Goal: Task Accomplishment & Management: Manage account settings

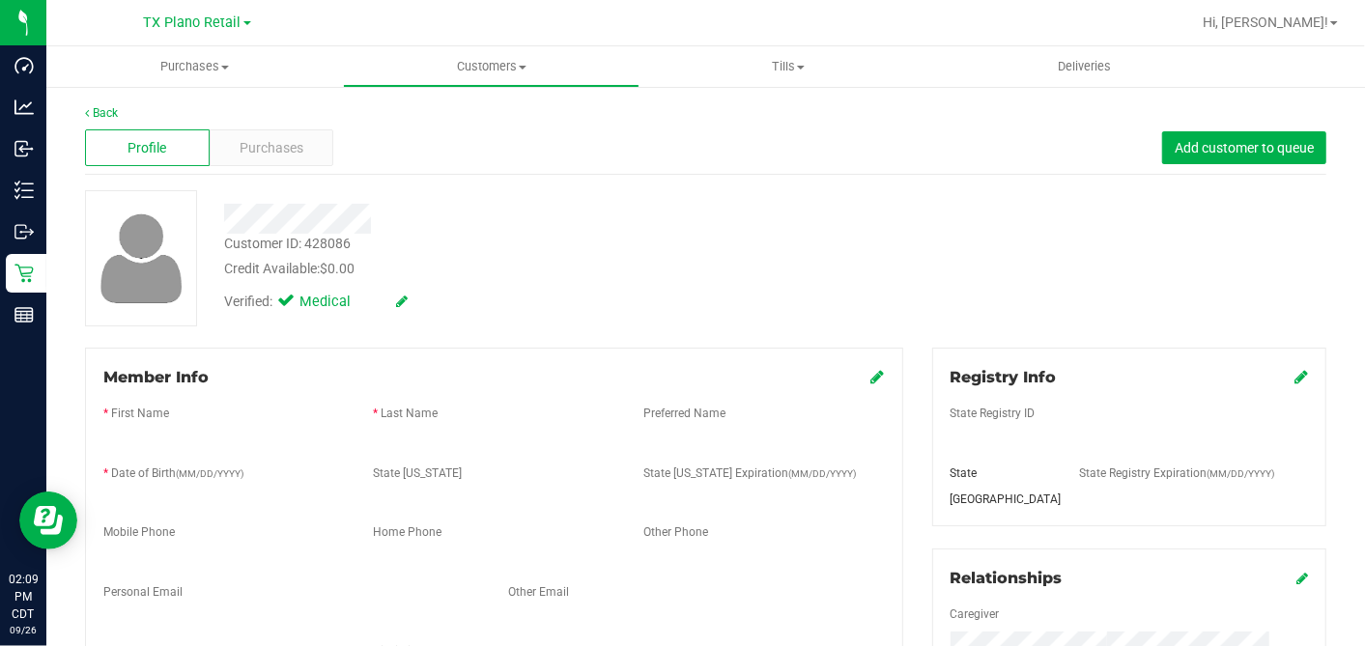
scroll to position [130, 0]
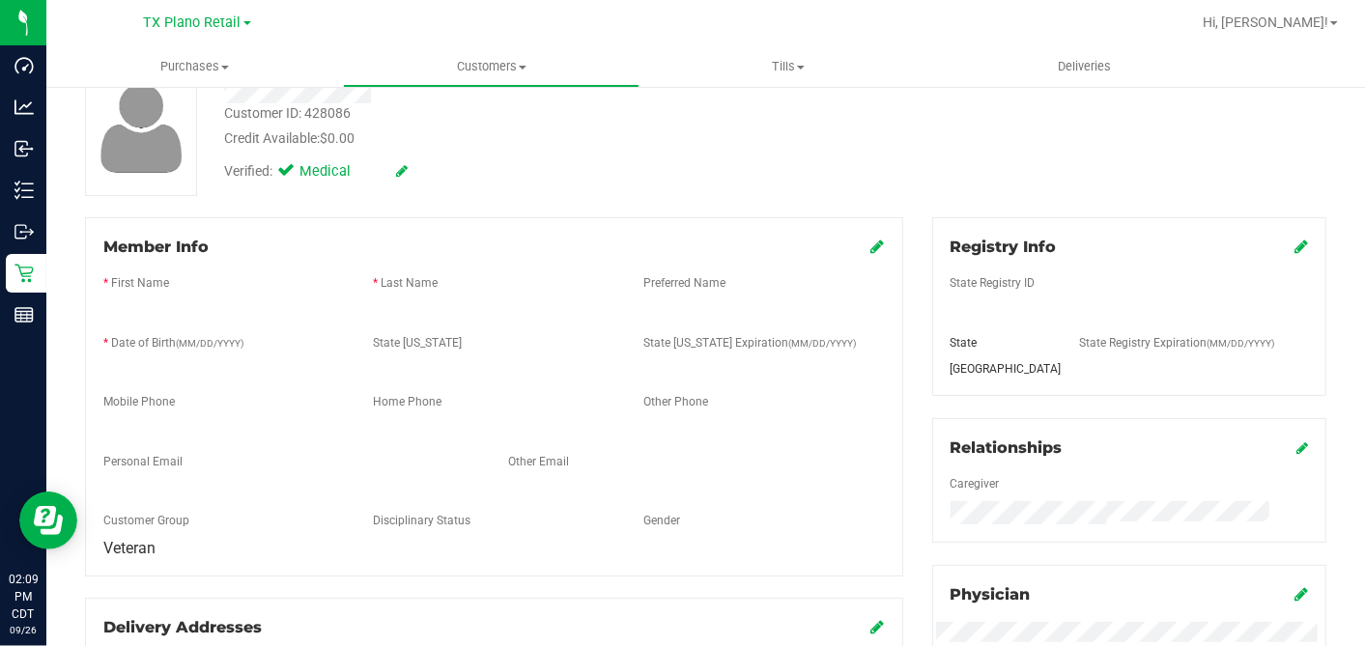
click at [596, 212] on div "Back Profile Purchases Add customer to queue Customer ID: 428086 Credit Availab…" at bounding box center [705, 599] width 1241 height 1251
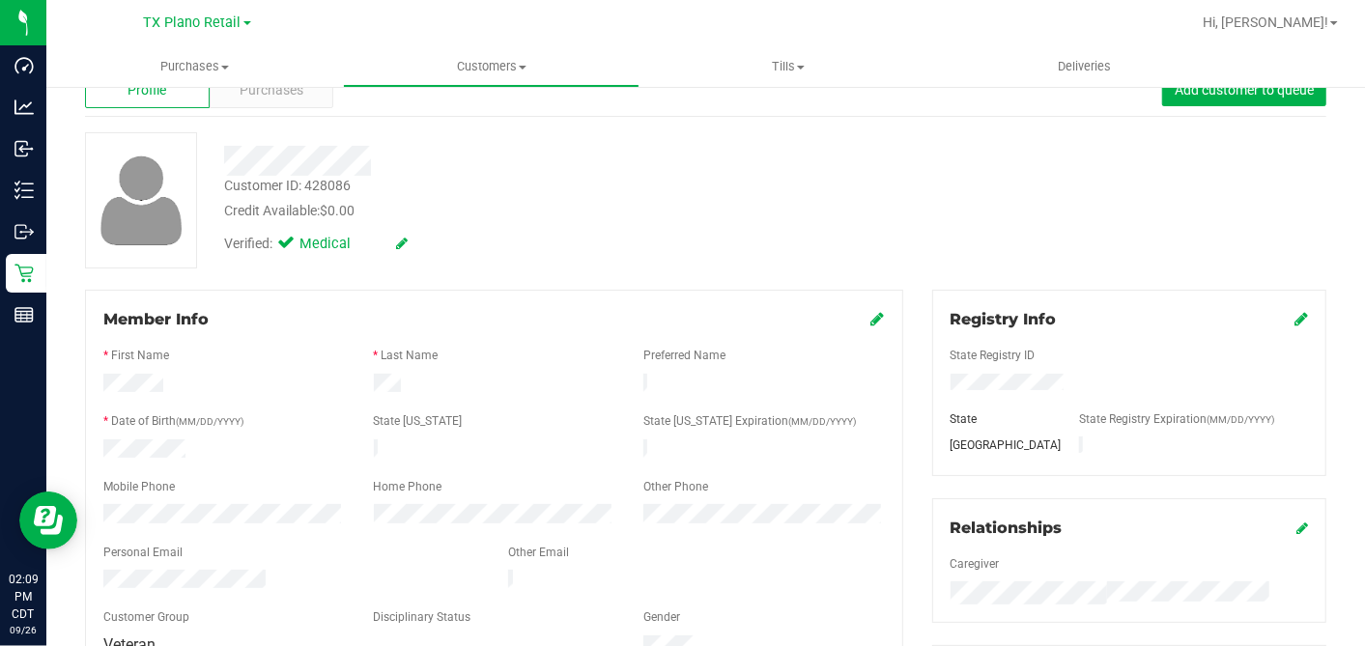
scroll to position [0, 0]
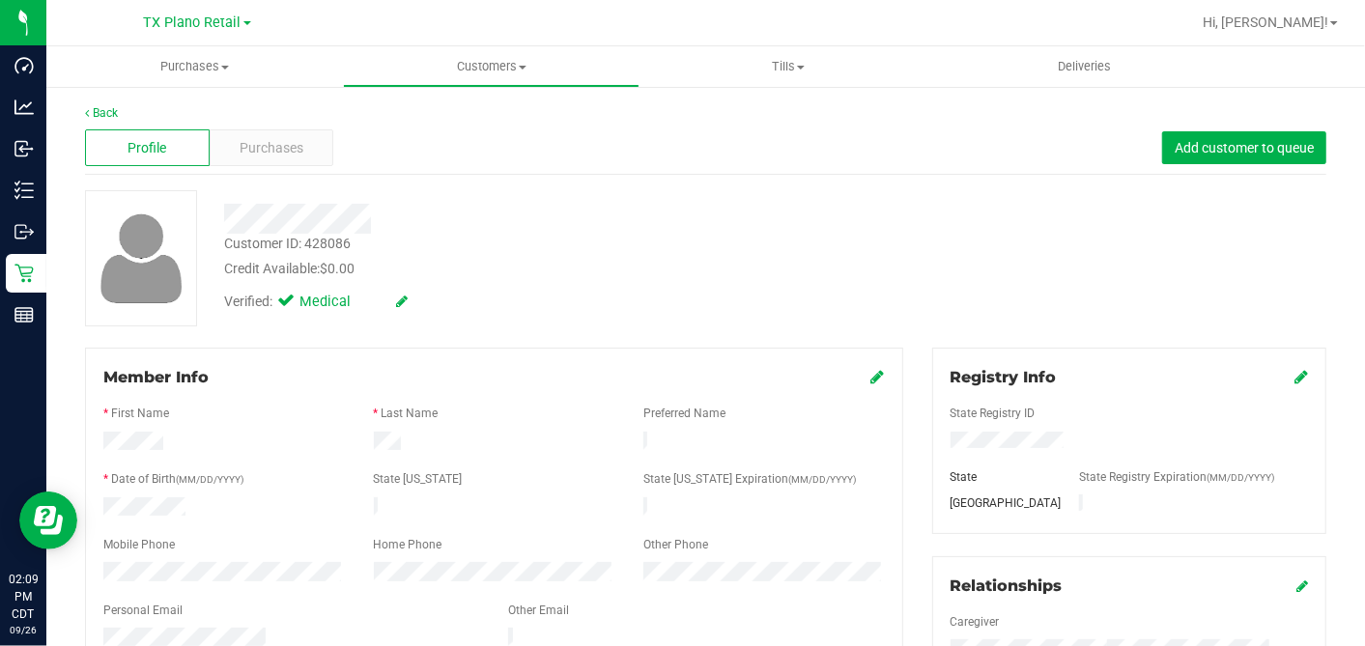
click at [555, 268] on div "Credit Available: $0.00" at bounding box center [527, 269] width 607 height 20
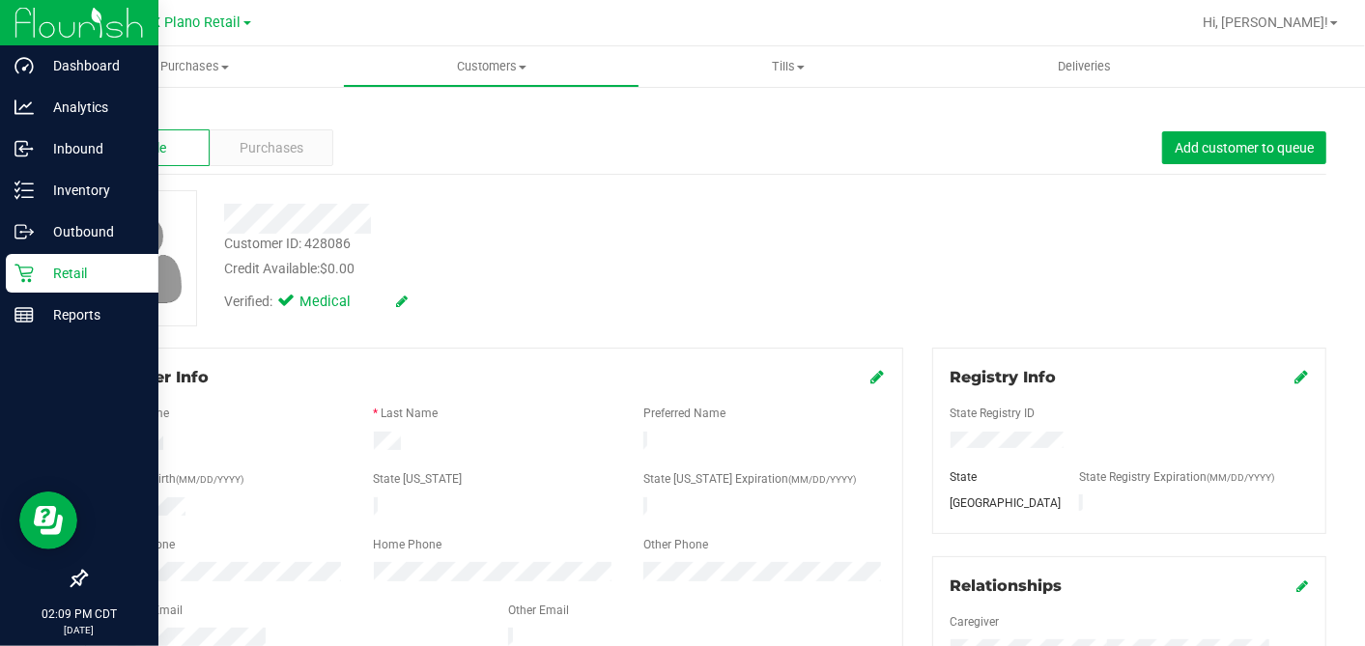
click at [14, 281] on icon at bounding box center [23, 273] width 19 height 19
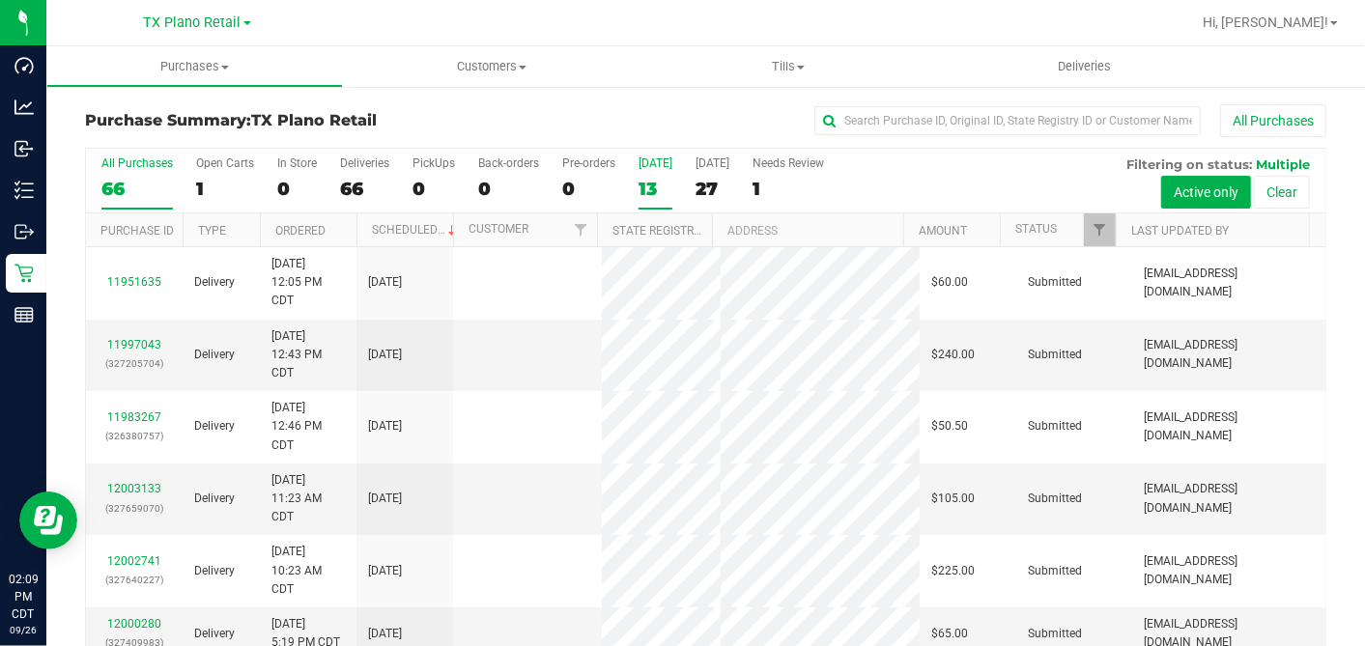
click at [653, 182] on div "13" at bounding box center [655, 189] width 34 height 22
click at [0, 0] on input "[DATE] 13" at bounding box center [0, 0] width 0 height 0
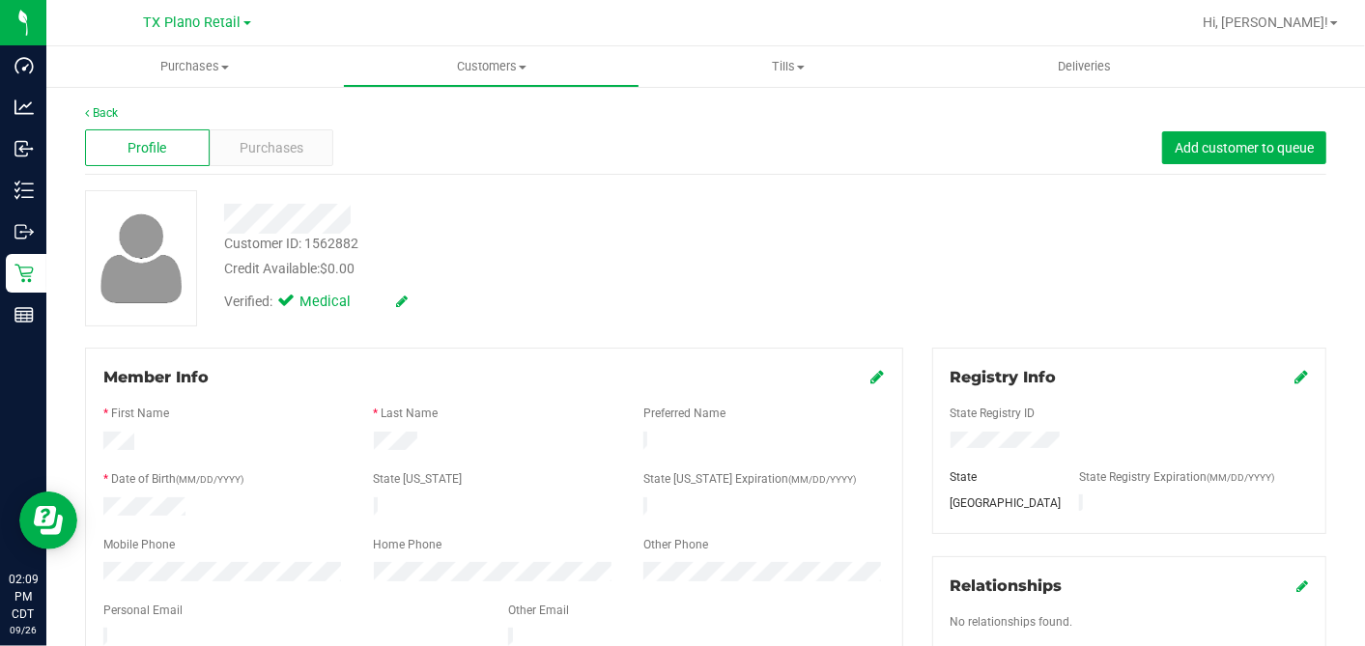
drag, startPoint x: 560, startPoint y: 341, endPoint x: 170, endPoint y: 541, distance: 438.5
click at [516, 289] on div "Verified: Medical" at bounding box center [528, 300] width 636 height 42
click at [610, 240] on div "Customer ID: 1562882 Credit Available: $0.00" at bounding box center [528, 256] width 636 height 45
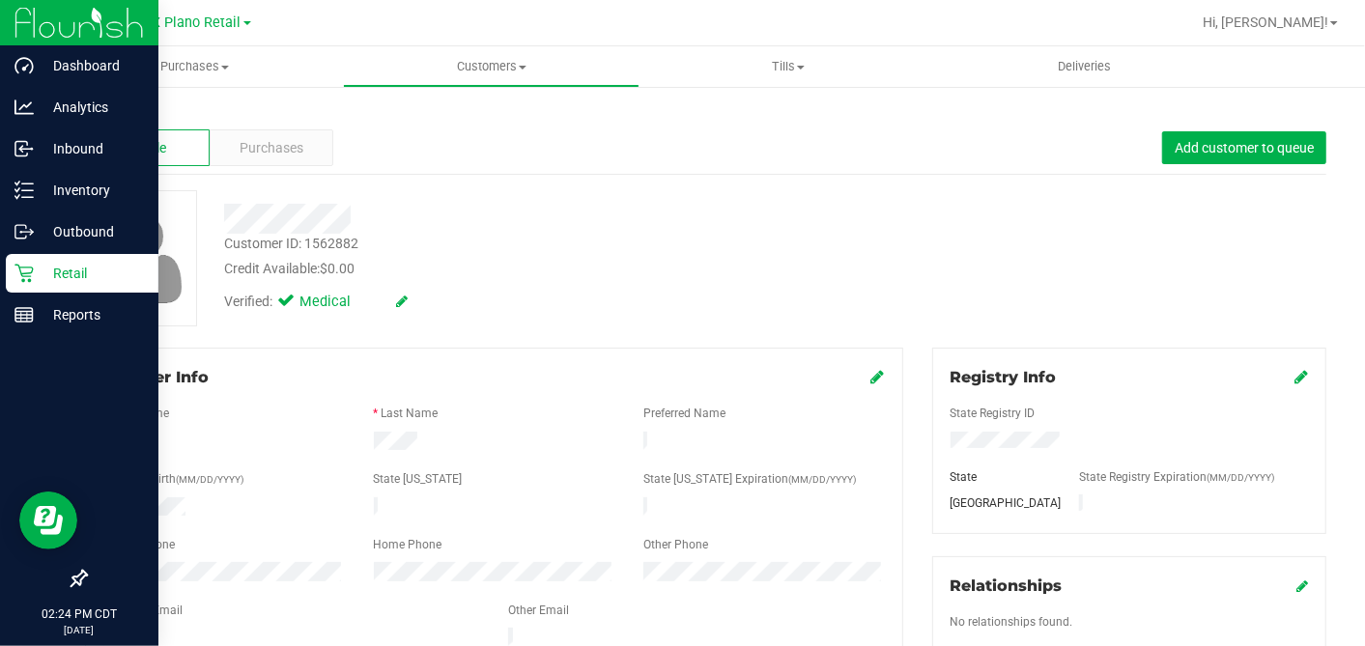
click at [33, 272] on icon at bounding box center [23, 273] width 19 height 19
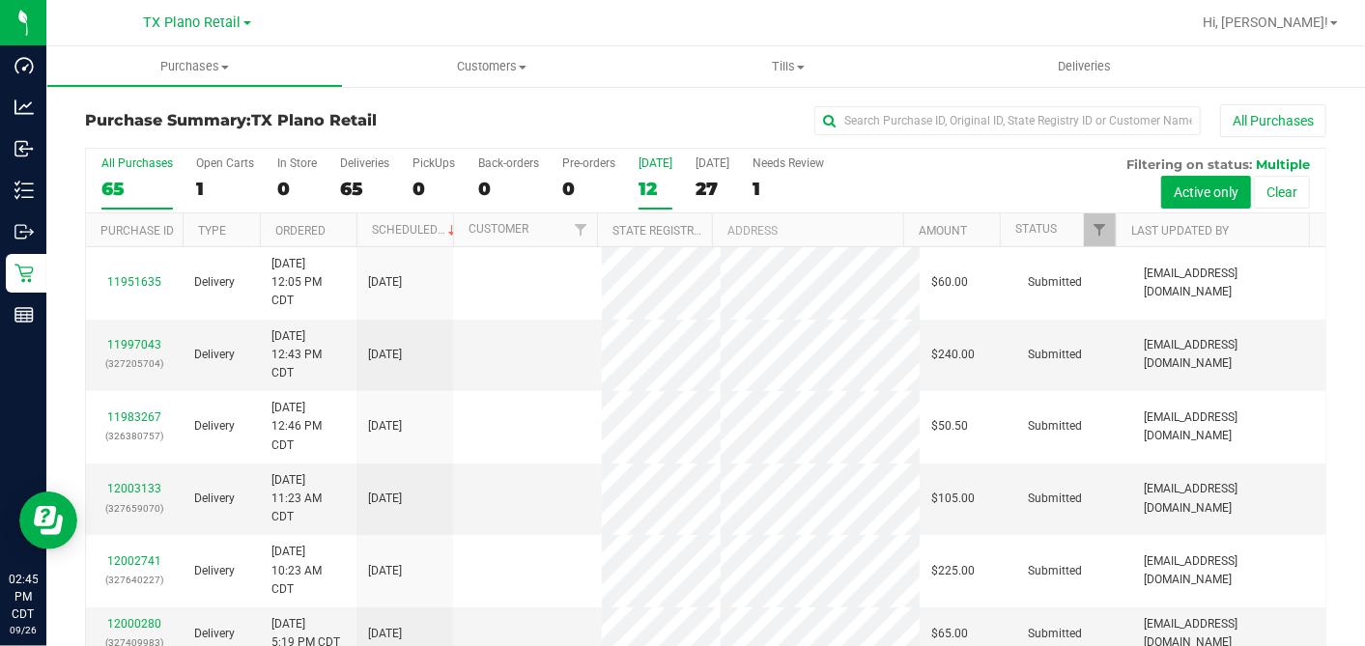
click at [648, 187] on div "12" at bounding box center [655, 189] width 34 height 22
click at [0, 0] on input "[DATE] 12" at bounding box center [0, 0] width 0 height 0
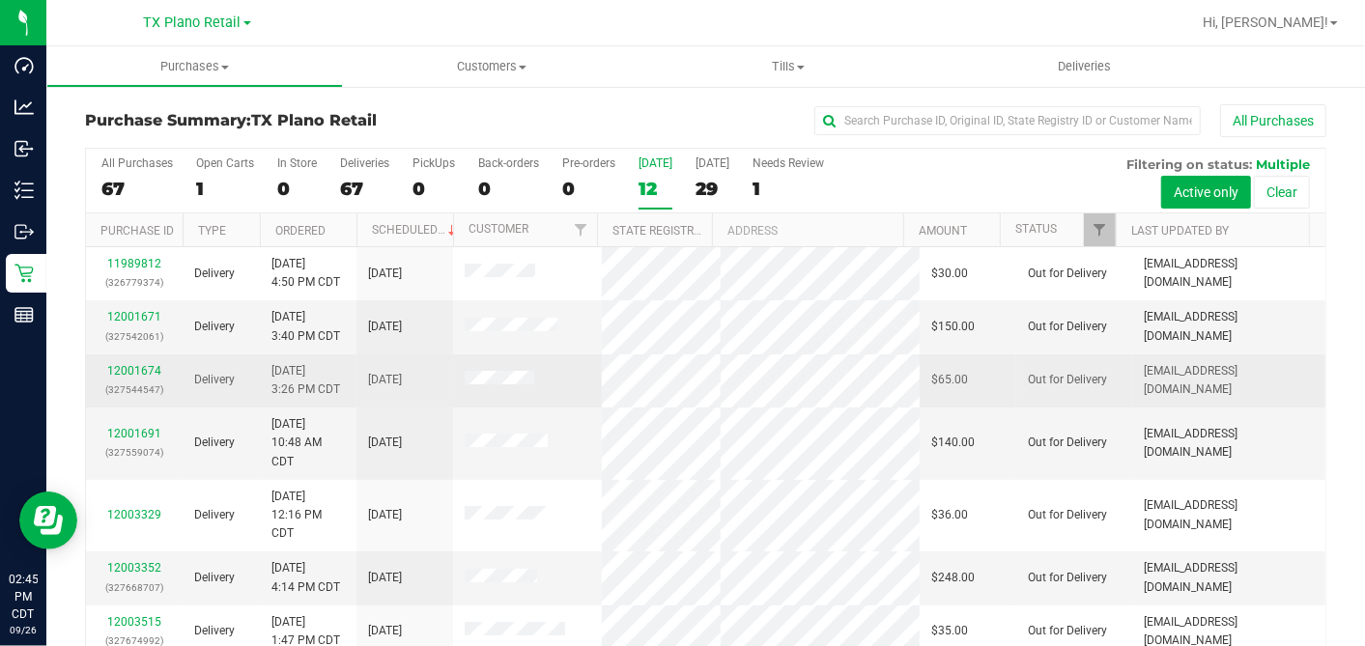
scroll to position [340, 0]
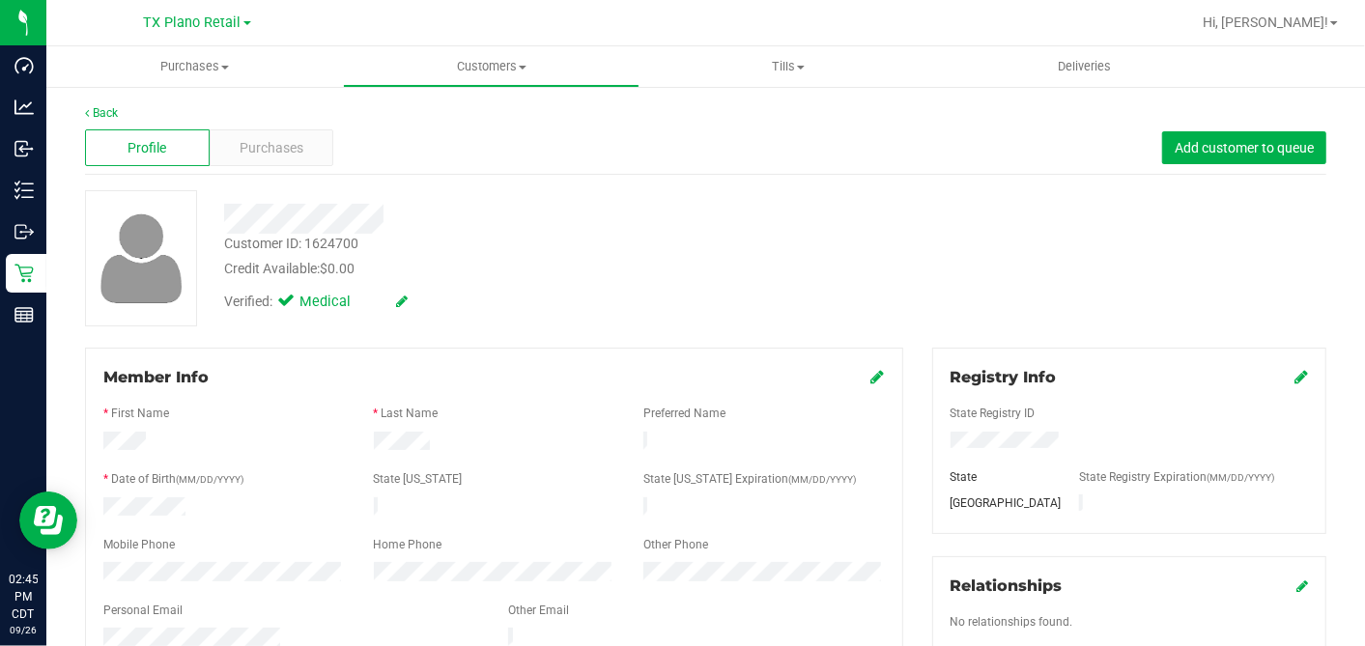
click at [176, 612] on div "Personal Email" at bounding box center [291, 613] width 405 height 22
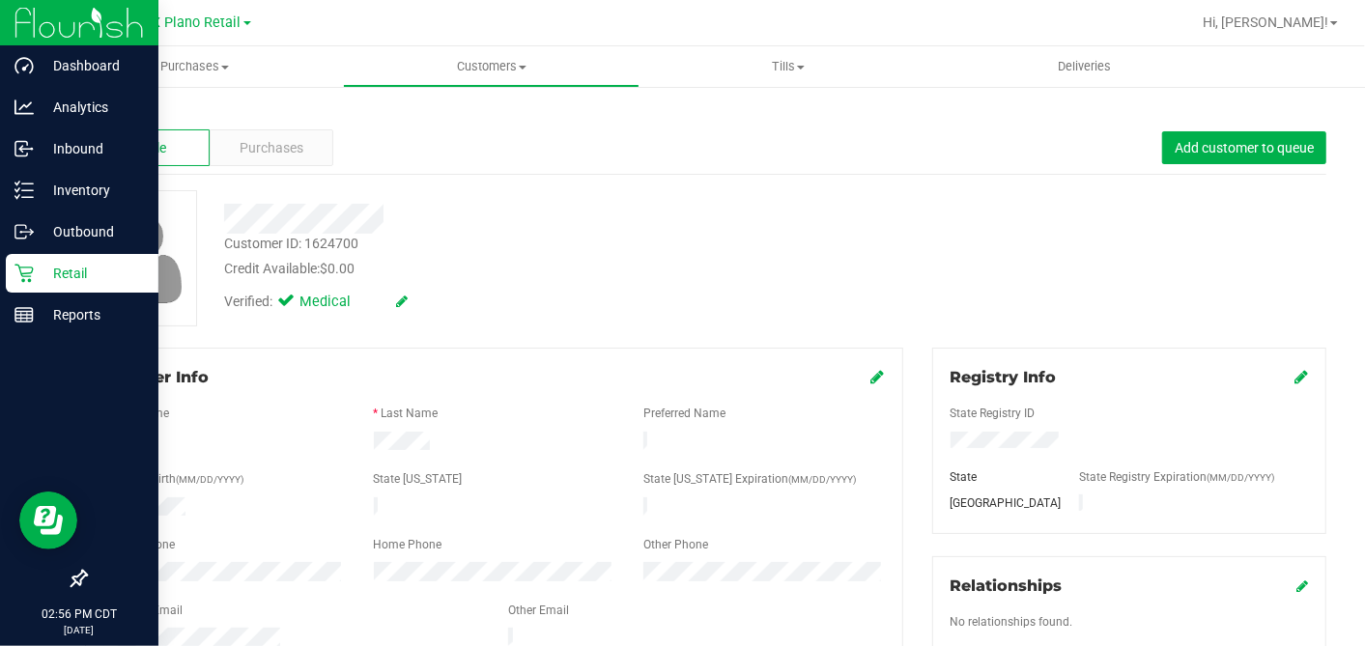
drag, startPoint x: 19, startPoint y: 268, endPoint x: 28, endPoint y: 272, distance: 9.9
click at [19, 268] on icon at bounding box center [23, 274] width 18 height 18
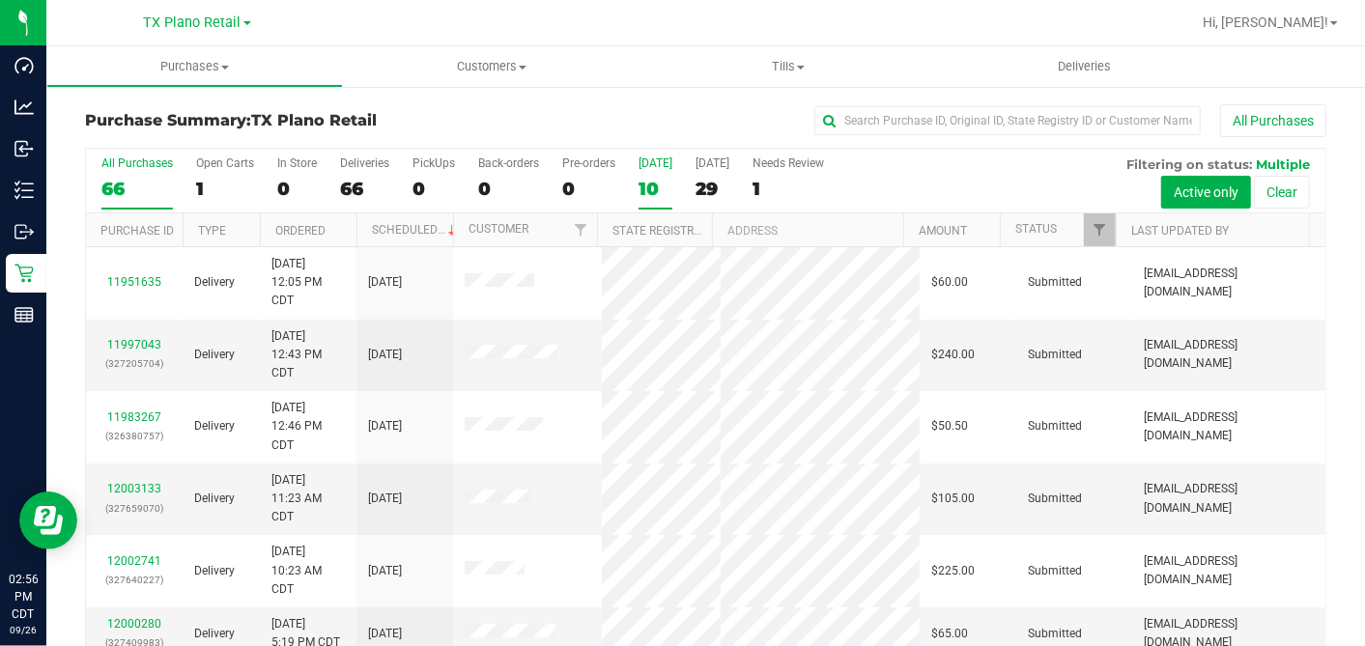
click at [645, 185] on div "10" at bounding box center [655, 189] width 34 height 22
click at [0, 0] on input "Today 10" at bounding box center [0, 0] width 0 height 0
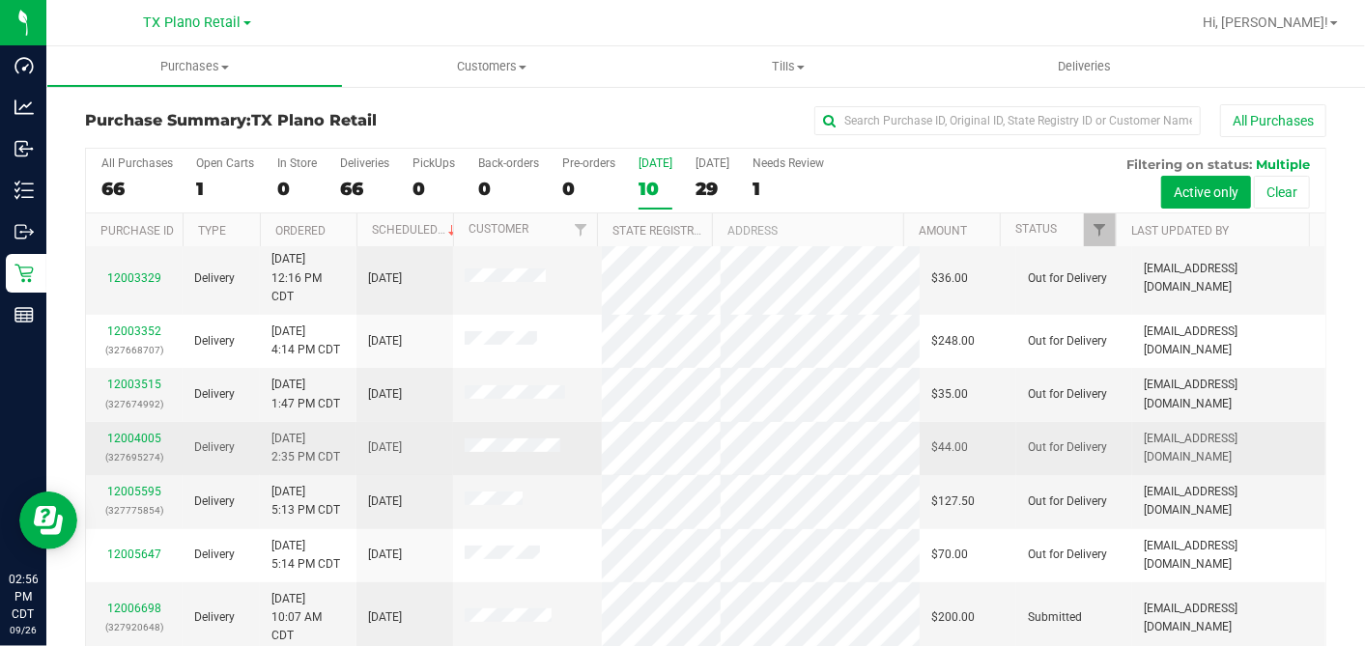
scroll to position [236, 0]
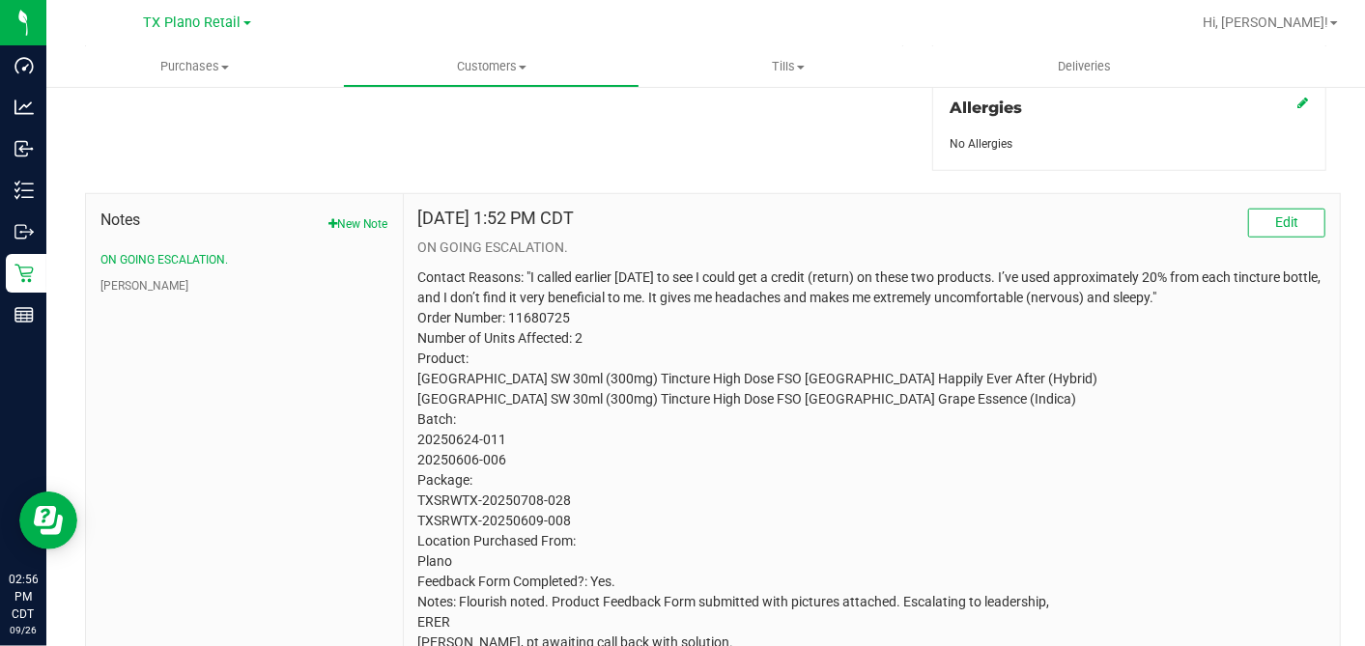
scroll to position [963, 0]
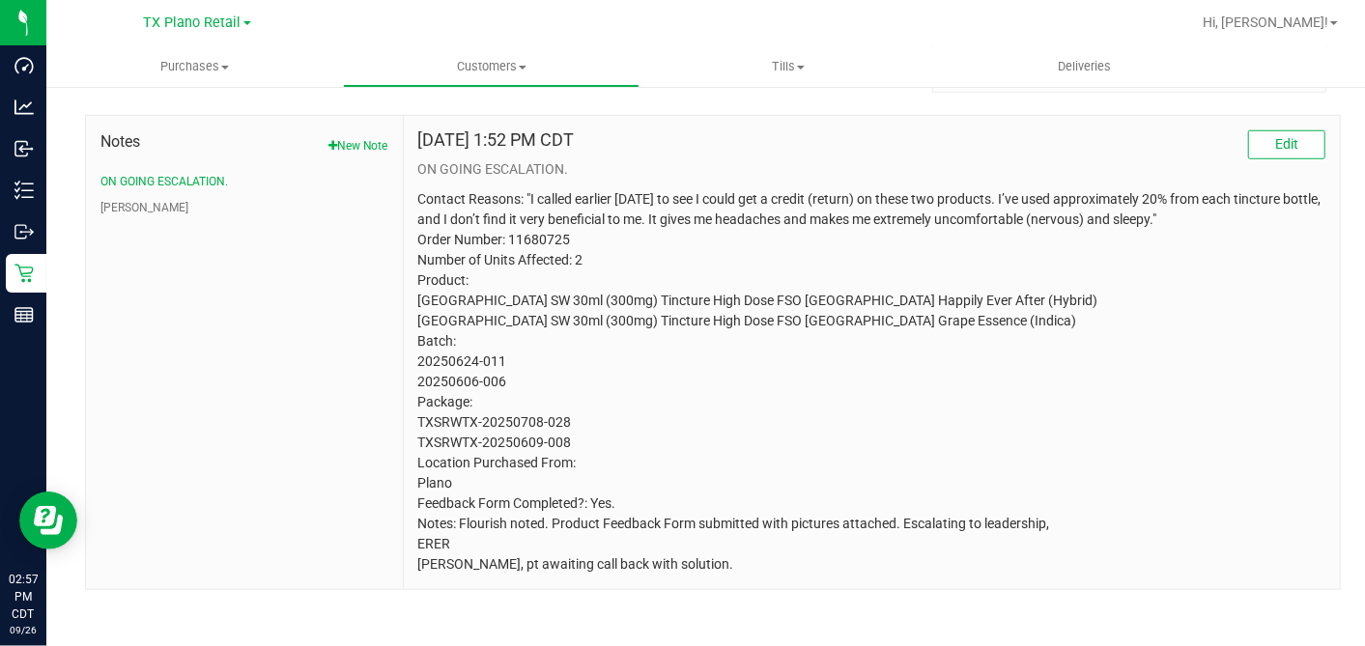
click at [687, 243] on p "Contact Reasons: "I called earlier today to see I could get a credit (return) o…" at bounding box center [871, 381] width 907 height 385
click at [609, 358] on p "Contact Reasons: "I called earlier today to see I could get a credit (return) o…" at bounding box center [871, 381] width 907 height 385
click at [735, 343] on p "Contact Reasons: "I called earlier today to see I could get a credit (return) o…" at bounding box center [871, 381] width 907 height 385
click at [736, 343] on p "Contact Reasons: "I called earlier today to see I could get a credit (return) o…" at bounding box center [871, 381] width 907 height 385
click at [687, 347] on p "Contact Reasons: "I called earlier today to see I could get a credit (return) o…" at bounding box center [871, 381] width 907 height 385
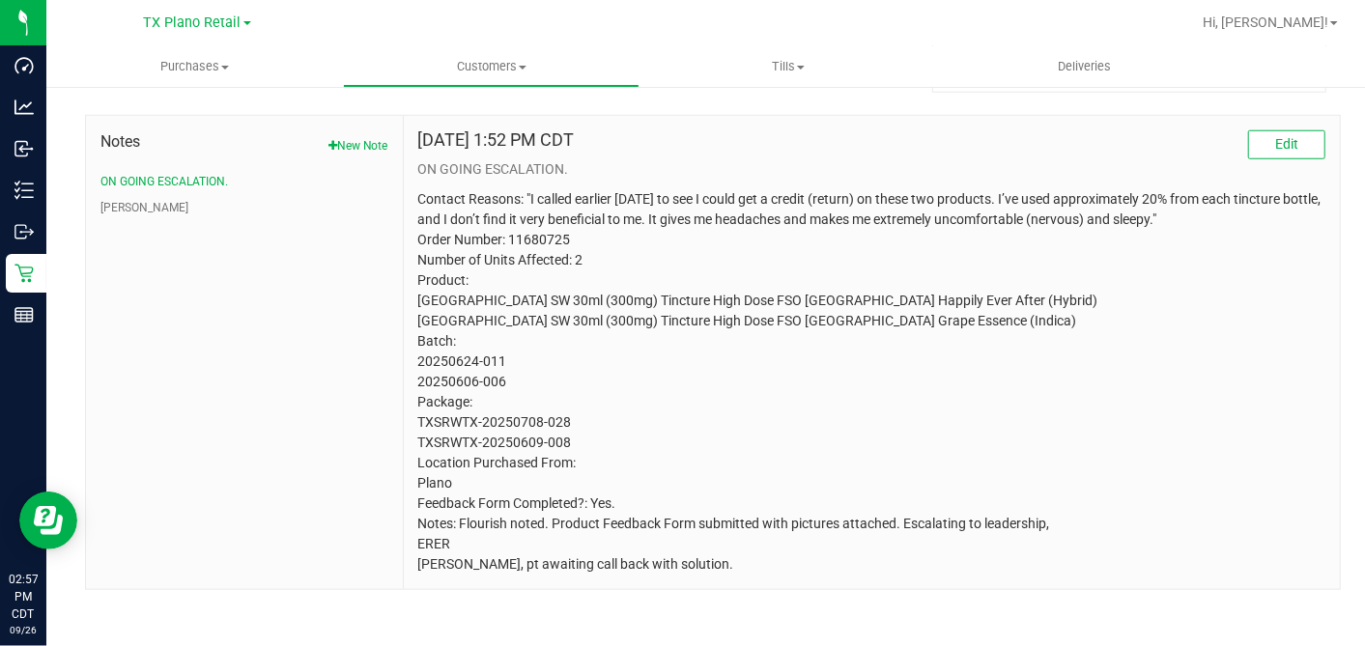
click at [612, 256] on p "Contact Reasons: "I called earlier today to see I could get a credit (return) o…" at bounding box center [871, 381] width 907 height 385
click at [117, 199] on button "[PERSON_NAME]" at bounding box center [144, 207] width 88 height 17
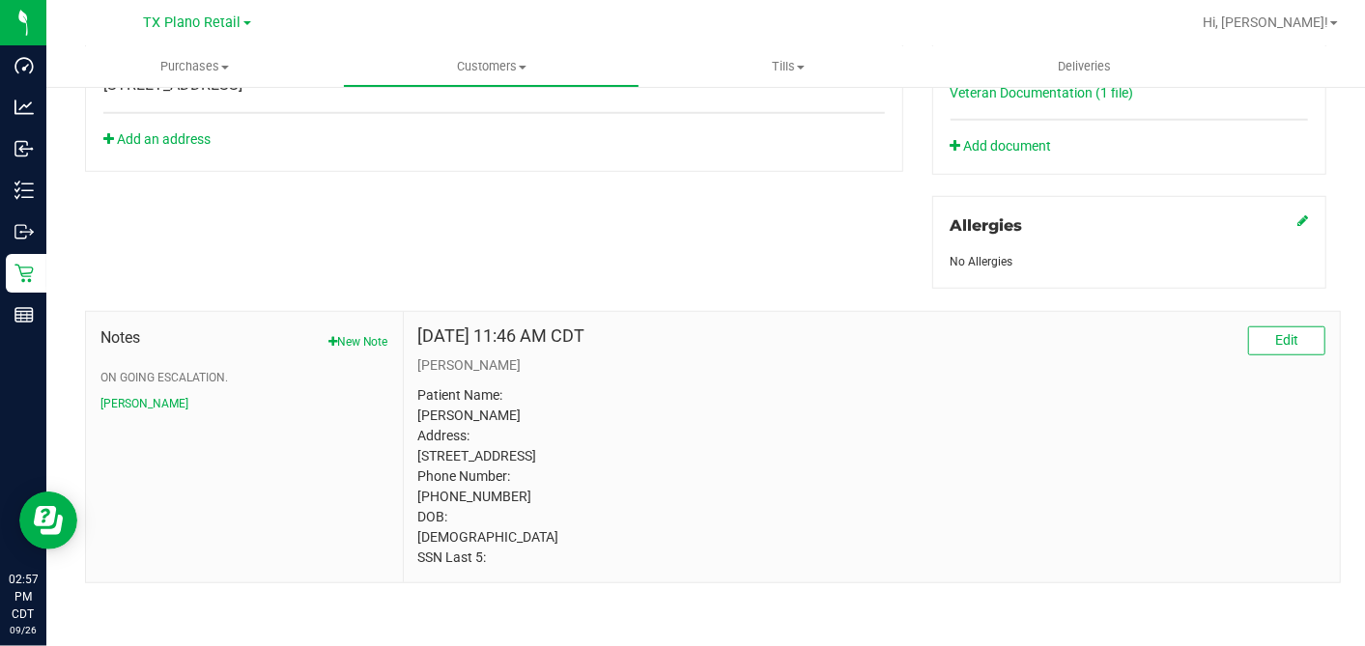
scroll to position [802, 0]
click at [149, 326] on div "Notes New Note ON GOING ESCALATION. CURT" at bounding box center [244, 369] width 288 height 86
click at [152, 369] on button "ON GOING ESCALATION." at bounding box center [163, 377] width 127 height 17
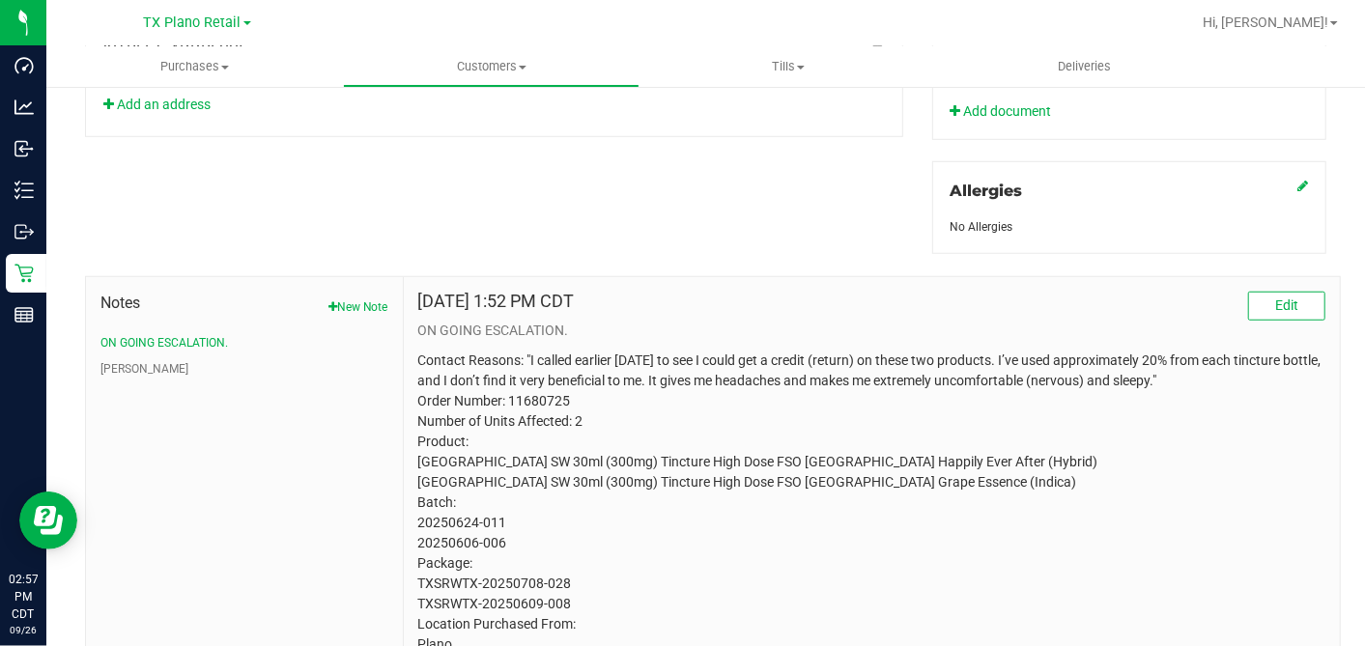
click at [730, 268] on div "Notes New Note ON GOING ESCALATION. CURT Sep 26, 2025 1:52 PM CDT Edit ON GOING…" at bounding box center [706, 502] width 1270 height 497
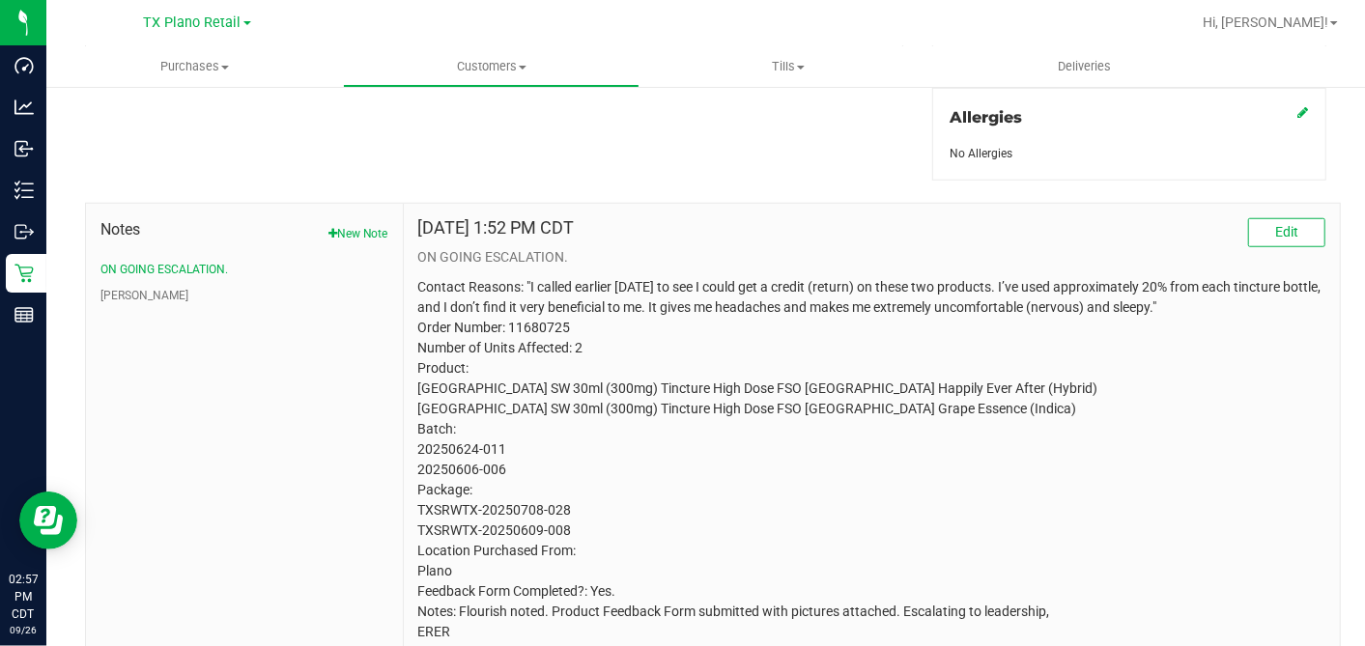
scroll to position [909, 0]
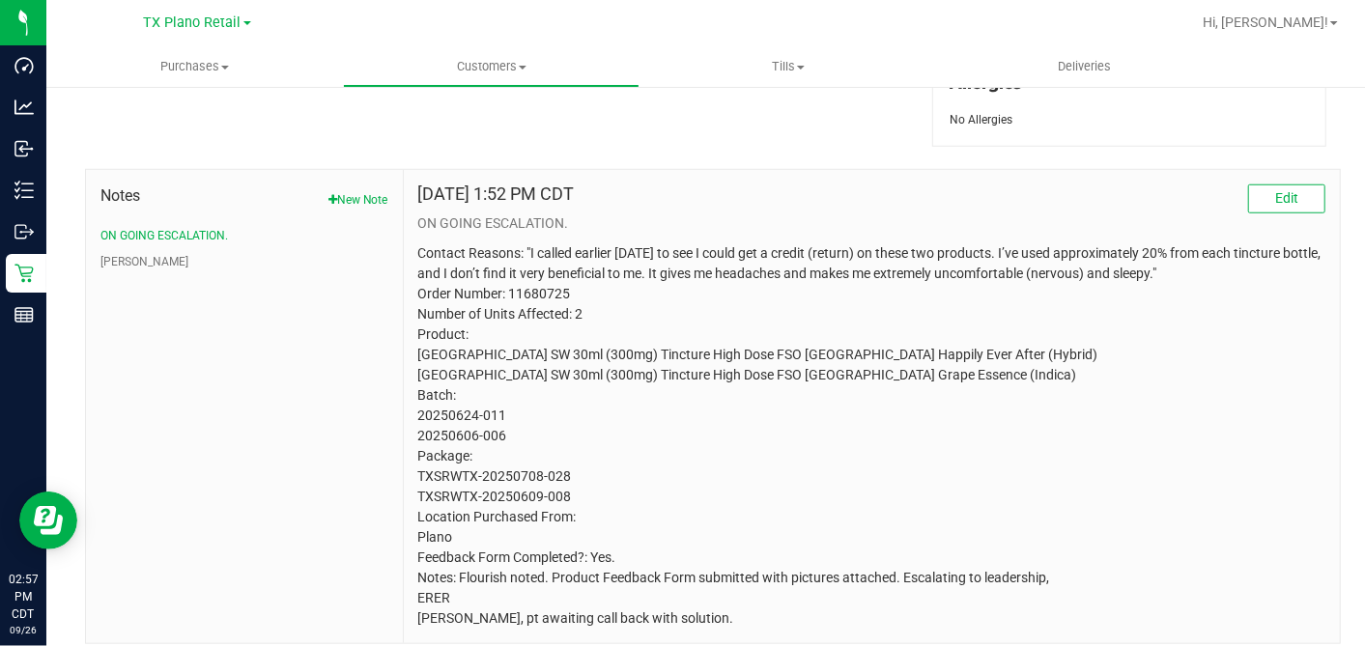
click at [954, 381] on p "Contact Reasons: "I called earlier today to see I could get a credit (return) o…" at bounding box center [871, 435] width 907 height 385
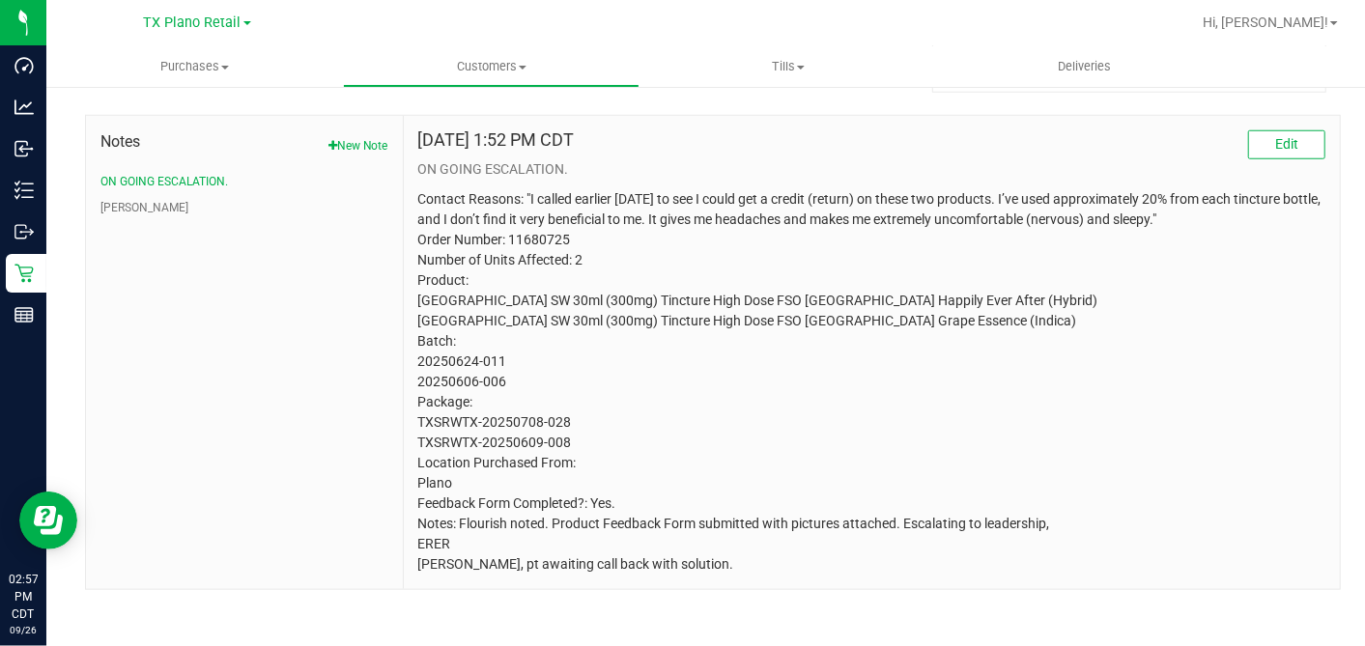
click at [679, 411] on p "Contact Reasons: "I called earlier today to see I could get a credit (return) o…" at bounding box center [871, 381] width 907 height 385
click at [684, 390] on p "Contact Reasons: "I called earlier today to see I could get a credit (return) o…" at bounding box center [871, 381] width 907 height 385
click at [693, 383] on p "Contact Reasons: "I called earlier today to see I could get a credit (return) o…" at bounding box center [871, 381] width 907 height 385
click at [874, 368] on p "Contact Reasons: "I called earlier today to see I could get a credit (return) o…" at bounding box center [871, 381] width 907 height 385
click at [559, 370] on p "Contact Reasons: "I called earlier today to see I could get a credit (return) o…" at bounding box center [871, 381] width 907 height 385
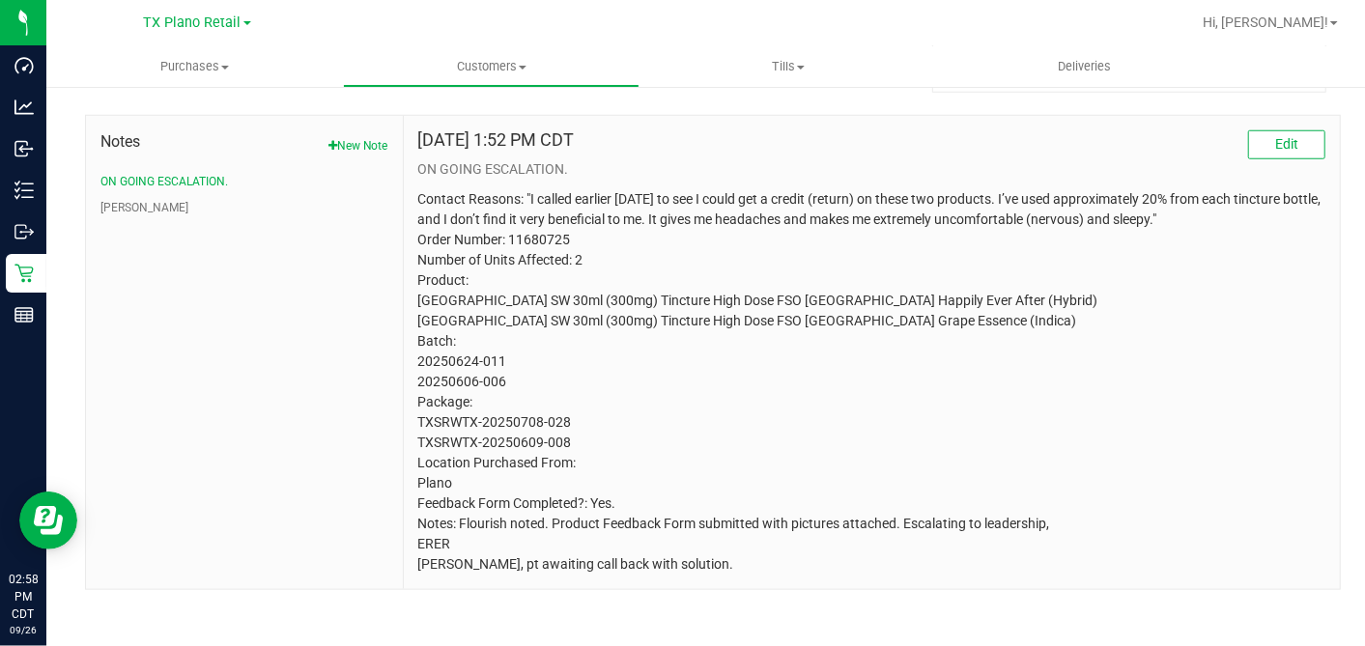
click at [721, 350] on p "Contact Reasons: "I called earlier today to see I could get a credit (return) o…" at bounding box center [871, 381] width 907 height 385
drag, startPoint x: 657, startPoint y: 353, endPoint x: 734, endPoint y: 336, distance: 79.0
click at [657, 353] on p "Contact Reasons: "I called earlier today to see I could get a credit (return) o…" at bounding box center [871, 381] width 907 height 385
click at [892, 310] on p "Contact Reasons: "I called earlier today to see I could get a credit (return) o…" at bounding box center [871, 381] width 907 height 385
click at [707, 260] on p "Contact Reasons: "I called earlier today to see I could get a credit (return) o…" at bounding box center [871, 381] width 907 height 385
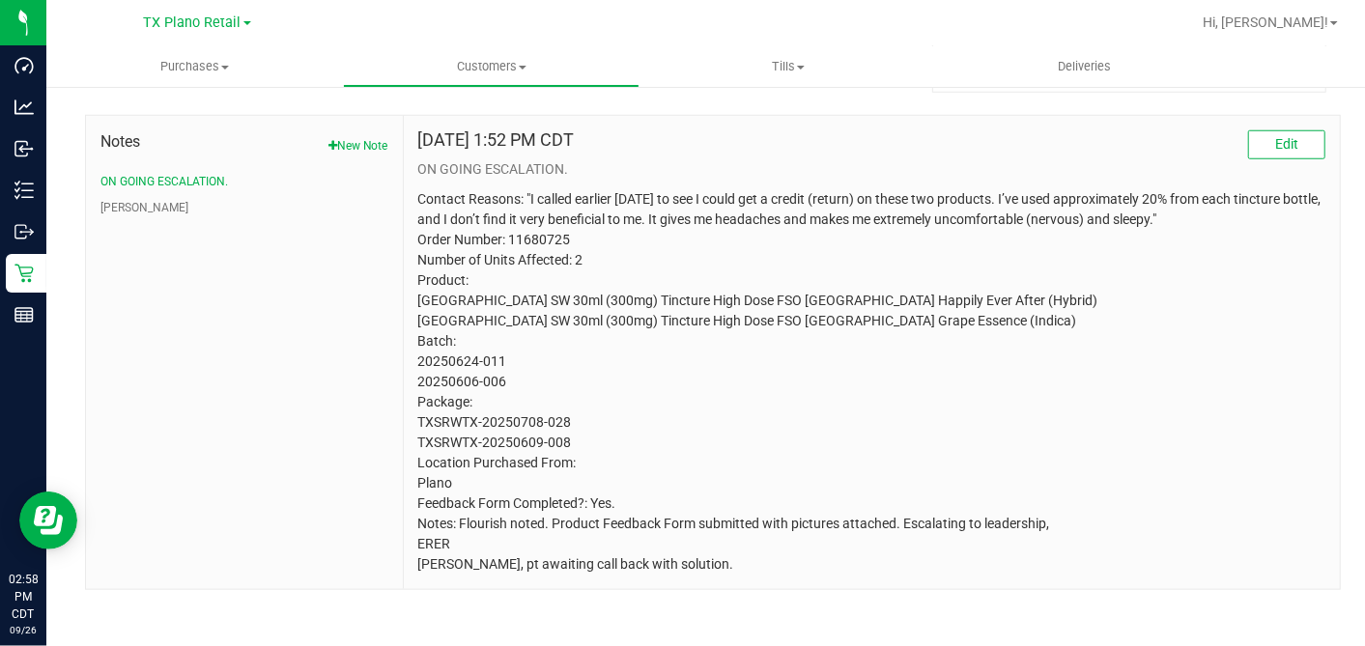
click at [651, 382] on p "Contact Reasons: "I called earlier today to see I could get a credit (return) o…" at bounding box center [871, 381] width 907 height 385
click at [587, 384] on p "Contact Reasons: "I called earlier today to see I could get a credit (return) o…" at bounding box center [871, 381] width 907 height 385
click at [591, 386] on p "Contact Reasons: "I called earlier today to see I could get a credit (return) o…" at bounding box center [871, 381] width 907 height 385
click at [587, 376] on p "Contact Reasons: "I called earlier today to see I could get a credit (return) o…" at bounding box center [871, 381] width 907 height 385
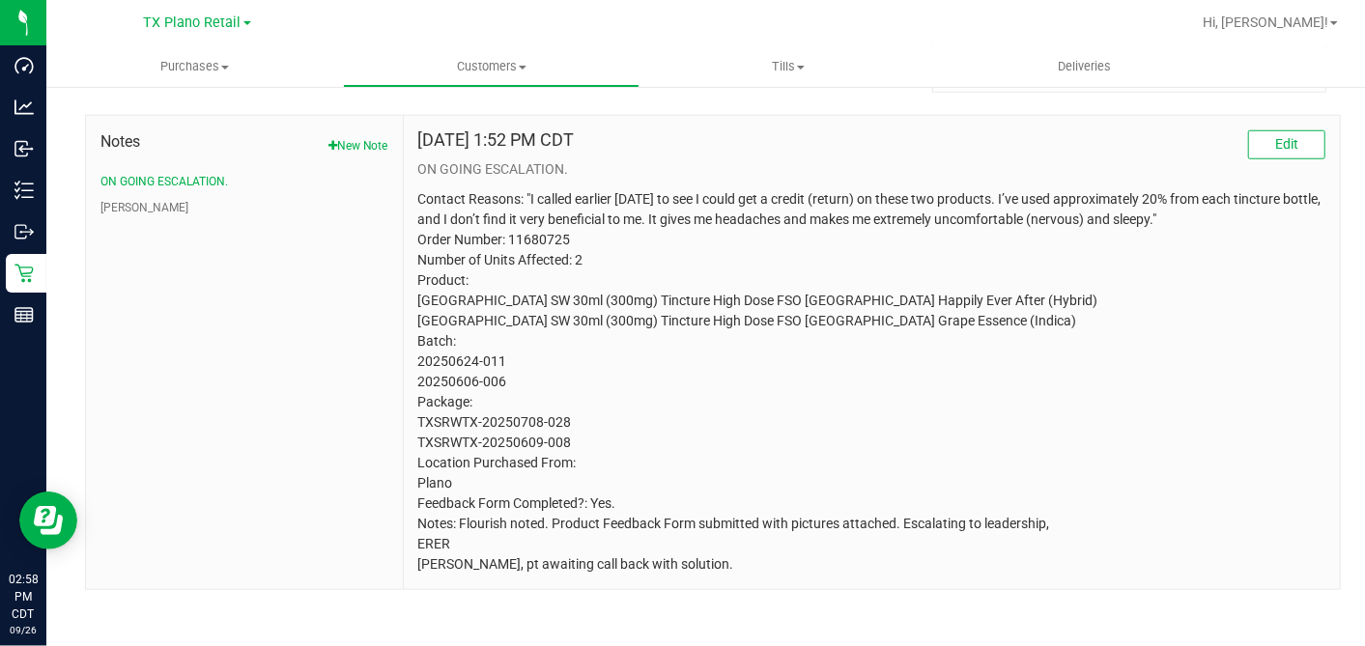
click at [580, 396] on p "Contact Reasons: "I called earlier today to see I could get a credit (return) o…" at bounding box center [871, 381] width 907 height 385
click at [572, 336] on p "Contact Reasons: "I called earlier today to see I could get a credit (return) o…" at bounding box center [871, 381] width 907 height 385
click at [653, 137] on div "Sep 26, 2025 1:52 PM CDT Edit" at bounding box center [871, 144] width 907 height 29
click at [653, 366] on p "Contact Reasons: "I called earlier today to see I could get a credit (return) o…" at bounding box center [871, 381] width 907 height 385
click at [660, 378] on p "Contact Reasons: "I called earlier today to see I could get a credit (return) o…" at bounding box center [871, 381] width 907 height 385
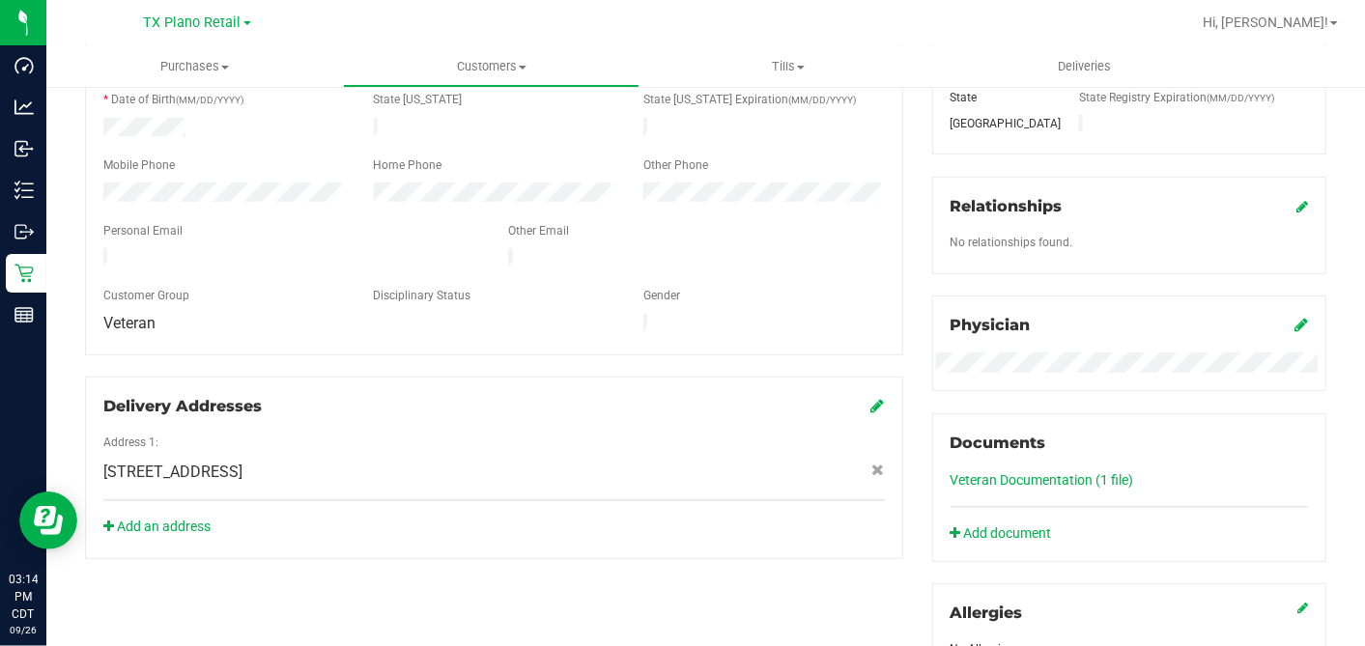
scroll to position [0, 0]
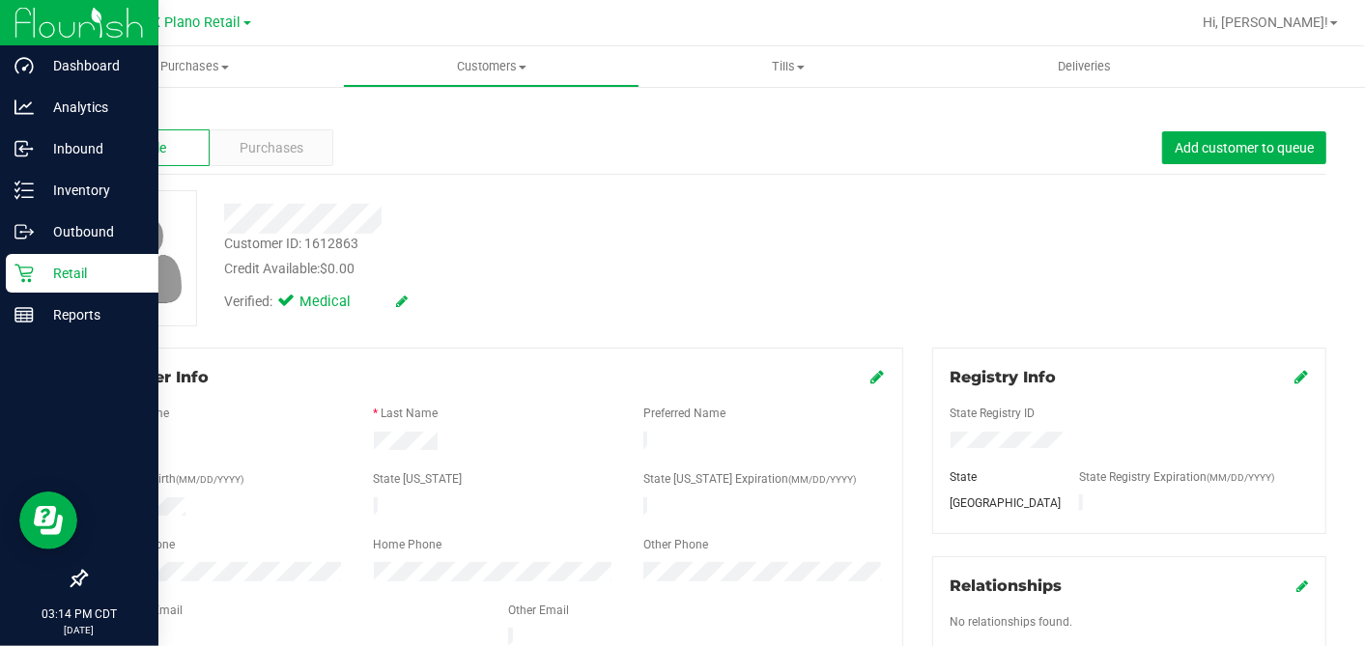
click at [28, 266] on icon at bounding box center [23, 273] width 19 height 19
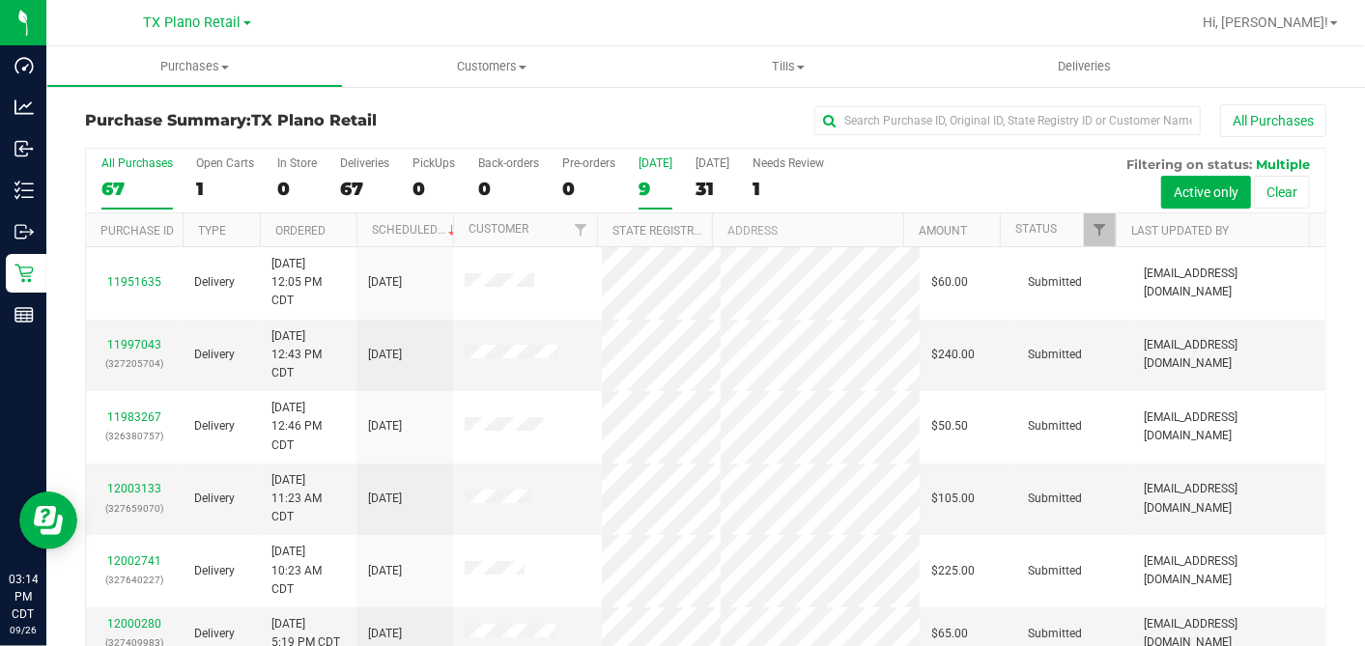
click at [658, 181] on div "9" at bounding box center [655, 189] width 34 height 22
click at [0, 0] on input "Today 9" at bounding box center [0, 0] width 0 height 0
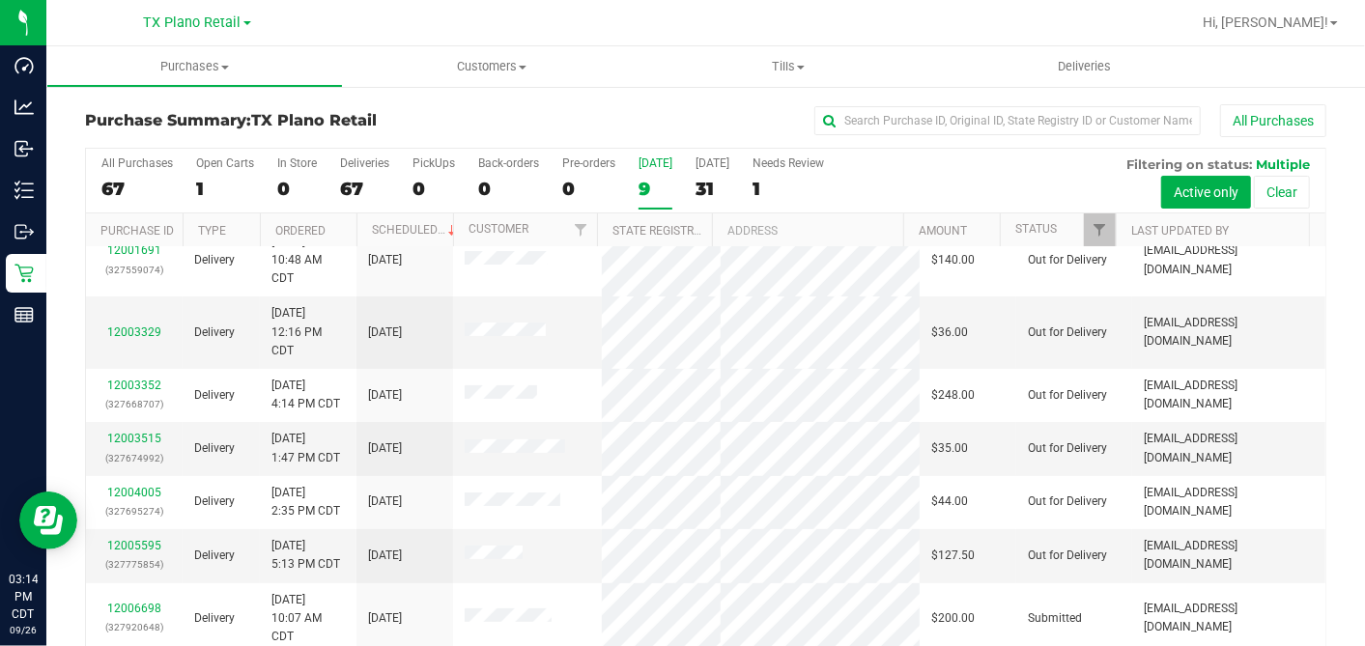
scroll to position [182, 0]
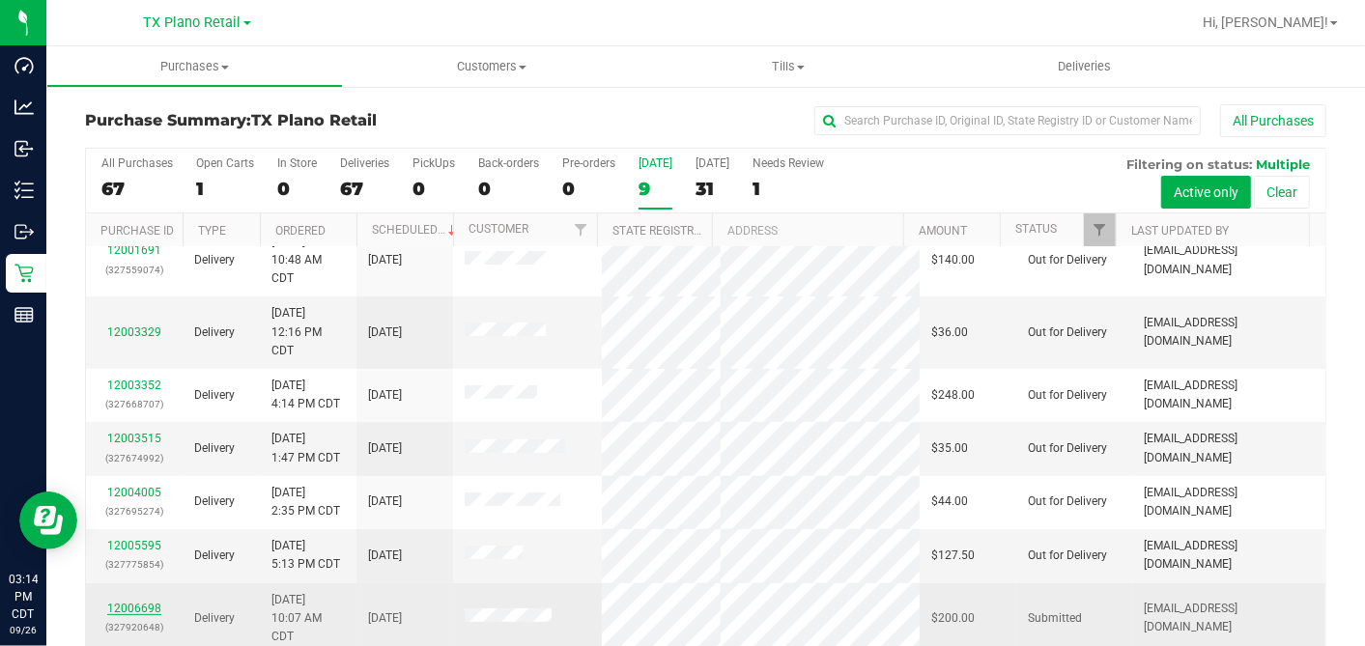
click at [146, 602] on link "12006698" at bounding box center [134, 609] width 54 height 14
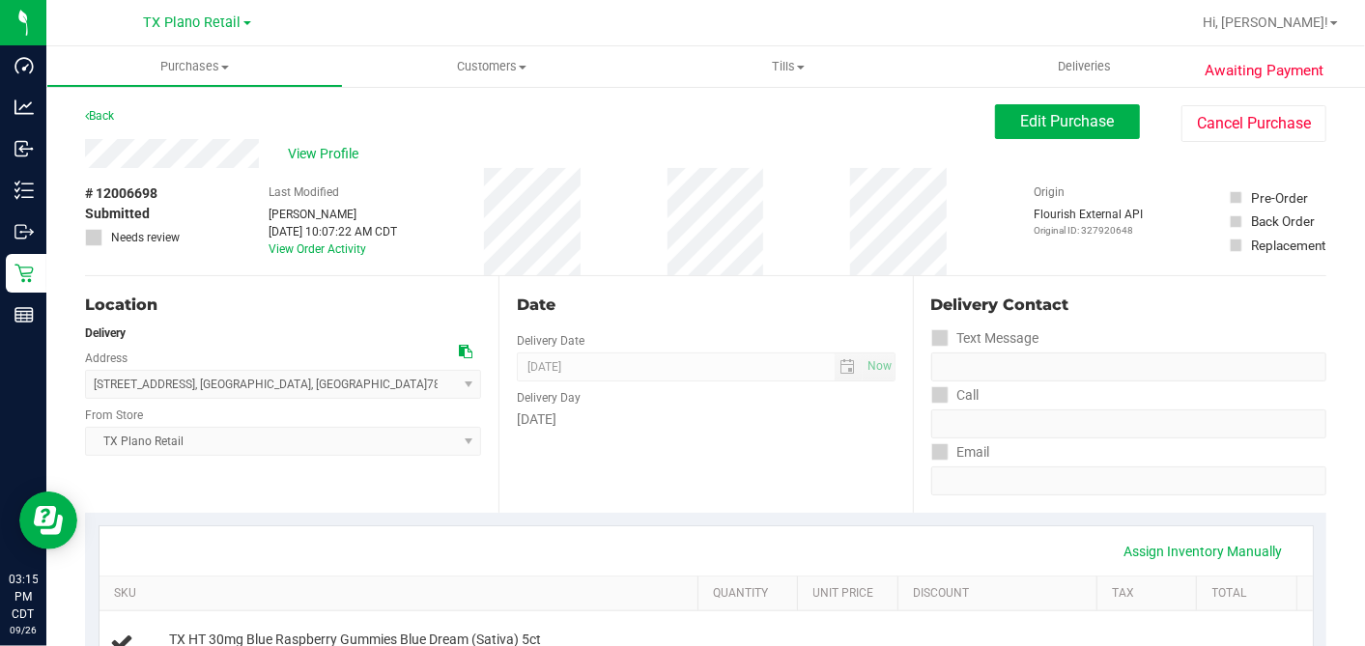
click at [760, 278] on div "Date Delivery Date 09/26/2025 Now 09/26/2025 07:00 AM Now Delivery Day Friday" at bounding box center [704, 394] width 413 height 237
click at [604, 118] on div "Back Edit Purchase Cancel Purchase" at bounding box center [705, 121] width 1241 height 35
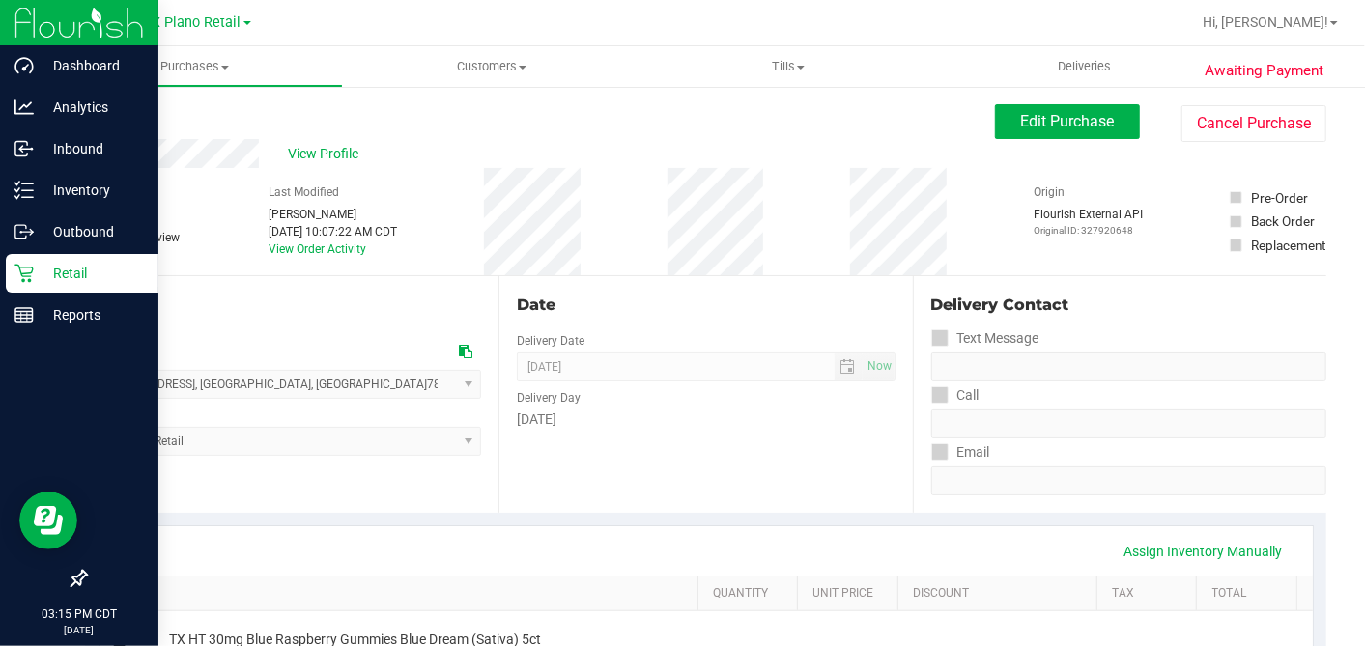
click at [60, 272] on p "Retail" at bounding box center [92, 273] width 116 height 23
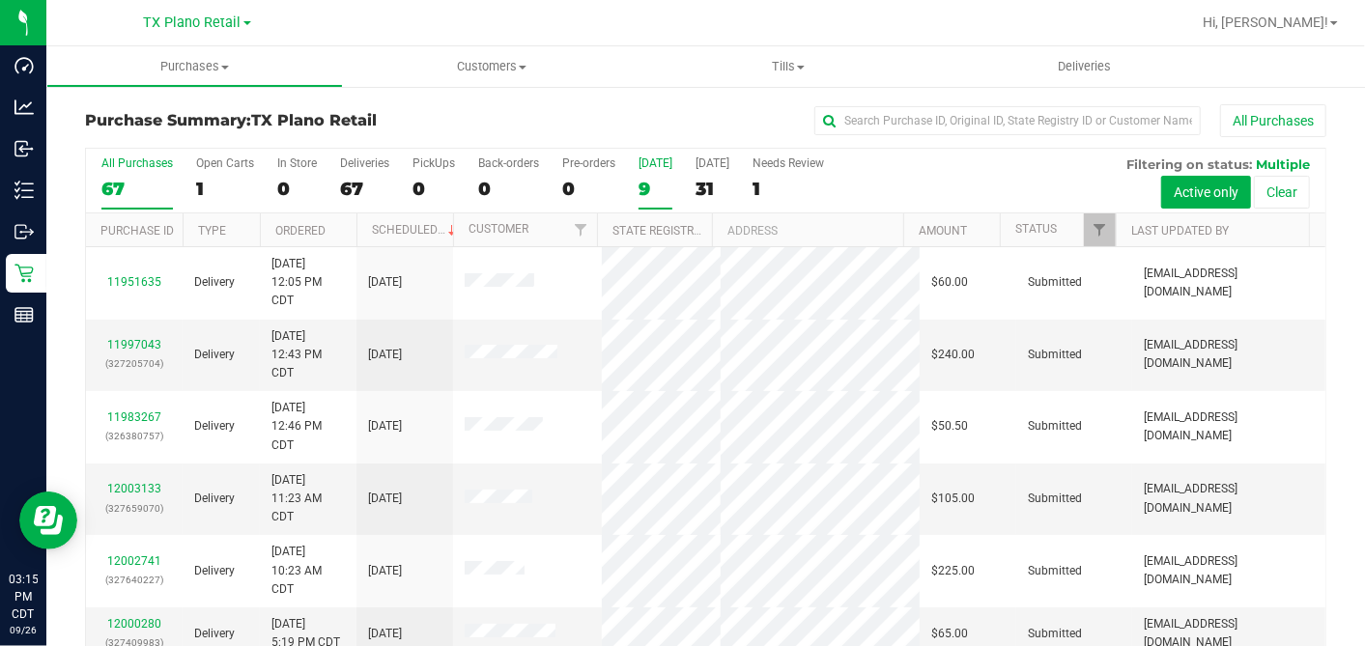
click at [648, 184] on div "9" at bounding box center [655, 189] width 34 height 22
click at [0, 0] on input "Today 9" at bounding box center [0, 0] width 0 height 0
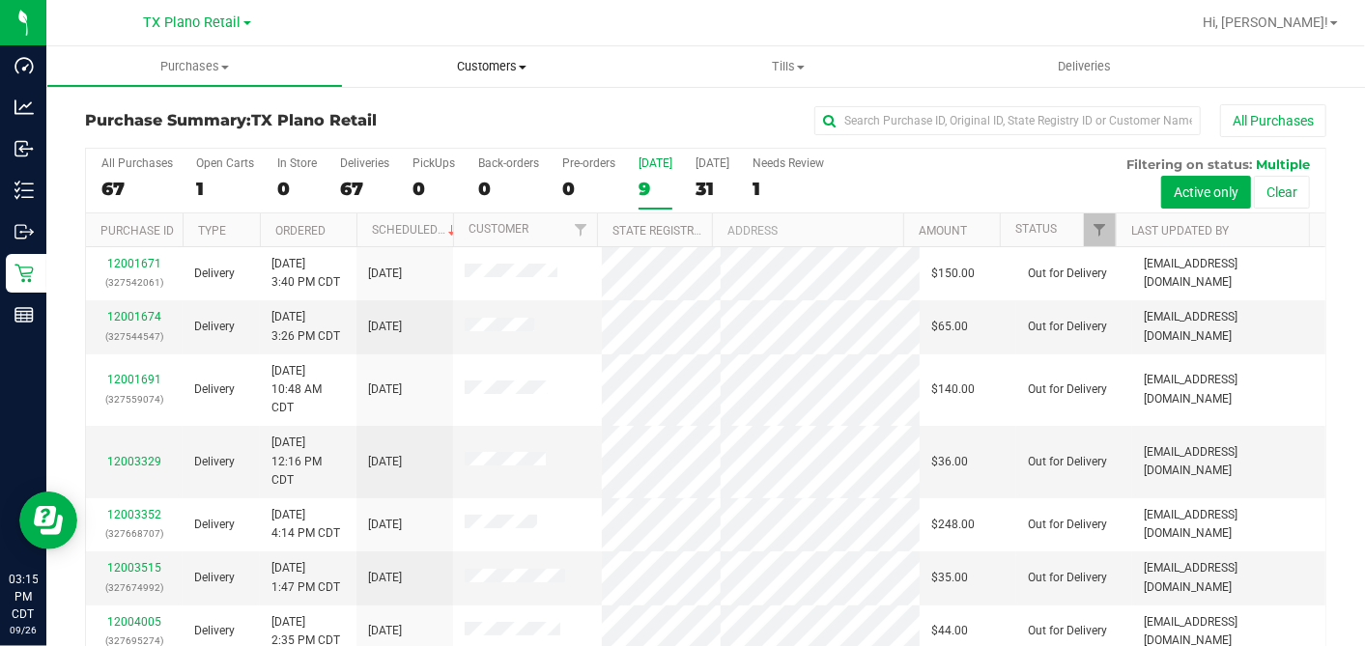
click at [485, 56] on uib-tab-heading "Customers All customers Add a new customer All physicians" at bounding box center [491, 66] width 295 height 39
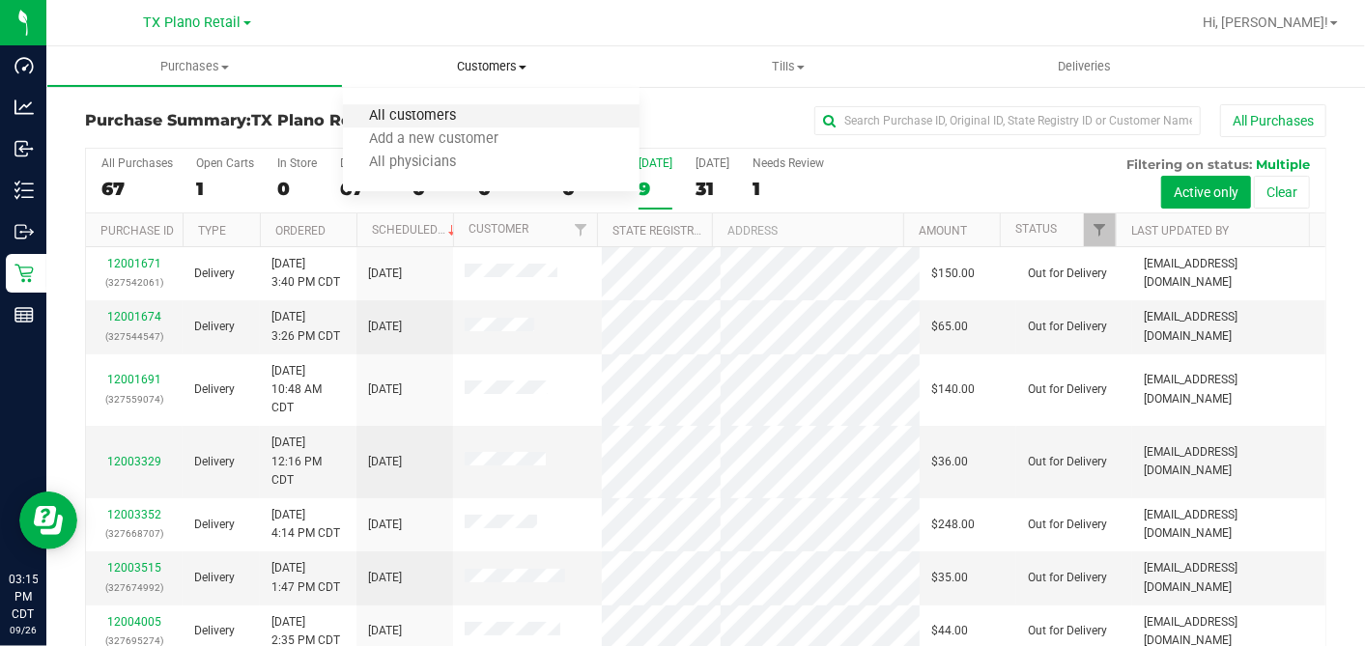
click at [421, 116] on span "All customers" at bounding box center [412, 116] width 139 height 16
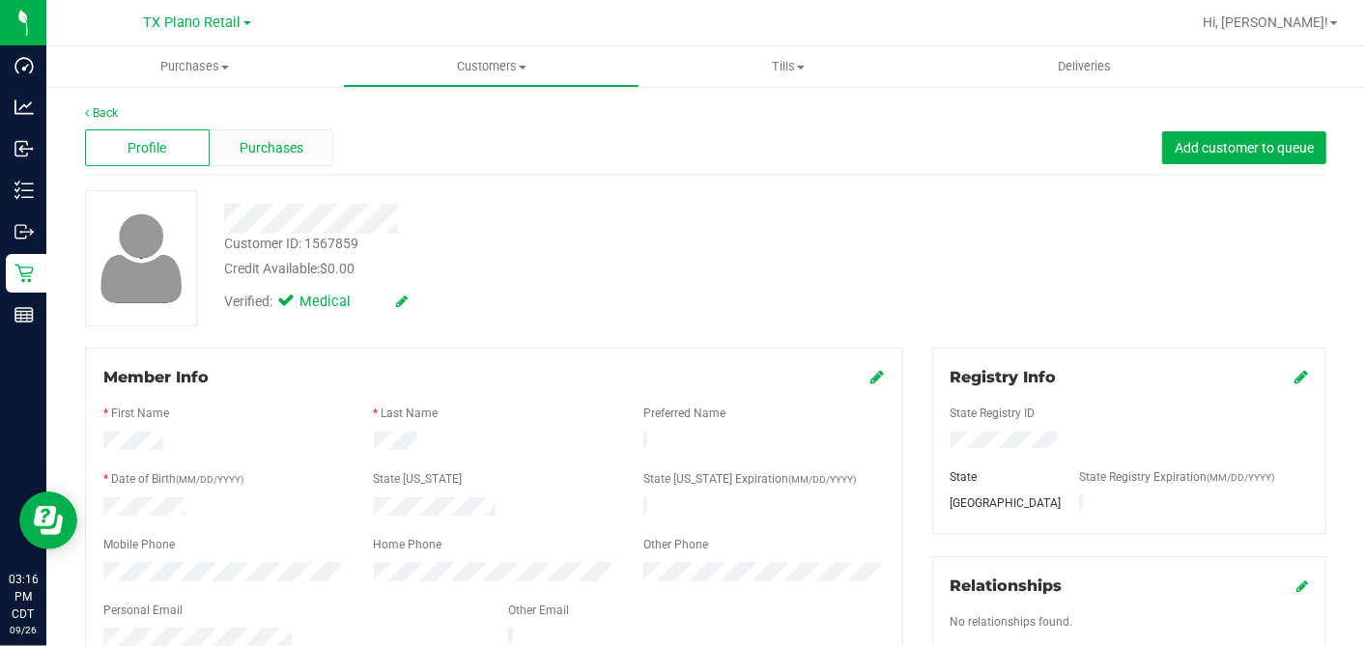
click at [301, 150] on div "Purchases" at bounding box center [272, 147] width 125 height 37
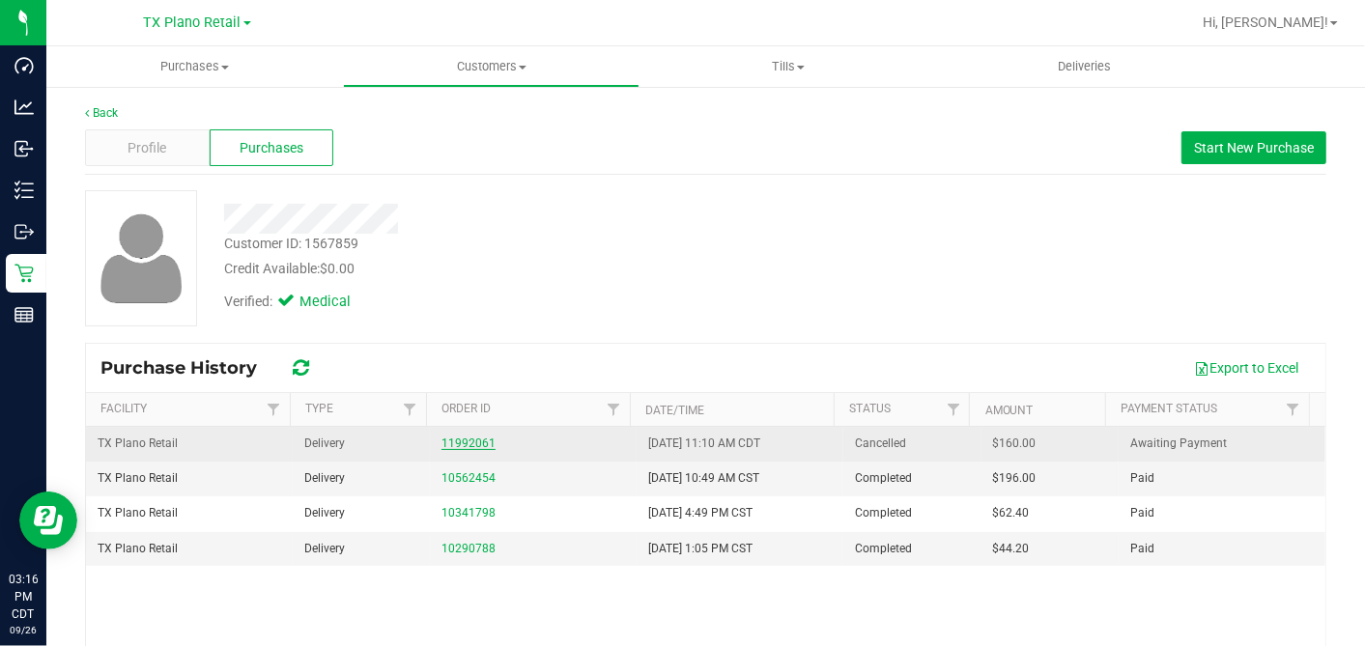
click at [468, 437] on link "11992061" at bounding box center [468, 444] width 54 height 14
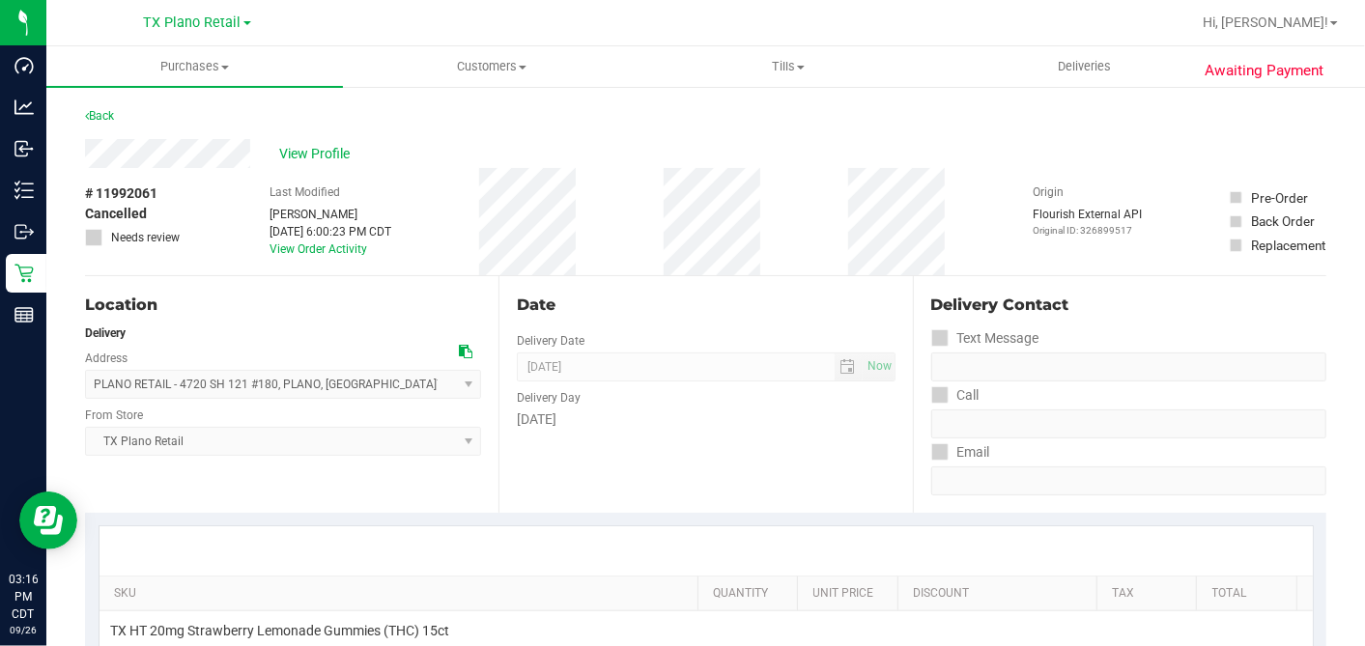
click at [750, 280] on div "Date Delivery Date 09/24/2025 Now 09/24/2025 07:00 AM Now Delivery Day Wednesday" at bounding box center [704, 394] width 413 height 237
click at [758, 309] on div "Date" at bounding box center [706, 305] width 378 height 23
click at [298, 146] on span "View Profile" at bounding box center [317, 154] width 77 height 20
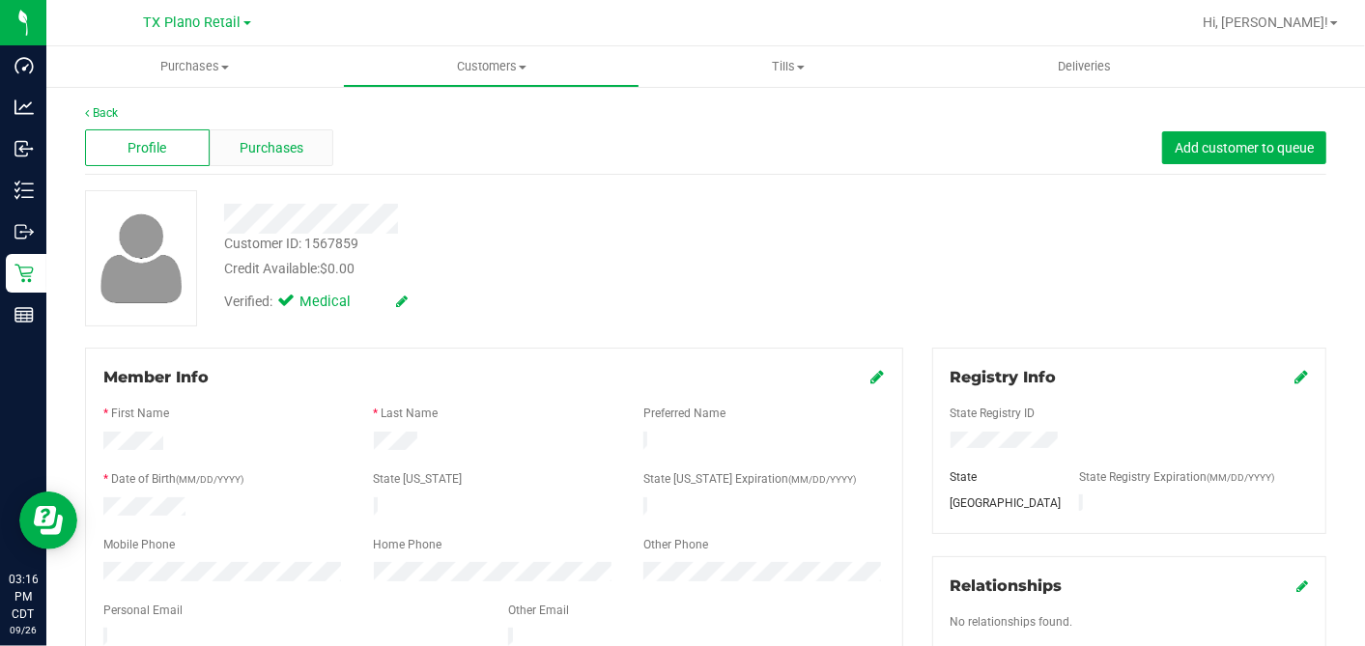
click at [273, 146] on span "Purchases" at bounding box center [272, 148] width 64 height 20
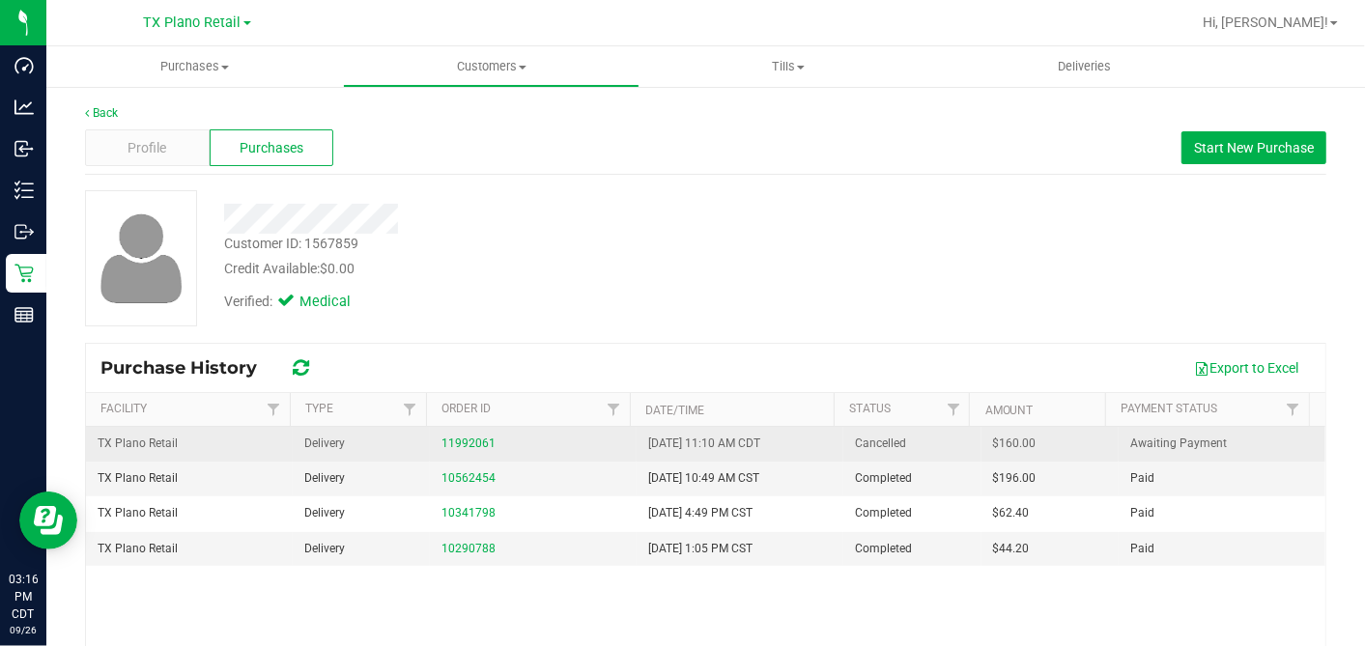
click at [477, 449] on div "11992061" at bounding box center [533, 444] width 184 height 18
click at [470, 441] on link "11992061" at bounding box center [468, 444] width 54 height 14
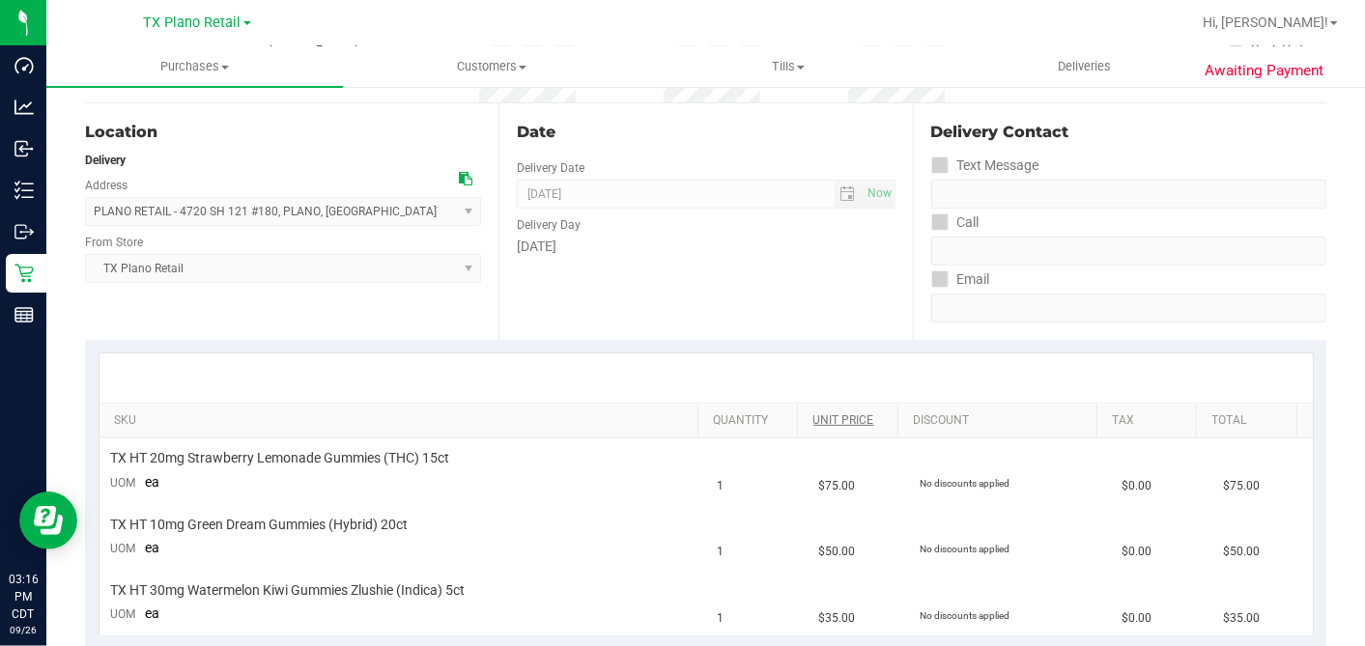
scroll to position [107, 0]
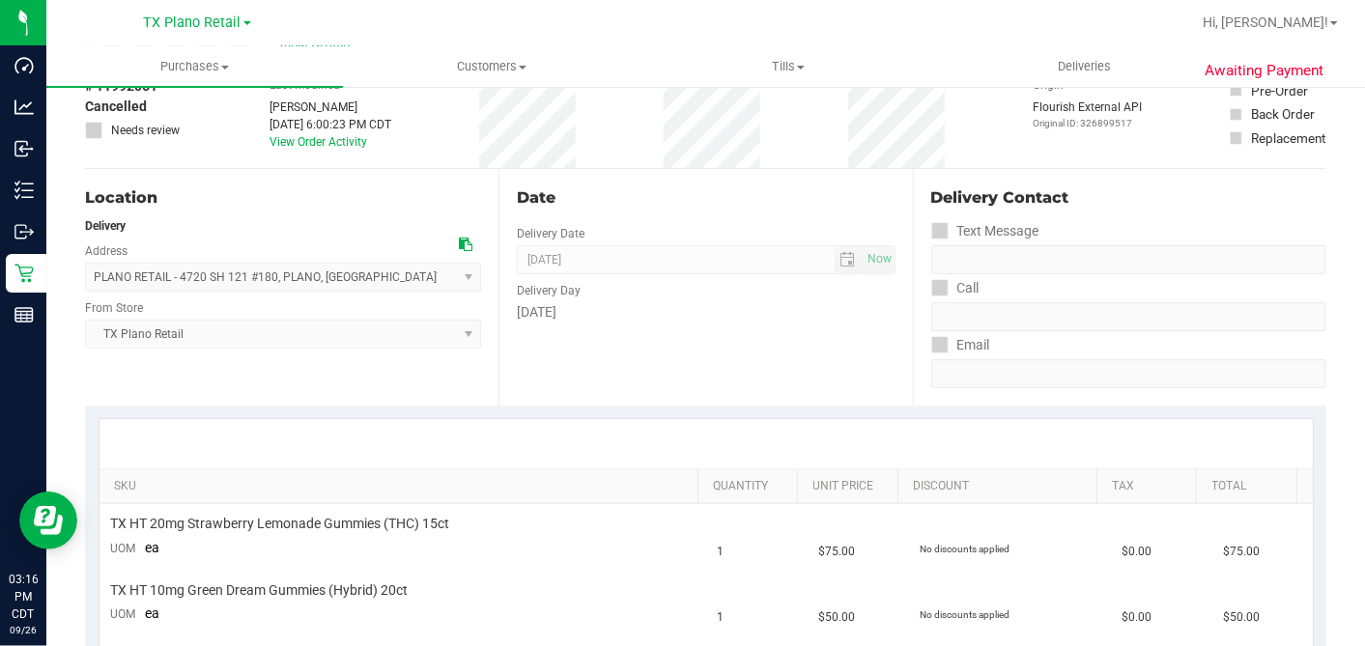
click at [792, 337] on div "Date Delivery Date 09/24/2025 Now 09/24/2025 07:00 AM Now Delivery Day Wednesday" at bounding box center [704, 287] width 413 height 237
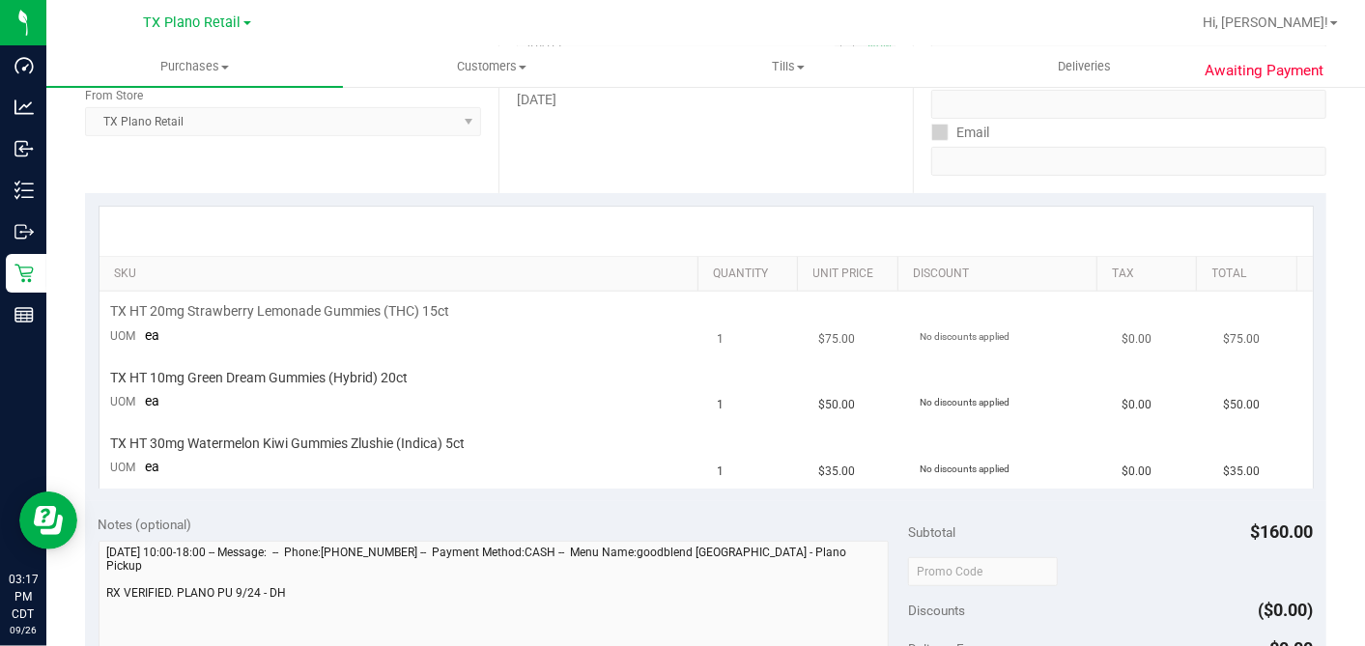
scroll to position [322, 0]
click at [259, 397] on td "TX HT 10mg Green Dream Gummies (Hybrid) 20ct UOM ea" at bounding box center [402, 388] width 607 height 66
click at [578, 375] on div "TX HT 10mg Green Dream Gummies (Hybrid) 20ct" at bounding box center [402, 376] width 583 height 18
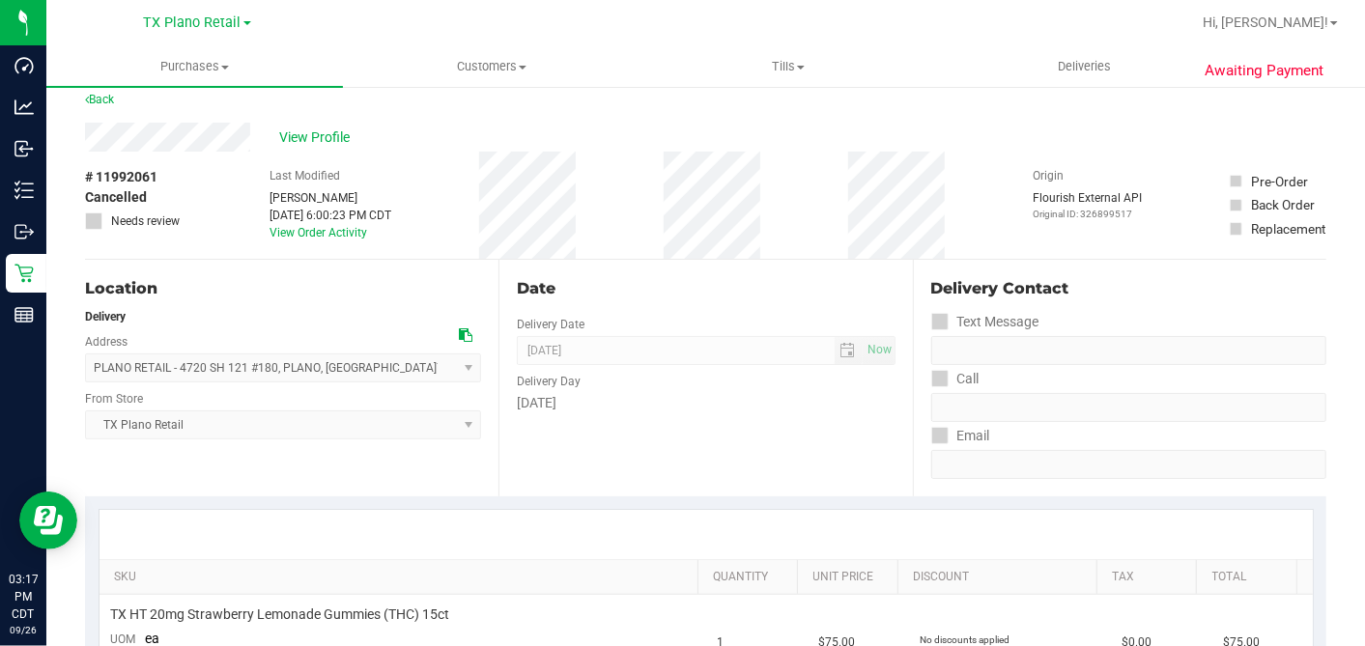
scroll to position [0, 0]
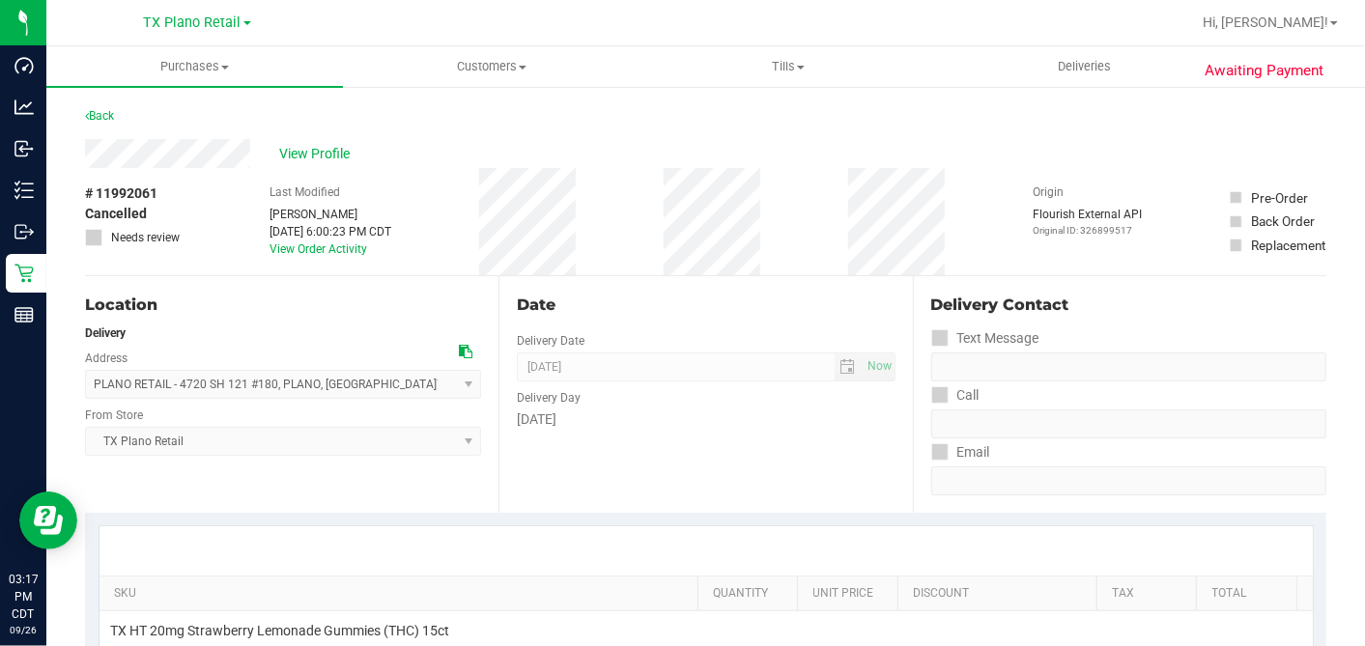
click at [664, 297] on div "Date" at bounding box center [706, 305] width 378 height 23
click at [642, 297] on div "Date" at bounding box center [706, 305] width 378 height 23
click at [693, 306] on div "Date" at bounding box center [706, 305] width 378 height 23
drag, startPoint x: 688, startPoint y: 297, endPoint x: 670, endPoint y: 312, distance: 23.3
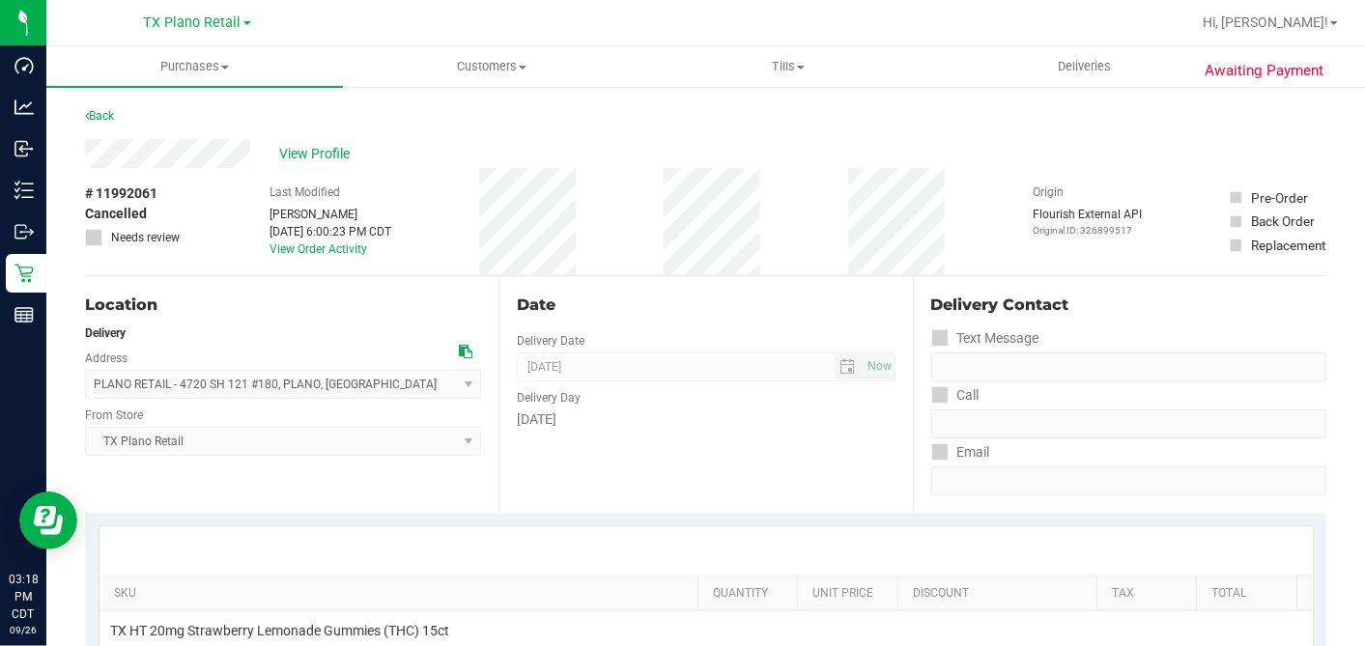
click at [688, 296] on div "Date" at bounding box center [706, 305] width 378 height 23
click at [643, 284] on div "Date Delivery Date 09/24/2025 Now 09/24/2025 07:00 AM Now Delivery Day Wednesday" at bounding box center [704, 394] width 413 height 237
drag, startPoint x: 221, startPoint y: 168, endPoint x: 398, endPoint y: 162, distance: 176.9
click at [395, 158] on div "View Profile" at bounding box center [705, 153] width 1241 height 29
click at [307, 144] on span "View Profile" at bounding box center [317, 154] width 77 height 20
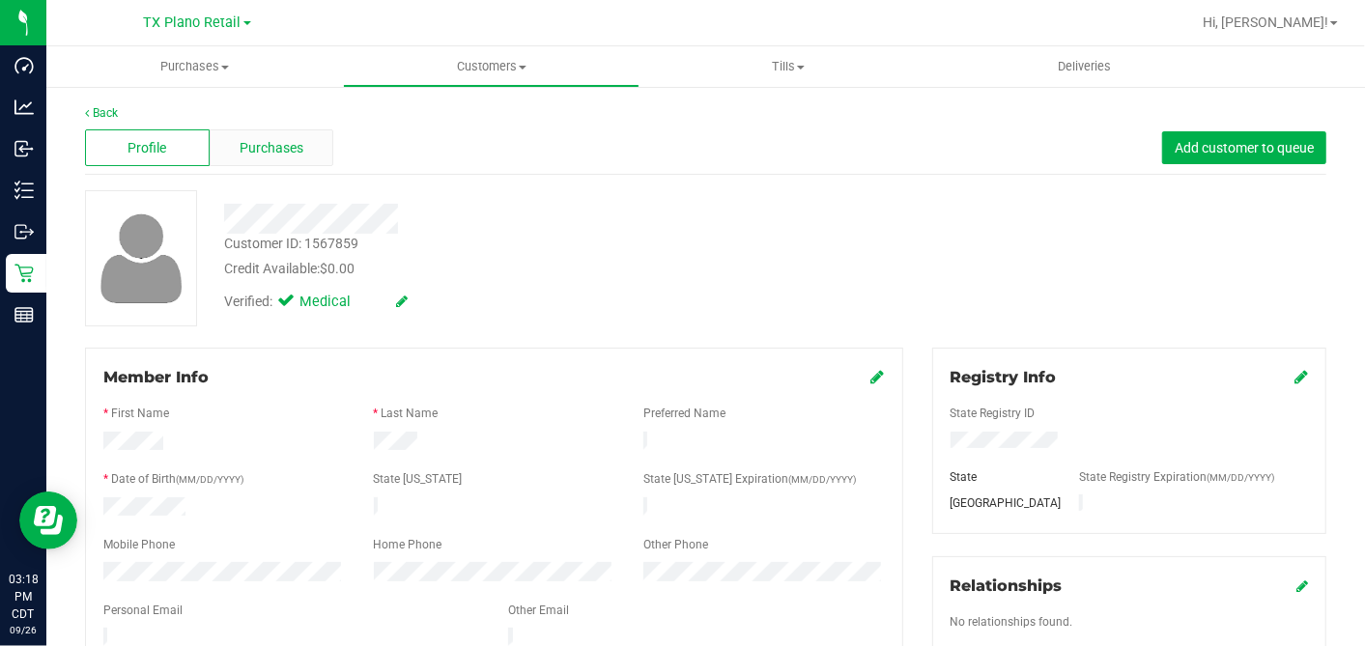
click at [290, 156] on span "Purchases" at bounding box center [272, 148] width 64 height 20
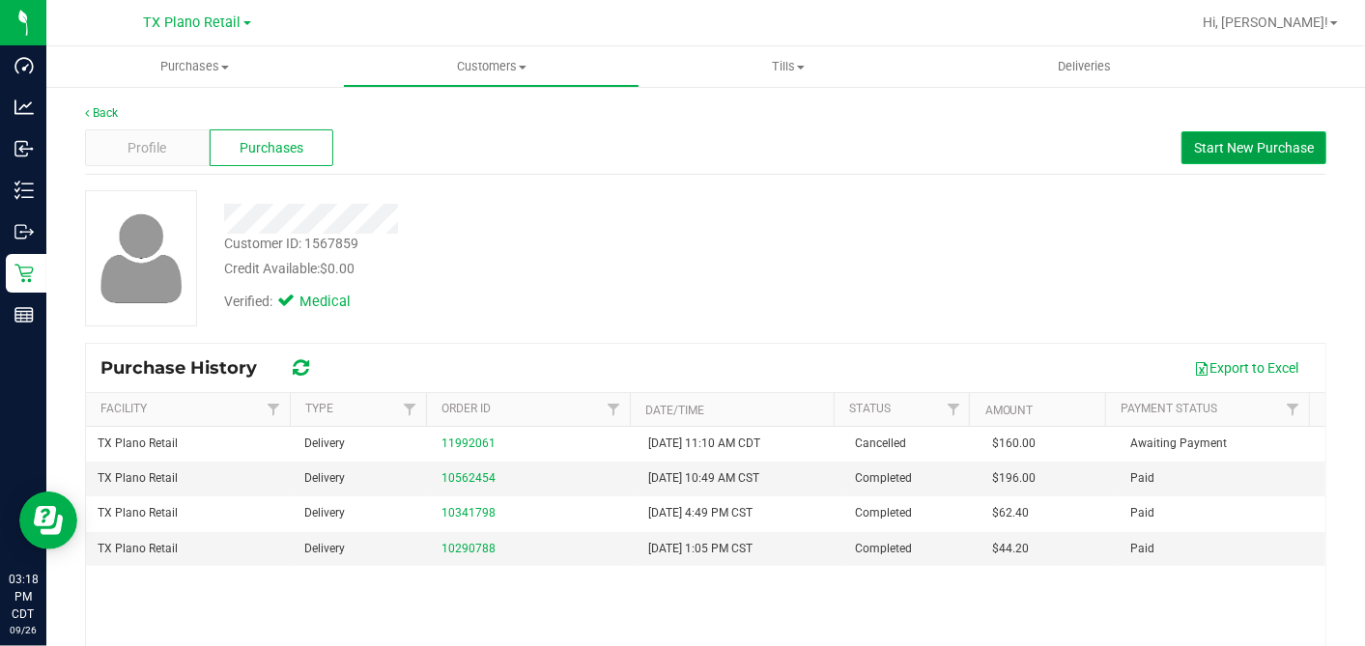
click at [1211, 159] on button "Start New Purchase" at bounding box center [1253, 147] width 145 height 33
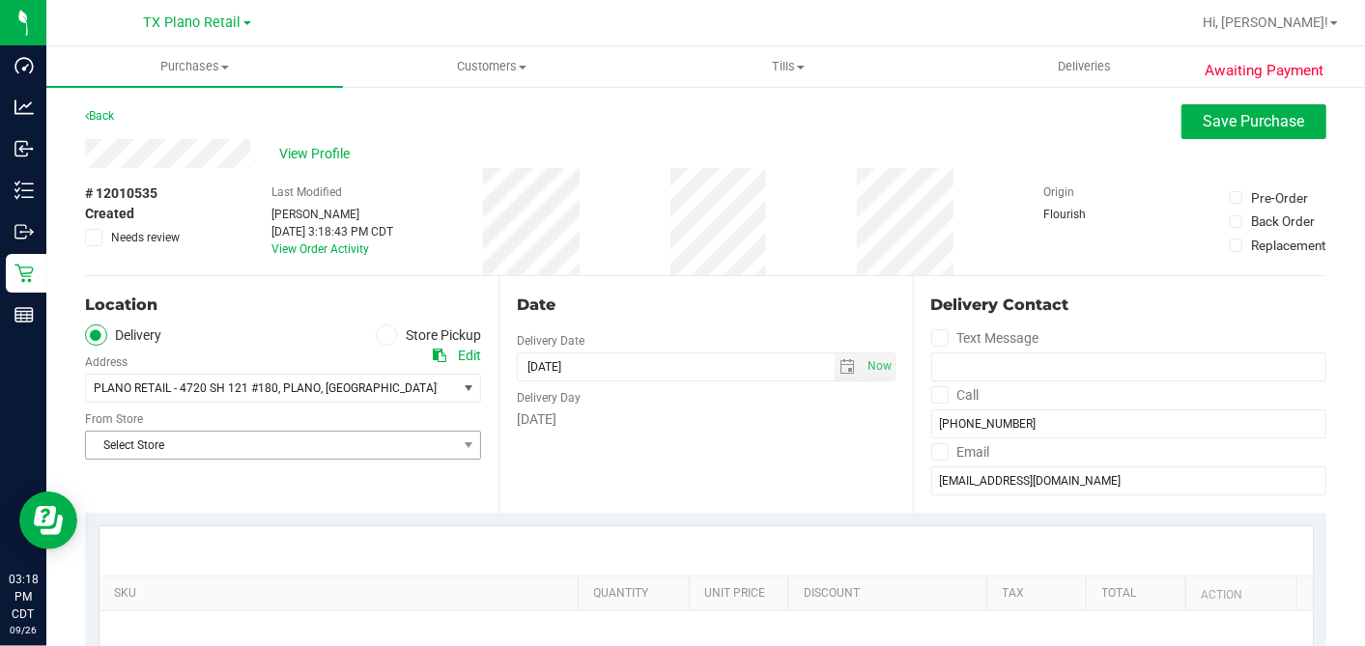
click at [213, 432] on span "Select Store" at bounding box center [271, 445] width 370 height 27
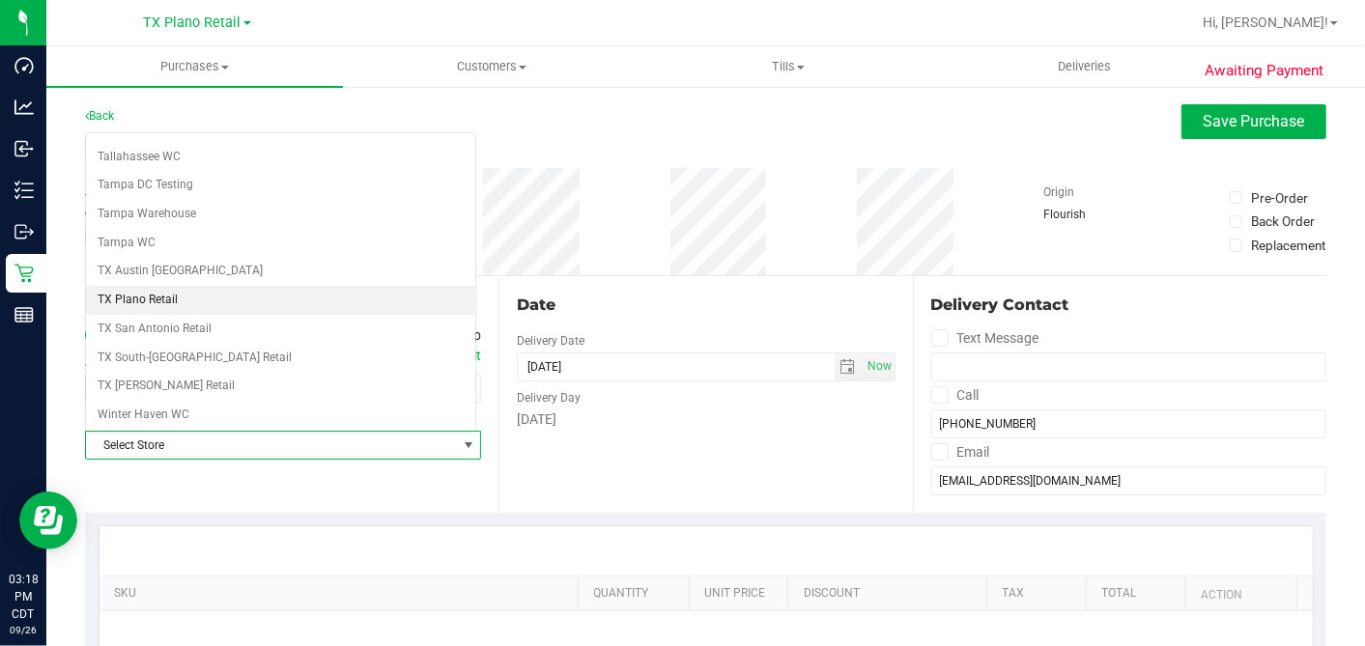
scroll to position [1373, 0]
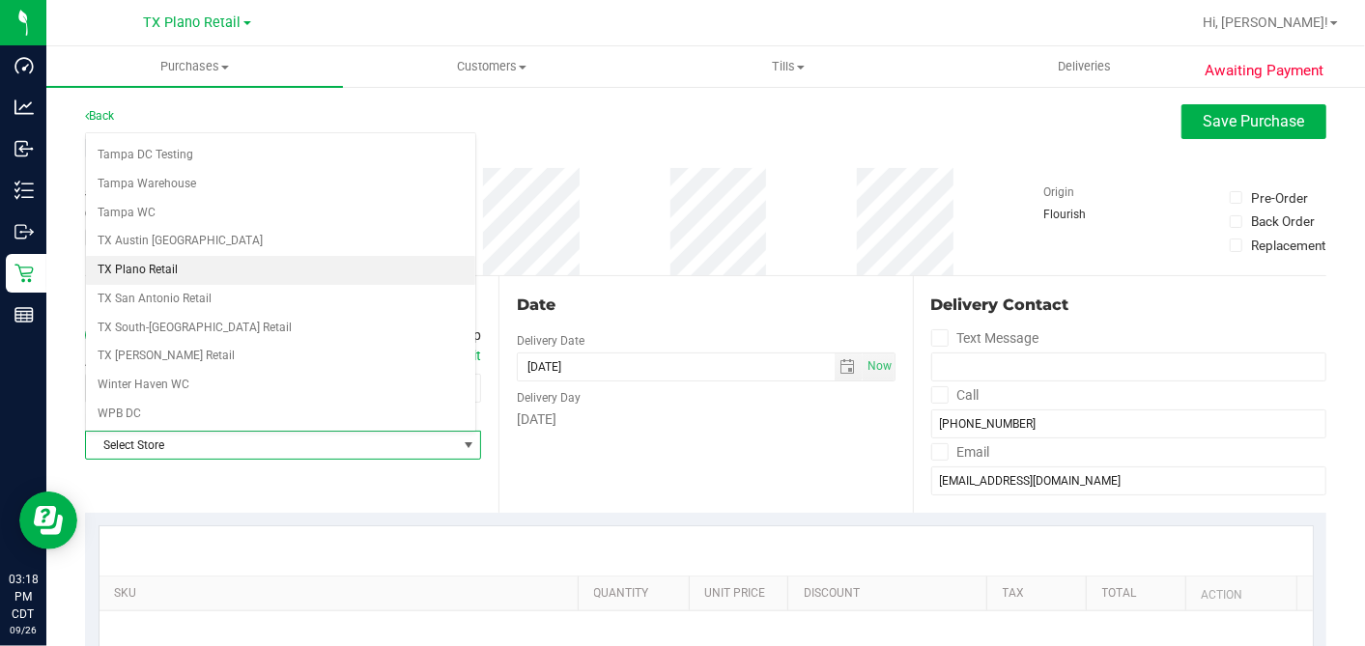
click at [175, 256] on li "TX Plano Retail" at bounding box center [280, 270] width 389 height 29
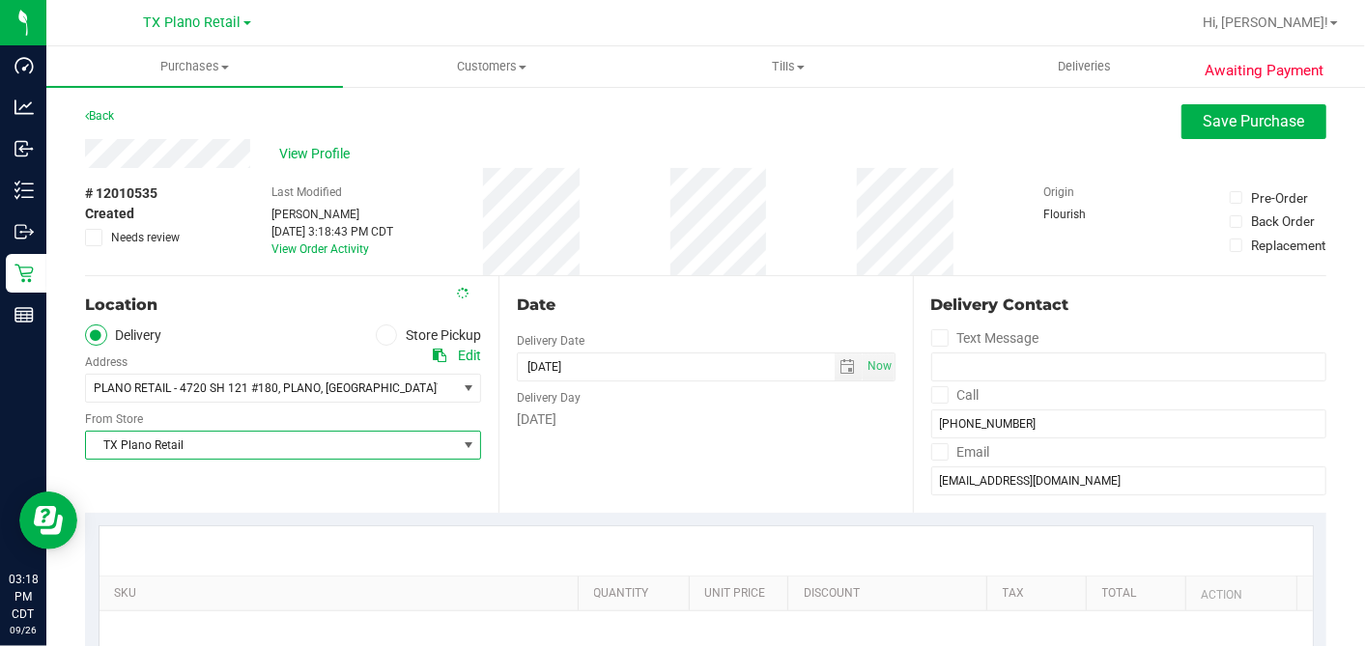
click at [659, 266] on div "# 12010535 Created Needs review Last Modified Dane Hawkins Sep 26, 2025 3:18:43…" at bounding box center [705, 221] width 1241 height 107
click at [844, 367] on span "select" at bounding box center [849, 367] width 28 height 27
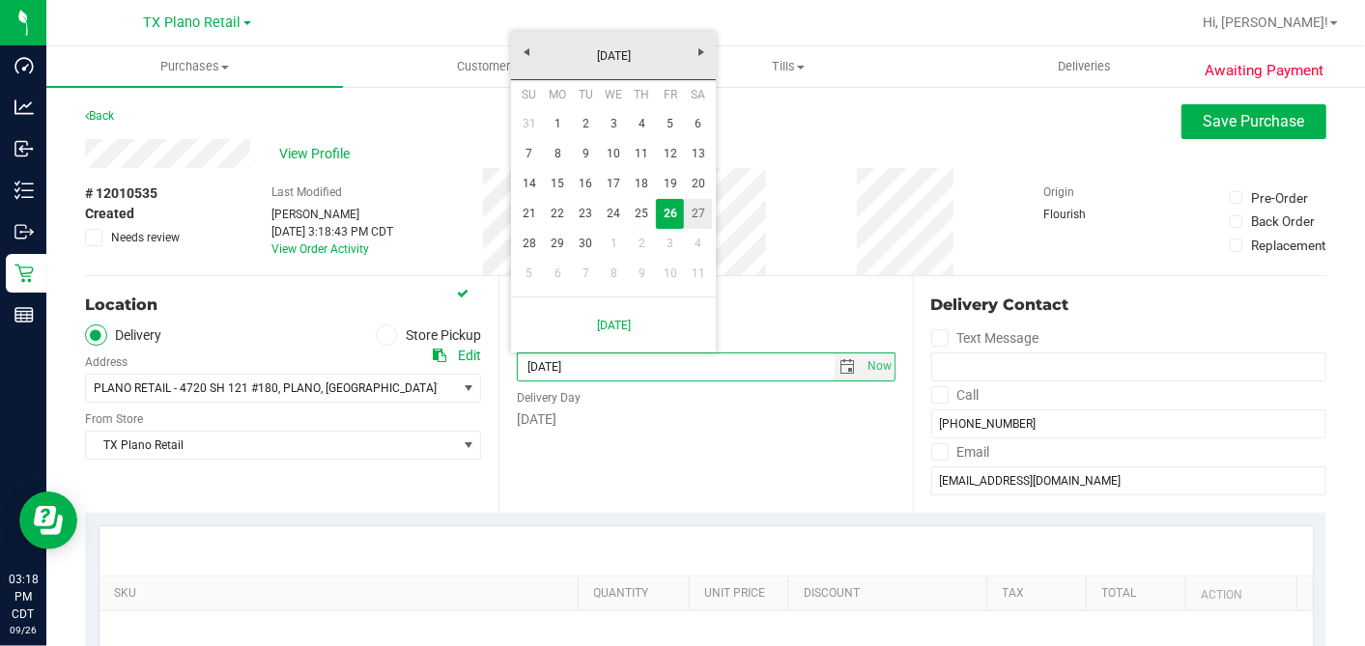
click at [697, 214] on link "27" at bounding box center [698, 214] width 28 height 30
type input "[DATE]"
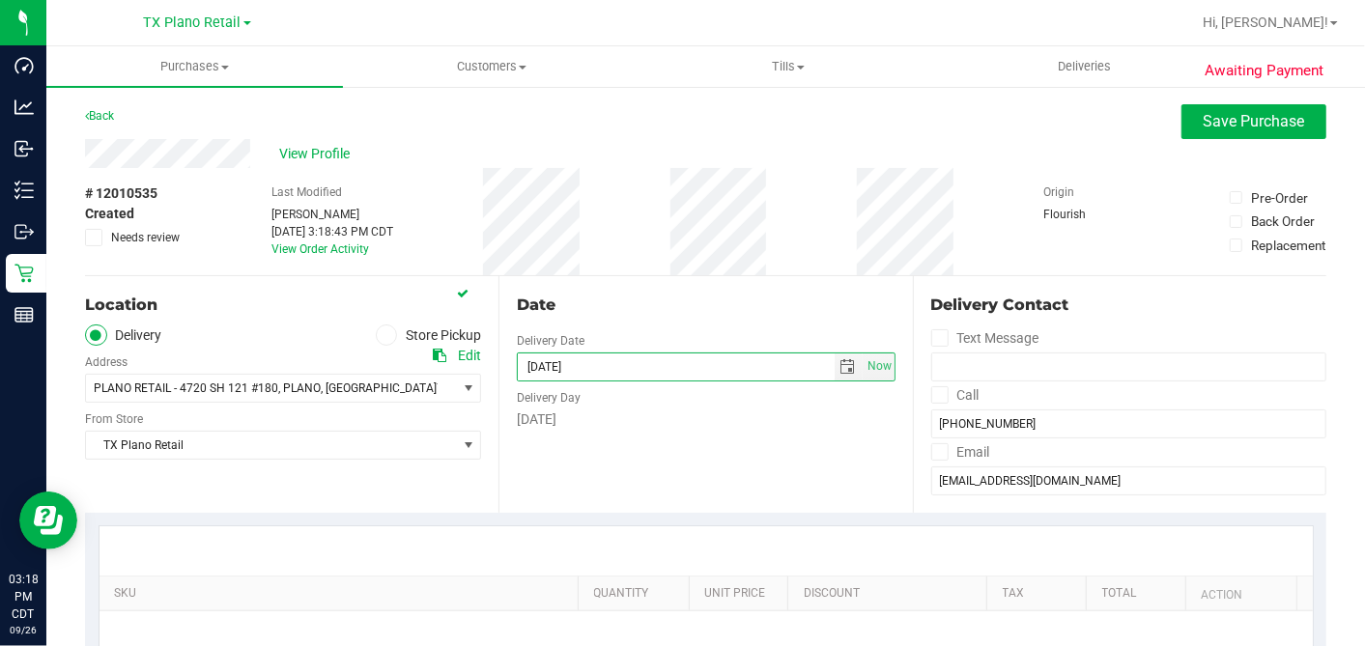
click at [728, 299] on div "Date" at bounding box center [706, 305] width 378 height 23
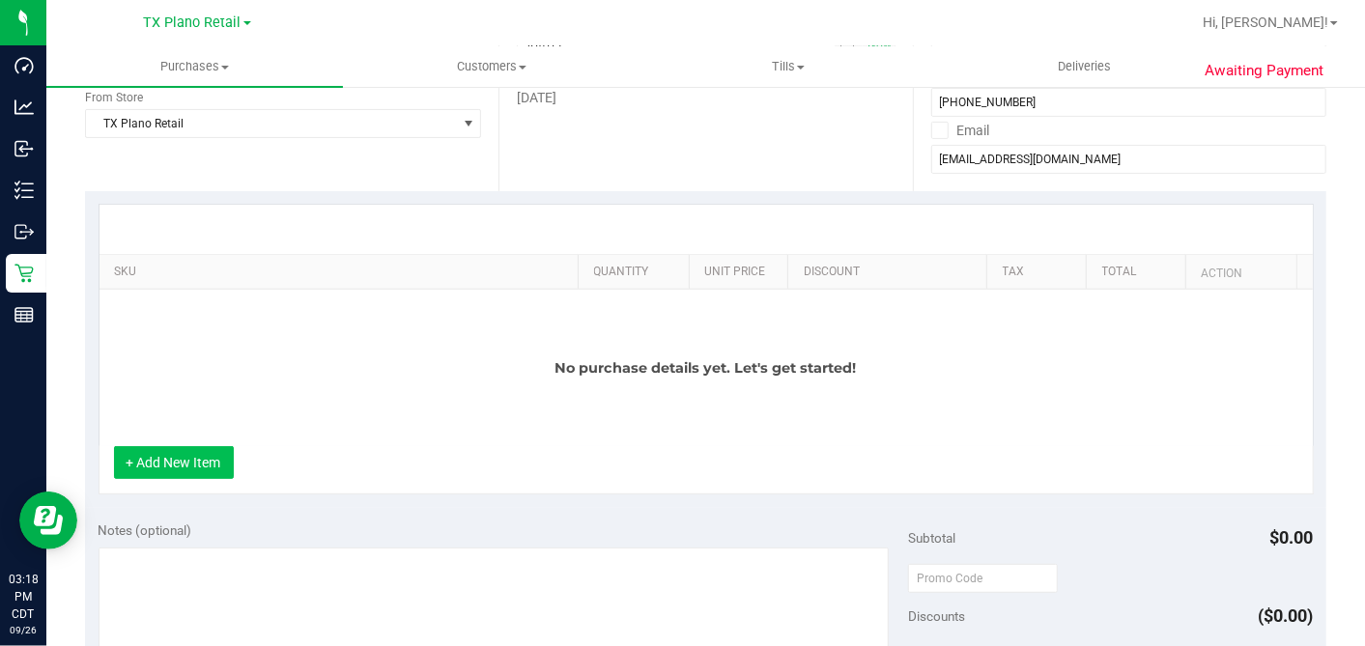
click at [191, 461] on button "+ Add New Item" at bounding box center [174, 462] width 120 height 33
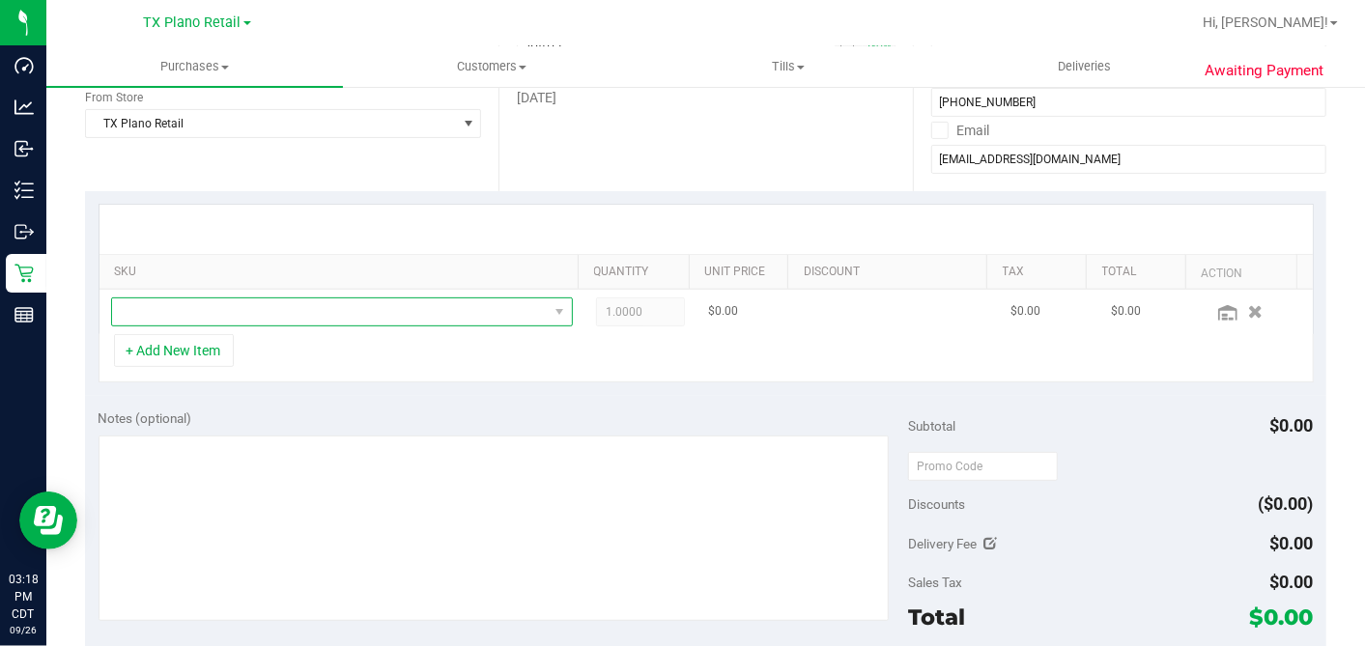
click at [273, 311] on span "NO DATA FOUND" at bounding box center [330, 311] width 436 height 27
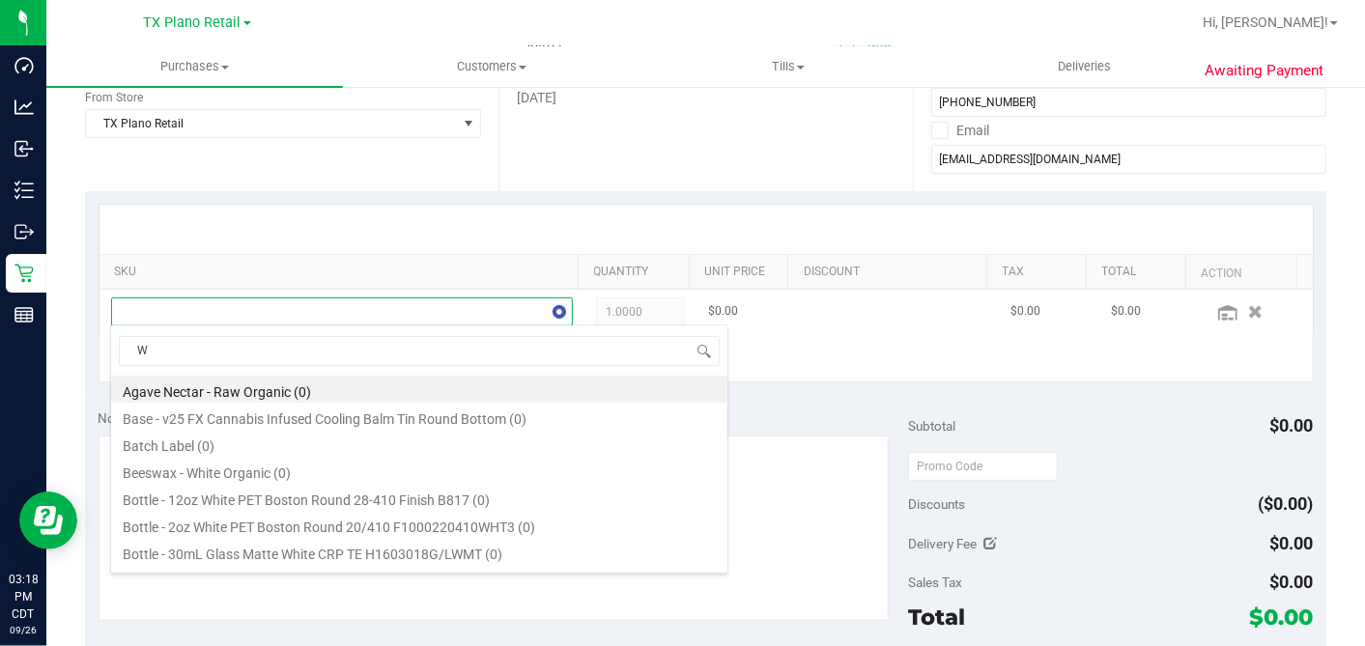
scroll to position [28, 442]
type input "WATERMELON"
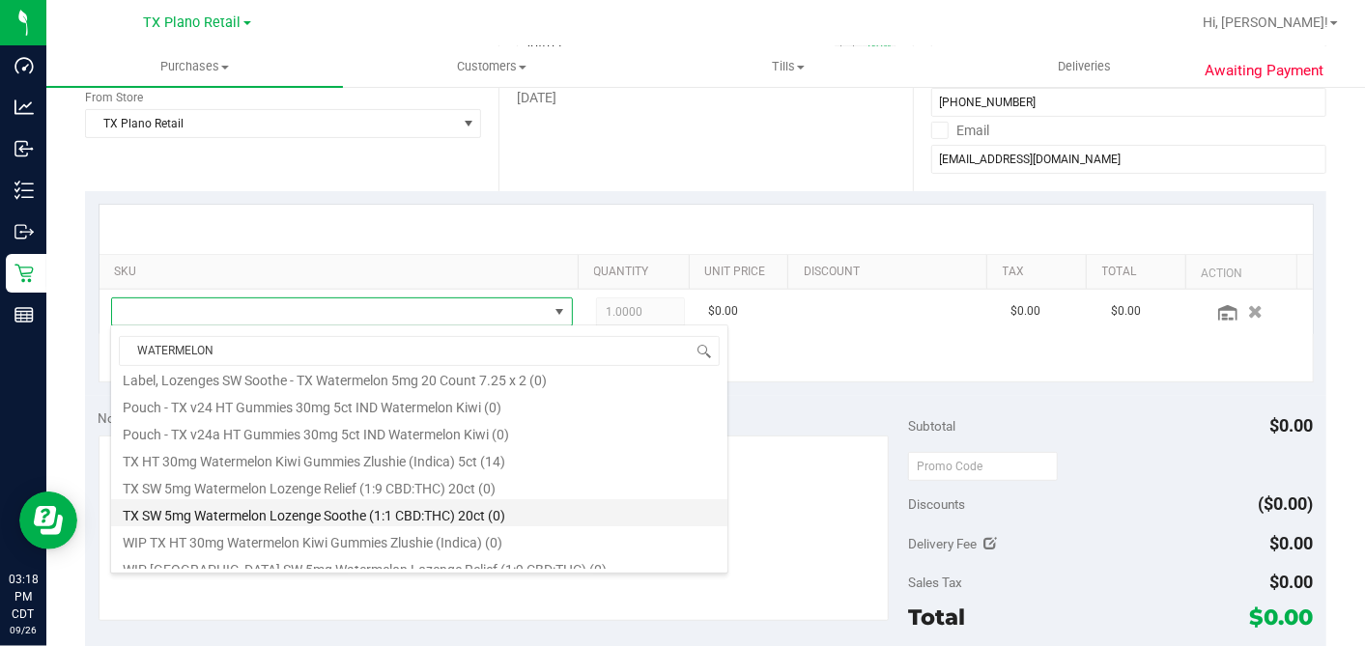
scroll to position [184, 0]
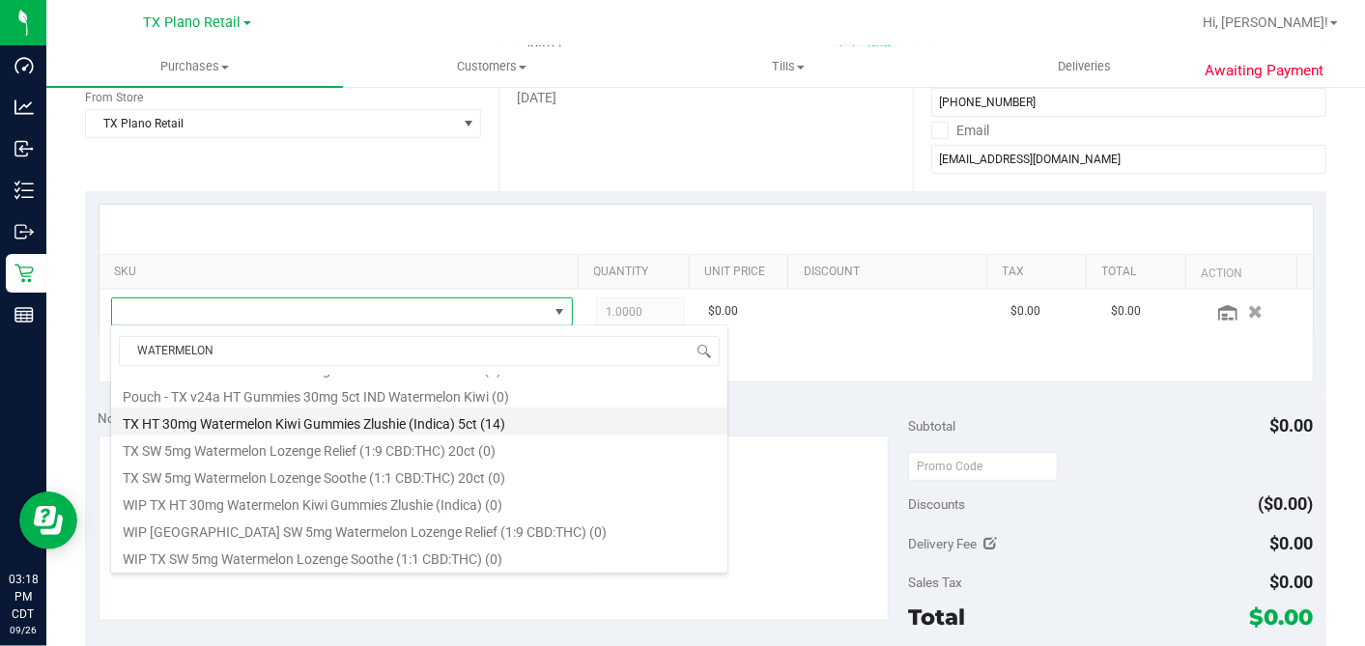
click at [350, 422] on li "TX HT 30mg Watermelon Kiwi Gummies Zlushie (Indica) 5ct (14)" at bounding box center [419, 421] width 616 height 27
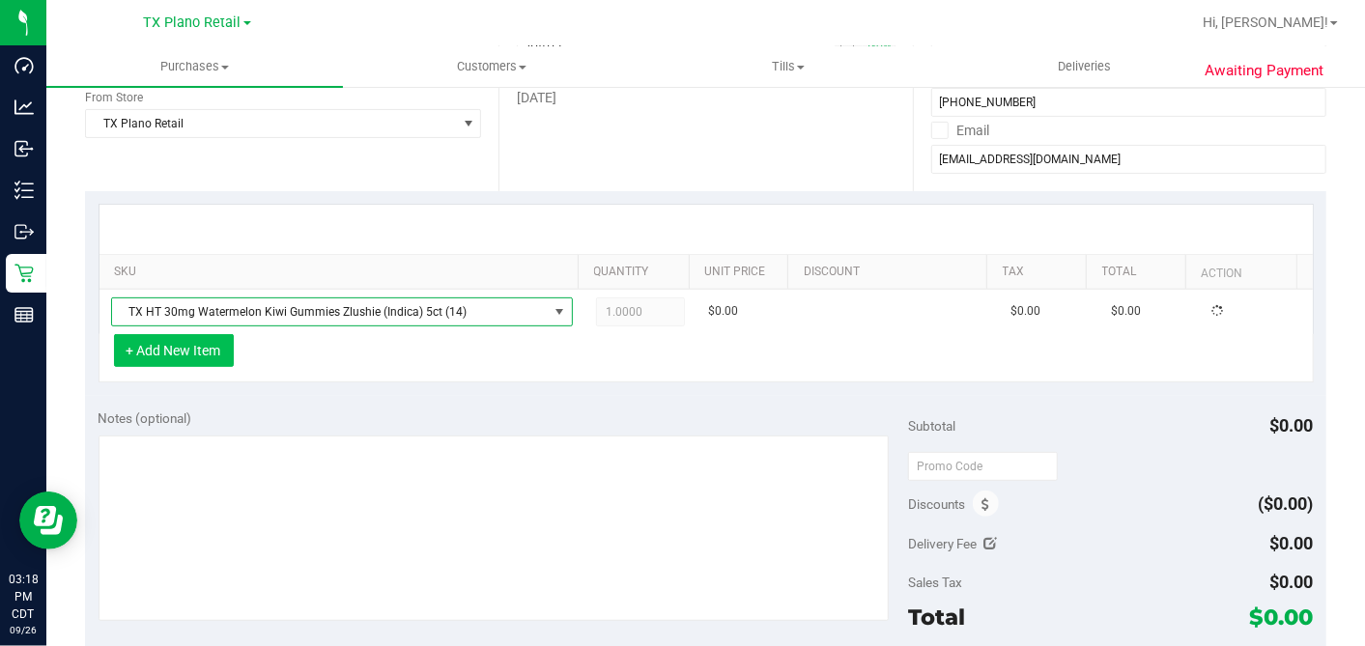
click at [191, 355] on button "+ Add New Item" at bounding box center [174, 350] width 120 height 33
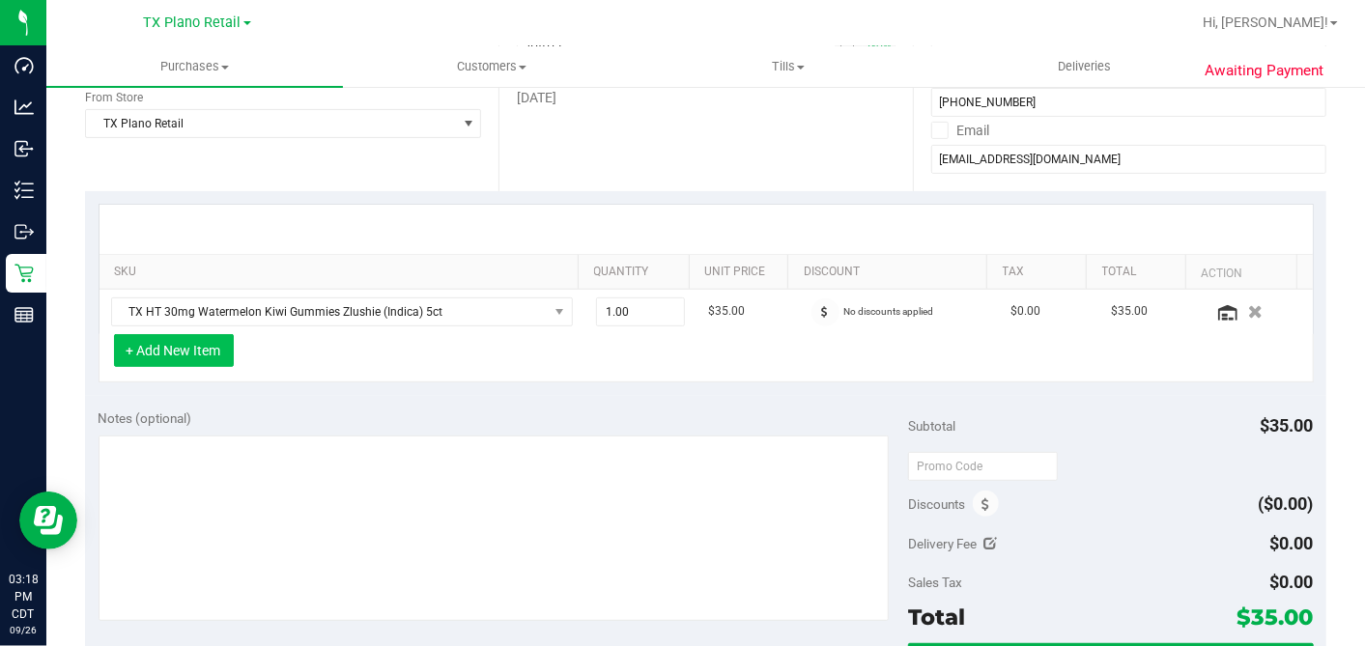
click at [232, 357] on button "+ Add New Item" at bounding box center [174, 350] width 120 height 33
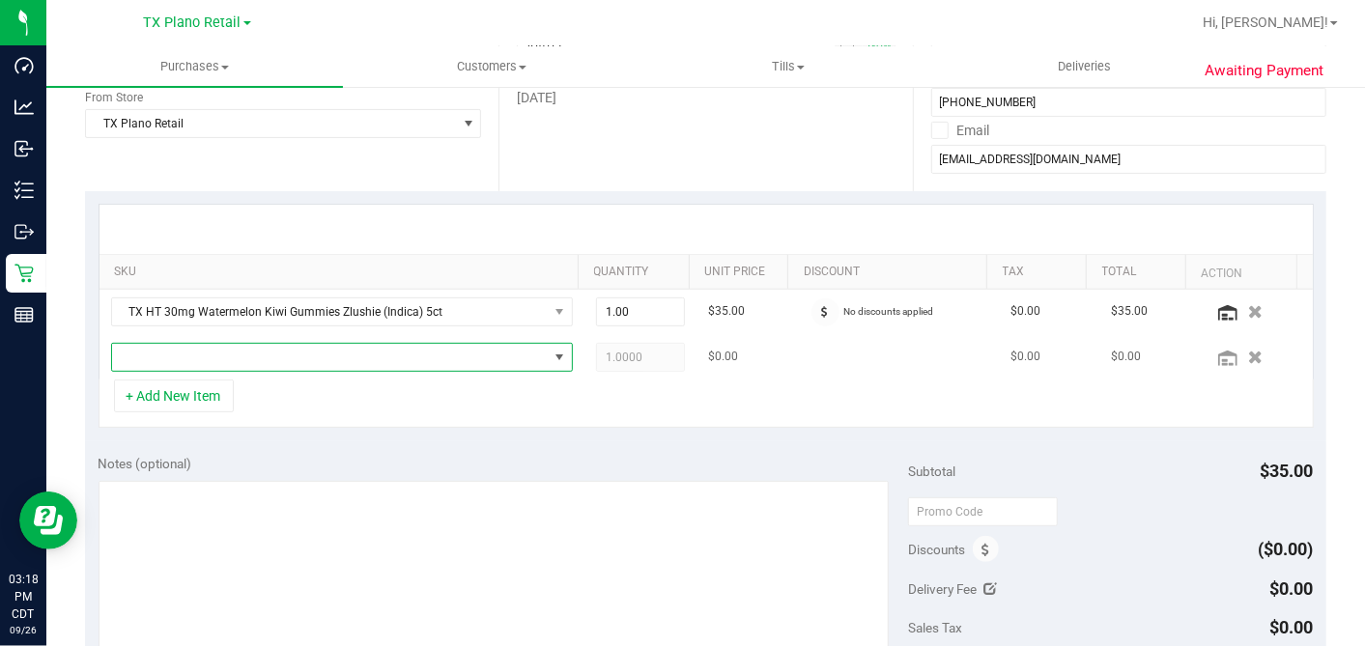
click at [217, 358] on span "NO DATA FOUND" at bounding box center [330, 357] width 436 height 27
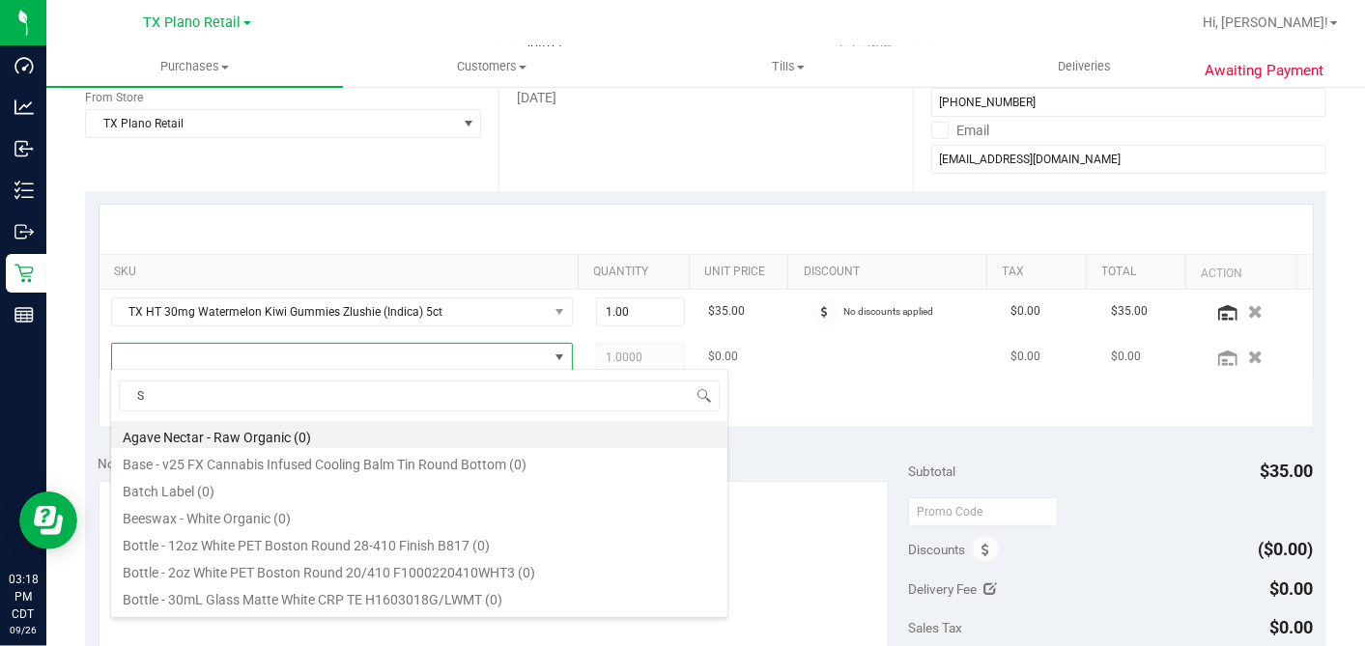
scroll to position [28, 442]
type input "STRAW"
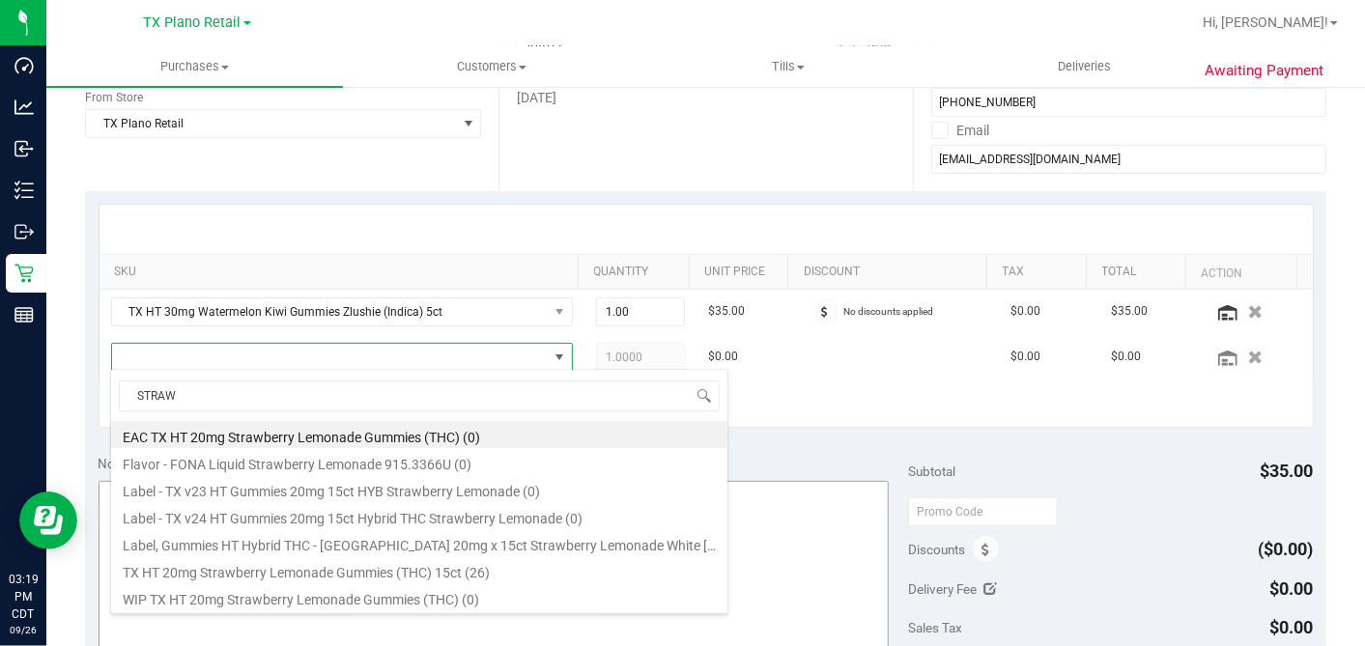
click at [285, 574] on li "TX HT 20mg Strawberry Lemonade Gummies (THC) 15ct (26)" at bounding box center [419, 569] width 616 height 27
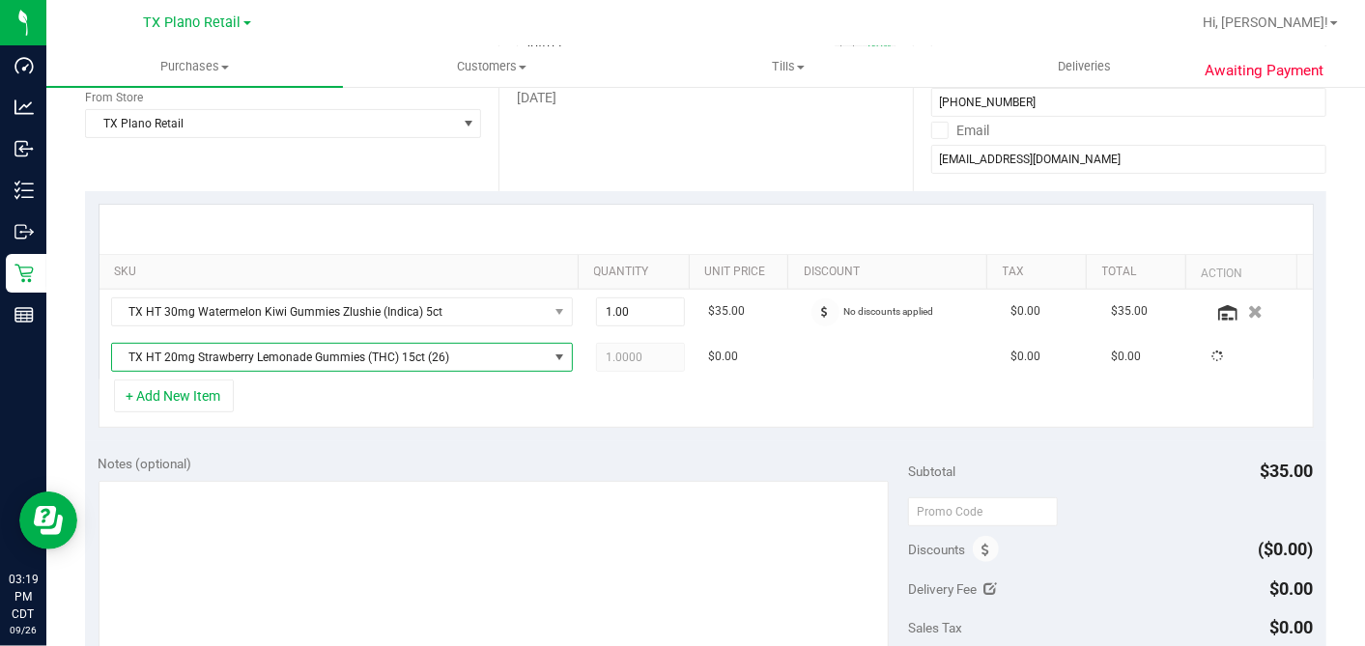
click at [408, 410] on div "+ Add New Item" at bounding box center [706, 404] width 1215 height 48
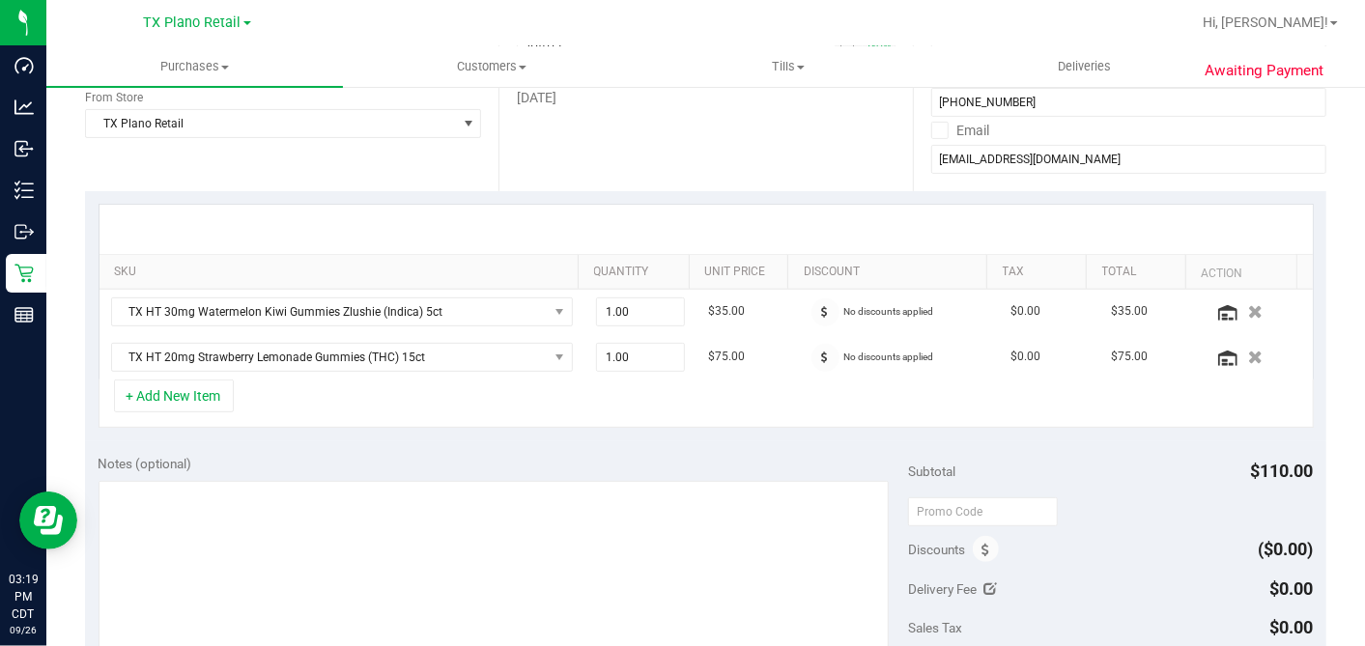
click at [338, 409] on div "+ Add New Item" at bounding box center [706, 404] width 1215 height 48
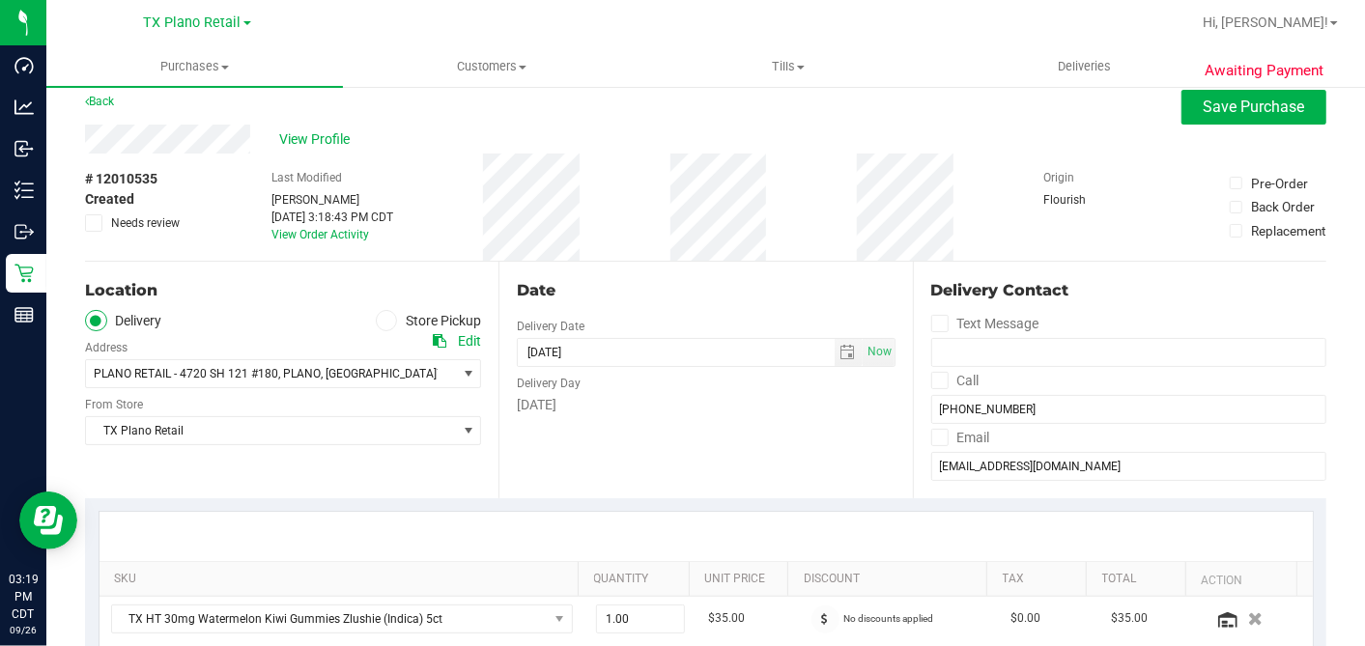
scroll to position [0, 0]
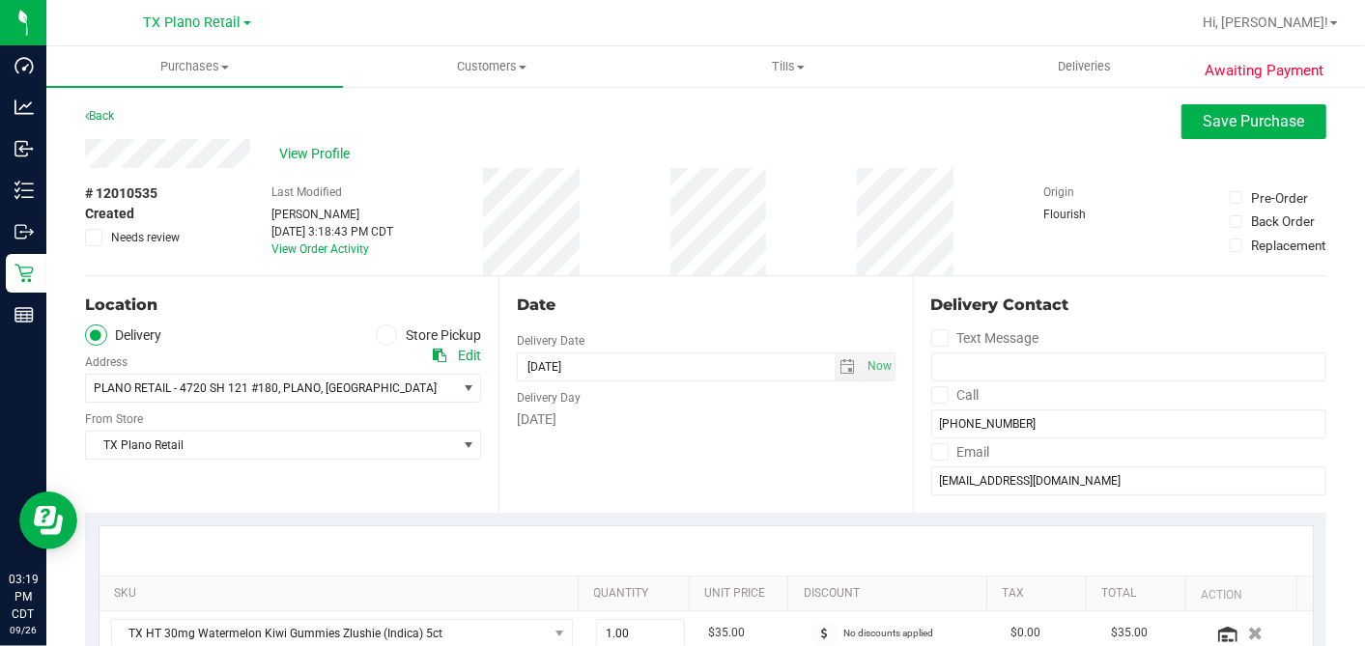
click at [1182, 139] on div "View Profile" at bounding box center [705, 153] width 1241 height 29
click at [1240, 120] on span "Save Purchase" at bounding box center [1253, 121] width 101 height 18
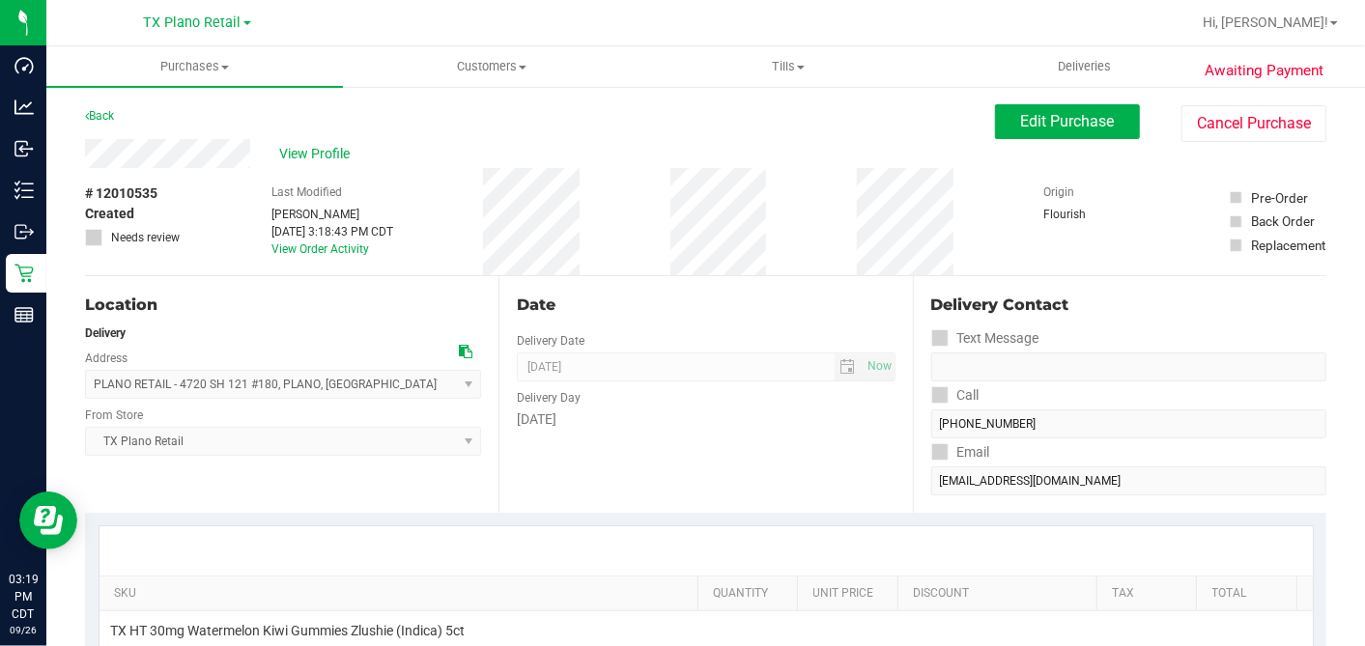
click at [322, 153] on span "View Profile" at bounding box center [317, 154] width 77 height 20
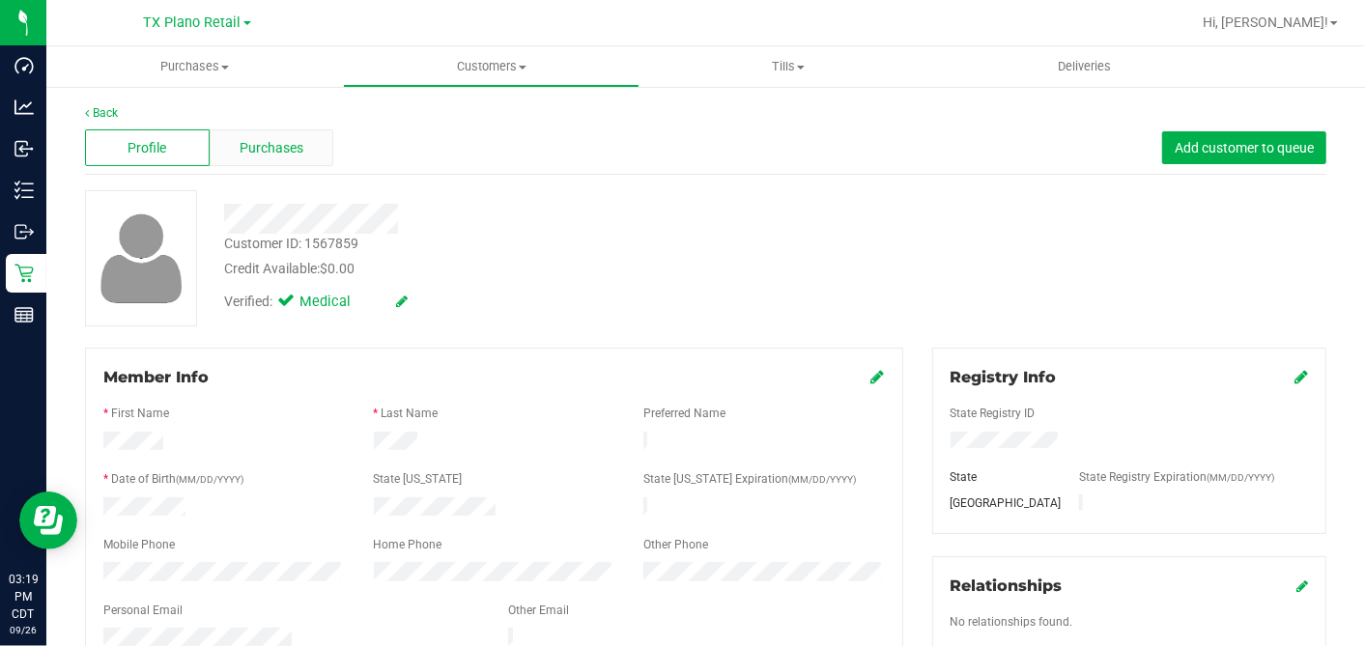
click at [296, 133] on div "Purchases" at bounding box center [272, 147] width 125 height 37
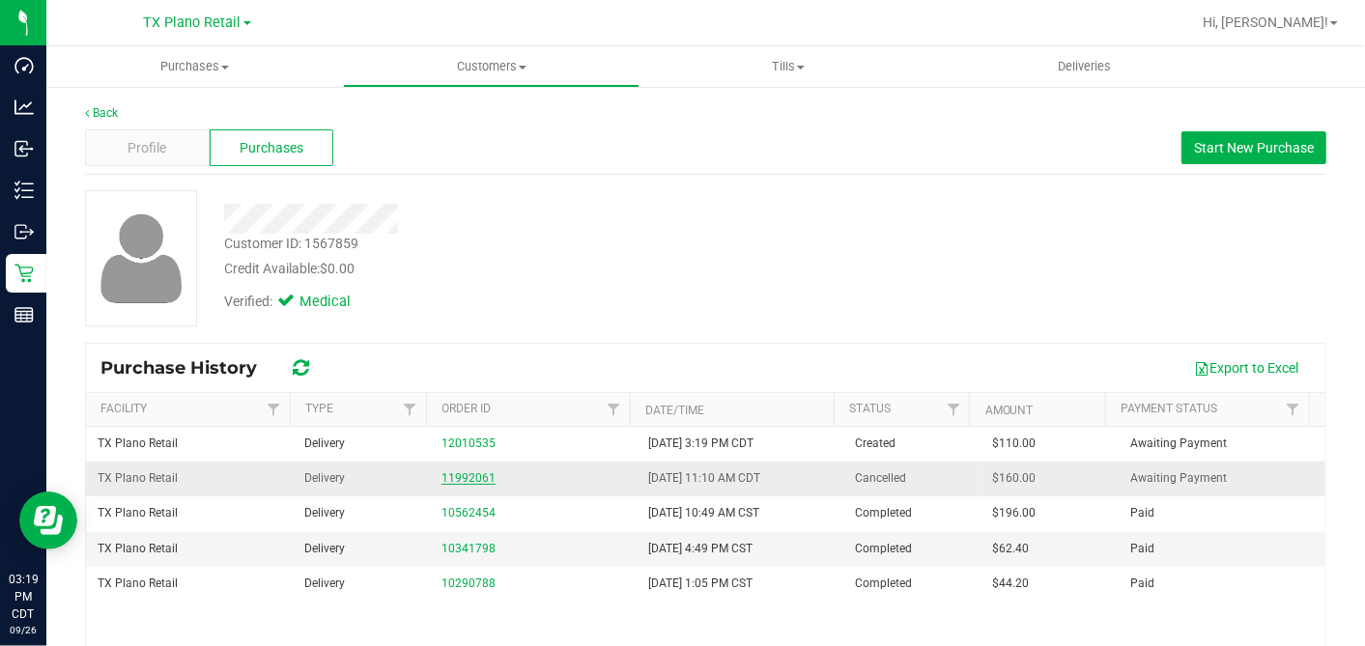
click at [460, 474] on link "11992061" at bounding box center [468, 478] width 54 height 14
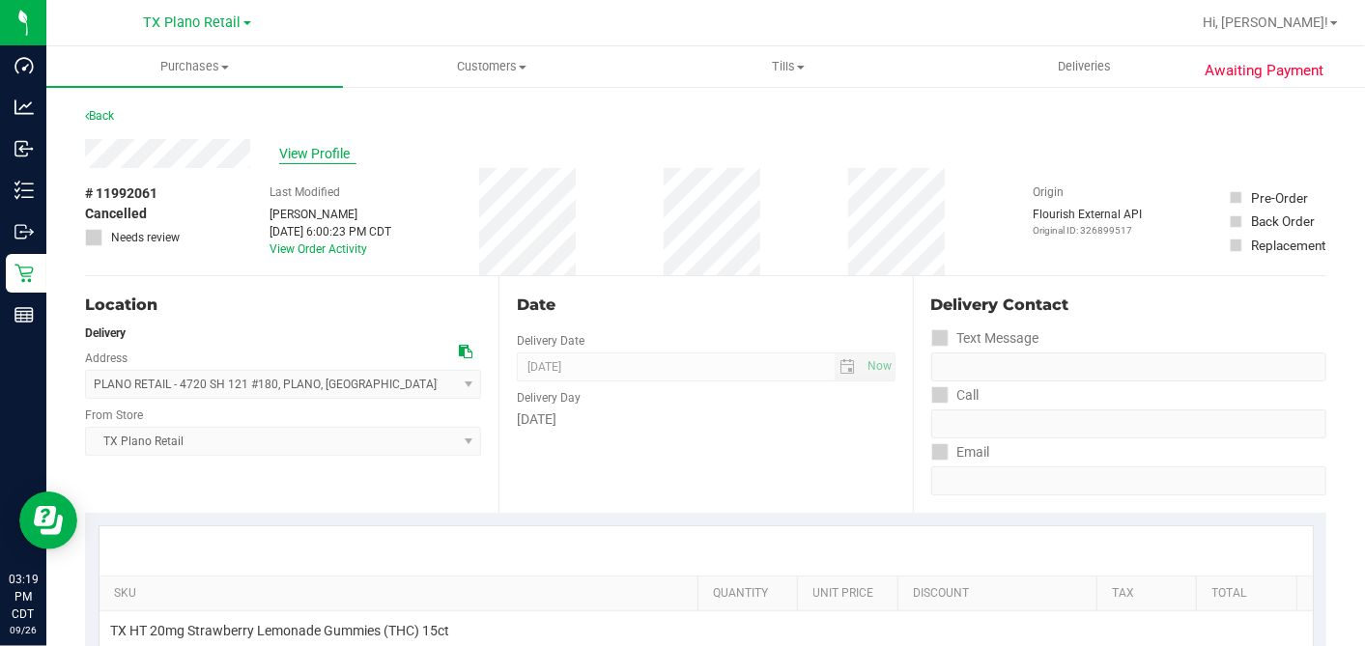
click at [320, 144] on span "View Profile" at bounding box center [317, 154] width 77 height 20
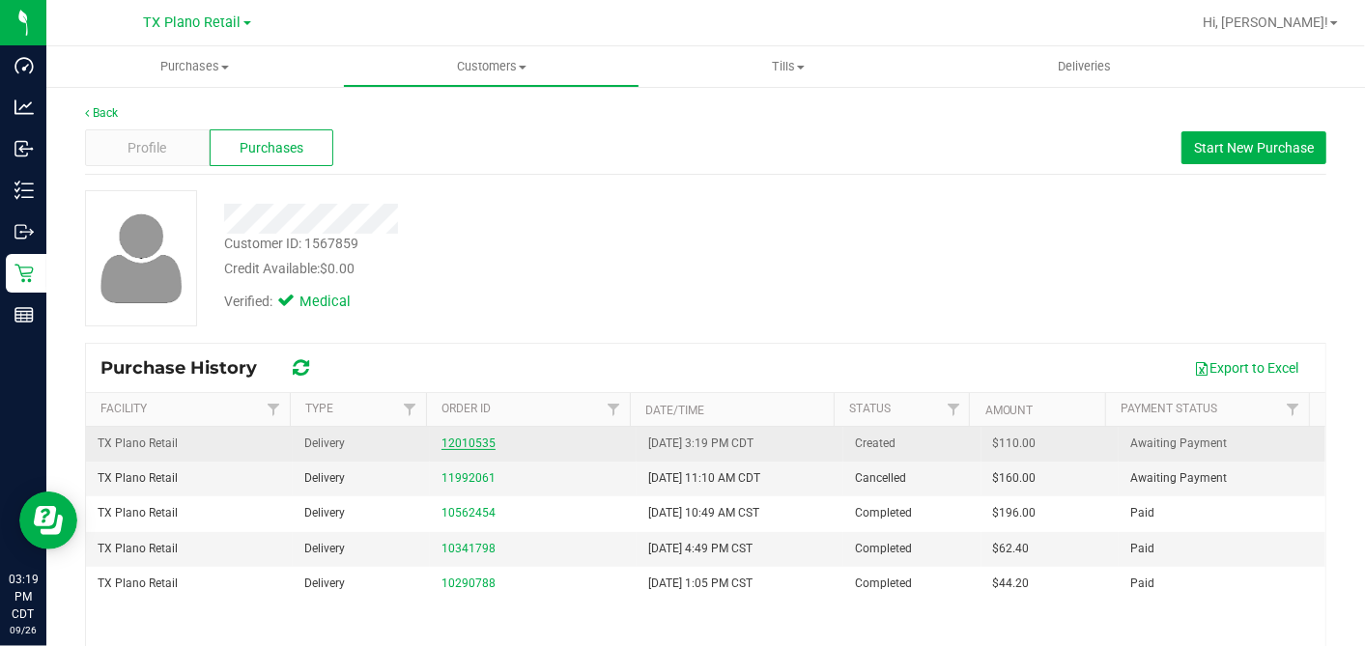
click at [460, 439] on link "12010535" at bounding box center [468, 444] width 54 height 14
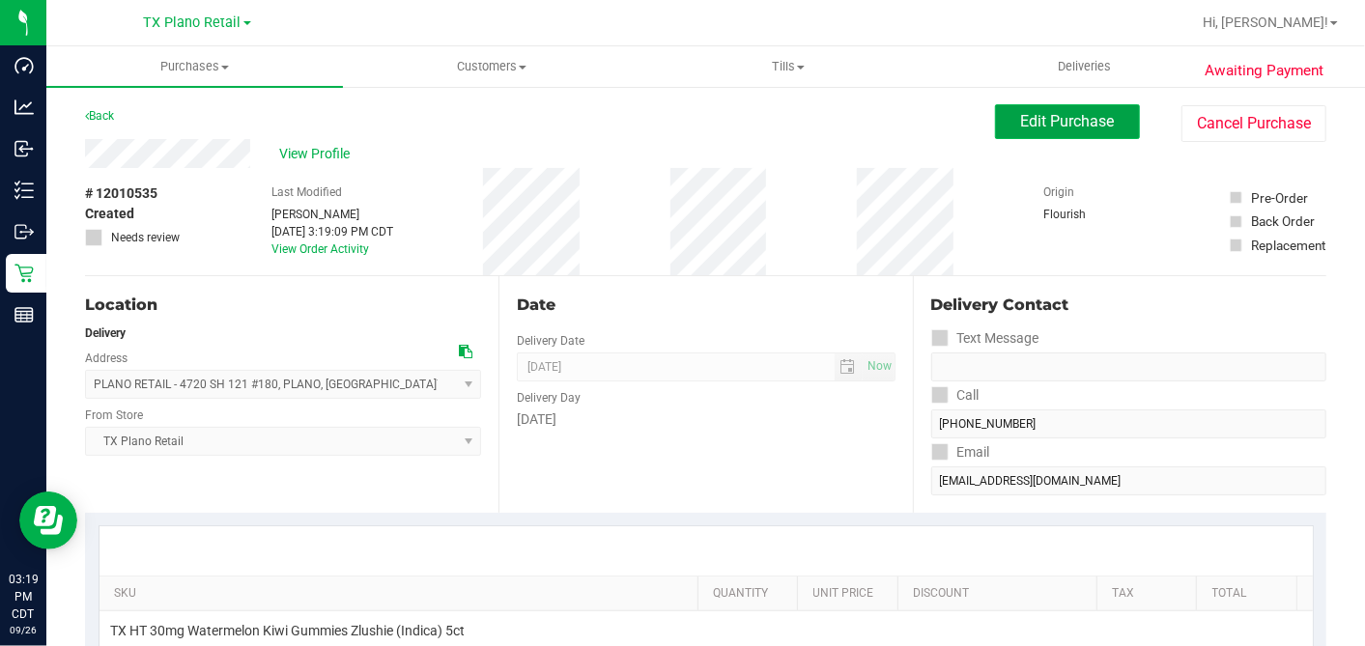
click at [1021, 128] on span "Edit Purchase" at bounding box center [1068, 121] width 94 height 18
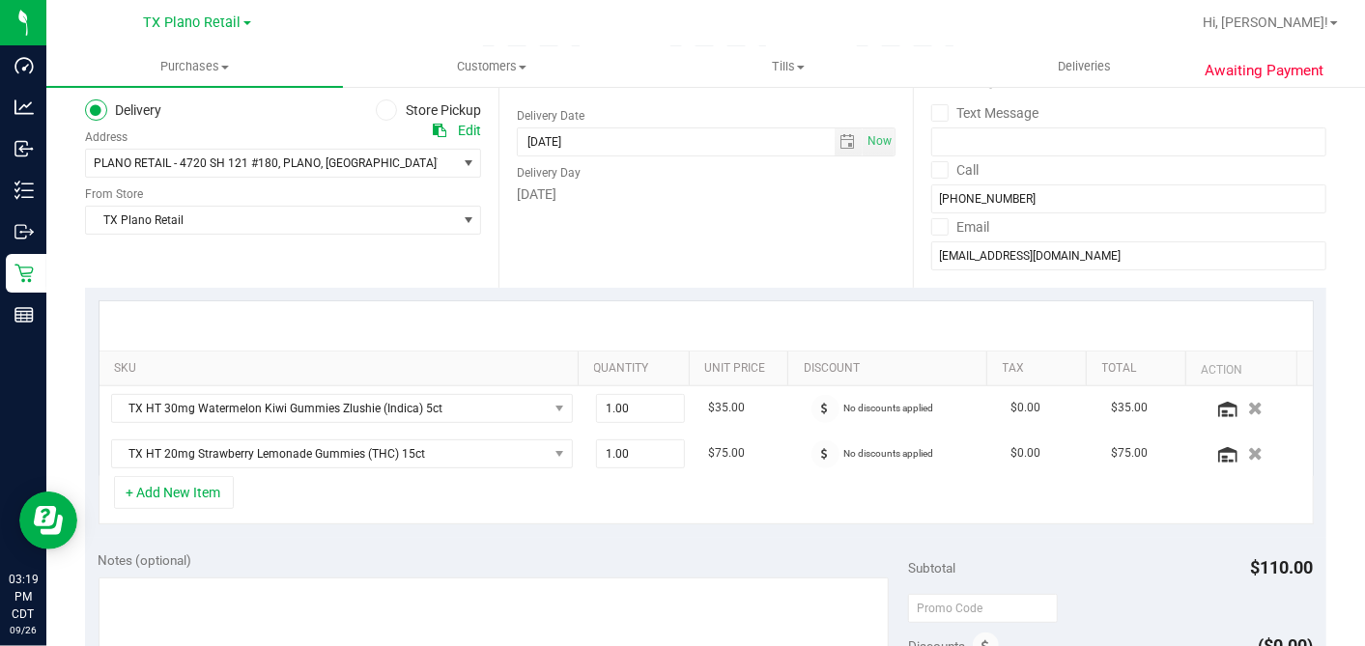
scroll to position [322, 0]
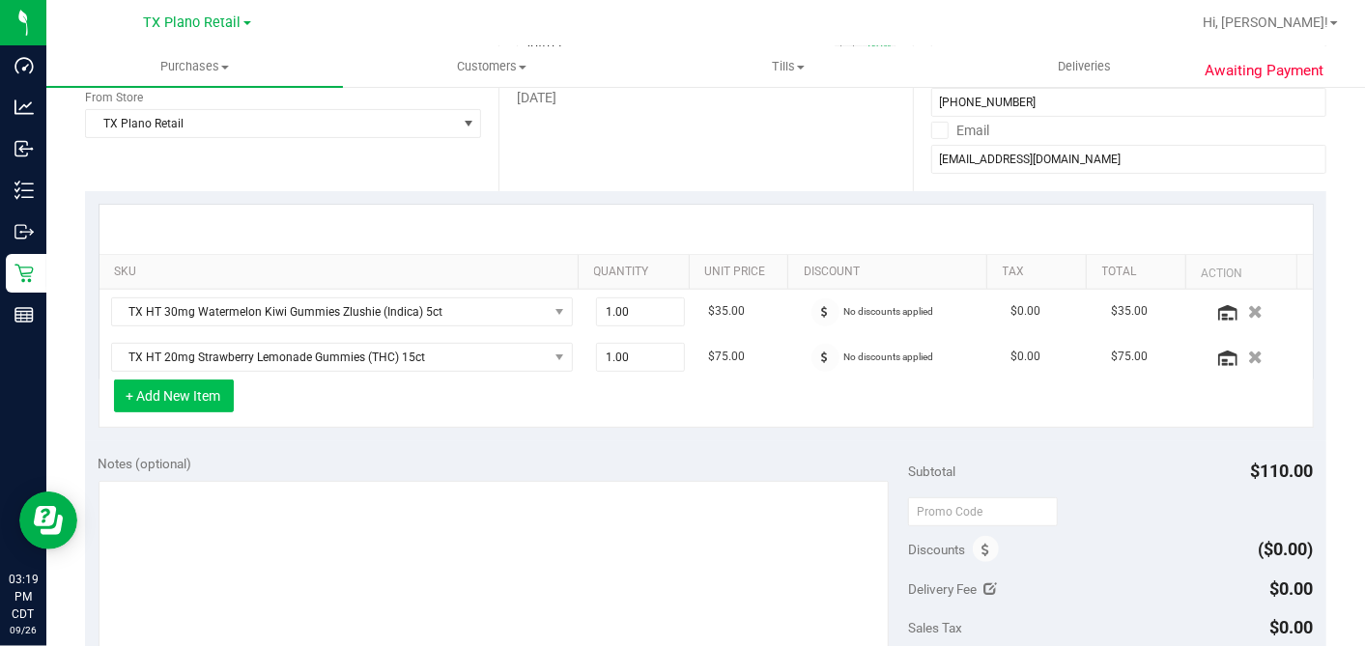
click at [223, 382] on button "+ Add New Item" at bounding box center [174, 396] width 120 height 33
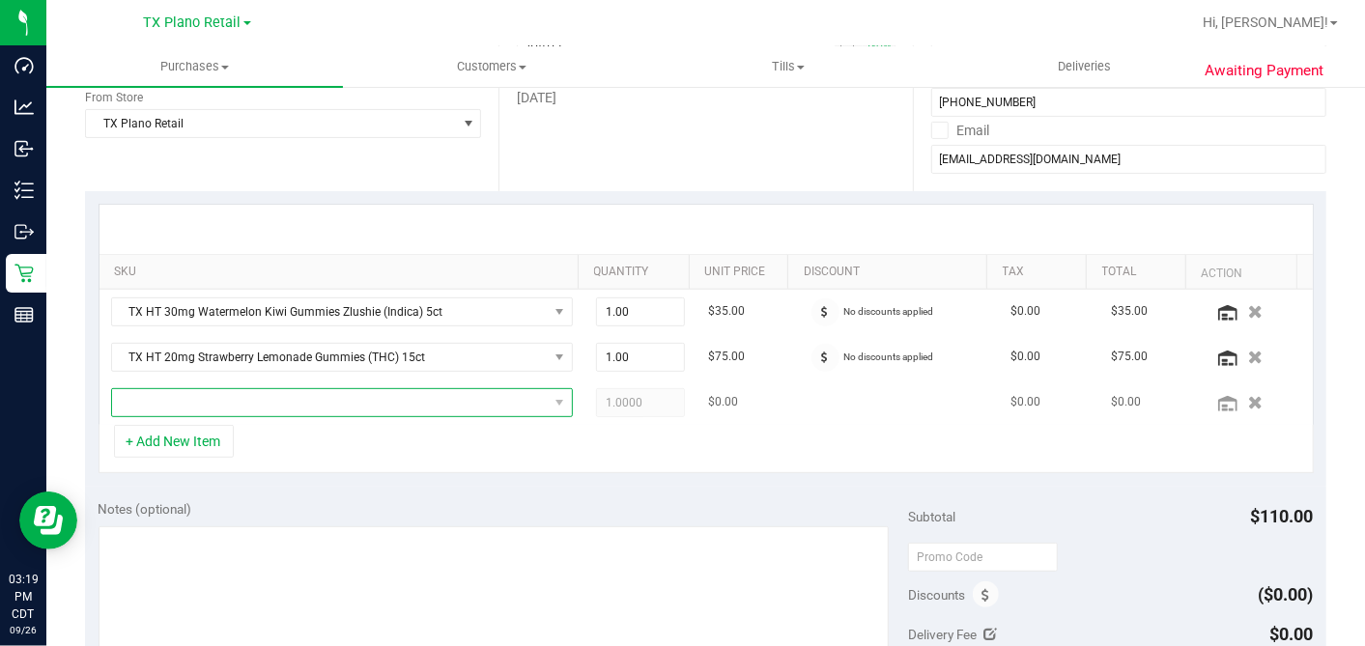
click at [237, 395] on span "NO DATA FOUND" at bounding box center [330, 402] width 436 height 27
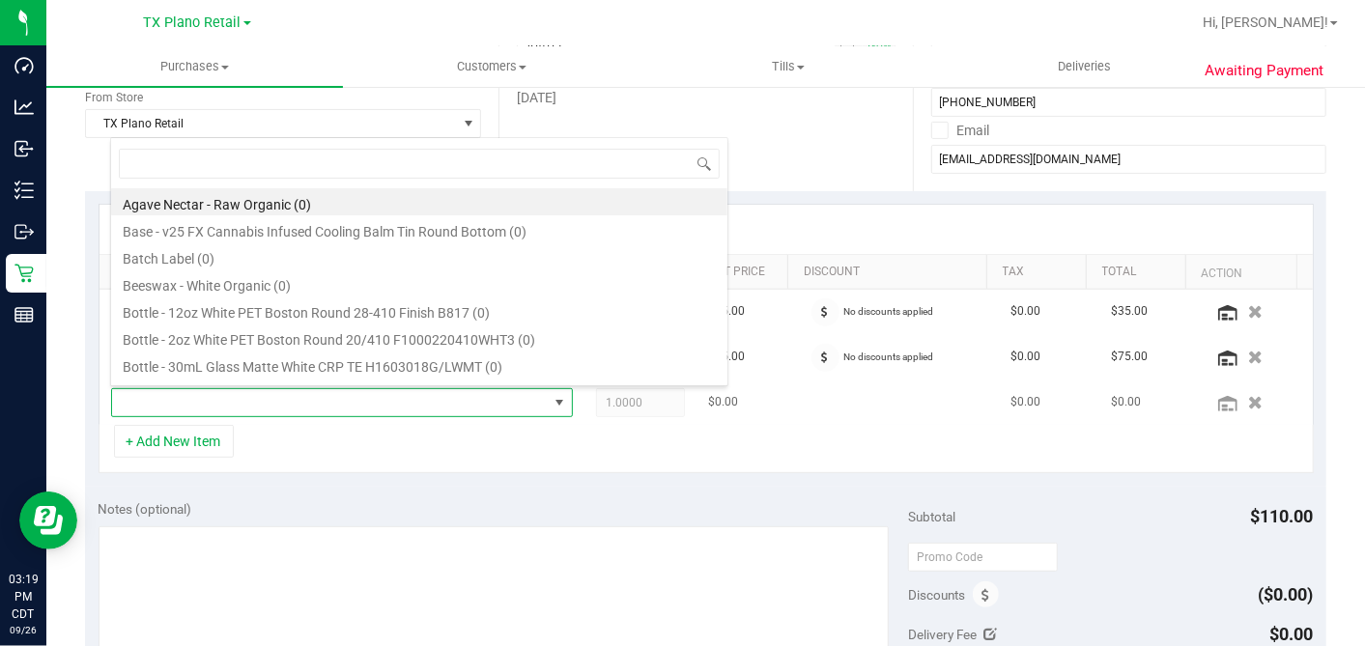
scroll to position [28, 442]
type input "GREEN DREAM"
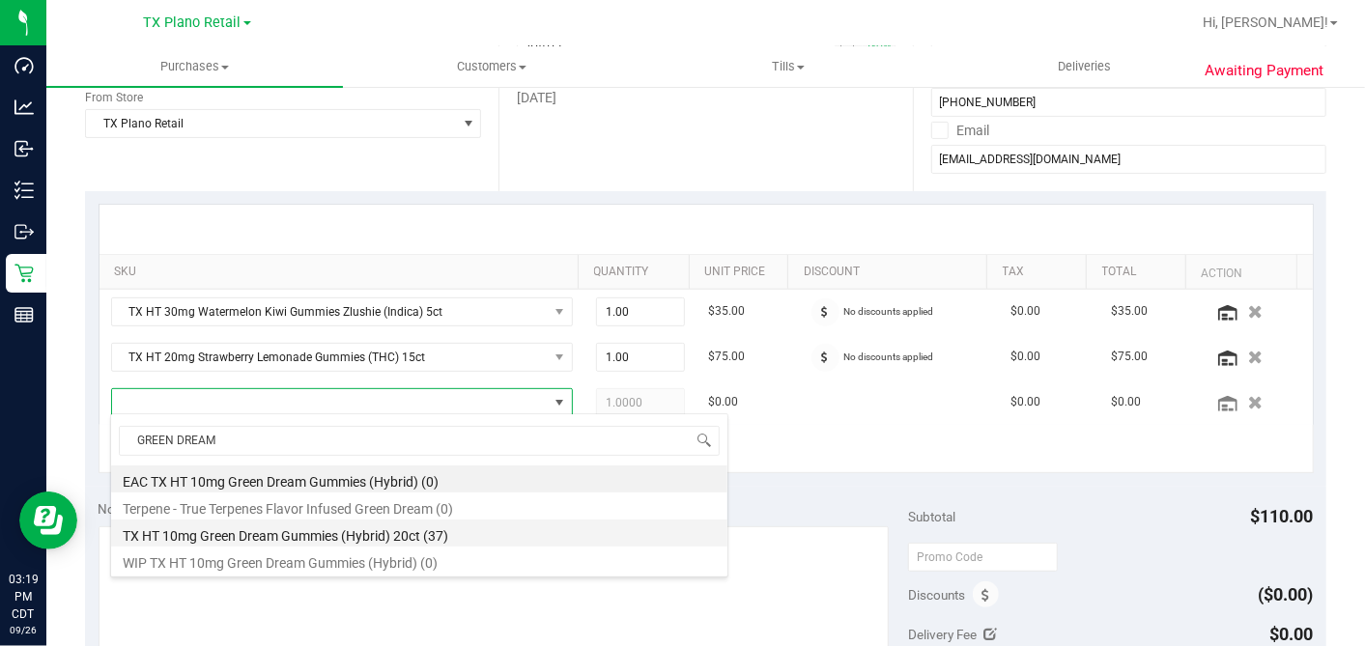
click at [333, 529] on li "TX HT 10mg Green Dream Gummies (Hybrid) 20ct (37)" at bounding box center [419, 533] width 616 height 27
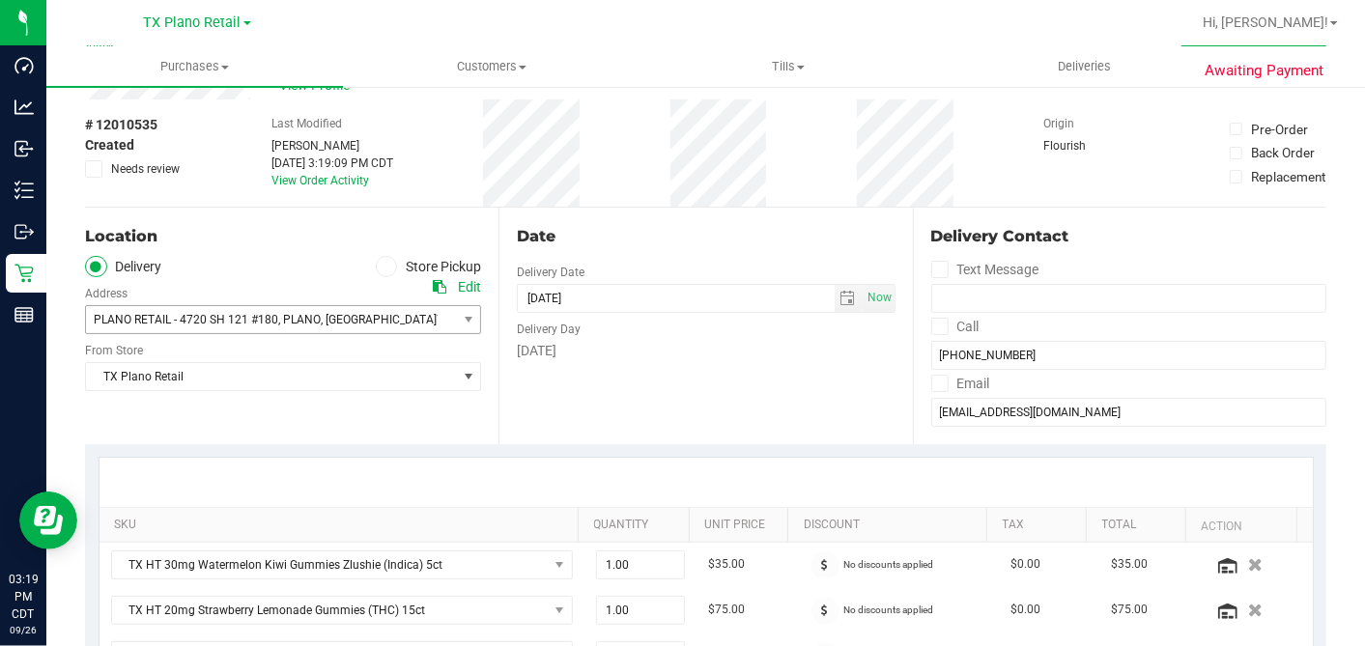
scroll to position [0, 0]
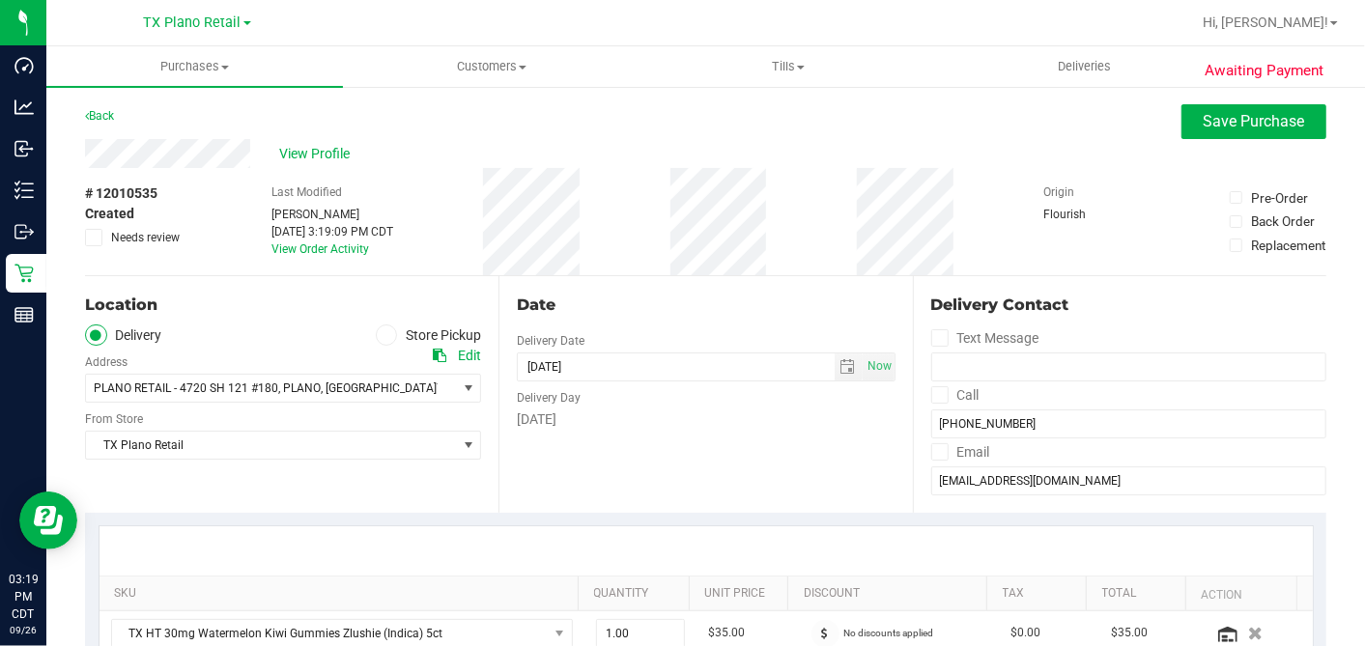
click at [754, 286] on div "Date Delivery Date [DATE] Now [DATE] 07:00 AM Now Delivery Day [DATE]" at bounding box center [704, 394] width 413 height 237
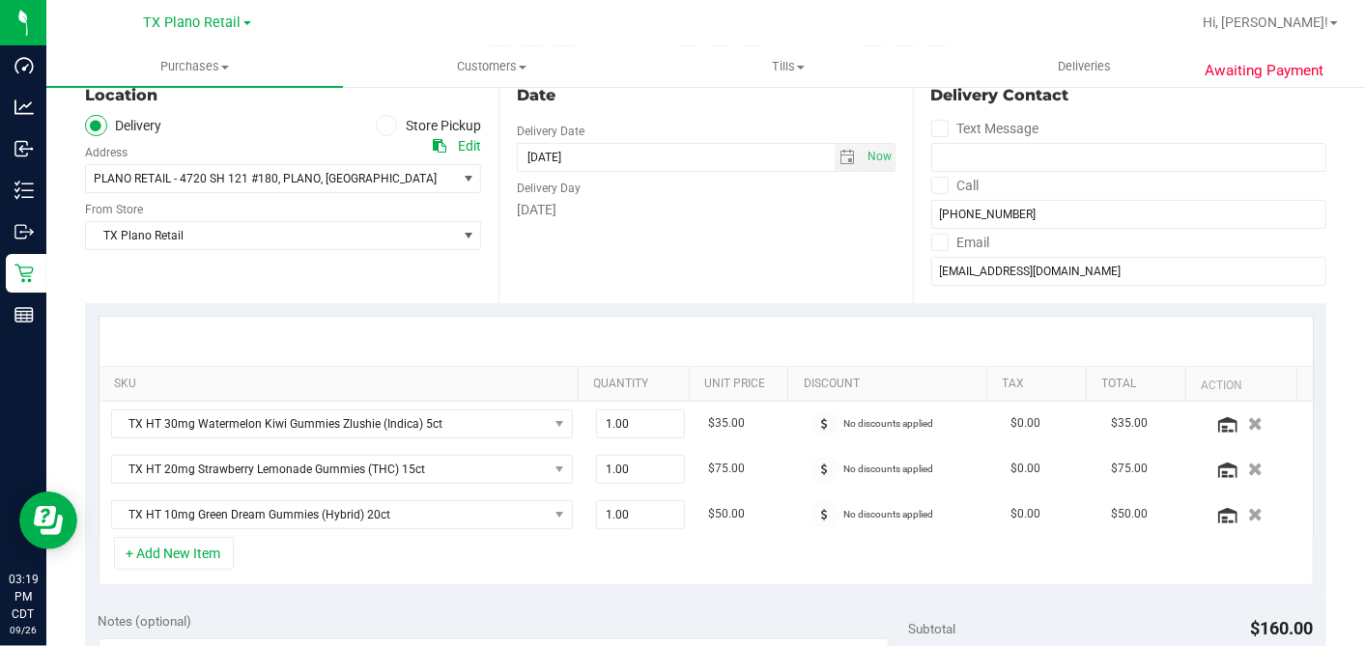
scroll to position [536, 0]
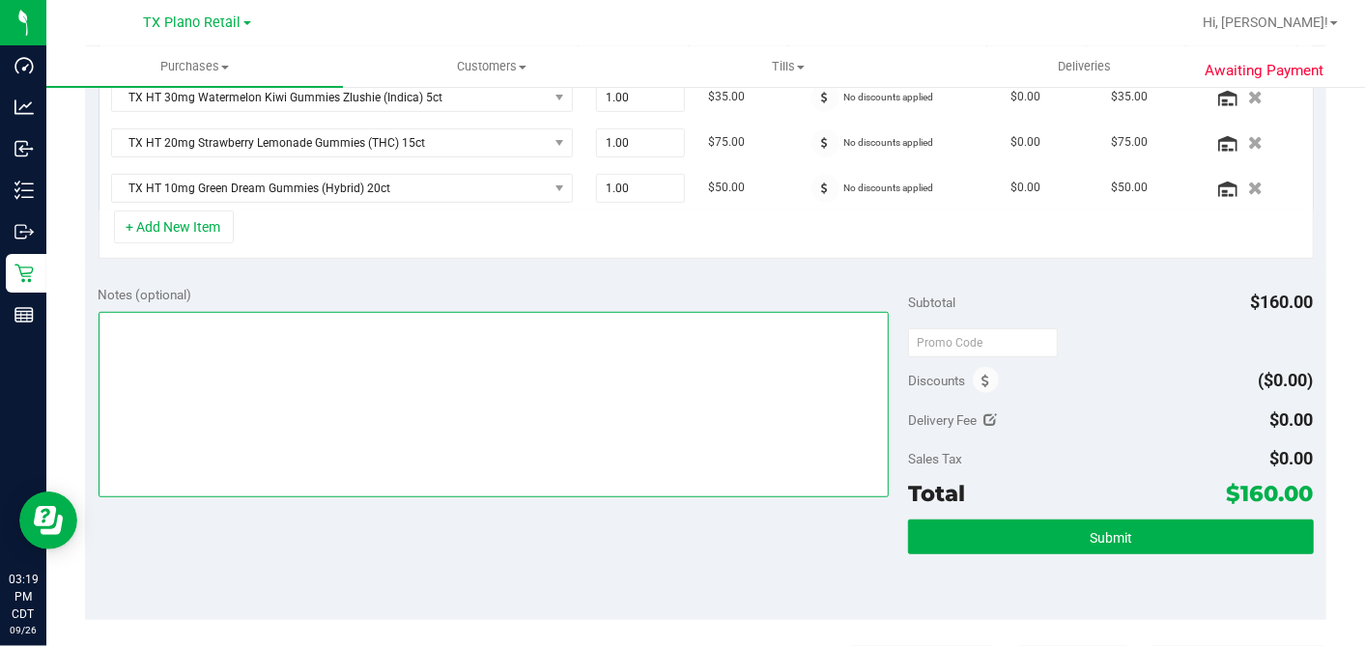
click at [466, 353] on textarea at bounding box center [494, 404] width 791 height 185
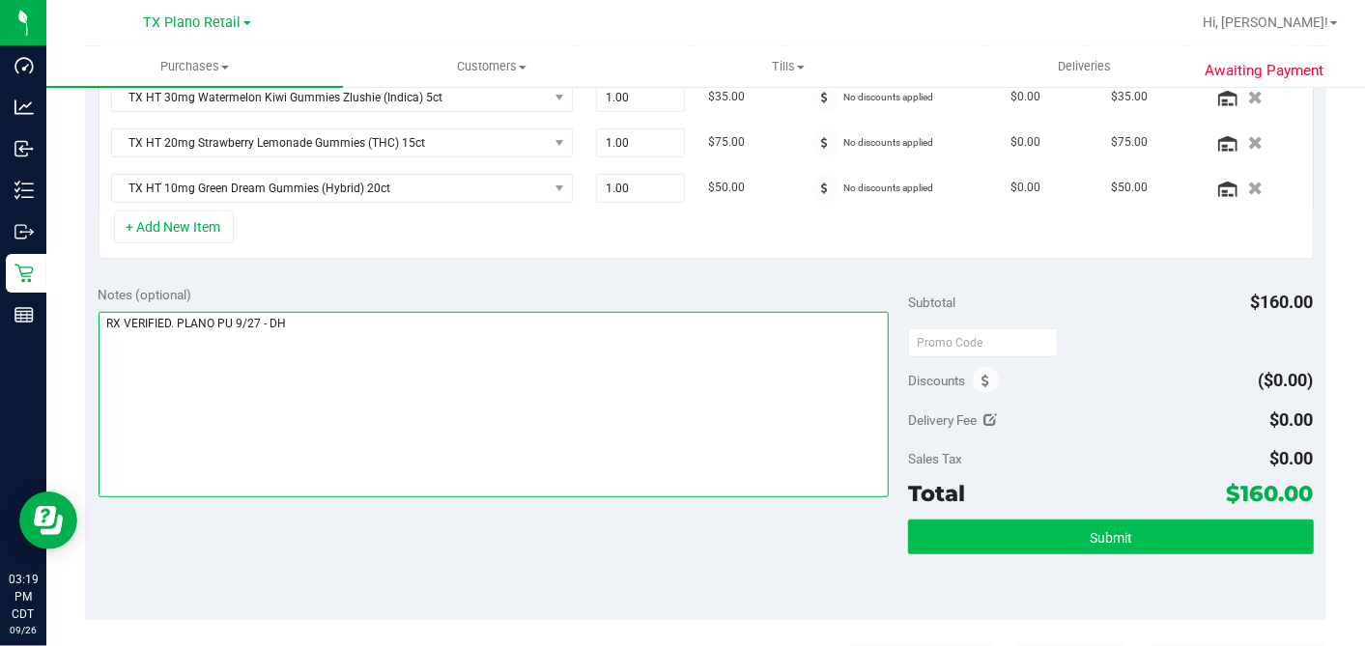
type textarea "RX VERIFIED. PLANO PU 9/27 - DH"
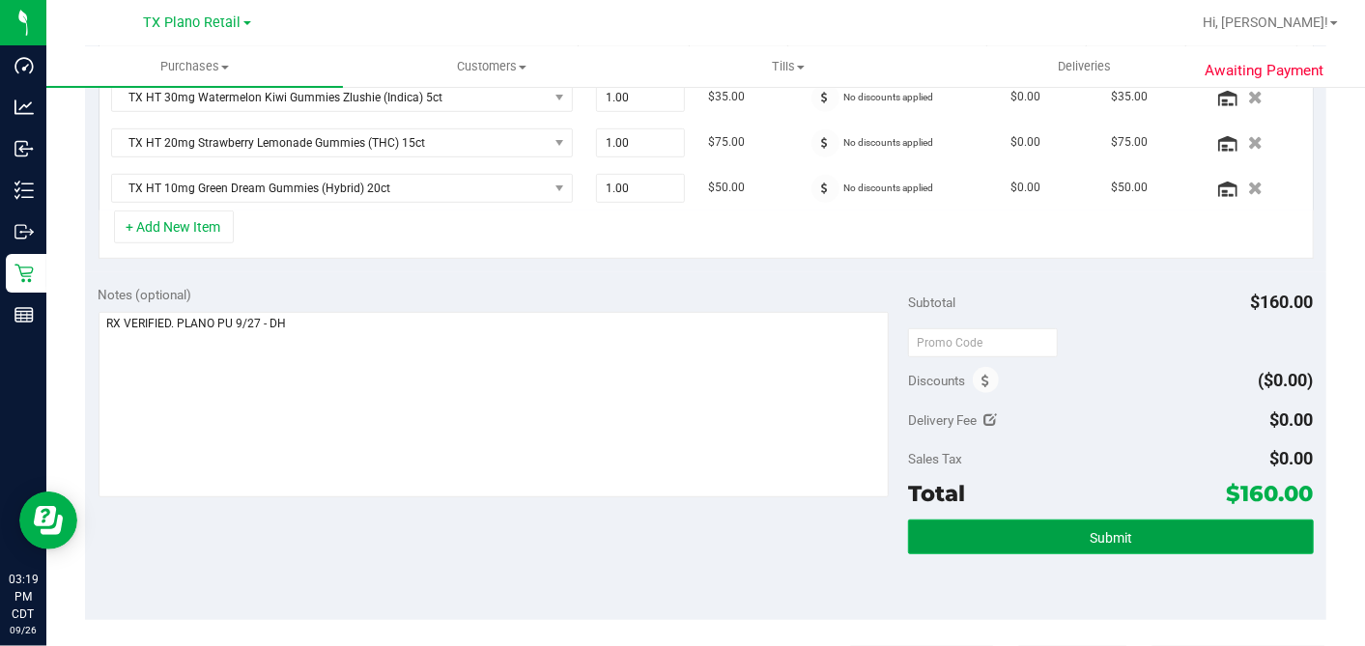
click at [1067, 521] on button "Submit" at bounding box center [1110, 537] width 405 height 35
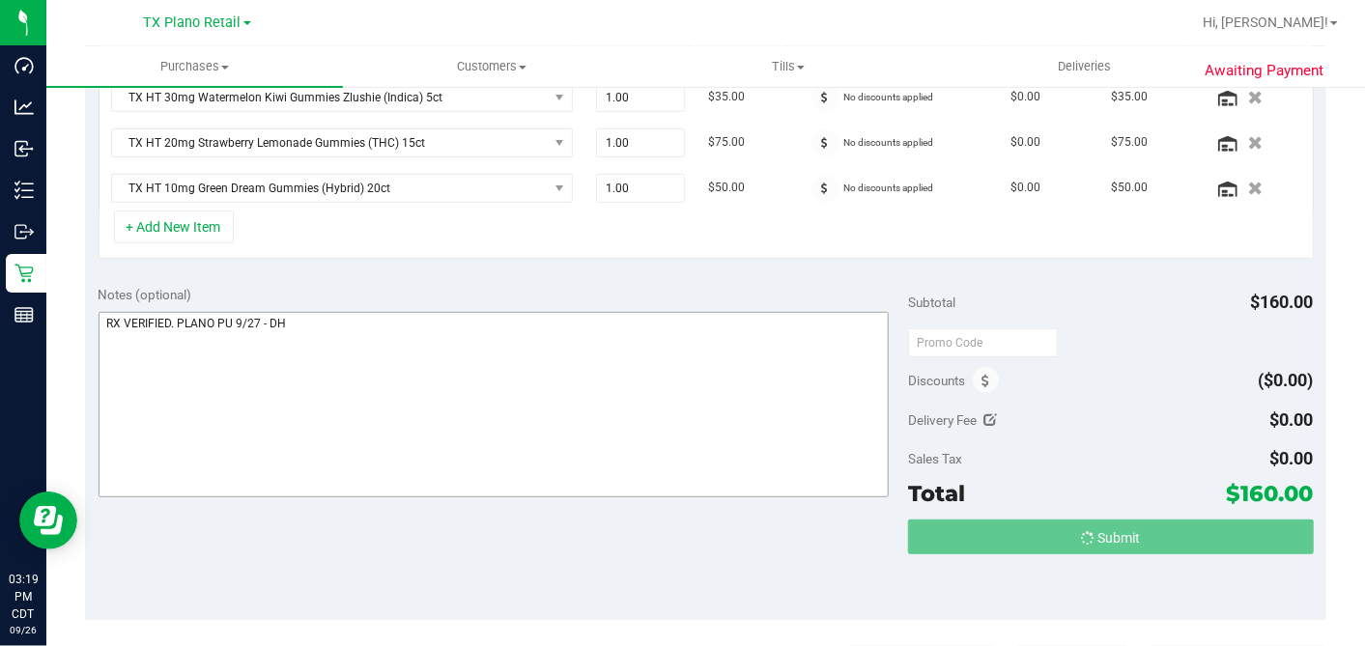
scroll to position [540, 0]
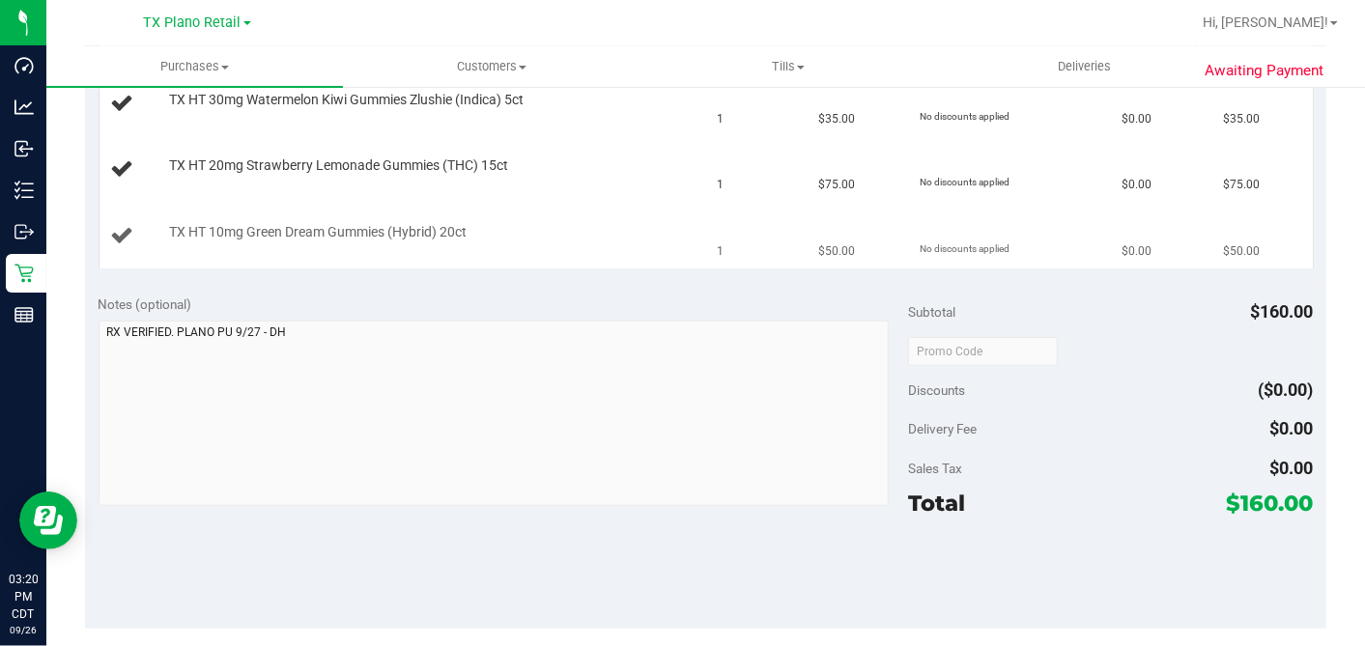
click at [648, 257] on td "TX HT 10mg Green Dream Gummies (Hybrid) 20ct" at bounding box center [402, 236] width 607 height 65
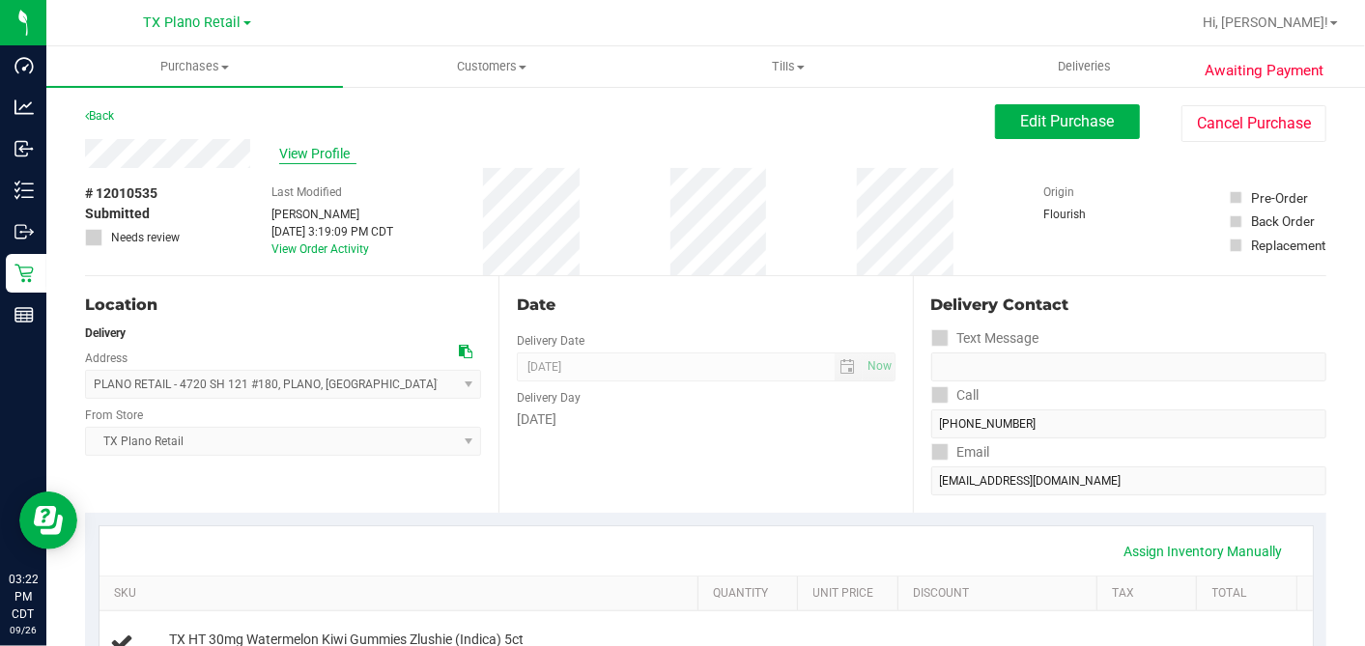
click at [307, 150] on span "View Profile" at bounding box center [317, 154] width 77 height 20
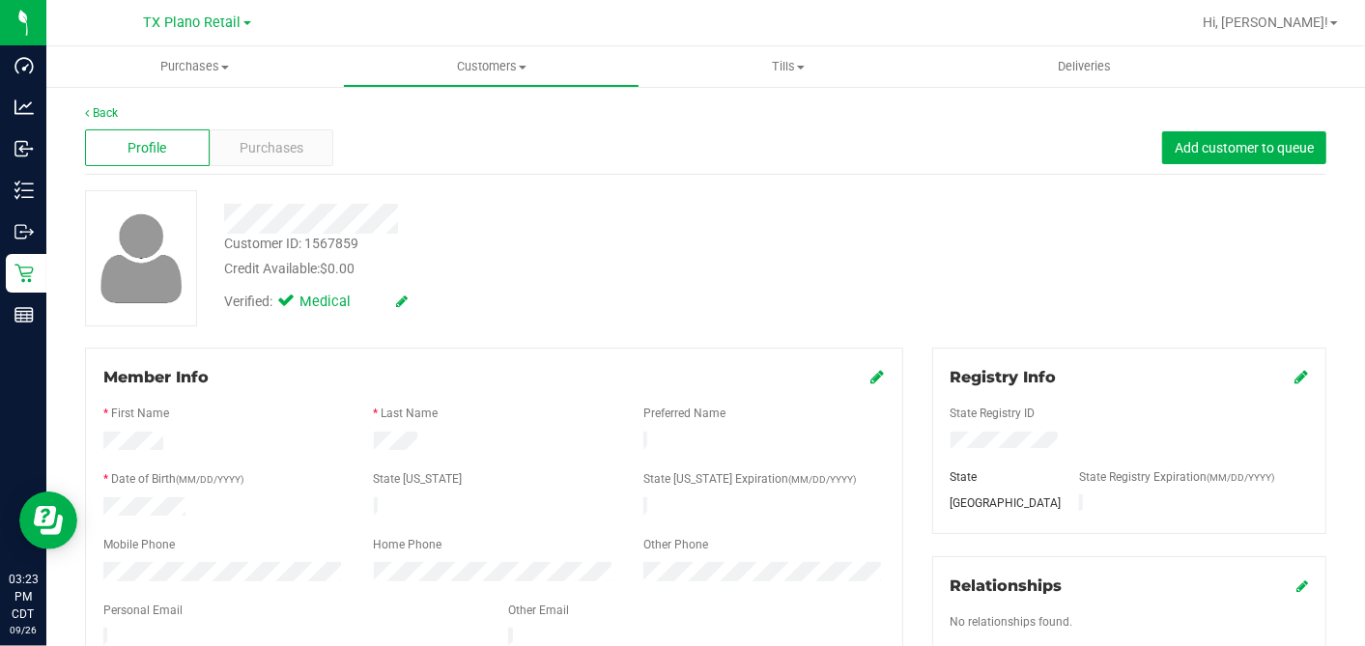
click at [481, 286] on div "Verified: Medical" at bounding box center [528, 300] width 636 height 42
click at [303, 155] on div "Purchases" at bounding box center [272, 147] width 125 height 37
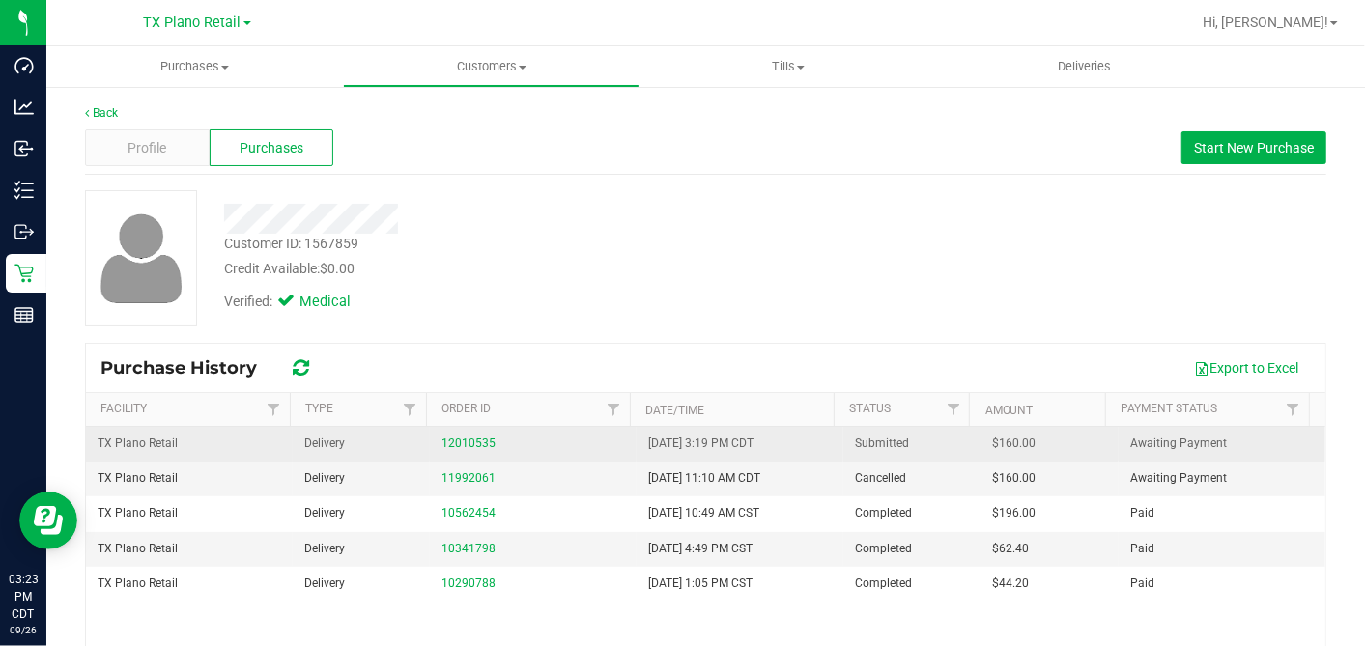
click at [993, 449] on span "$160.00" at bounding box center [1014, 444] width 43 height 18
copy span "160.00"
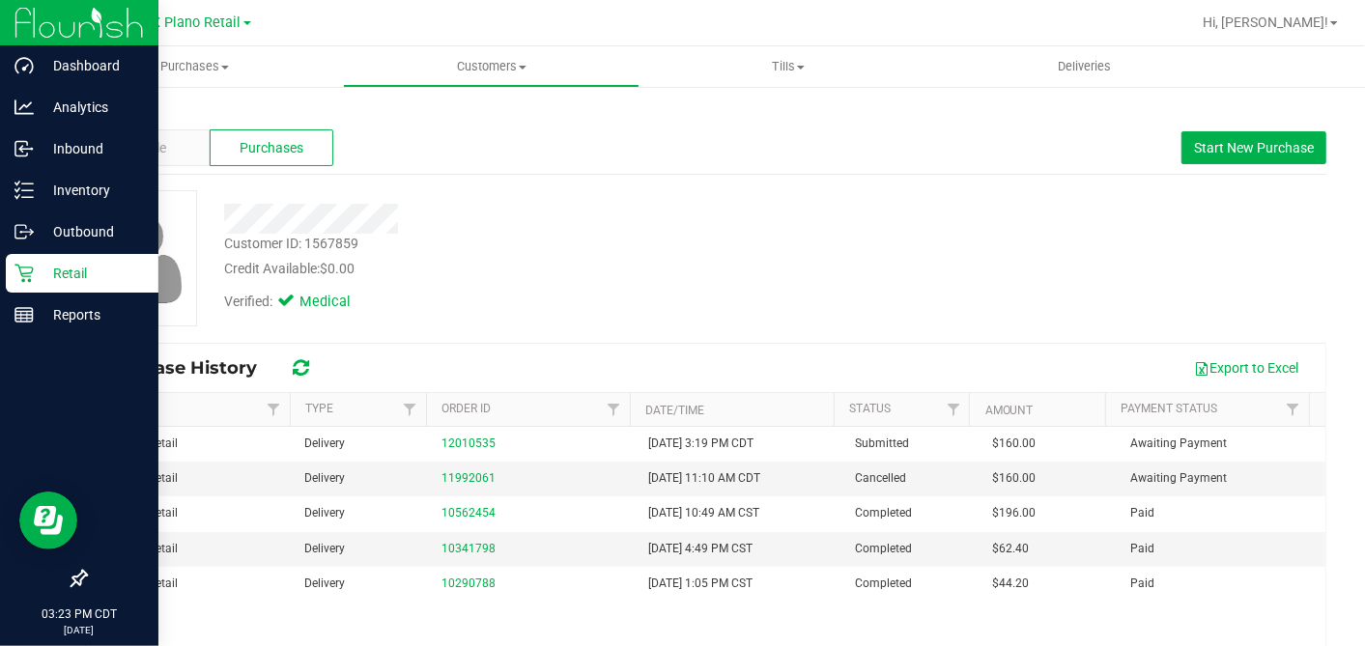
click at [22, 273] on icon at bounding box center [23, 274] width 18 height 18
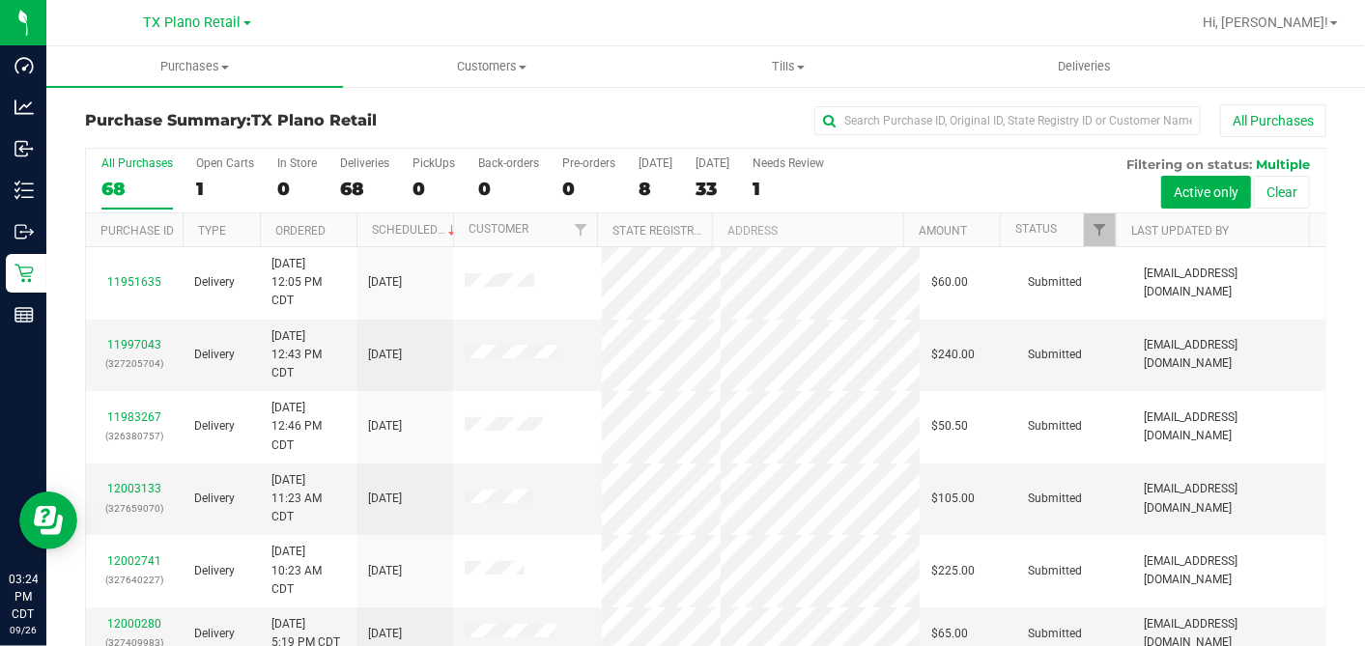
click at [642, 185] on div "8" at bounding box center [655, 189] width 34 height 22
click at [0, 0] on input "Today 8" at bounding box center [0, 0] width 0 height 0
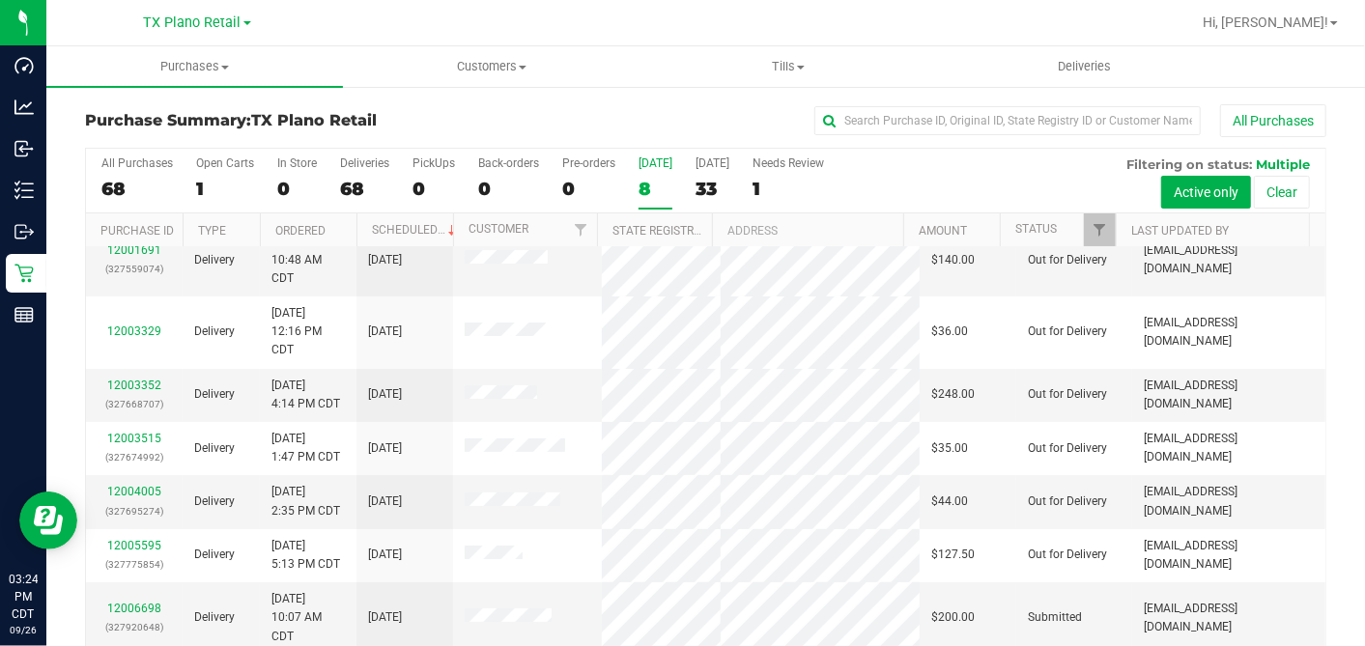
scroll to position [71, 0]
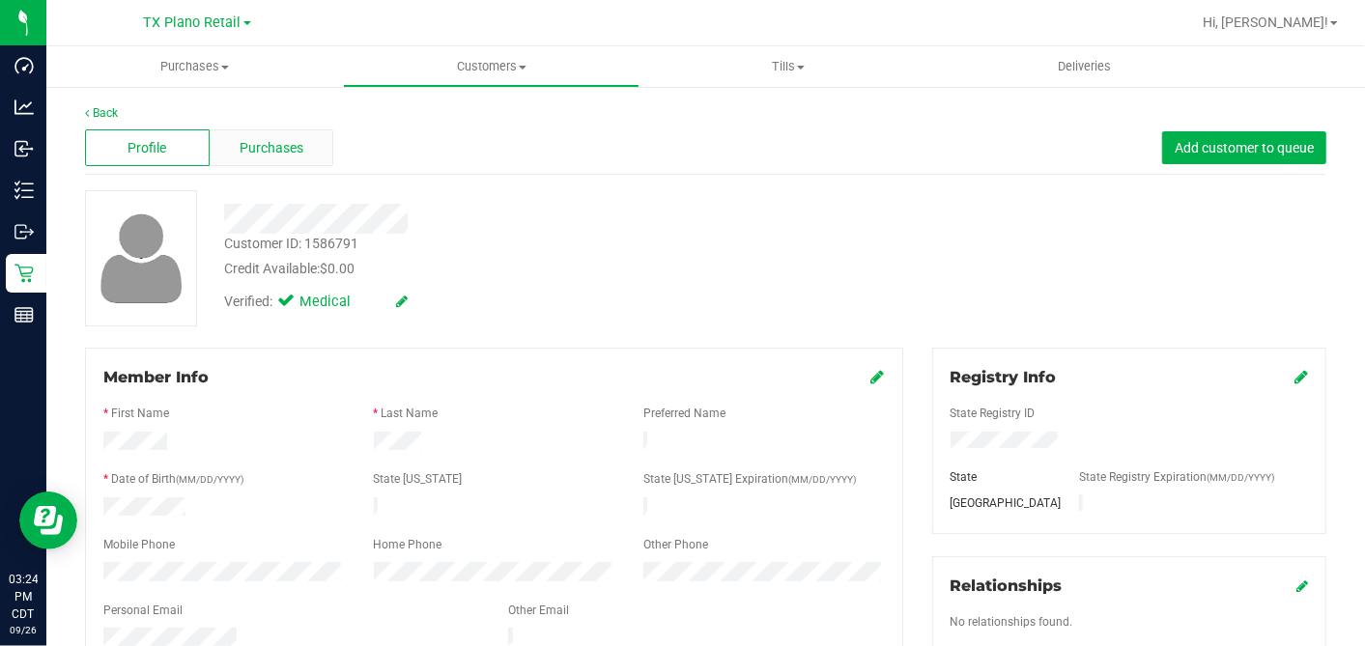
click at [305, 154] on div "Purchases" at bounding box center [272, 147] width 125 height 37
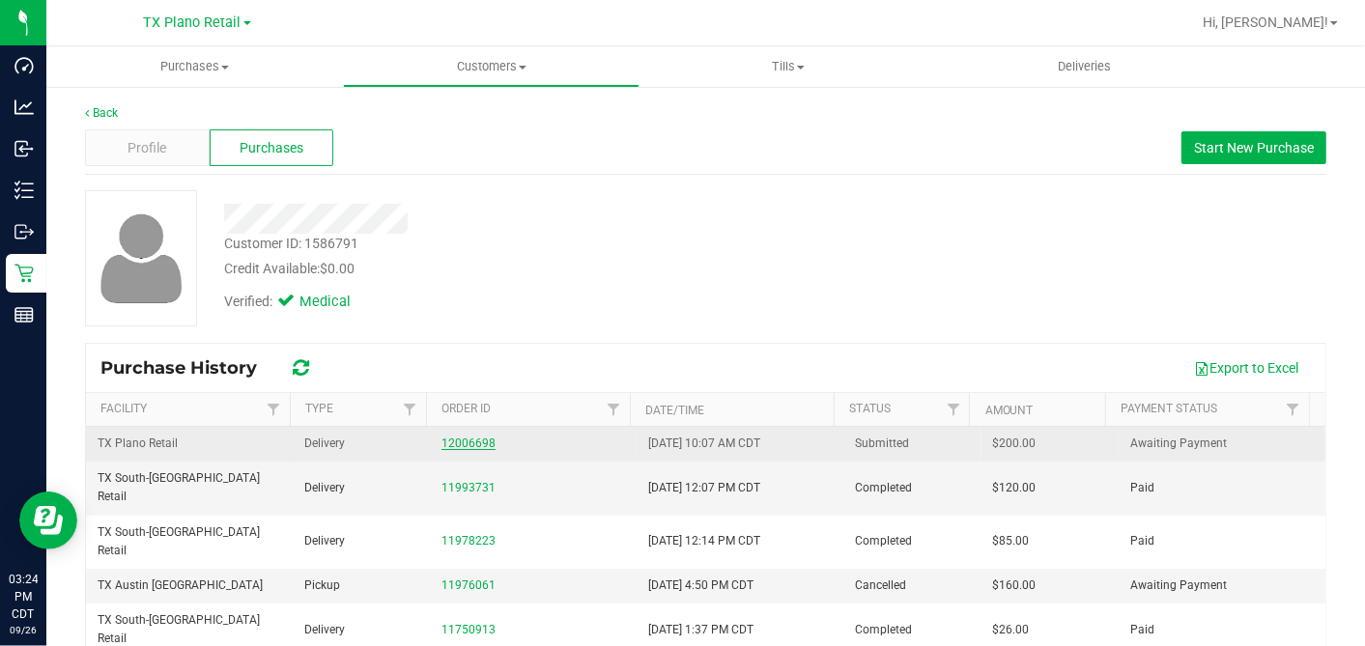
click at [468, 439] on link "12006698" at bounding box center [468, 444] width 54 height 14
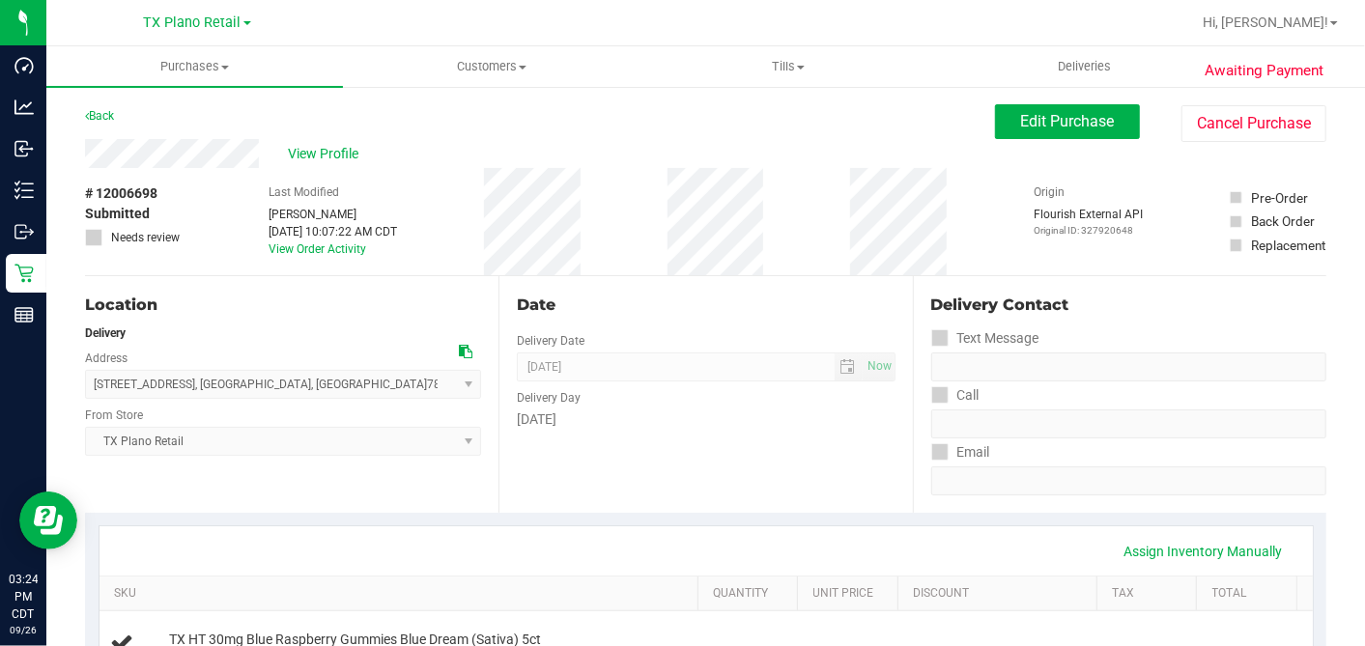
click at [653, 260] on div "# 12006698 Submitted Needs review Last Modified Dane Hawkins Sep 26, 2025 10:07…" at bounding box center [705, 221] width 1241 height 107
click at [648, 315] on div "Date Delivery Date 09/26/2025 Now 09/26/2025 07:00 AM Now Delivery Day Friday" at bounding box center [704, 394] width 413 height 237
click at [314, 149] on span "View Profile" at bounding box center [326, 154] width 77 height 20
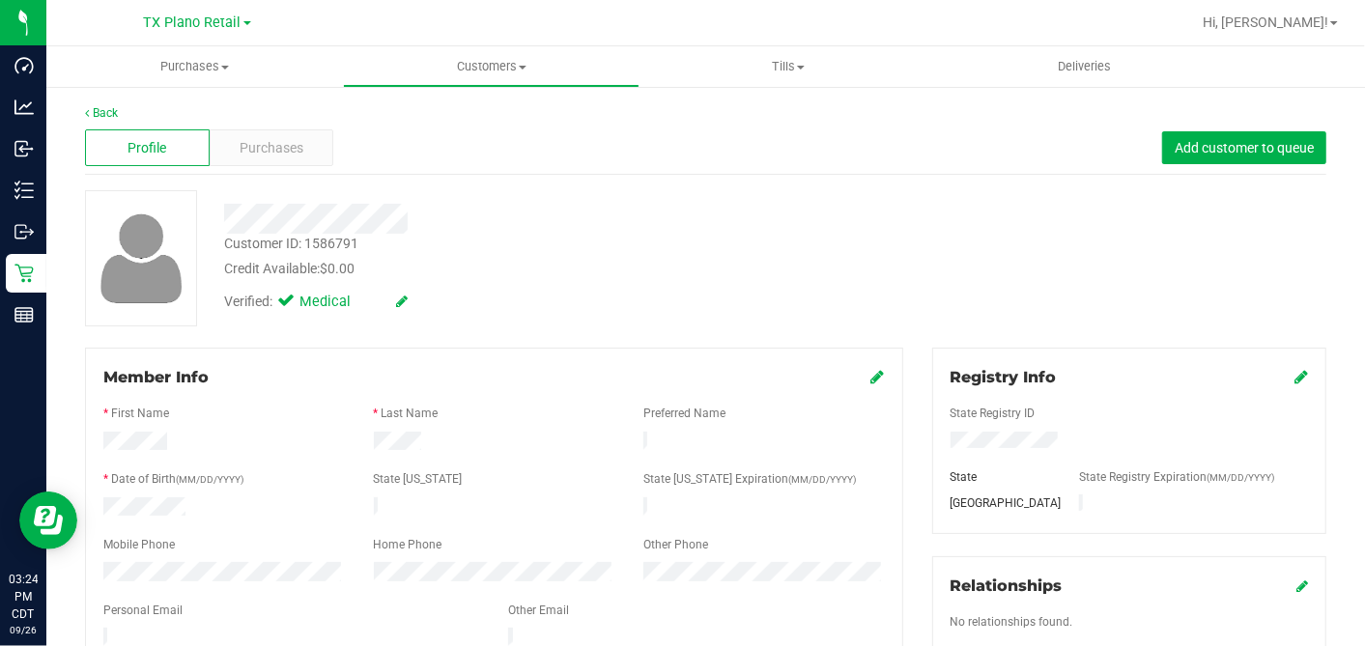
click at [452, 272] on div "Credit Available: $0.00" at bounding box center [527, 269] width 607 height 20
click at [300, 148] on div "Purchases" at bounding box center [272, 147] width 125 height 37
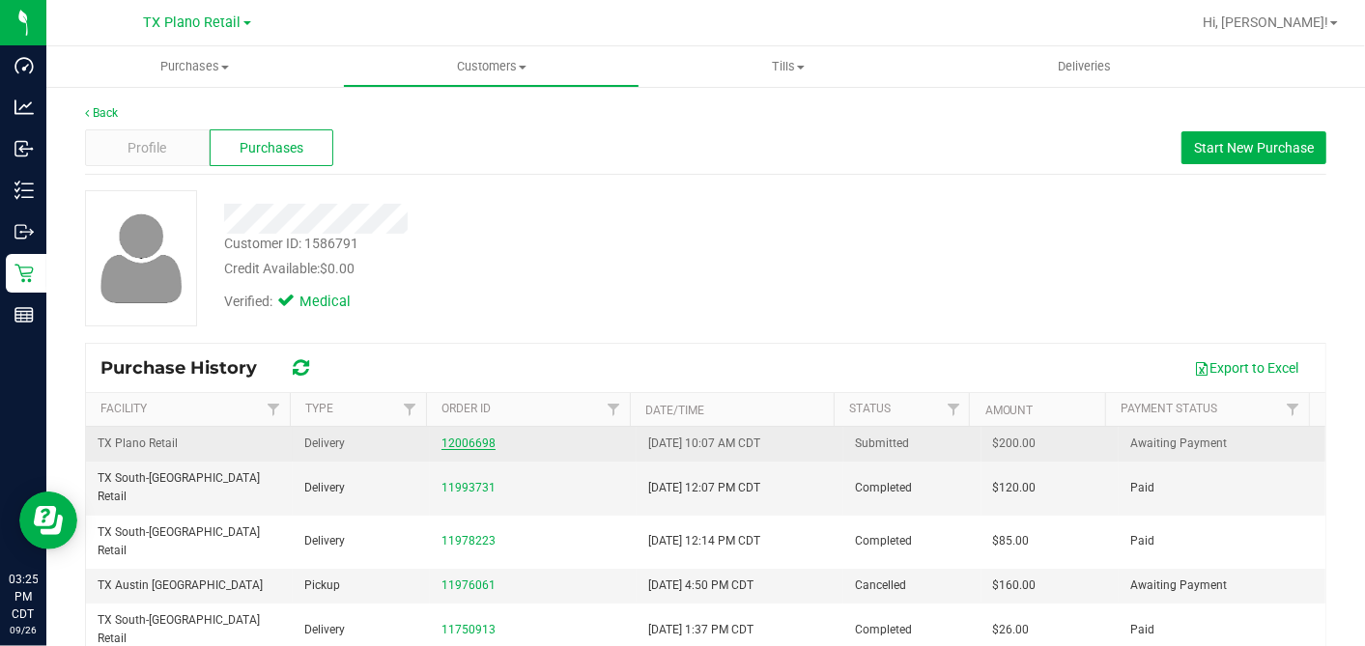
click at [467, 441] on link "12006698" at bounding box center [468, 444] width 54 height 14
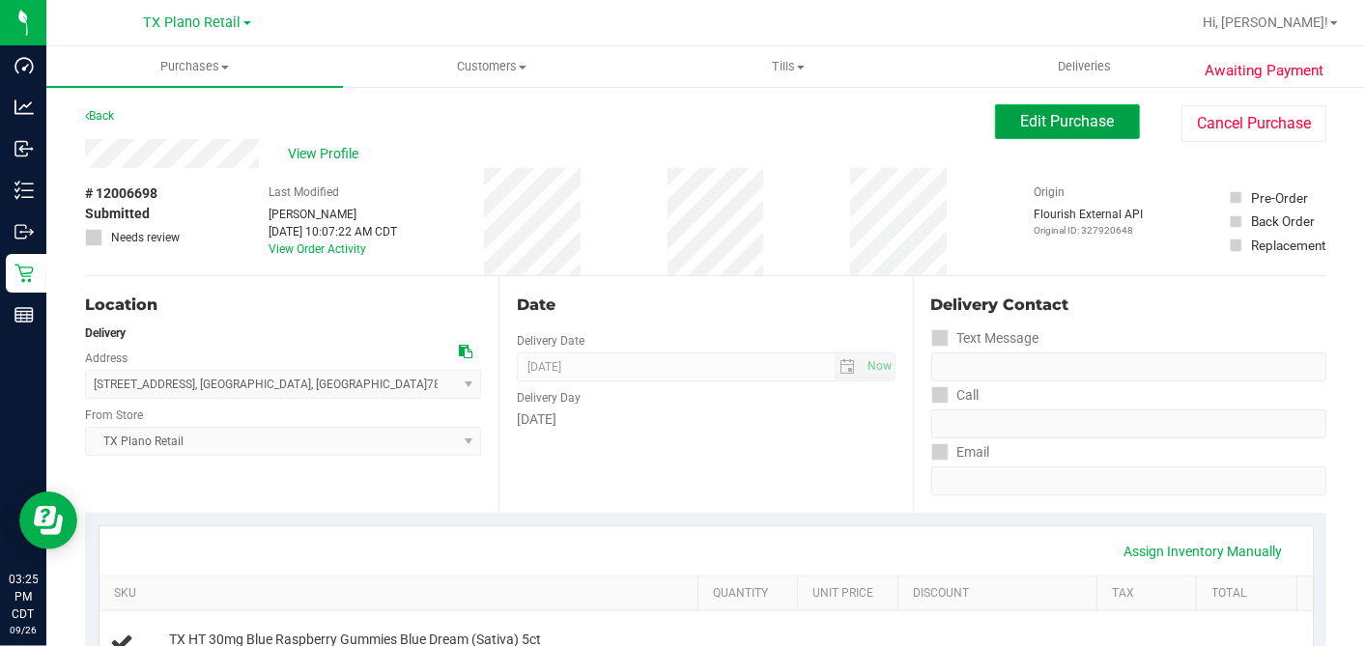
click at [1024, 132] on button "Edit Purchase" at bounding box center [1067, 121] width 145 height 35
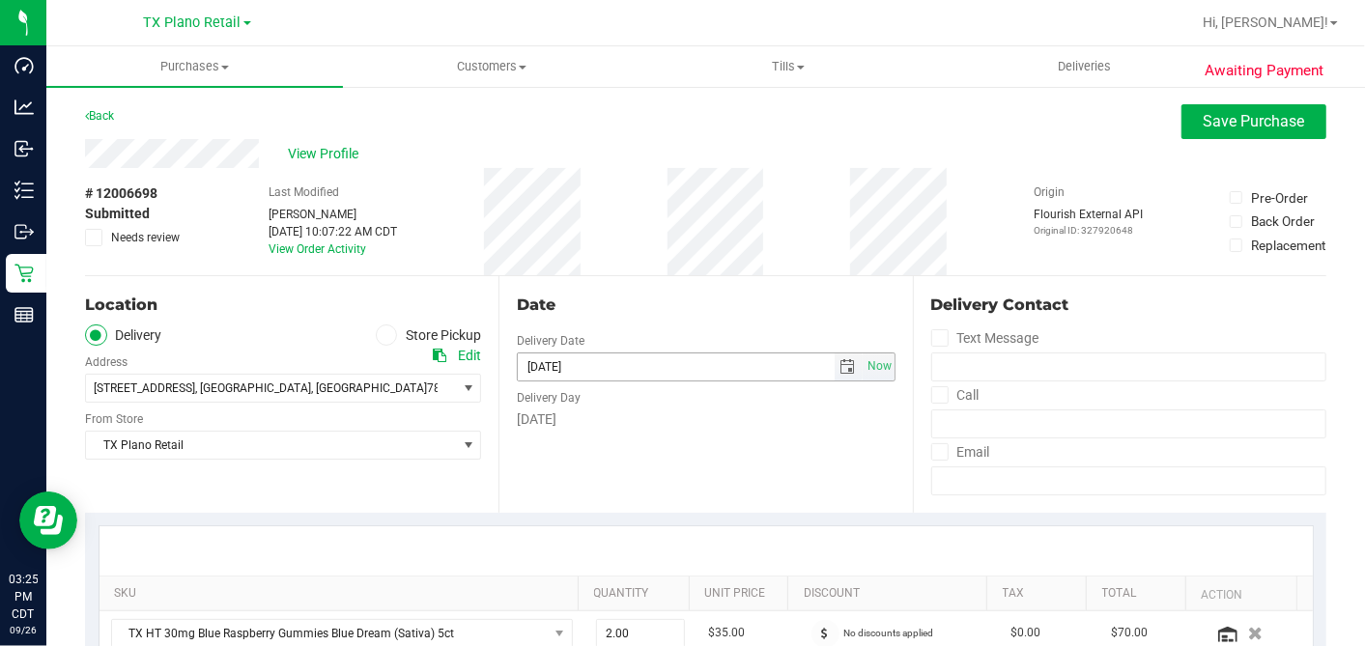
click at [840, 372] on span "select" at bounding box center [847, 366] width 15 height 15
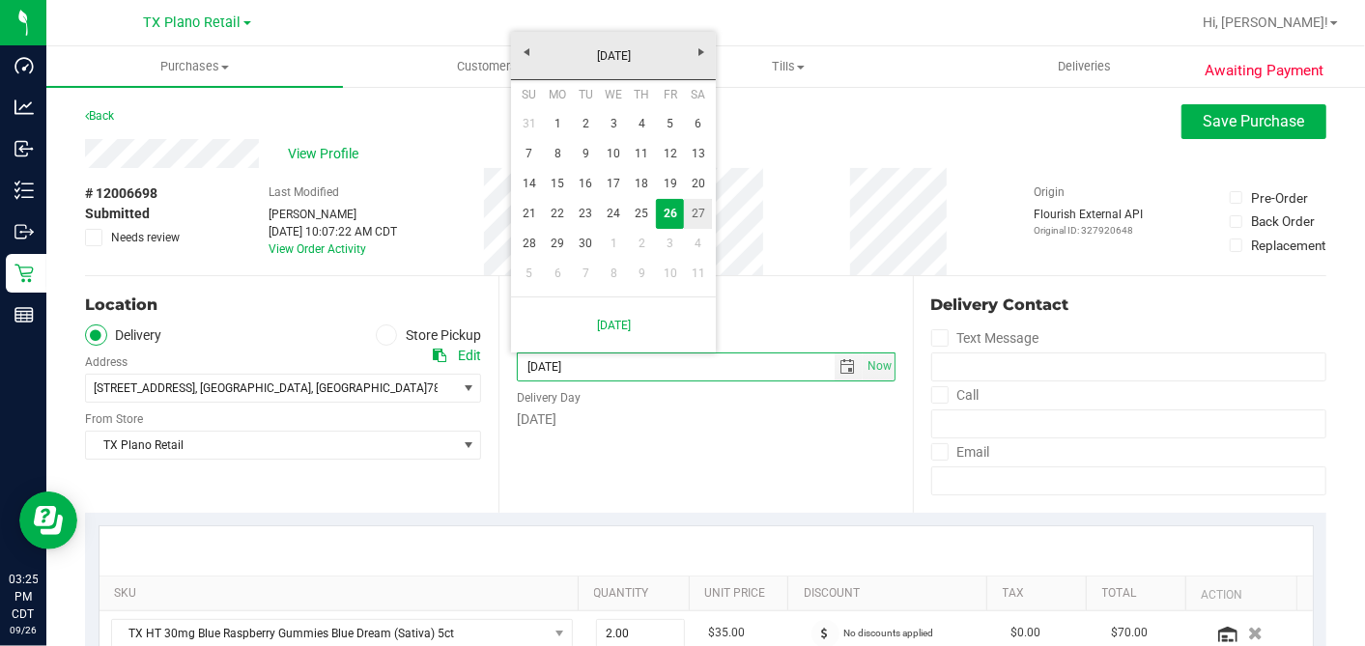
click at [698, 211] on link "27" at bounding box center [698, 214] width 28 height 30
type input "[DATE]"
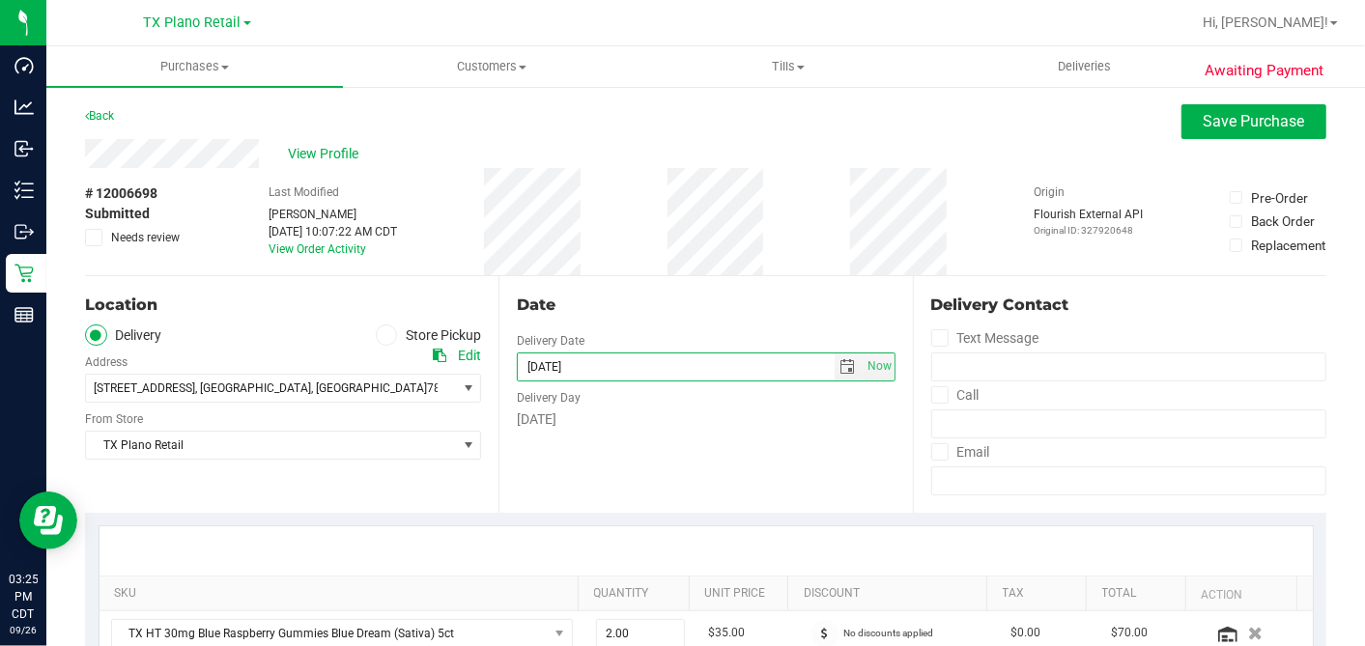
click at [723, 311] on div "Date" at bounding box center [706, 305] width 378 height 23
click at [751, 300] on div "Date" at bounding box center [706, 305] width 378 height 23
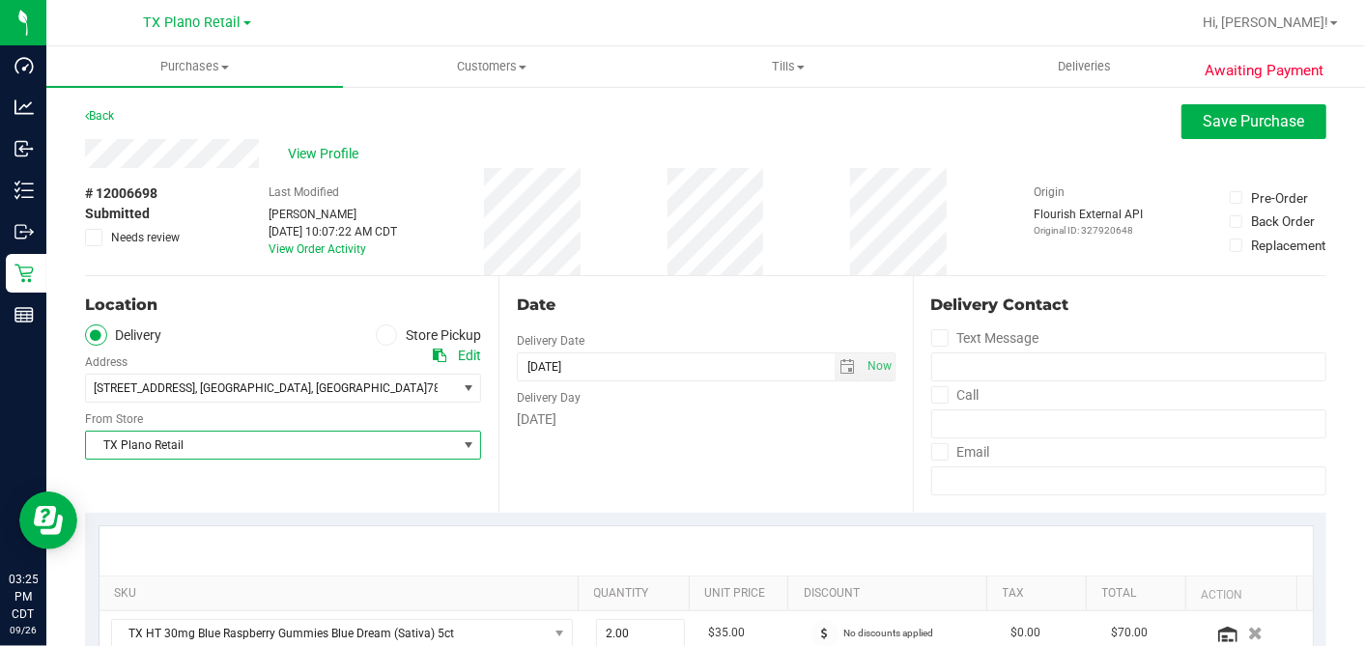
click at [214, 436] on span "TX Plano Retail" at bounding box center [271, 445] width 370 height 27
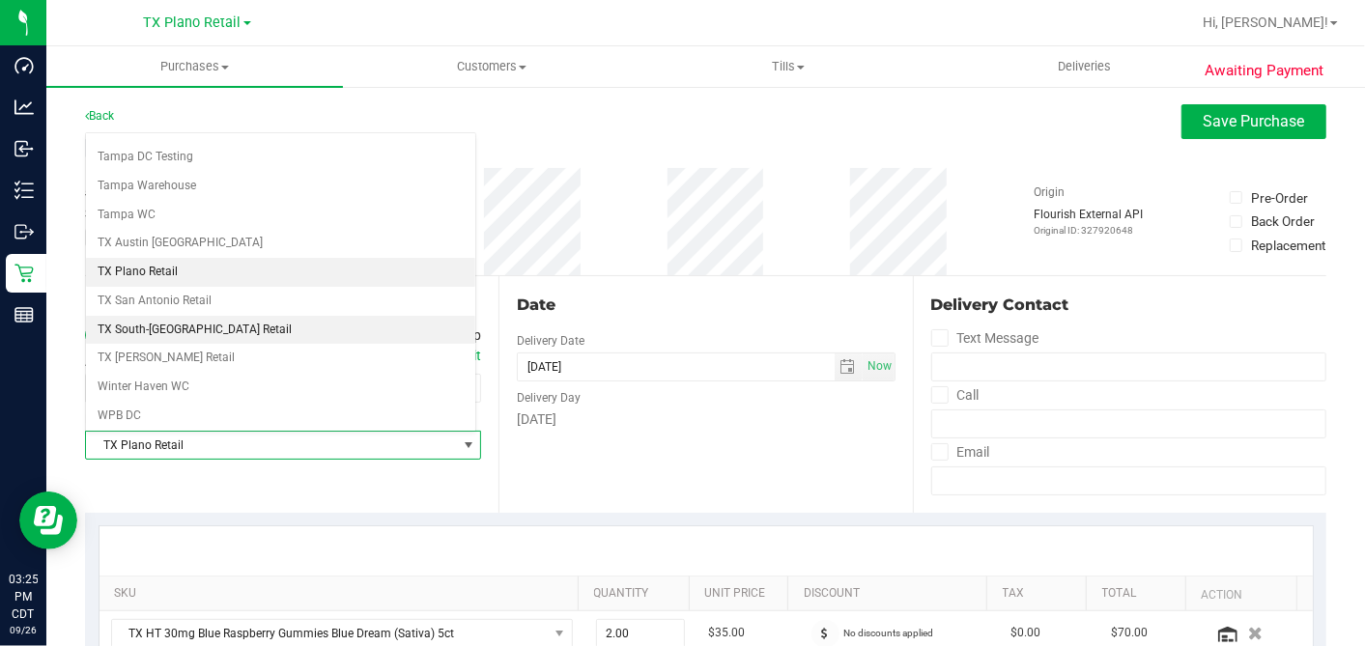
scroll to position [1373, 0]
click at [187, 314] on li "TX South-[GEOGRAPHIC_DATA] Retail" at bounding box center [280, 328] width 389 height 29
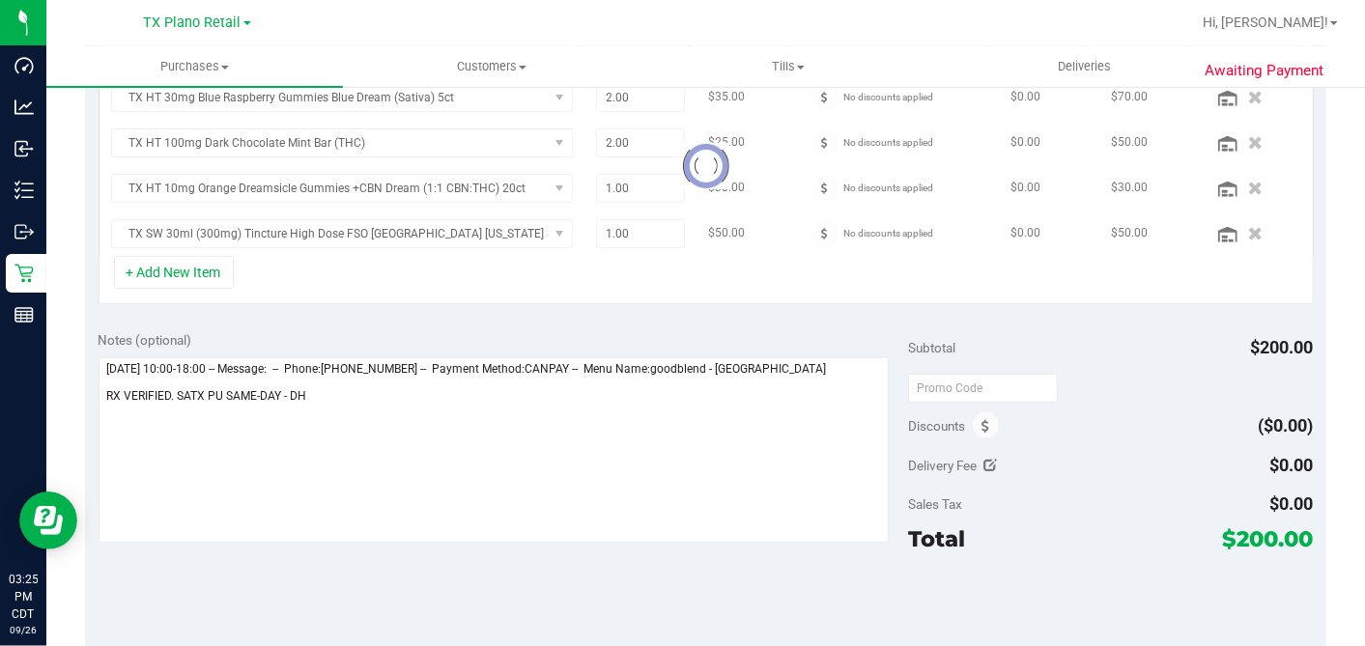
scroll to position [540, 0]
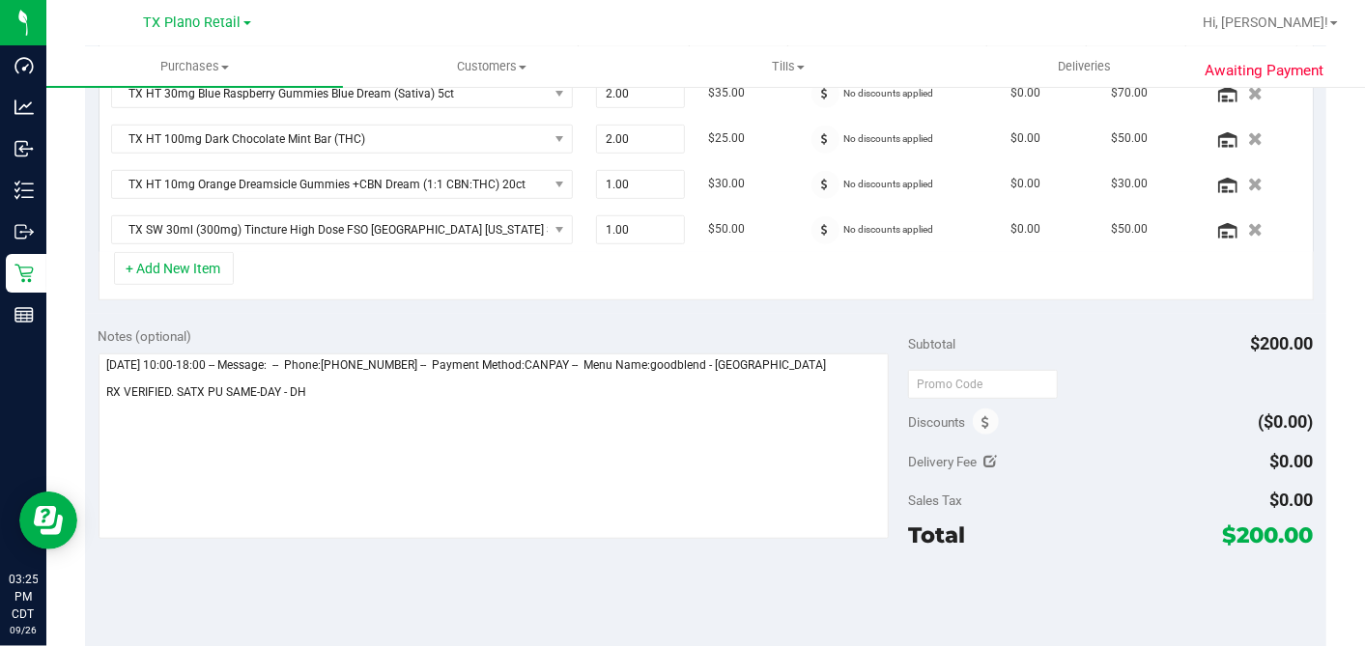
click at [792, 303] on div "SKU Quantity Unit Price Discount Tax Total Action TX HT 30mg Blue Raspberry Gum…" at bounding box center [705, 143] width 1241 height 341
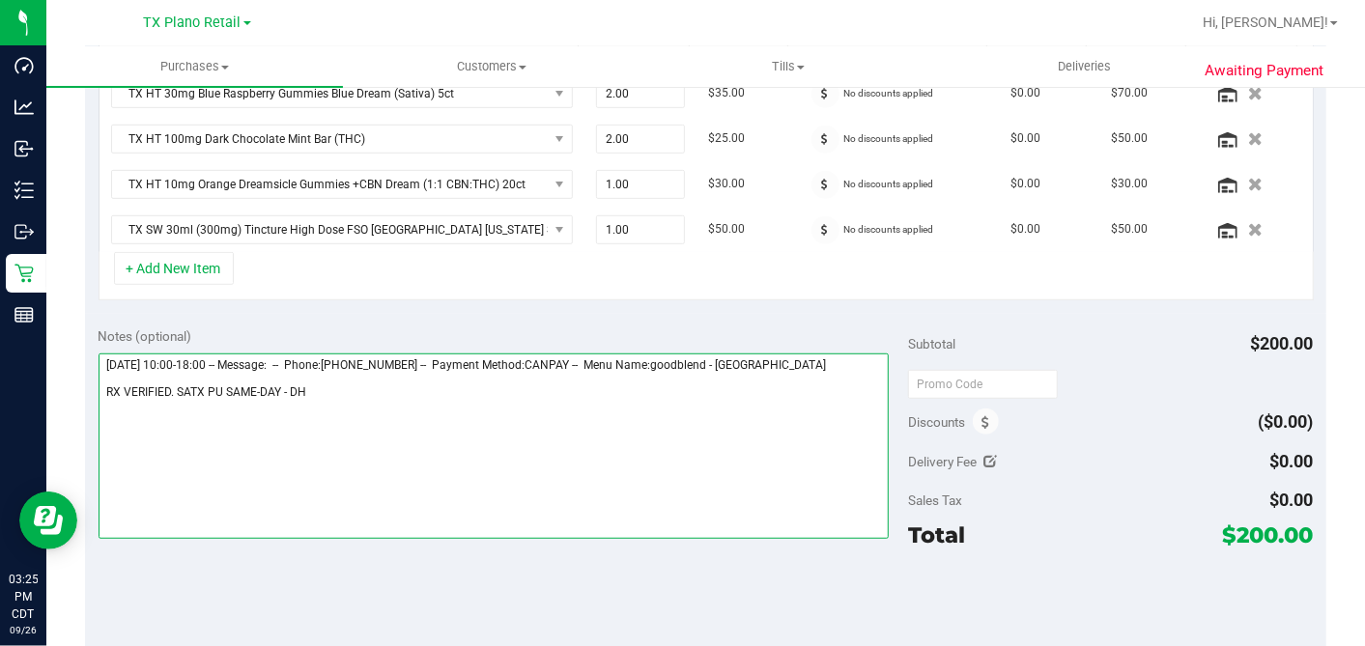
click at [383, 391] on textarea at bounding box center [494, 446] width 791 height 185
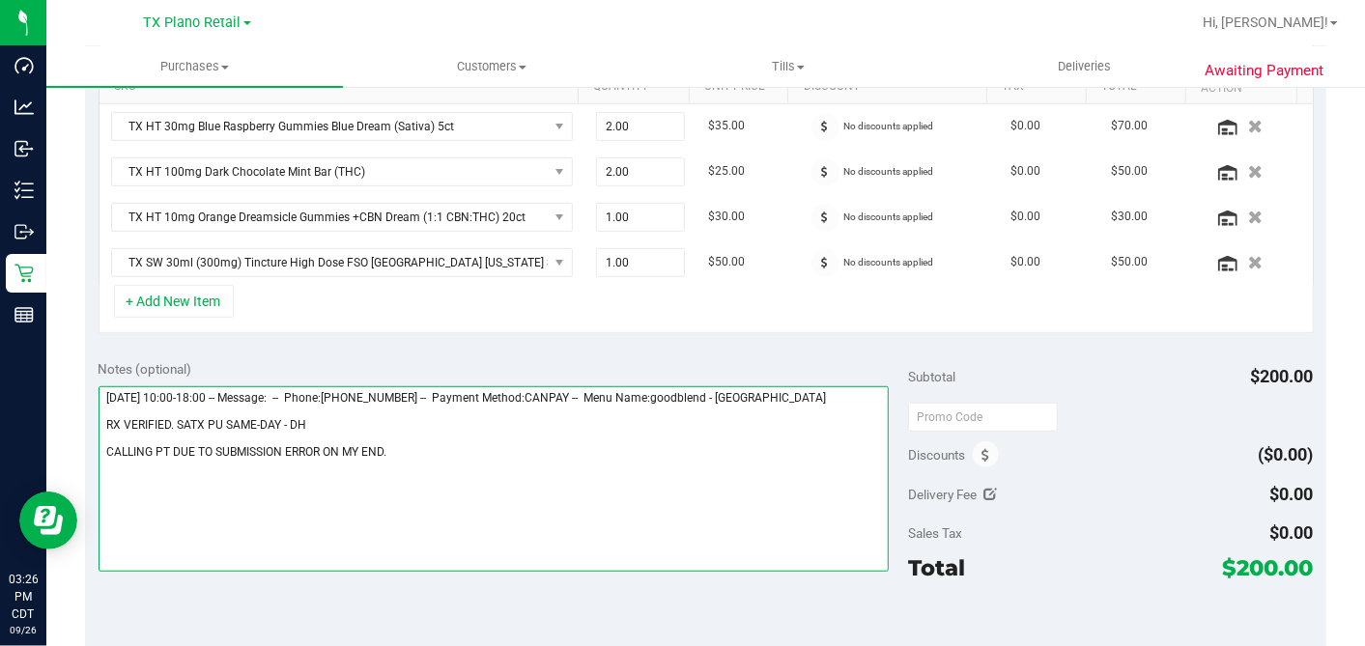
scroll to position [536, 0]
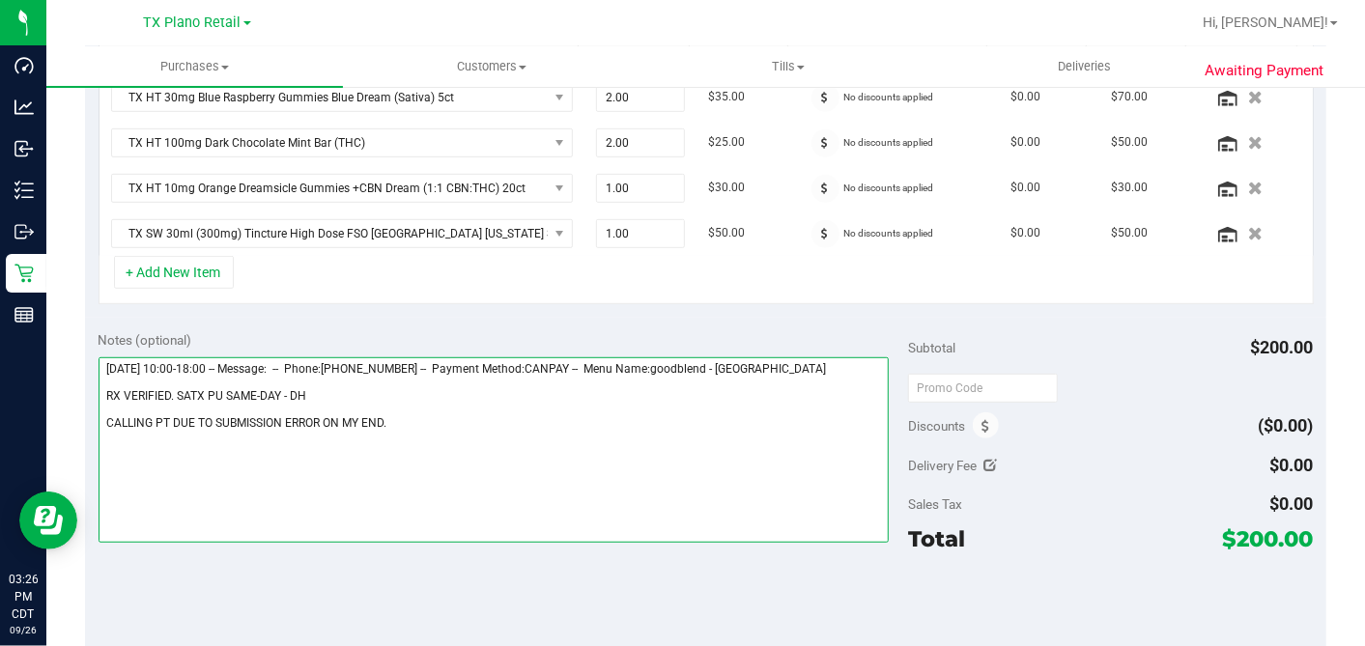
click at [397, 419] on textarea at bounding box center [494, 449] width 791 height 185
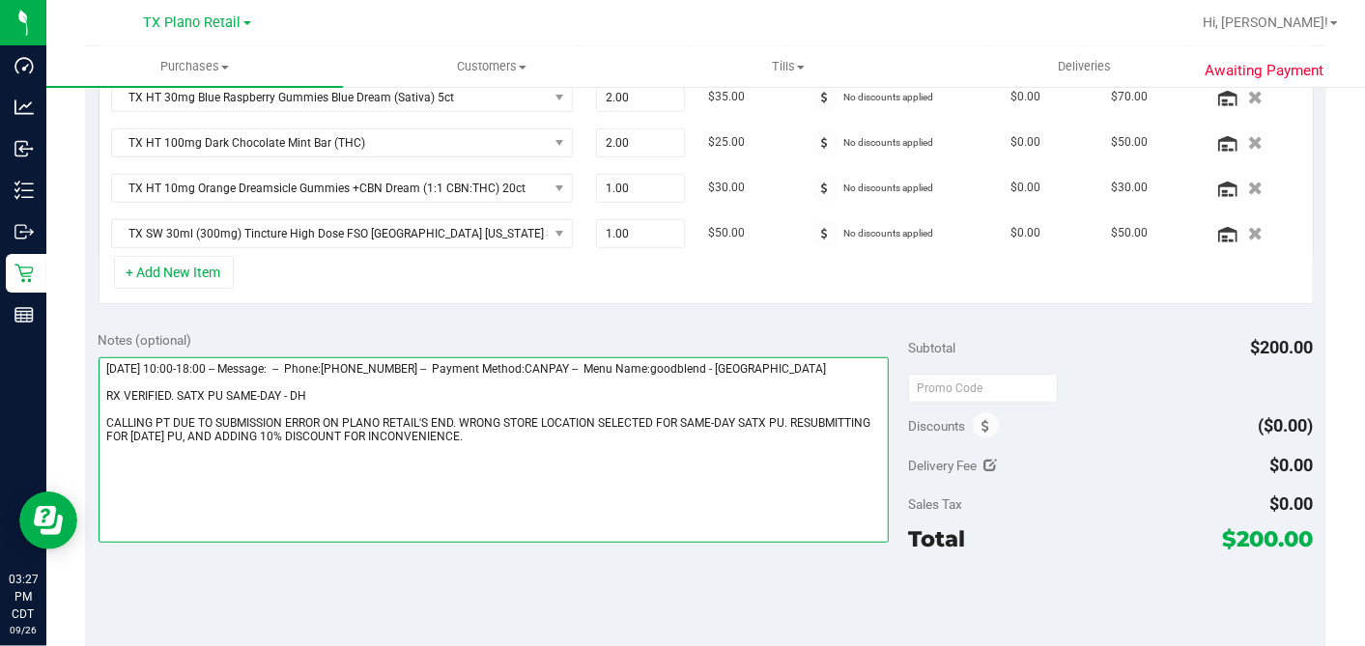
click at [459, 415] on textarea at bounding box center [494, 449] width 791 height 185
click at [577, 433] on textarea at bounding box center [494, 449] width 791 height 185
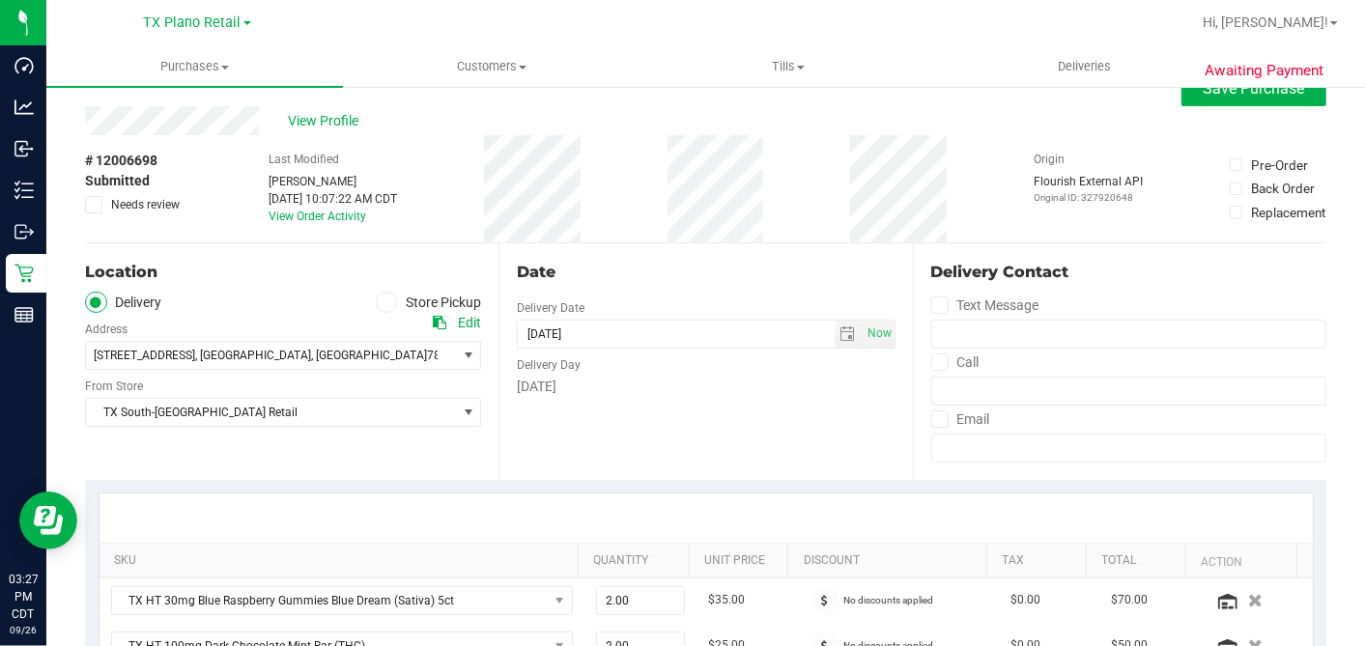
scroll to position [0, 0]
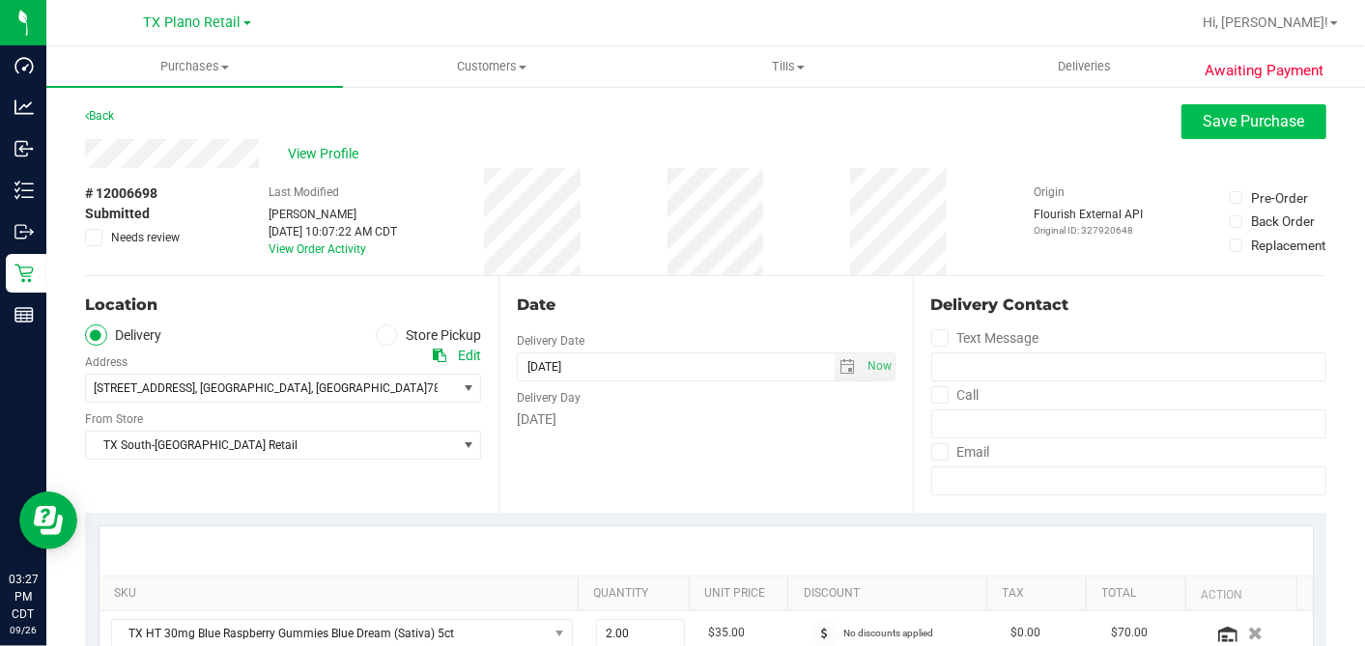
type textarea "Friday 09/26/2025 10:00-18:00 -- Message: -- Phone:5127819065 -- Payment Method…"
click at [1203, 121] on span "Save Purchase" at bounding box center [1253, 121] width 101 height 18
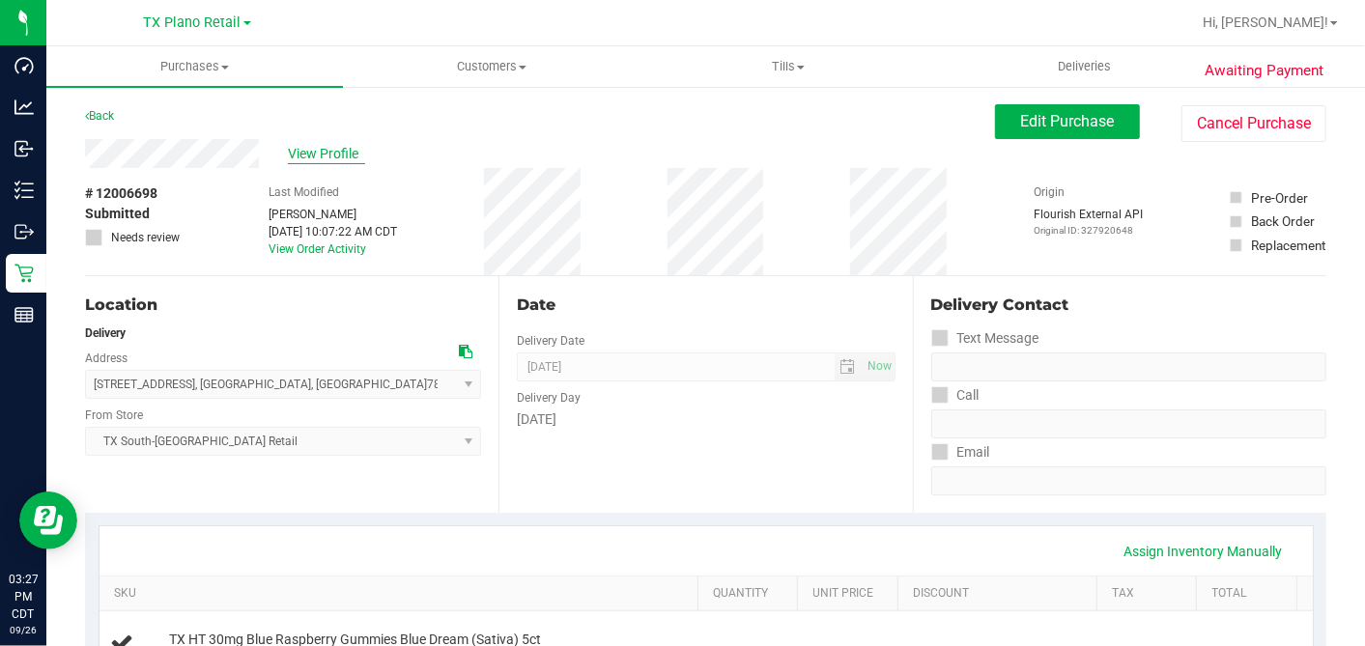
click at [332, 153] on span "View Profile" at bounding box center [326, 154] width 77 height 20
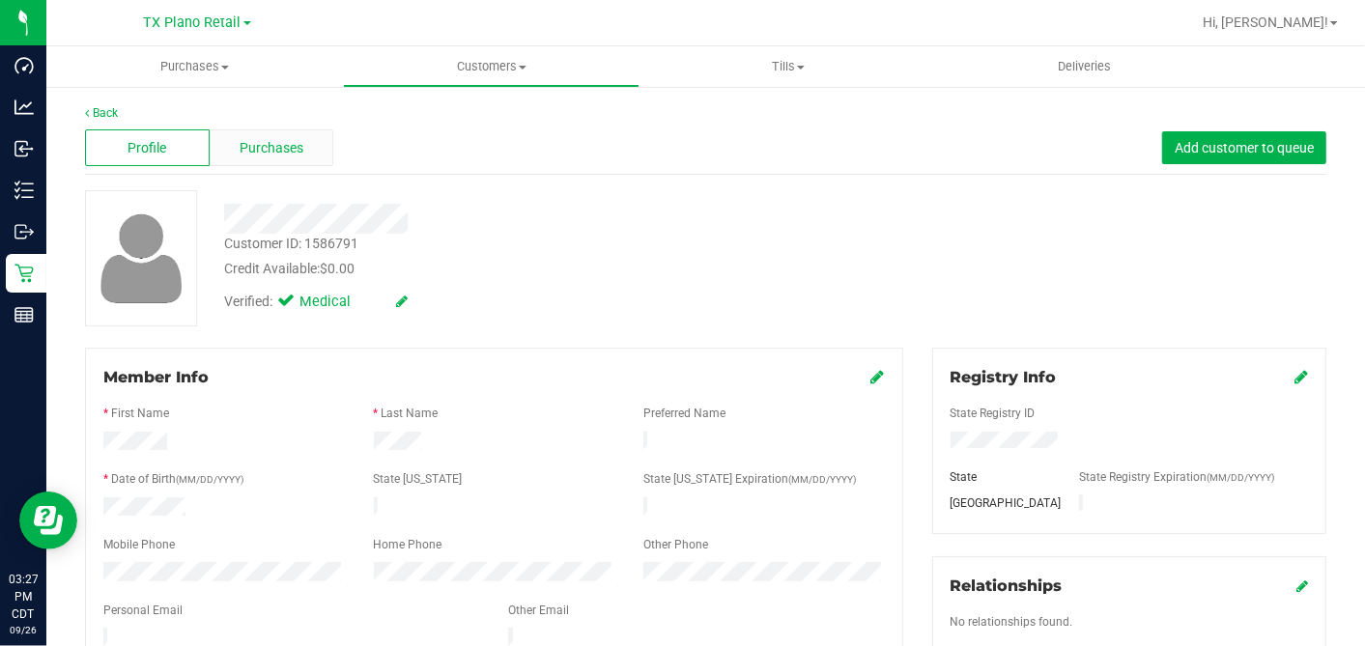
click at [271, 148] on span "Purchases" at bounding box center [272, 148] width 64 height 20
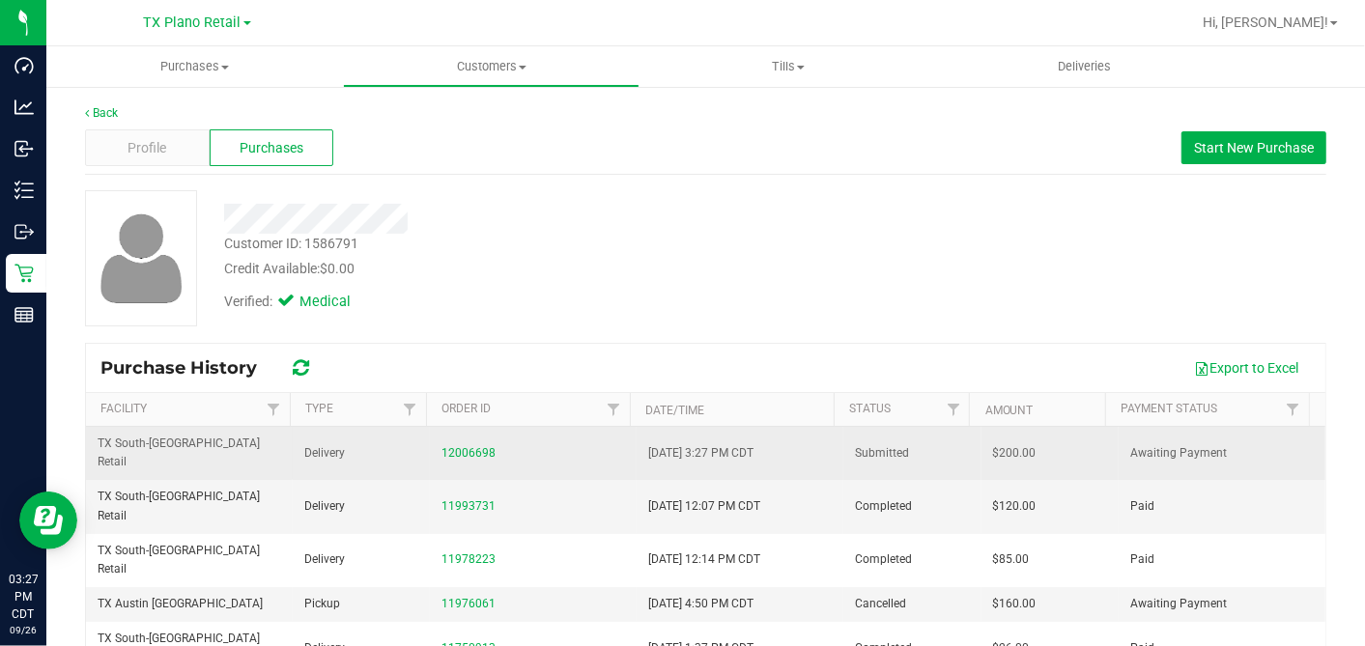
click at [993, 444] on span "$200.00" at bounding box center [1014, 453] width 43 height 18
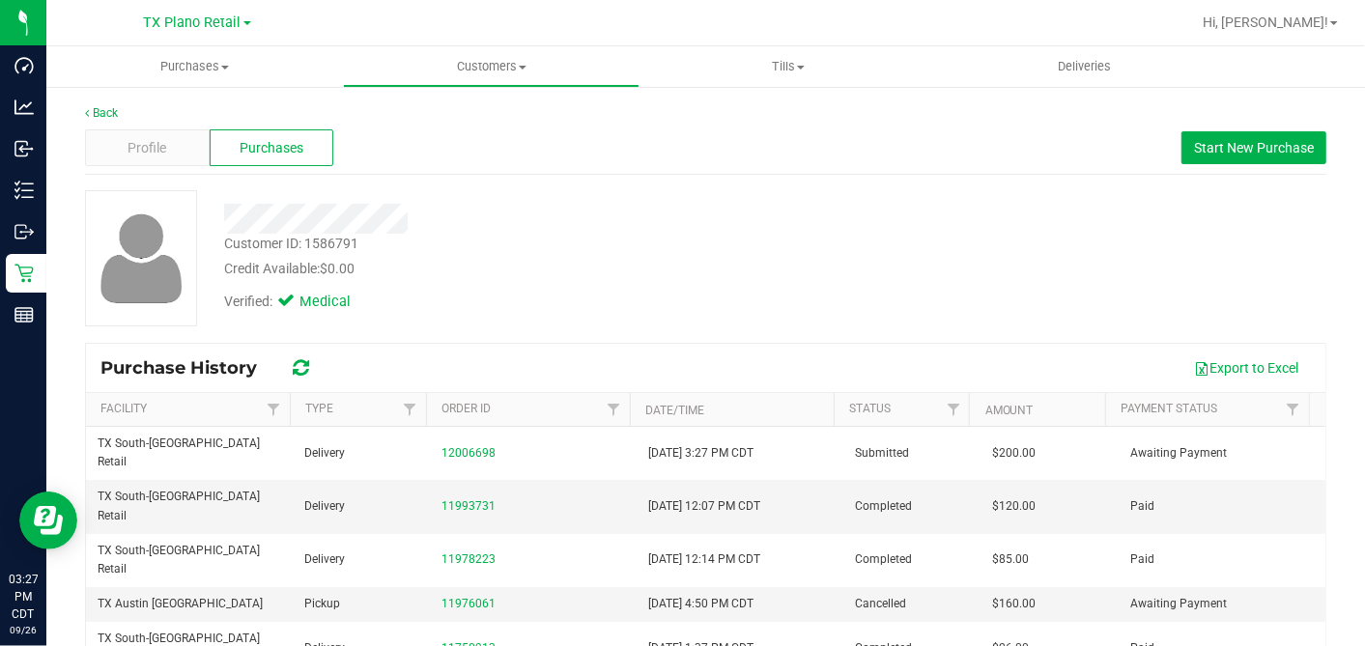
copy span "200.00"
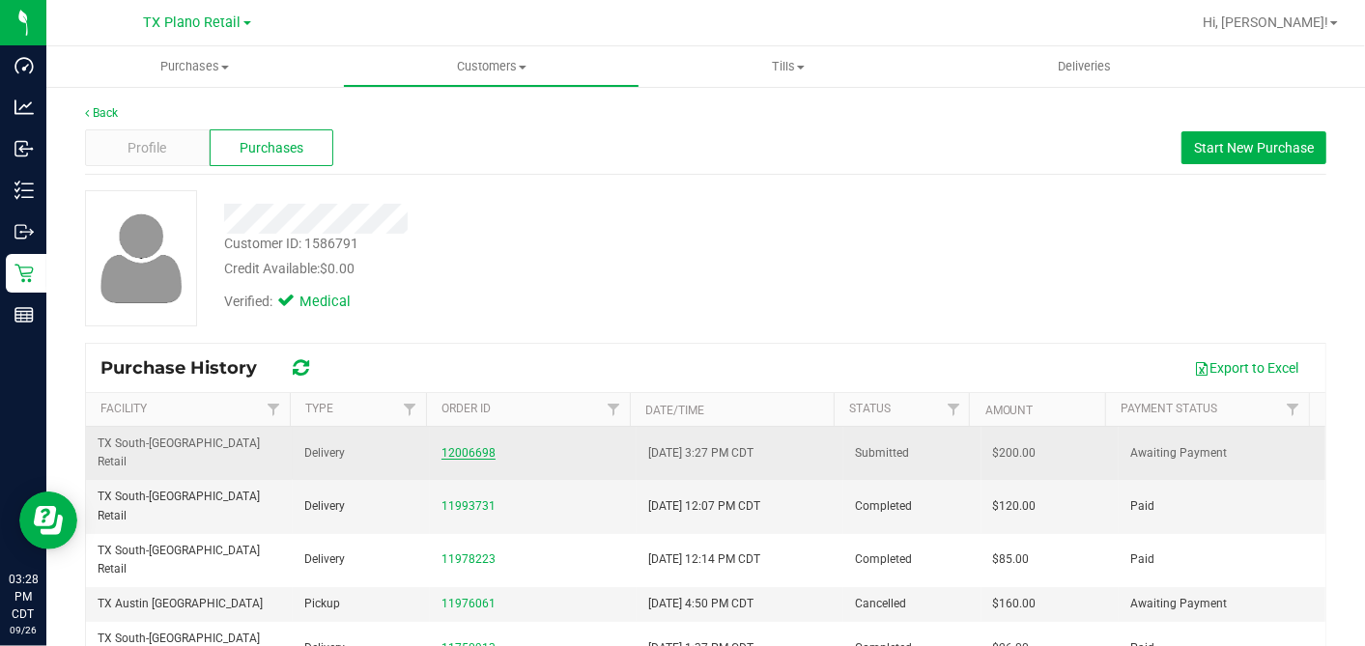
click at [465, 446] on link "12006698" at bounding box center [468, 453] width 54 height 14
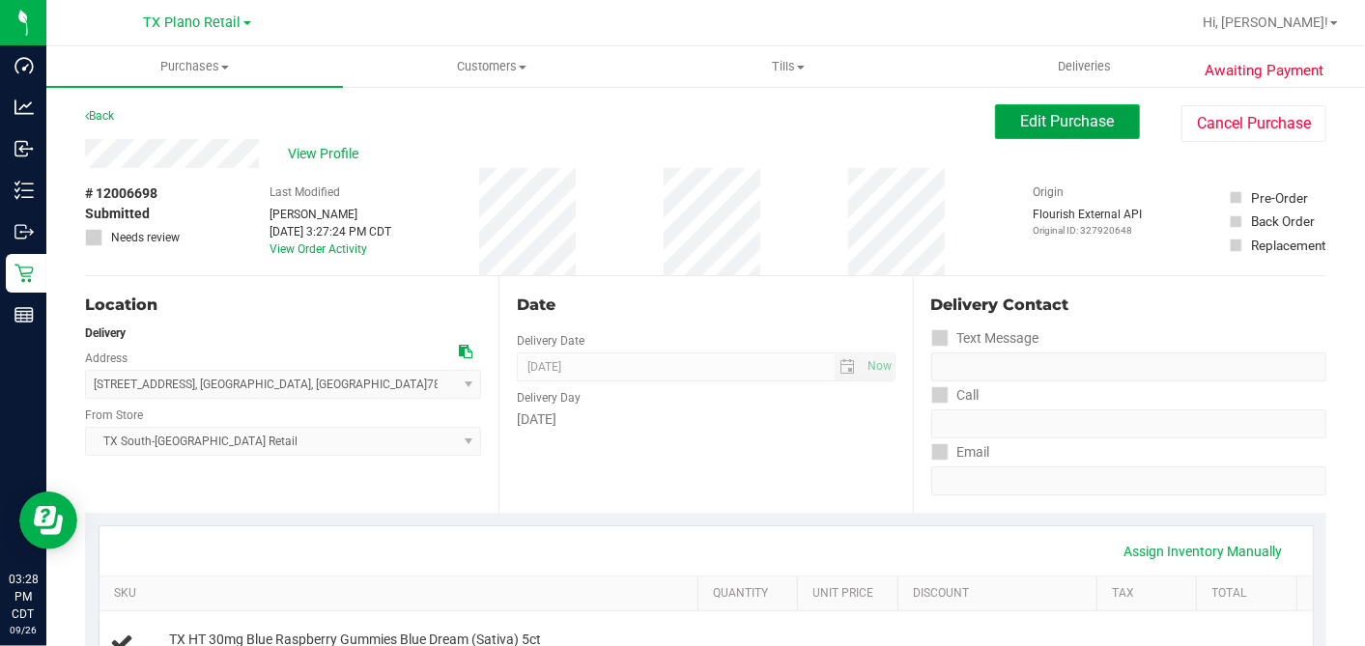
click at [1033, 104] on button "Edit Purchase" at bounding box center [1067, 121] width 145 height 35
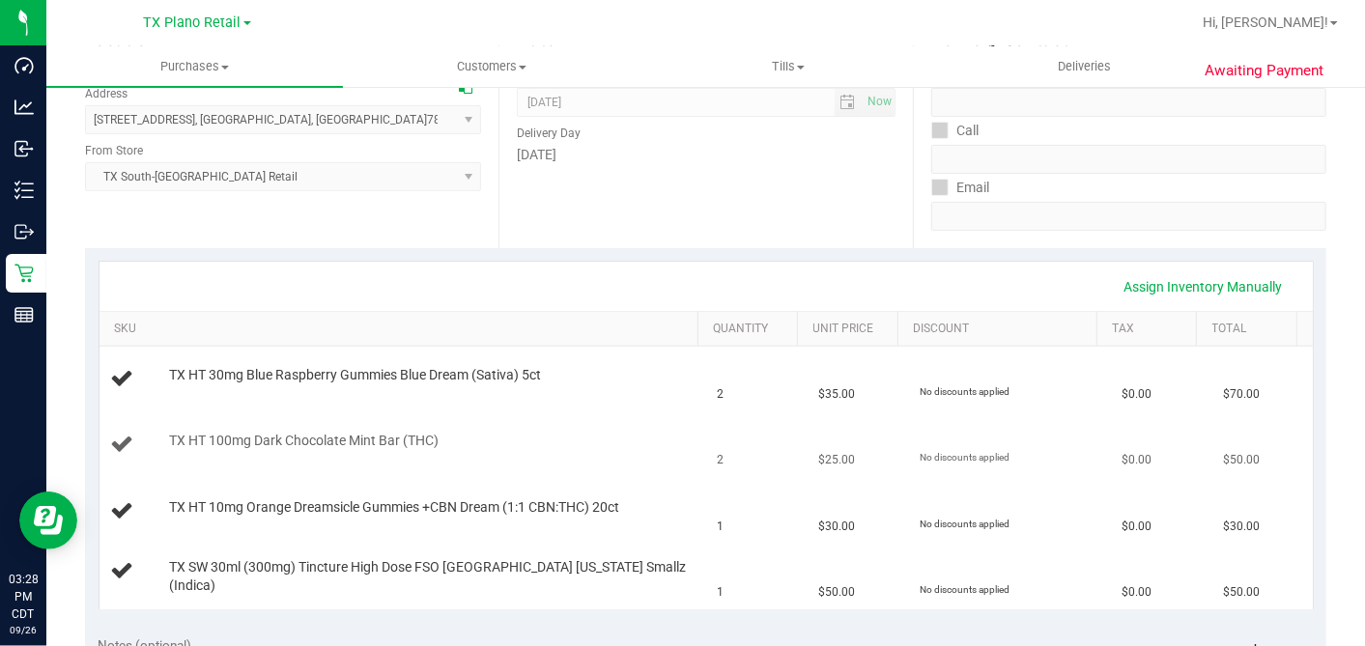
scroll to position [429, 0]
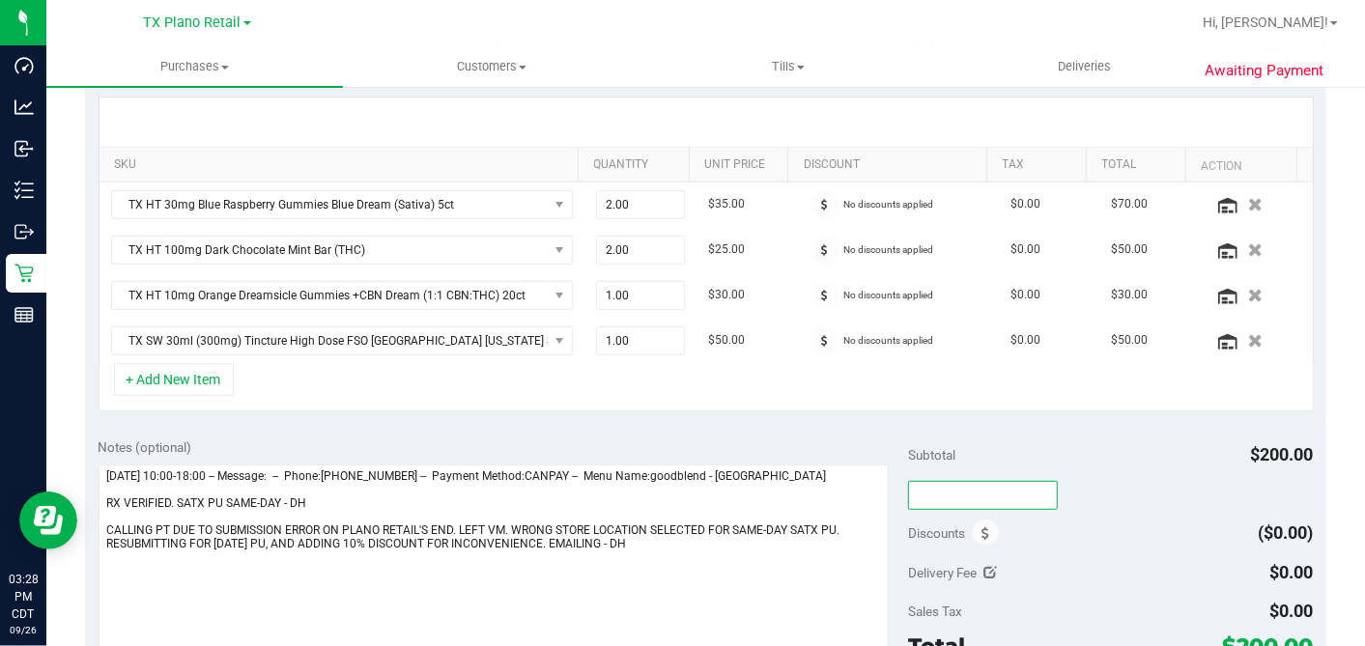
click at [934, 488] on input "text" at bounding box center [983, 495] width 150 height 29
type input "TXAIQ10"
click at [974, 465] on div "Subtotal $200.00" at bounding box center [1110, 455] width 405 height 35
click at [1245, 637] on span "$180.00" at bounding box center [1270, 646] width 87 height 27
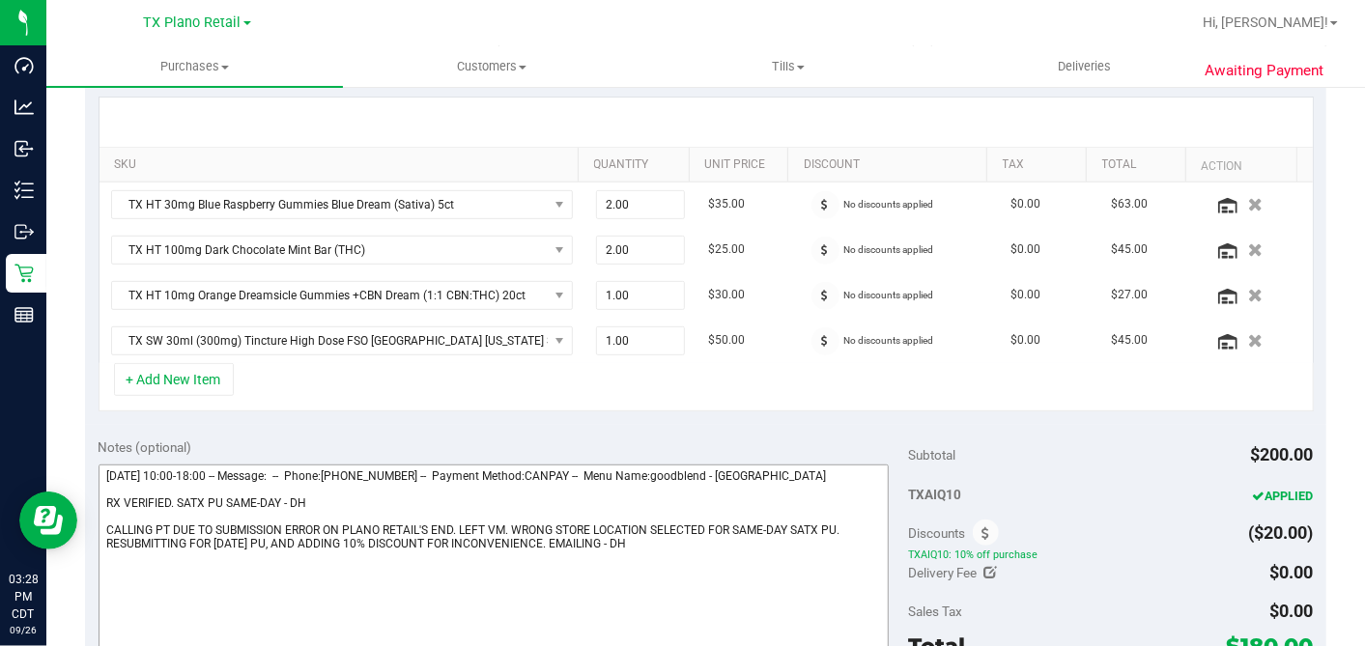
copy span "180.00"
click at [752, 439] on div "Notes (optional)" at bounding box center [504, 447] width 810 height 19
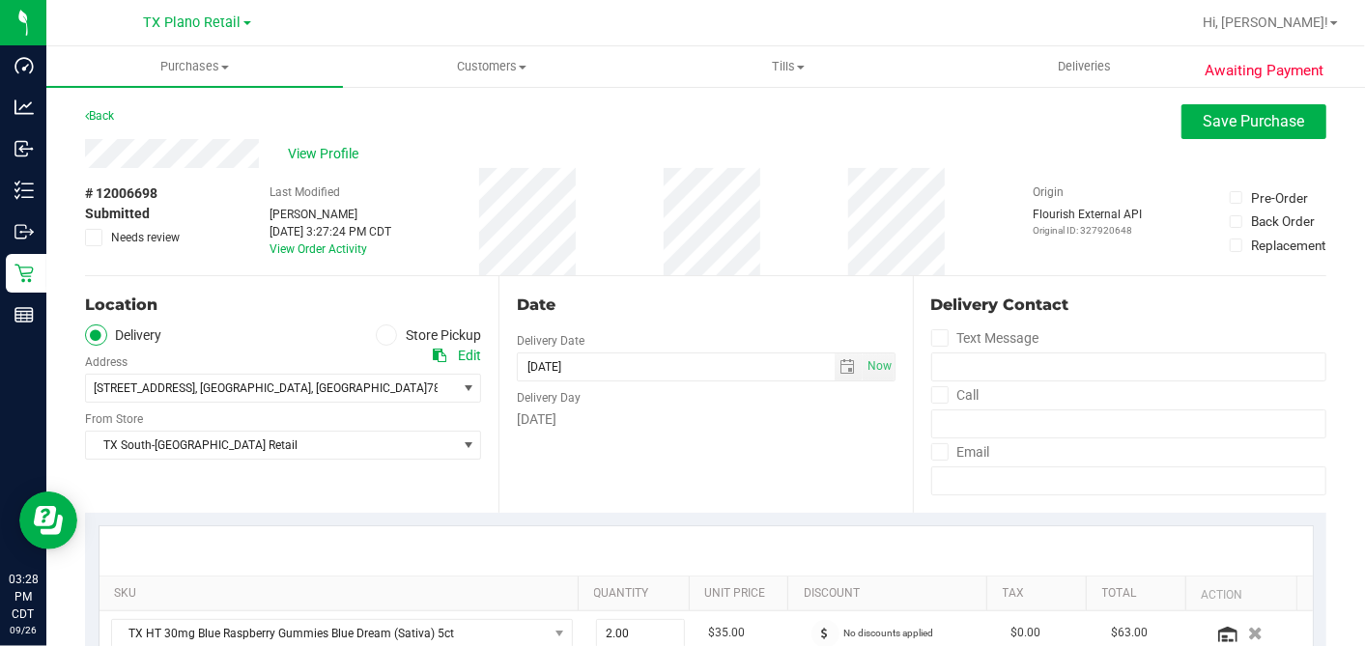
click at [1181, 115] on button "Save Purchase" at bounding box center [1253, 121] width 145 height 35
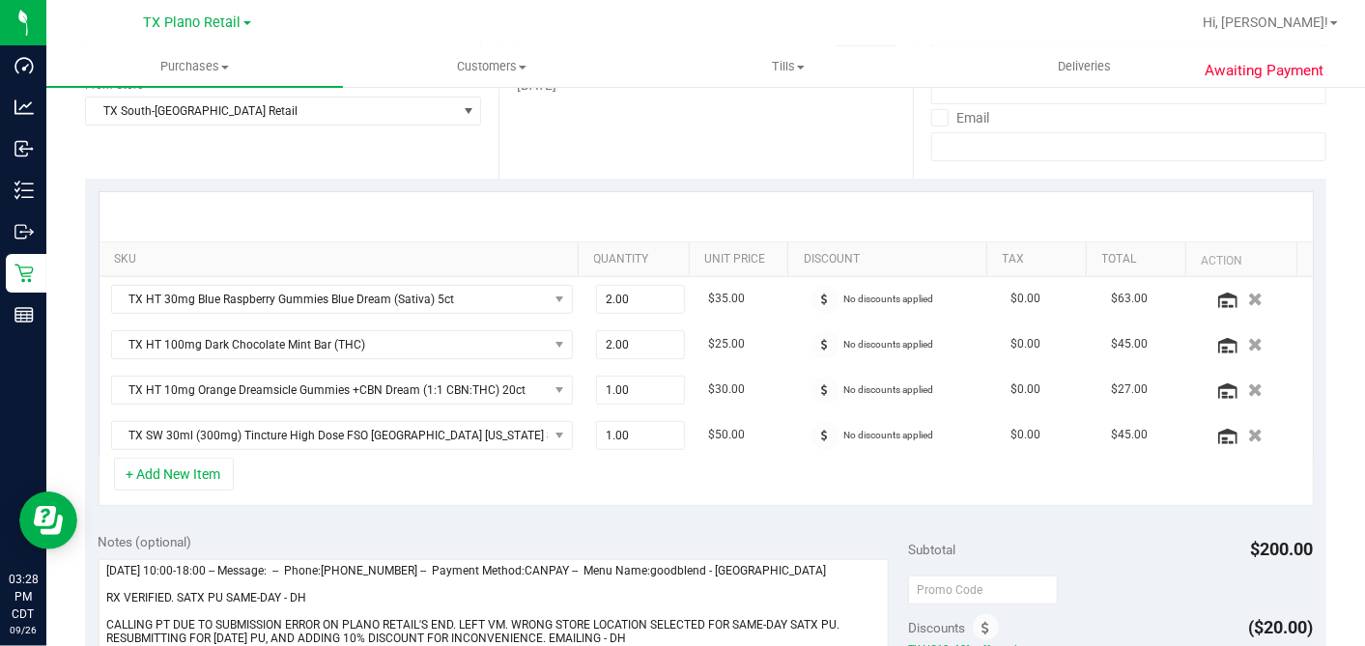
scroll to position [429, 0]
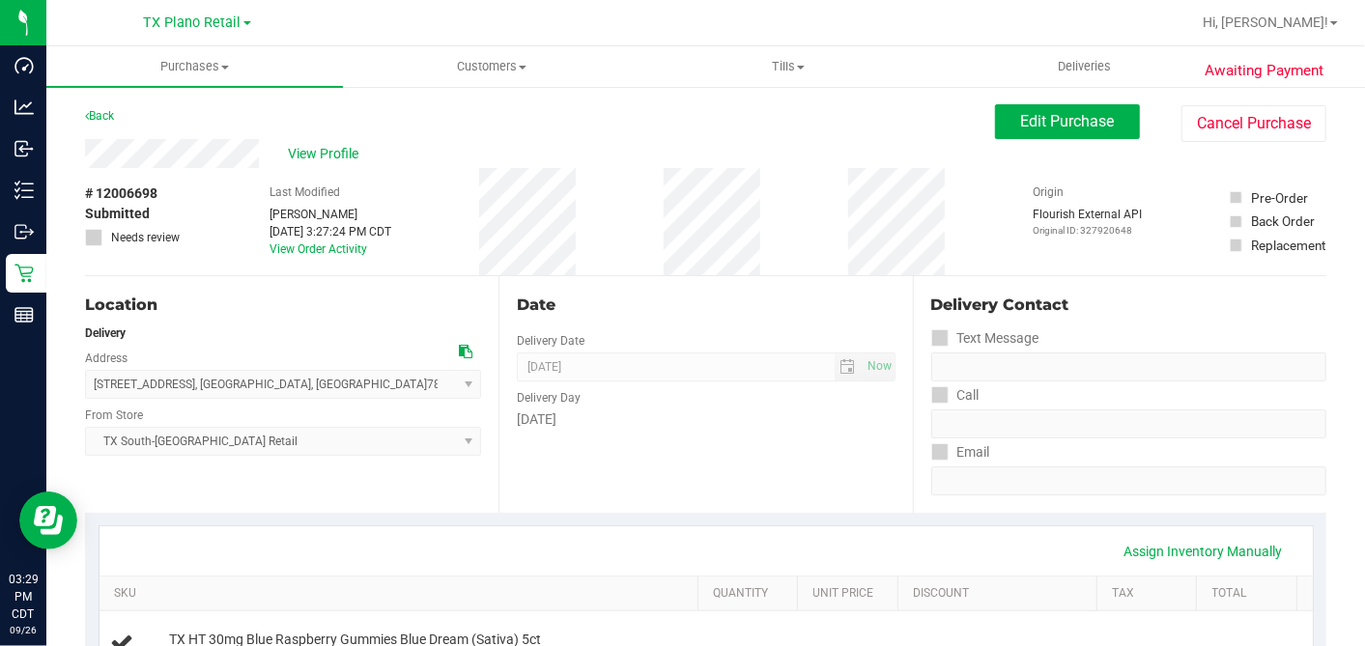
click at [797, 302] on div "Date" at bounding box center [706, 305] width 378 height 23
click at [782, 301] on div "Date" at bounding box center [706, 305] width 378 height 23
click at [997, 121] on button "Edit Purchase" at bounding box center [1067, 121] width 145 height 35
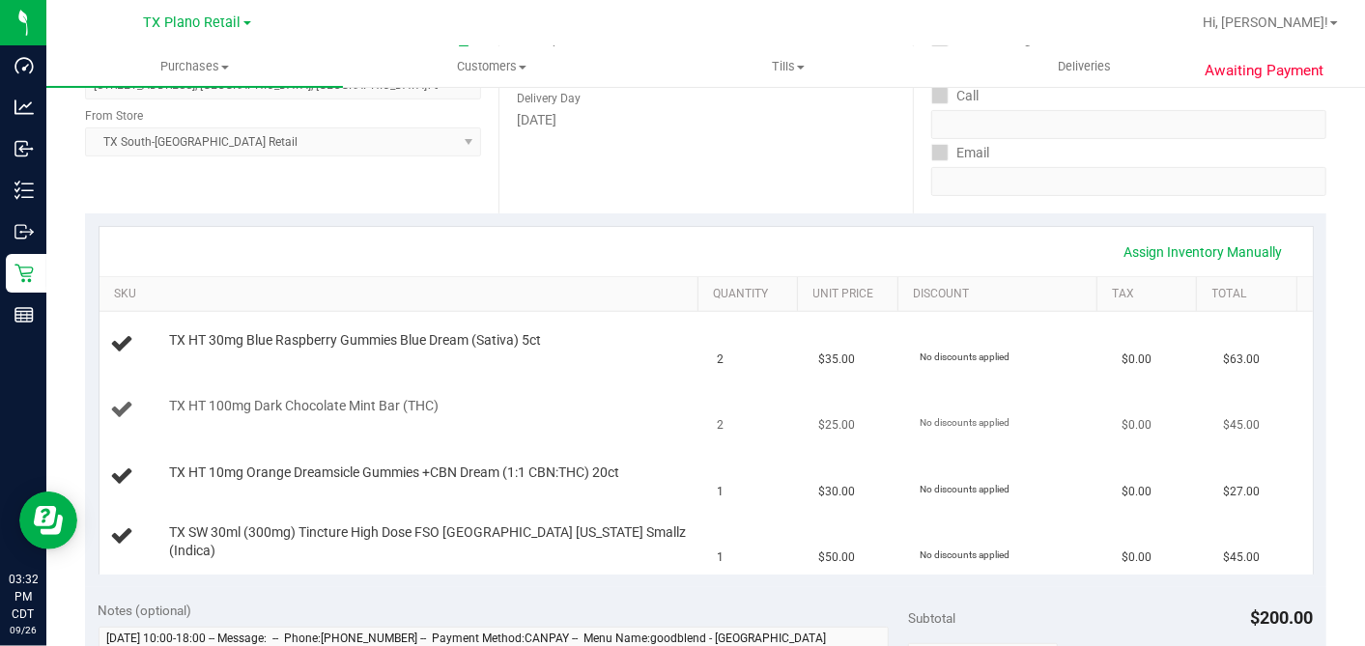
scroll to position [429, 0]
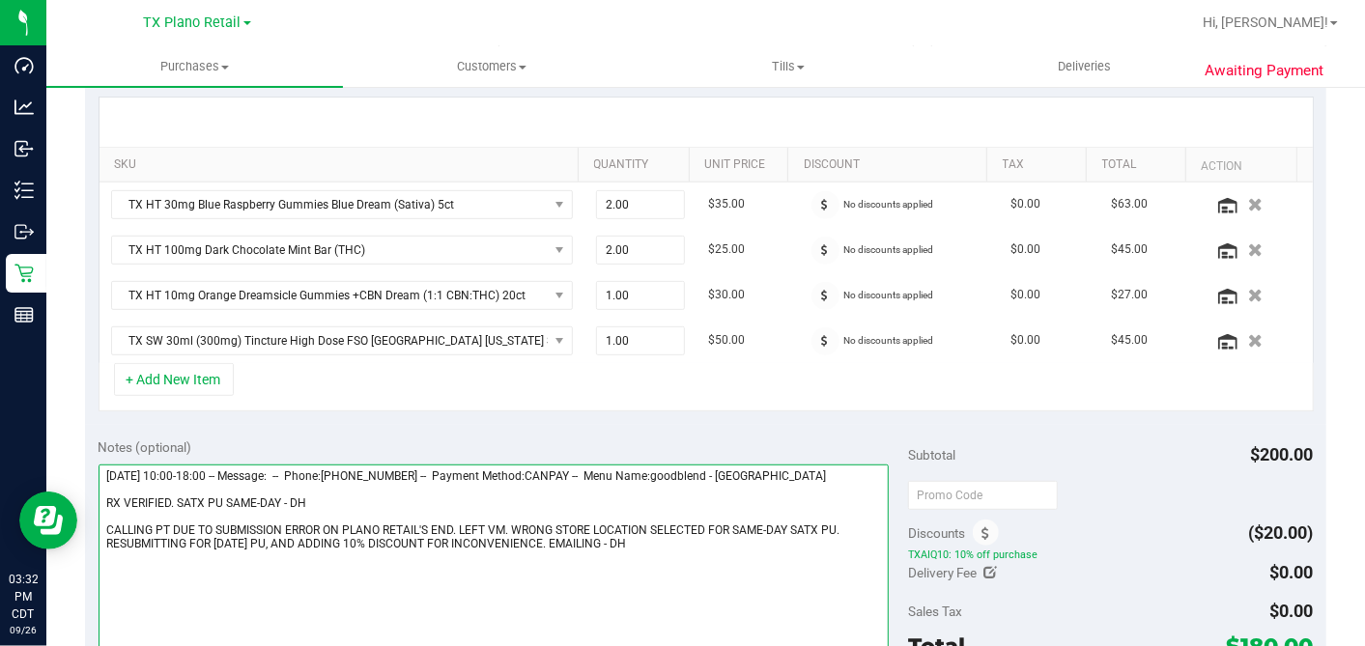
click at [513, 522] on textarea at bounding box center [494, 557] width 791 height 185
click at [106, 537] on textarea at bounding box center [494, 557] width 791 height 185
click at [673, 543] on textarea at bounding box center [494, 557] width 791 height 185
click at [562, 534] on textarea at bounding box center [494, 557] width 791 height 185
click at [348, 565] on textarea at bounding box center [494, 557] width 791 height 185
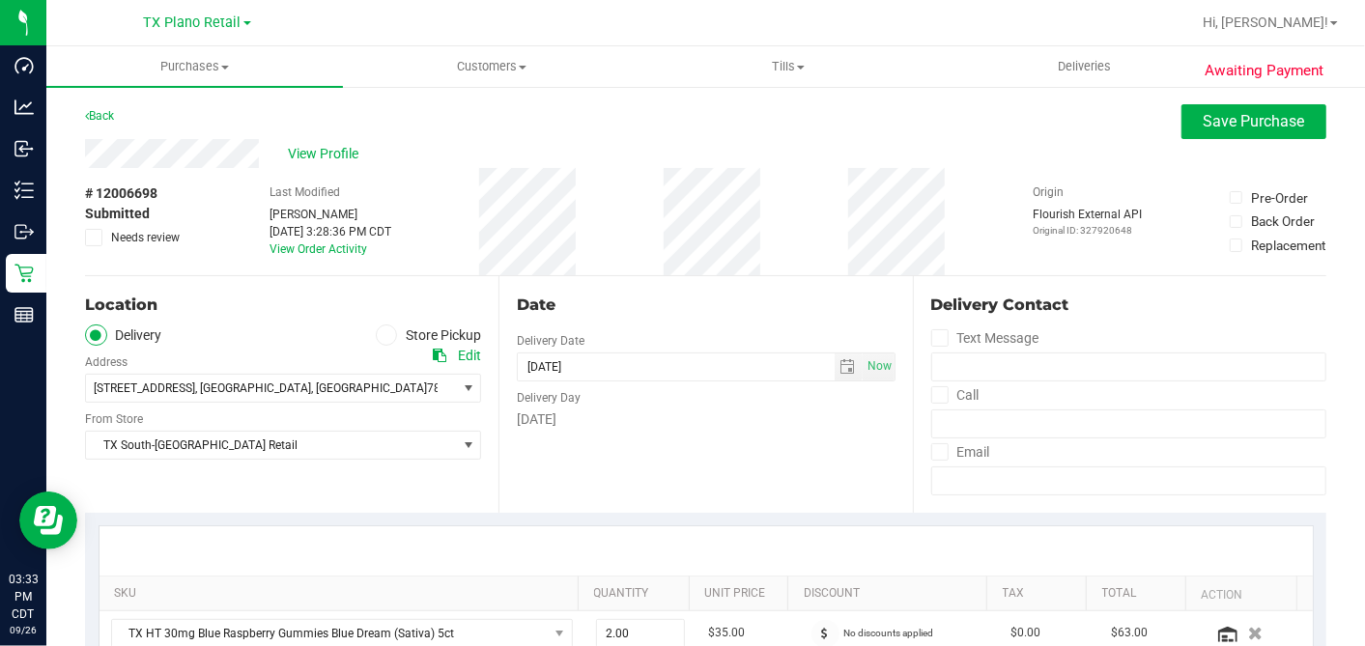
type textarea "Friday 09/26/2025 10:00-18:00 -- Message: -- Phone:5127819065 -- Payment Method…"
click at [94, 226] on div "# 12006698 Submitted Needs review" at bounding box center [133, 215] width 97 height 63
click at [101, 234] on span at bounding box center [93, 237] width 17 height 17
click at [0, 0] on input "Needs review" at bounding box center [0, 0] width 0 height 0
click at [1181, 128] on button "Save Purchase" at bounding box center [1253, 121] width 145 height 35
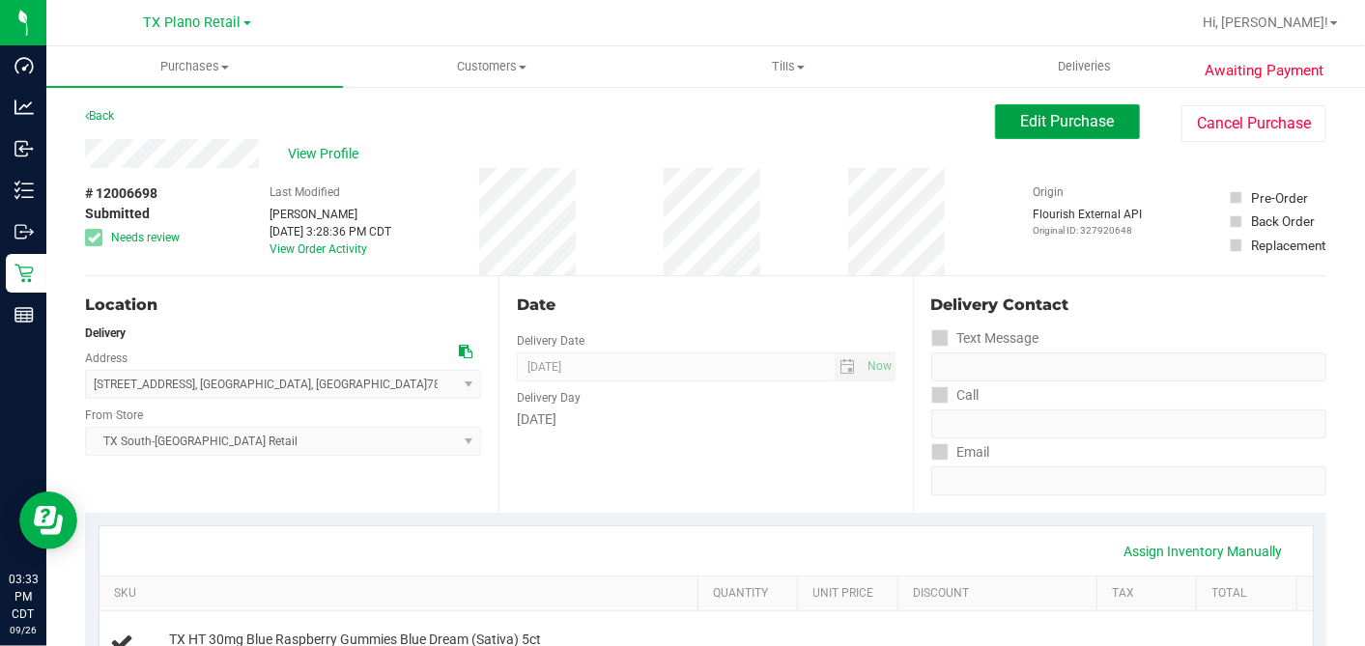
click at [998, 137] on button "Edit Purchase" at bounding box center [1067, 121] width 145 height 35
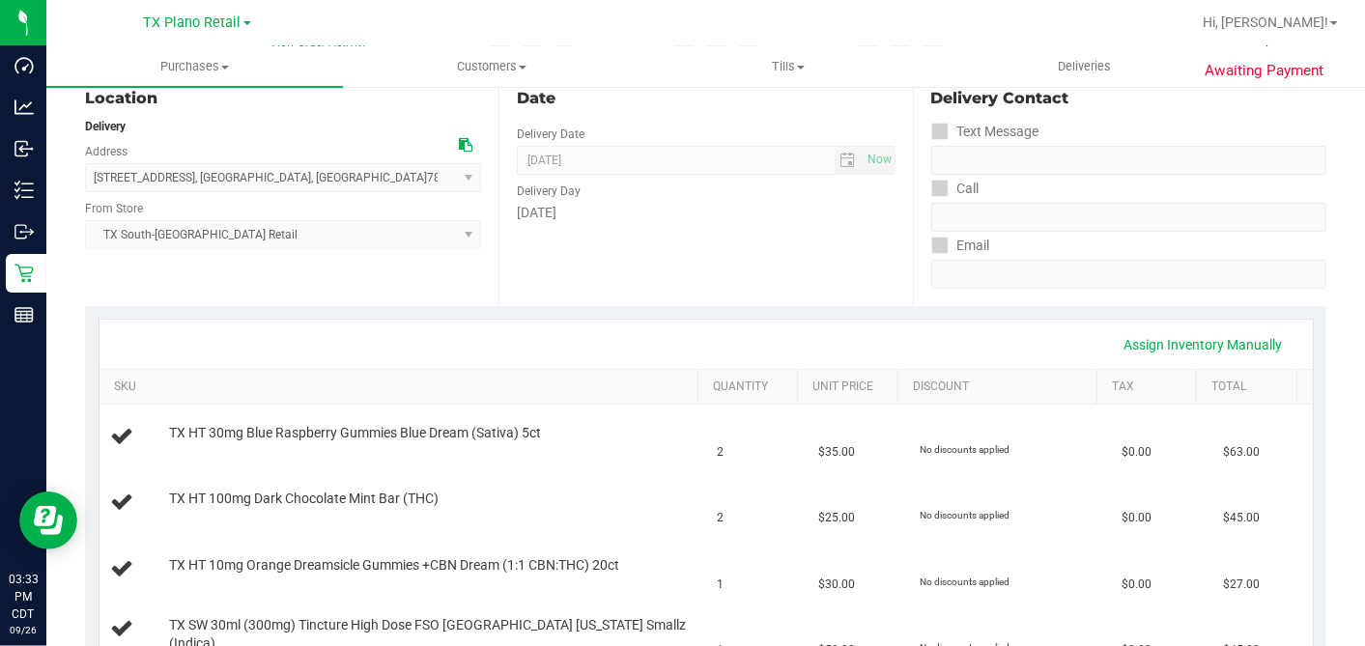
scroll to position [322, 0]
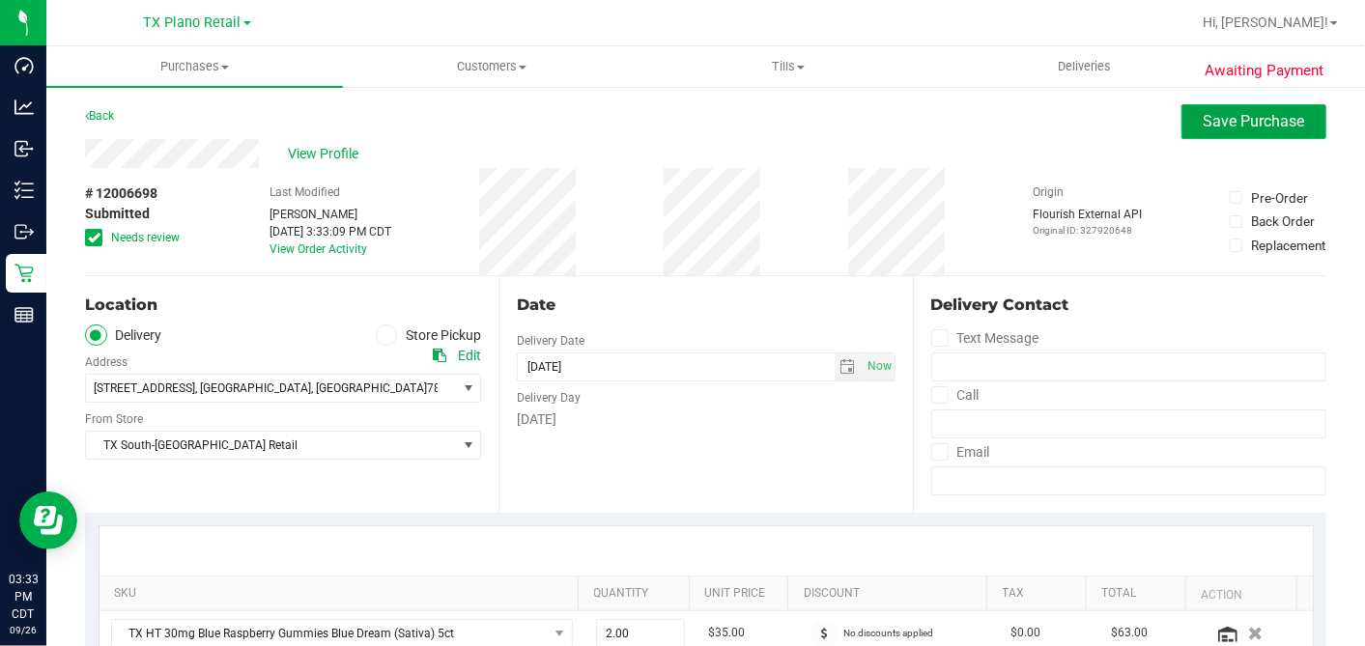
click at [1195, 131] on button "Save Purchase" at bounding box center [1253, 121] width 145 height 35
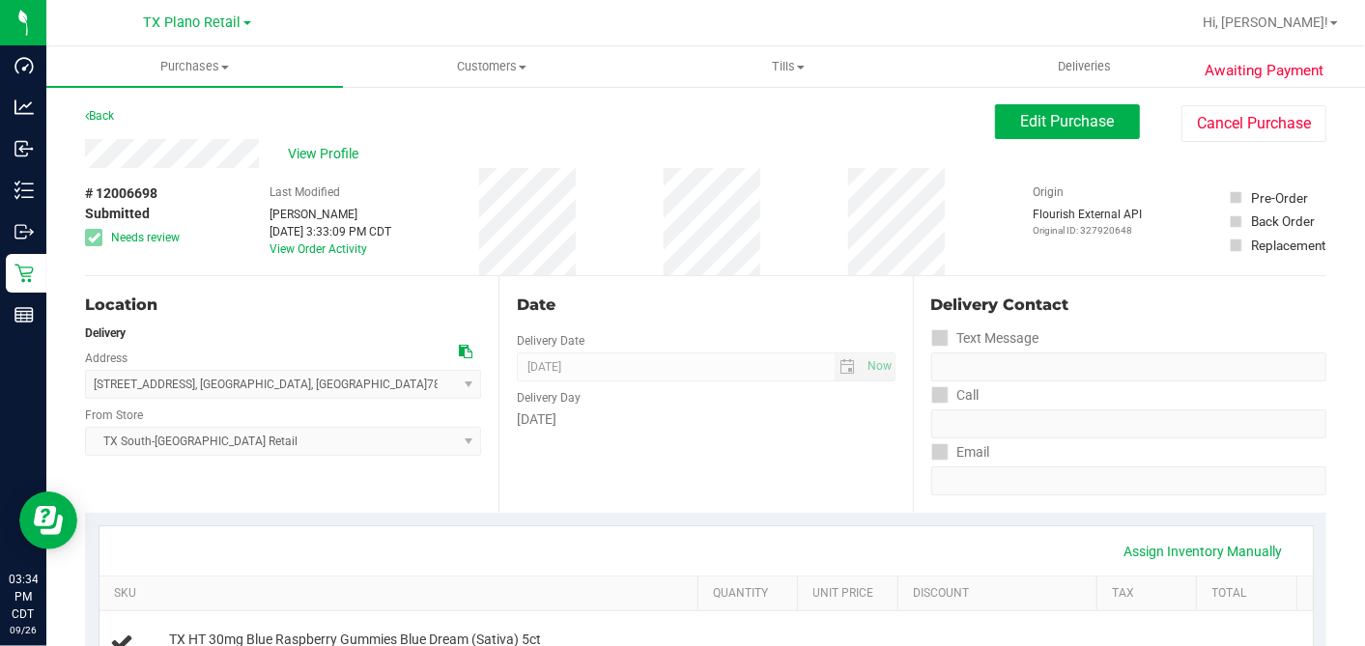
click at [580, 156] on div "View Profile" at bounding box center [540, 153] width 910 height 29
click at [643, 295] on div "Date" at bounding box center [706, 305] width 378 height 23
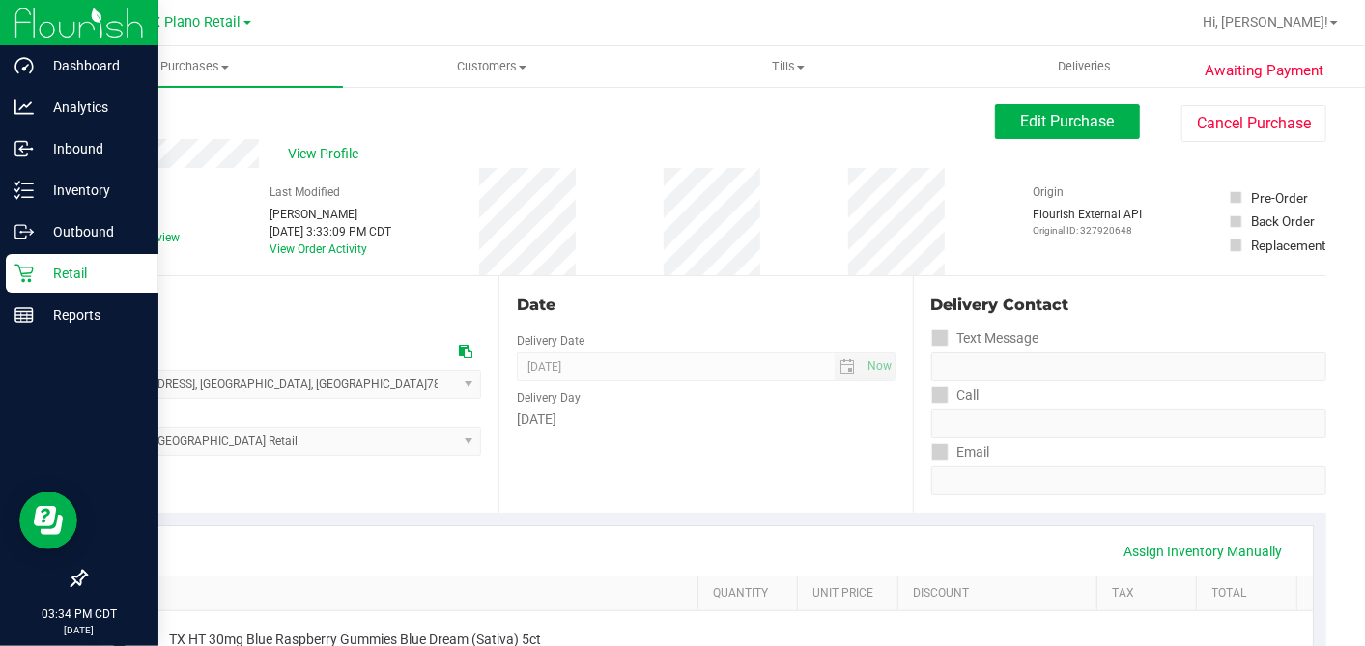
click at [42, 264] on p "Retail" at bounding box center [92, 273] width 116 height 23
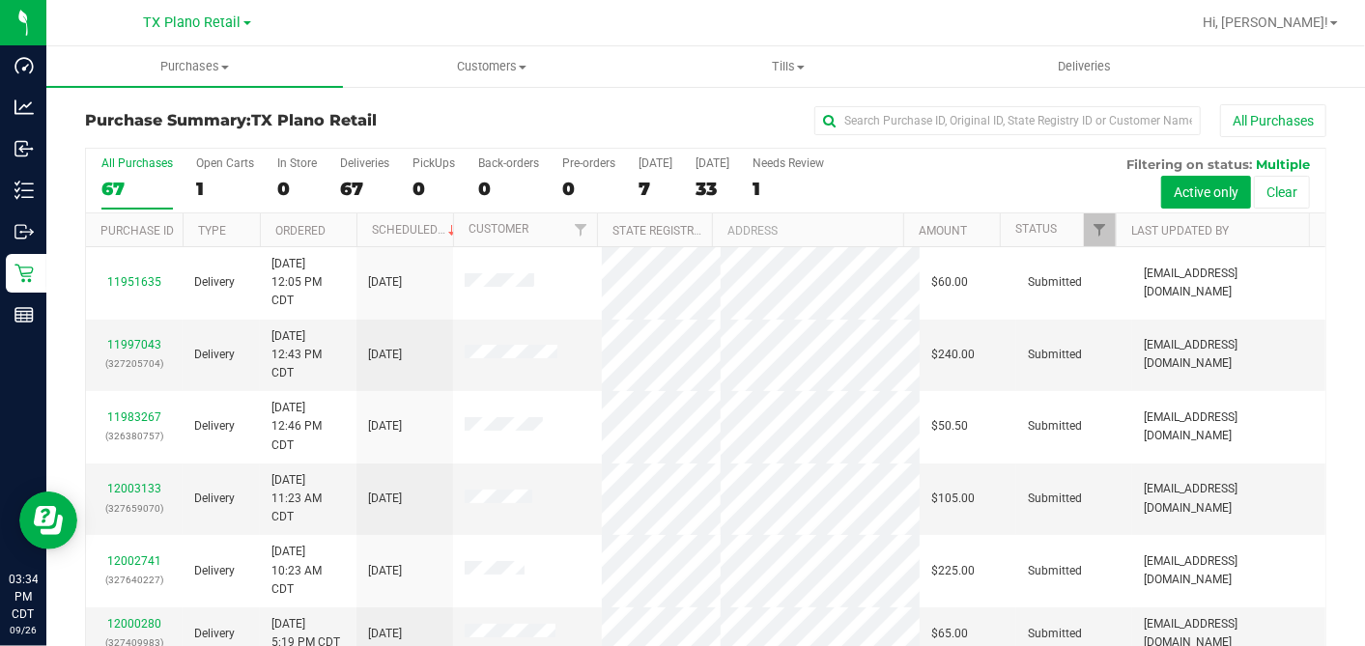
click at [637, 183] on div "All Purchases 67 Open Carts 1 In Store 0 Deliveries 67 PickUps 0 Back-orders 0 …" at bounding box center [705, 181] width 1239 height 65
click at [645, 187] on div "7" at bounding box center [655, 189] width 34 height 22
click at [0, 0] on input "Today 7" at bounding box center [0, 0] width 0 height 0
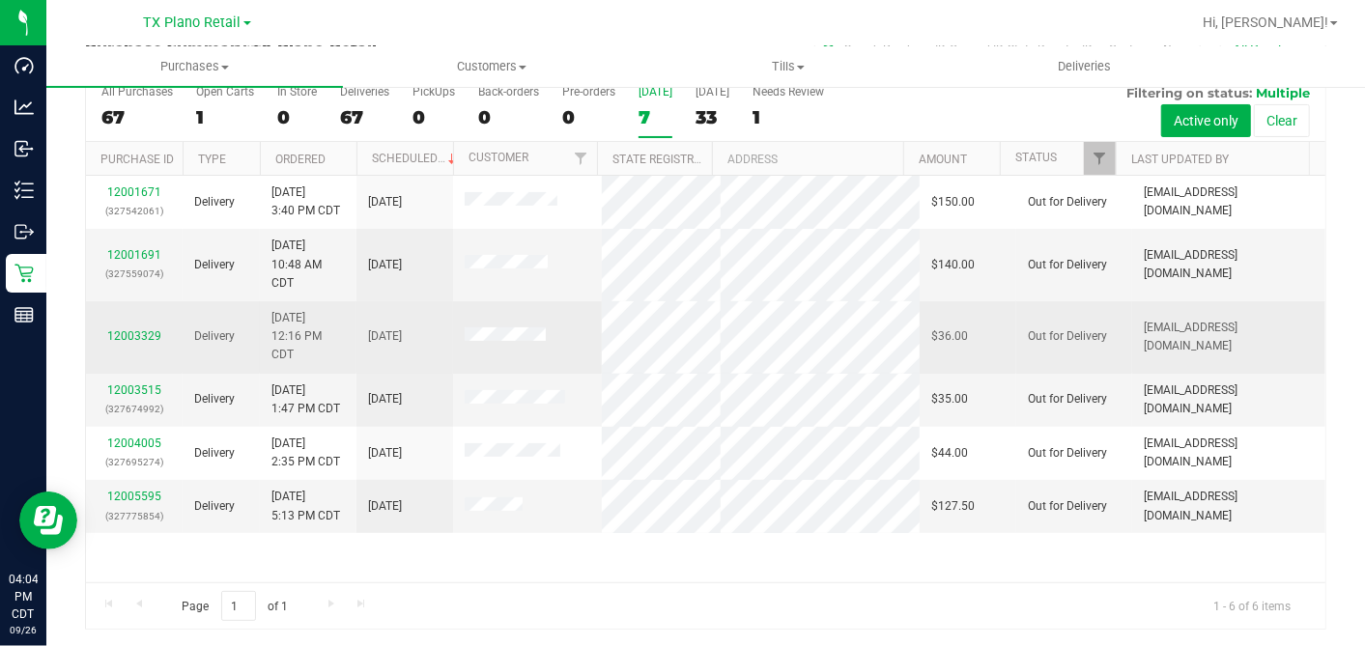
click at [135, 340] on td "12003329" at bounding box center [134, 337] width 97 height 72
click at [139, 343] on link "12003329" at bounding box center [134, 336] width 54 height 14
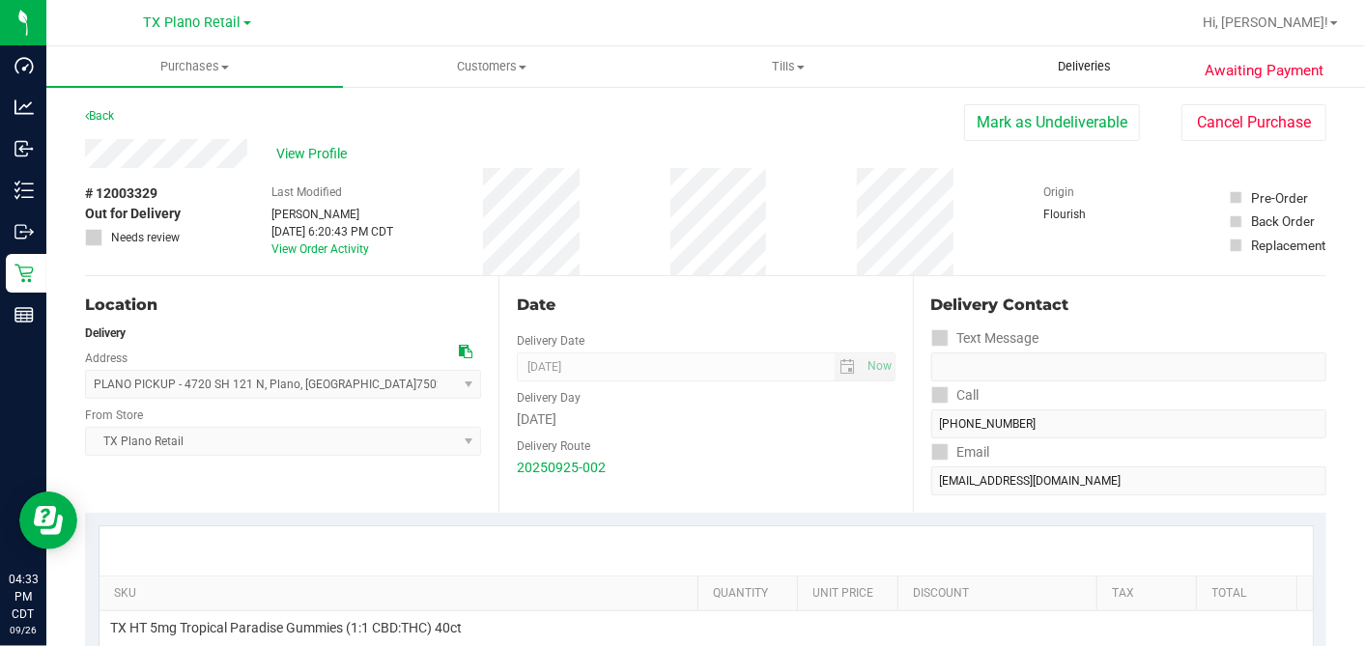
click at [1089, 66] on span "Deliveries" at bounding box center [1084, 66] width 105 height 17
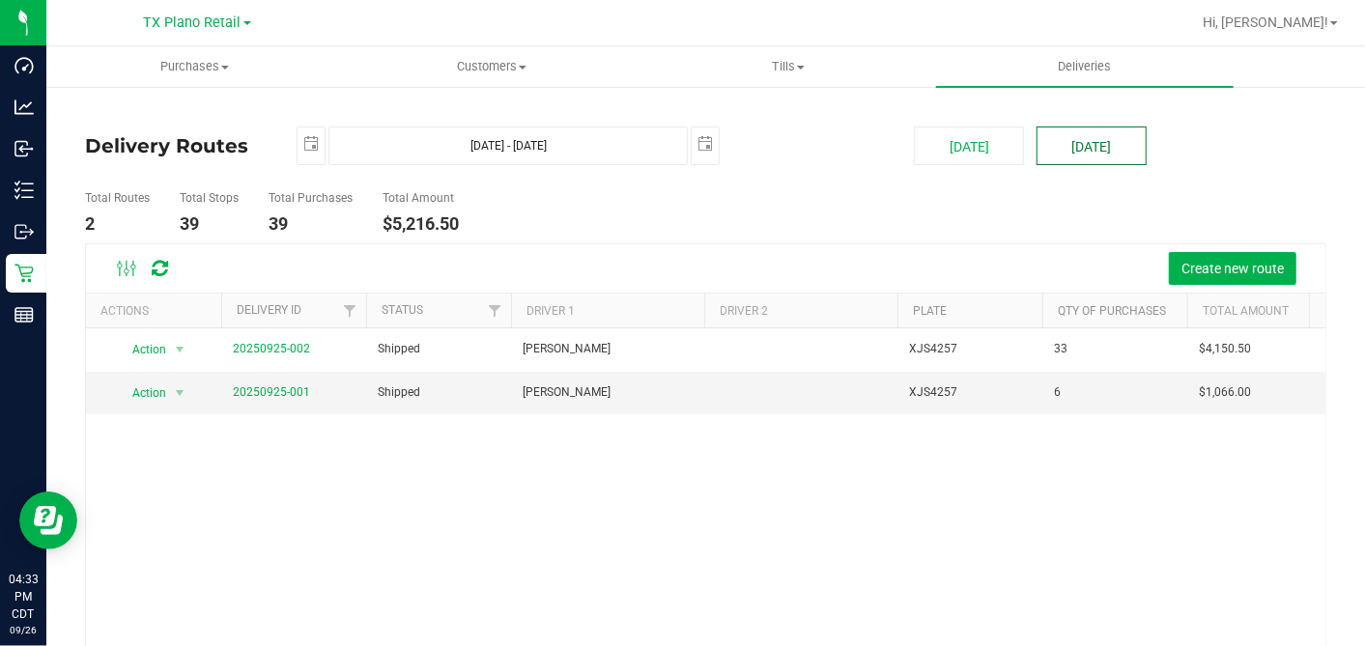
click at [1066, 152] on button "[DATE]" at bounding box center [1091, 146] width 110 height 39
type input "Sep 27, 2025 - Sep 27, 2025"
type input "2025-09-27"
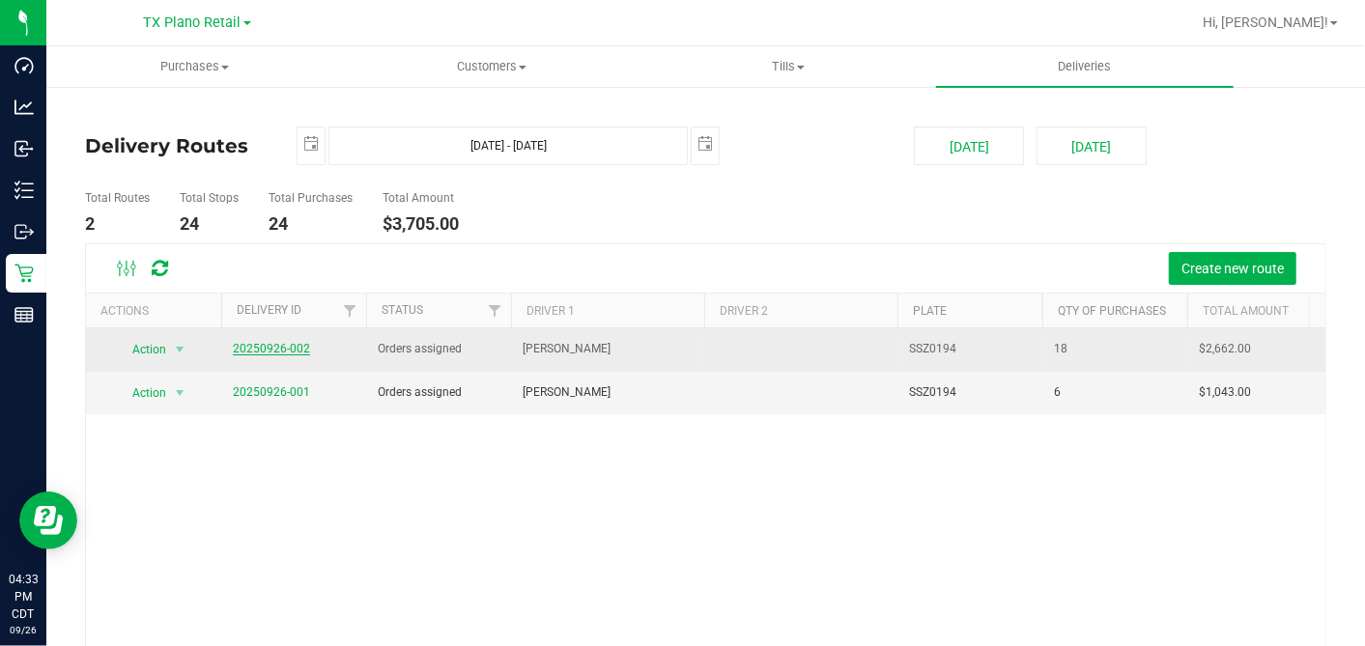
click at [266, 342] on link "20250926-002" at bounding box center [271, 349] width 77 height 14
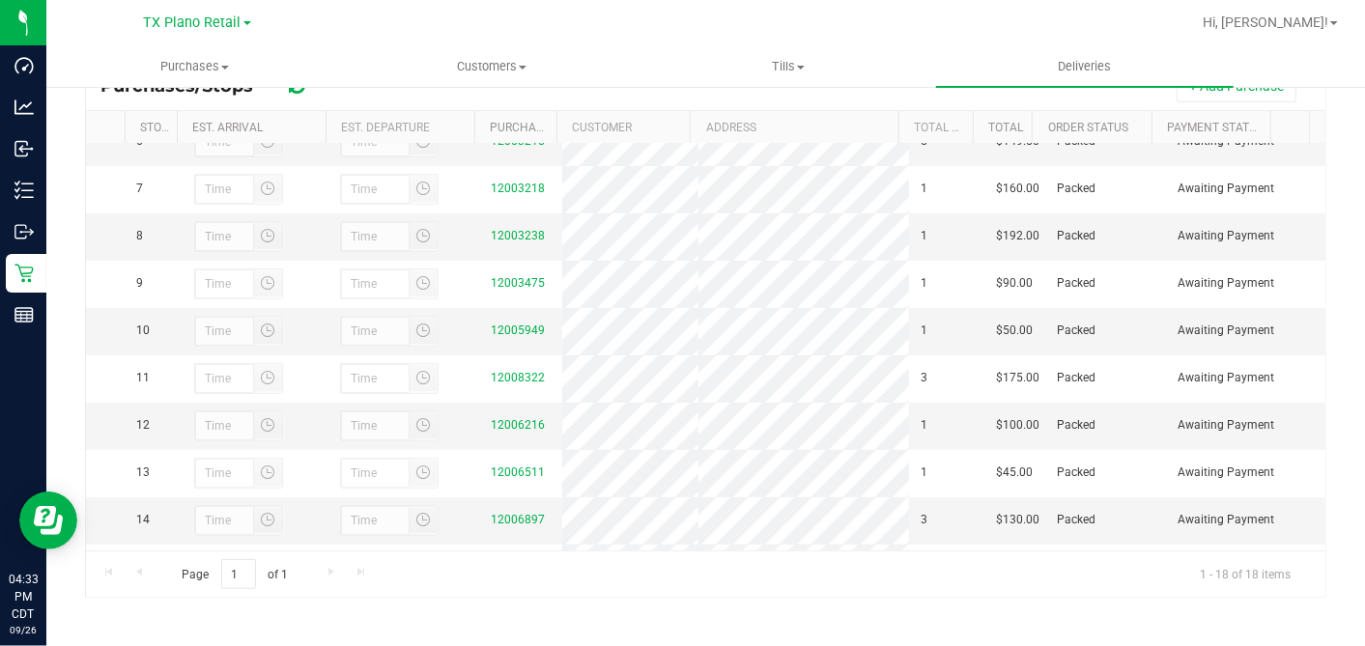
scroll to position [522, 0]
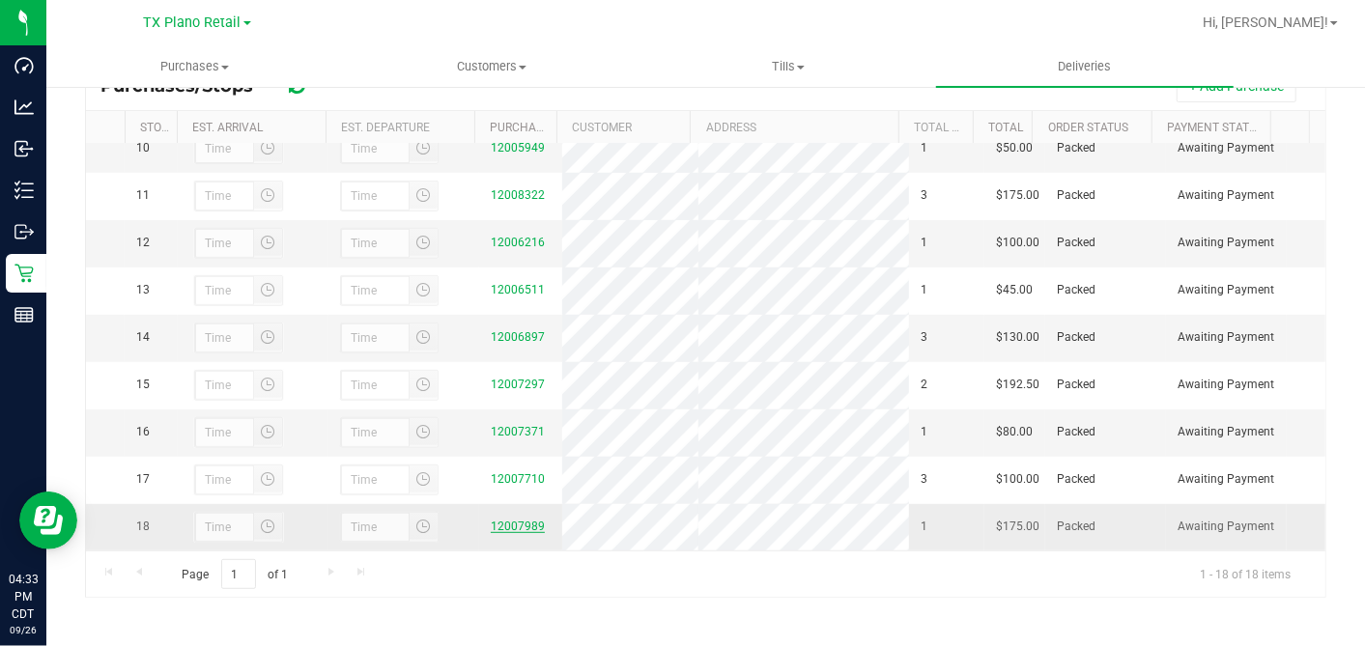
click at [502, 523] on link "12007989" at bounding box center [518, 527] width 54 height 14
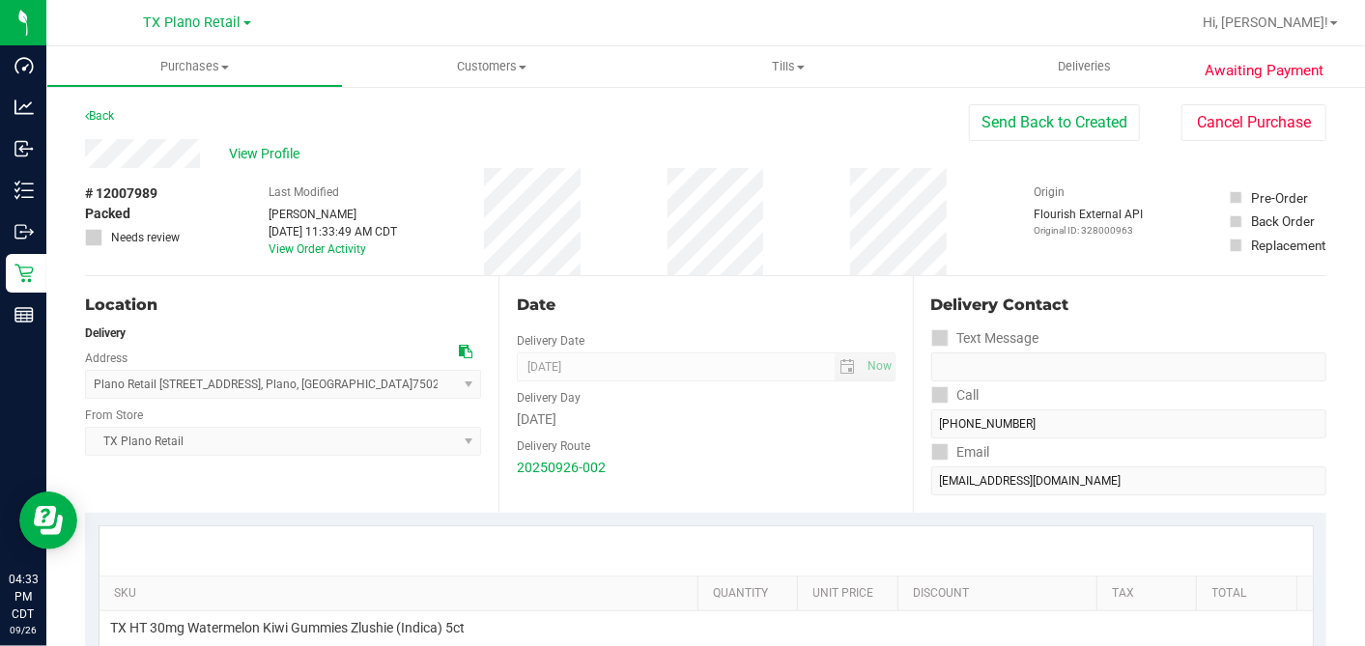
scroll to position [322, 0]
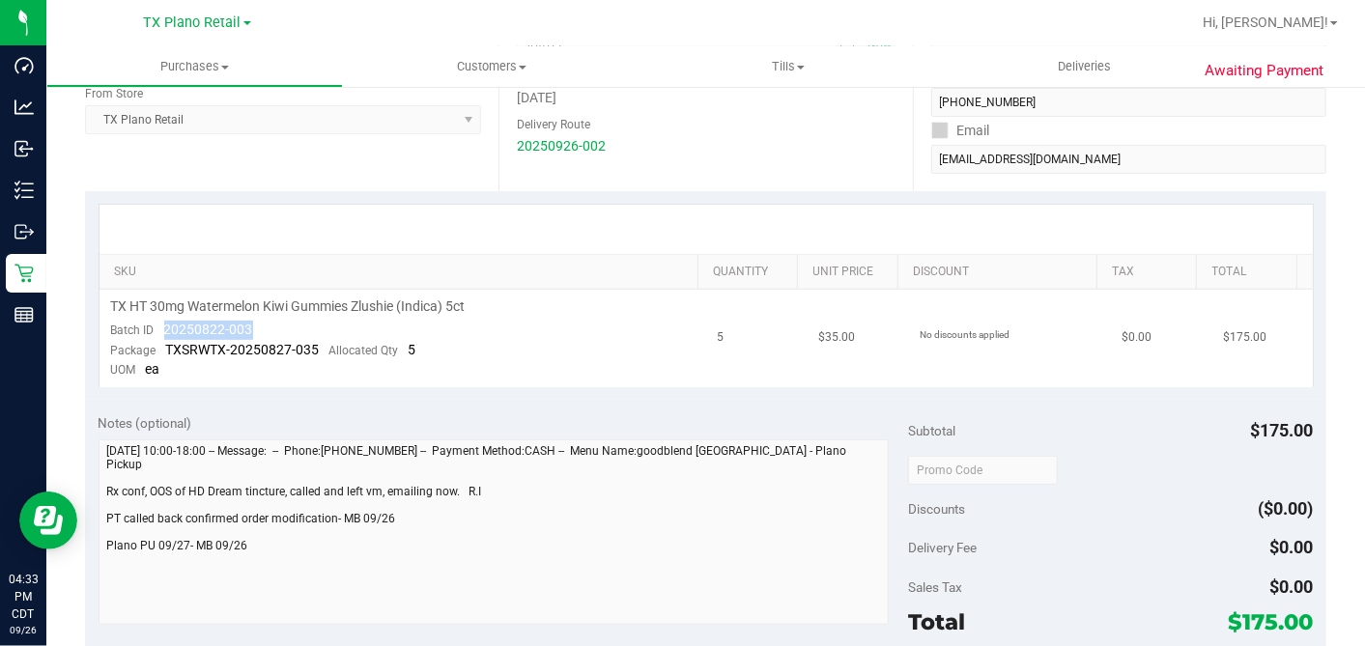
drag, startPoint x: 262, startPoint y: 328, endPoint x: 163, endPoint y: 326, distance: 98.6
click at [163, 326] on td "TX HT 30mg Watermelon Kiwi Gummies Zlushie (Indica) 5ct Batch ID 20250822-003 P…" at bounding box center [402, 339] width 607 height 98
copy span "20250822-003"
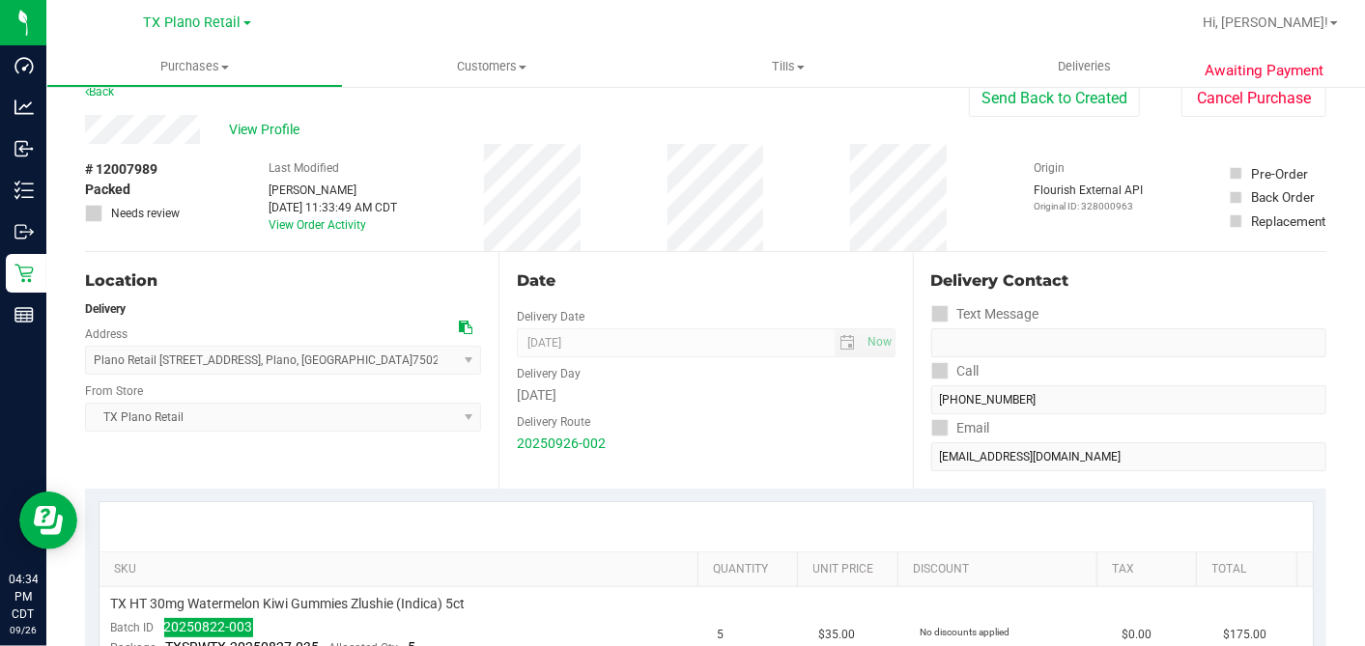
scroll to position [0, 0]
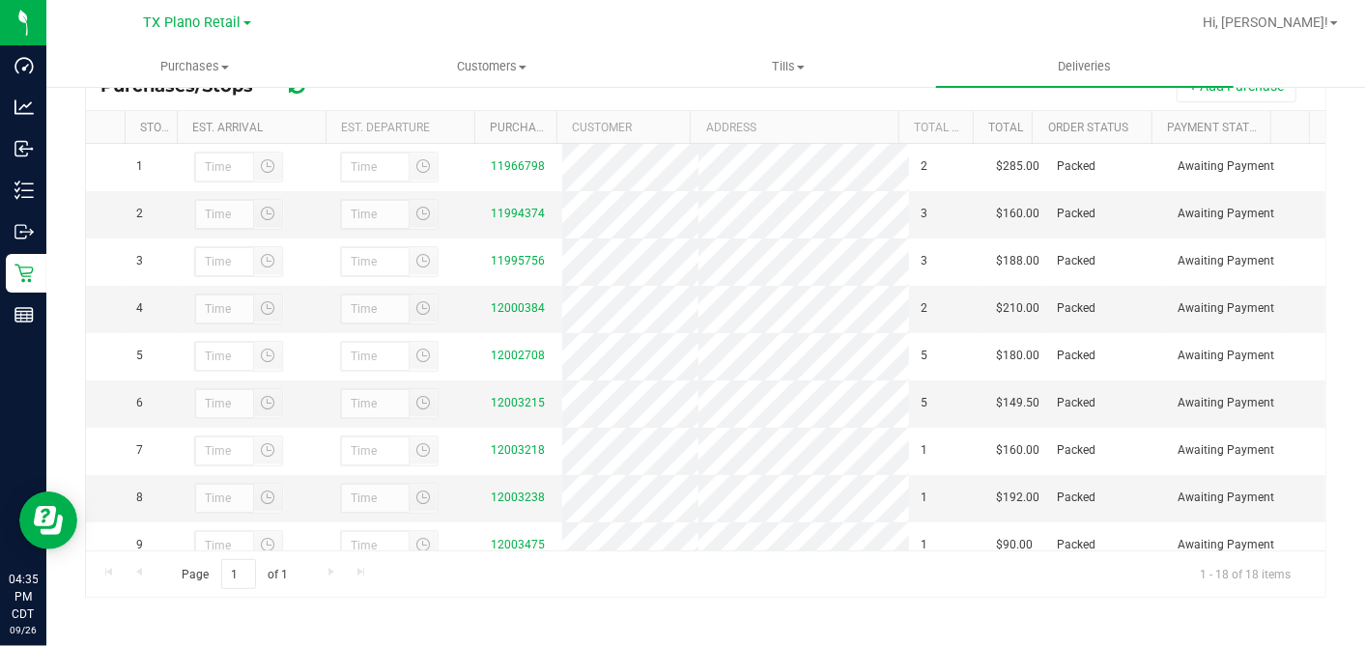
scroll to position [522, 0]
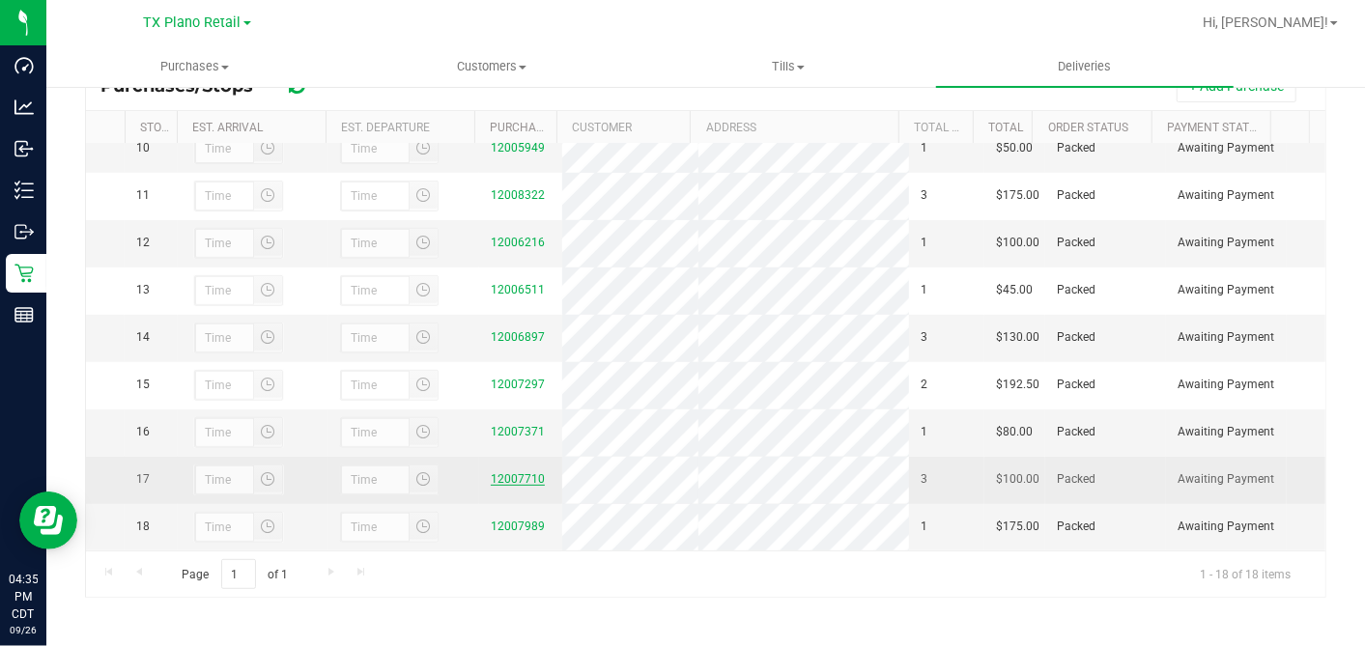
click at [505, 472] on link "12007710" at bounding box center [518, 479] width 54 height 14
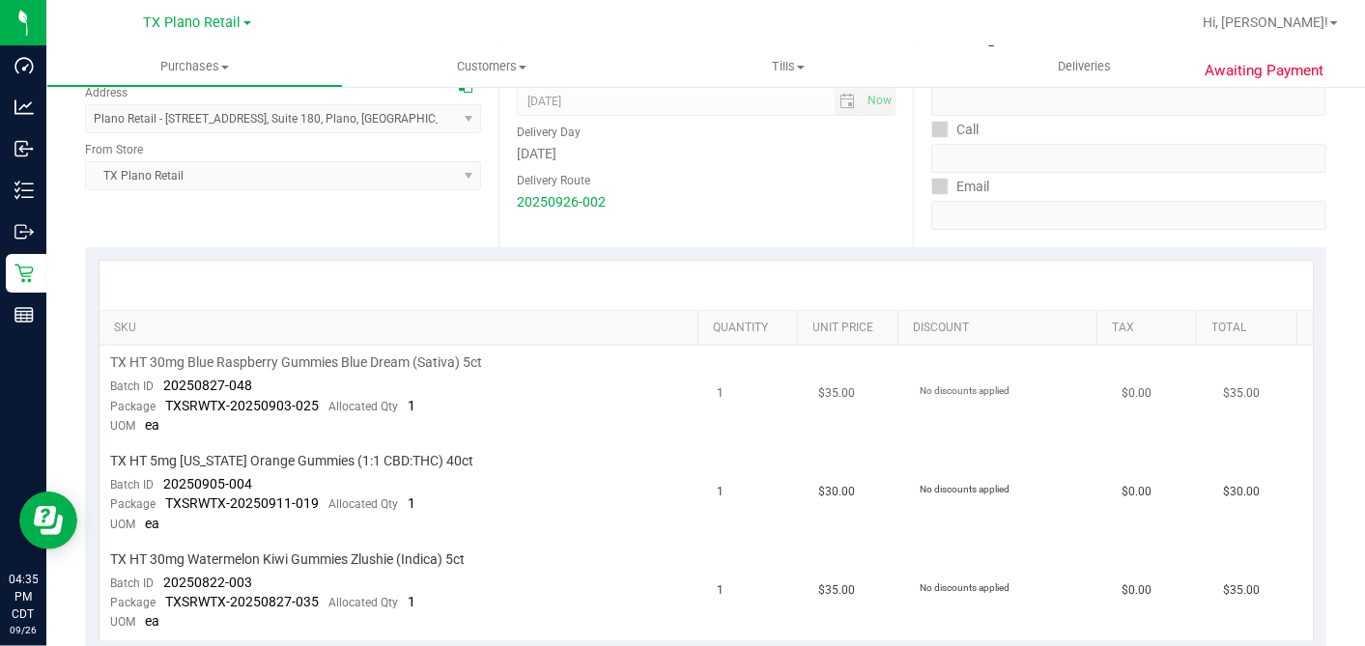
scroll to position [429, 0]
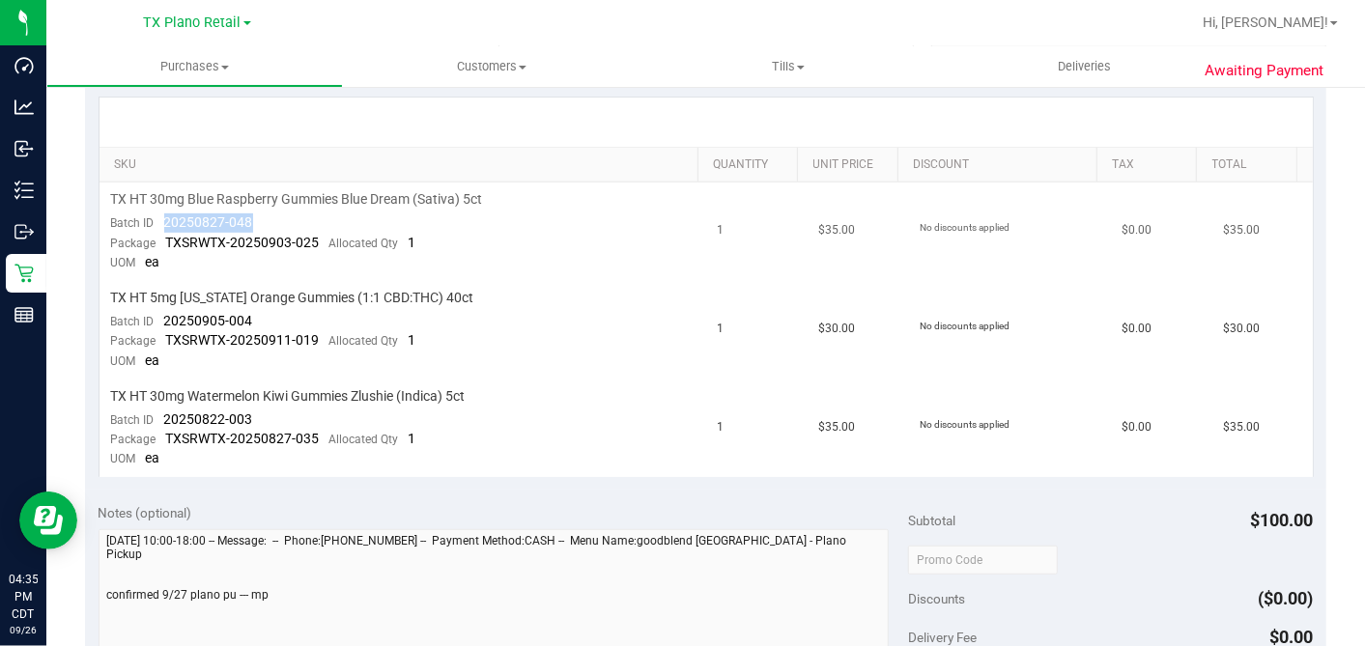
drag, startPoint x: 273, startPoint y: 217, endPoint x: 161, endPoint y: 212, distance: 112.1
click at [161, 212] on td "TX HT 30mg Blue Raspberry Gummies Blue Dream (Sativa) 5ct Batch ID 20250827-048…" at bounding box center [402, 232] width 607 height 99
copy span "20250827-048"
drag, startPoint x: 261, startPoint y: 315, endPoint x: 162, endPoint y: 309, distance: 98.7
click at [162, 309] on td "TX HT 5mg Texas Orange Gummies (1:1 CBD:THC) 40ct Batch ID 20250905-004 Package…" at bounding box center [402, 330] width 607 height 99
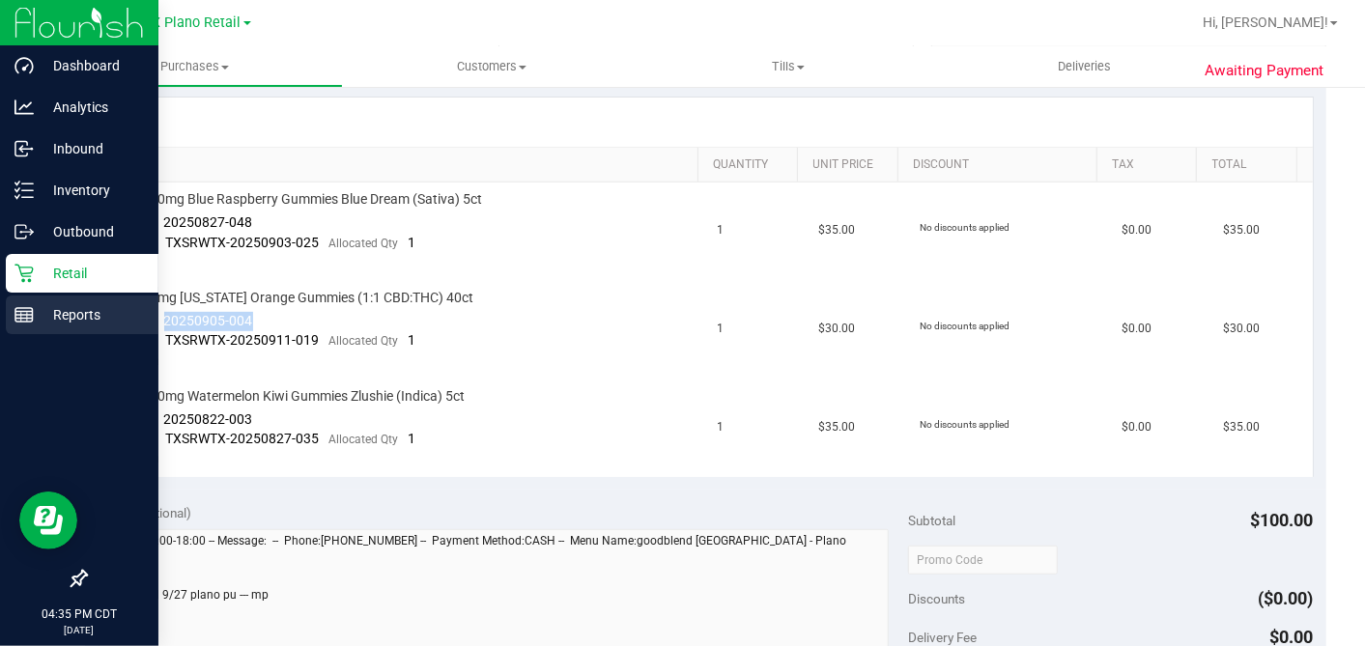
copy span "20250905-004"
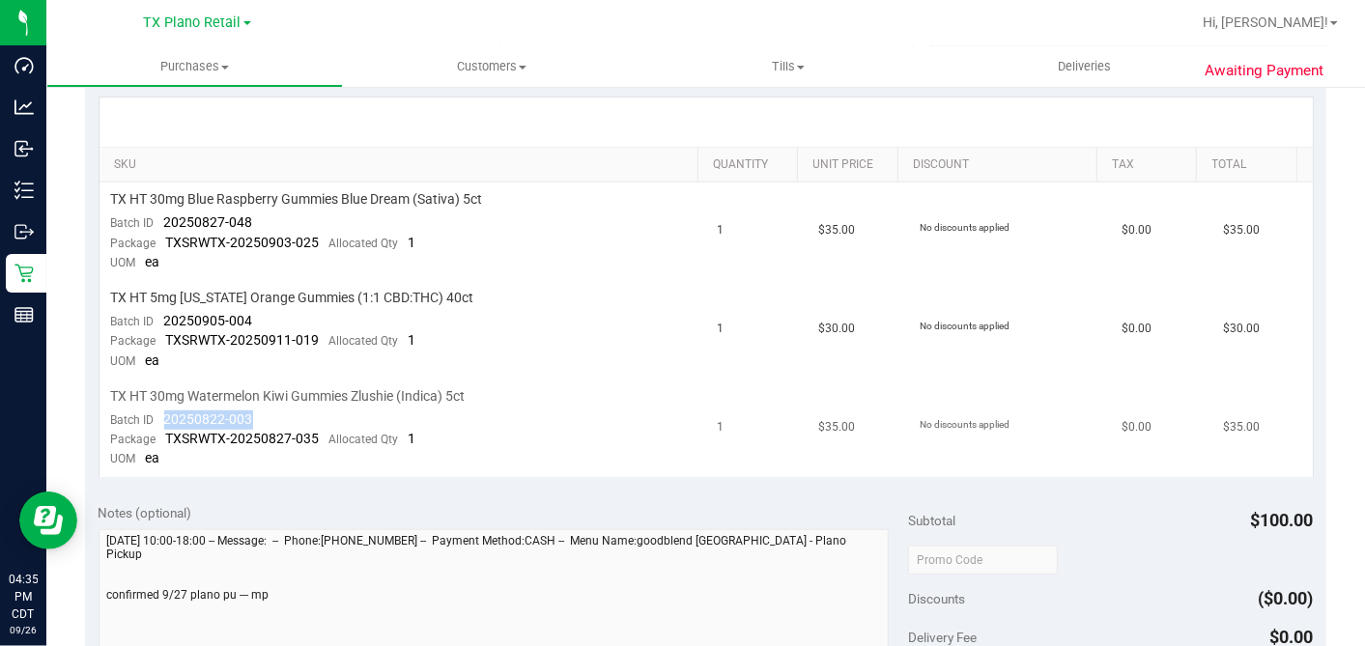
drag, startPoint x: 257, startPoint y: 412, endPoint x: 162, endPoint y: 413, distance: 94.7
click at [162, 413] on td "TX HT 30mg Watermelon Kiwi Gummies Zlushie (Indica) 5ct Batch ID 20250822-003 P…" at bounding box center [402, 429] width 607 height 98
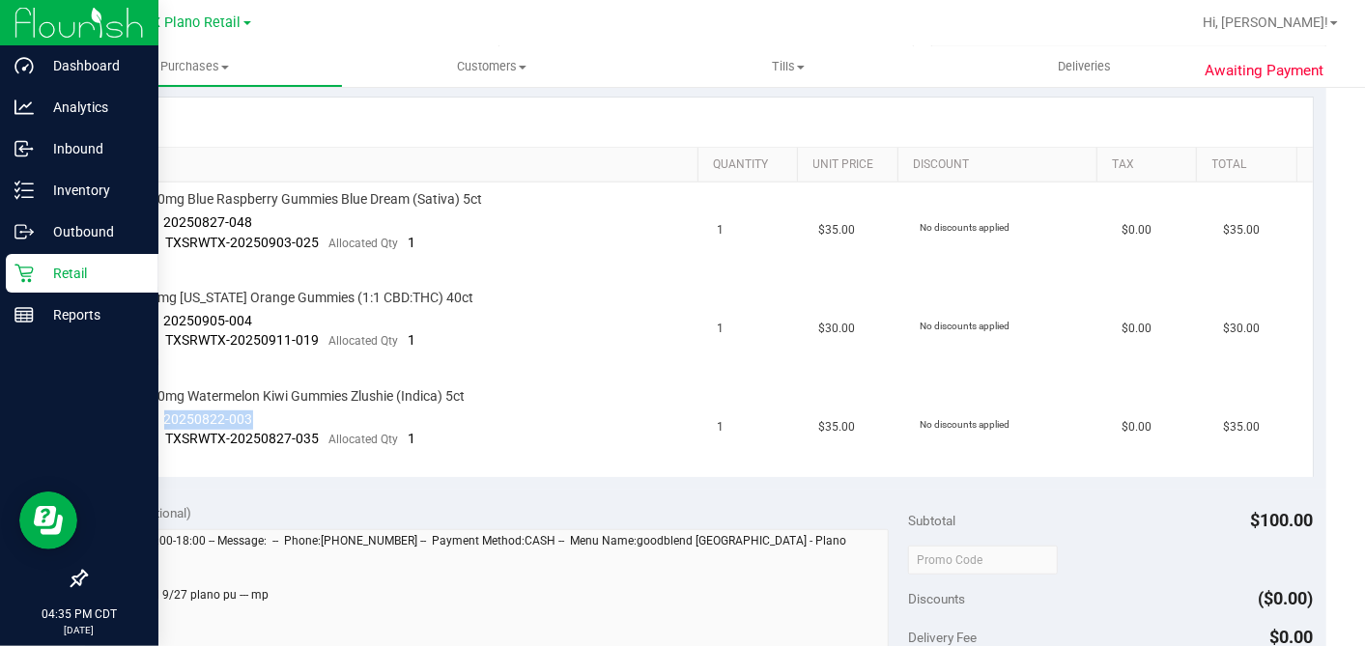
copy span "20250822-003"
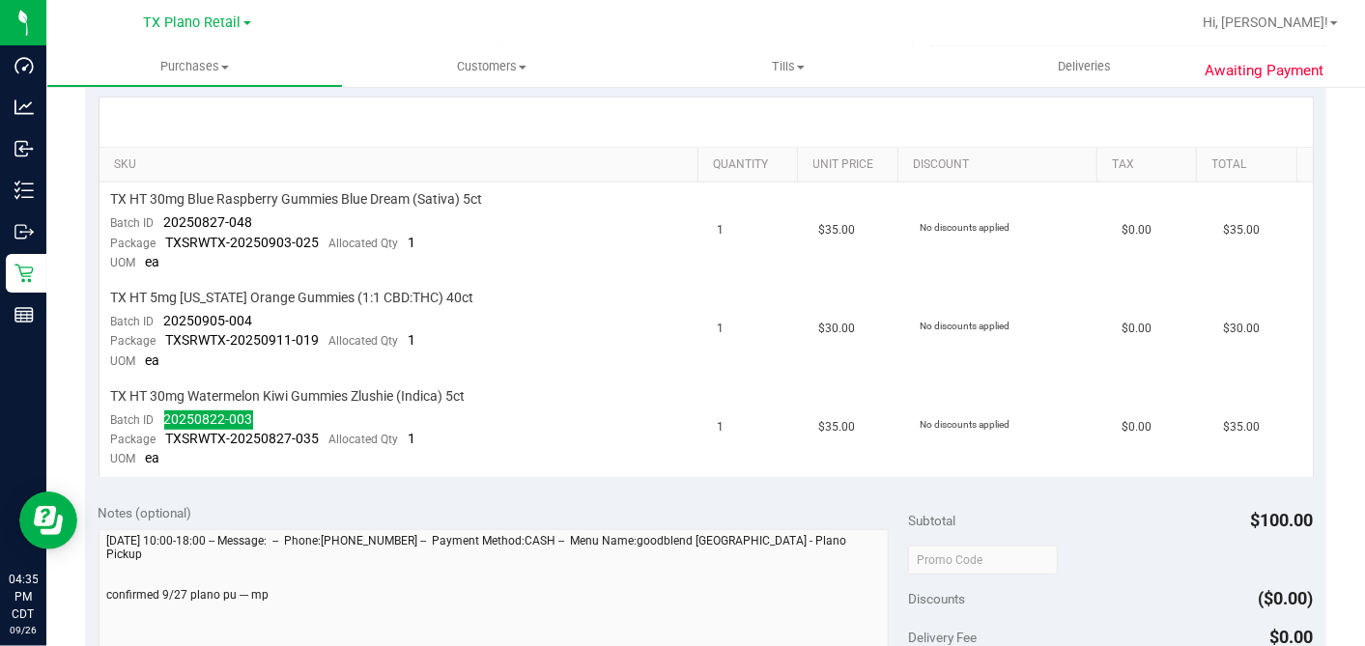
scroll to position [0, 0]
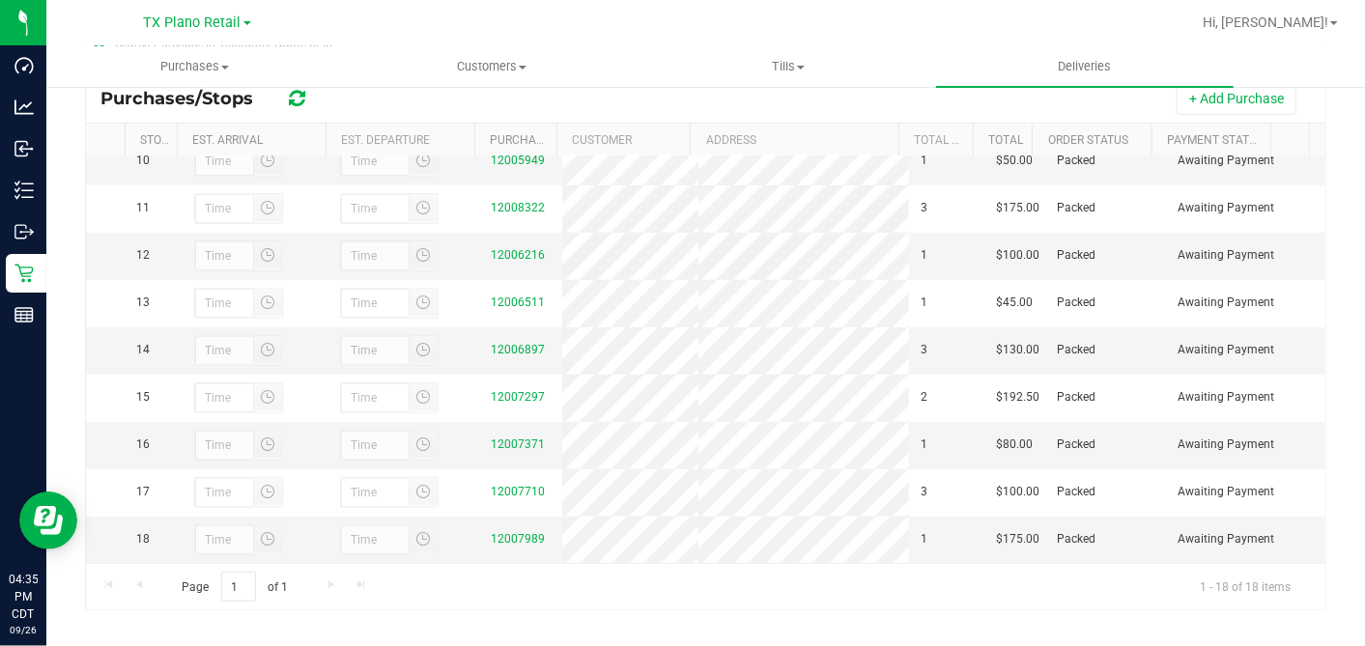
scroll to position [367, 0]
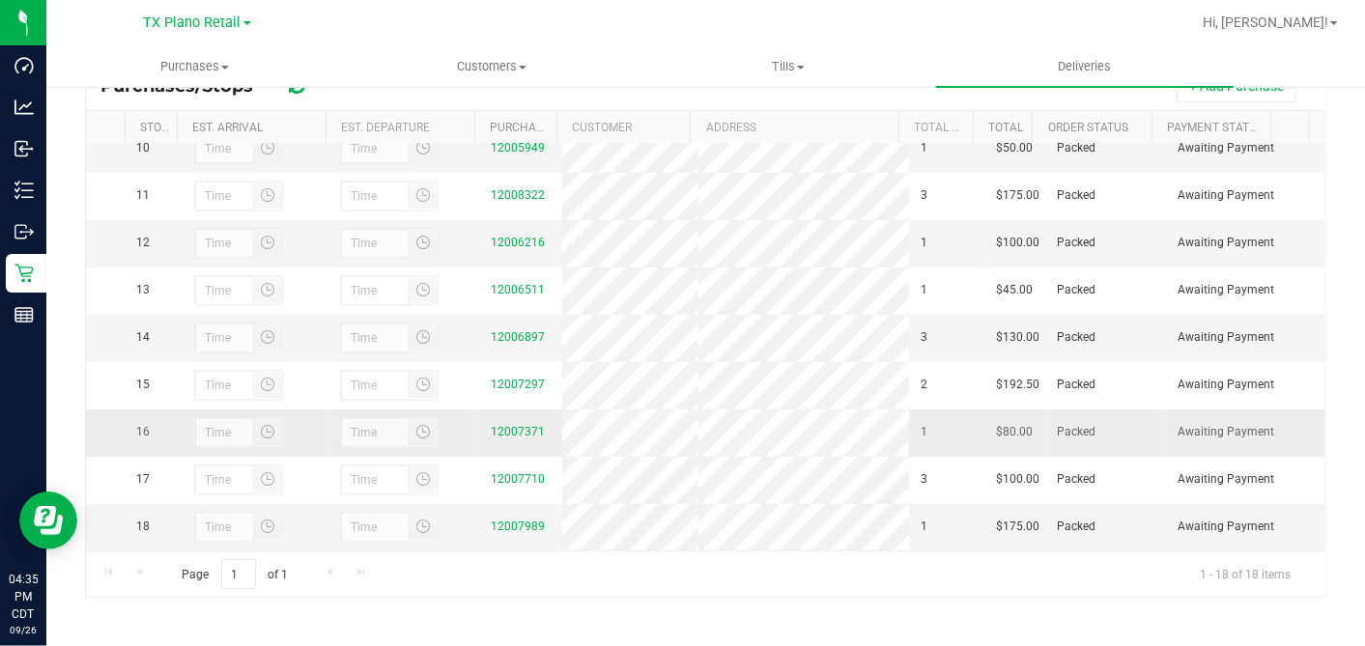
click at [514, 423] on div "12007371" at bounding box center [521, 432] width 60 height 18
click at [506, 425] on link "12007371" at bounding box center [518, 432] width 54 height 14
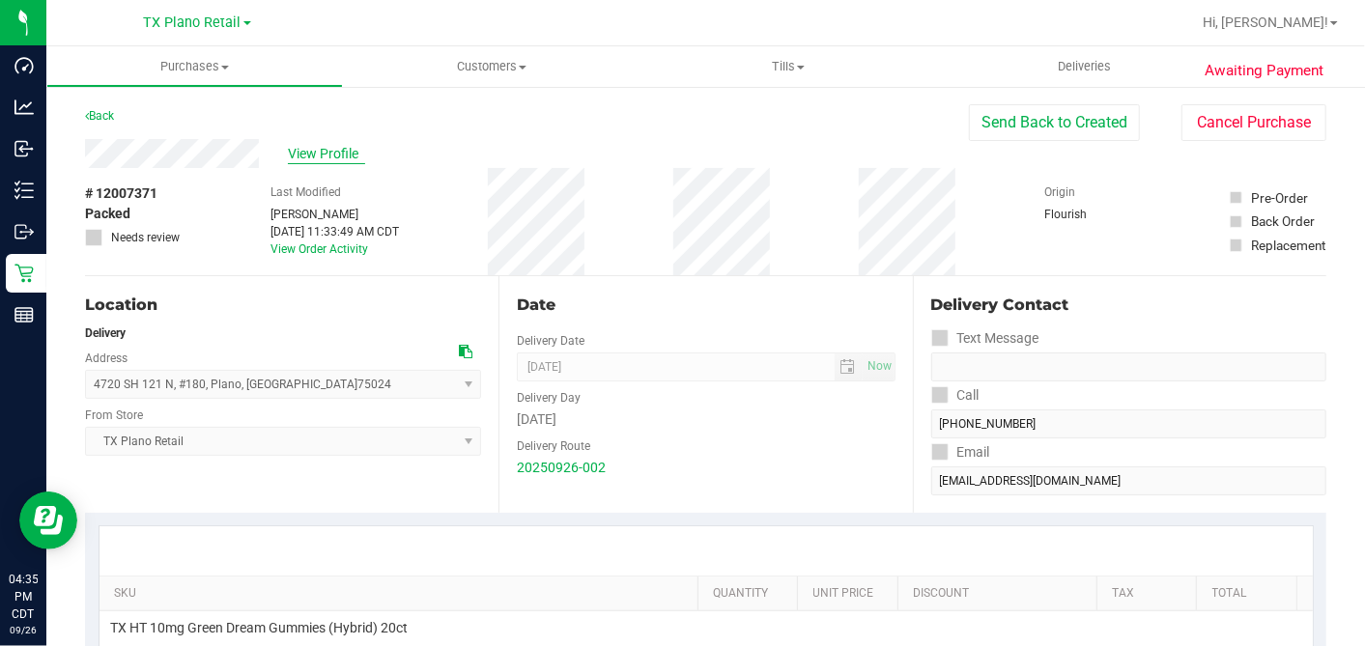
click at [333, 149] on span "View Profile" at bounding box center [326, 154] width 77 height 20
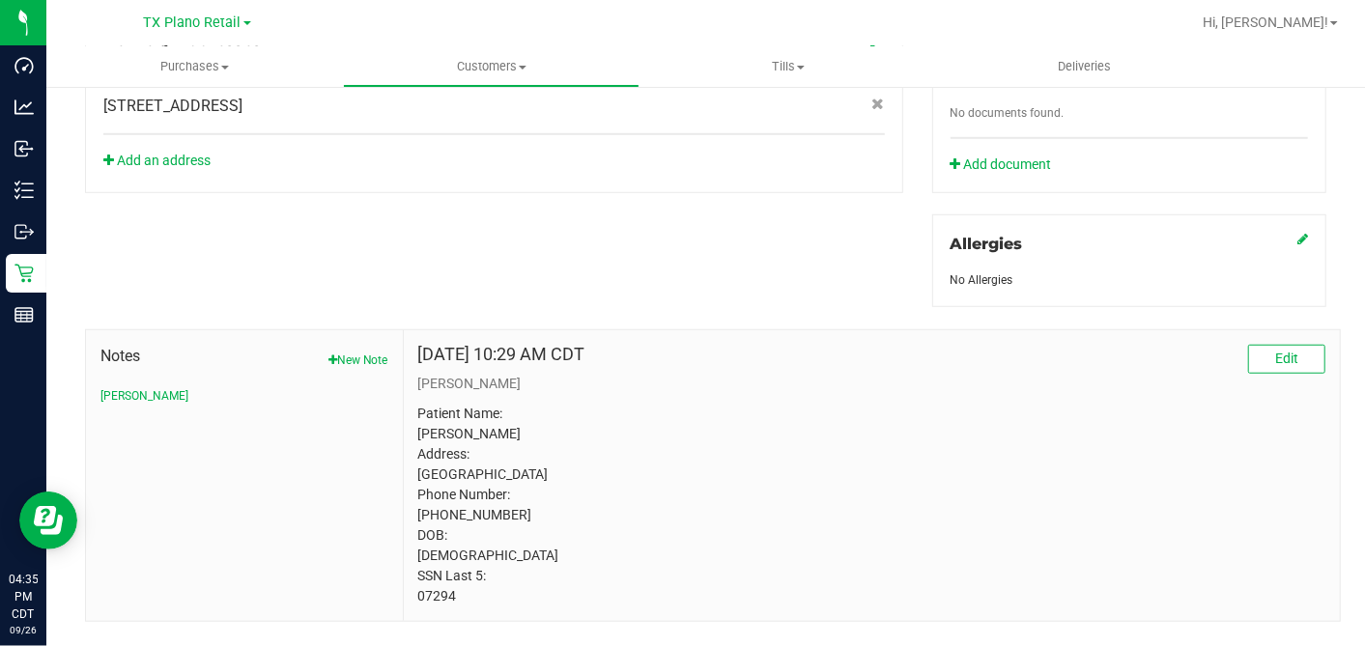
scroll to position [798, 0]
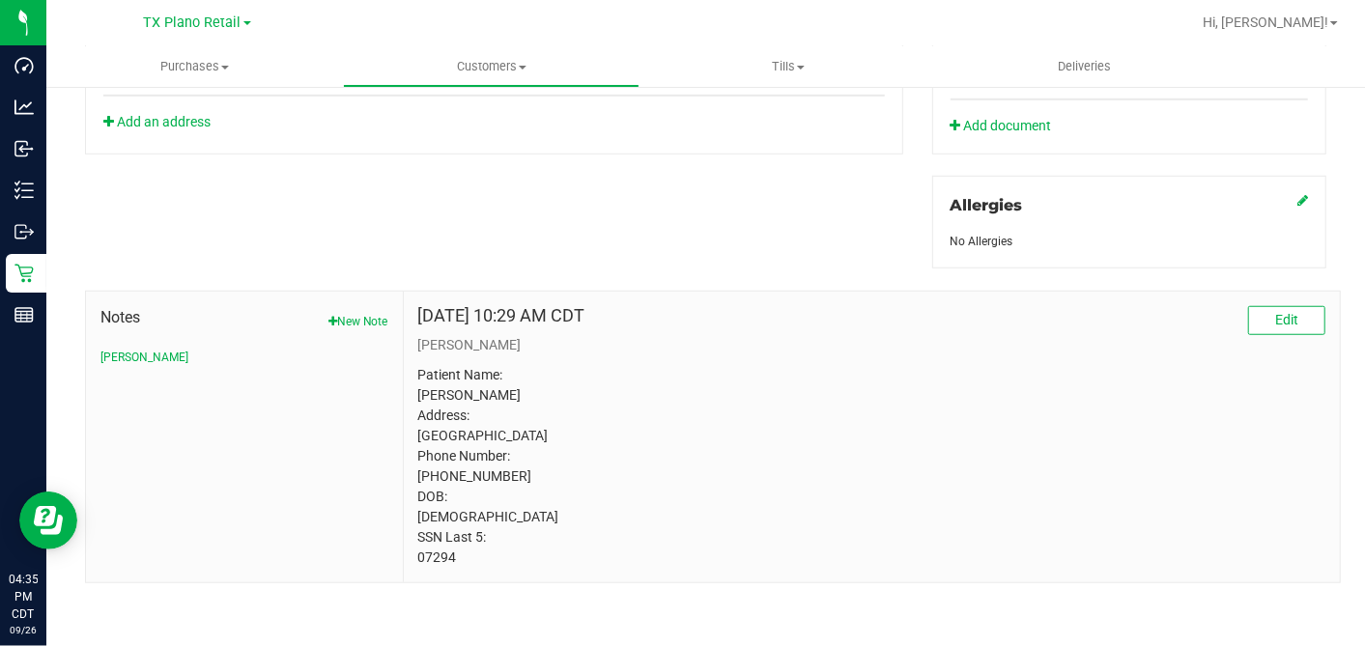
click at [434, 562] on p "Patient Name: dennis jefferson Address: need address city, TX, 92661 Phone Numb…" at bounding box center [871, 466] width 907 height 203
copy p "07294"
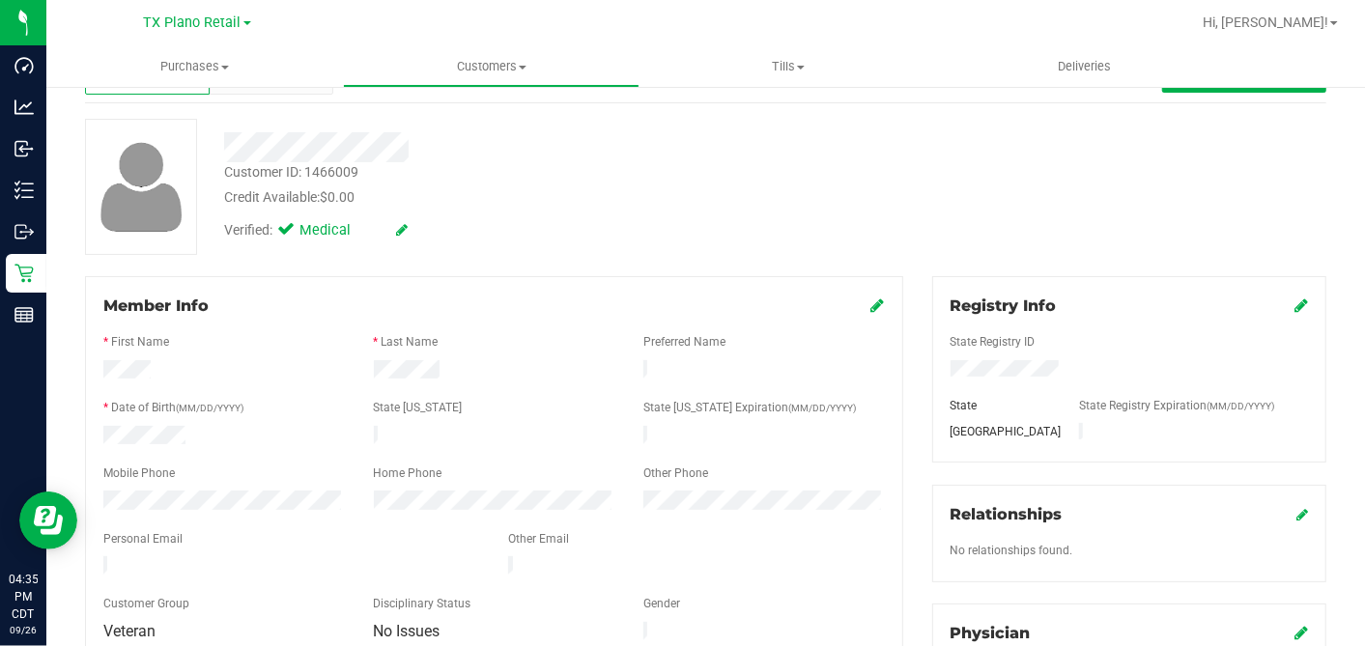
scroll to position [46, 0]
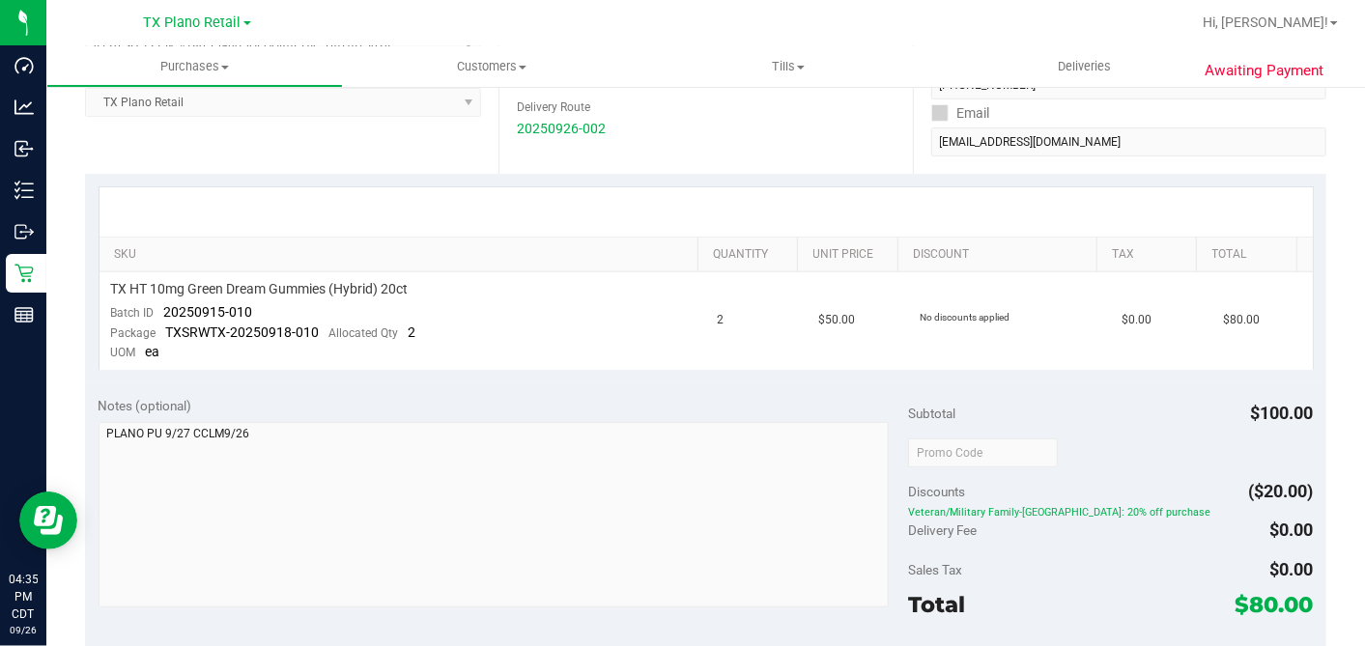
scroll to position [476, 0]
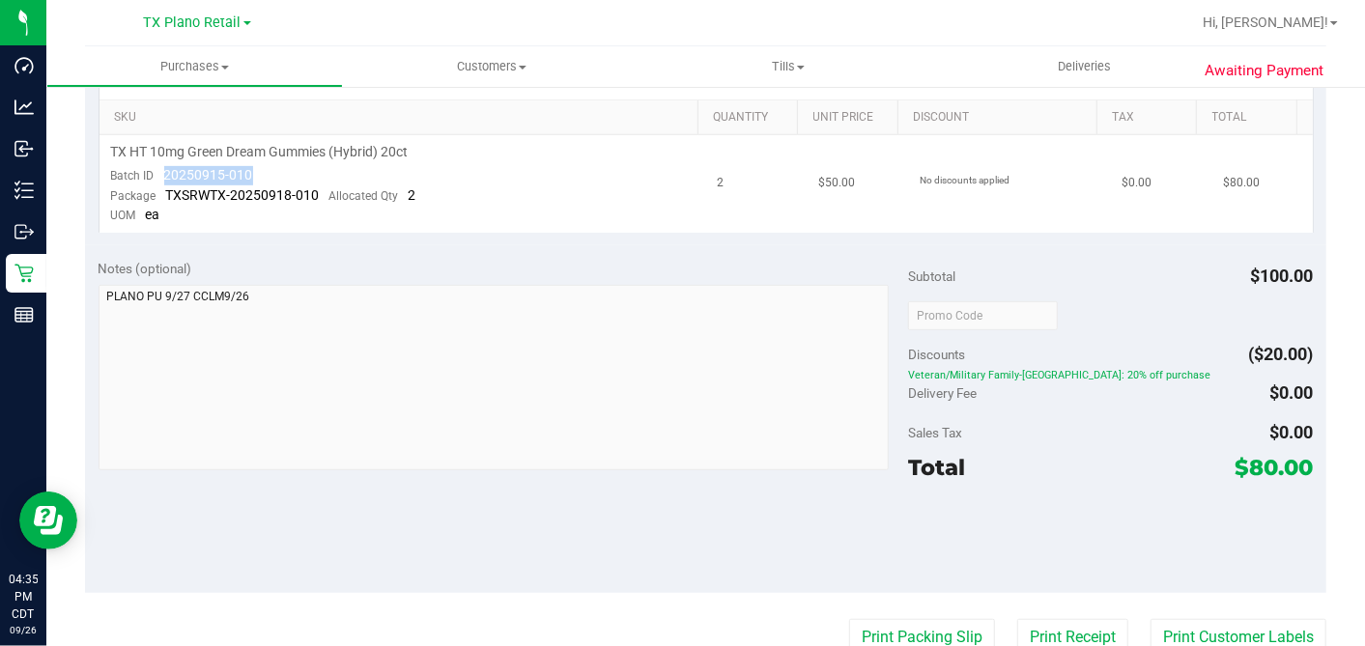
drag, startPoint x: 222, startPoint y: 178, endPoint x: 165, endPoint y: 179, distance: 57.0
click at [165, 179] on td "TX HT 10mg Green Dream Gummies (Hybrid) 20ct Batch ID 20250915-010 Package TXSR…" at bounding box center [402, 184] width 607 height 98
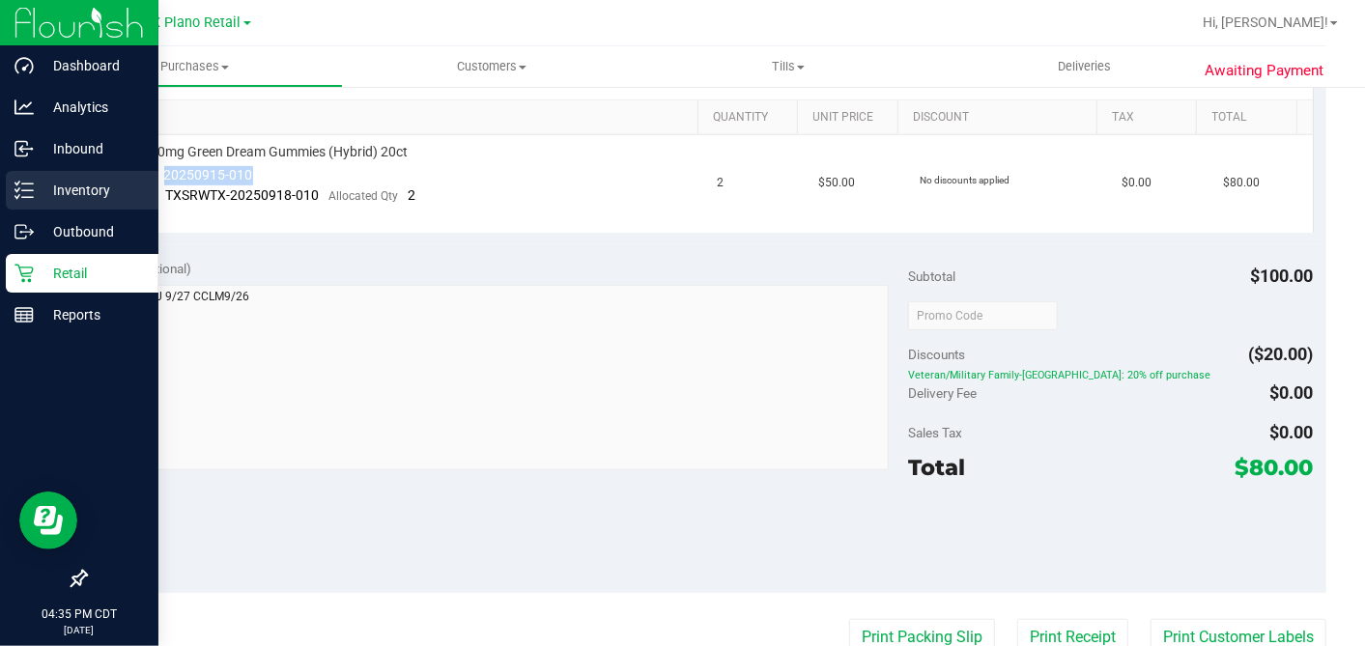
copy span "20250915-010"
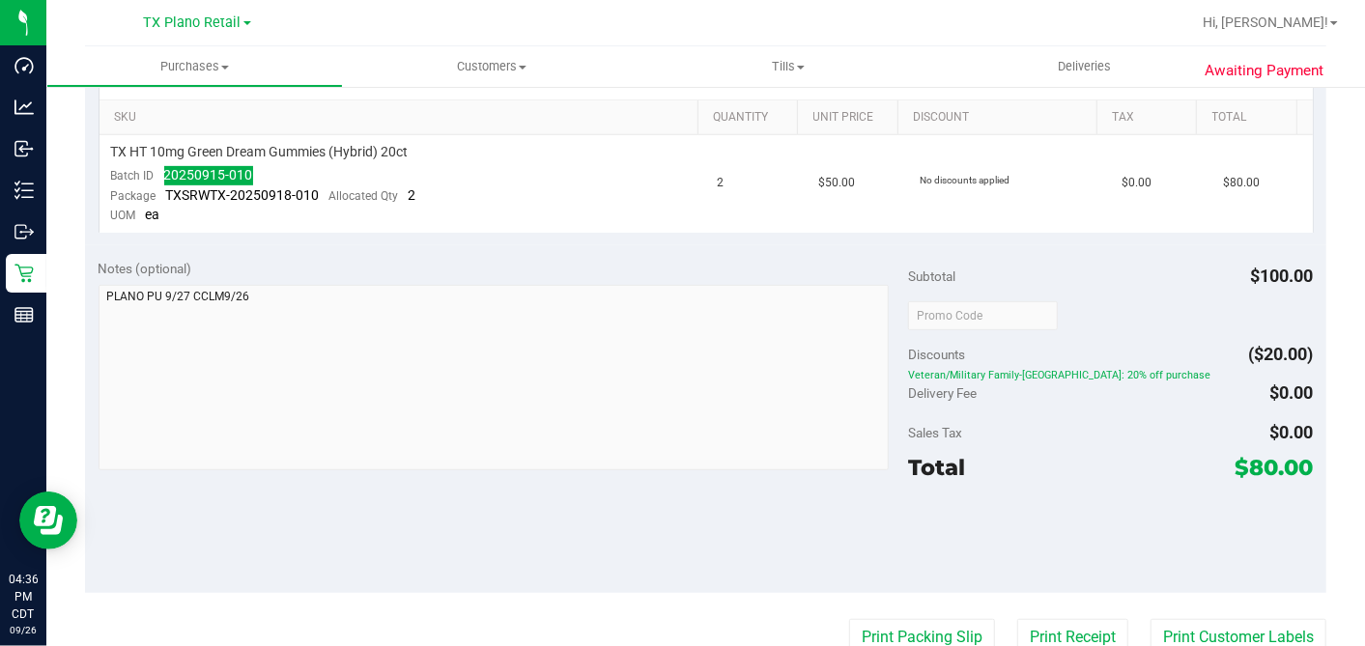
scroll to position [0, 0]
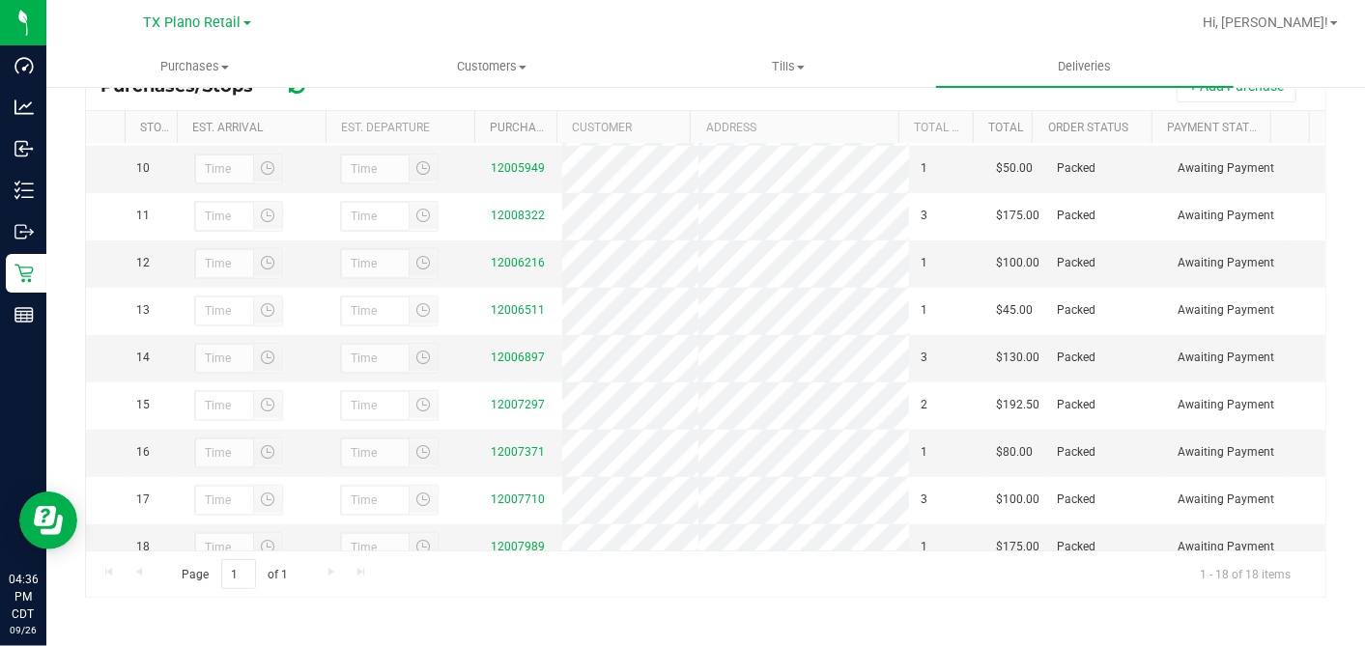
scroll to position [522, 0]
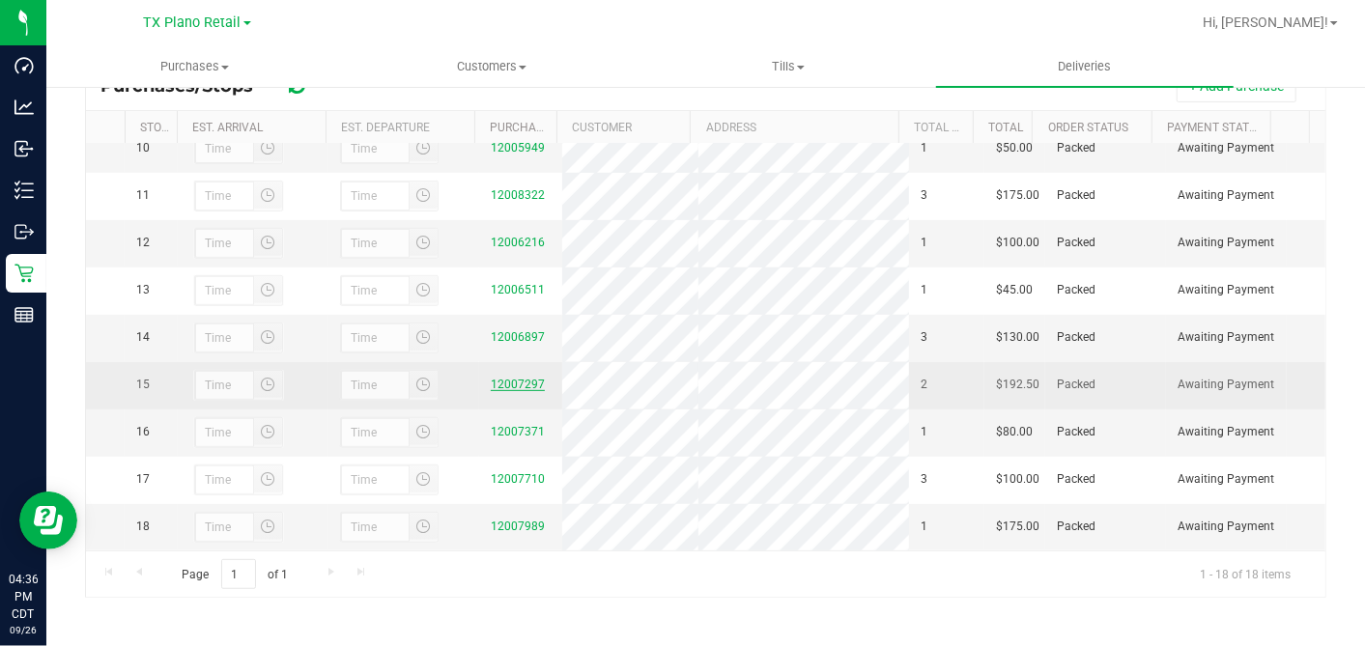
click at [514, 378] on link "12007297" at bounding box center [518, 385] width 54 height 14
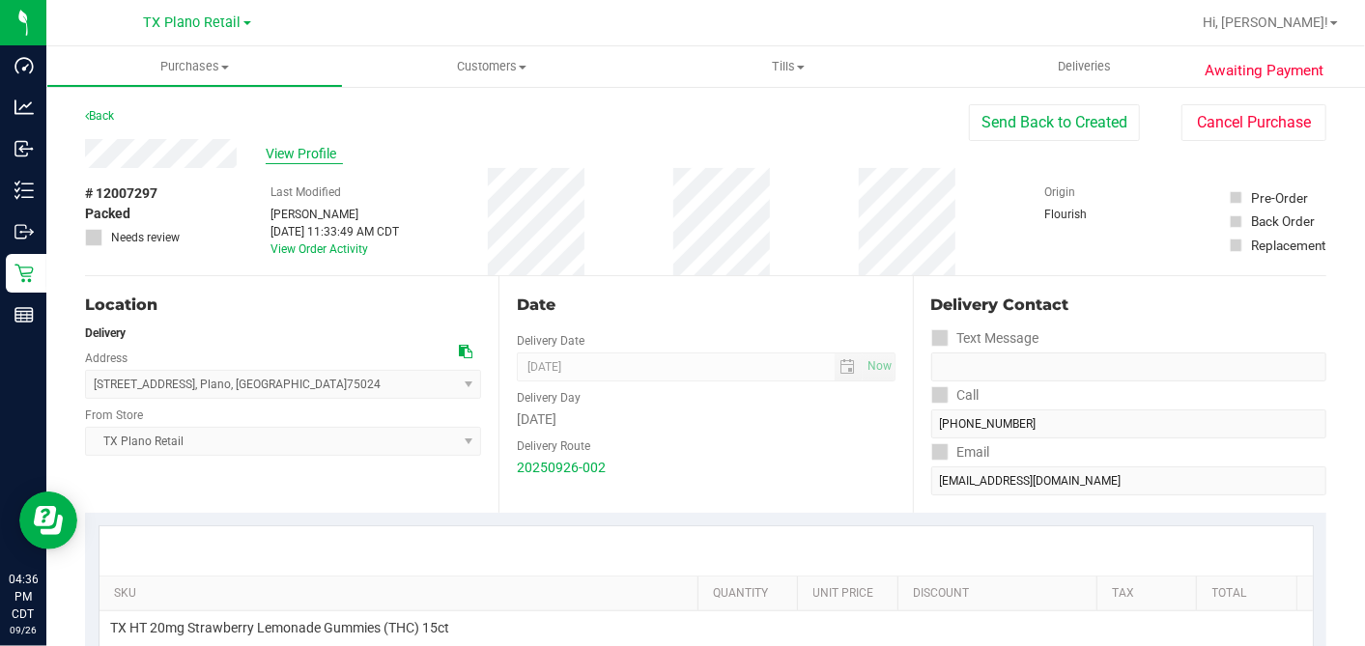
click at [323, 153] on span "View Profile" at bounding box center [304, 154] width 77 height 20
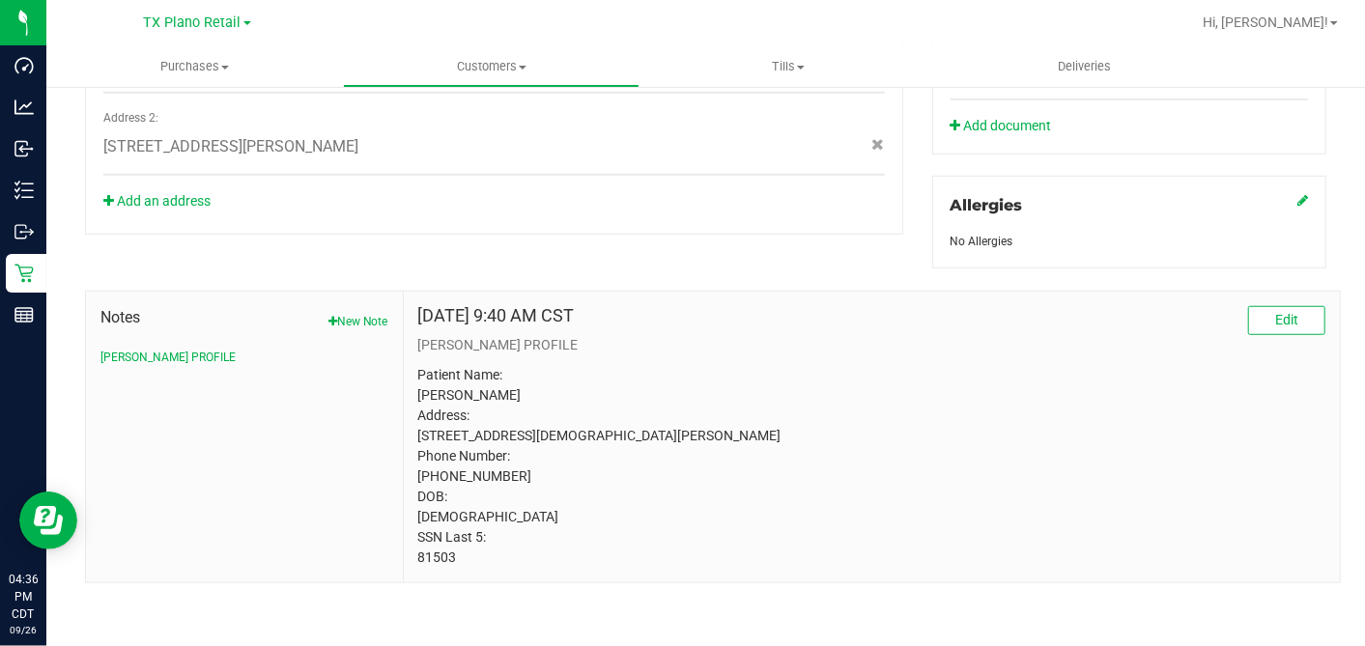
scroll to position [801, 0]
click at [428, 560] on p "Patient Name: victoria simon Address: 5921 pensby drive aubrey, TX, 76227 Phone…" at bounding box center [871, 466] width 907 height 203
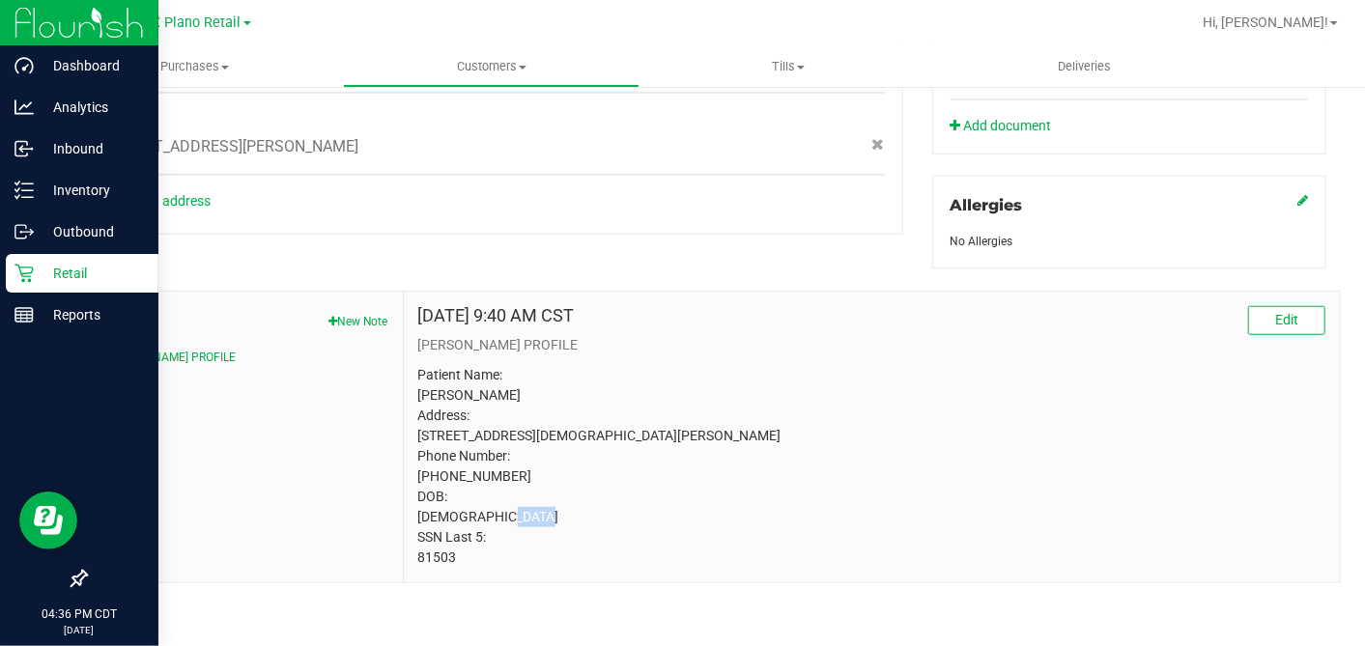
copy p "81503"
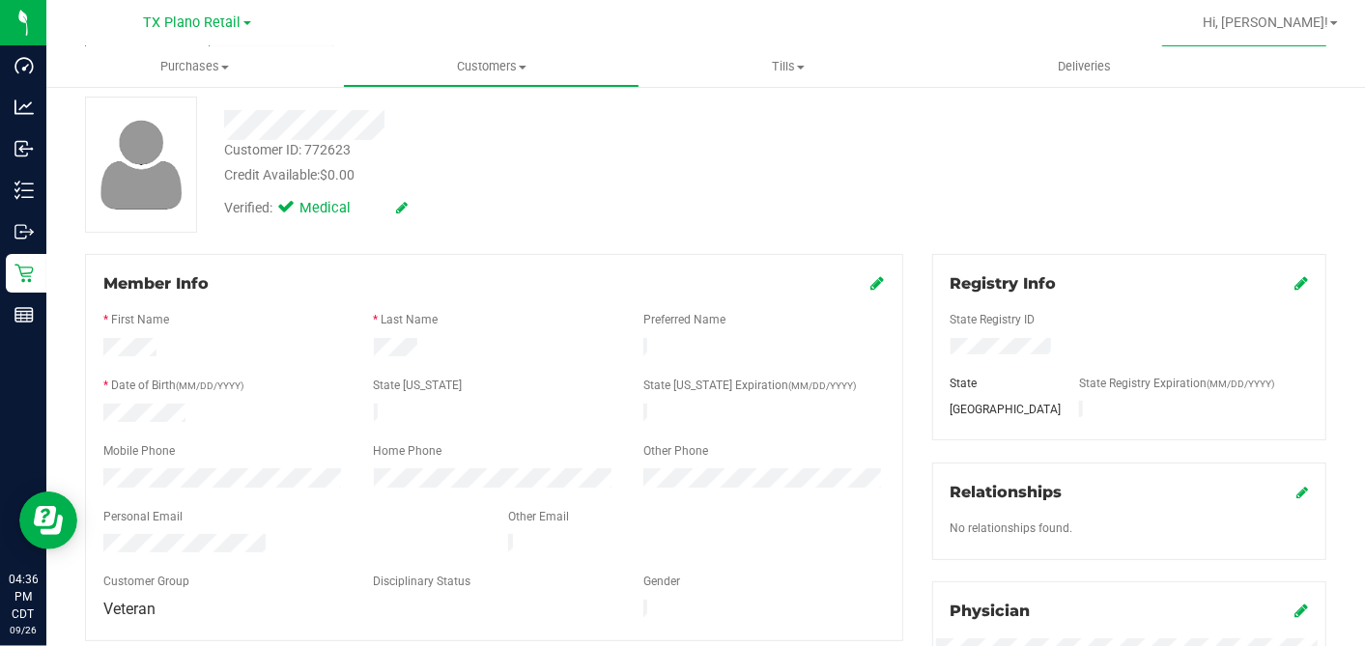
scroll to position [0, 0]
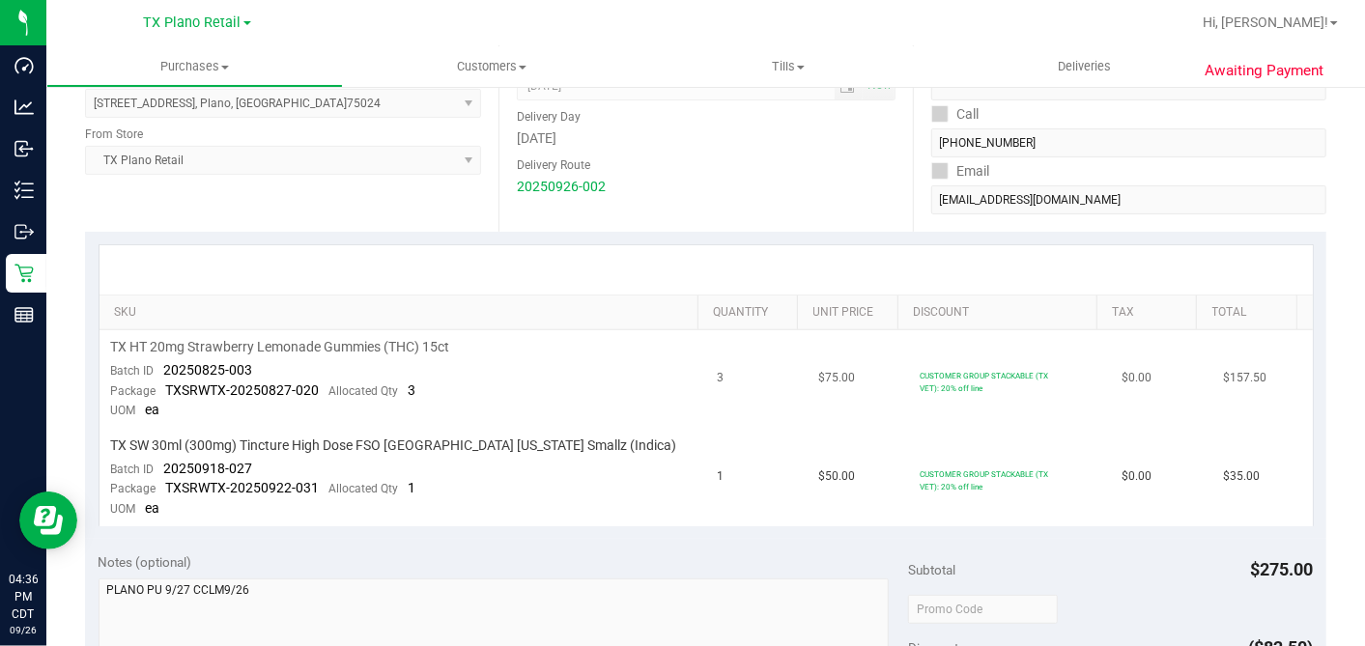
scroll to position [322, 0]
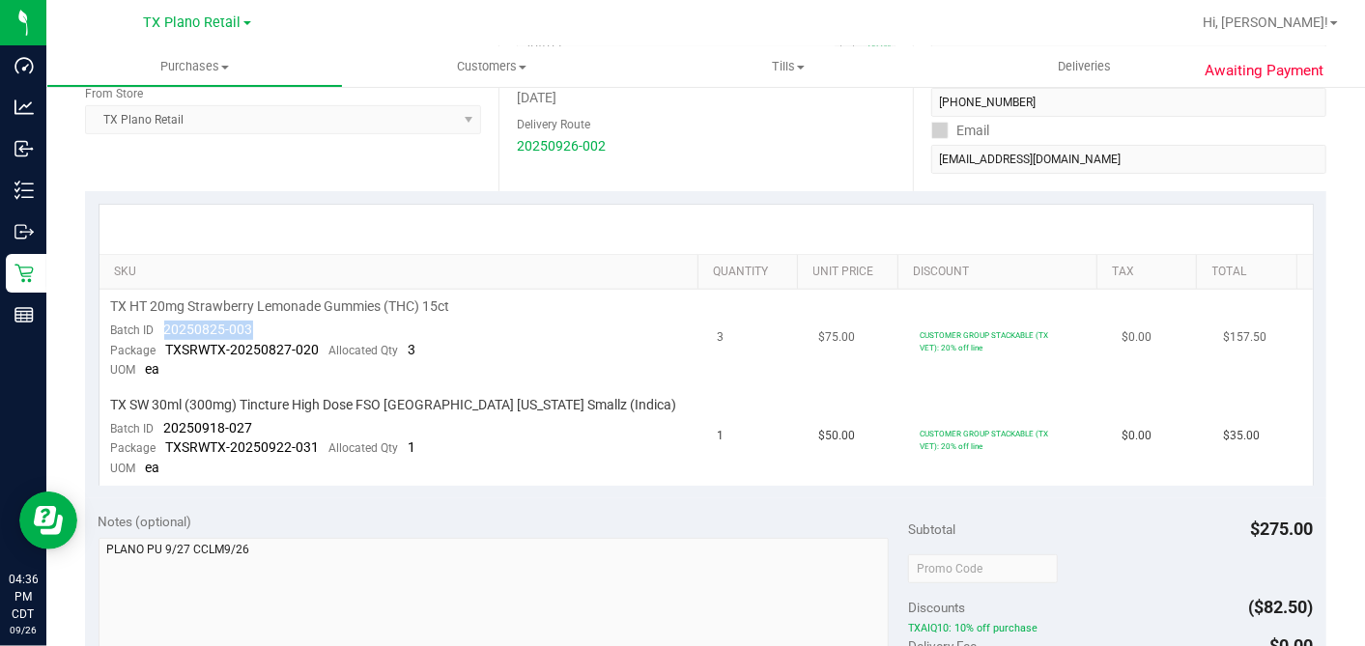
drag, startPoint x: 275, startPoint y: 330, endPoint x: 164, endPoint y: 327, distance: 111.1
click at [164, 327] on td "TX HT 20mg Strawberry Lemonade Gummies (THC) 15ct Batch ID 20250825-003 Package…" at bounding box center [402, 339] width 607 height 99
drag, startPoint x: 253, startPoint y: 427, endPoint x: 121, endPoint y: 411, distance: 133.2
click at [166, 425] on td "TX SW 30ml (300mg) Tincture High Dose FSO TX Georgia Smallz (Indica) Batch ID 2…" at bounding box center [402, 437] width 607 height 98
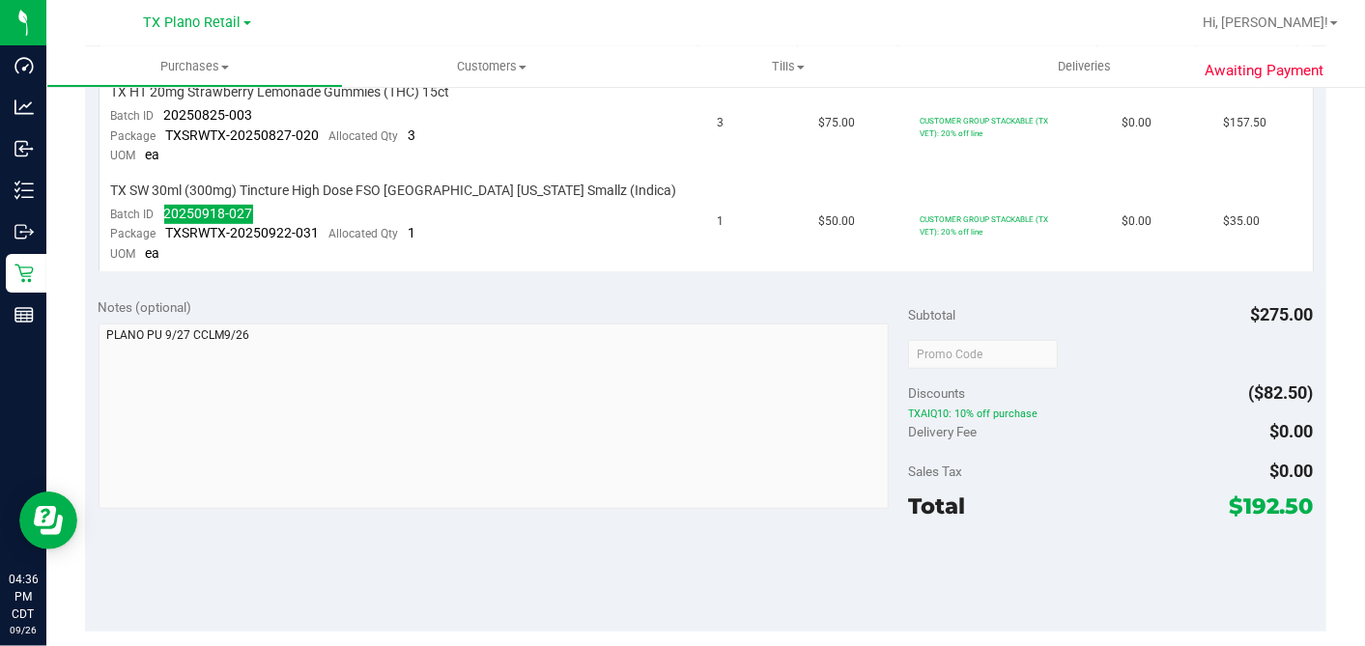
scroll to position [0, 0]
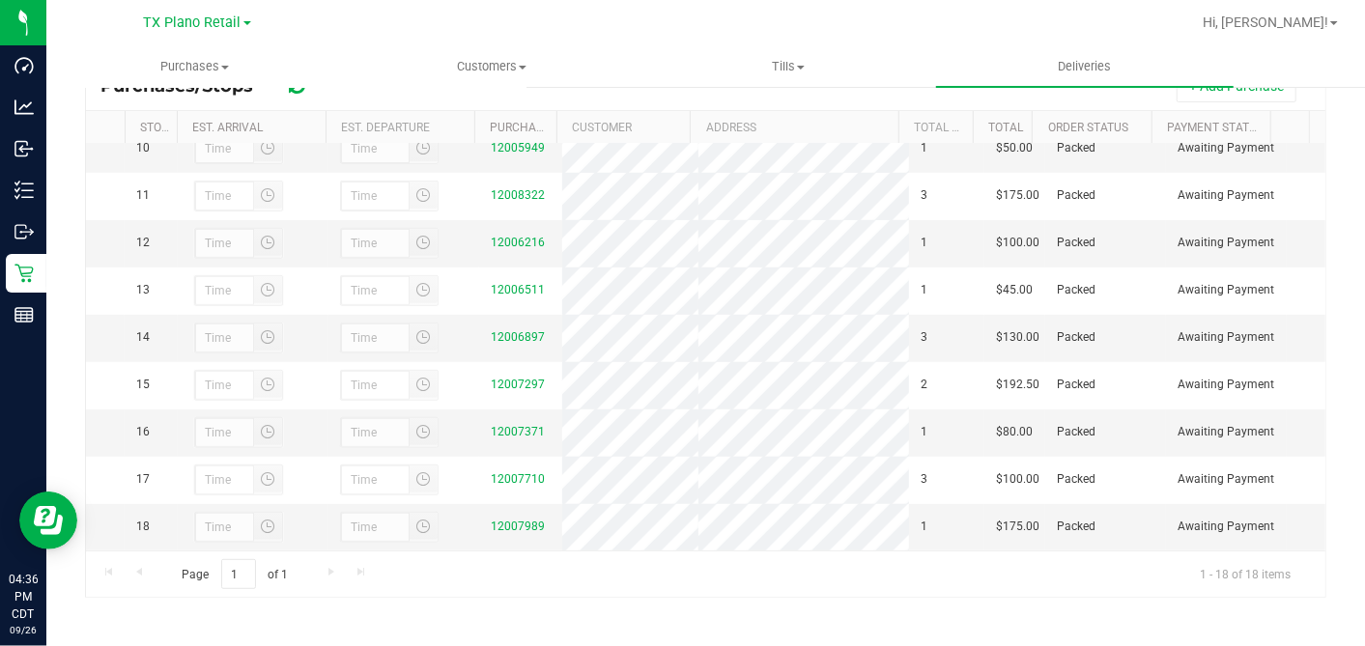
scroll to position [522, 0]
click at [511, 330] on link "12006897" at bounding box center [518, 337] width 54 height 14
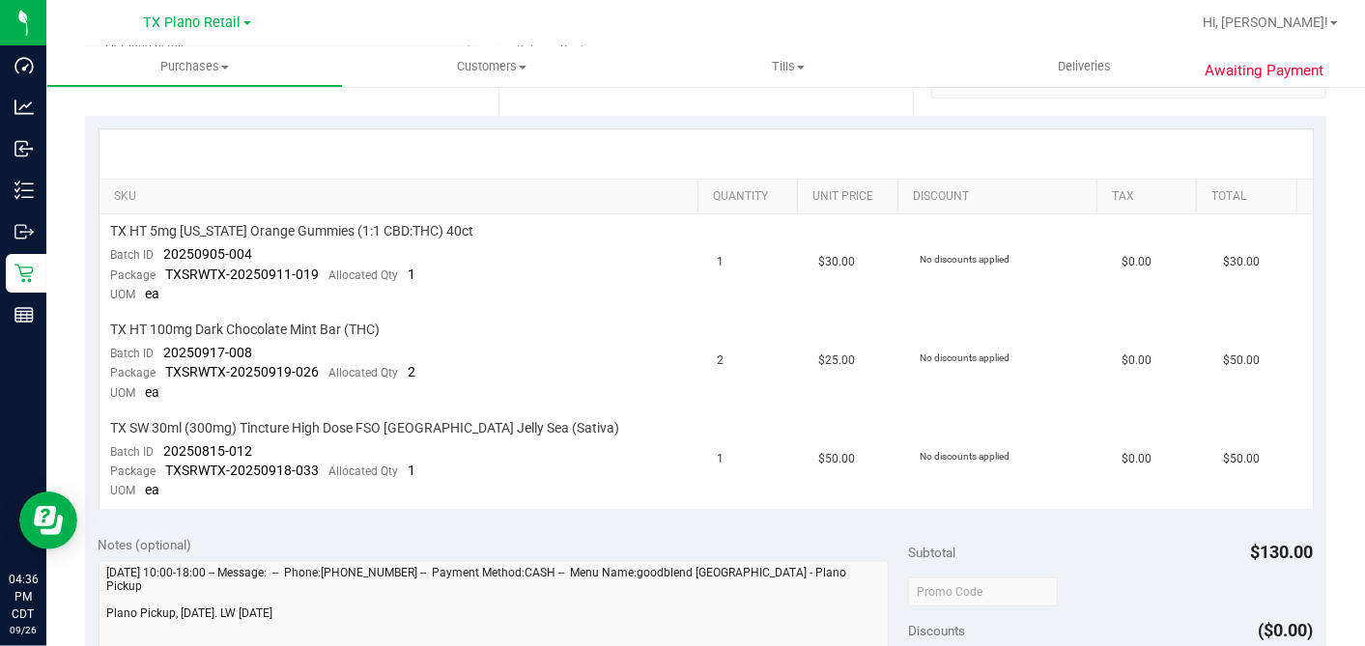
scroll to position [322, 0]
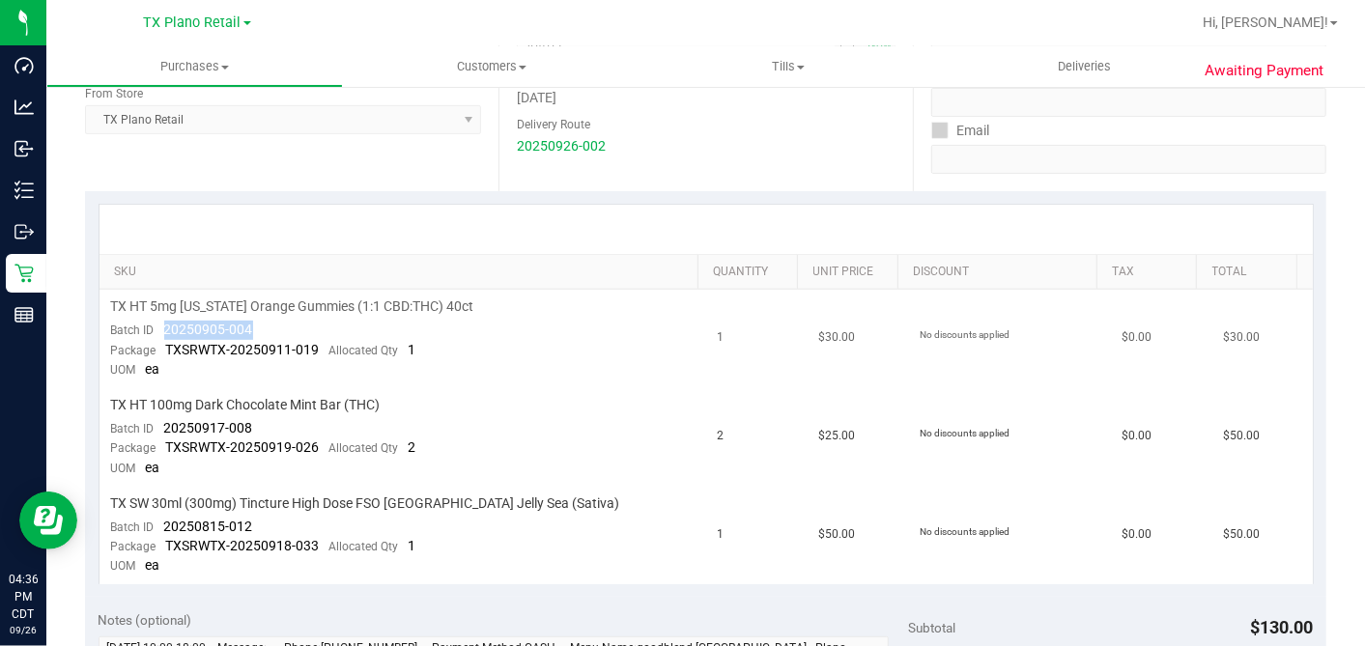
drag, startPoint x: 195, startPoint y: 336, endPoint x: 157, endPoint y: 333, distance: 37.8
click at [157, 333] on td "TX HT 5mg Texas Orange Gummies (1:1 CBD:THC) 40ct Batch ID 20250905-004 Package…" at bounding box center [402, 339] width 607 height 99
drag, startPoint x: 250, startPoint y: 420, endPoint x: 169, endPoint y: 419, distance: 81.1
click at [169, 419] on td "TX HT 100mg Dark Chocolate Mint Bar (THC) Batch ID 20250917-008 Package TXSRWTX…" at bounding box center [402, 437] width 607 height 99
drag, startPoint x: 162, startPoint y: 424, endPoint x: 294, endPoint y: 433, distance: 131.6
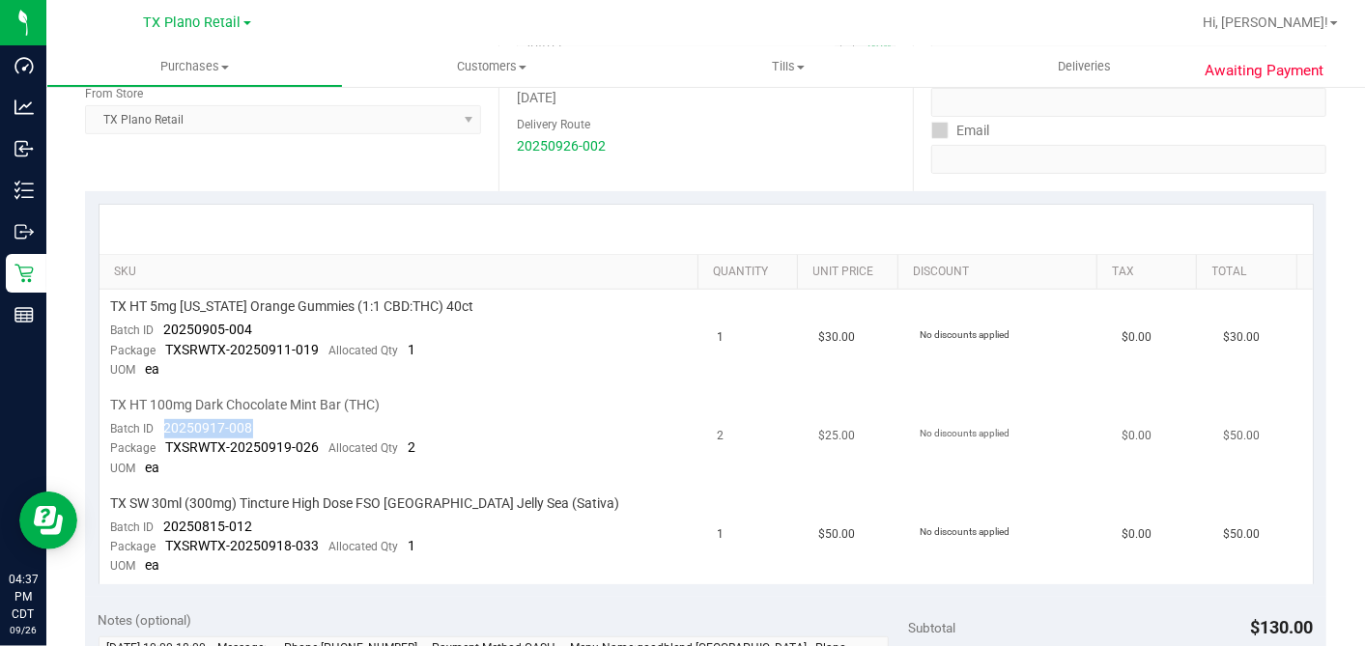
click at [294, 433] on td "TX HT 100mg Dark Chocolate Mint Bar (THC) Batch ID 20250917-008 Package TXSRWTX…" at bounding box center [402, 437] width 607 height 99
drag, startPoint x: 253, startPoint y: 518, endPoint x: 162, endPoint y: 518, distance: 90.8
click at [162, 518] on td "TX SW 30ml (300mg) Tincture High Dose FSO TX Jelly Sea (Sativa) Batch ID 202508…" at bounding box center [402, 536] width 607 height 98
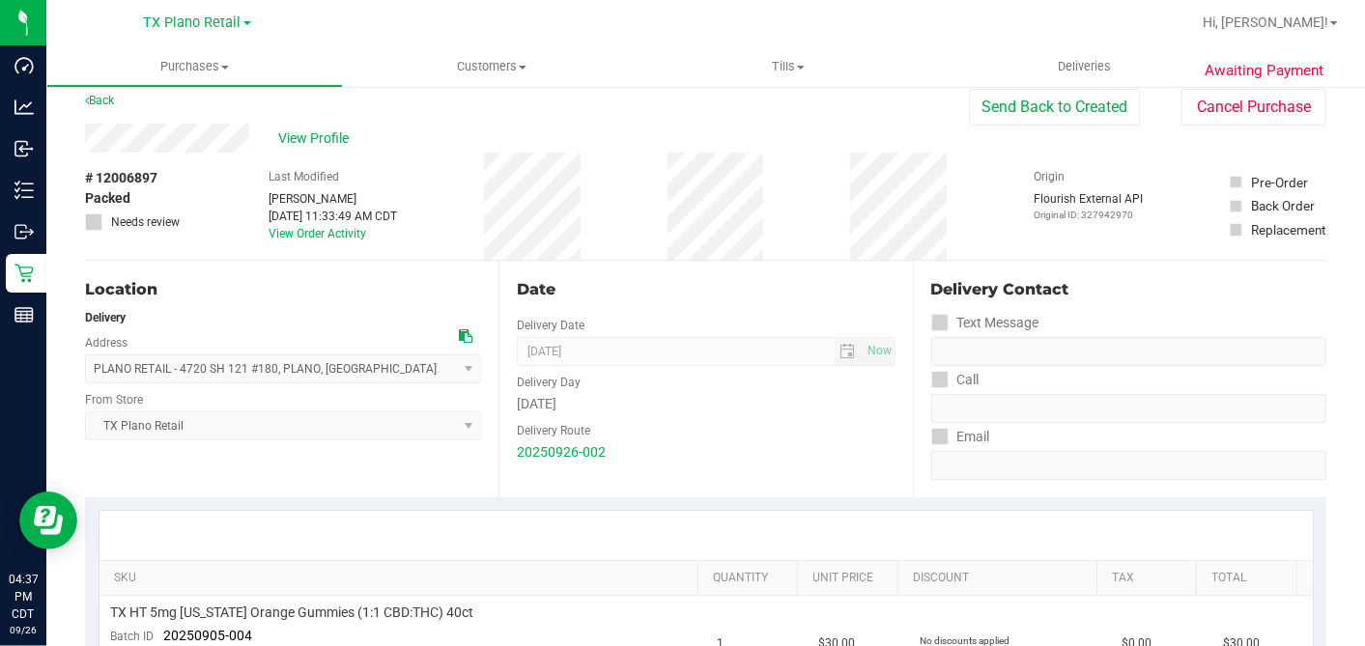
scroll to position [0, 0]
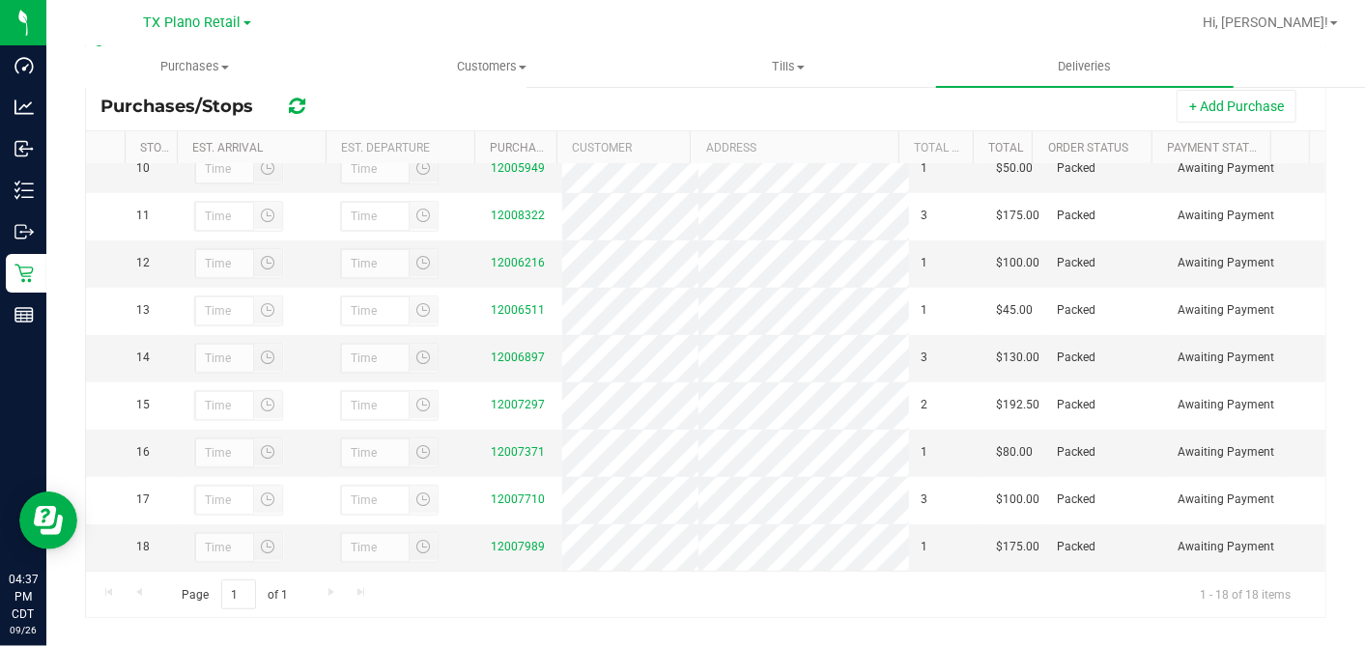
scroll to position [367, 0]
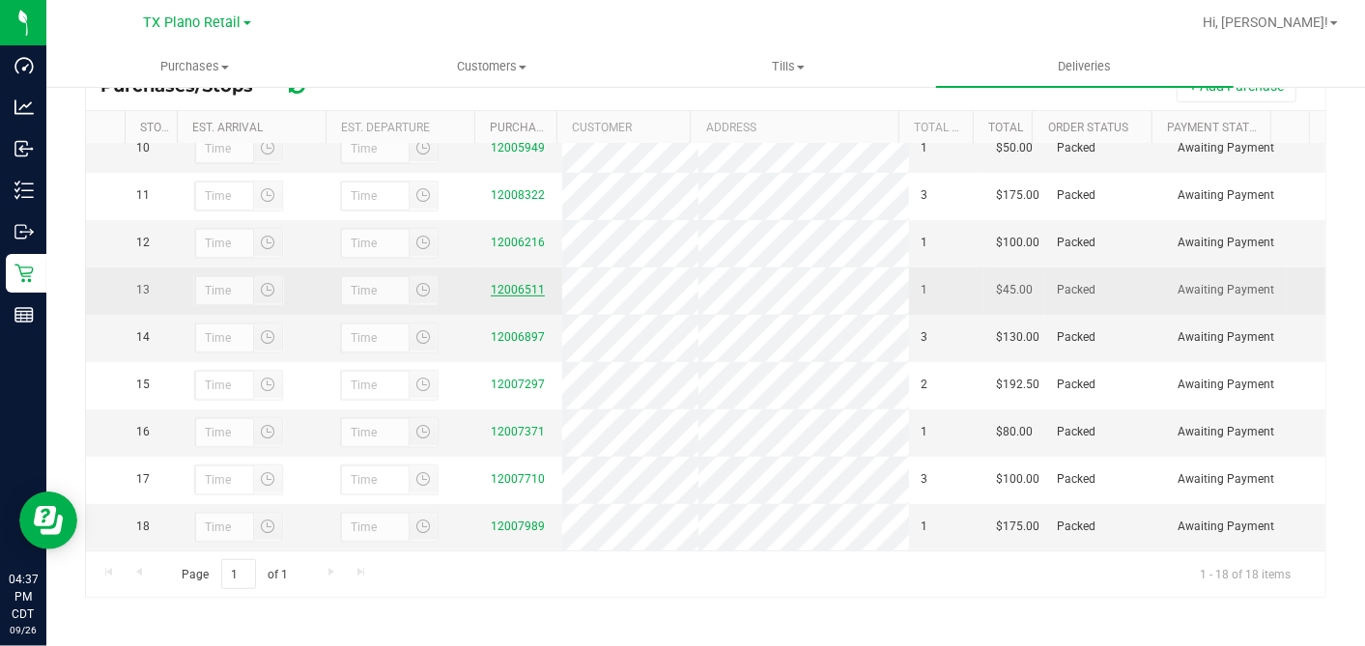
click at [516, 283] on link "12006511" at bounding box center [518, 290] width 54 height 14
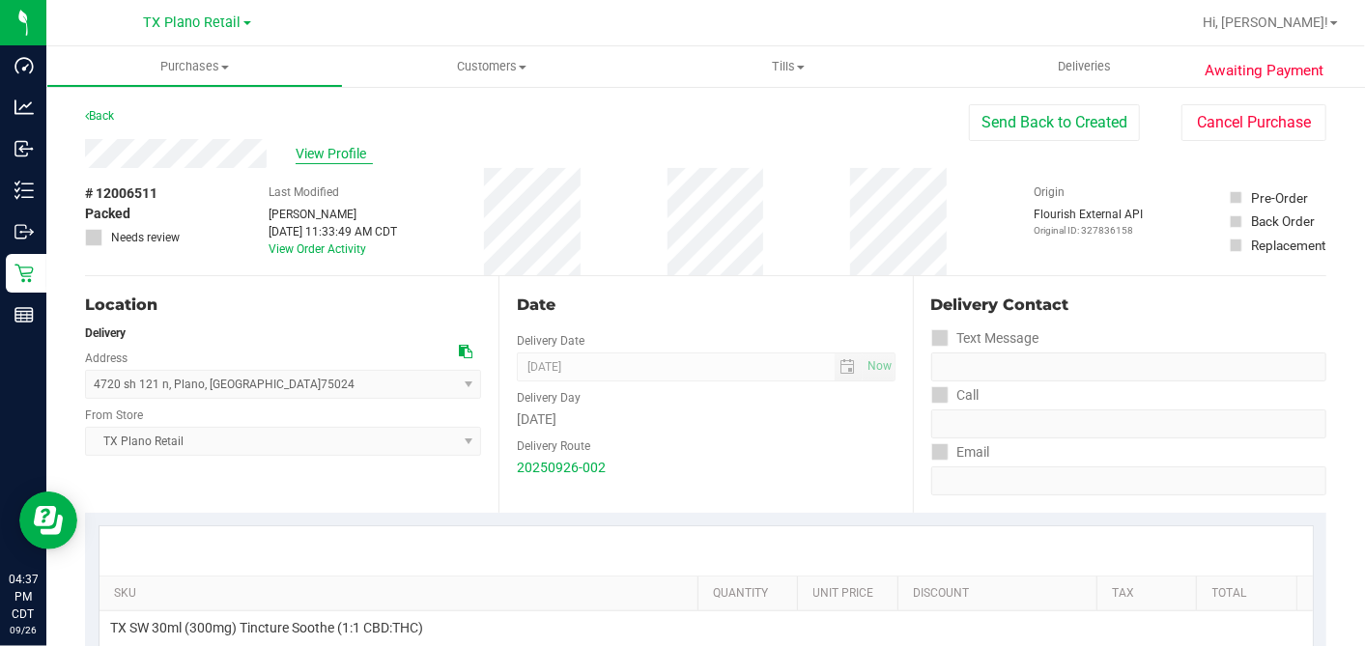
click at [316, 150] on span "View Profile" at bounding box center [334, 154] width 77 height 20
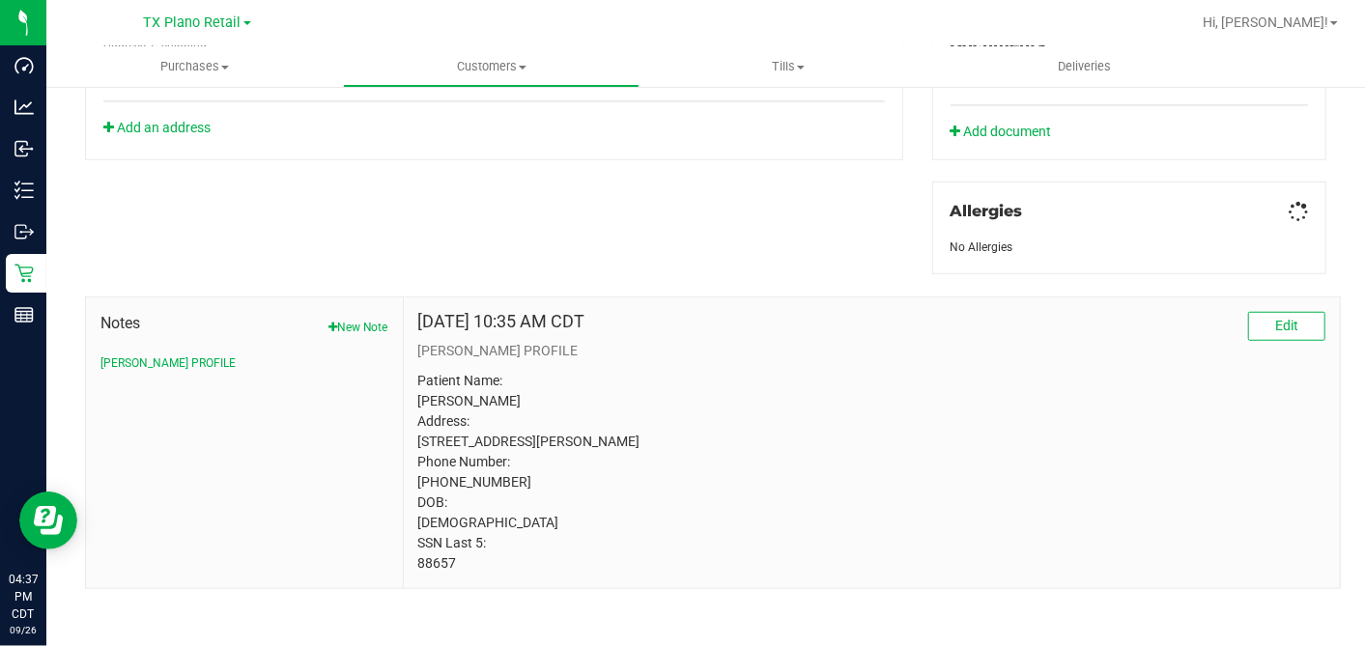
scroll to position [798, 0]
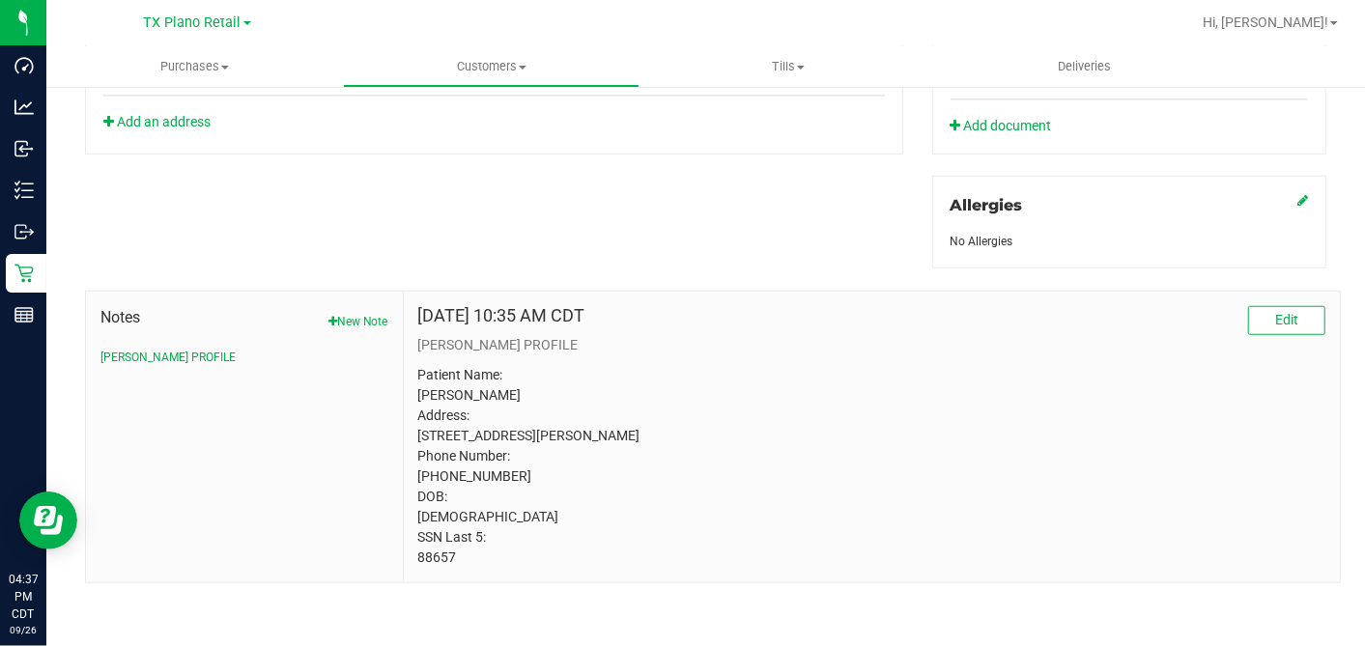
click at [434, 555] on p "Patient Name: Patrick Aszako Address: 11721 Parade Dr Frisco, TX, 75036 Phone N…" at bounding box center [871, 466] width 907 height 203
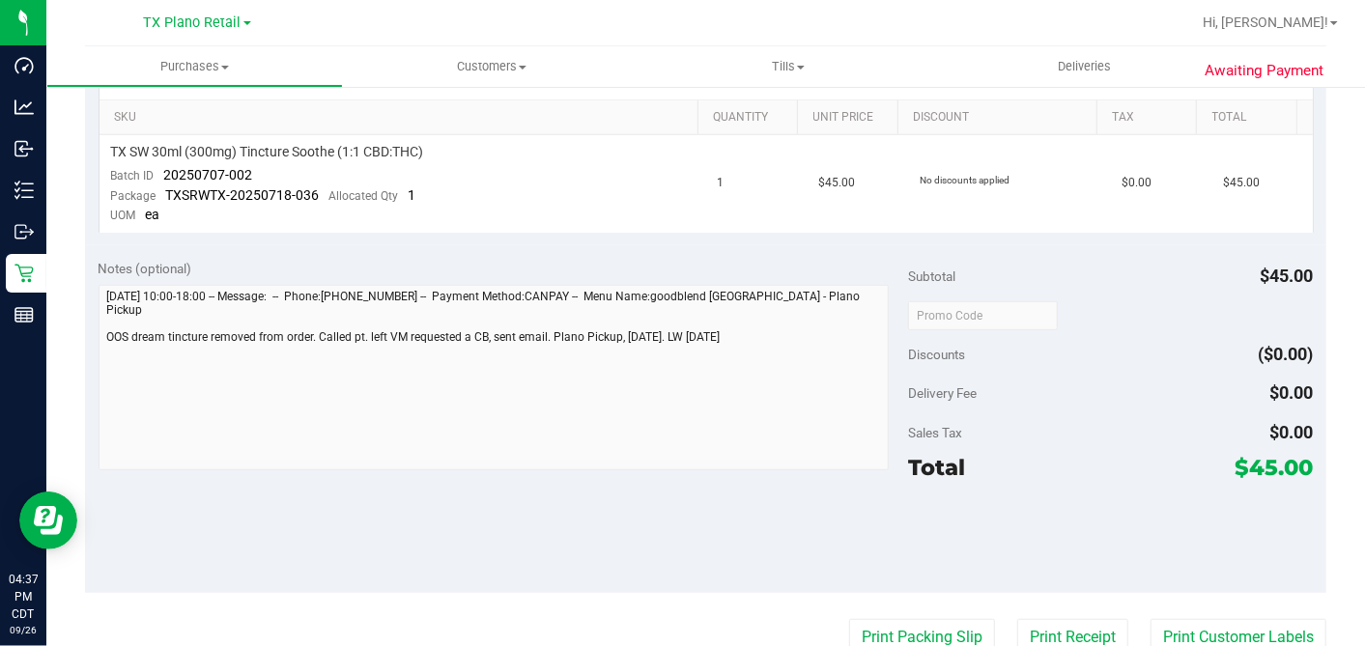
scroll to position [369, 0]
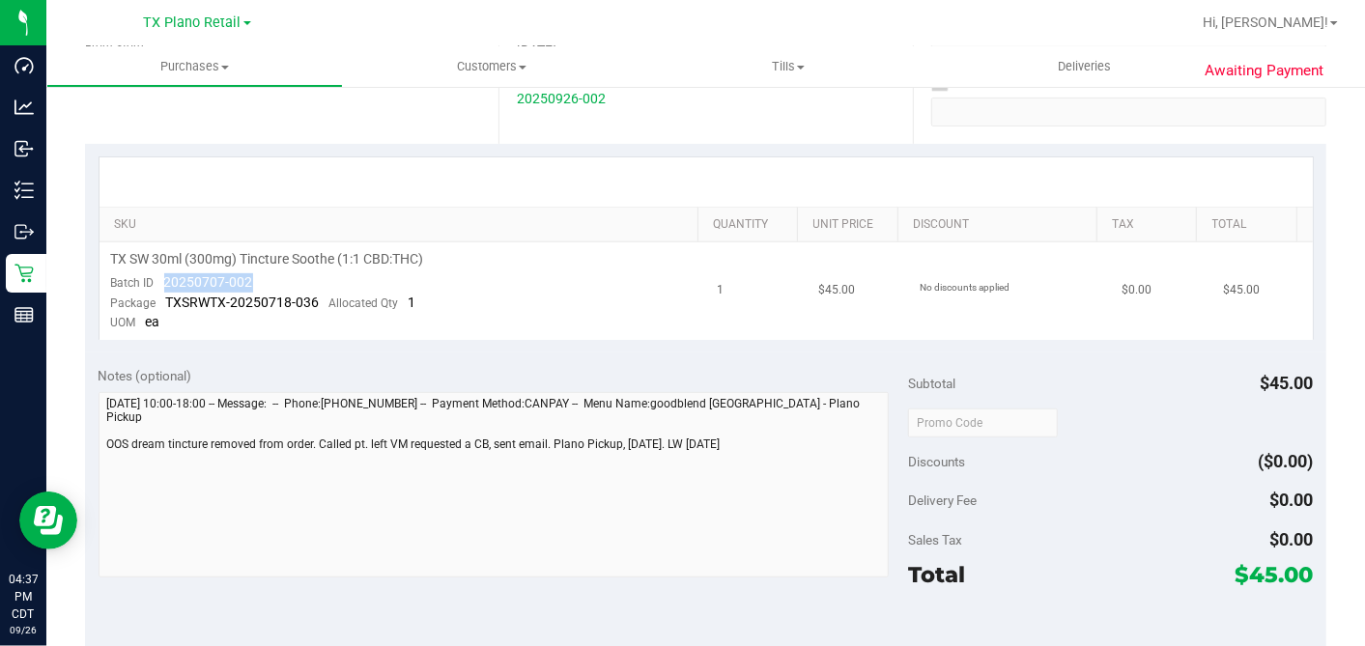
drag, startPoint x: 263, startPoint y: 270, endPoint x: 159, endPoint y: 284, distance: 104.2
click at [159, 284] on td "TX SW 30ml (300mg) Tincture Soothe (1:1 CBD:THC) Batch ID 20250707-002 Package …" at bounding box center [402, 291] width 607 height 98
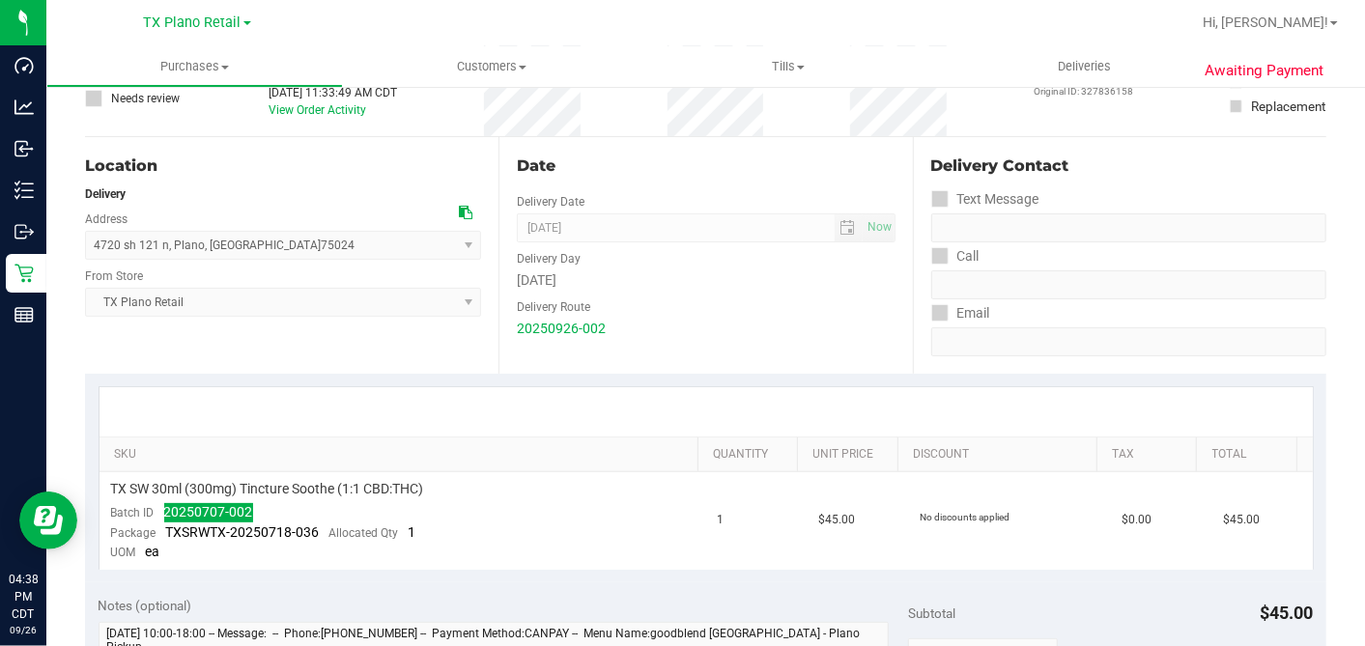
scroll to position [0, 0]
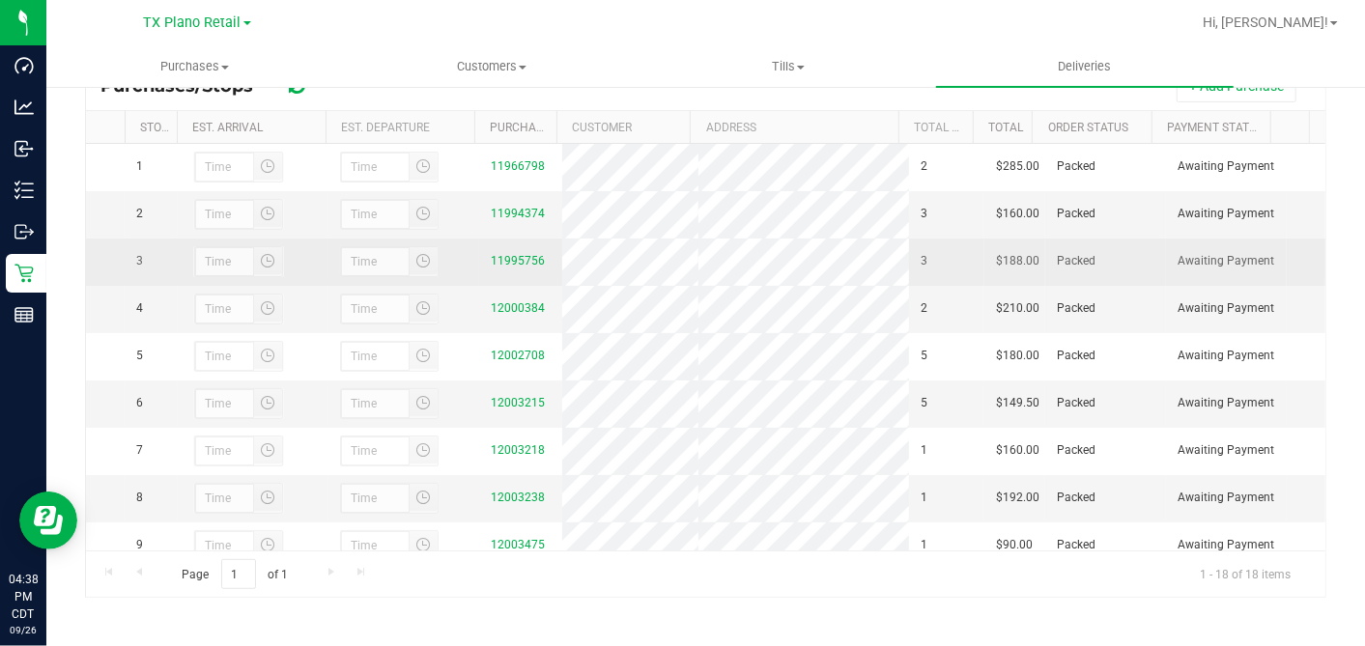
scroll to position [522, 0]
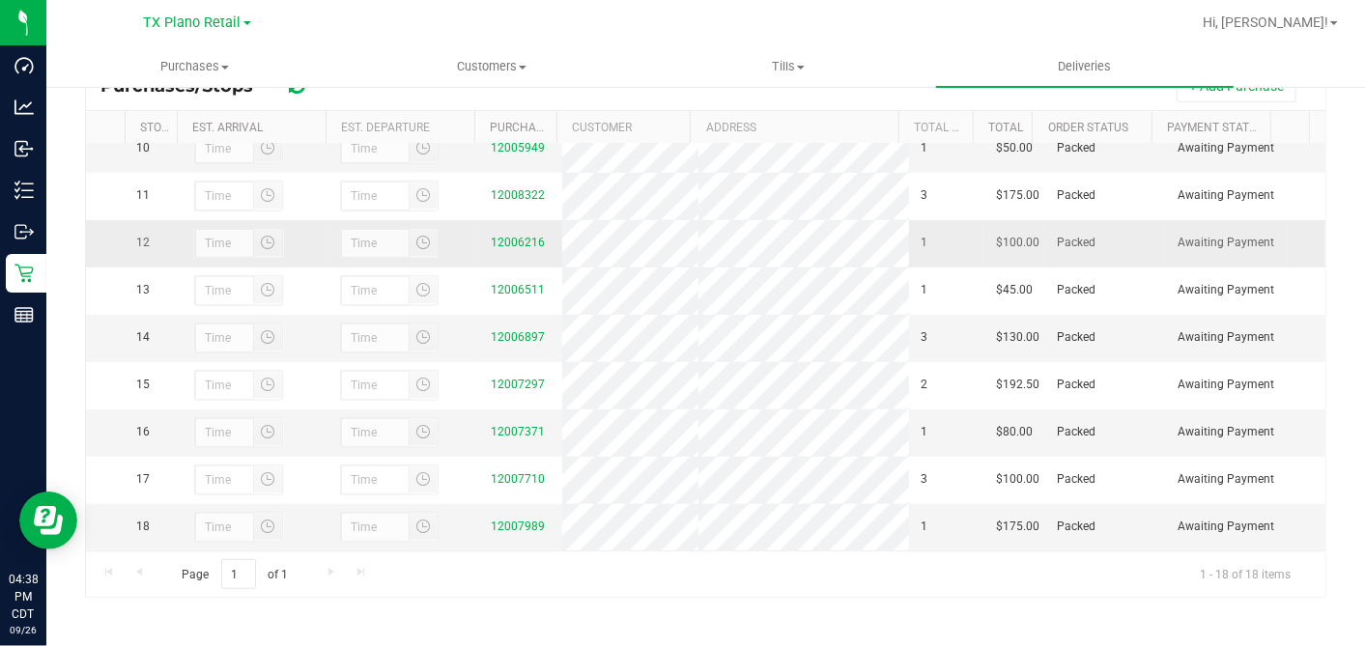
click at [498, 220] on td "12006216" at bounding box center [520, 243] width 83 height 47
click at [501, 236] on link "12006216" at bounding box center [518, 243] width 54 height 14
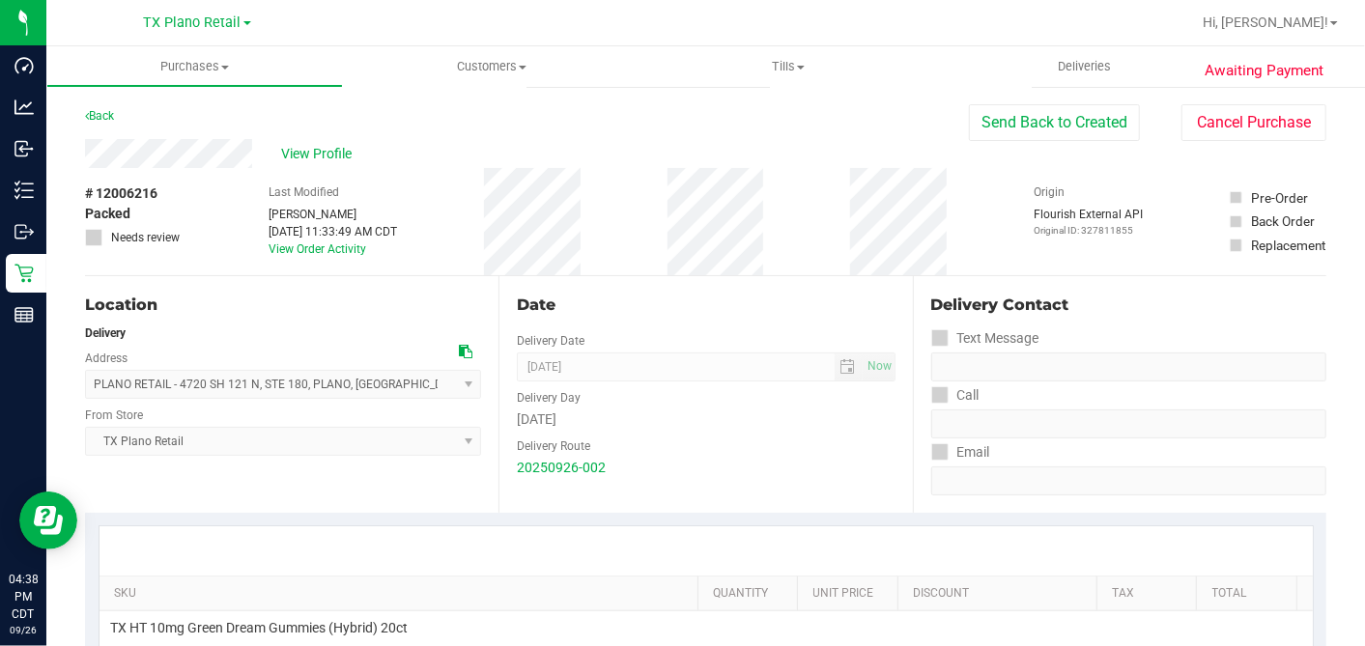
scroll to position [214, 0]
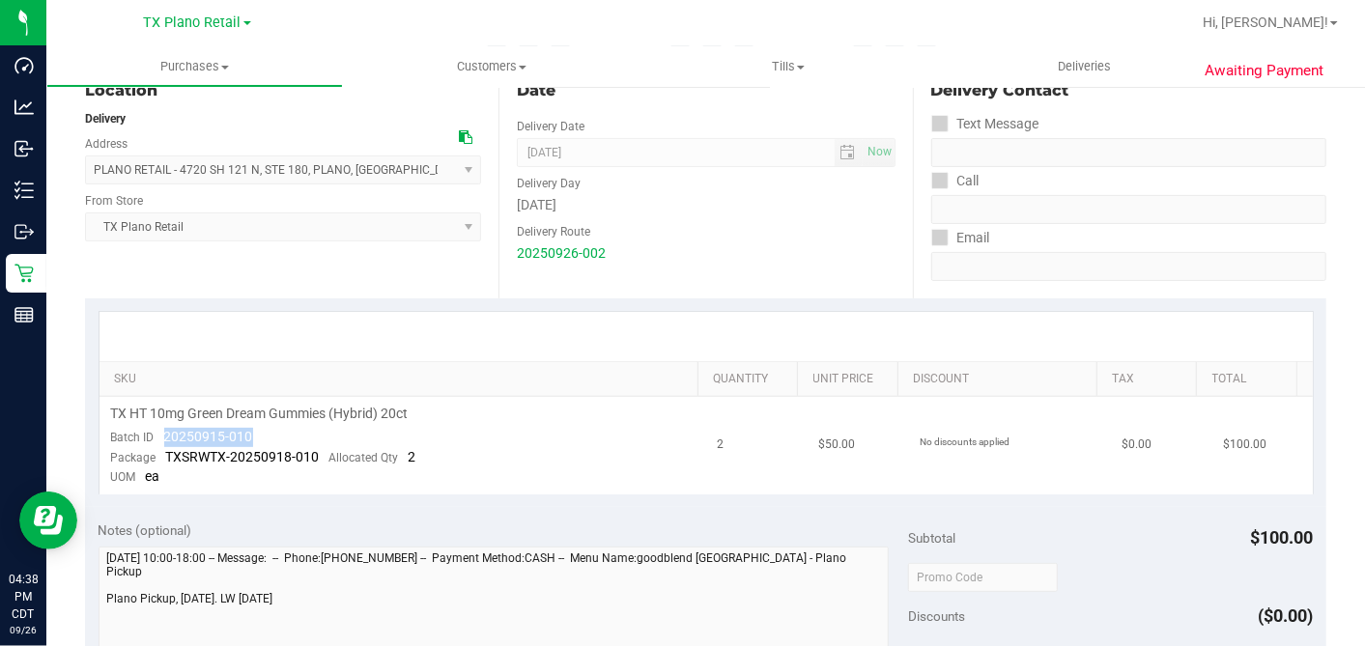
drag, startPoint x: 253, startPoint y: 432, endPoint x: 163, endPoint y: 435, distance: 89.9
click at [163, 435] on td "TX HT 10mg Green Dream Gummies (Hybrid) 20ct Batch ID 20250915-010 Package TXSR…" at bounding box center [402, 446] width 607 height 98
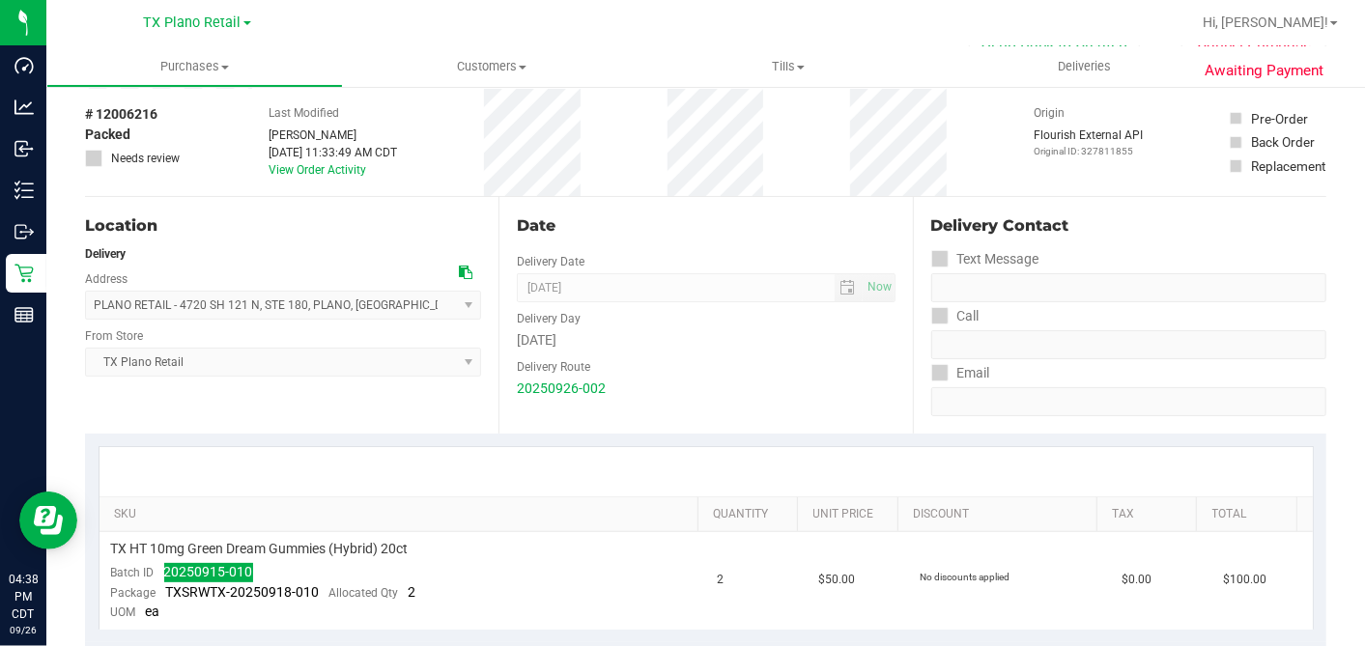
scroll to position [0, 0]
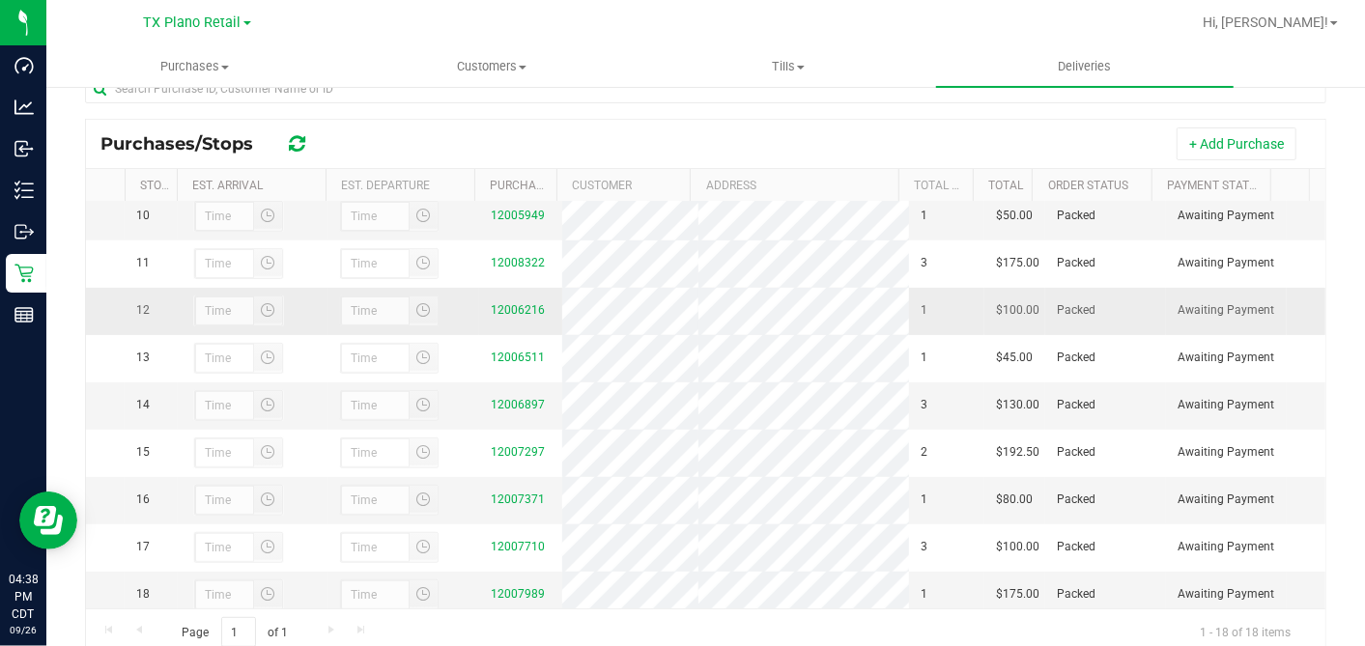
scroll to position [414, 0]
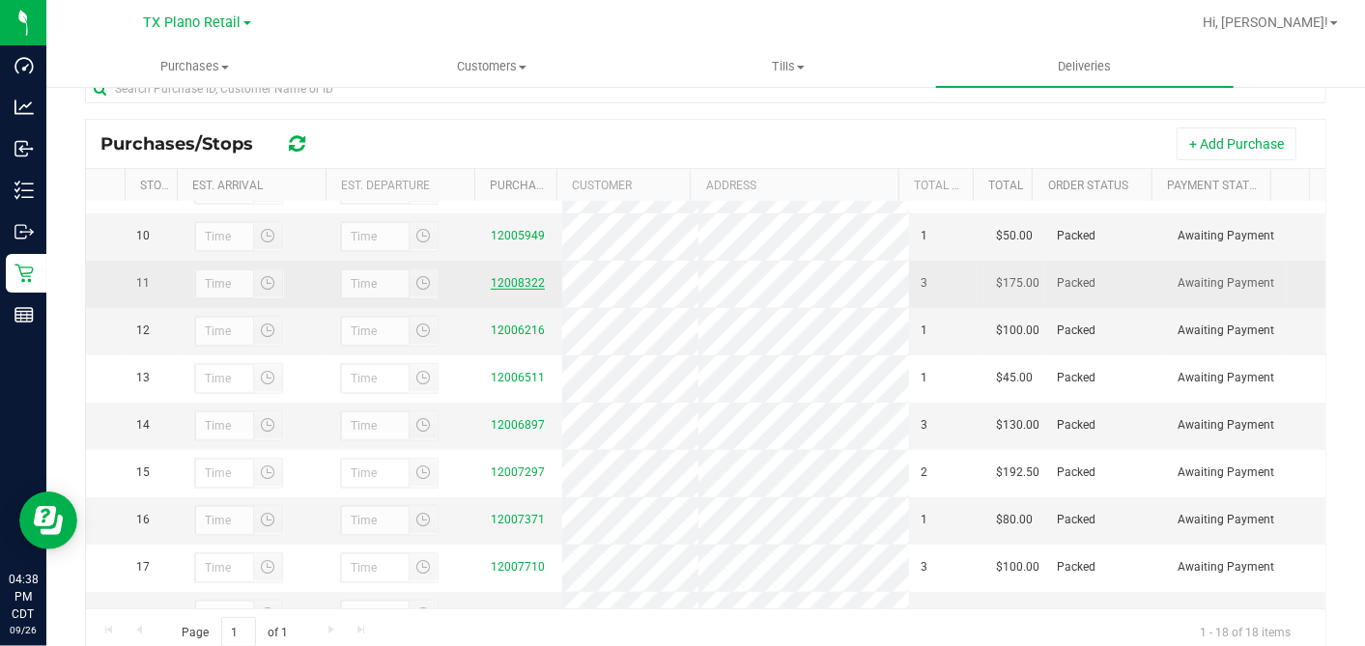
click at [514, 290] on link "12008322" at bounding box center [518, 283] width 54 height 14
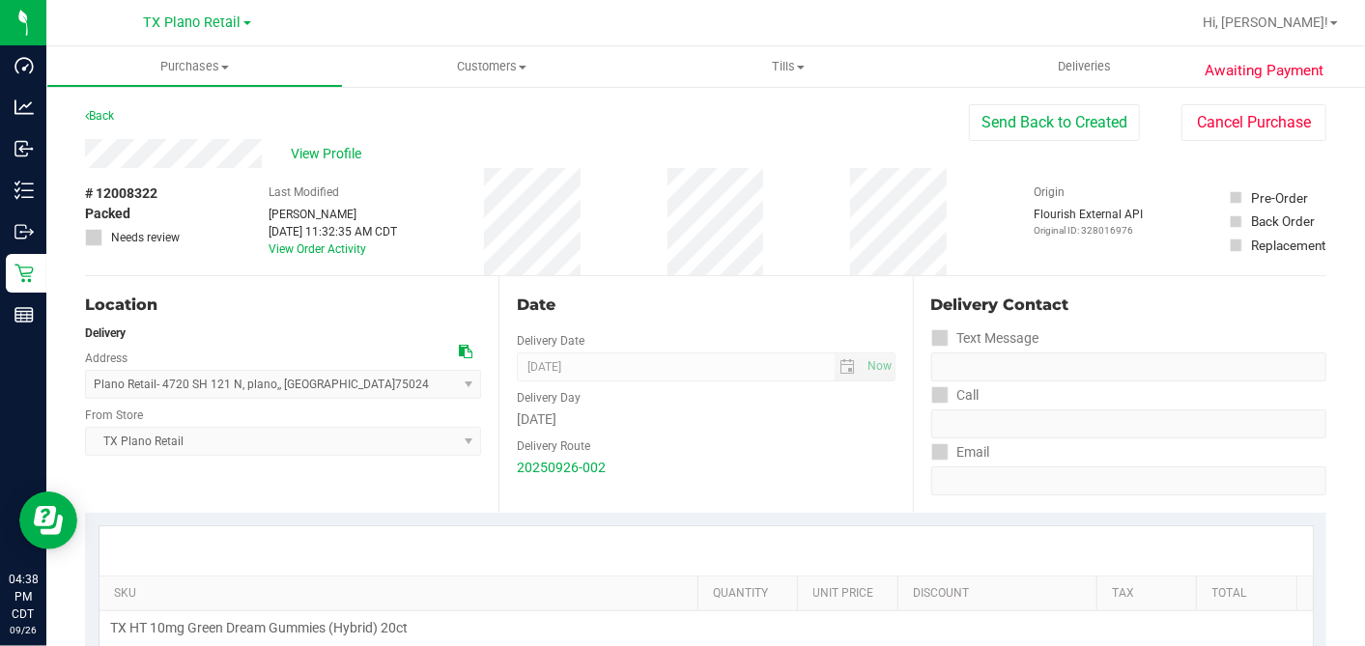
scroll to position [322, 0]
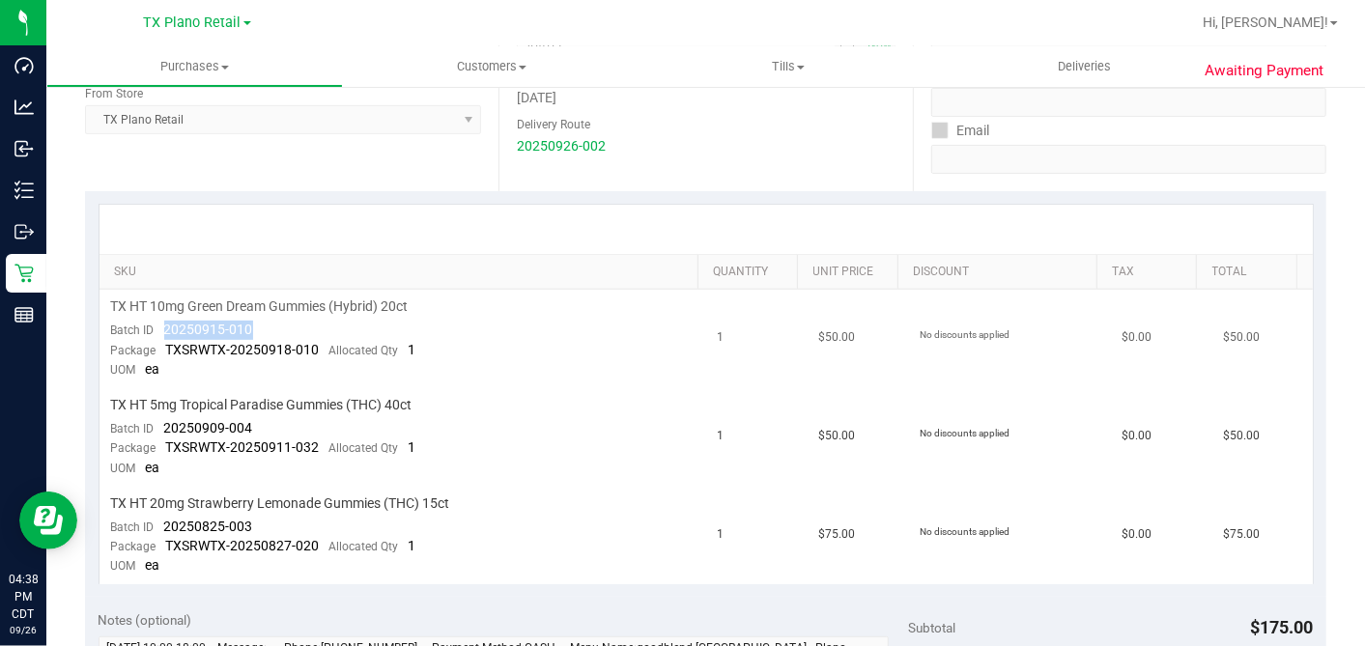
drag, startPoint x: 269, startPoint y: 323, endPoint x: 163, endPoint y: 326, distance: 105.4
click at [163, 326] on td "TX HT 10mg Green Dream Gummies (Hybrid) 20ct Batch ID 20250915-010 Package TXSR…" at bounding box center [402, 339] width 607 height 99
drag, startPoint x: 267, startPoint y: 425, endPoint x: 159, endPoint y: 425, distance: 107.2
click at [159, 425] on td "TX HT 5mg Tropical Paradise Gummies (THC) 40ct Batch ID 20250909-004 Package TX…" at bounding box center [402, 437] width 607 height 99
drag, startPoint x: 267, startPoint y: 518, endPoint x: 165, endPoint y: 520, distance: 101.4
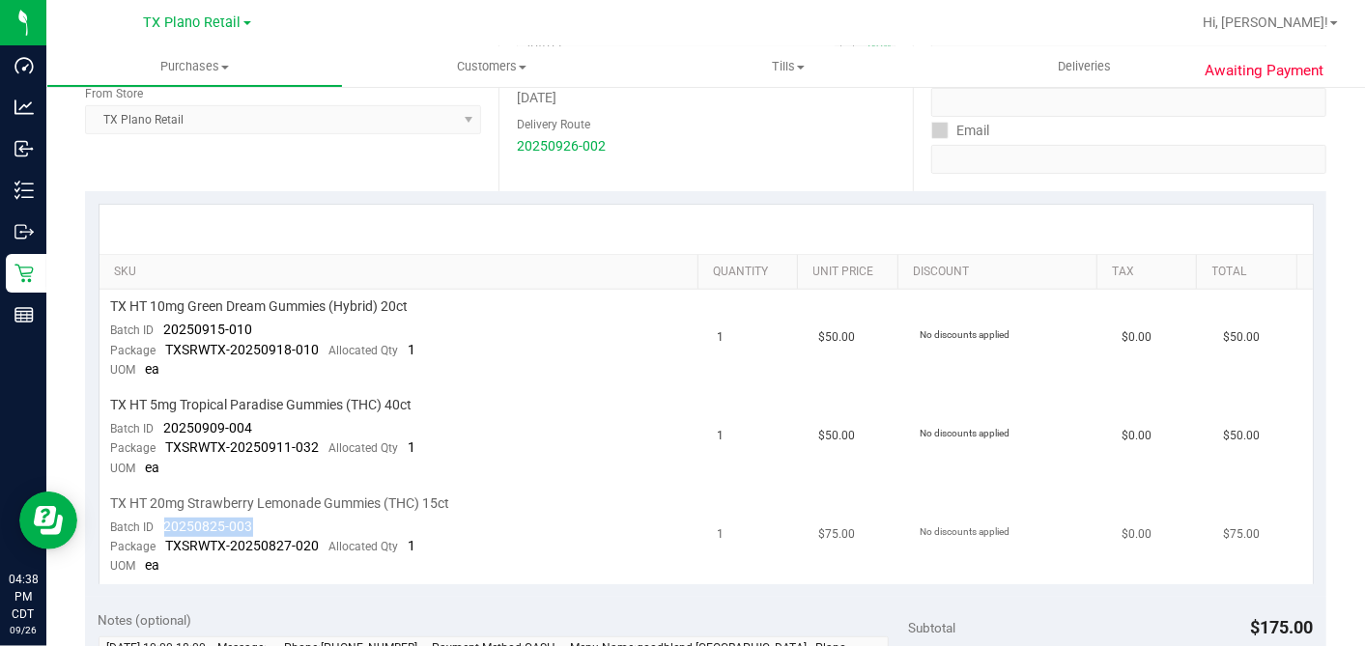
click at [165, 520] on td "TX HT 20mg Strawberry Lemonade Gummies (THC) 15ct Batch ID 20250825-003 Package…" at bounding box center [402, 536] width 607 height 98
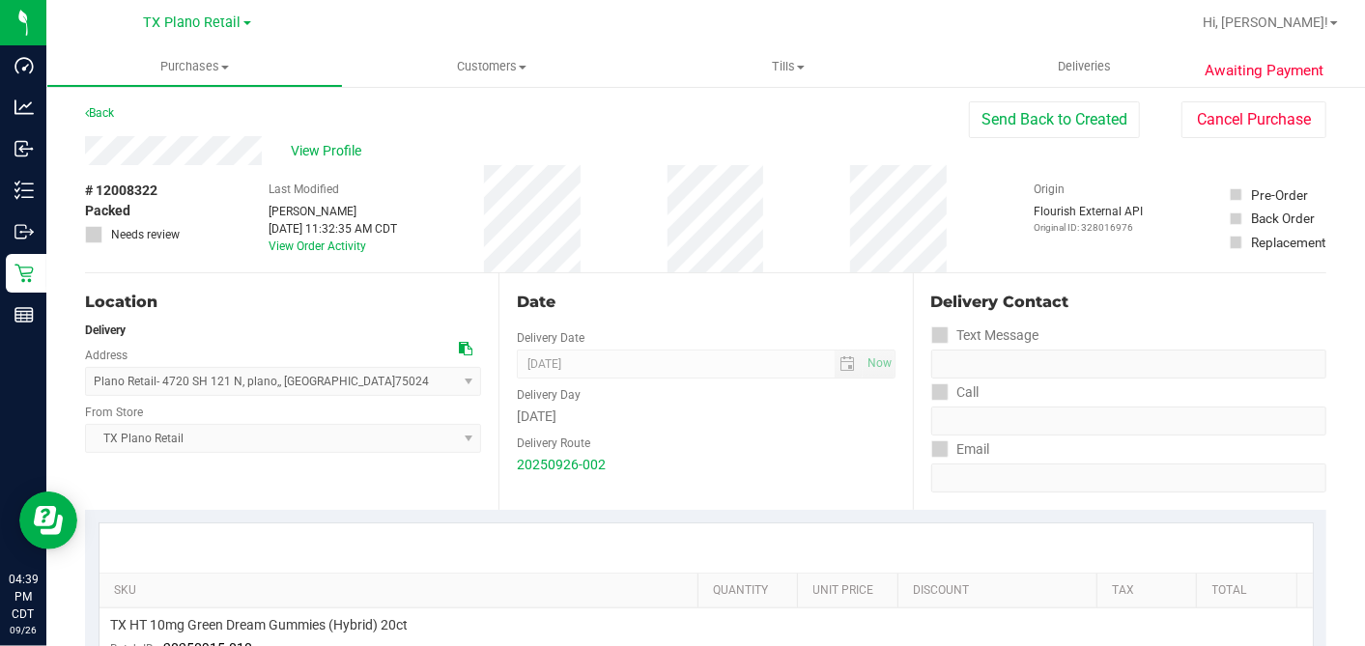
scroll to position [0, 0]
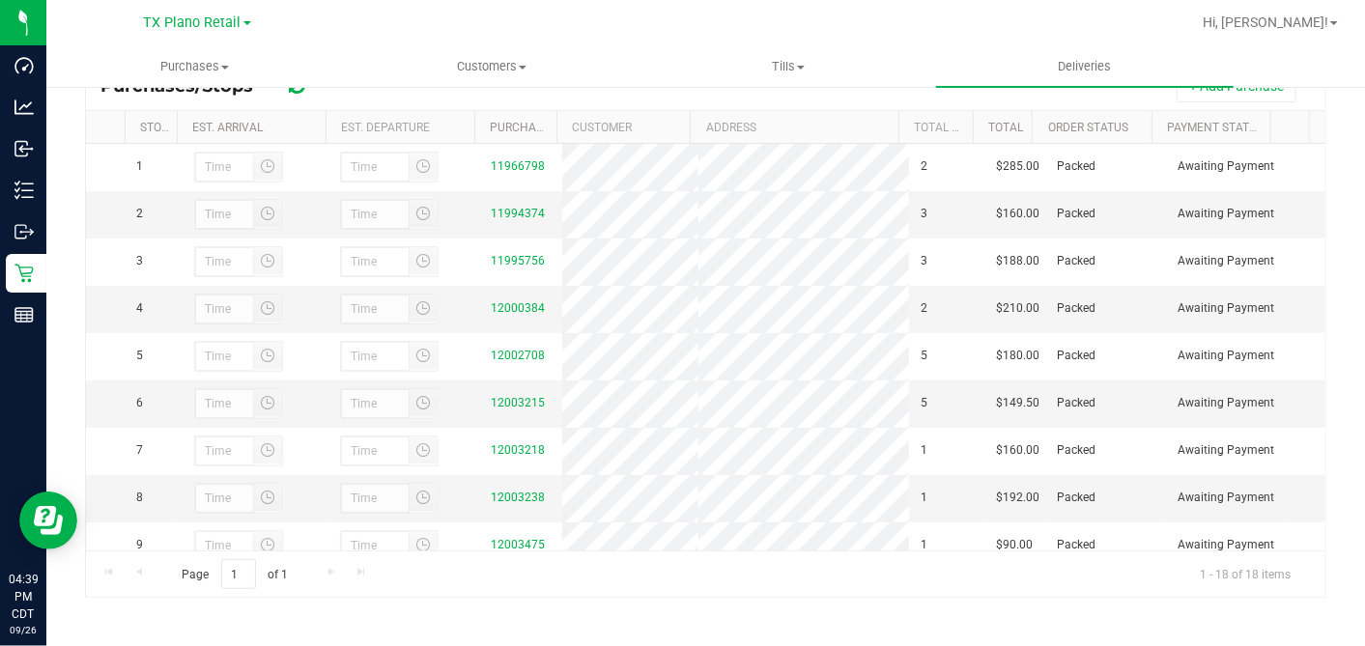
scroll to position [214, 0]
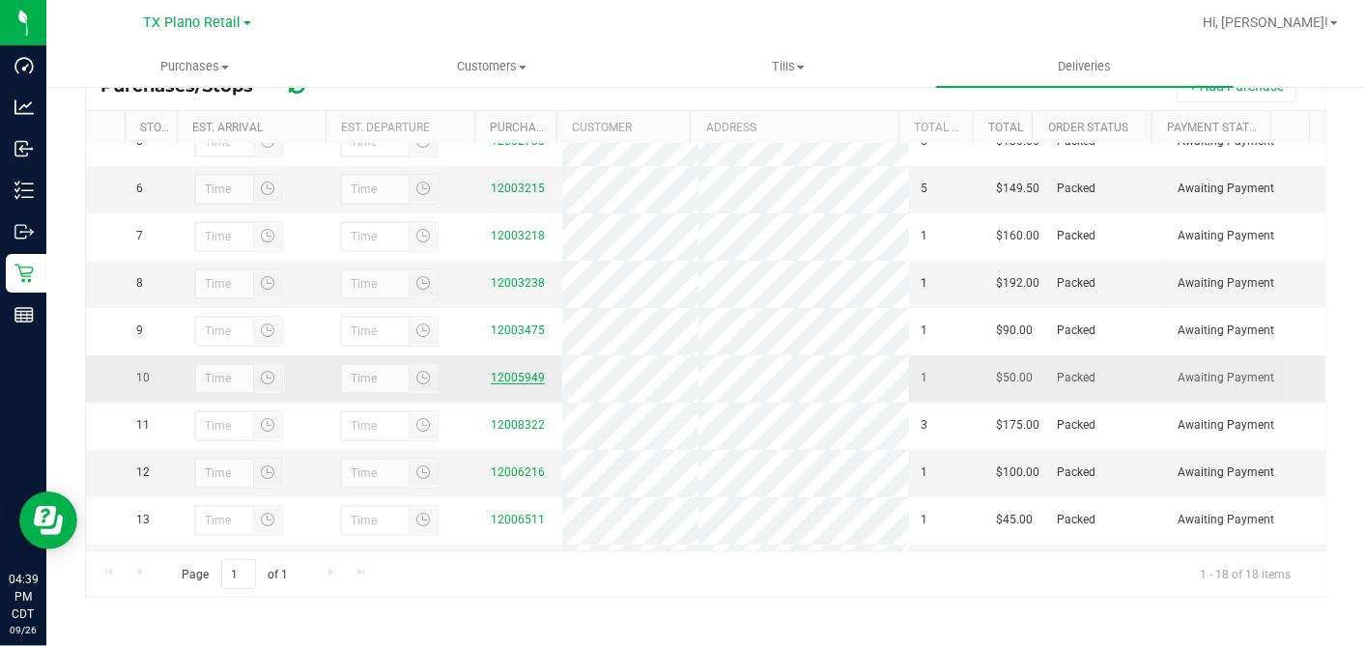
click at [515, 384] on link "12005949" at bounding box center [518, 378] width 54 height 14
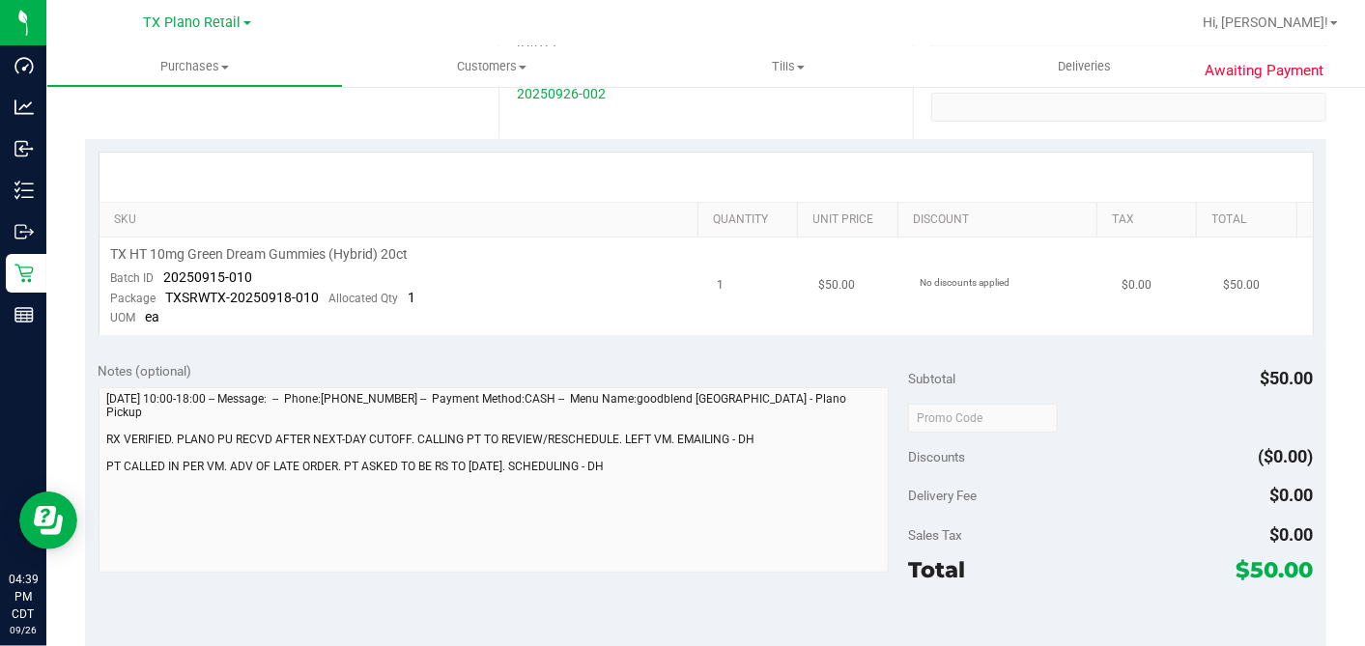
scroll to position [429, 0]
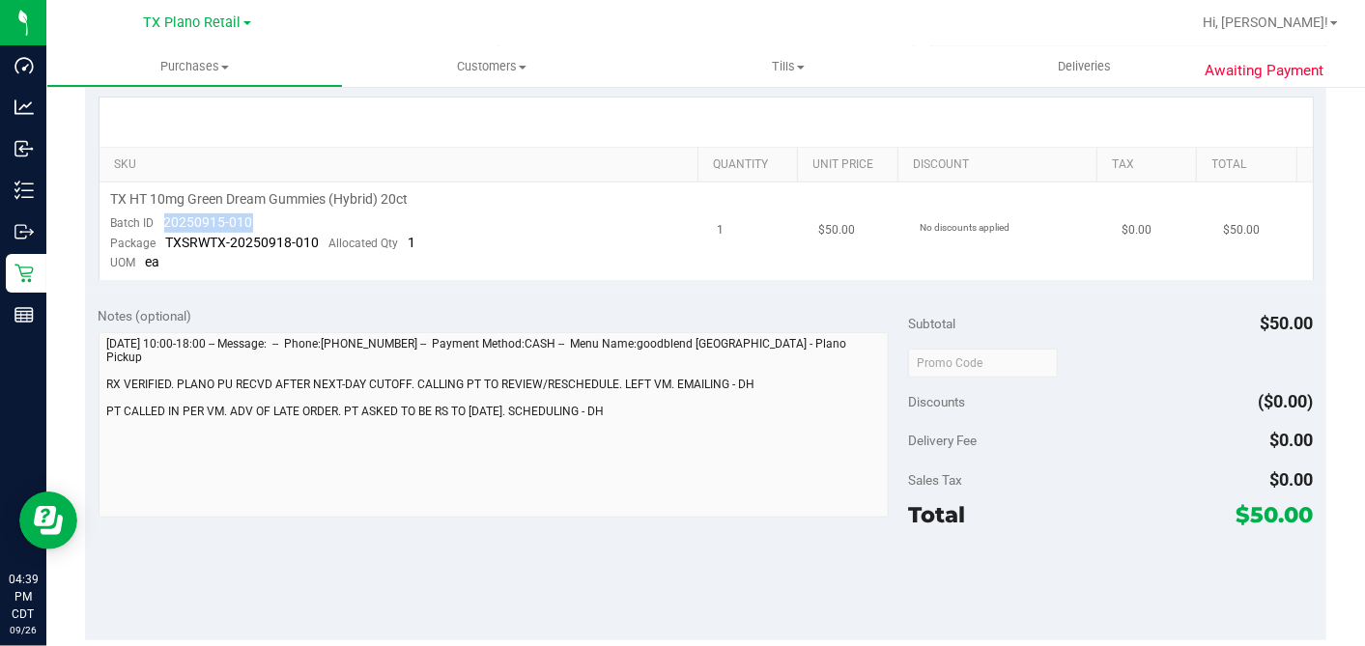
drag, startPoint x: 217, startPoint y: 226, endPoint x: 162, endPoint y: 223, distance: 55.1
click at [162, 223] on td "TX HT 10mg Green Dream Gummies (Hybrid) 20ct Batch ID 20250915-010 Package TXSR…" at bounding box center [402, 232] width 607 height 98
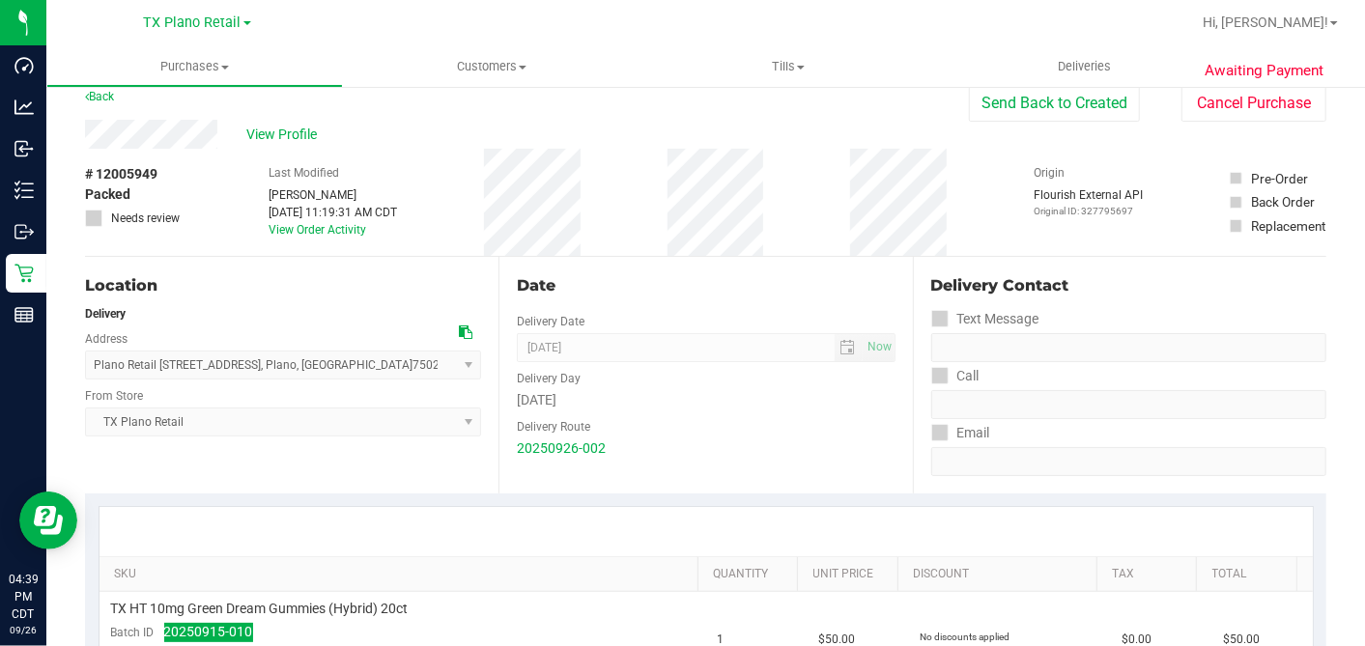
scroll to position [0, 0]
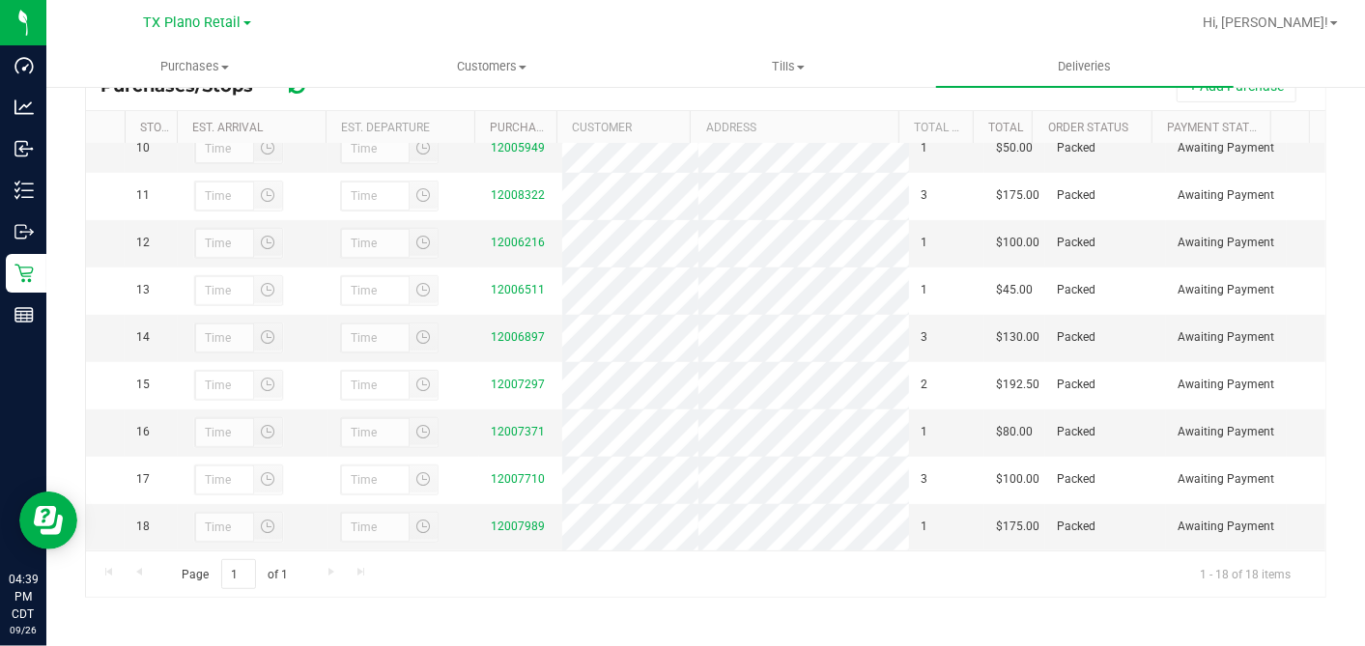
scroll to position [522, 0]
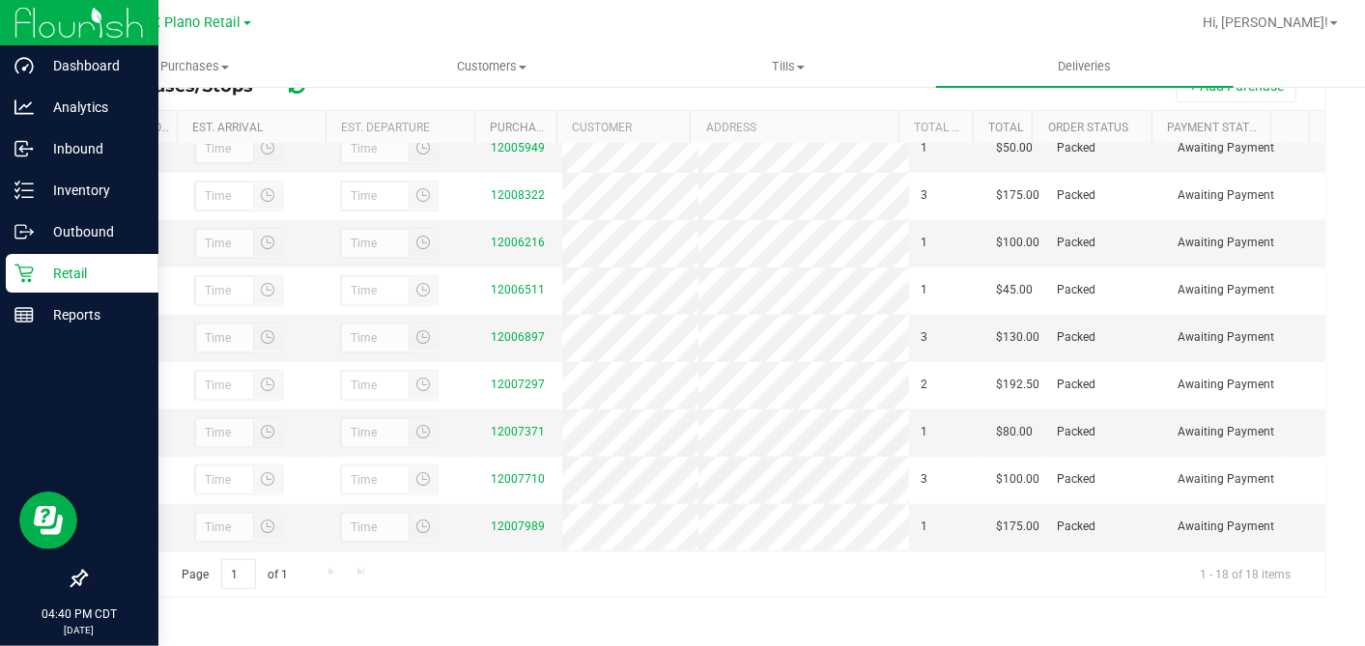
click at [79, 267] on p "Retail" at bounding box center [92, 273] width 116 height 23
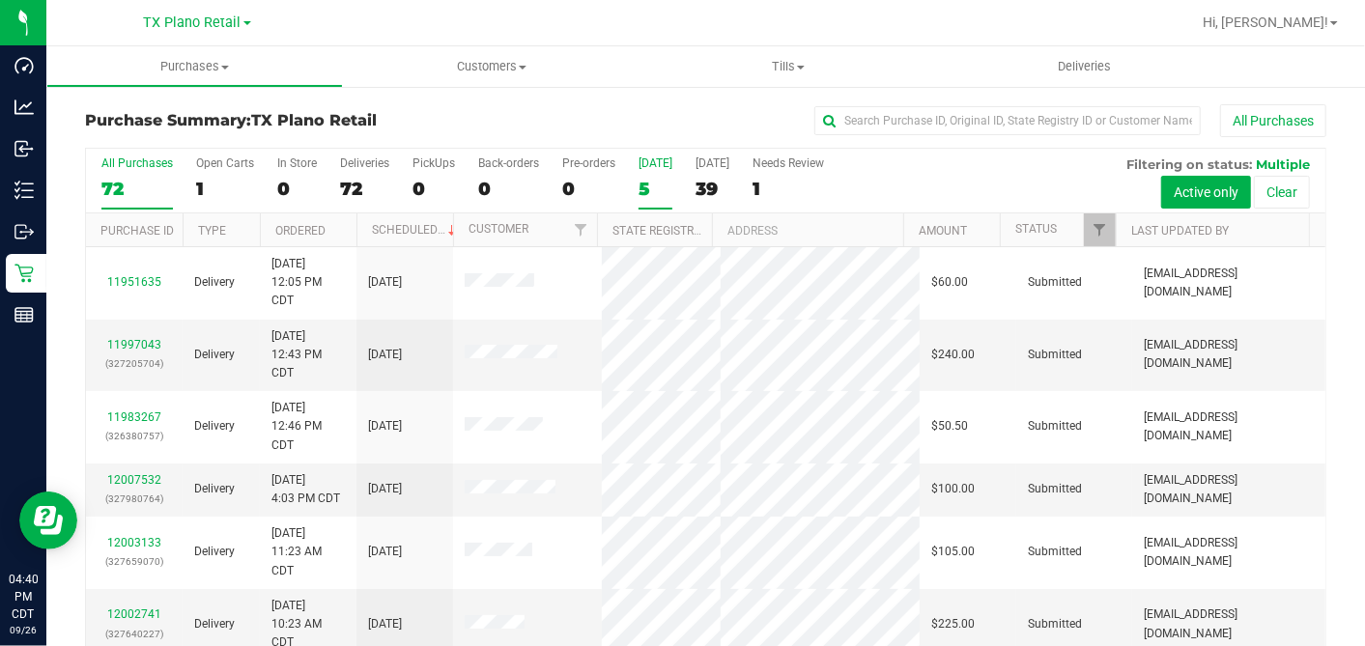
click at [642, 184] on div "5" at bounding box center [655, 189] width 34 height 22
click at [0, 0] on input "Today 5" at bounding box center [0, 0] width 0 height 0
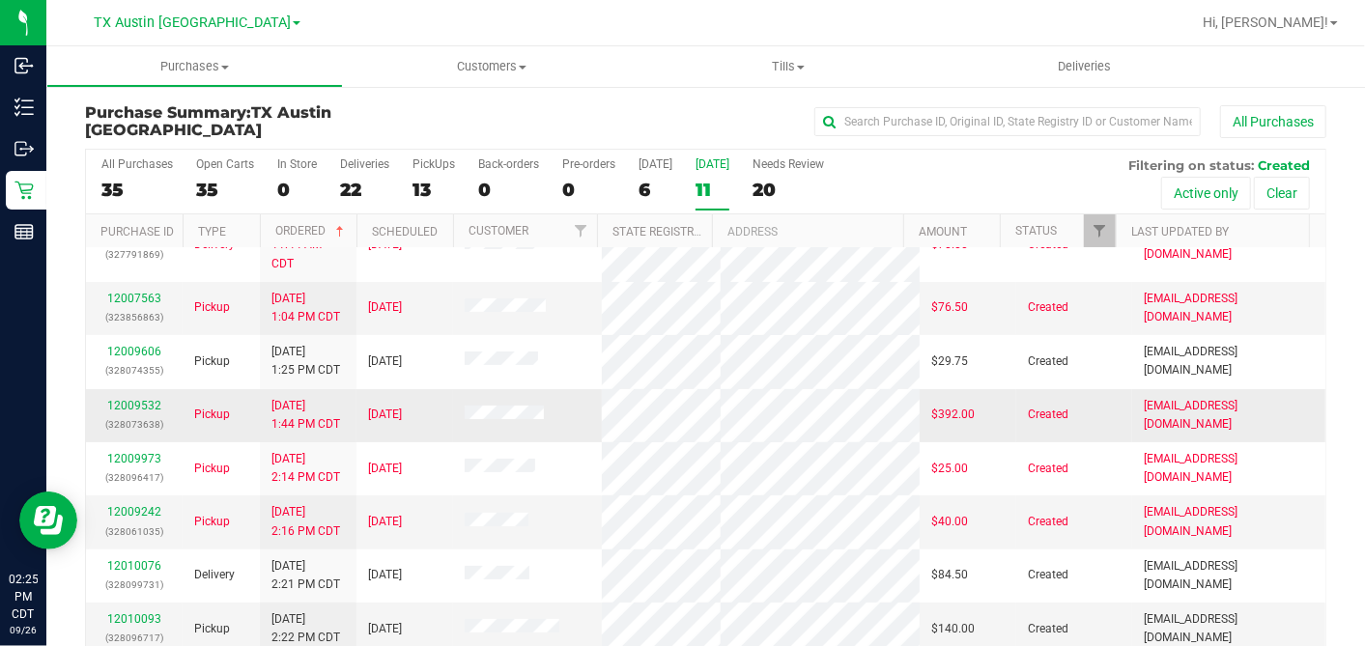
scroll to position [180, 0]
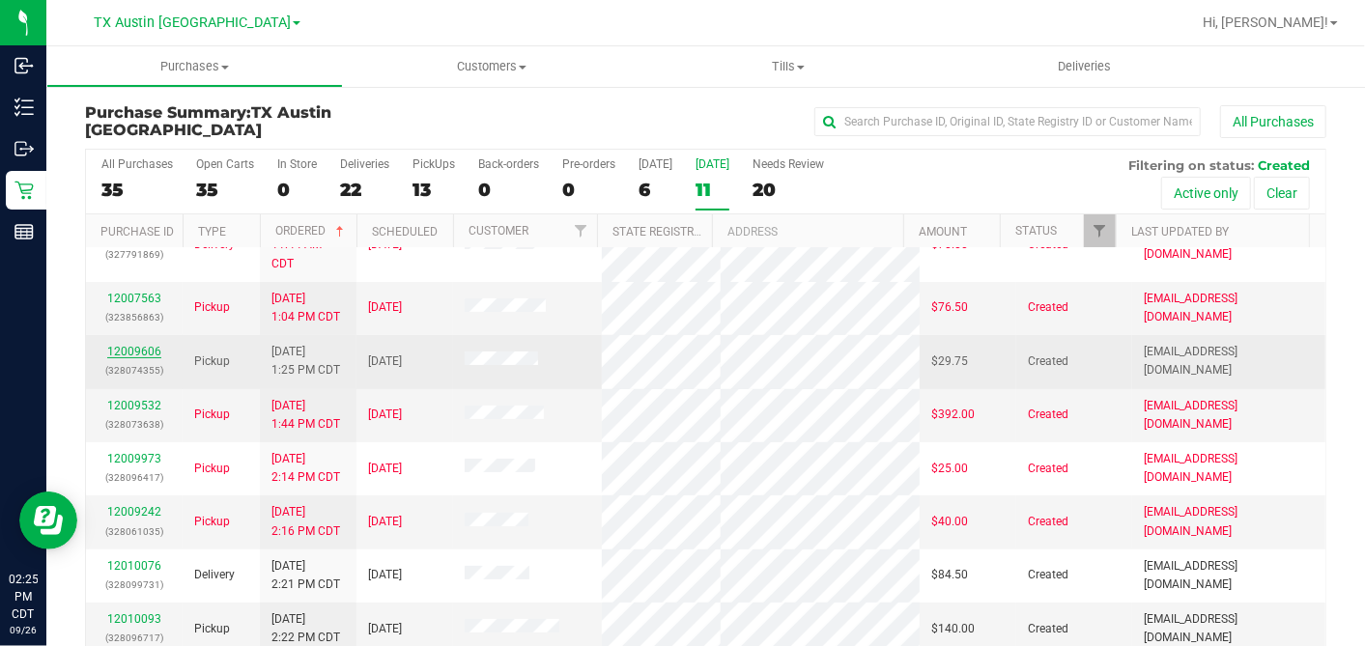
click at [146, 345] on link "12009606" at bounding box center [134, 352] width 54 height 14
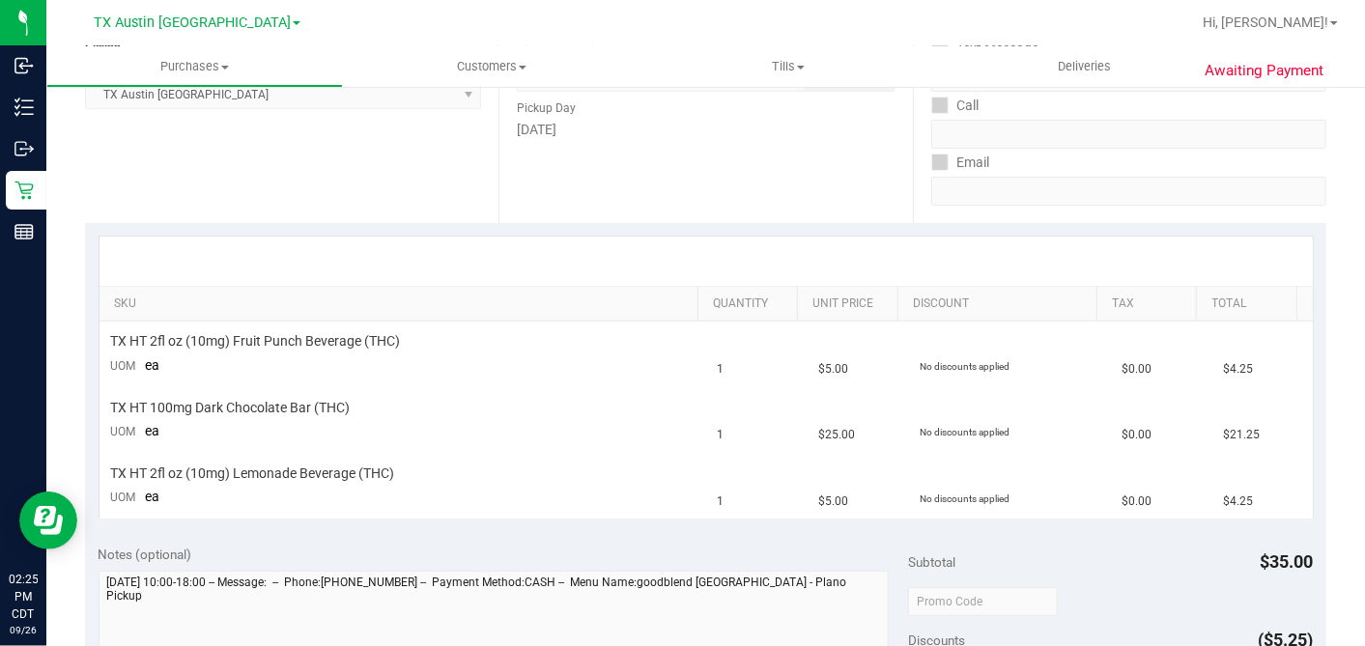
scroll to position [322, 0]
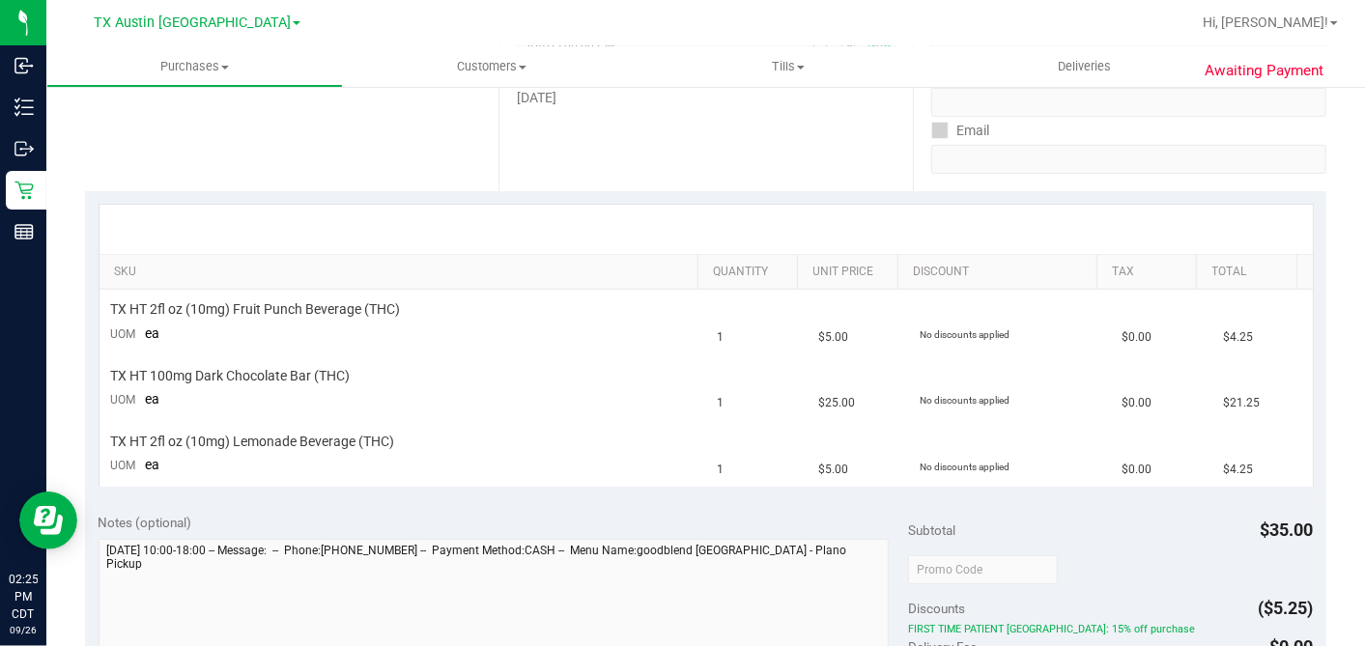
click at [308, 180] on div "Location Pickup Store [GEOGRAPHIC_DATA] [GEOGRAPHIC_DATA] [GEOGRAPHIC_DATA] Sel…" at bounding box center [291, 73] width 413 height 237
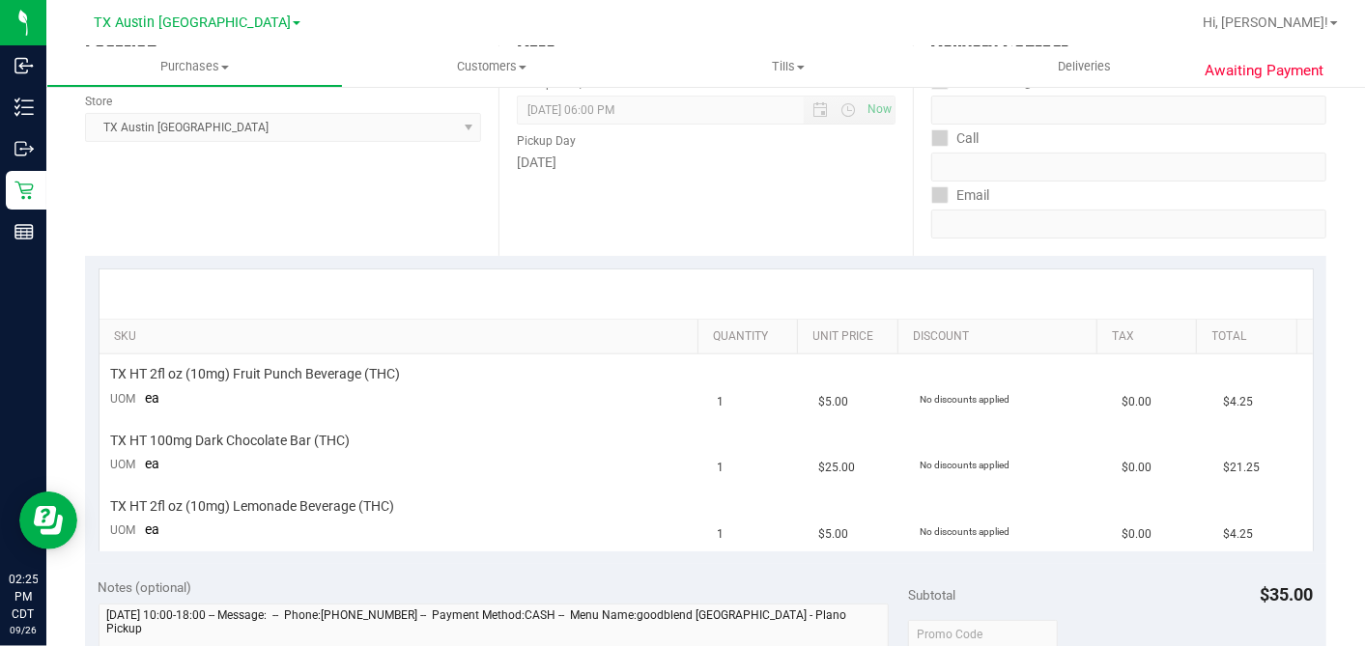
scroll to position [0, 0]
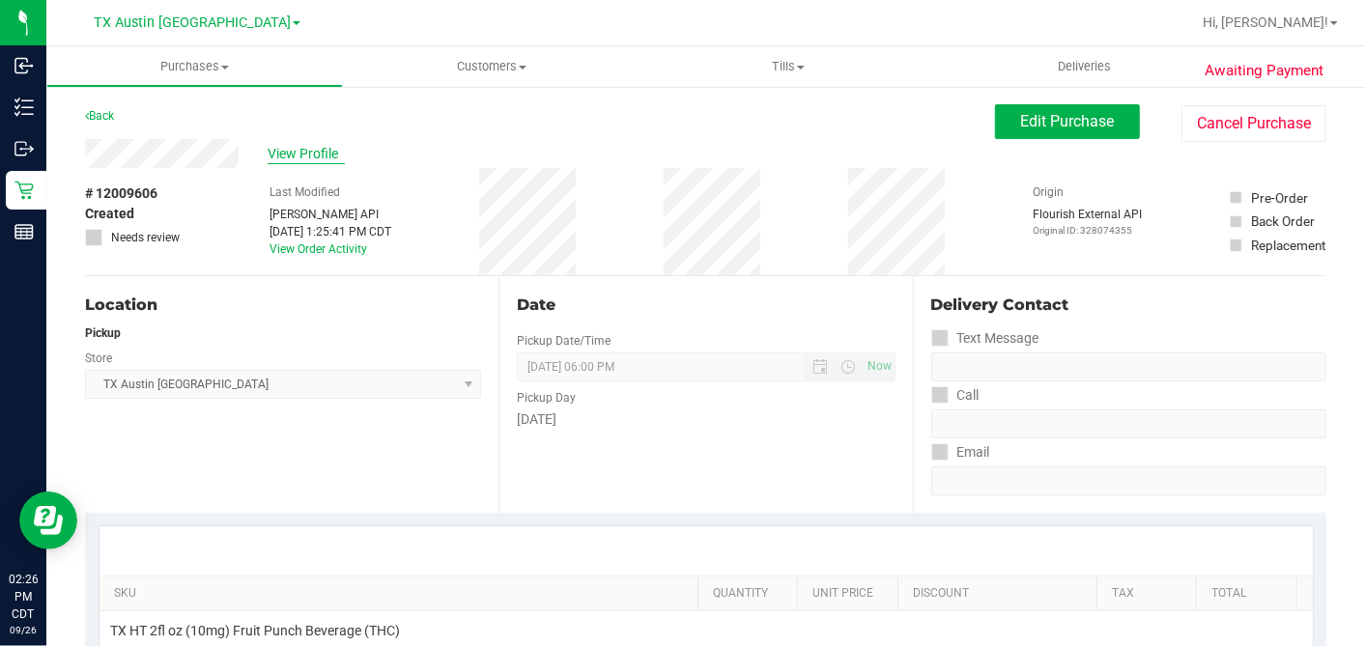
click at [301, 155] on span "View Profile" at bounding box center [306, 154] width 77 height 20
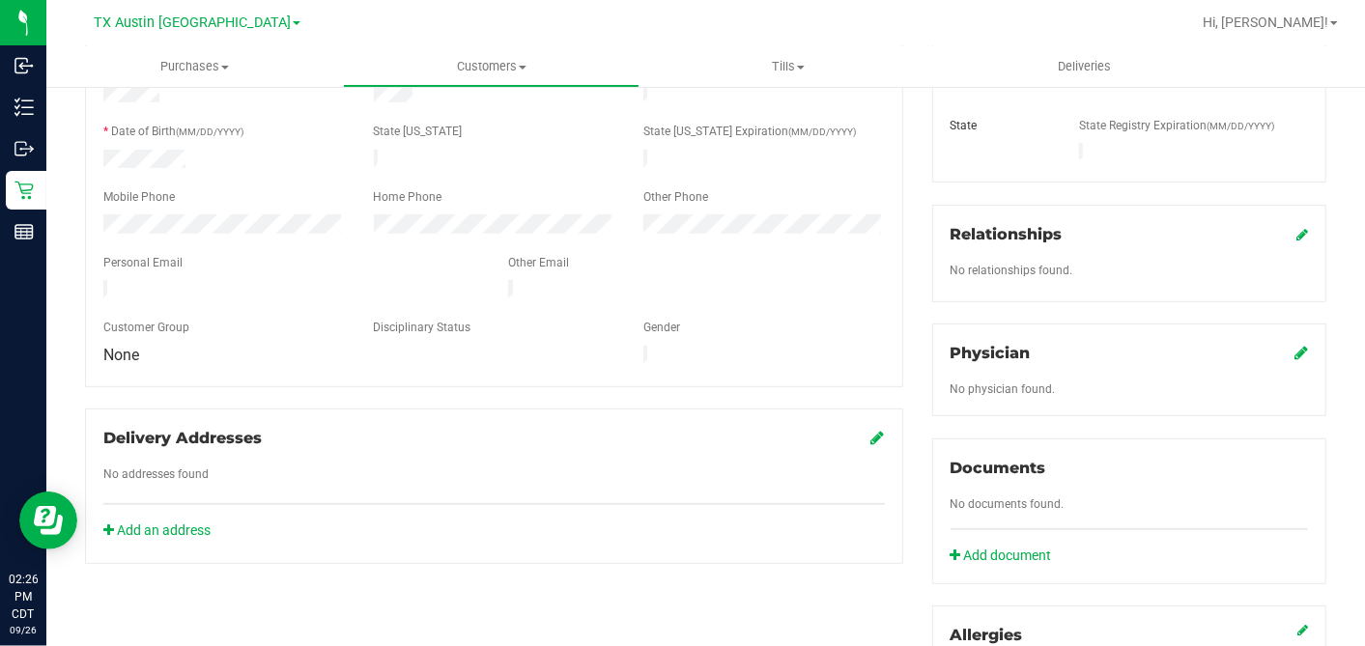
scroll to position [724, 0]
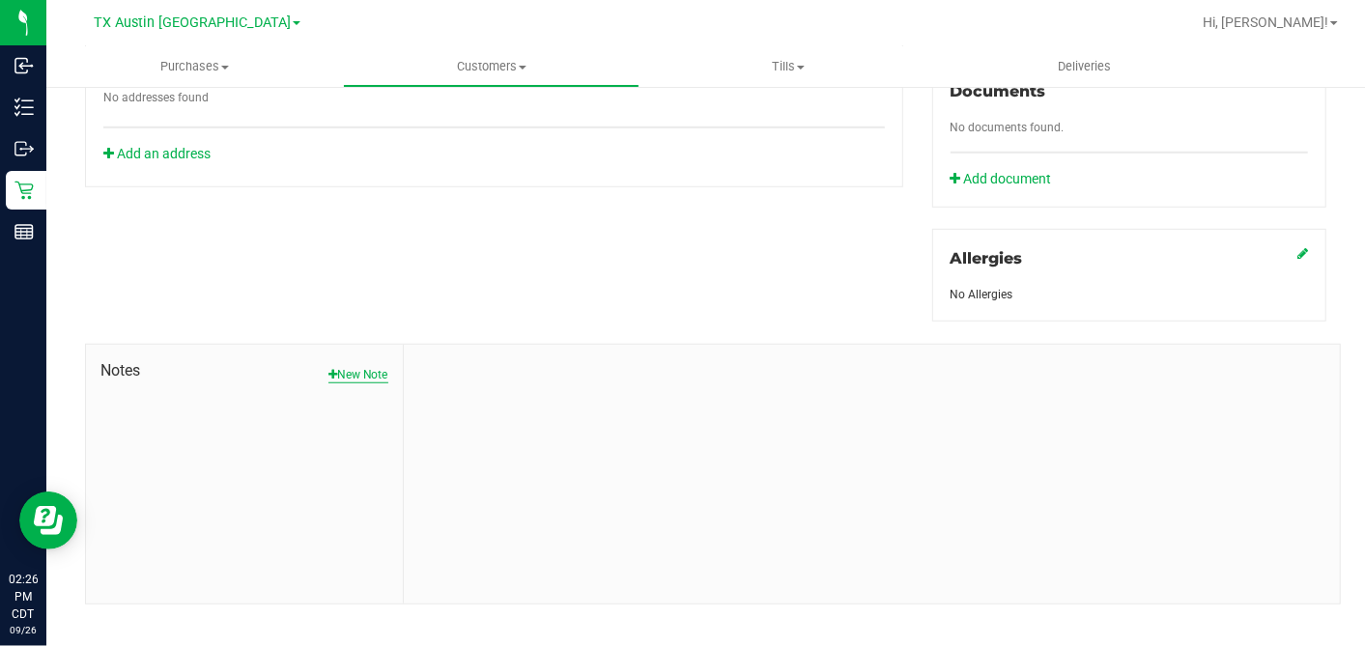
click at [358, 366] on button "New Note" at bounding box center [358, 374] width 60 height 17
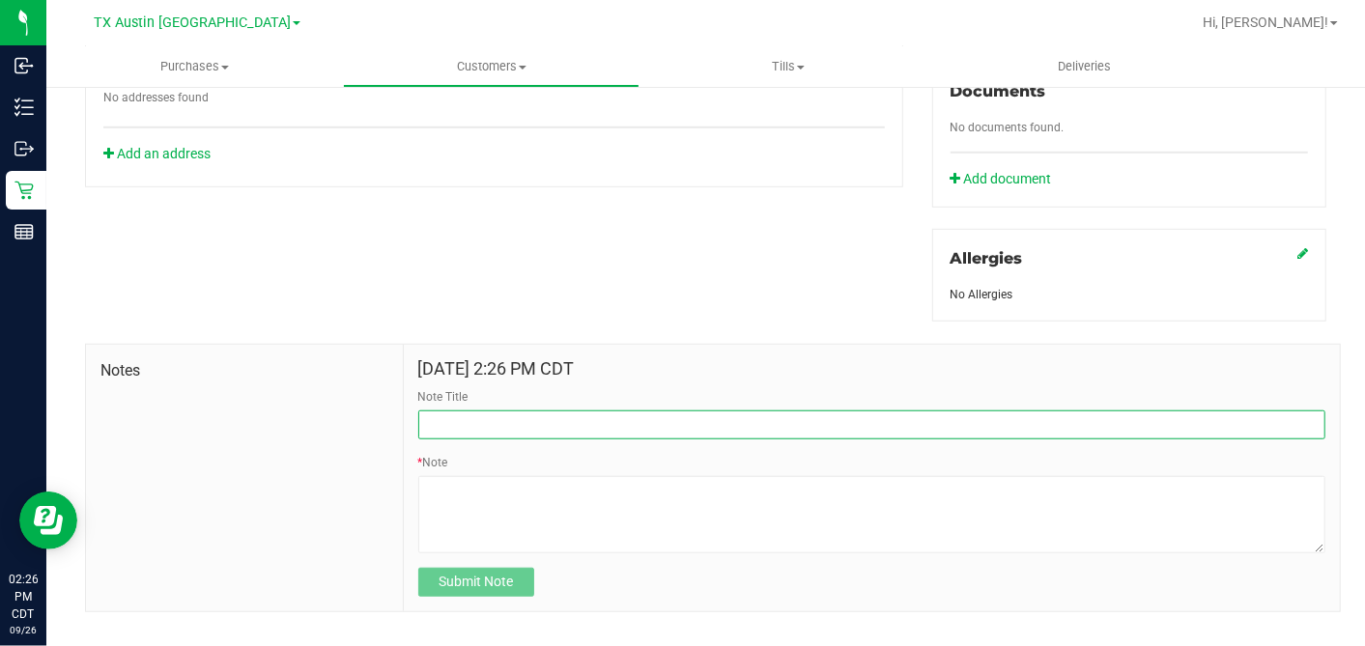
click at [519, 411] on input "Note Title" at bounding box center [871, 425] width 907 height 29
type input "[PERSON_NAME]"
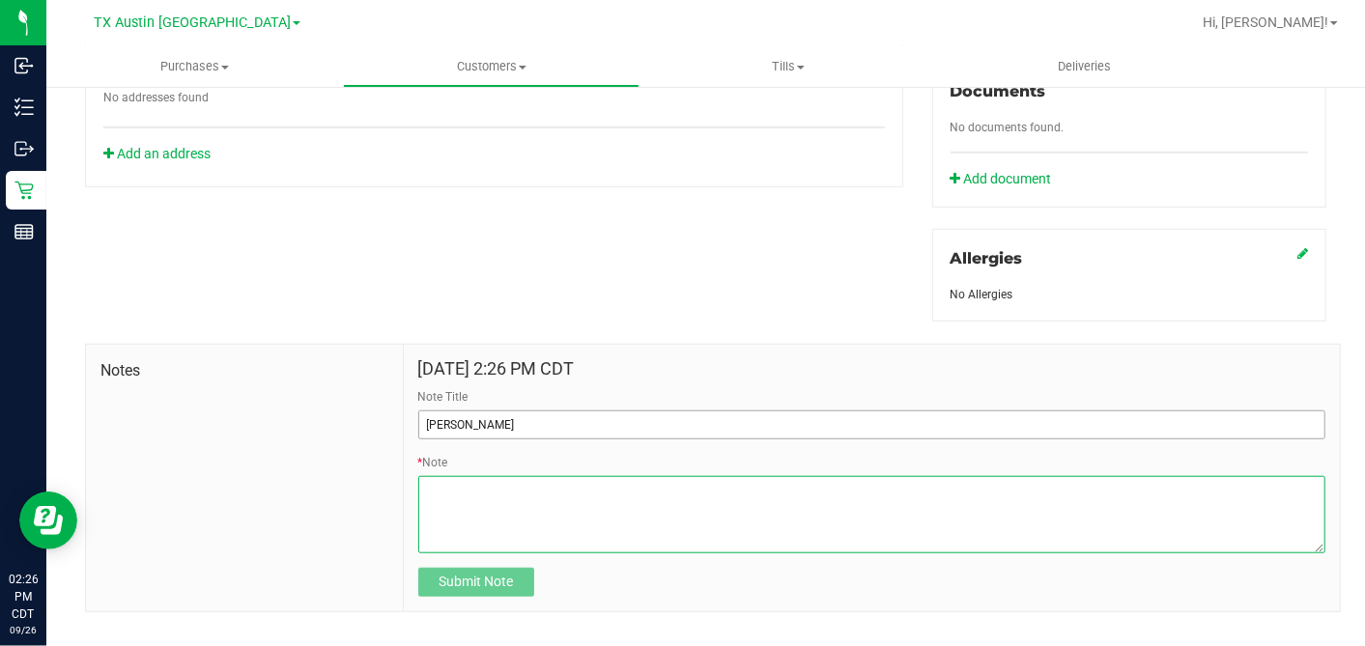
paste textarea "Patient Name: [PERSON_NAME] Address: [STREET_ADDRESS] Phone Number: [PHONE_NUMB…"
type textarea "Patient Name: [PERSON_NAME] Address: [STREET_ADDRESS] Phone Number: [PHONE_NUMB…"
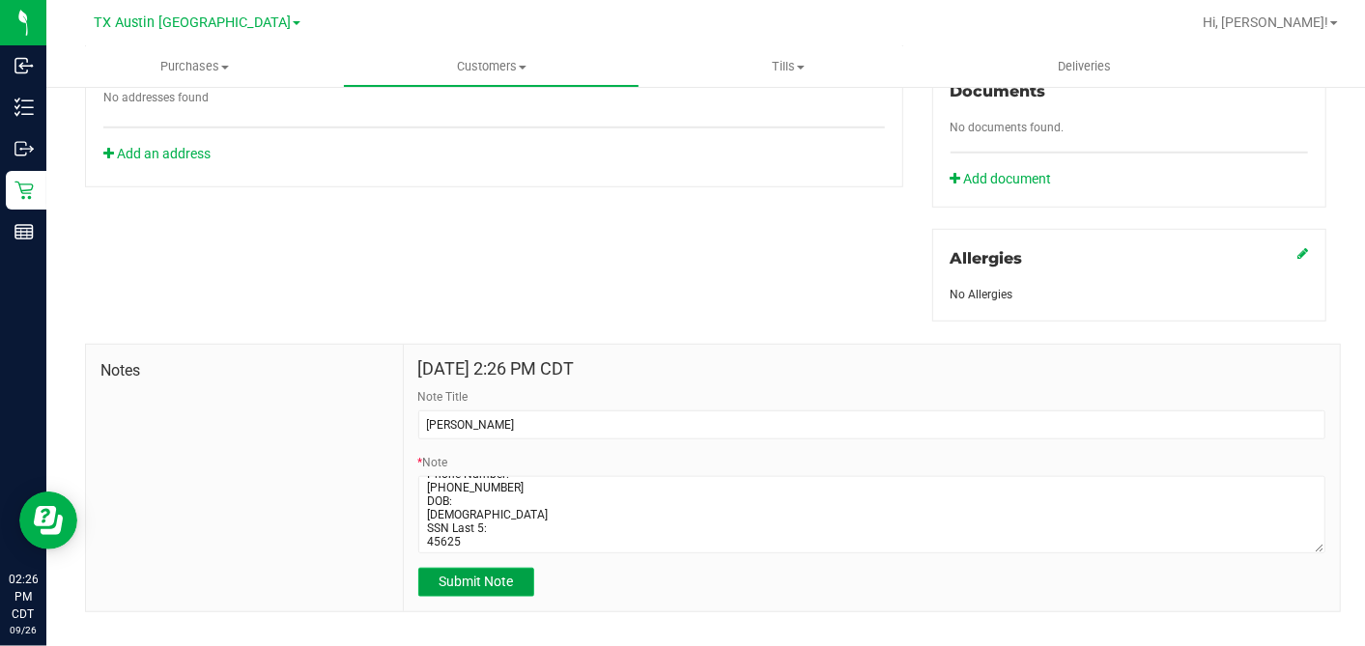
click at [471, 574] on button "Submit Note" at bounding box center [476, 582] width 116 height 29
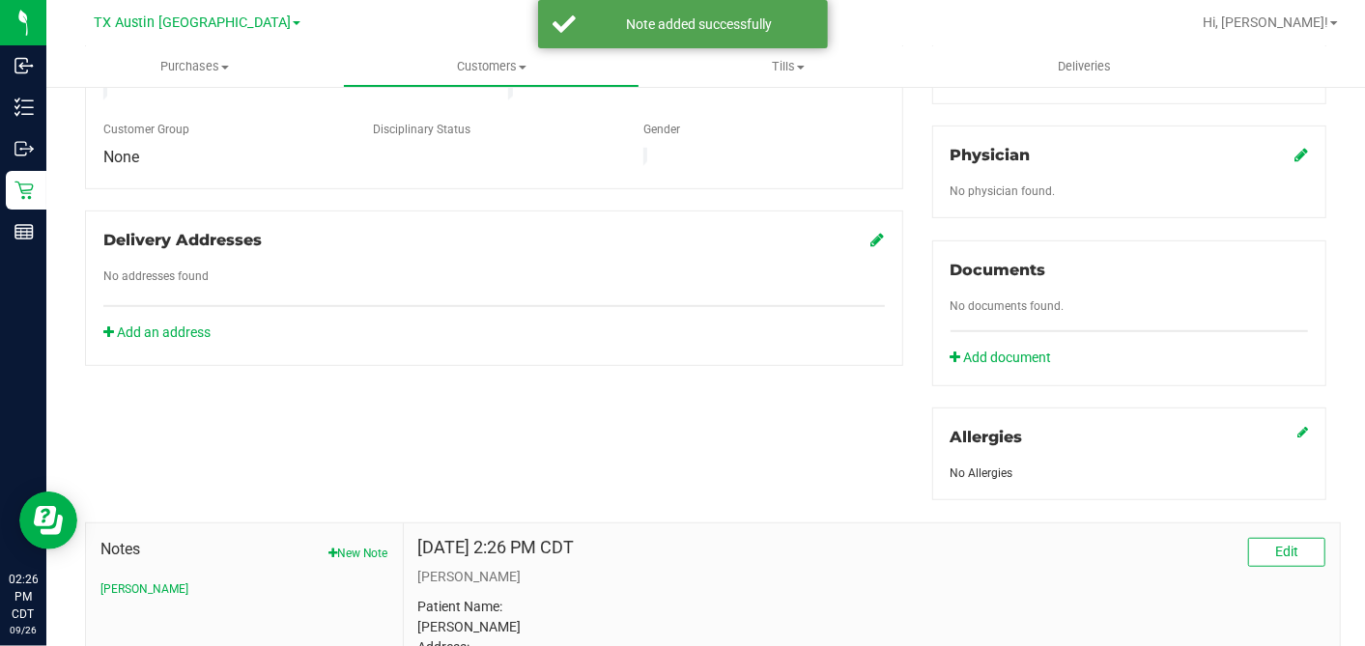
scroll to position [403, 0]
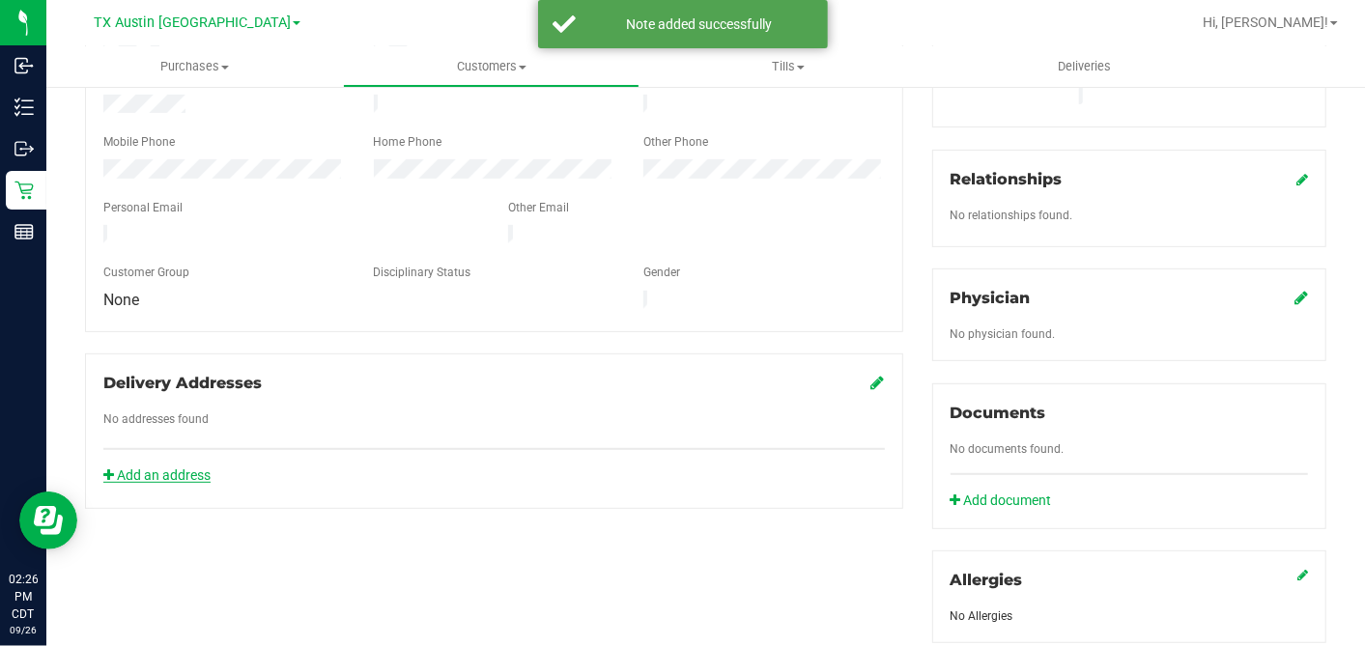
click at [201, 467] on link "Add an address" at bounding box center [156, 474] width 107 height 15
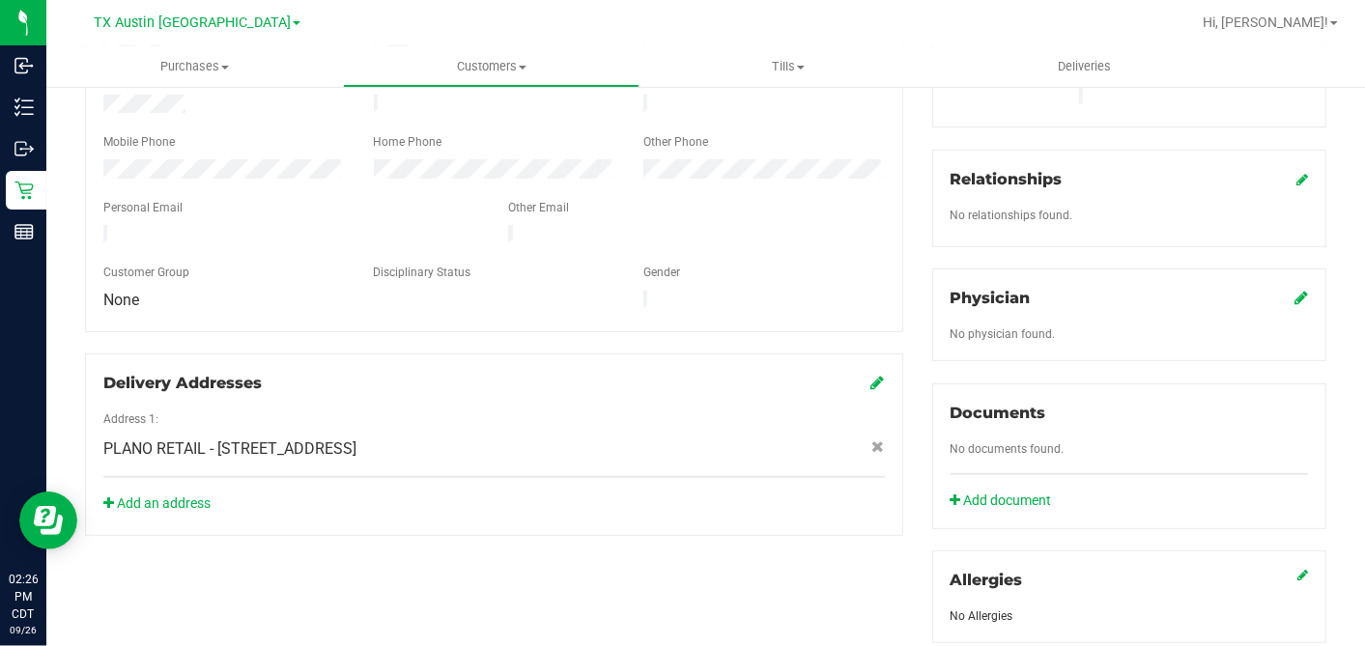
click at [1294, 290] on icon at bounding box center [1301, 297] width 14 height 15
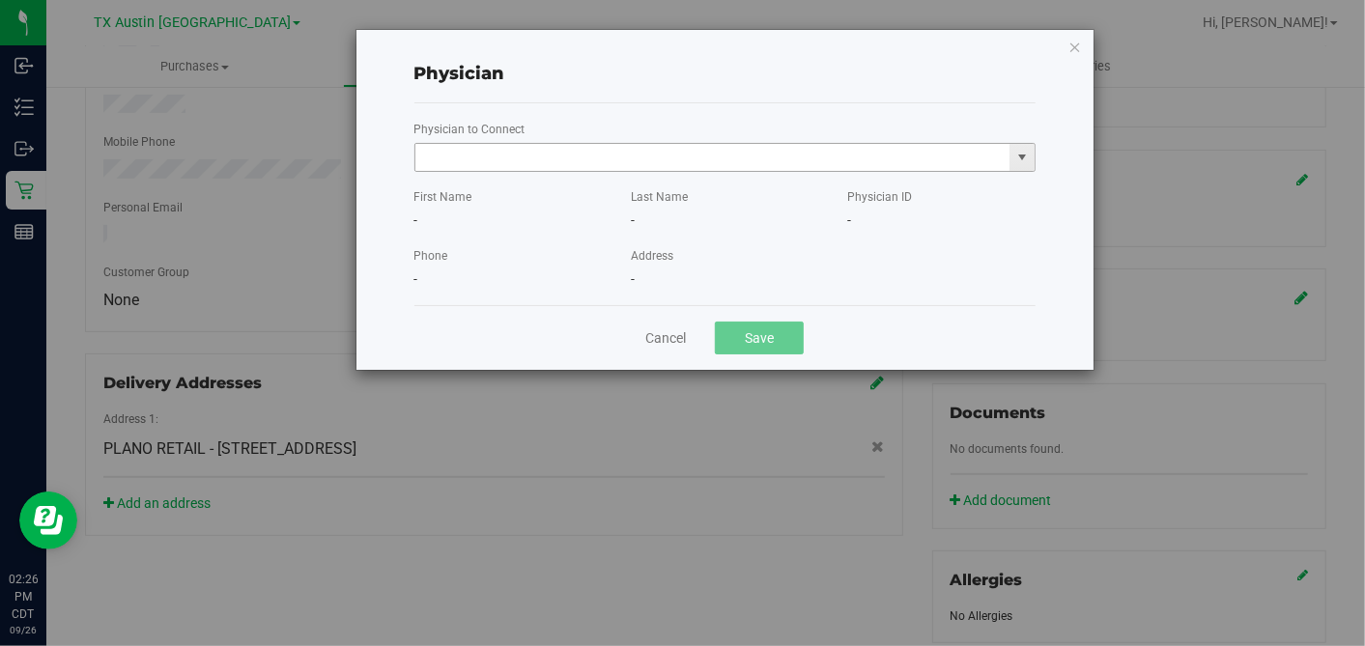
click at [664, 152] on input "text" at bounding box center [712, 157] width 595 height 27
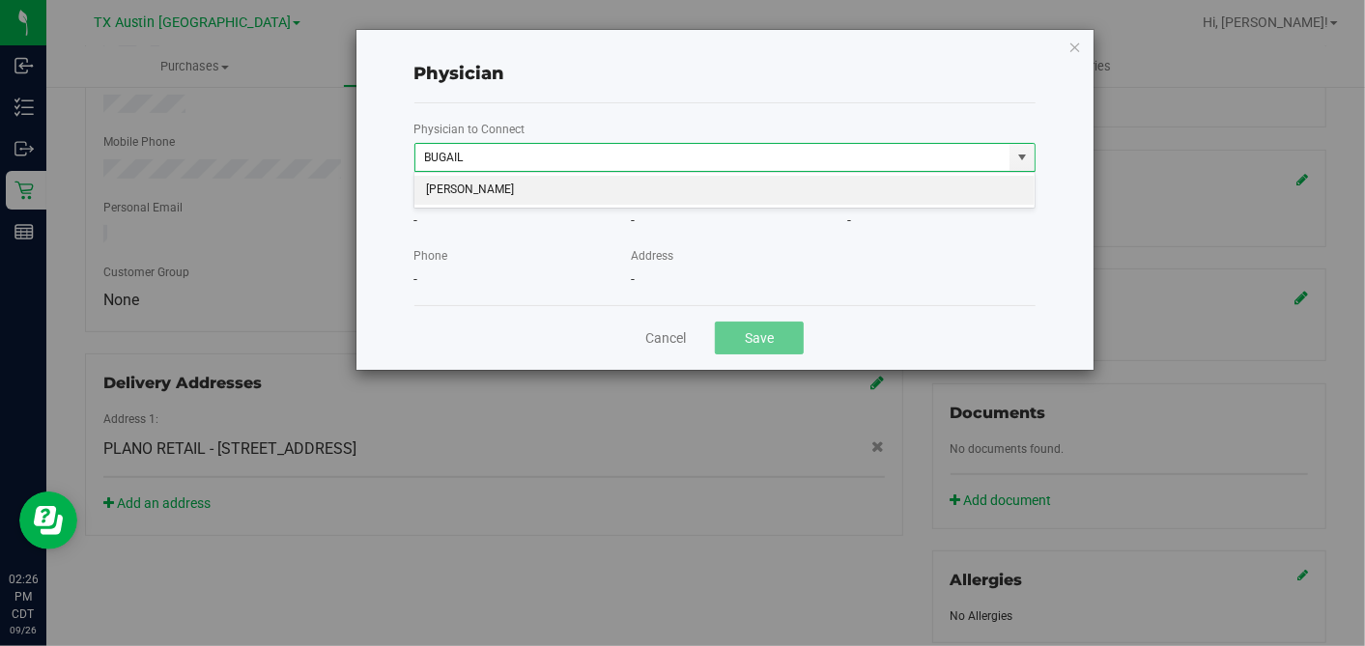
click at [652, 184] on li "[PERSON_NAME]" at bounding box center [724, 190] width 620 height 29
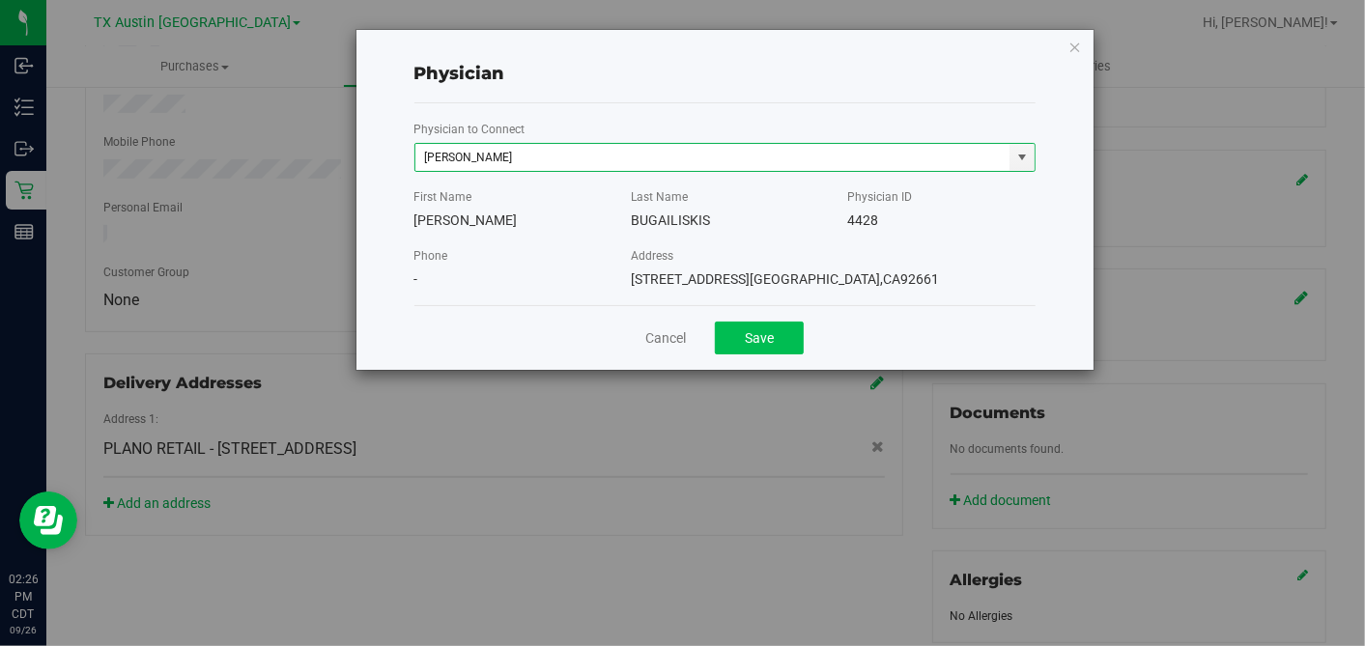
type input "[PERSON_NAME]"
click at [742, 332] on button "Save" at bounding box center [759, 338] width 89 height 33
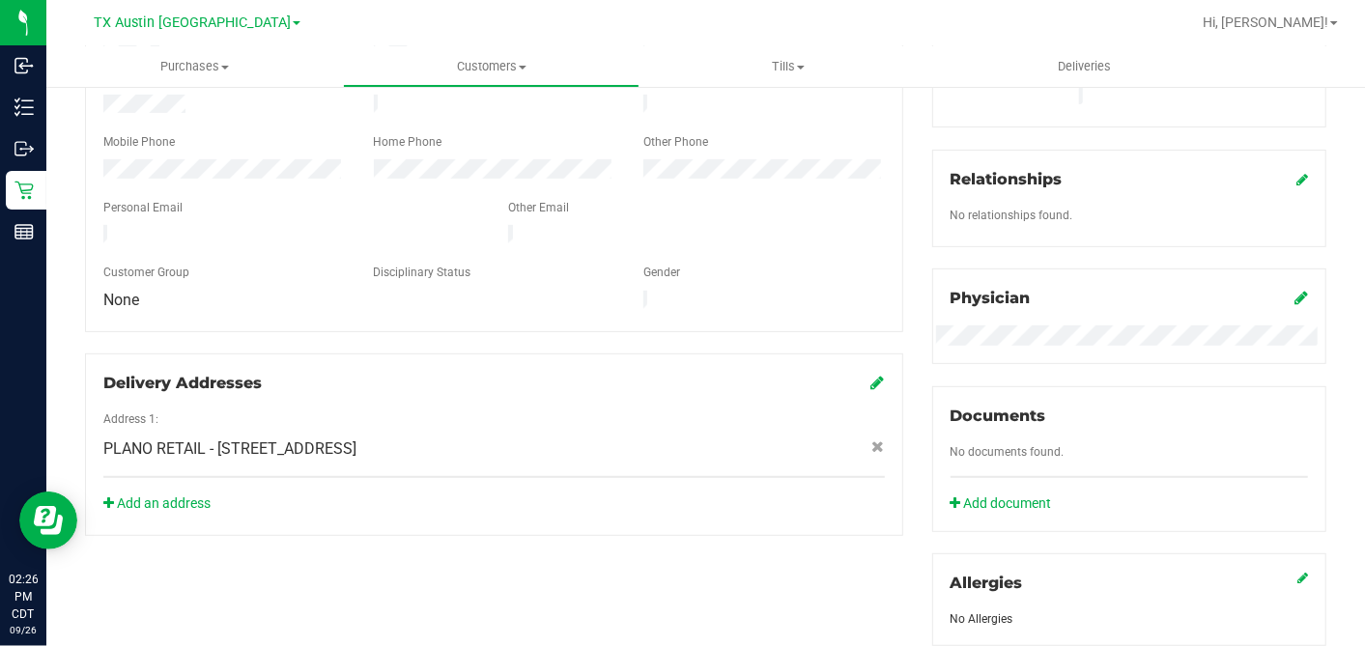
scroll to position [80, 0]
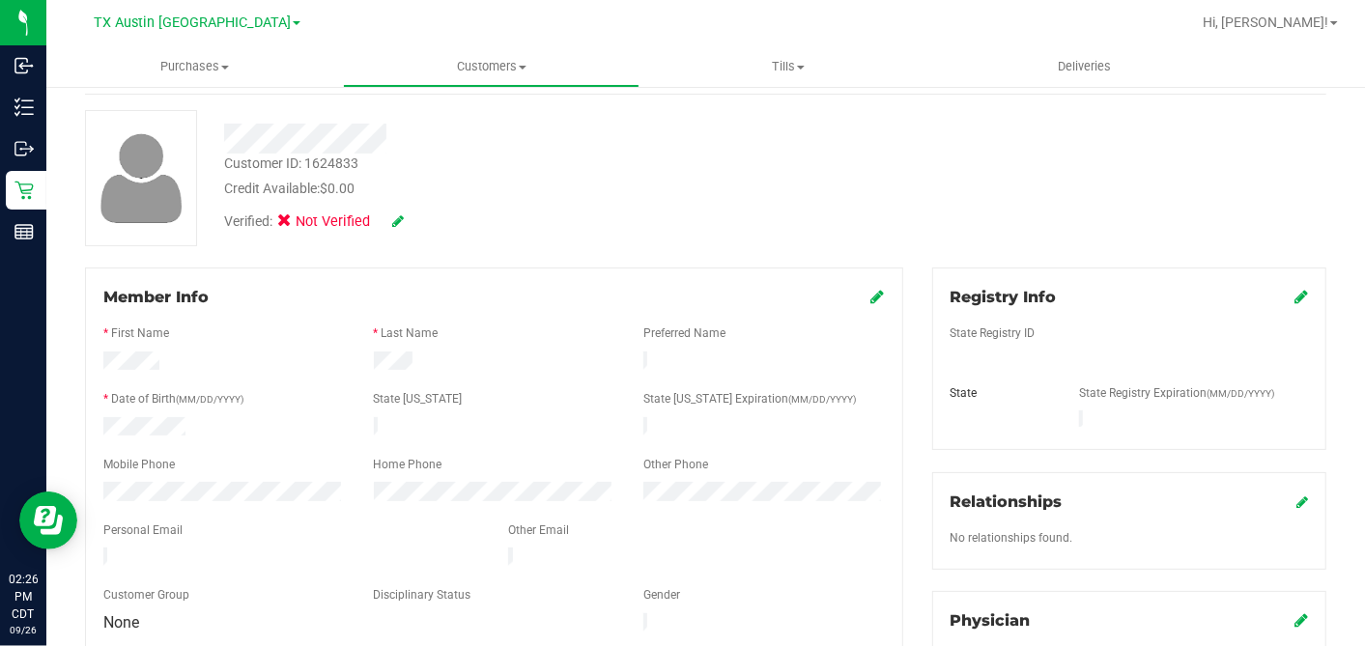
click at [1278, 300] on div "Registry Info" at bounding box center [1128, 297] width 357 height 23
click at [1277, 299] on div "Registry Info" at bounding box center [1128, 297] width 357 height 23
click at [1294, 295] on icon at bounding box center [1301, 296] width 14 height 15
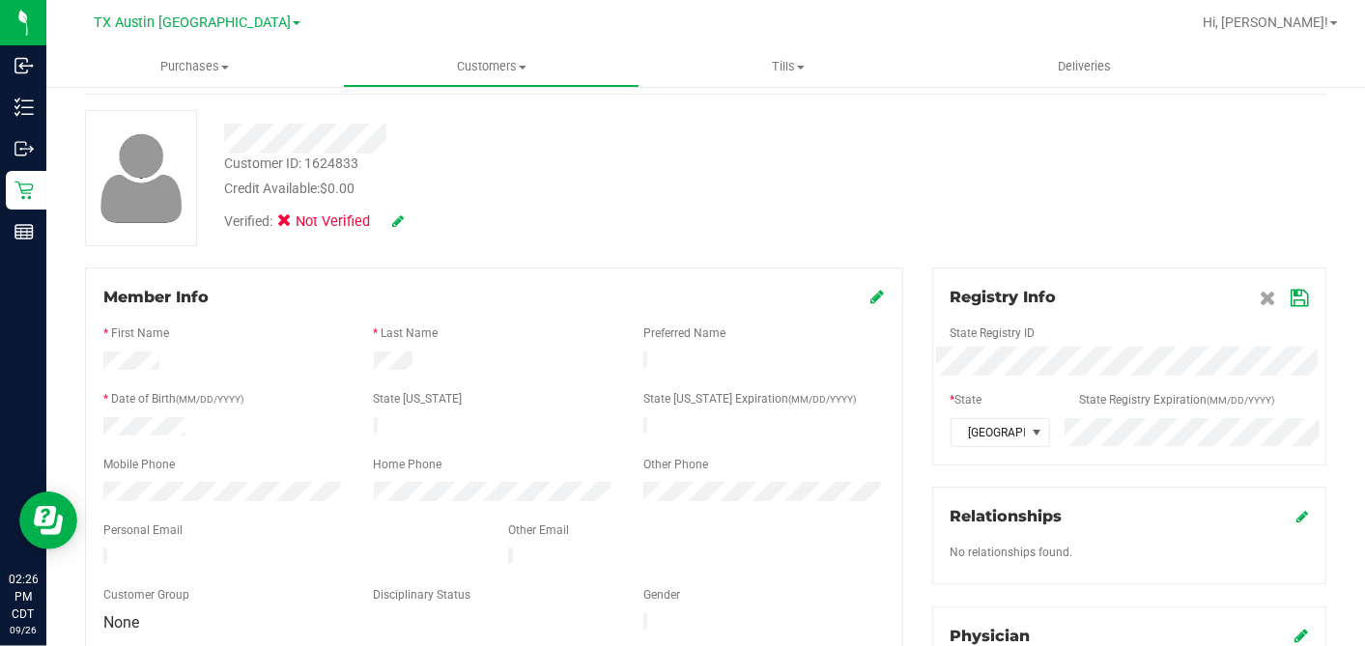
click at [1290, 293] on icon at bounding box center [1298, 298] width 17 height 15
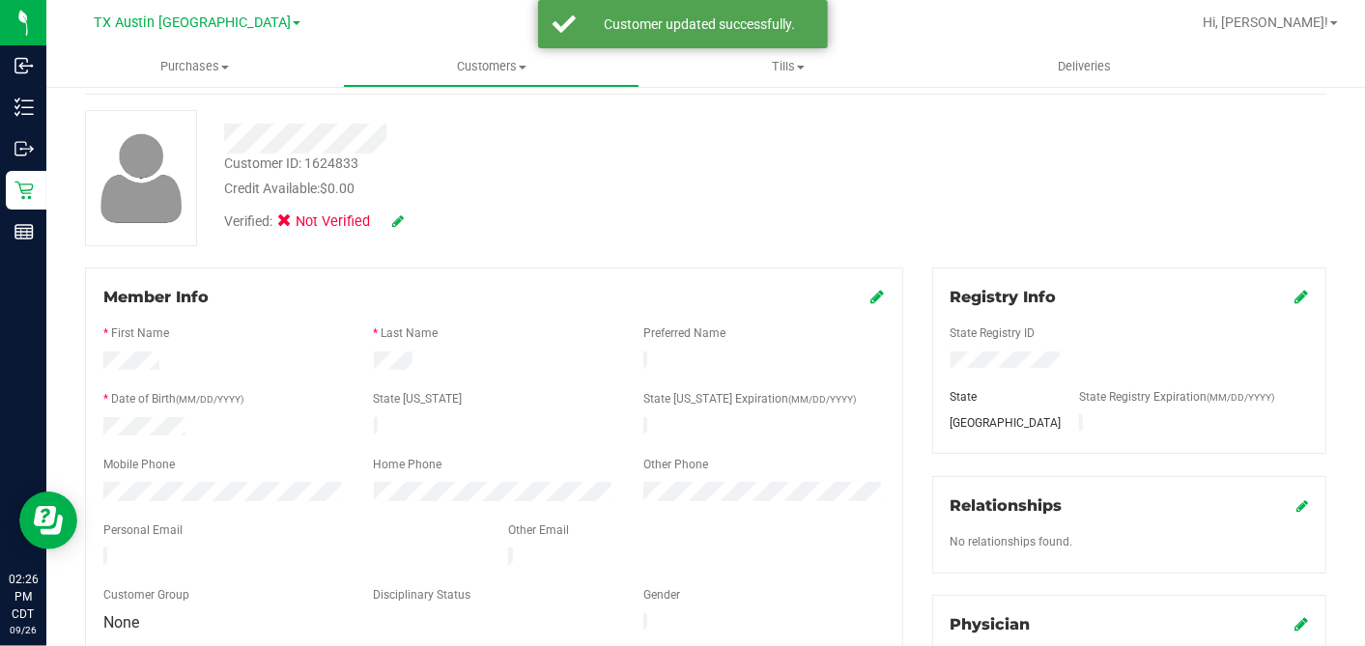
click at [871, 297] on icon at bounding box center [878, 296] width 14 height 15
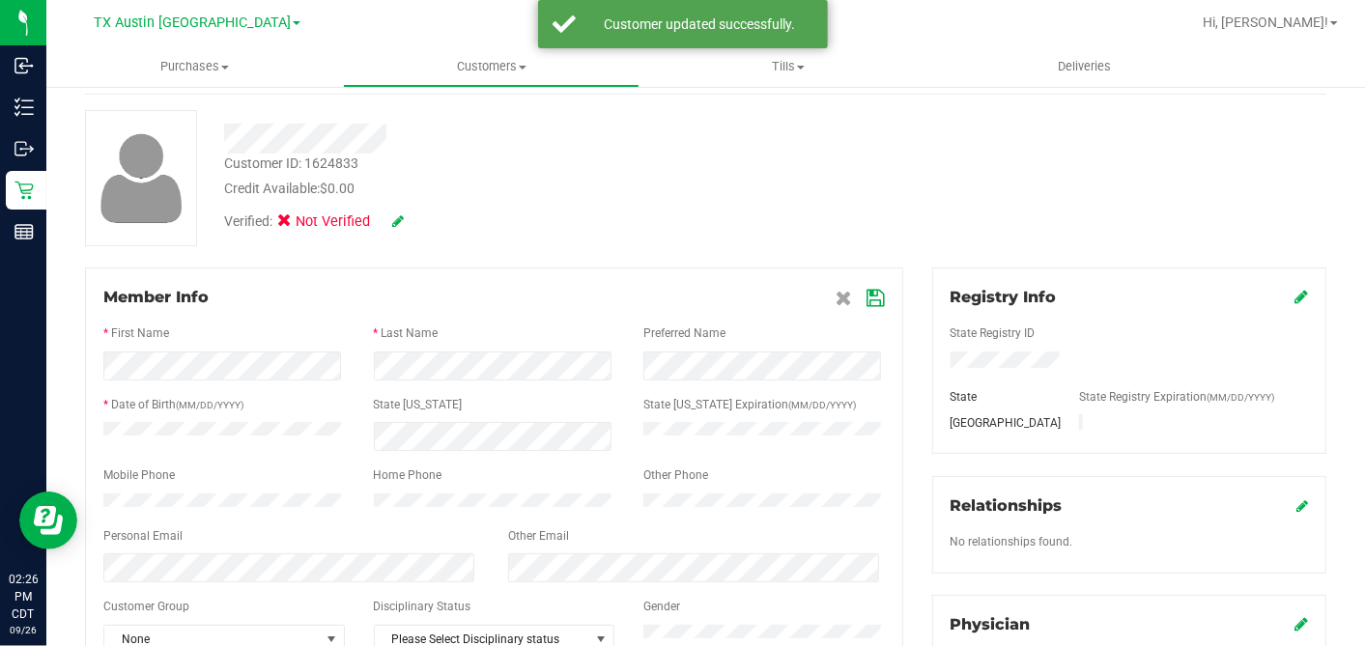
click at [867, 291] on icon at bounding box center [875, 298] width 17 height 15
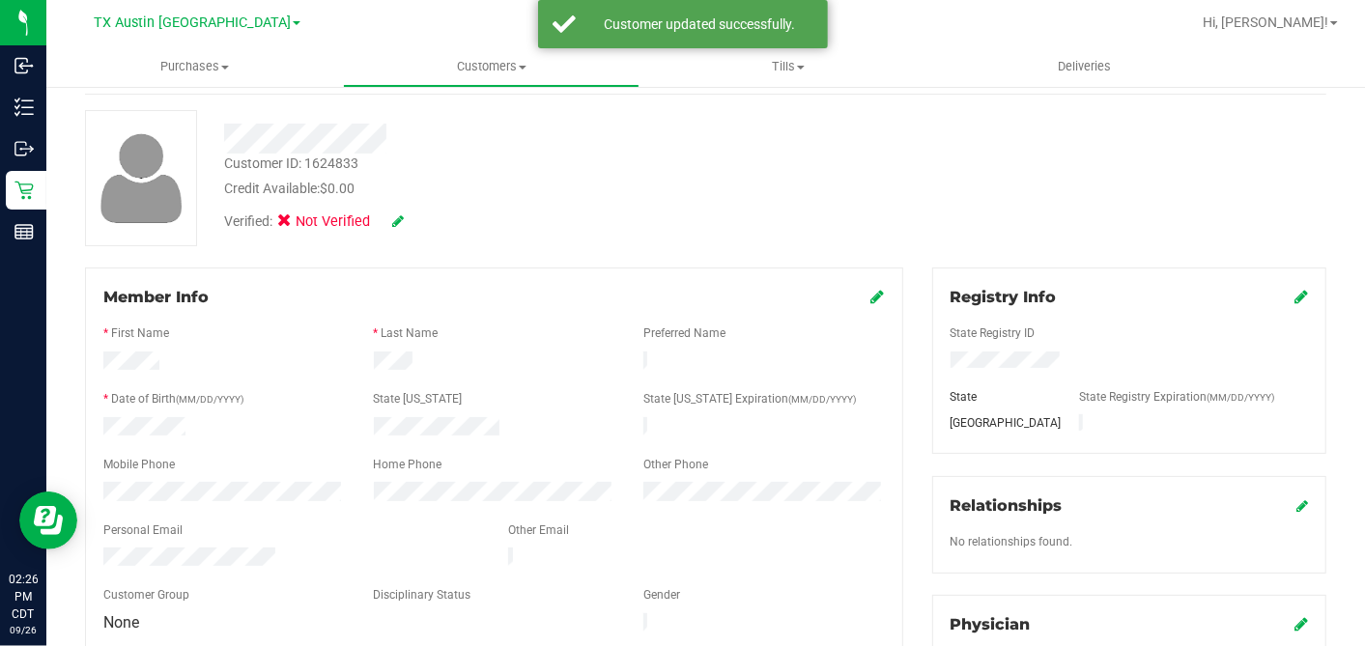
click at [392, 214] on icon at bounding box center [398, 221] width 12 height 14
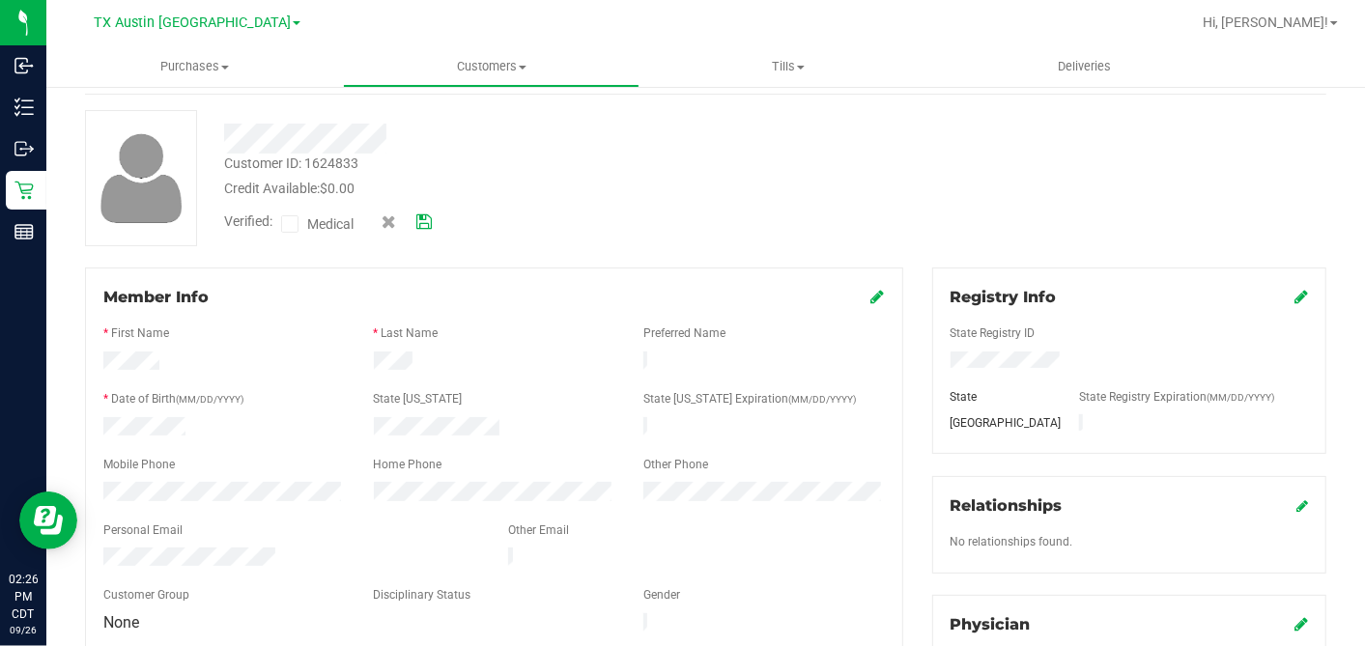
click at [294, 224] on icon at bounding box center [290, 224] width 13 height 0
click at [0, 0] on input "Medical" at bounding box center [0, 0] width 0 height 0
drag, startPoint x: 426, startPoint y: 222, endPoint x: 538, endPoint y: 226, distance: 112.1
click at [427, 222] on icon at bounding box center [423, 222] width 15 height 14
click at [541, 226] on div at bounding box center [706, 178] width 1270 height 136
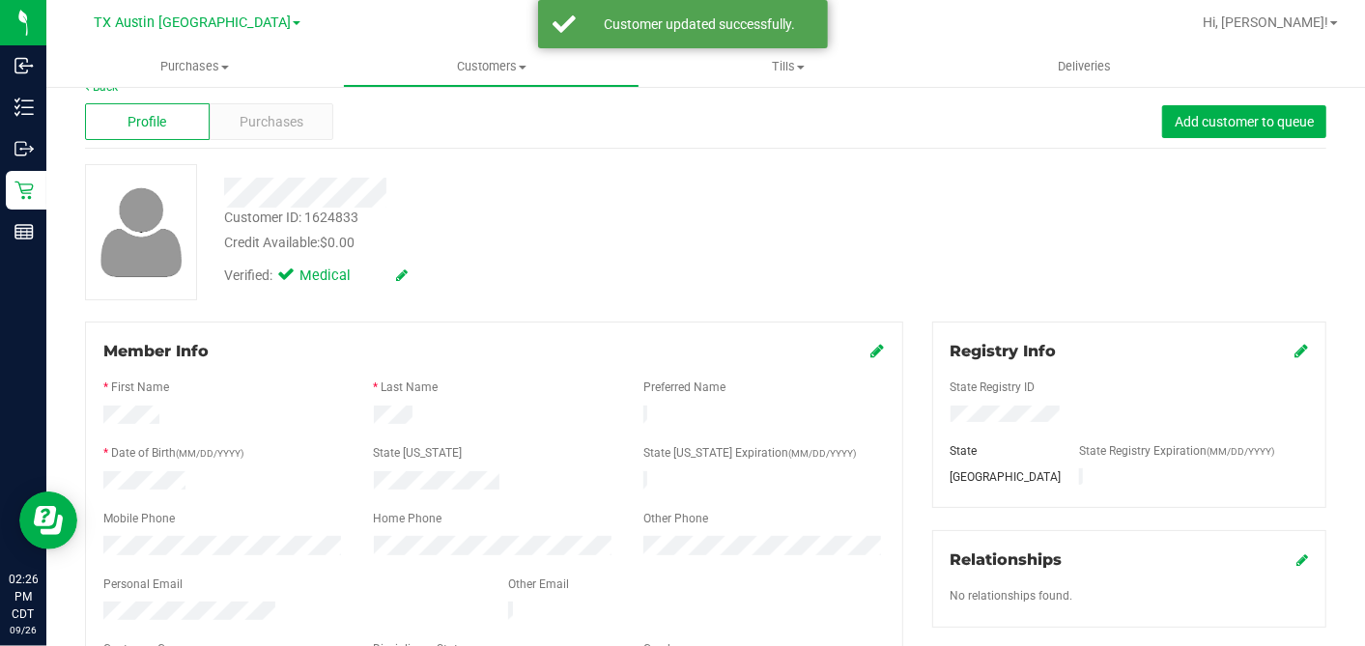
scroll to position [0, 0]
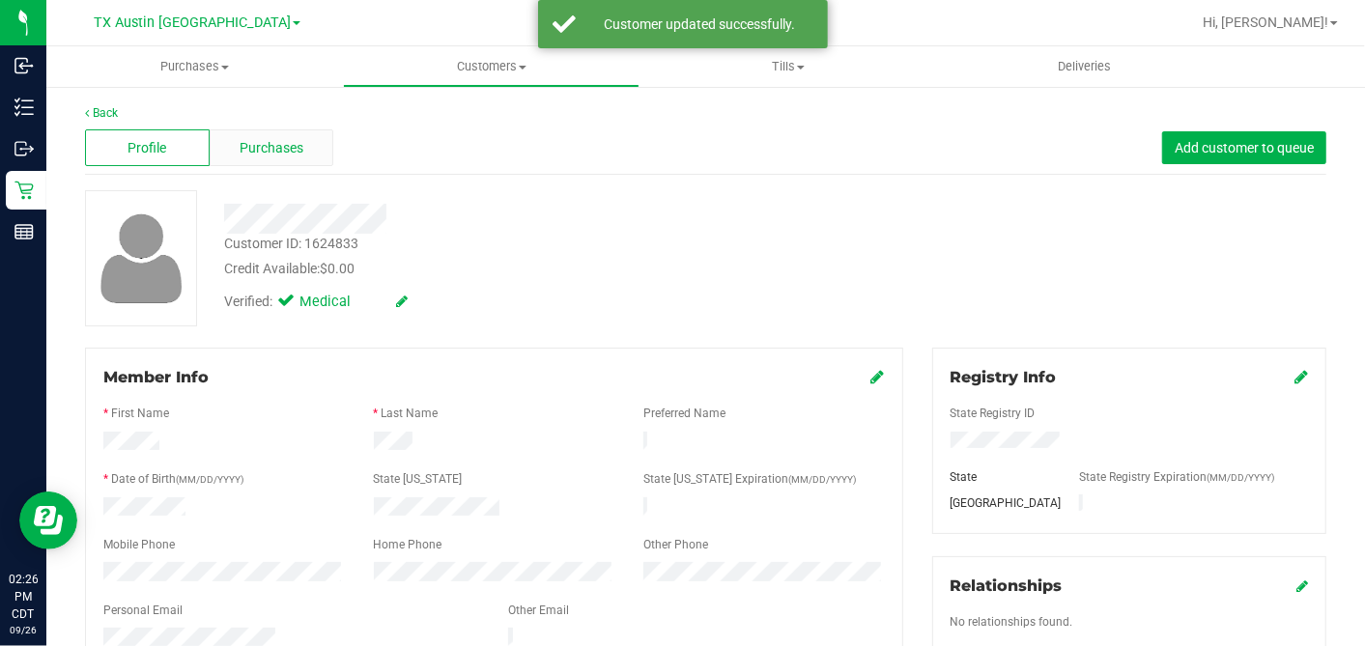
click at [315, 147] on div "Purchases" at bounding box center [272, 147] width 125 height 37
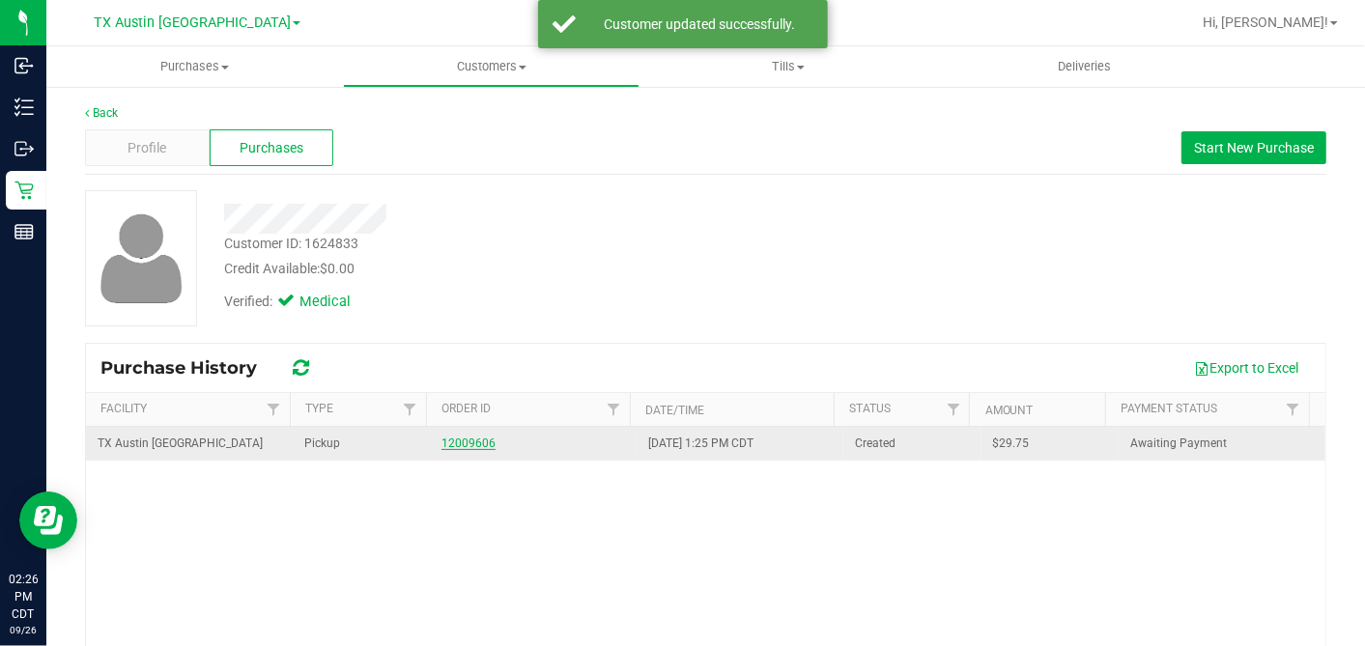
click at [466, 444] on link "12009606" at bounding box center [468, 444] width 54 height 14
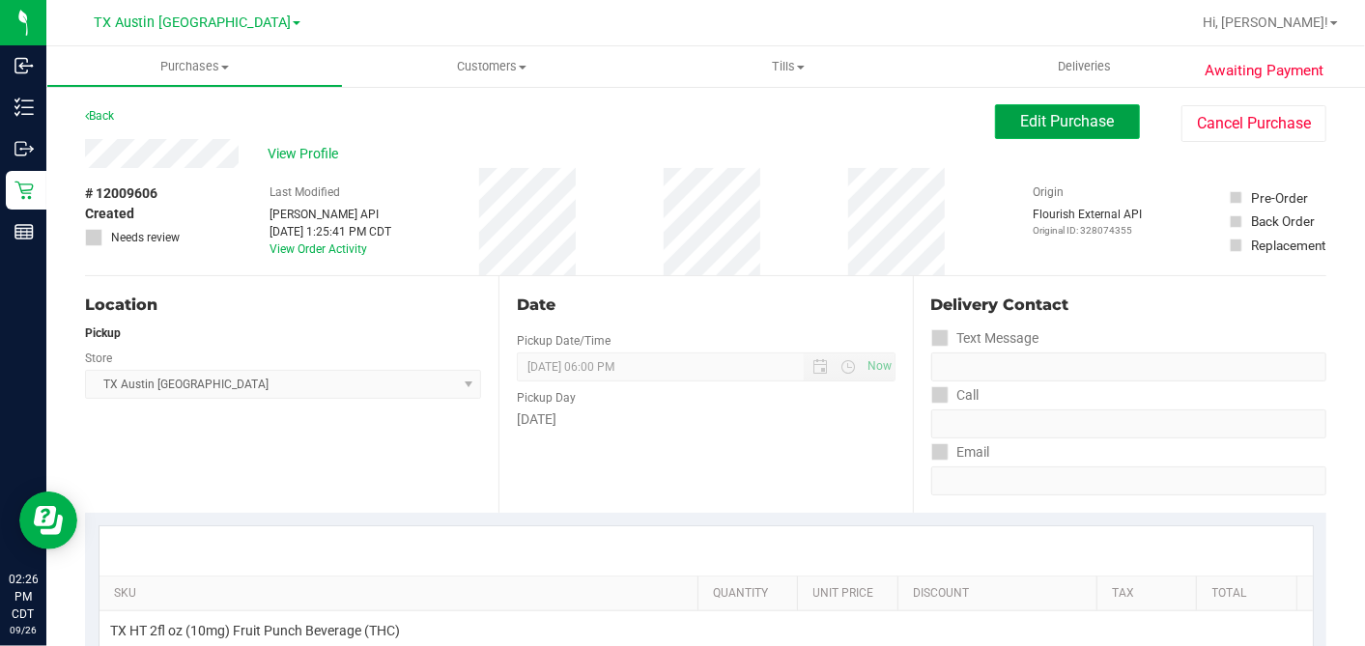
click at [1021, 119] on span "Edit Purchase" at bounding box center [1068, 121] width 94 height 18
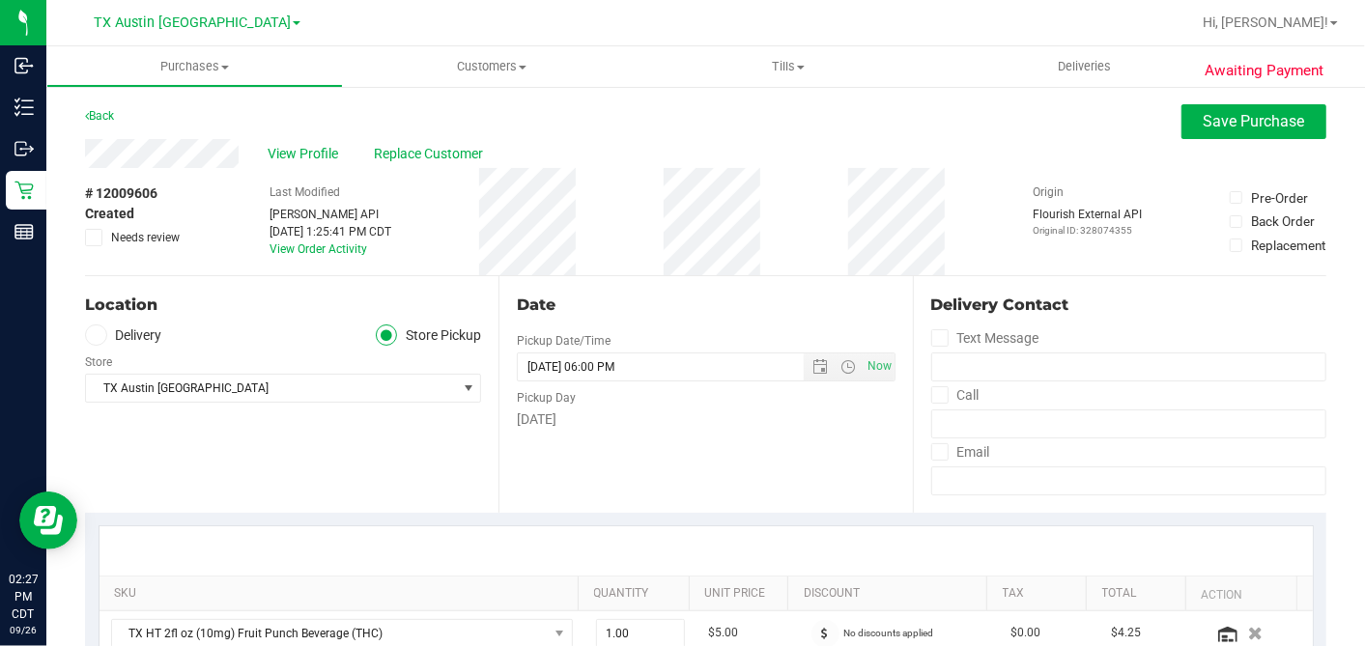
click at [107, 336] on label "Delivery" at bounding box center [123, 336] width 77 height 22
click at [0, 0] on input "Delivery" at bounding box center [0, 0] width 0 height 0
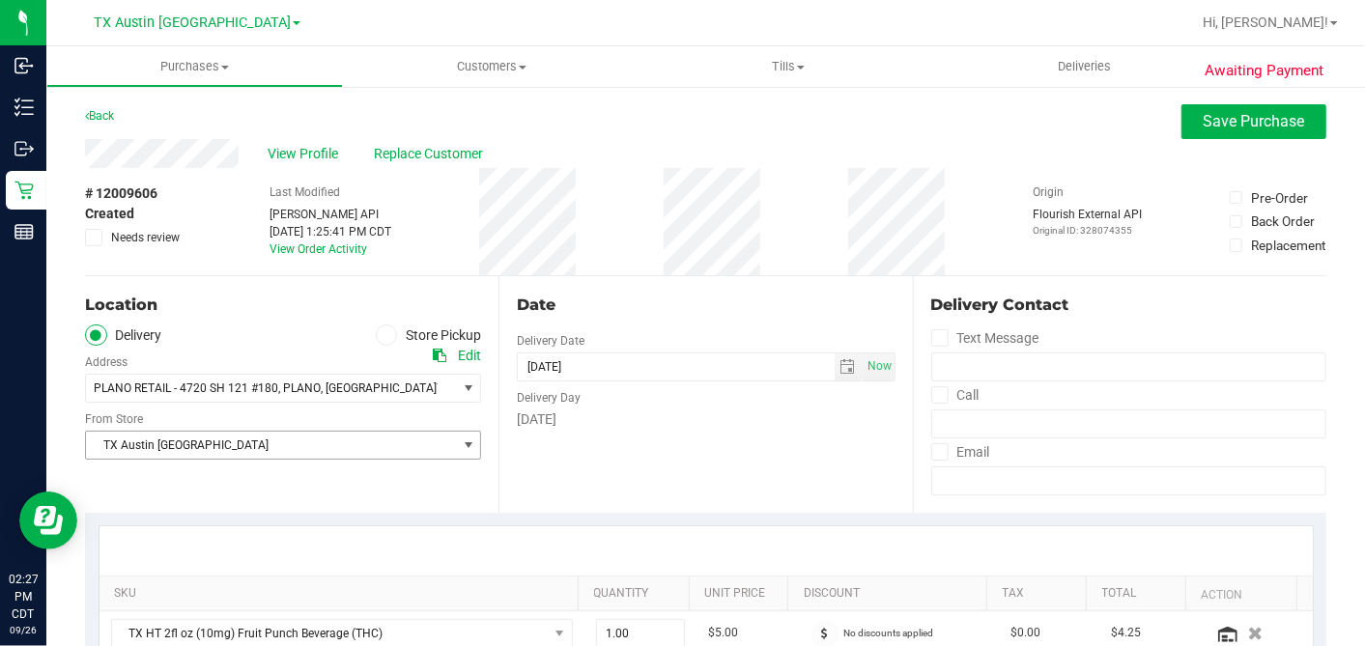
click at [235, 449] on span "TX Austin [GEOGRAPHIC_DATA]" at bounding box center [271, 445] width 370 height 27
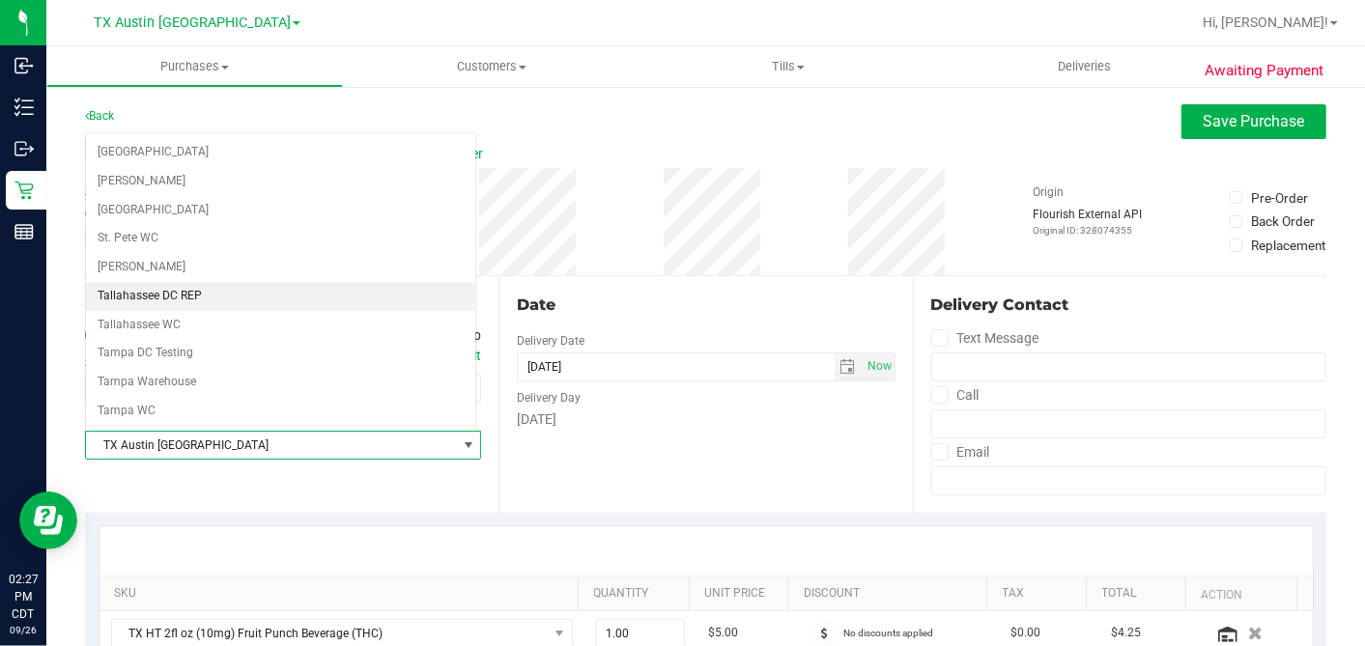
scroll to position [1373, 0]
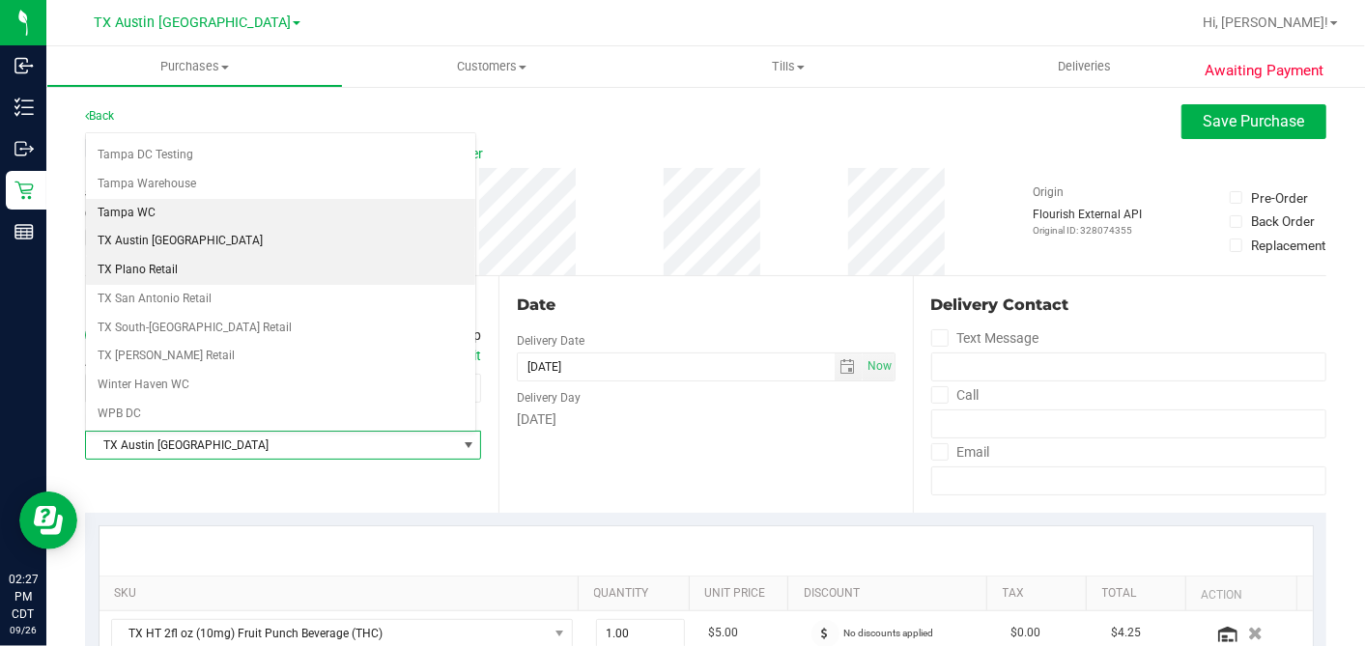
drag, startPoint x: 183, startPoint y: 243, endPoint x: 373, endPoint y: 278, distance: 193.4
click at [184, 256] on li "TX Plano Retail" at bounding box center [280, 270] width 389 height 29
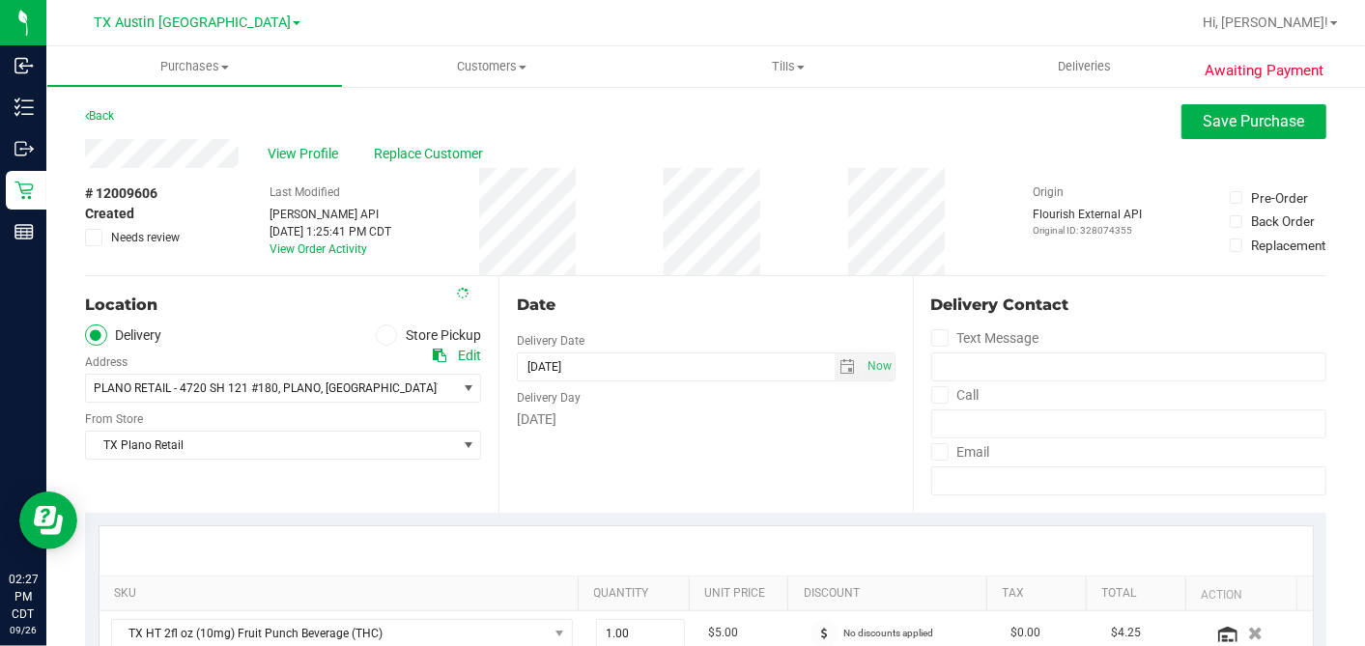
click at [799, 302] on div "Date" at bounding box center [706, 305] width 378 height 23
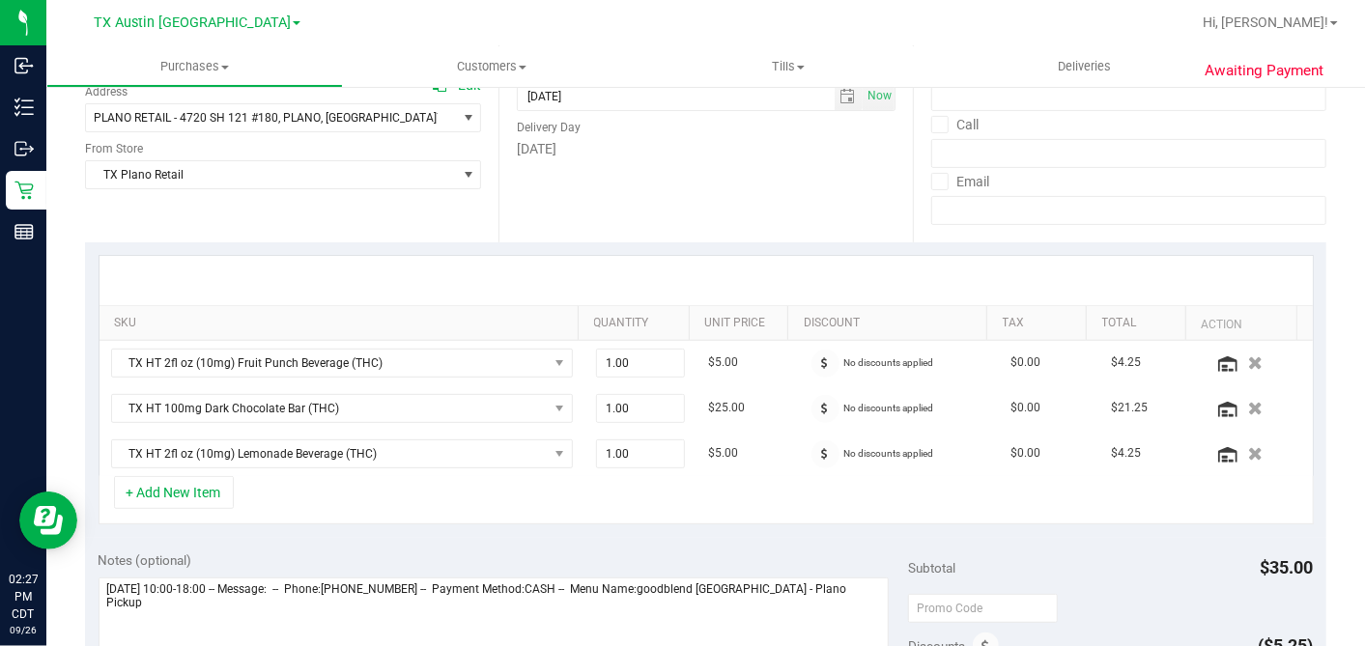
scroll to position [429, 0]
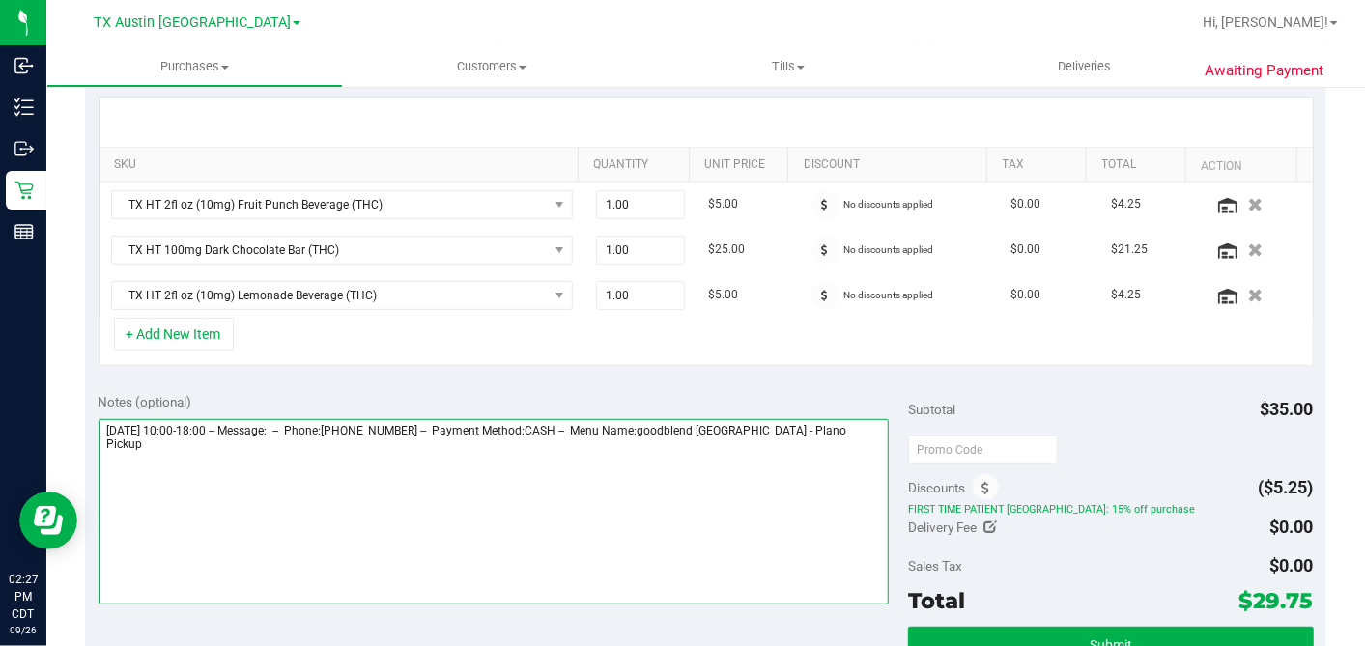
click at [854, 432] on textarea at bounding box center [494, 511] width 791 height 185
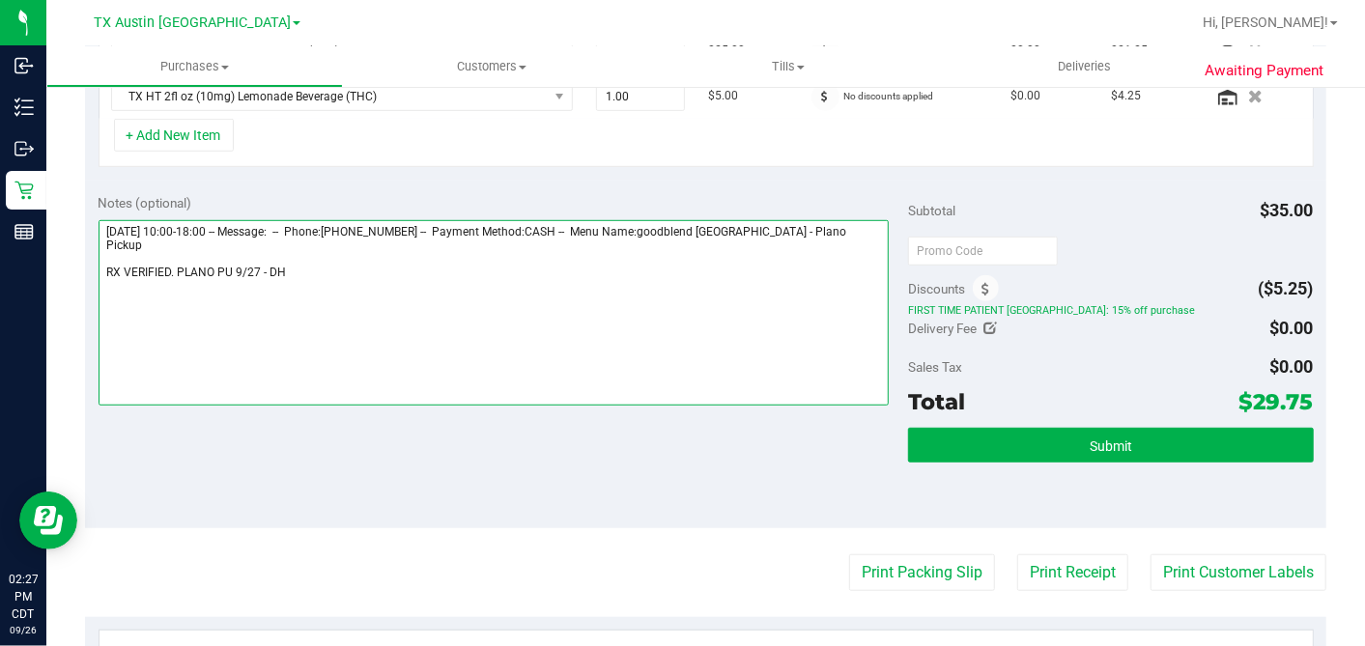
scroll to position [643, 0]
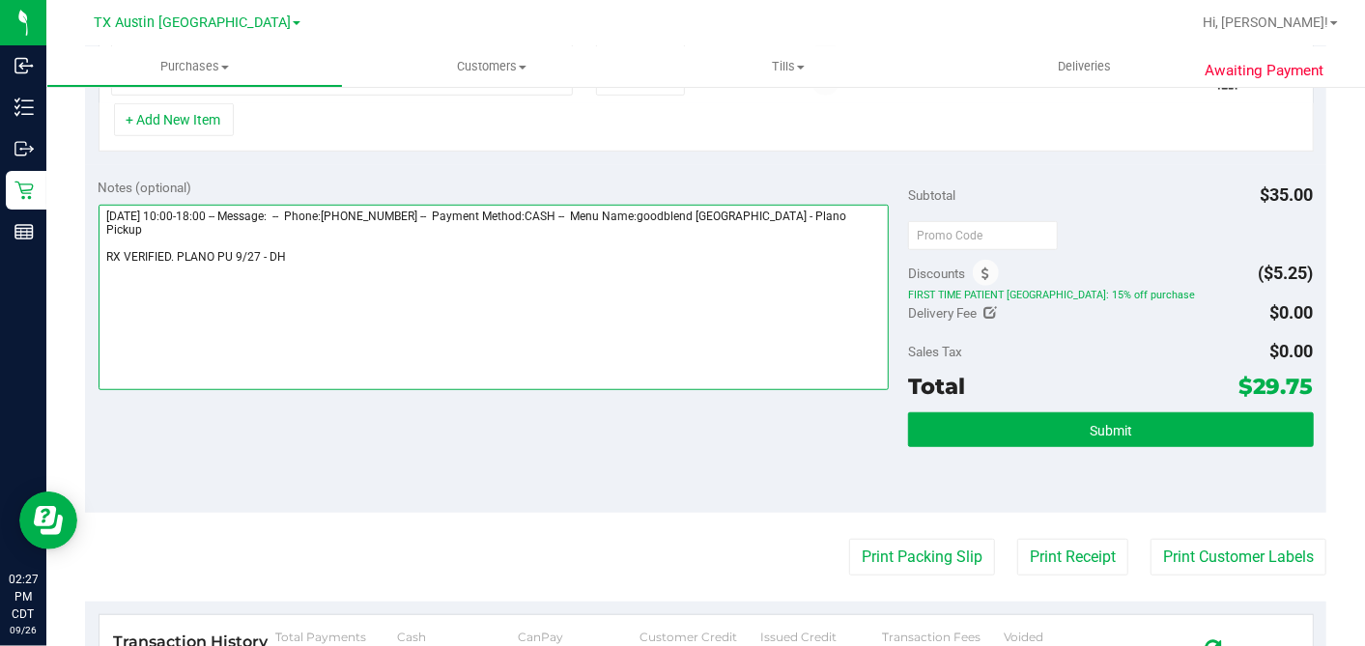
type textarea "[DATE] 10:00-18:00 -- Message: -- Phone:[PHONE_NUMBER] -- Payment Method:CASH -…"
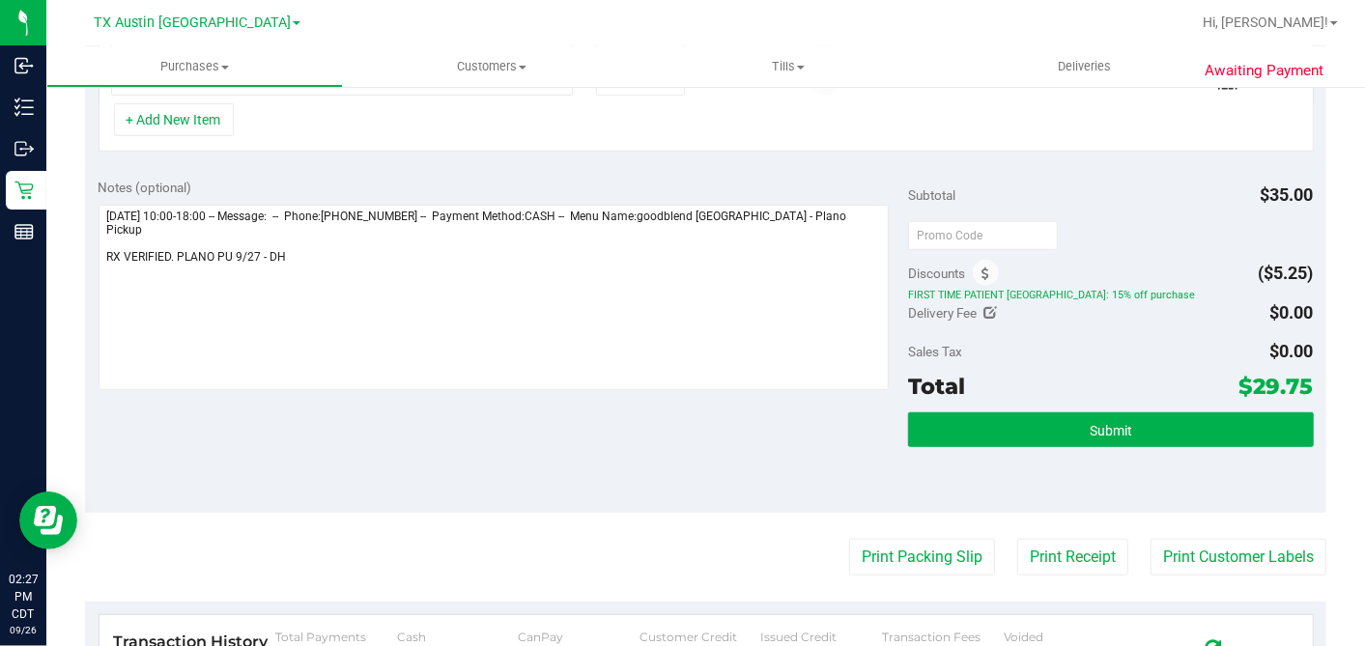
click at [990, 180] on div "Subtotal $35.00" at bounding box center [1110, 195] width 405 height 35
click at [1069, 217] on div at bounding box center [1110, 234] width 405 height 35
click at [1070, 207] on div "Subtotal $35.00" at bounding box center [1110, 195] width 405 height 35
drag, startPoint x: 1121, startPoint y: 419, endPoint x: 1062, endPoint y: 422, distance: 59.0
click at [1121, 419] on button "Submit" at bounding box center [1110, 429] width 405 height 35
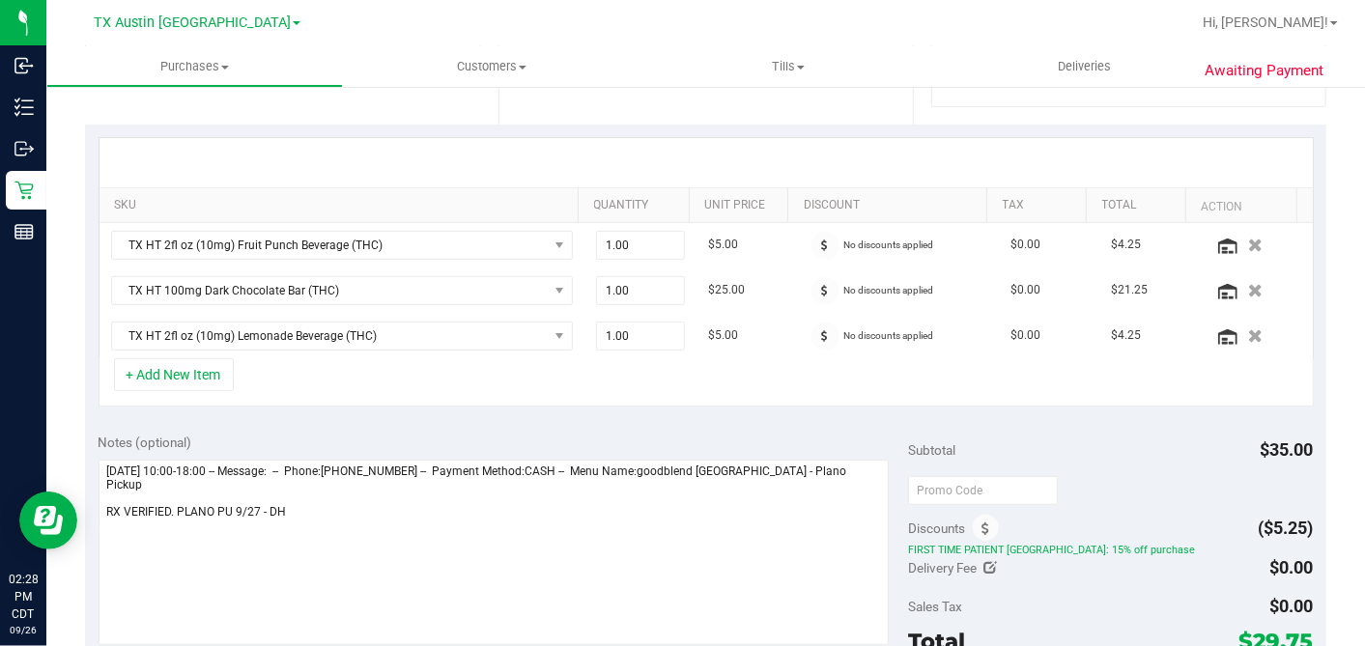
scroll to position [0, 0]
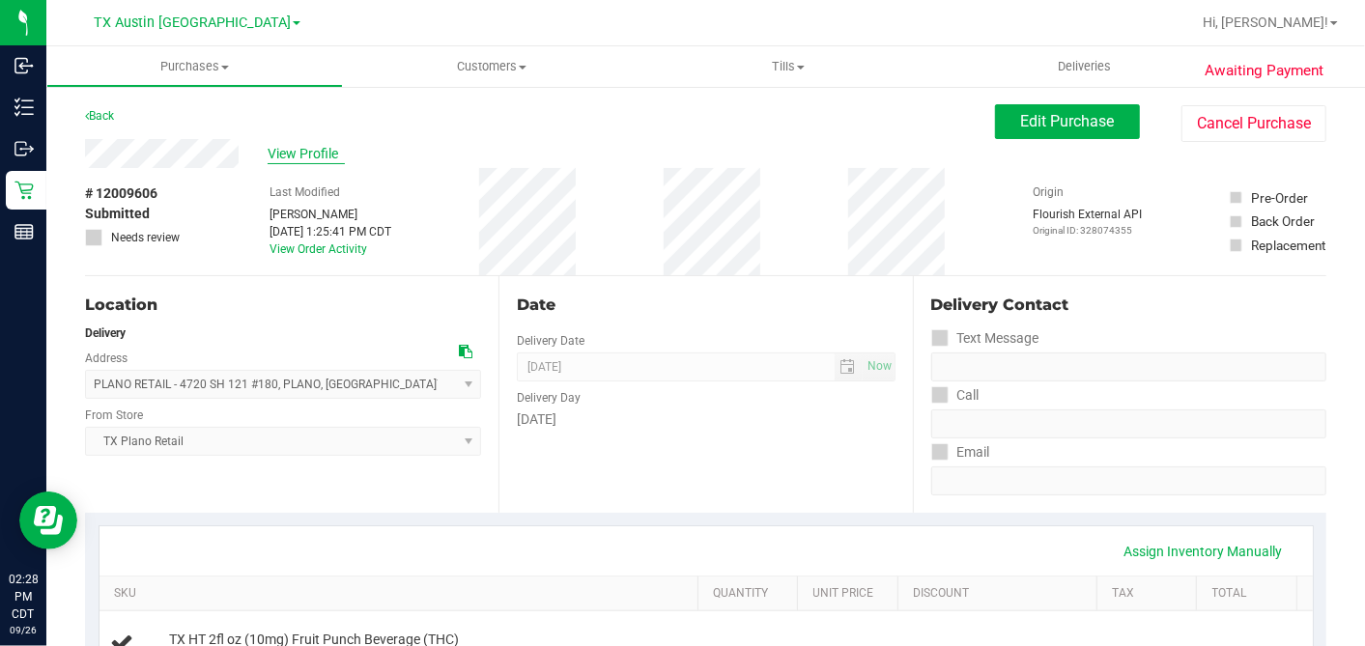
click at [316, 152] on span "View Profile" at bounding box center [306, 154] width 77 height 20
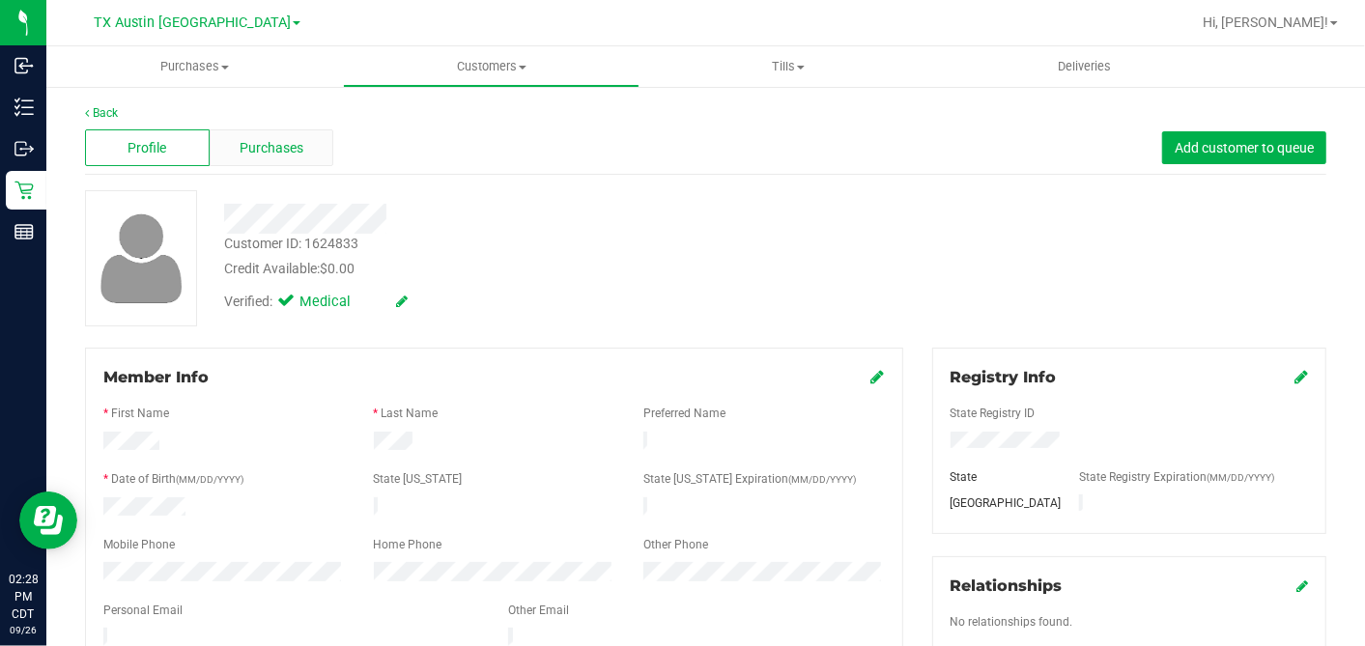
click at [272, 153] on span "Purchases" at bounding box center [272, 148] width 64 height 20
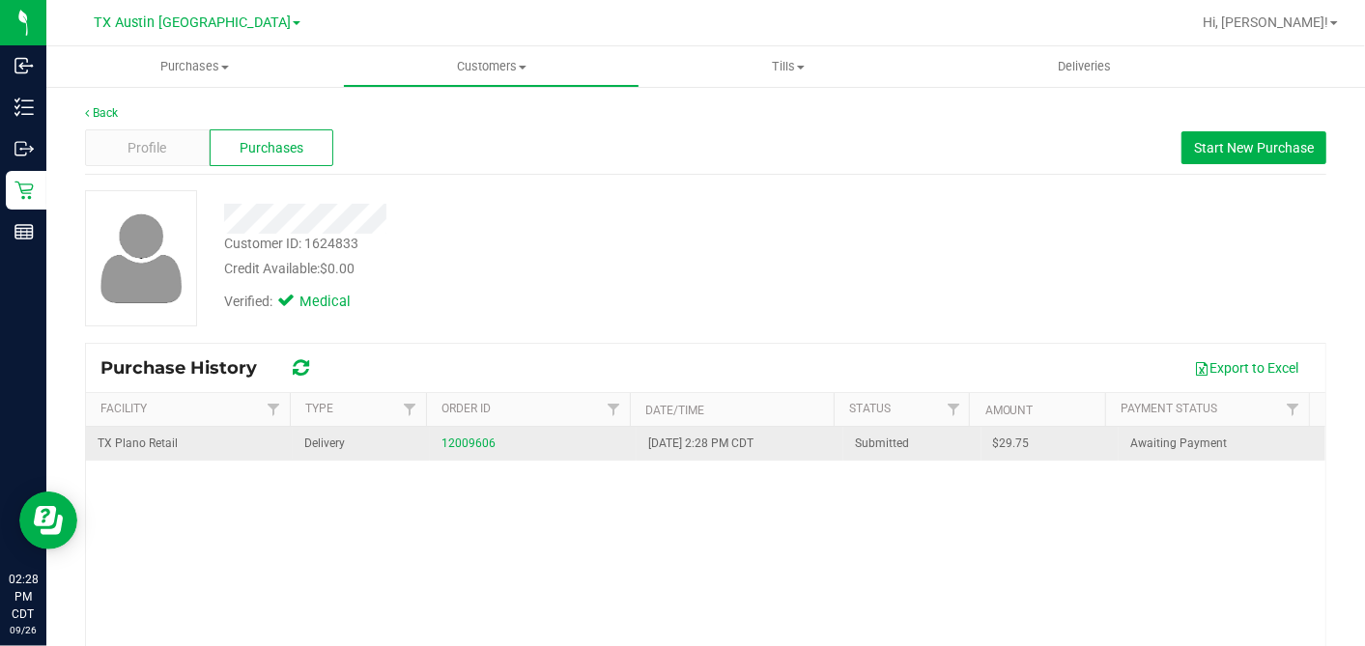
click at [993, 444] on span "$29.75" at bounding box center [1011, 444] width 37 height 18
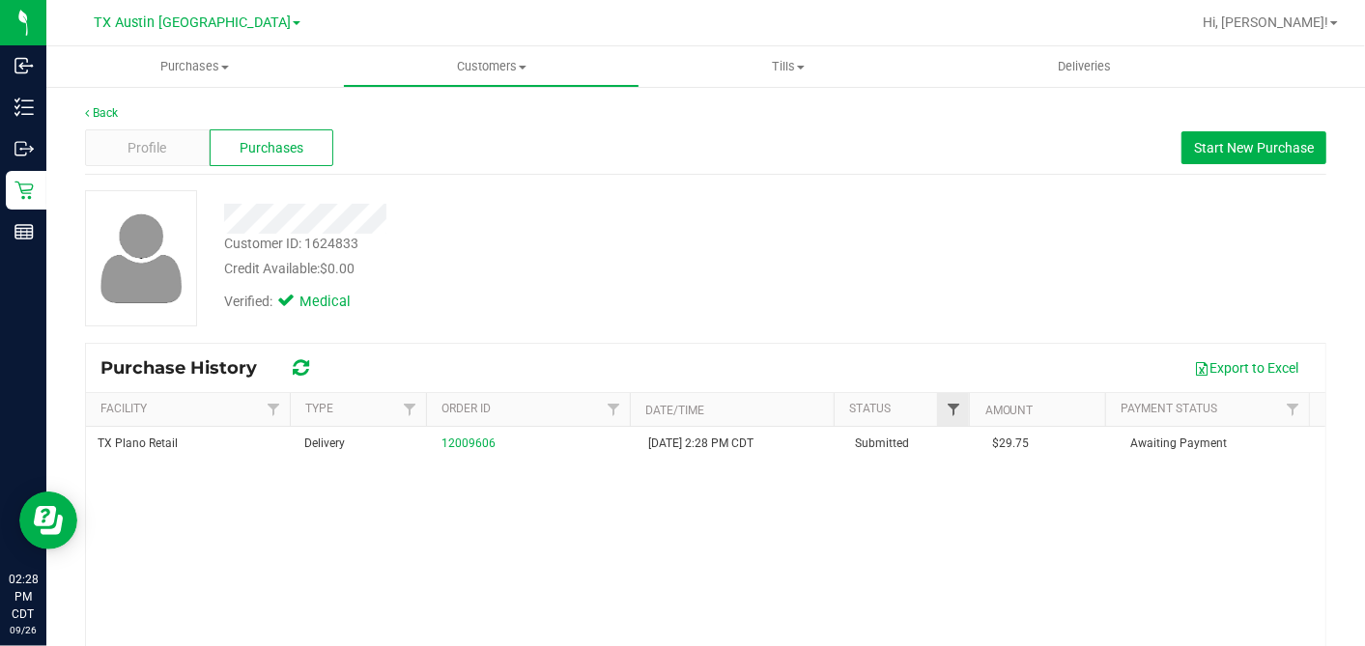
copy span "29.75"
click at [537, 269] on div "Credit Available: $0.00" at bounding box center [527, 269] width 607 height 20
click at [498, 212] on div at bounding box center [528, 219] width 636 height 30
click at [169, 147] on div "Profile" at bounding box center [147, 147] width 125 height 37
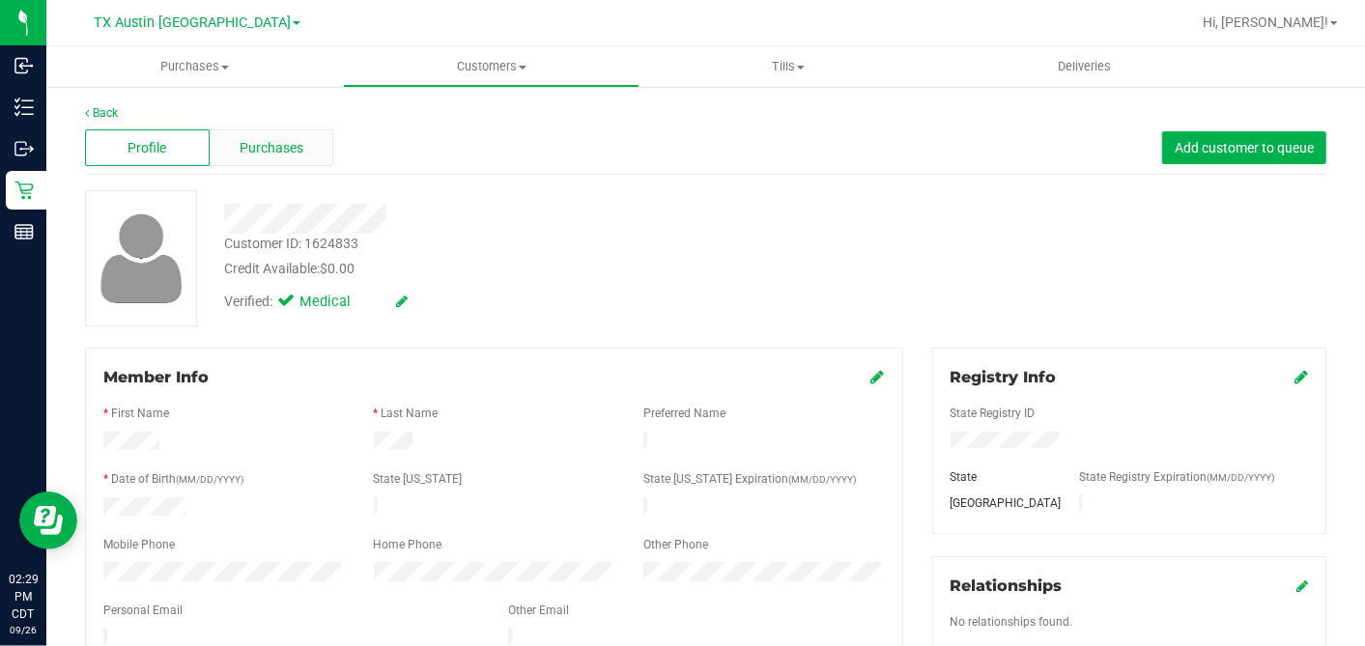
click at [317, 139] on div "Purchases" at bounding box center [272, 147] width 125 height 37
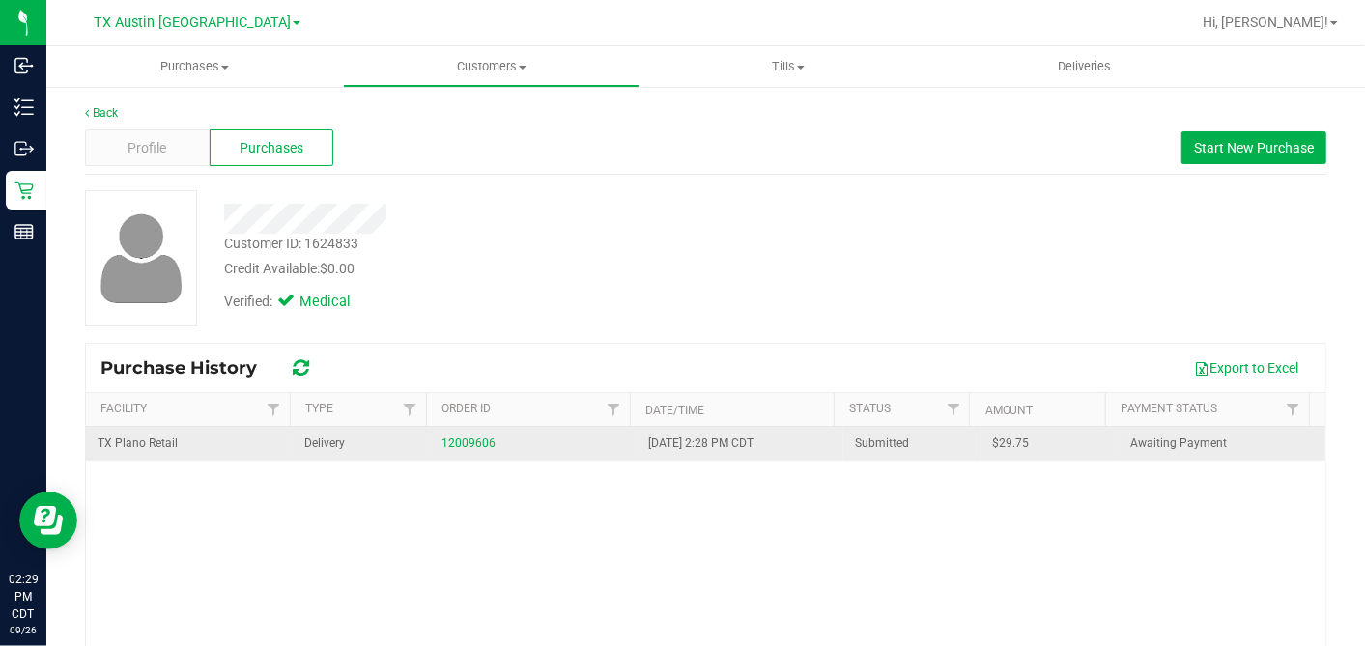
click at [993, 449] on span "$29.75" at bounding box center [1011, 444] width 37 height 18
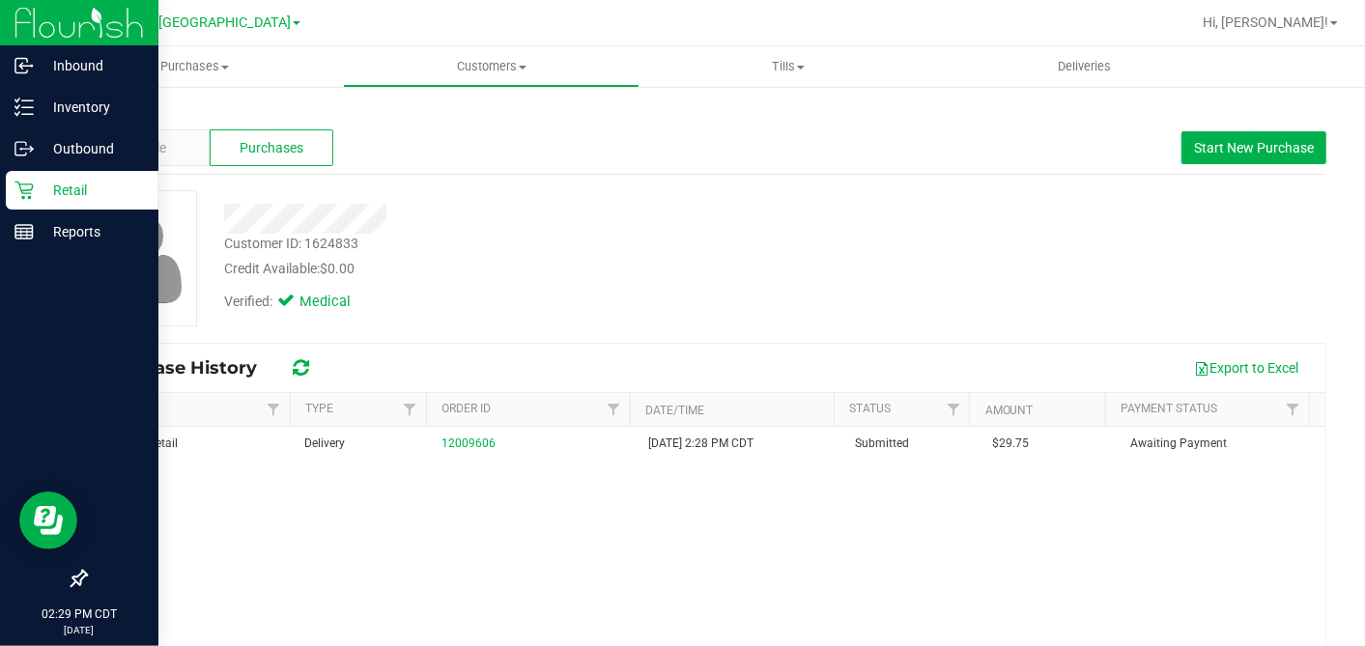
copy span "29.75"
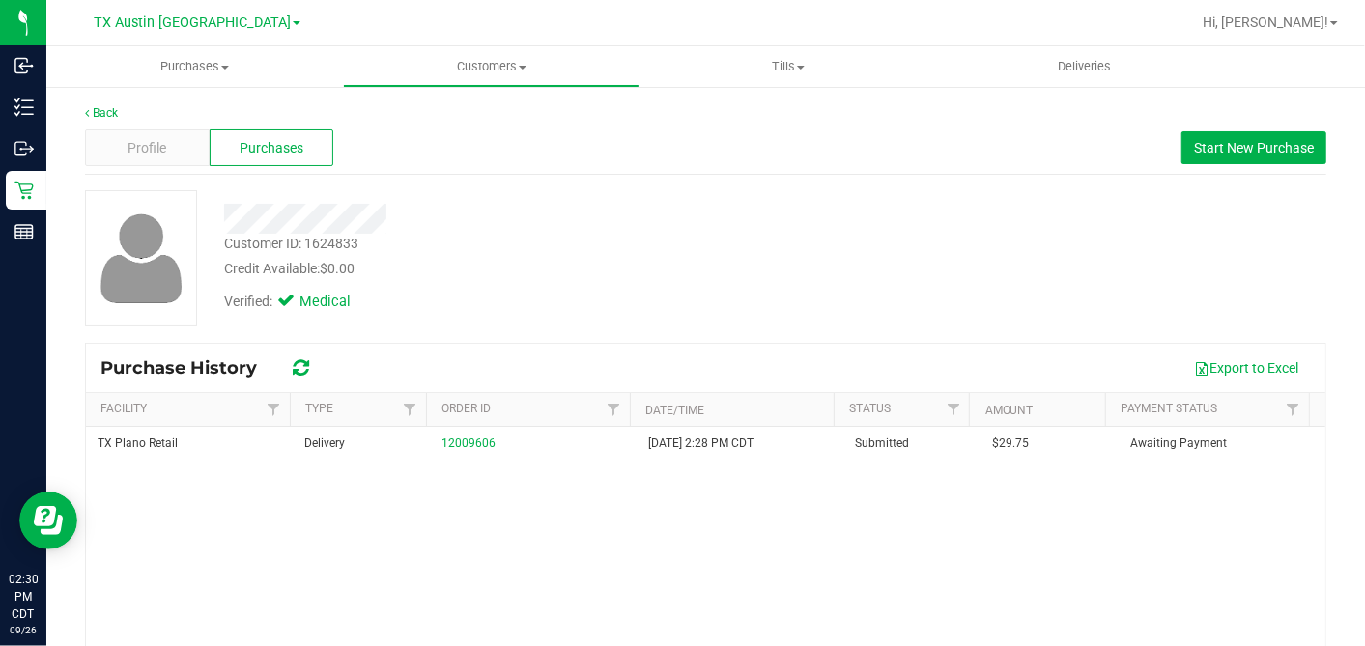
drag, startPoint x: 551, startPoint y: 269, endPoint x: 314, endPoint y: 247, distance: 237.6
click at [551, 268] on div "Credit Available: $0.00" at bounding box center [527, 269] width 607 height 20
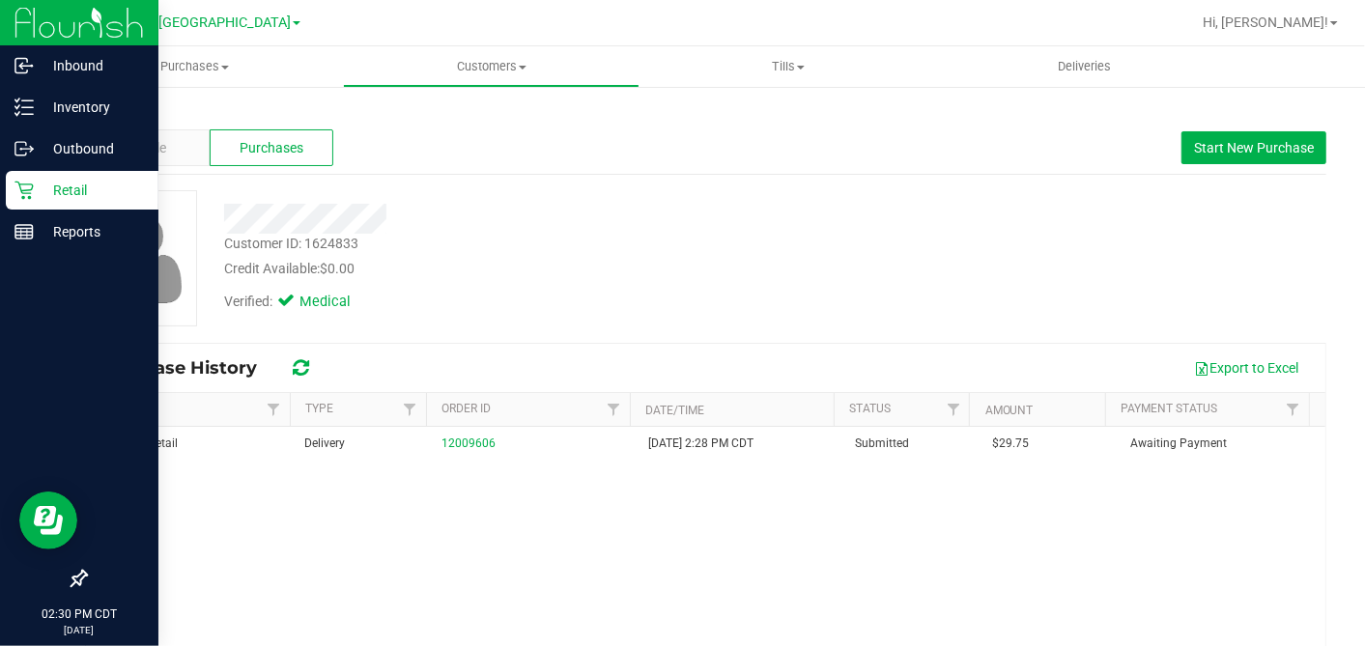
click at [21, 184] on icon at bounding box center [23, 190] width 19 height 19
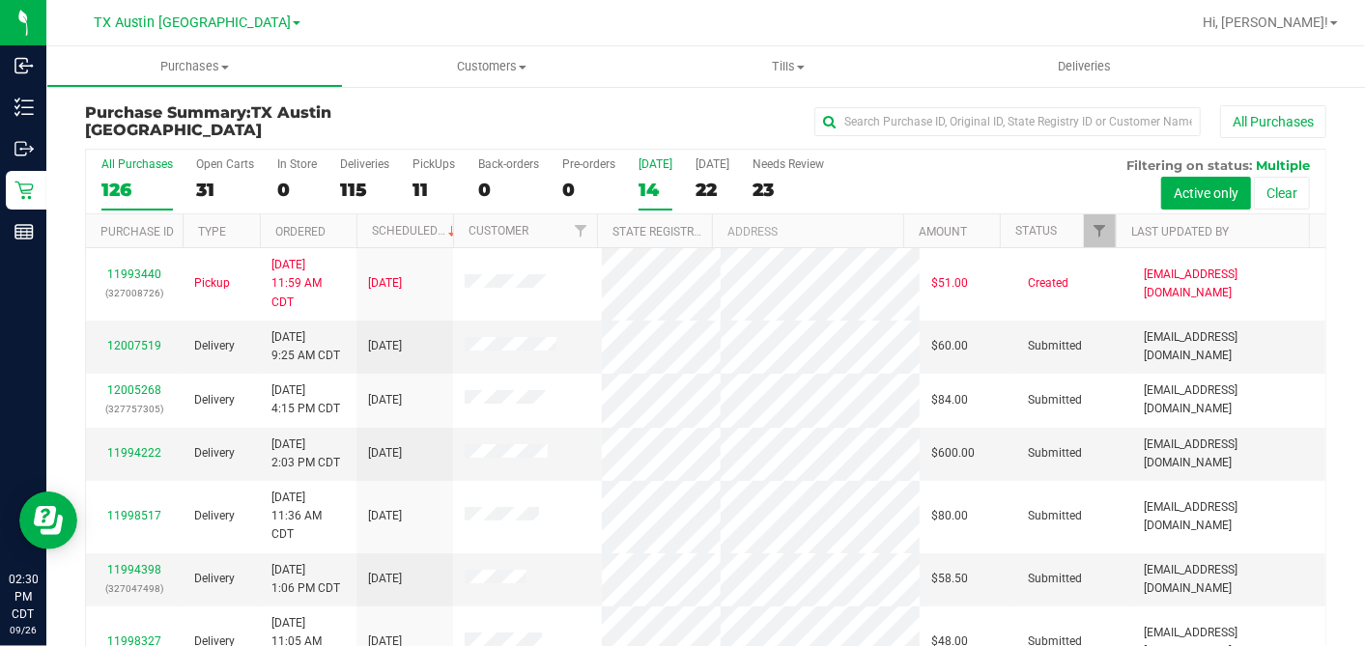
click at [642, 179] on div "14" at bounding box center [655, 190] width 34 height 22
click at [0, 0] on input "[DATE] 14" at bounding box center [0, 0] width 0 height 0
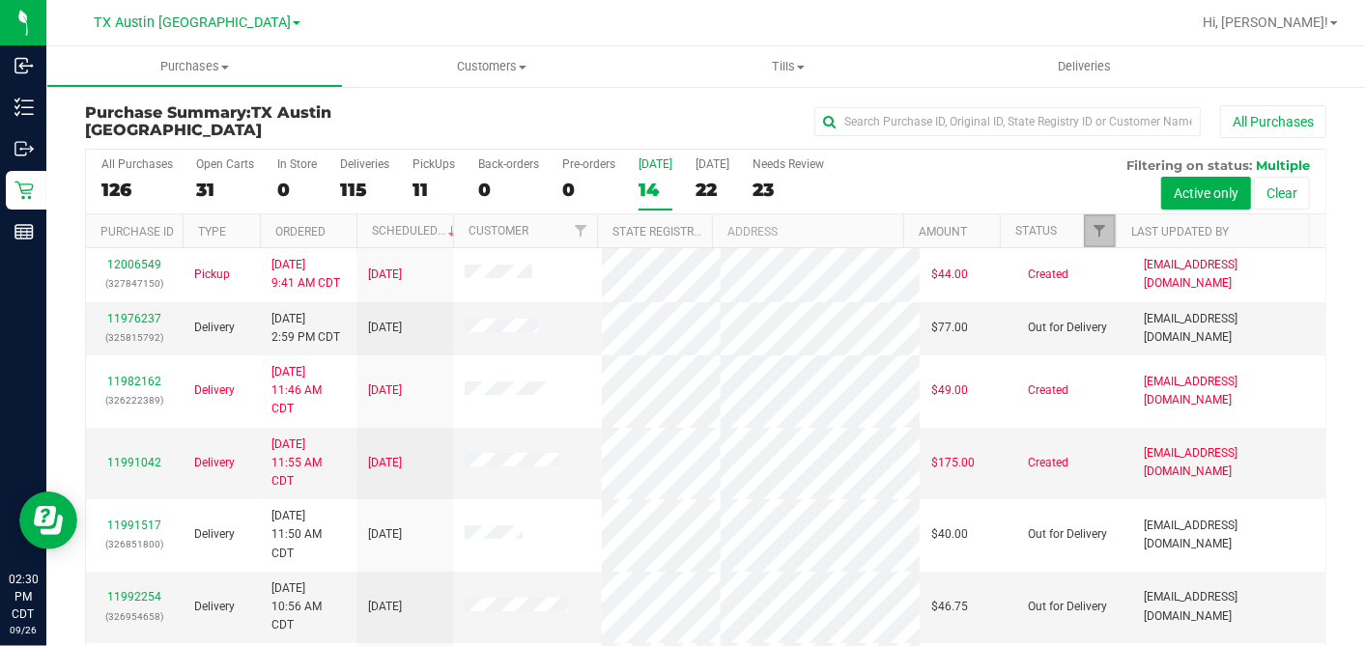
click at [1091, 226] on span "Filter" at bounding box center [1098, 230] width 15 height 15
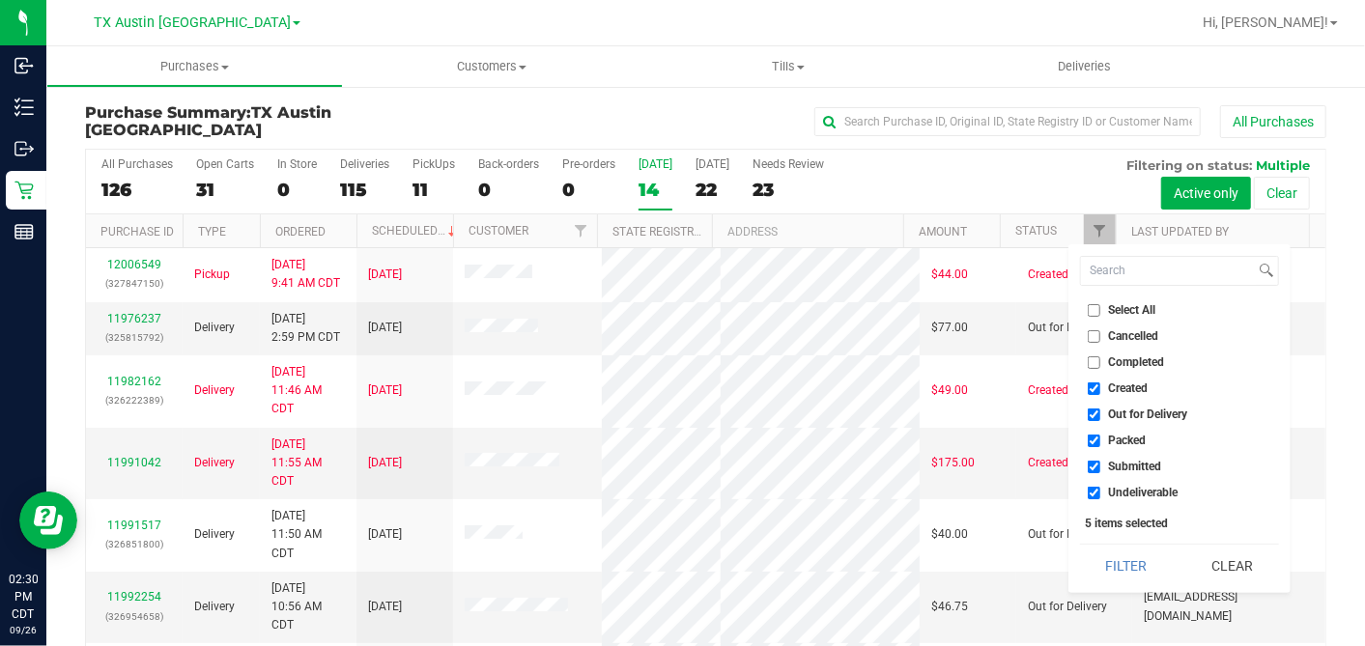
click at [1090, 306] on input "Select All" at bounding box center [1094, 310] width 13 height 13
checkbox input "true"
click at [1090, 306] on input "Select All" at bounding box center [1094, 310] width 13 height 13
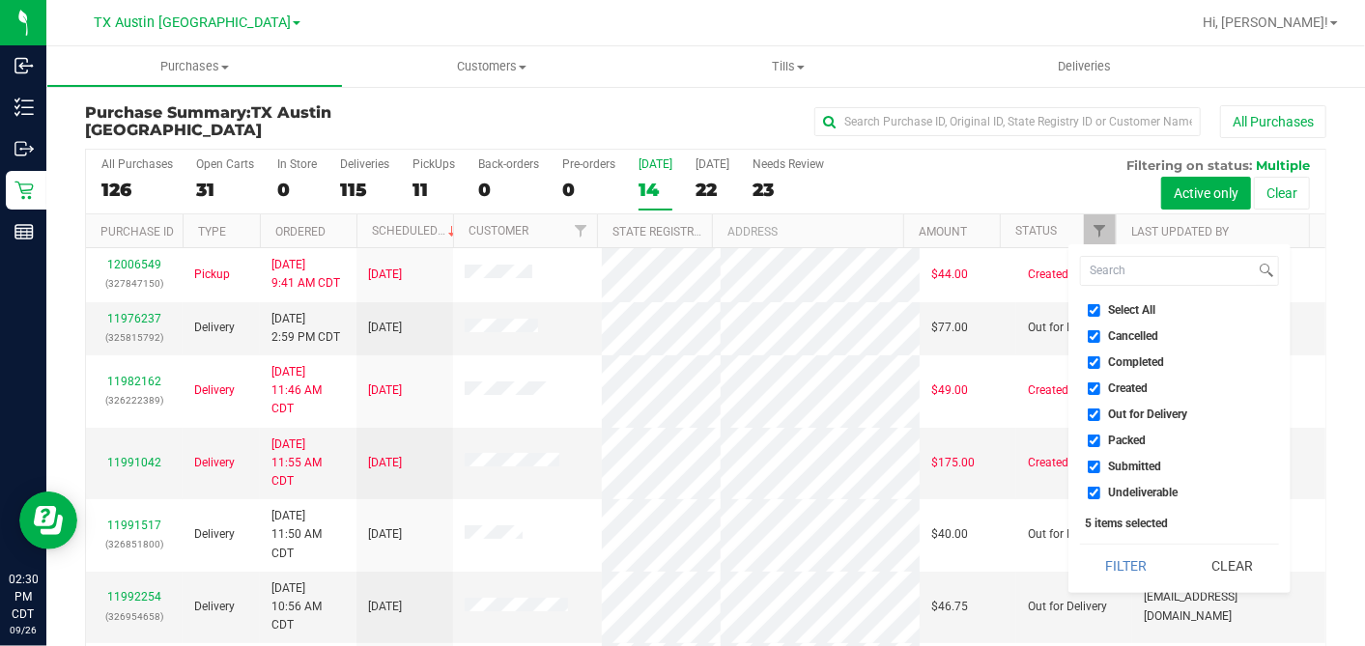
checkbox input "false"
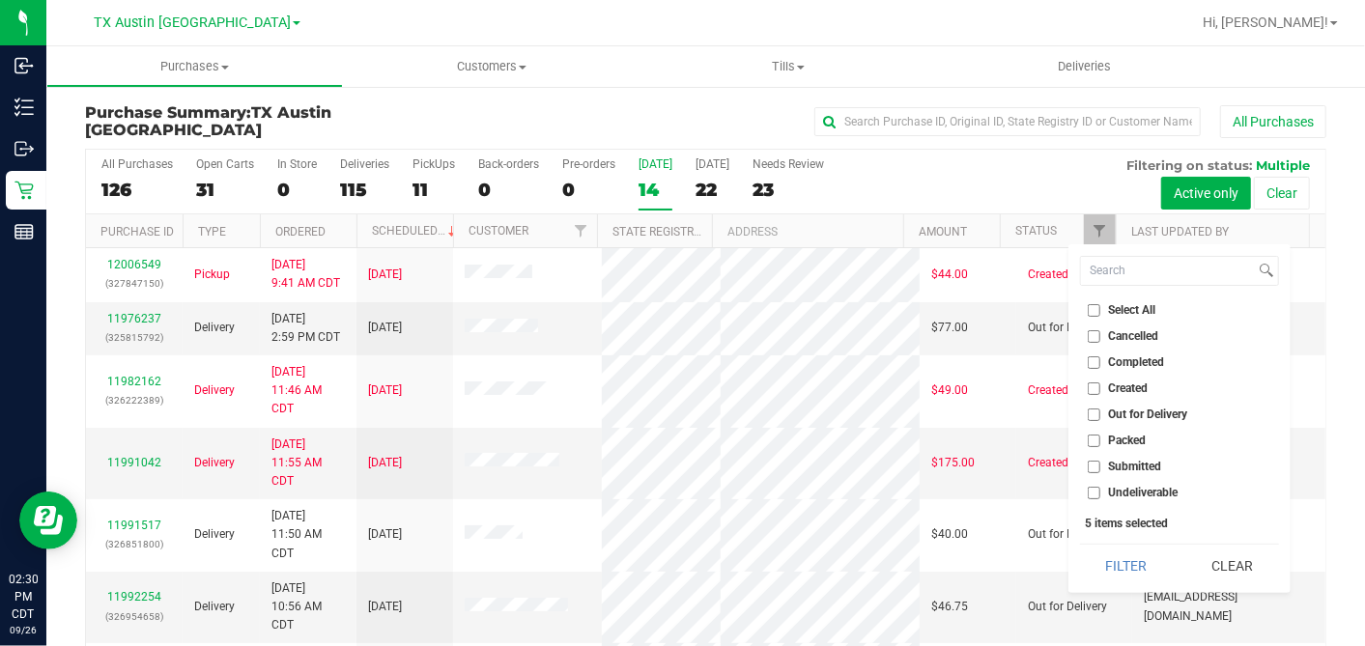
checkbox input "false"
click at [1086, 379] on li "Created" at bounding box center [1179, 389] width 199 height 20
click at [1097, 381] on li "Created" at bounding box center [1179, 389] width 199 height 20
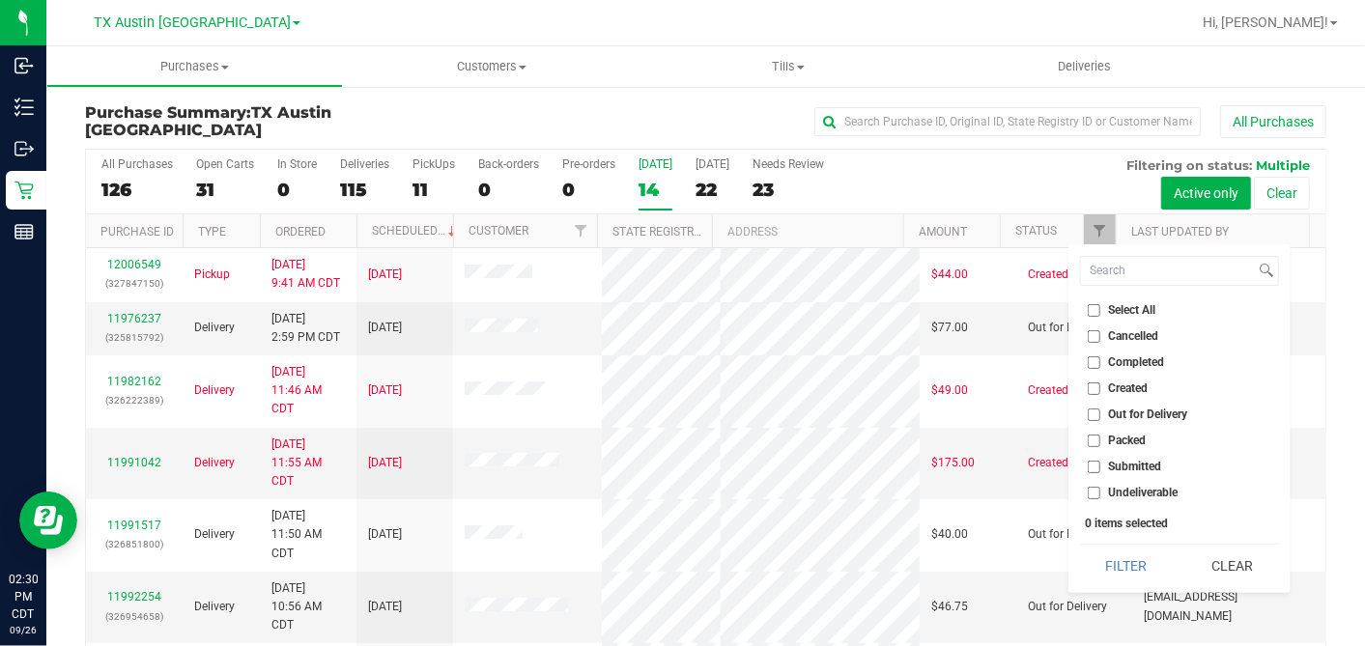
click at [1090, 386] on input "Created" at bounding box center [1094, 388] width 13 height 13
checkbox input "true"
click at [1128, 556] on button "Filter" at bounding box center [1126, 566] width 93 height 42
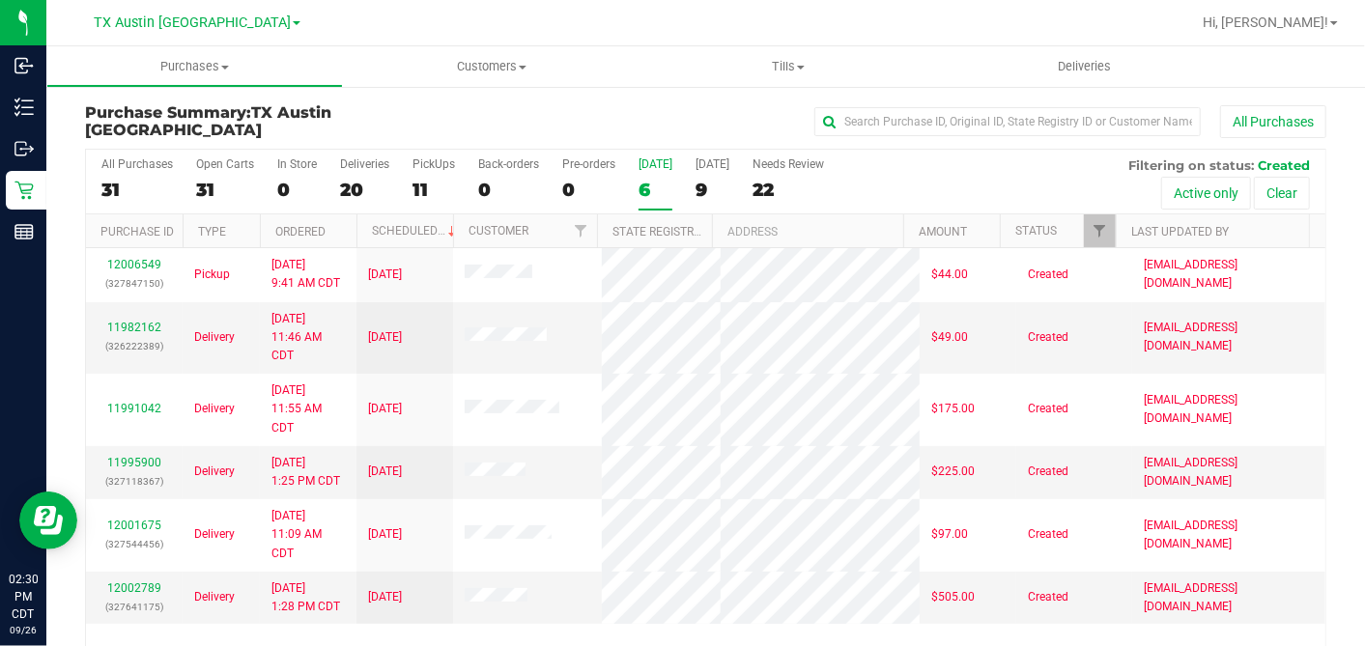
click at [690, 185] on div "All Purchases 31 Open Carts 31 In Store 0 Deliveries 20 PickUps 11 Back-orders …" at bounding box center [705, 182] width 1239 height 65
click at [700, 187] on div "9" at bounding box center [712, 190] width 34 height 22
click at [0, 0] on input "[DATE] 9" at bounding box center [0, 0] width 0 height 0
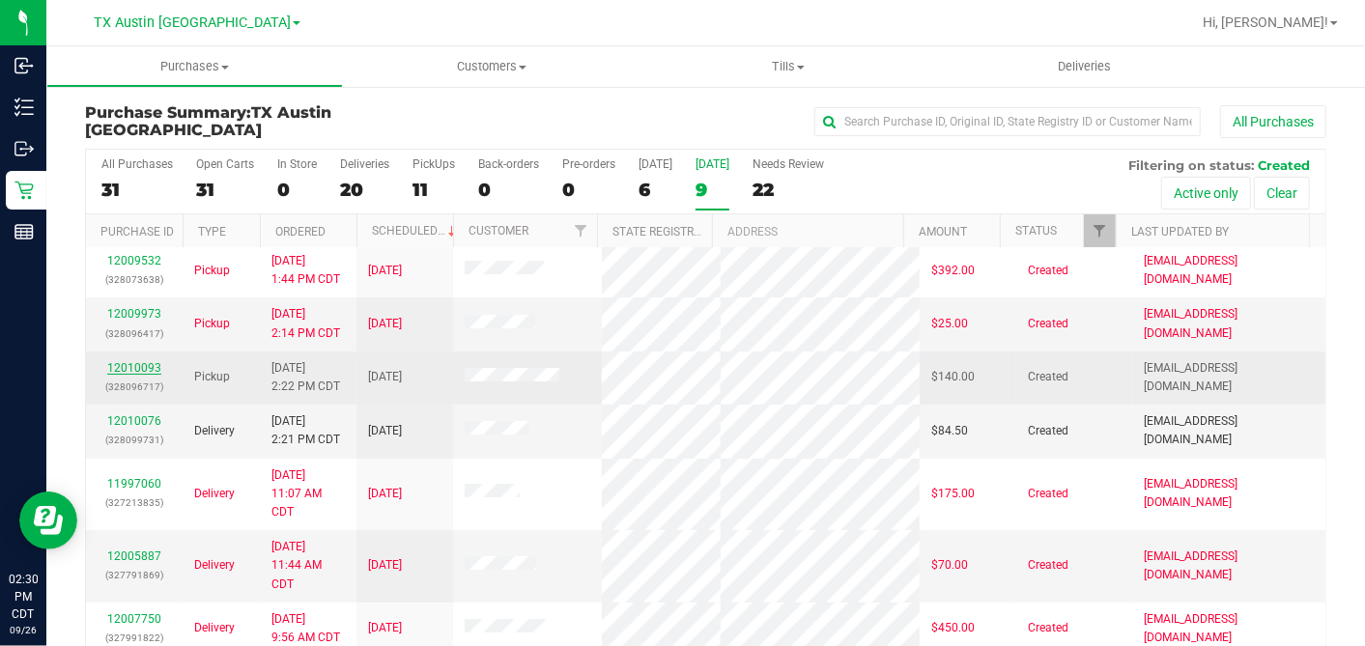
click at [137, 367] on link "12010093" at bounding box center [134, 368] width 54 height 14
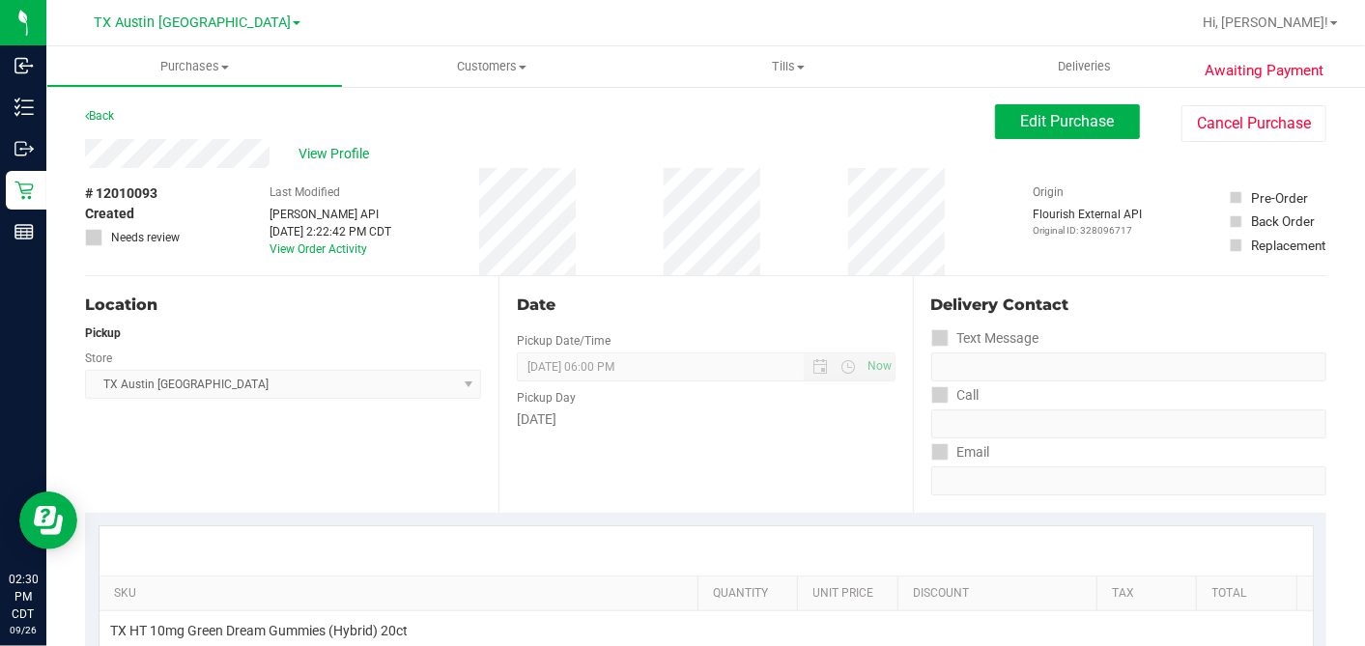
click at [211, 179] on div "# 12010093 Created Needs review Last Modified [PERSON_NAME] API [DATE] 2:22:42 …" at bounding box center [705, 221] width 1241 height 107
click at [1021, 118] on span "Edit Purchase" at bounding box center [1068, 121] width 94 height 18
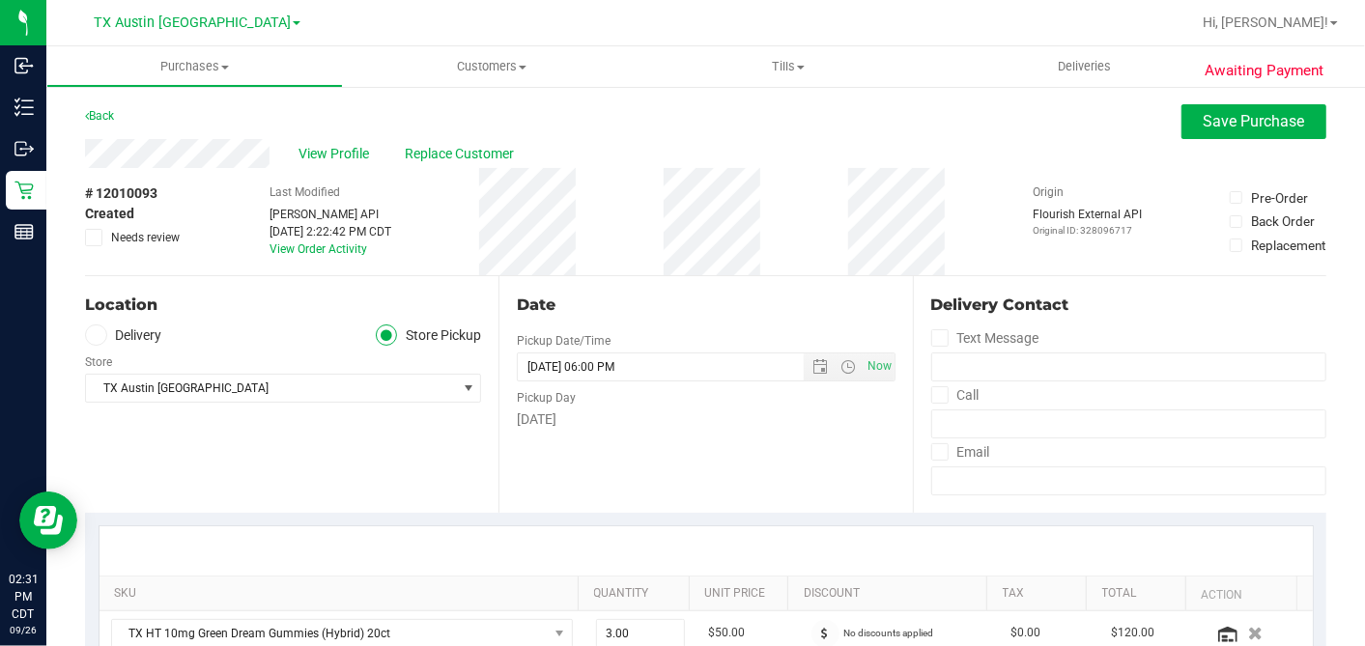
click at [111, 341] on label "Delivery" at bounding box center [123, 336] width 77 height 22
click at [0, 0] on input "Delivery" at bounding box center [0, 0] width 0 height 0
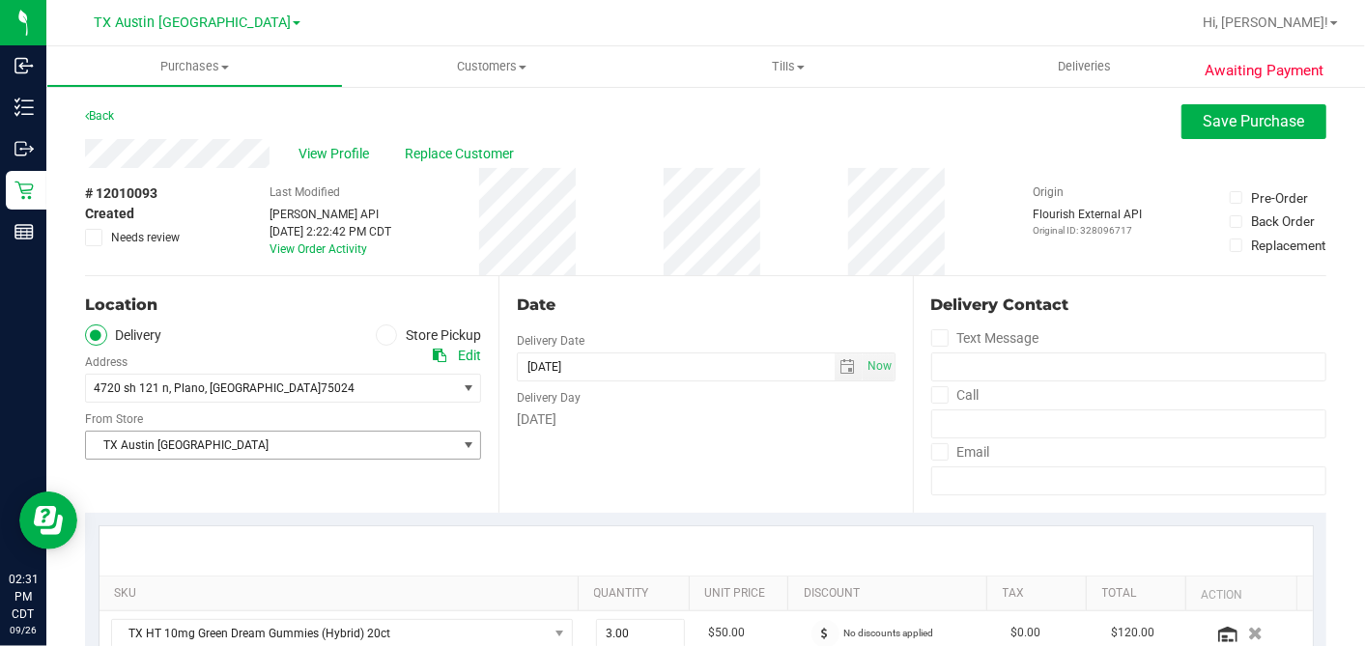
click at [197, 444] on span "TX Austin [GEOGRAPHIC_DATA]" at bounding box center [271, 445] width 370 height 27
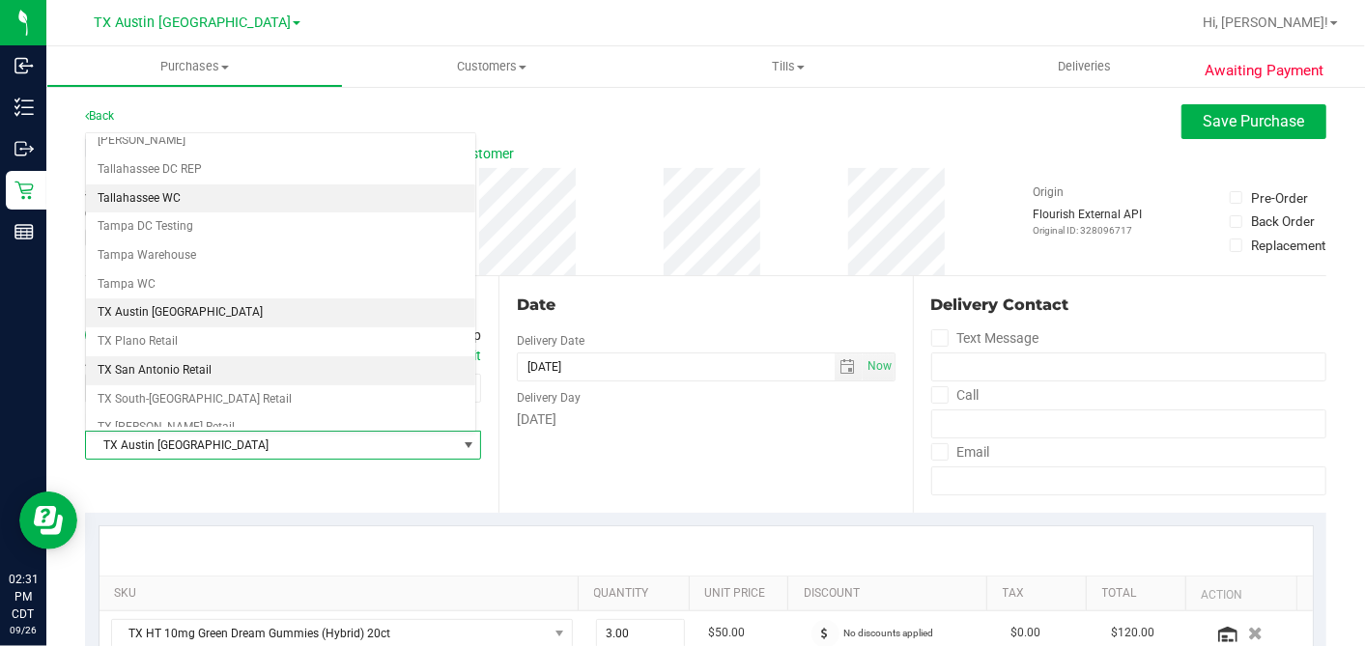
scroll to position [1373, 0]
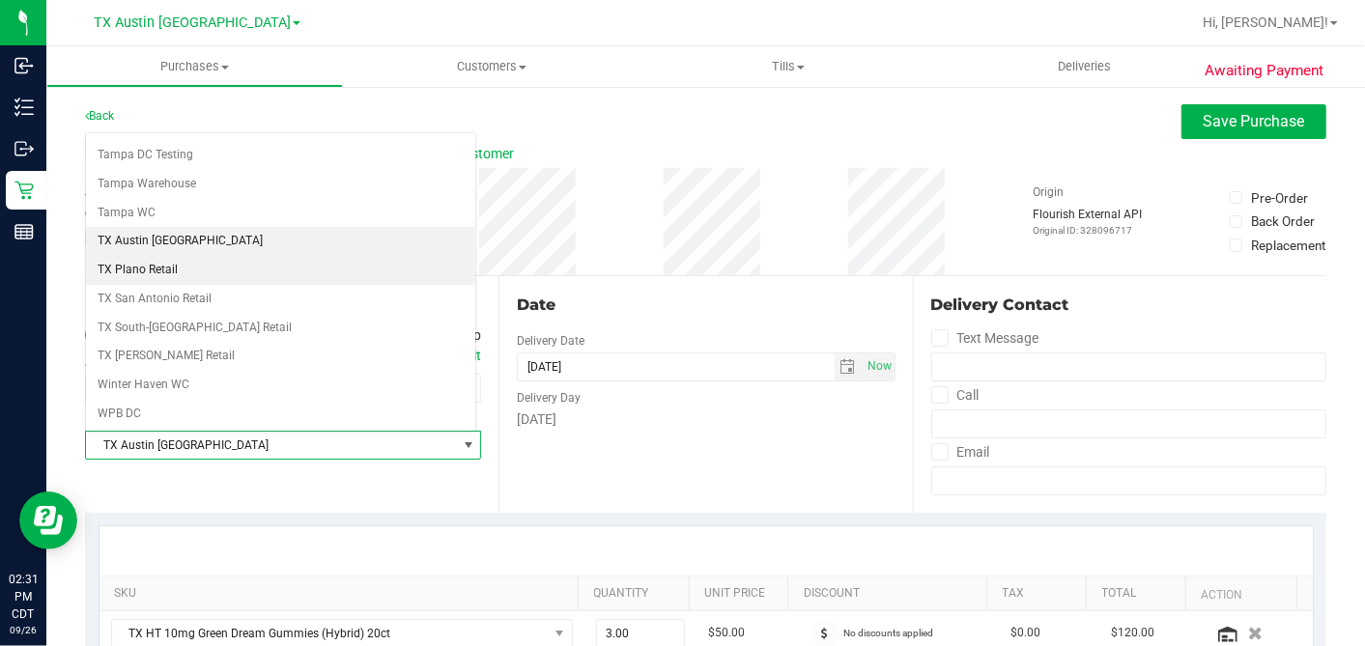
click at [148, 256] on li "TX Plano Retail" at bounding box center [280, 270] width 389 height 29
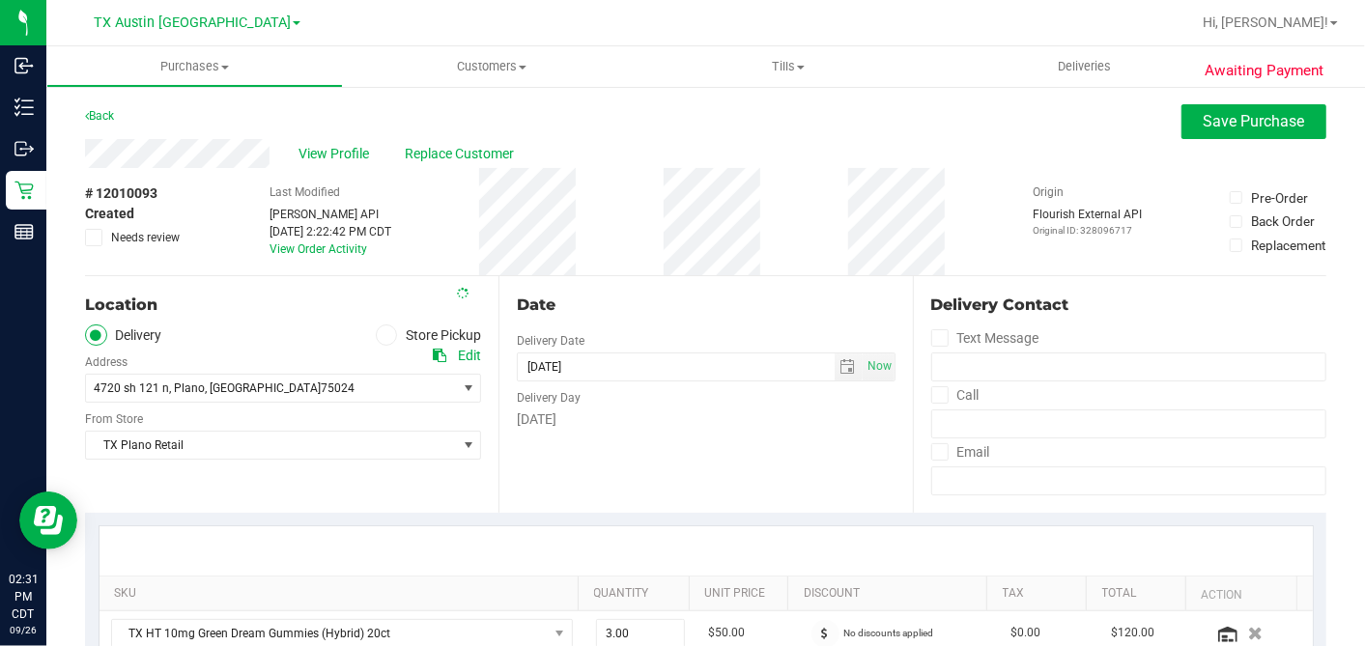
scroll to position [322, 0]
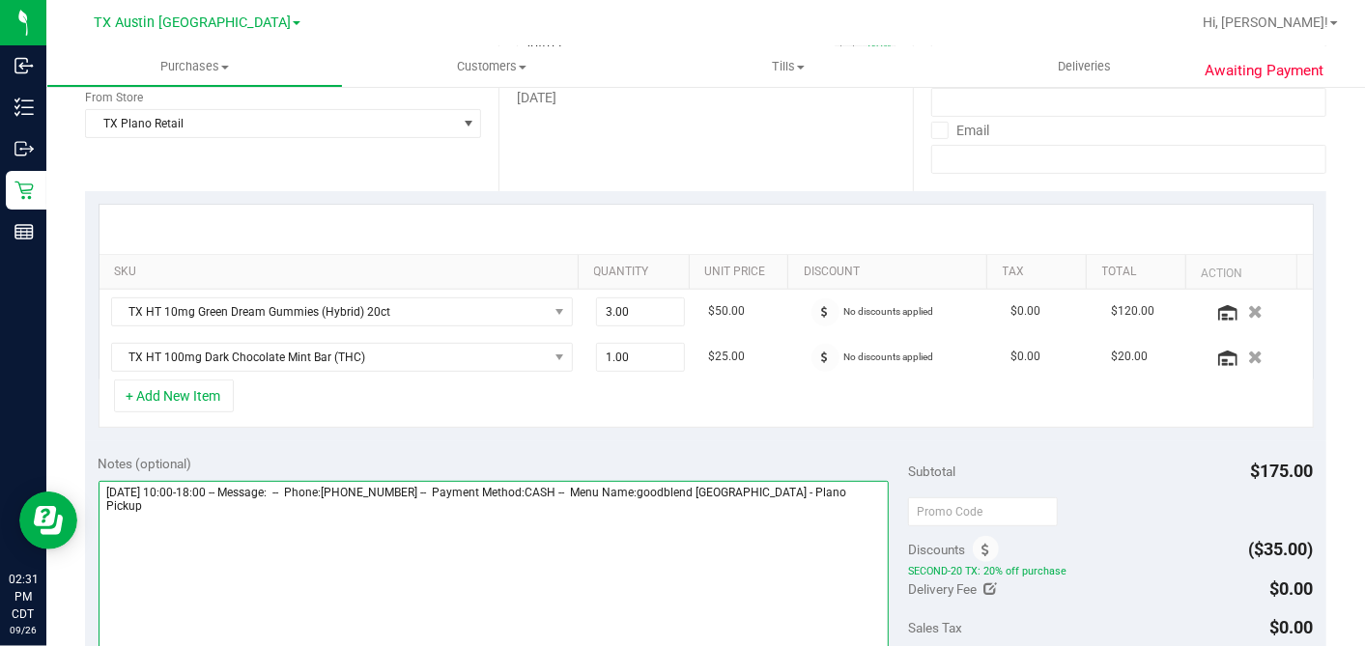
click at [838, 492] on textarea at bounding box center [494, 573] width 791 height 185
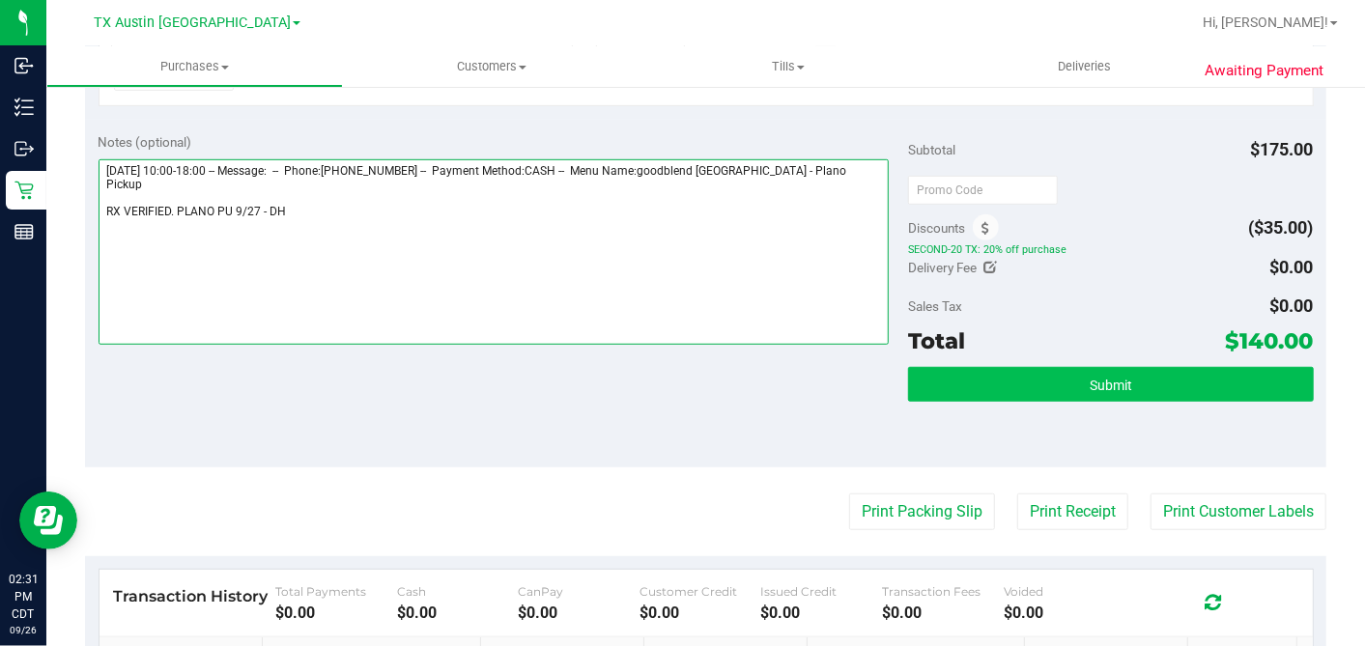
type textarea "[DATE] 10:00-18:00 -- Message: -- Phone:[PHONE_NUMBER] -- Payment Method:CASH -…"
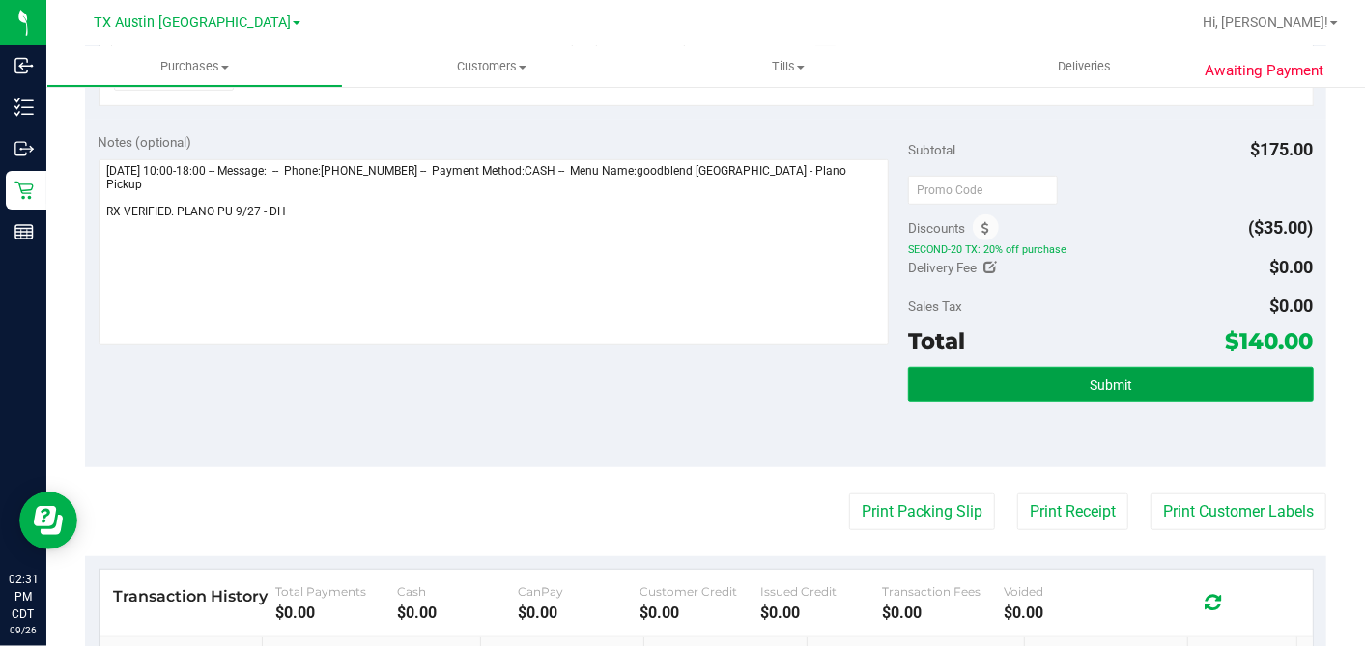
click at [1090, 378] on span "Submit" at bounding box center [1111, 385] width 42 height 15
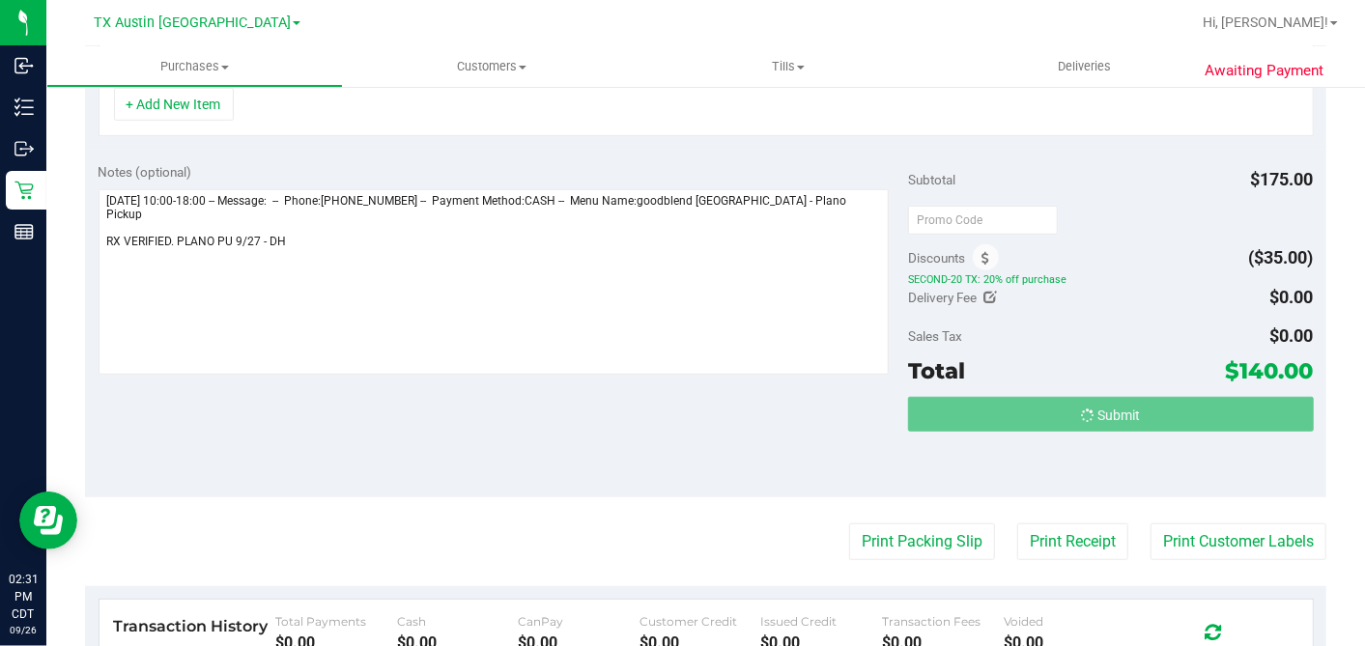
scroll to position [0, 0]
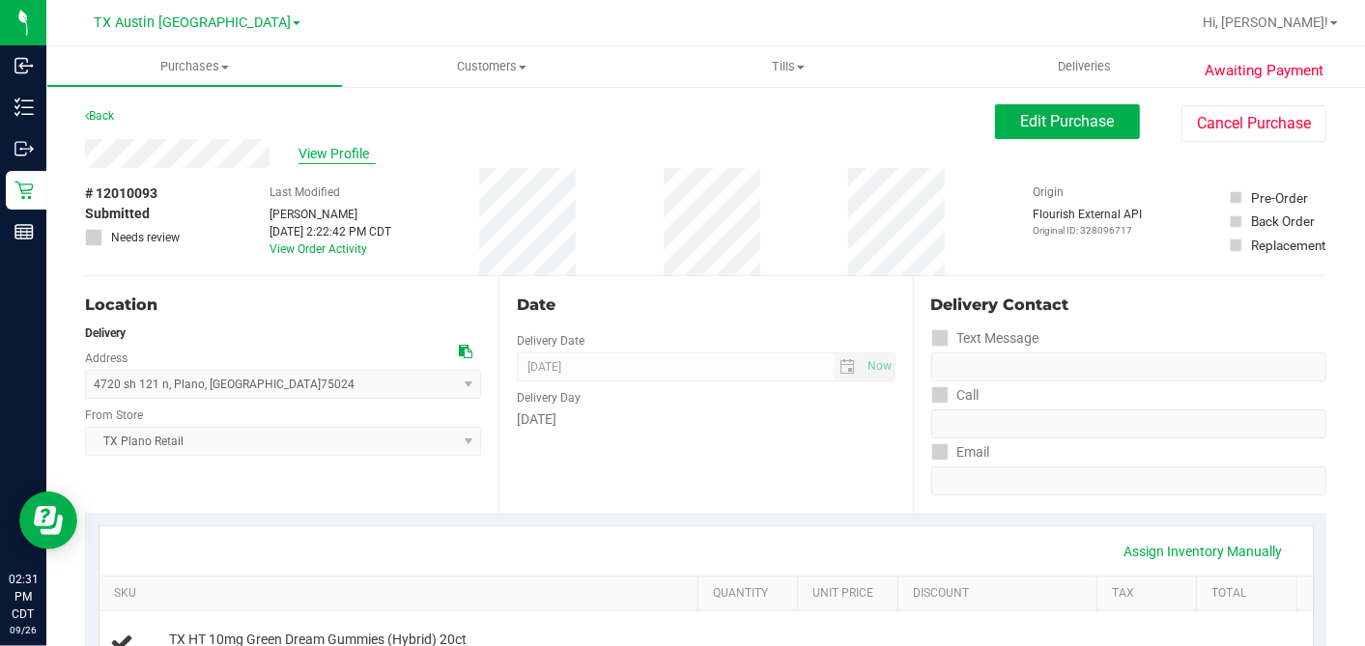
click at [314, 153] on span "View Profile" at bounding box center [336, 154] width 77 height 20
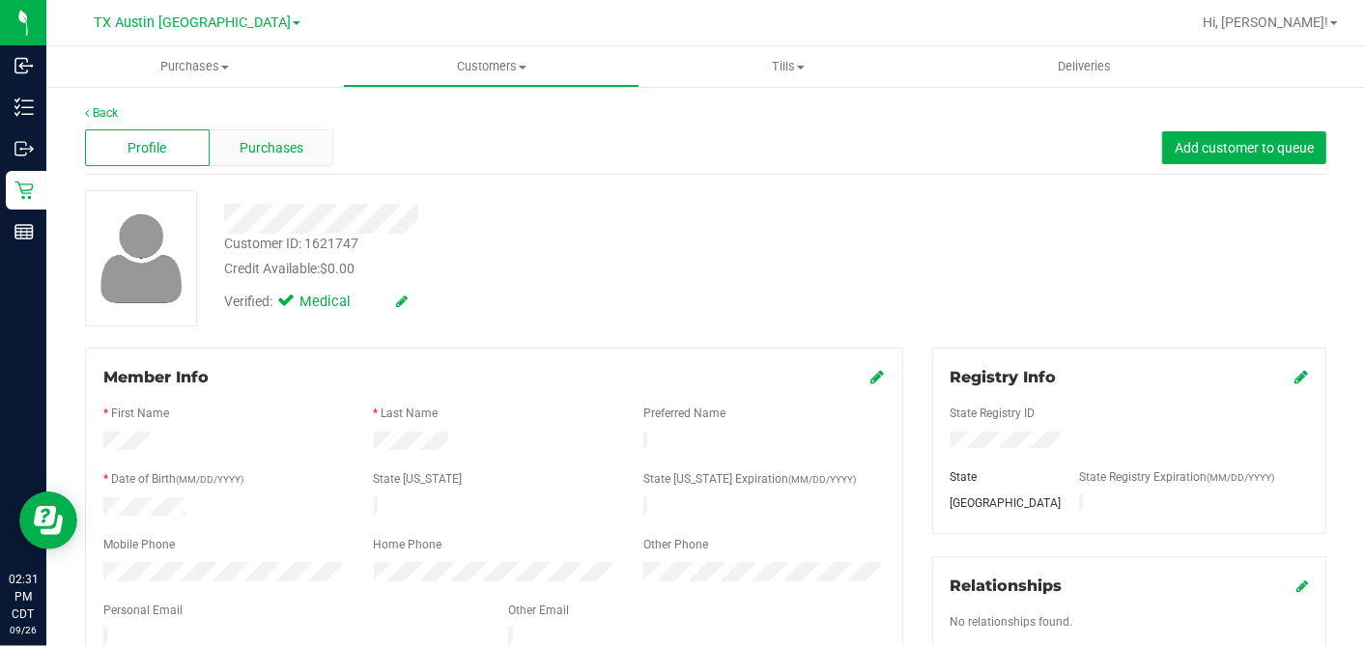
click at [263, 151] on span "Purchases" at bounding box center [272, 148] width 64 height 20
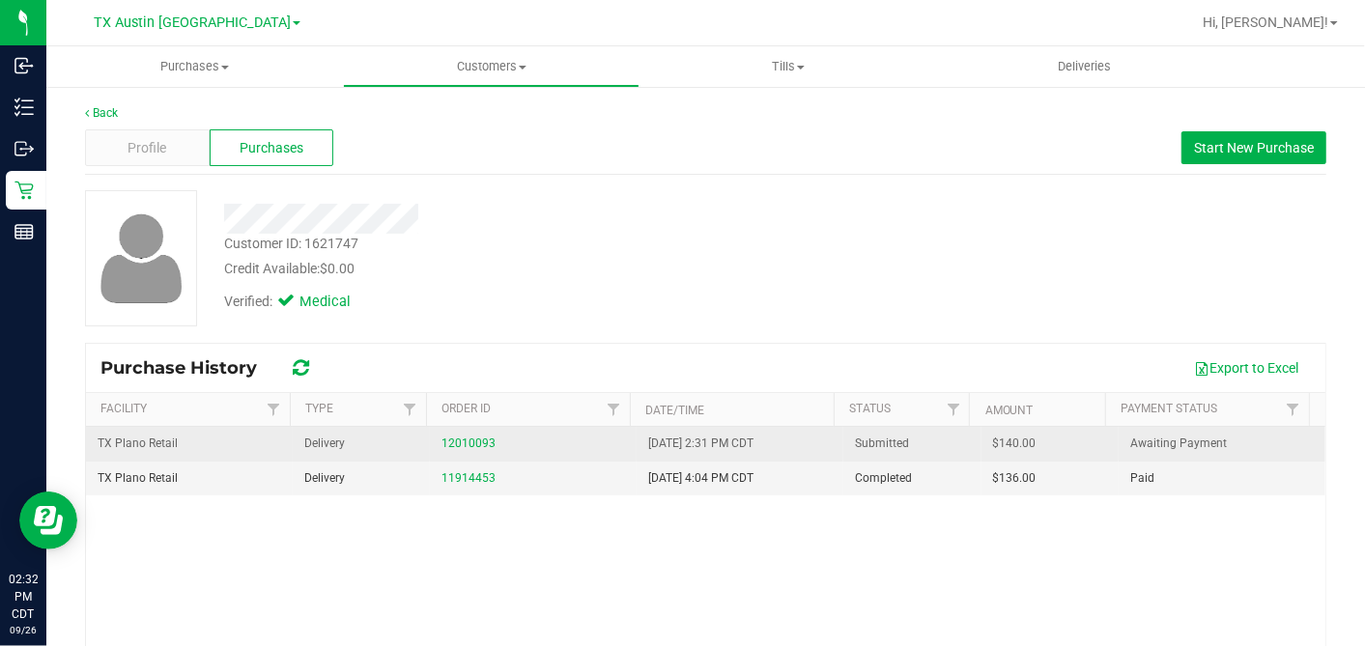
click at [993, 439] on span "$140.00" at bounding box center [1014, 444] width 43 height 18
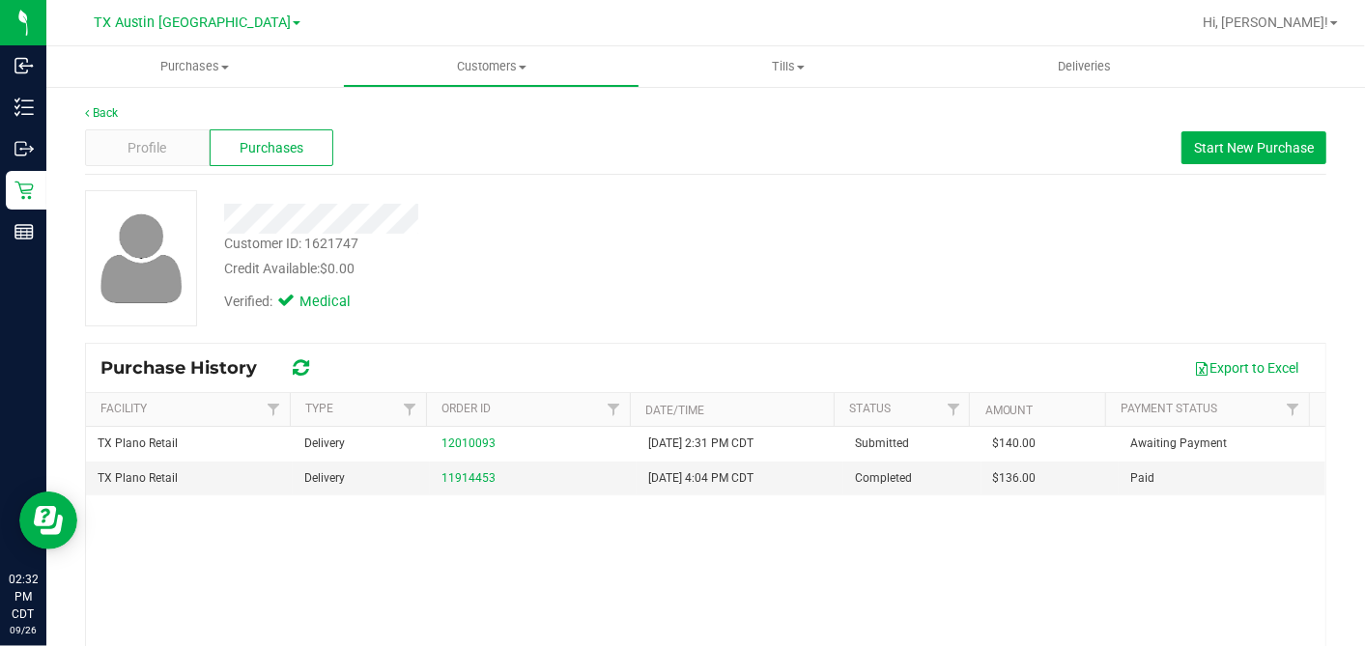
copy span "140.00"
click at [171, 153] on div "Profile" at bounding box center [147, 147] width 125 height 37
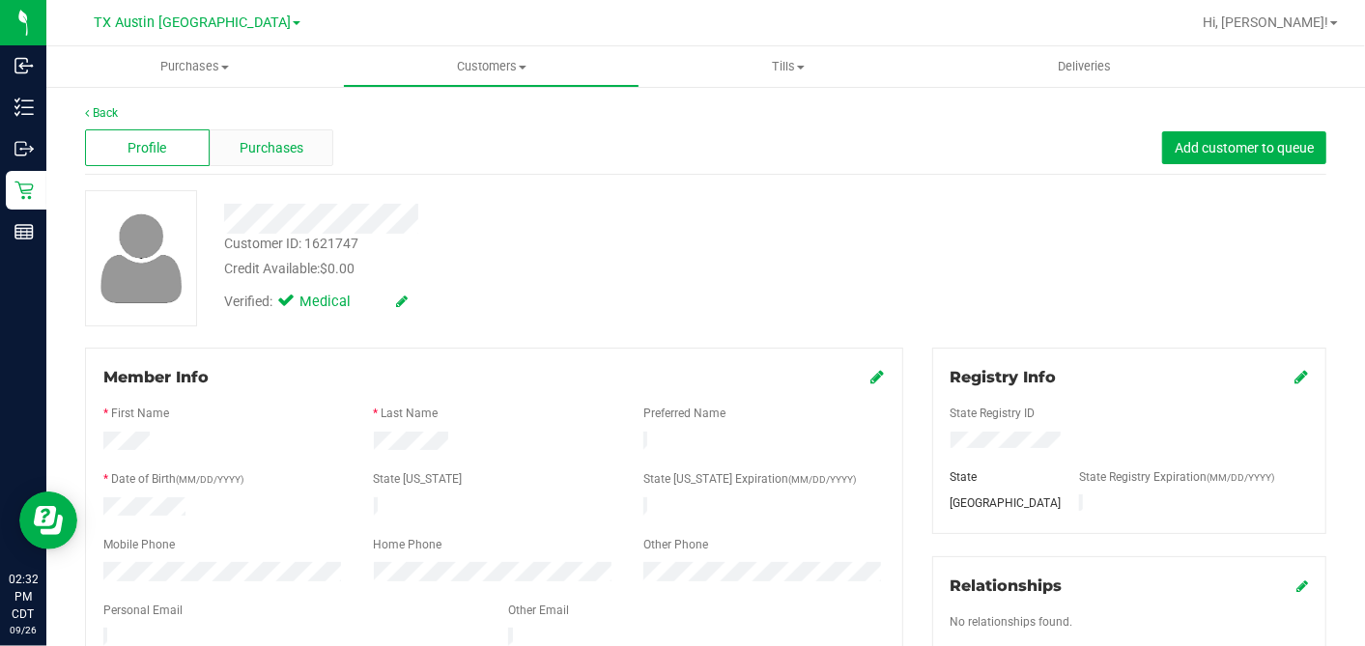
click at [291, 154] on span "Purchases" at bounding box center [272, 148] width 64 height 20
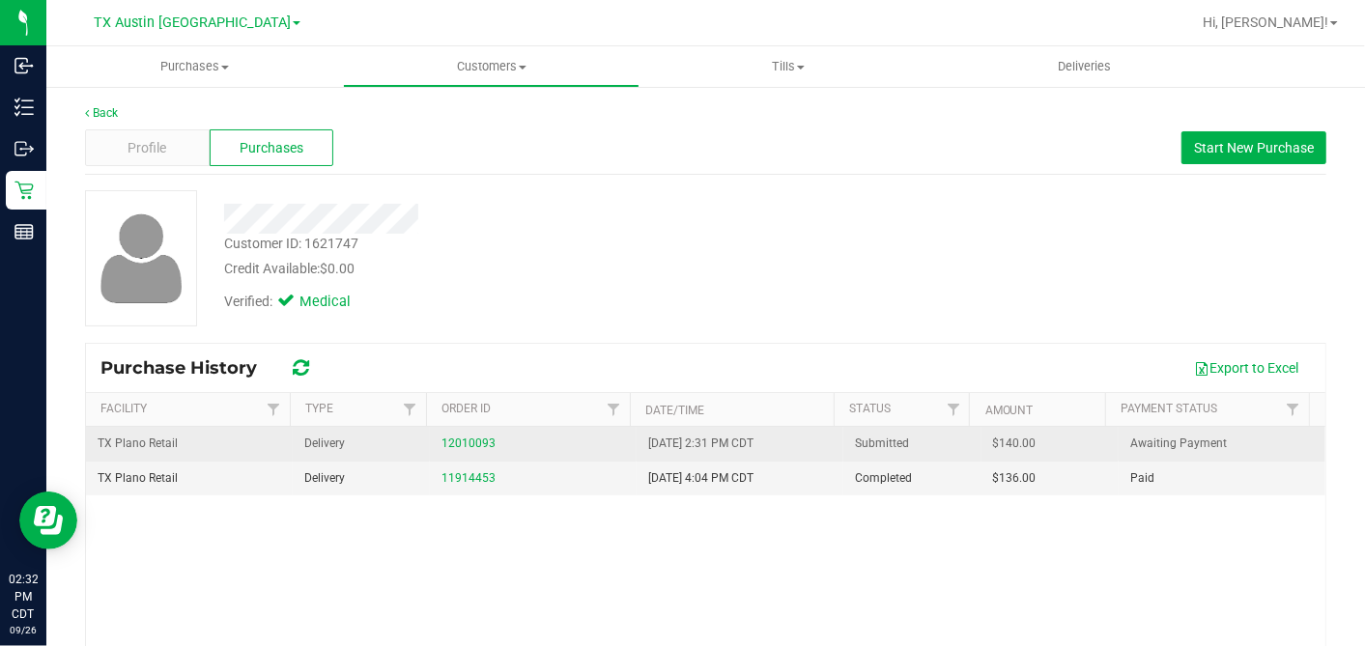
click at [993, 448] on span "$140.00" at bounding box center [1014, 444] width 43 height 18
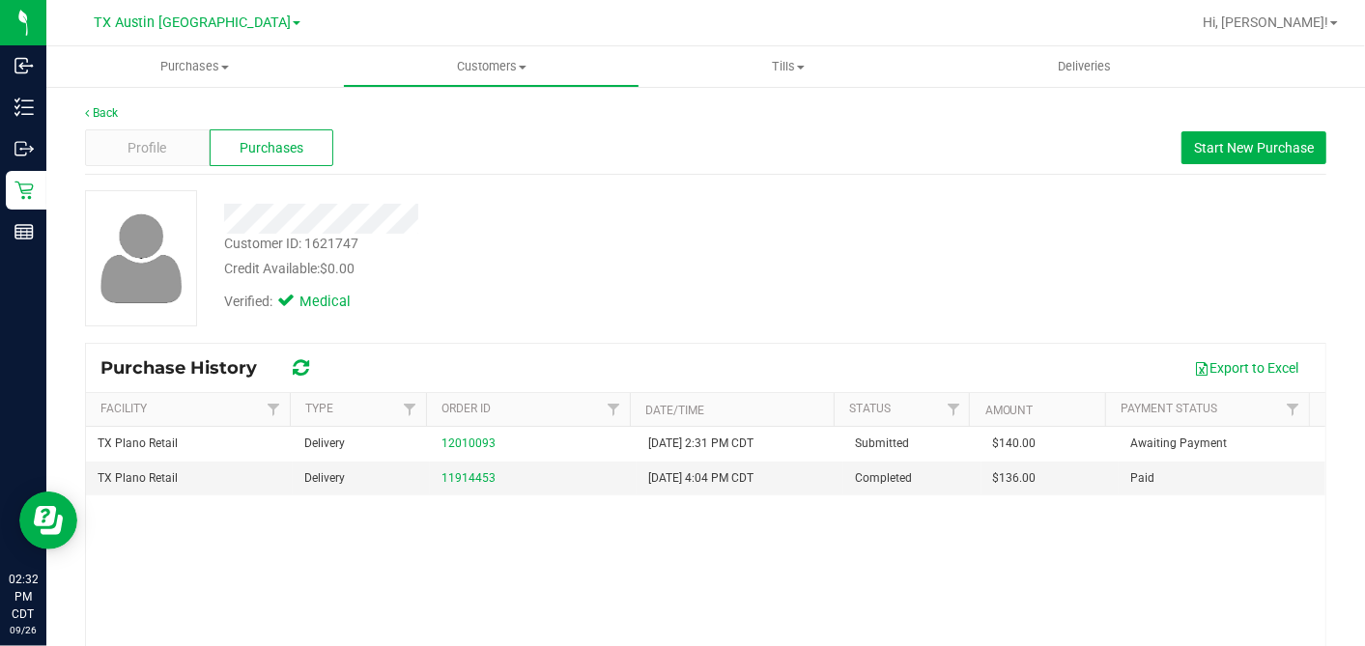
copy span "140.00"
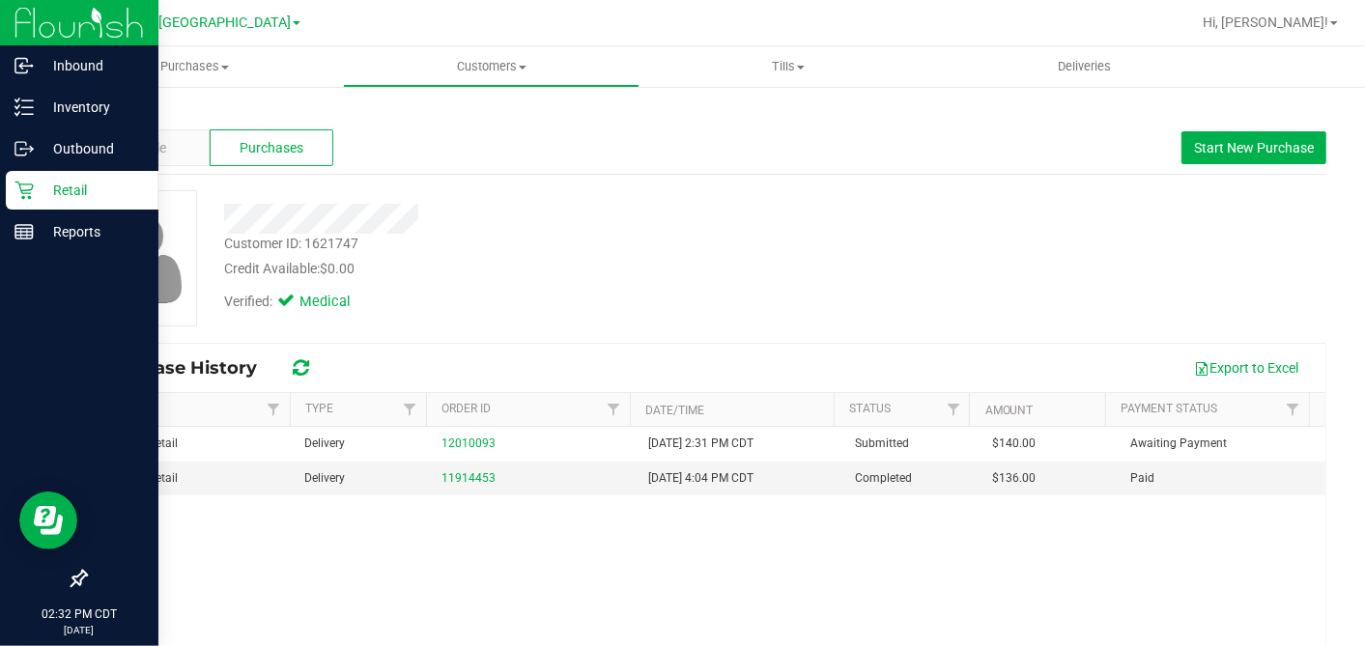
click at [23, 190] on icon at bounding box center [23, 191] width 18 height 18
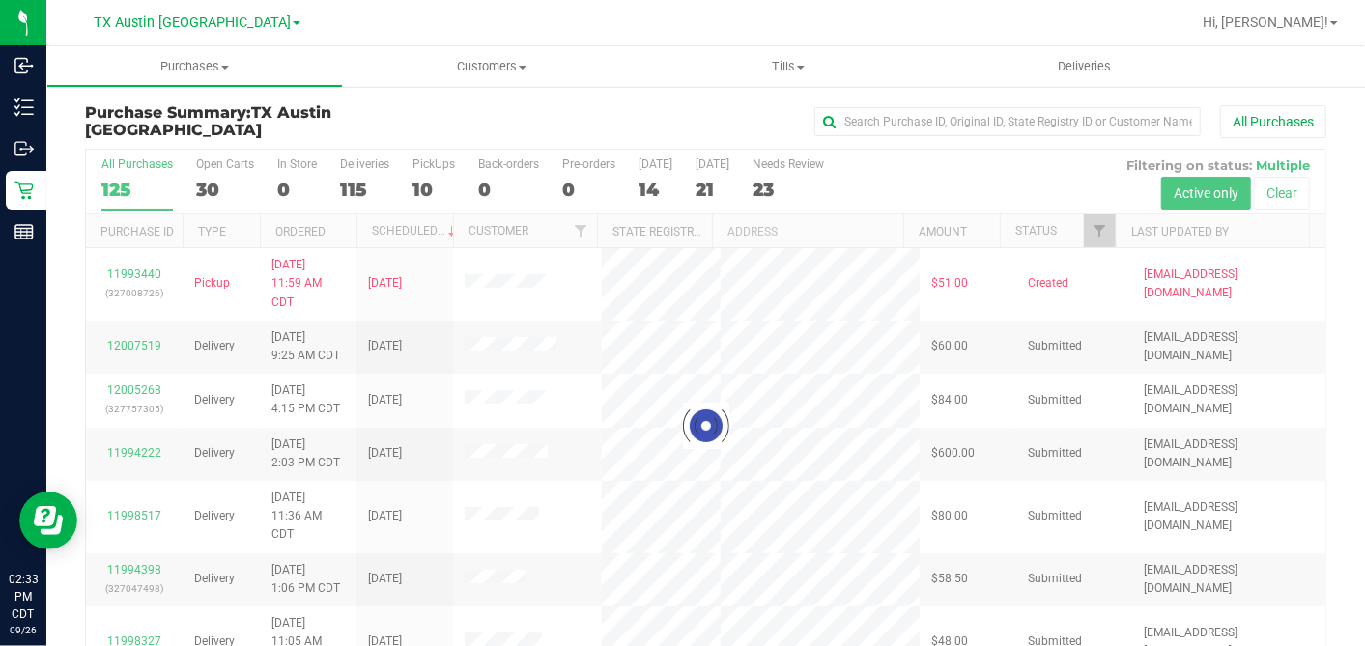
click at [697, 184] on div at bounding box center [705, 426] width 1239 height 552
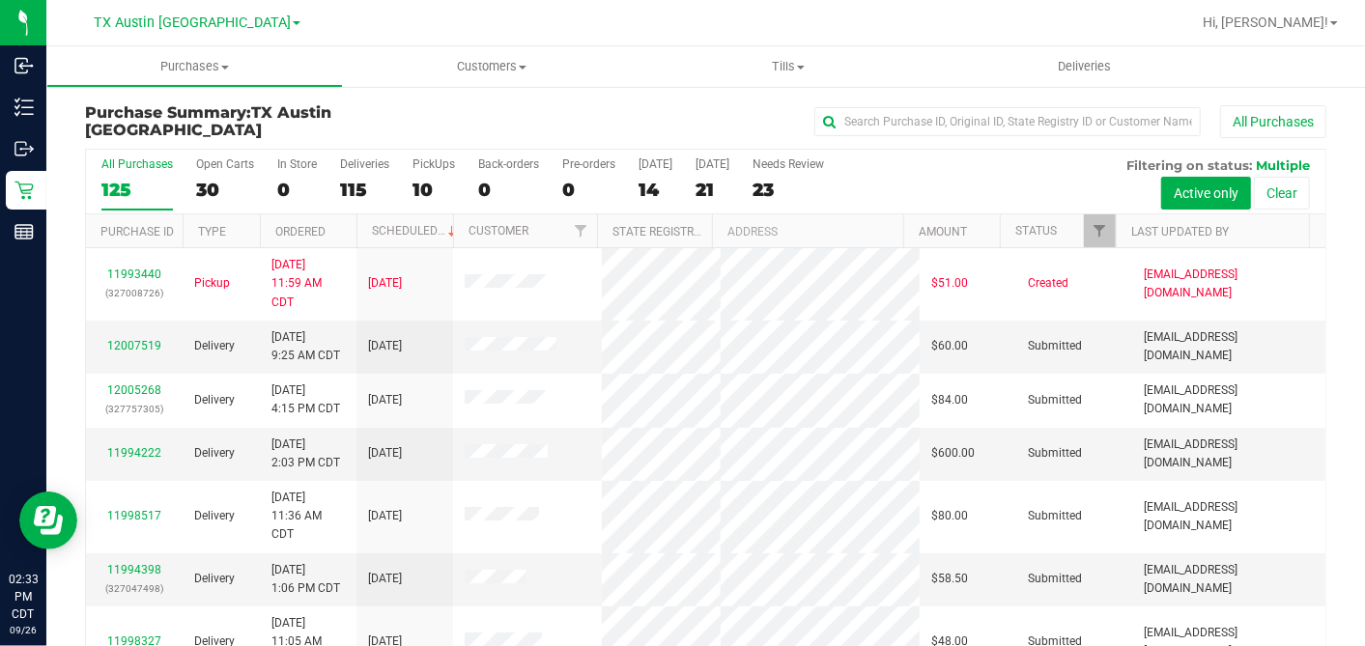
click at [697, 184] on div "21" at bounding box center [712, 190] width 34 height 22
click at [0, 0] on input "[DATE] 21" at bounding box center [0, 0] width 0 height 0
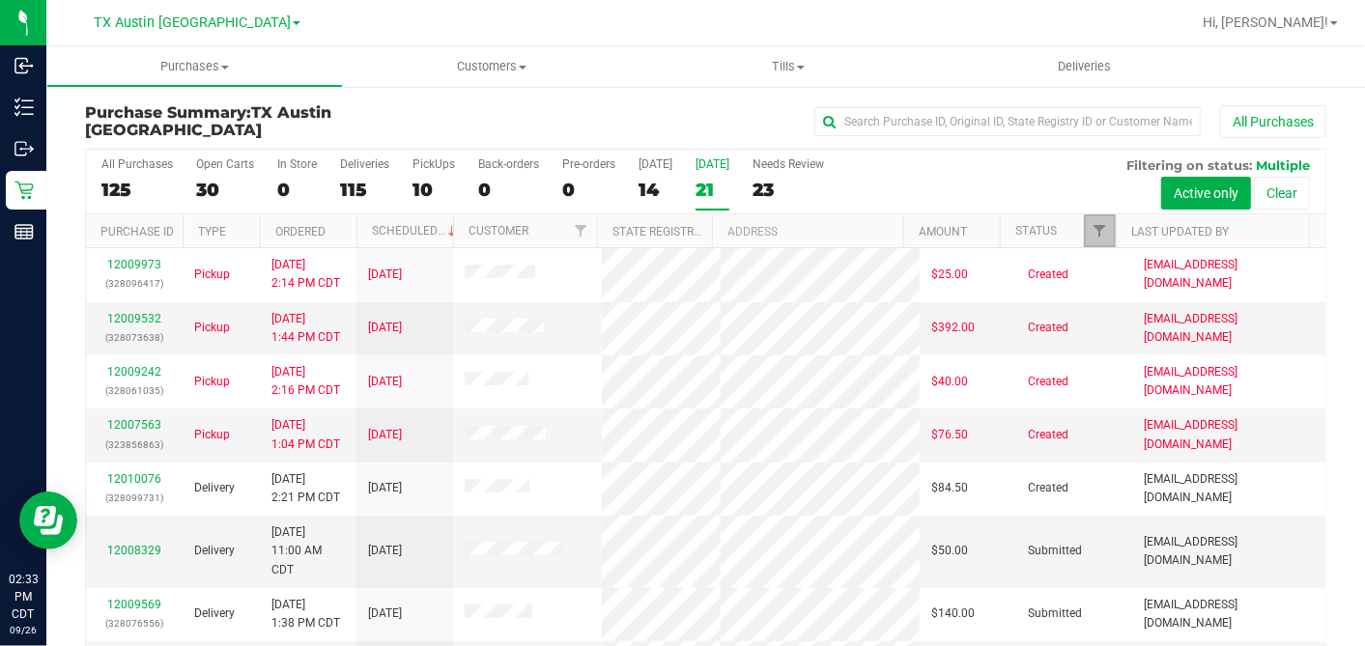
click at [1091, 228] on span "Filter" at bounding box center [1098, 230] width 15 height 15
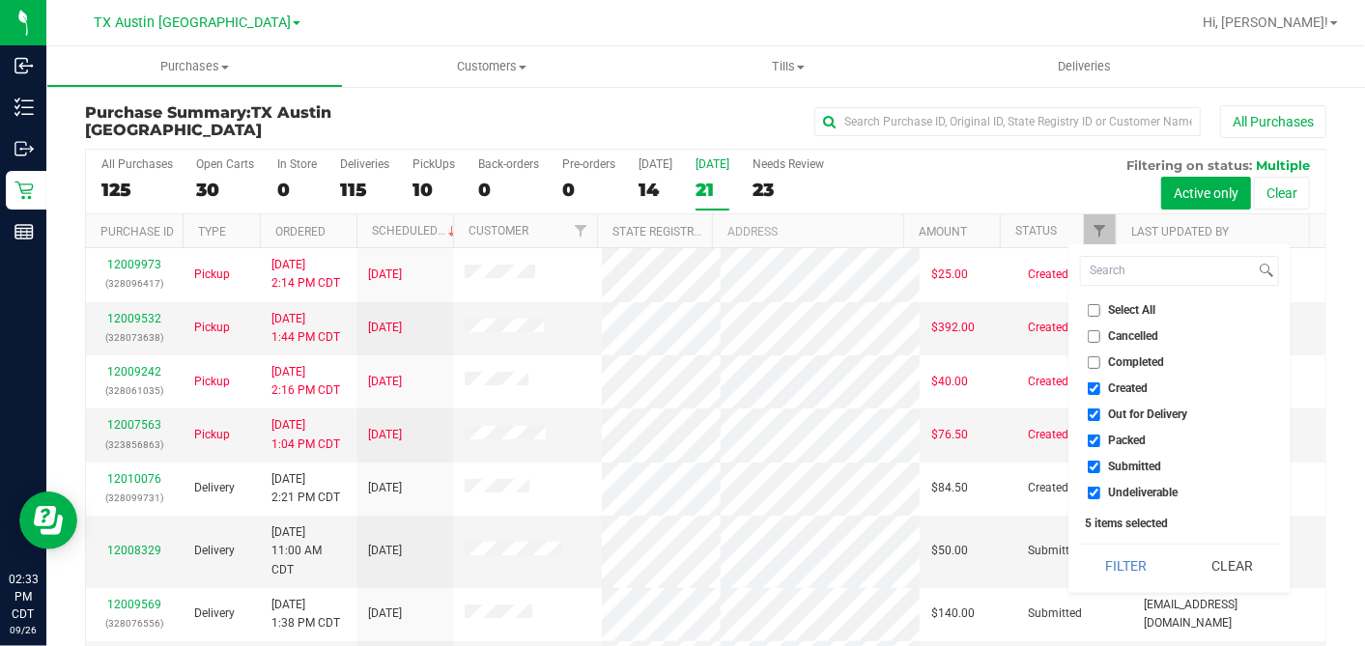
click at [1095, 312] on input "Select All" at bounding box center [1094, 310] width 13 height 13
checkbox input "true"
click at [1095, 312] on input "Select All" at bounding box center [1094, 310] width 13 height 13
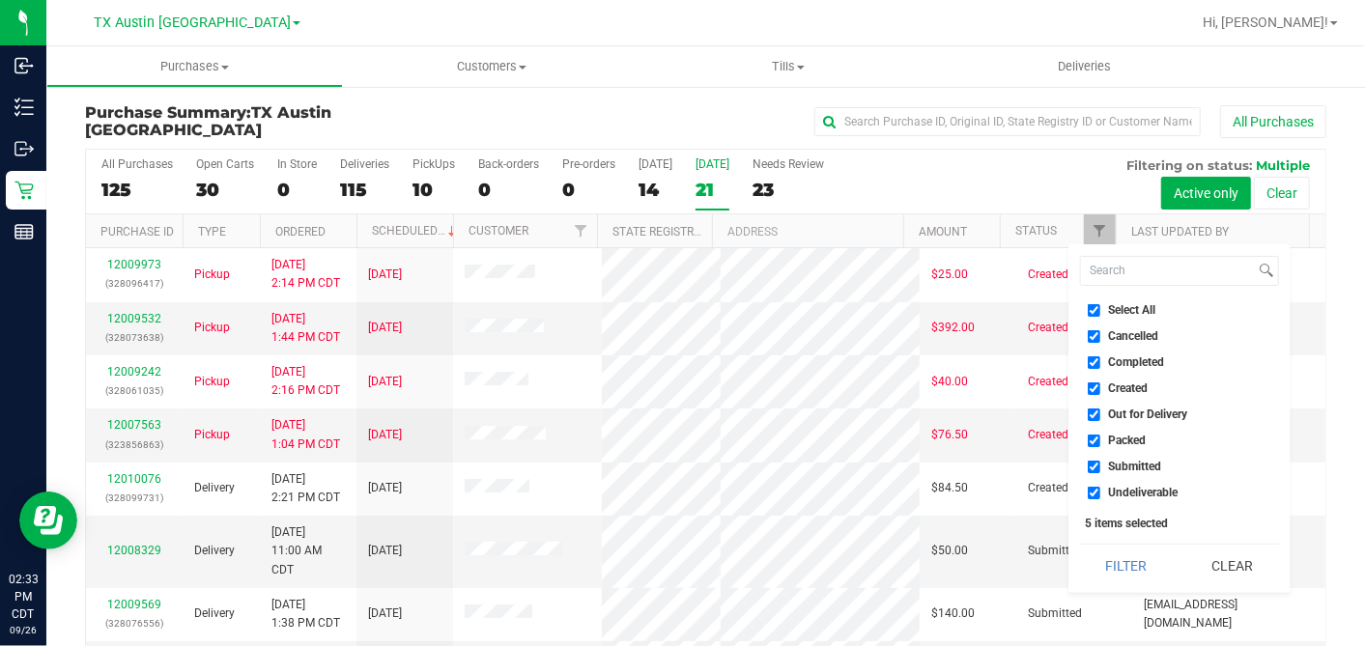
checkbox input "false"
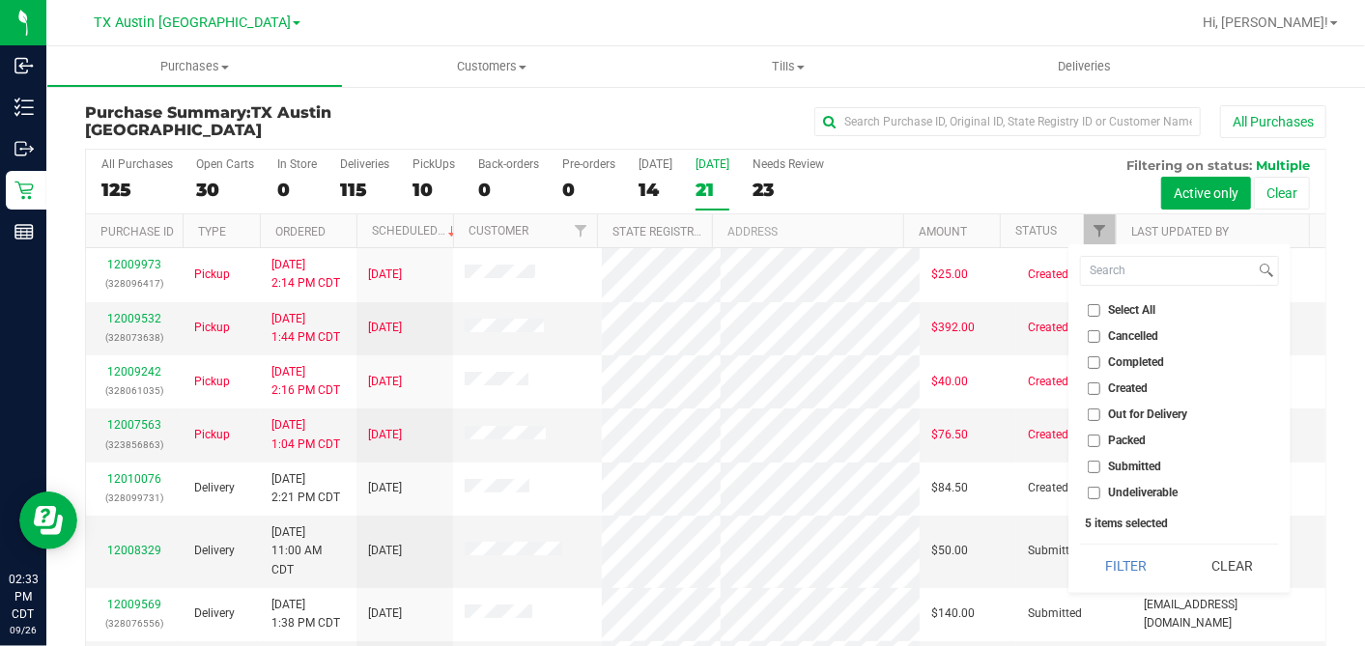
checkbox input "false"
click at [1093, 385] on input "Created" at bounding box center [1094, 388] width 13 height 13
checkbox input "true"
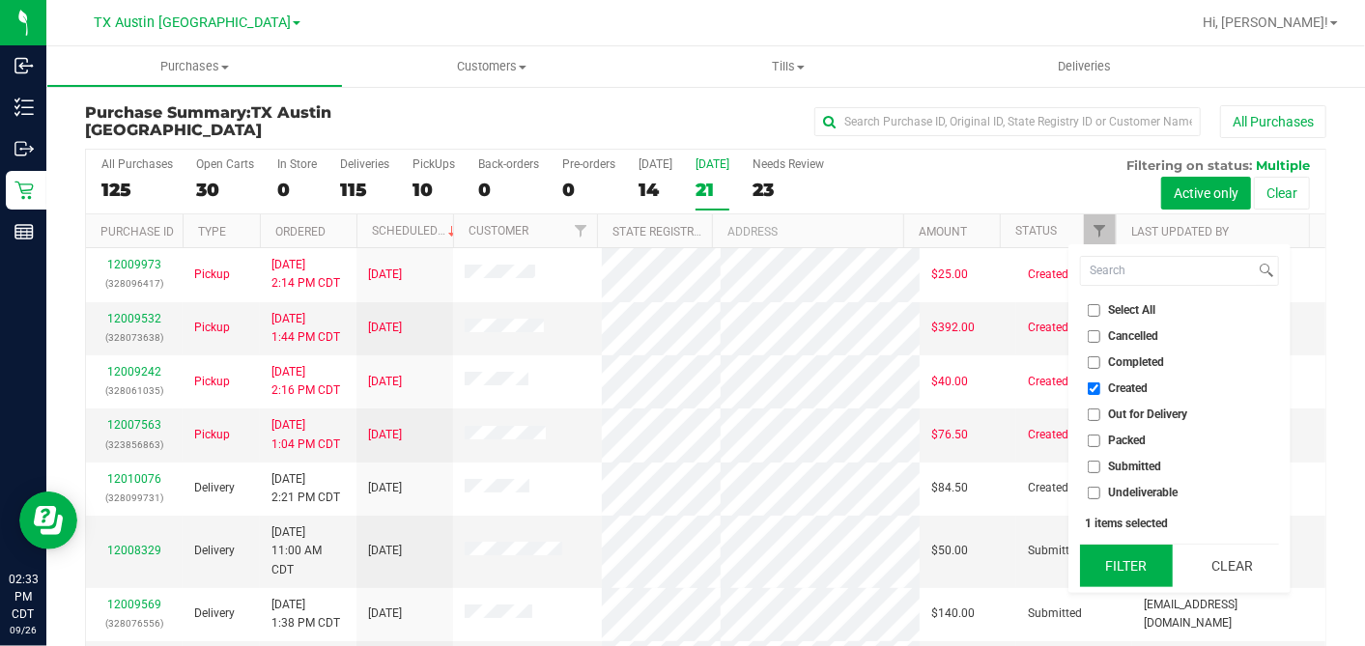
click at [1117, 555] on button "Filter" at bounding box center [1126, 566] width 93 height 42
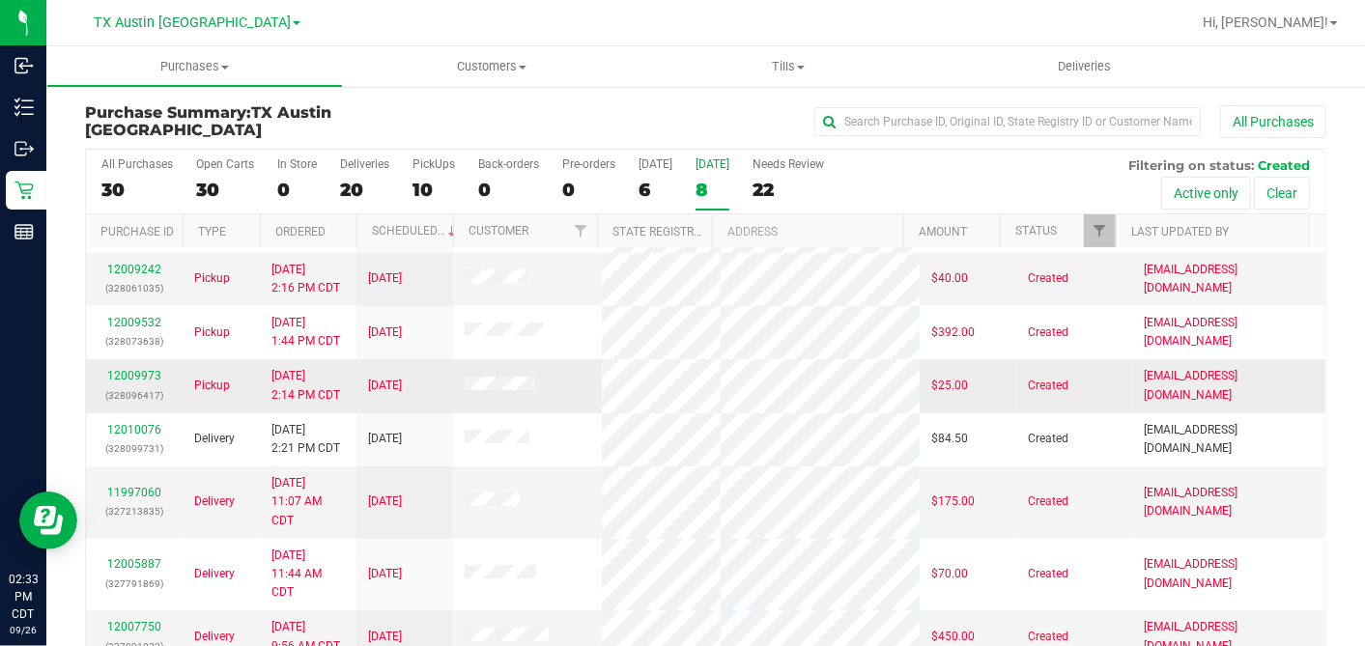
scroll to position [73, 0]
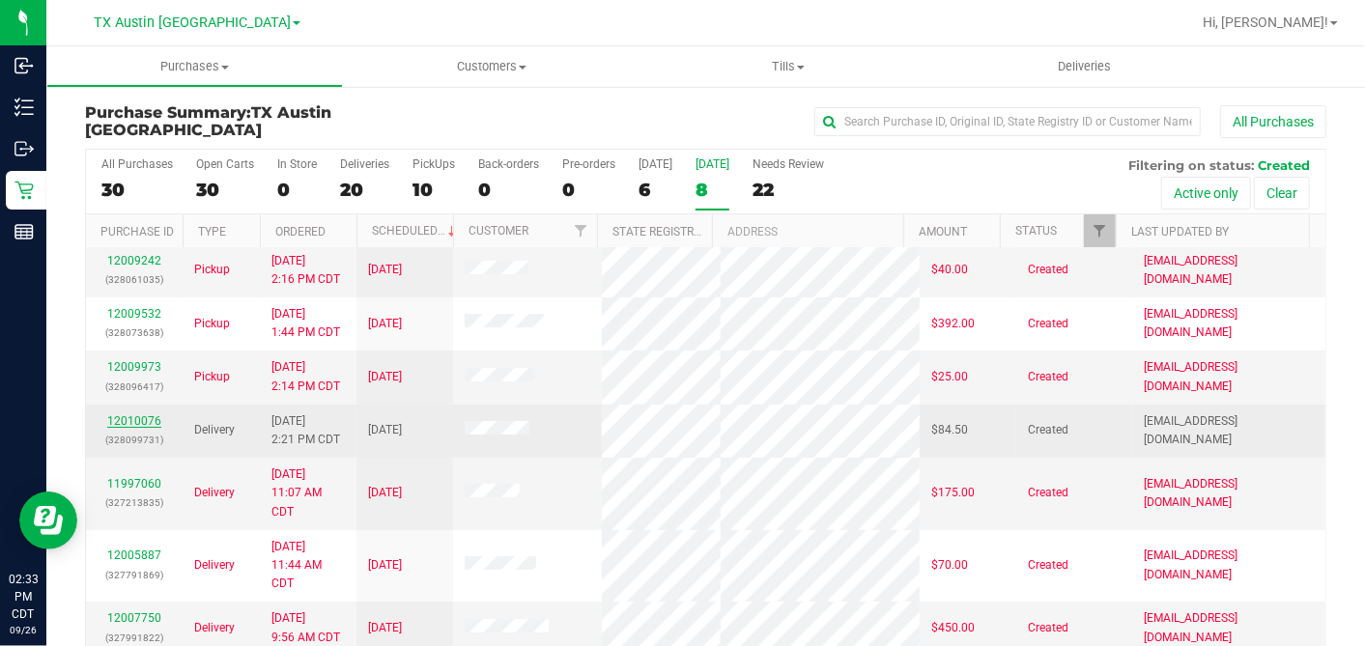
click at [141, 420] on link "12010076" at bounding box center [134, 421] width 54 height 14
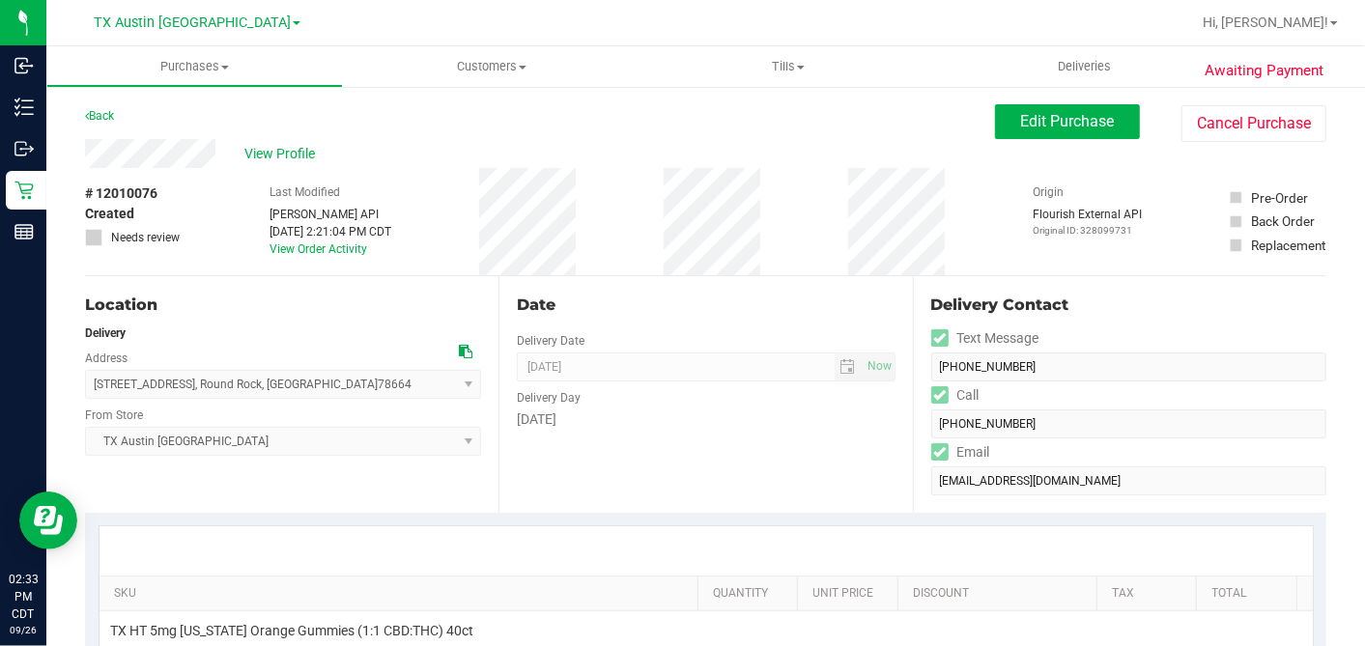
click at [245, 172] on div "# 12010076 Created Needs review Last Modified [PERSON_NAME] API [DATE] 2:21:04 …" at bounding box center [705, 221] width 1241 height 107
click at [303, 155] on span "View Profile" at bounding box center [282, 154] width 77 height 20
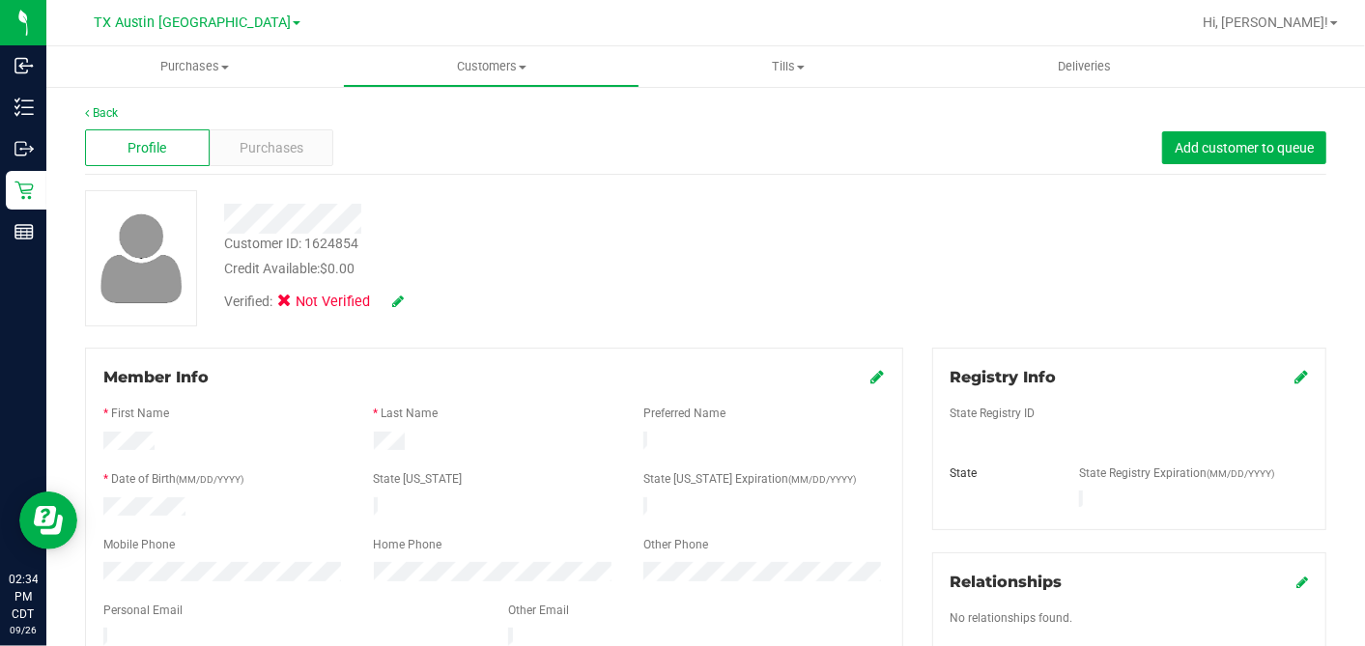
drag, startPoint x: 810, startPoint y: 241, endPoint x: 831, endPoint y: 210, distance: 37.0
click at [810, 241] on div "Customer ID: 1624854 Credit Available: $0.00" at bounding box center [528, 256] width 636 height 45
click at [216, 125] on div "Profile Purchases Add customer to queue" at bounding box center [705, 148] width 1241 height 53
click at [258, 141] on span "Purchases" at bounding box center [272, 148] width 64 height 20
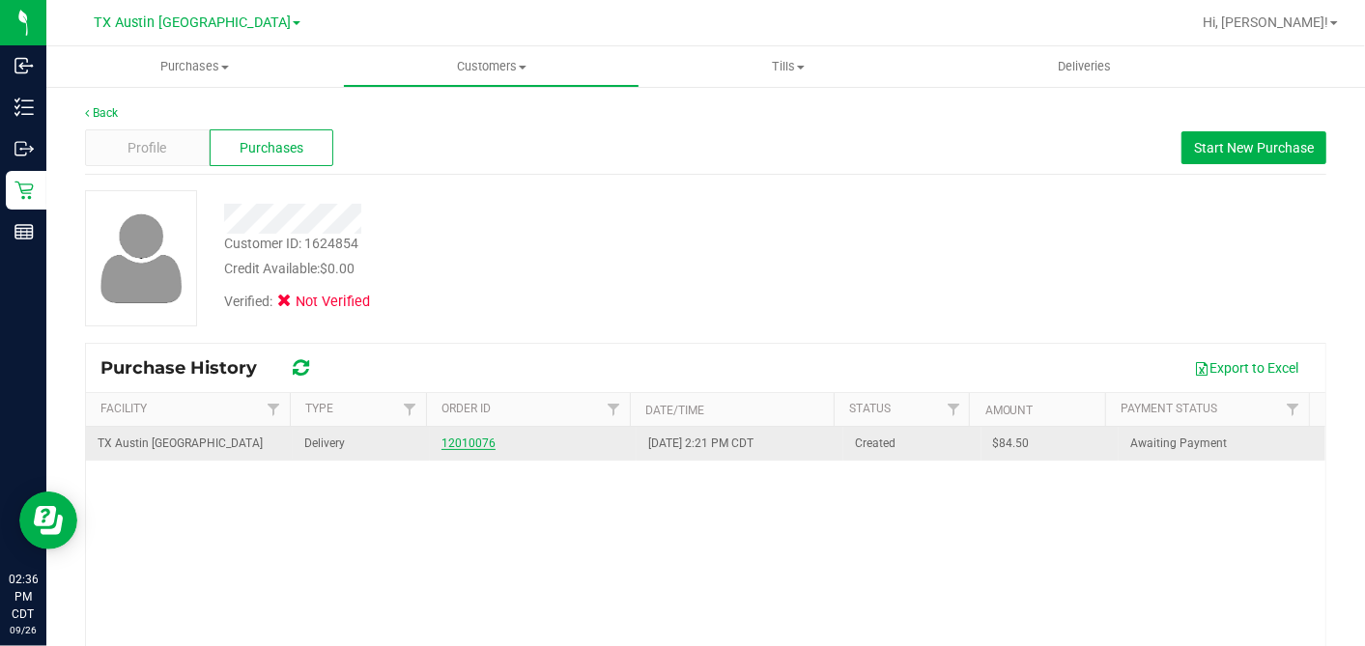
click at [452, 448] on link "12010076" at bounding box center [468, 444] width 54 height 14
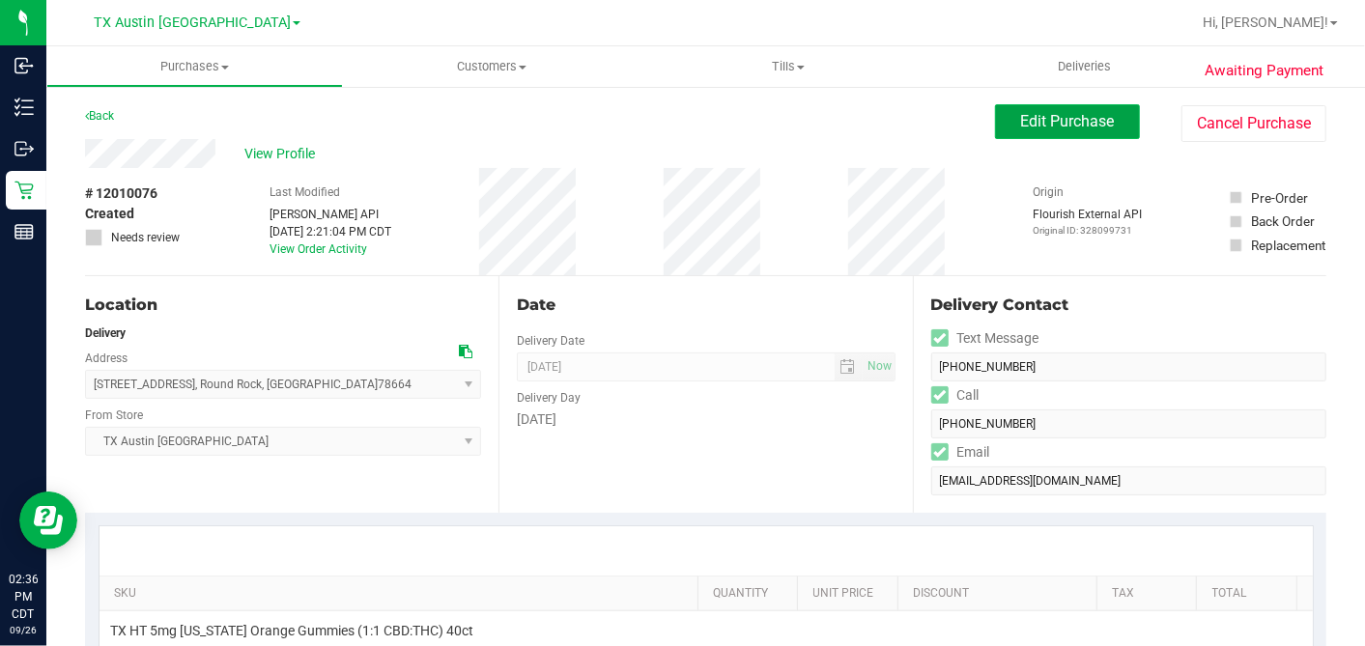
click at [1025, 124] on span "Edit Purchase" at bounding box center [1068, 121] width 94 height 18
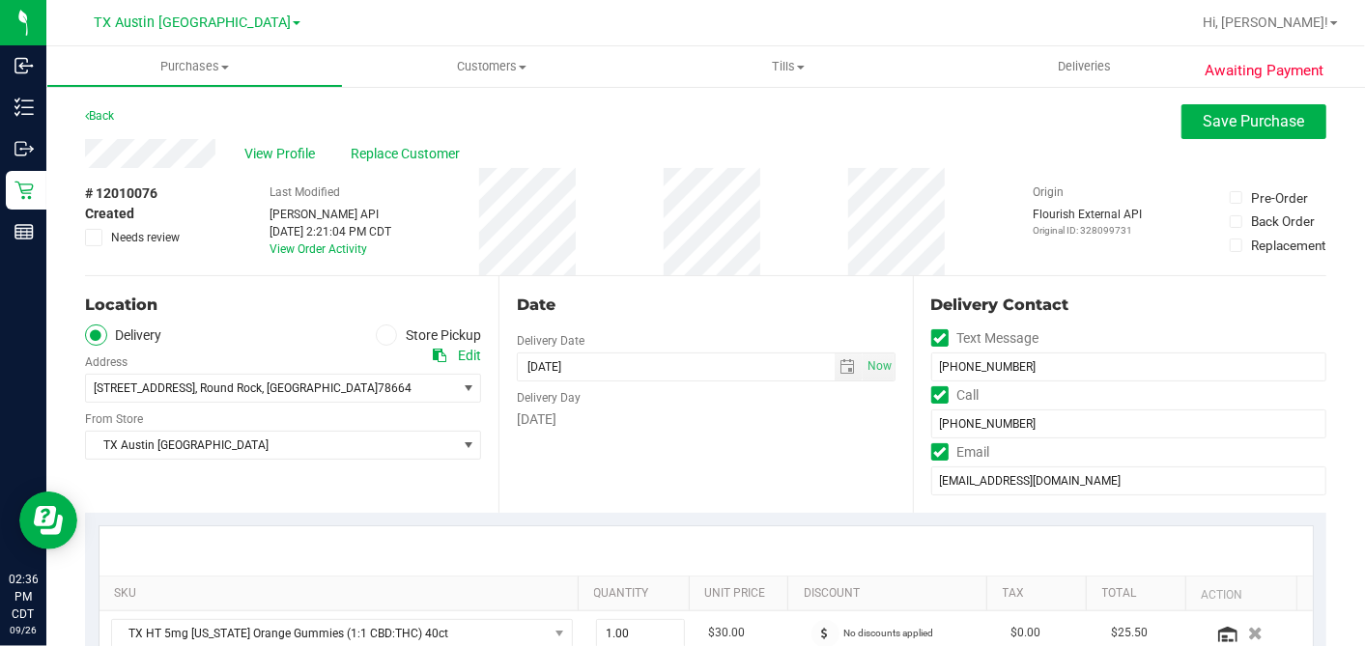
click at [99, 238] on icon at bounding box center [94, 238] width 13 height 0
click at [0, 0] on input "Needs review" at bounding box center [0, 0] width 0 height 0
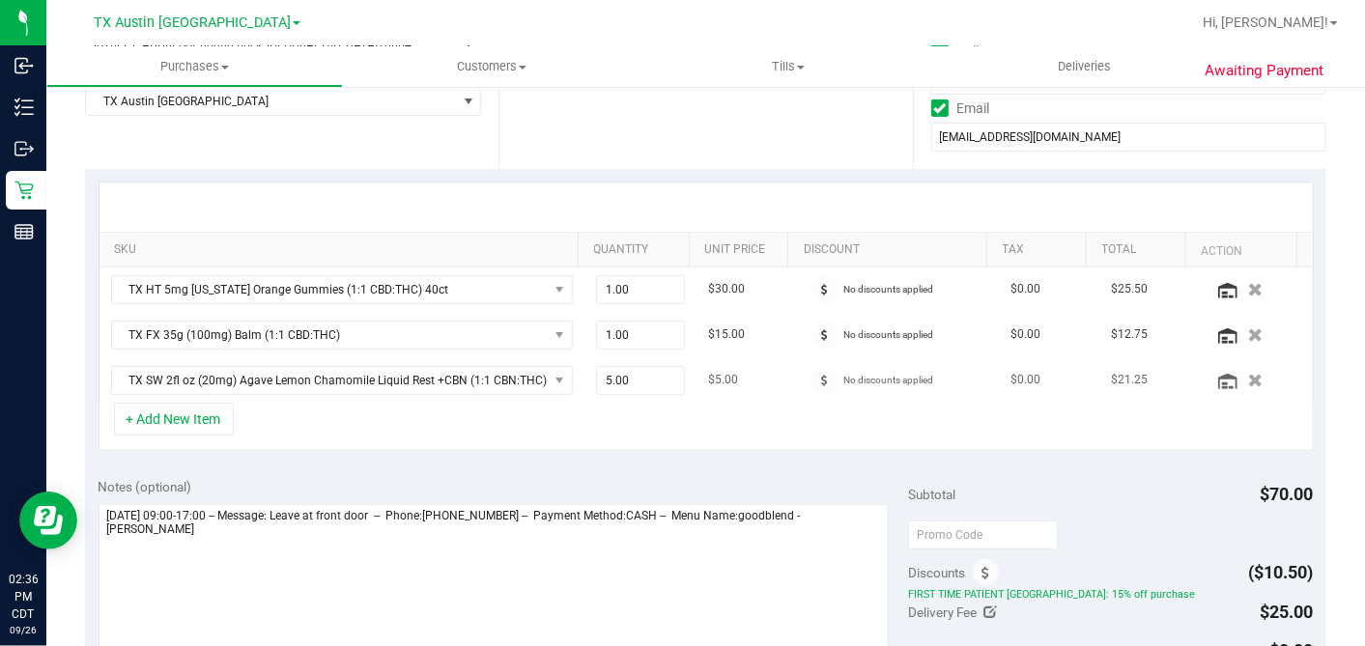
scroll to position [429, 0]
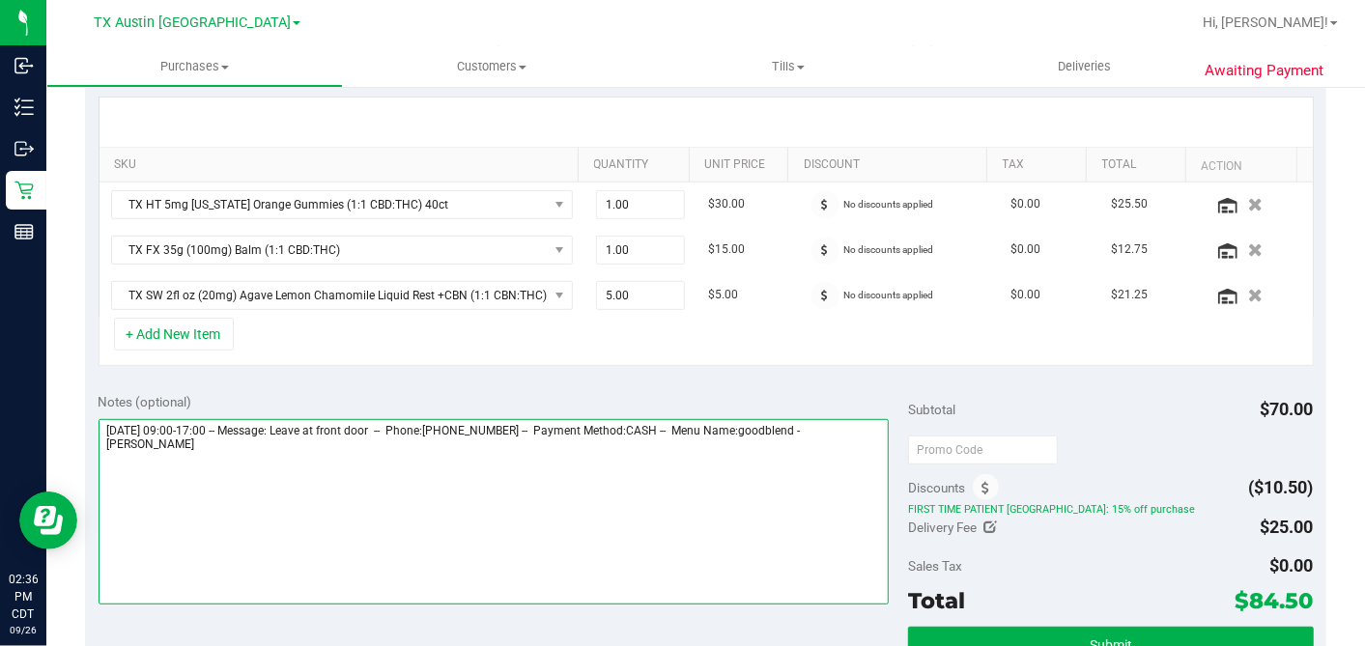
click at [576, 447] on textarea at bounding box center [494, 511] width 791 height 185
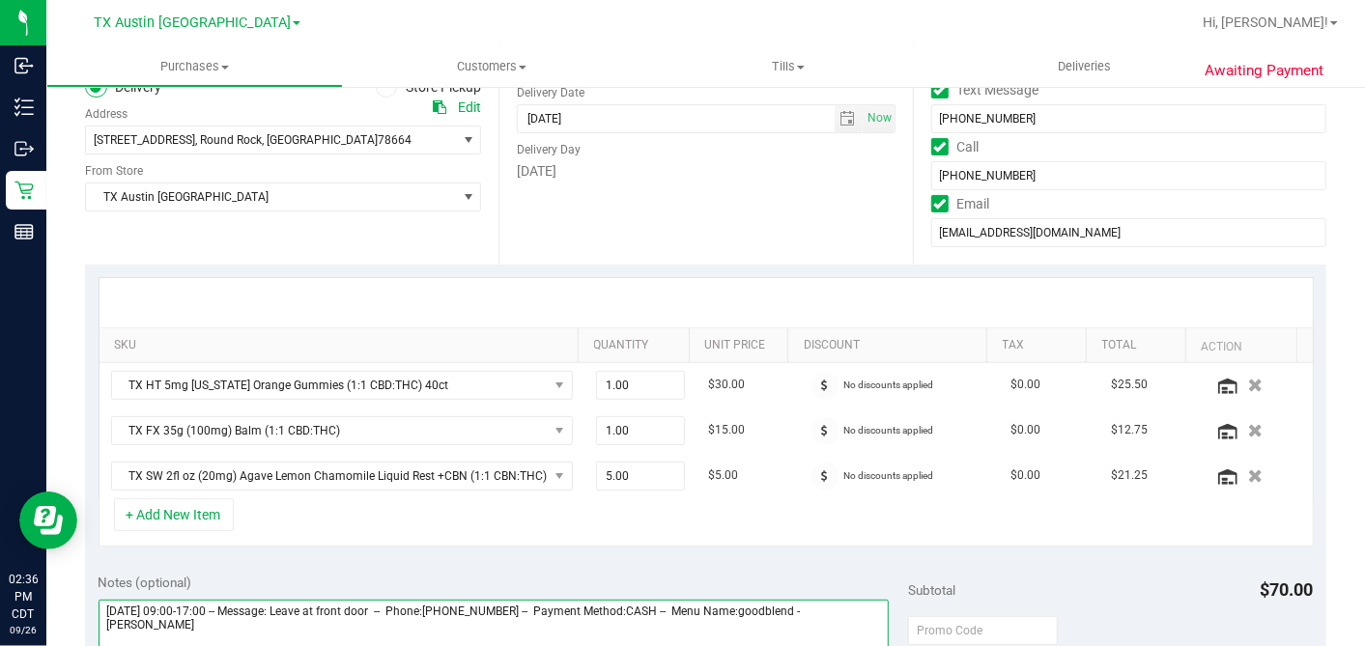
scroll to position [214, 0]
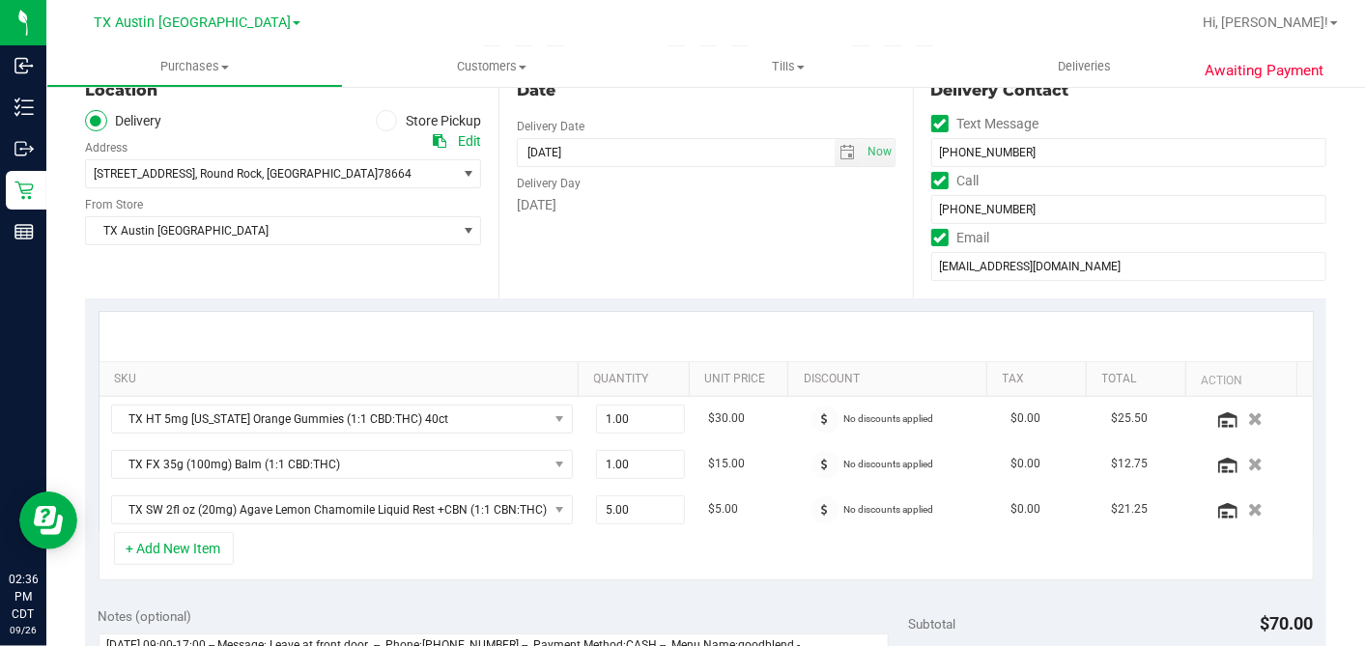
click at [437, 137] on icon at bounding box center [440, 141] width 14 height 14
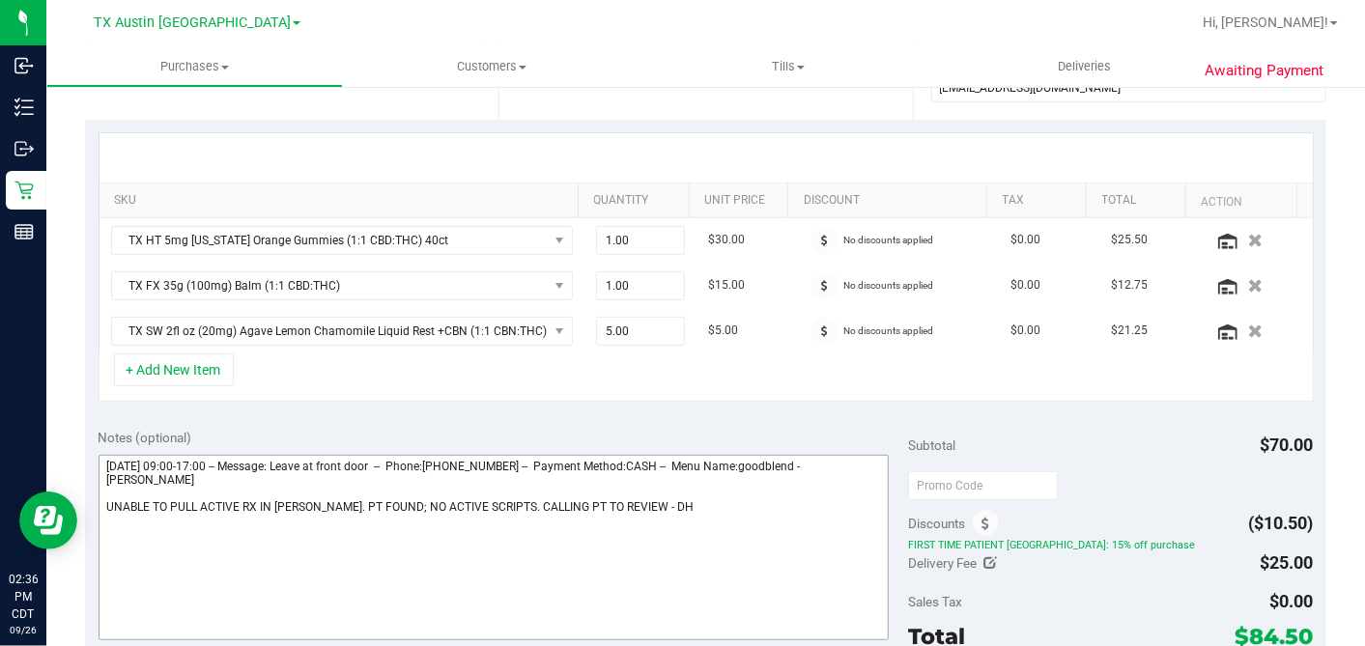
scroll to position [536, 0]
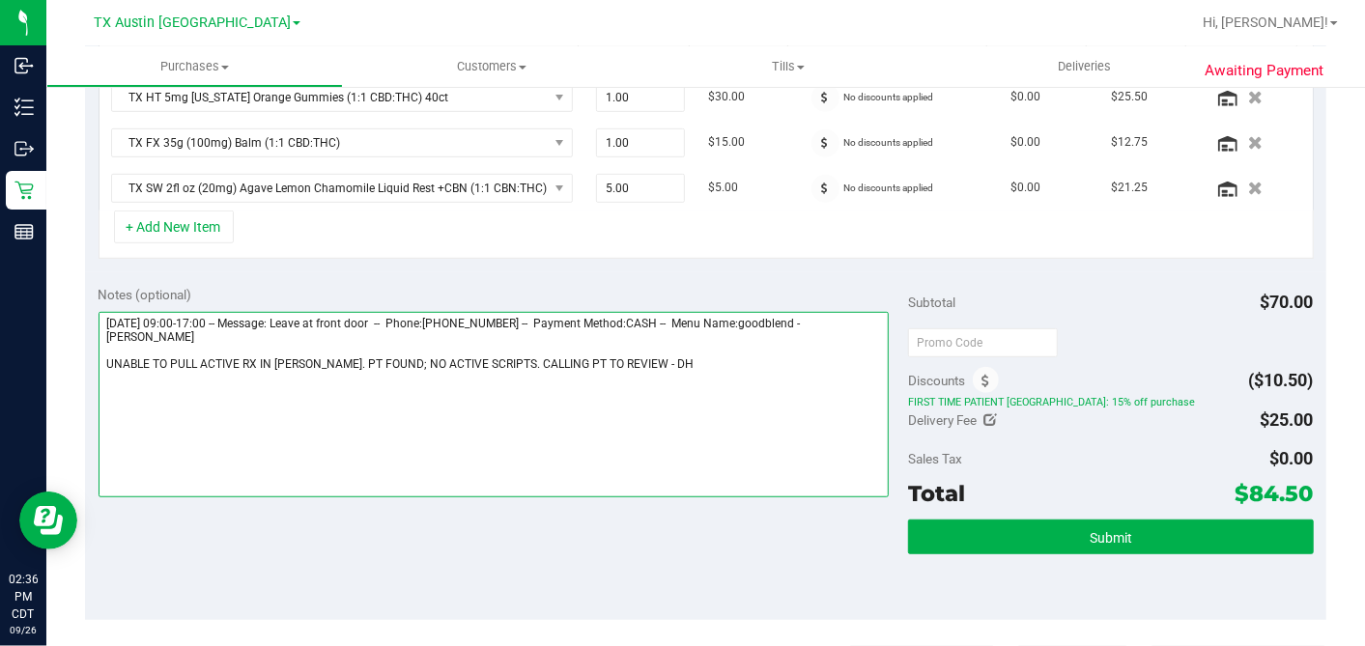
drag, startPoint x: 480, startPoint y: 359, endPoint x: 507, endPoint y: 358, distance: 27.1
click at [481, 359] on textarea at bounding box center [494, 404] width 791 height 185
click at [107, 384] on textarea at bounding box center [494, 404] width 791 height 185
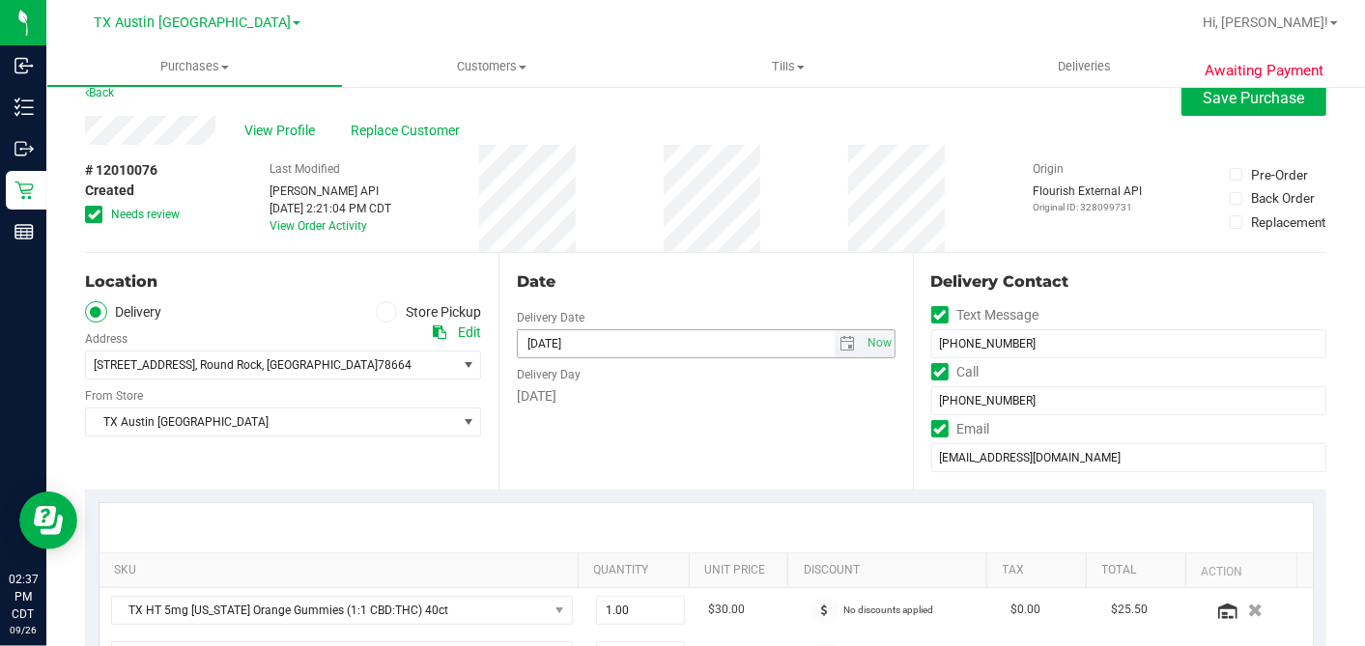
scroll to position [0, 0]
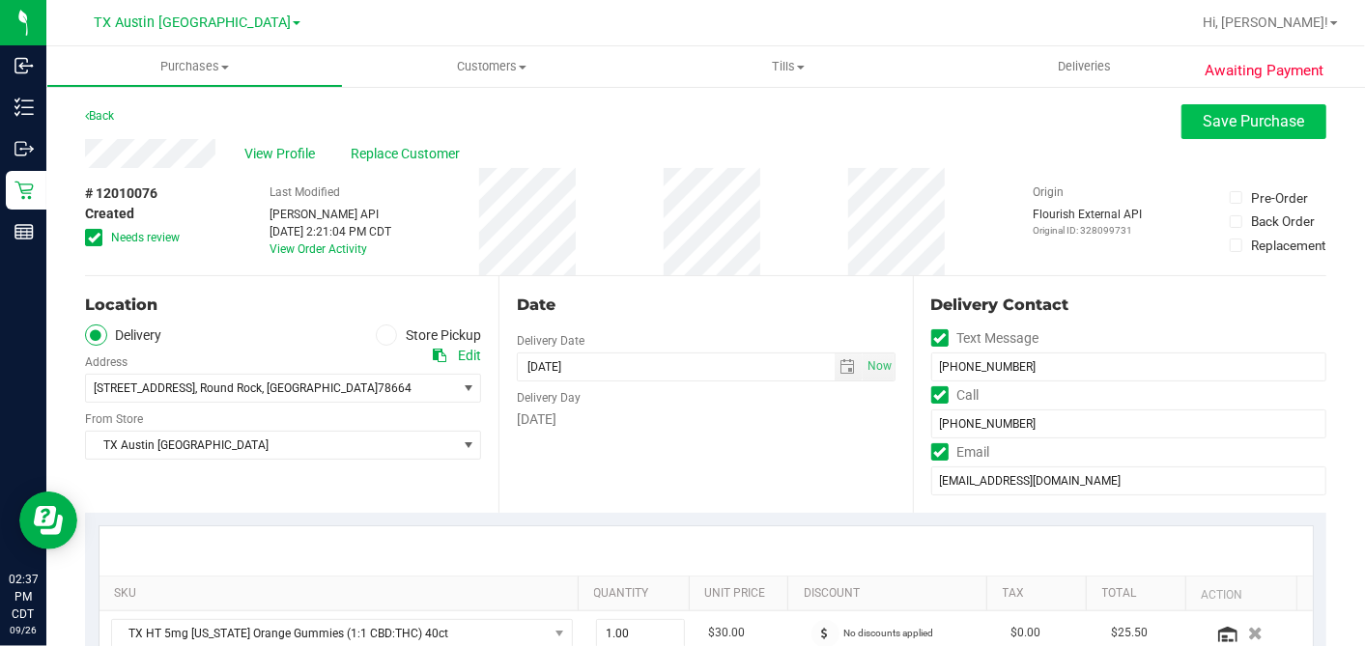
type textarea "[DATE] 09:00-17:00 -- Message: Leave at front door -- Phone:[PHONE_NUMBER] -- P…"
click at [1203, 123] on span "Save Purchase" at bounding box center [1253, 121] width 101 height 18
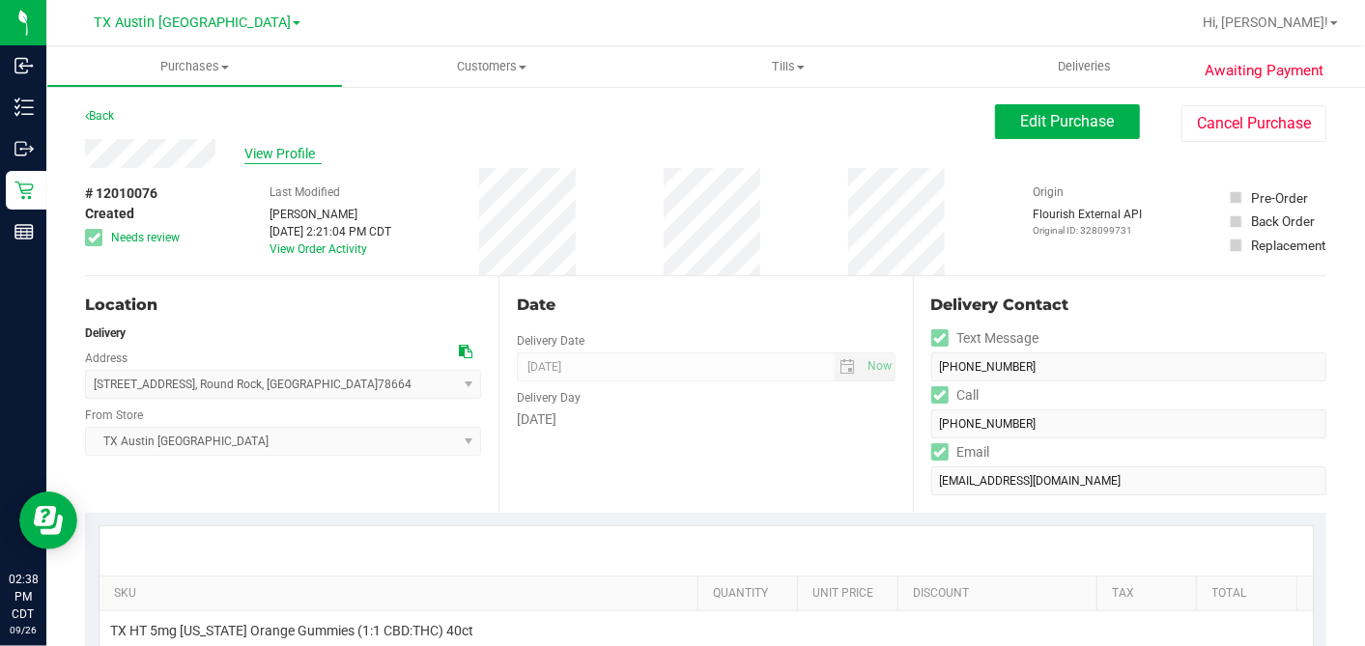
click at [303, 156] on span "View Profile" at bounding box center [282, 154] width 77 height 20
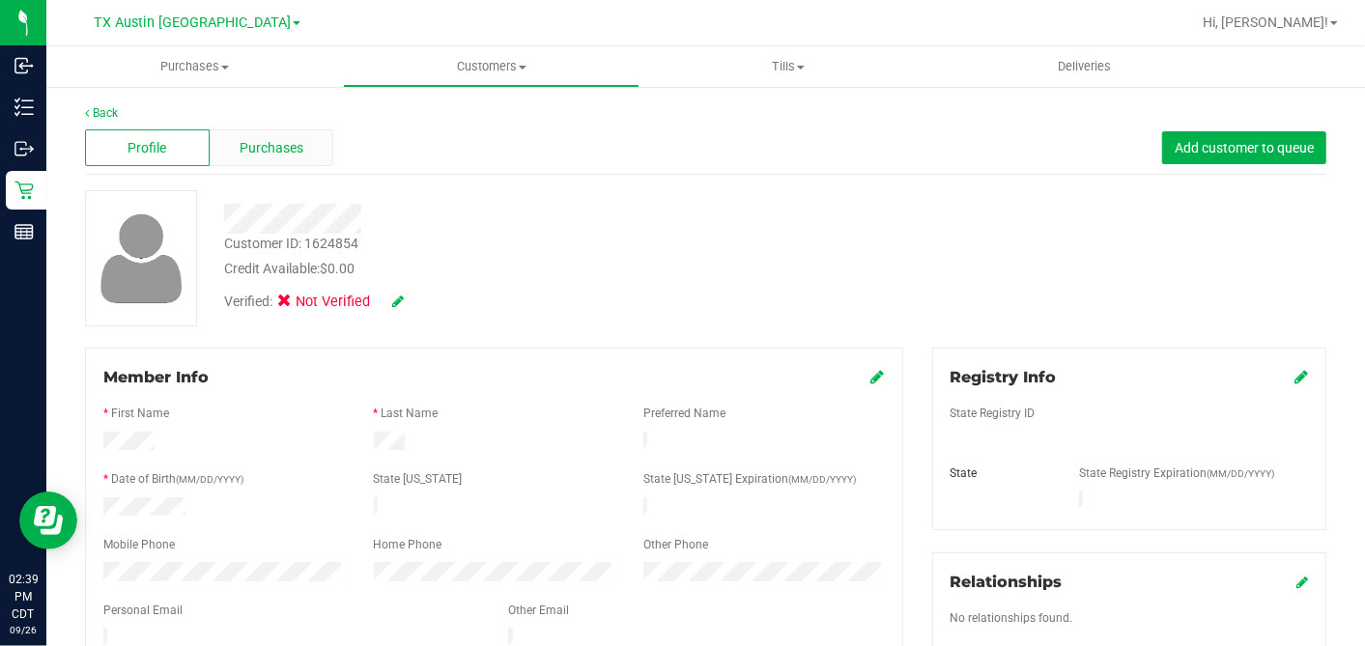
click at [270, 157] on div "Purchases" at bounding box center [272, 147] width 125 height 37
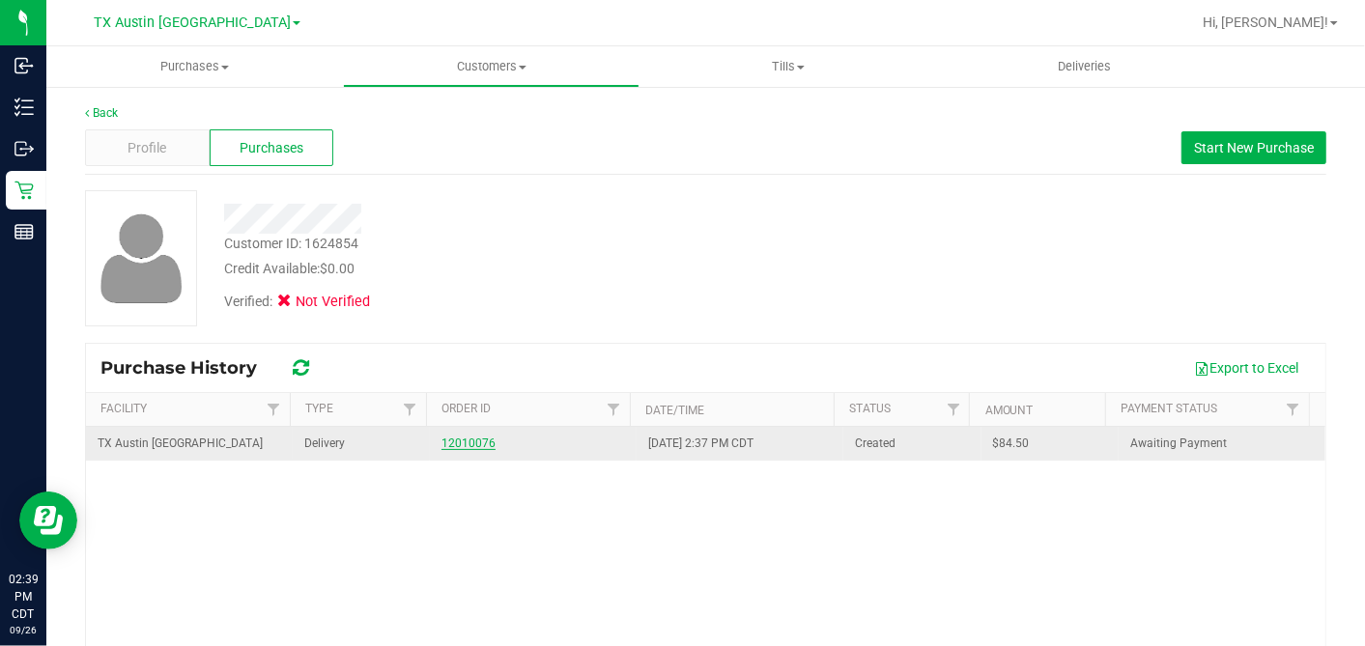
click at [447, 439] on link "12010076" at bounding box center [468, 444] width 54 height 14
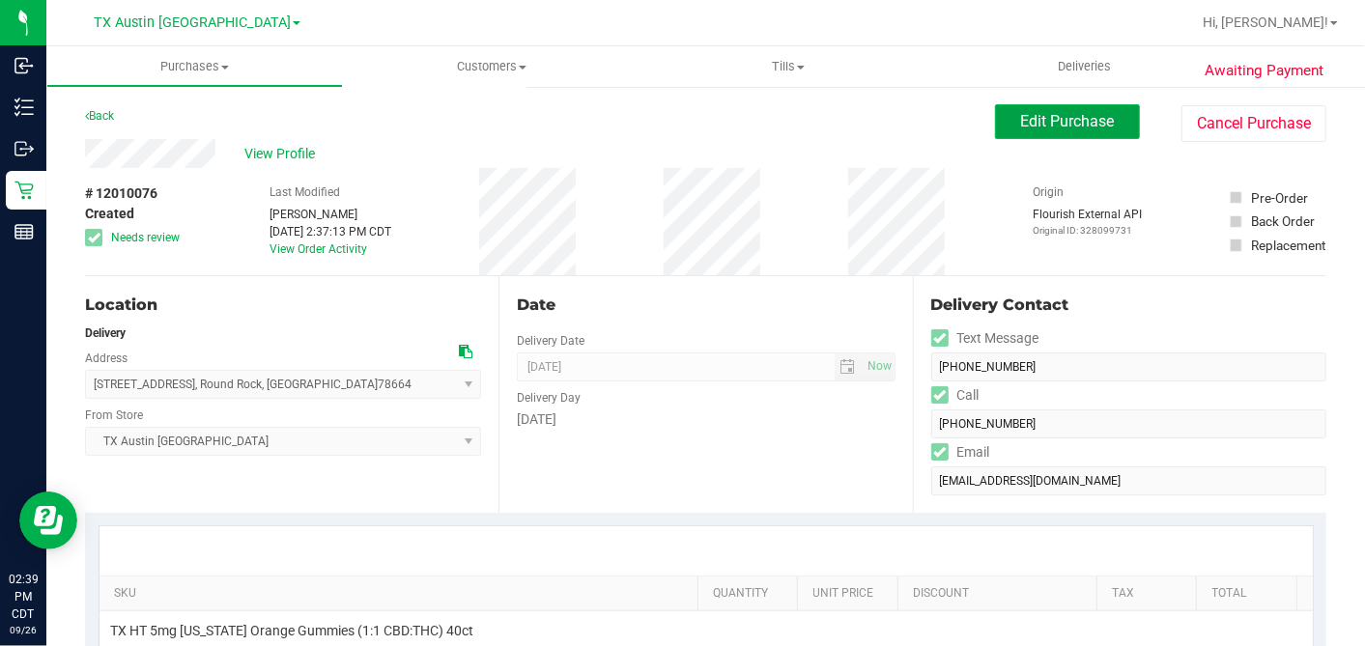
click at [1021, 116] on span "Edit Purchase" at bounding box center [1068, 121] width 94 height 18
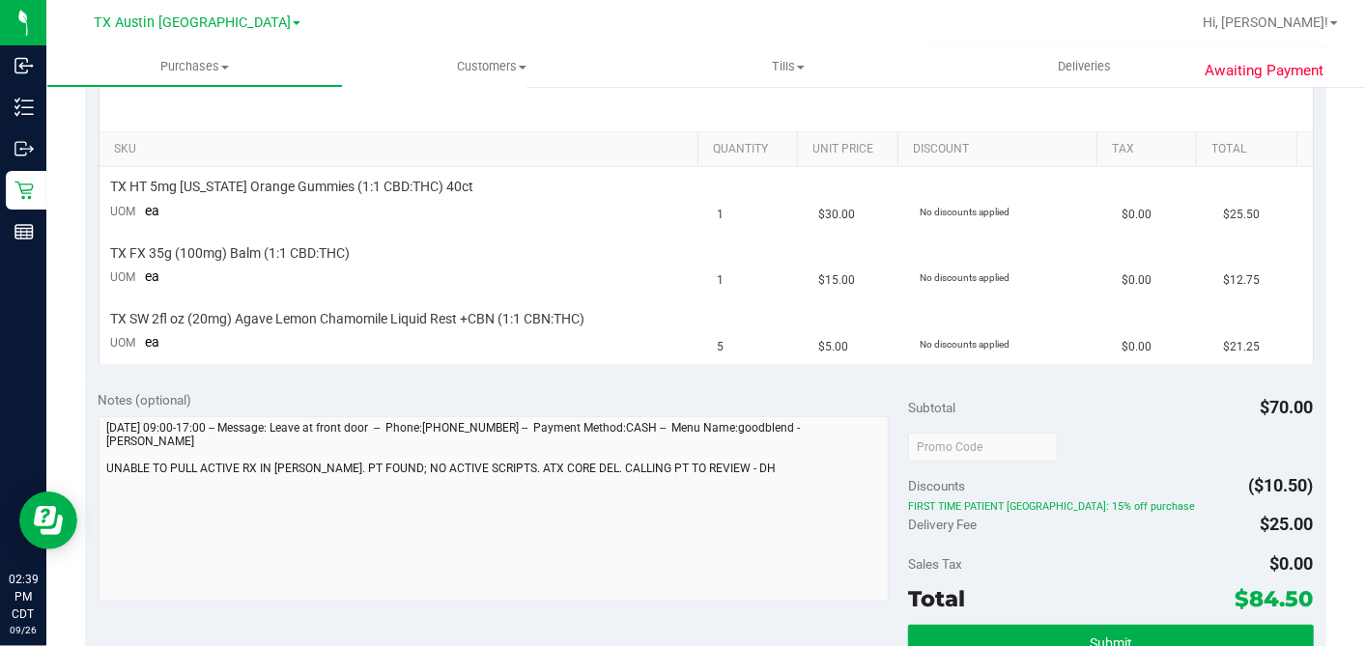
scroll to position [643, 0]
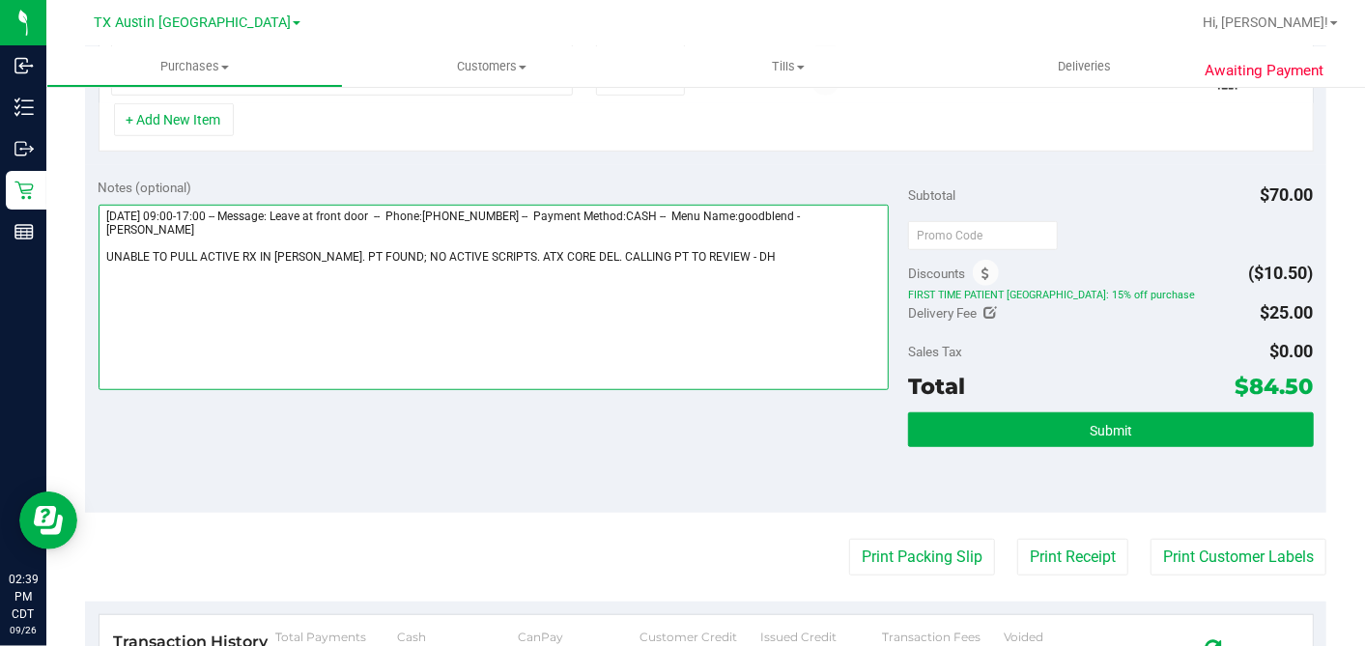
click at [684, 251] on textarea at bounding box center [494, 297] width 791 height 185
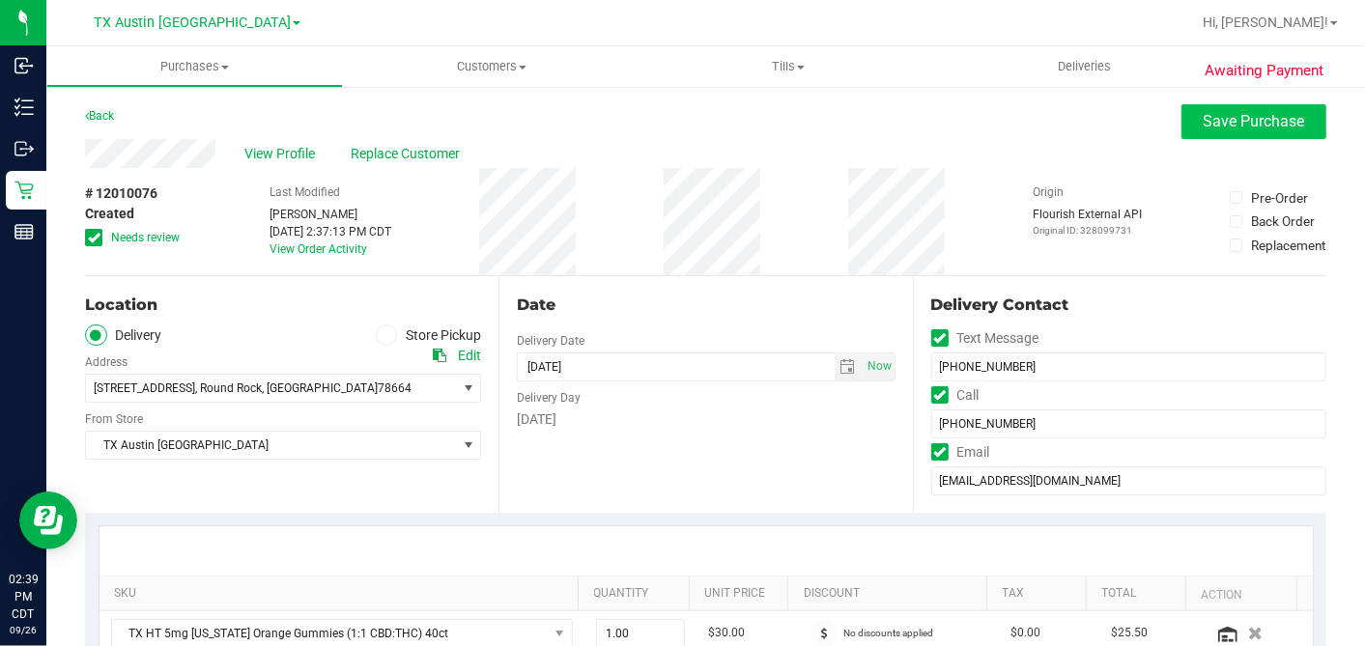
type textarea "[DATE] 09:00-17:00 -- Message: Leave at front door -- Phone:[PHONE_NUMBER] -- P…"
click at [1192, 108] on button "Save Purchase" at bounding box center [1253, 121] width 145 height 35
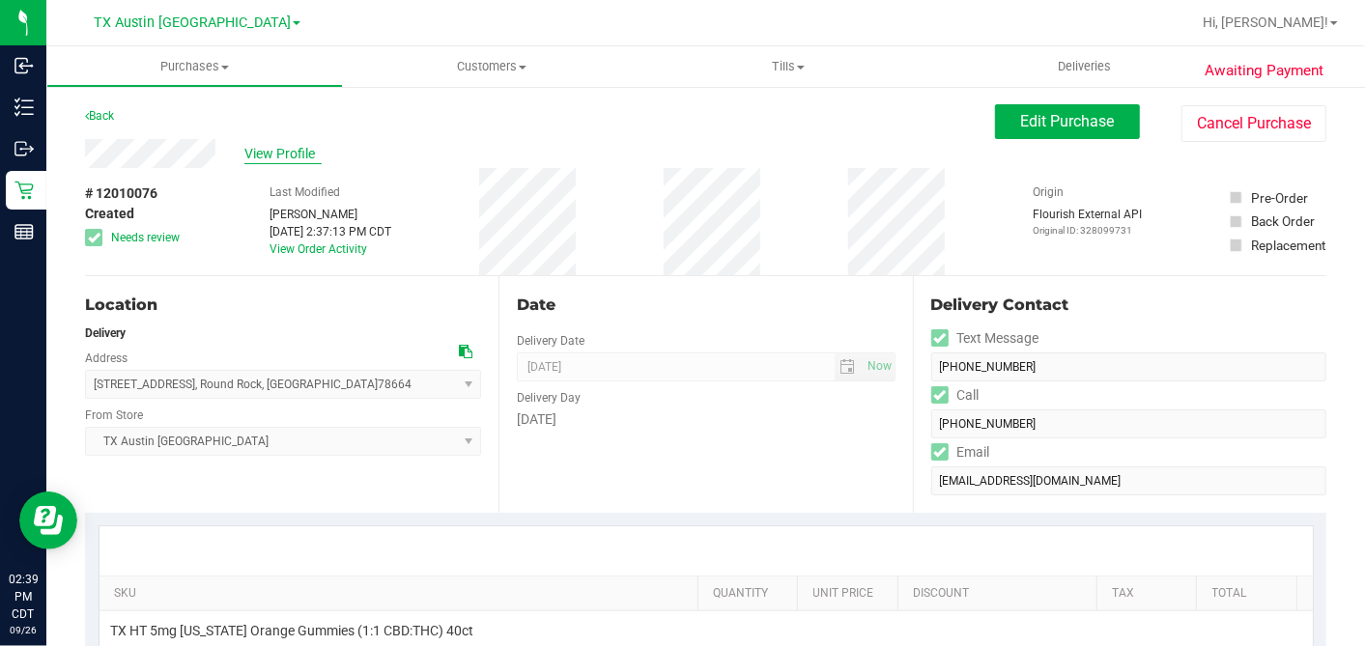
click at [291, 156] on span "View Profile" at bounding box center [282, 154] width 77 height 20
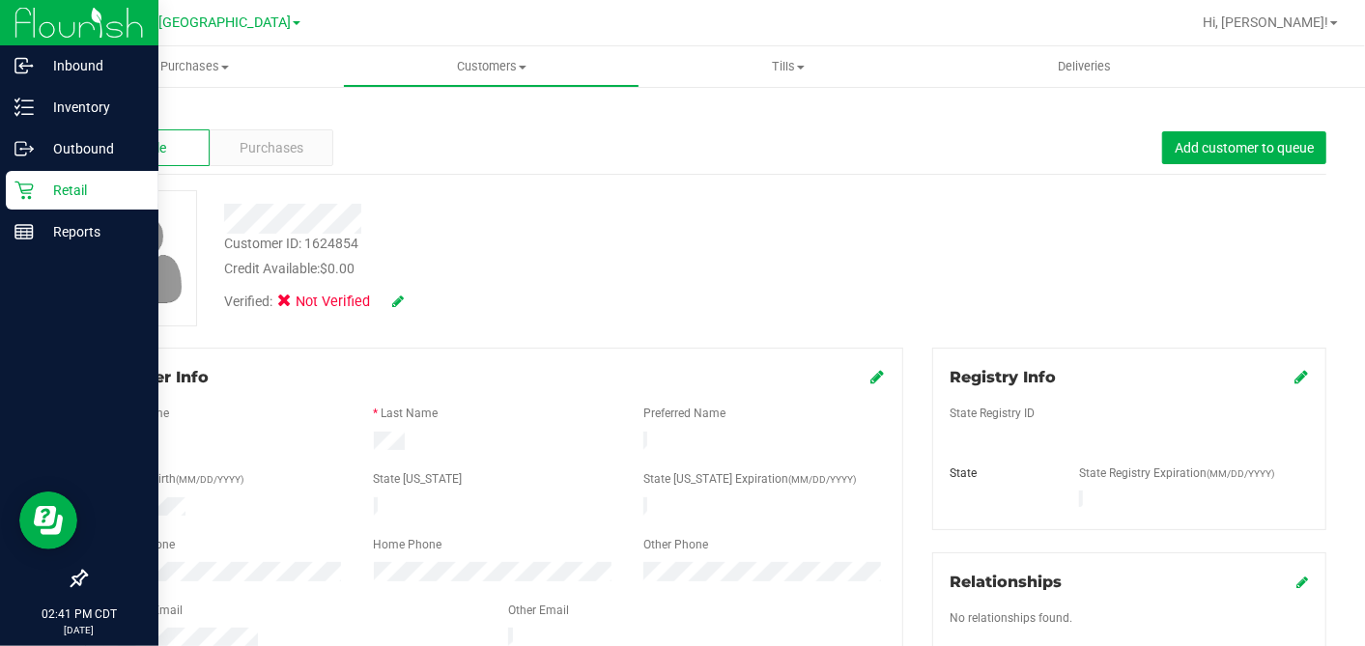
click at [18, 184] on icon at bounding box center [23, 190] width 19 height 19
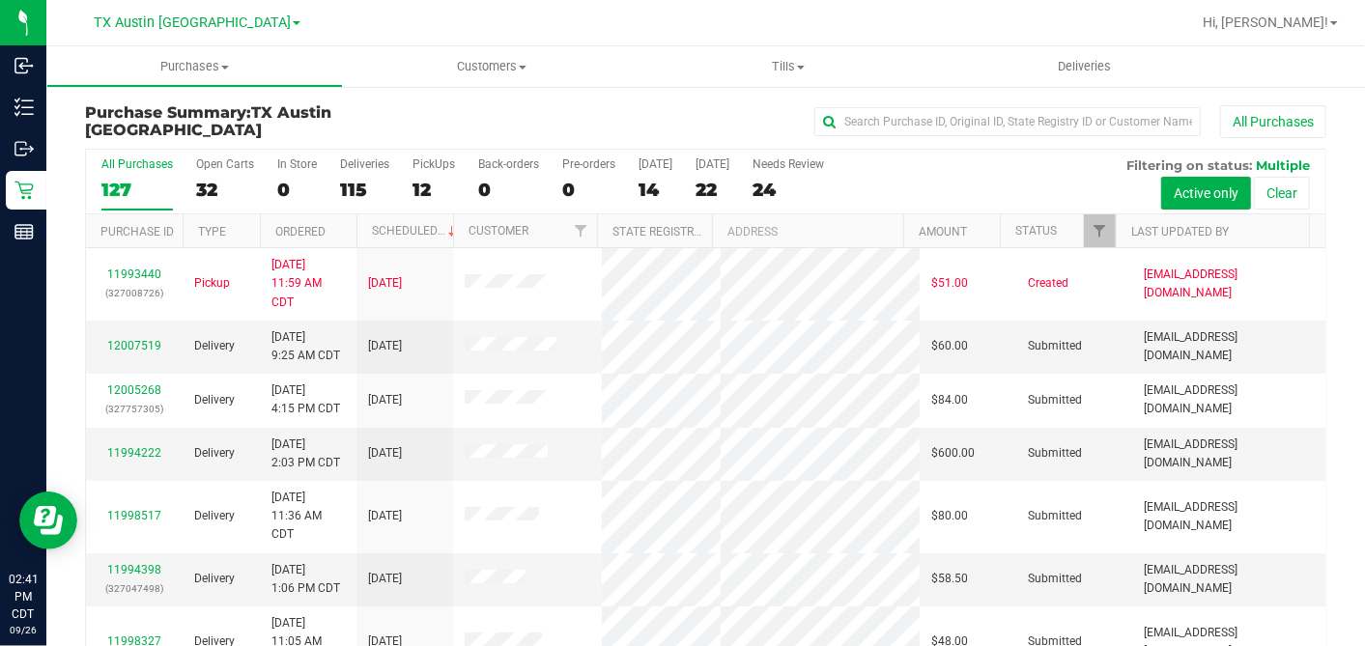
click at [651, 184] on div "14" at bounding box center [655, 190] width 34 height 22
click at [0, 0] on input "[DATE] 14" at bounding box center [0, 0] width 0 height 0
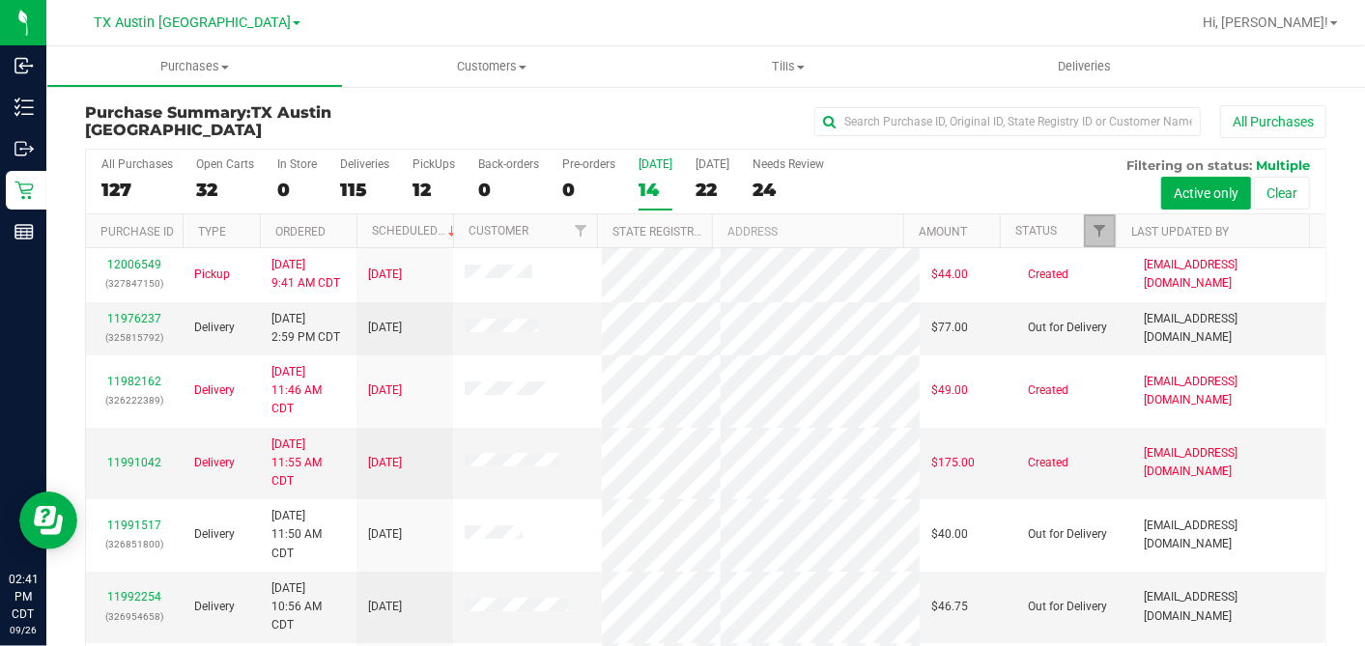
click at [1090, 238] on link "Filter" at bounding box center [1100, 230] width 32 height 33
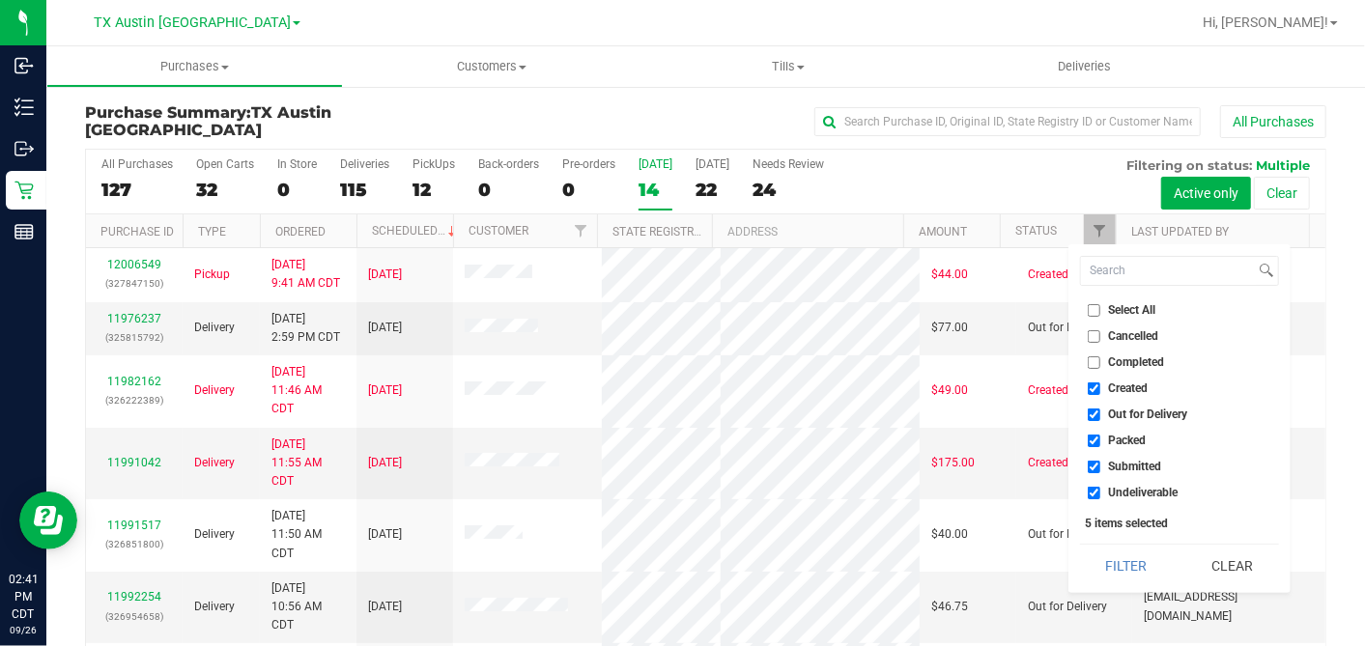
click at [1095, 311] on input "Select All" at bounding box center [1094, 310] width 13 height 13
checkbox input "true"
click at [1095, 311] on input "Select All" at bounding box center [1094, 310] width 13 height 13
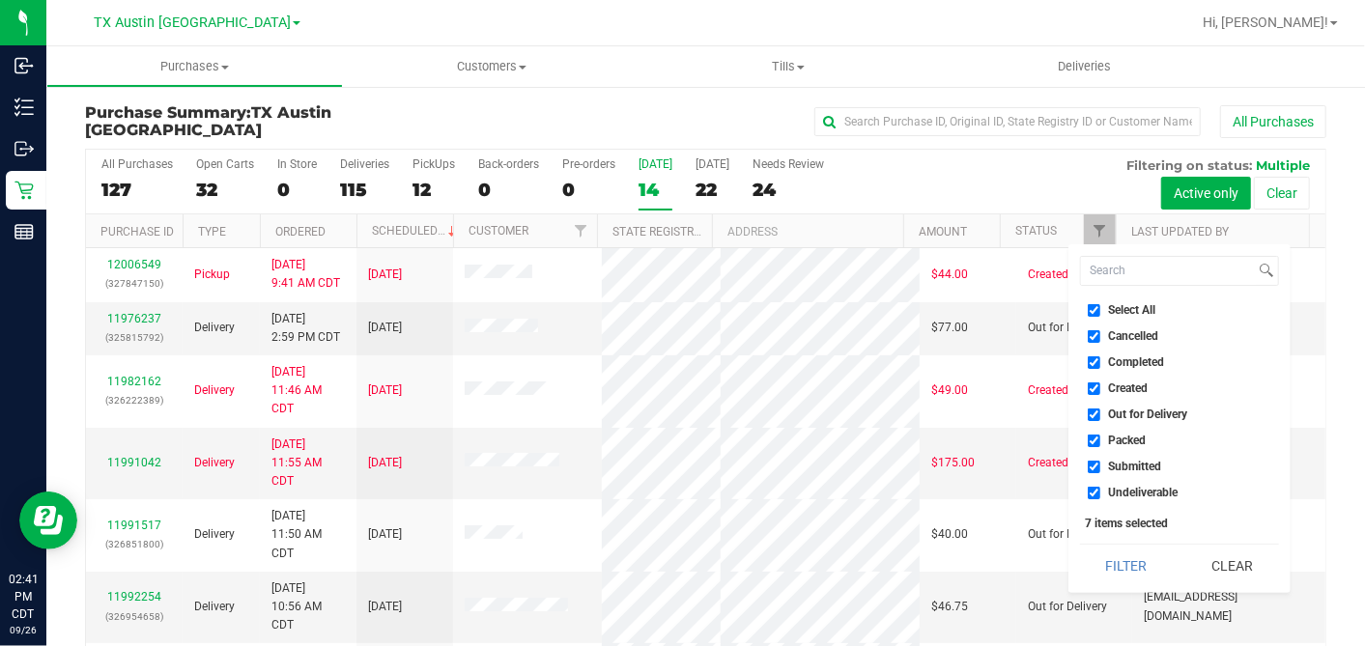
checkbox input "false"
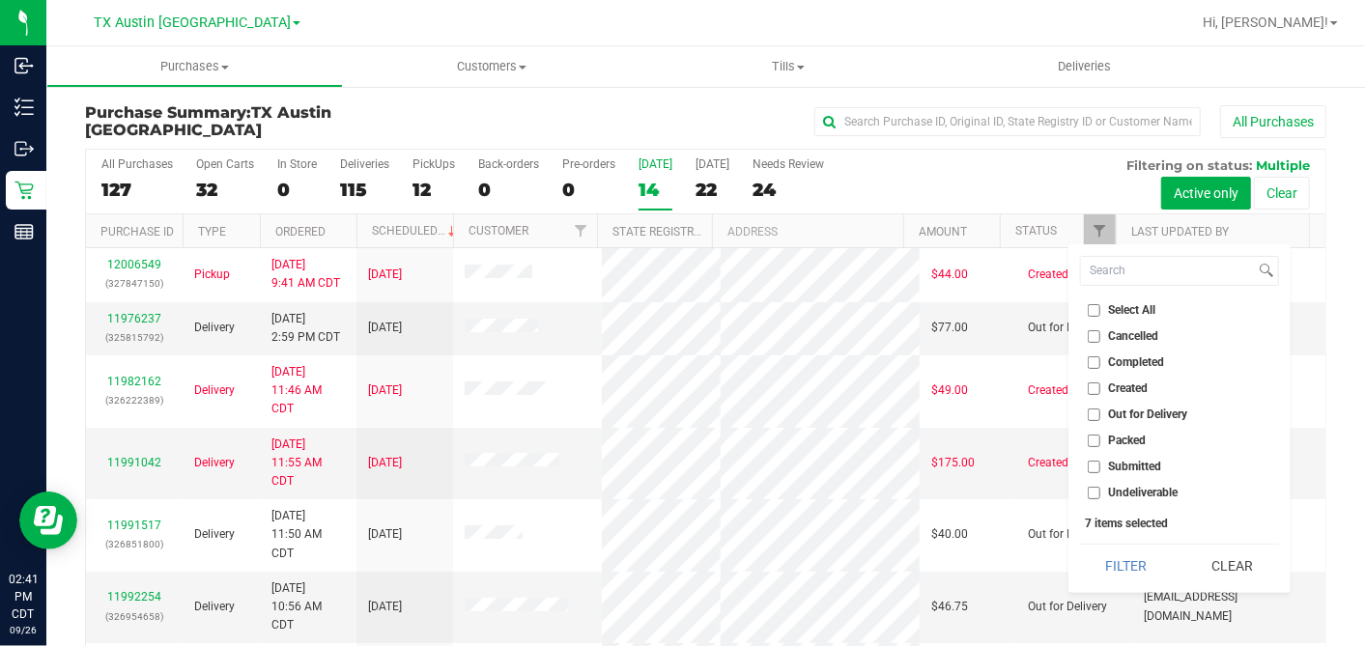
checkbox input "false"
click at [1088, 385] on input "Created" at bounding box center [1094, 388] width 13 height 13
checkbox input "true"
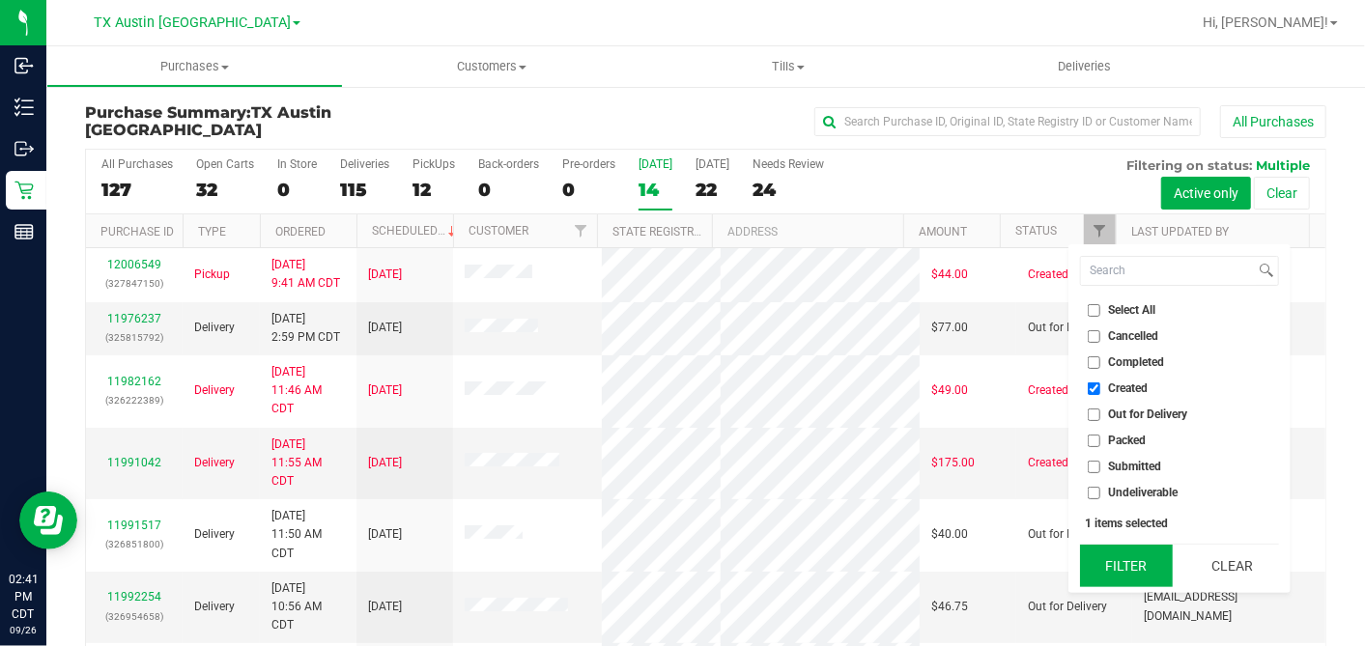
click at [1136, 560] on button "Filter" at bounding box center [1126, 566] width 93 height 42
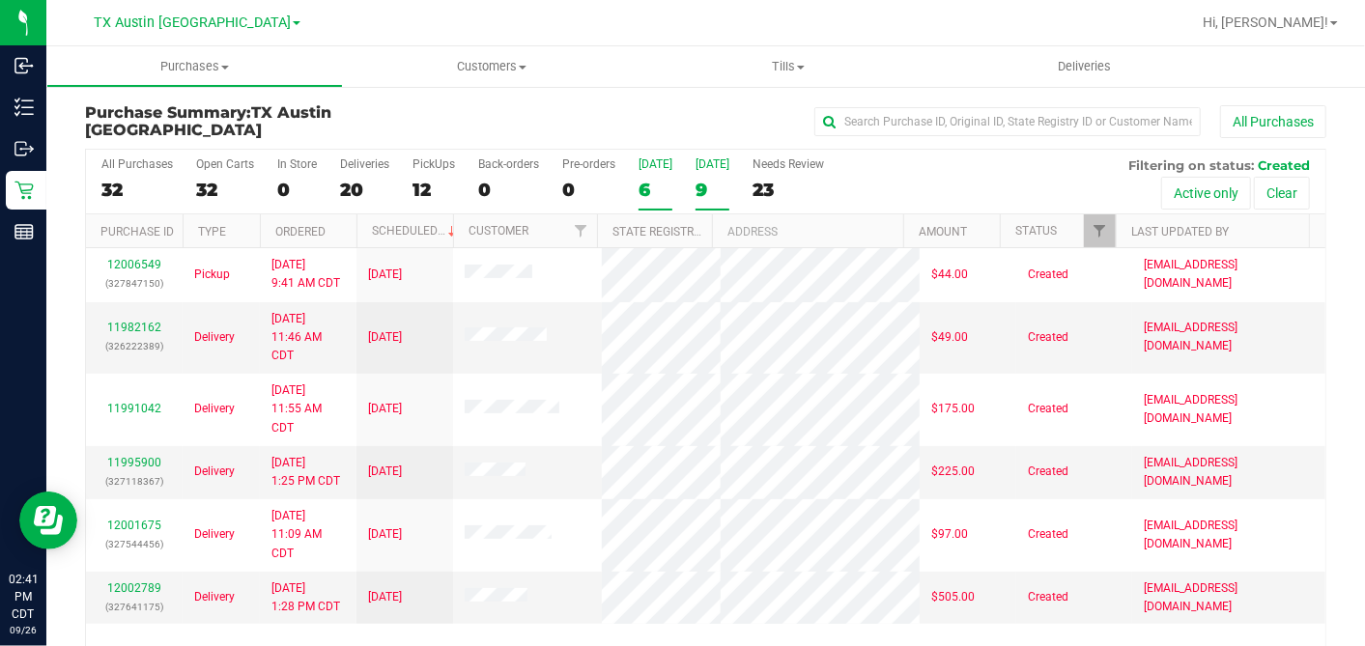
click at [699, 180] on div "9" at bounding box center [712, 190] width 34 height 22
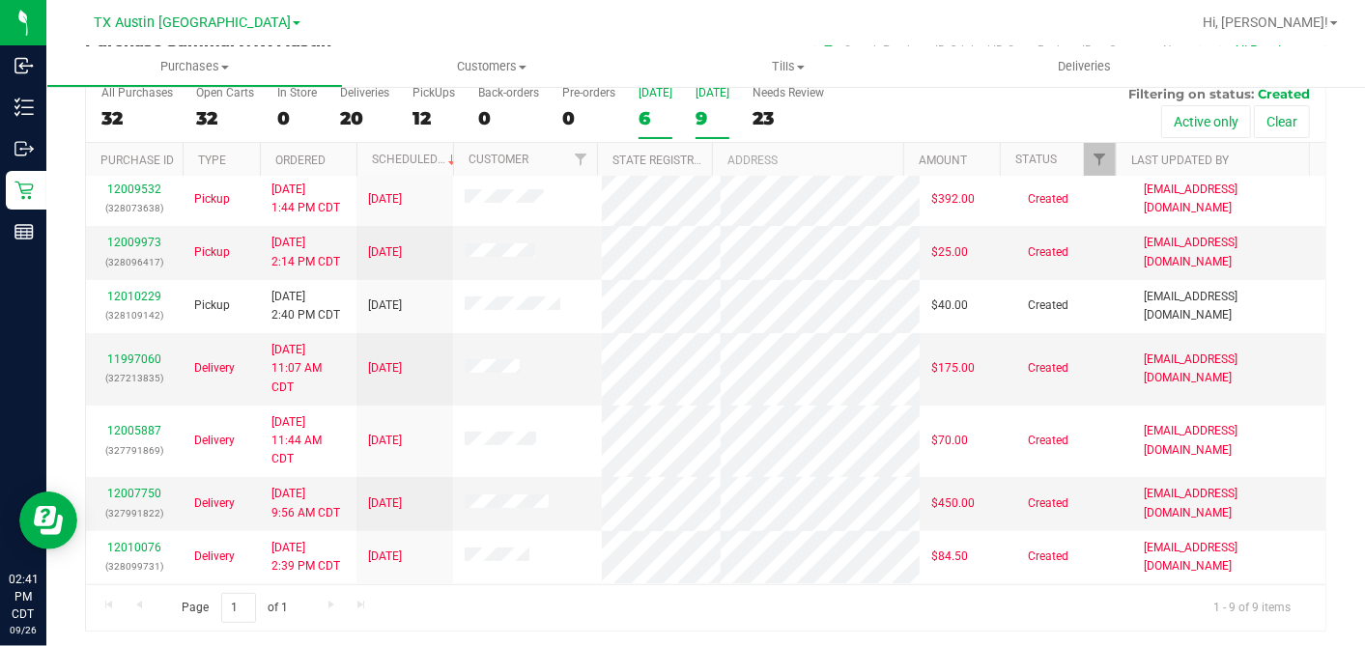
scroll to position [19, 0]
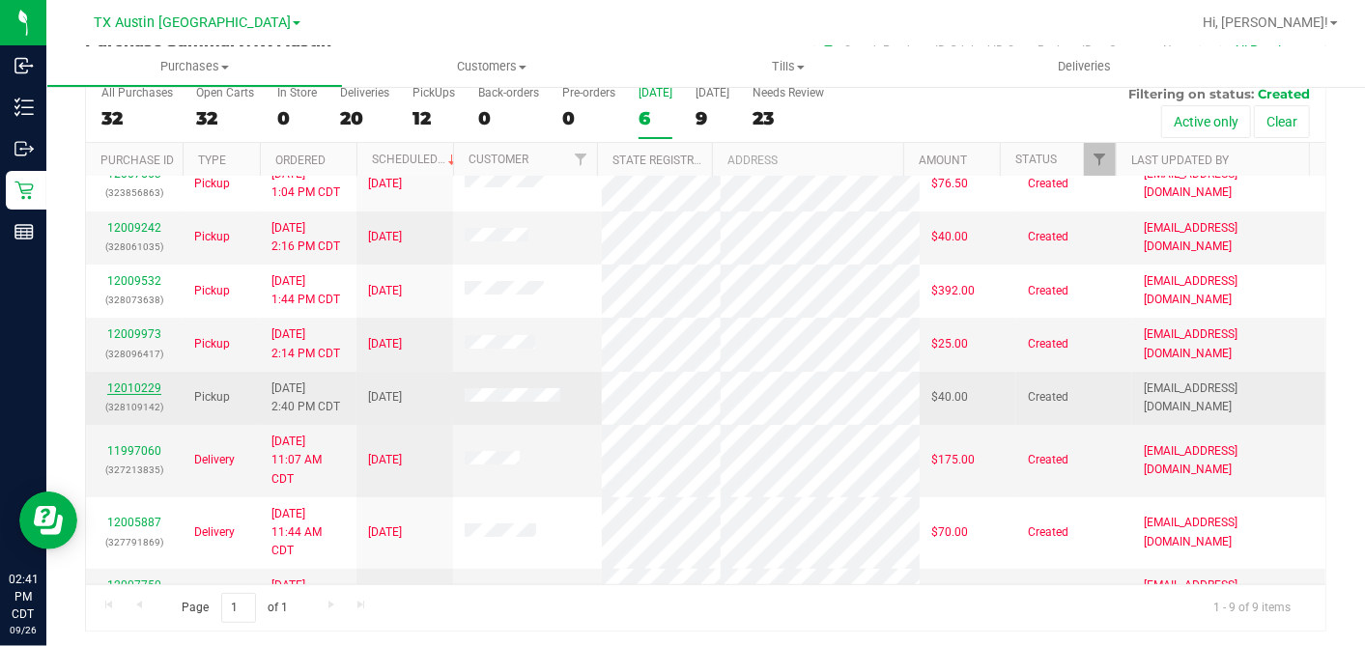
click at [127, 395] on link "12010229" at bounding box center [134, 389] width 54 height 14
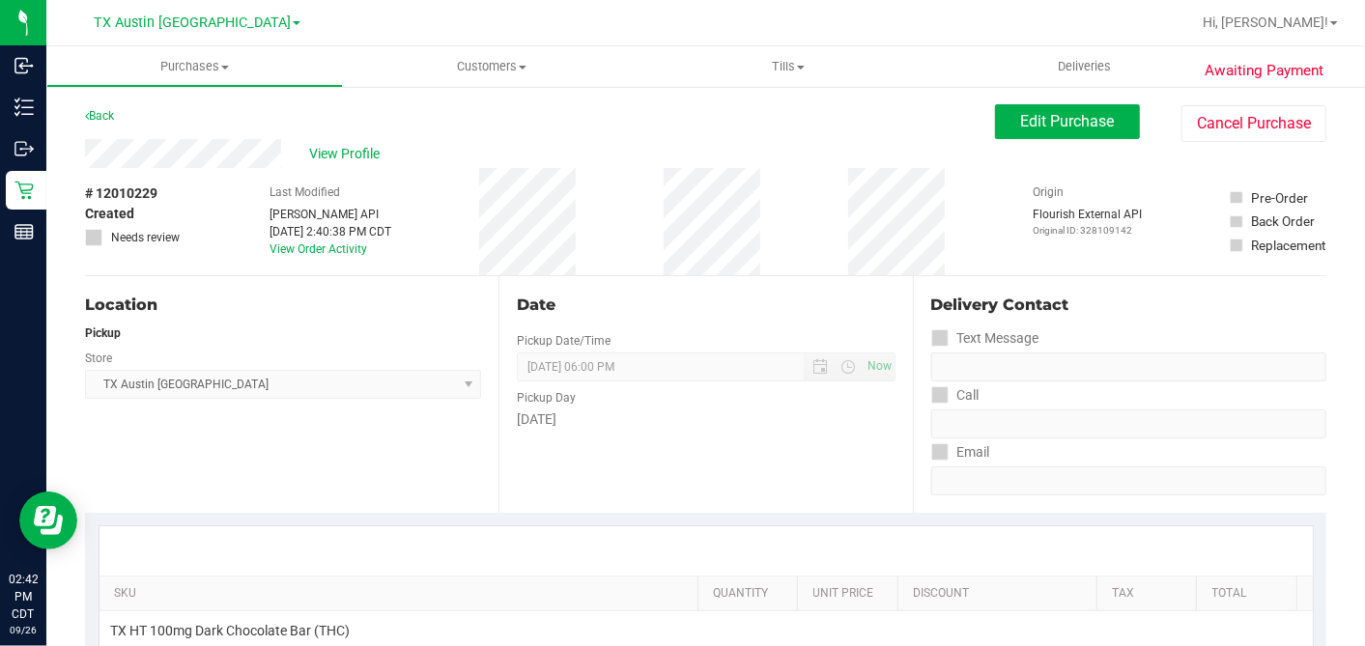
drag, startPoint x: 172, startPoint y: 168, endPoint x: 201, endPoint y: 179, distance: 30.9
click at [210, 211] on div "# 12010229 Created Needs review Last Modified [PERSON_NAME] API [DATE] 2:40:38 …" at bounding box center [705, 221] width 1241 height 107
click at [695, 287] on div "Date Pickup Date/Time [DATE] Now [DATE] 06:00 PM Now Pickup Day [DATE]" at bounding box center [704, 394] width 413 height 237
click at [1005, 105] on button "Edit Purchase" at bounding box center [1067, 121] width 145 height 35
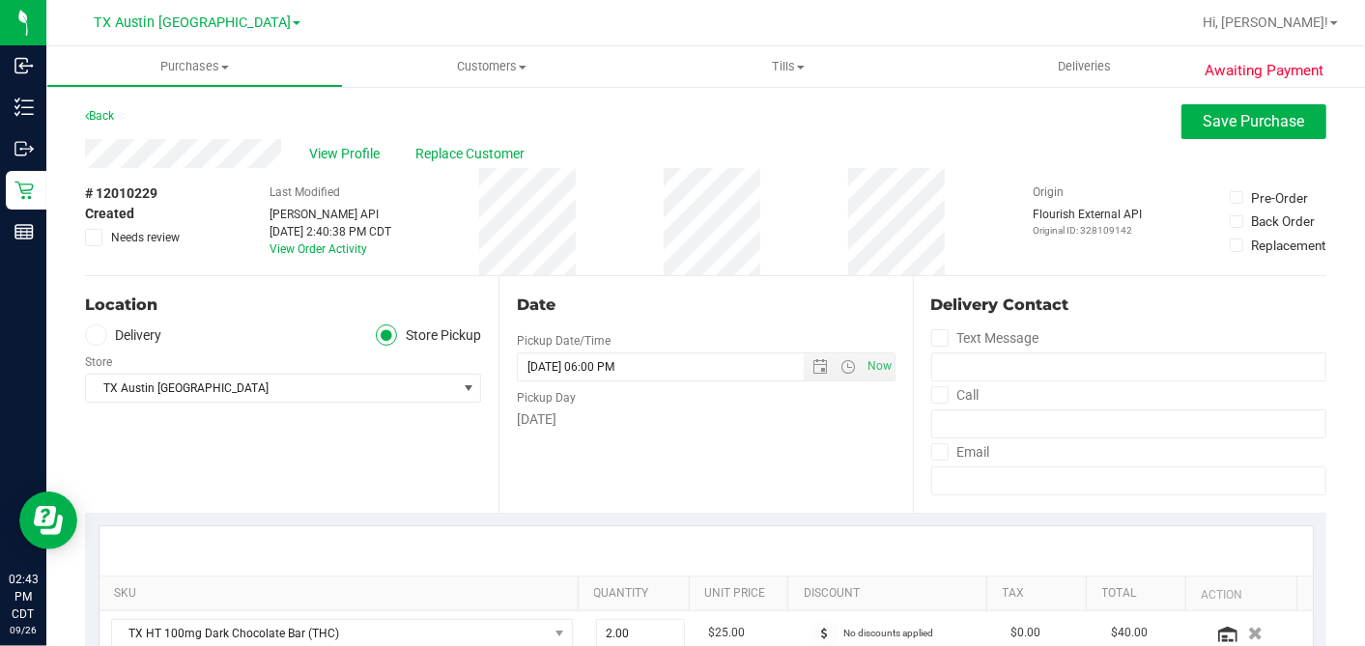
click at [100, 237] on span at bounding box center [93, 237] width 17 height 17
click at [0, 0] on input "Needs review" at bounding box center [0, 0] width 0 height 0
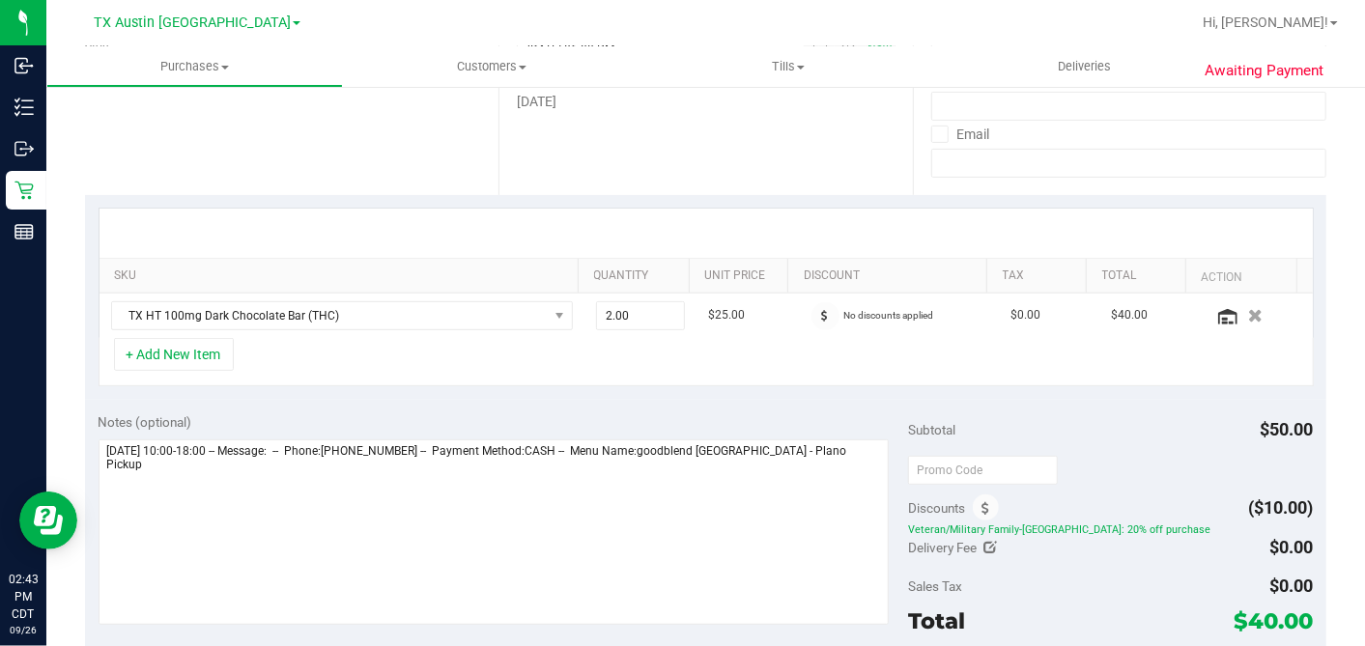
scroll to position [429, 0]
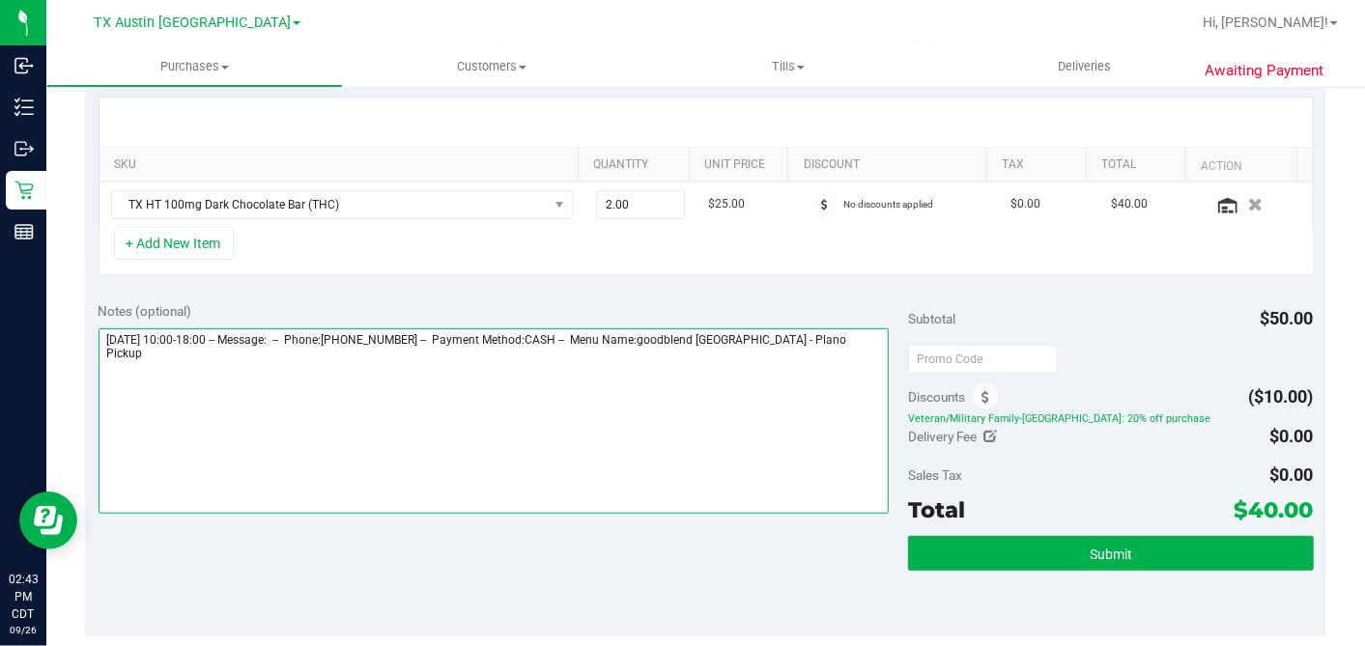
click at [869, 332] on textarea at bounding box center [494, 420] width 791 height 185
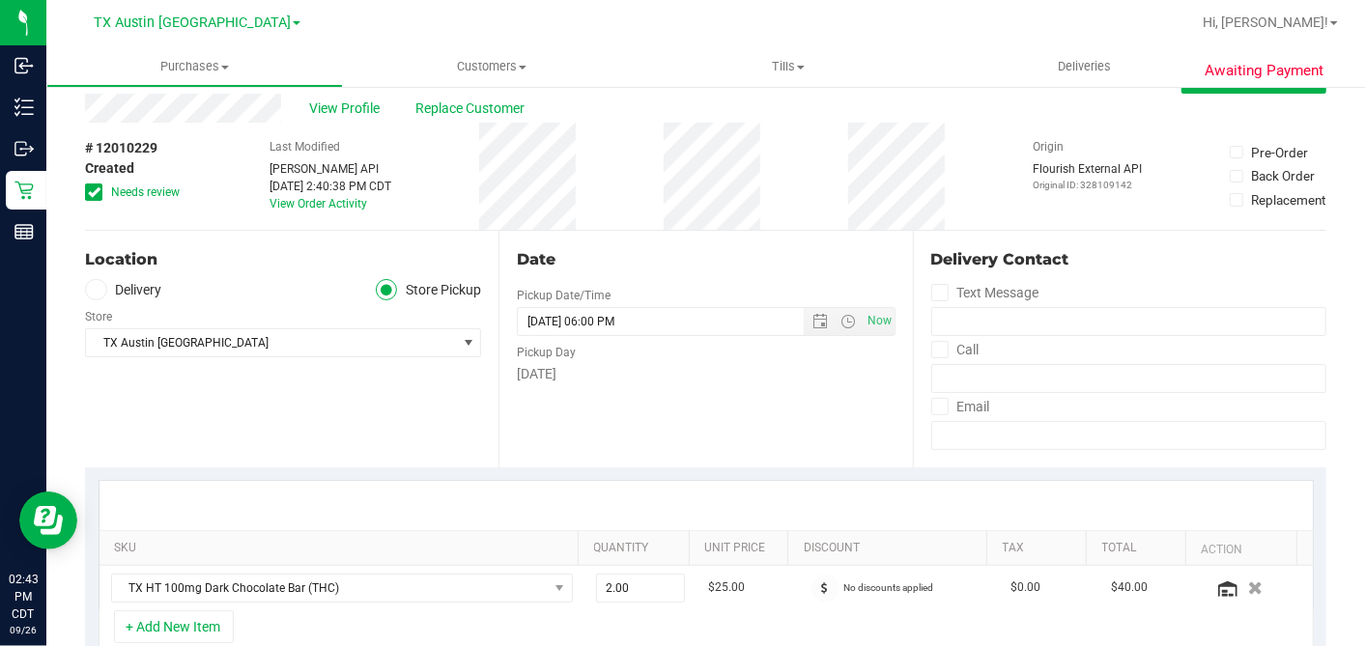
scroll to position [0, 0]
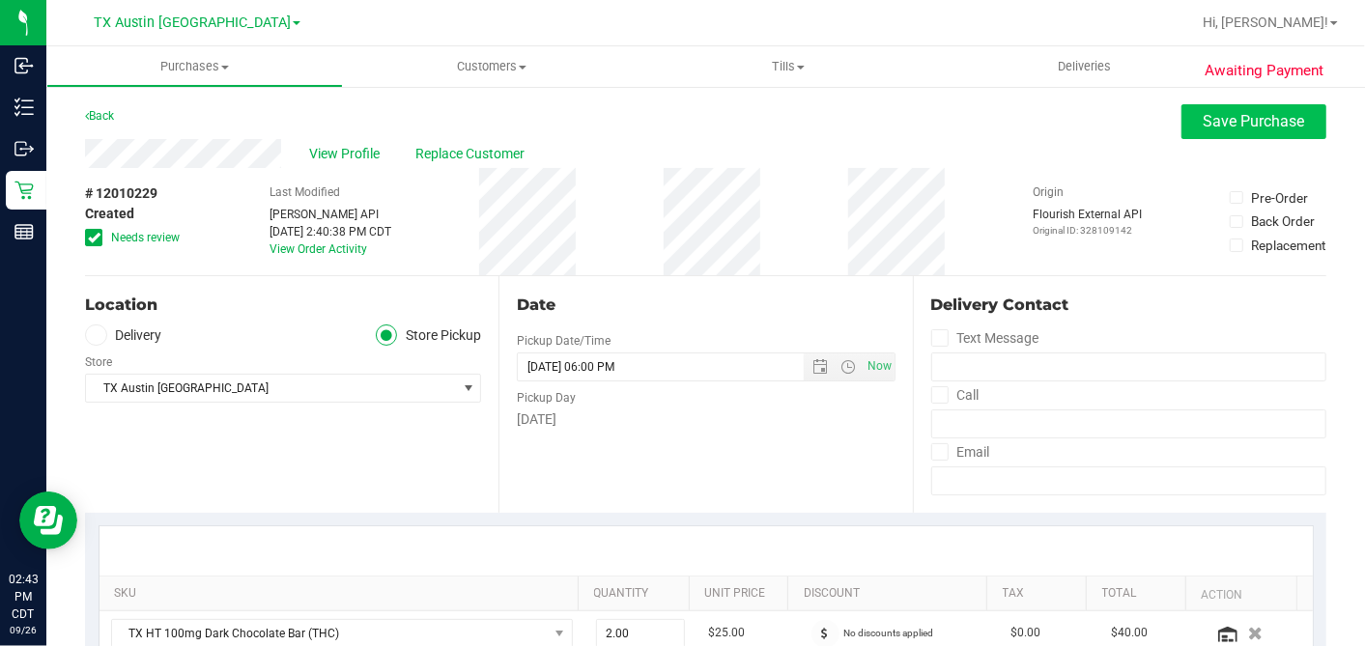
type textarea "[DATE] 10:00-18:00 -- Message: -- Phone:[PHONE_NUMBER] -- Payment Method:CASH -…"
click at [1203, 122] on span "Save Purchase" at bounding box center [1253, 121] width 101 height 18
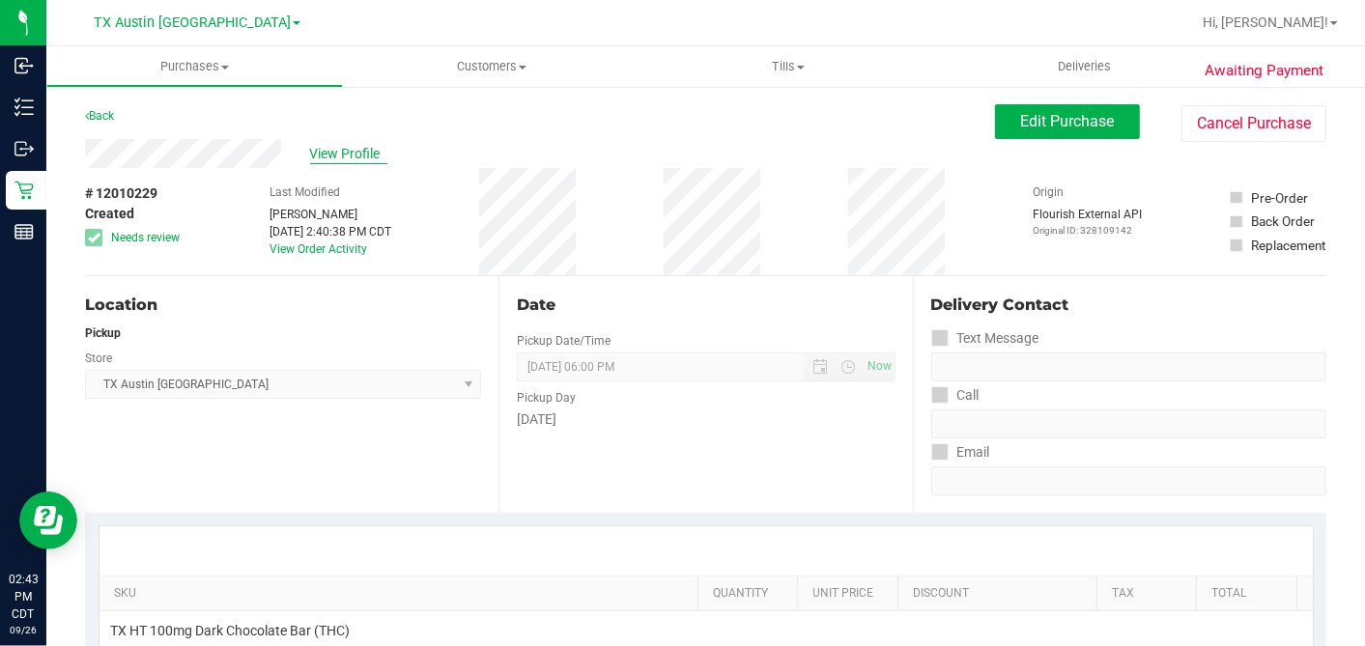
click at [332, 155] on span "View Profile" at bounding box center [348, 154] width 77 height 20
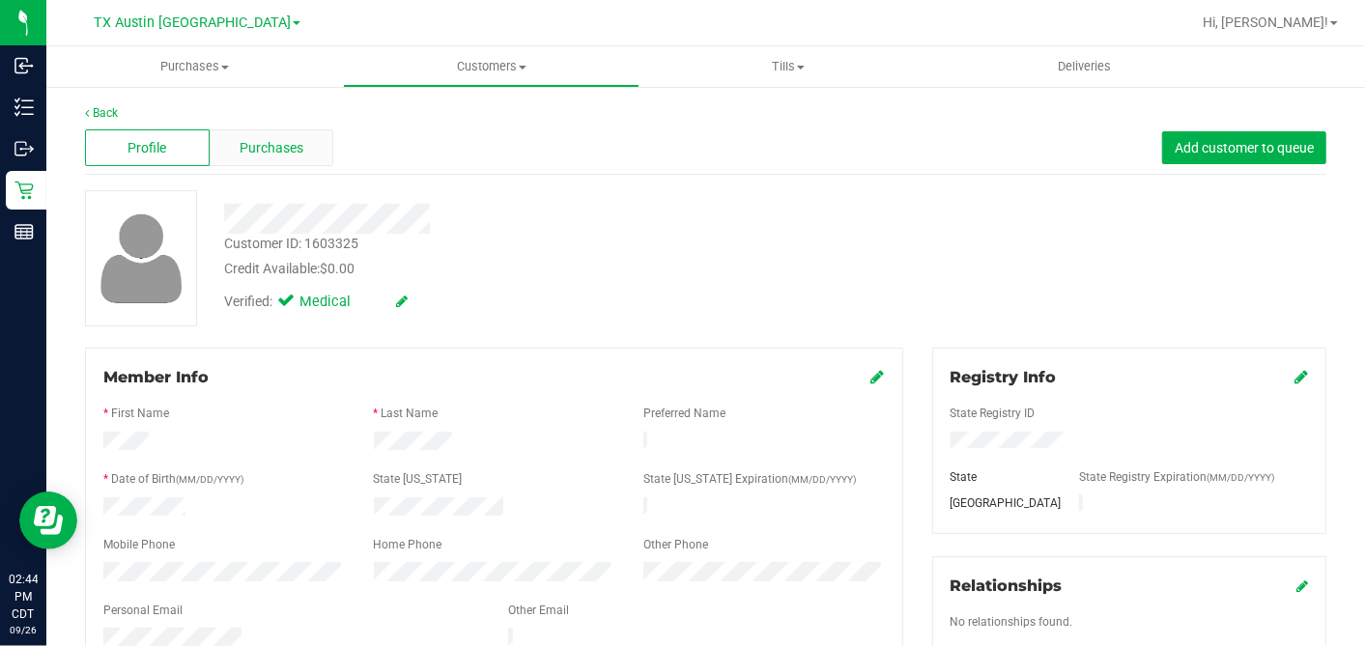
click at [326, 151] on div "Purchases" at bounding box center [272, 147] width 125 height 37
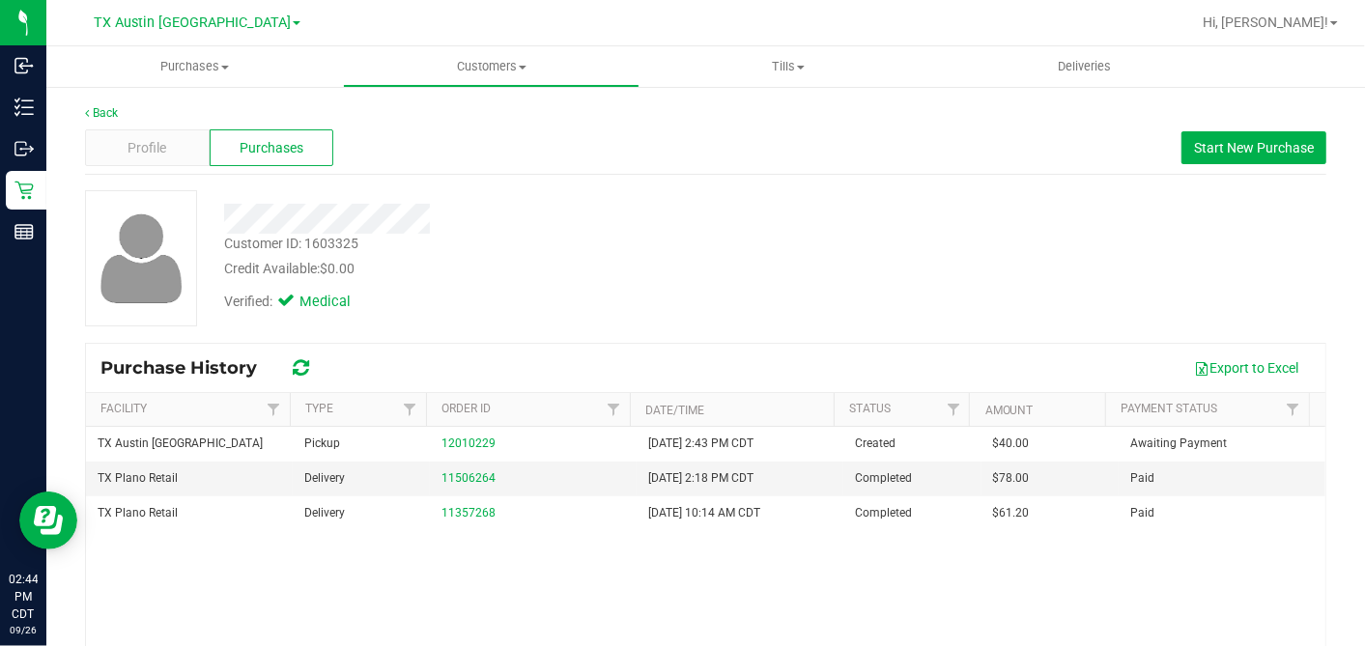
click at [536, 274] on div "Credit Available: $0.00" at bounding box center [527, 269] width 607 height 20
click at [697, 252] on div "Customer ID: 1603325 Credit Available: $0.00" at bounding box center [528, 256] width 636 height 45
click at [713, 238] on div "Customer ID: 1603325 Credit Available: $0.00" at bounding box center [528, 256] width 636 height 45
click at [873, 283] on div "Customer ID: 1603325 Credit Available: $0.00 Verified: Medical" at bounding box center [706, 258] width 1270 height 136
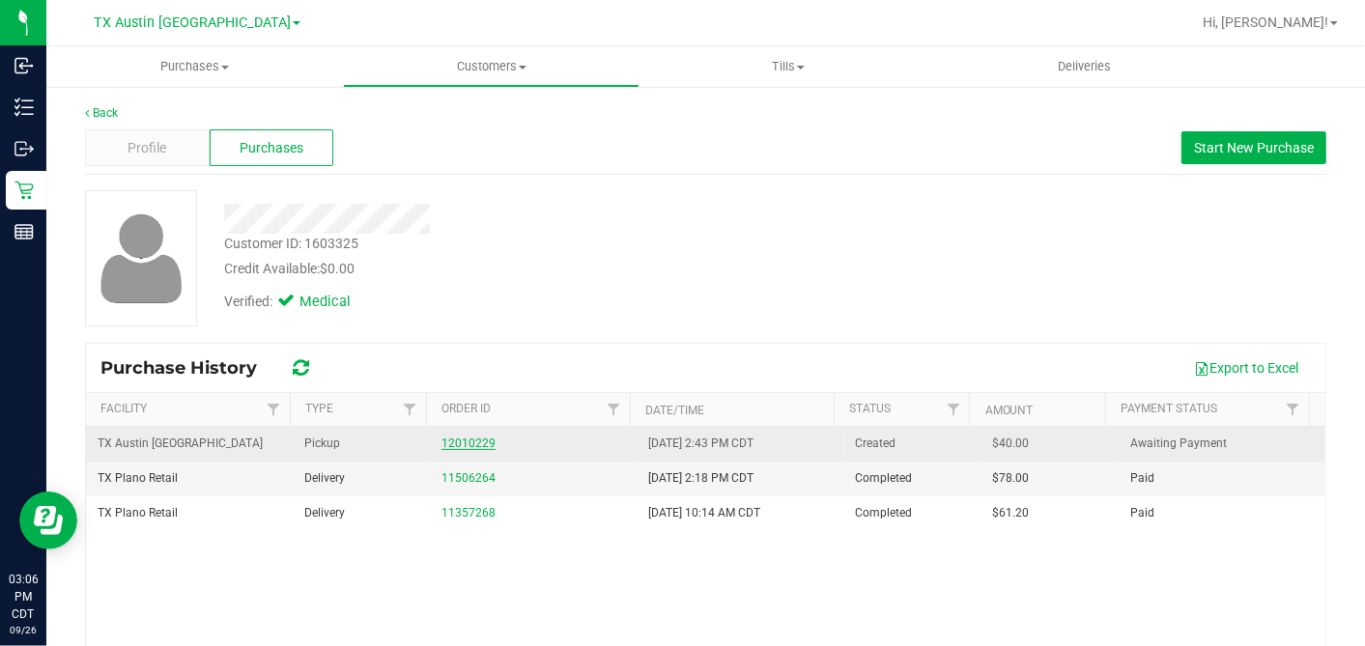
click at [455, 441] on link "12010229" at bounding box center [468, 444] width 54 height 14
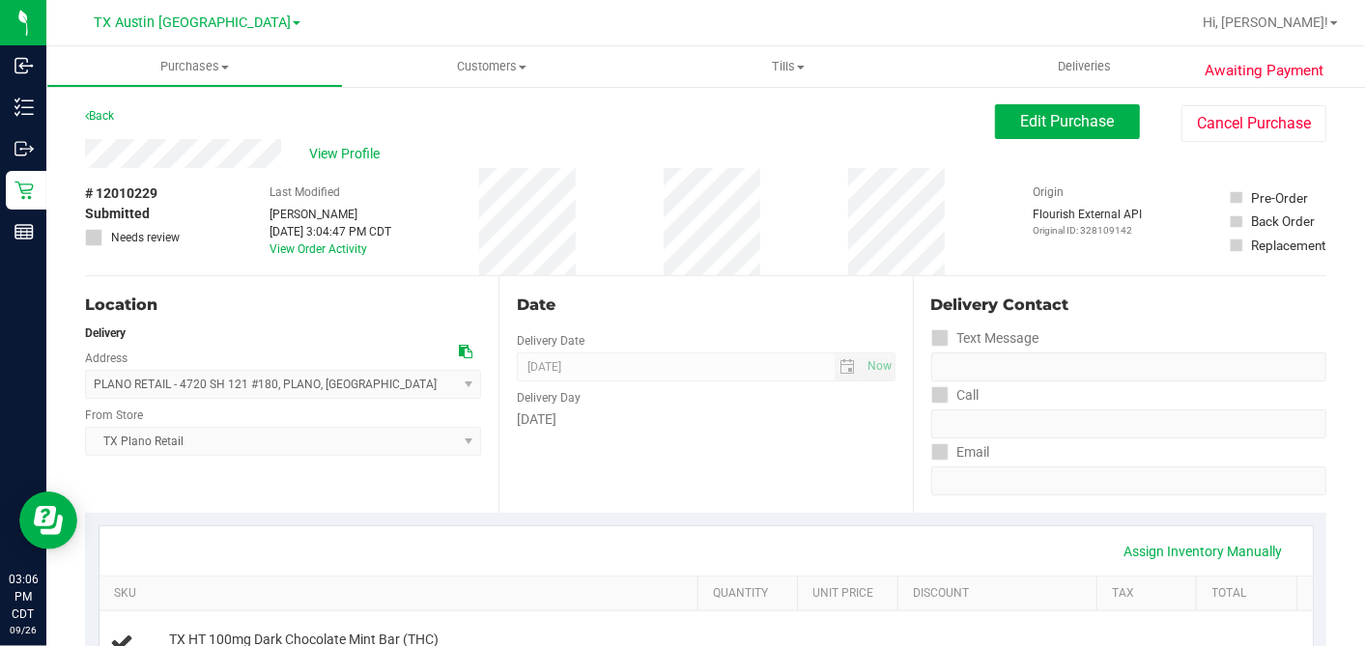
click at [745, 303] on div "Date" at bounding box center [706, 305] width 378 height 23
click at [645, 266] on div "# 12010229 Submitted Needs review Last Modified [PERSON_NAME] [DATE] 3:04:47 PM…" at bounding box center [705, 221] width 1241 height 107
click at [577, 294] on div "Date" at bounding box center [706, 305] width 378 height 23
click at [714, 297] on div "Date" at bounding box center [706, 305] width 378 height 23
click at [674, 290] on div "Date Delivery Date [DATE] Now [DATE] 07:00 AM Now Delivery Day [DATE]" at bounding box center [704, 394] width 413 height 237
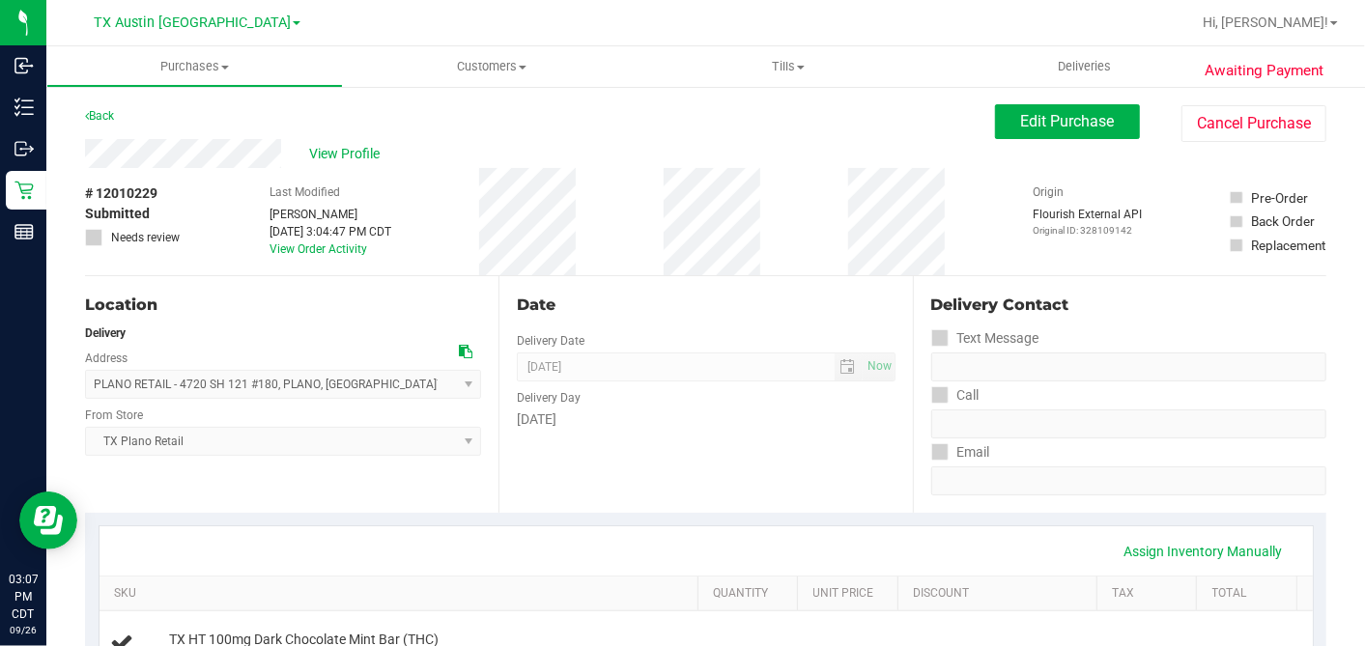
click at [747, 300] on div "Date" at bounding box center [706, 305] width 378 height 23
click at [657, 178] on div "# 12010229 Submitted Needs review Last Modified [PERSON_NAME] [DATE] 3:04:47 PM…" at bounding box center [705, 221] width 1241 height 107
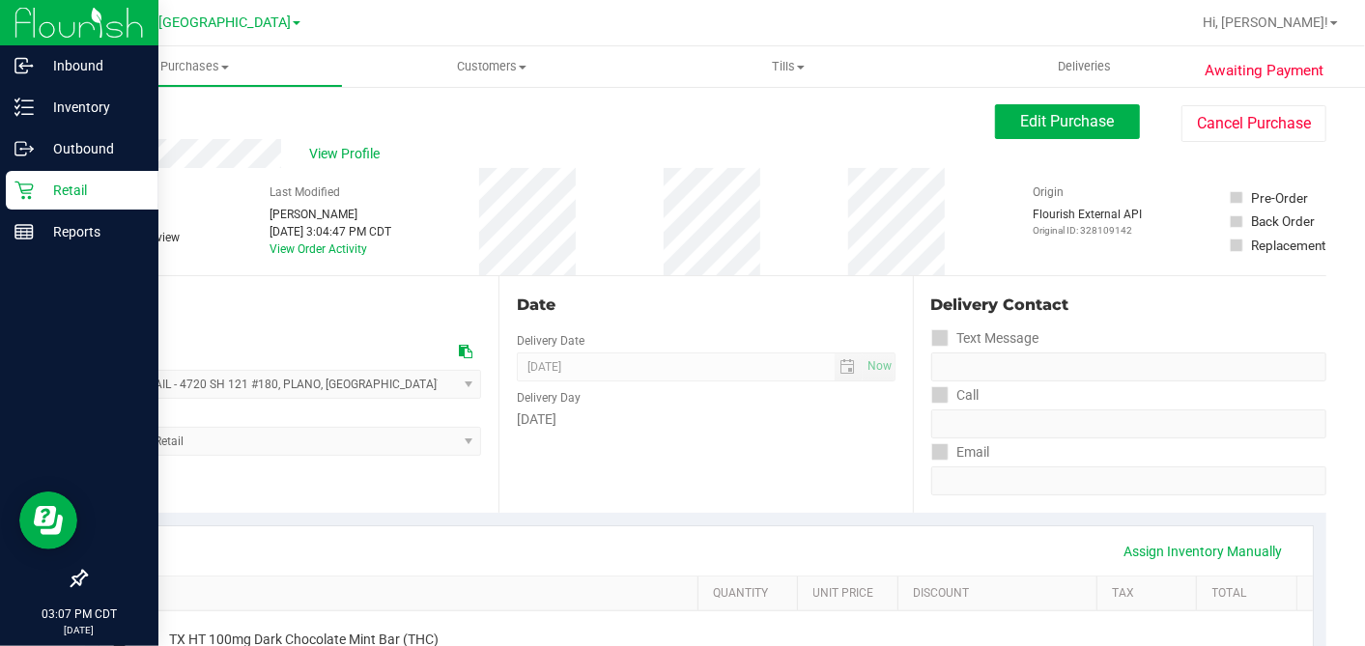
click at [69, 194] on p "Retail" at bounding box center [92, 190] width 116 height 23
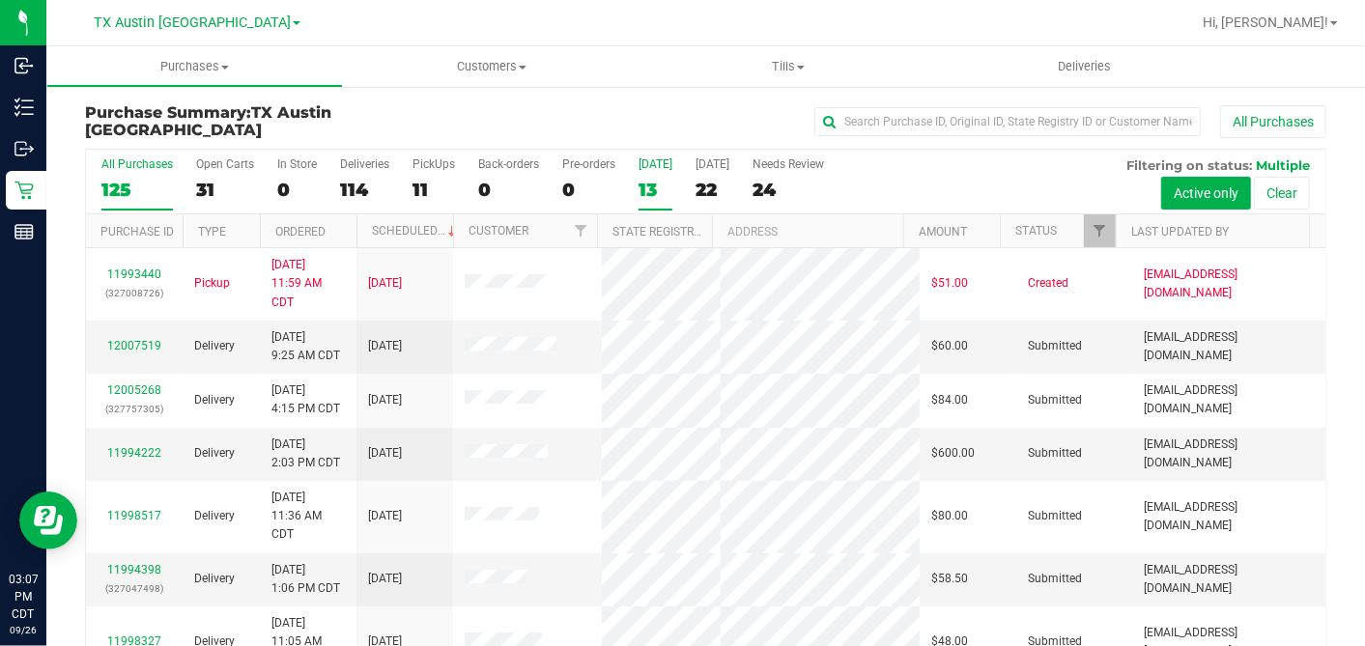
click at [655, 184] on div "13" at bounding box center [655, 190] width 34 height 22
click at [0, 0] on input "[DATE] 13" at bounding box center [0, 0] width 0 height 0
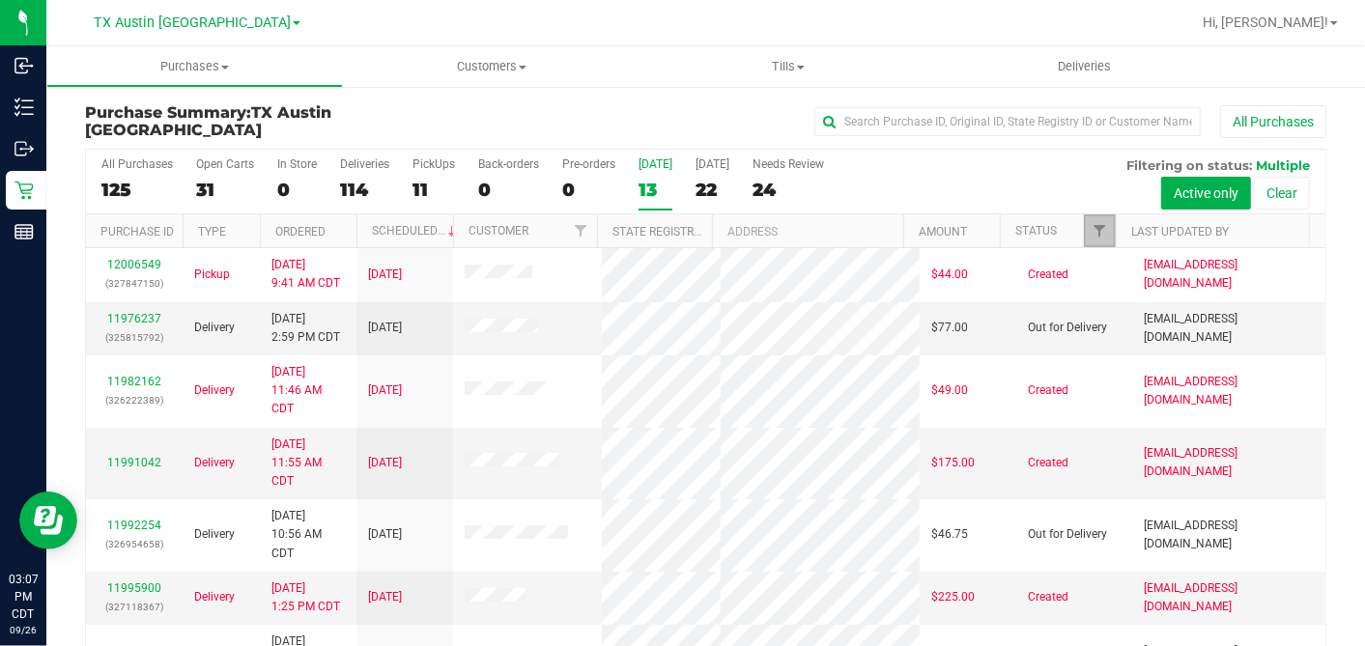
click at [1084, 237] on link "Filter" at bounding box center [1100, 230] width 32 height 33
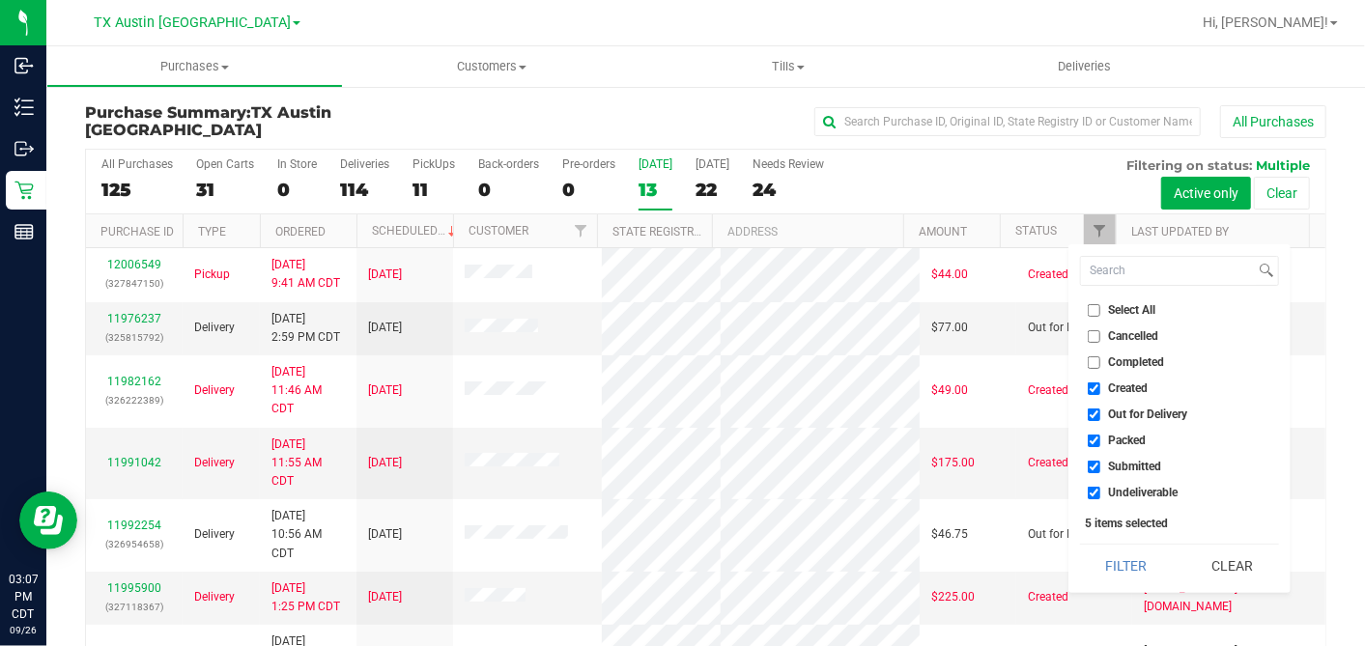
click at [1093, 317] on li "Select All" at bounding box center [1179, 310] width 199 height 20
click at [1092, 311] on input "Select All" at bounding box center [1094, 310] width 13 height 13
checkbox input "true"
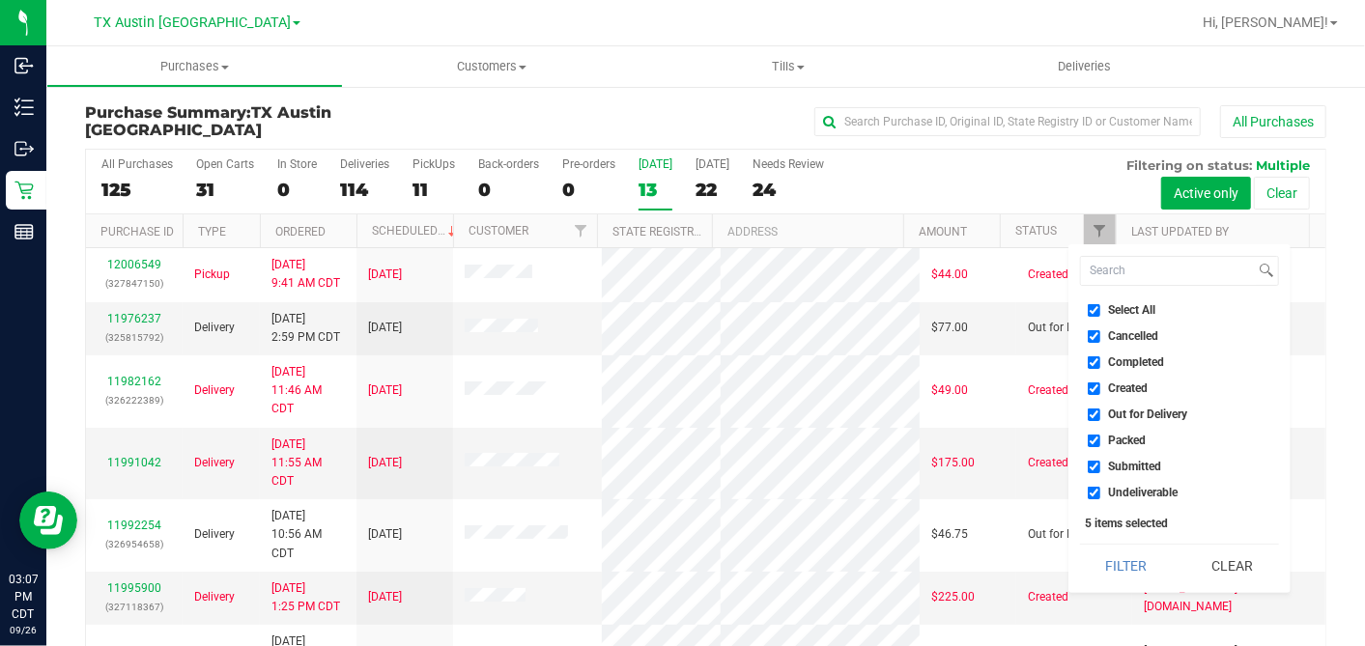
checkbox input "true"
click at [1092, 311] on input "Select All" at bounding box center [1094, 310] width 13 height 13
checkbox input "false"
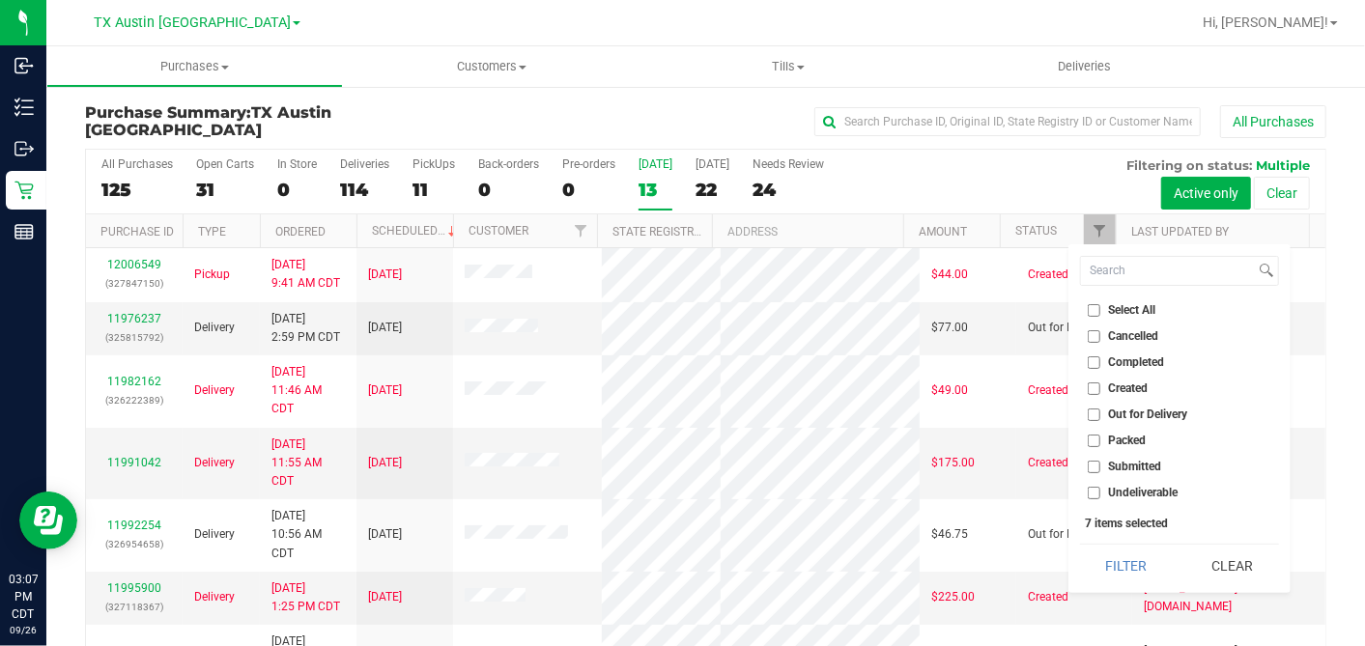
checkbox input "false"
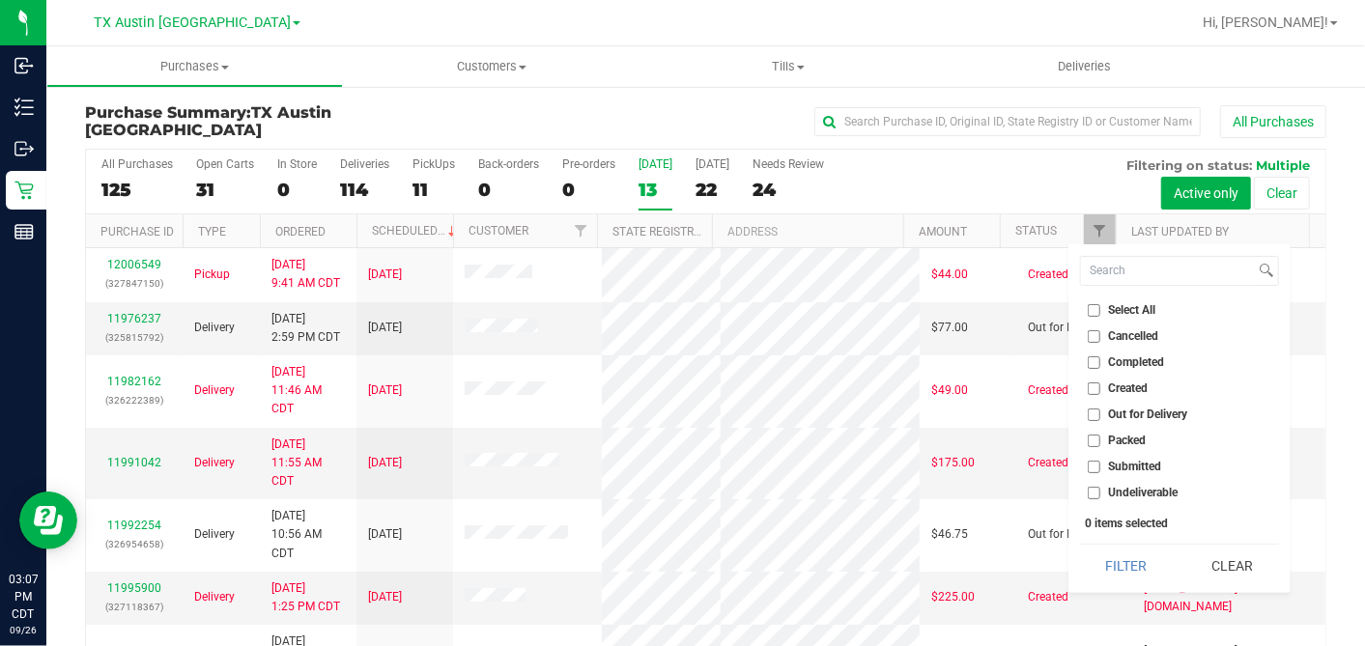
drag, startPoint x: 1092, startPoint y: 311, endPoint x: 1096, endPoint y: 391, distance: 80.3
click at [1096, 388] on input "Created" at bounding box center [1094, 388] width 13 height 13
checkbox input "true"
click at [1125, 552] on button "Filter" at bounding box center [1126, 566] width 93 height 42
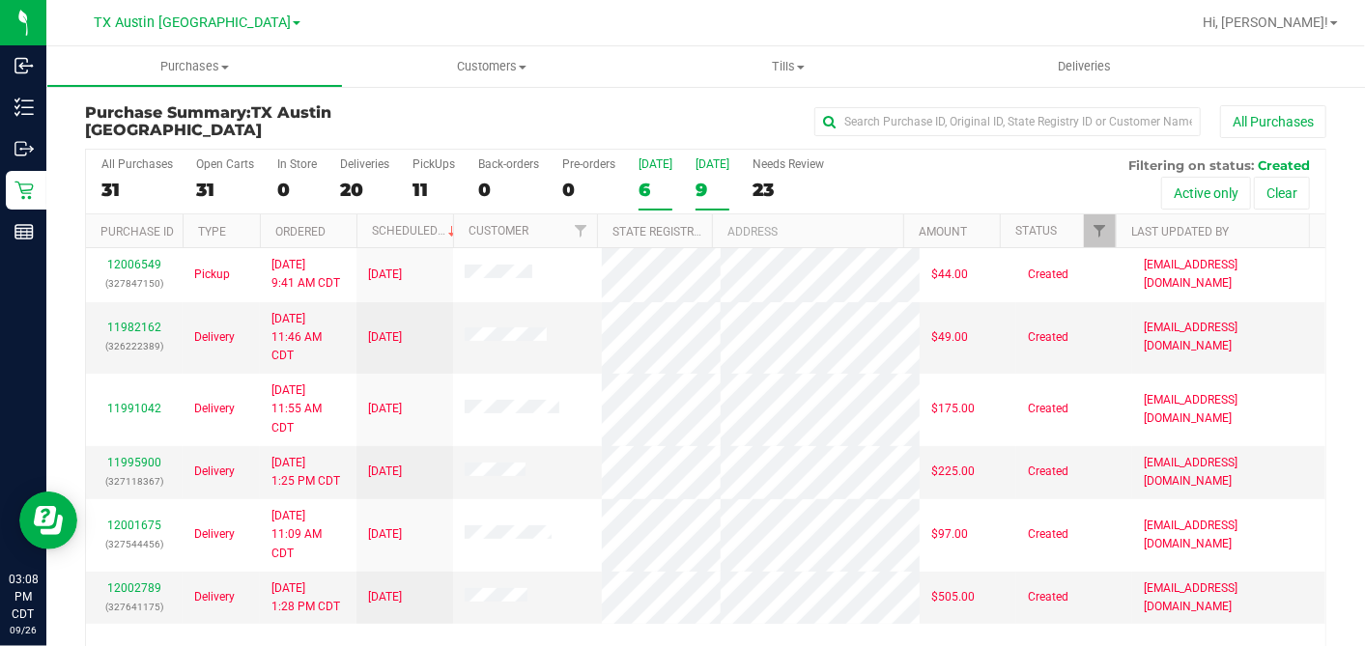
click at [695, 185] on div "9" at bounding box center [712, 190] width 34 height 22
click at [0, 0] on input "[DATE] 9" at bounding box center [0, 0] width 0 height 0
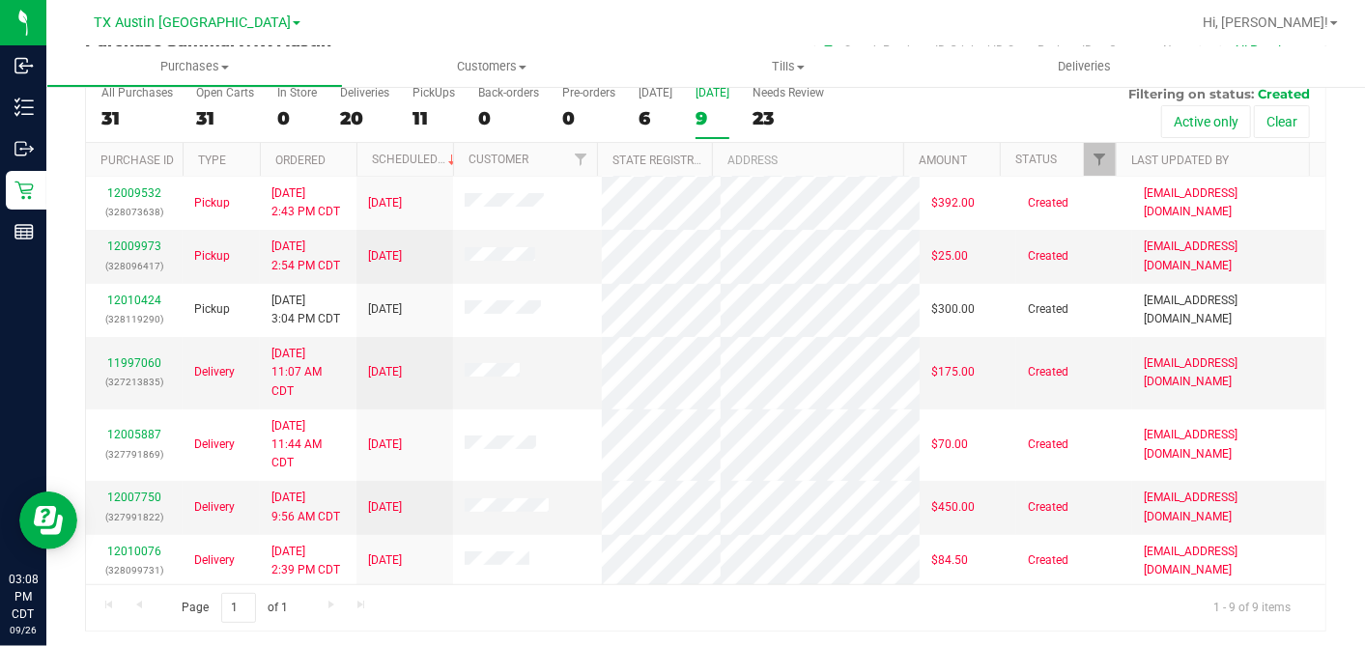
scroll to position [127, 0]
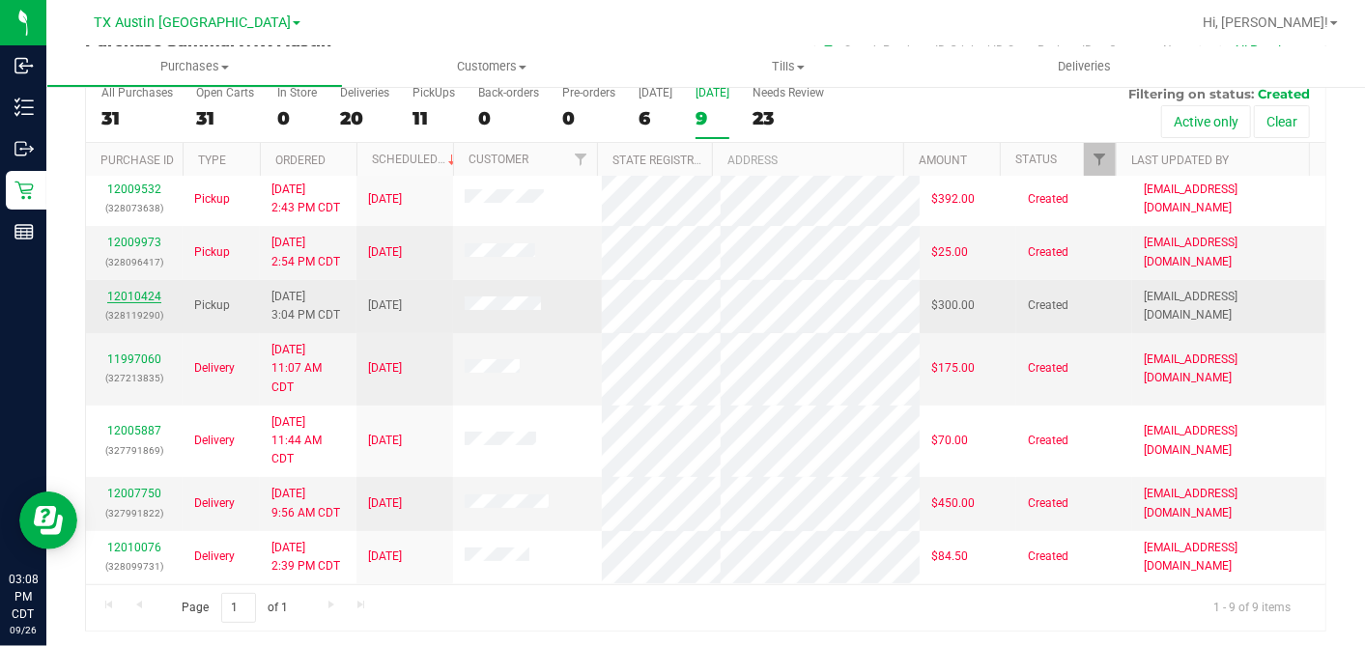
click at [127, 293] on link "12010424" at bounding box center [134, 297] width 54 height 14
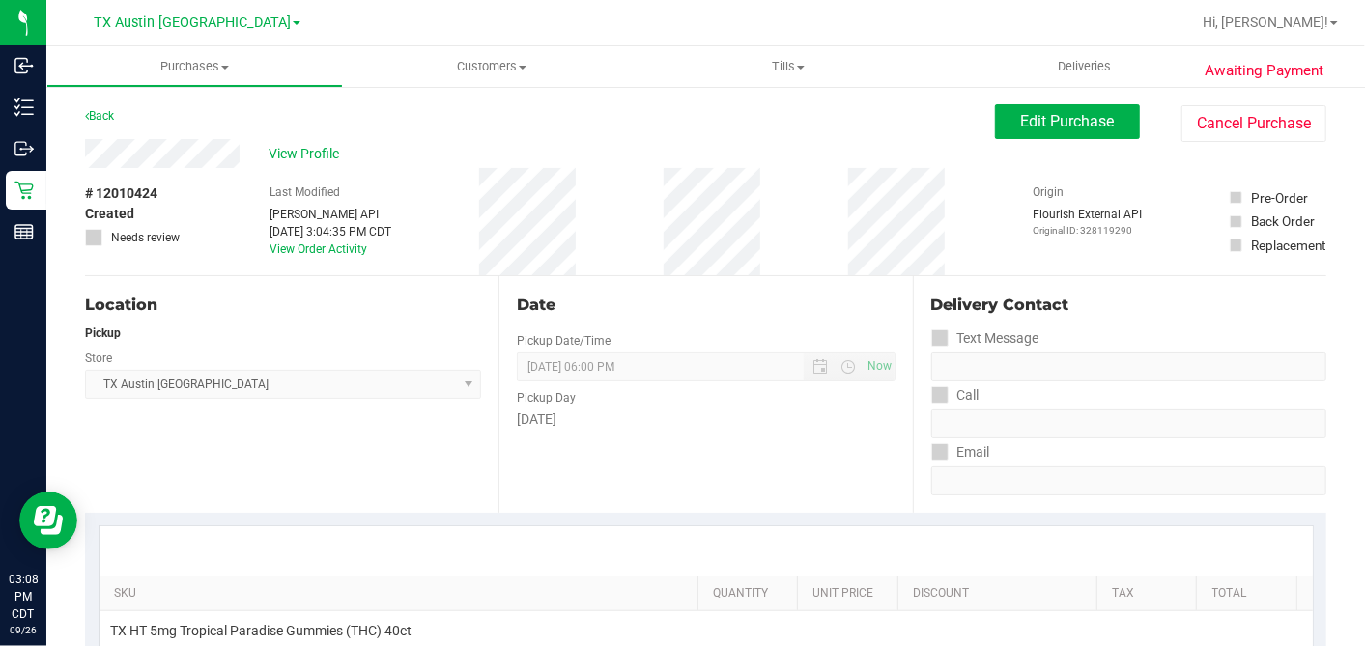
click at [600, 228] on div "# 12010424 Created Needs review Last Modified [PERSON_NAME] API [DATE] 3:04:35 …" at bounding box center [705, 221] width 1241 height 107
click at [1052, 104] on button "Edit Purchase" at bounding box center [1067, 121] width 145 height 35
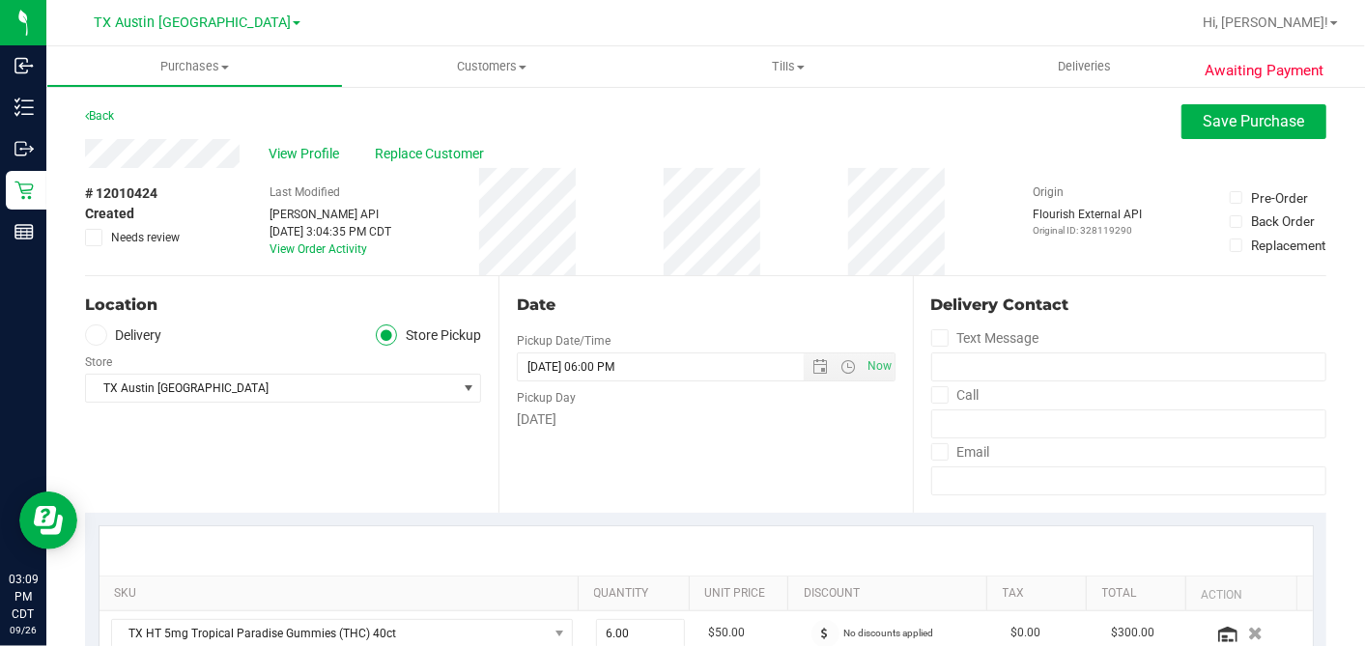
click at [97, 335] on icon at bounding box center [96, 335] width 12 height 0
click at [0, 0] on input "Delivery" at bounding box center [0, 0] width 0 height 0
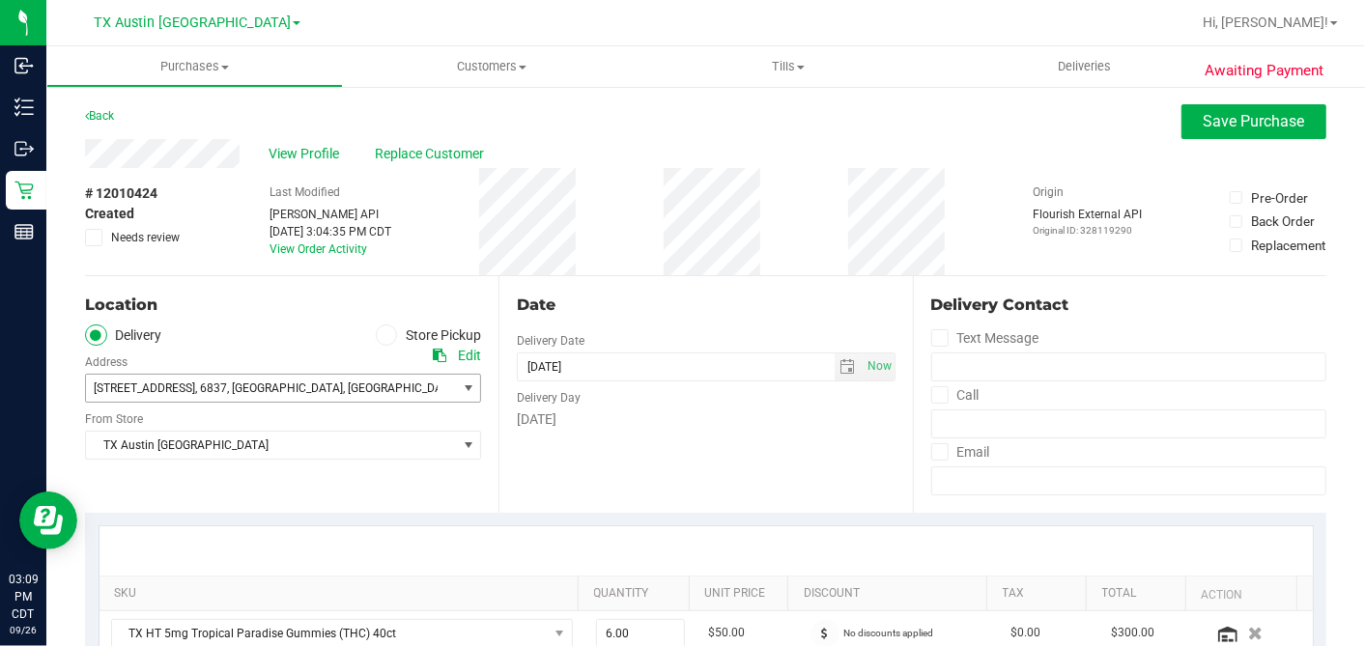
click at [182, 394] on span "[STREET_ADDRESS] , 6837 , [GEOGRAPHIC_DATA] , [GEOGRAPHIC_DATA] 75001" at bounding box center [262, 388] width 352 height 27
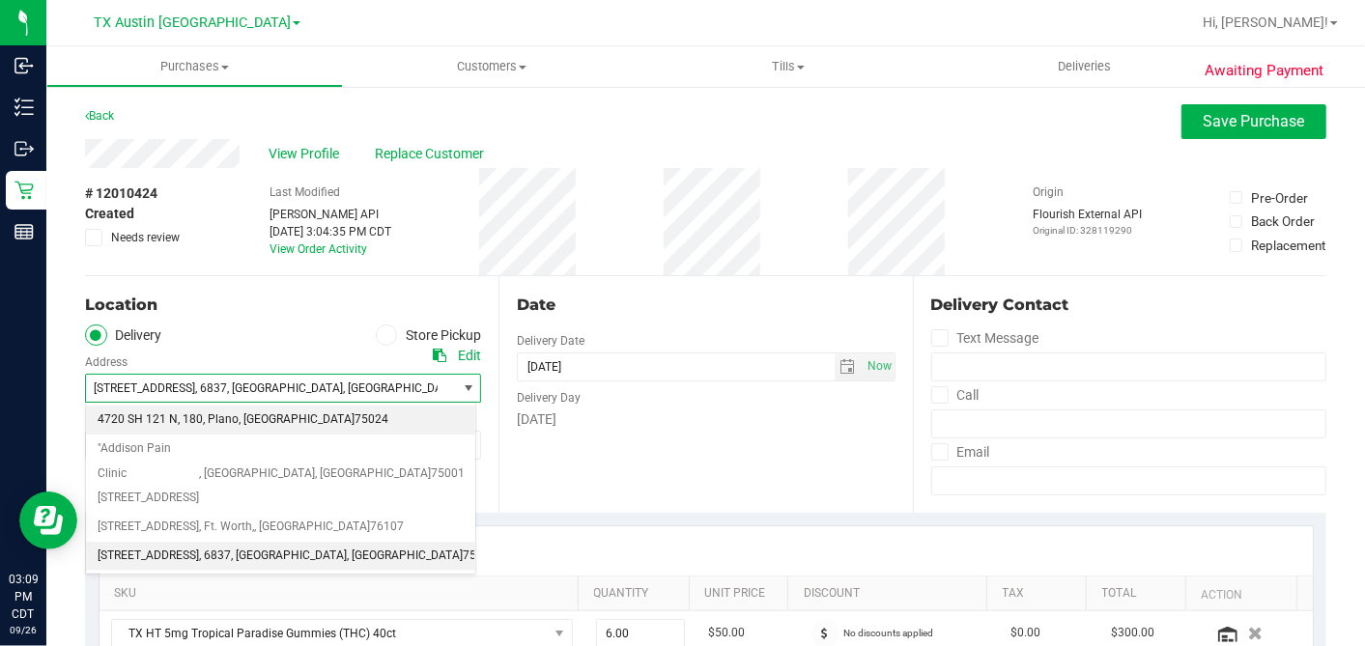
click at [162, 419] on span "4720 SH 121 N" at bounding box center [138, 420] width 80 height 25
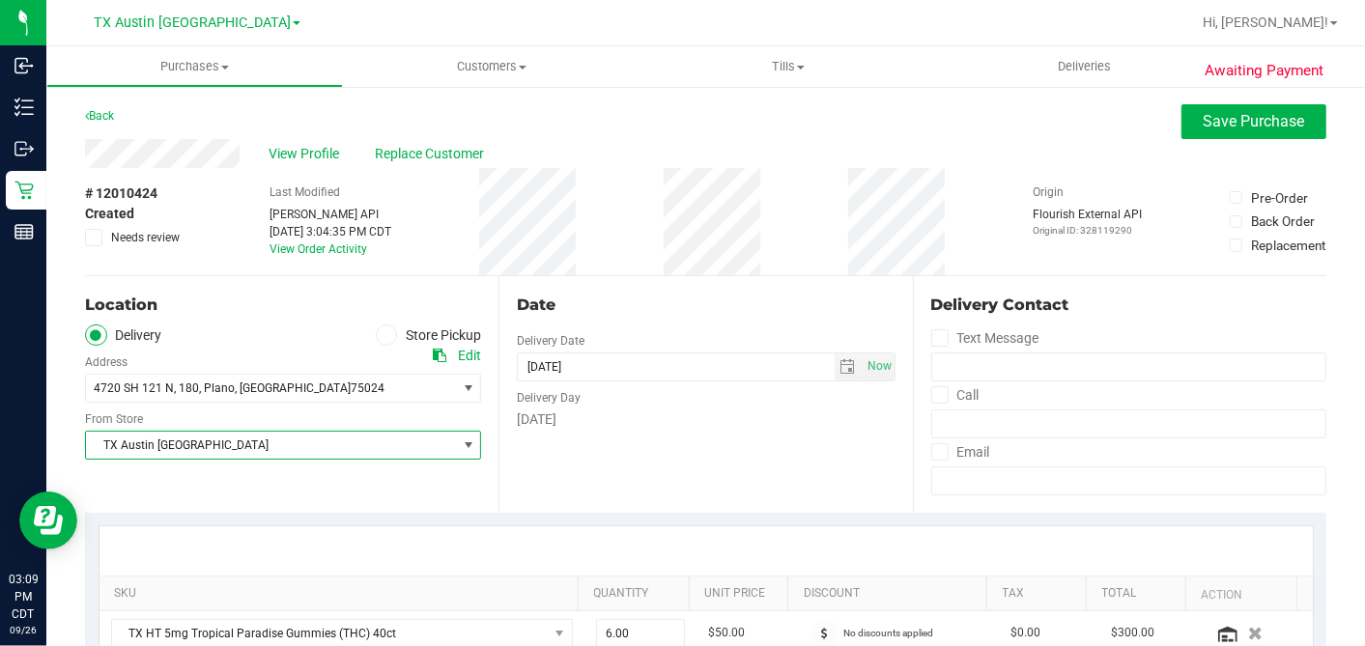
click at [162, 438] on span "TX Austin [GEOGRAPHIC_DATA]" at bounding box center [271, 445] width 370 height 27
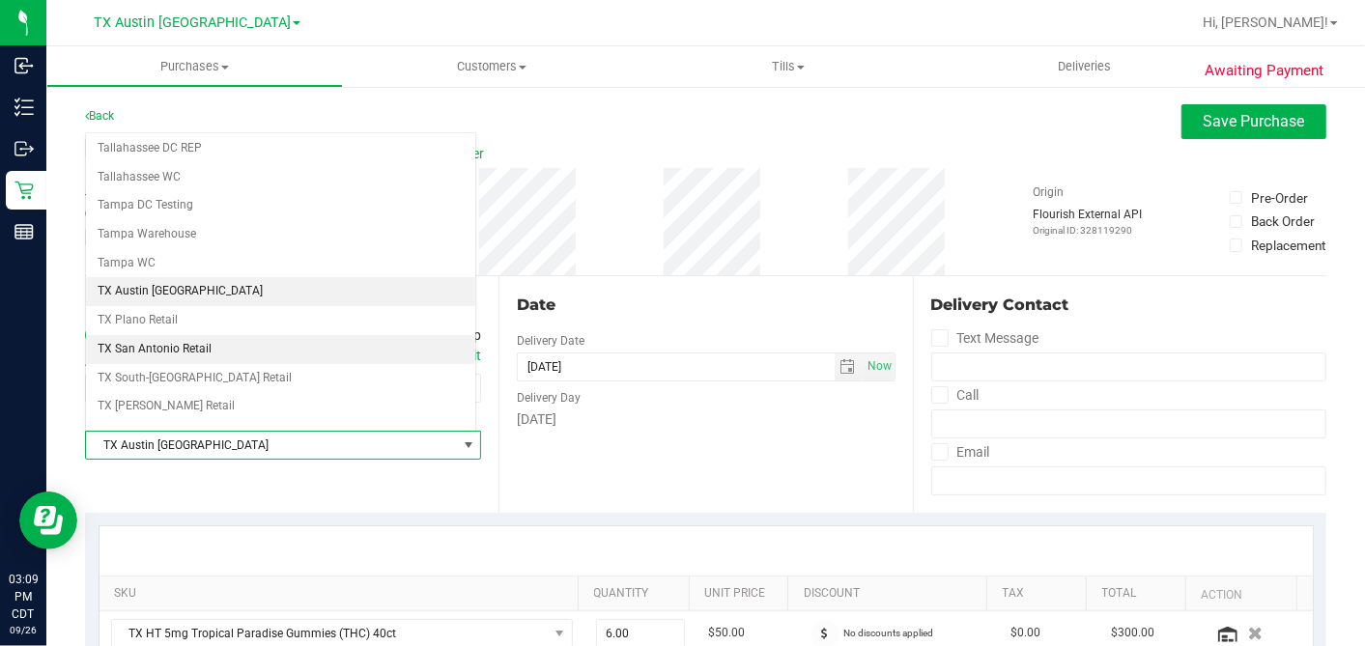
scroll to position [1373, 0]
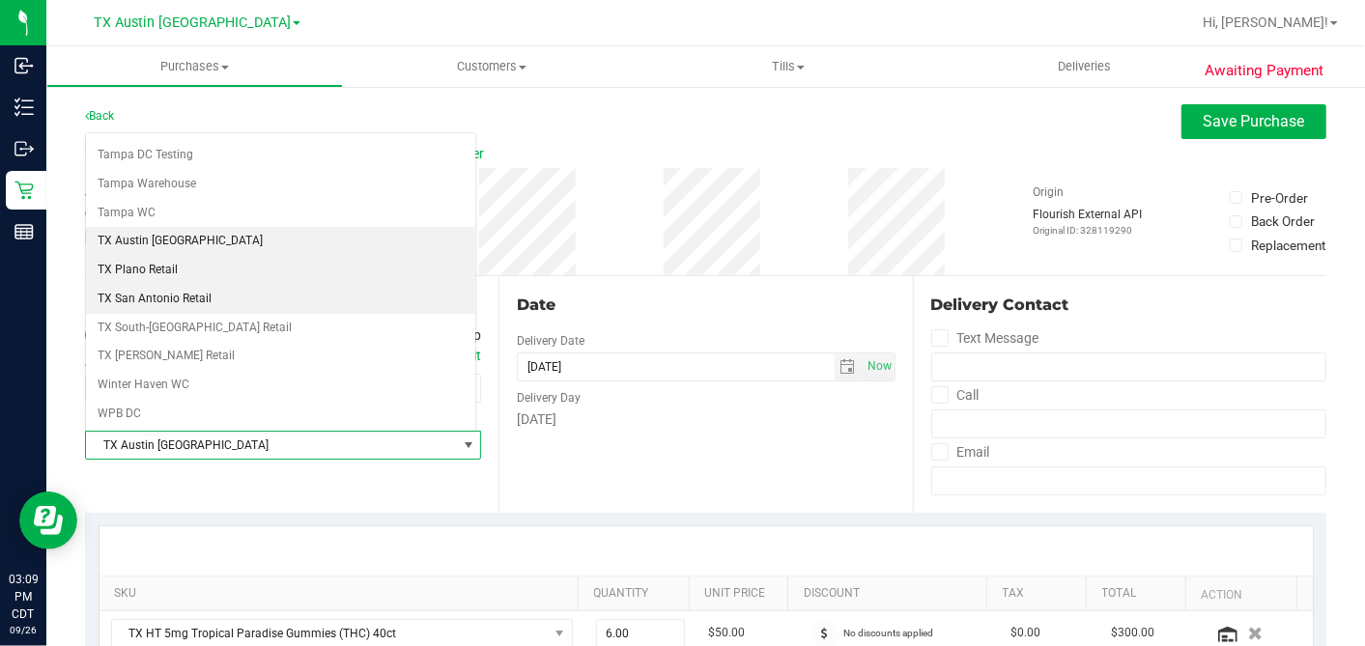
click at [160, 256] on li "TX Plano Retail" at bounding box center [280, 270] width 389 height 29
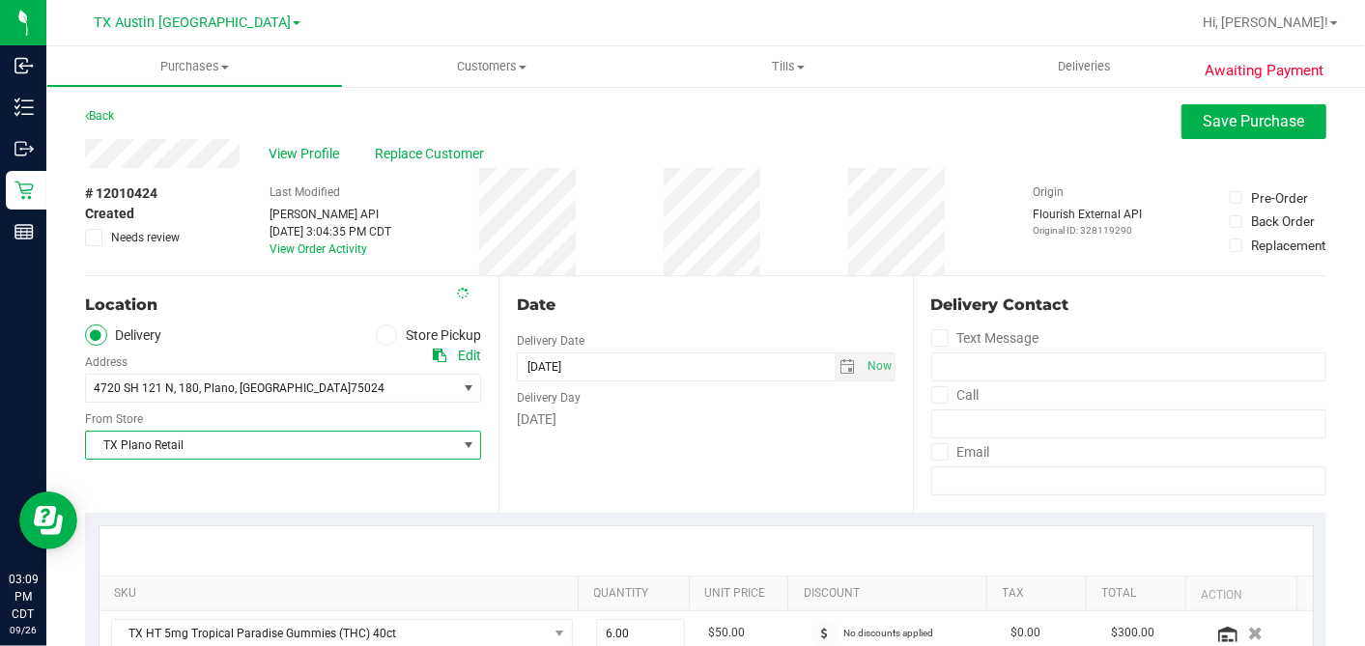
drag, startPoint x: 635, startPoint y: 290, endPoint x: 645, endPoint y: 305, distance: 18.8
click at [637, 290] on div "Date Delivery Date [DATE] Now [DATE] 06:00 PM Now Delivery Day [DATE]" at bounding box center [704, 394] width 413 height 237
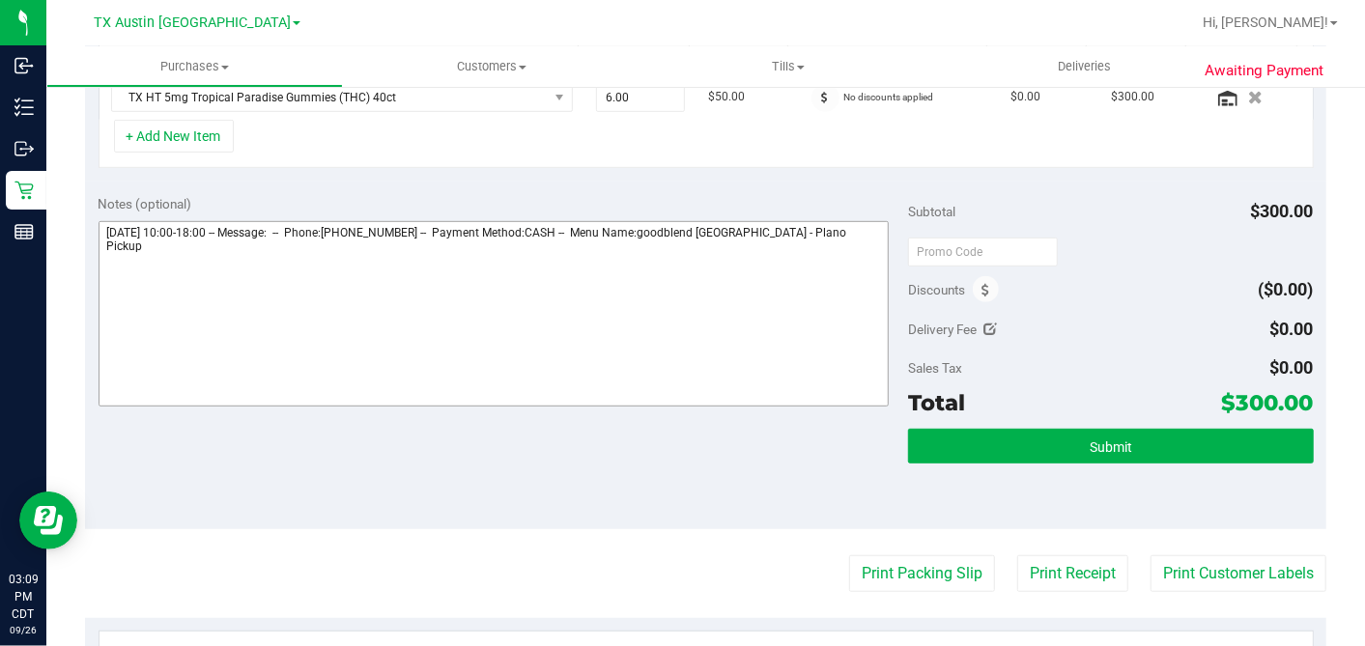
scroll to position [540, 0]
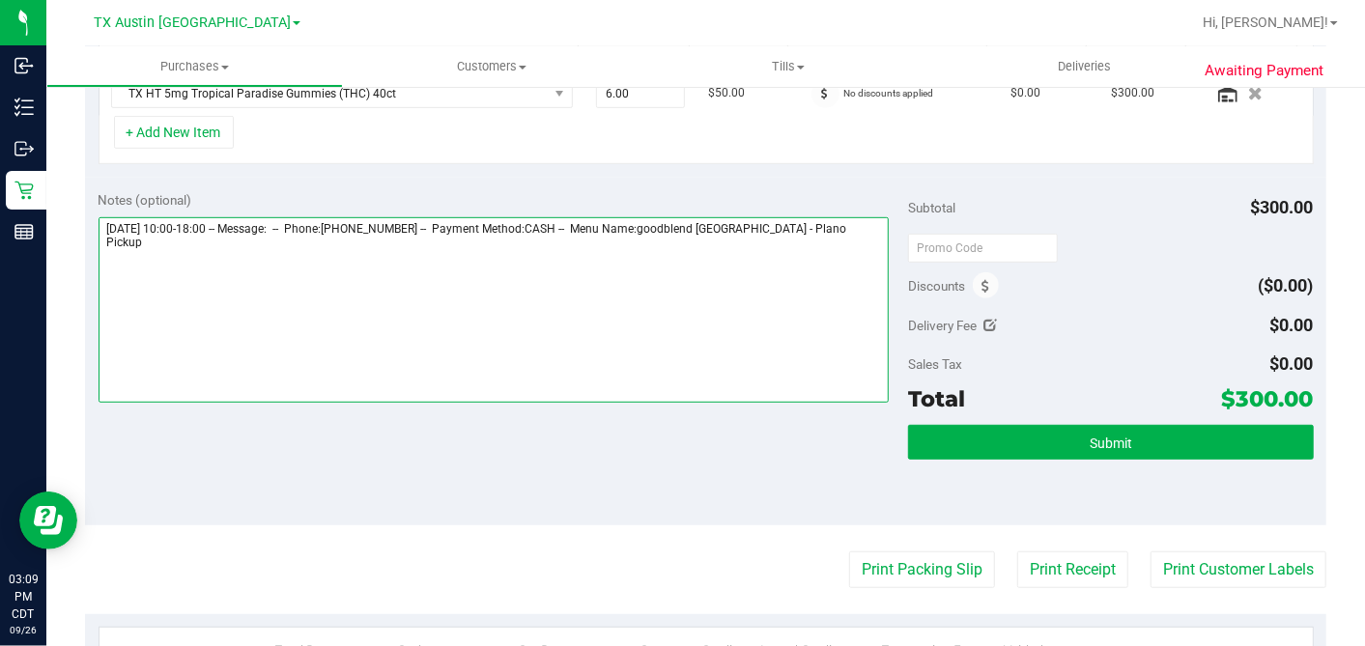
click at [857, 220] on textarea at bounding box center [494, 309] width 791 height 185
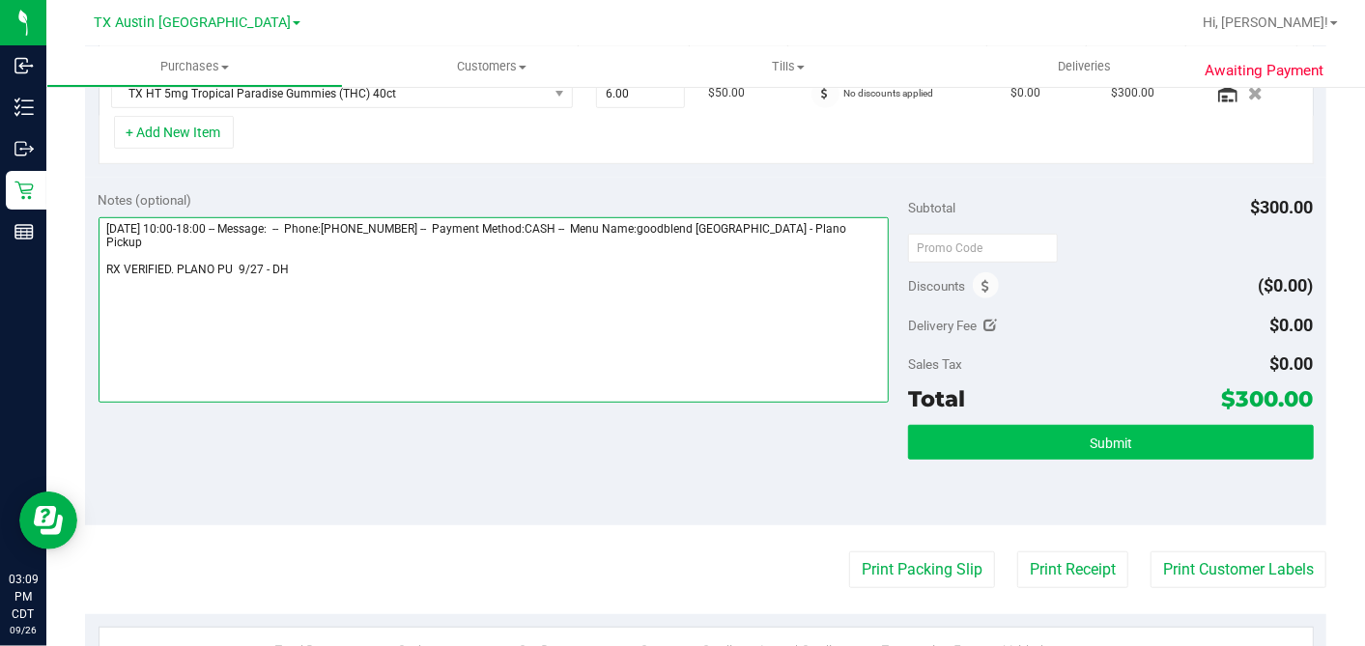
type textarea "[DATE] 10:00-18:00 -- Message: -- Phone:[PHONE_NUMBER] -- Payment Method:CASH -…"
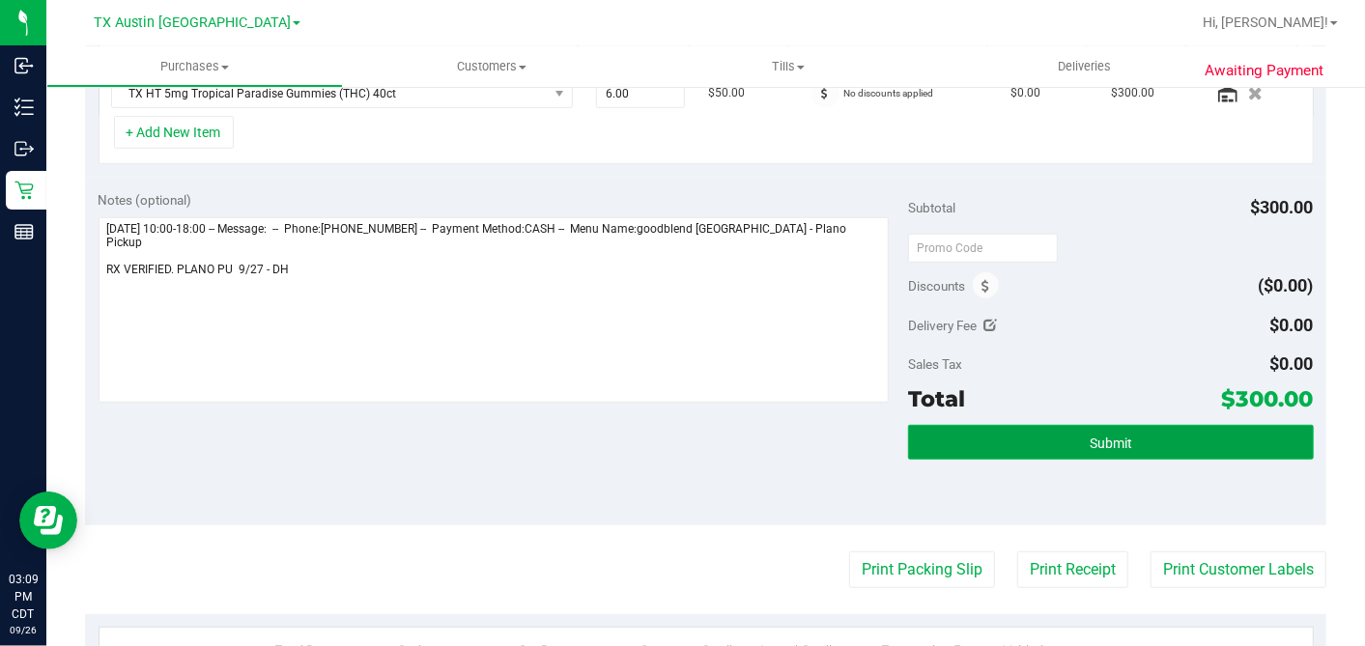
click at [1108, 427] on button "Submit" at bounding box center [1110, 442] width 405 height 35
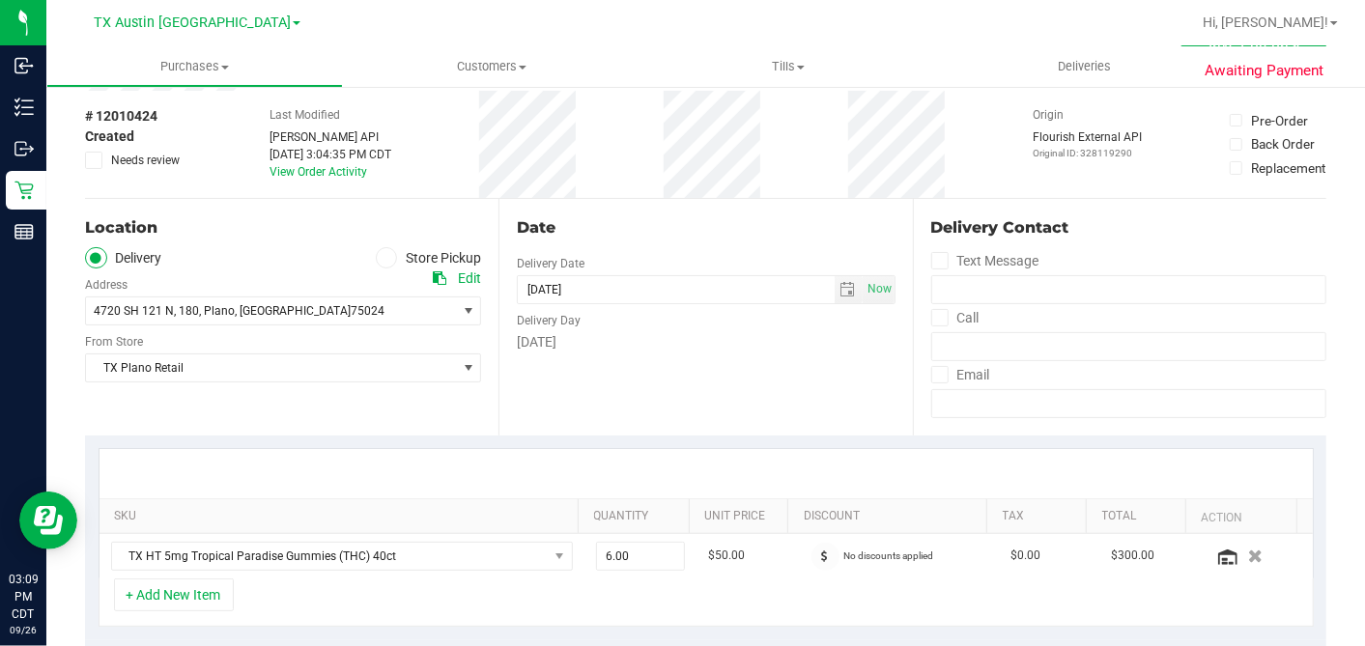
scroll to position [0, 0]
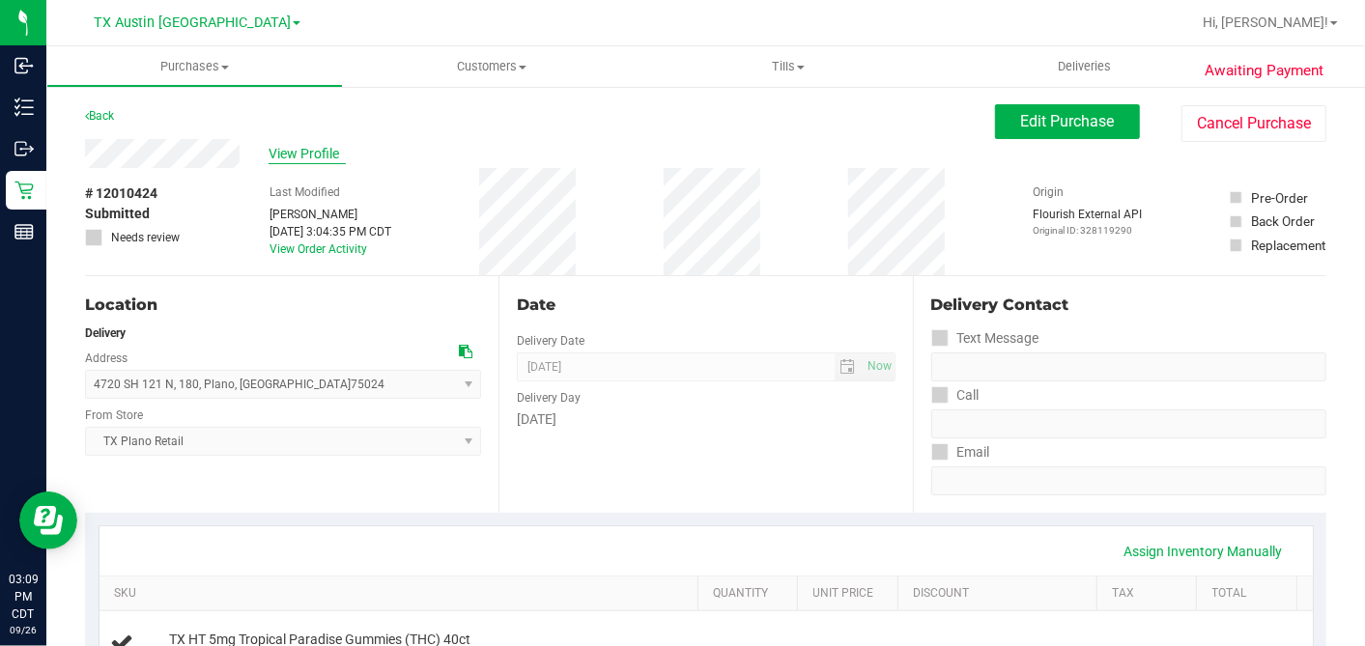
click at [314, 156] on span "View Profile" at bounding box center [307, 154] width 77 height 20
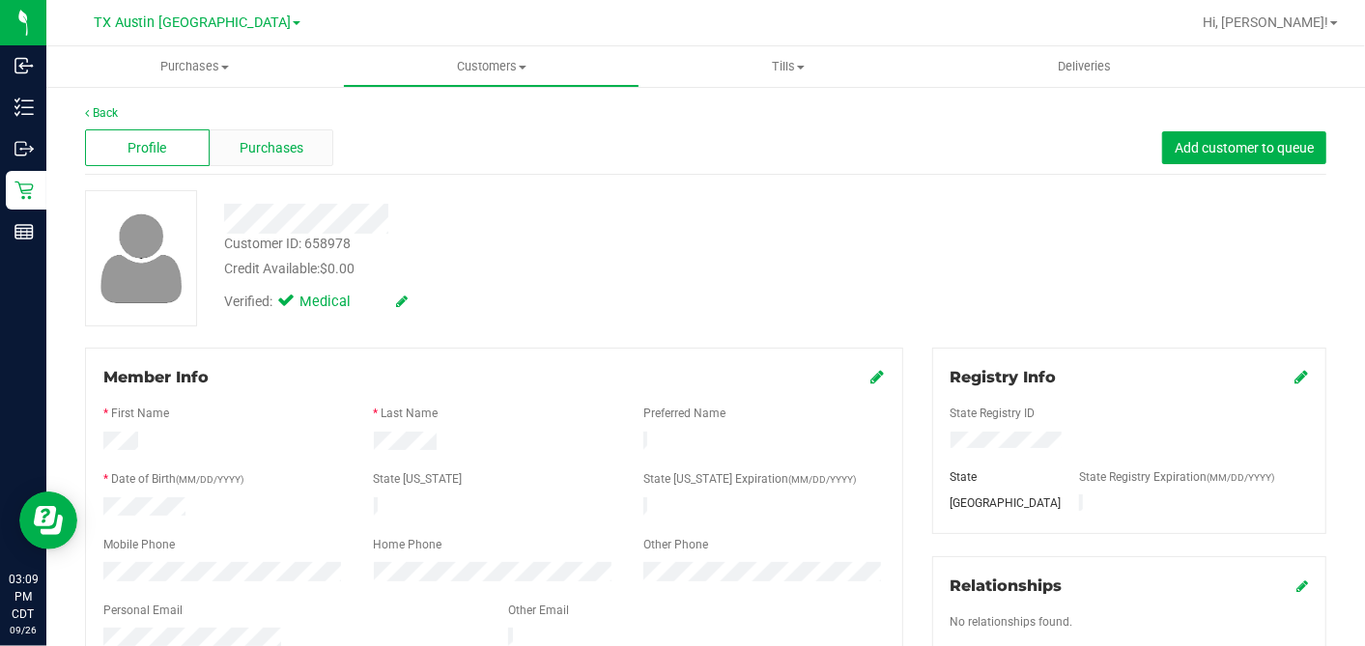
click at [301, 146] on div "Purchases" at bounding box center [272, 147] width 125 height 37
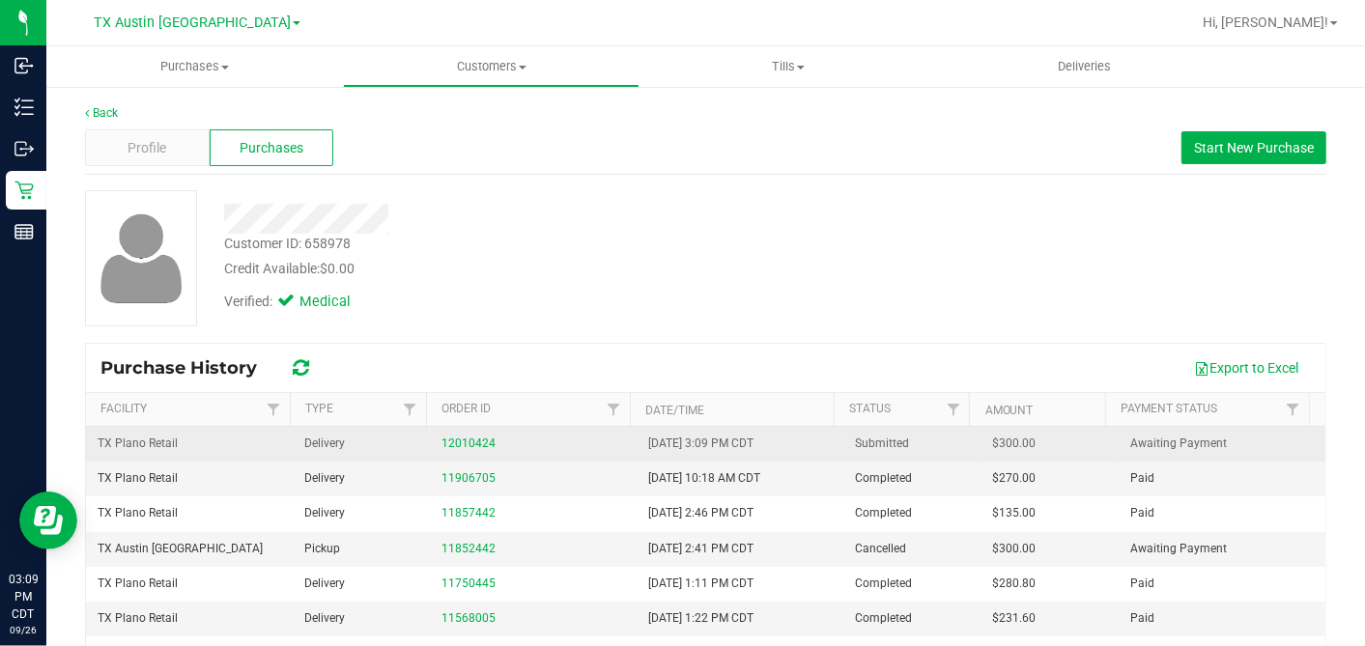
click at [993, 441] on span "$300.00" at bounding box center [1014, 444] width 43 height 18
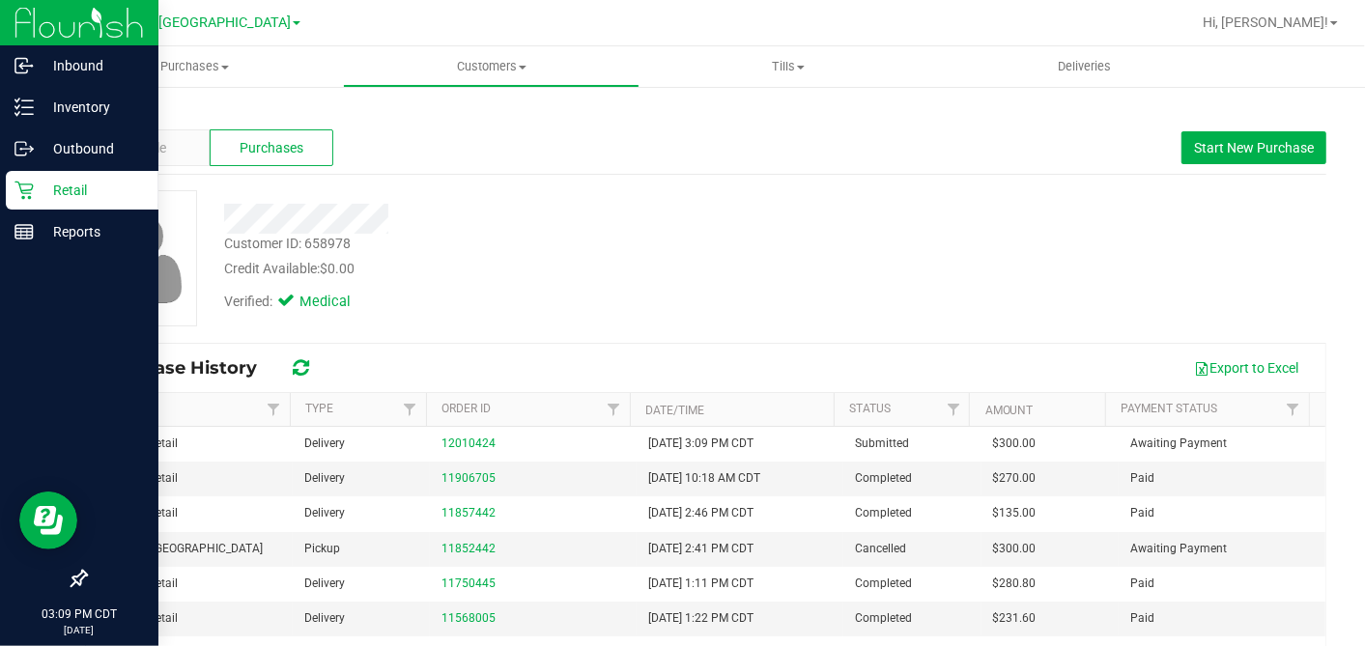
copy span "300.00"
click at [19, 193] on icon at bounding box center [23, 190] width 19 height 19
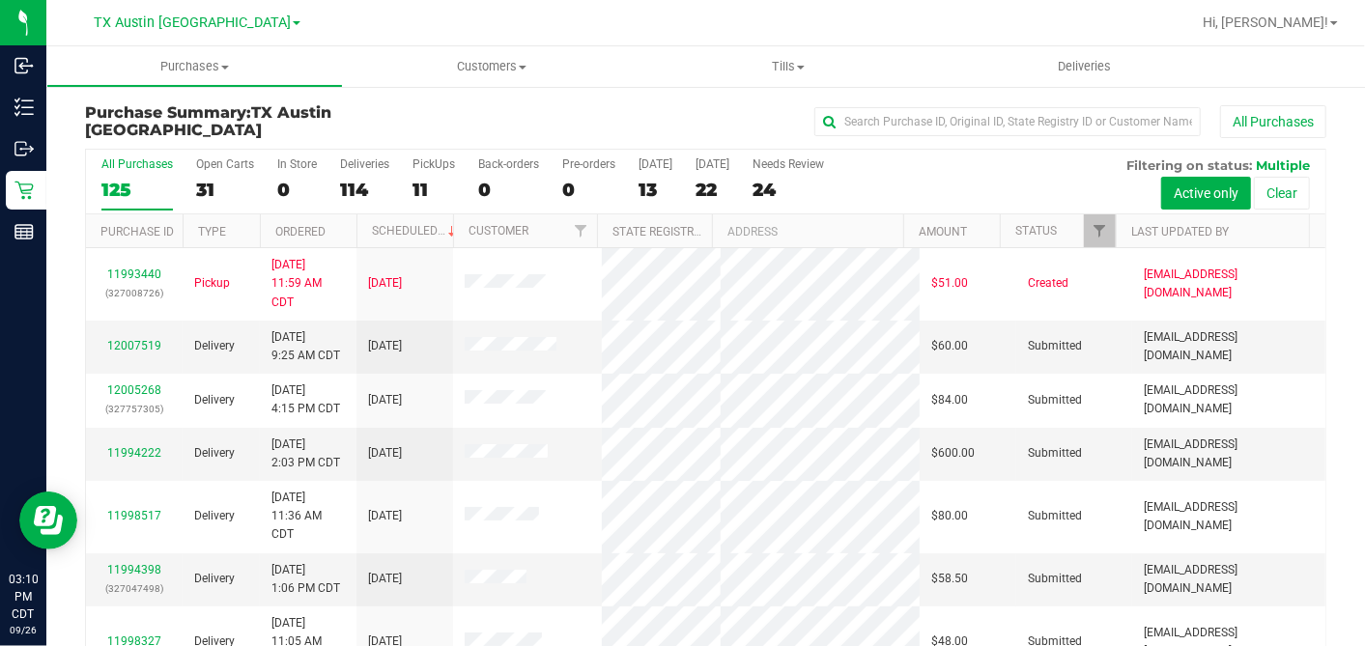
click at [650, 187] on div "13" at bounding box center [655, 190] width 34 height 22
click at [0, 0] on input "[DATE] 13" at bounding box center [0, 0] width 0 height 0
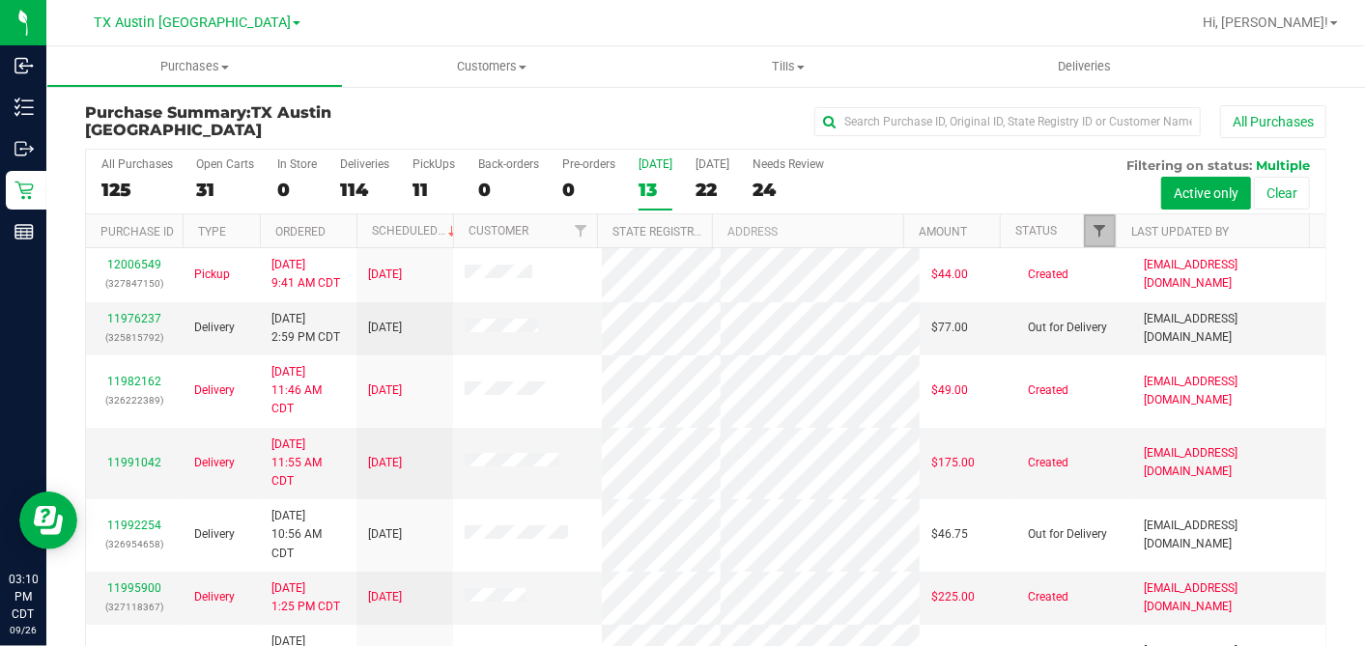
click at [1091, 223] on span "Filter" at bounding box center [1098, 230] width 15 height 15
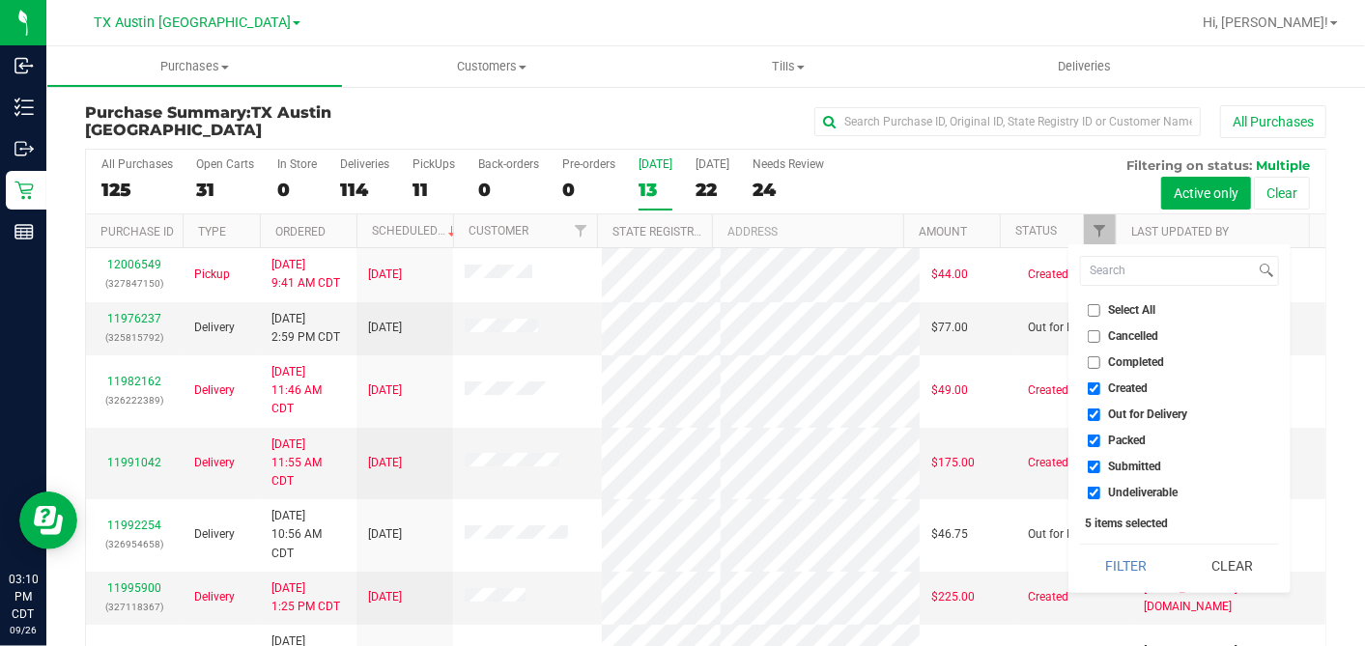
click at [1096, 306] on input "Select All" at bounding box center [1094, 310] width 13 height 13
checkbox input "true"
click at [1096, 306] on input "Select All" at bounding box center [1094, 310] width 13 height 13
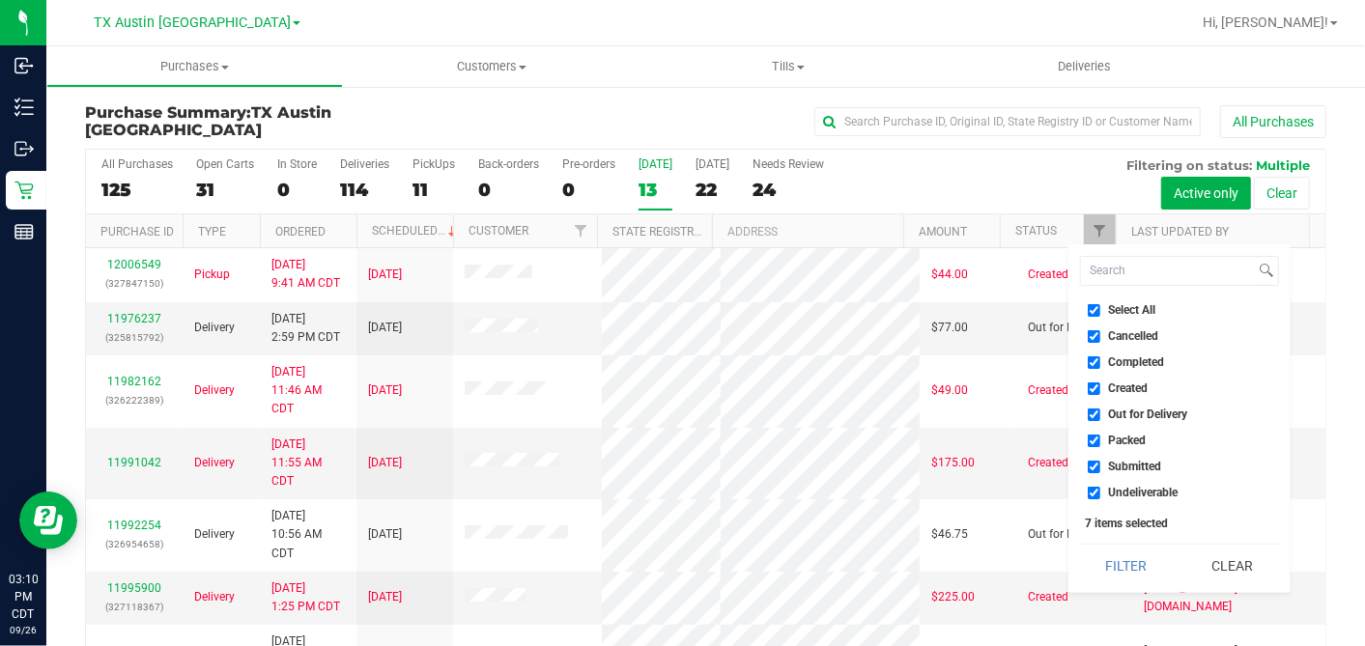
checkbox input "false"
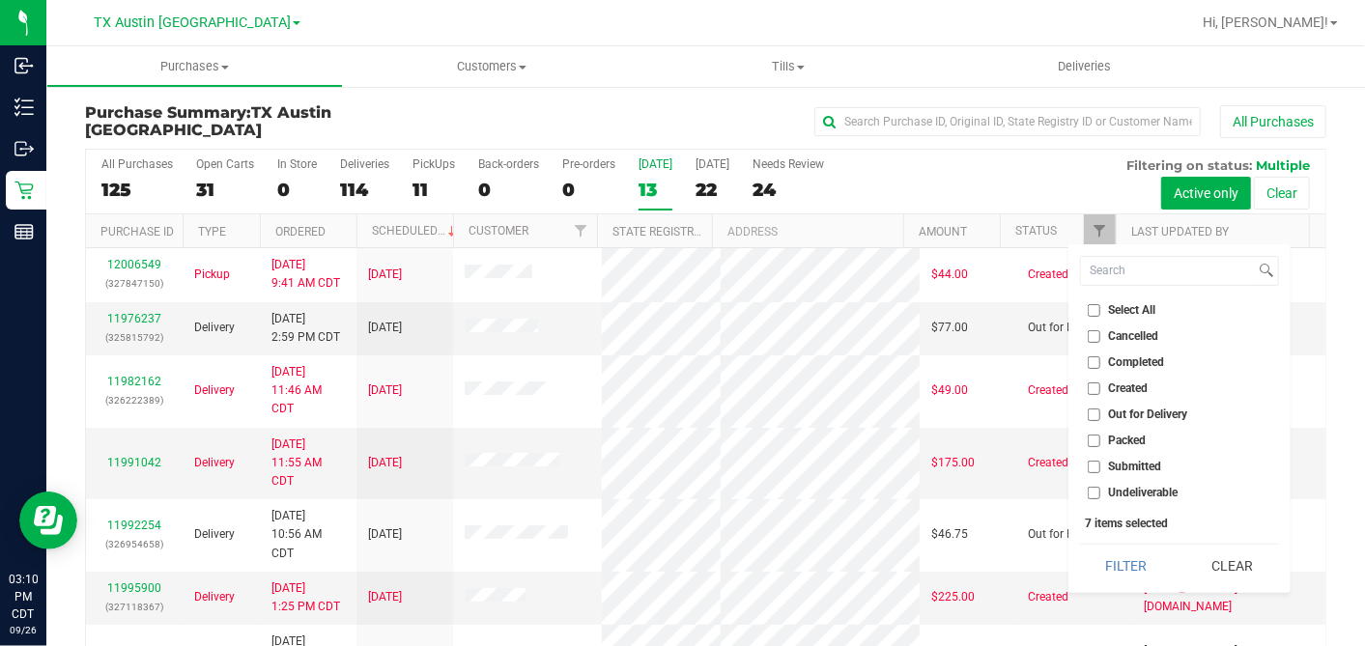
checkbox input "false"
click at [1098, 384] on input "Created" at bounding box center [1094, 388] width 13 height 13
checkbox input "true"
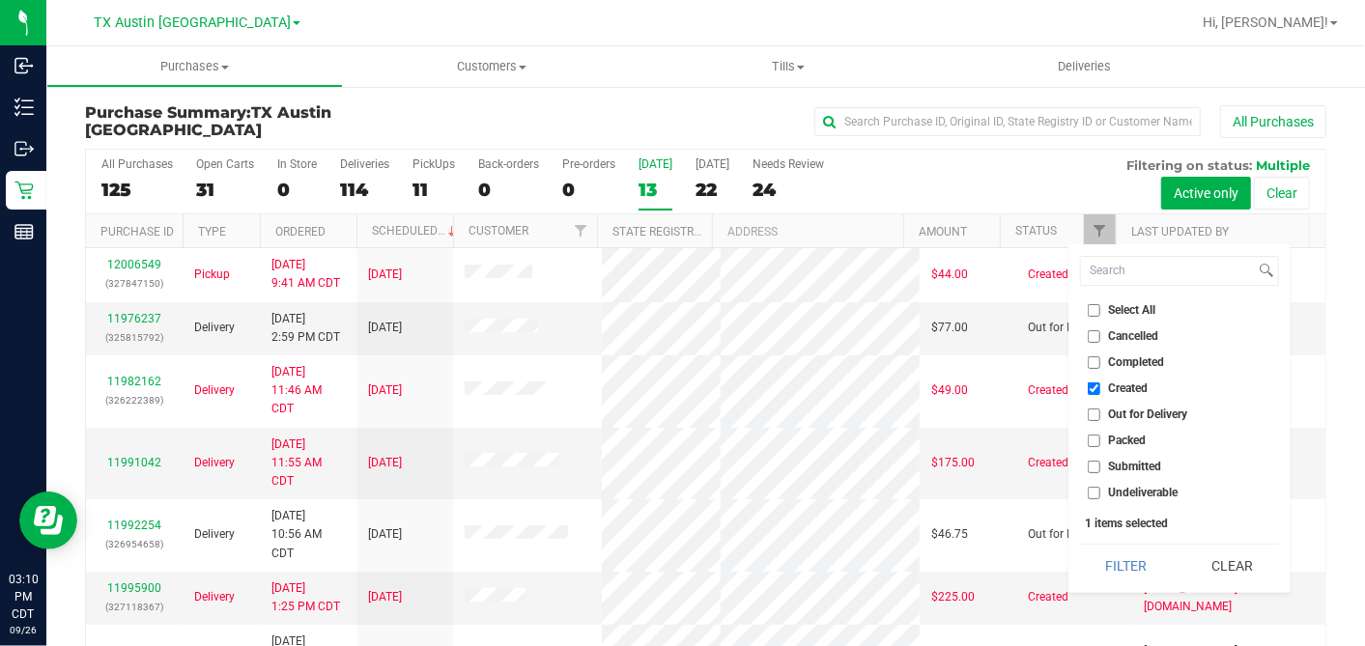
click at [1116, 544] on div "Filter Clear" at bounding box center [1179, 565] width 199 height 43
click at [1115, 549] on button "Filter" at bounding box center [1126, 566] width 93 height 42
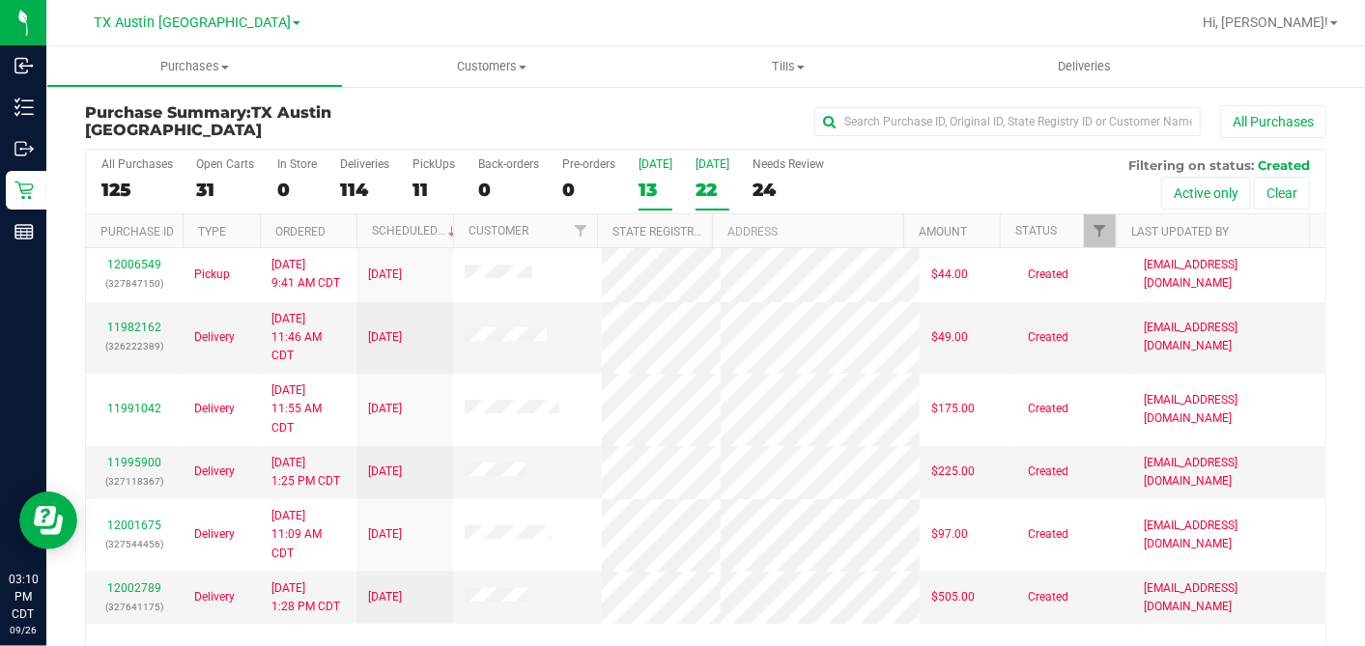
click at [697, 191] on div "22" at bounding box center [712, 190] width 34 height 22
click at [0, 0] on input "[DATE] 22" at bounding box center [0, 0] width 0 height 0
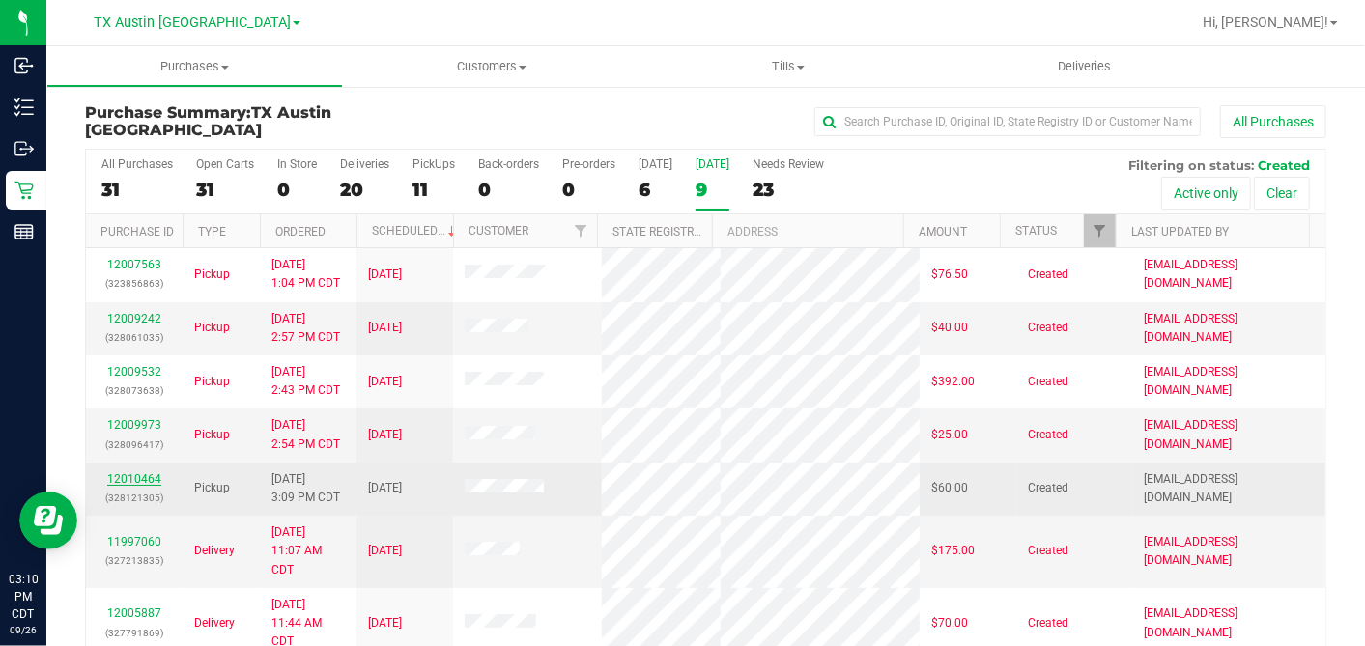
click at [157, 486] on link "12010464" at bounding box center [134, 479] width 54 height 14
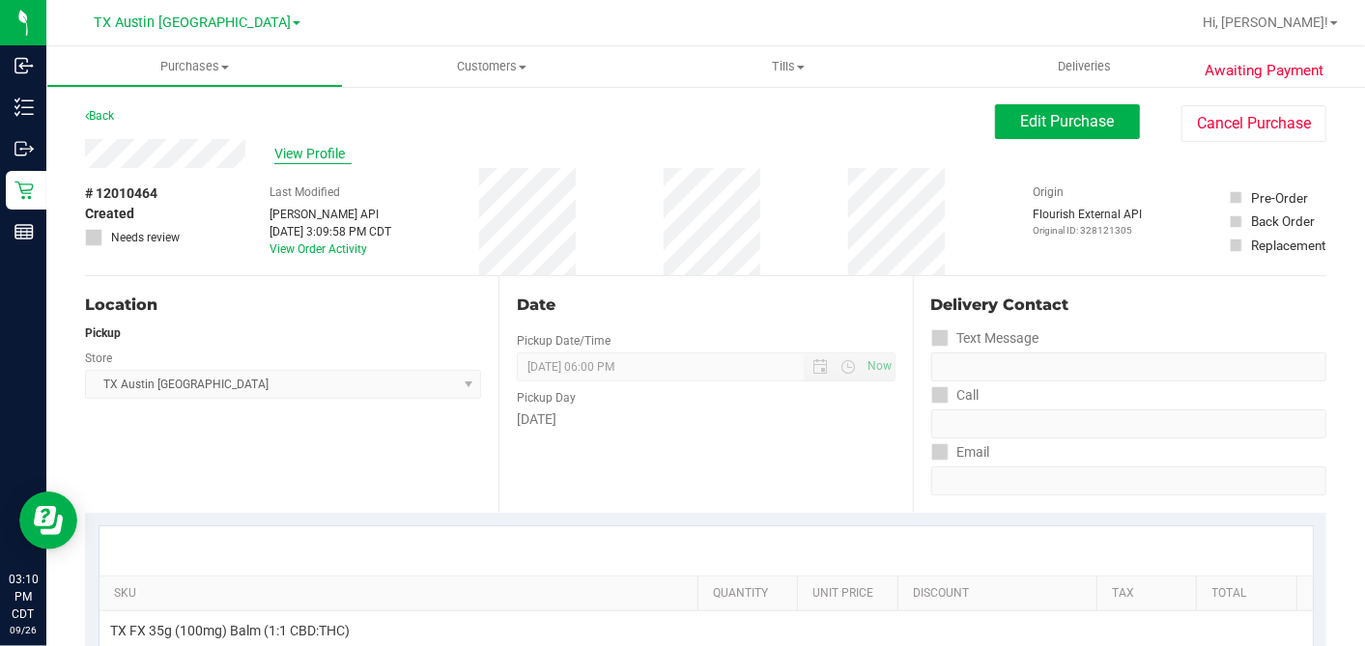
click at [316, 146] on span "View Profile" at bounding box center [312, 154] width 77 height 20
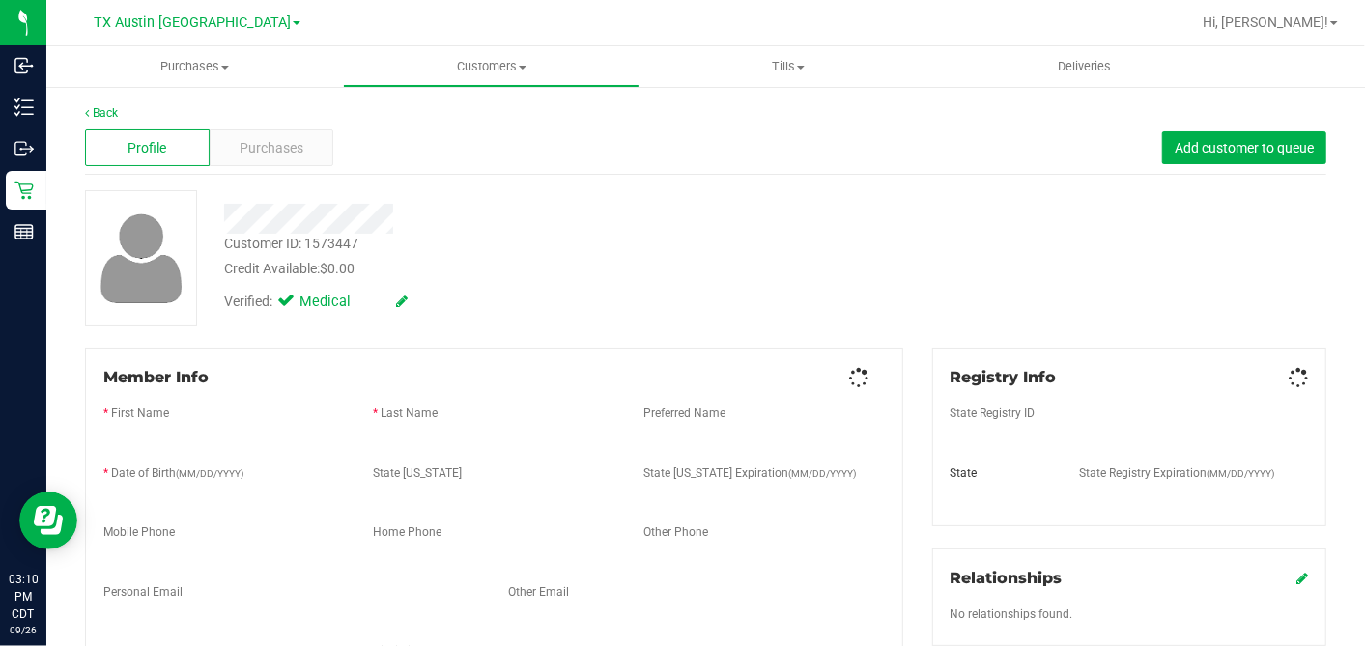
scroll to position [800, 0]
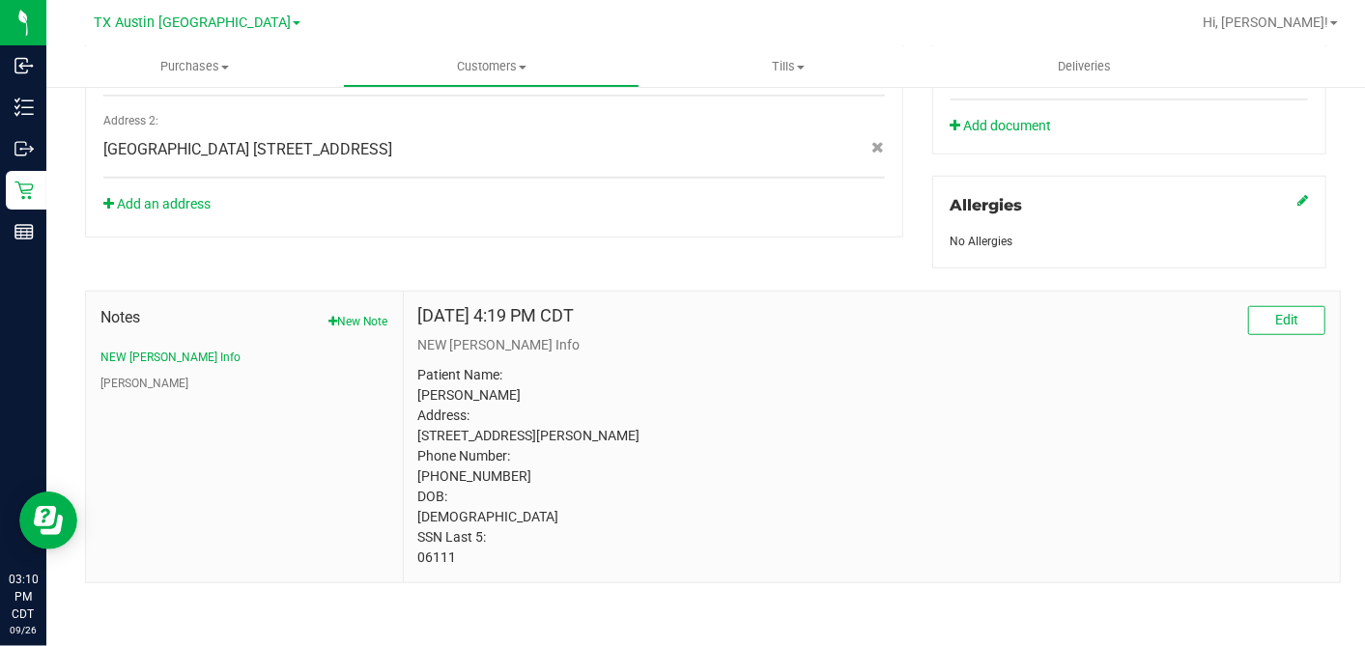
click at [433, 568] on p "Patient Name: [PERSON_NAME] Address: [STREET_ADDRESS][PERSON_NAME] Phone Number…" at bounding box center [871, 466] width 907 height 203
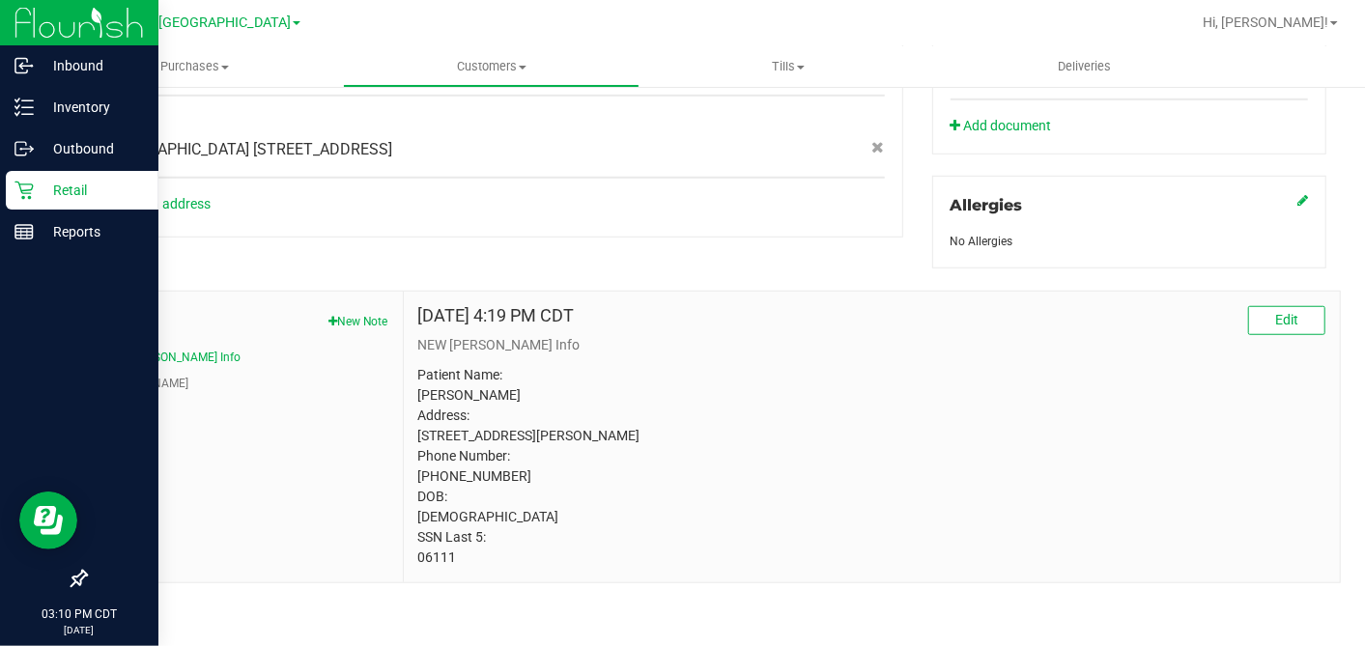
copy p "06111"
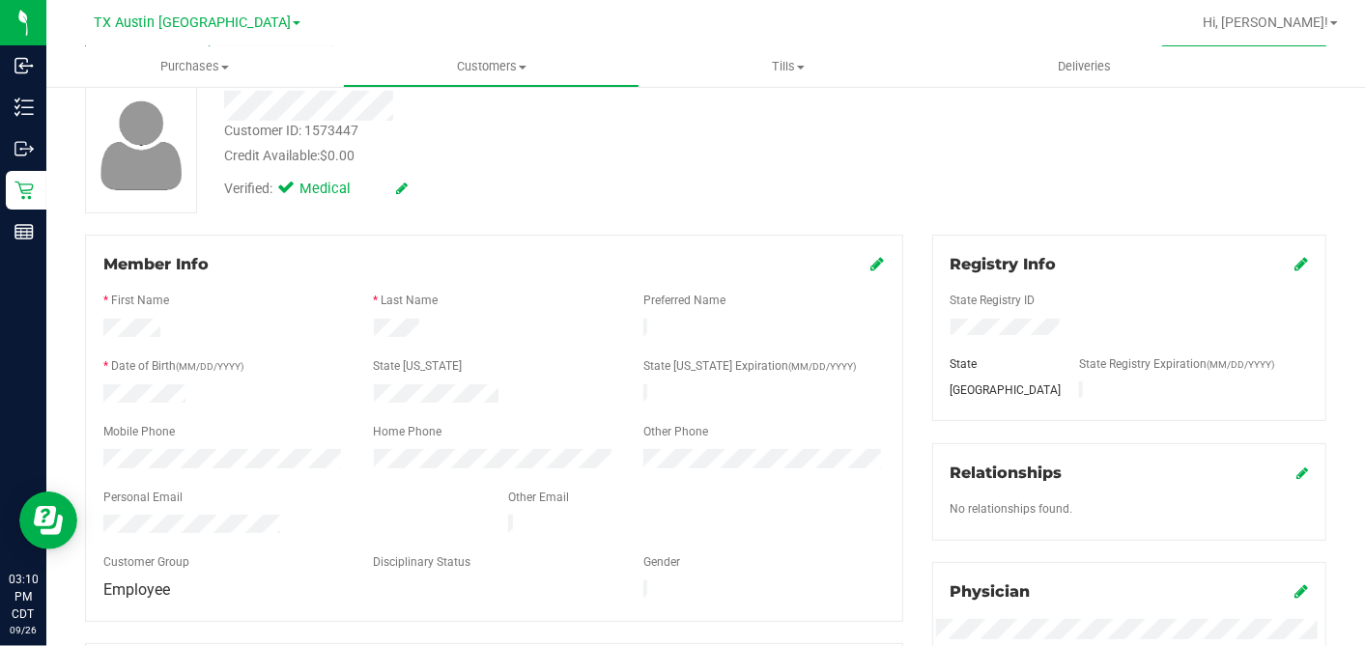
scroll to position [0, 0]
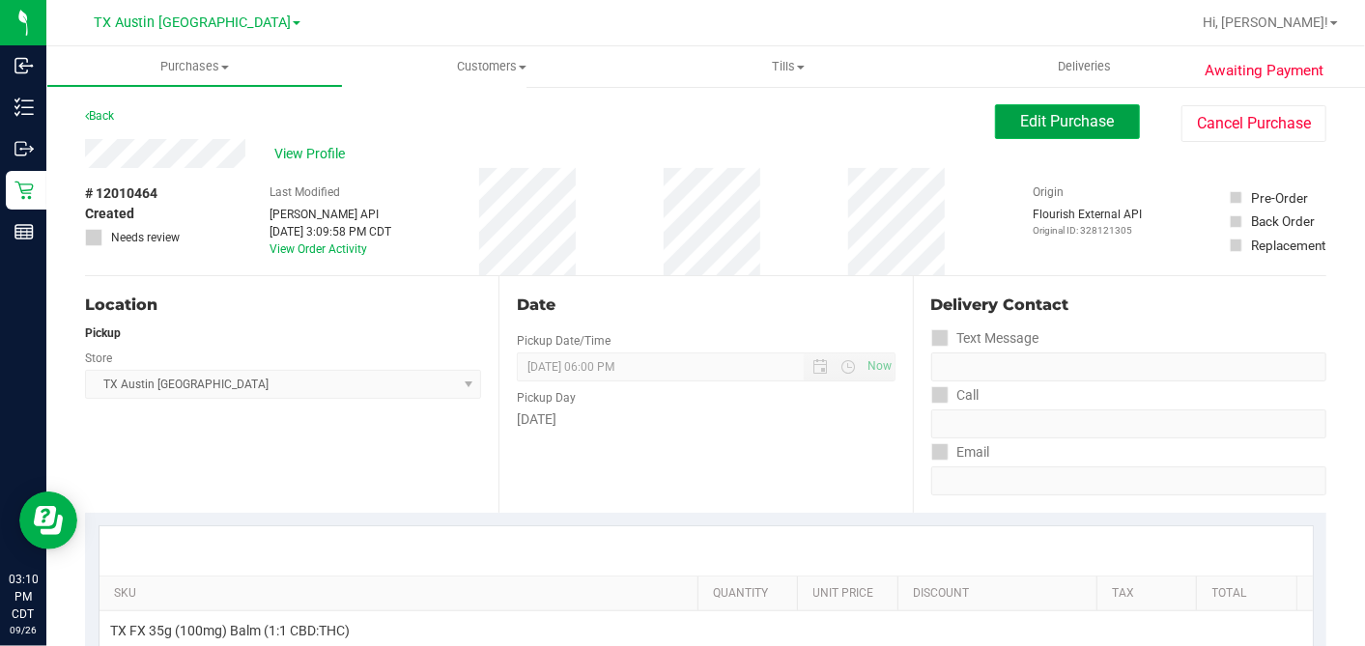
drag, startPoint x: 1025, startPoint y: 121, endPoint x: 1007, endPoint y: 127, distance: 18.3
click at [1025, 122] on span "Edit Purchase" at bounding box center [1068, 121] width 94 height 18
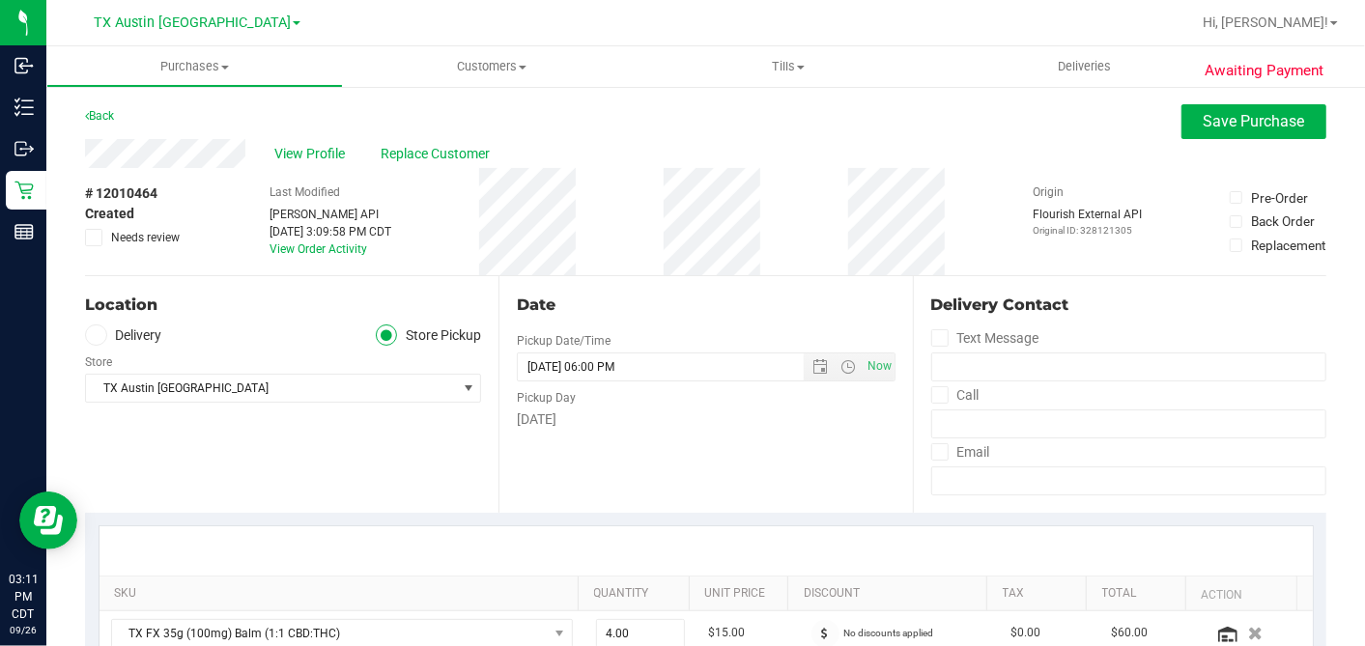
click at [109, 336] on label "Delivery" at bounding box center [123, 336] width 77 height 22
click at [0, 0] on input "Delivery" at bounding box center [0, 0] width 0 height 0
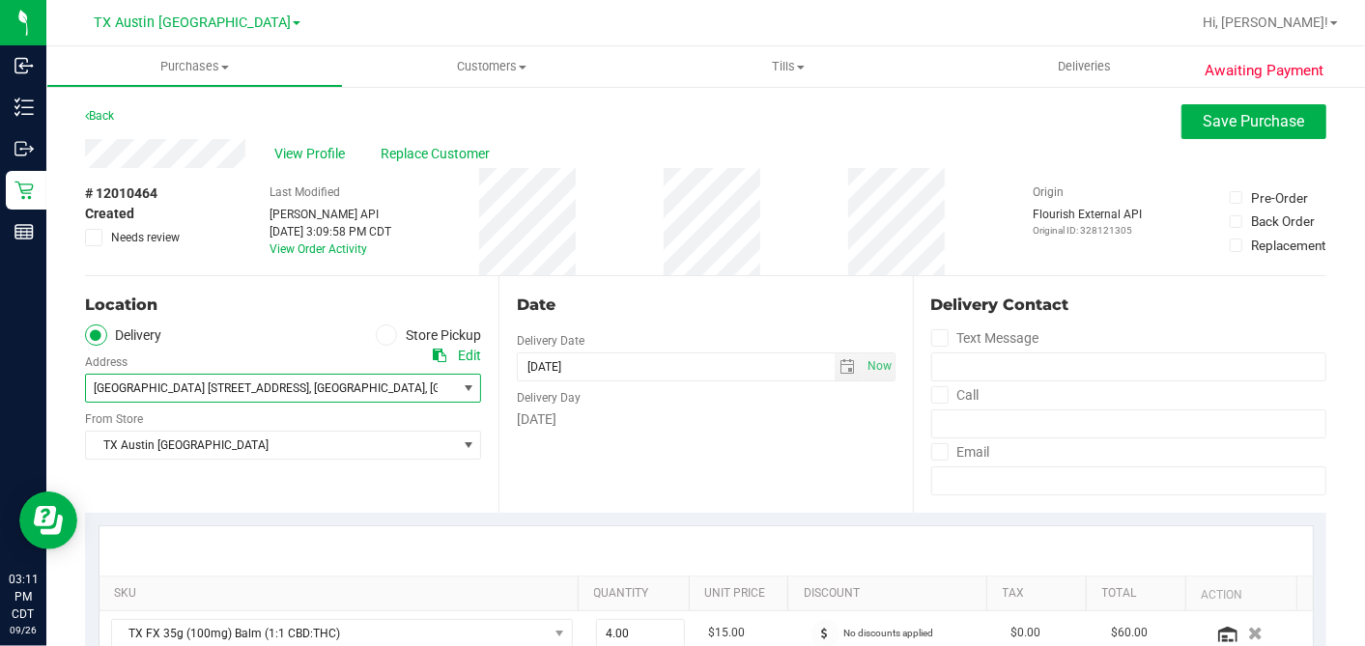
click at [197, 395] on span "[GEOGRAPHIC_DATA] [STREET_ADDRESS] , [GEOGRAPHIC_DATA] , [GEOGRAPHIC_DATA] 78258" at bounding box center [262, 388] width 352 height 27
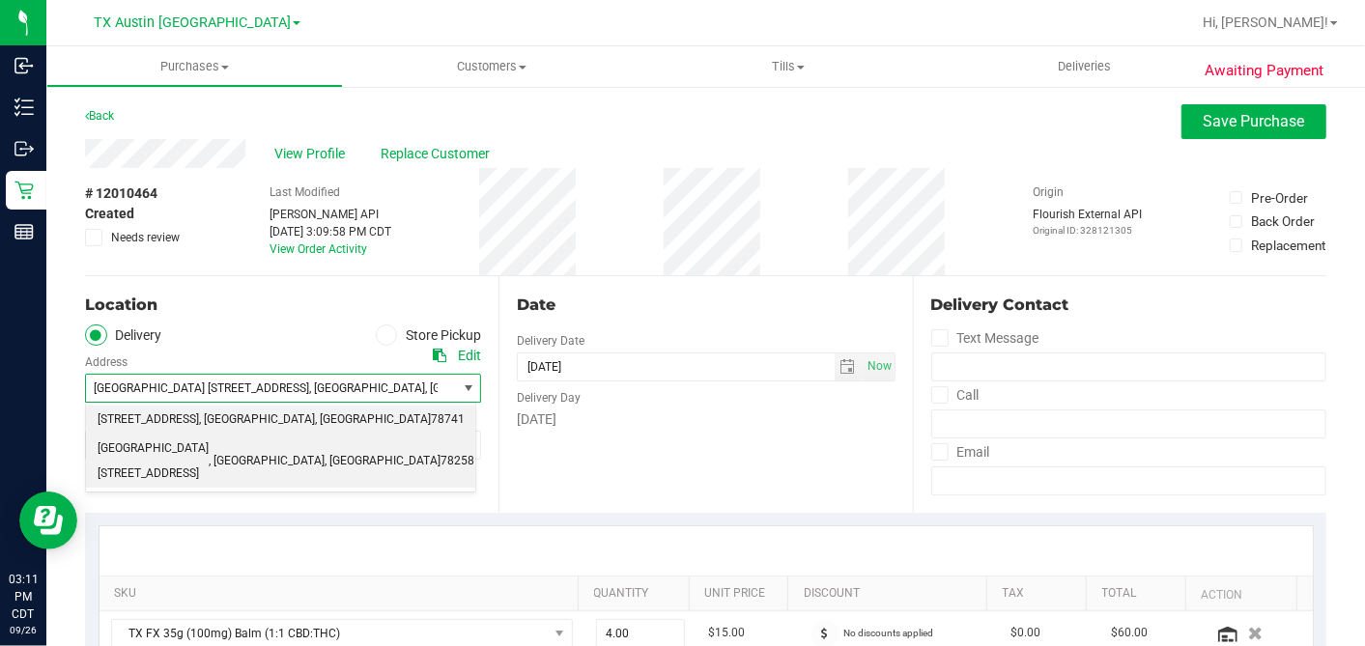
click at [184, 416] on span "[STREET_ADDRESS]" at bounding box center [148, 420] width 101 height 25
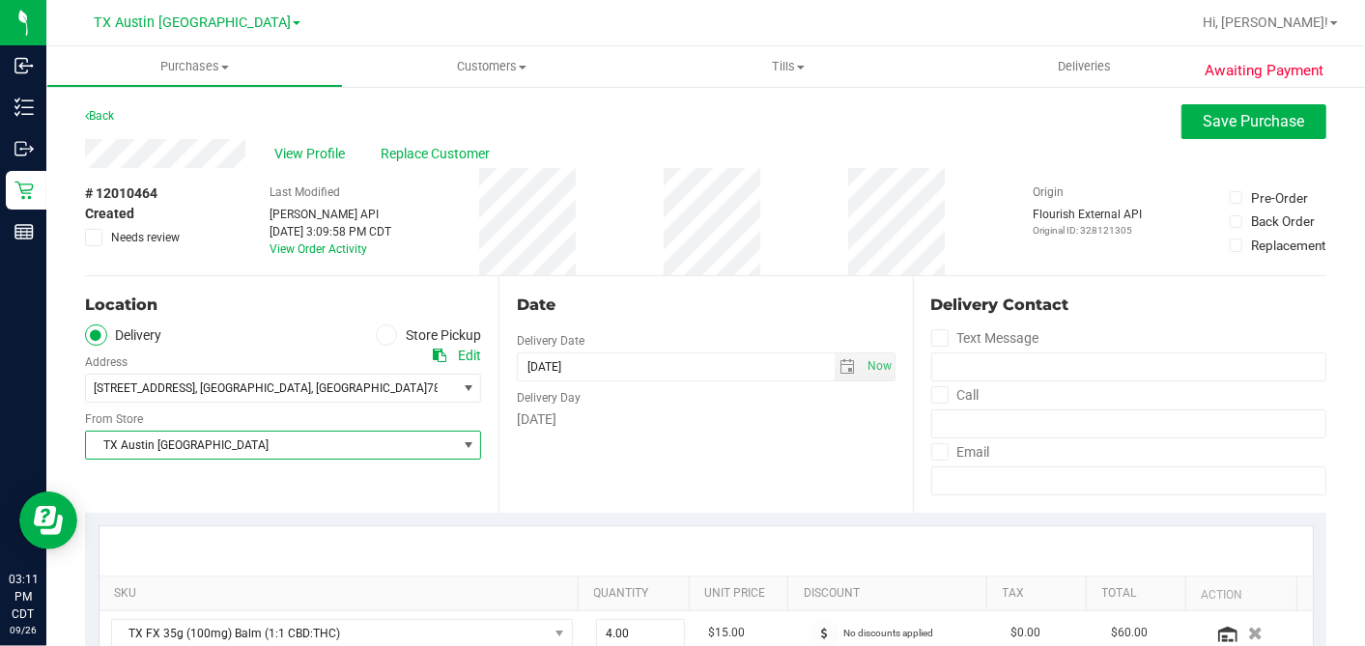
click at [188, 438] on span "TX Austin [GEOGRAPHIC_DATA]" at bounding box center [271, 445] width 370 height 27
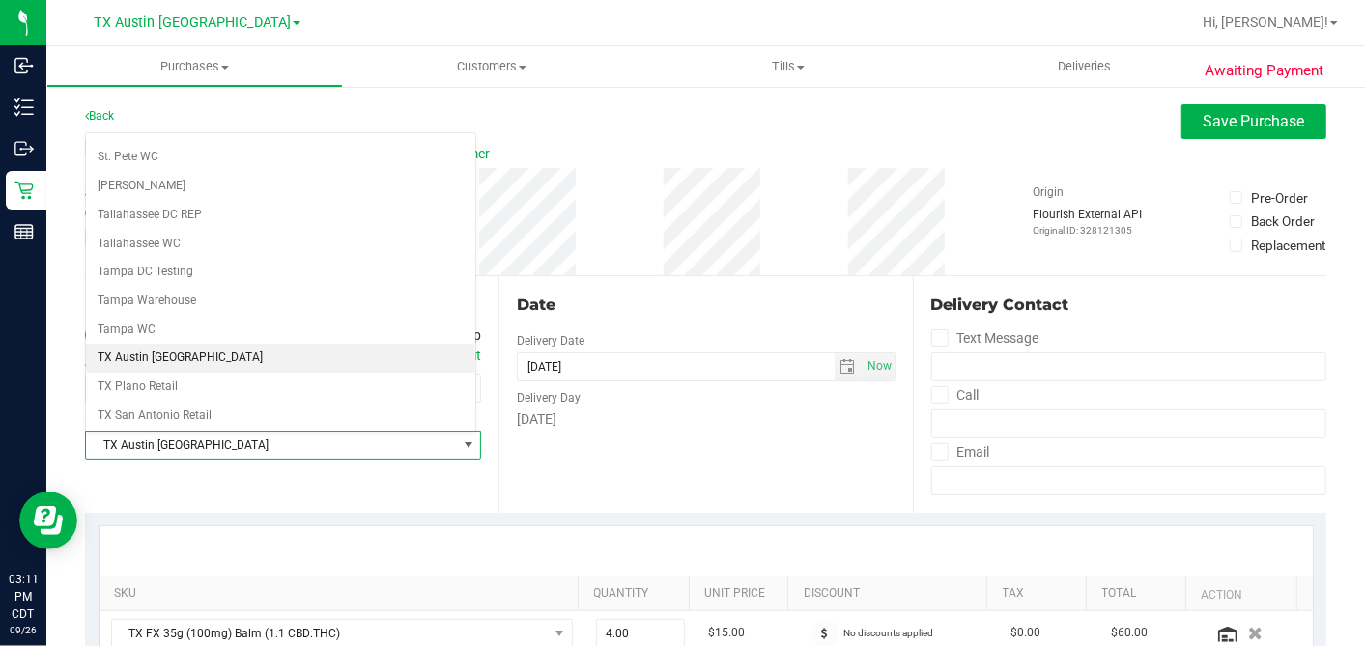
scroll to position [1373, 0]
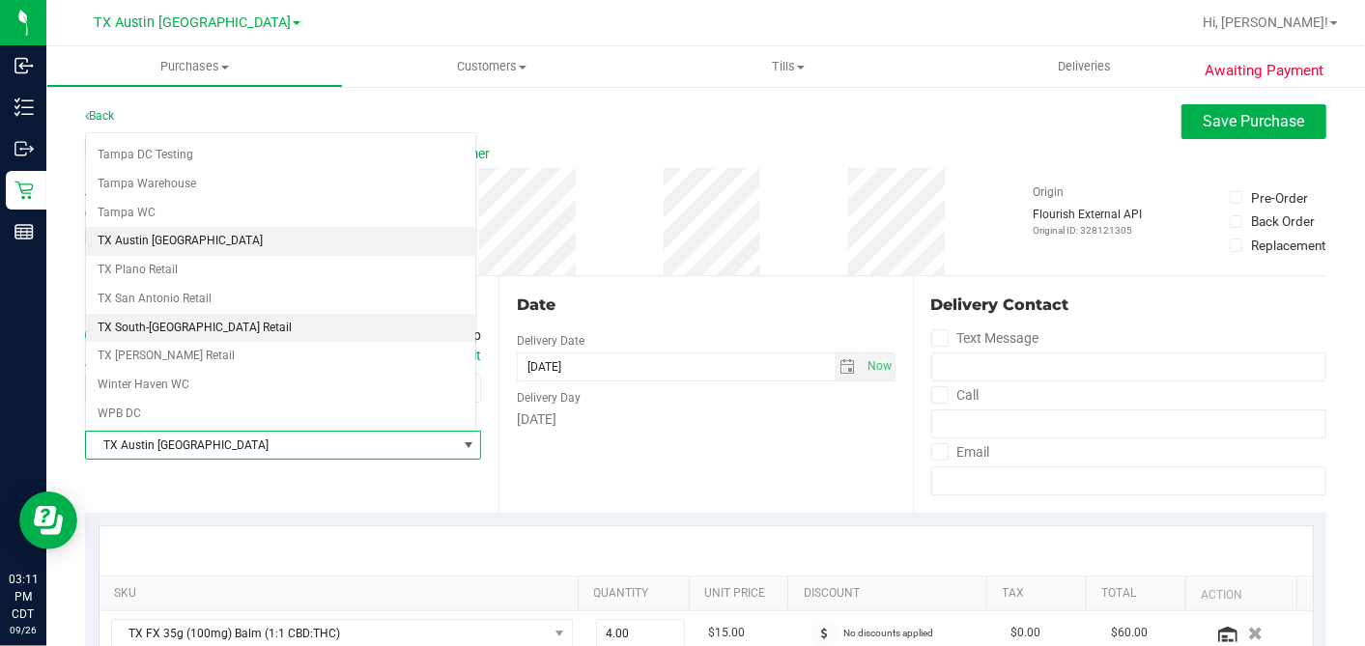
drag, startPoint x: 176, startPoint y: 291, endPoint x: 452, endPoint y: 330, distance: 279.1
click at [176, 314] on li "TX South-[GEOGRAPHIC_DATA] Retail" at bounding box center [280, 328] width 389 height 29
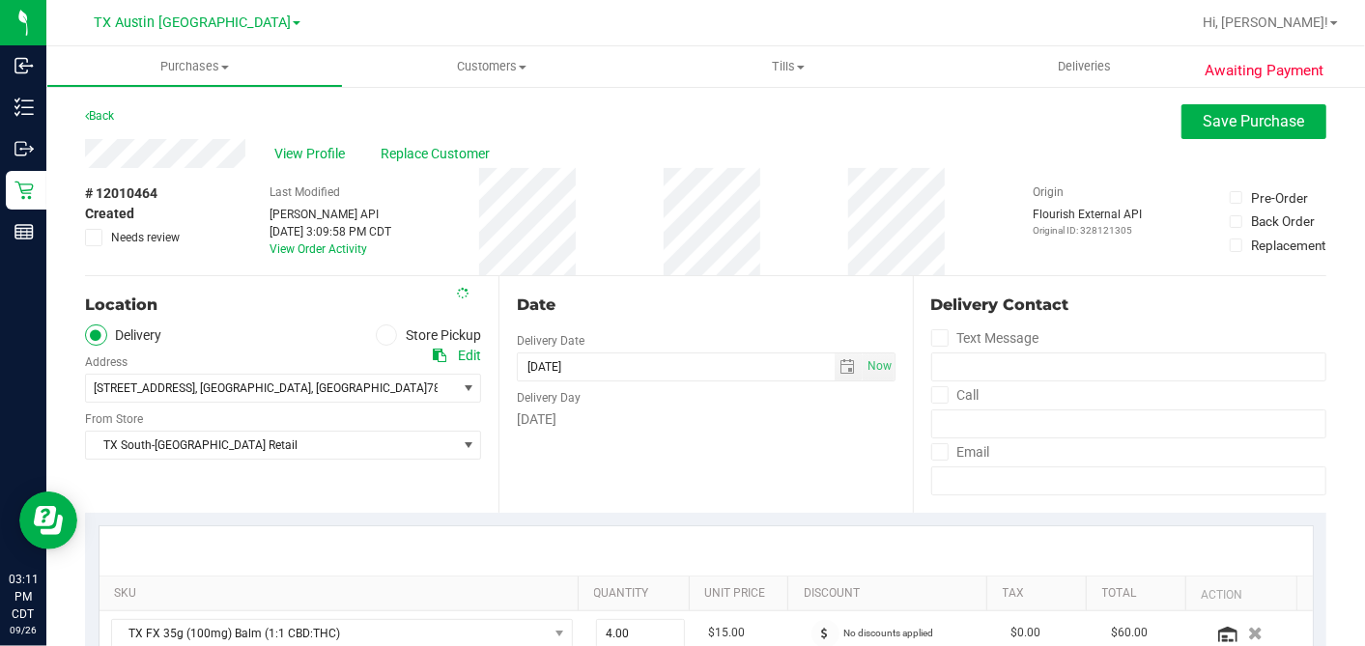
scroll to position [429, 0]
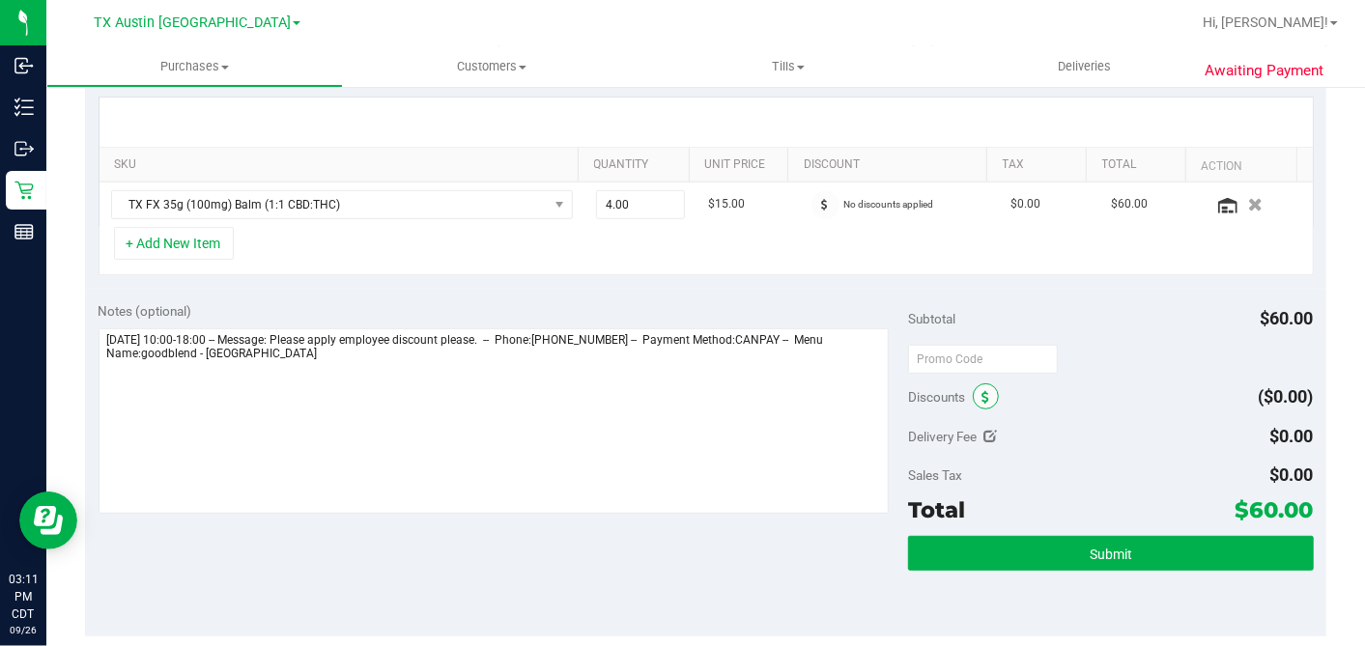
click at [980, 387] on span at bounding box center [986, 396] width 26 height 26
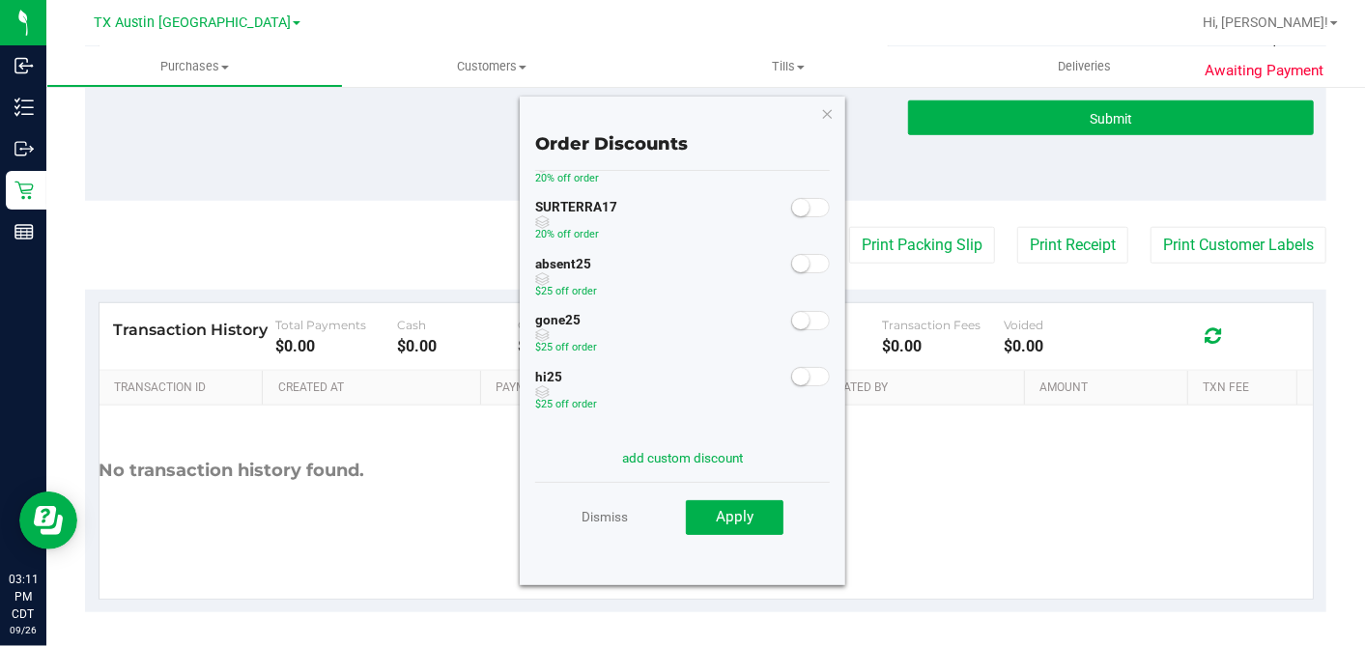
scroll to position [0, 0]
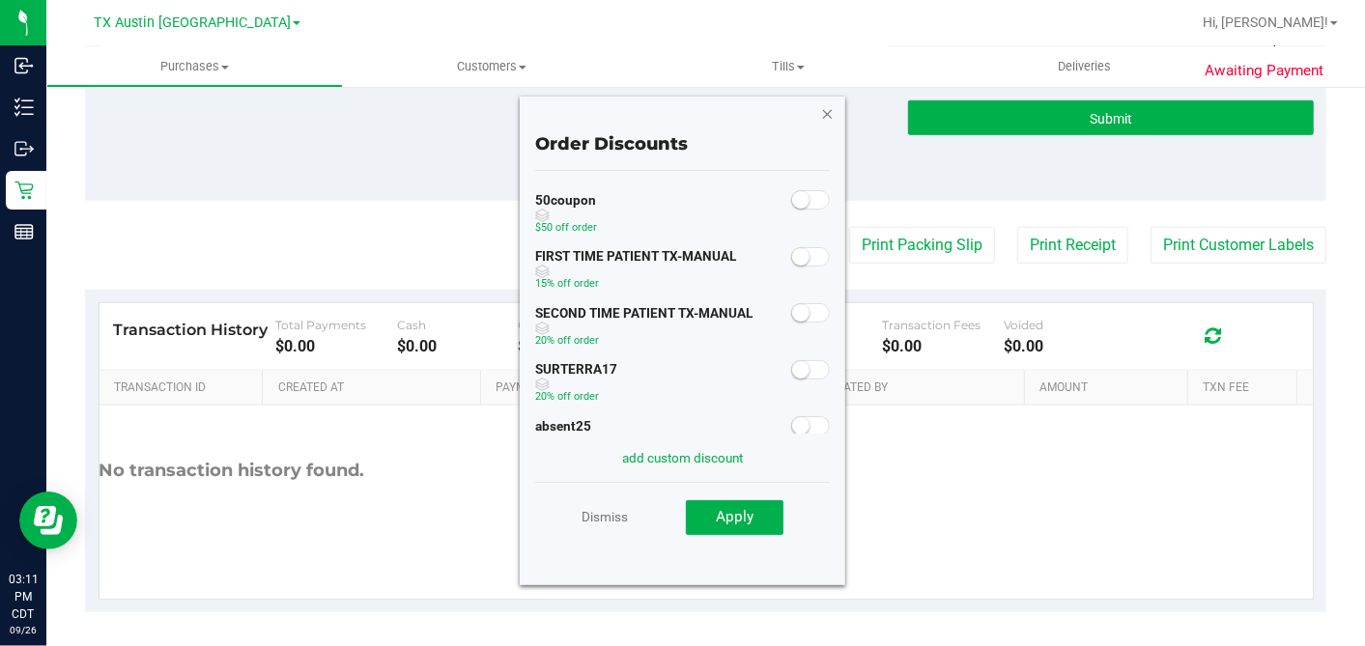
click at [824, 113] on icon "button" at bounding box center [828, 112] width 14 height 23
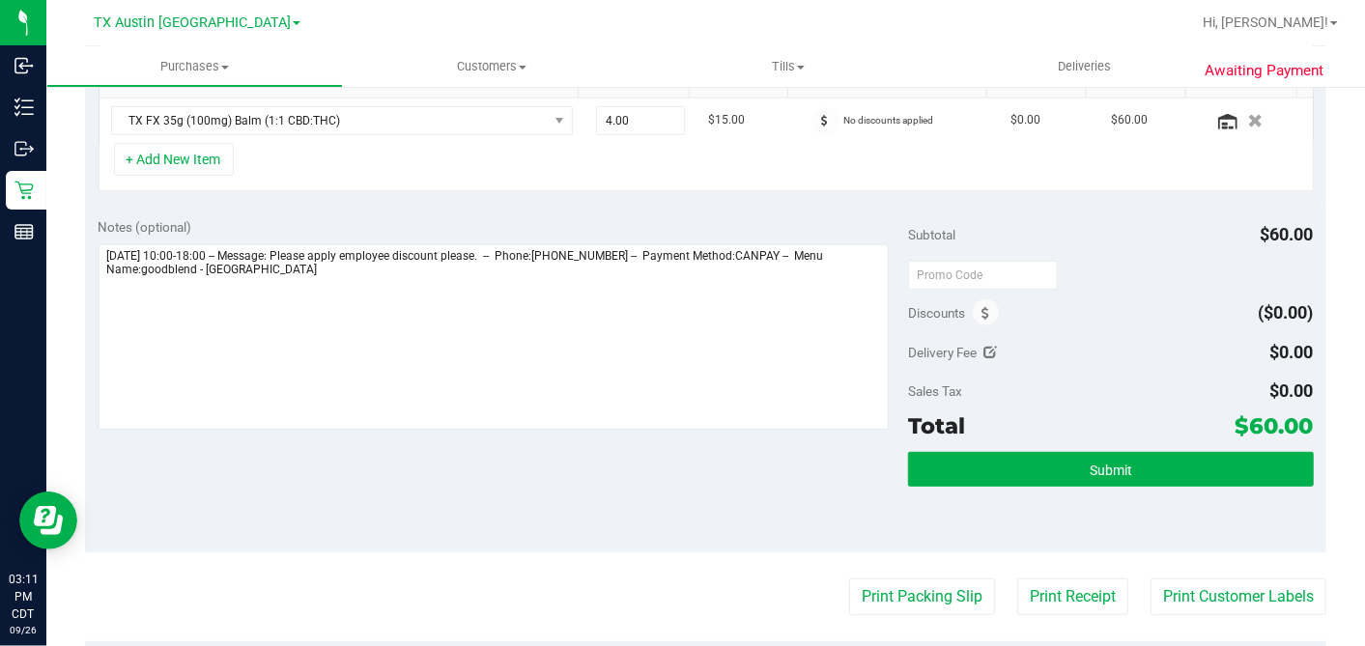
scroll to position [436, 0]
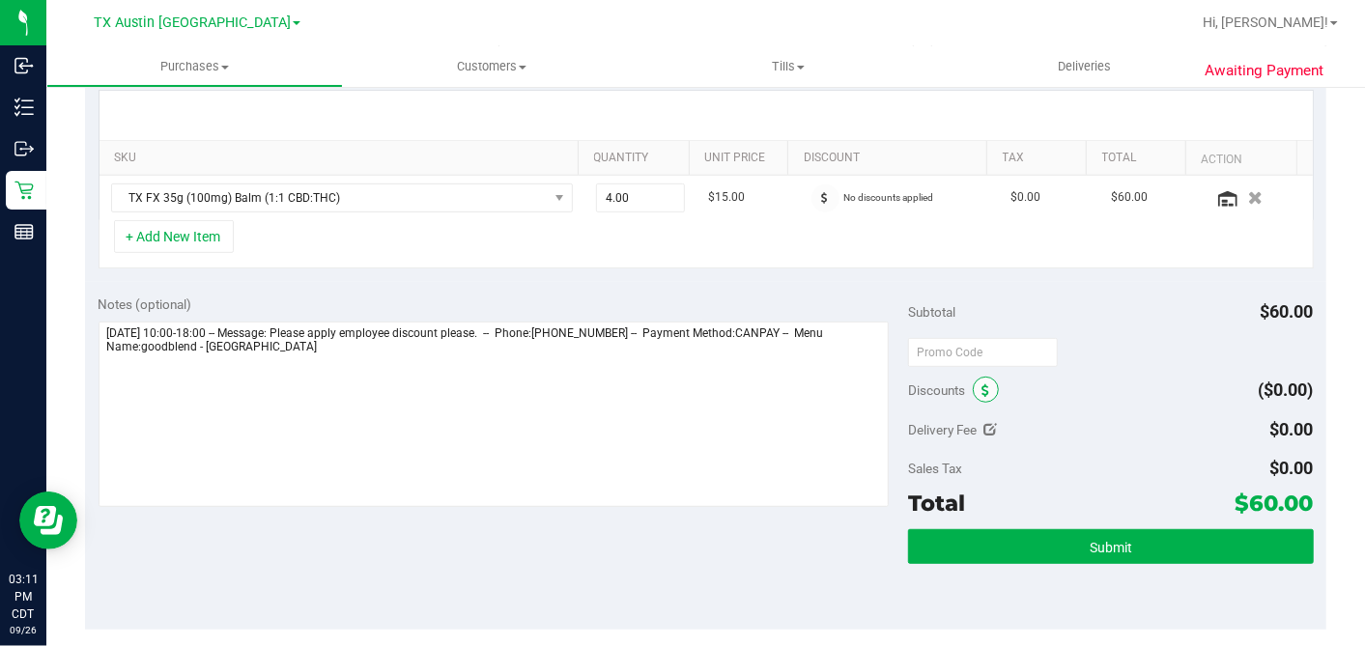
click at [973, 382] on span at bounding box center [986, 390] width 26 height 26
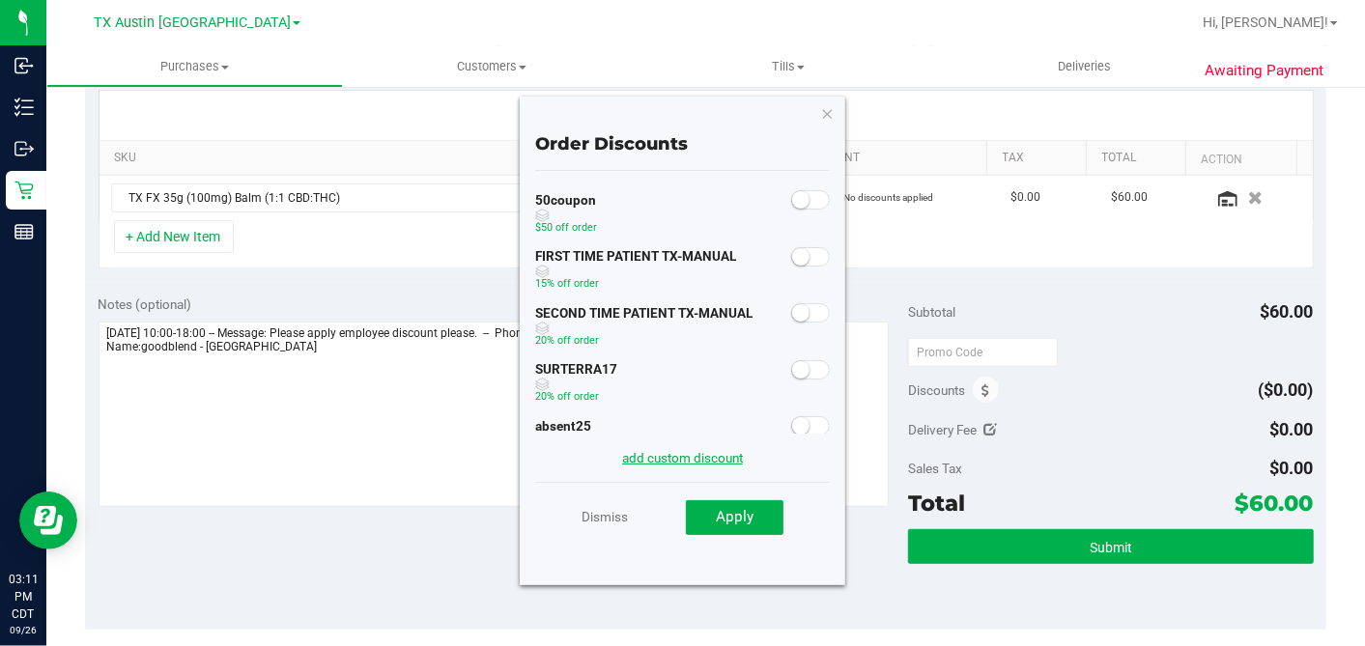
click at [661, 455] on link "add custom discount" at bounding box center [682, 457] width 121 height 15
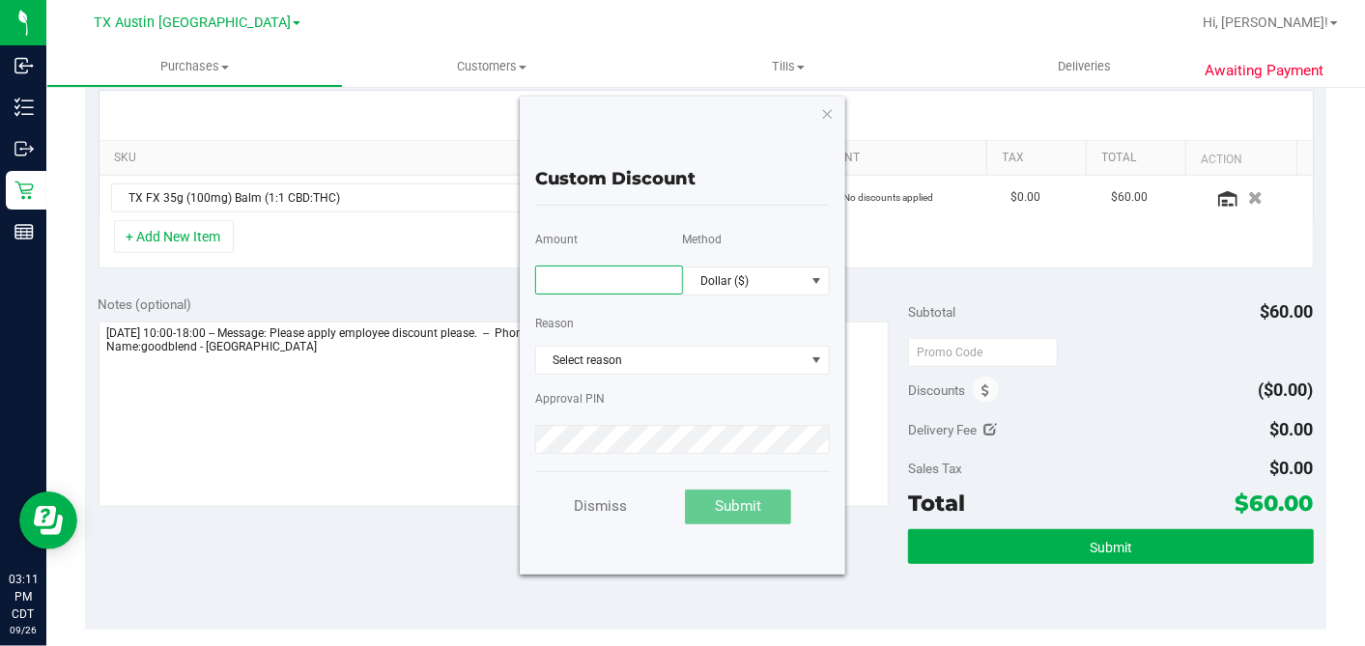
click at [621, 266] on input "text" at bounding box center [609, 280] width 148 height 29
type input "75.00"
click at [764, 268] on span "Dollar ($)" at bounding box center [745, 281] width 122 height 27
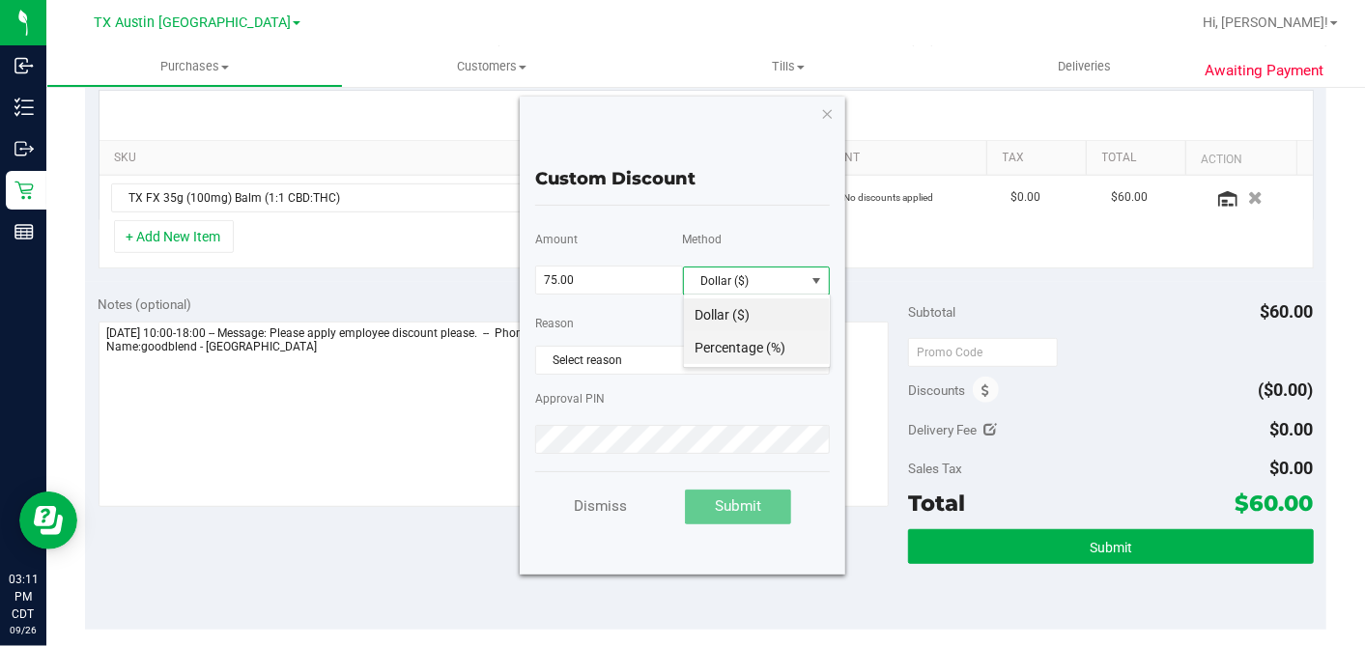
click at [741, 345] on li "Percentage (%)" at bounding box center [757, 347] width 146 height 33
click at [614, 362] on span "Select reason" at bounding box center [670, 360] width 269 height 27
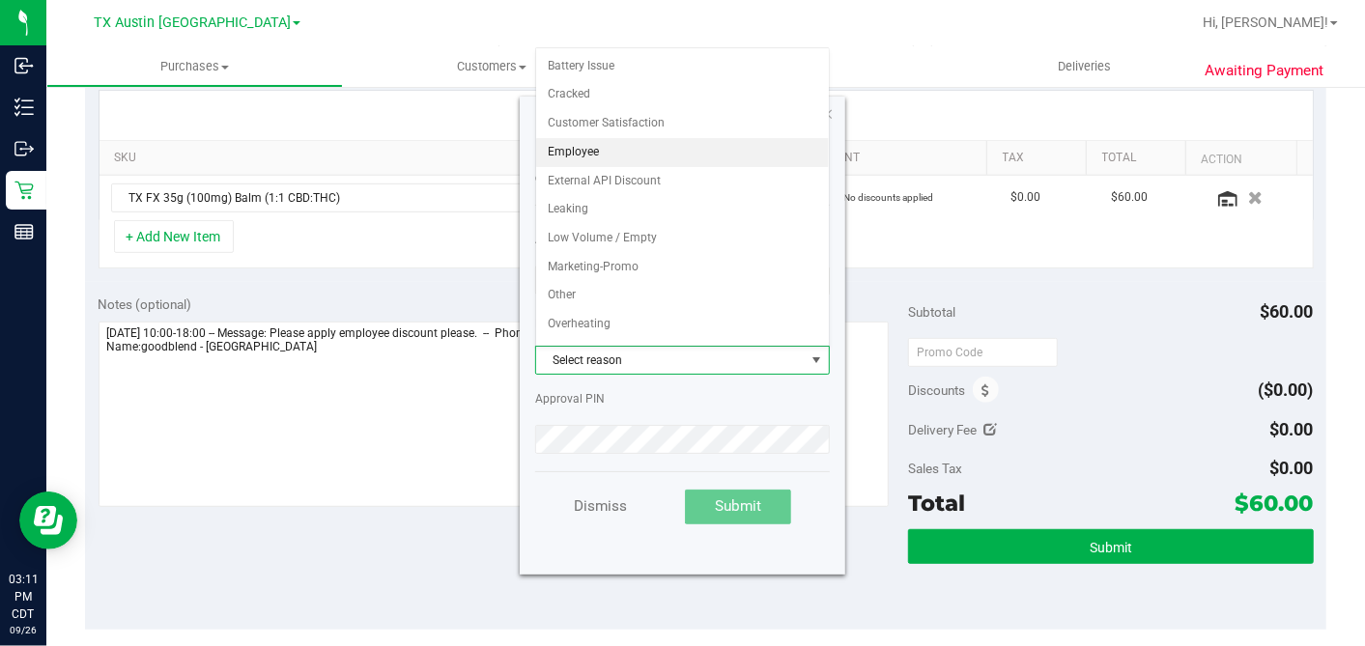
click at [597, 155] on li "Employee" at bounding box center [682, 152] width 293 height 29
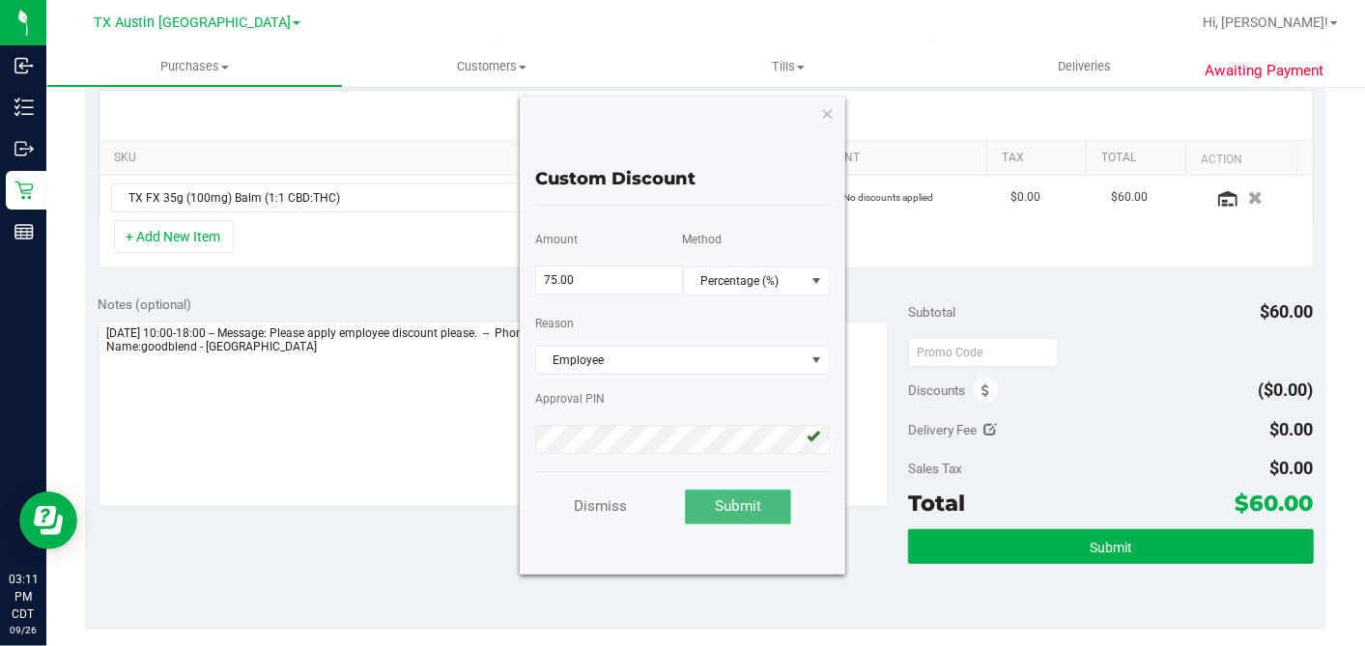
click at [741, 498] on span "Submit" at bounding box center [738, 505] width 46 height 17
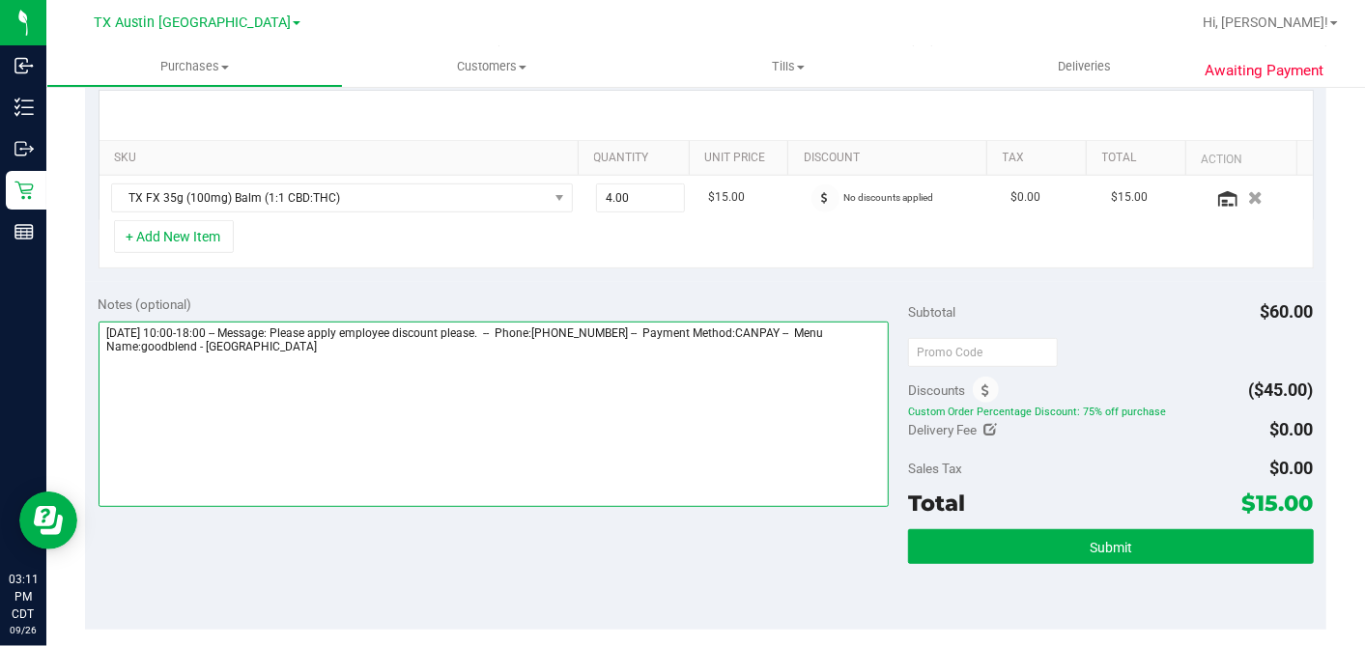
click at [470, 361] on textarea at bounding box center [494, 414] width 791 height 185
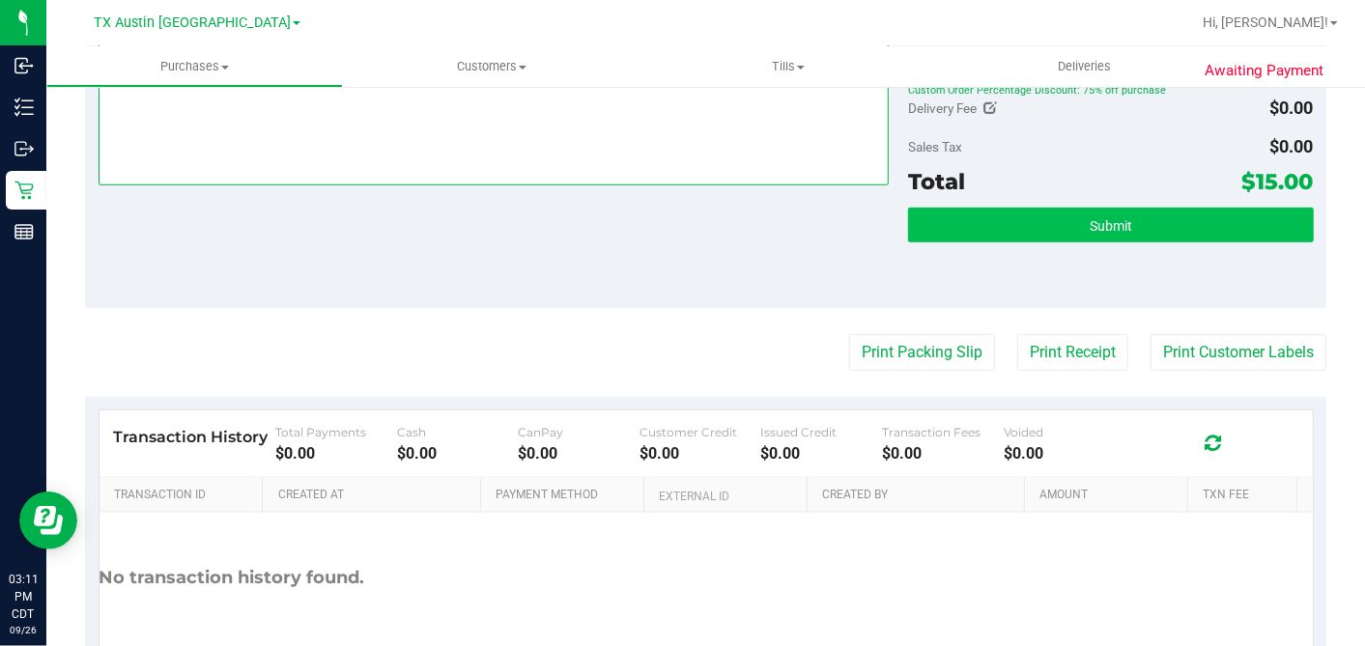
type textarea "[DATE] 10:00-18:00 -- Message: Please apply employee discount please. -- Phone:…"
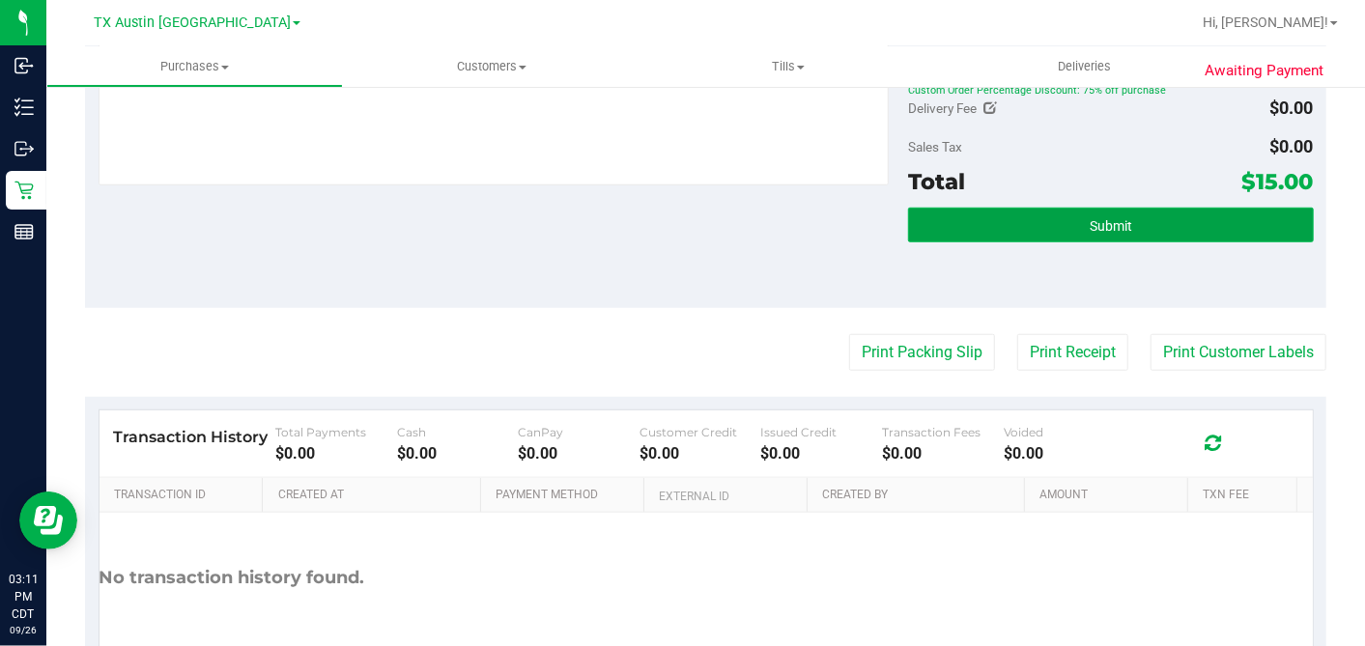
drag, startPoint x: 1080, startPoint y: 224, endPoint x: 1015, endPoint y: 300, distance: 100.1
click at [1090, 225] on span "Submit" at bounding box center [1111, 225] width 42 height 15
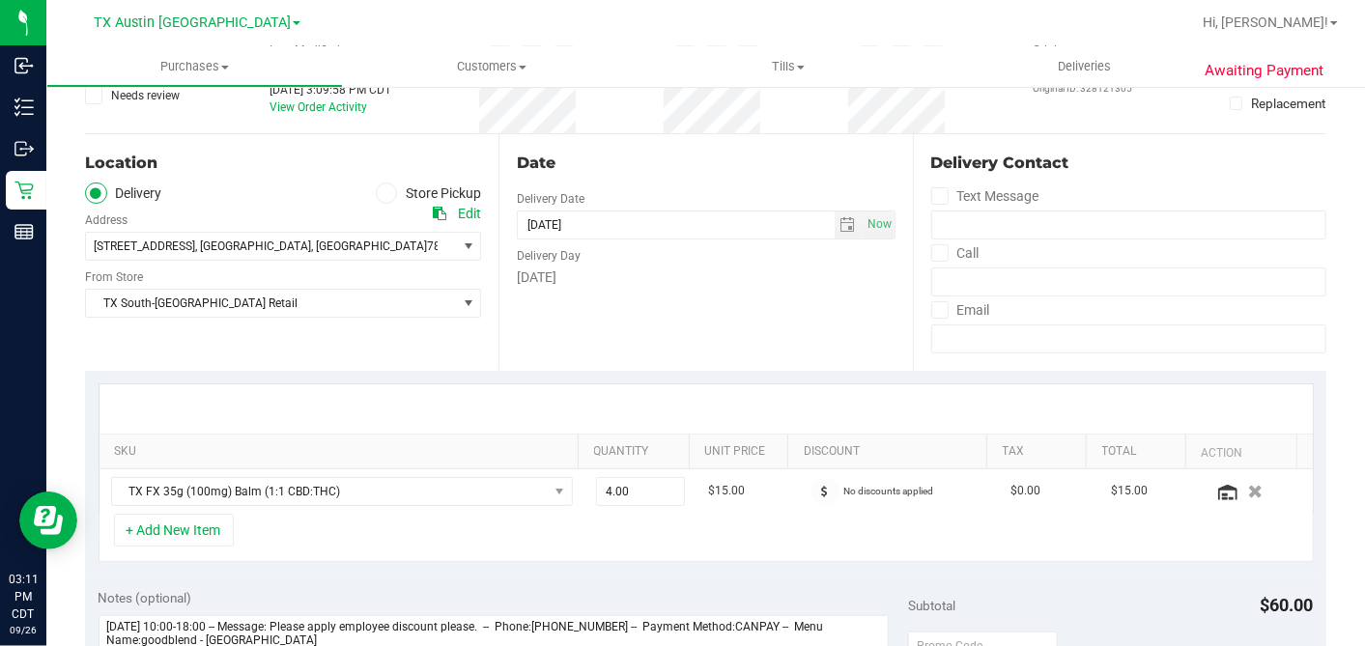
scroll to position [113, 0]
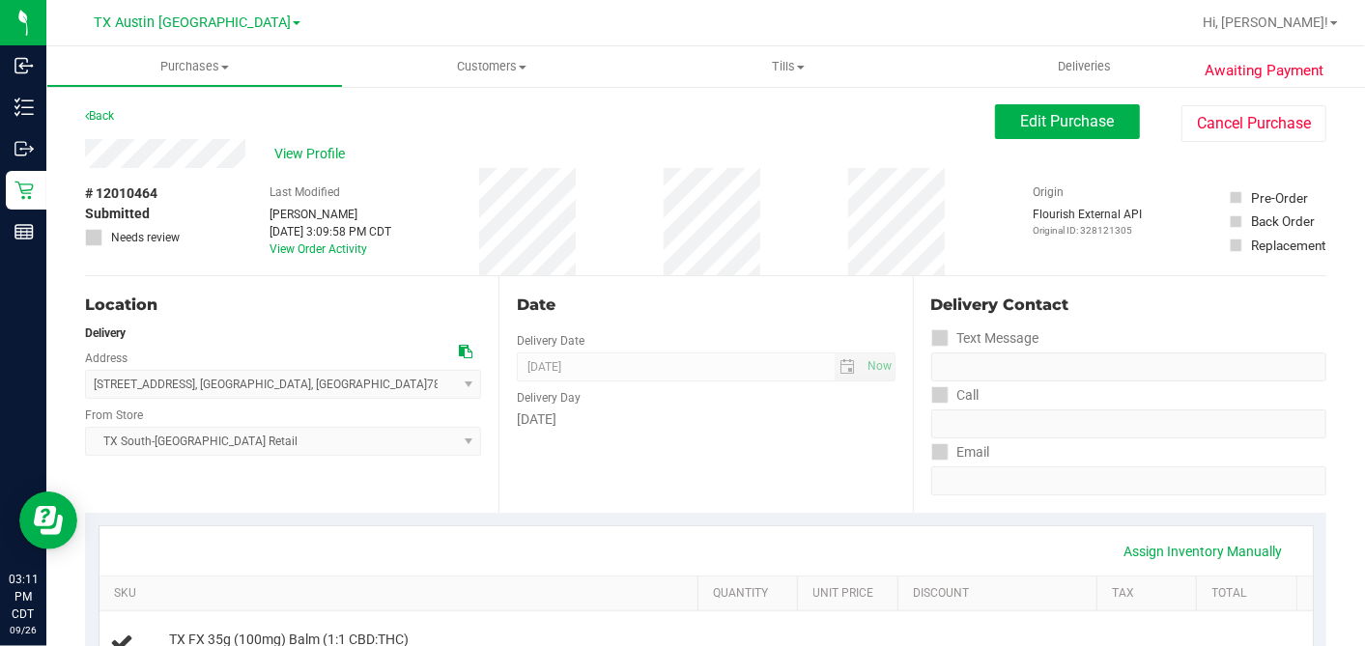
click at [320, 139] on div "View Profile" at bounding box center [540, 153] width 910 height 29
click at [314, 157] on span "View Profile" at bounding box center [312, 154] width 77 height 20
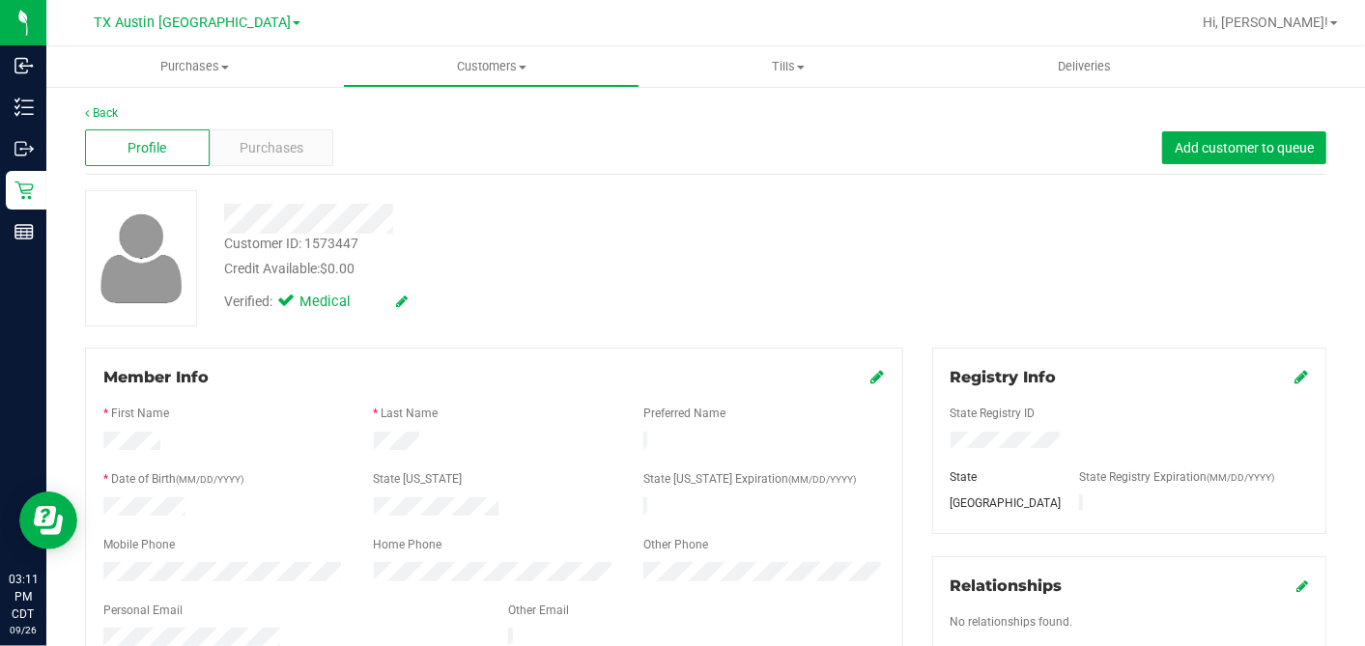
drag, startPoint x: 170, startPoint y: 609, endPoint x: 155, endPoint y: 605, distance: 16.2
click at [155, 605] on label "Personal Email" at bounding box center [142, 610] width 79 height 17
click at [290, 149] on span "Purchases" at bounding box center [272, 148] width 64 height 20
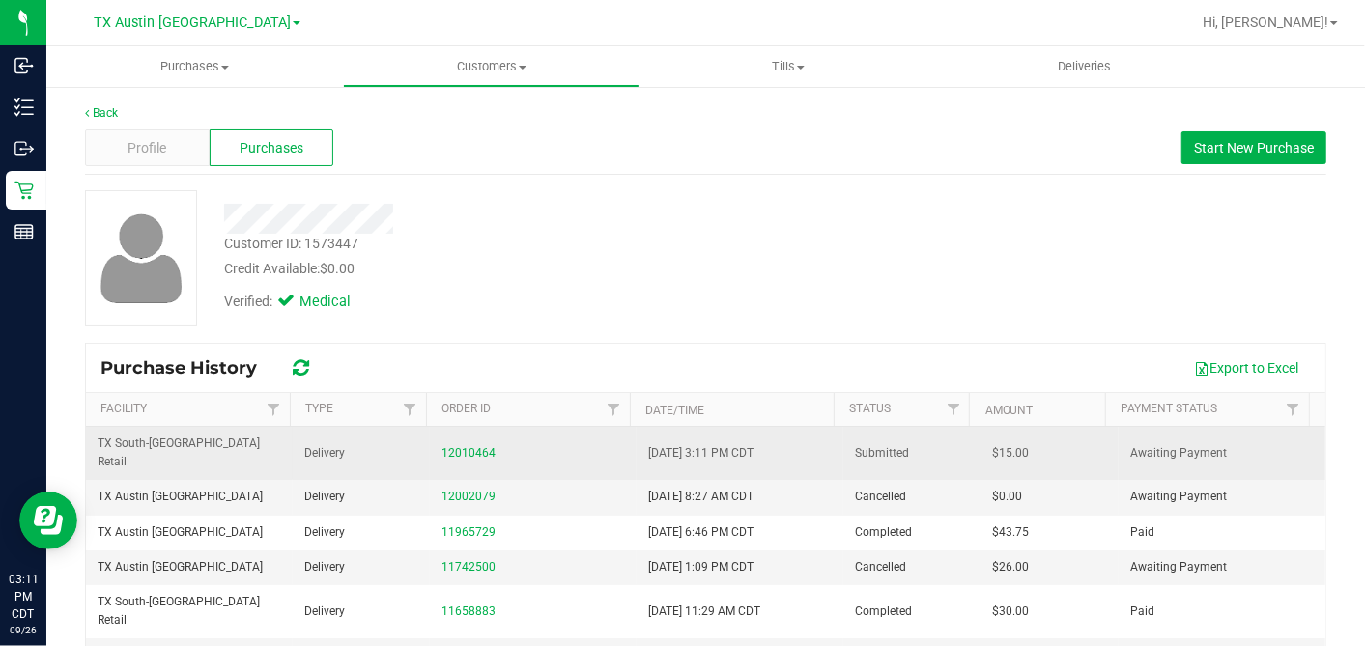
click at [993, 444] on span "$15.00" at bounding box center [1011, 453] width 37 height 18
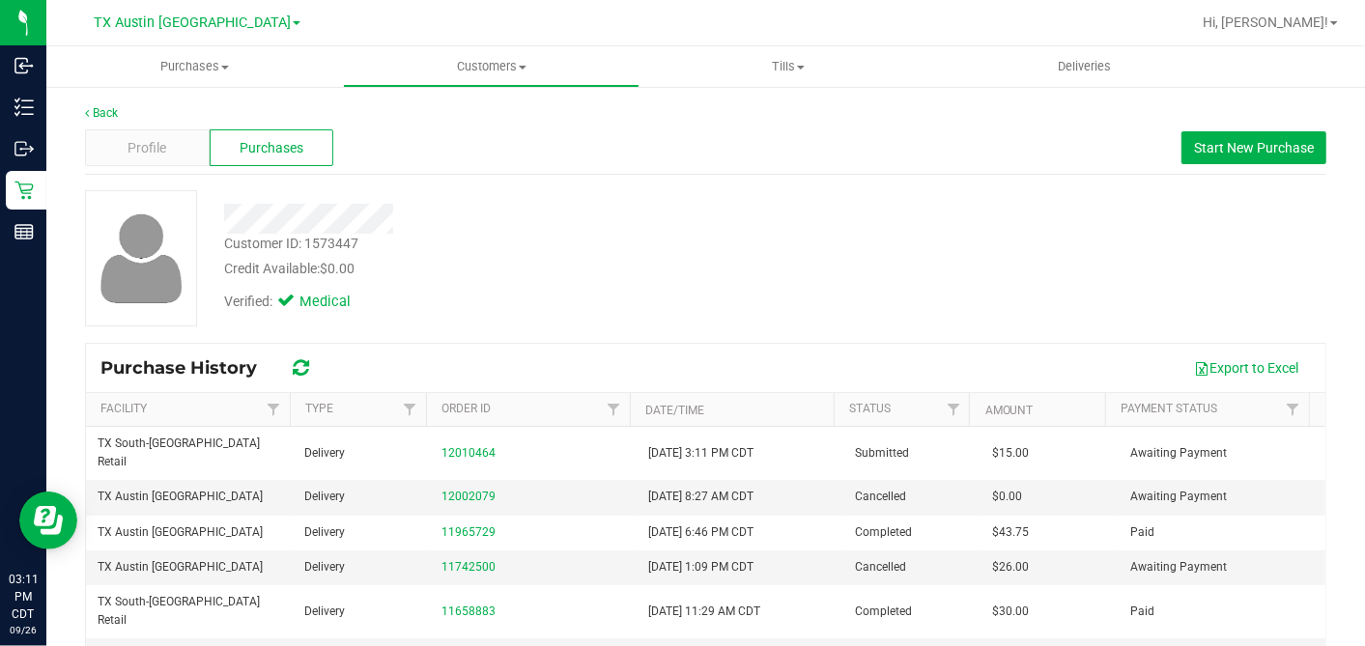
copy span "15.00"
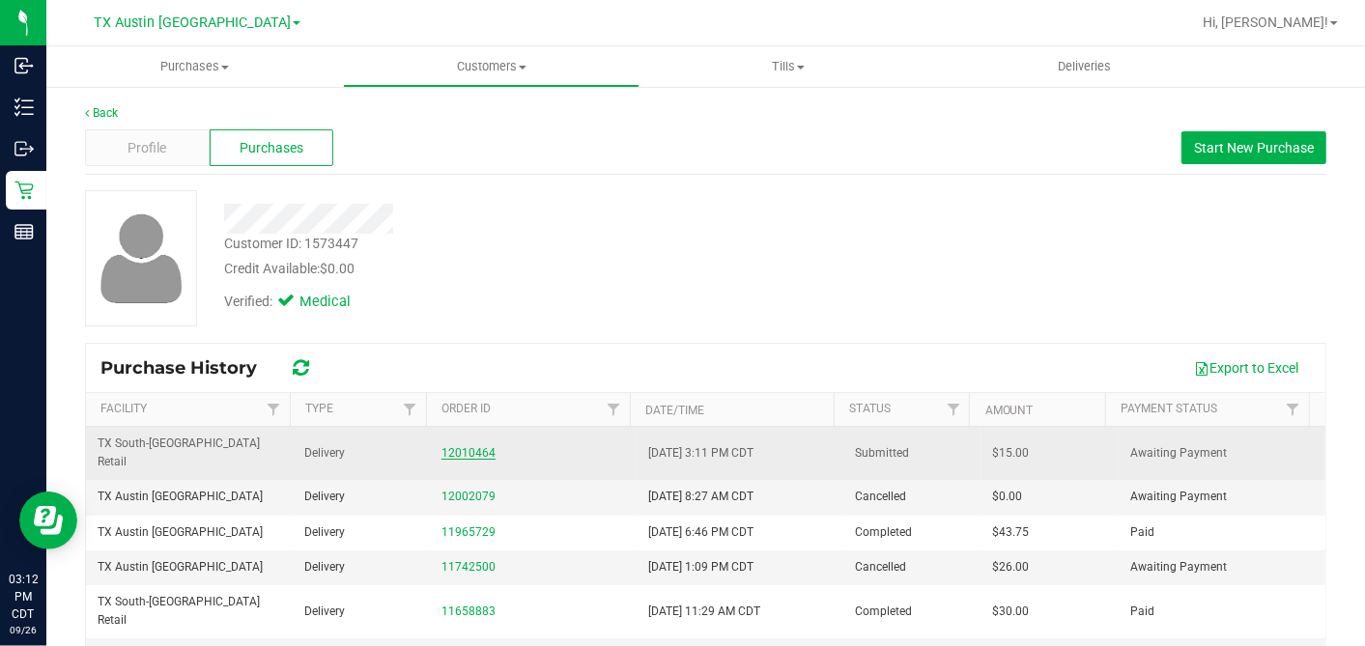
click at [477, 446] on link "12010464" at bounding box center [468, 453] width 54 height 14
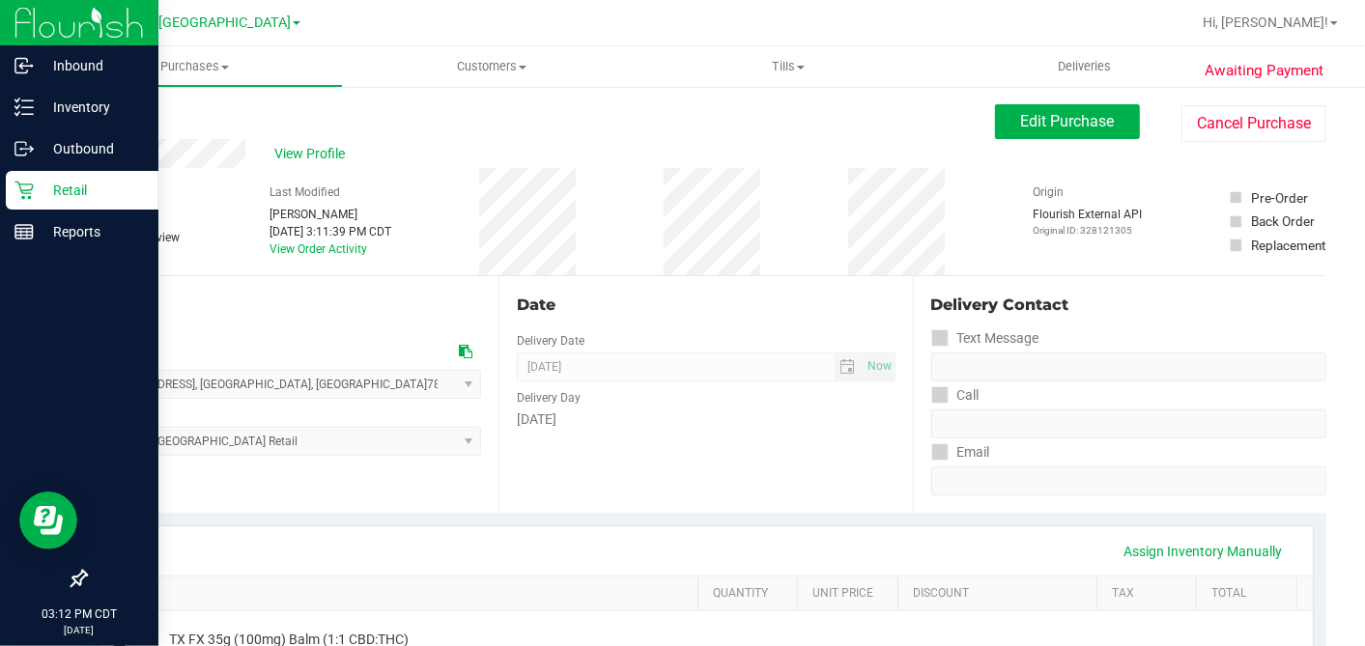
click at [27, 184] on icon at bounding box center [23, 191] width 18 height 18
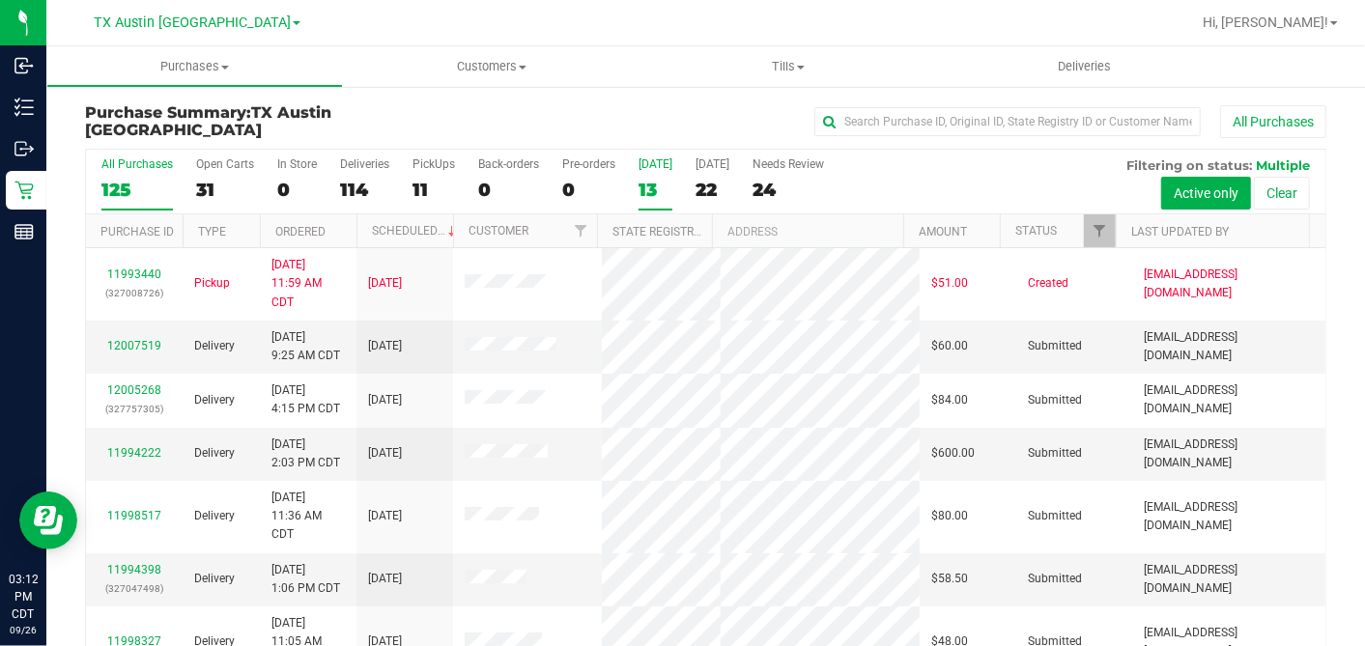
click at [657, 187] on div "13" at bounding box center [655, 190] width 34 height 22
click at [0, 0] on input "[DATE] 13" at bounding box center [0, 0] width 0 height 0
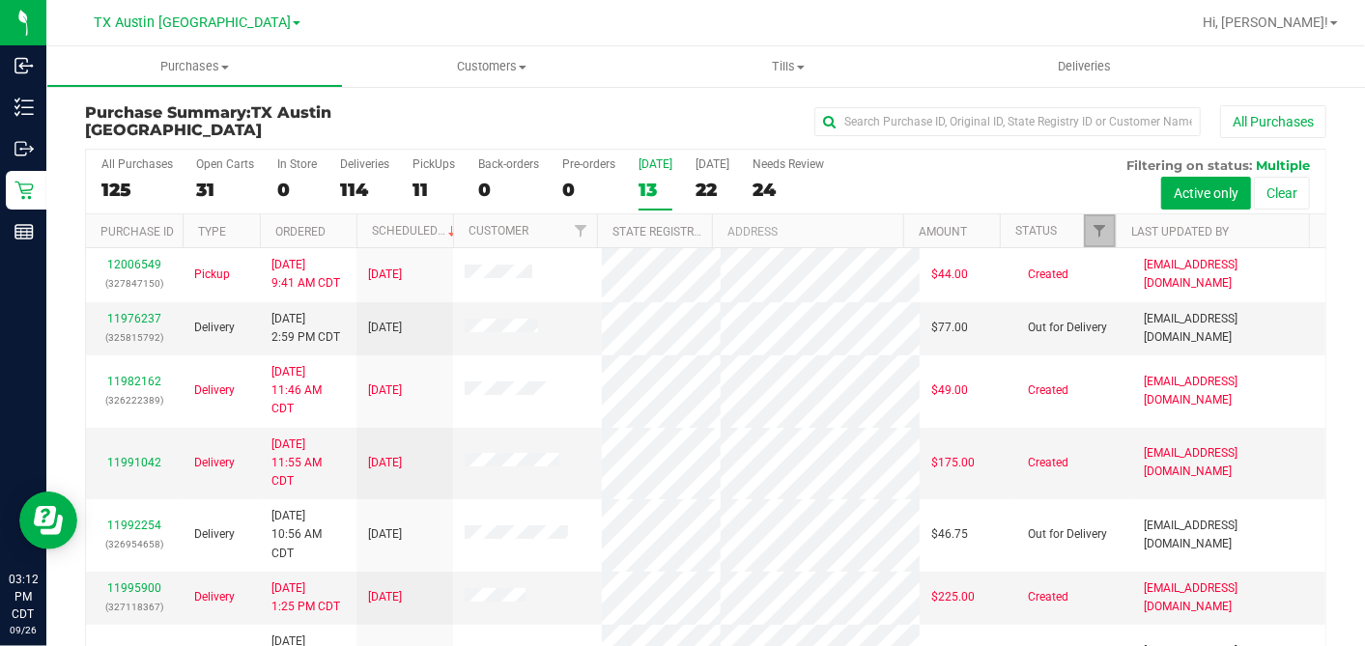
click at [1091, 228] on span "Filter" at bounding box center [1098, 230] width 15 height 15
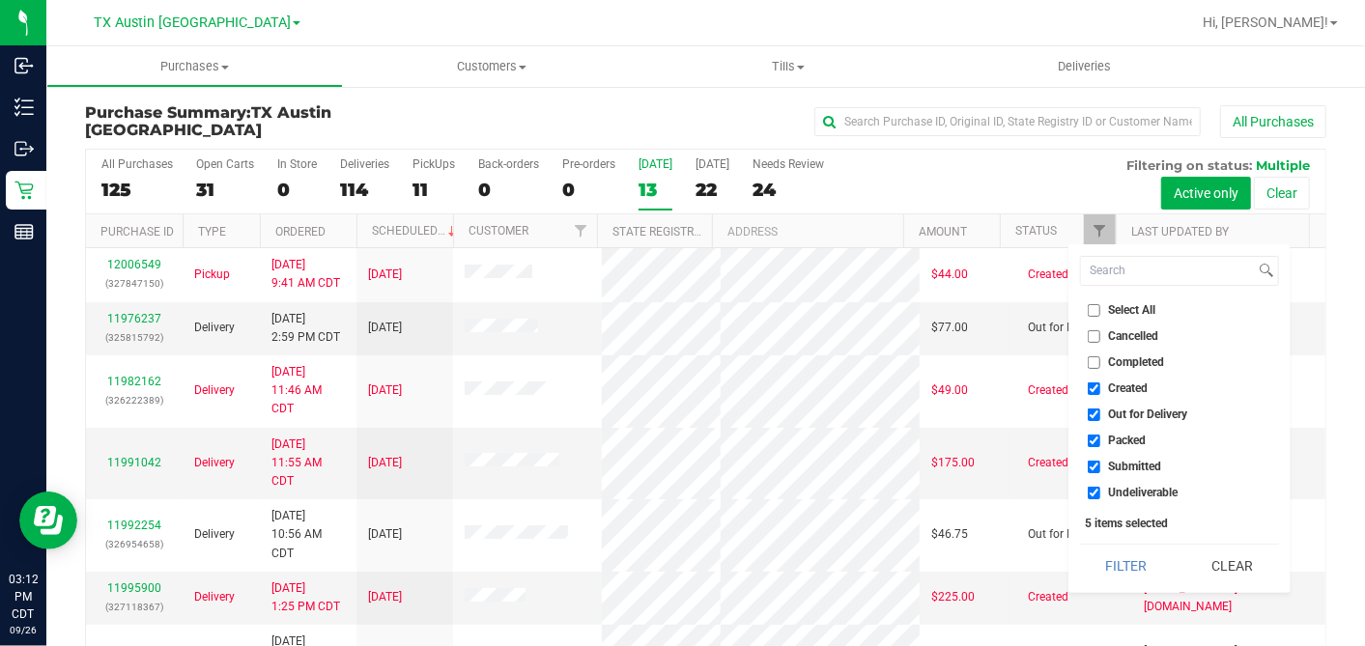
click at [1099, 307] on input "Select All" at bounding box center [1094, 310] width 13 height 13
checkbox input "true"
click at [1099, 307] on input "Select All" at bounding box center [1094, 310] width 13 height 13
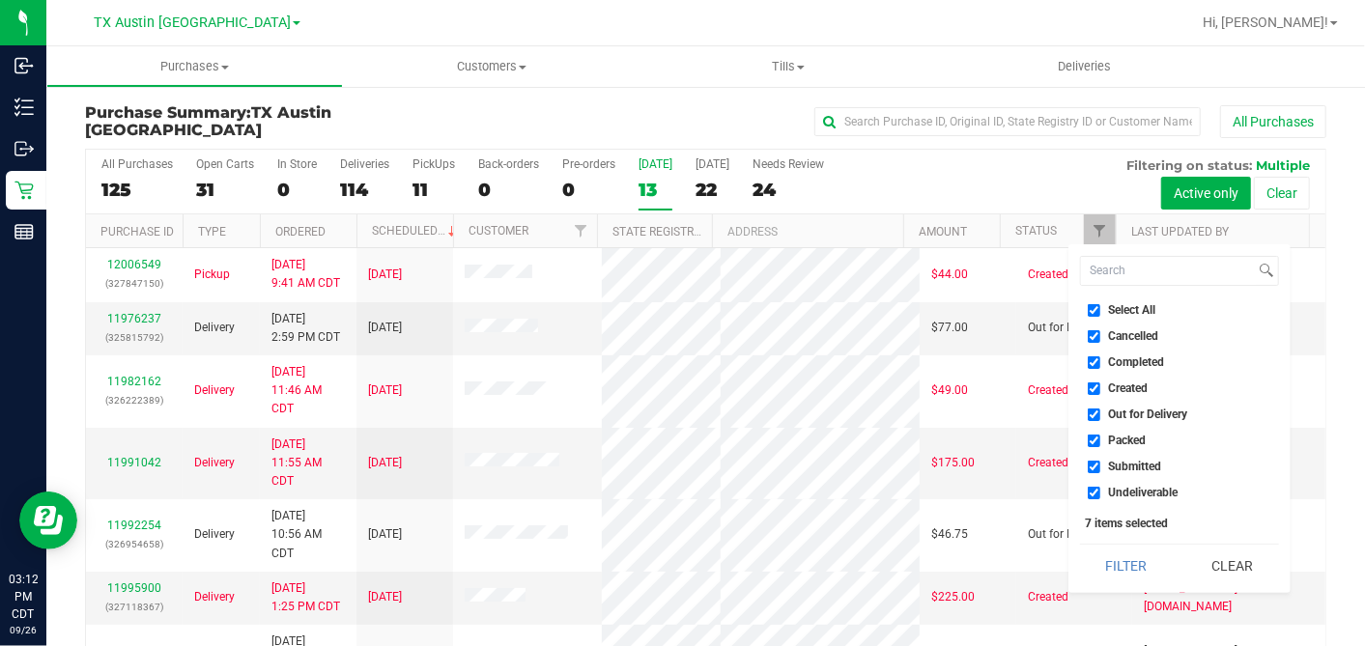
checkbox input "false"
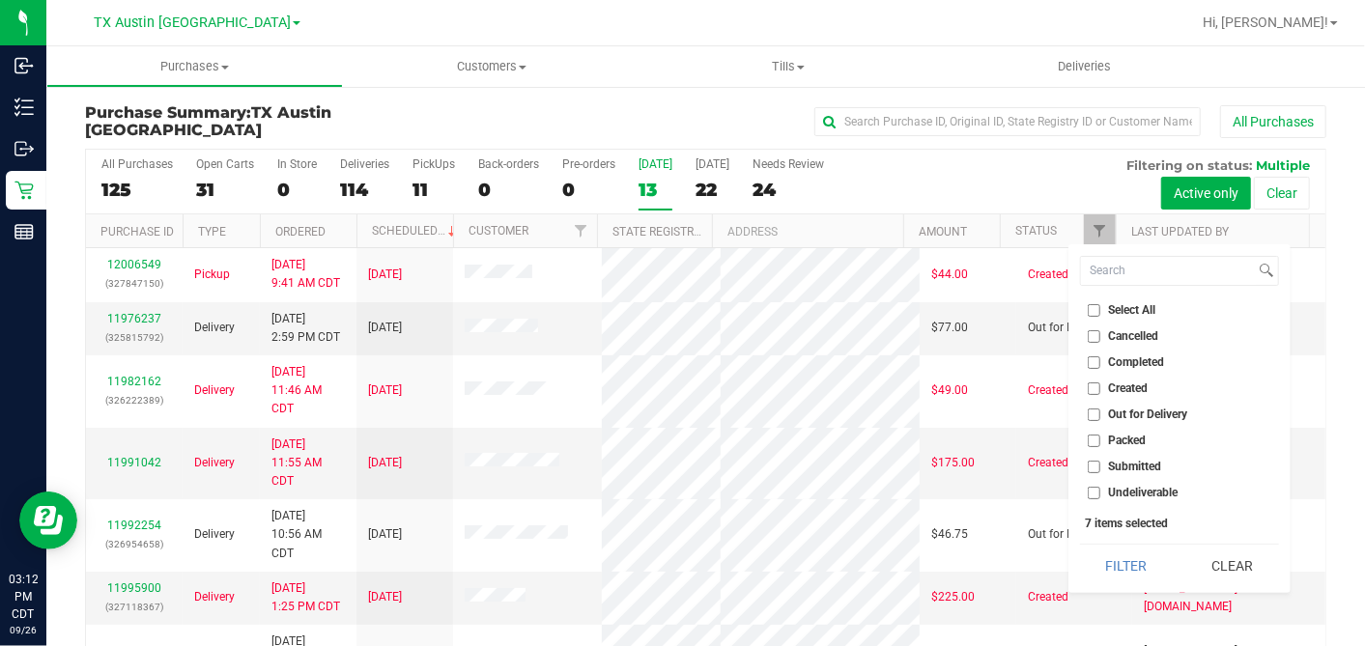
checkbox input "false"
click at [1091, 389] on input "Created" at bounding box center [1094, 388] width 13 height 13
checkbox input "true"
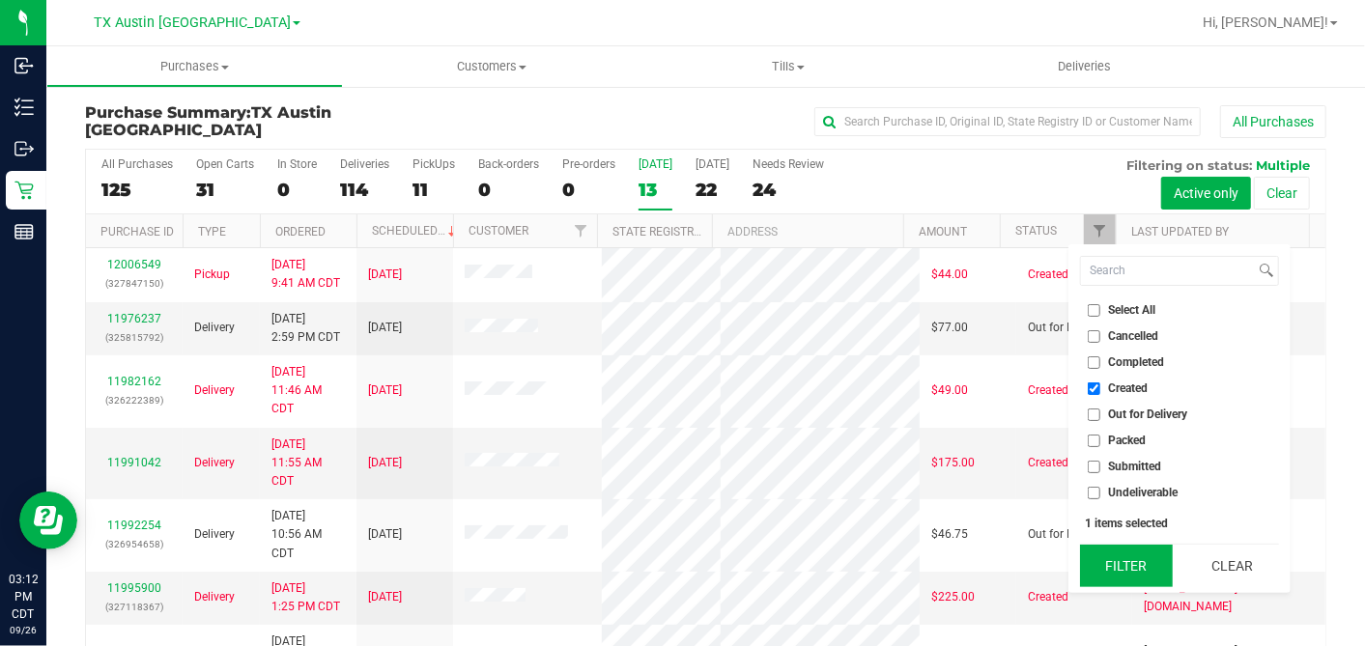
click at [1114, 580] on button "Filter" at bounding box center [1126, 566] width 93 height 42
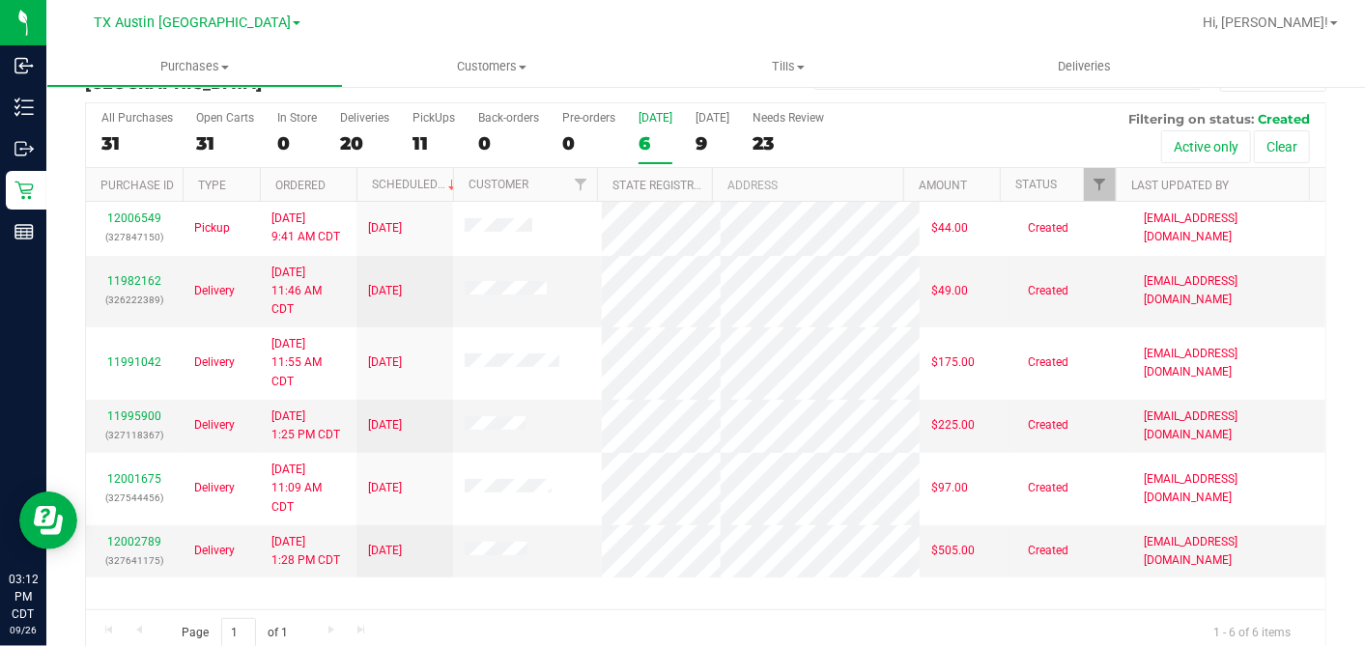
scroll to position [71, 0]
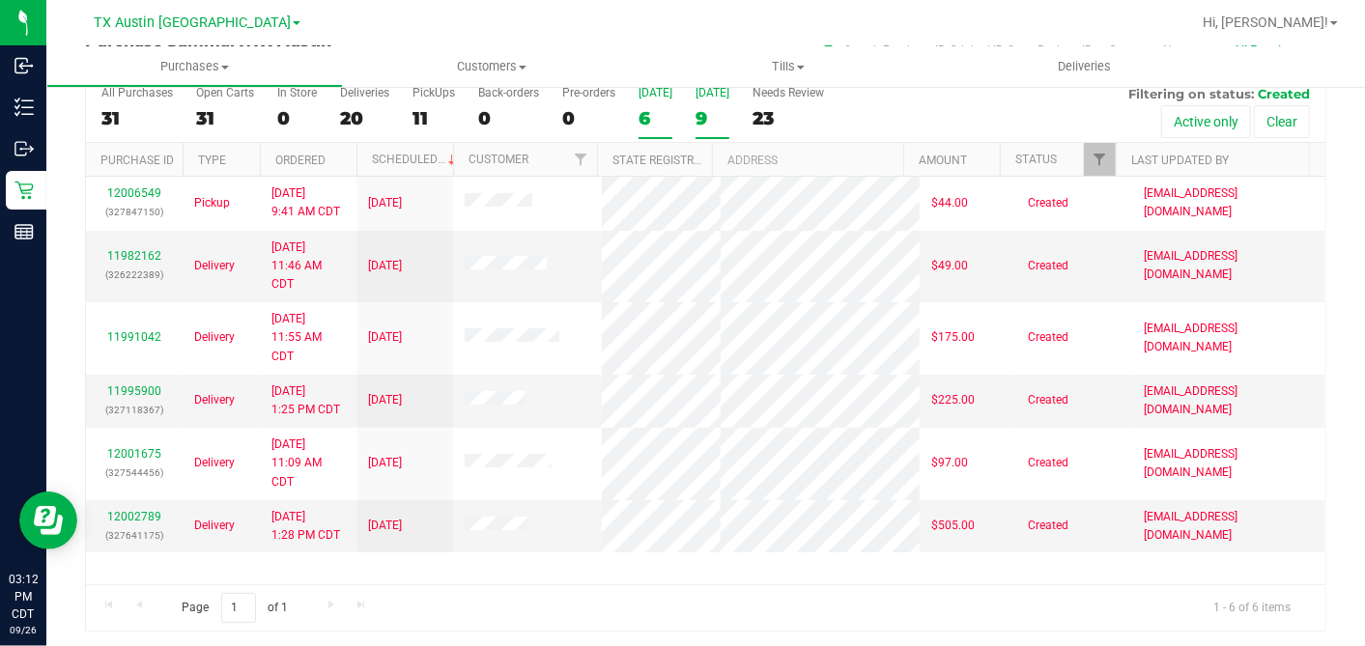
click at [697, 121] on div "9" at bounding box center [712, 118] width 34 height 22
click at [0, 0] on input "[DATE] 9" at bounding box center [0, 0] width 0 height 0
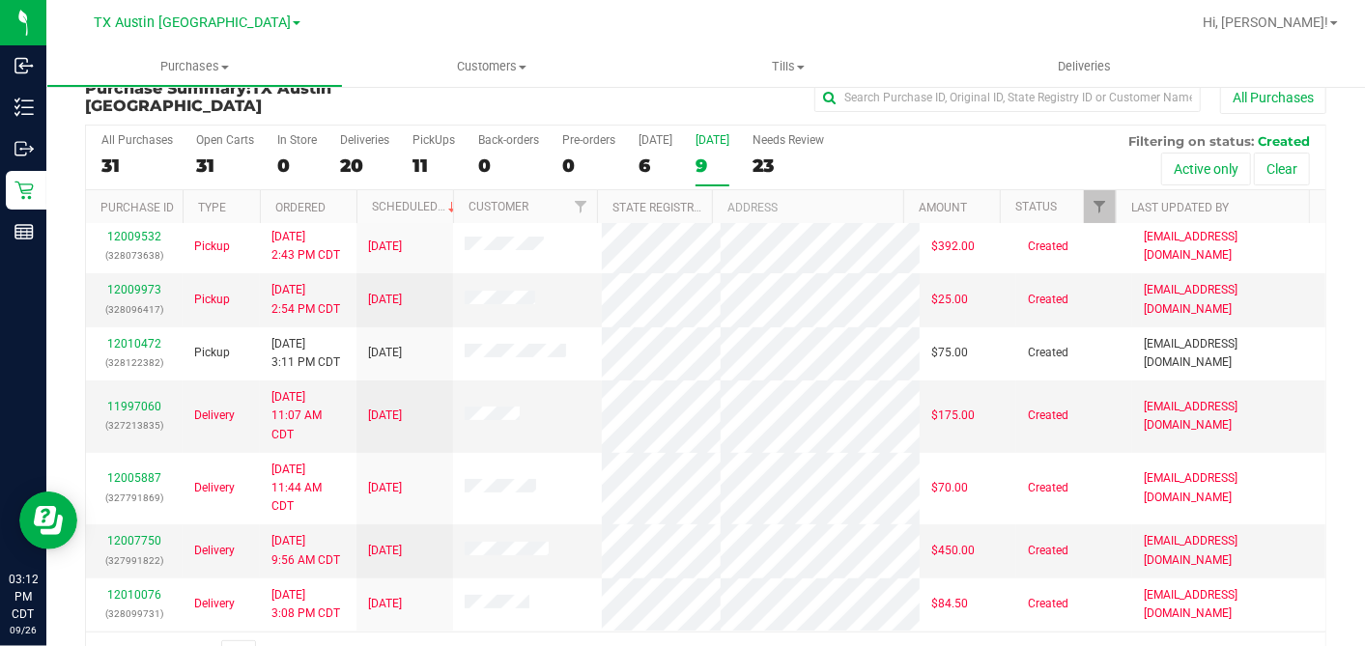
scroll to position [0, 0]
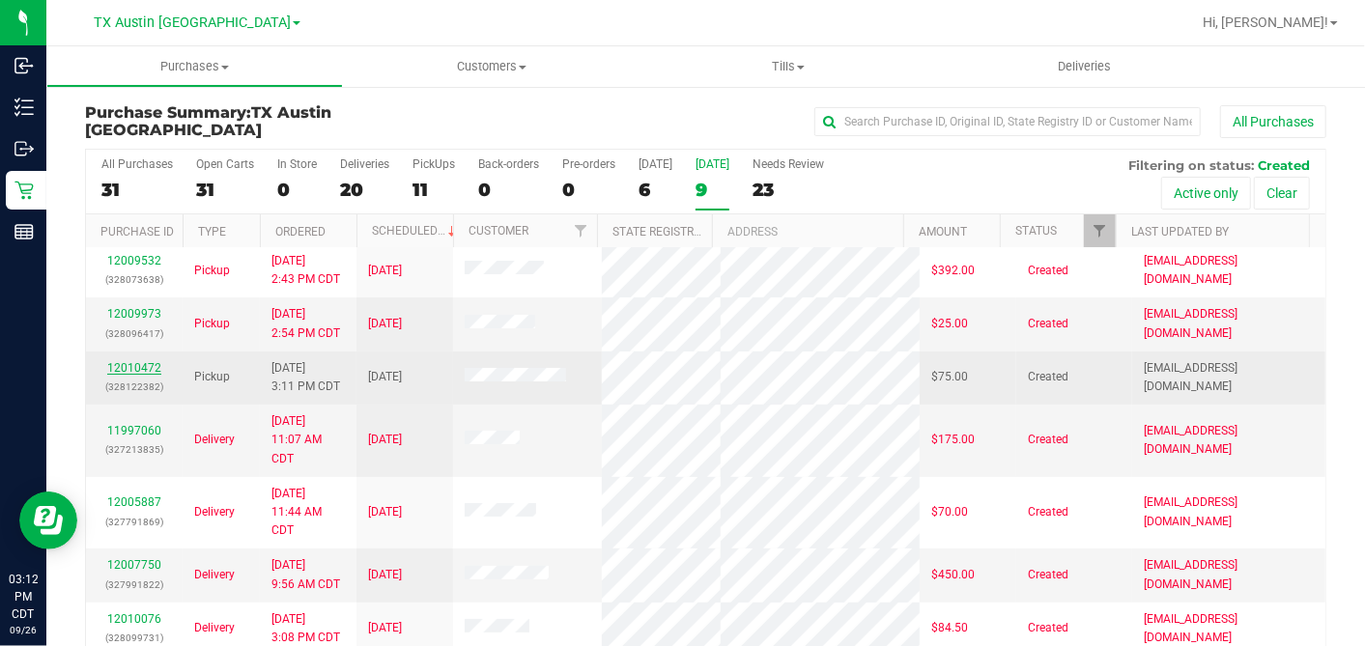
click at [150, 364] on link "12010472" at bounding box center [134, 368] width 54 height 14
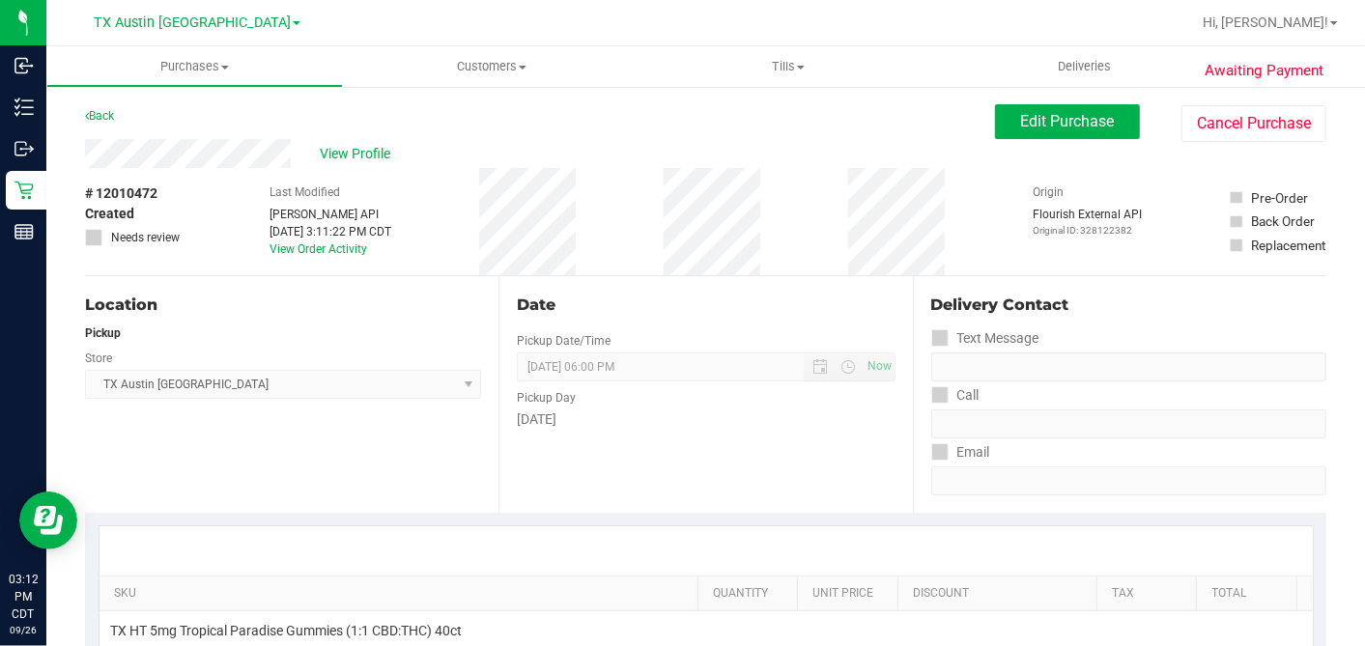
click at [196, 135] on div "Back Edit Purchase Cancel Purchase" at bounding box center [705, 121] width 1241 height 35
drag, startPoint x: 1005, startPoint y: 114, endPoint x: 985, endPoint y: 125, distance: 22.9
click at [1021, 114] on span "Edit Purchase" at bounding box center [1068, 121] width 94 height 18
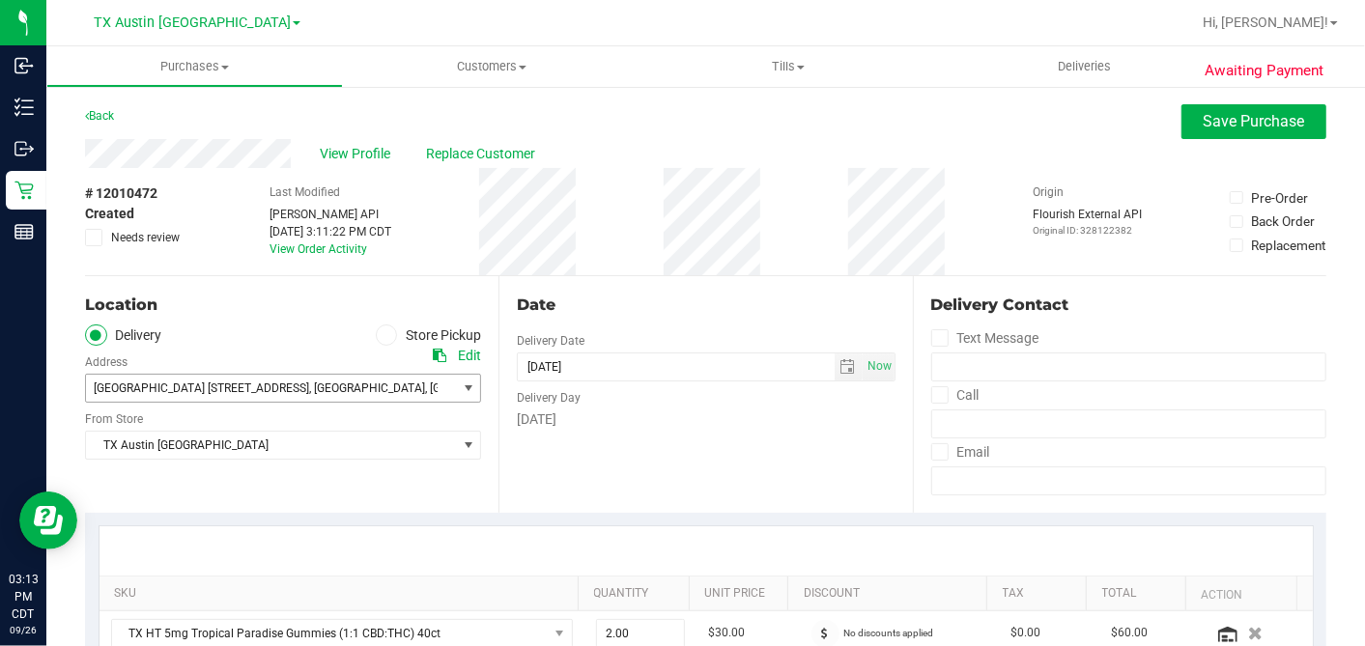
click at [165, 390] on span "[GEOGRAPHIC_DATA] [STREET_ADDRESS]" at bounding box center [201, 389] width 215 height 14
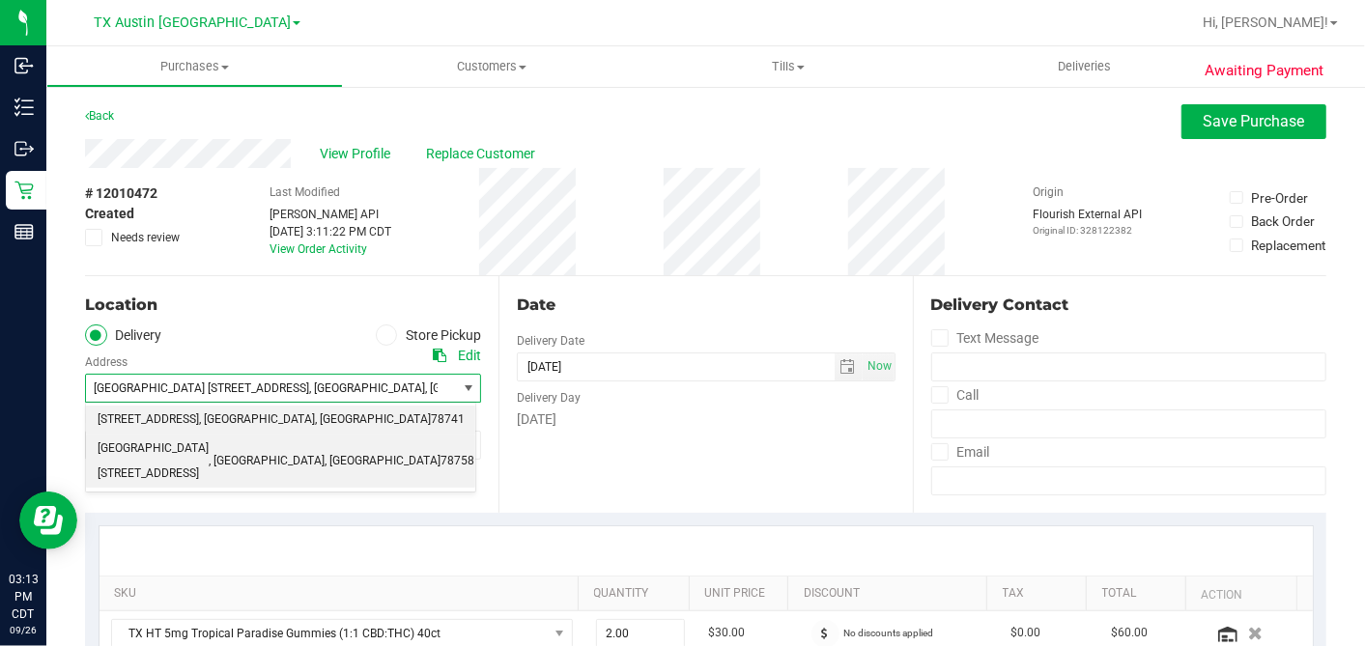
click at [180, 428] on span "[STREET_ADDRESS]" at bounding box center [148, 420] width 101 height 25
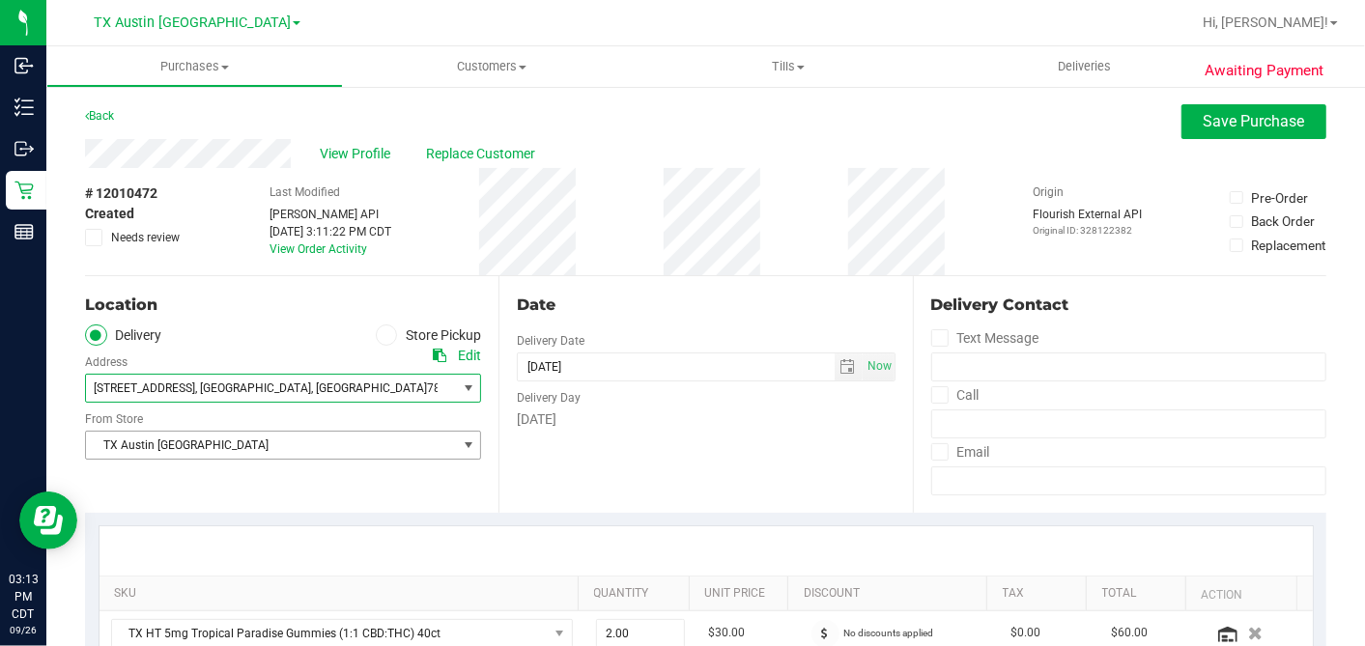
click at [179, 455] on span "TX Austin [GEOGRAPHIC_DATA]" at bounding box center [271, 445] width 370 height 27
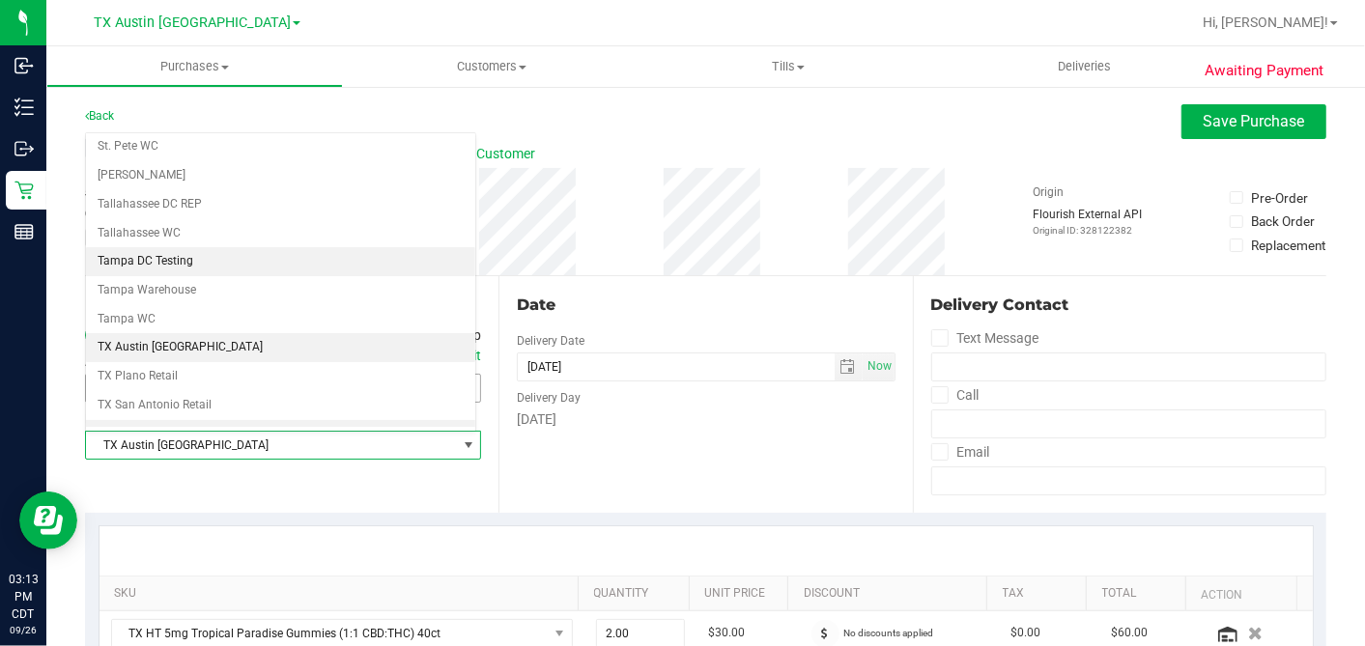
scroll to position [1373, 0]
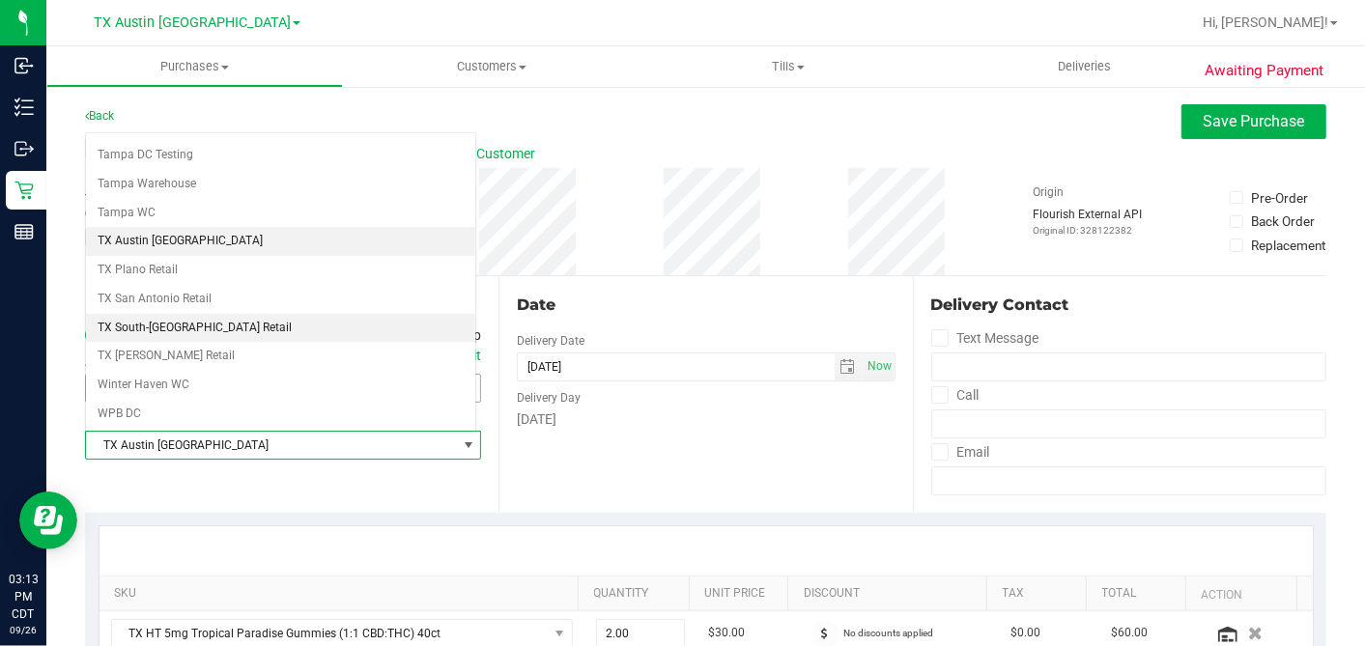
click at [181, 314] on li "TX South-[GEOGRAPHIC_DATA] Retail" at bounding box center [280, 328] width 389 height 29
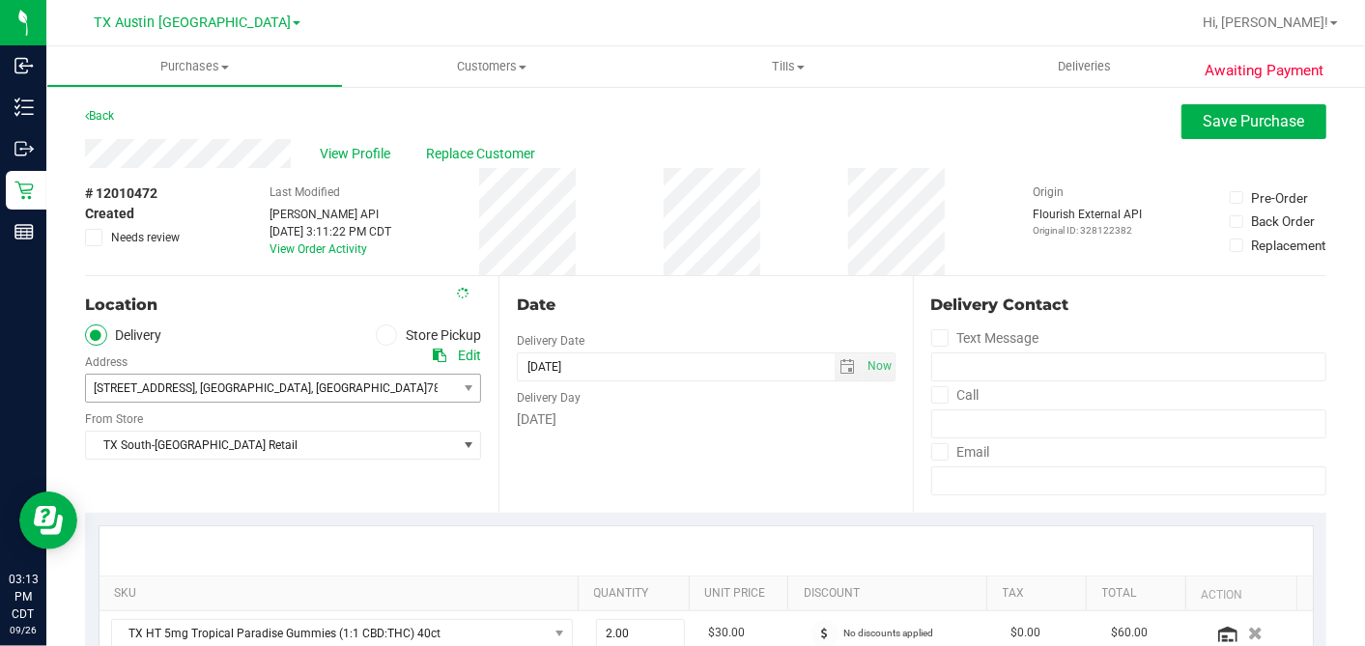
click at [656, 297] on div "Date" at bounding box center [706, 305] width 378 height 23
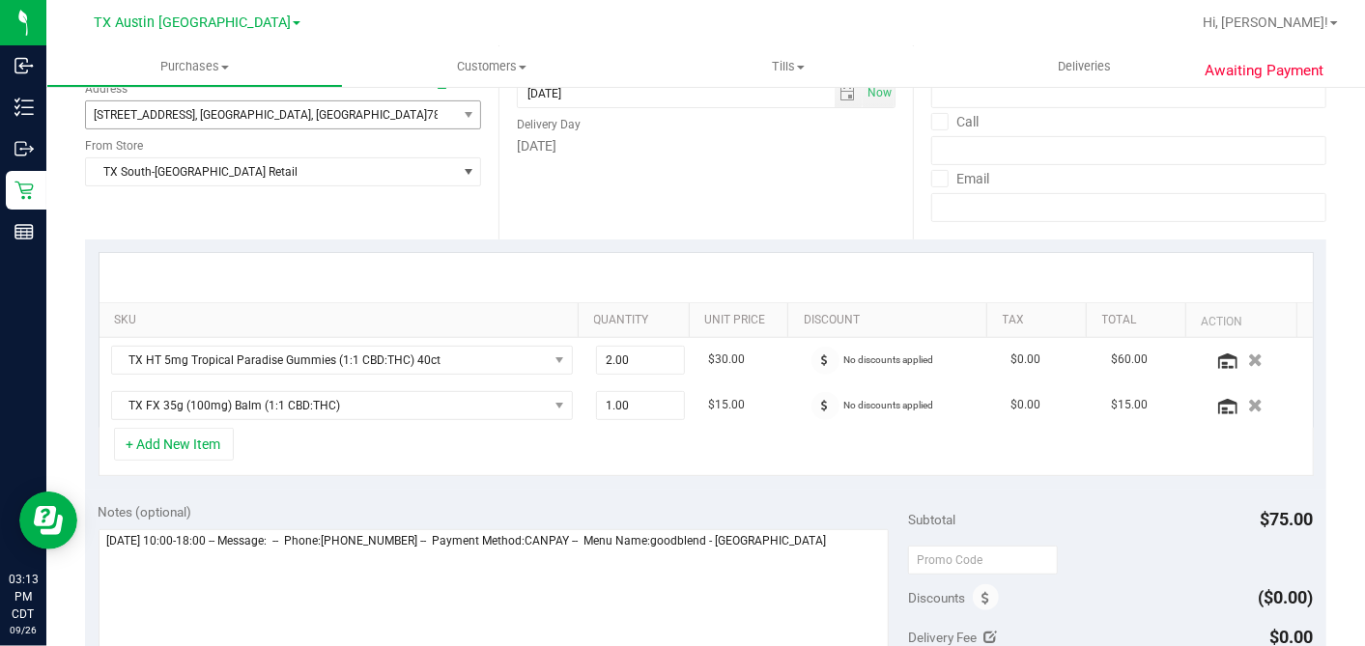
scroll to position [429, 0]
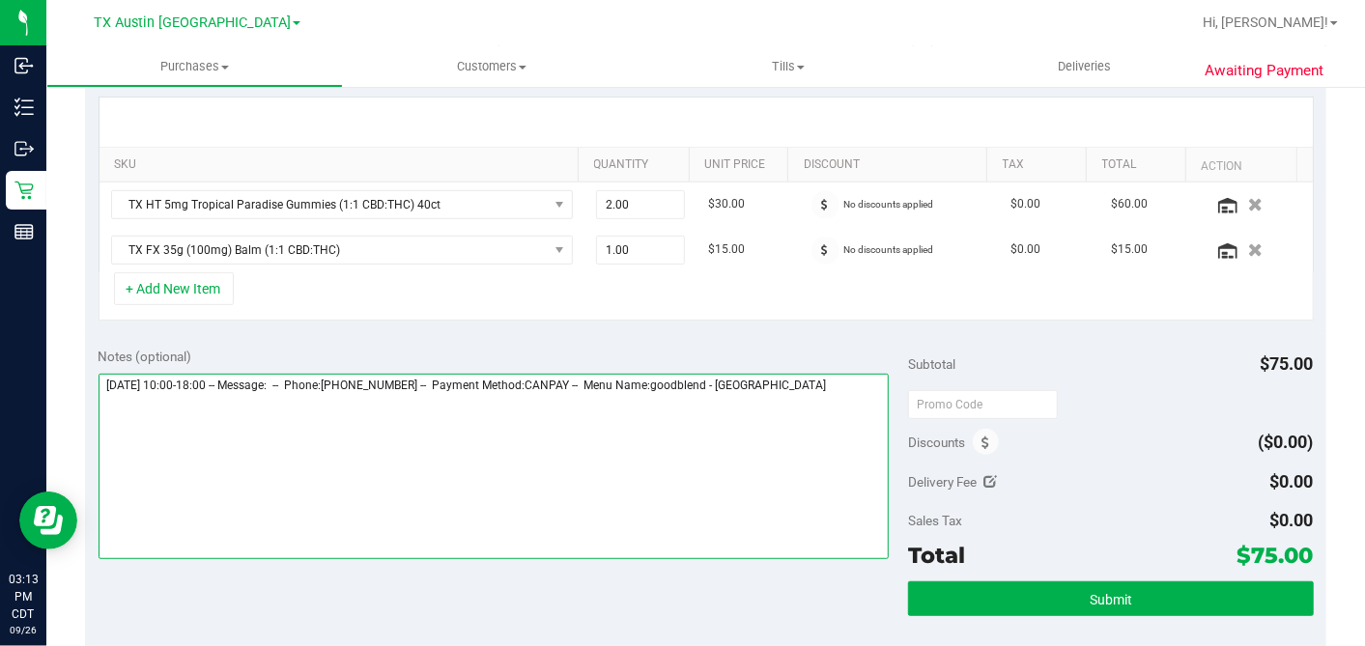
click at [845, 374] on textarea at bounding box center [494, 466] width 791 height 185
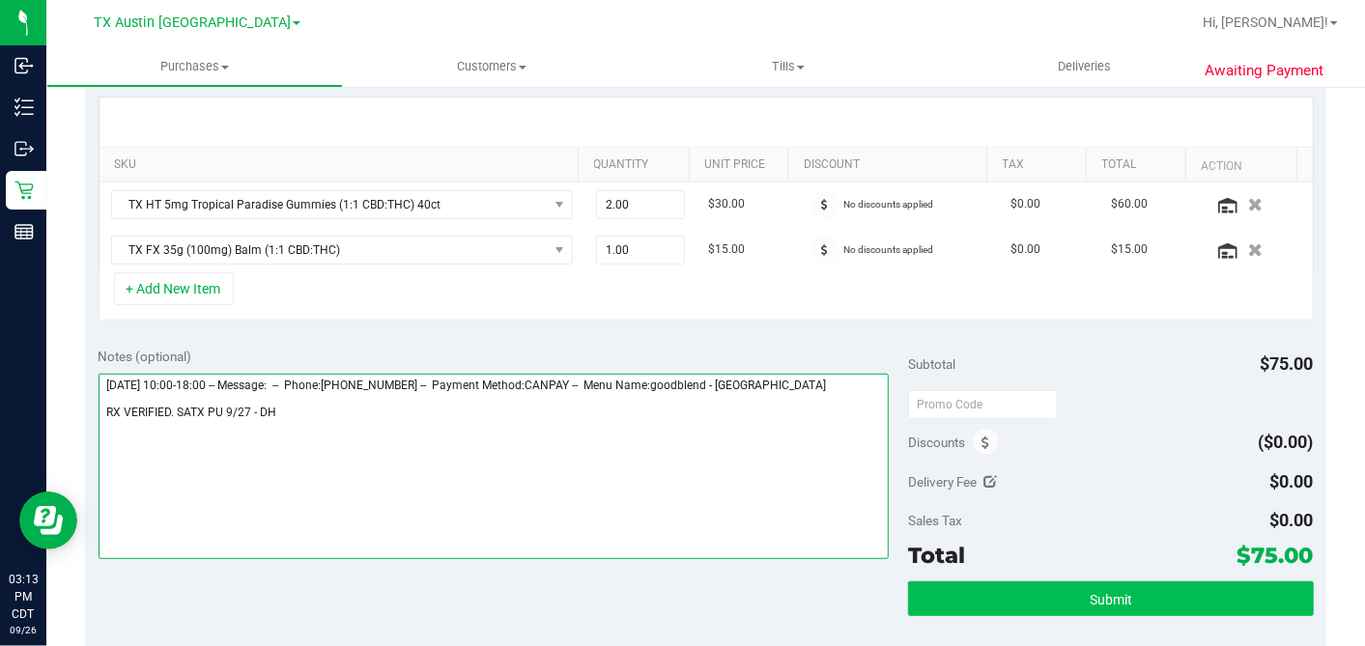
type textarea "[DATE] 10:00-18:00 -- Message: -- Phone:[PHONE_NUMBER] -- Payment Method:CANPAY…"
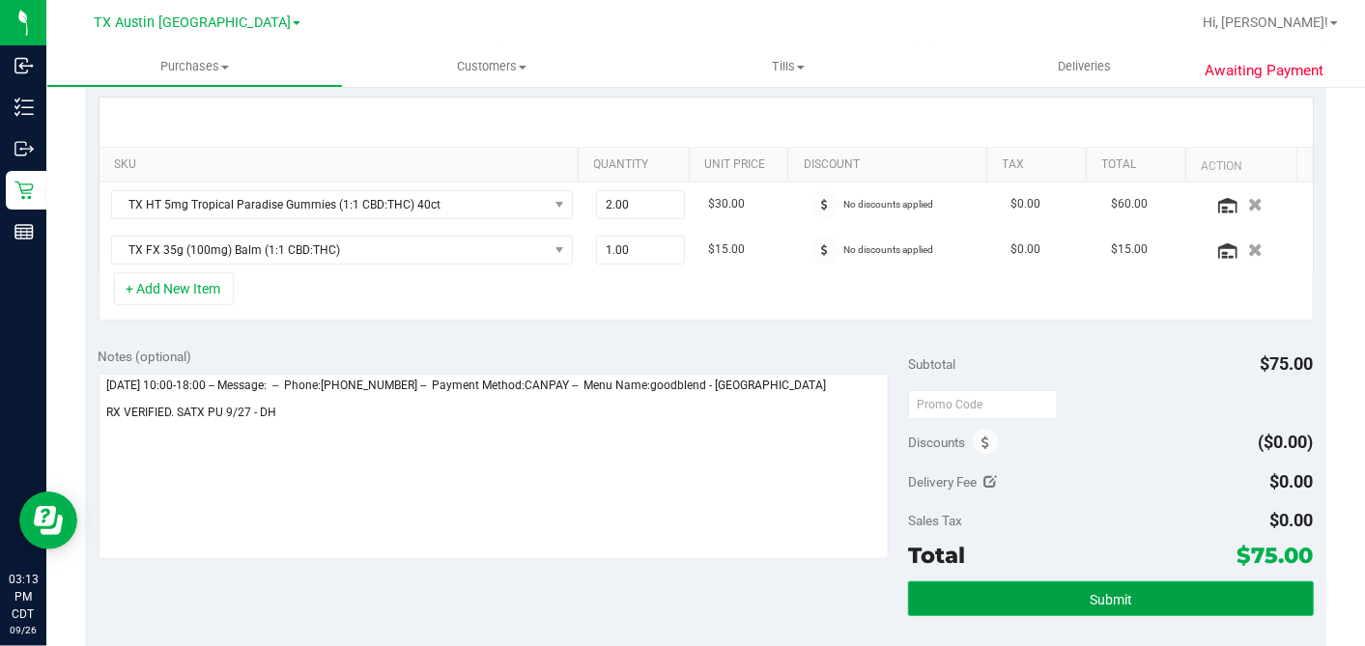
drag, startPoint x: 1078, startPoint y: 596, endPoint x: 1061, endPoint y: 589, distance: 18.7
click at [1090, 596] on span "Submit" at bounding box center [1111, 599] width 42 height 15
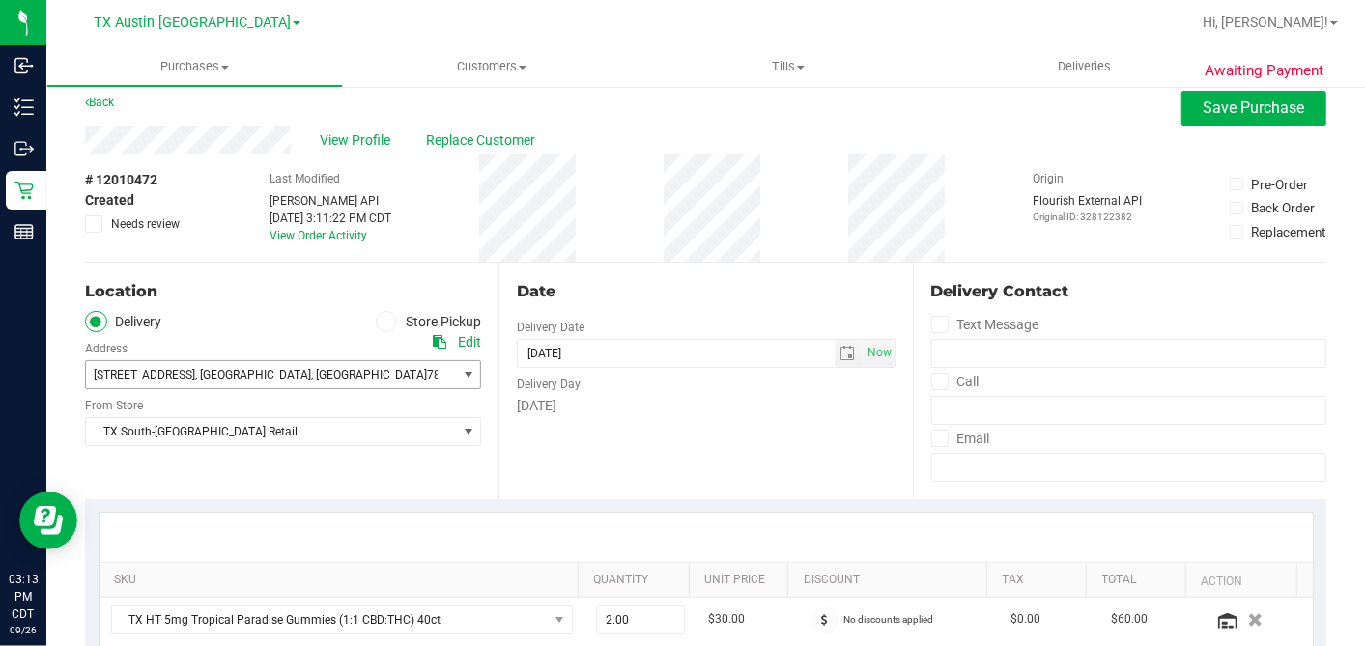
scroll to position [0, 0]
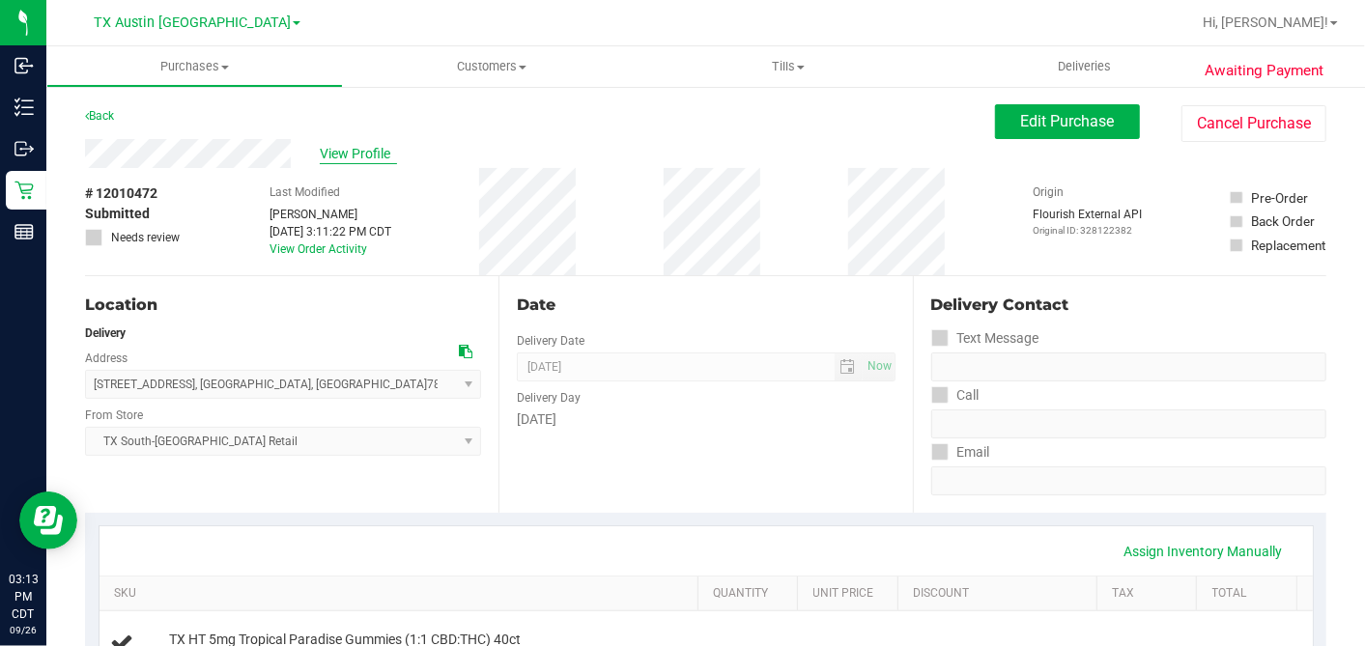
click at [350, 152] on span "View Profile" at bounding box center [358, 154] width 77 height 20
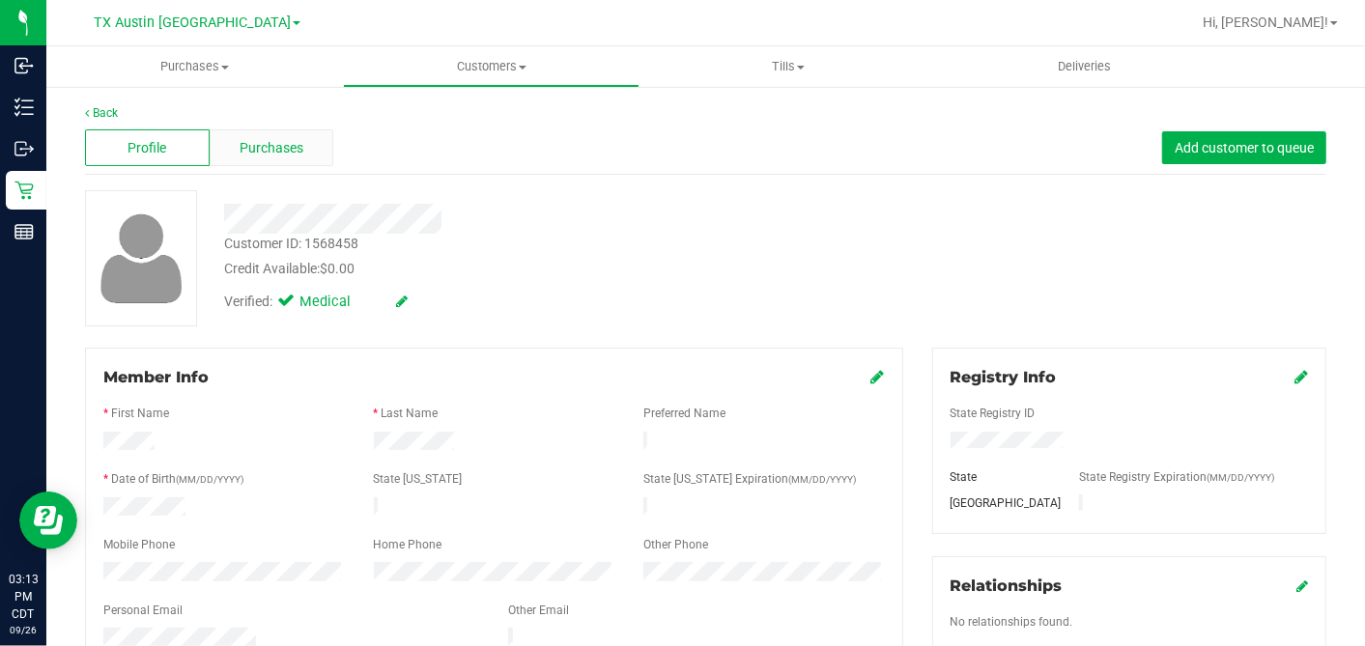
click at [275, 139] on span "Purchases" at bounding box center [272, 148] width 64 height 20
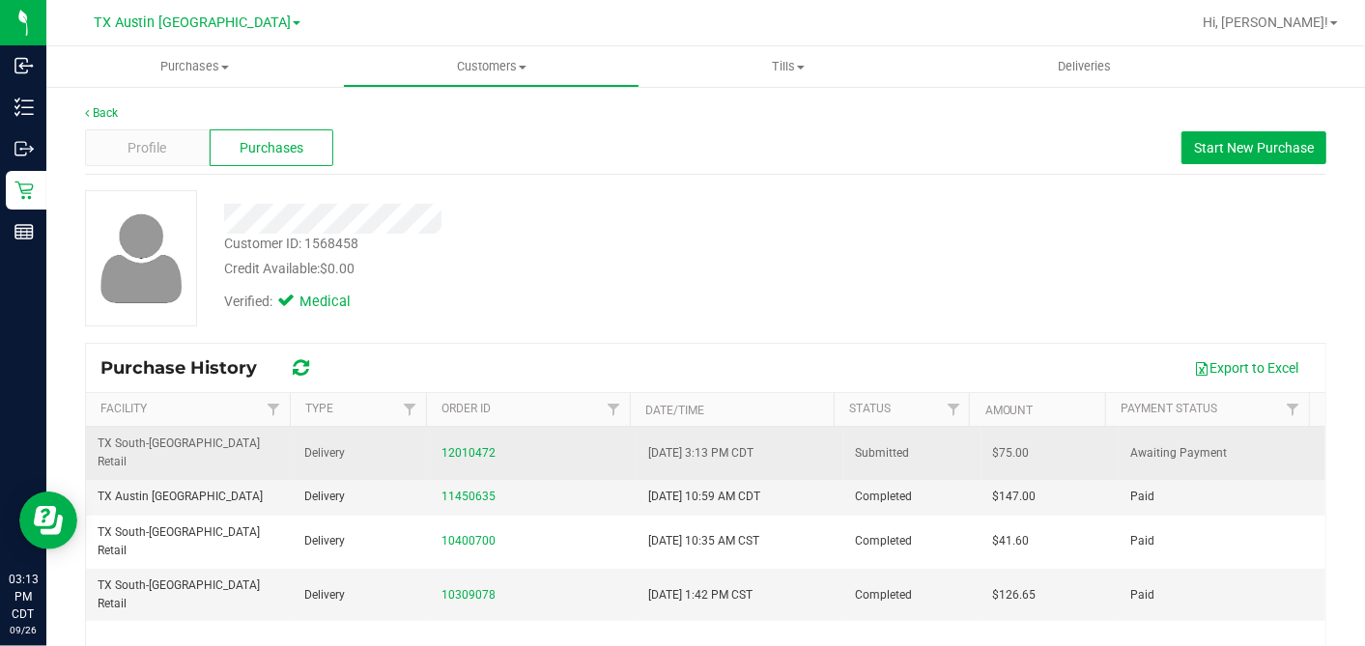
click at [993, 444] on span "$75.00" at bounding box center [1011, 453] width 37 height 18
drag, startPoint x: 979, startPoint y: 441, endPoint x: 967, endPoint y: 439, distance: 12.7
click at [993, 444] on span "$75.00" at bounding box center [1011, 453] width 37 height 18
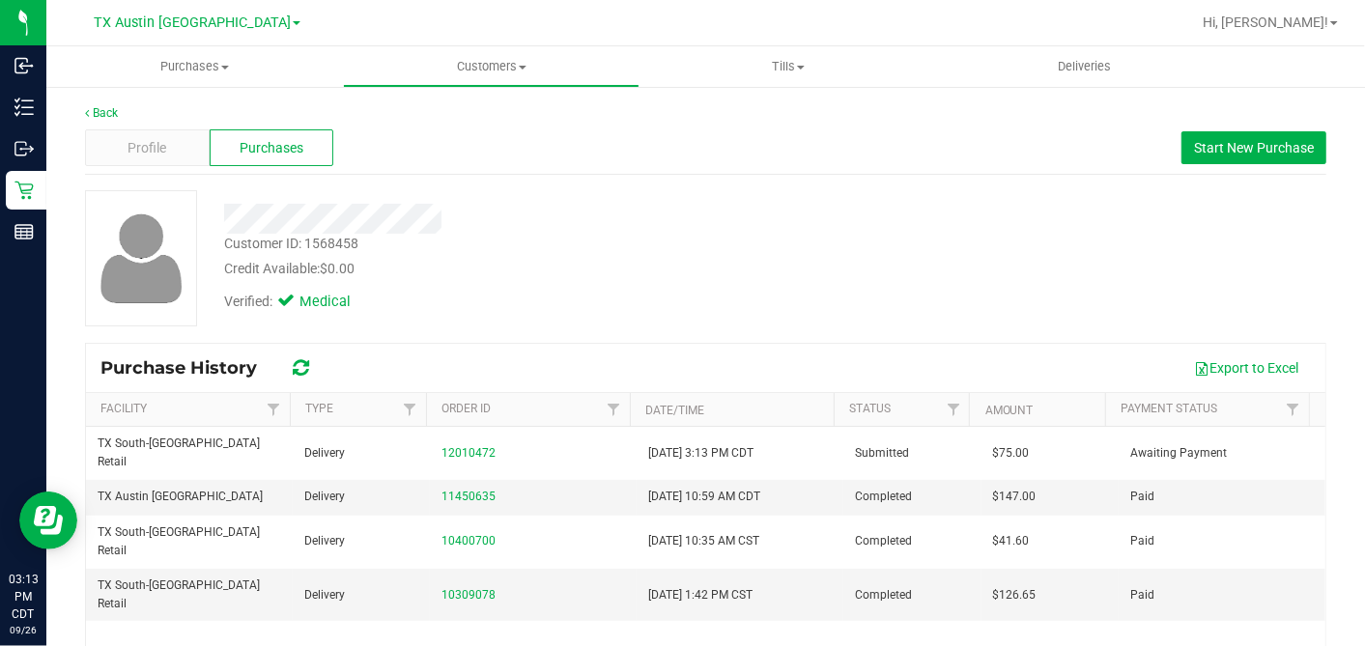
copy span "75.00"
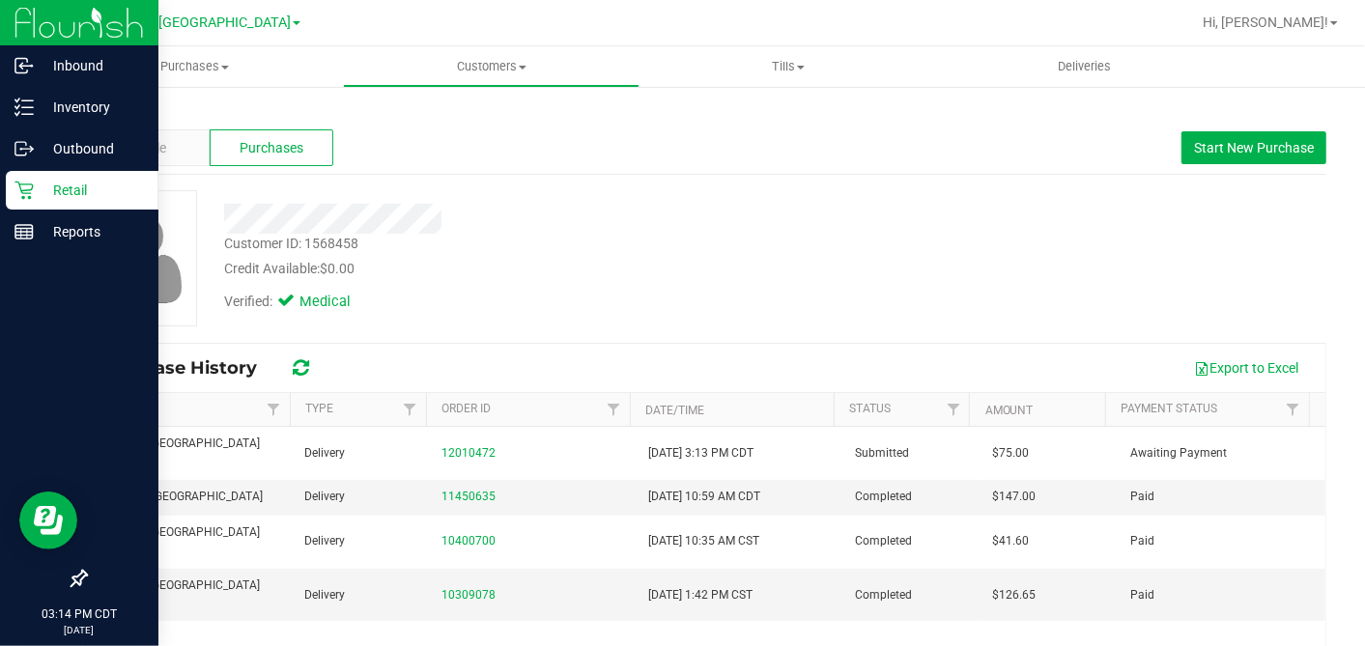
click at [36, 187] on p "Retail" at bounding box center [92, 190] width 116 height 23
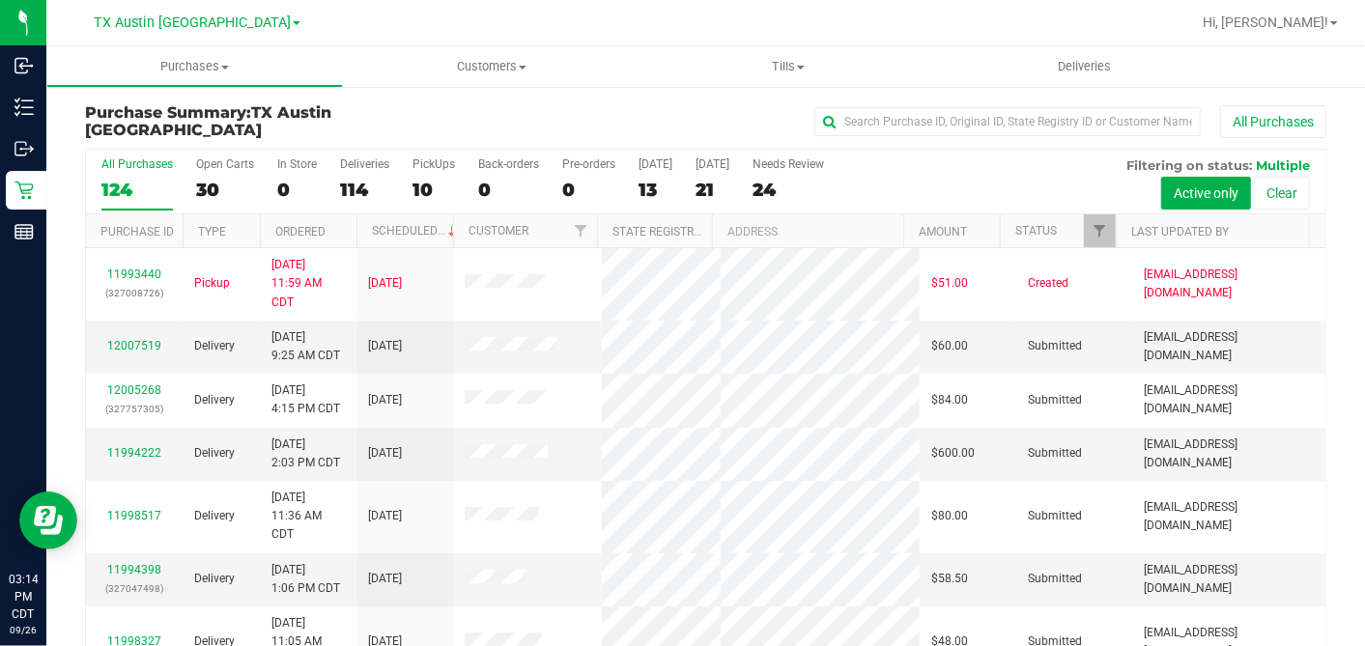
click at [704, 184] on div "21" at bounding box center [712, 190] width 34 height 22
click at [0, 0] on input "[DATE] 21" at bounding box center [0, 0] width 0 height 0
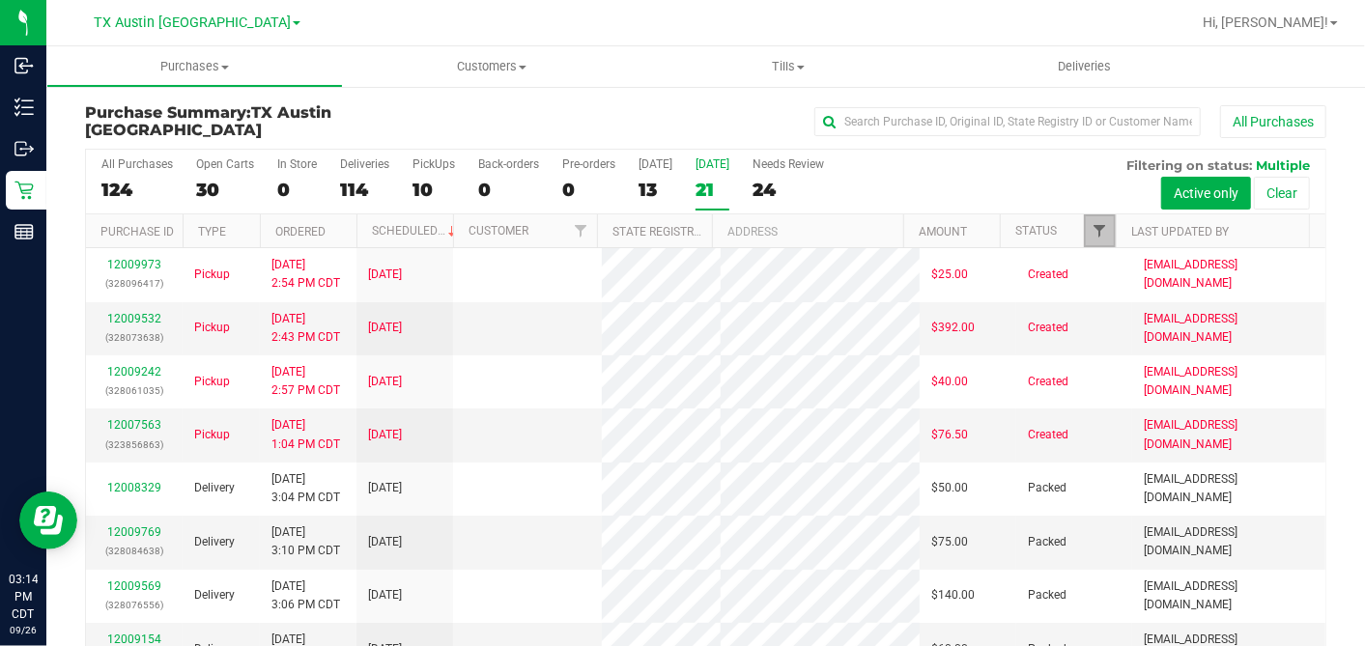
click at [1091, 232] on span "Filter" at bounding box center [1098, 230] width 15 height 15
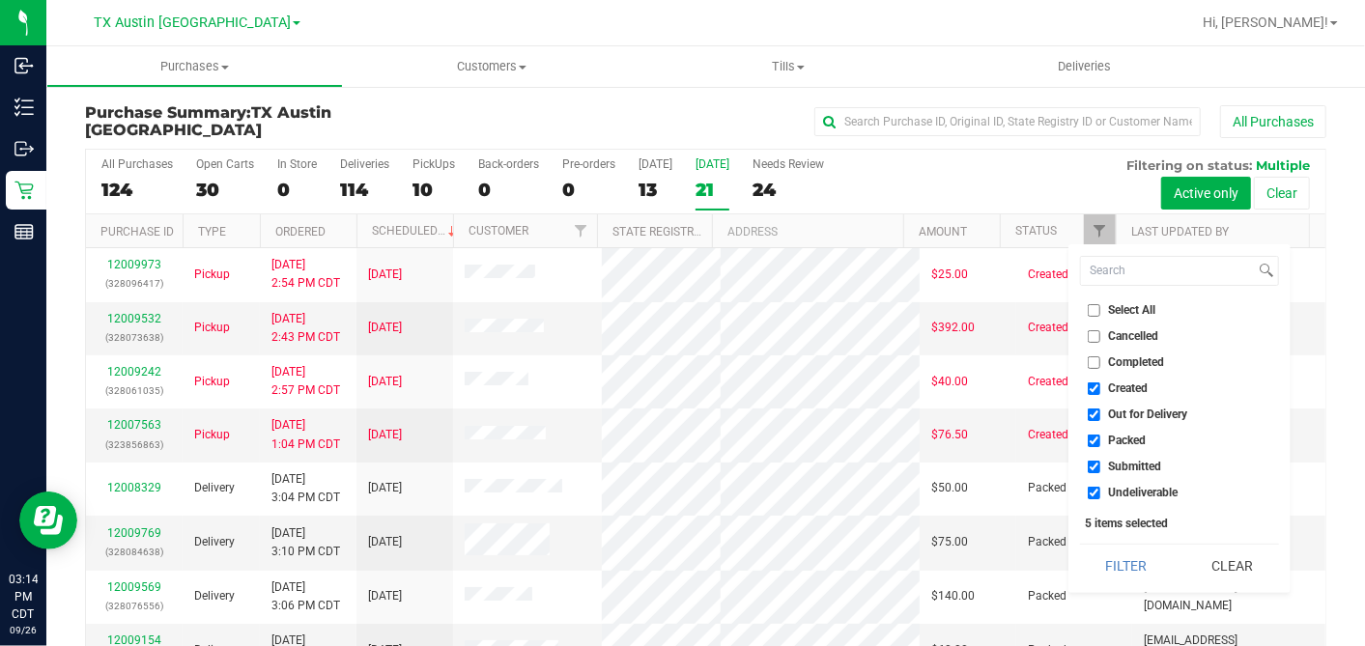
click at [1090, 310] on input "Select All" at bounding box center [1094, 310] width 13 height 13
checkbox input "true"
click at [1090, 310] on input "Select All" at bounding box center [1094, 310] width 13 height 13
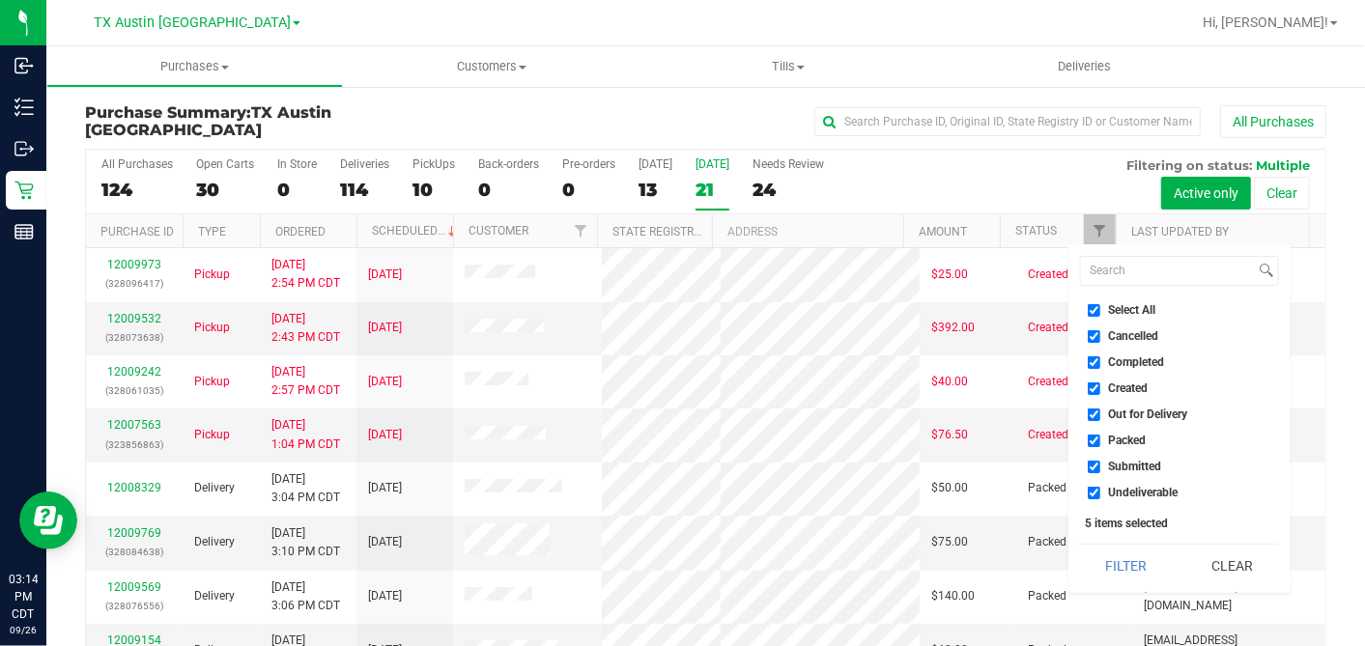
checkbox input "false"
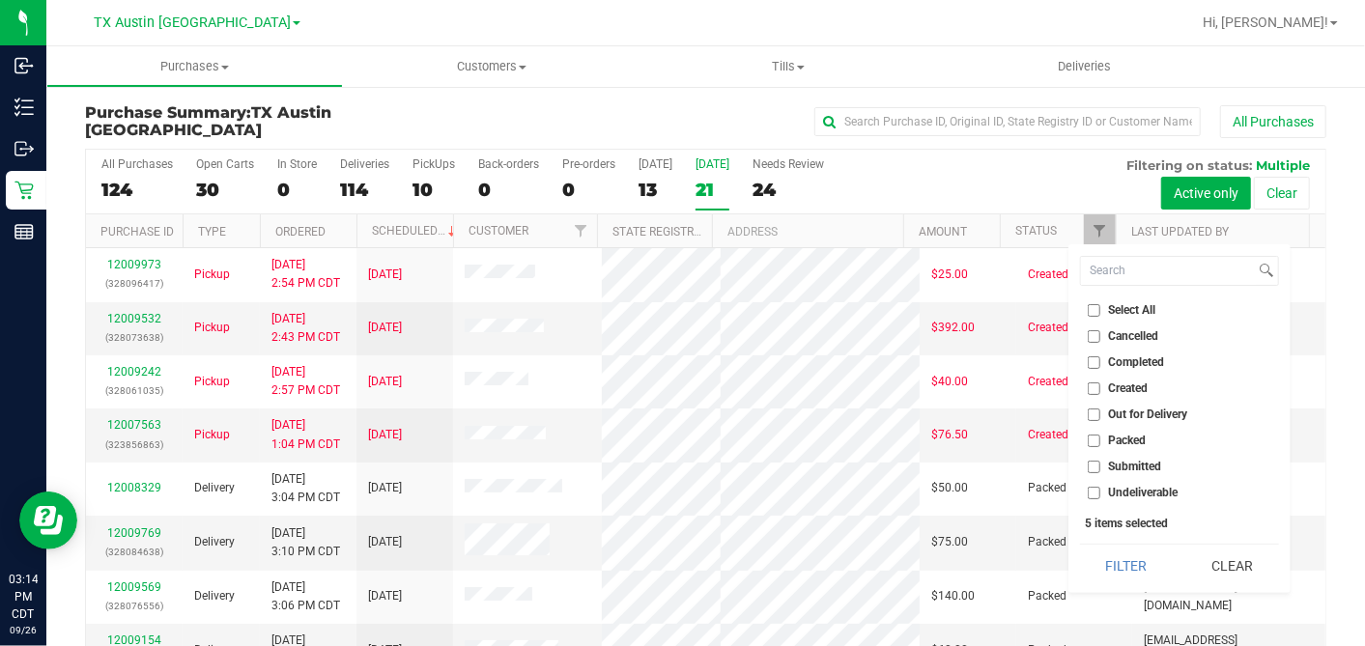
checkbox input "false"
click at [1095, 385] on input "Created" at bounding box center [1094, 388] width 13 height 13
checkbox input "true"
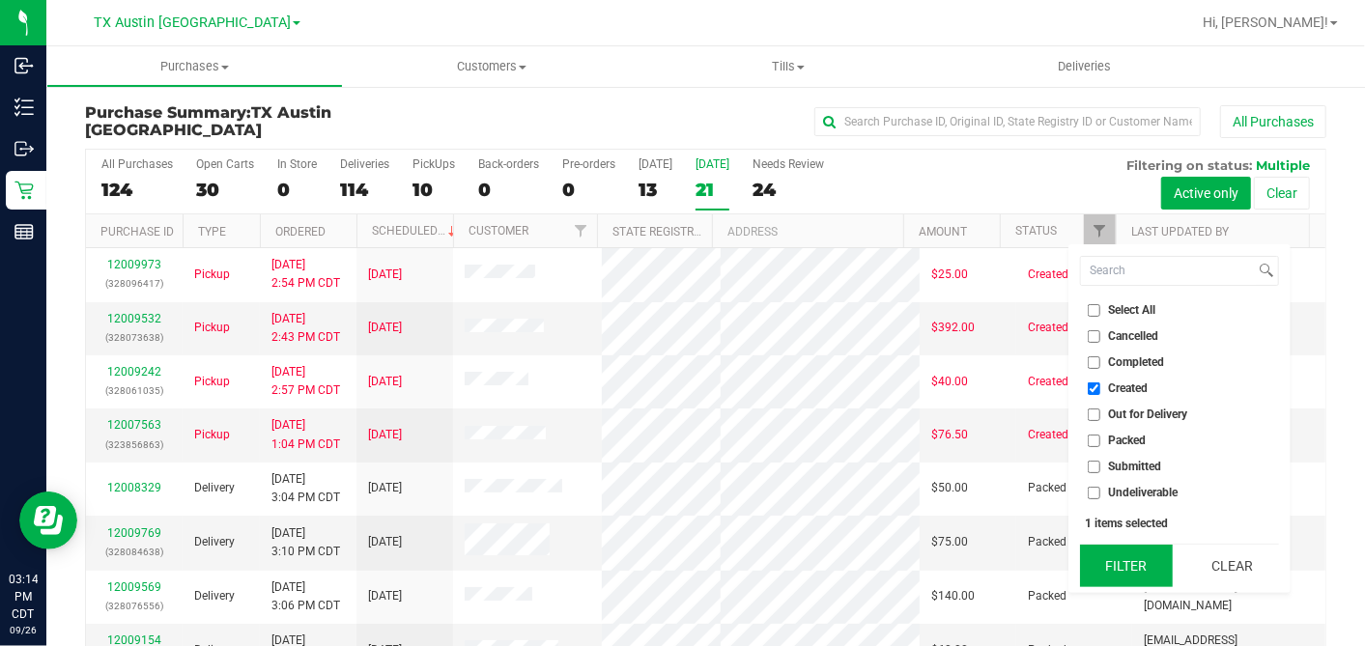
click at [1131, 557] on button "Filter" at bounding box center [1126, 566] width 93 height 42
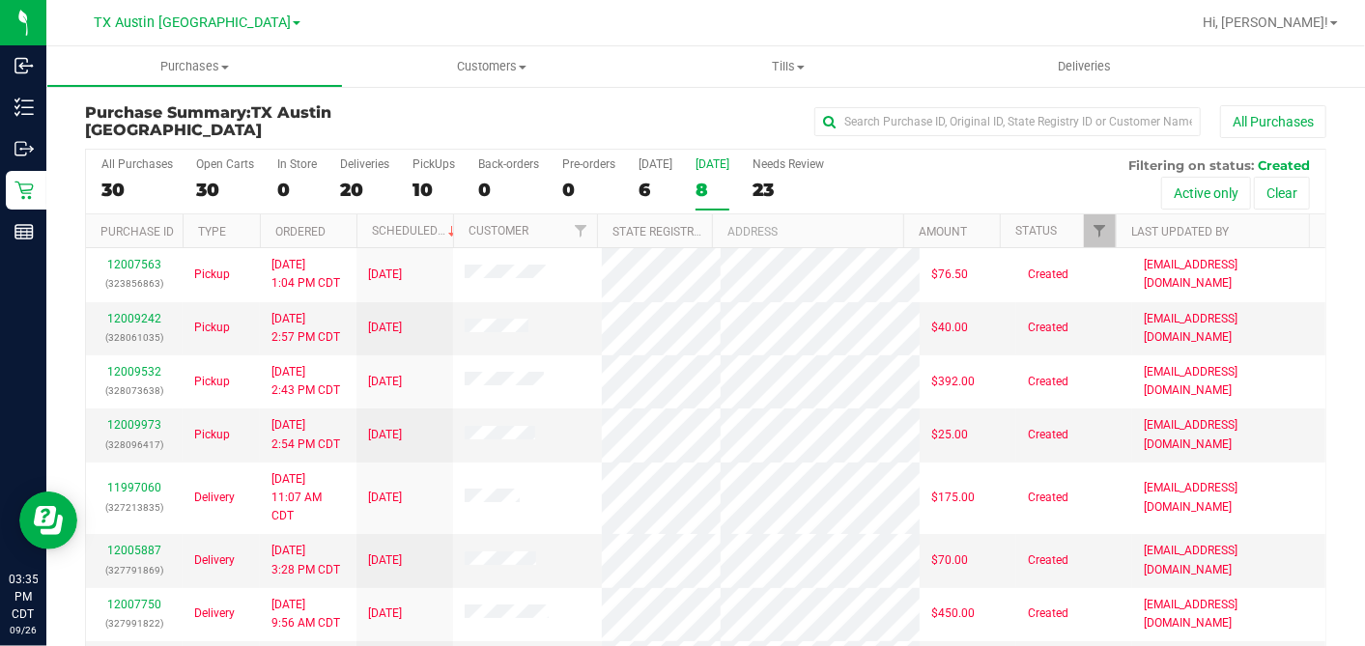
click at [723, 97] on div "Purchase Summary: TX Austin DC All Purchases All Purchases 30 Open Carts 30 In …" at bounding box center [705, 403] width 1318 height 637
click at [183, 185] on div "All Purchases 30 Open Carts 30 In Store 0 Deliveries 20 PickUps 10 Back-orders …" at bounding box center [705, 182] width 1239 height 65
click at [204, 188] on div "30" at bounding box center [225, 190] width 58 height 22
click at [0, 0] on input "Open Carts 30" at bounding box center [0, 0] width 0 height 0
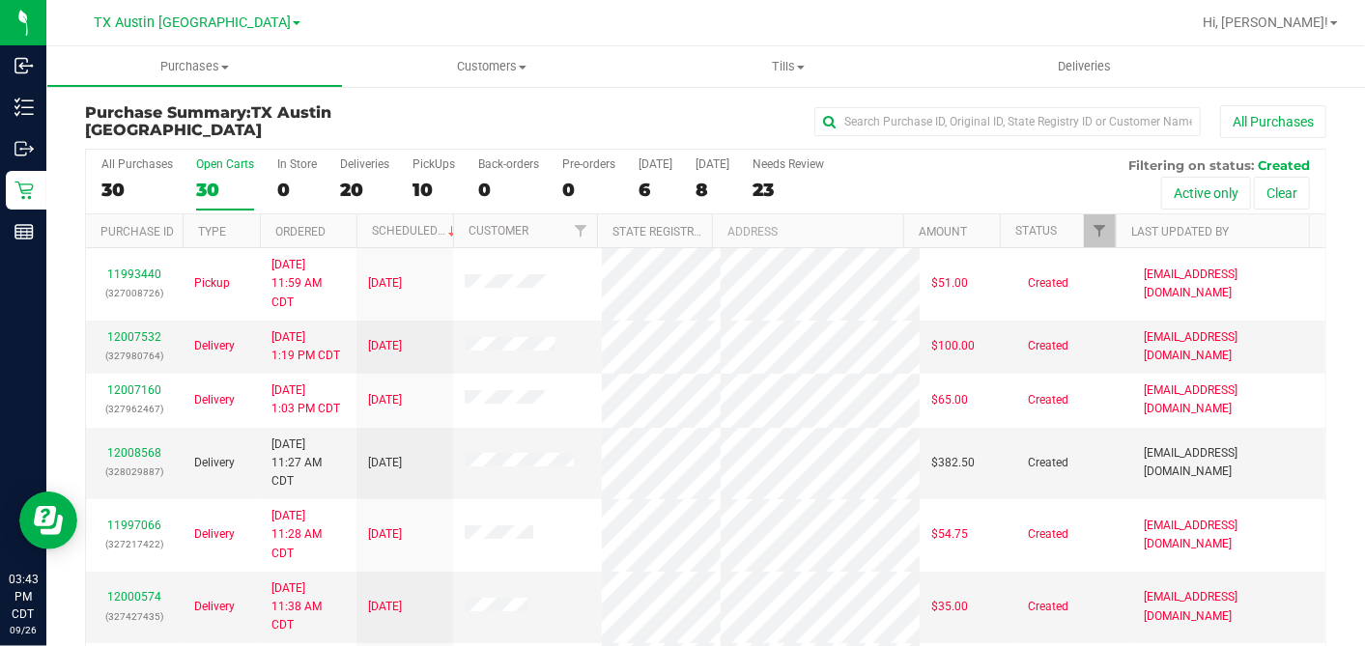
click at [347, 223] on th "Ordered" at bounding box center [308, 231] width 97 height 34
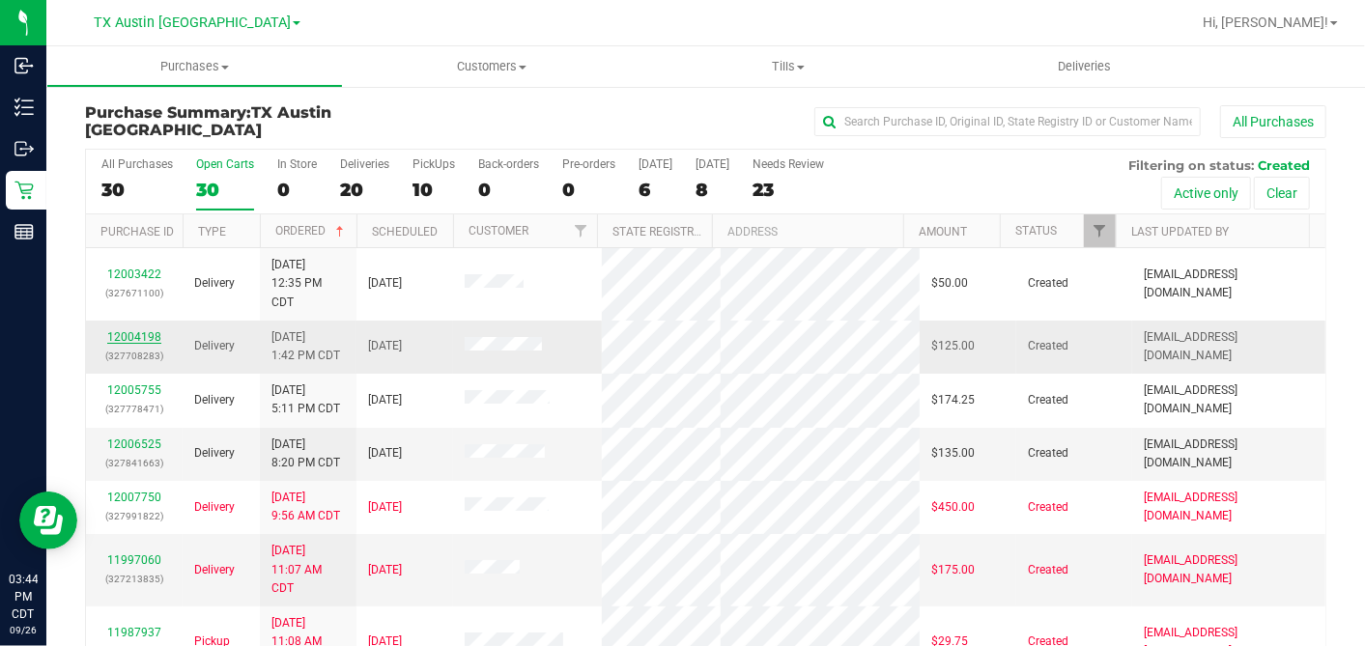
click at [140, 330] on link "12004198" at bounding box center [134, 337] width 54 height 14
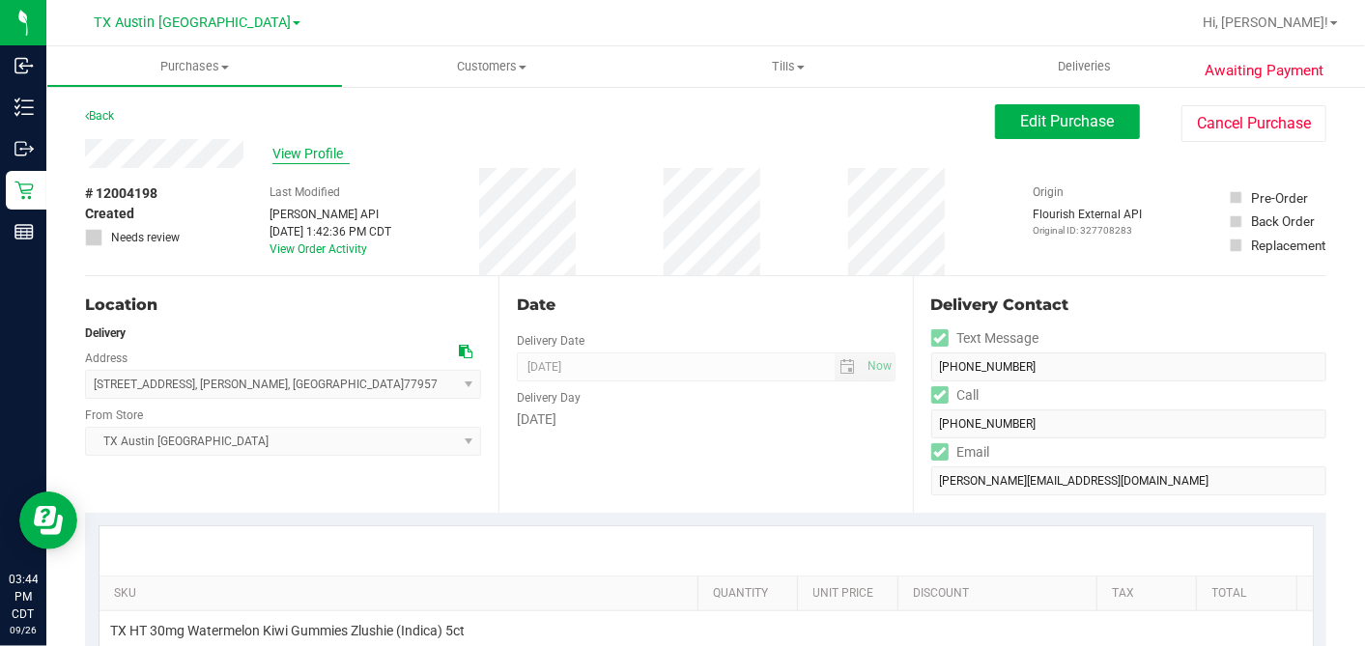
click at [297, 152] on span "View Profile" at bounding box center [310, 154] width 77 height 20
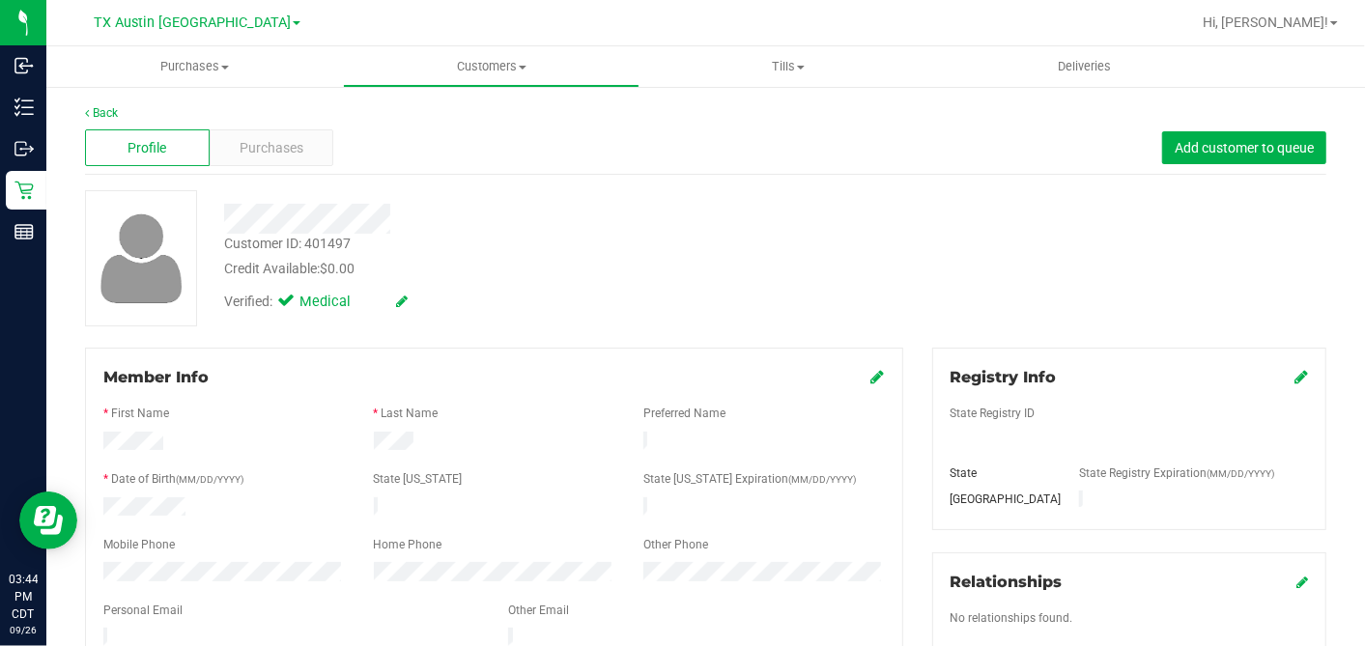
scroll to position [750, 0]
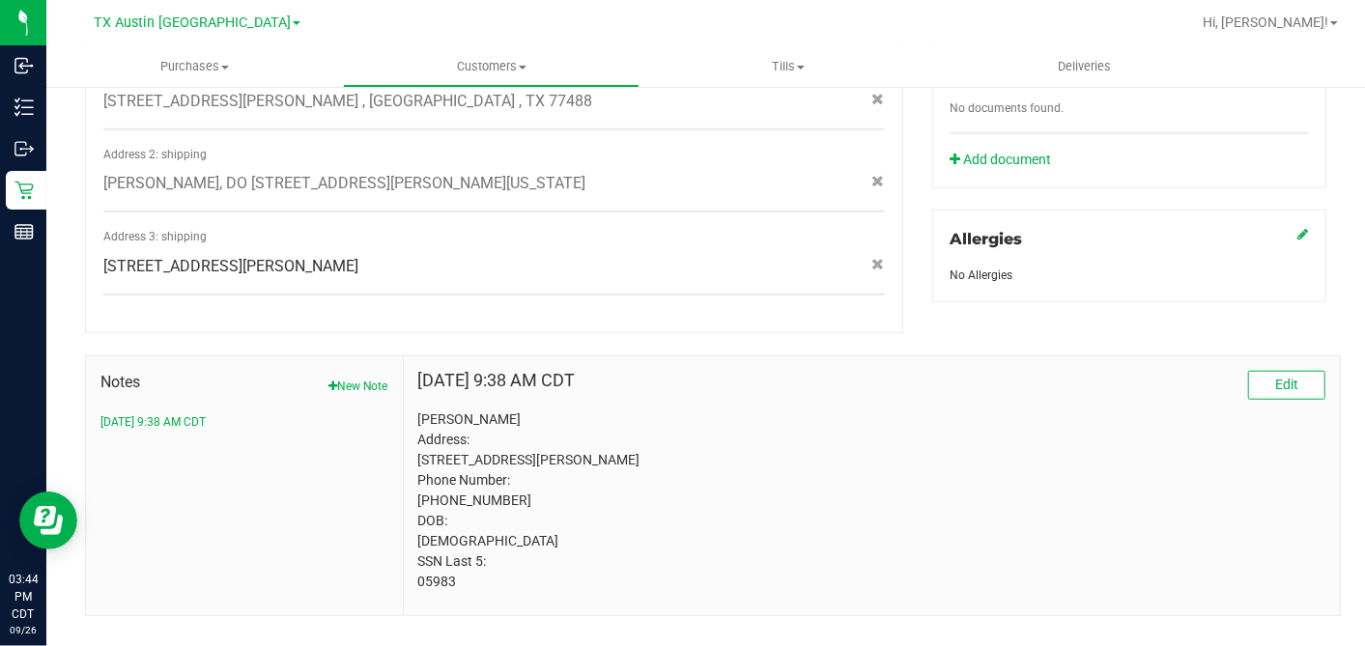
click at [439, 583] on p "[PERSON_NAME] Address: [STREET_ADDRESS][PERSON_NAME] Phone Number: [PHONE_NUMBE…" at bounding box center [871, 501] width 907 height 183
copy p "05983"
click at [775, 297] on div "Delivery Addresses Address 1: shipping [STREET_ADDRESS][PERSON_NAME] , [GEOGRAP…" at bounding box center [494, 169] width 818 height 327
click at [643, 262] on div "Address 3: shipping [STREET_ADDRESS][PERSON_NAME]" at bounding box center [493, 262] width 781 height 68
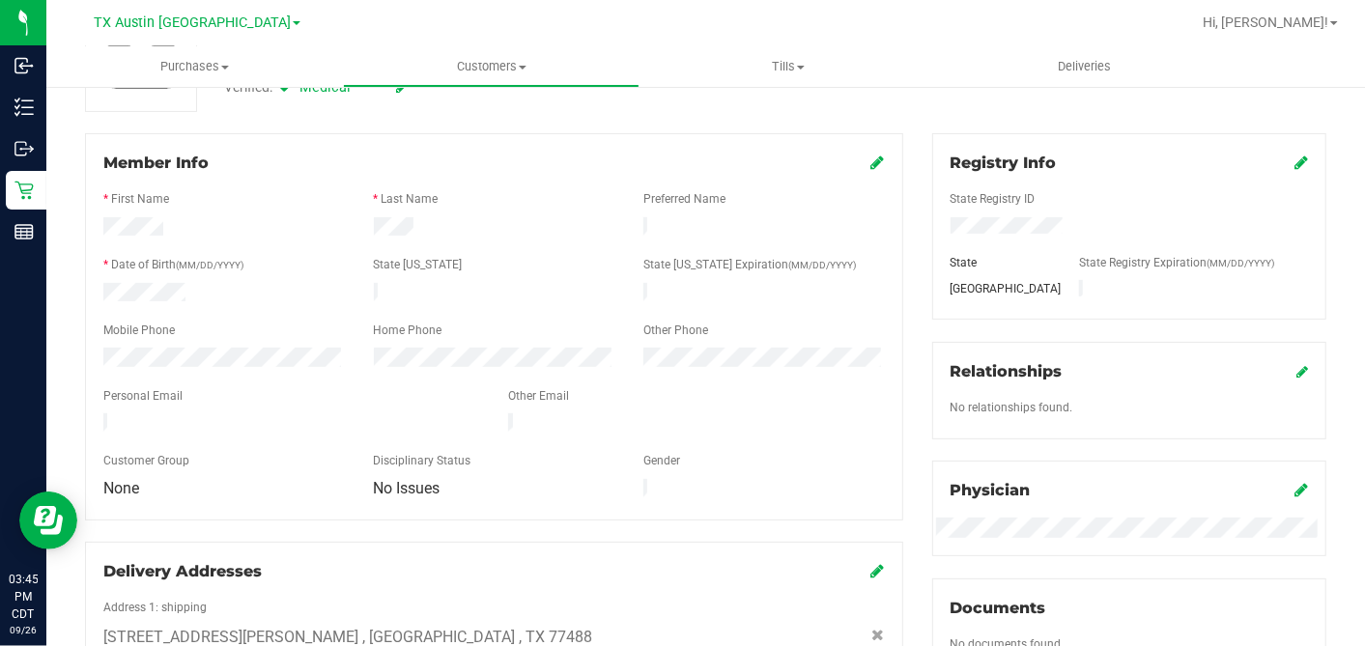
scroll to position [0, 0]
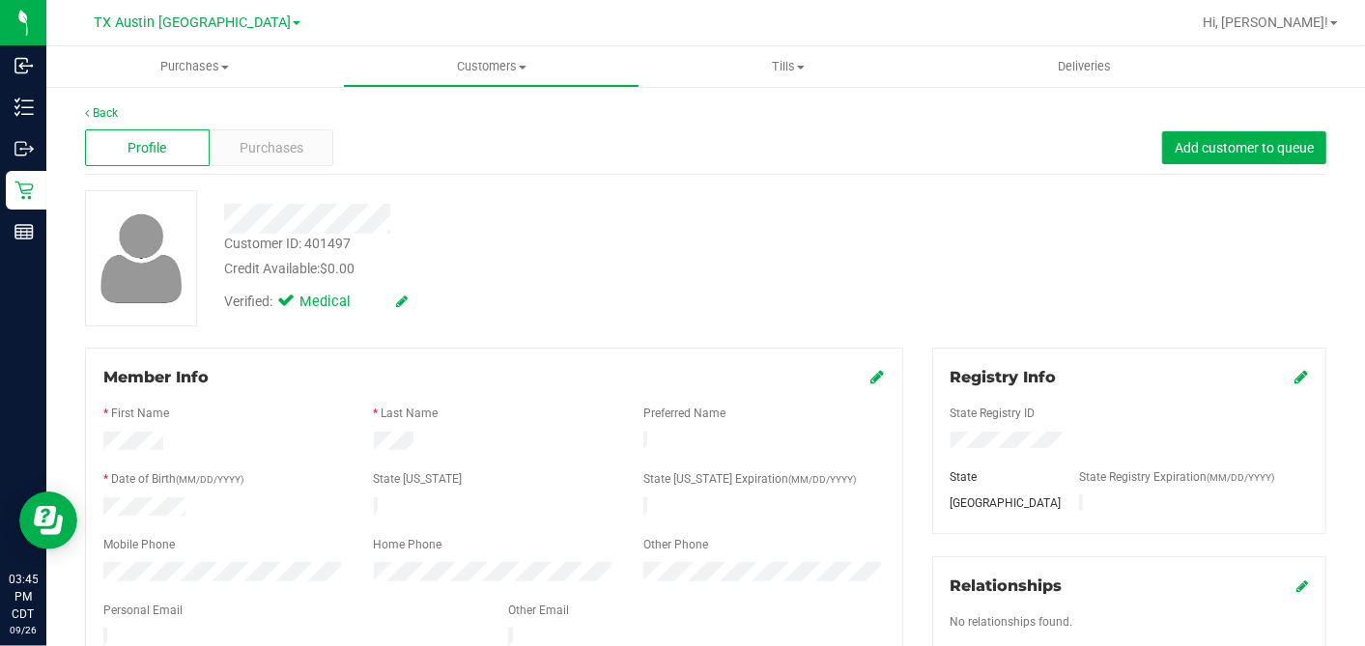
click at [712, 325] on div "Customer ID: 401497 Credit Available: $0.00 Verified: Medical" at bounding box center [706, 258] width 1270 height 136
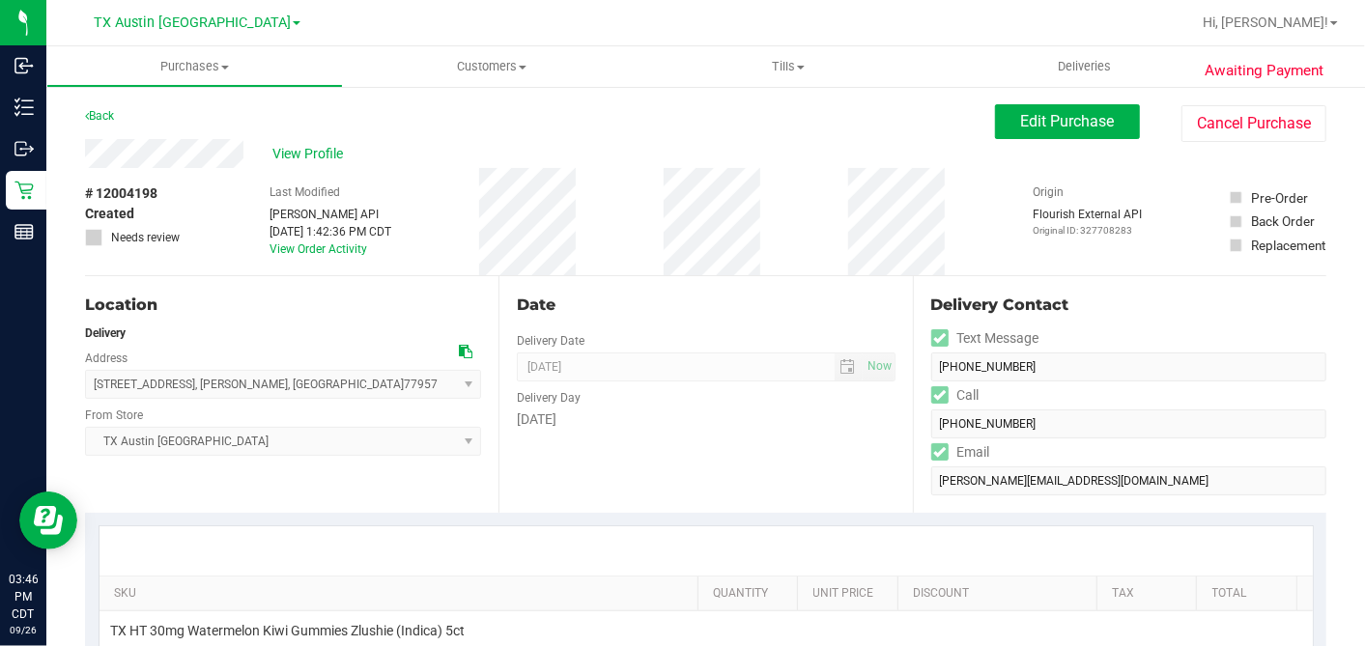
click at [460, 358] on div at bounding box center [466, 352] width 14 height 20
click at [459, 350] on icon at bounding box center [466, 352] width 14 height 14
drag, startPoint x: 1014, startPoint y: 117, endPoint x: 813, endPoint y: 232, distance: 231.5
click at [1021, 116] on span "Edit Purchase" at bounding box center [1068, 121] width 94 height 18
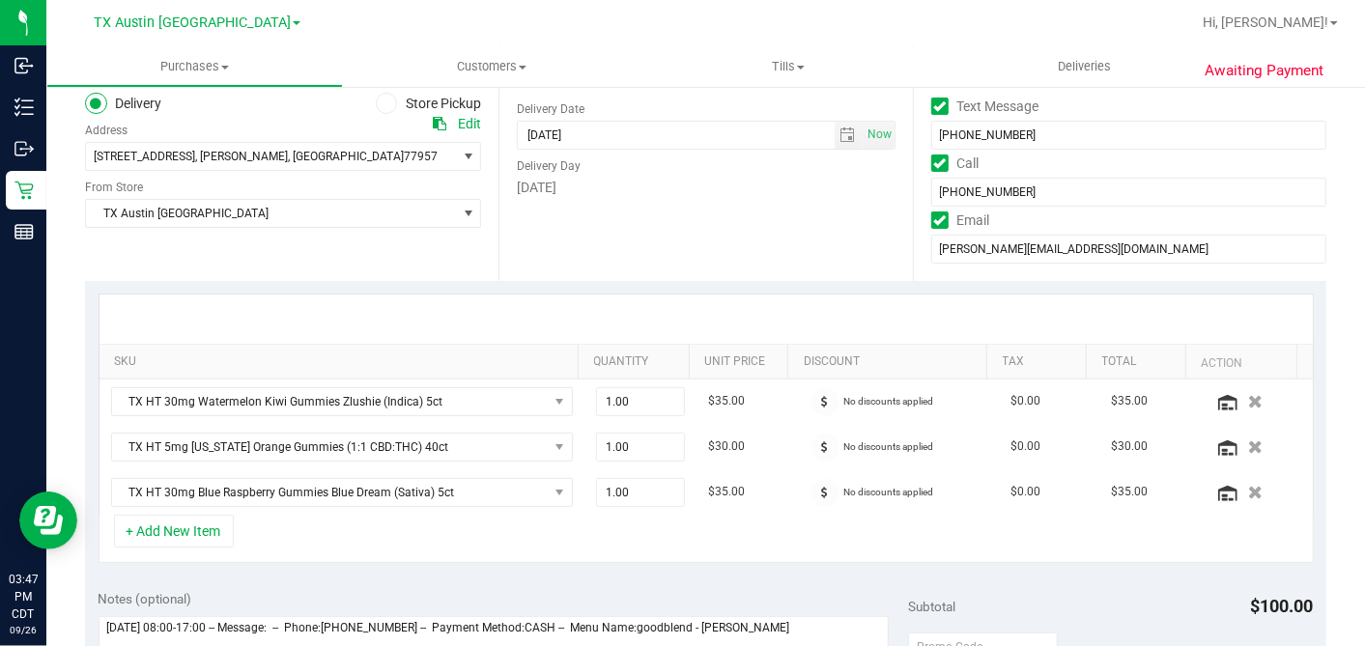
scroll to position [322, 0]
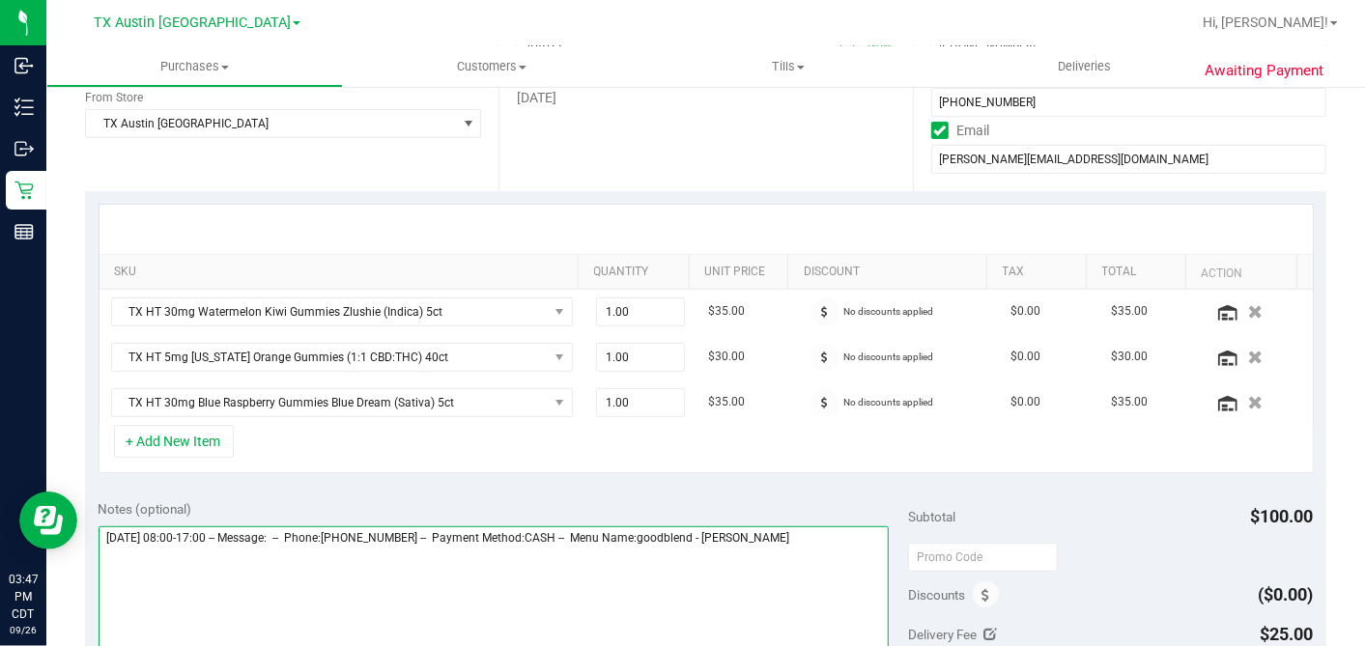
drag, startPoint x: 843, startPoint y: 532, endPoint x: 844, endPoint y: 523, distance: 9.7
click at [842, 526] on textarea at bounding box center [494, 618] width 791 height 185
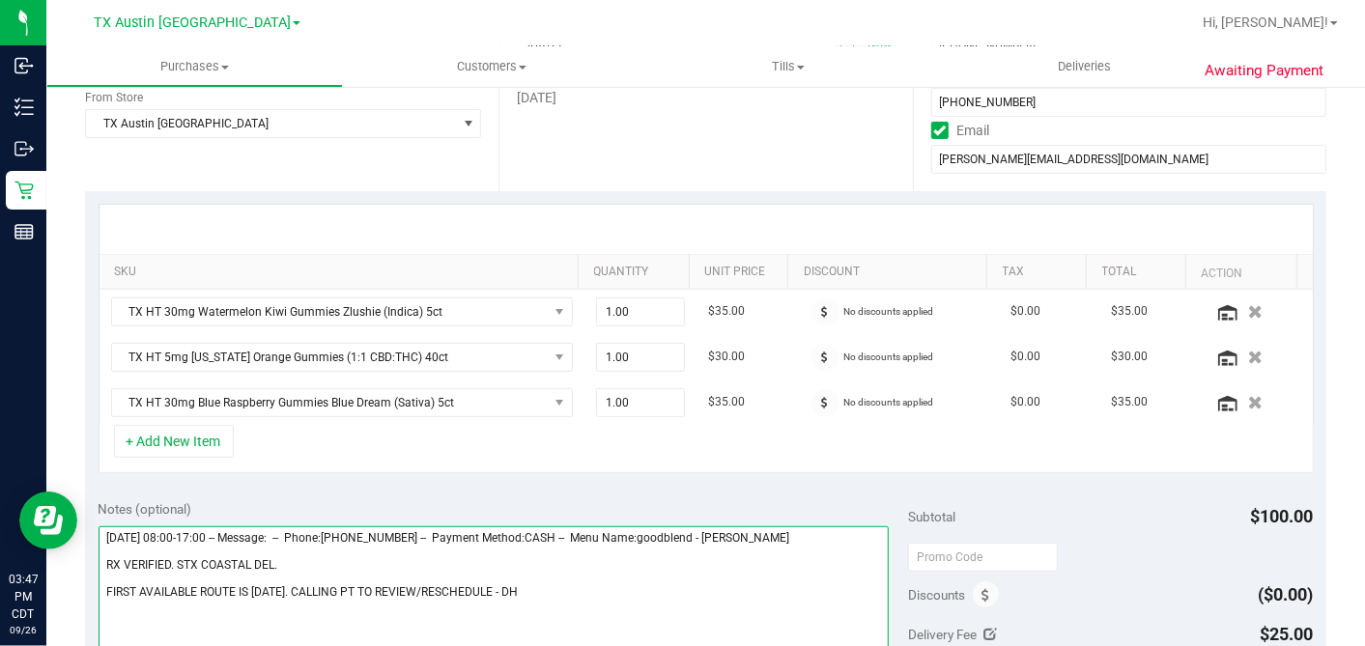
type textarea "[DATE] 08:00-17:00 -- Message: -- Phone:[PHONE_NUMBER] -- Payment Method:CASH -…"
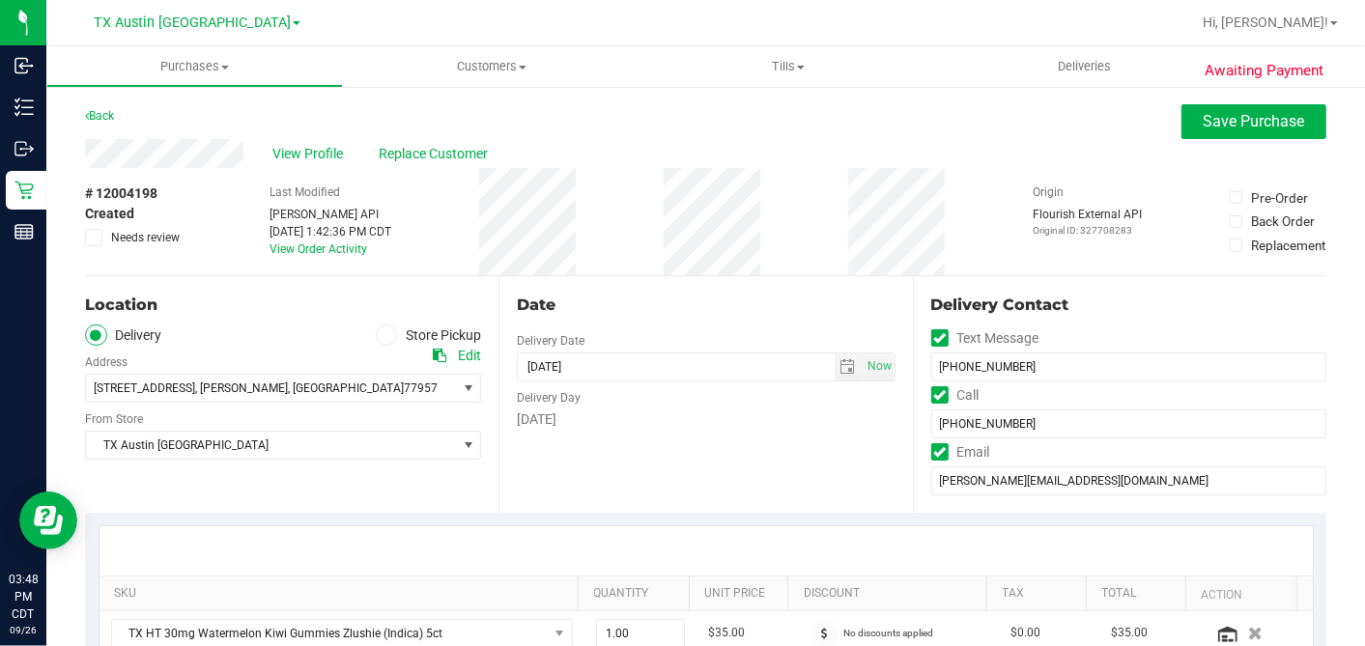
drag, startPoint x: 96, startPoint y: 235, endPoint x: 276, endPoint y: 240, distance: 180.7
click at [100, 238] on span at bounding box center [93, 237] width 17 height 17
click at [92, 238] on icon at bounding box center [94, 238] width 13 height 0
click at [0, 0] on input "Needs review" at bounding box center [0, 0] width 0 height 0
drag, startPoint x: 1186, startPoint y: 129, endPoint x: 1170, endPoint y: 130, distance: 16.4
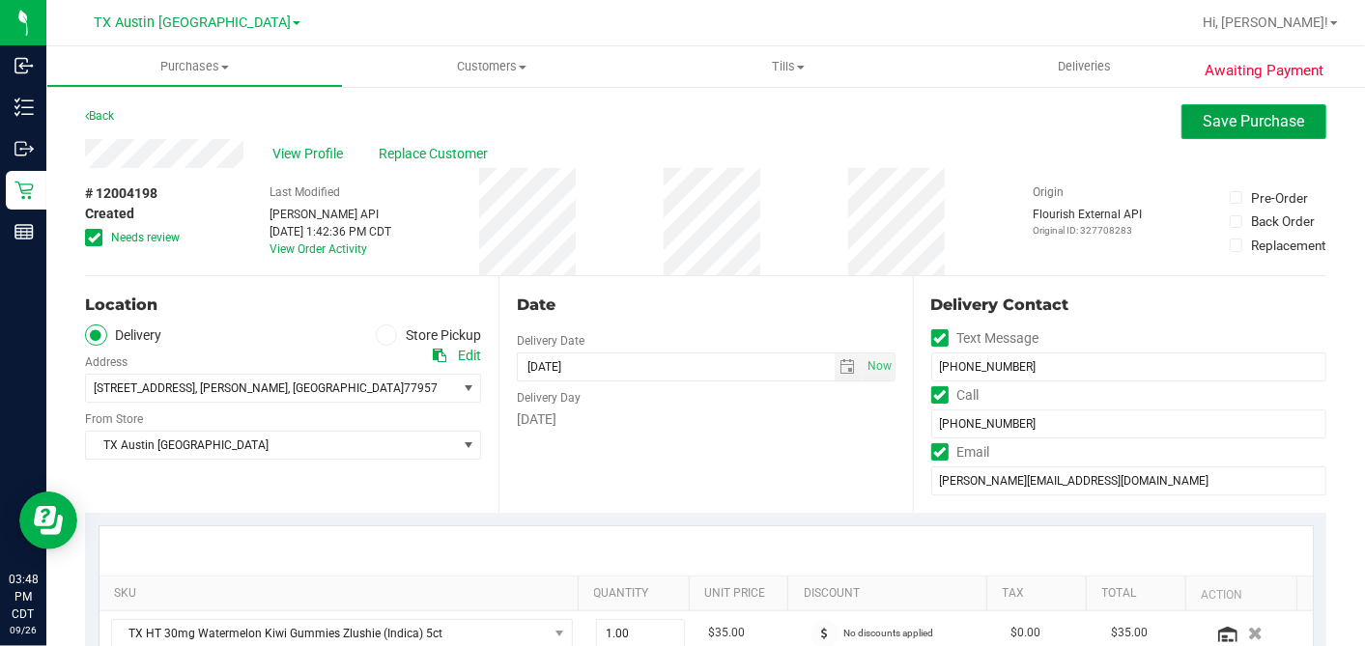
click at [1203, 128] on span "Save Purchase" at bounding box center [1253, 121] width 101 height 18
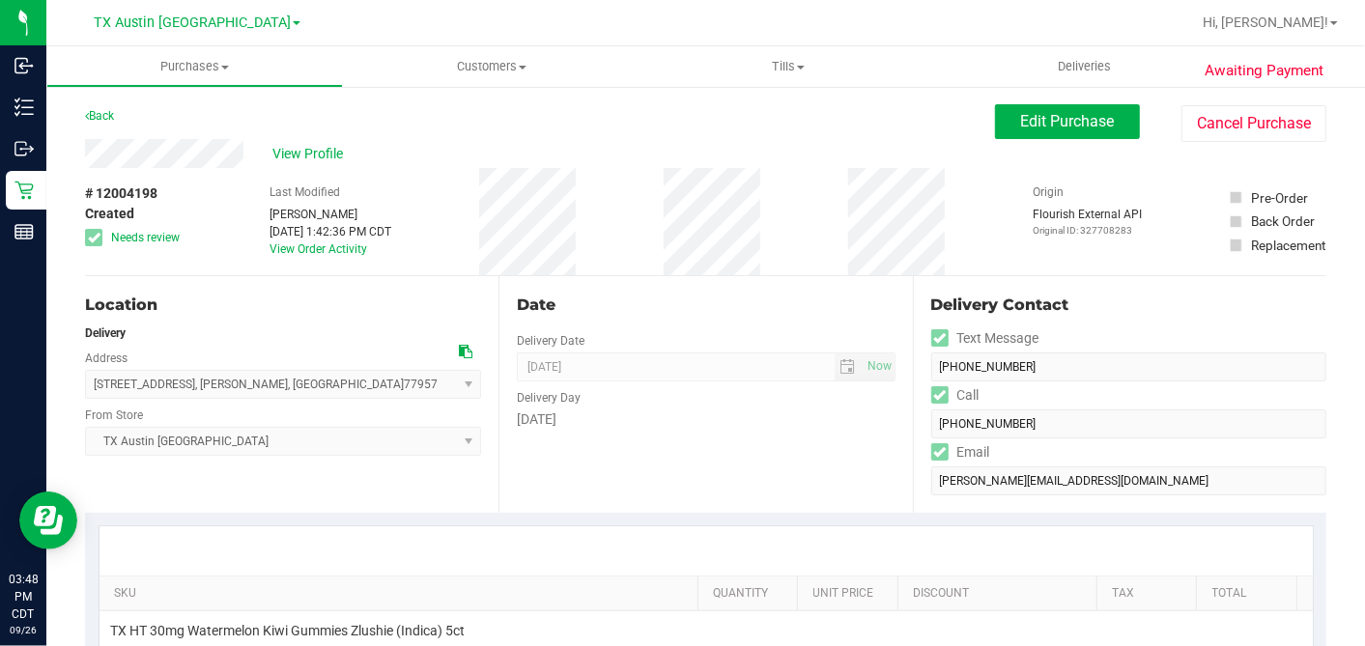
click at [708, 281] on div "Date Delivery Date [DATE] Now [DATE] 07:00 AM Now Delivery Day [DATE]" at bounding box center [704, 394] width 413 height 237
click at [557, 171] on div "View Profile # 12004198 Created Needs review Last Modified [PERSON_NAME] [DATE]…" at bounding box center [705, 207] width 1241 height 137
click at [330, 156] on span "View Profile" at bounding box center [310, 154] width 77 height 20
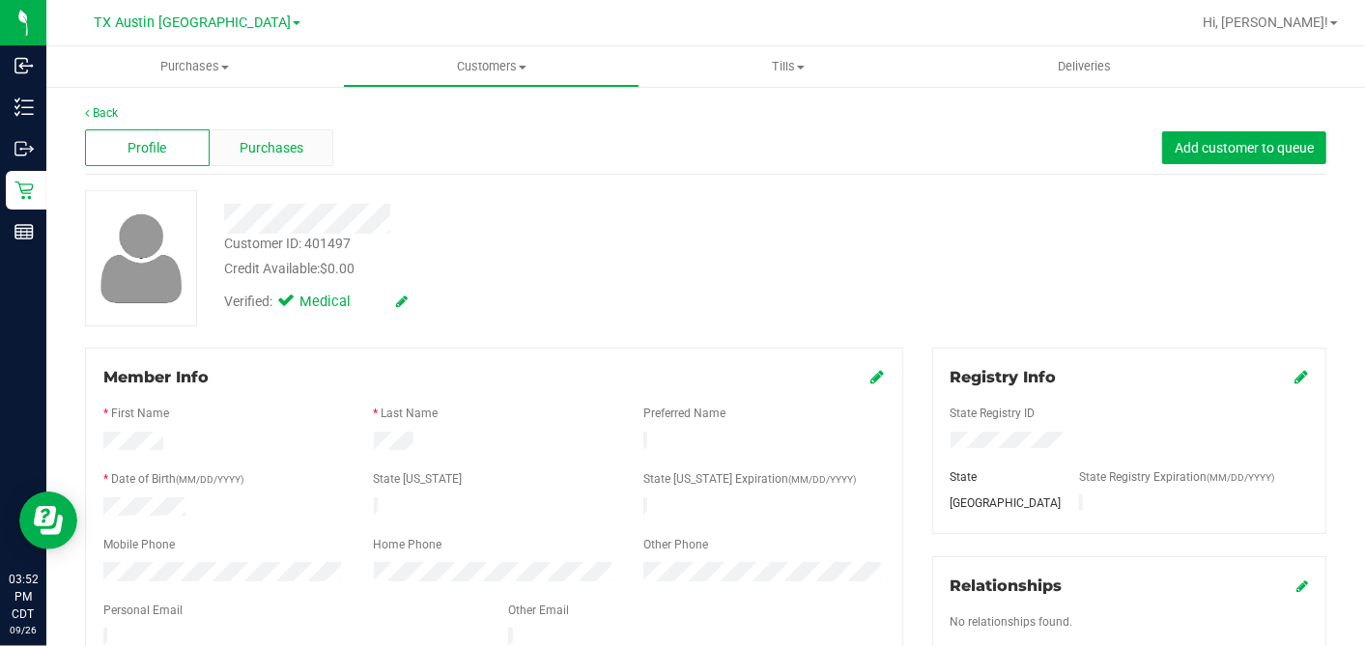
click at [321, 149] on div "Purchases" at bounding box center [272, 147] width 125 height 37
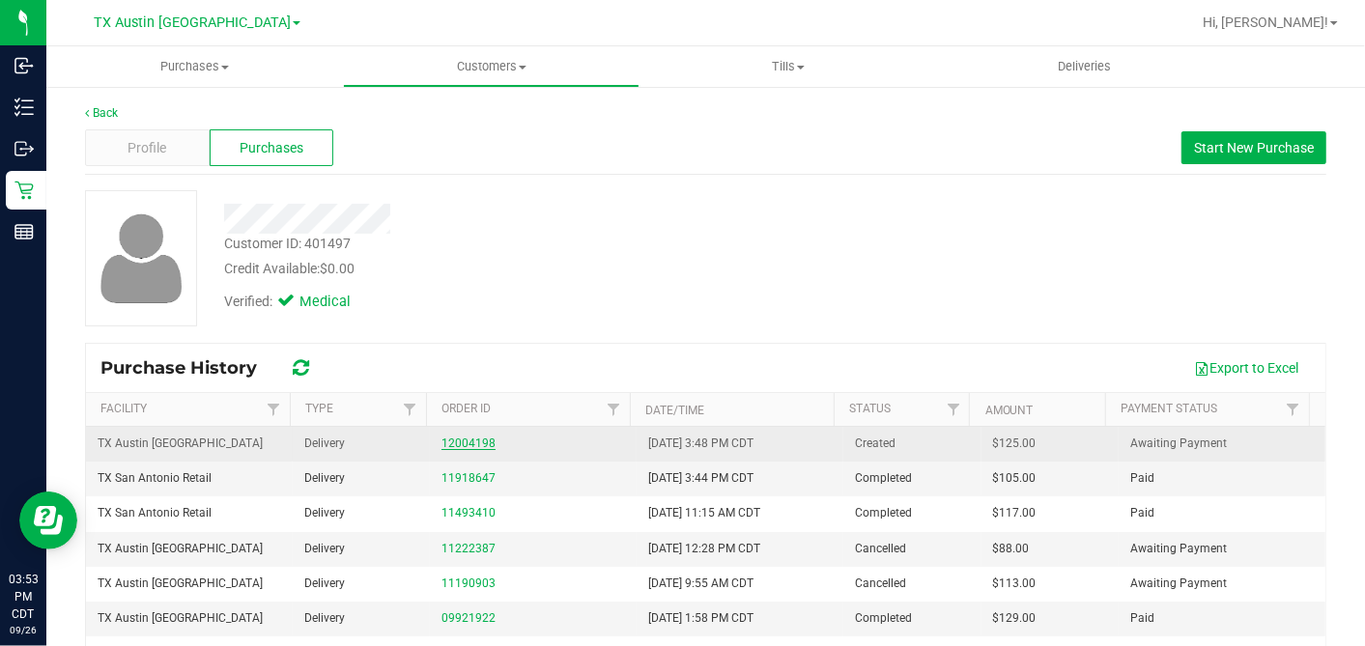
click at [441, 441] on link "12004198" at bounding box center [468, 444] width 54 height 14
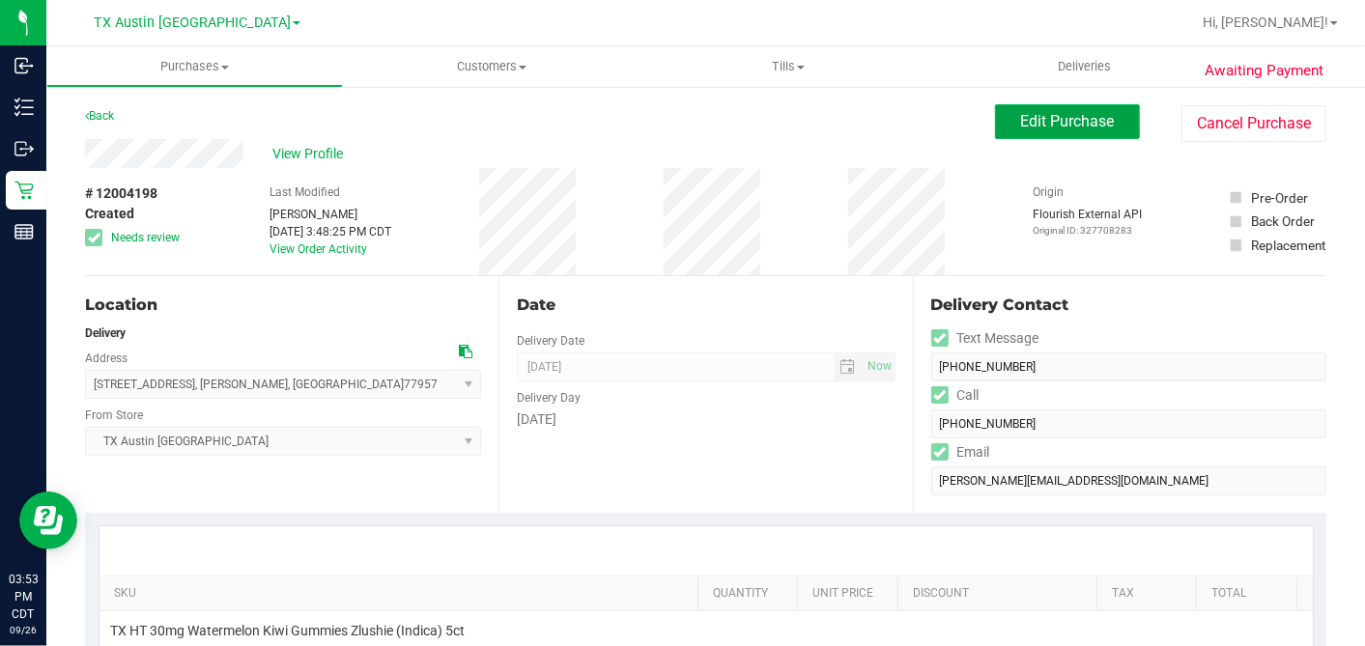
click at [995, 121] on button "Edit Purchase" at bounding box center [1067, 121] width 145 height 35
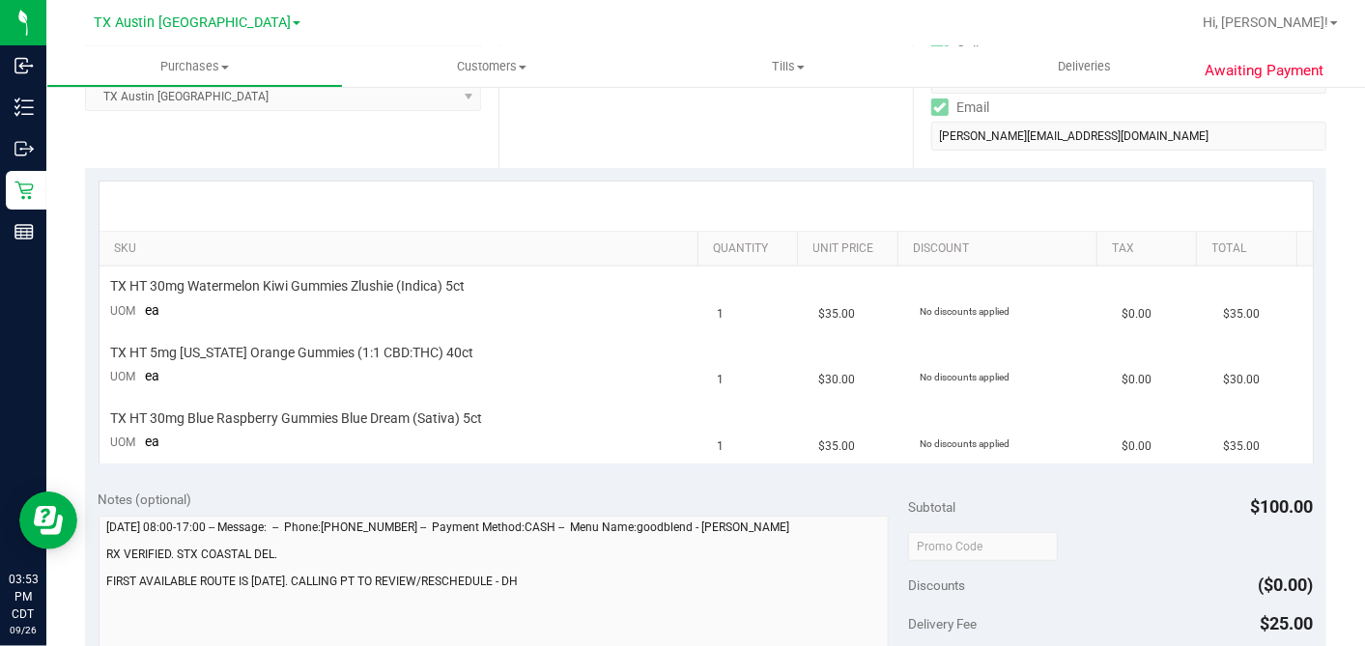
scroll to position [536, 0]
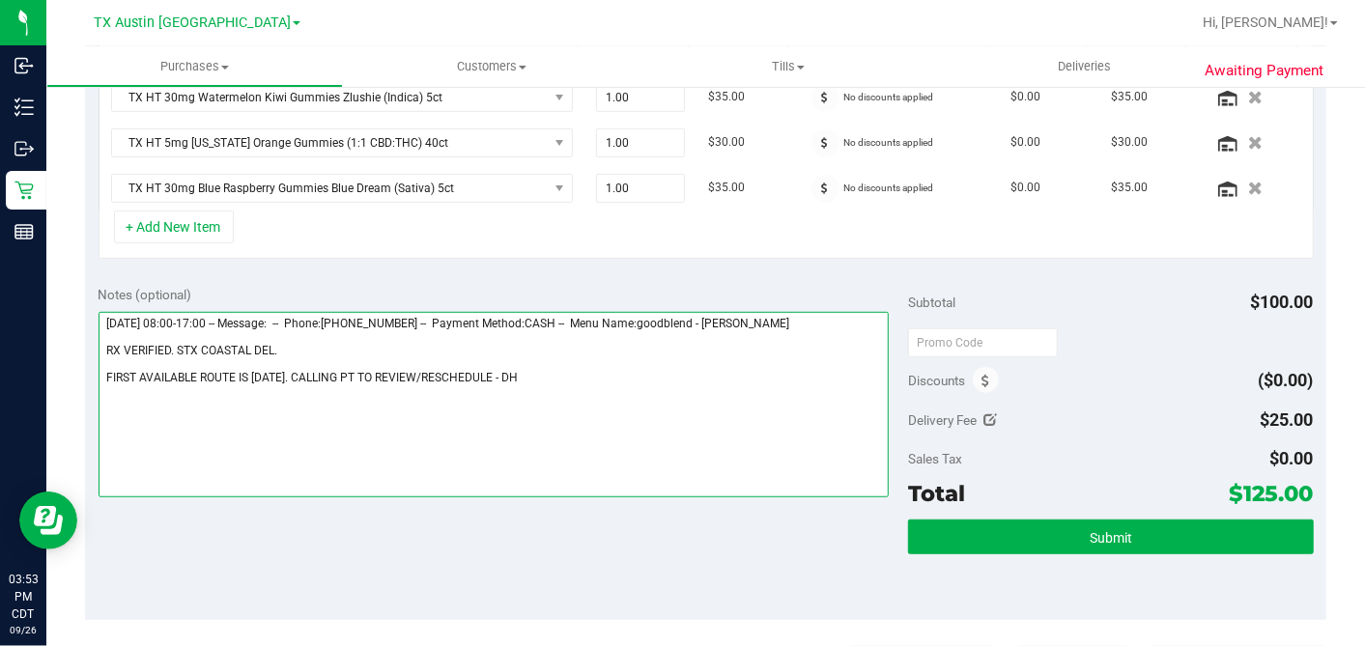
click at [504, 372] on textarea at bounding box center [494, 404] width 791 height 185
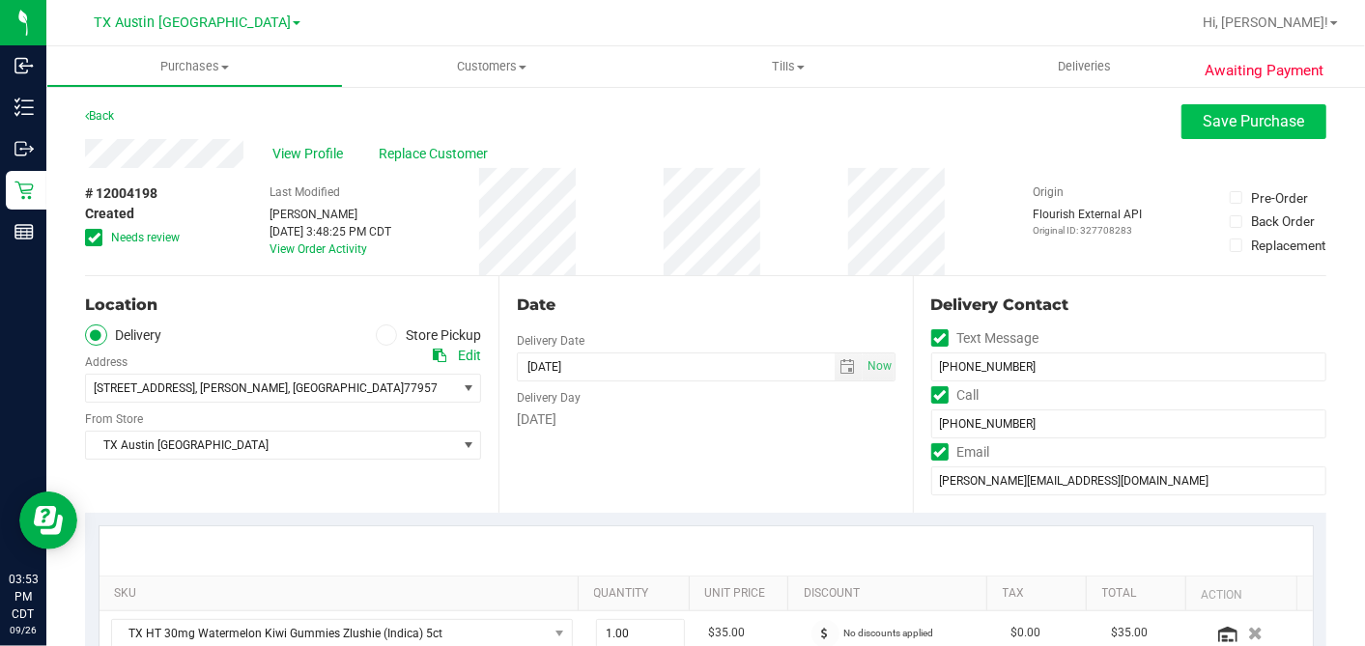
type textarea "[DATE] 08:00-17:00 -- Message: -- Phone:[PHONE_NUMBER] -- Payment Method:CASH -…"
click at [1203, 129] on span "Save Purchase" at bounding box center [1253, 121] width 101 height 18
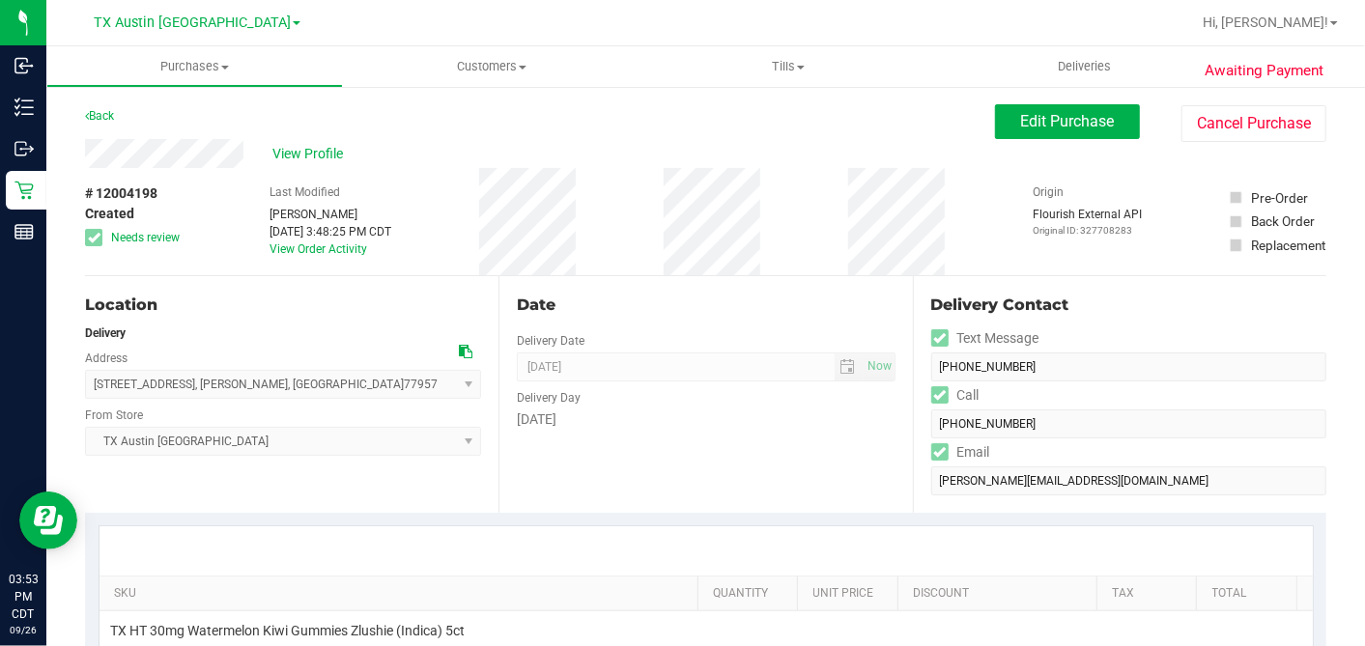
click at [388, 191] on div "Last Modified [PERSON_NAME] [DATE] 3:48:25 PM CDT View Order Activity" at bounding box center [330, 221] width 122 height 107
click at [320, 153] on span "View Profile" at bounding box center [310, 154] width 77 height 20
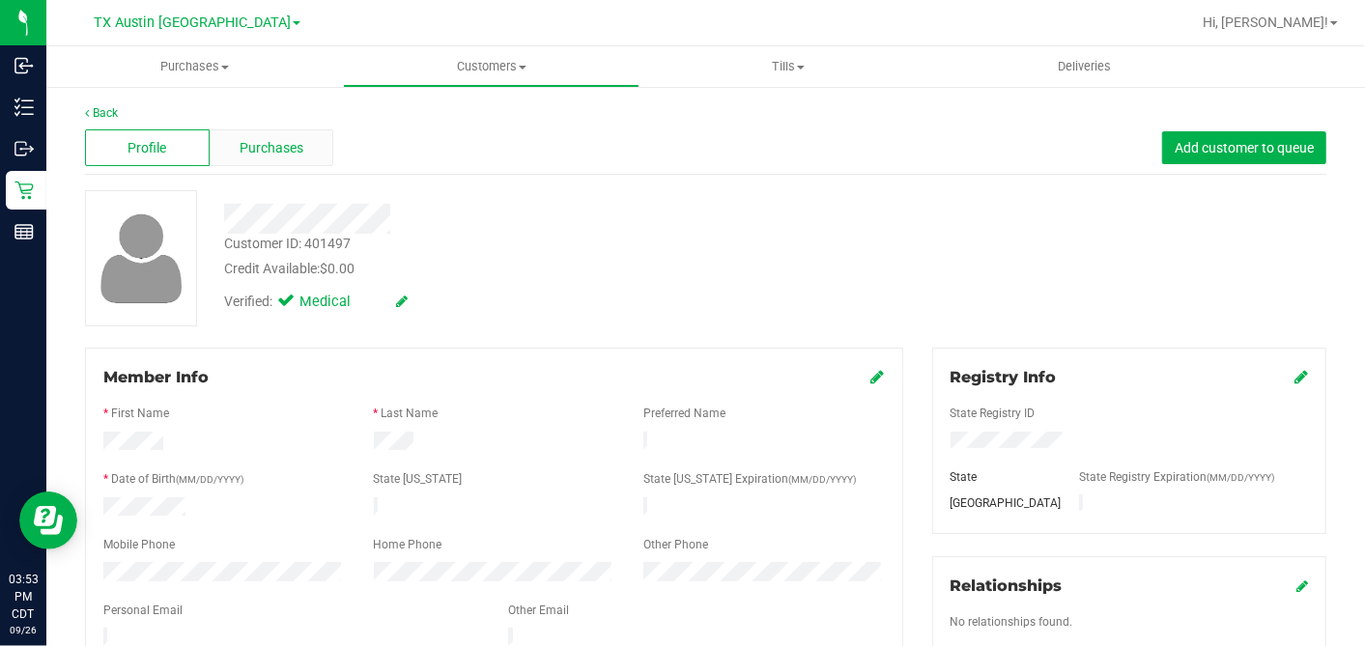
click at [287, 157] on div "Purchases" at bounding box center [272, 147] width 125 height 37
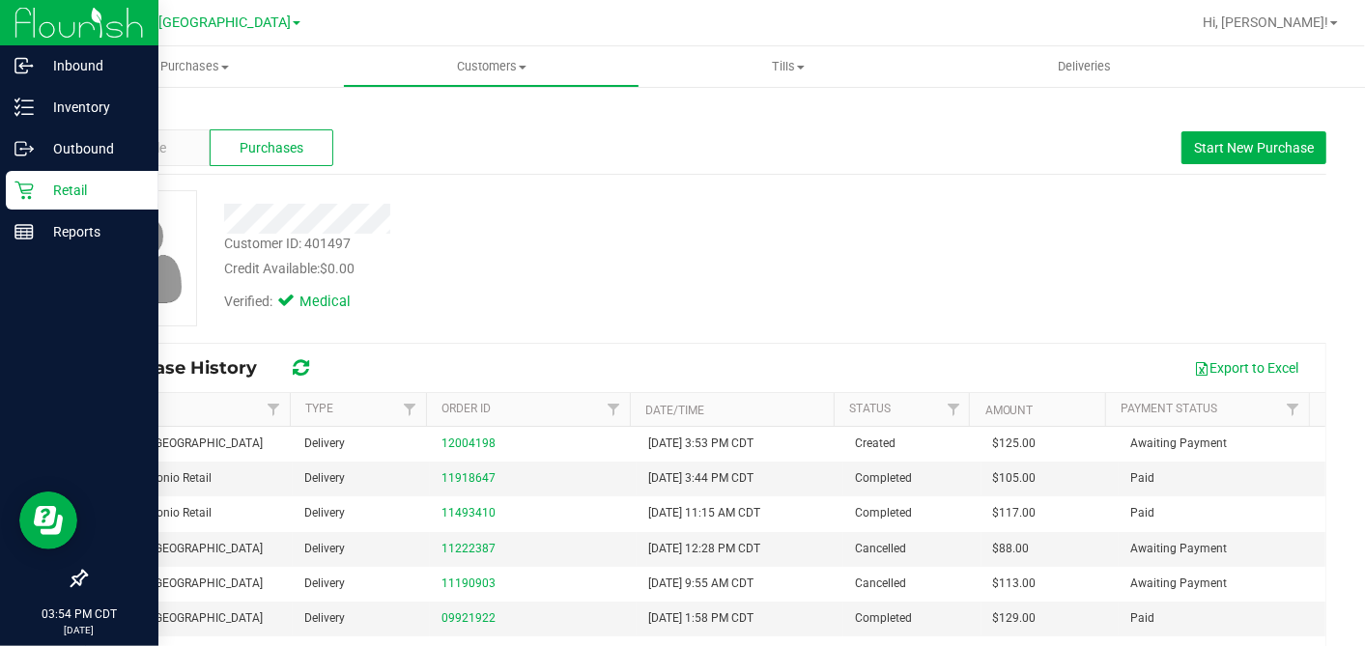
click at [35, 190] on p "Retail" at bounding box center [92, 190] width 116 height 23
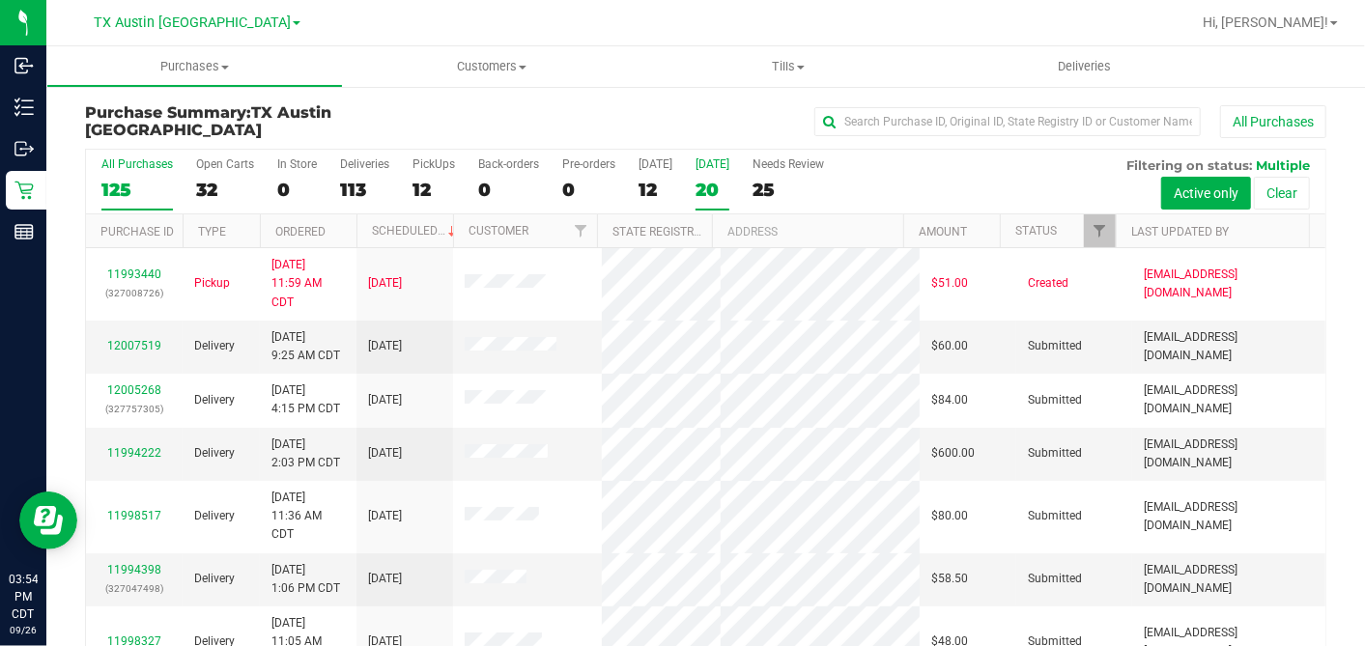
click at [707, 185] on div "20" at bounding box center [712, 190] width 34 height 22
click at [0, 0] on input "[DATE] 20" at bounding box center [0, 0] width 0 height 0
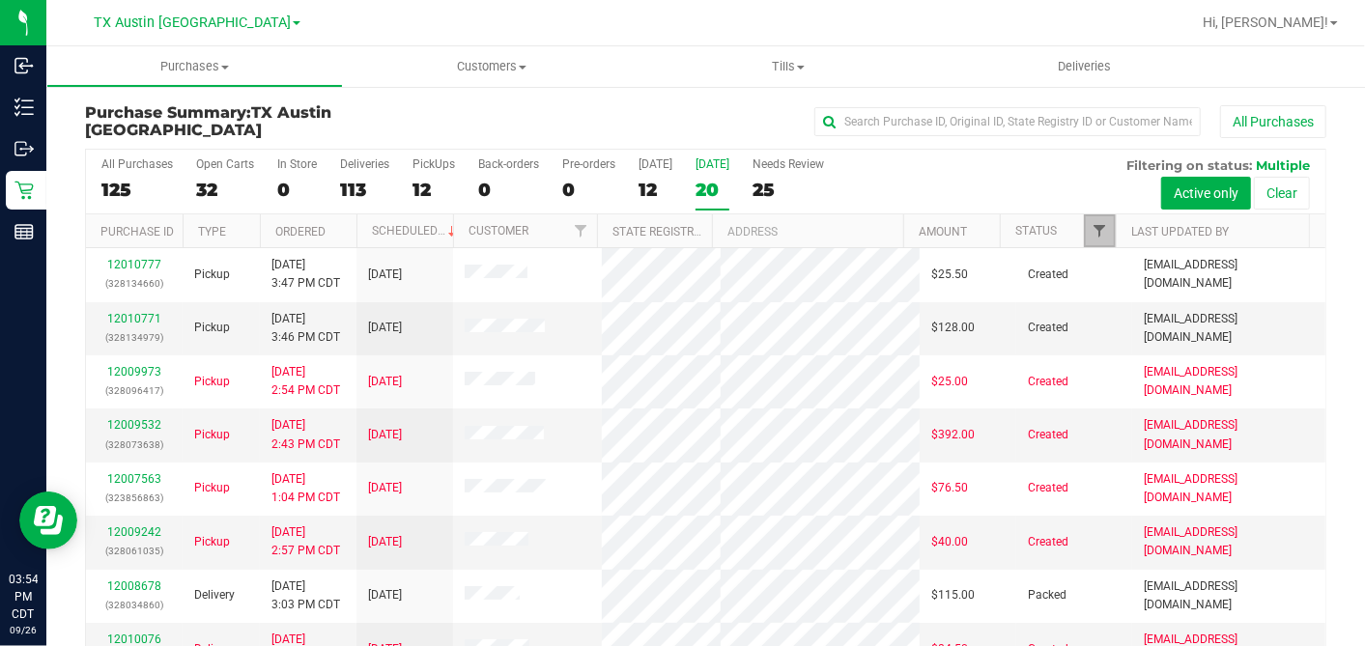
click at [1091, 230] on span "Filter" at bounding box center [1098, 230] width 15 height 15
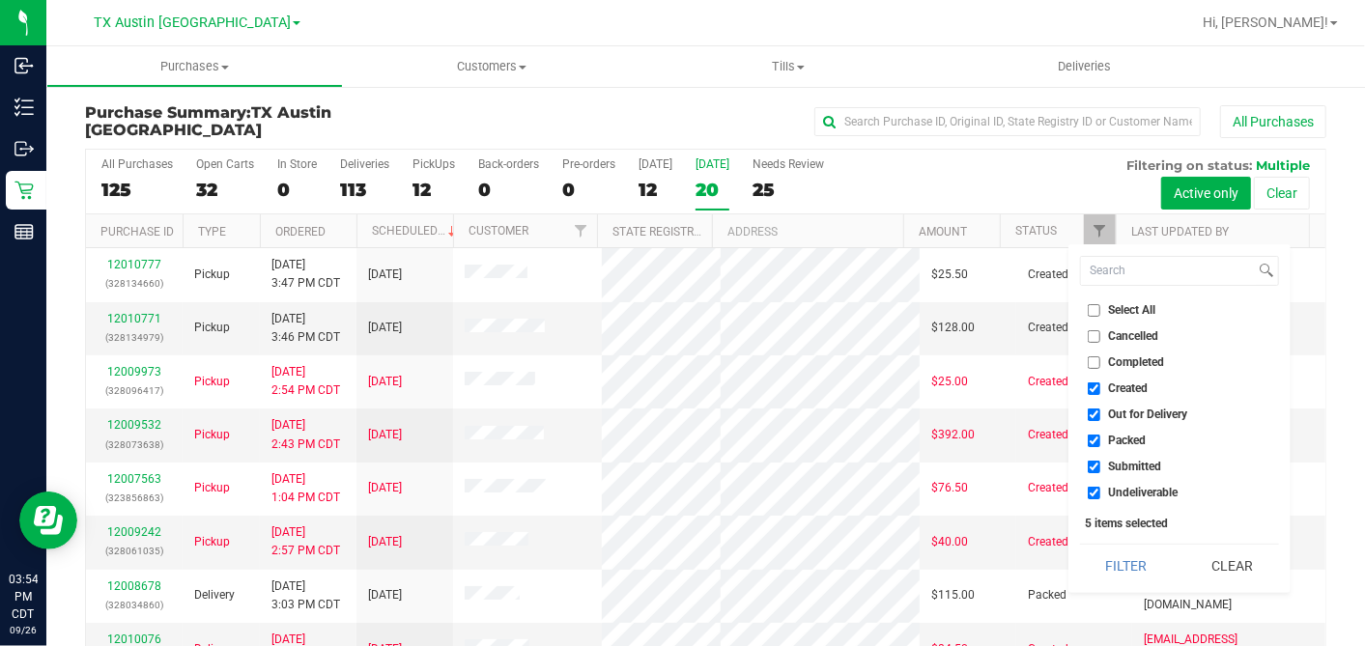
click at [1088, 311] on input "Select All" at bounding box center [1094, 310] width 13 height 13
checkbox input "true"
click at [1088, 311] on input "Select All" at bounding box center [1094, 310] width 13 height 13
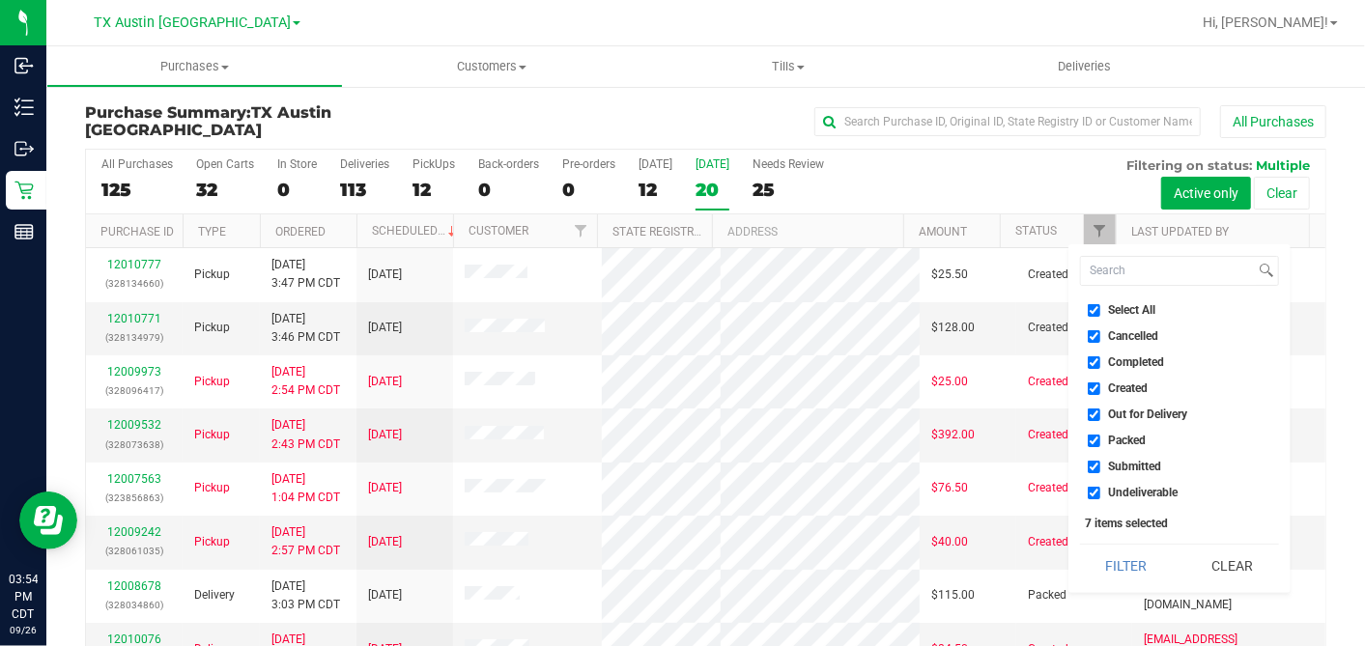
checkbox input "false"
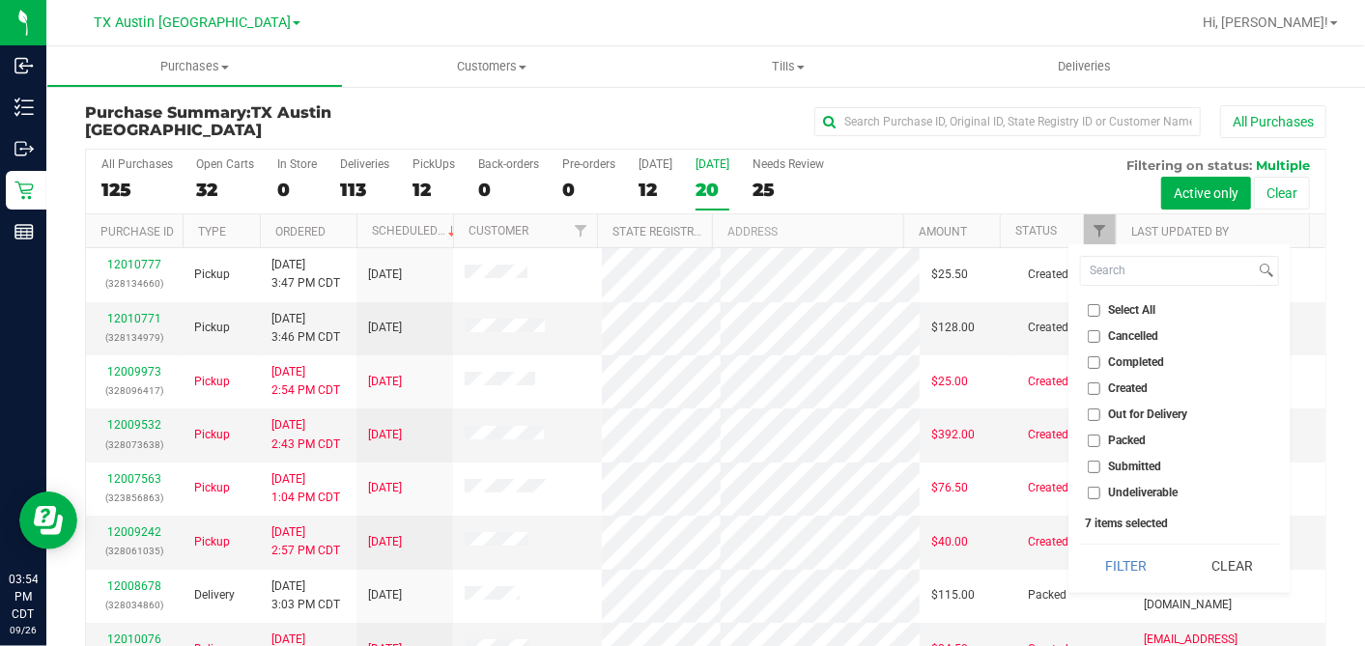
checkbox input "false"
click at [1090, 383] on input "Created" at bounding box center [1094, 388] width 13 height 13
checkbox input "true"
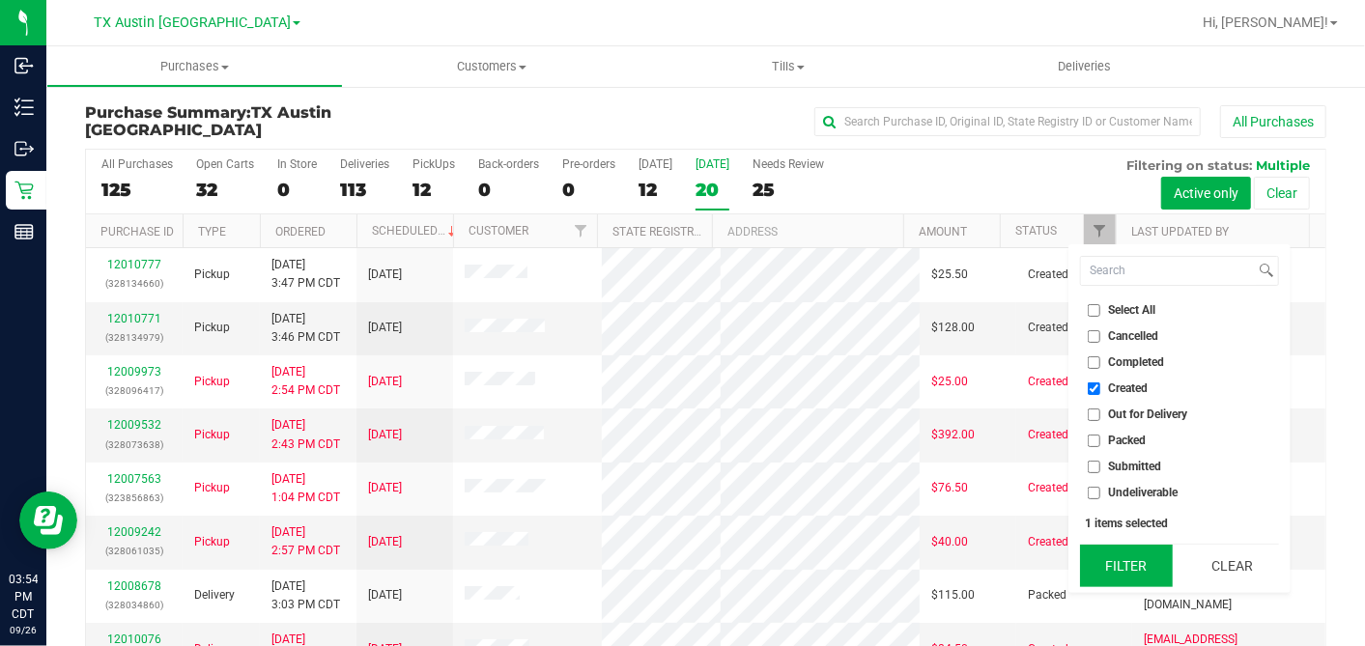
click at [1112, 557] on button "Filter" at bounding box center [1126, 566] width 93 height 42
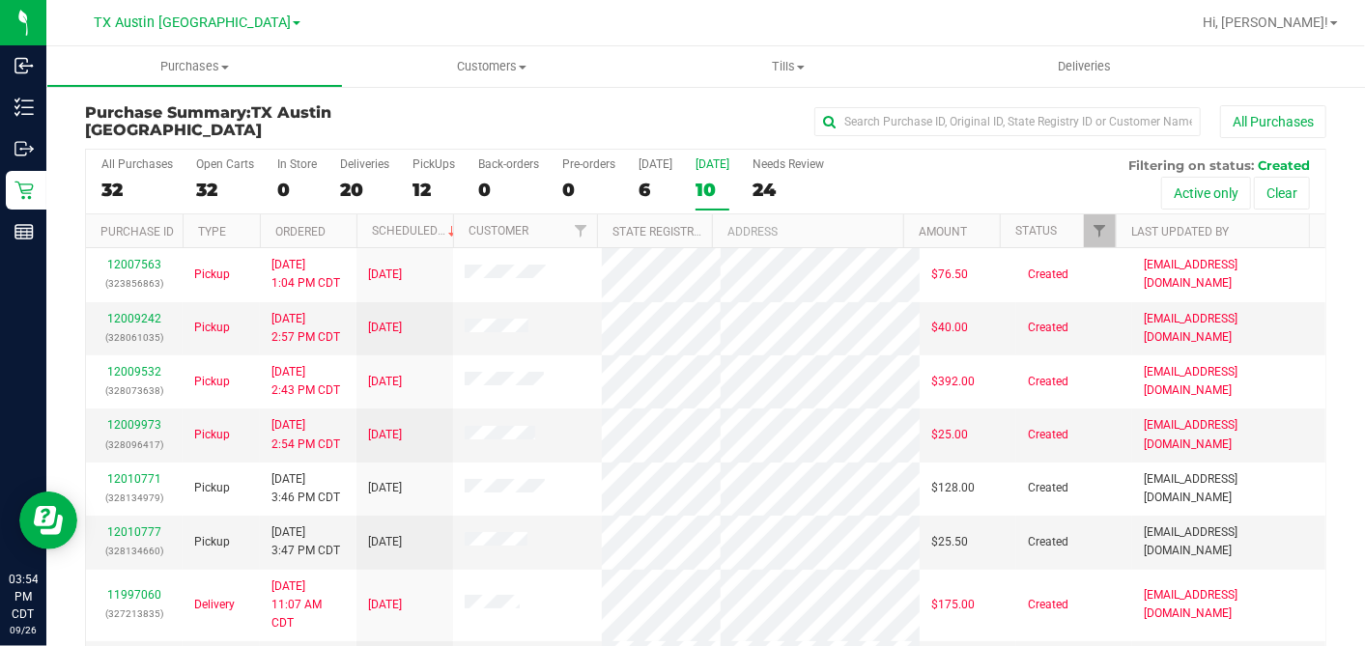
click at [347, 230] on th "Ordered" at bounding box center [308, 231] width 97 height 34
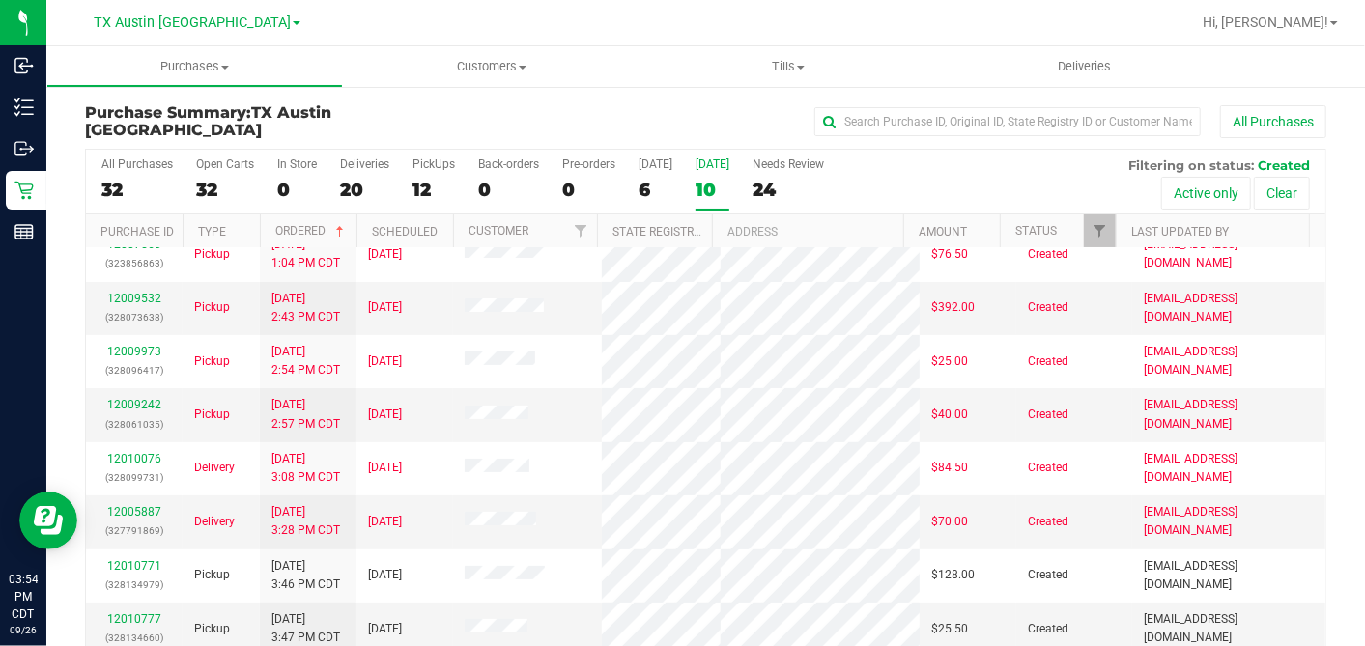
scroll to position [71, 0]
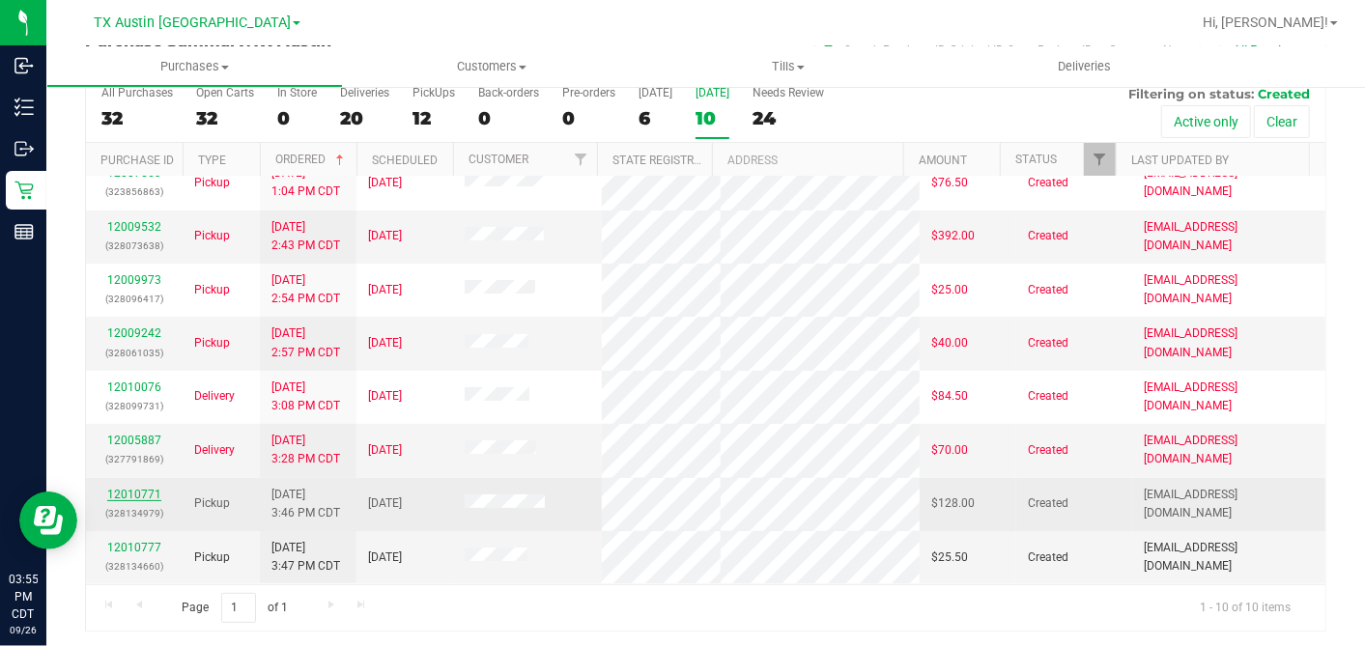
click at [138, 491] on link "12010771" at bounding box center [134, 495] width 54 height 14
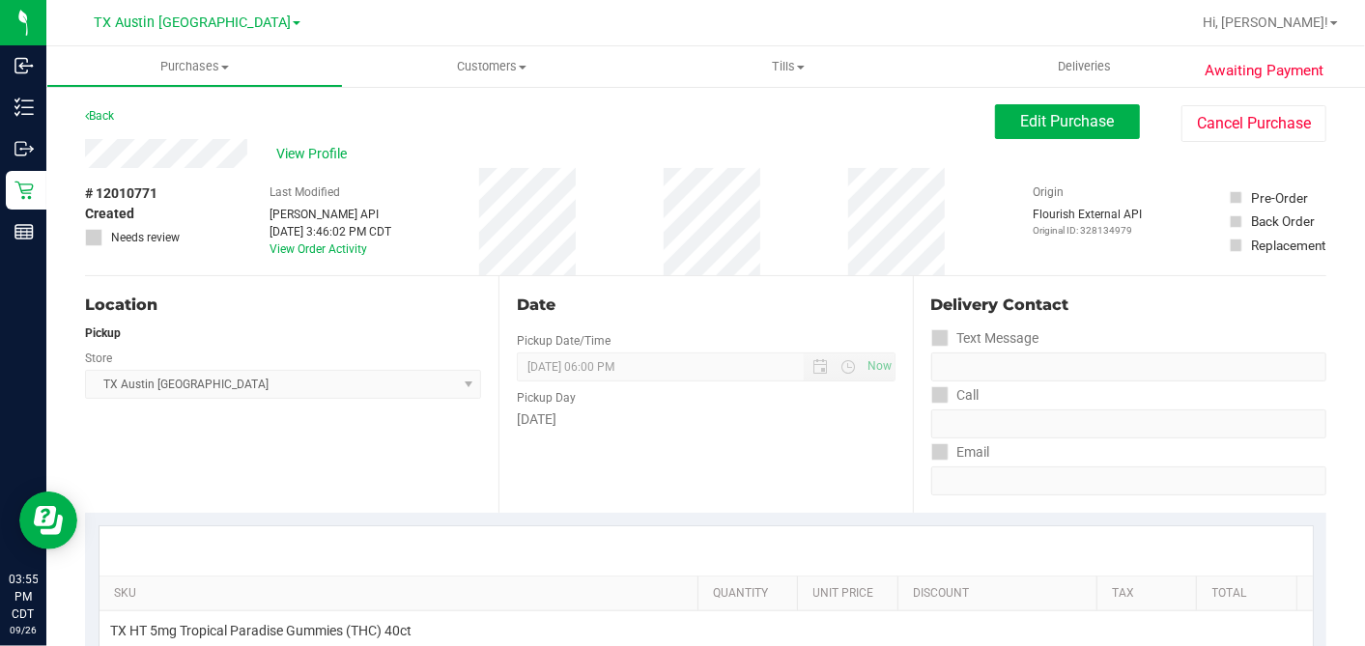
click at [201, 212] on div "# 12010771 Created Needs review Last Modified [PERSON_NAME] API [DATE] 3:46:02 …" at bounding box center [705, 221] width 1241 height 107
click at [1076, 123] on span "Edit Purchase" at bounding box center [1068, 121] width 94 height 18
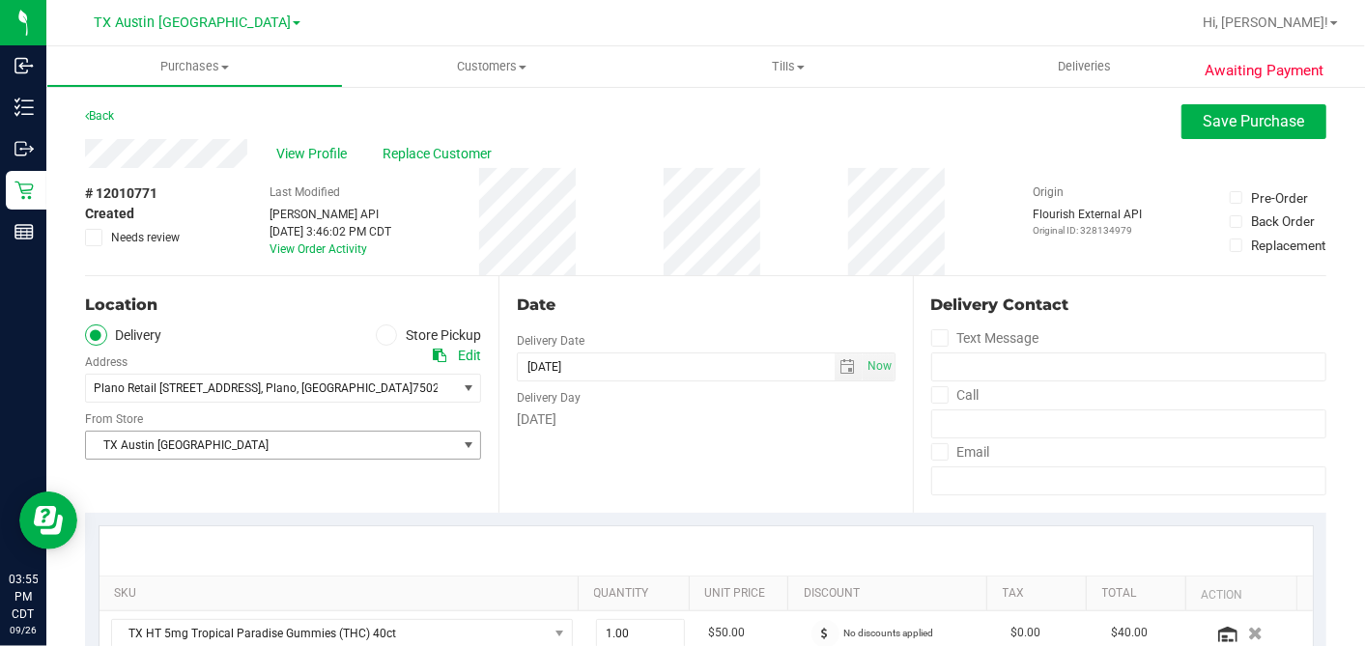
click at [212, 442] on span "TX Austin [GEOGRAPHIC_DATA]" at bounding box center [271, 445] width 370 height 27
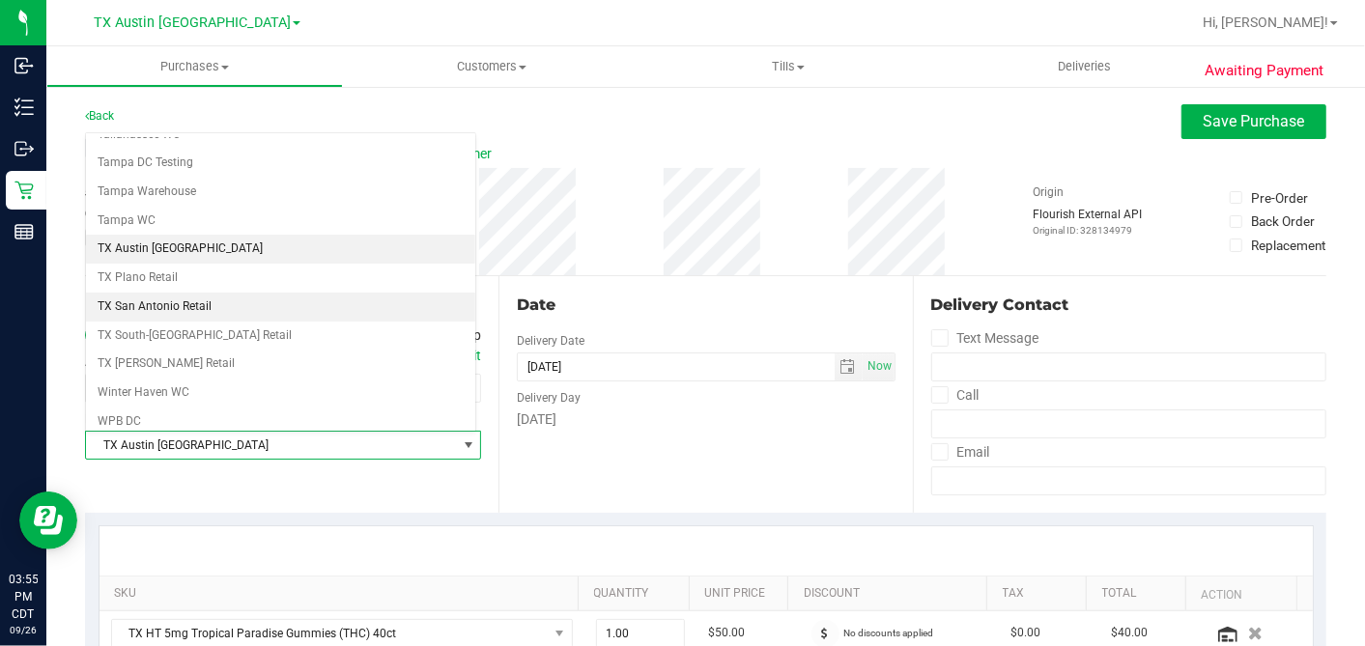
scroll to position [1373, 0]
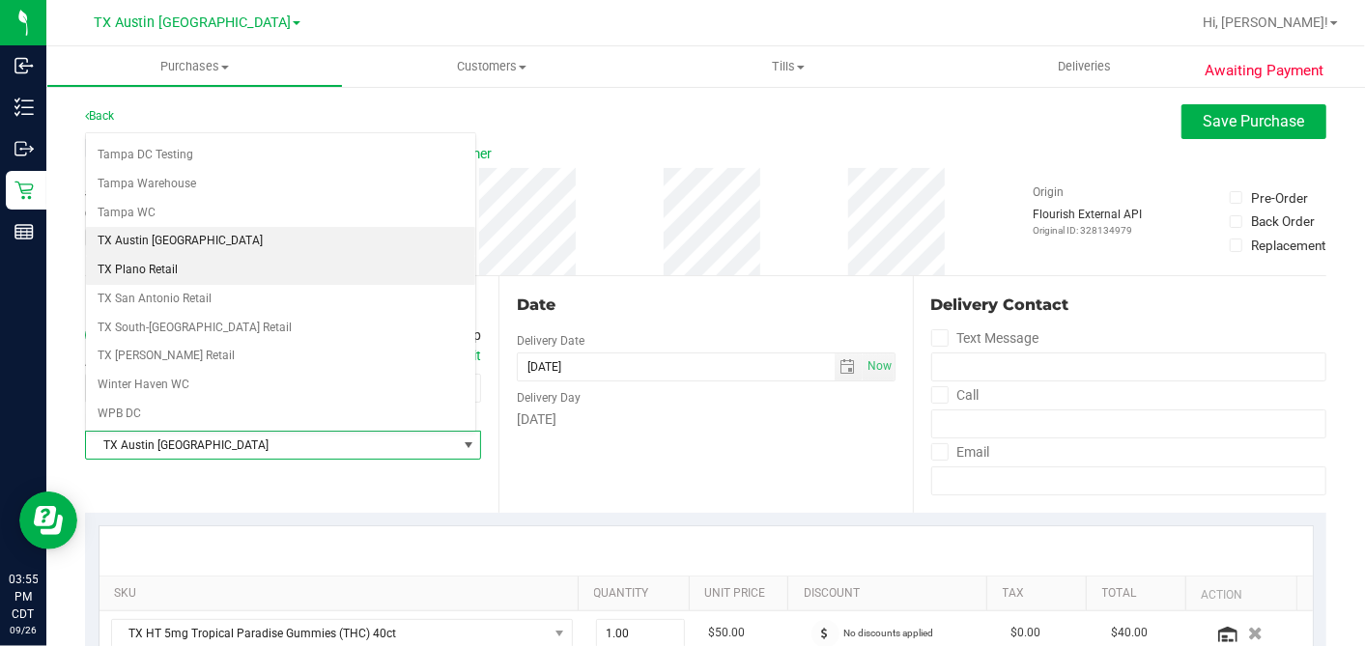
click at [155, 256] on li "TX Plano Retail" at bounding box center [280, 270] width 389 height 29
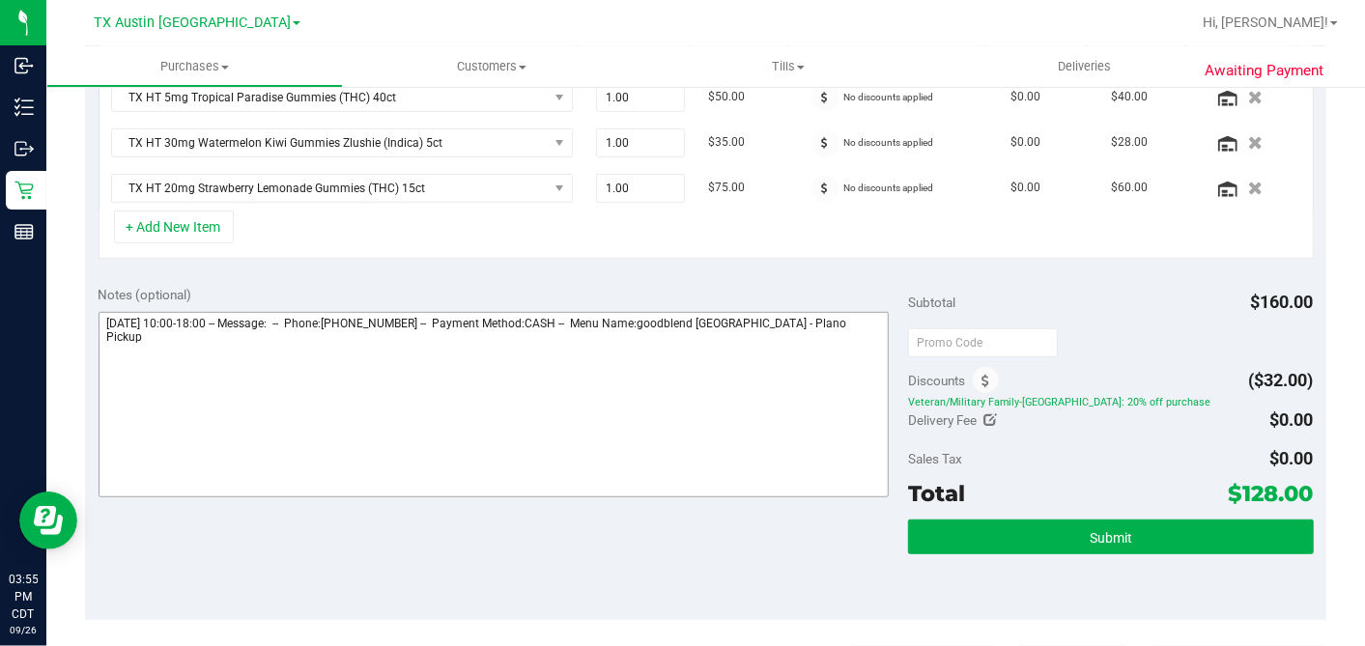
scroll to position [540, 0]
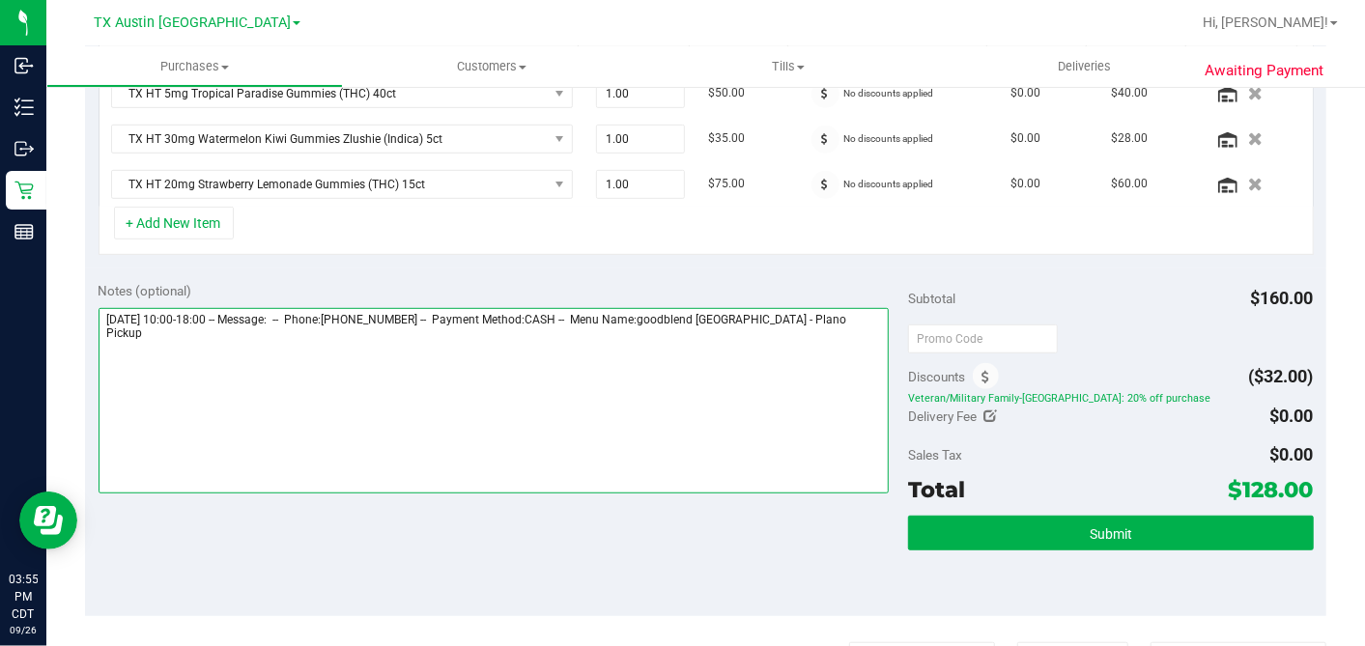
click at [841, 336] on textarea at bounding box center [494, 400] width 791 height 185
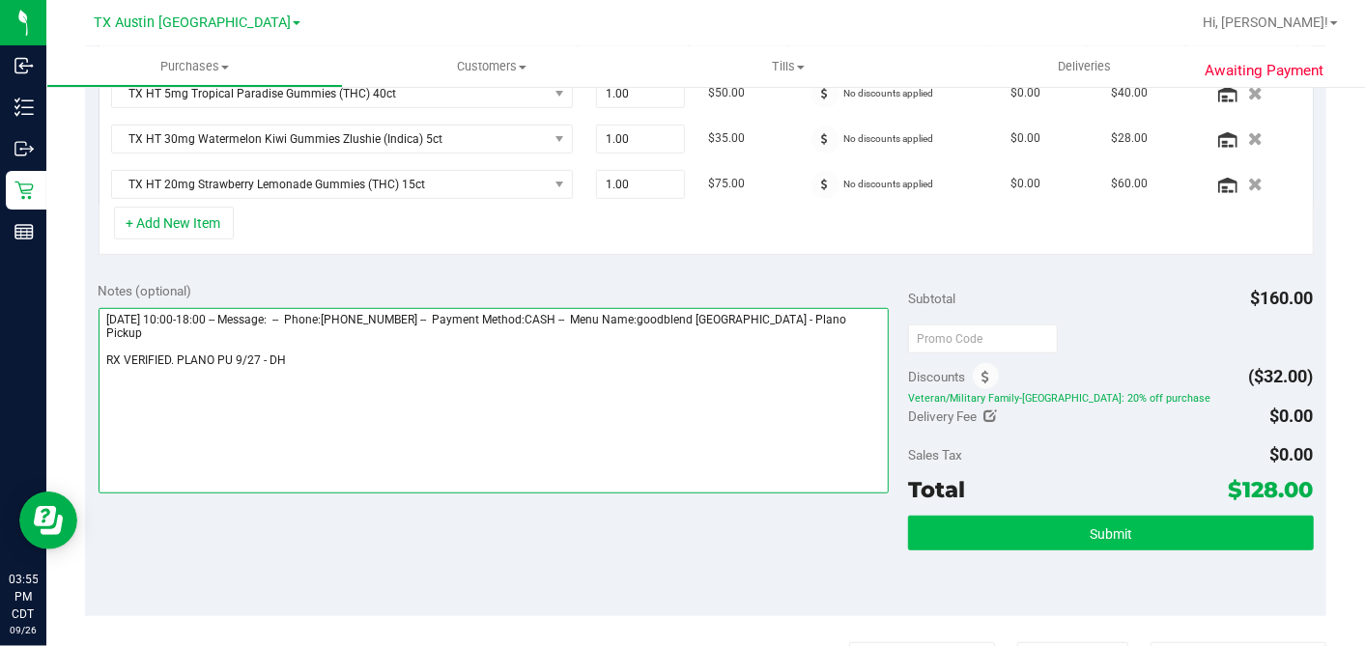
type textarea "[DATE] 10:00-18:00 -- Message: -- Phone:[PHONE_NUMBER] -- Payment Method:CASH -…"
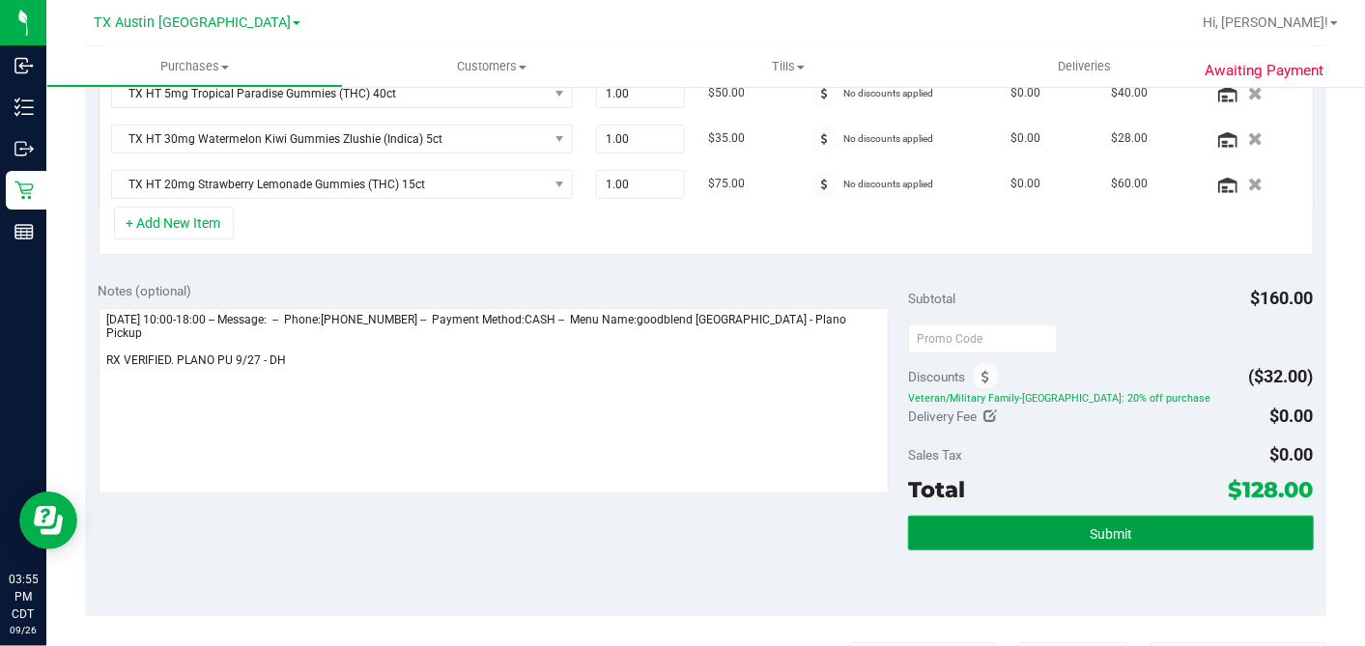
click at [1057, 519] on button "Submit" at bounding box center [1110, 533] width 405 height 35
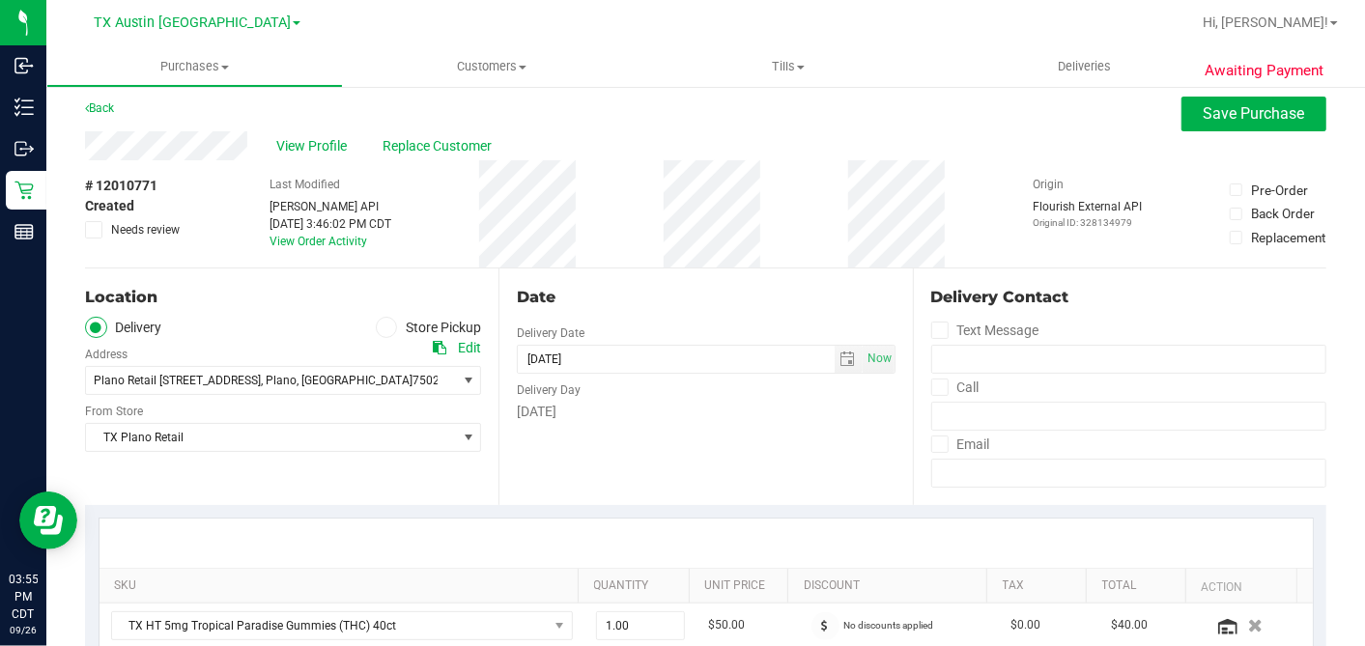
scroll to position [0, 0]
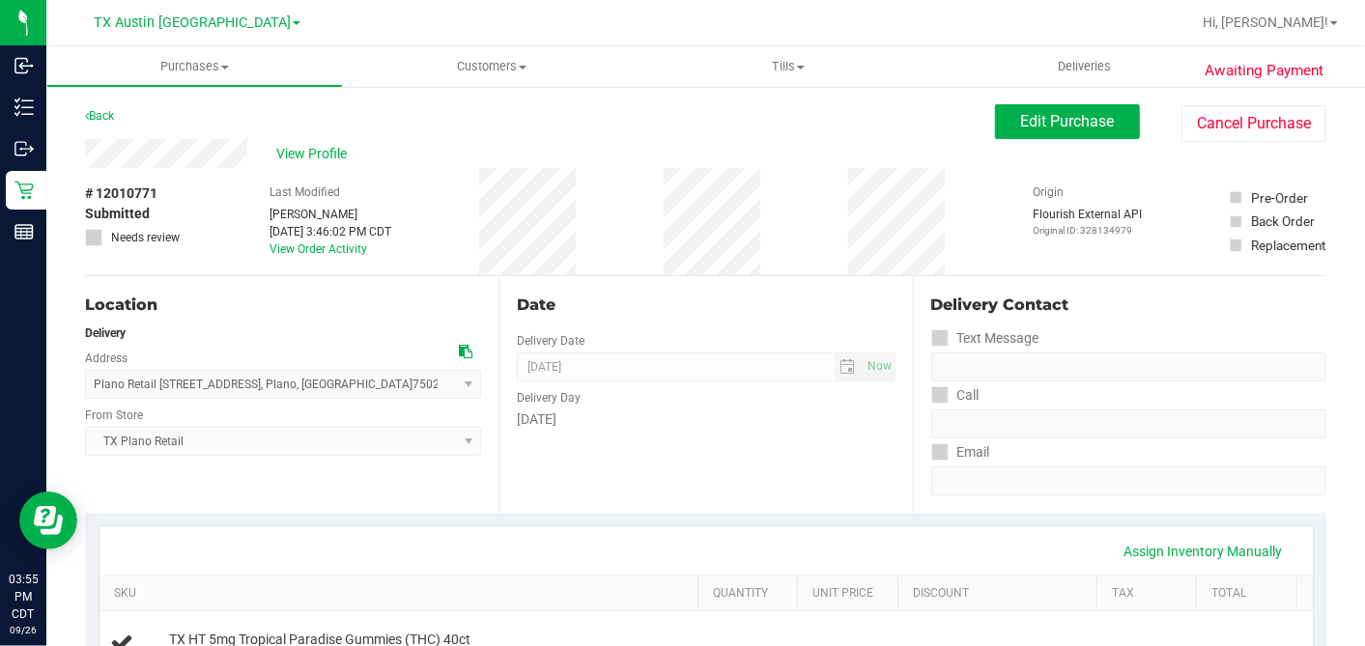
click at [320, 156] on span "View Profile" at bounding box center [314, 154] width 77 height 20
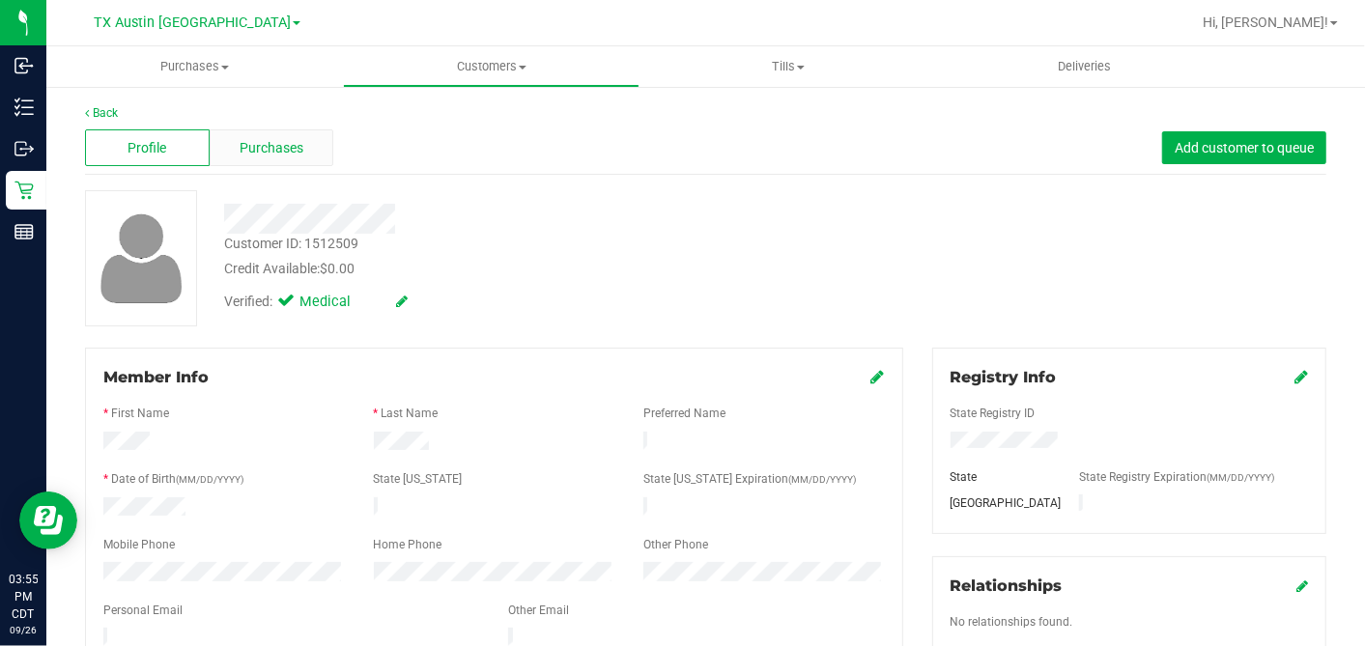
click at [256, 158] on div "Purchases" at bounding box center [272, 147] width 125 height 37
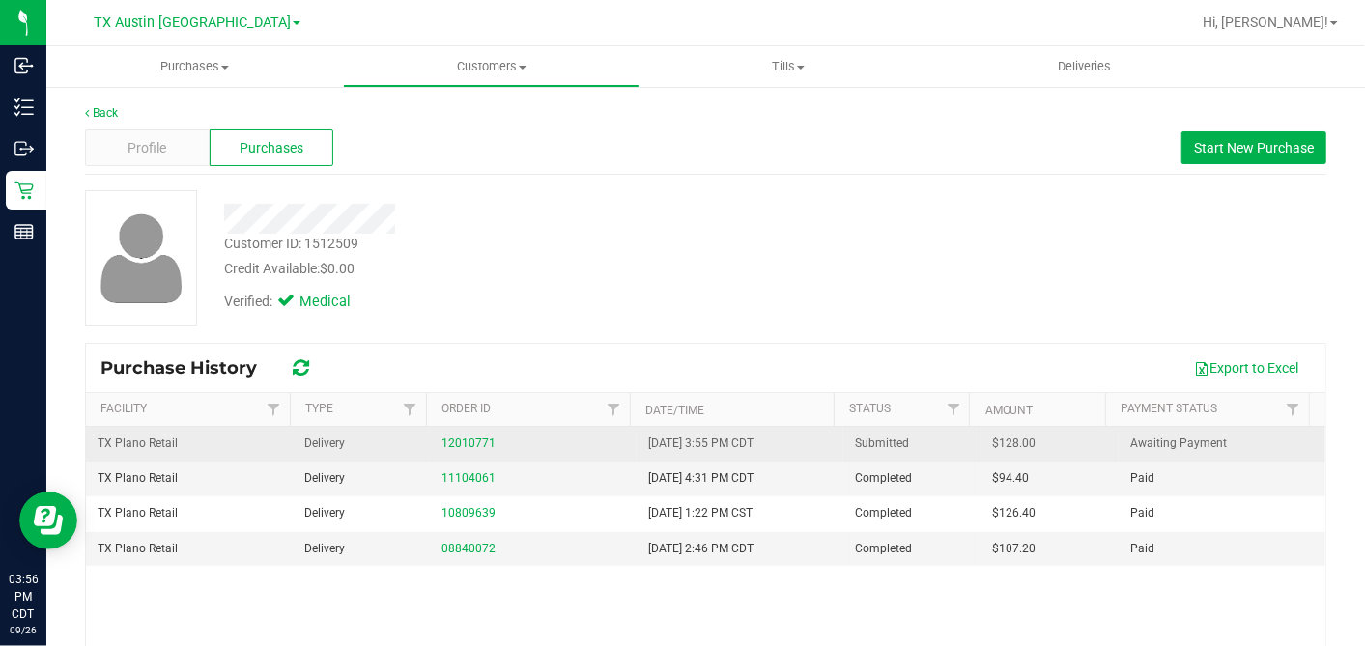
click at [981, 430] on td "$128.00" at bounding box center [1050, 444] width 138 height 35
click at [993, 439] on span "$128.00" at bounding box center [1014, 444] width 43 height 18
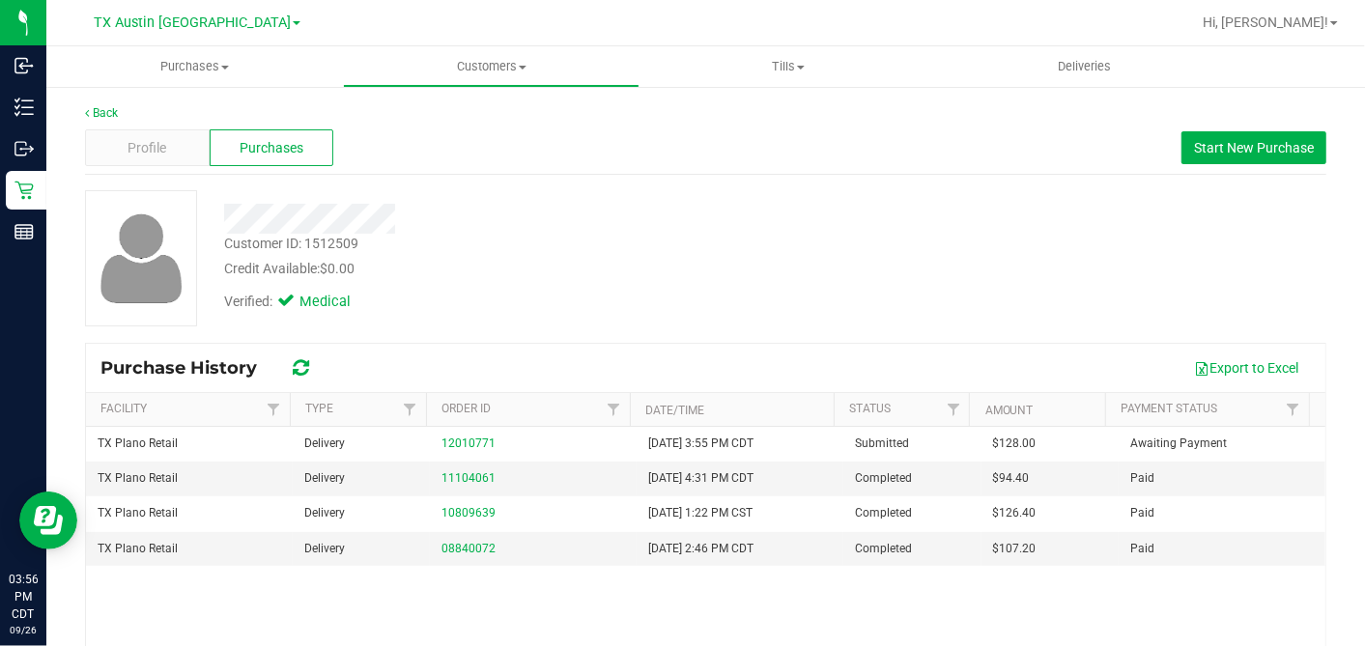
copy span "128.00"
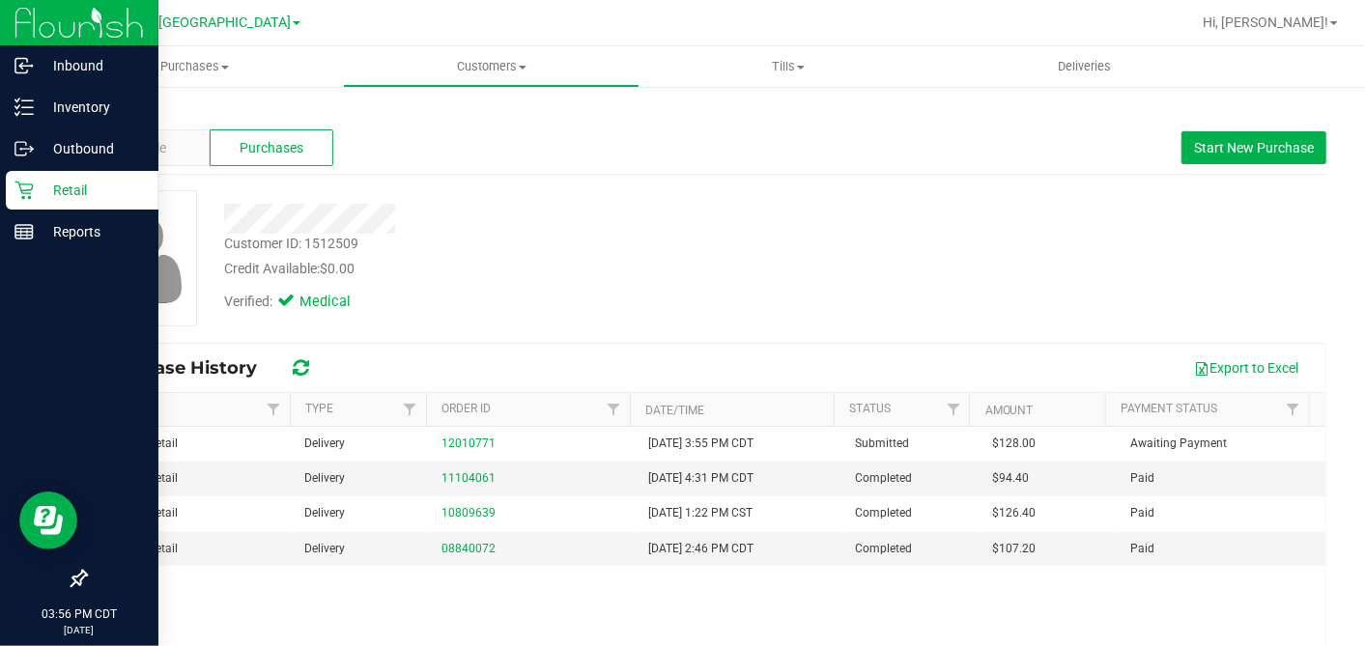
click at [27, 184] on icon at bounding box center [23, 190] width 19 height 19
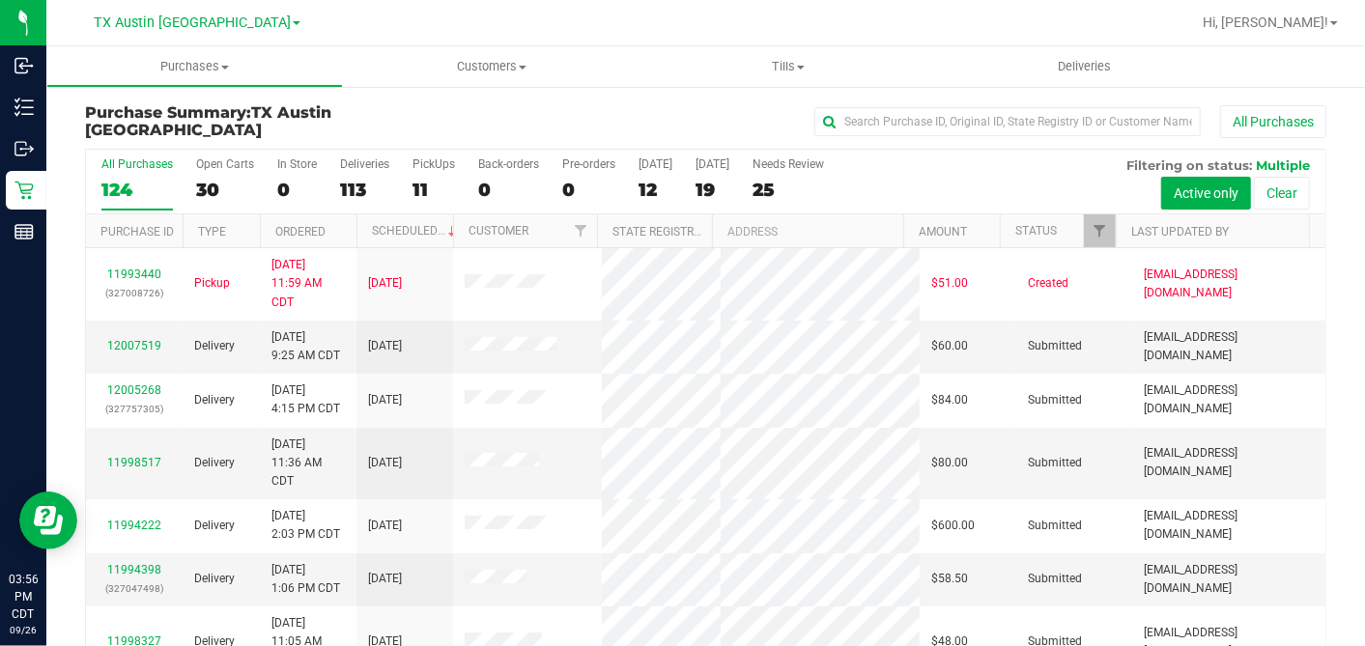
click at [703, 185] on div "19" at bounding box center [712, 190] width 34 height 22
click at [0, 0] on input "[DATE] 19" at bounding box center [0, 0] width 0 height 0
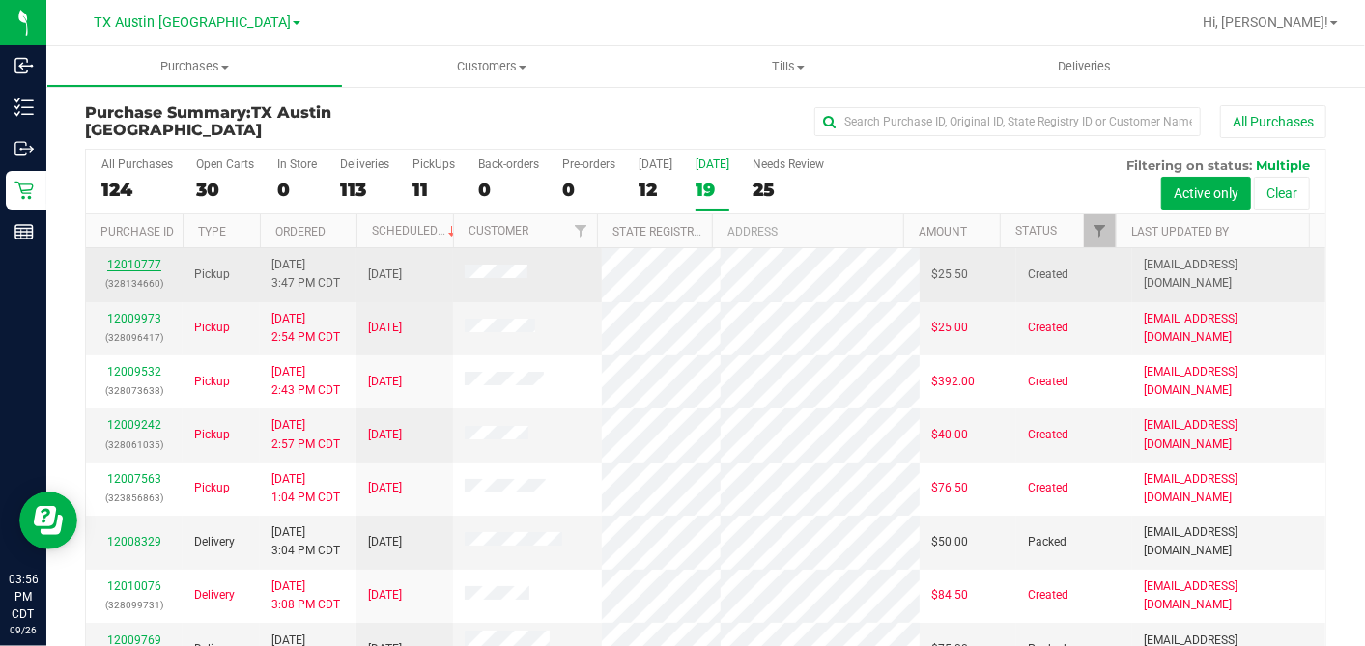
click at [132, 259] on link "12010777" at bounding box center [134, 265] width 54 height 14
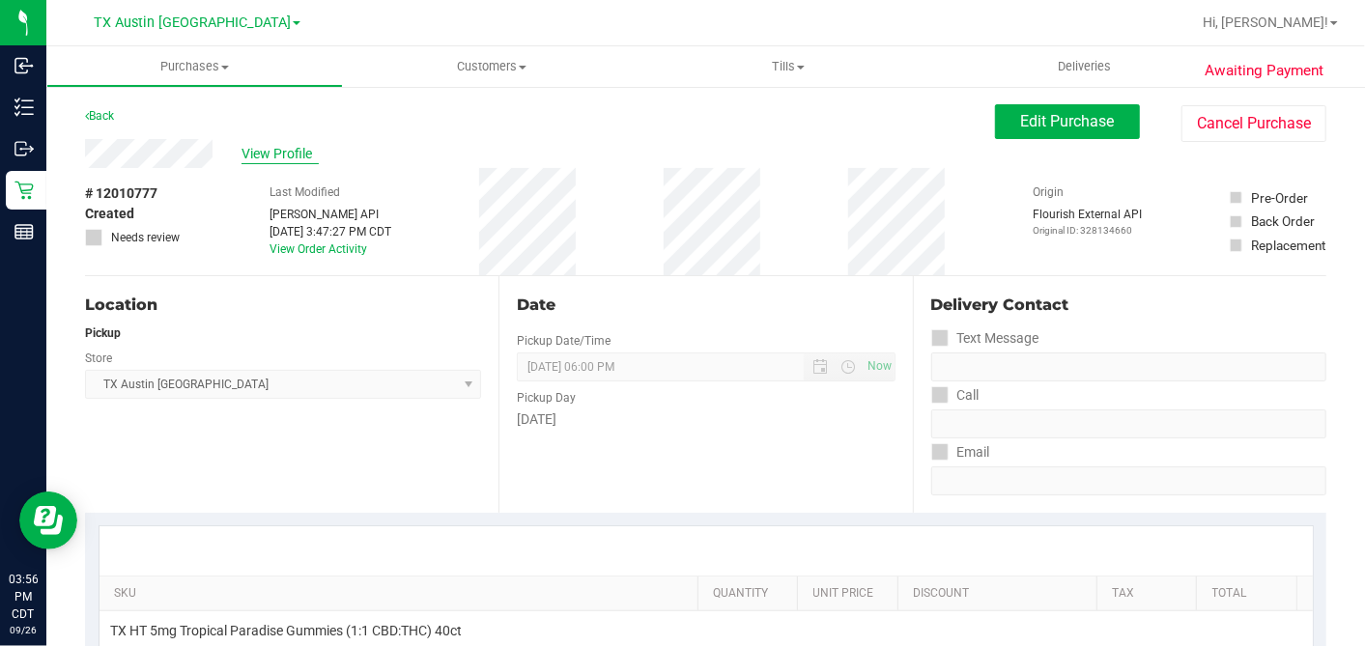
click at [281, 149] on span "View Profile" at bounding box center [279, 154] width 77 height 20
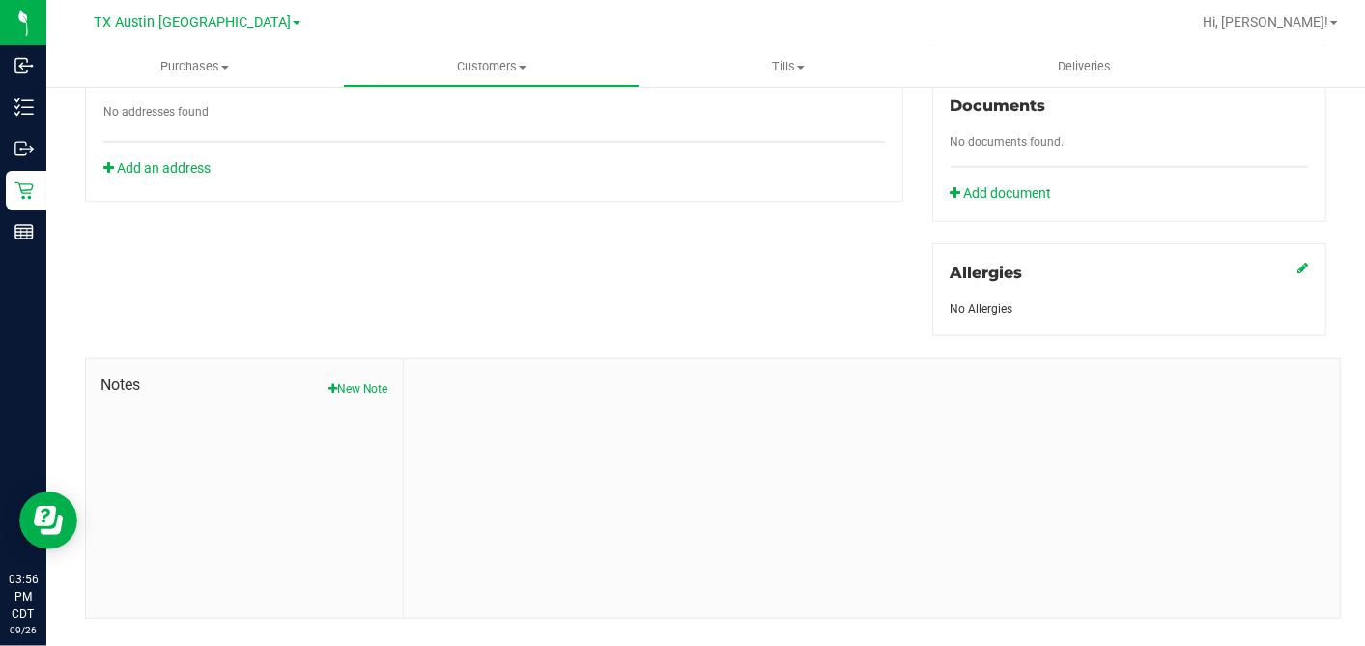
scroll to position [724, 0]
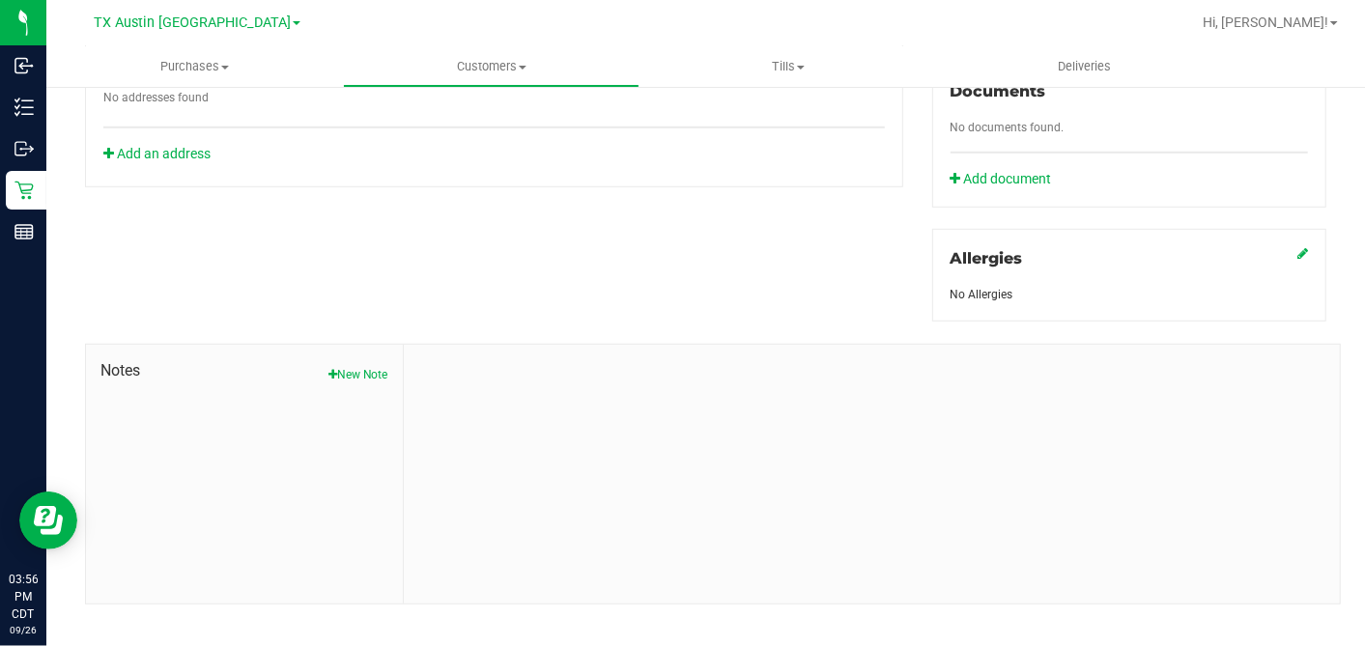
drag, startPoint x: 366, startPoint y: 341, endPoint x: 449, endPoint y: 398, distance: 100.7
click at [367, 359] on span "Notes" at bounding box center [244, 370] width 288 height 23
drag, startPoint x: 368, startPoint y: 354, endPoint x: 411, endPoint y: 381, distance: 49.9
click at [368, 366] on button "New Note" at bounding box center [358, 374] width 60 height 17
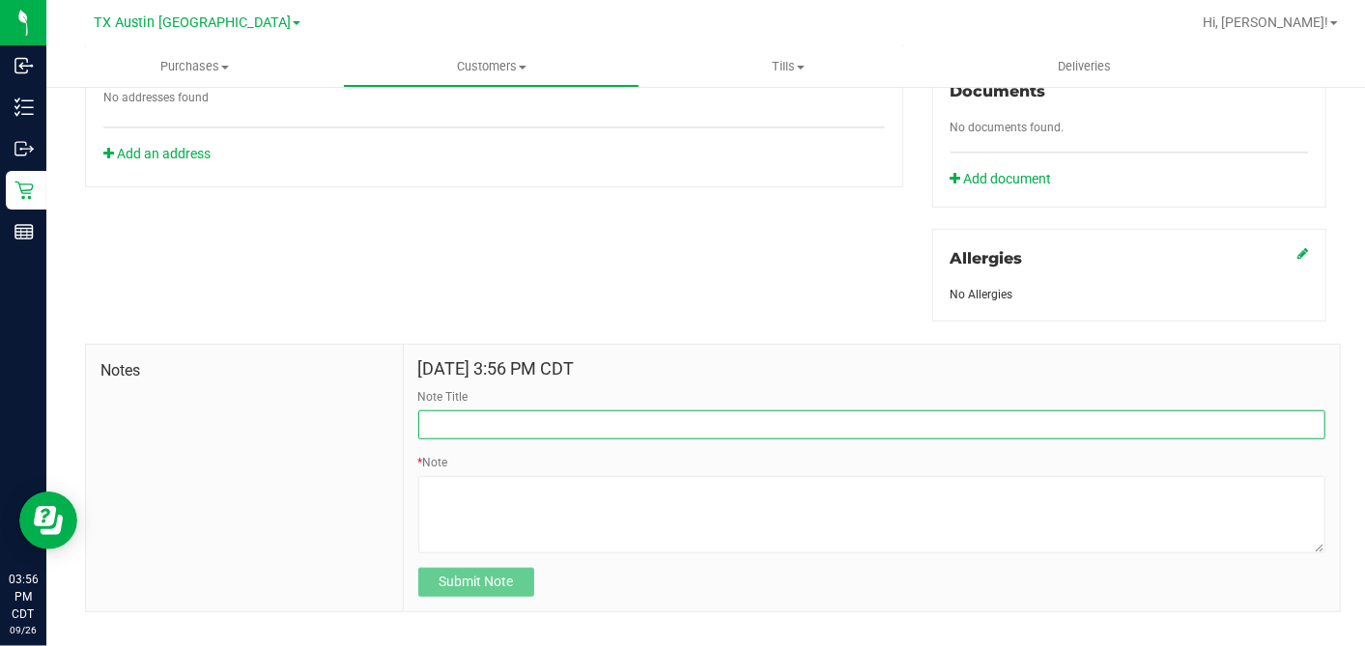
click at [474, 411] on input "Note Title" at bounding box center [871, 425] width 907 height 29
type input "[PERSON_NAME]"
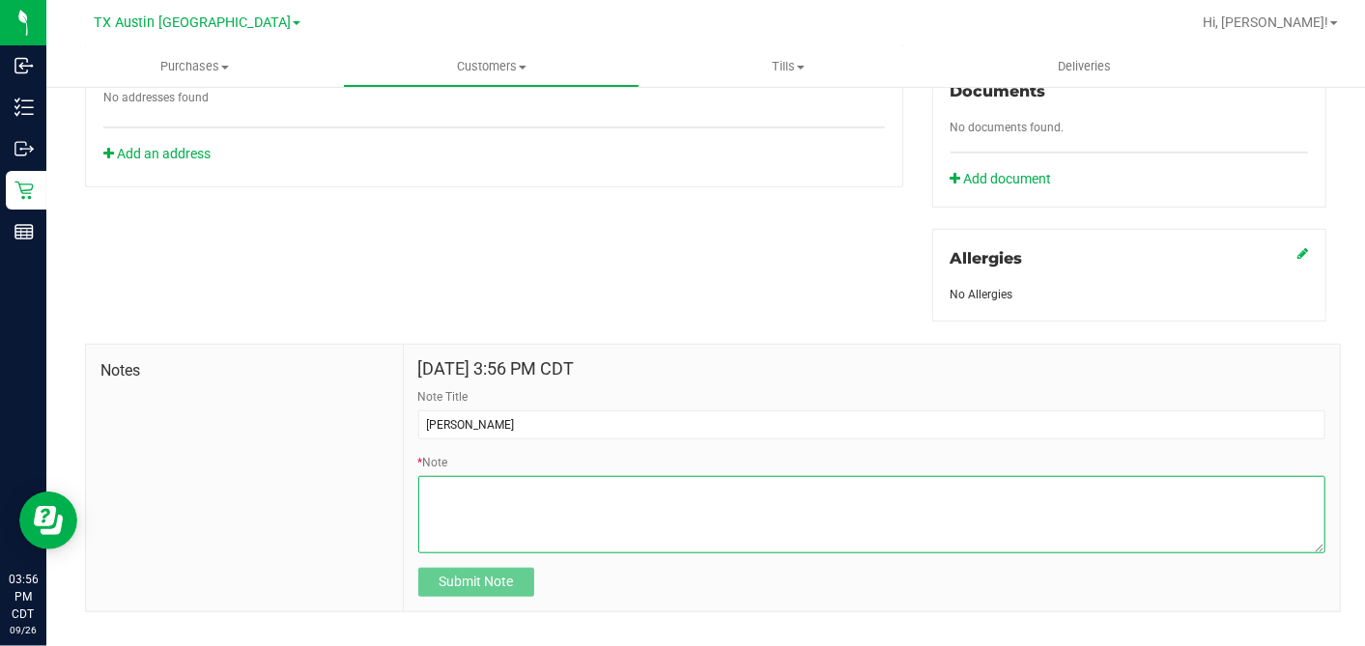
paste textarea "Patient Name: [PERSON_NAME] Address: [STREET_ADDRESS][PERSON_NAME] Phone Number…"
type textarea "Patient Name: [PERSON_NAME] Address: [STREET_ADDRESS][PERSON_NAME] Phone Number…"
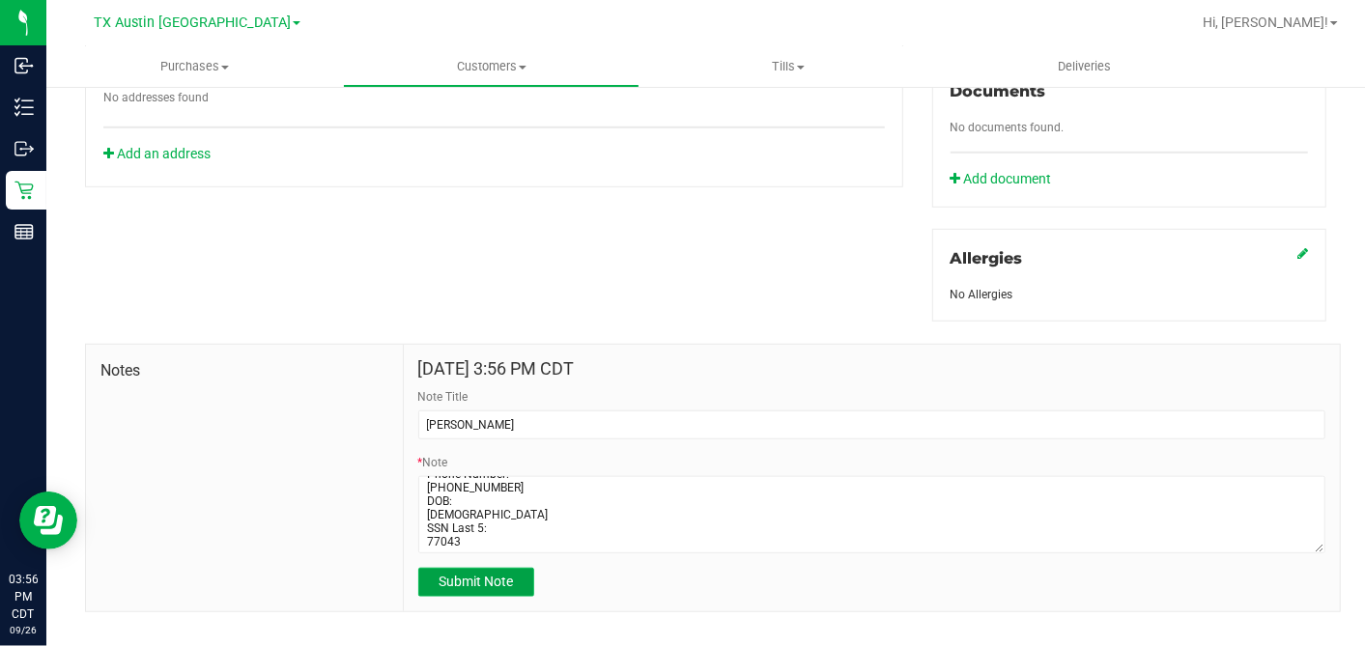
click at [493, 574] on span "Submit Note" at bounding box center [476, 581] width 74 height 15
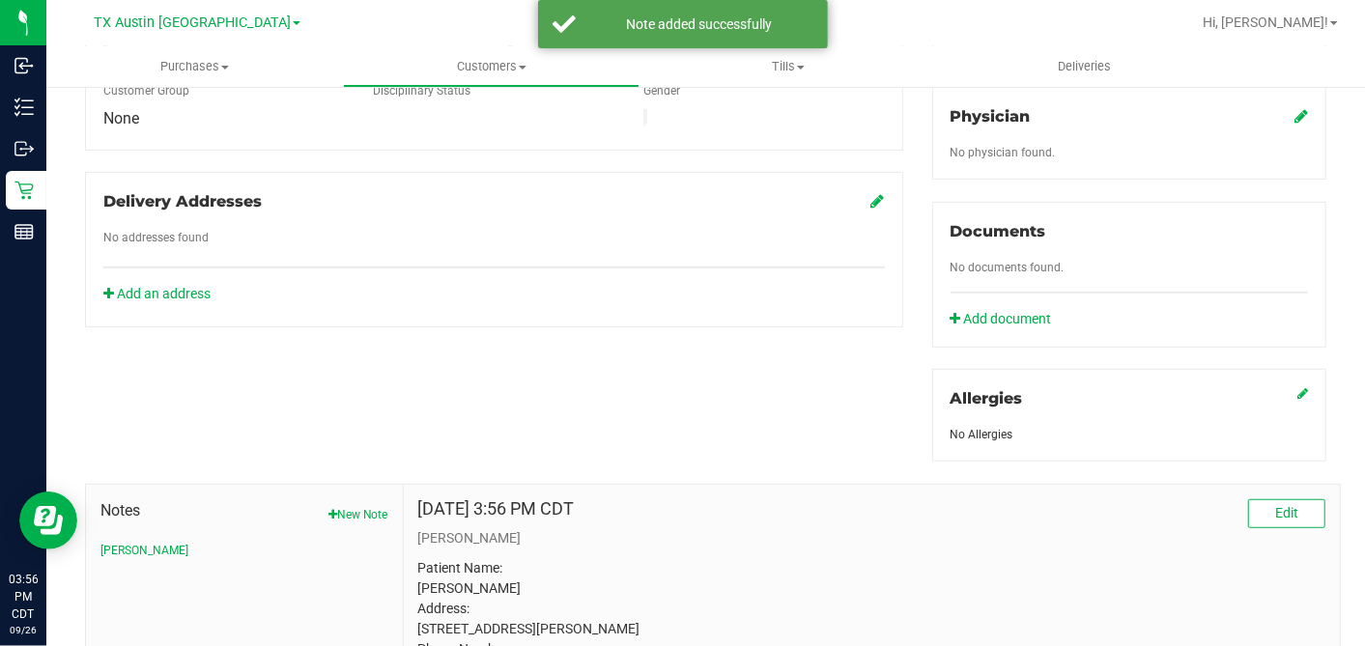
scroll to position [510, 0]
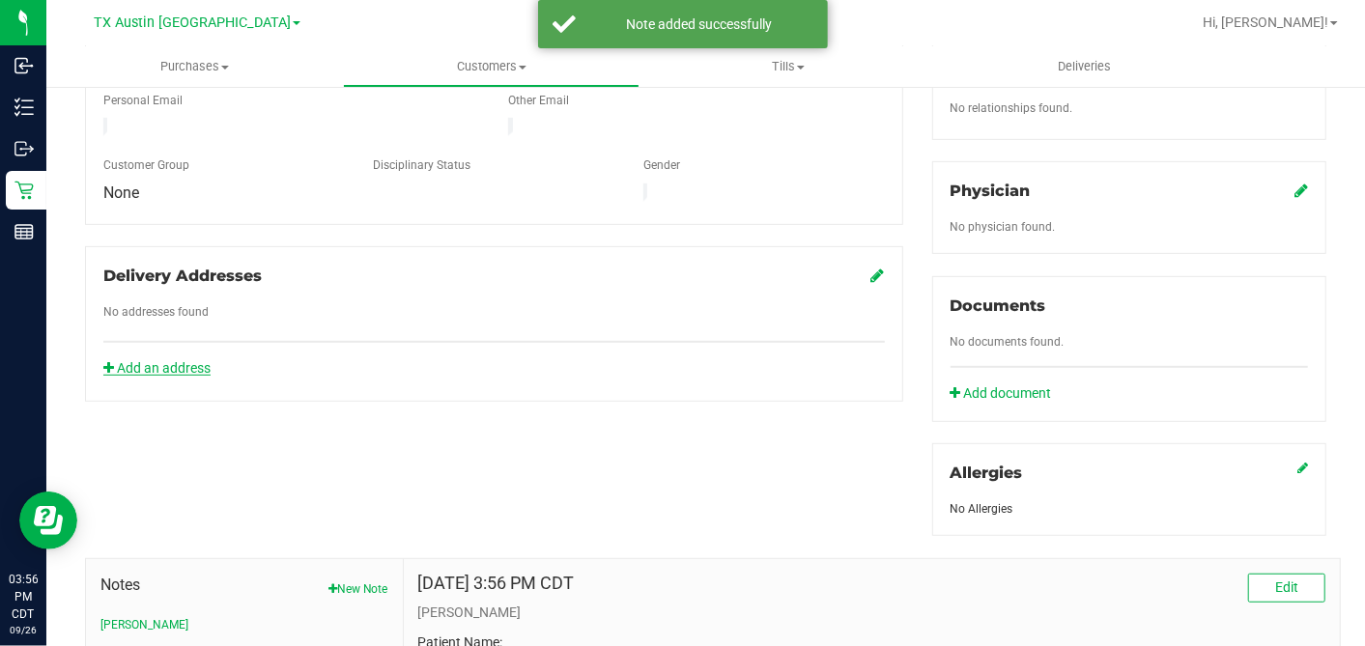
click at [211, 360] on link "Add an address" at bounding box center [156, 367] width 107 height 15
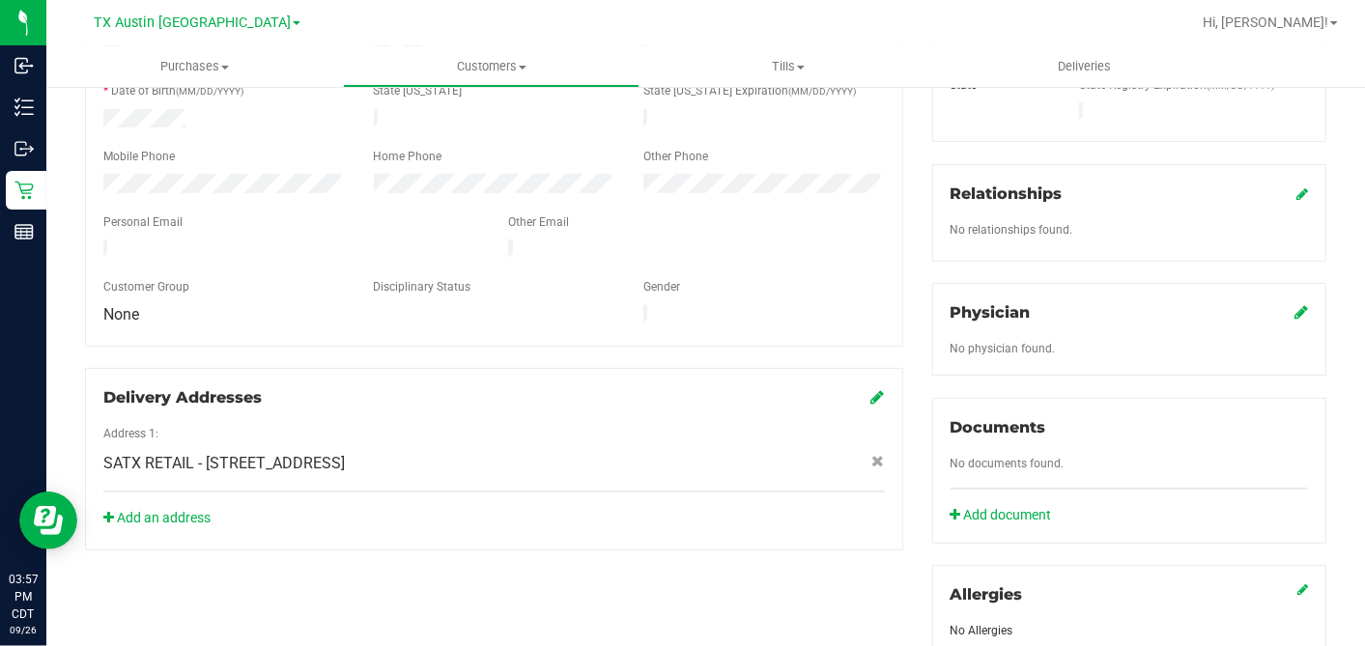
scroll to position [187, 0]
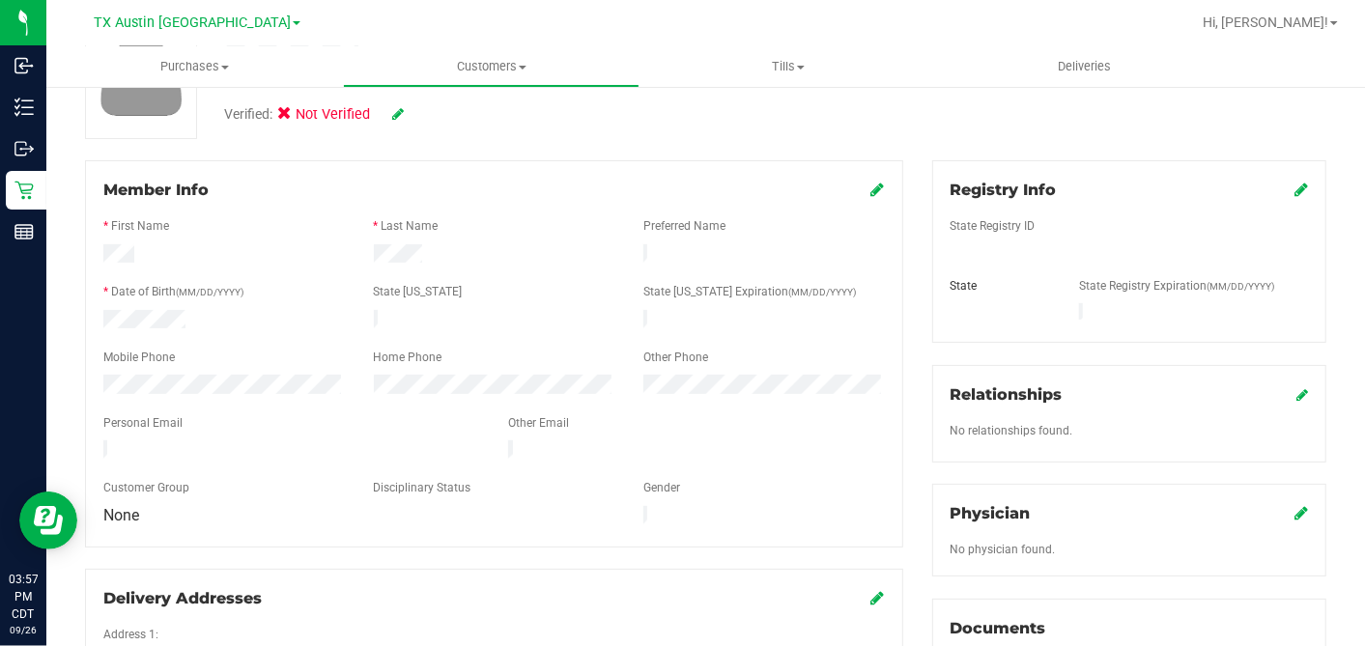
click at [1294, 505] on icon at bounding box center [1301, 512] width 14 height 15
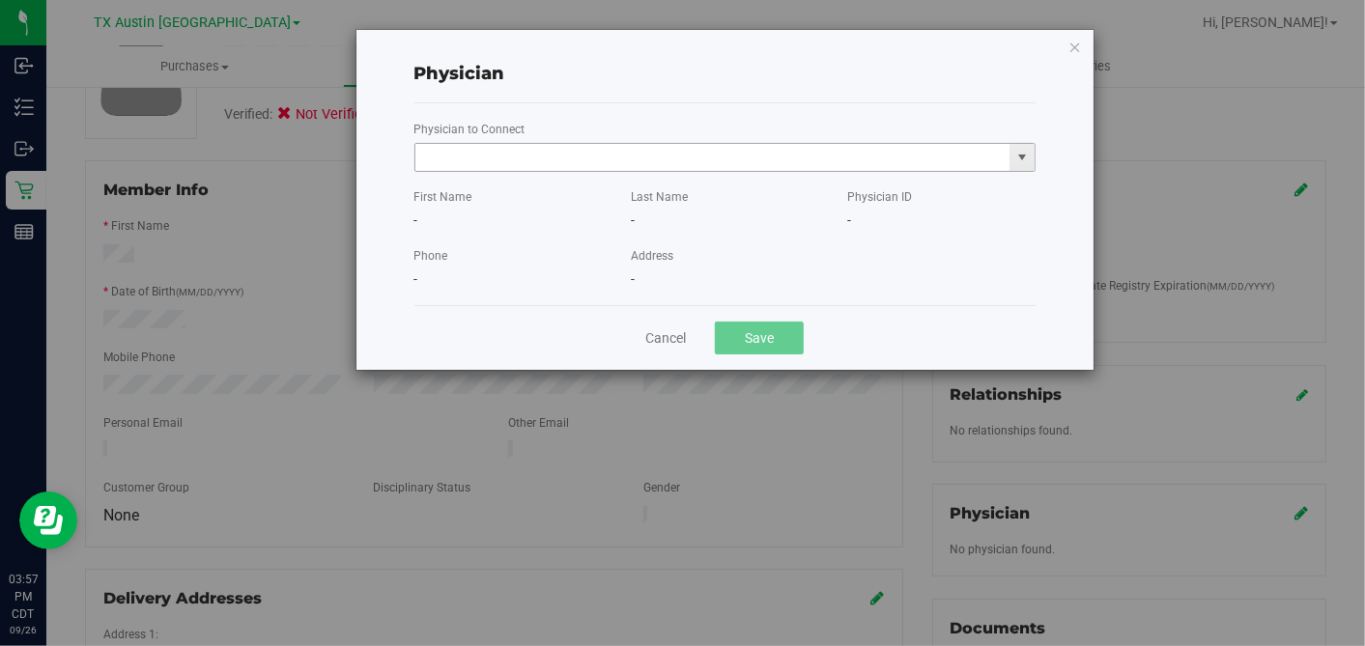
click at [689, 167] on input "text" at bounding box center [712, 157] width 595 height 27
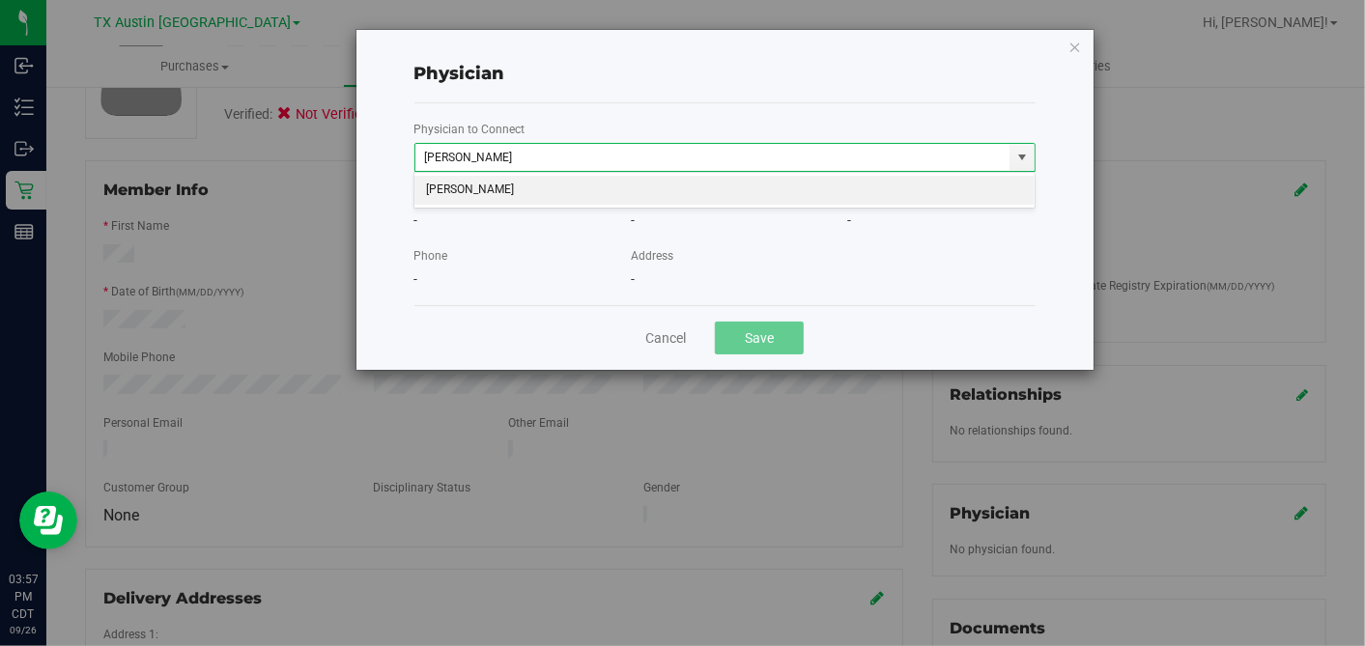
click at [695, 185] on li "[PERSON_NAME]" at bounding box center [724, 190] width 620 height 29
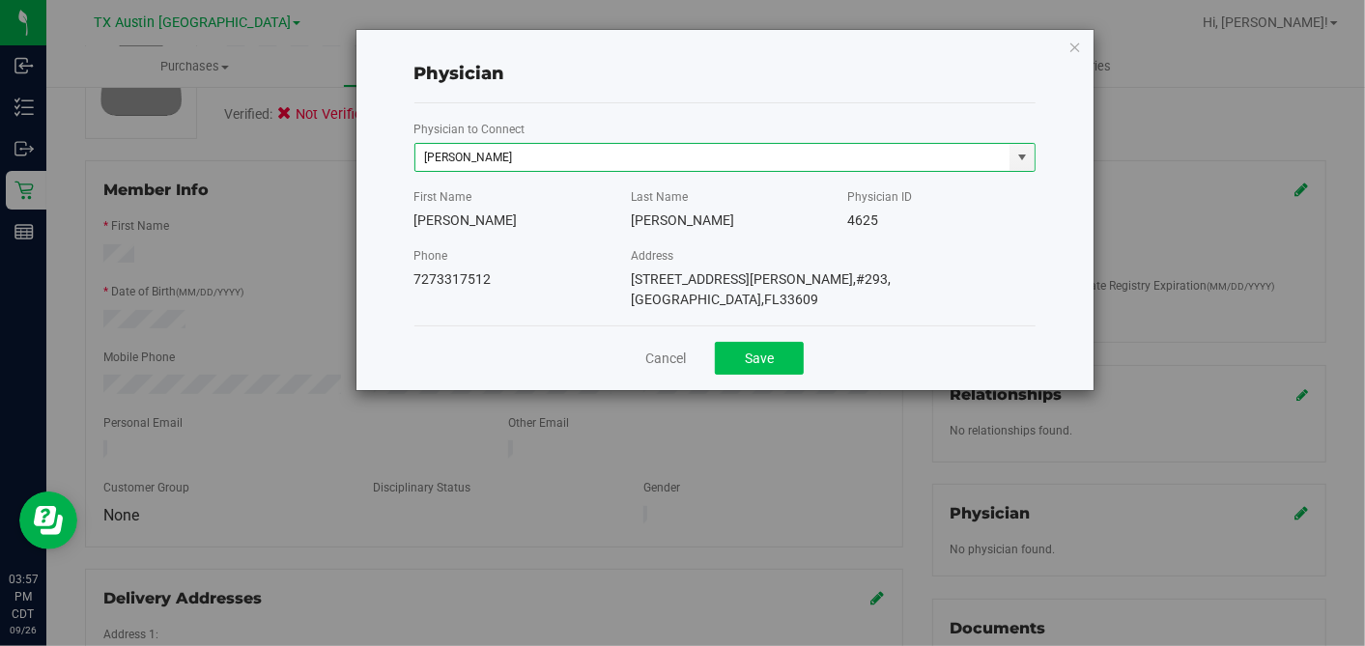
type input "[PERSON_NAME]"
click at [759, 342] on button "Save" at bounding box center [759, 358] width 89 height 33
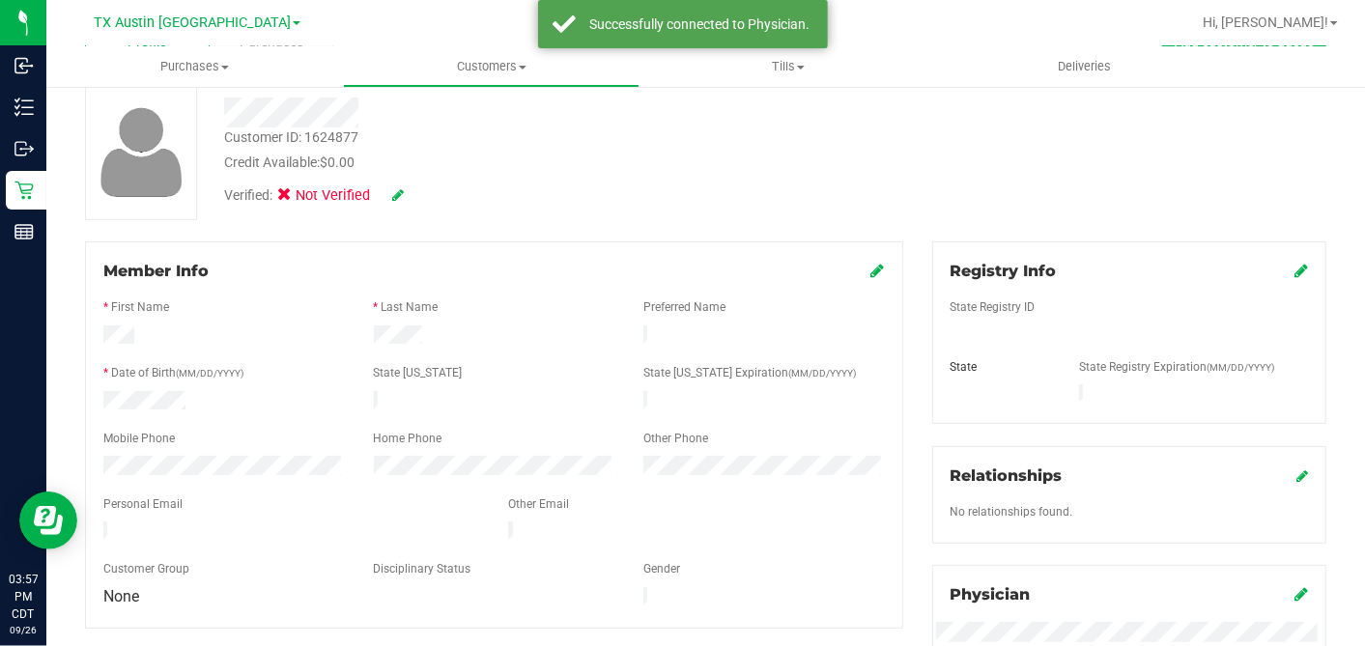
scroll to position [0, 0]
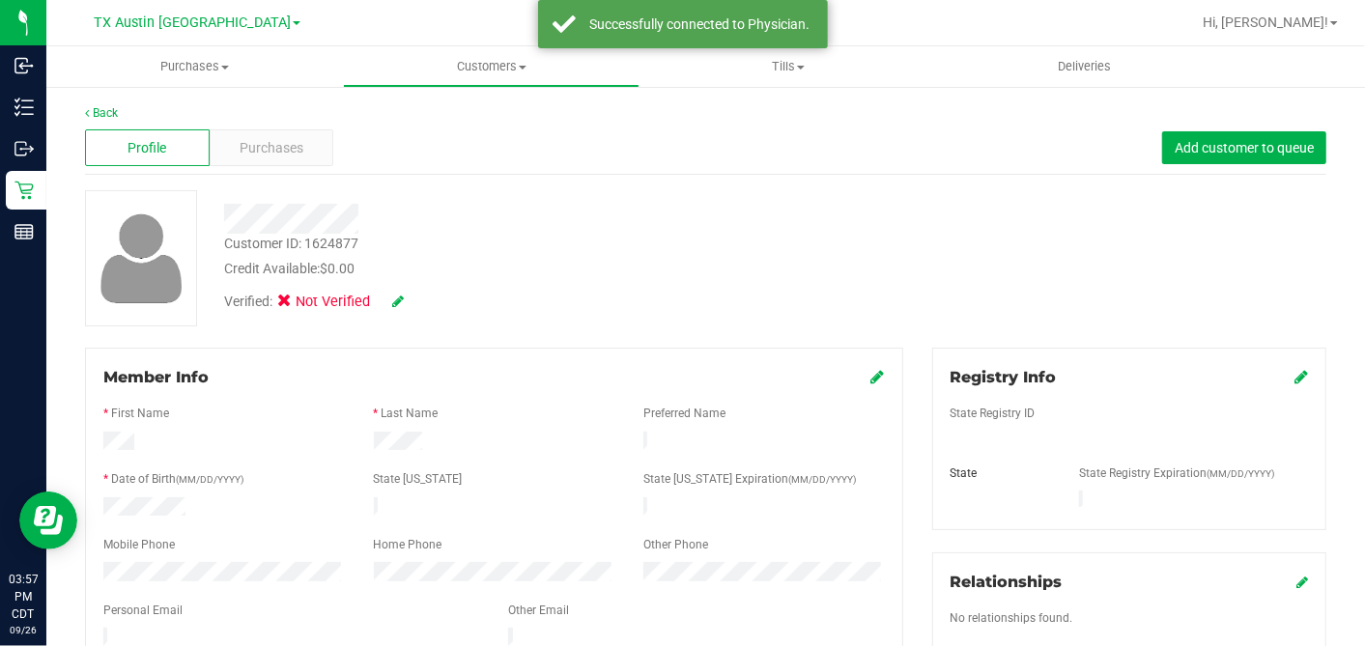
click at [1294, 378] on icon at bounding box center [1301, 376] width 14 height 15
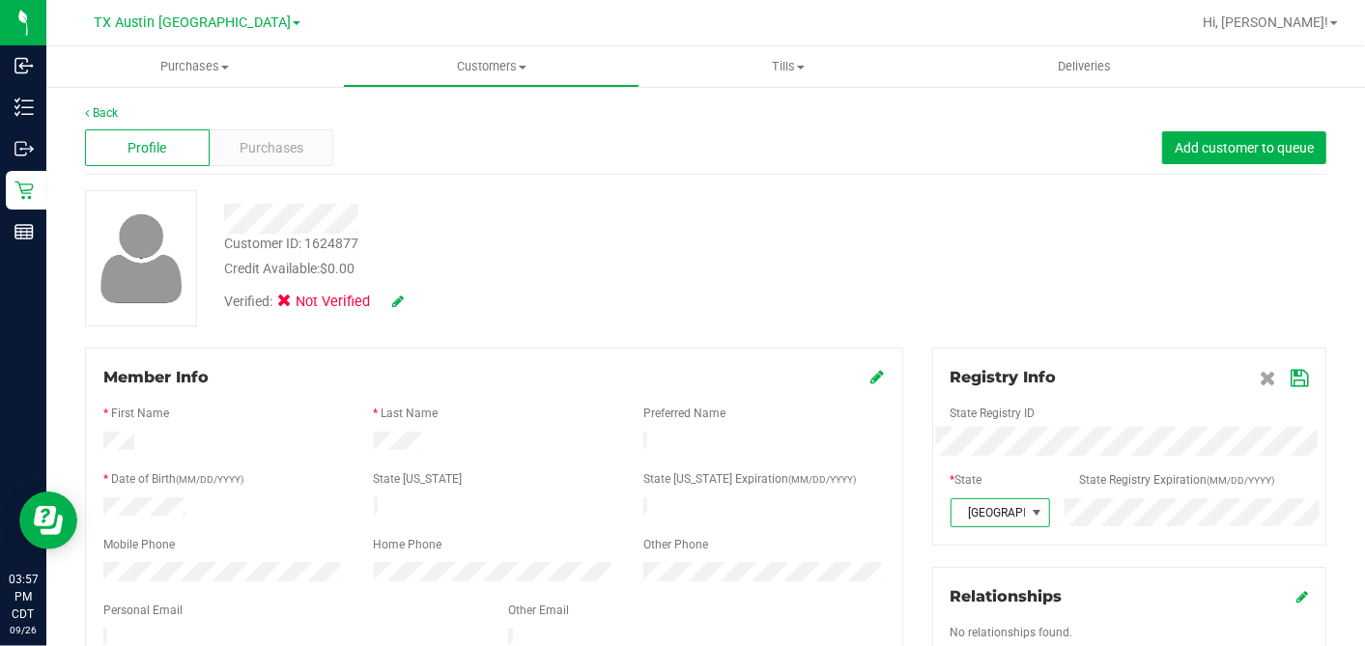
click at [1290, 381] on icon at bounding box center [1298, 378] width 17 height 15
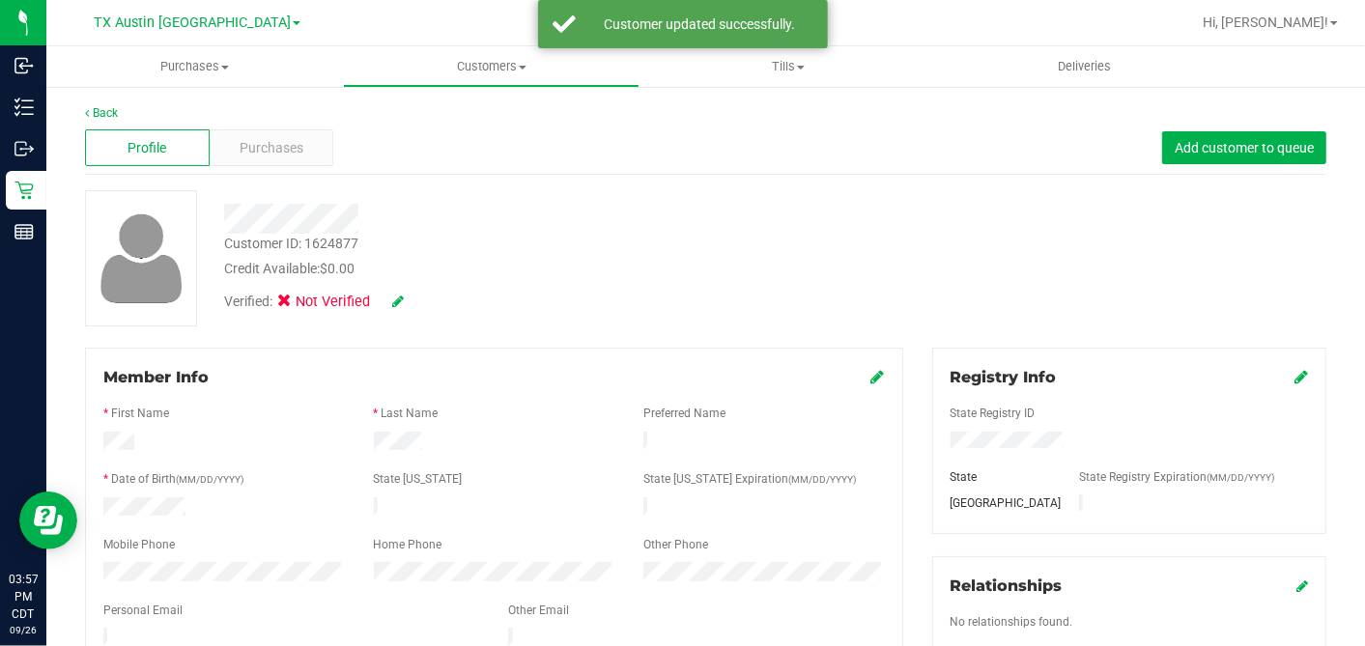
click at [871, 379] on icon at bounding box center [878, 376] width 14 height 15
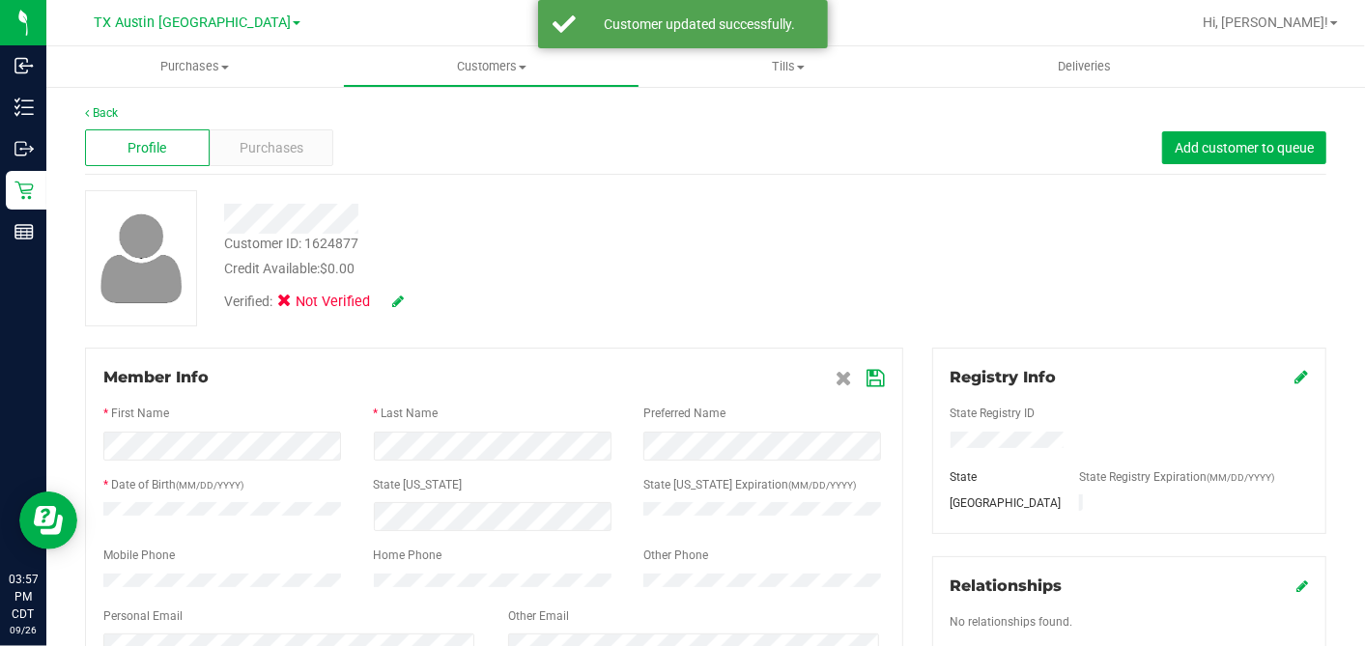
click at [869, 378] on icon at bounding box center [875, 378] width 17 height 15
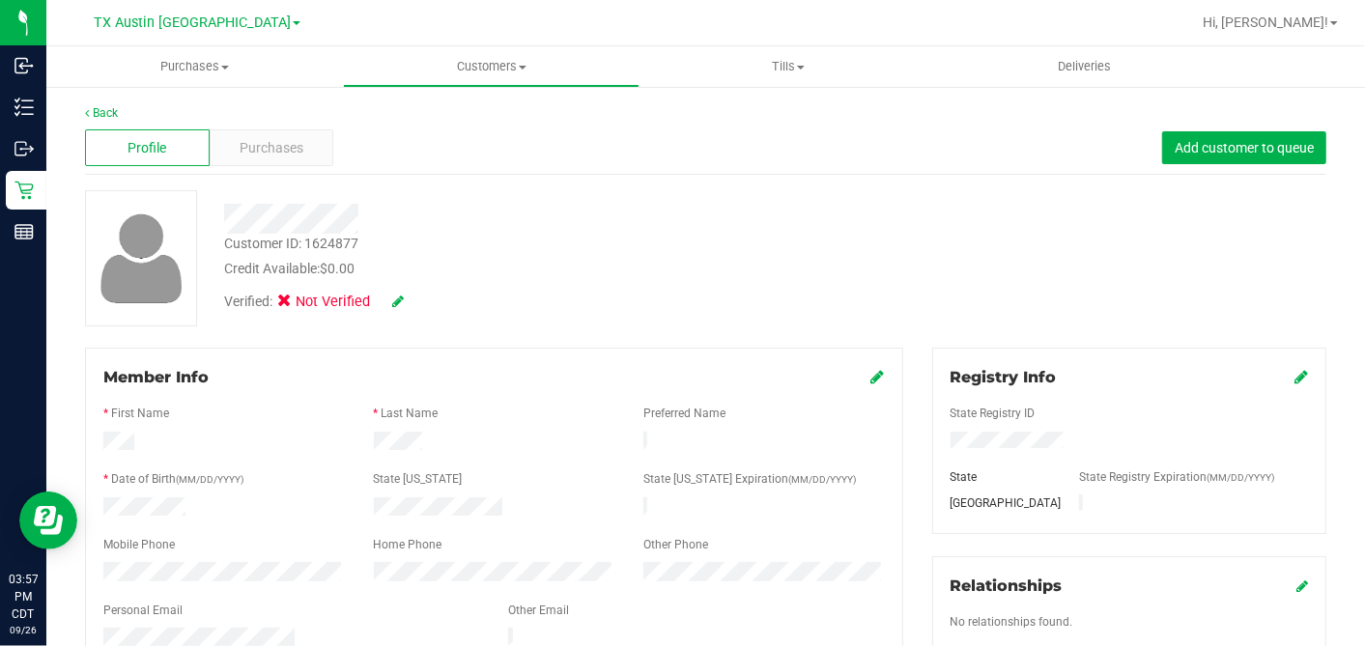
click at [392, 297] on icon at bounding box center [398, 302] width 12 height 14
click at [292, 304] on icon at bounding box center [290, 304] width 13 height 0
click at [0, 0] on input "Medical" at bounding box center [0, 0] width 0 height 0
drag, startPoint x: 423, startPoint y: 300, endPoint x: 518, endPoint y: 280, distance: 96.8
click at [423, 300] on icon at bounding box center [423, 303] width 15 height 14
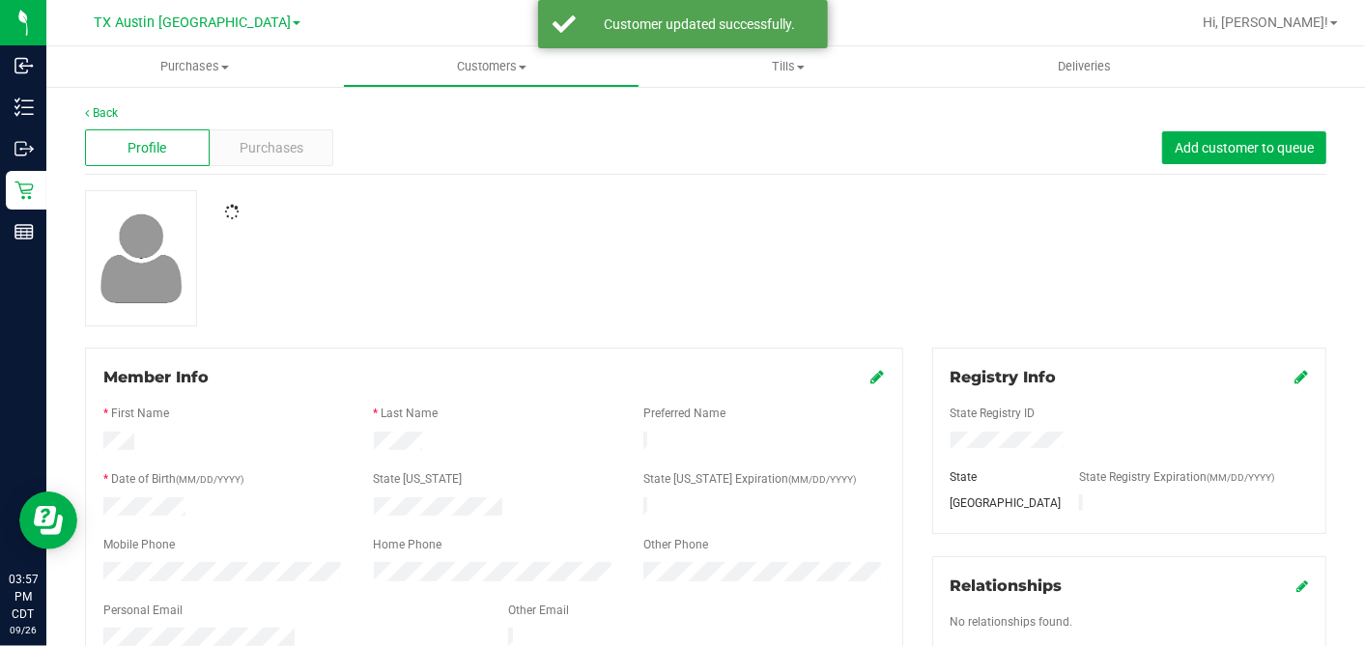
click at [529, 276] on div at bounding box center [706, 258] width 1270 height 136
click at [297, 150] on span "Purchases" at bounding box center [272, 148] width 64 height 20
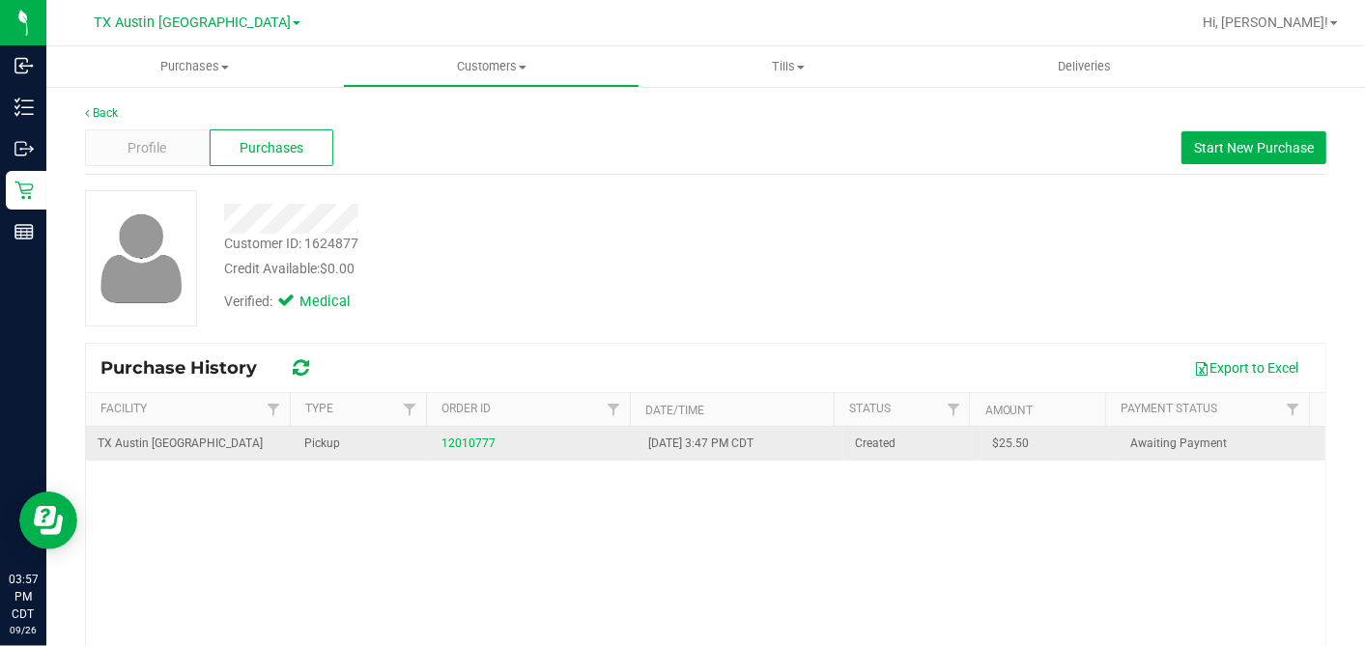
click at [452, 432] on td "12010777" at bounding box center [533, 444] width 207 height 34
click at [453, 440] on link "12010777" at bounding box center [468, 444] width 54 height 14
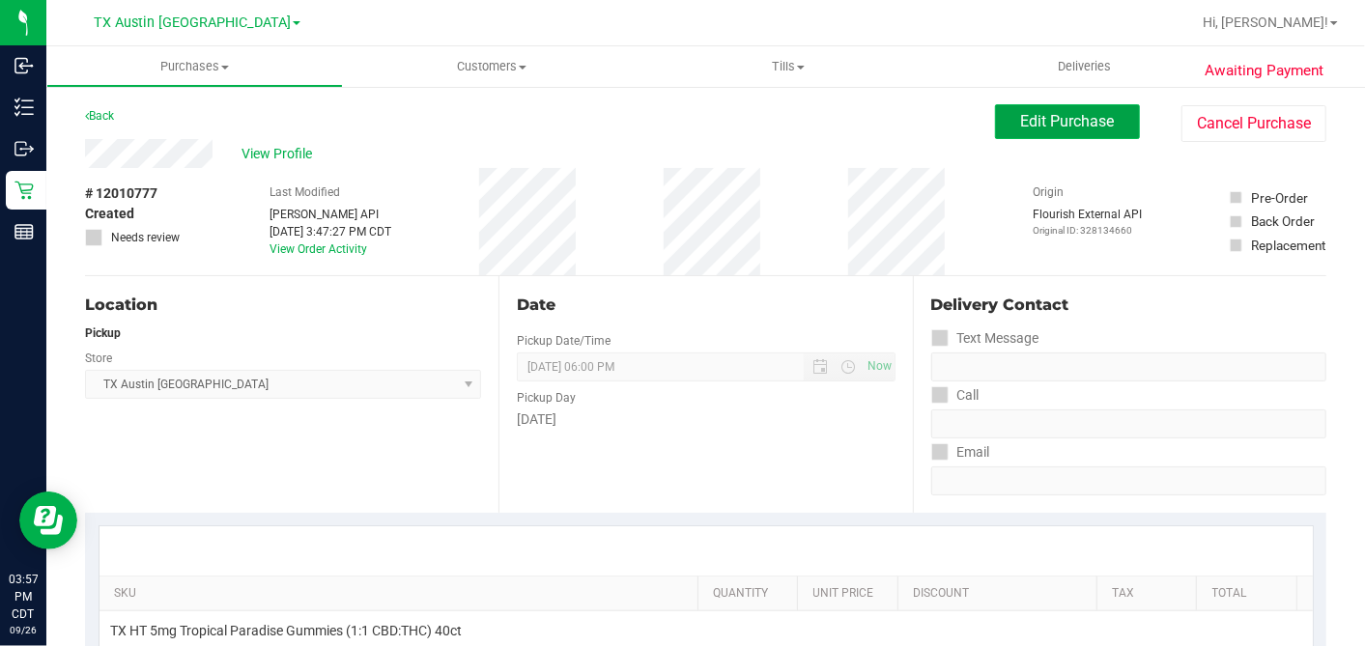
click at [1003, 121] on button "Edit Purchase" at bounding box center [1067, 121] width 145 height 35
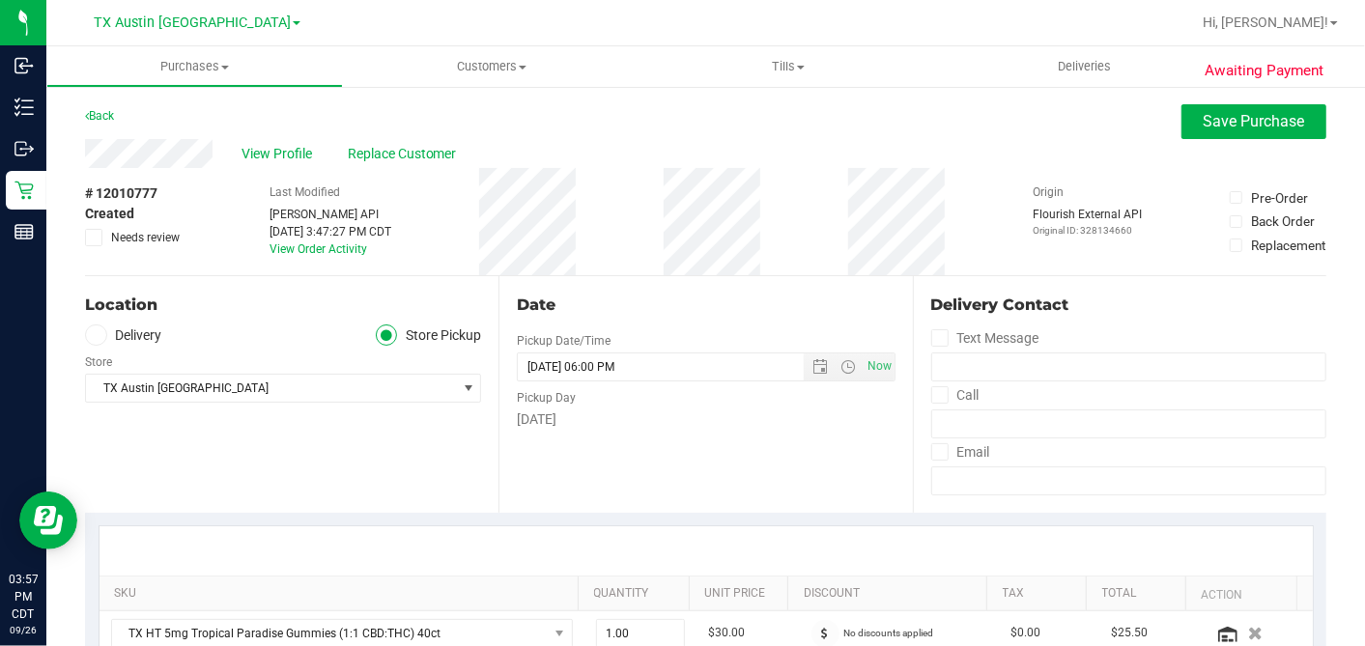
click at [96, 342] on span at bounding box center [96, 336] width 22 height 22
click at [0, 0] on input "Delivery" at bounding box center [0, 0] width 0 height 0
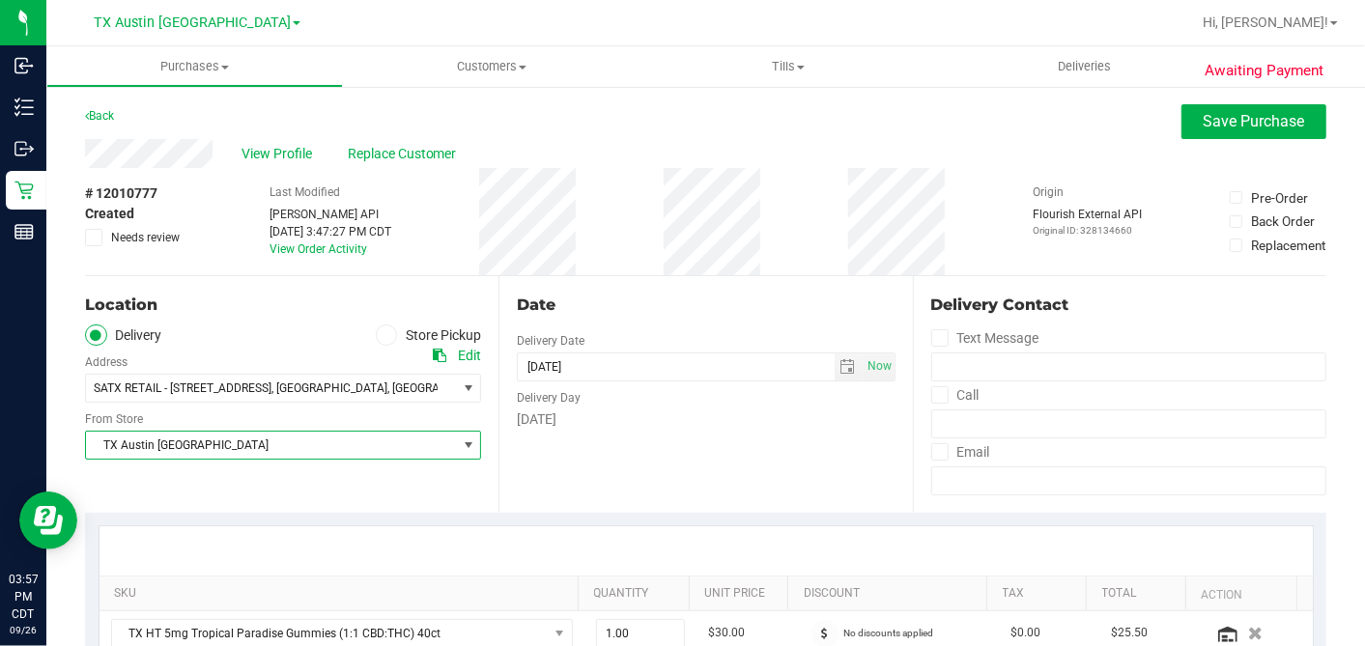
click at [171, 449] on span "TX Austin [GEOGRAPHIC_DATA]" at bounding box center [271, 445] width 370 height 27
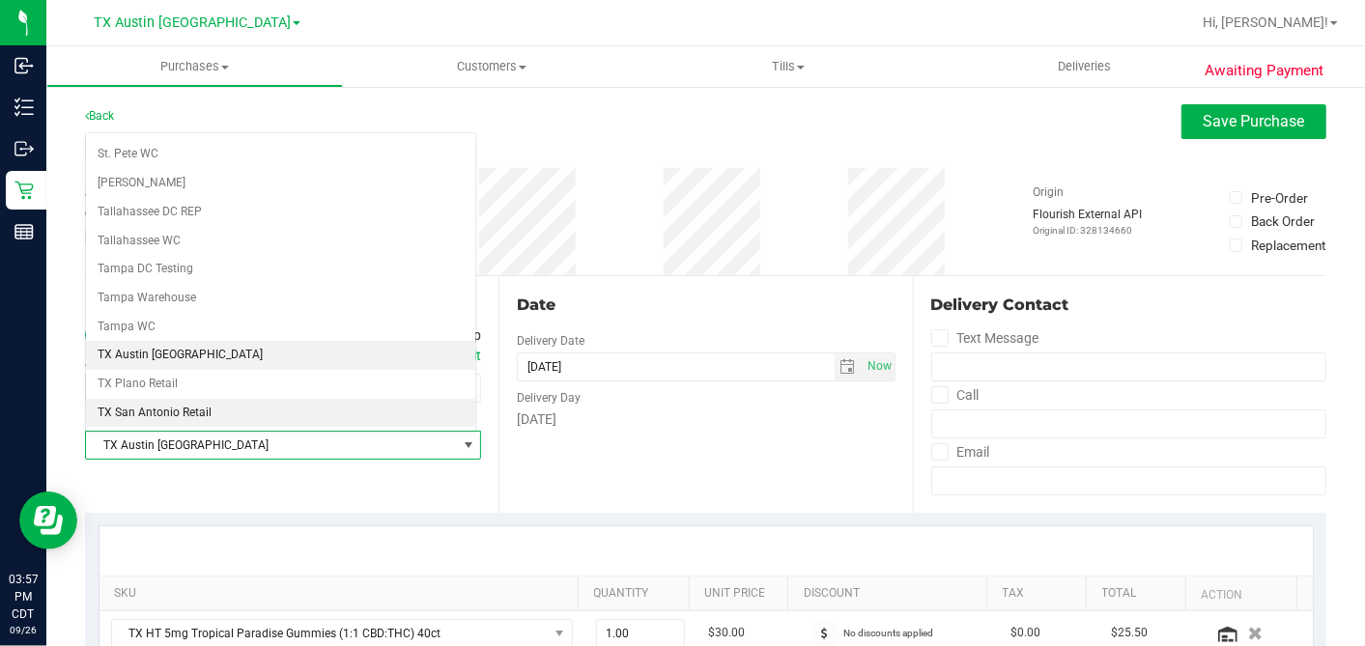
scroll to position [1373, 0]
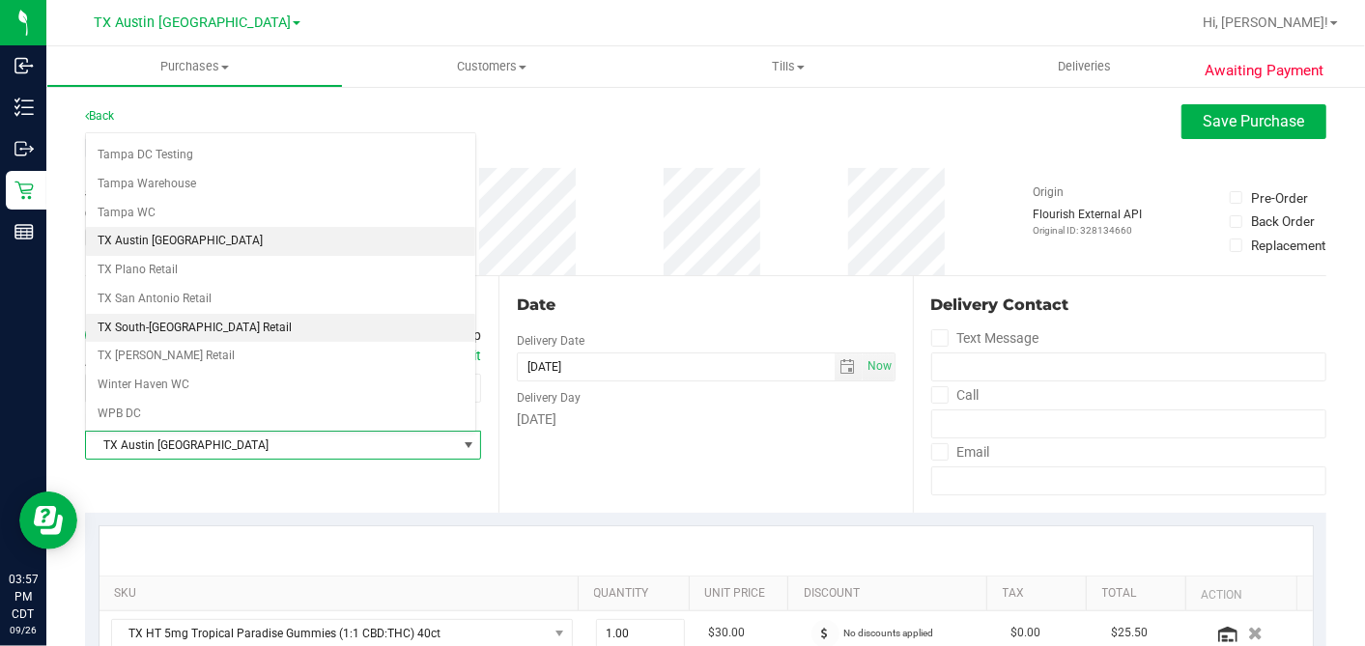
click at [171, 314] on li "TX South-[GEOGRAPHIC_DATA] Retail" at bounding box center [280, 328] width 389 height 29
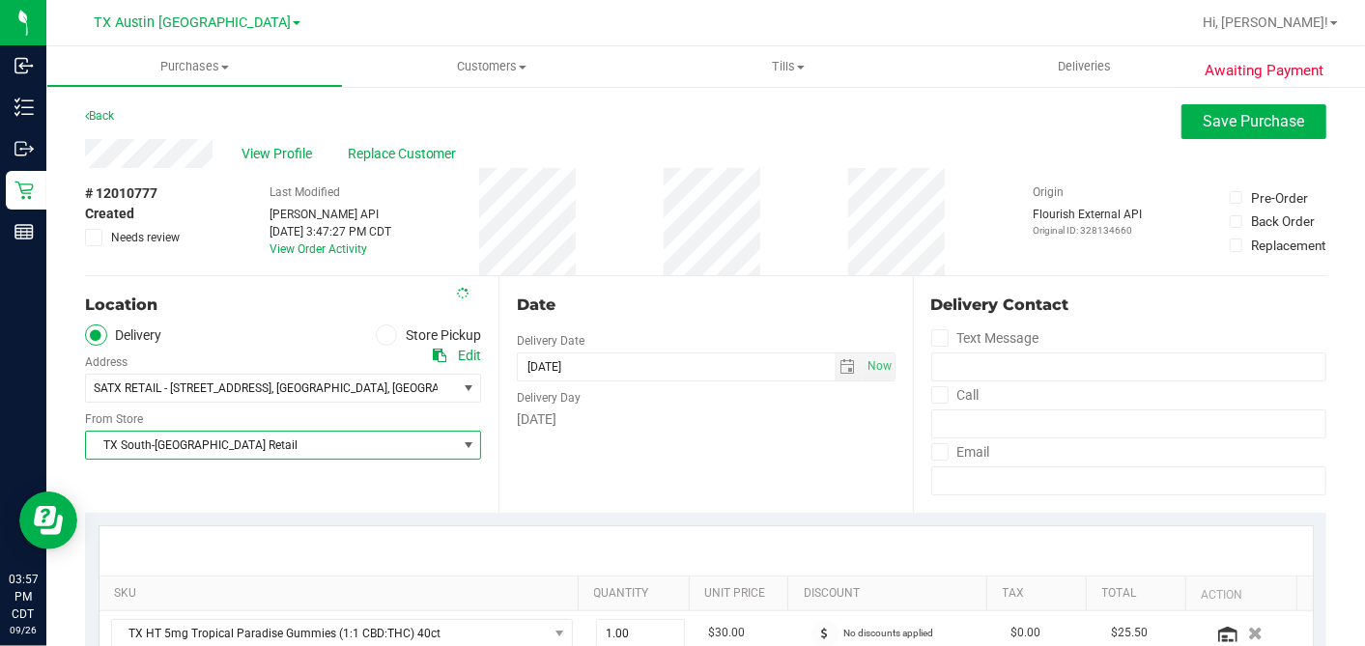
click at [732, 281] on div "Date Delivery Date [DATE] Now [DATE] 06:00 PM Now Delivery Day [DATE]" at bounding box center [704, 394] width 413 height 237
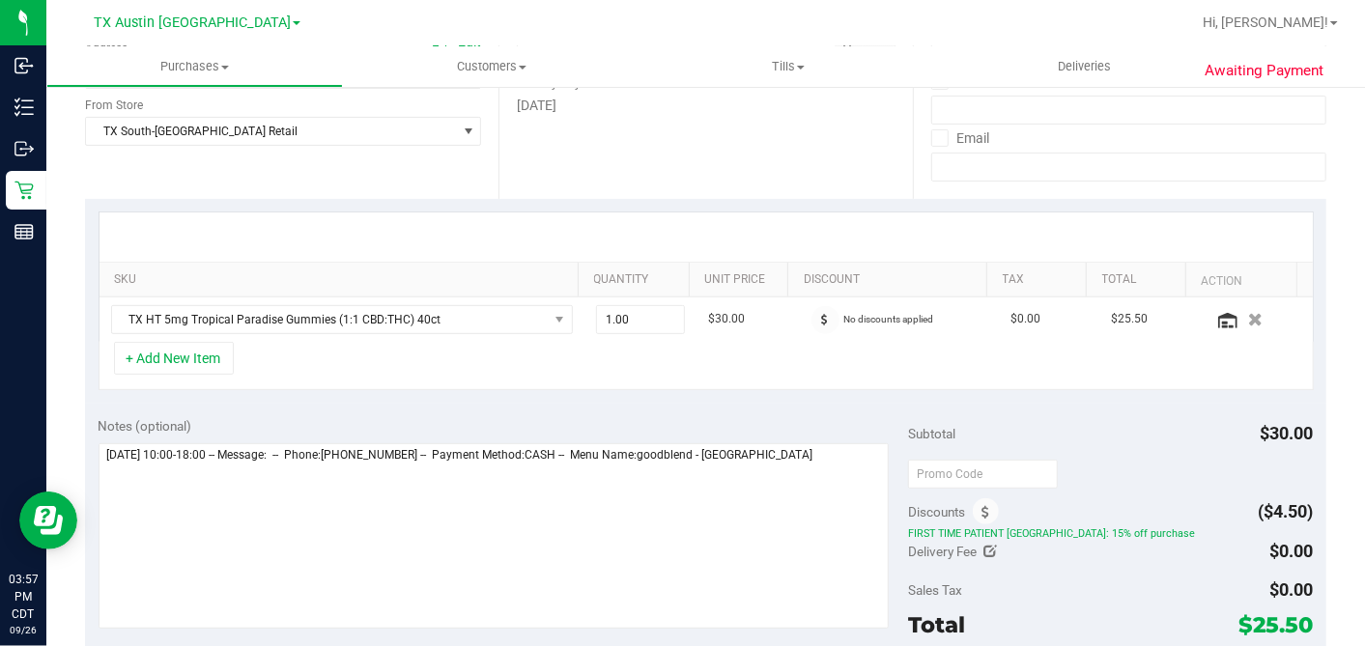
scroll to position [429, 0]
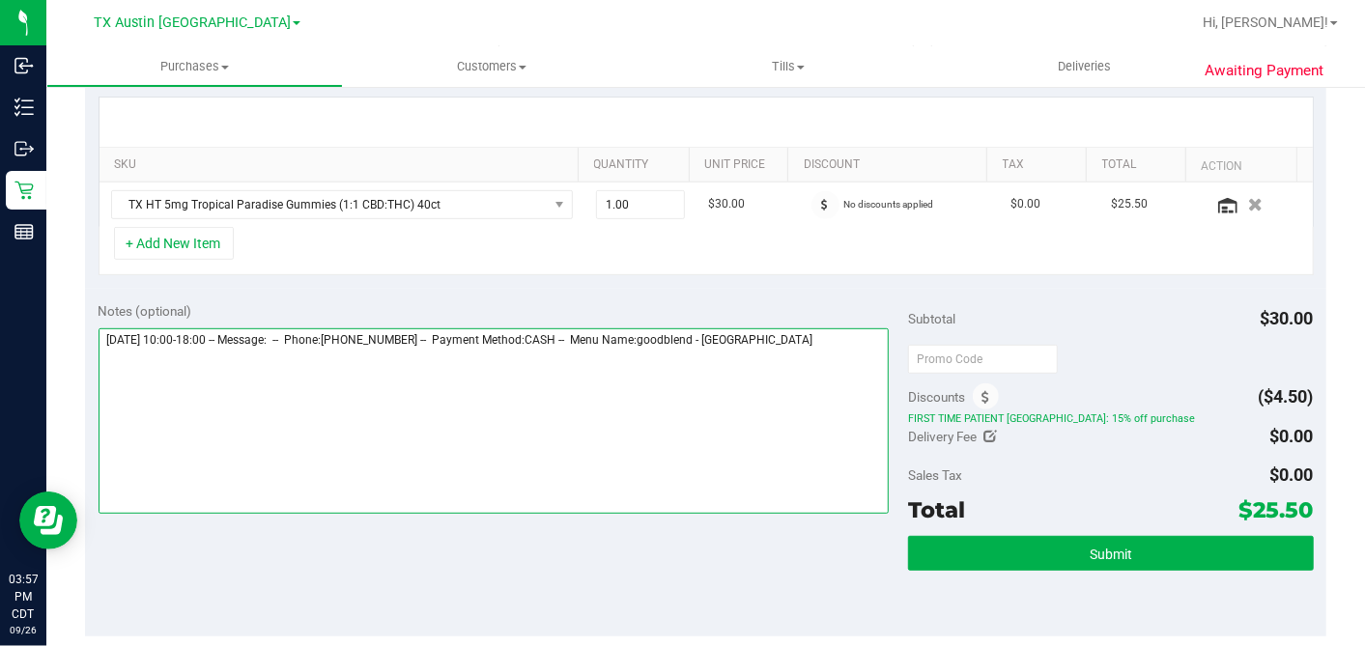
click at [855, 340] on textarea at bounding box center [494, 420] width 791 height 185
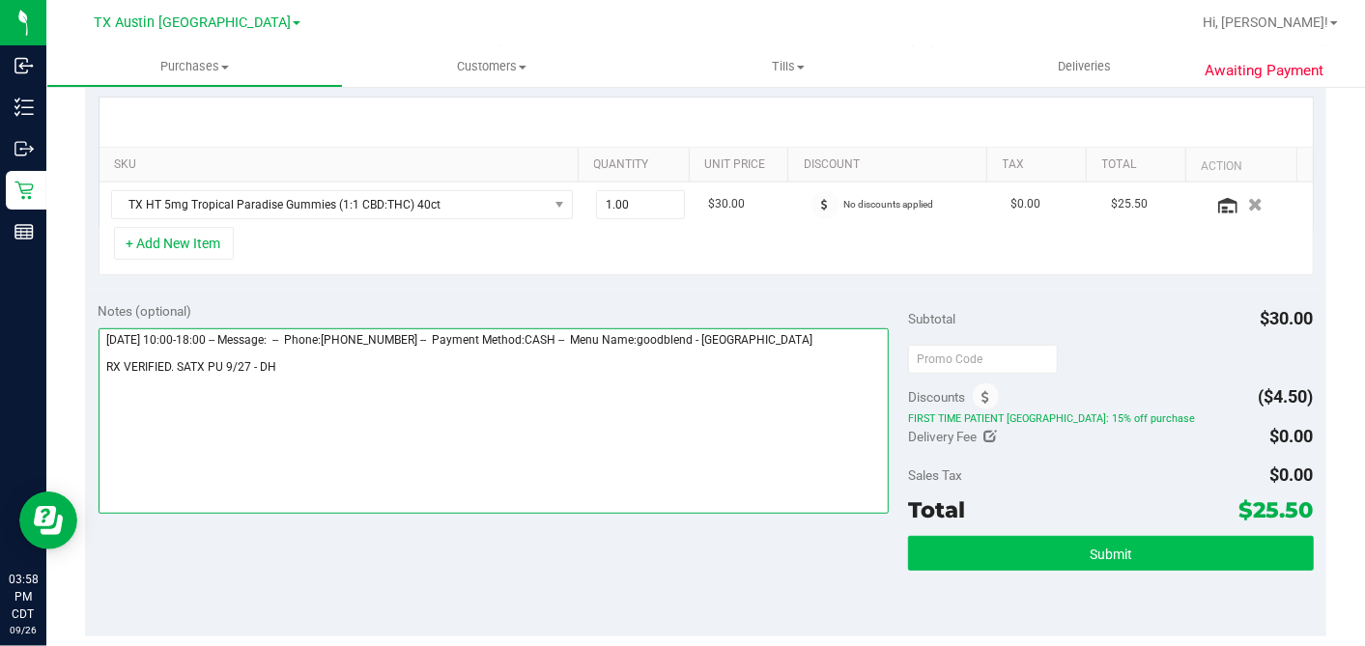
type textarea "[DATE] 10:00-18:00 -- Message: -- Phone:[PHONE_NUMBER] -- Payment Method:CASH -…"
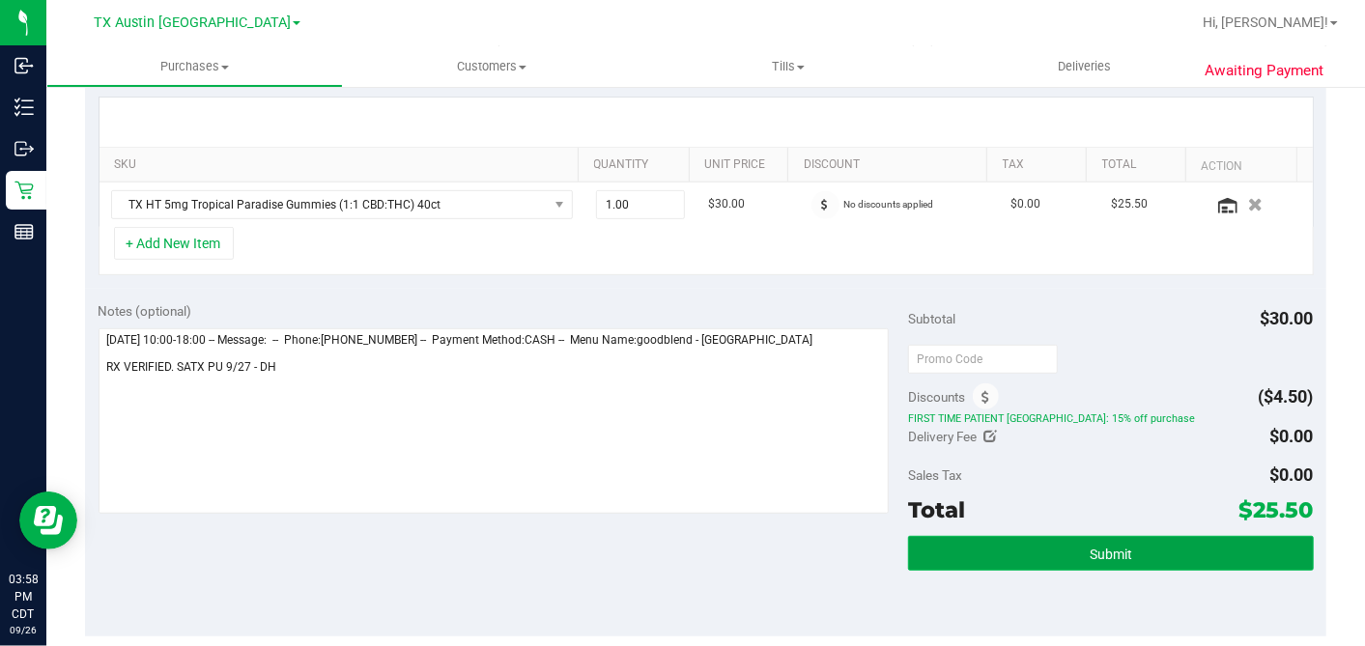
click at [1073, 546] on button "Submit" at bounding box center [1110, 553] width 405 height 35
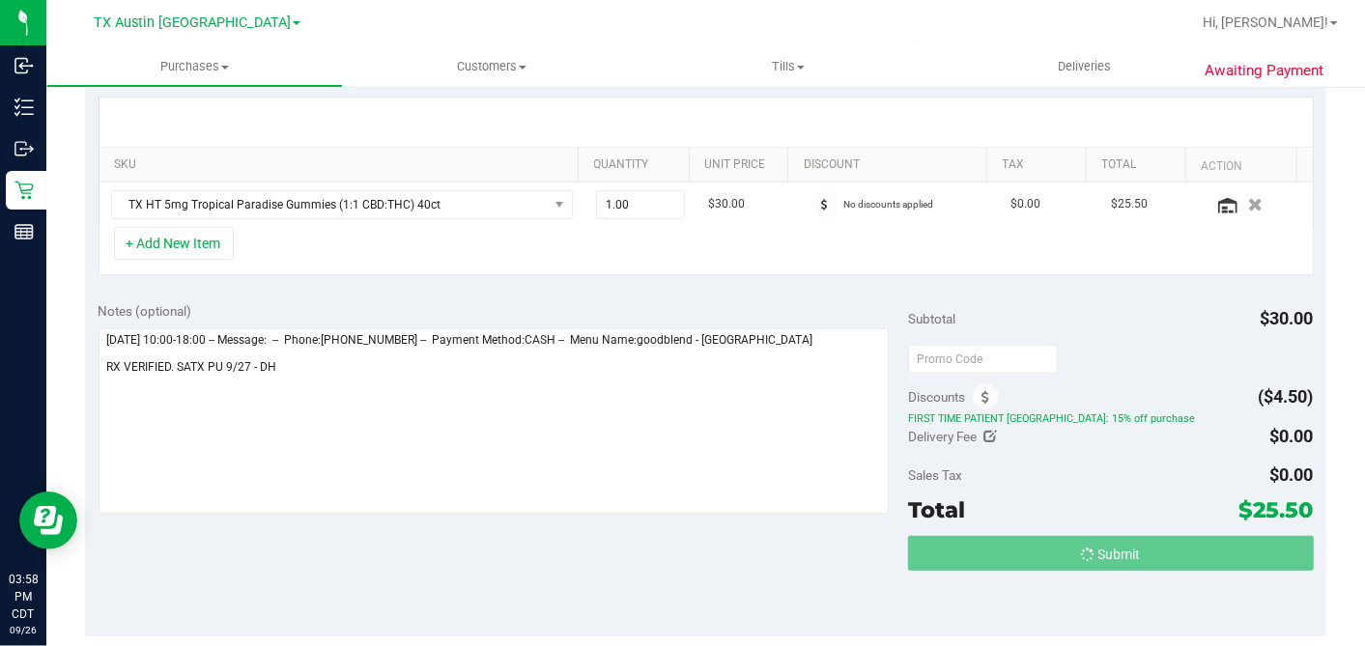
scroll to position [0, 0]
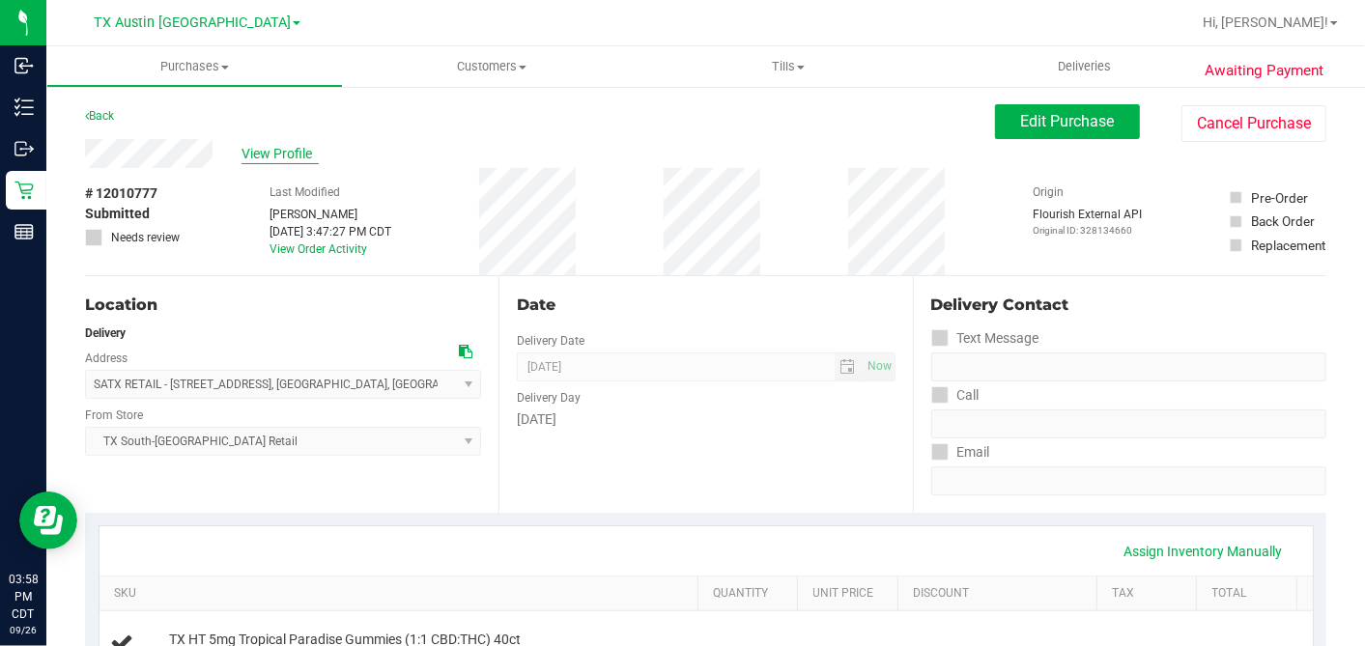
click at [284, 157] on span "View Profile" at bounding box center [279, 154] width 77 height 20
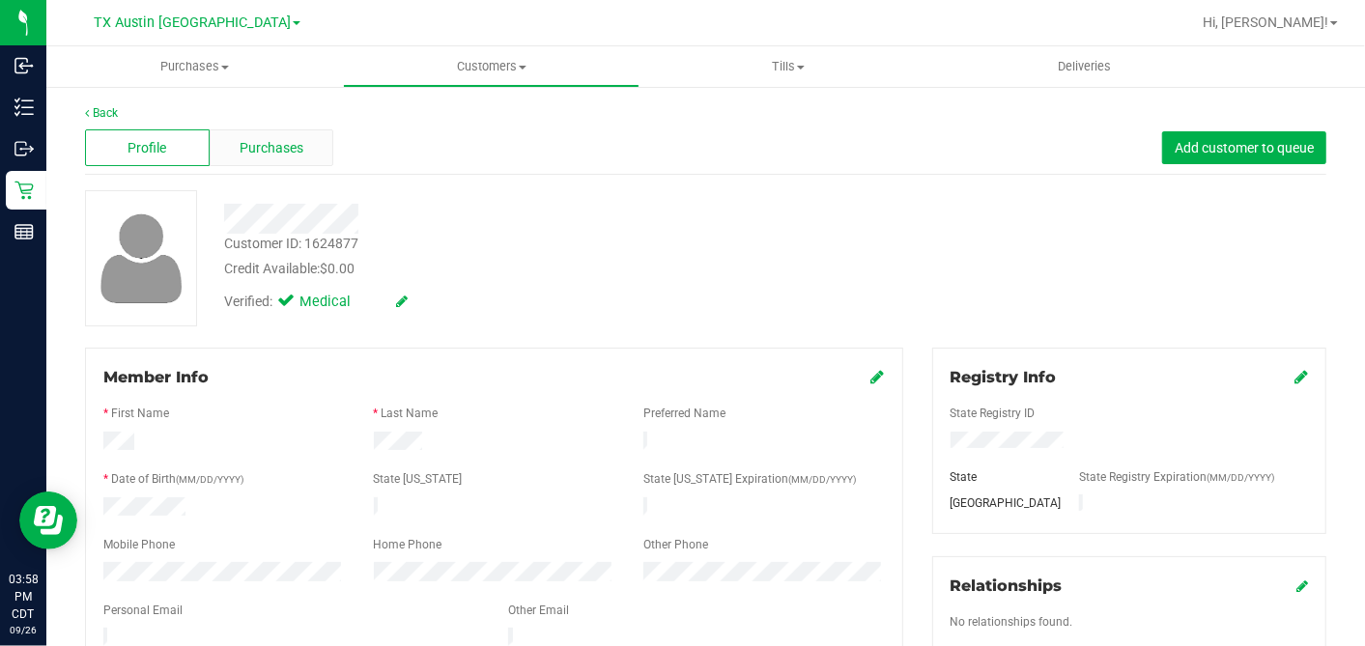
click at [277, 133] on div "Purchases" at bounding box center [272, 147] width 125 height 37
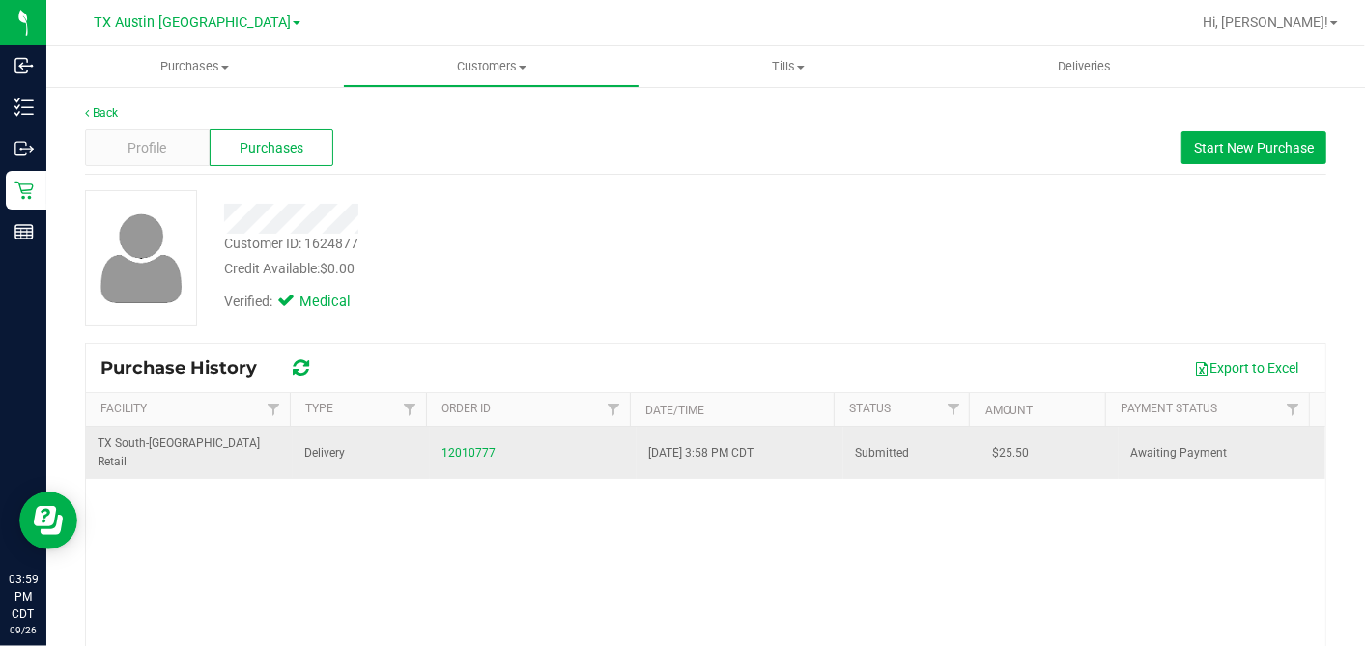
click at [993, 444] on span "$25.50" at bounding box center [1011, 453] width 37 height 18
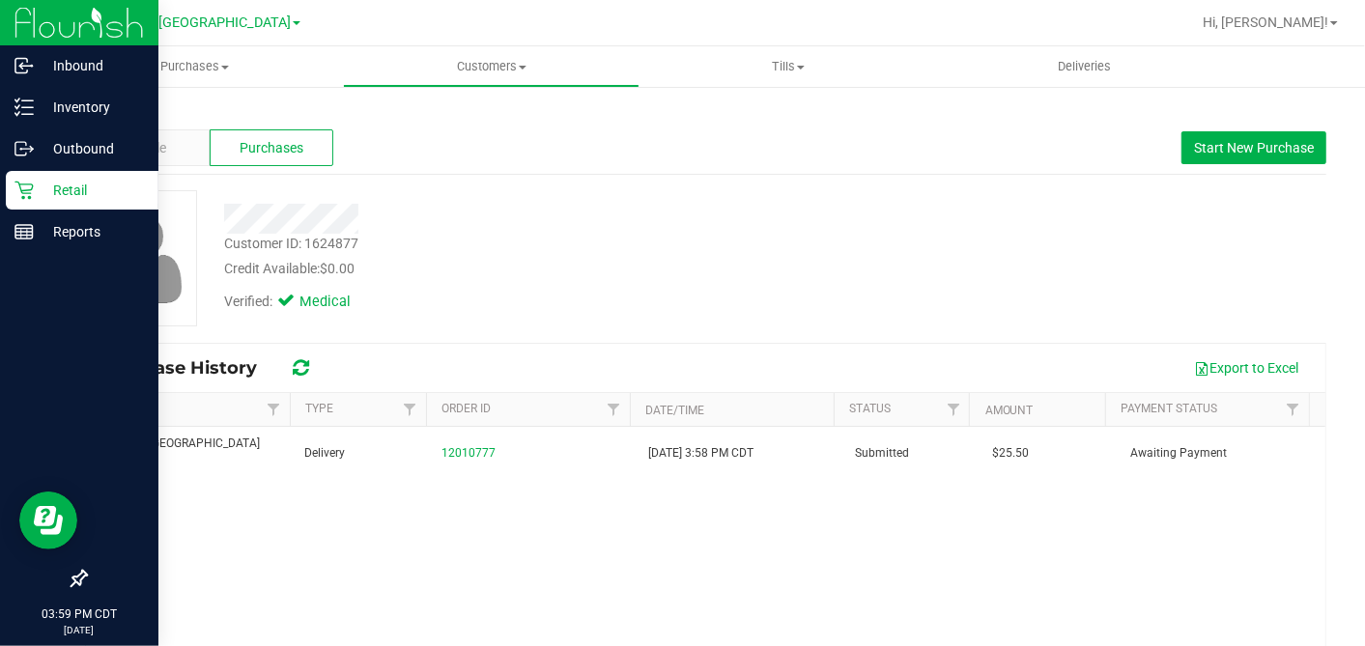
click at [65, 184] on p "Retail" at bounding box center [92, 190] width 116 height 23
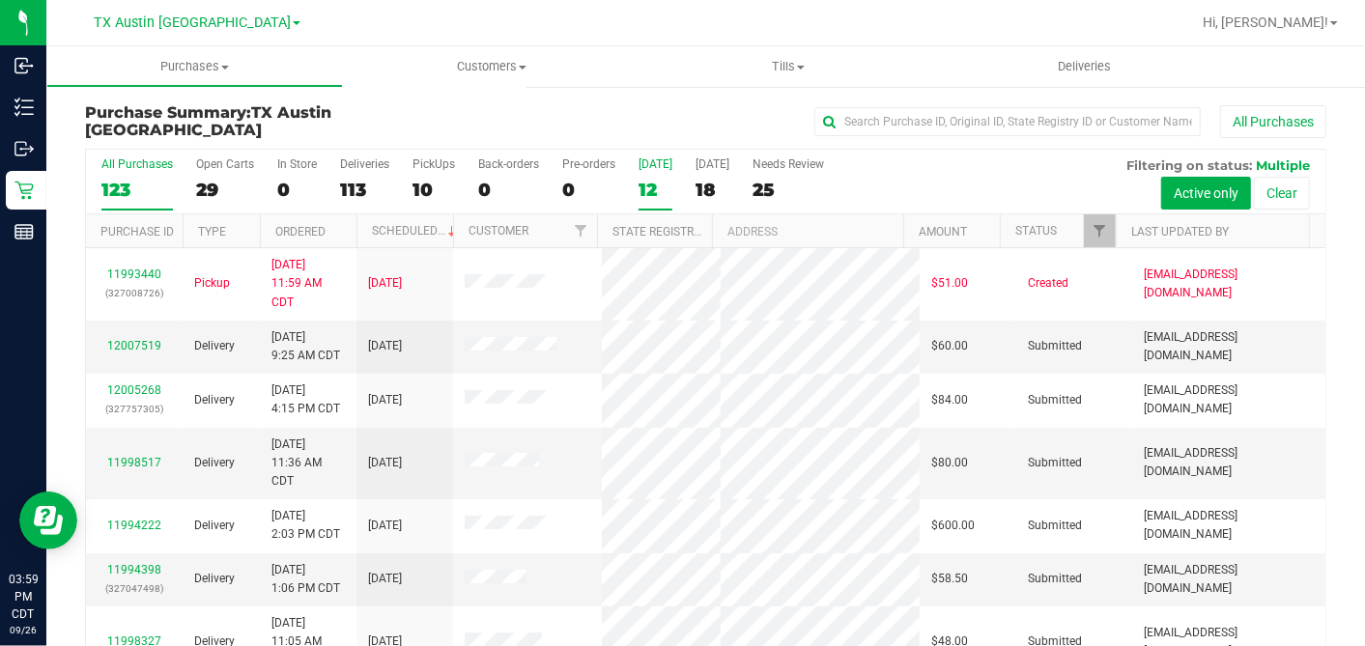
click at [659, 189] on div "12" at bounding box center [655, 190] width 34 height 22
click at [0, 0] on input "[DATE] 12" at bounding box center [0, 0] width 0 height 0
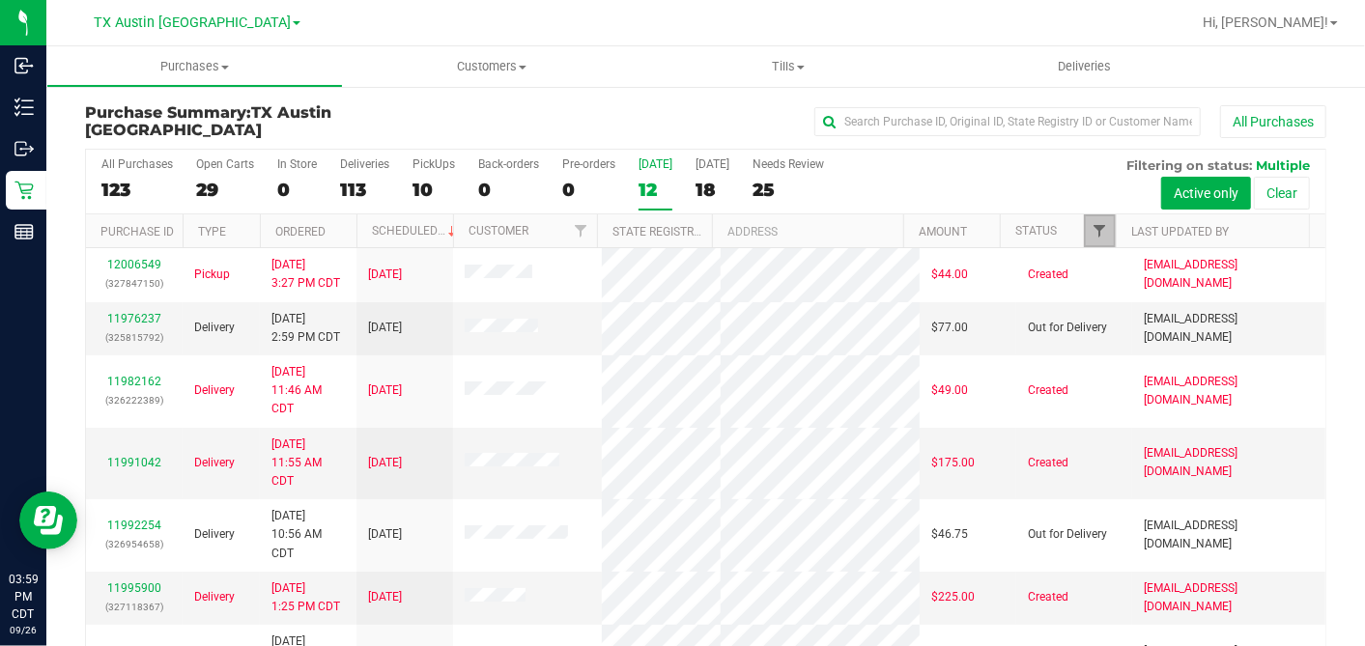
click at [1091, 223] on span "Filter" at bounding box center [1098, 230] width 15 height 15
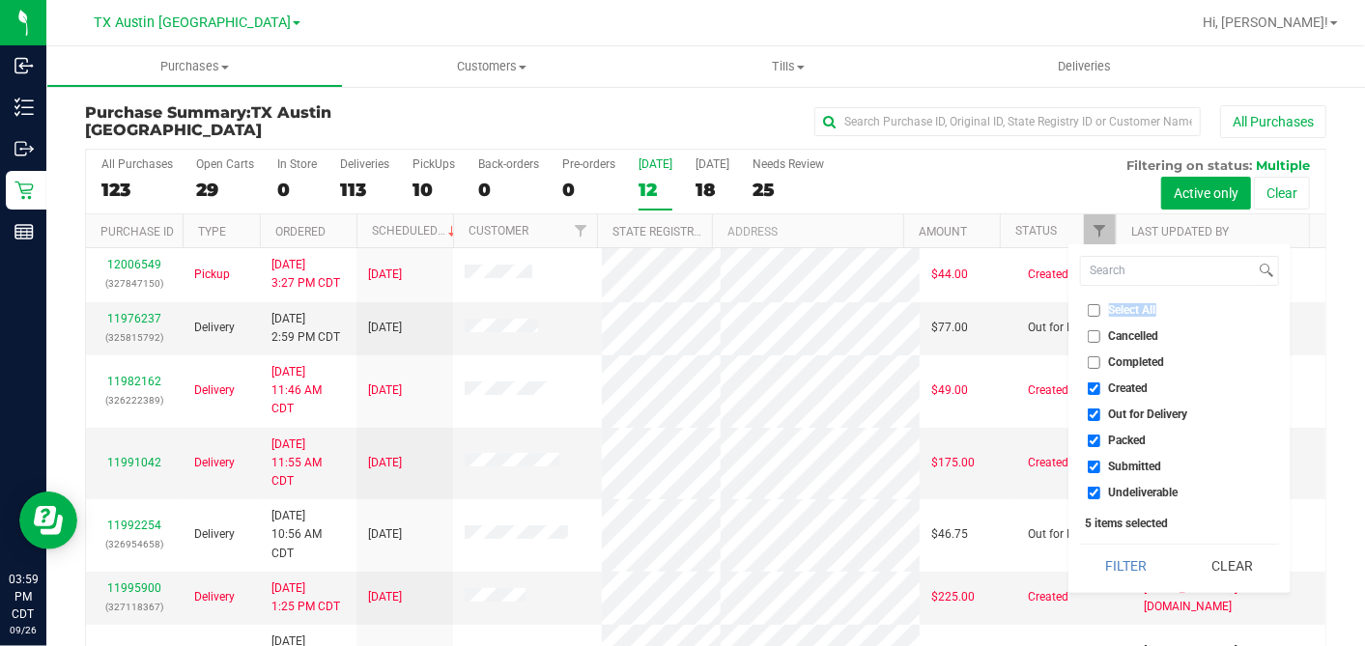
drag, startPoint x: 1101, startPoint y: 320, endPoint x: 1091, endPoint y: 311, distance: 13.0
click at [1091, 311] on ul "Select All Cancelled Completed Created Out for Delivery Packed Submitted Undeli…" at bounding box center [1179, 401] width 199 height 203
click at [1091, 311] on input "Select All" at bounding box center [1094, 310] width 13 height 13
checkbox input "true"
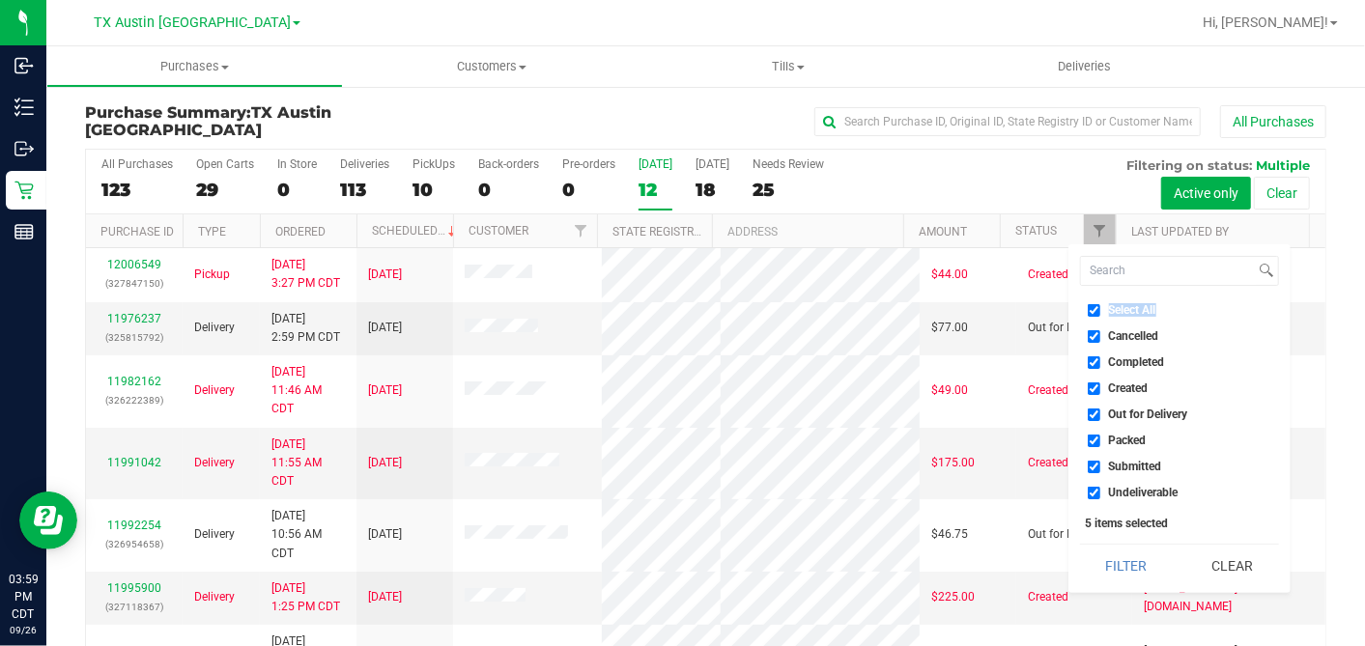
checkbox input "true"
click at [1091, 311] on input "Select All" at bounding box center [1094, 310] width 13 height 13
checkbox input "false"
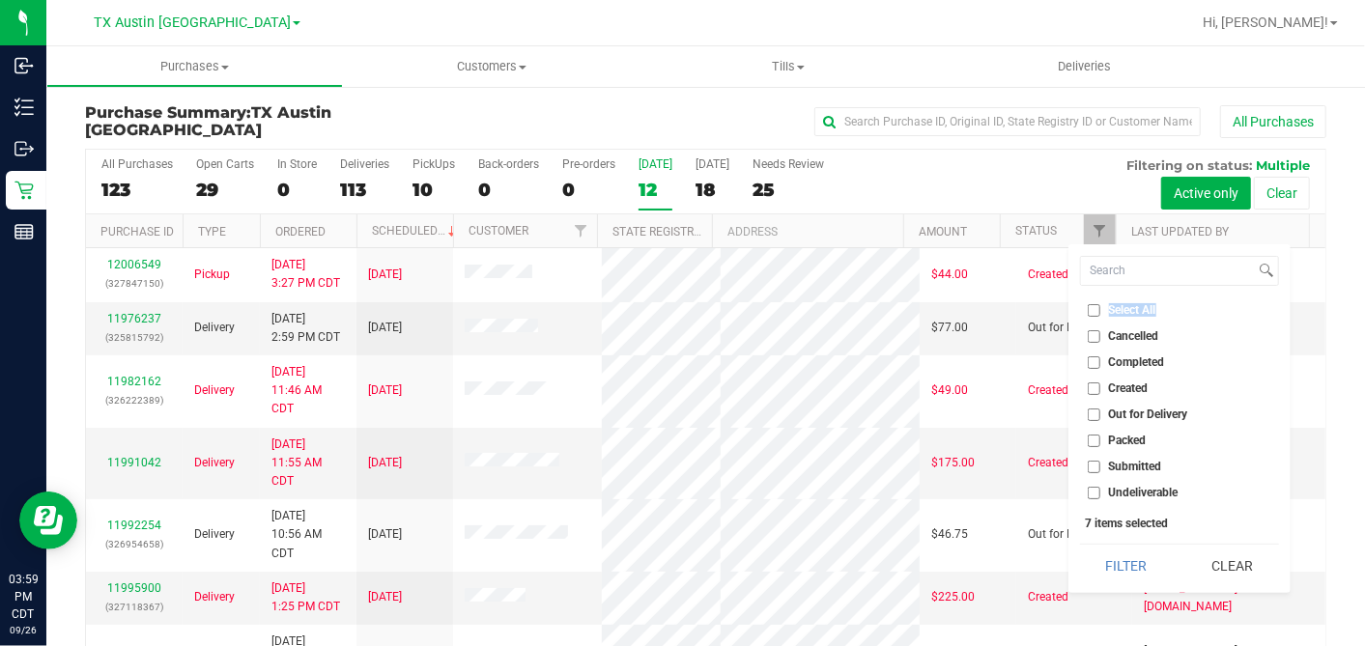
checkbox input "false"
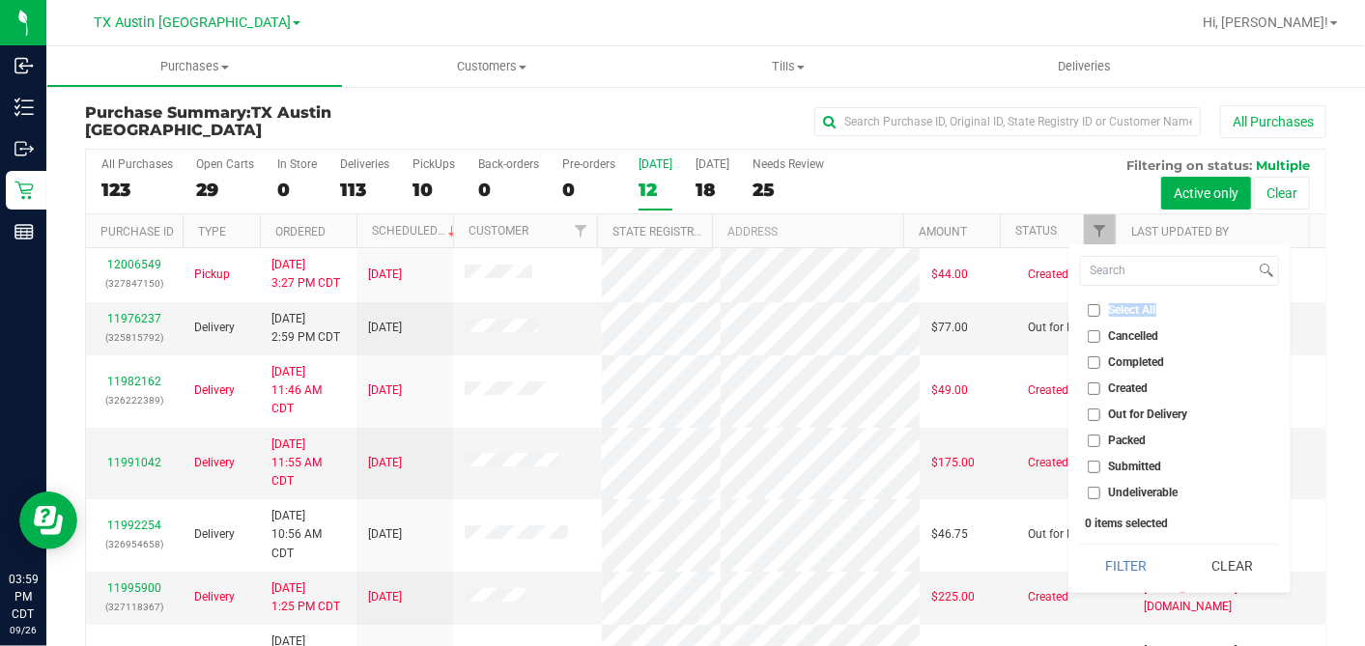
drag, startPoint x: 1091, startPoint y: 311, endPoint x: 1087, endPoint y: 390, distance: 79.3
click at [1088, 390] on input "Created" at bounding box center [1094, 388] width 13 height 13
checkbox input "true"
click at [1118, 565] on button "Filter" at bounding box center [1126, 566] width 93 height 42
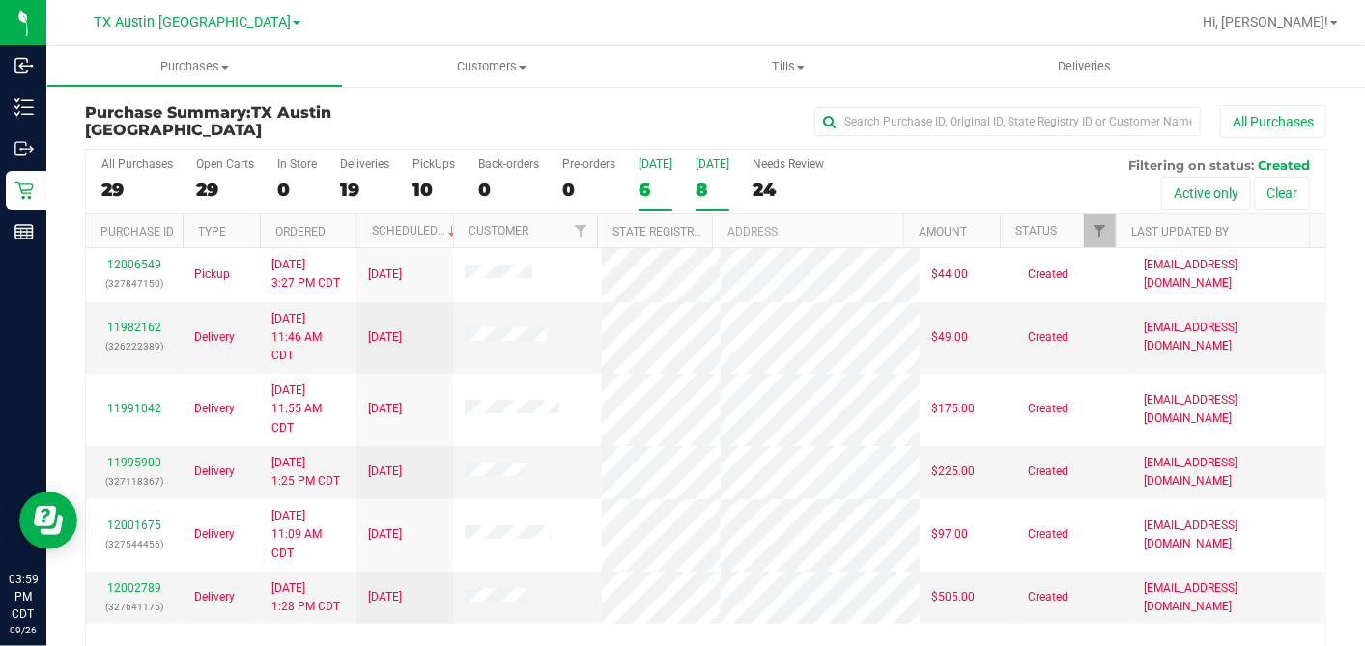
click at [711, 190] on div "8" at bounding box center [712, 190] width 34 height 22
click at [0, 0] on input "[DATE] 8" at bounding box center [0, 0] width 0 height 0
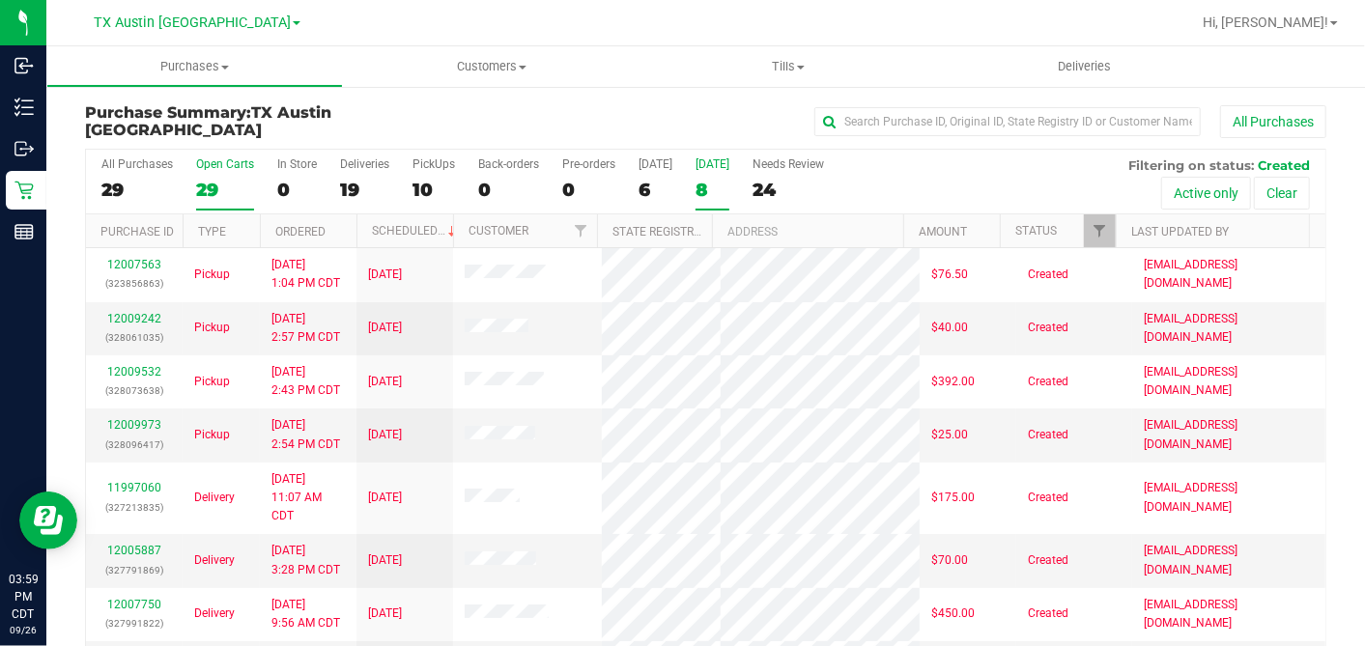
click at [207, 186] on div "29" at bounding box center [225, 190] width 58 height 22
click at [0, 0] on input "Open Carts 29" at bounding box center [0, 0] width 0 height 0
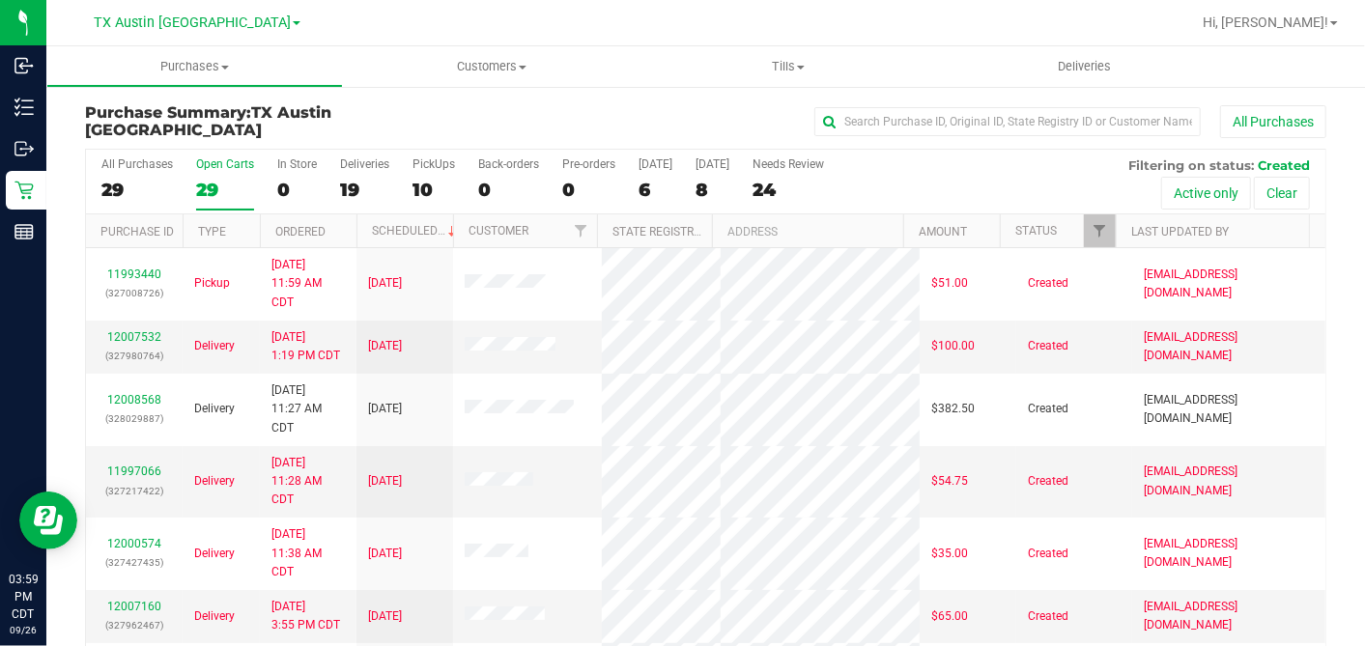
click at [341, 226] on th "Ordered" at bounding box center [308, 231] width 97 height 34
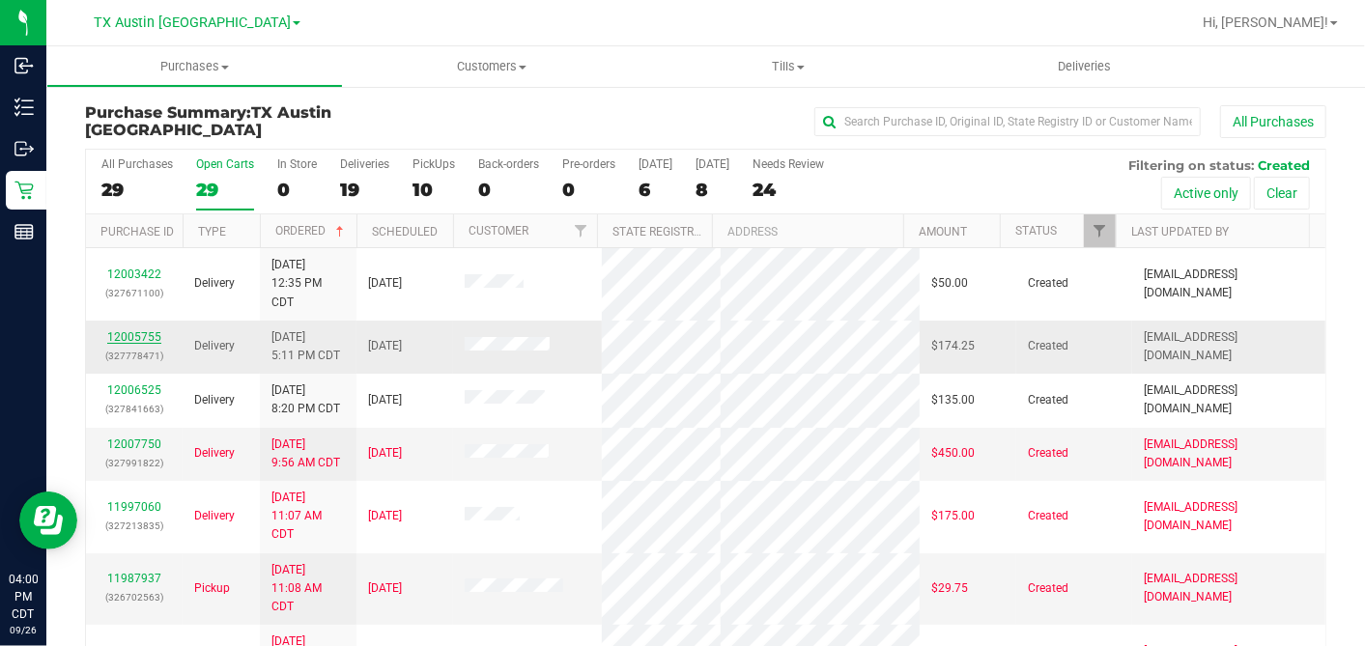
click at [132, 330] on link "12005755" at bounding box center [134, 337] width 54 height 14
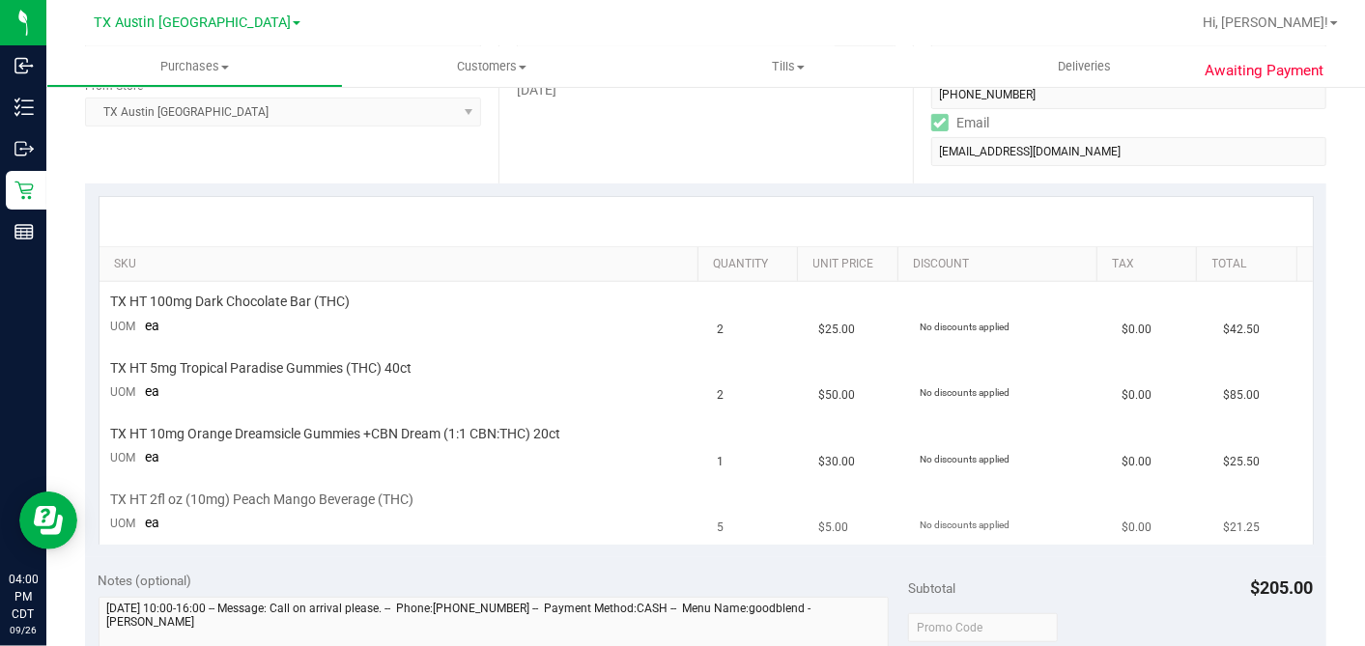
scroll to position [429, 0]
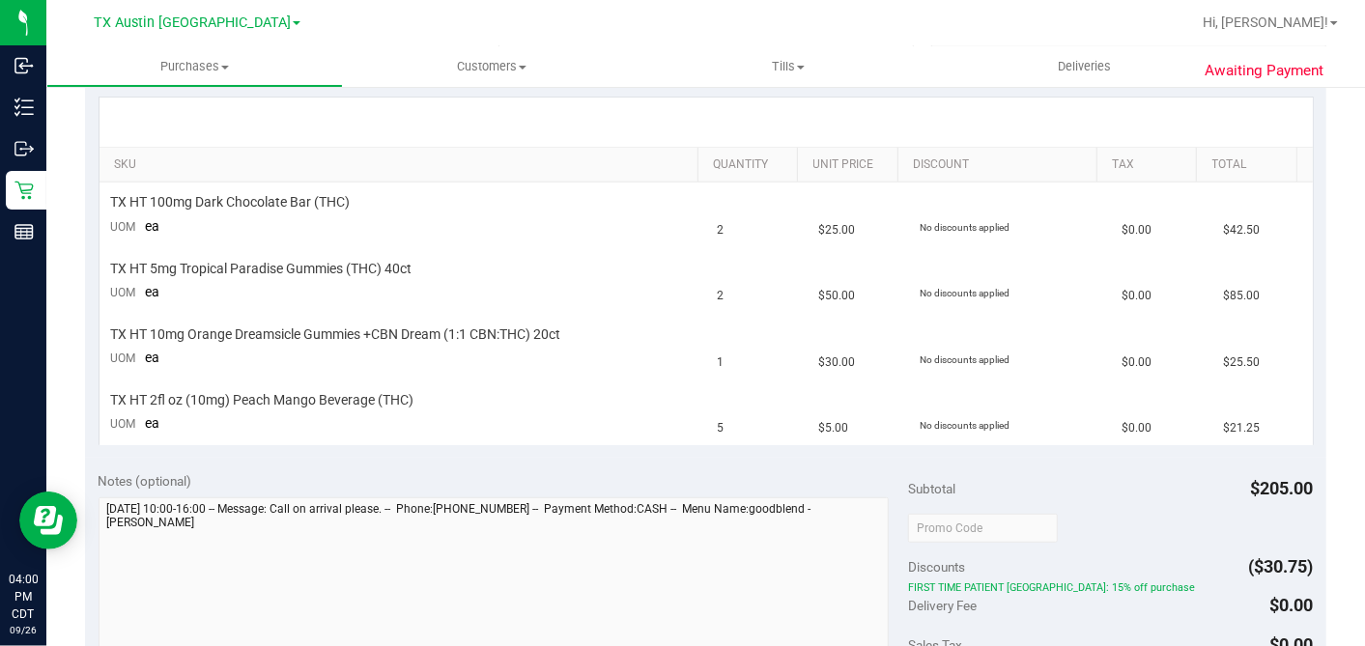
click at [642, 471] on div "Notes (optional)" at bounding box center [504, 480] width 810 height 19
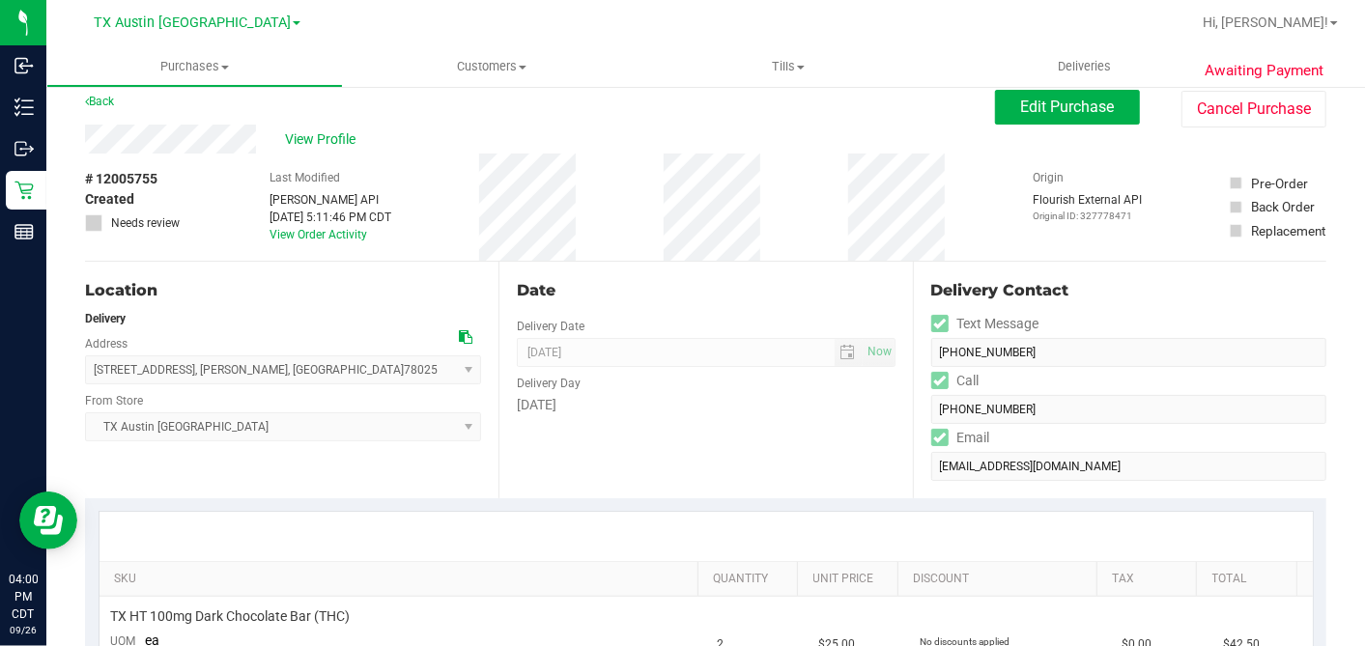
scroll to position [0, 0]
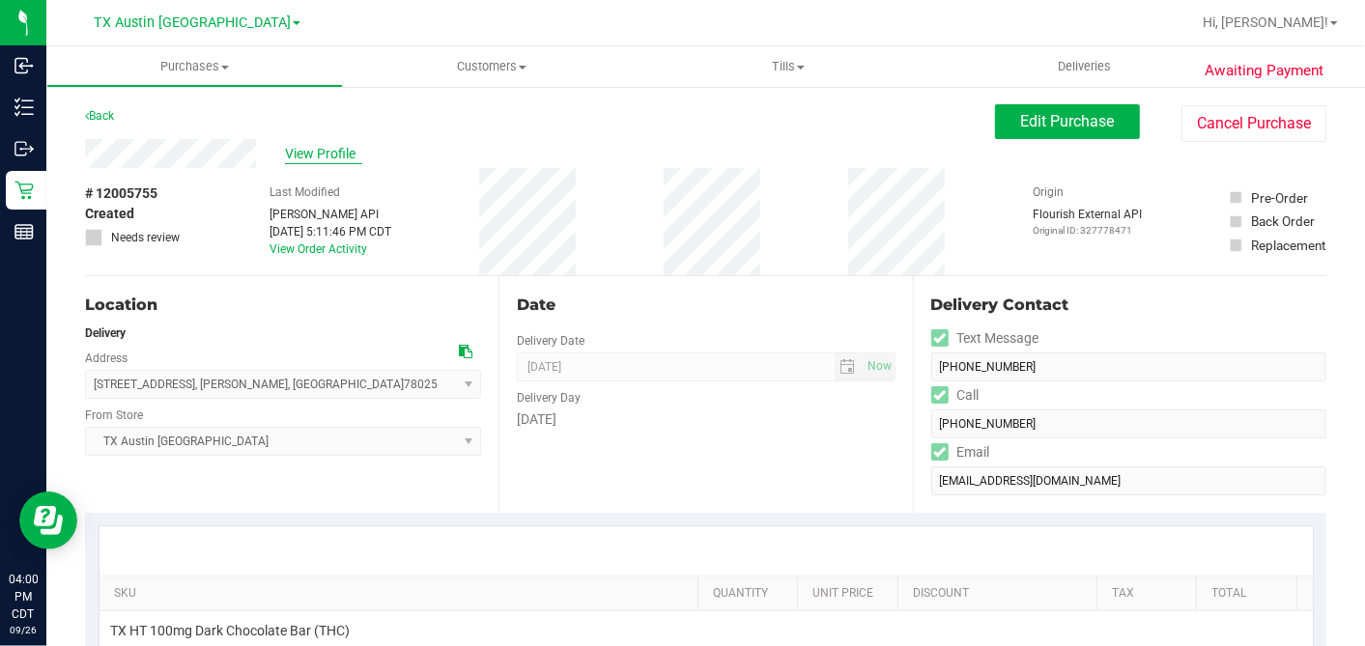
click at [333, 150] on span "View Profile" at bounding box center [323, 154] width 77 height 20
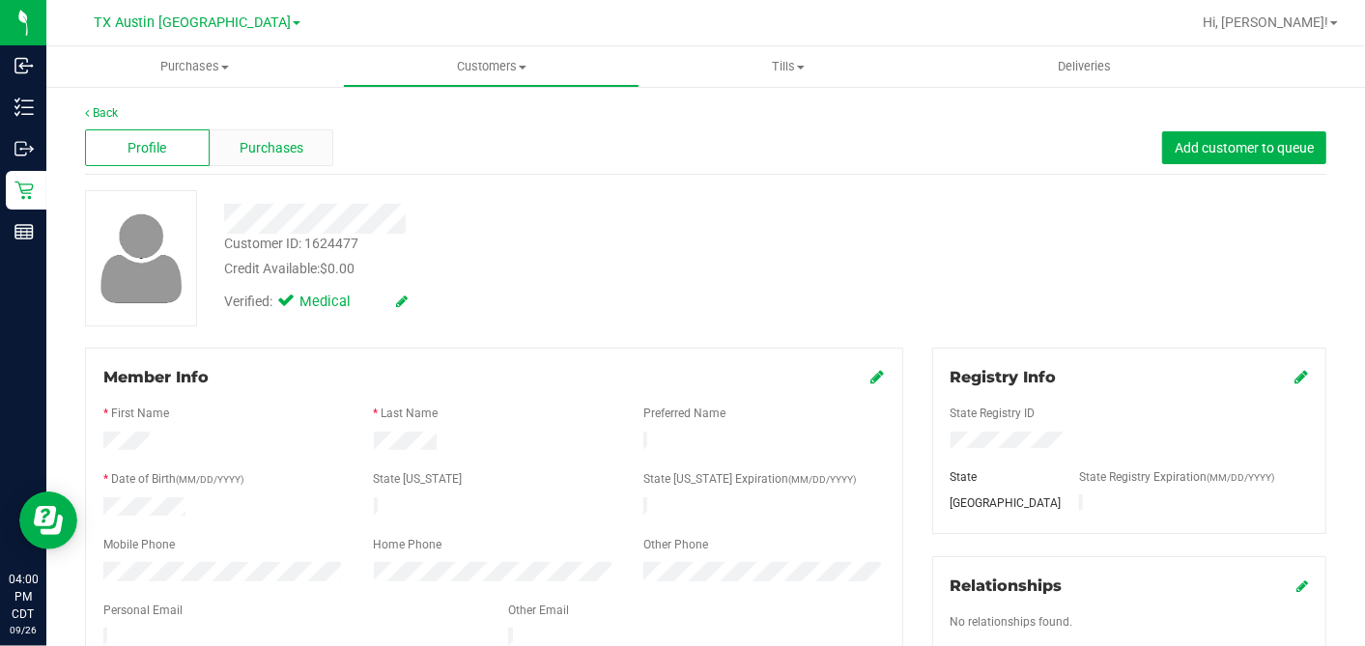
click at [264, 143] on span "Purchases" at bounding box center [272, 148] width 64 height 20
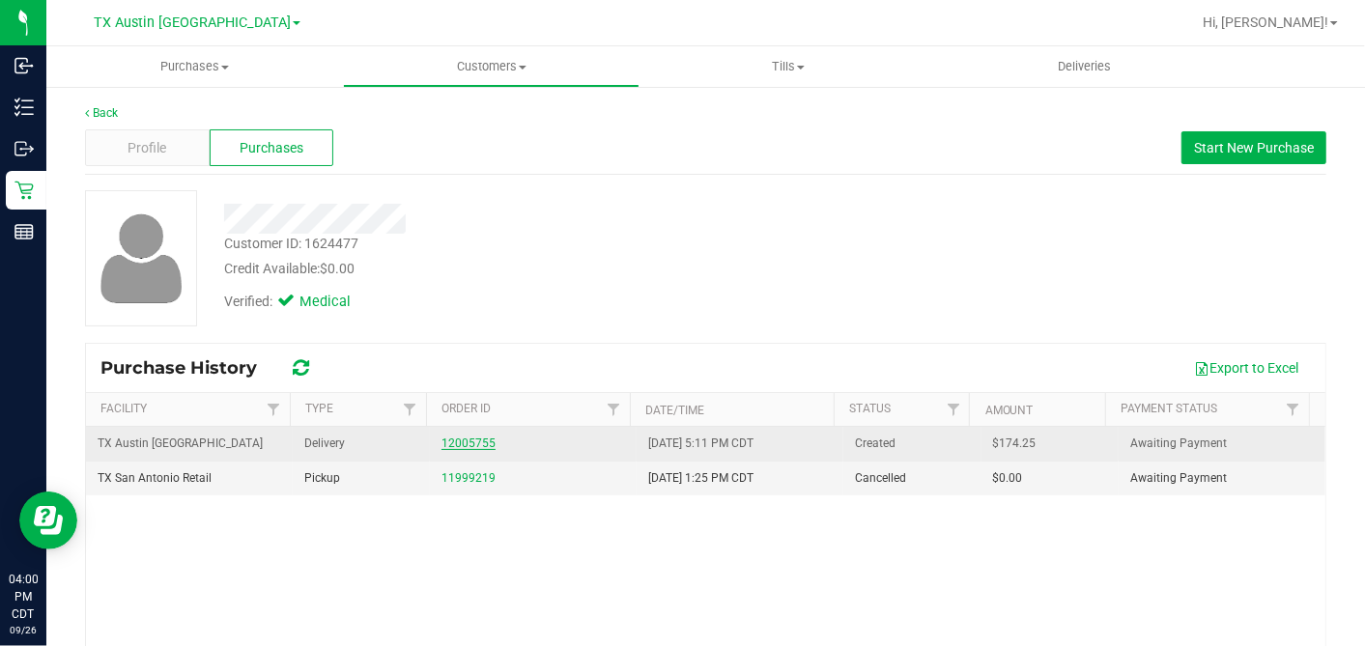
click at [457, 439] on link "12005755" at bounding box center [468, 444] width 54 height 14
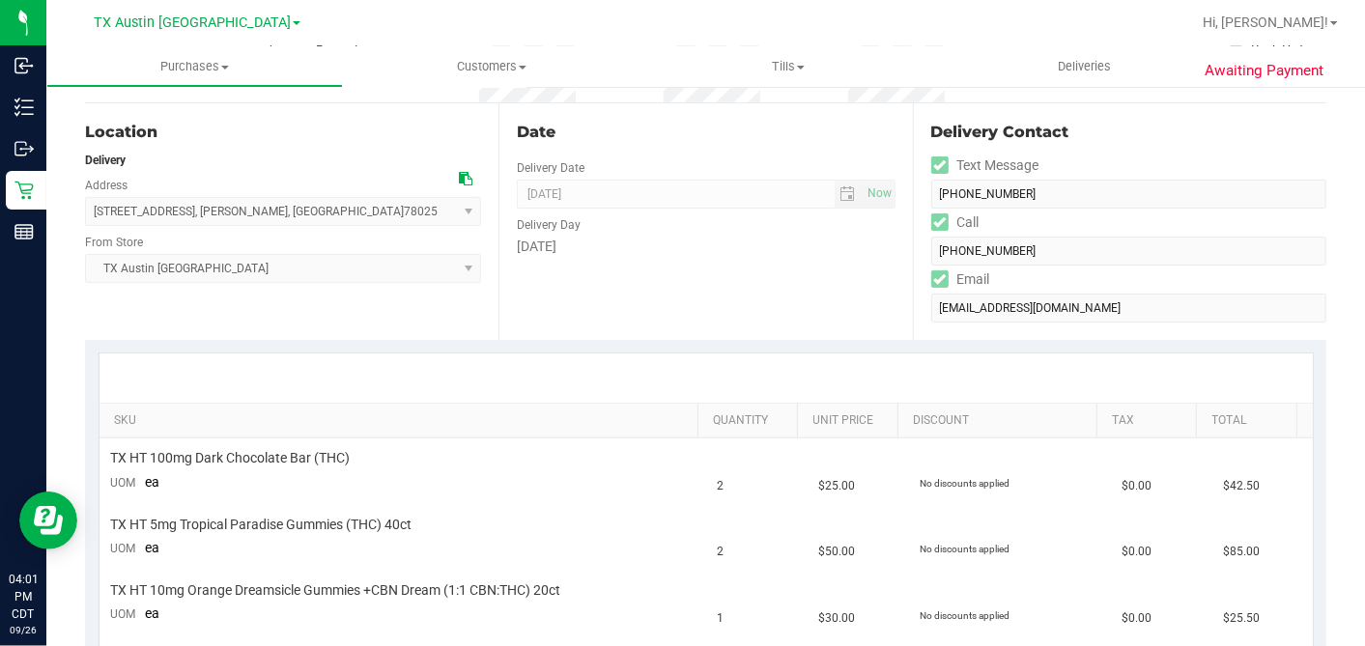
scroll to position [107, 0]
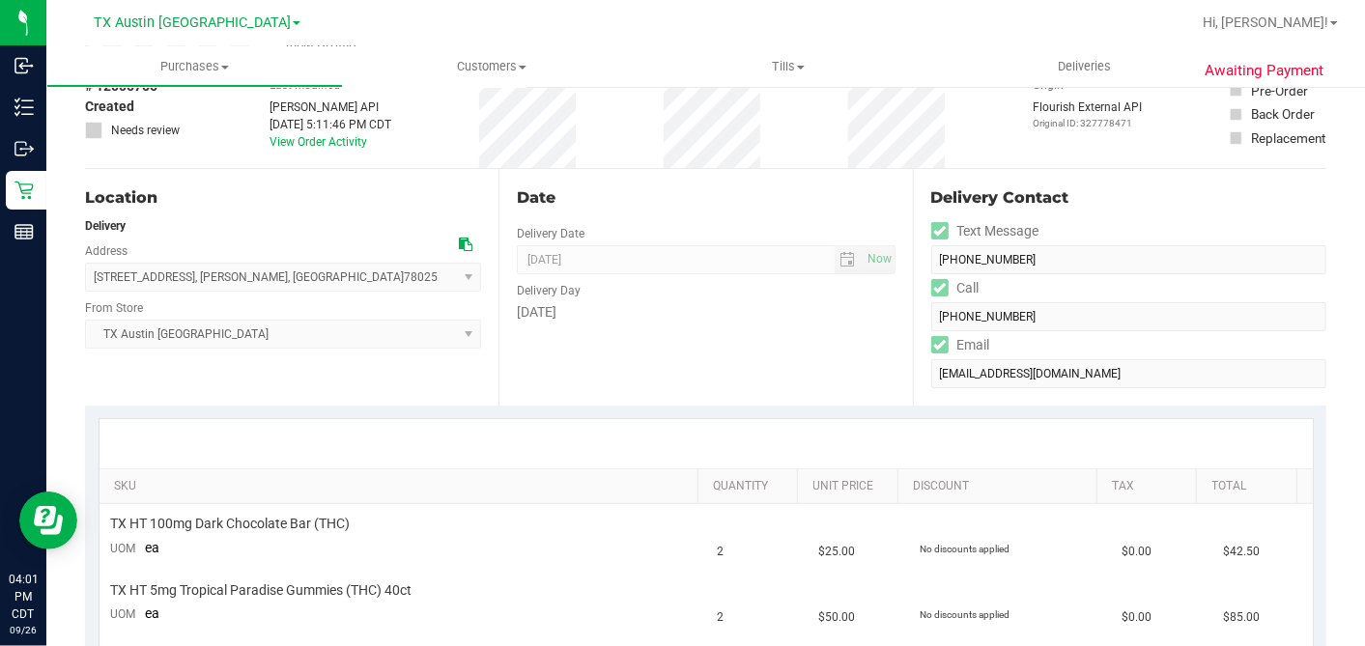
click at [459, 241] on icon at bounding box center [466, 245] width 14 height 14
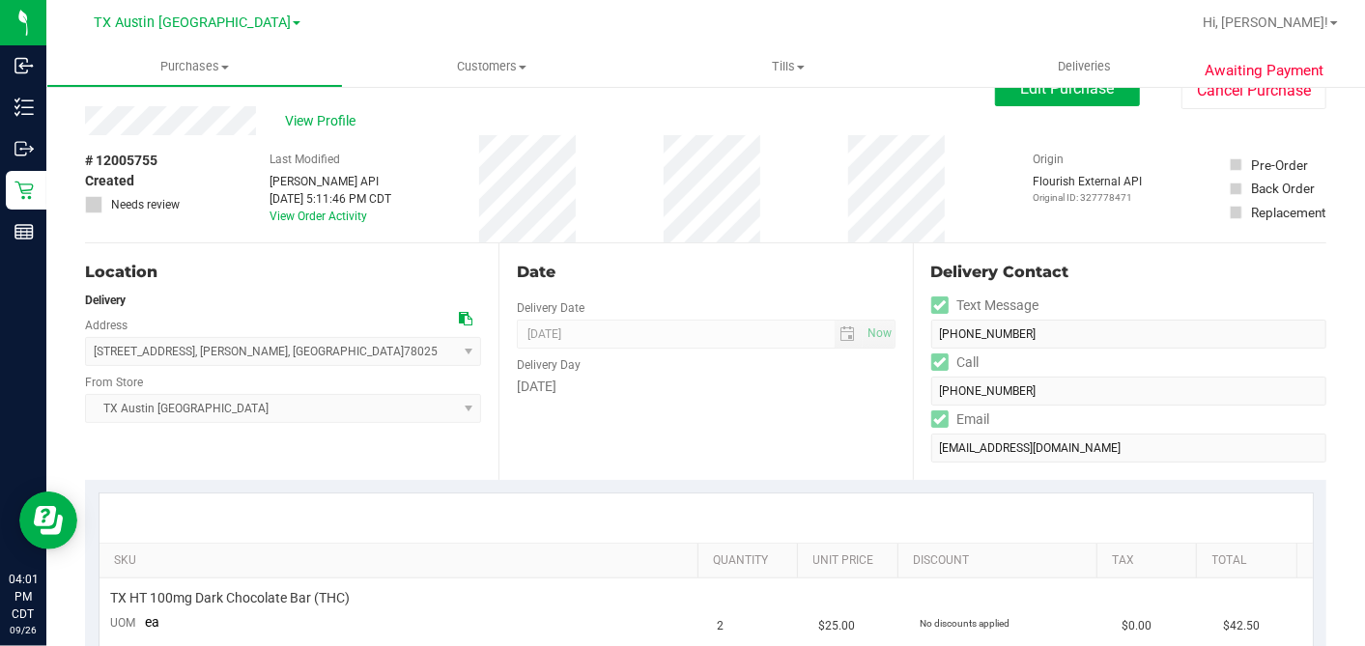
scroll to position [0, 0]
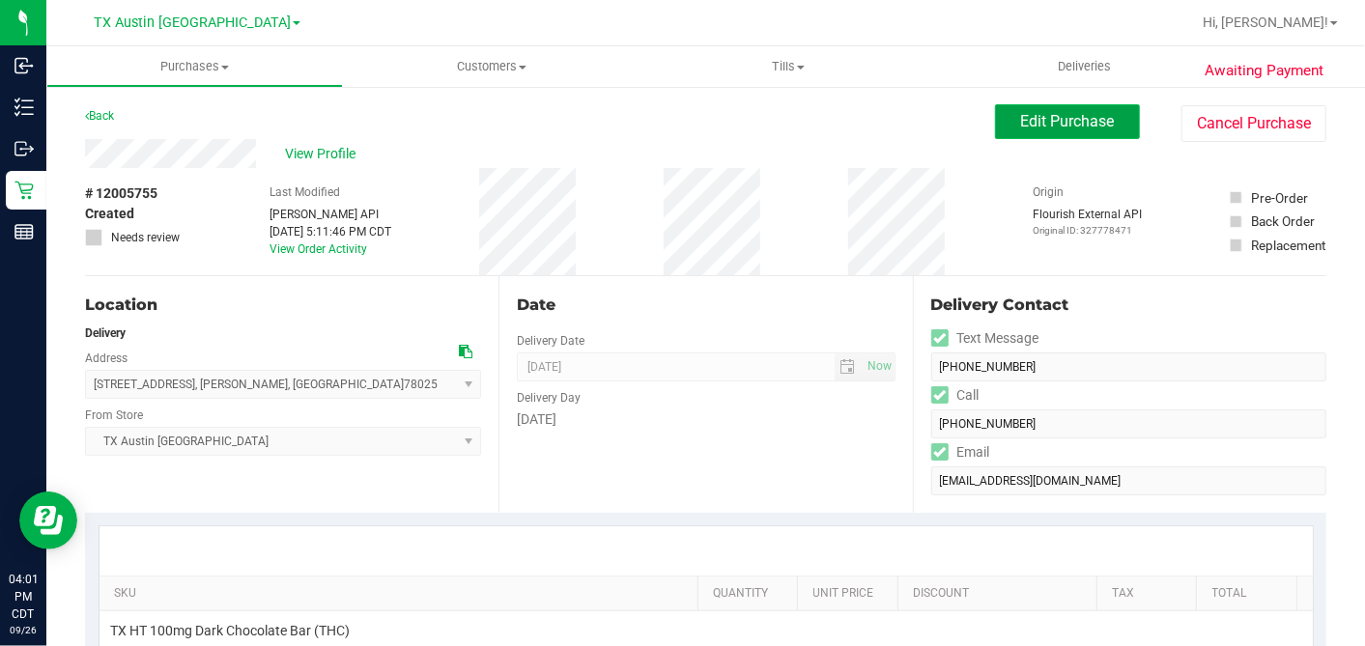
click at [1012, 132] on button "Edit Purchase" at bounding box center [1067, 121] width 145 height 35
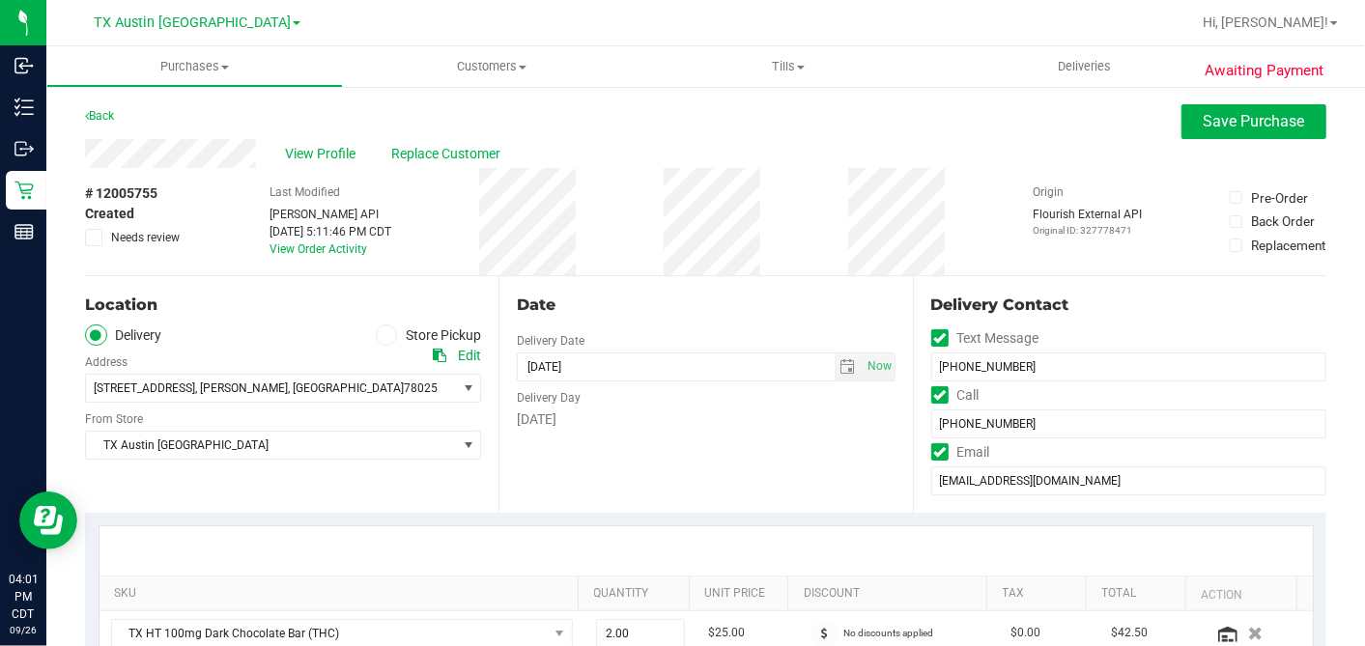
scroll to position [429, 0]
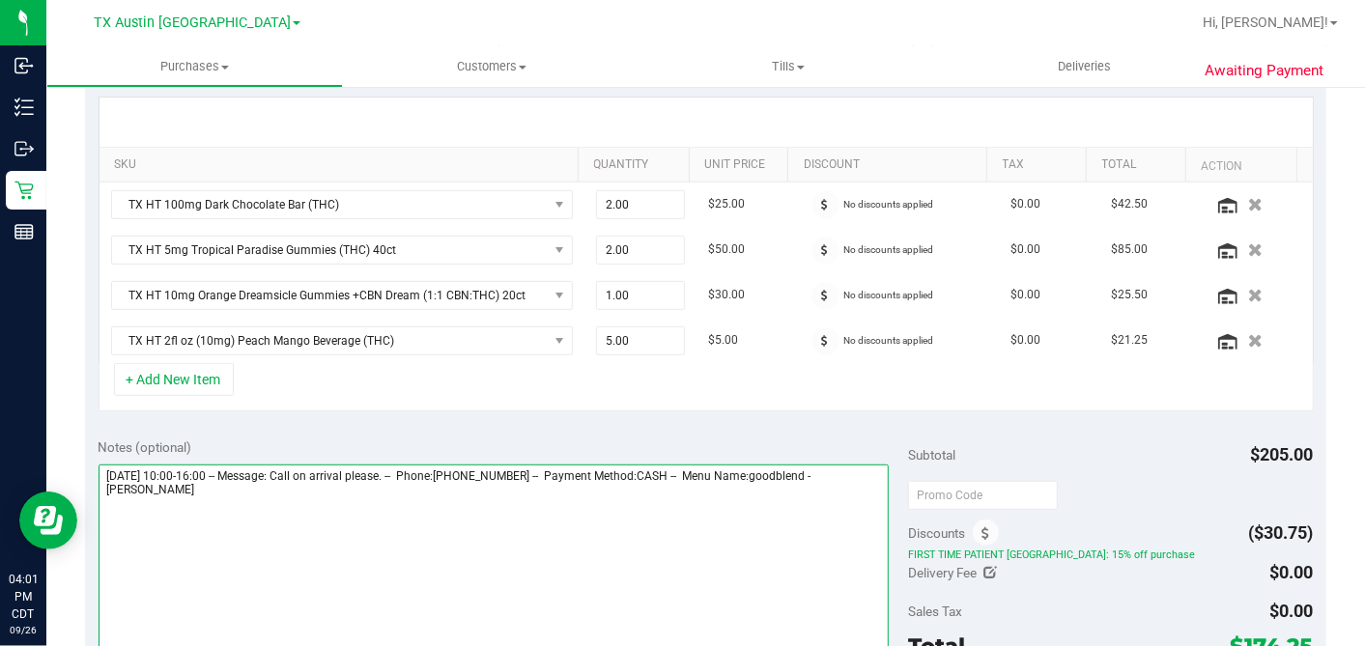
click at [819, 483] on textarea at bounding box center [494, 557] width 791 height 185
click at [373, 532] on textarea at bounding box center [494, 557] width 791 height 185
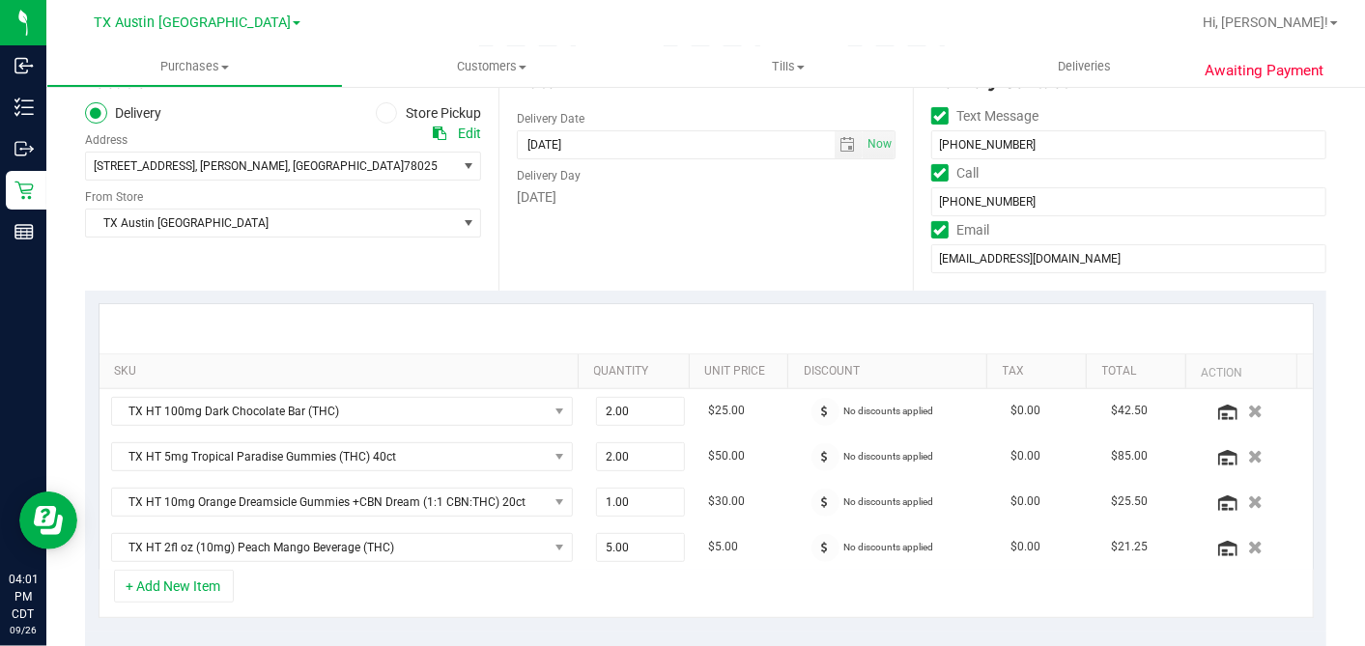
scroll to position [214, 0]
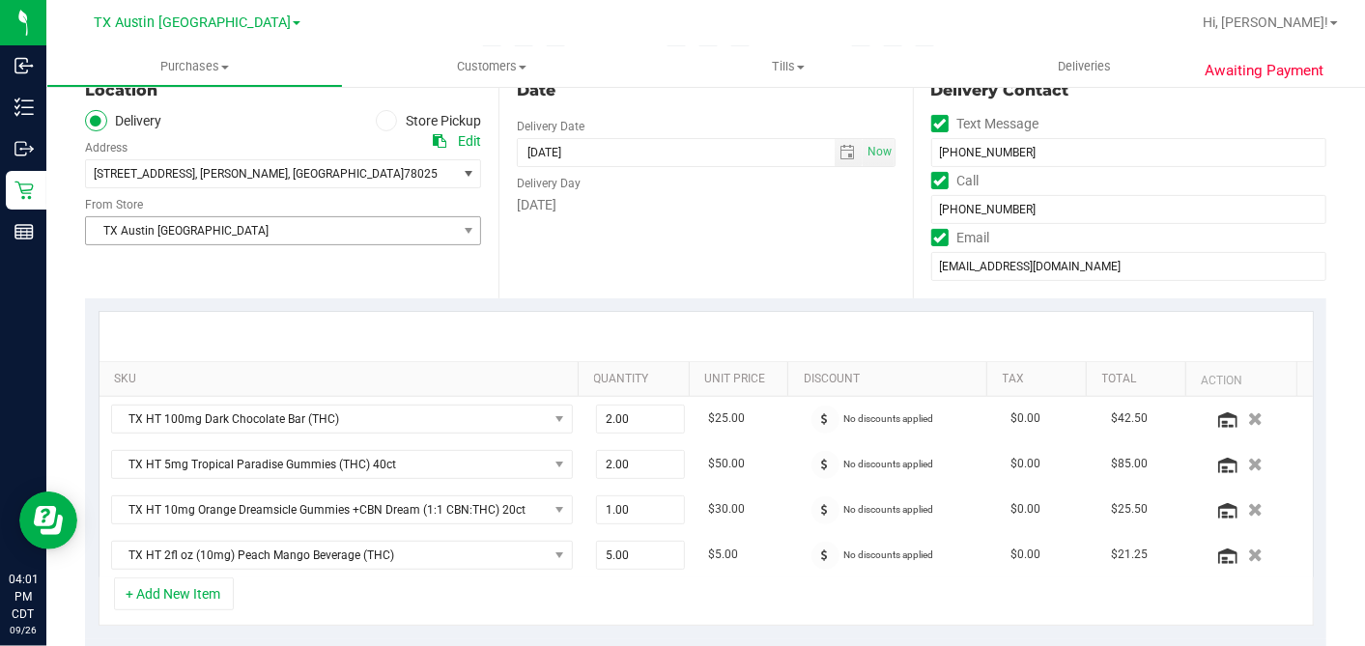
click at [215, 242] on div "Location Delivery Store Pickup Address Edit [STREET_ADDRESS] , [GEOGRAPHIC_DATA…" at bounding box center [291, 180] width 413 height 237
click at [216, 231] on span "TX Austin [GEOGRAPHIC_DATA]" at bounding box center [271, 230] width 370 height 27
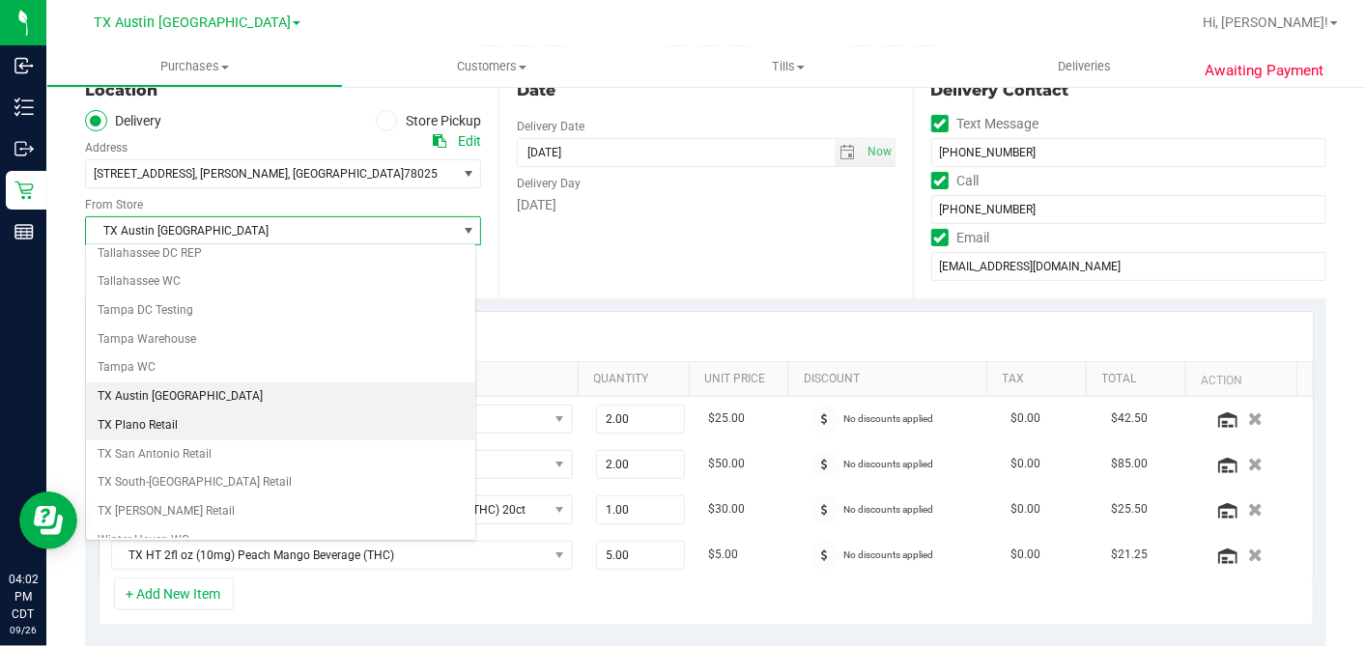
scroll to position [1373, 0]
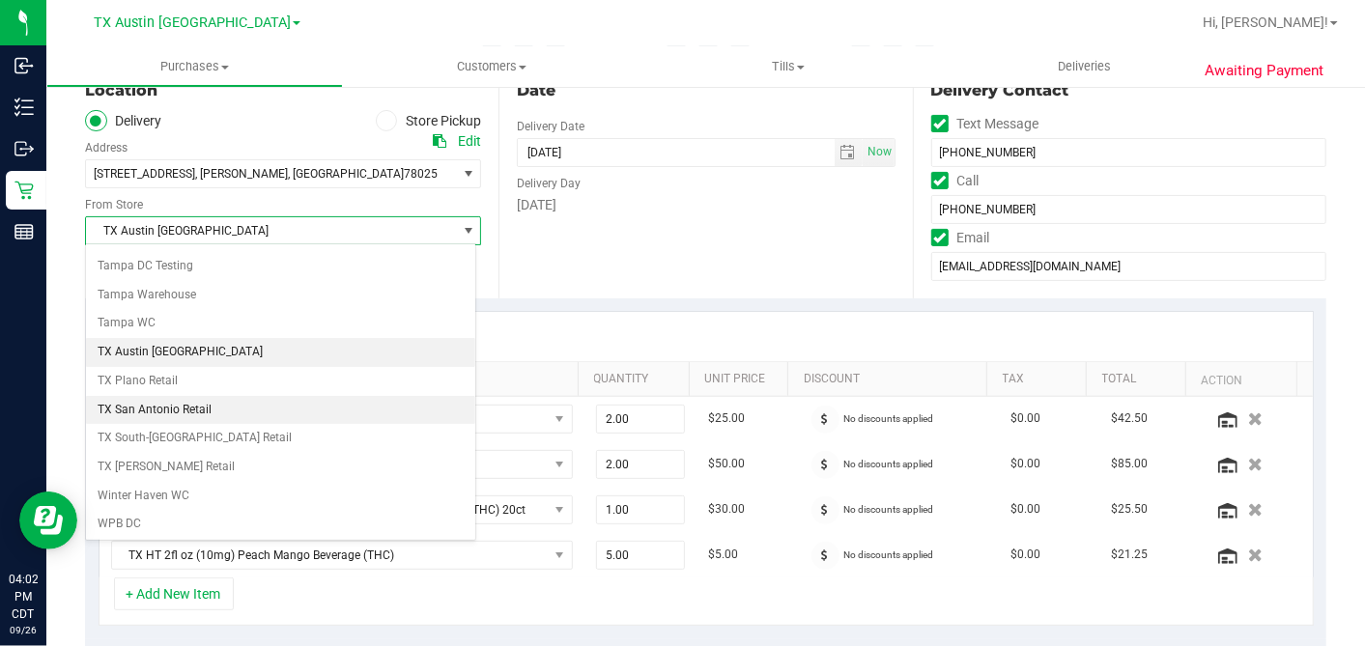
click at [214, 396] on li "TX San Antonio Retail" at bounding box center [280, 410] width 389 height 29
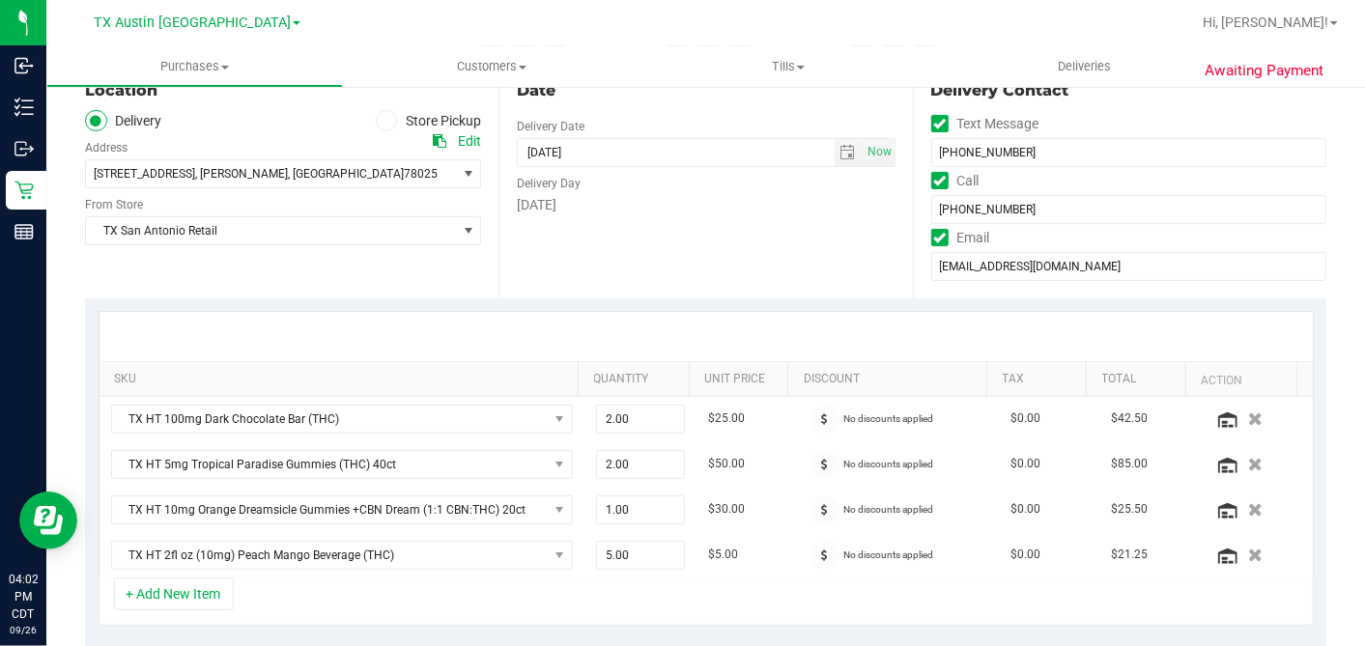
click at [498, 284] on div "Date Delivery Date [DATE] Now [DATE] 04:00 PM Now Delivery Day [DATE]" at bounding box center [704, 180] width 413 height 237
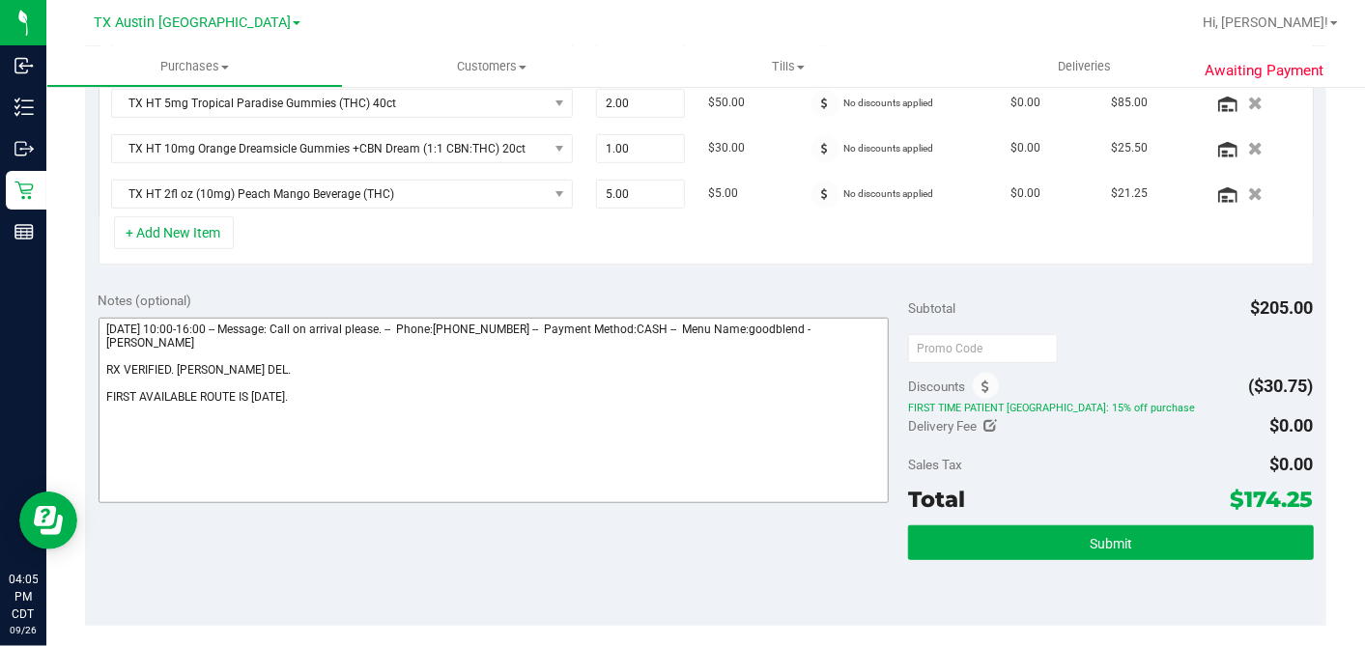
scroll to position [750, 0]
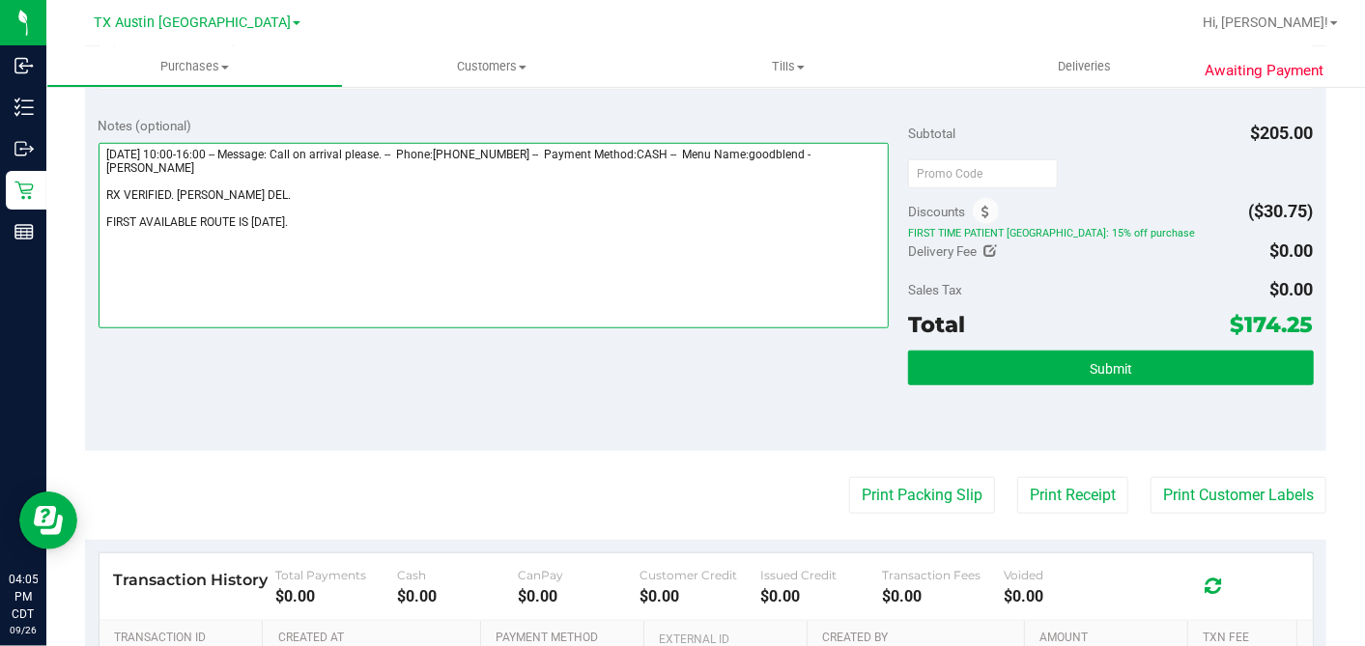
click at [312, 210] on textarea at bounding box center [494, 235] width 791 height 185
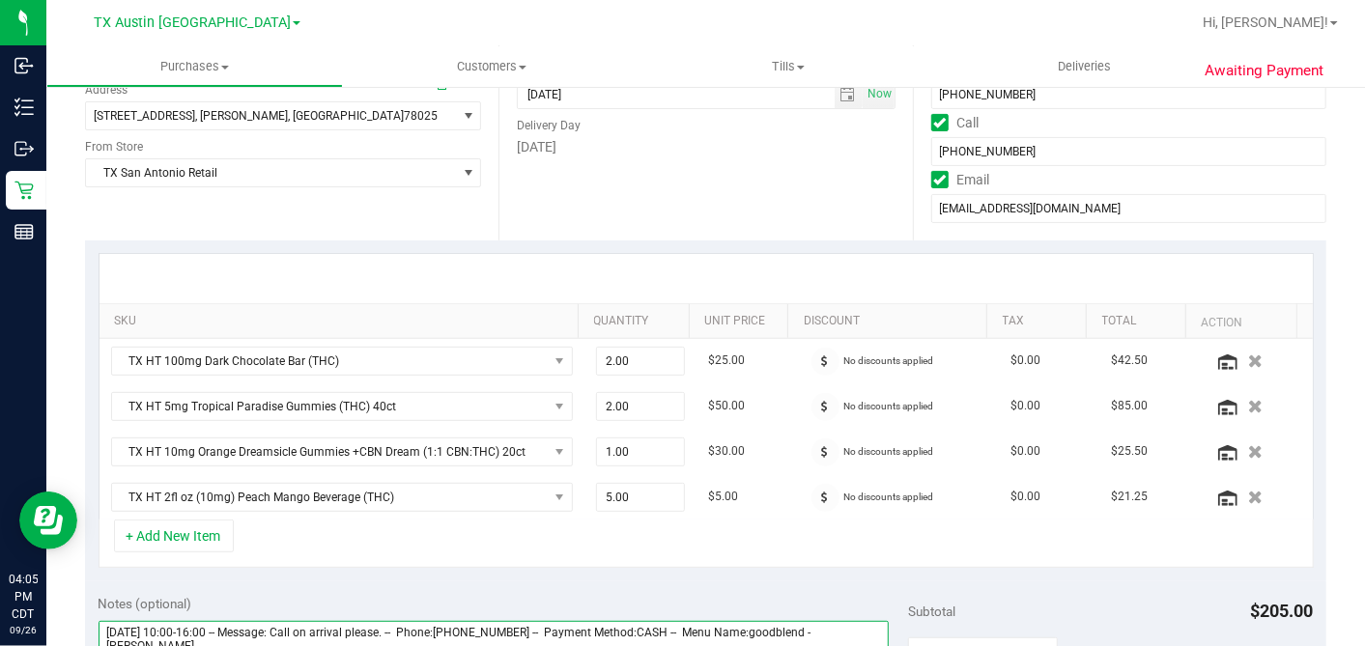
scroll to position [107, 0]
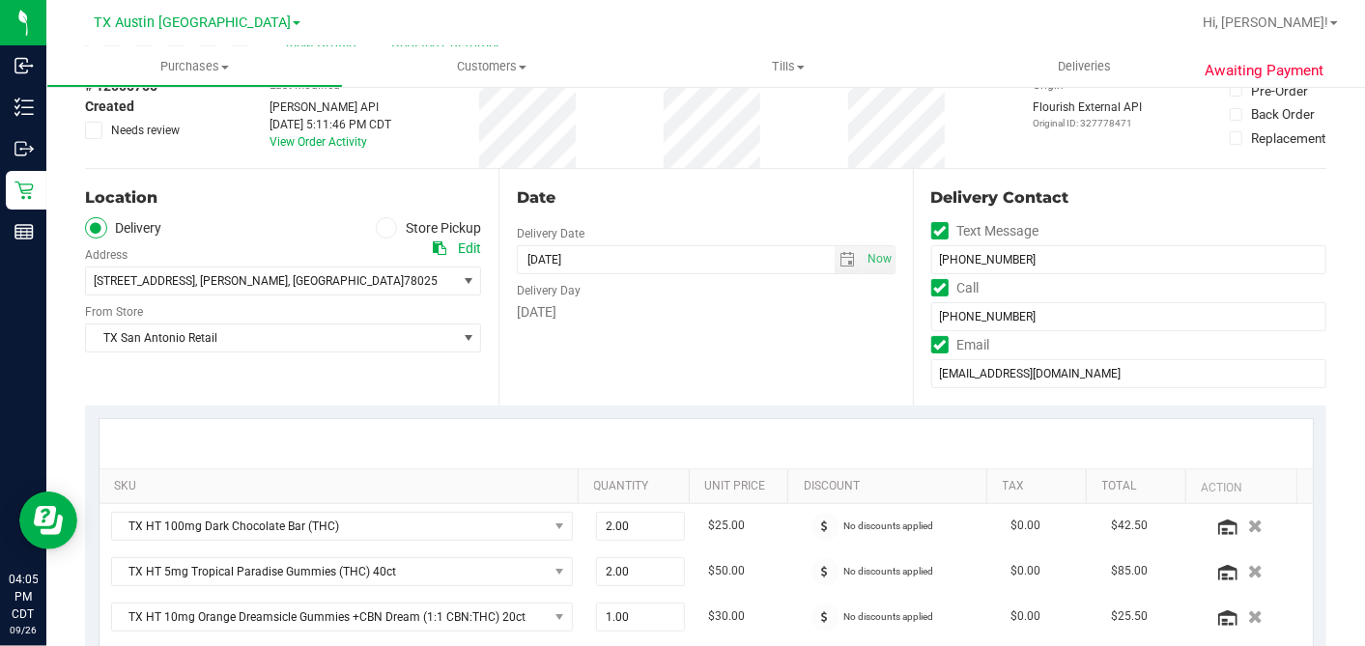
type textarea "[DATE] 10:00-16:00 -- Message: Call on arrival please. -- Phone:[PHONE_NUMBER] …"
click at [94, 130] on icon at bounding box center [94, 130] width 13 height 0
click at [0, 0] on input "Needs review" at bounding box center [0, 0] width 0 height 0
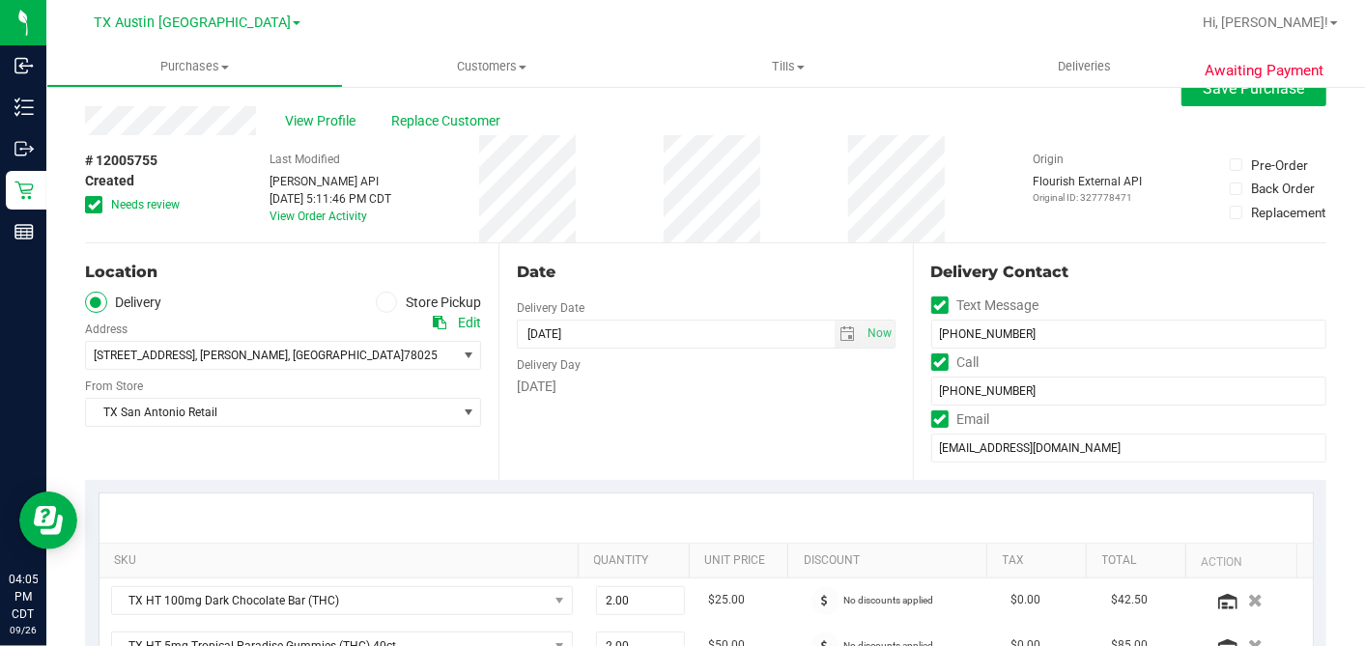
scroll to position [0, 0]
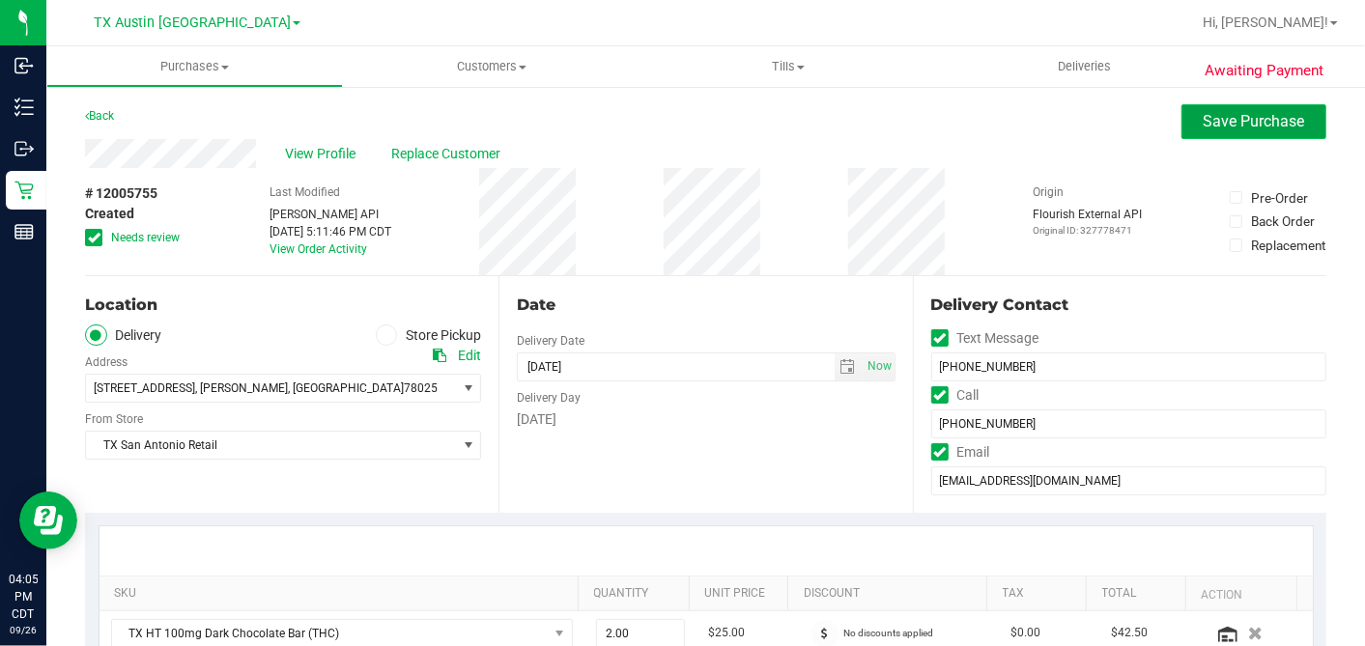
click at [1208, 119] on span "Save Purchase" at bounding box center [1253, 121] width 101 height 18
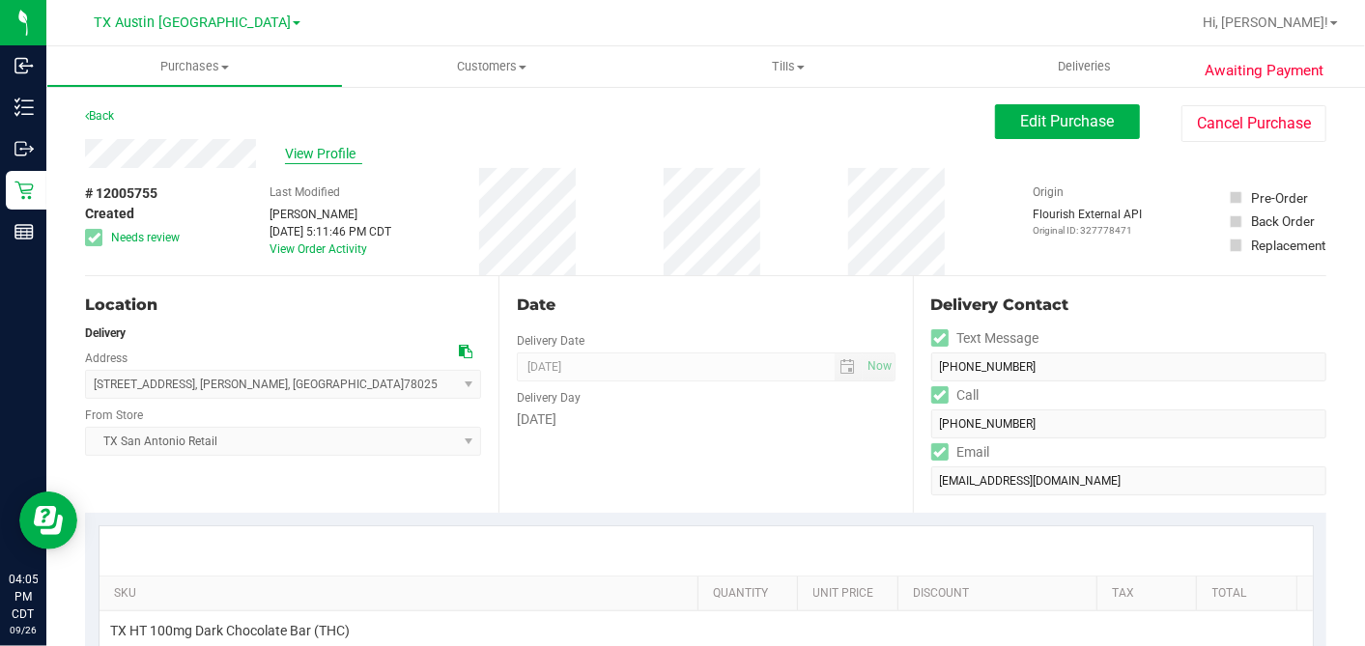
click at [326, 152] on span "View Profile" at bounding box center [323, 154] width 77 height 20
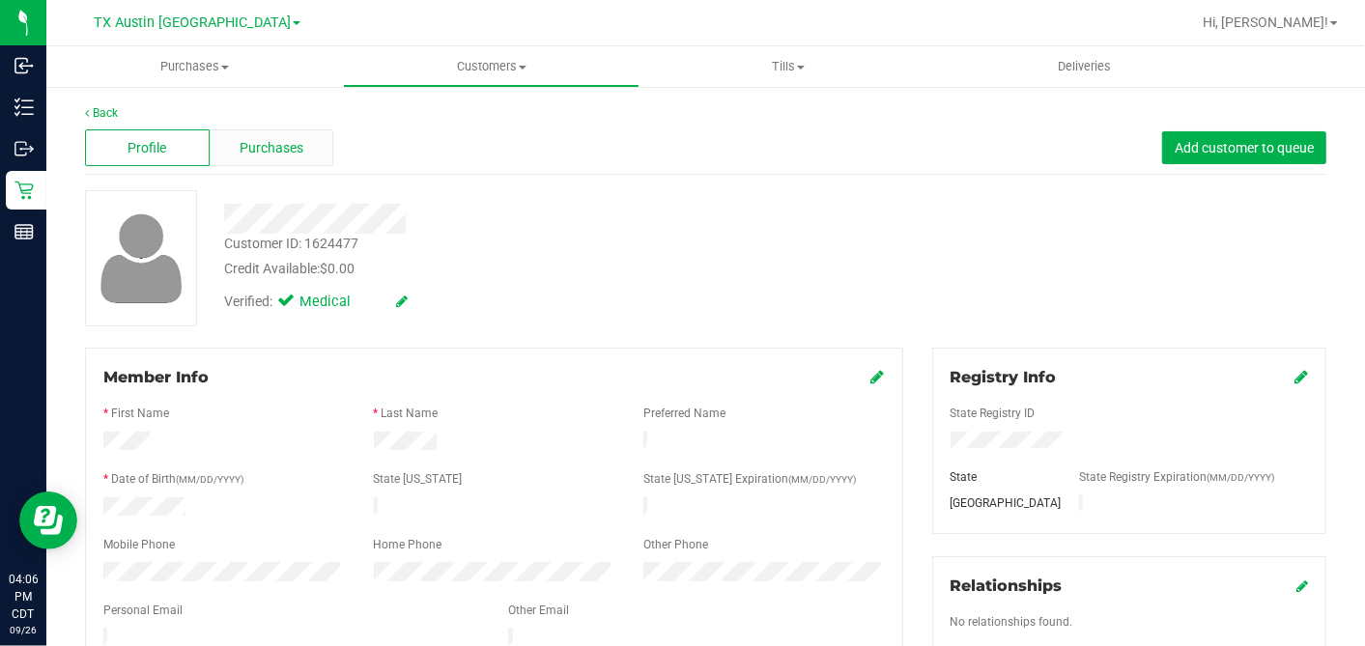
click at [305, 147] on div "Purchases" at bounding box center [272, 147] width 125 height 37
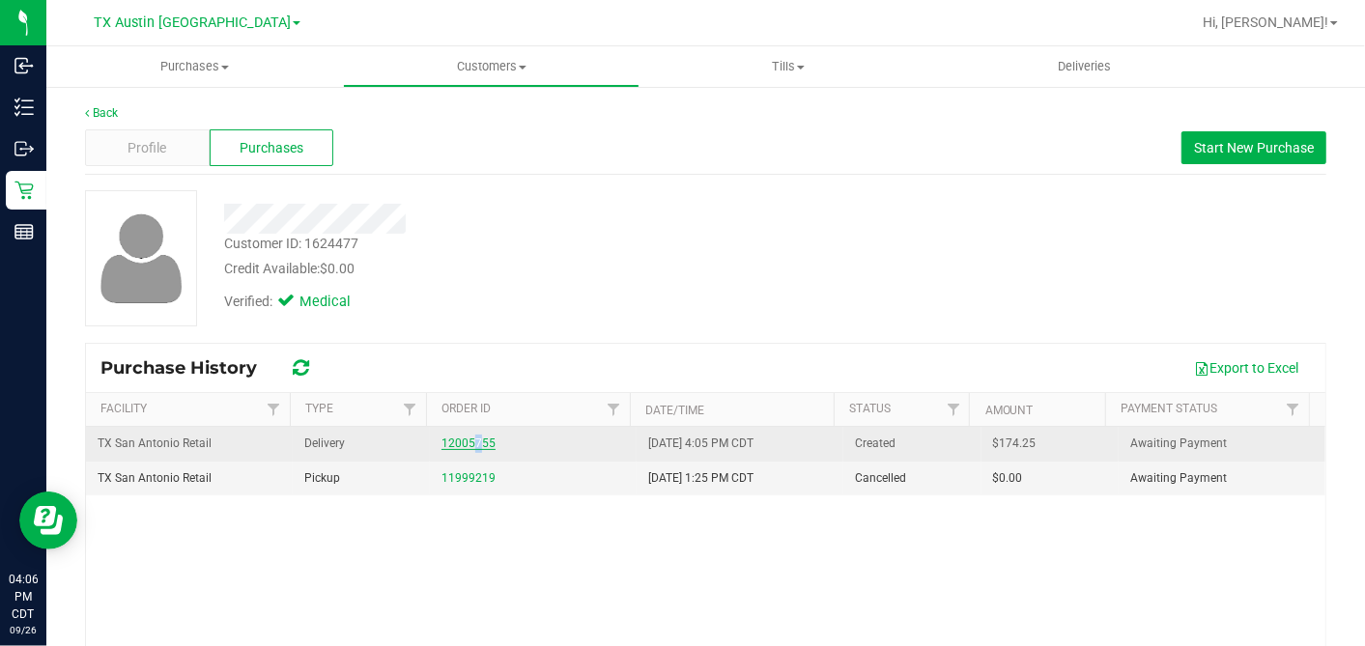
click at [464, 437] on div "12005755" at bounding box center [533, 444] width 184 height 18
click at [473, 446] on link "12005755" at bounding box center [468, 444] width 54 height 14
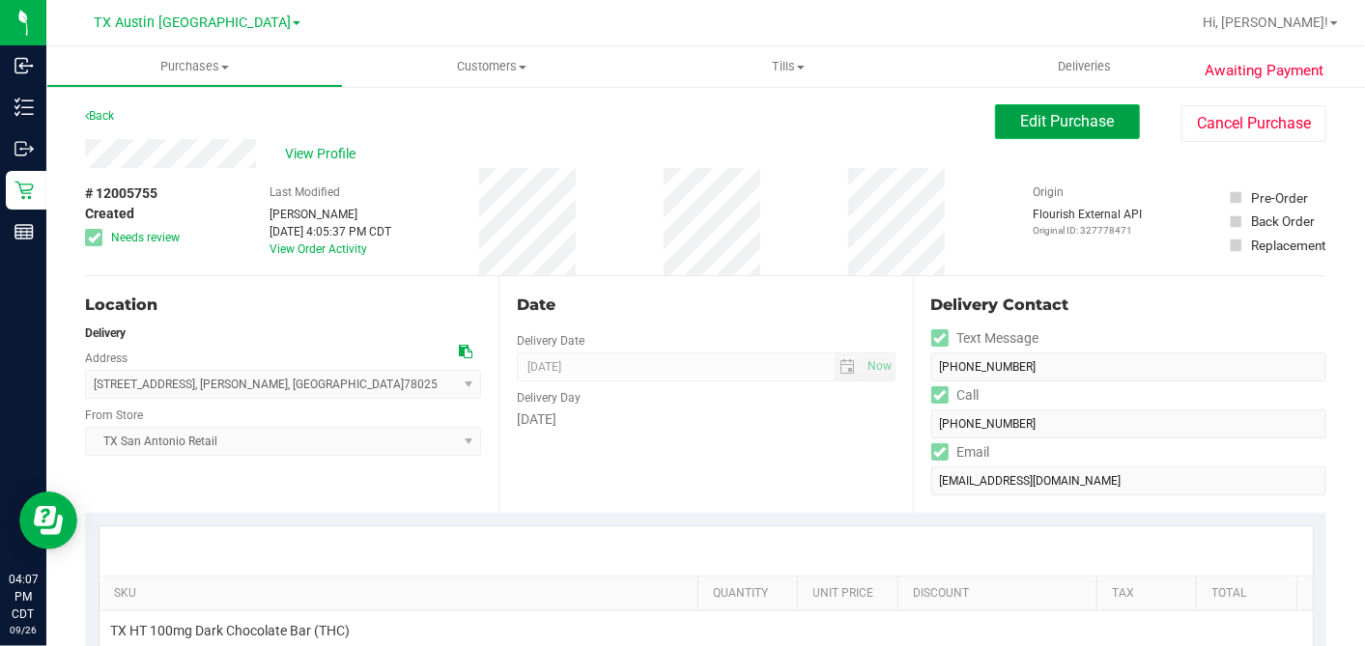
click at [1026, 123] on span "Edit Purchase" at bounding box center [1068, 121] width 94 height 18
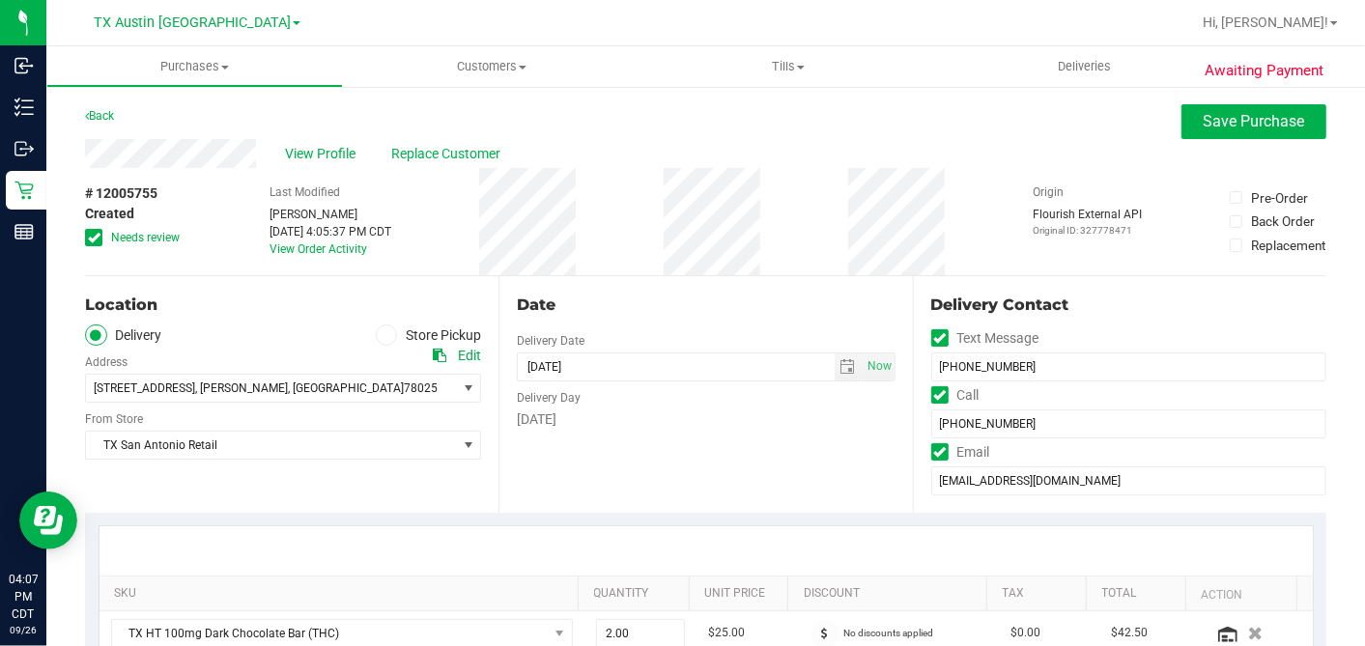
click at [645, 242] on div "# 12005755 Created Needs review Last Modified [PERSON_NAME] [DATE] 4:05:37 PM C…" at bounding box center [705, 221] width 1241 height 107
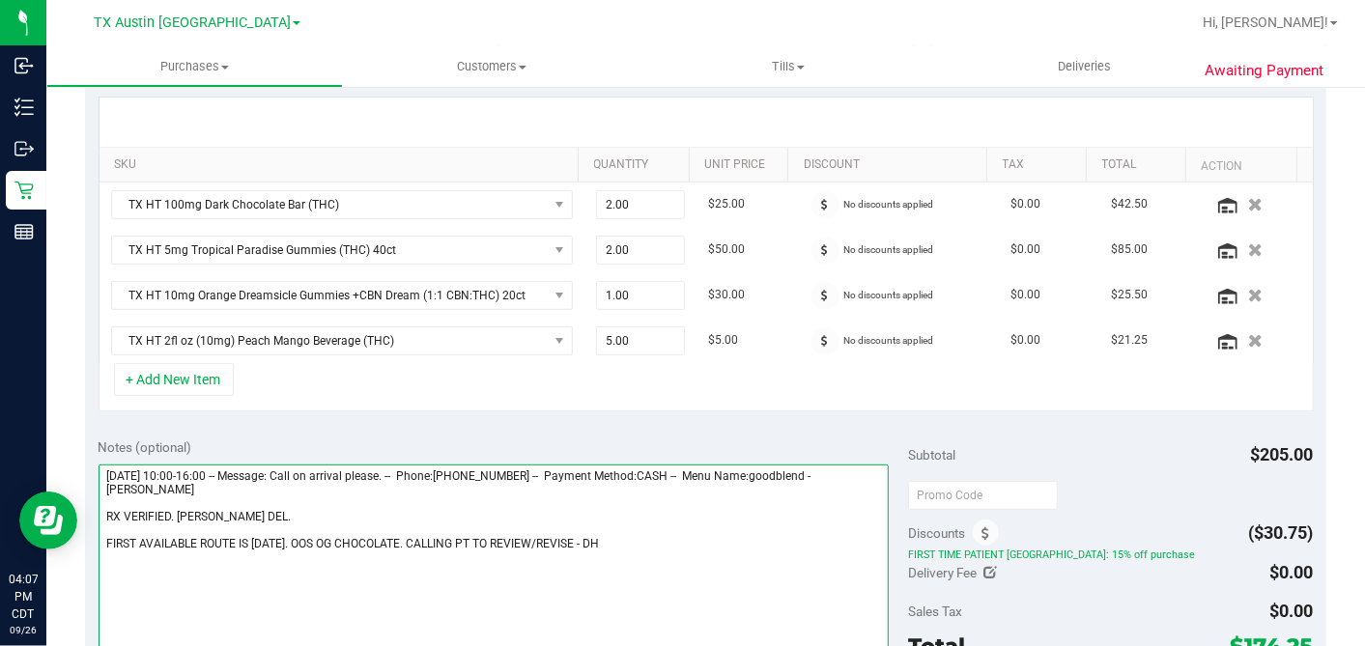
drag, startPoint x: 590, startPoint y: 536, endPoint x: 600, endPoint y: 524, distance: 15.8
click at [590, 535] on textarea at bounding box center [494, 557] width 791 height 185
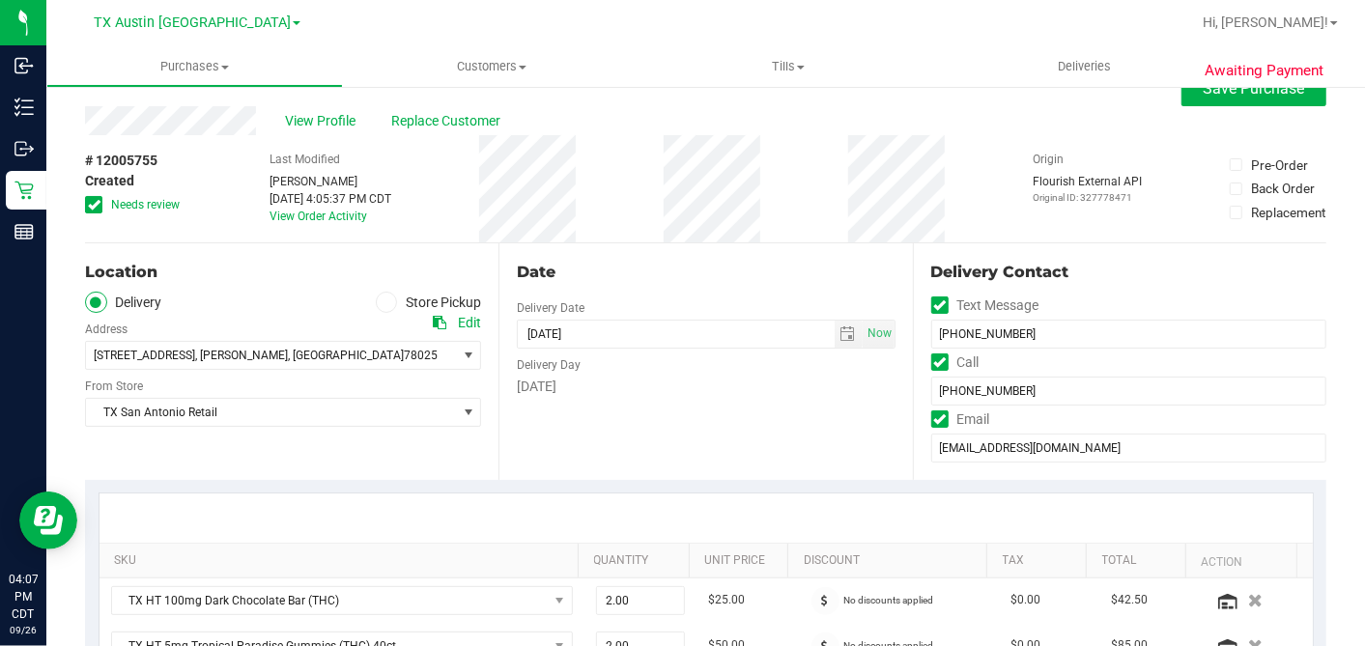
scroll to position [0, 0]
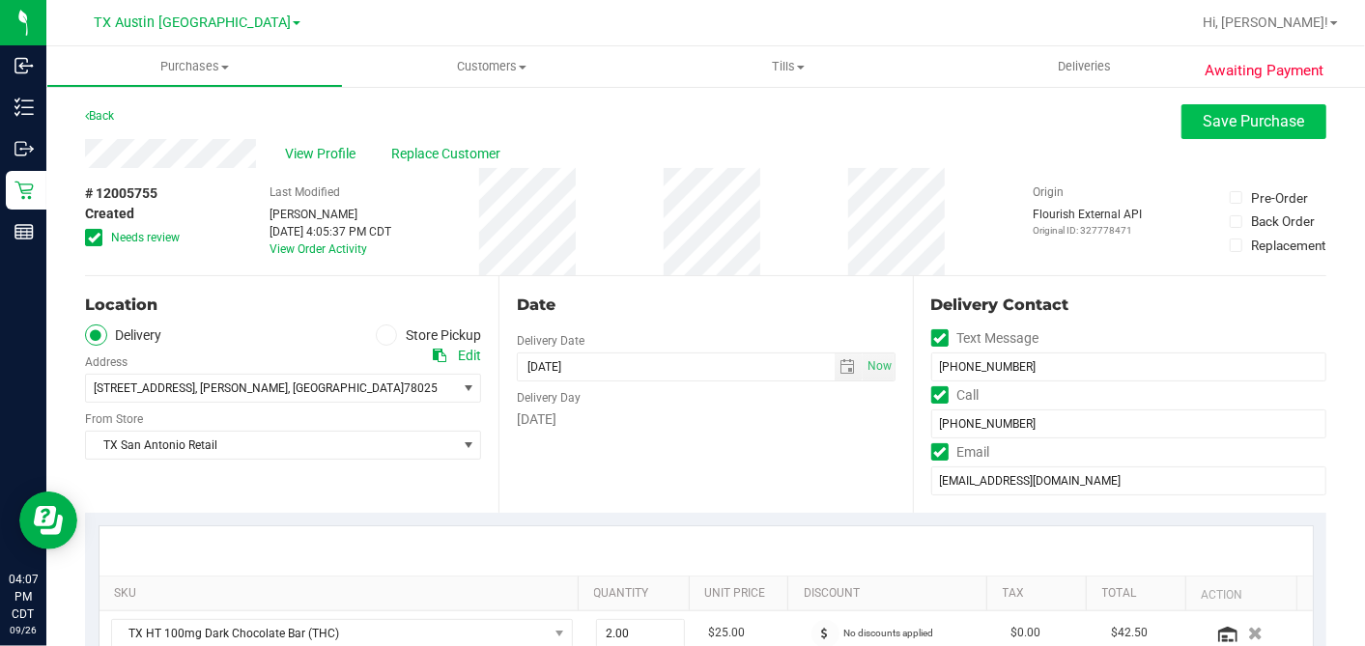
type textarea "[DATE] 10:00-16:00 -- Message: Call on arrival please. -- Phone:[PHONE_NUMBER] …"
click at [1257, 118] on span "Save Purchase" at bounding box center [1253, 121] width 101 height 18
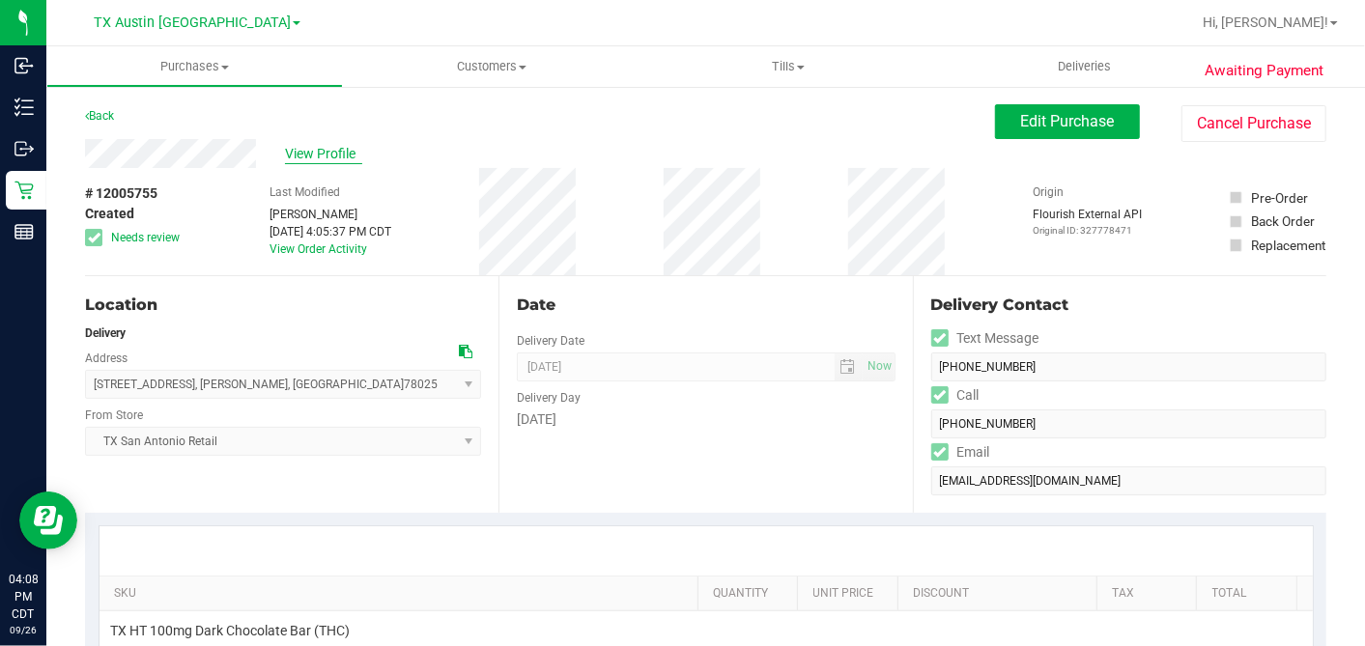
click at [338, 152] on span "View Profile" at bounding box center [323, 154] width 77 height 20
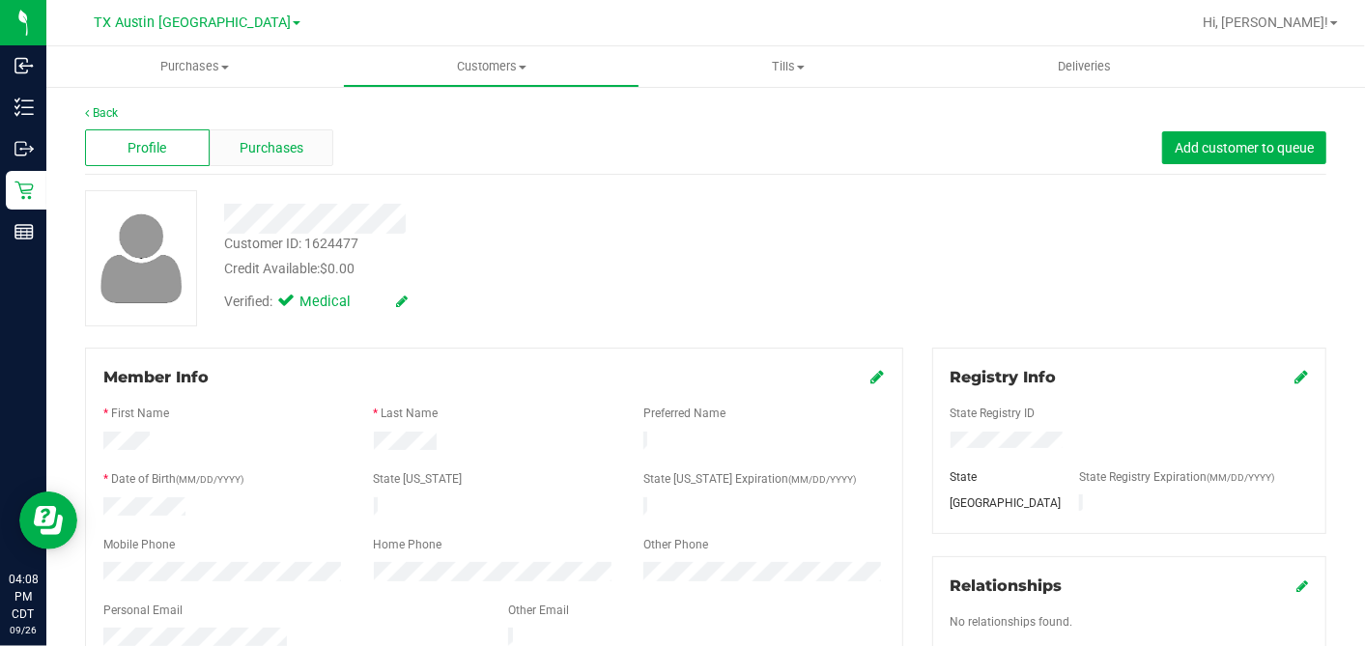
click at [305, 160] on div "Purchases" at bounding box center [272, 147] width 125 height 37
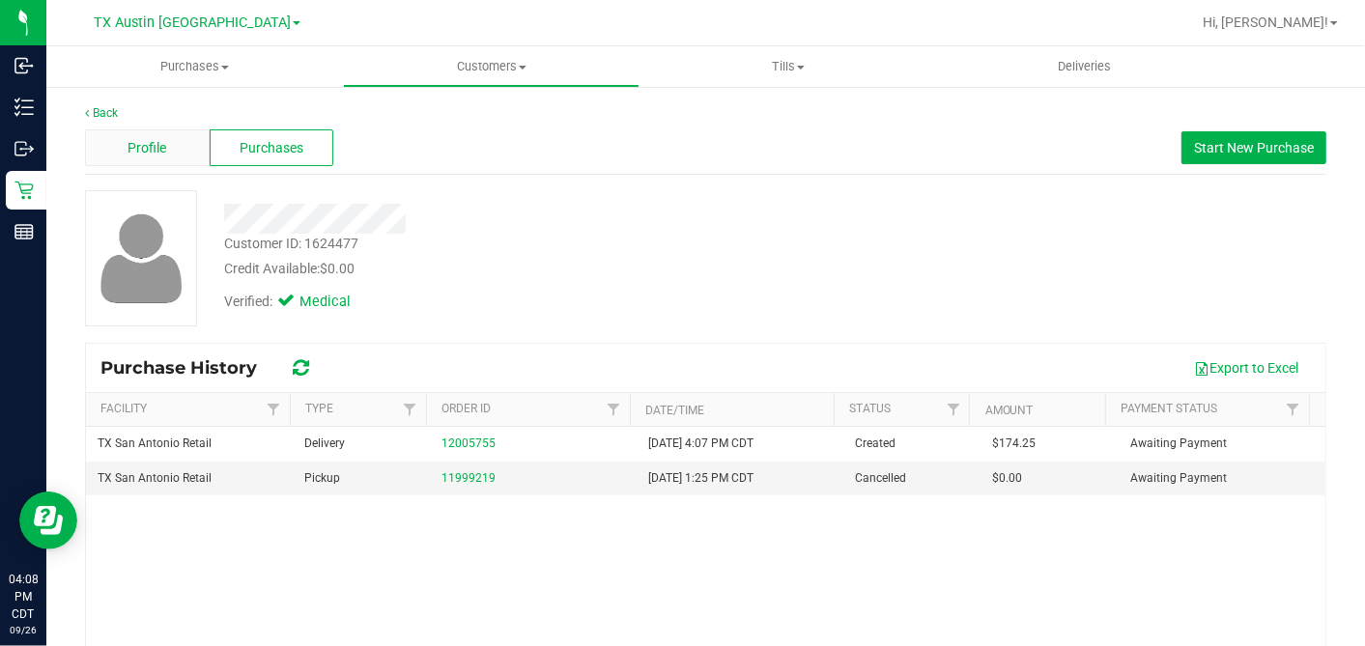
click at [145, 146] on span "Profile" at bounding box center [146, 148] width 39 height 20
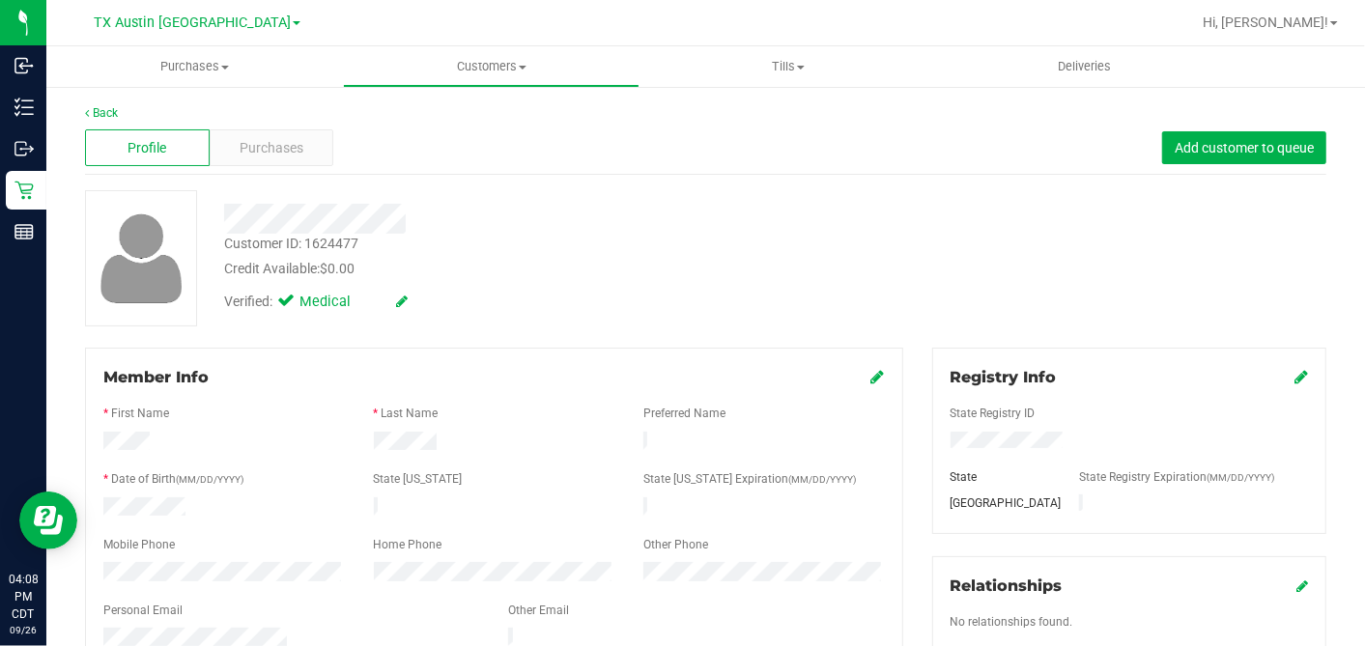
click at [260, 140] on span "Purchases" at bounding box center [272, 148] width 64 height 20
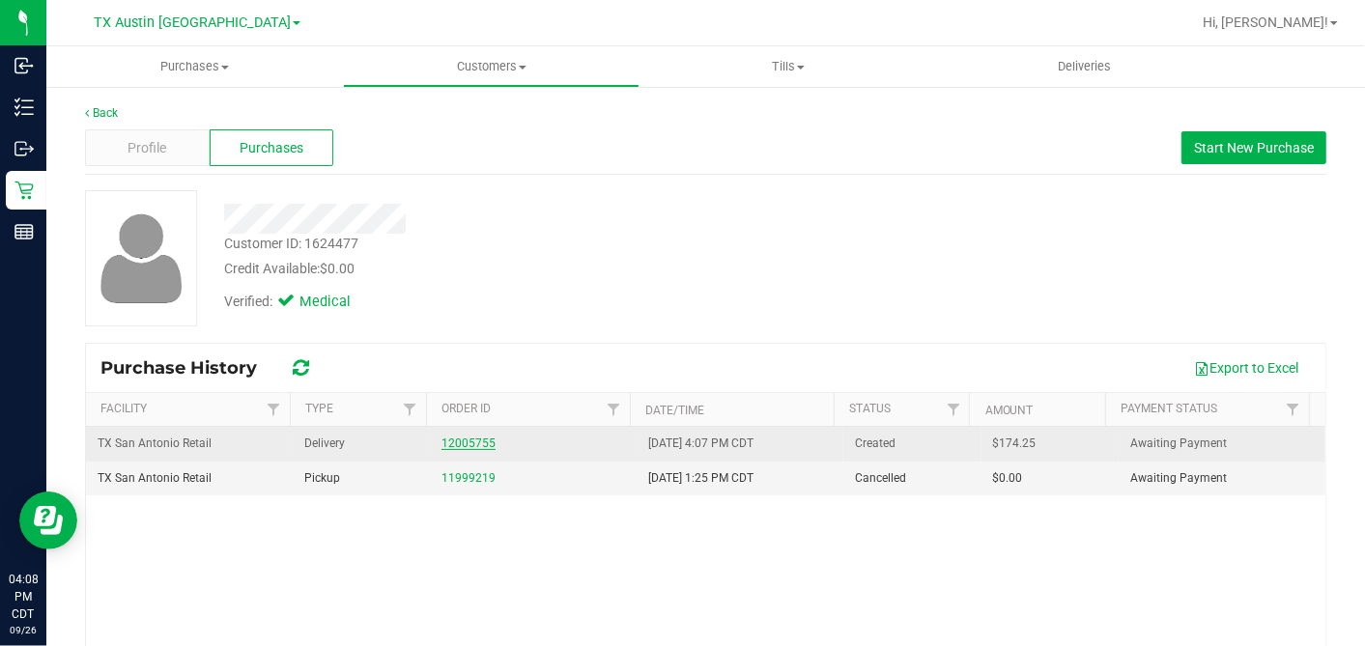
click at [460, 441] on link "12005755" at bounding box center [468, 444] width 54 height 14
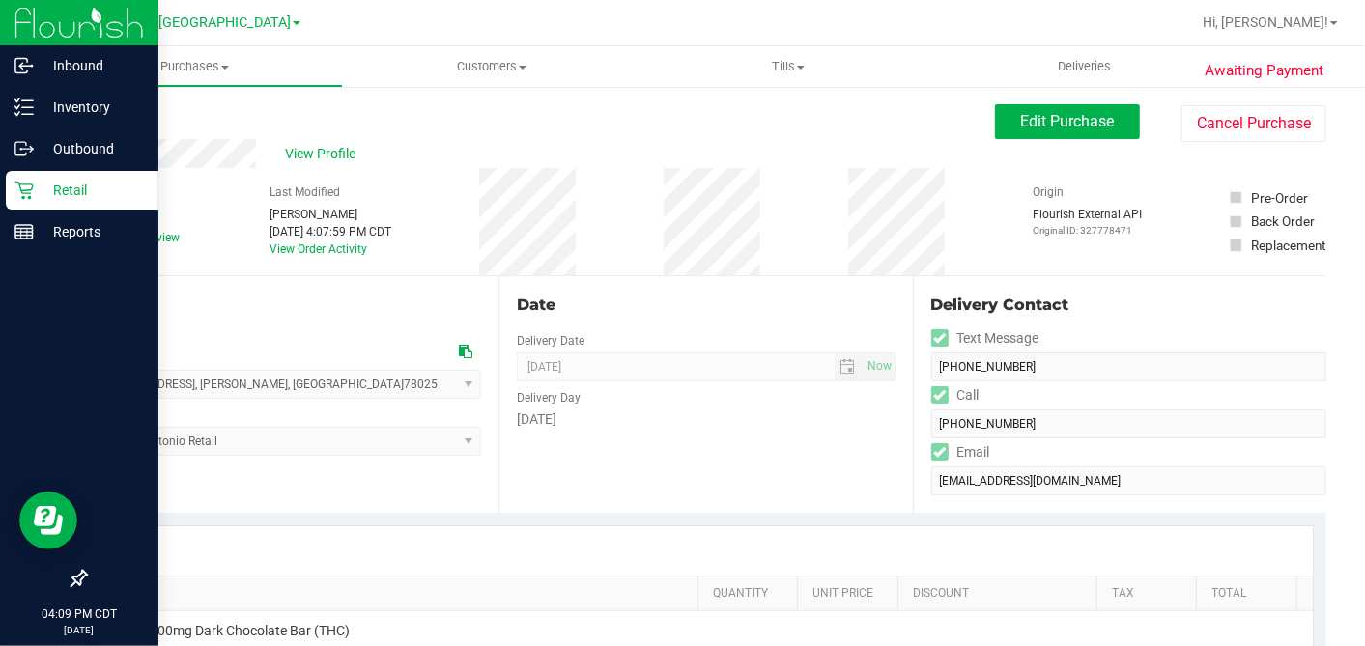
click at [28, 184] on icon at bounding box center [23, 191] width 18 height 18
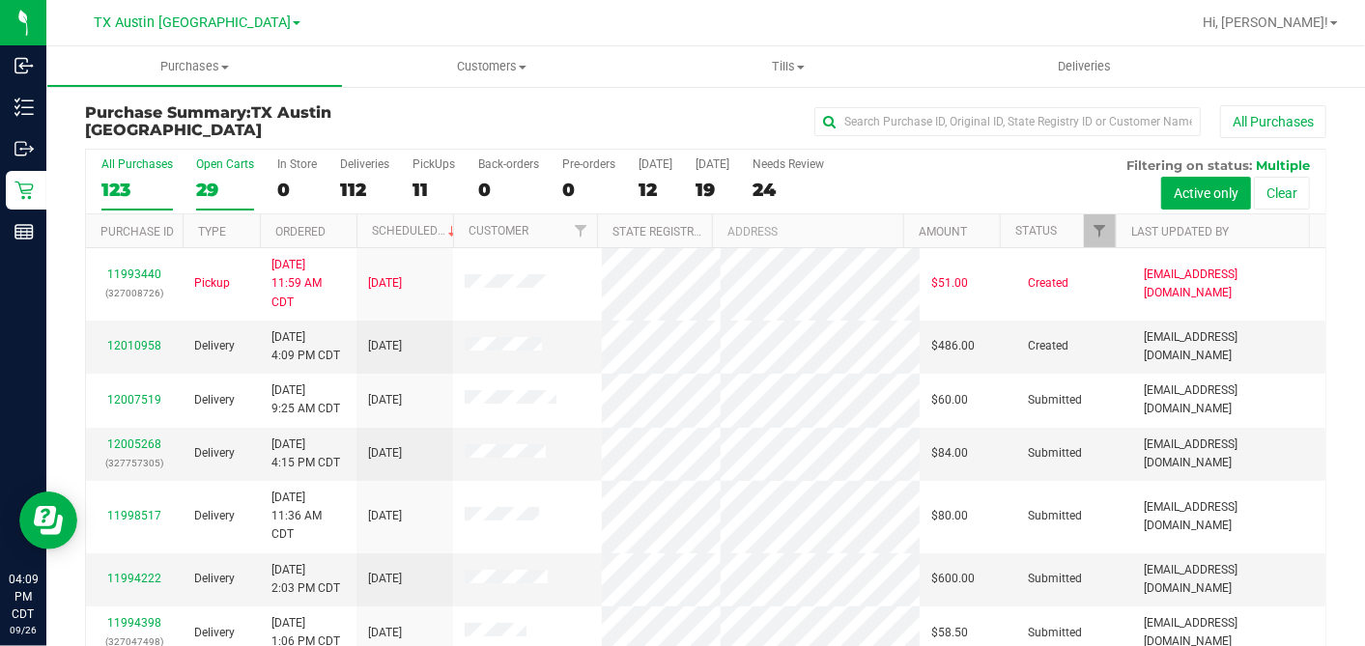
click at [212, 190] on div "29" at bounding box center [225, 190] width 58 height 22
click at [0, 0] on input "Open Carts 29" at bounding box center [0, 0] width 0 height 0
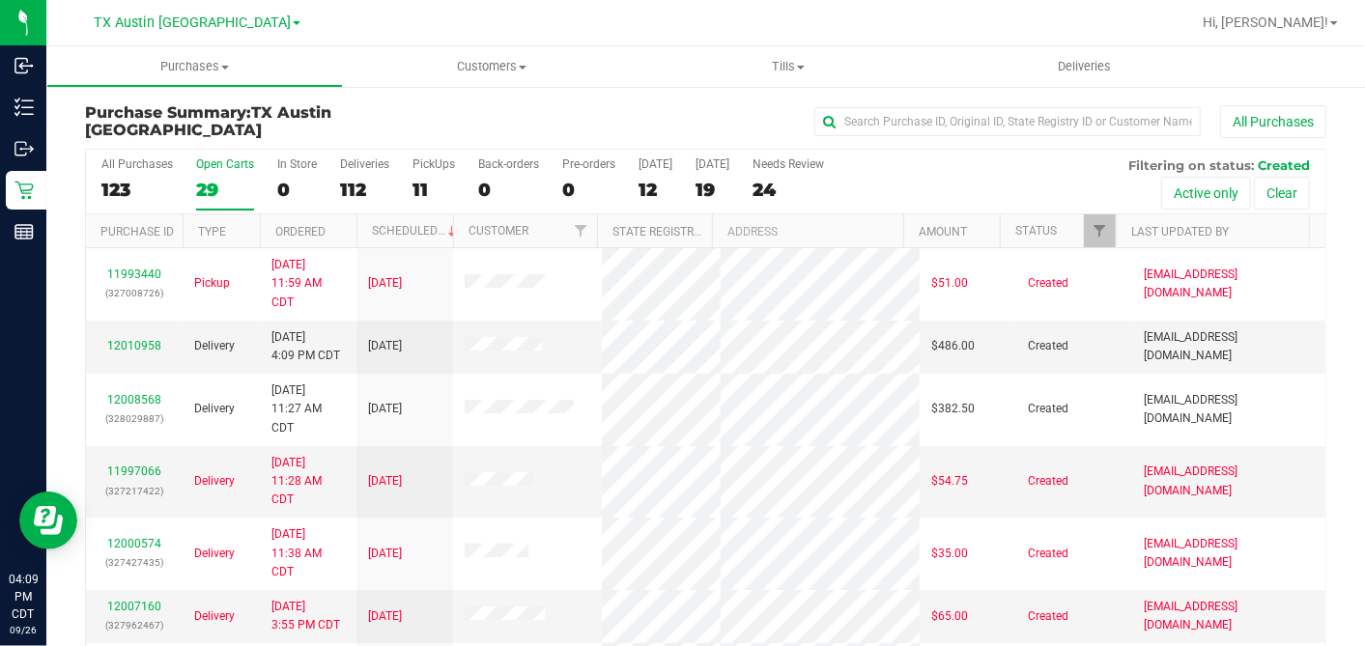
click at [339, 228] on th "Ordered" at bounding box center [308, 231] width 97 height 34
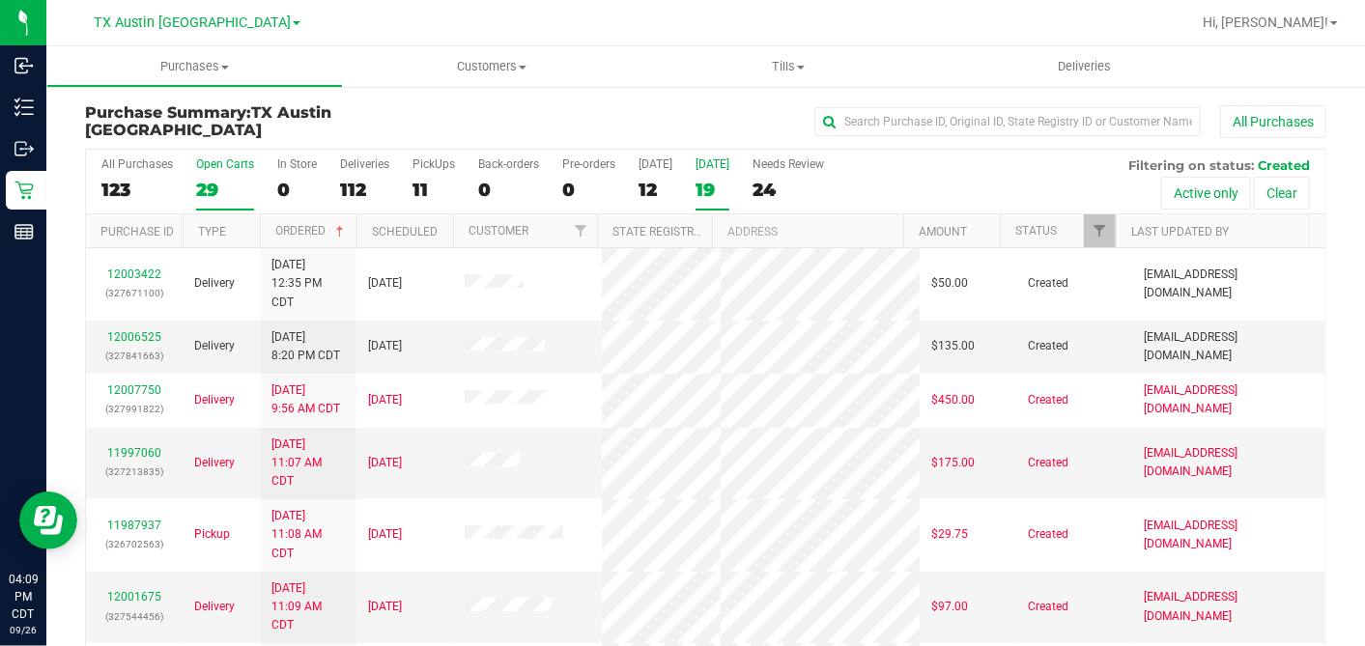
click at [709, 179] on div "19" at bounding box center [712, 190] width 34 height 22
click at [0, 0] on input "[DATE] 19" at bounding box center [0, 0] width 0 height 0
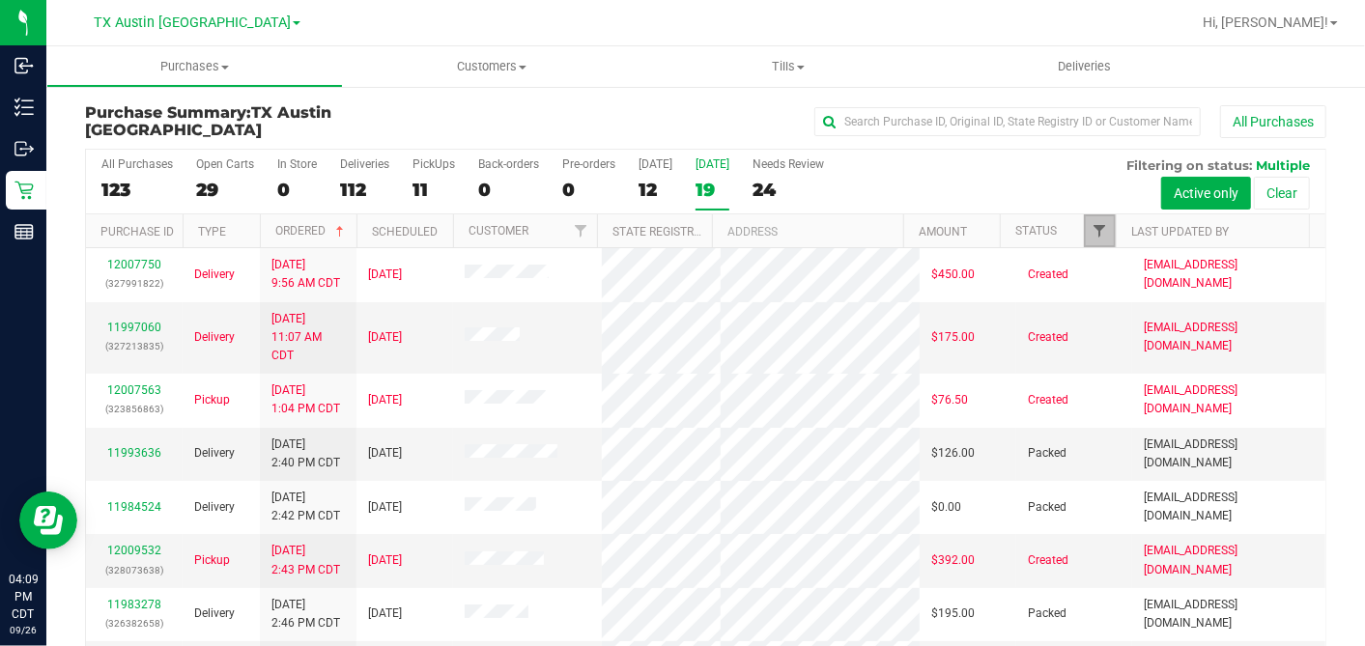
click at [1091, 234] on span "Filter" at bounding box center [1098, 230] width 15 height 15
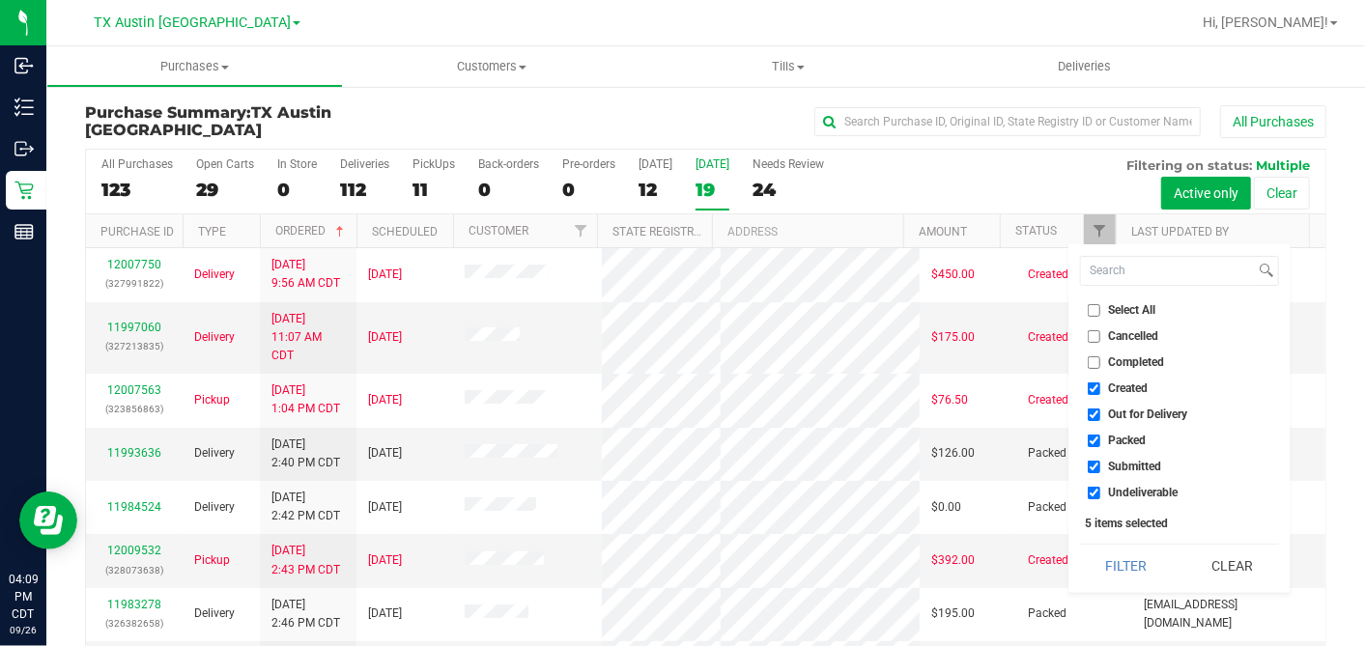
click at [1091, 309] on input "Select All" at bounding box center [1094, 310] width 13 height 13
checkbox input "true"
drag, startPoint x: 1091, startPoint y: 309, endPoint x: 1091, endPoint y: 328, distance: 19.3
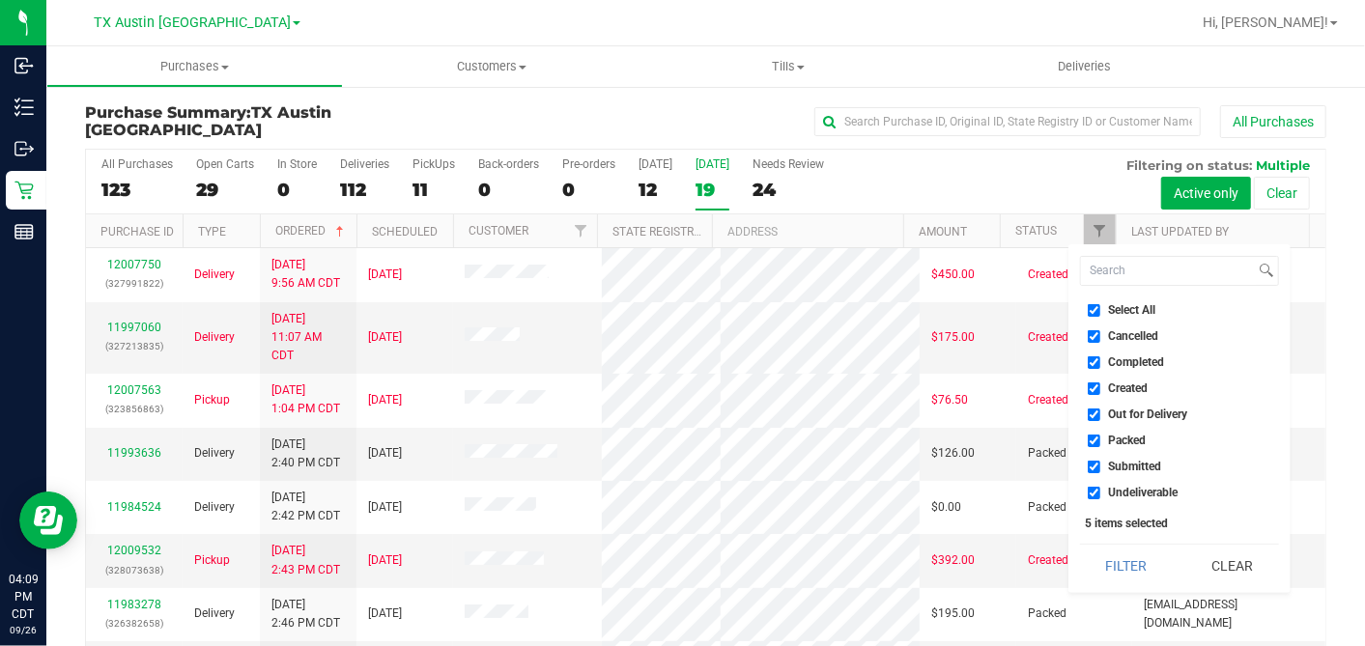
click at [1091, 311] on input "Select All" at bounding box center [1094, 310] width 13 height 13
checkbox input "false"
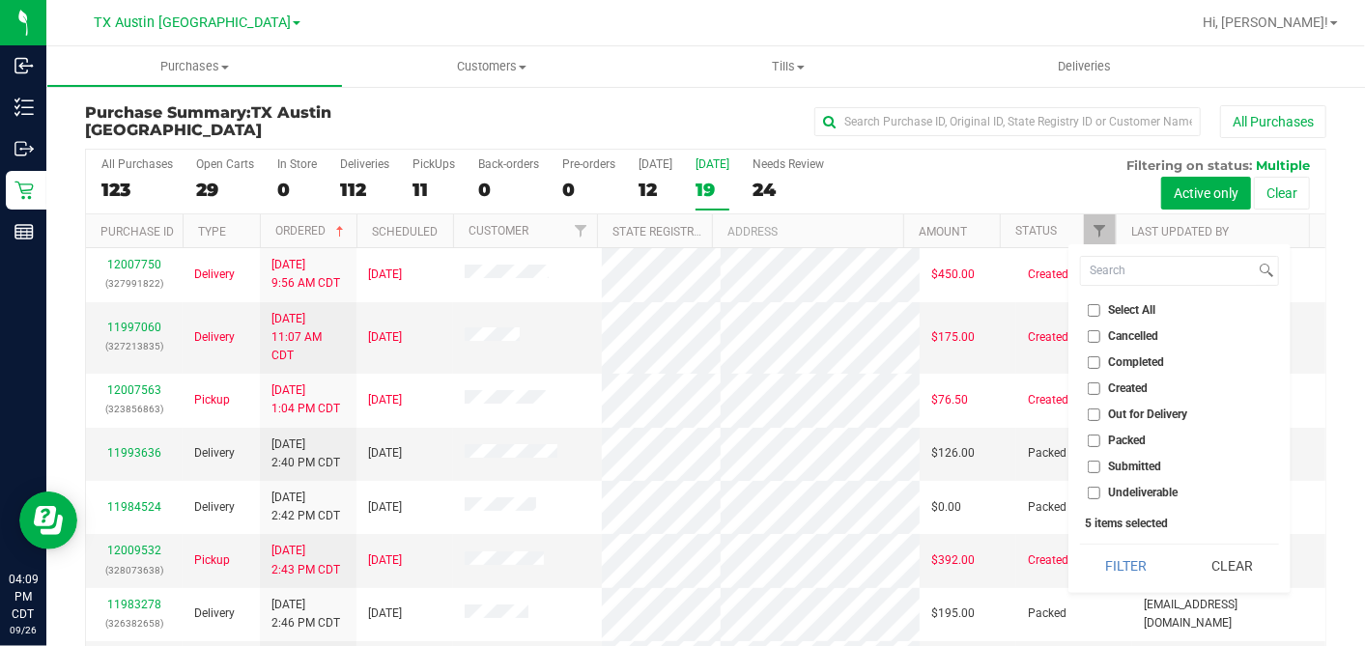
checkbox input "false"
click at [1086, 381] on li "Created" at bounding box center [1179, 389] width 199 height 20
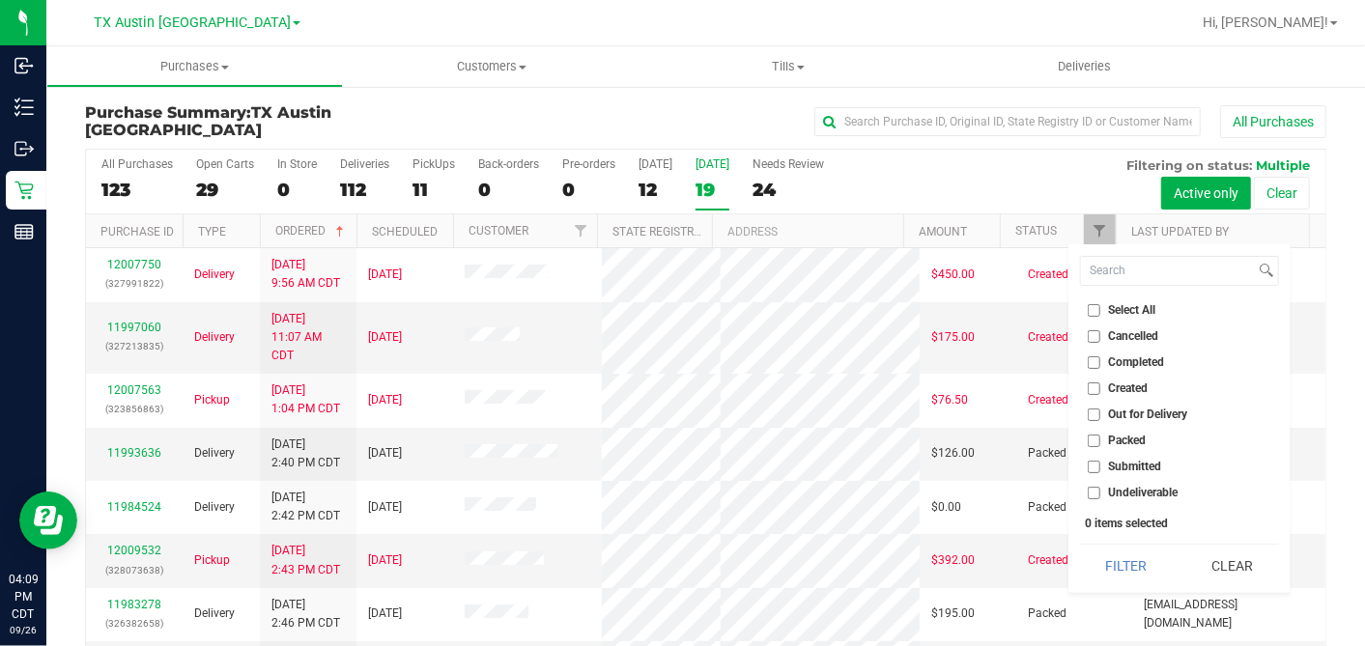
click at [1092, 388] on input "Created" at bounding box center [1094, 388] width 13 height 13
checkbox input "true"
click at [1122, 558] on button "Filter" at bounding box center [1126, 566] width 93 height 42
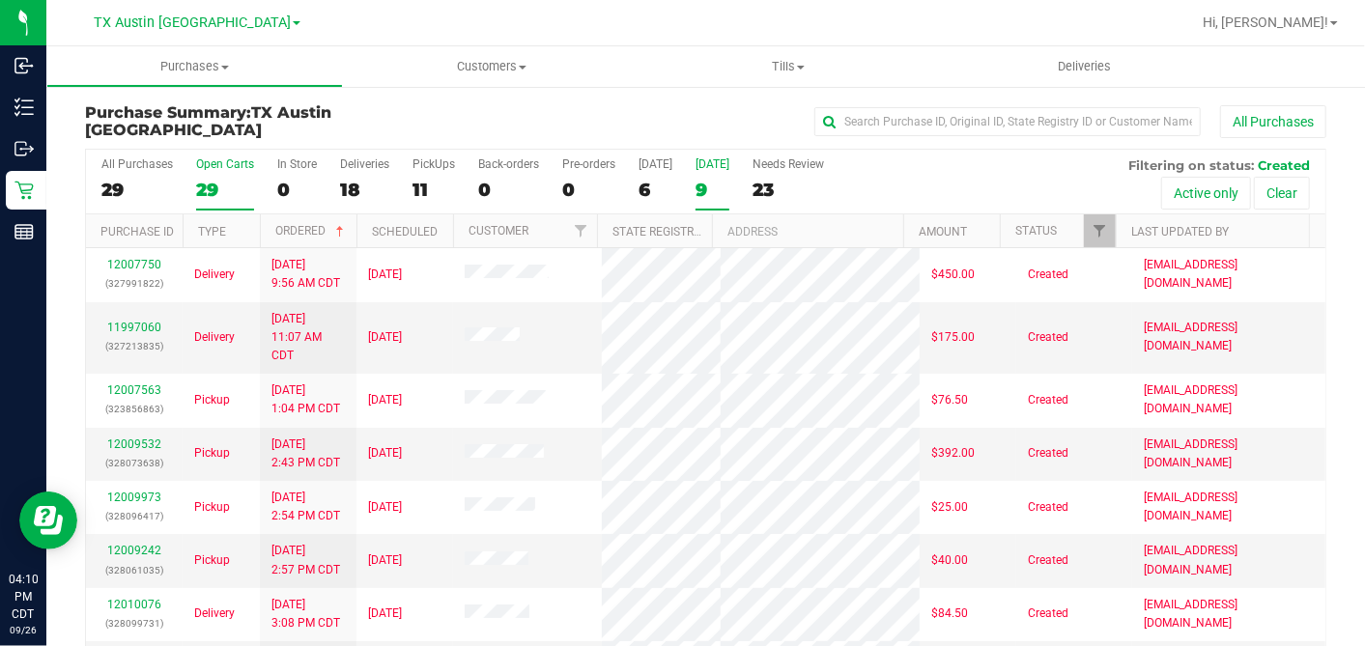
click at [196, 179] on div "29" at bounding box center [225, 190] width 58 height 22
click at [0, 0] on input "Open Carts 29" at bounding box center [0, 0] width 0 height 0
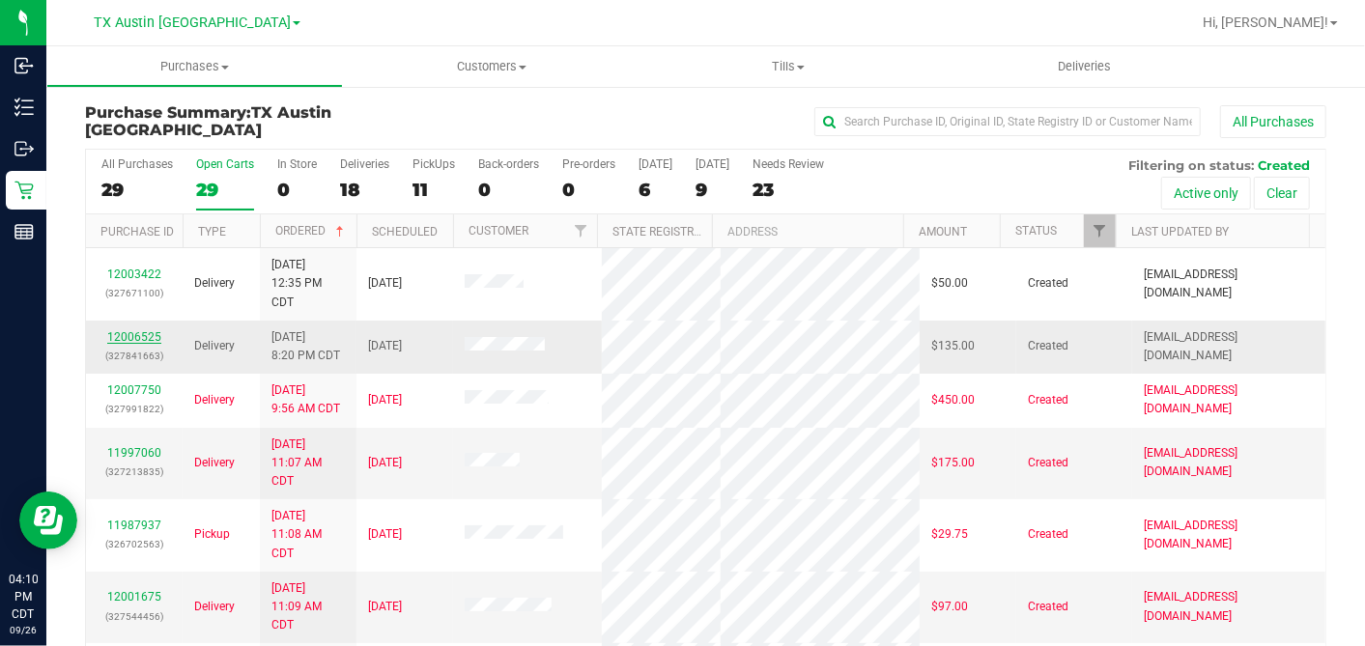
click at [135, 336] on link "12006525" at bounding box center [134, 337] width 54 height 14
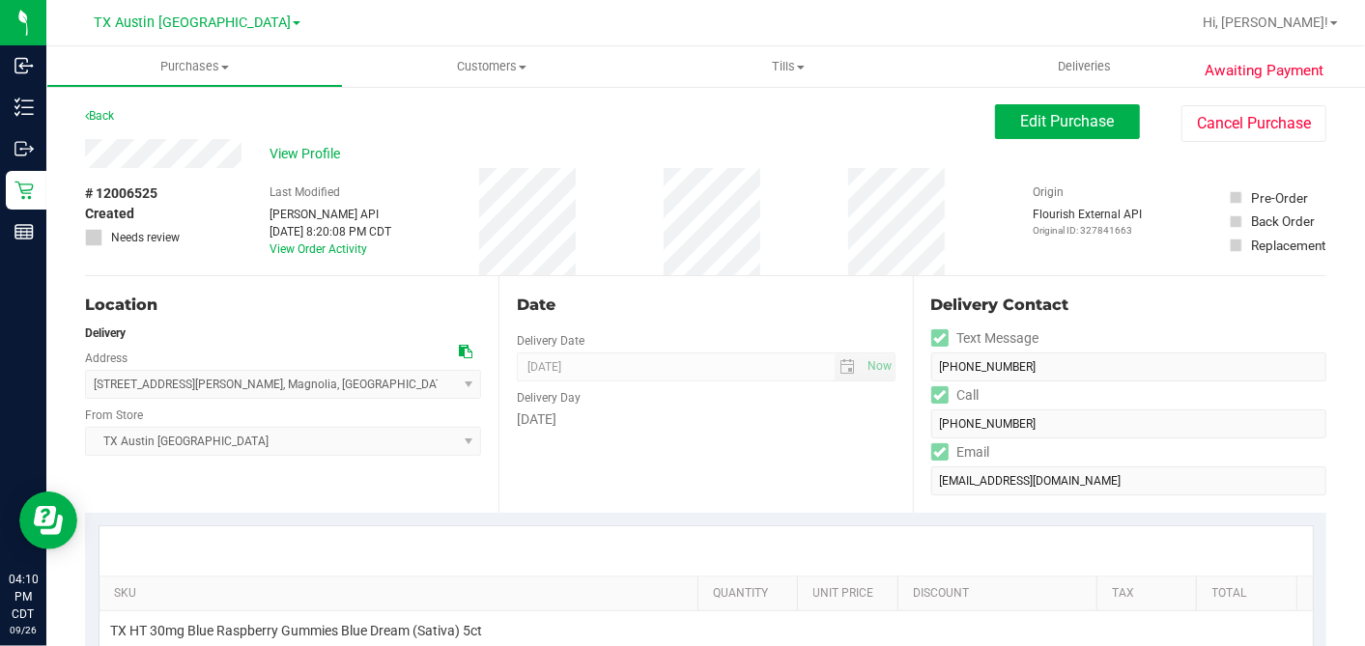
click at [644, 246] on div "# 12006525 Created Needs review Last Modified [PERSON_NAME] API [DATE] 8:20:08 …" at bounding box center [705, 221] width 1241 height 107
click at [657, 287] on div "Date Delivery Date [DATE] Now [DATE] 05:00 PM Now Delivery Day [DATE]" at bounding box center [704, 394] width 413 height 237
click at [323, 150] on span "View Profile" at bounding box center [308, 154] width 77 height 20
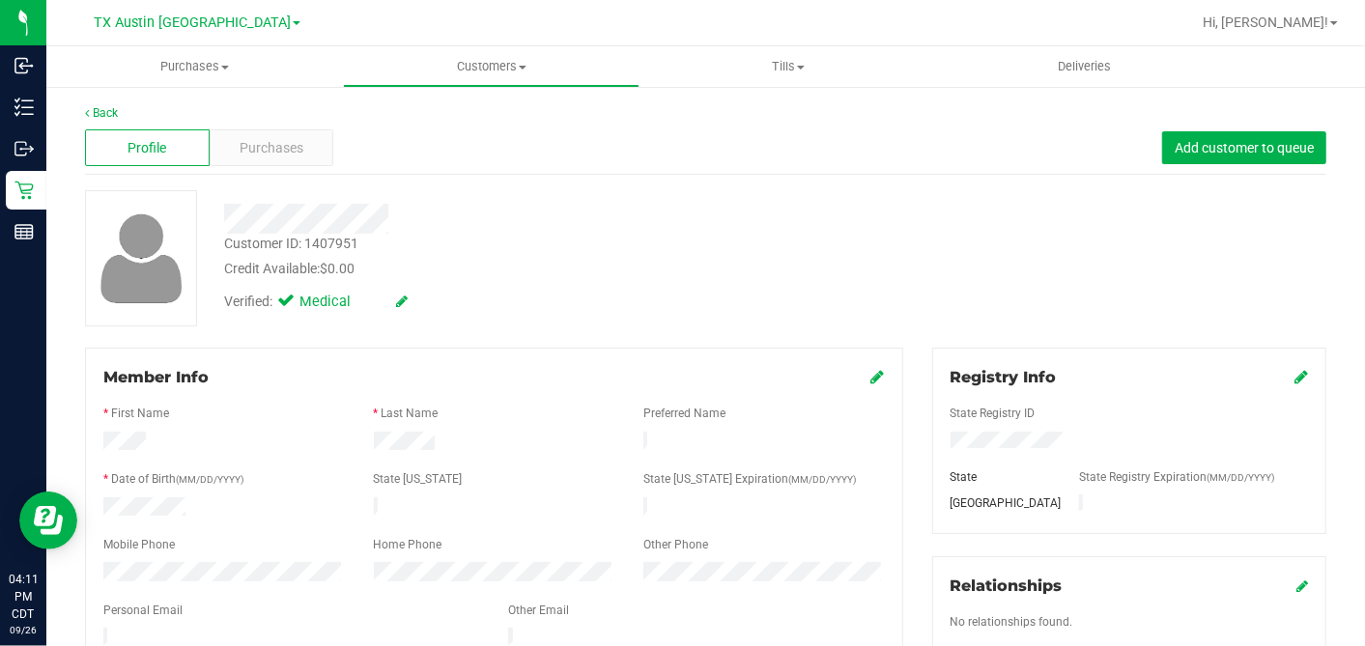
click at [303, 171] on div "Profile Purchases Add customer to queue" at bounding box center [705, 148] width 1241 height 53
click at [293, 155] on span "Purchases" at bounding box center [272, 148] width 64 height 20
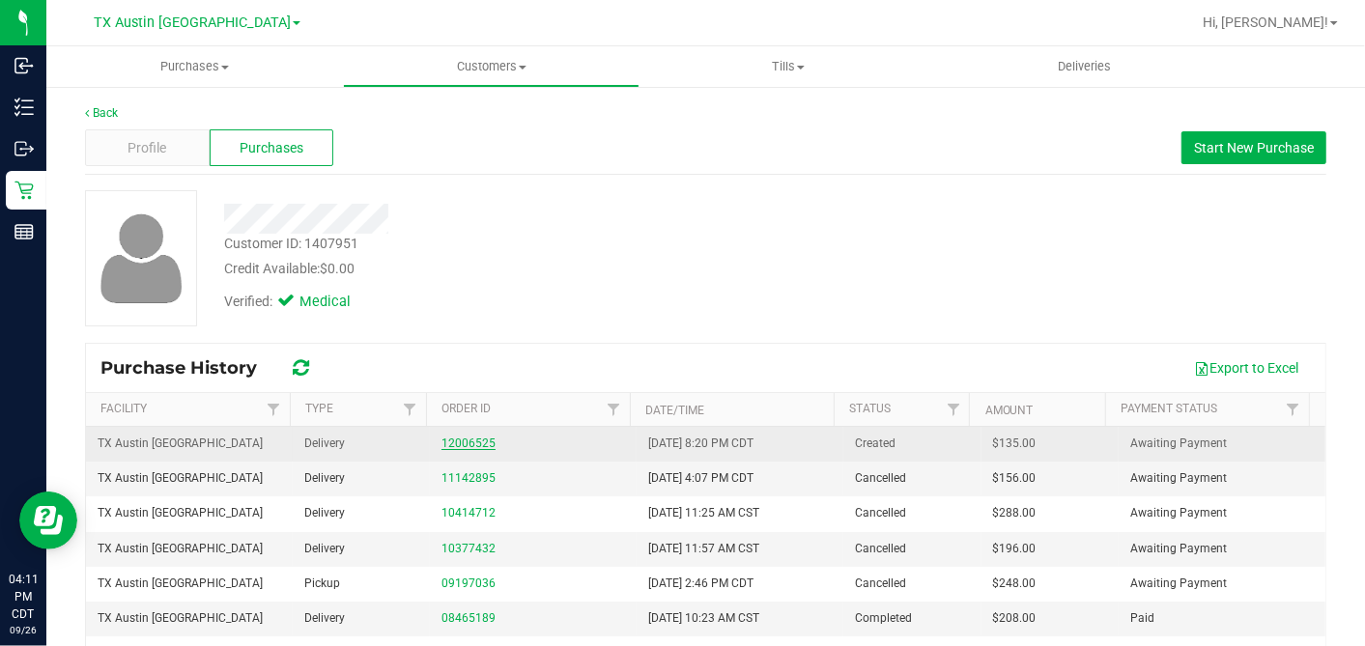
click at [468, 440] on link "12006525" at bounding box center [468, 444] width 54 height 14
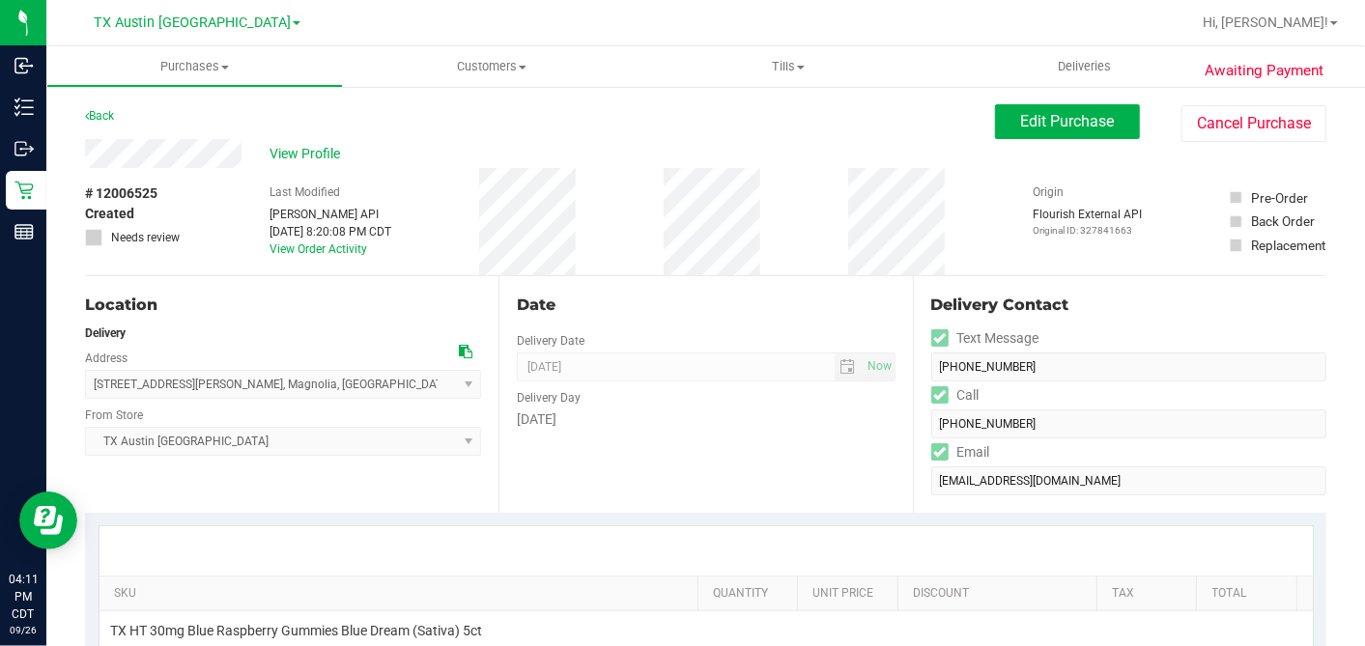
click at [459, 350] on icon at bounding box center [466, 352] width 14 height 14
drag, startPoint x: 1042, startPoint y: 129, endPoint x: 996, endPoint y: 149, distance: 50.2
click at [1042, 129] on span "Edit Purchase" at bounding box center [1068, 121] width 94 height 18
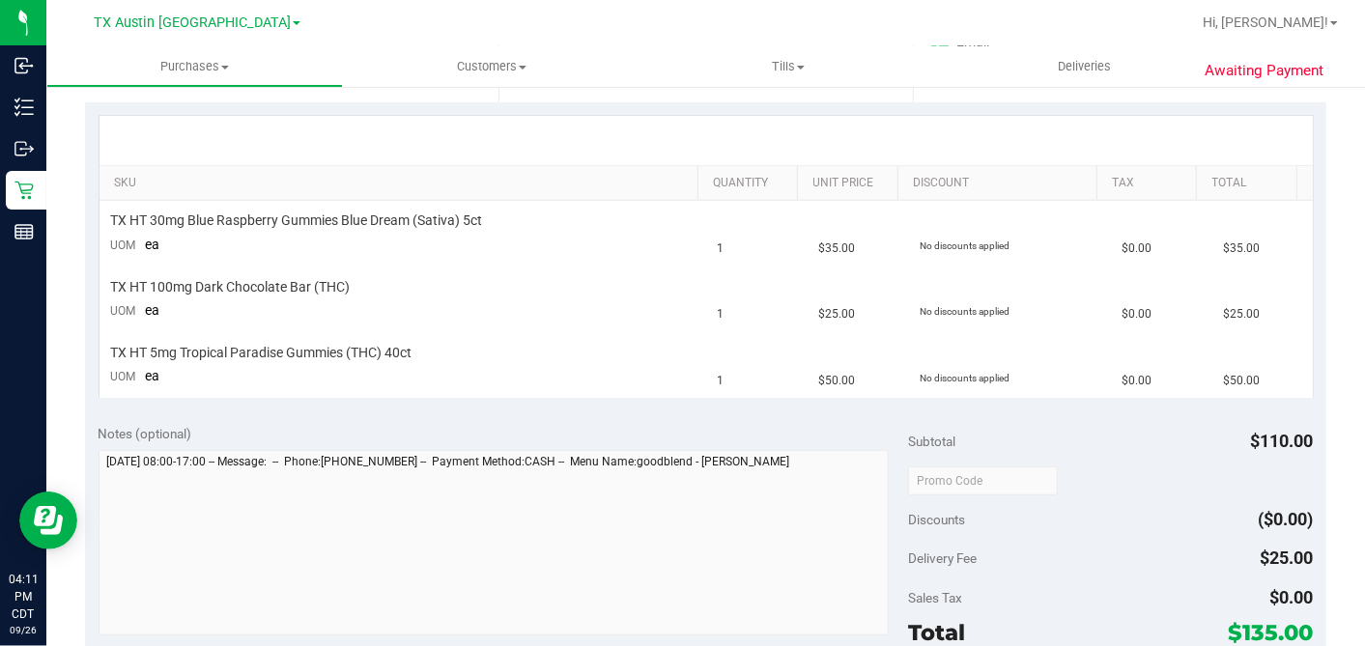
scroll to position [429, 0]
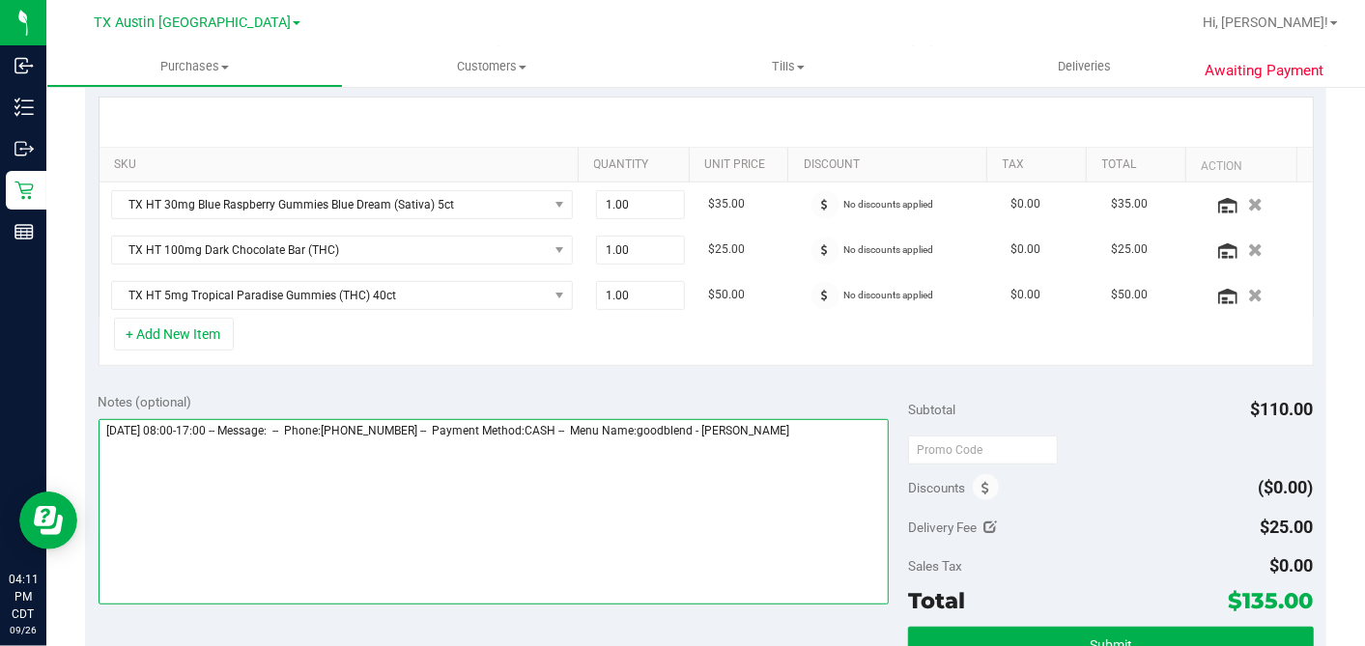
click at [834, 432] on textarea at bounding box center [494, 511] width 791 height 185
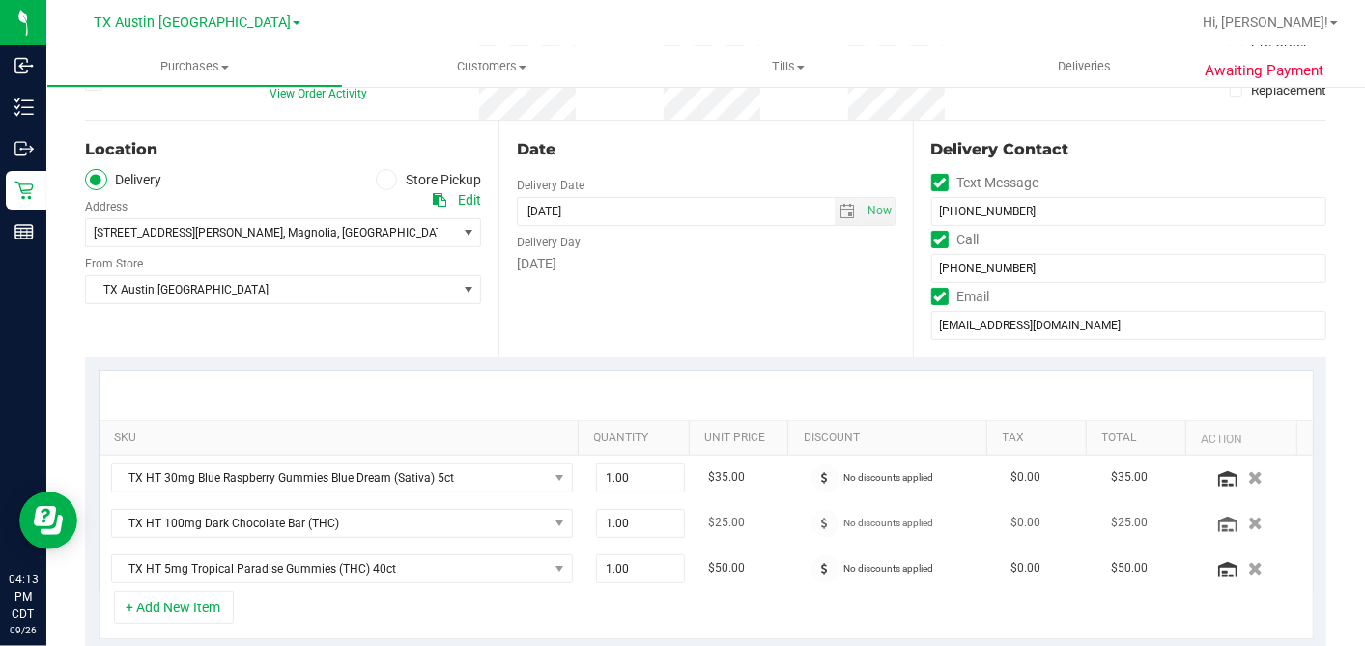
scroll to position [322, 0]
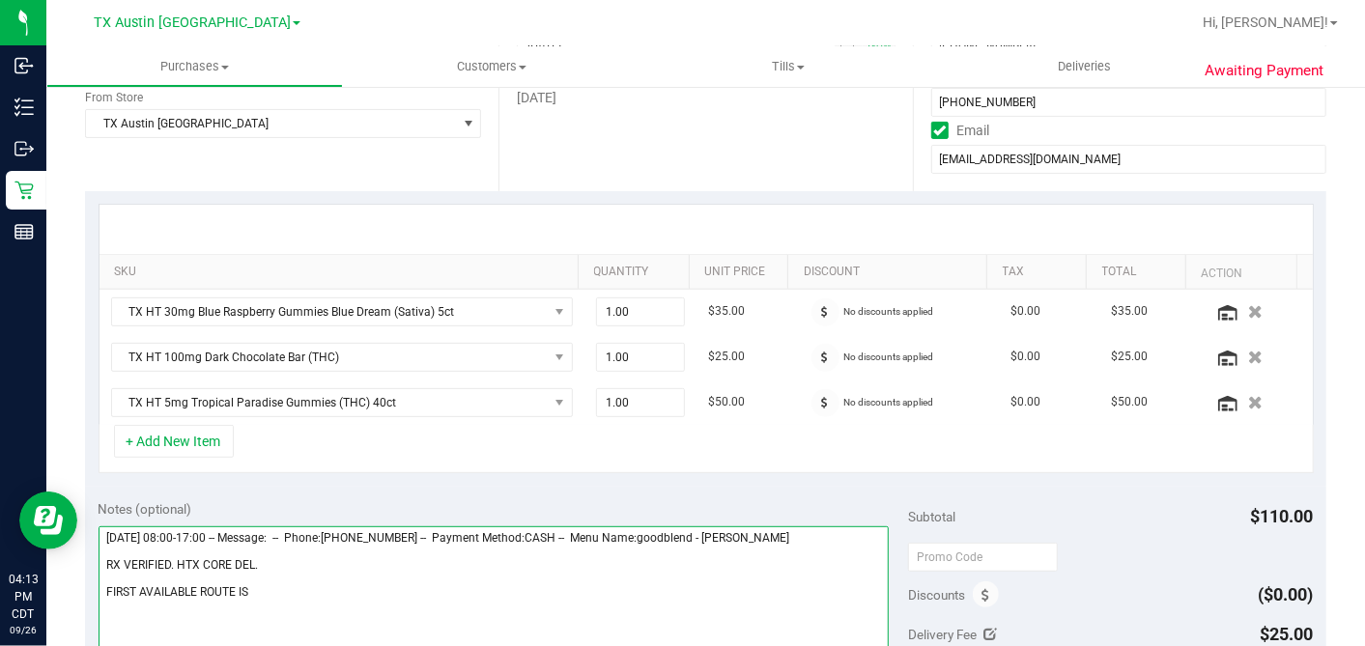
click at [289, 587] on textarea at bounding box center [494, 618] width 791 height 185
click at [121, 588] on textarea at bounding box center [494, 618] width 791 height 185
drag, startPoint x: 121, startPoint y: 588, endPoint x: 248, endPoint y: 597, distance: 127.8
click at [248, 597] on textarea at bounding box center [494, 618] width 791 height 185
type textarea "[DATE] 08:00-17:00 -- Message: -- Phone:[PHONE_NUMBER] -- Payment Method:CASH -…"
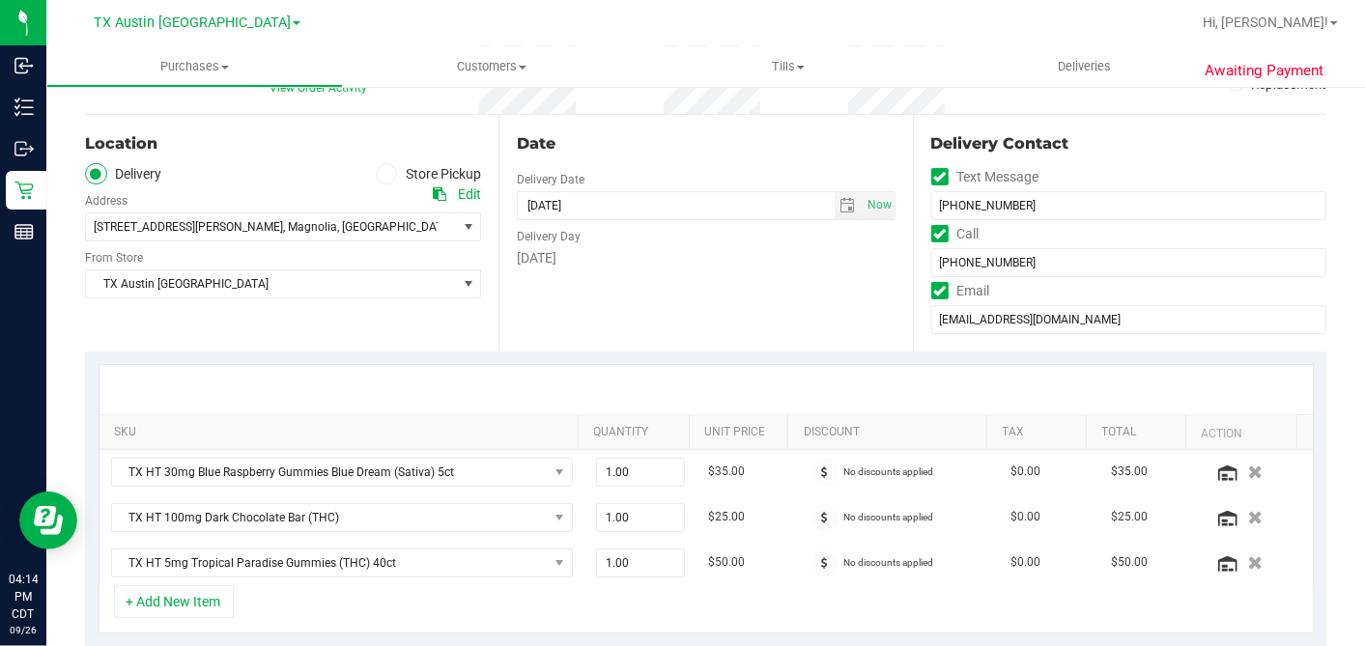
scroll to position [0, 0]
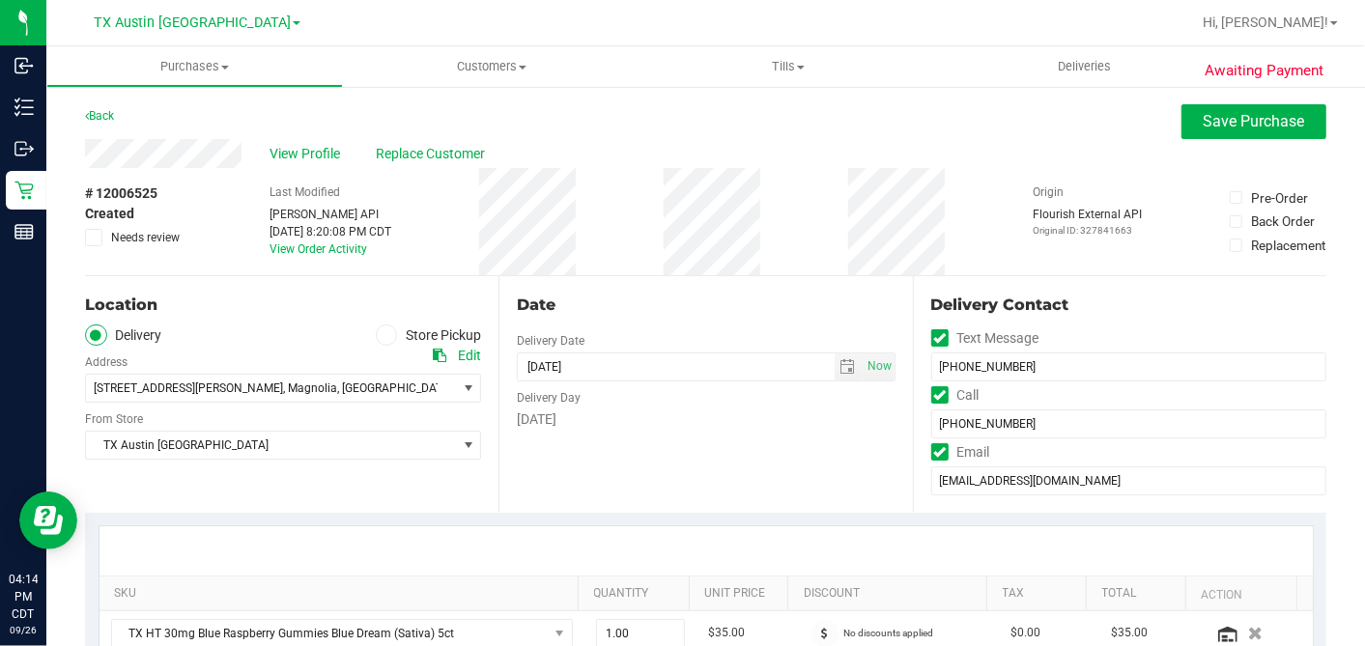
click at [90, 238] on icon at bounding box center [94, 238] width 13 height 0
click at [0, 0] on input "Needs review" at bounding box center [0, 0] width 0 height 0
click at [591, 170] on div "# 12006525 Created Needs review Last Modified [PERSON_NAME] API [DATE] 8:20:08 …" at bounding box center [705, 221] width 1241 height 107
click at [1203, 114] on span "Save Purchase" at bounding box center [1253, 121] width 101 height 18
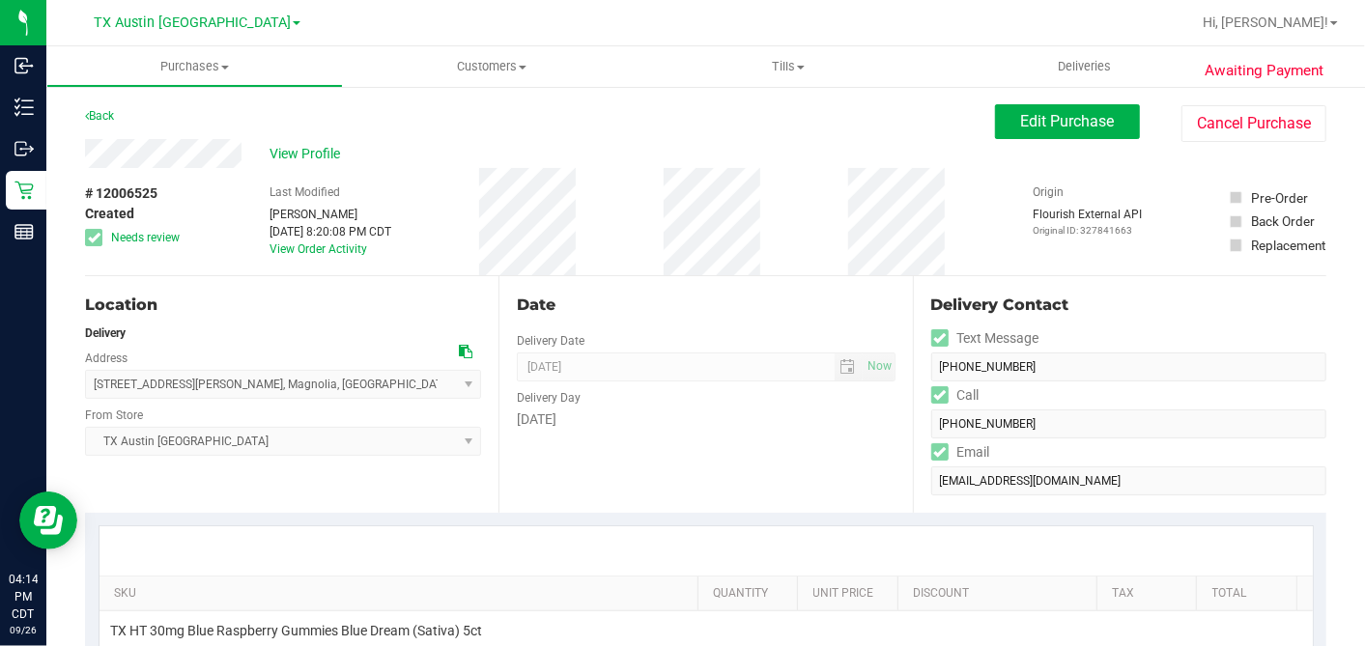
click at [295, 151] on span "View Profile" at bounding box center [308, 154] width 77 height 20
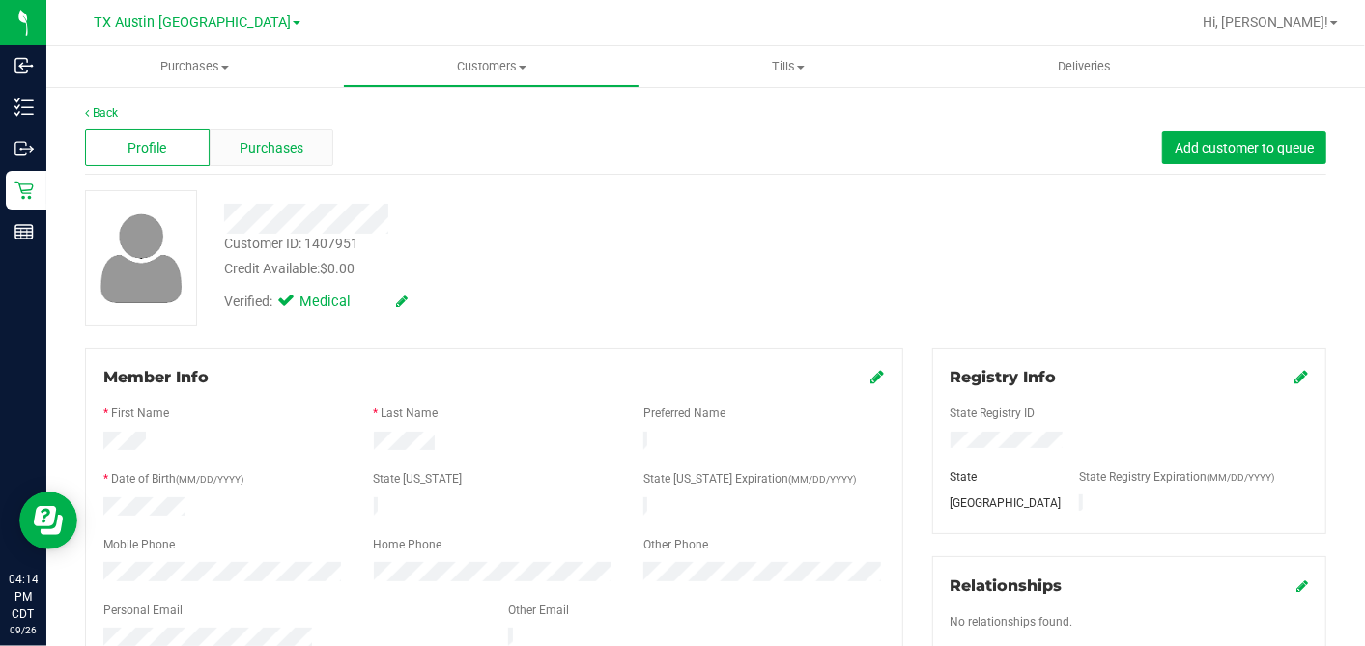
click at [286, 132] on div "Purchases" at bounding box center [272, 147] width 125 height 37
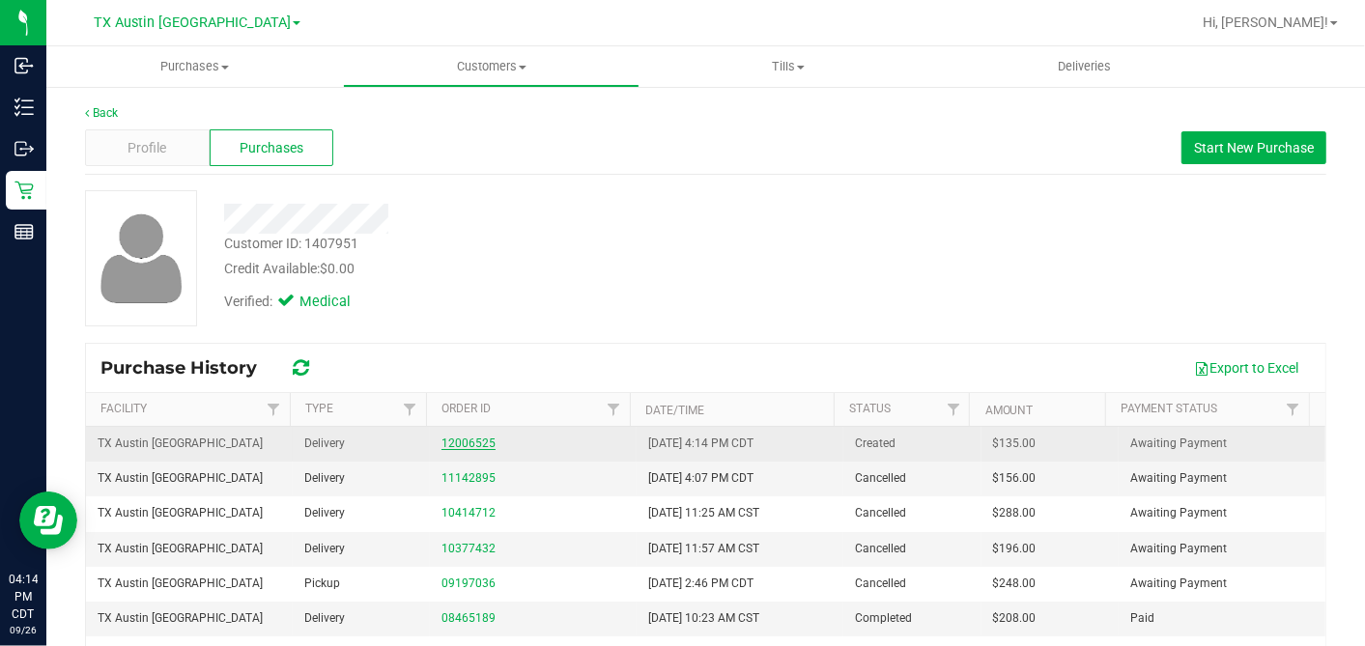
click at [468, 439] on link "12006525" at bounding box center [468, 444] width 54 height 14
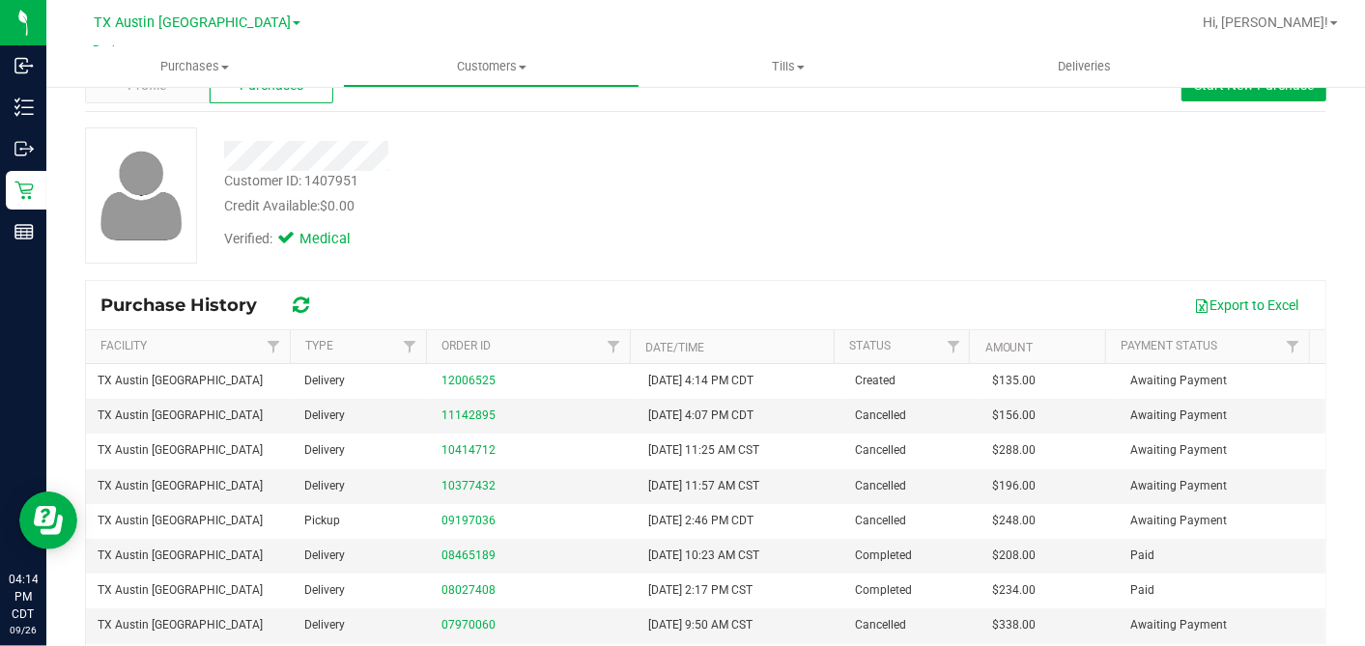
scroll to position [107, 0]
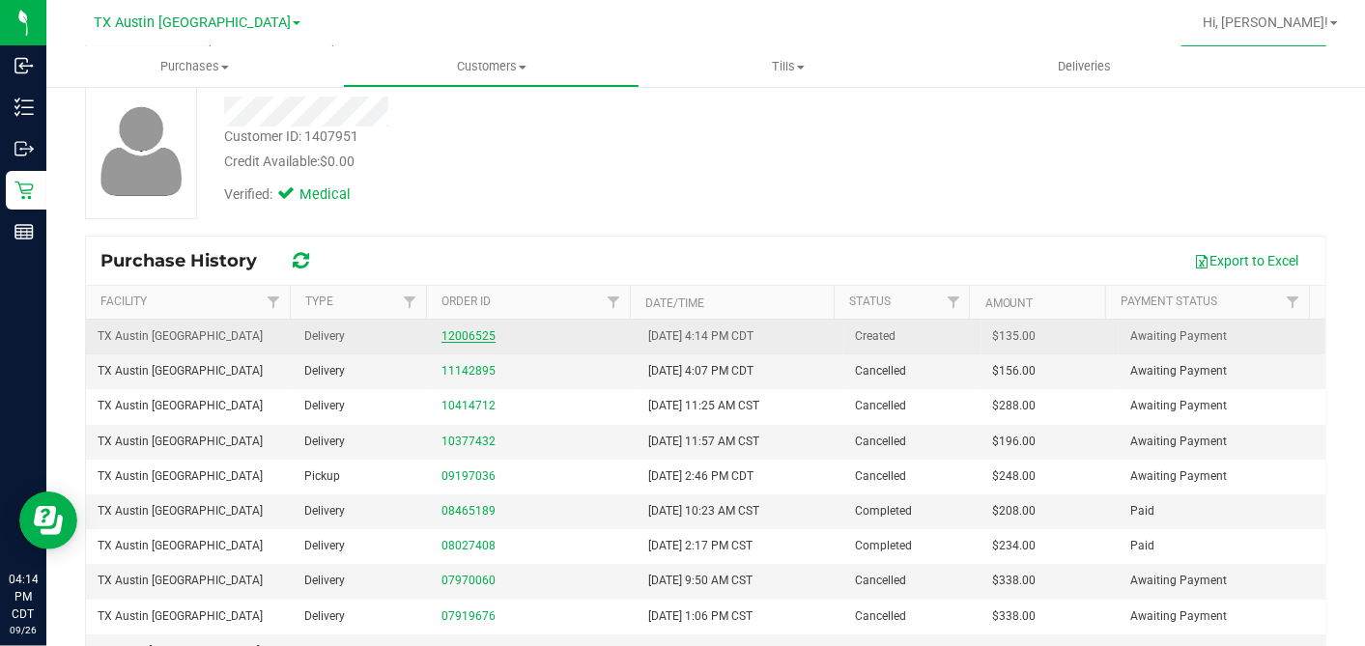
click at [471, 331] on link "12006525" at bounding box center [468, 336] width 54 height 14
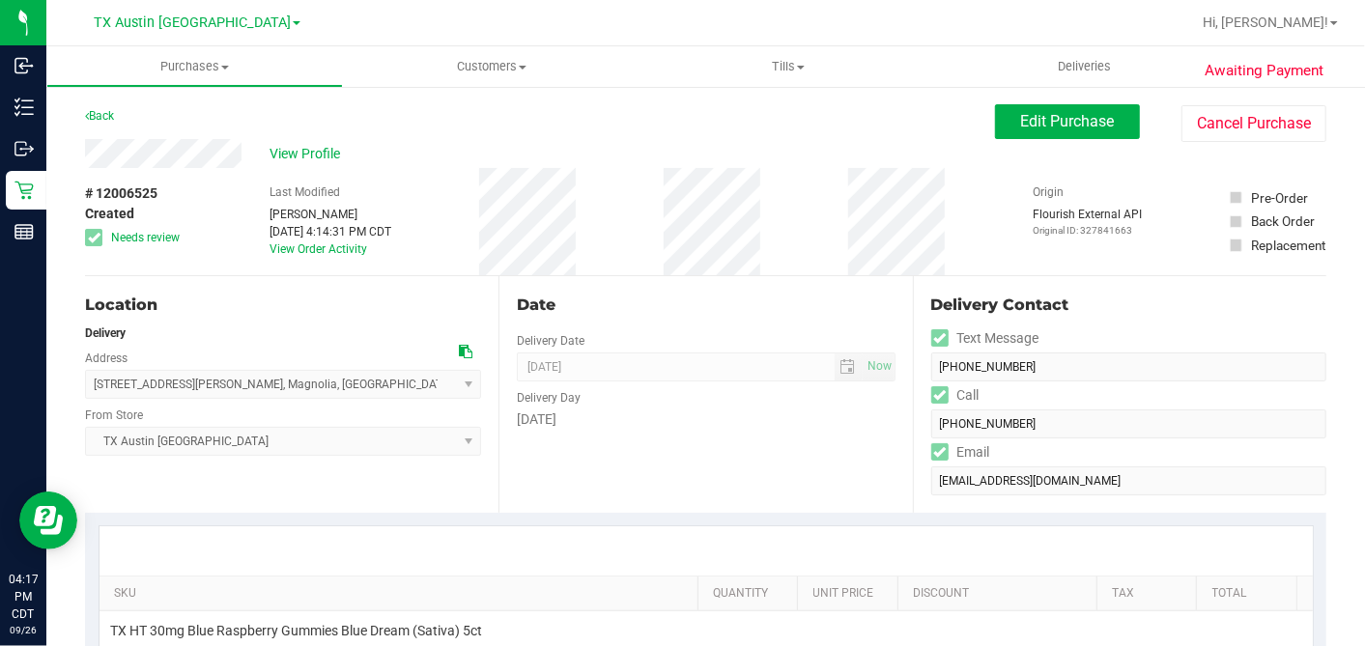
click at [760, 276] on div "Date Delivery Date [DATE] Now [DATE] 07:00 AM Now Delivery Day [DATE]" at bounding box center [704, 394] width 413 height 237
click at [708, 277] on div "Date Delivery Date [DATE] Now [DATE] 07:00 AM Now Delivery Day [DATE]" at bounding box center [704, 394] width 413 height 237
click at [837, 297] on div "Date" at bounding box center [706, 305] width 378 height 23
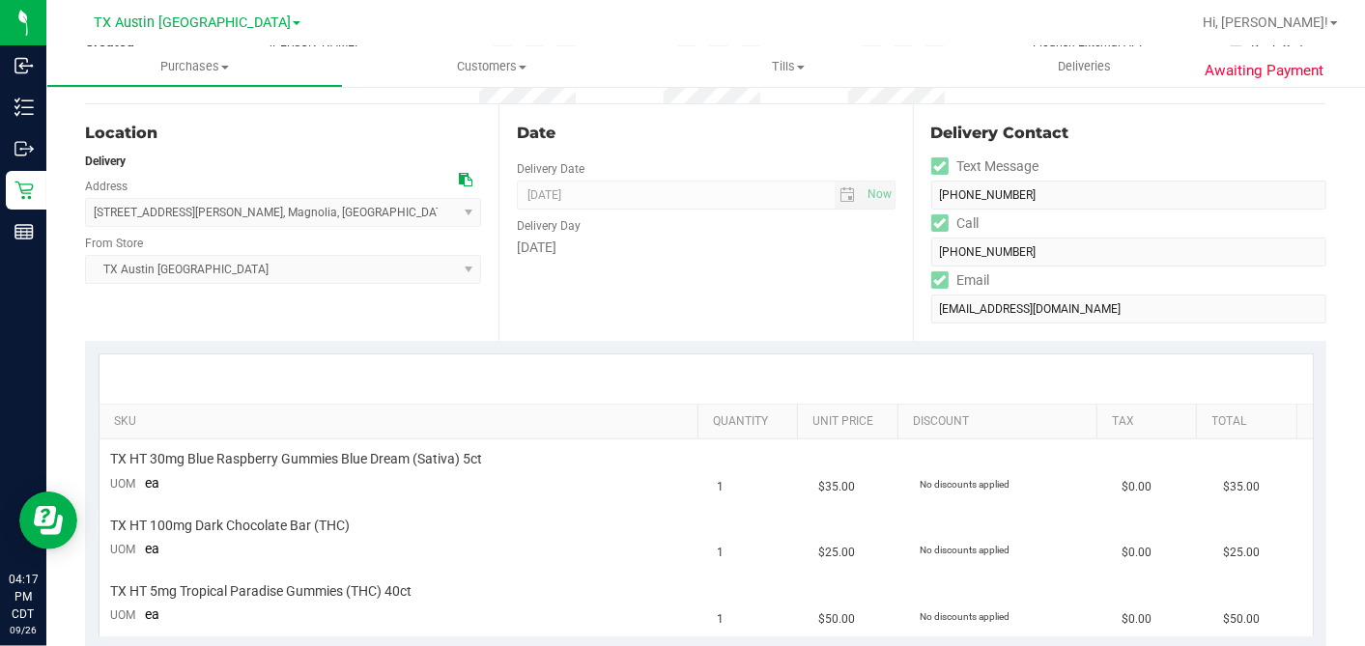
scroll to position [214, 0]
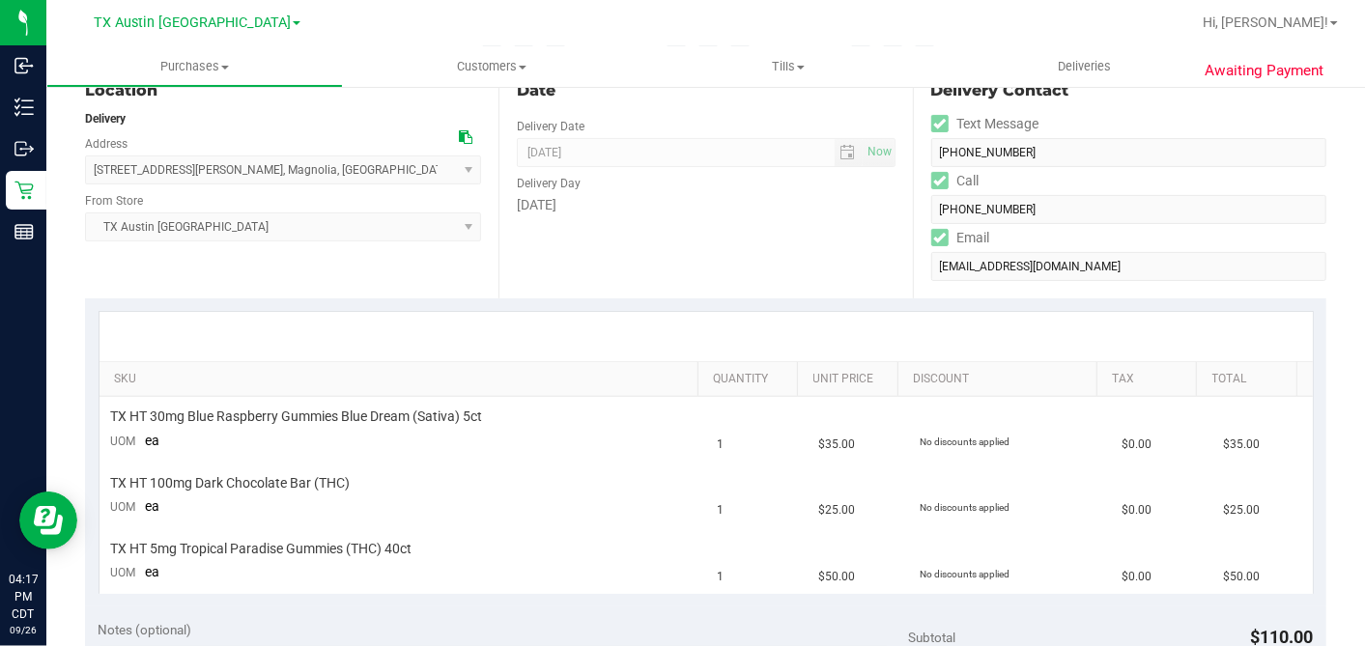
click at [695, 267] on div "Date Delivery Date [DATE] Now [DATE] 07:00 AM Now Delivery Day [DATE]" at bounding box center [704, 180] width 413 height 237
click at [753, 240] on div "Date Delivery Date [DATE] Now [DATE] 07:00 AM Now Delivery Day [DATE]" at bounding box center [704, 180] width 413 height 237
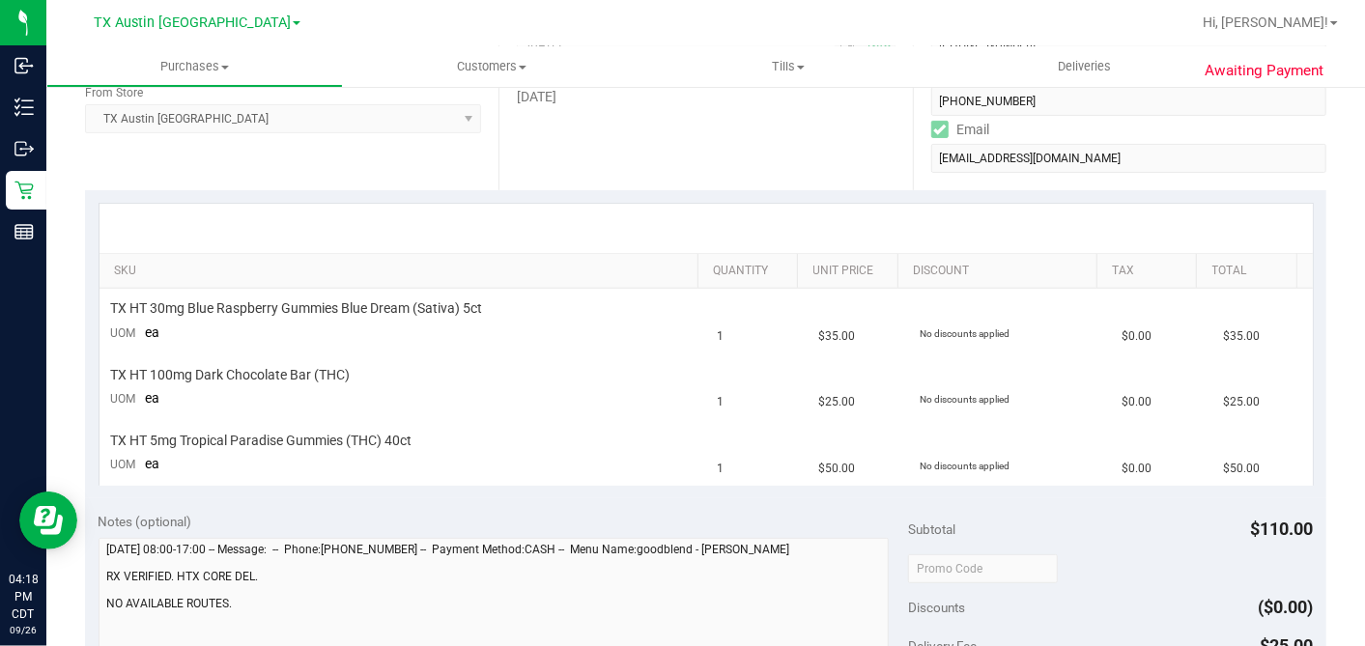
scroll to position [429, 0]
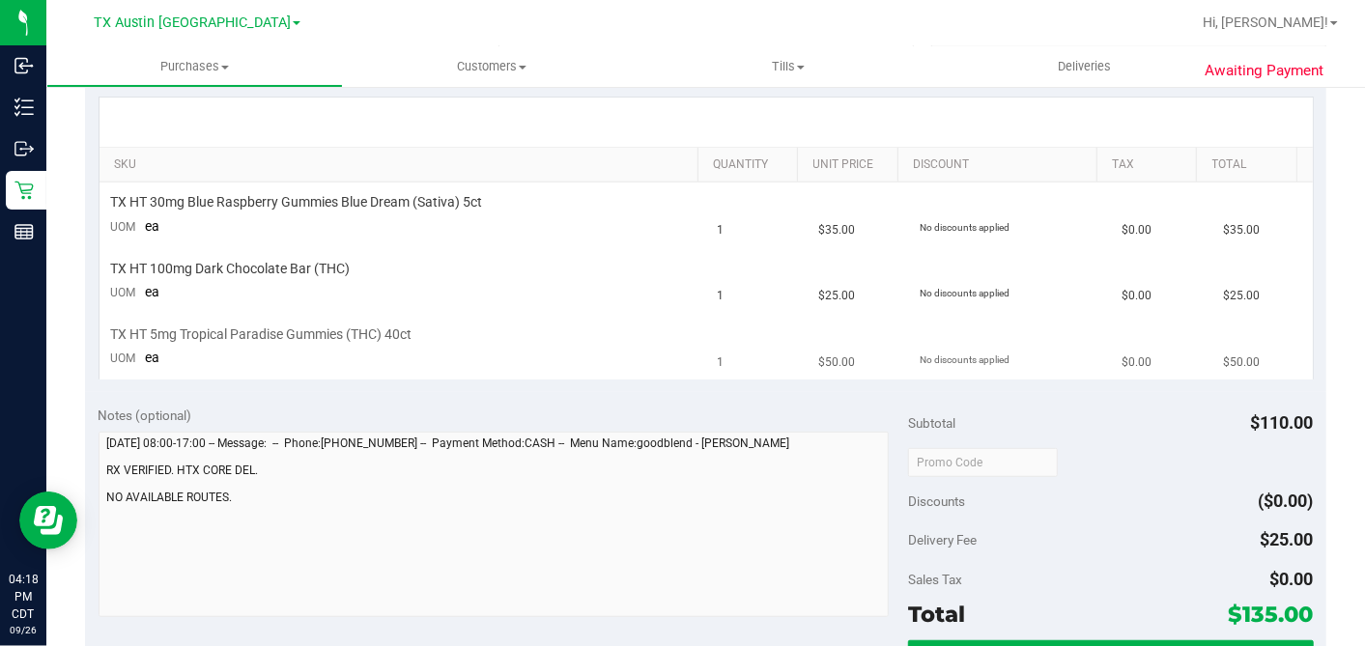
click at [807, 339] on td "$50.00" at bounding box center [857, 347] width 101 height 65
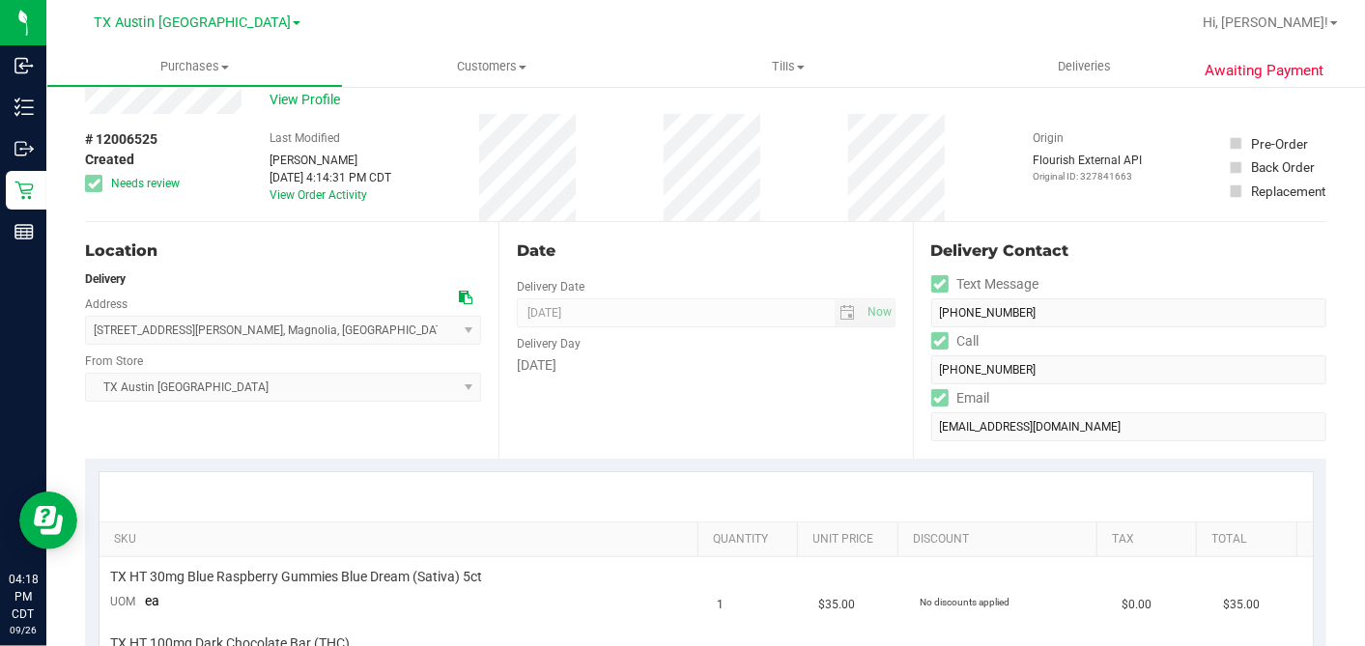
scroll to position [0, 0]
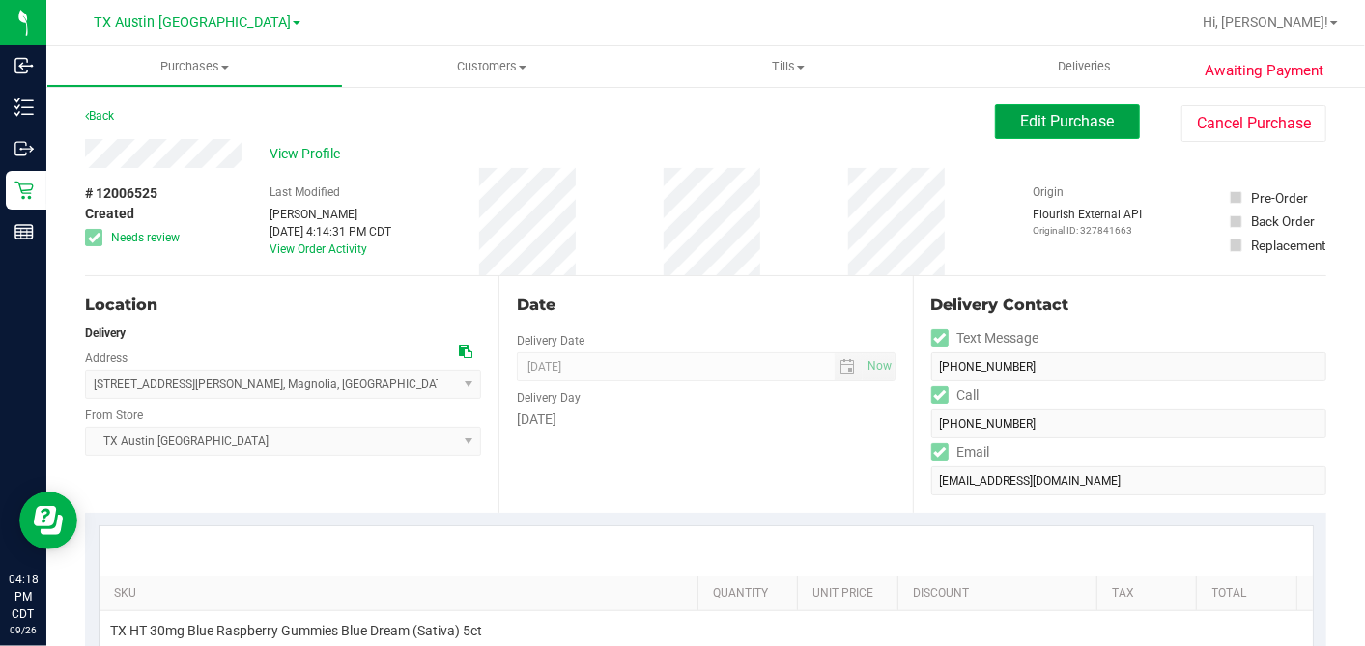
click at [1021, 128] on span "Edit Purchase" at bounding box center [1068, 121] width 94 height 18
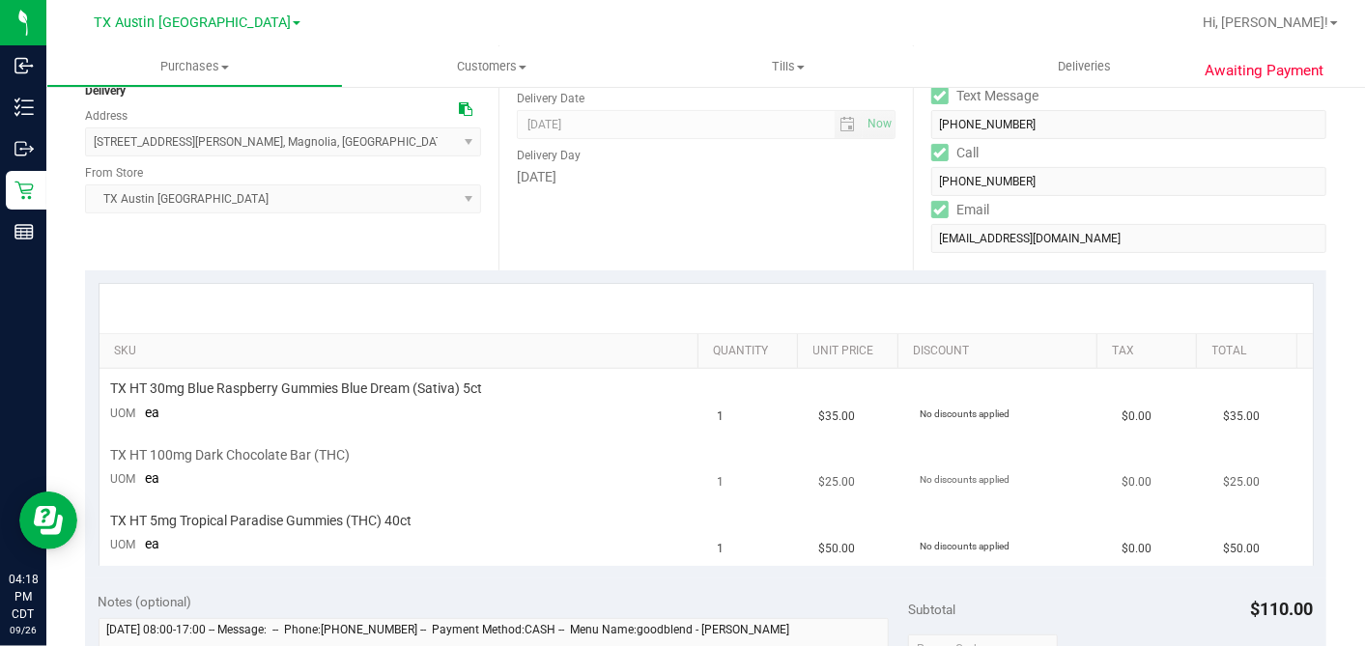
scroll to position [322, 0]
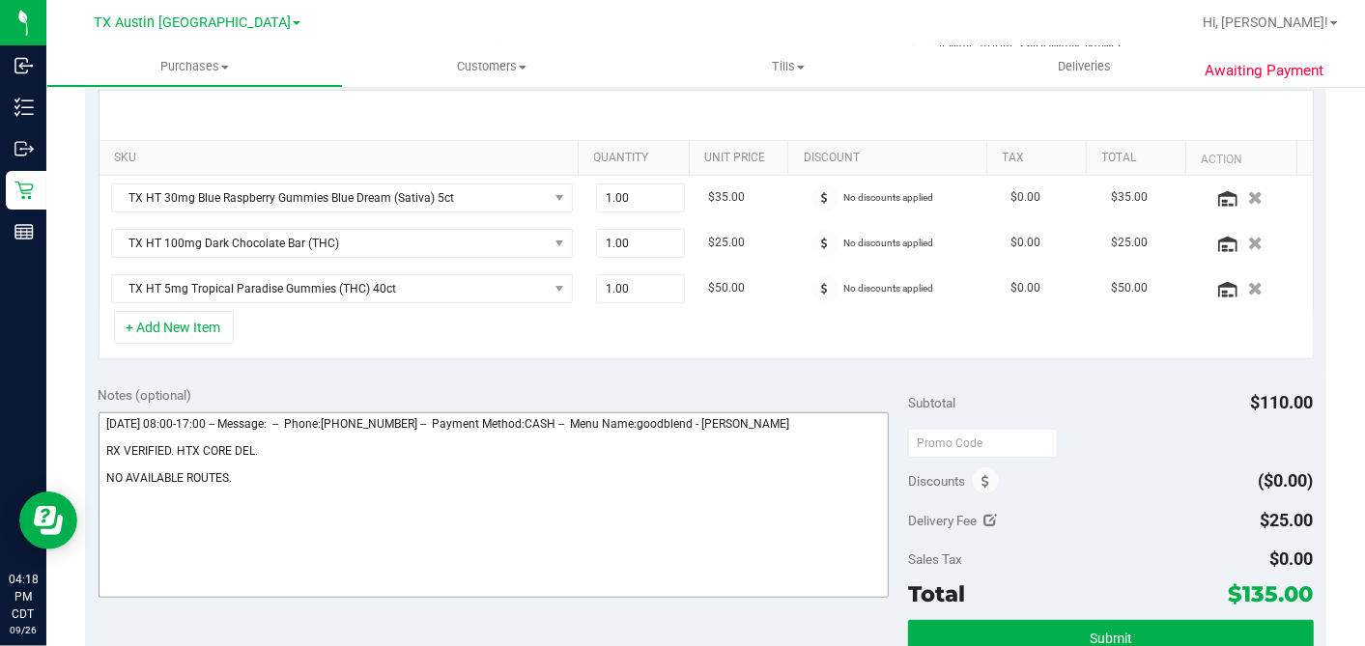
scroll to position [536, 0]
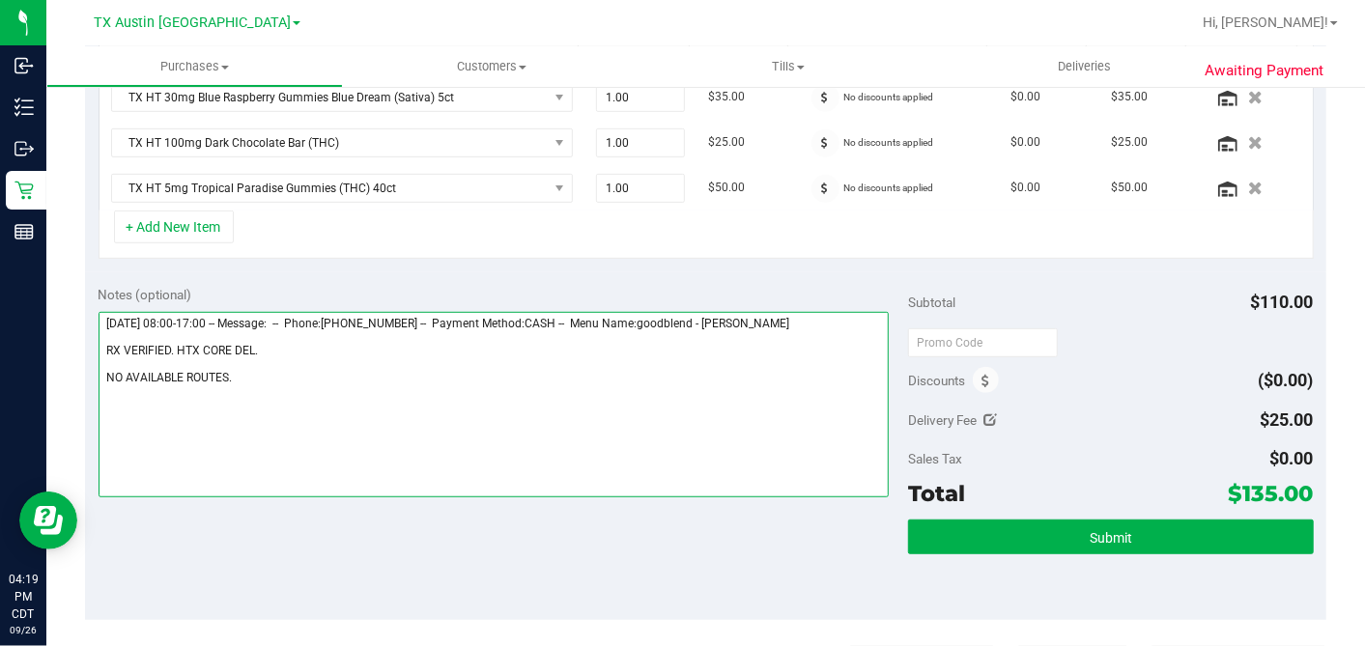
click at [271, 370] on textarea at bounding box center [494, 404] width 791 height 185
click at [320, 378] on textarea at bounding box center [494, 404] width 791 height 185
click at [381, 375] on textarea at bounding box center [494, 404] width 791 height 185
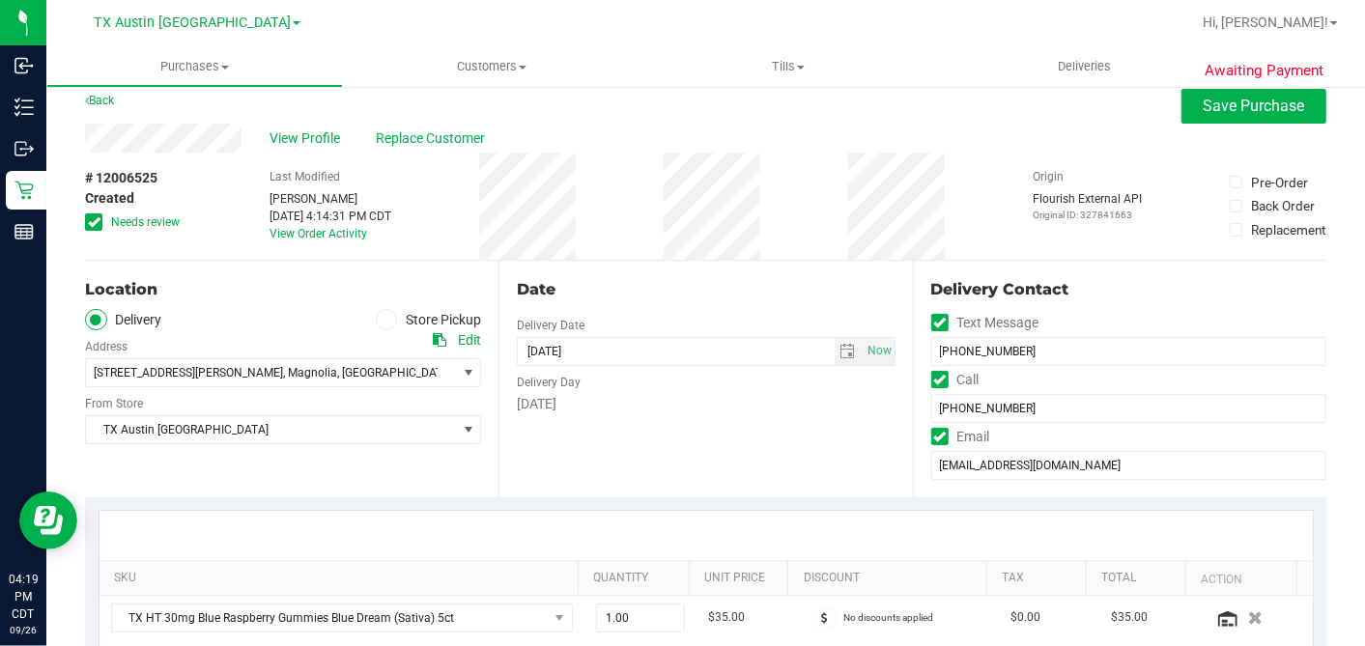
scroll to position [0, 0]
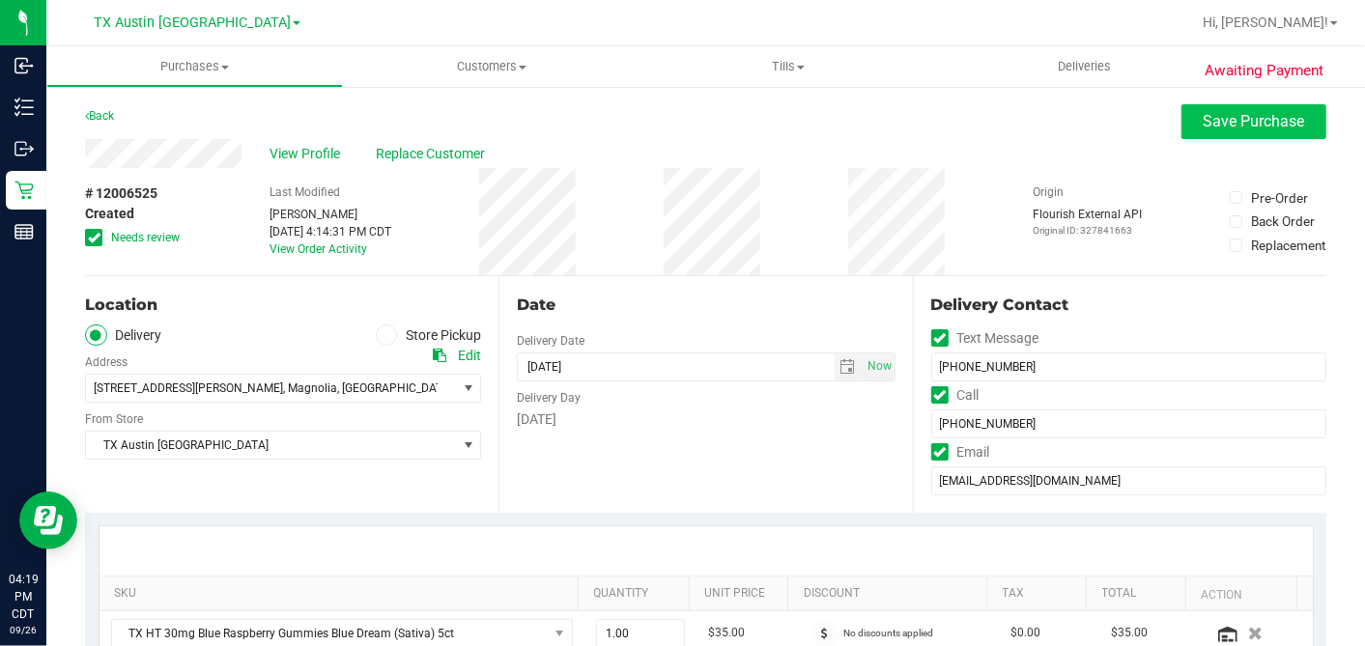
type textarea "[DATE] 08:00-17:00 -- Message: -- Phone:[PHONE_NUMBER] -- Payment Method:CASH -…"
click at [1192, 104] on button "Save Purchase" at bounding box center [1253, 121] width 145 height 35
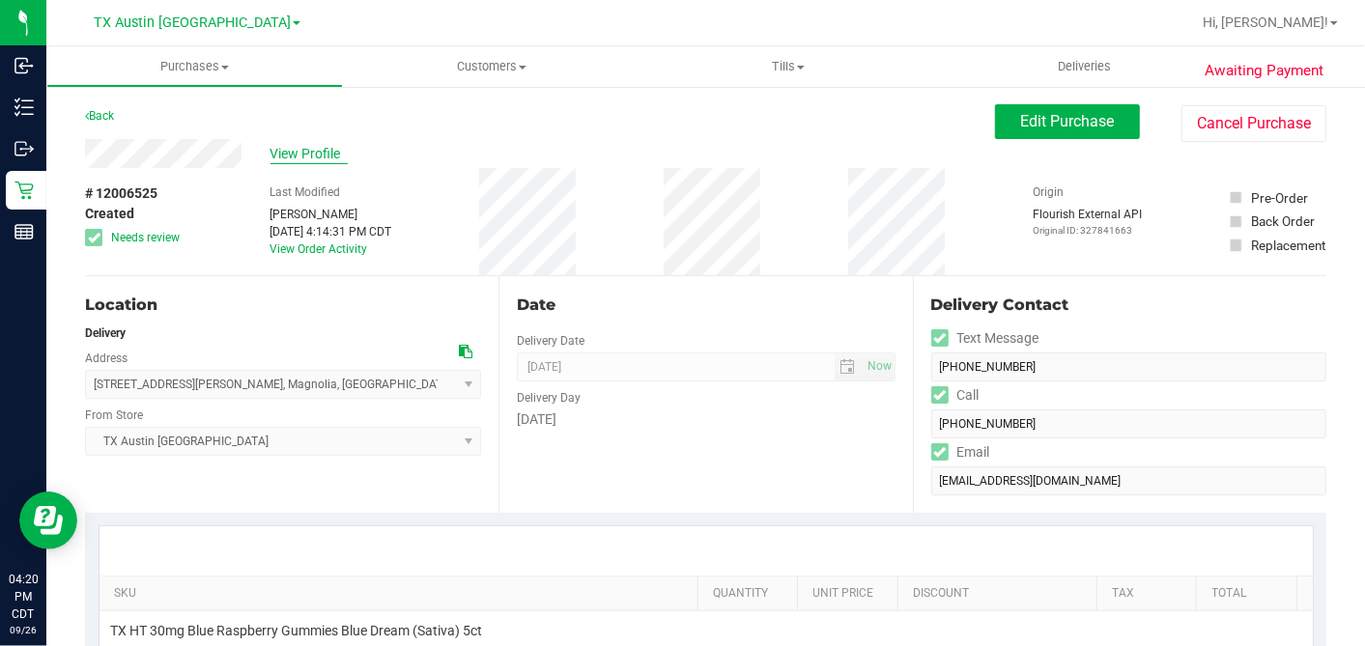
click at [328, 150] on span "View Profile" at bounding box center [308, 154] width 77 height 20
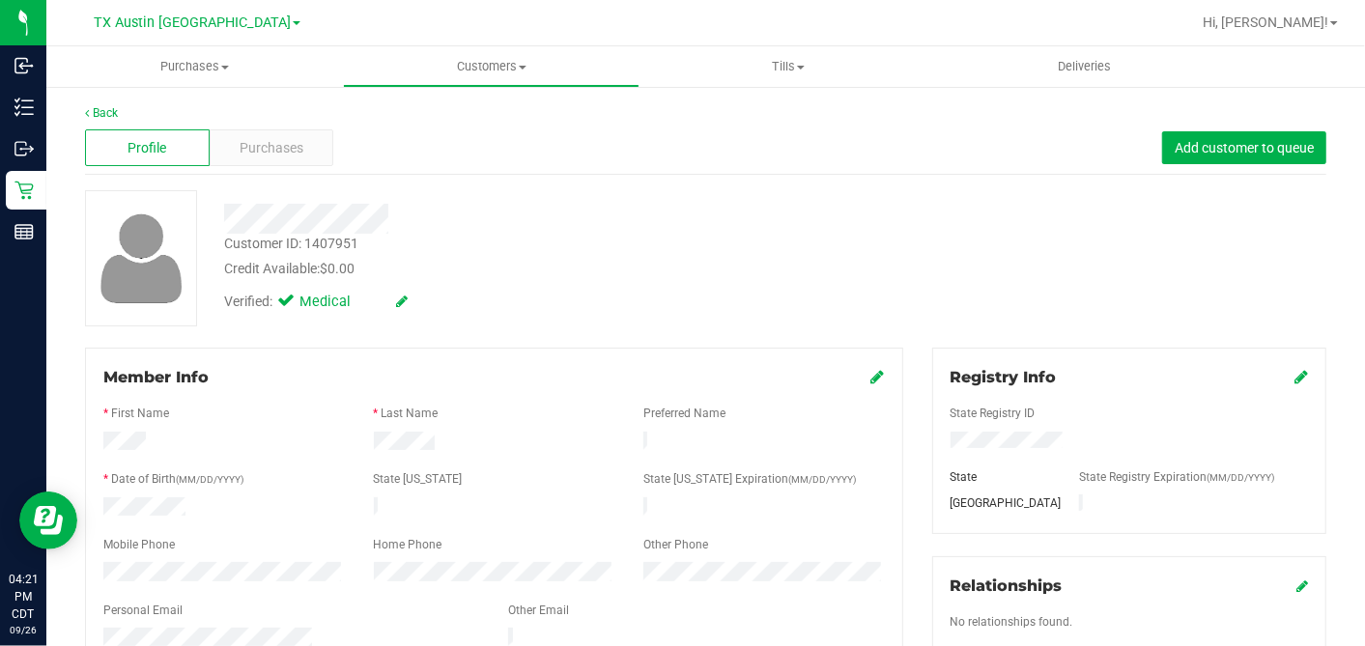
click at [581, 273] on div "Credit Available: $0.00" at bounding box center [527, 269] width 607 height 20
click at [307, 152] on div "Purchases" at bounding box center [272, 147] width 125 height 37
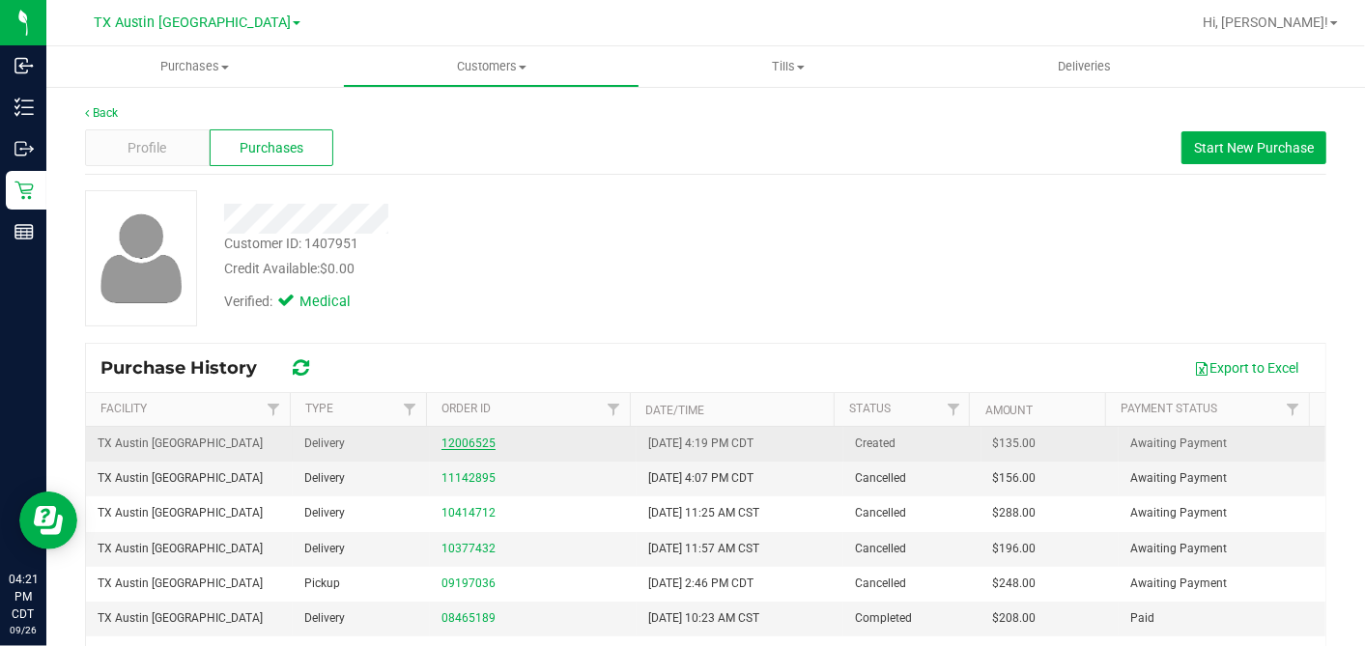
click at [479, 441] on link "12006525" at bounding box center [468, 444] width 54 height 14
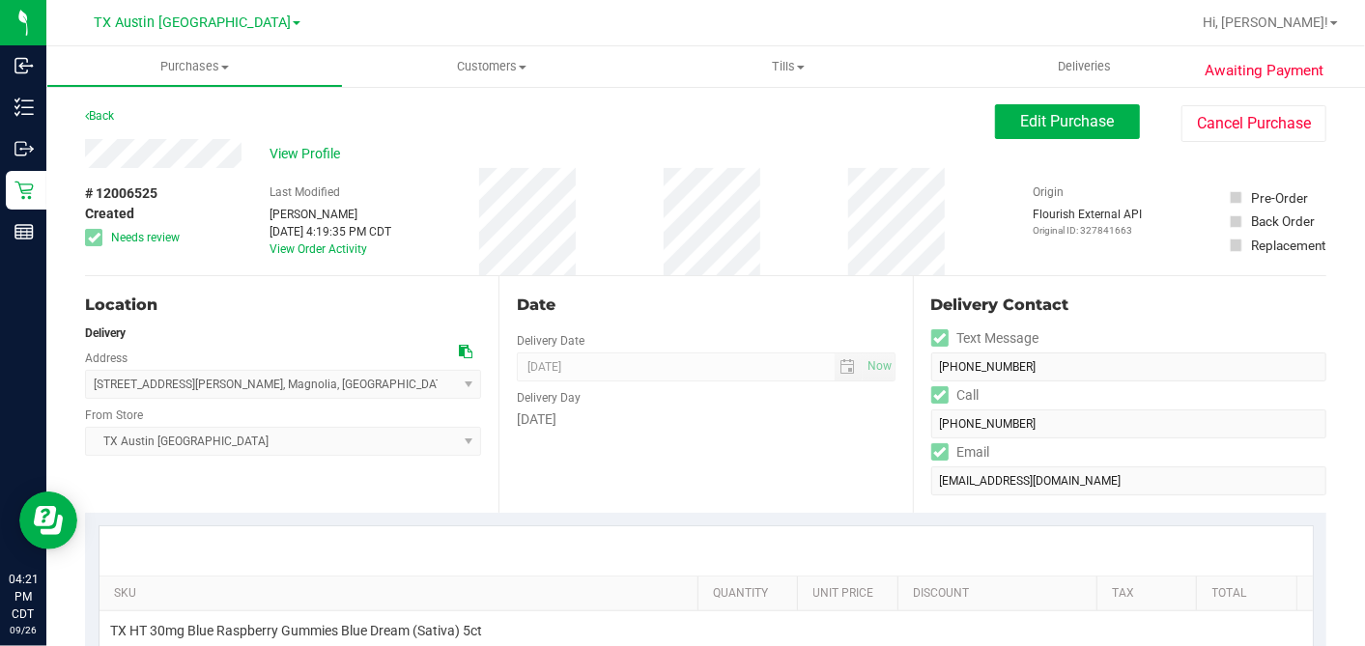
click at [810, 285] on div "Date Delivery Date [DATE] Now [DATE] 07:00 AM Now Delivery Day [DATE]" at bounding box center [704, 394] width 413 height 237
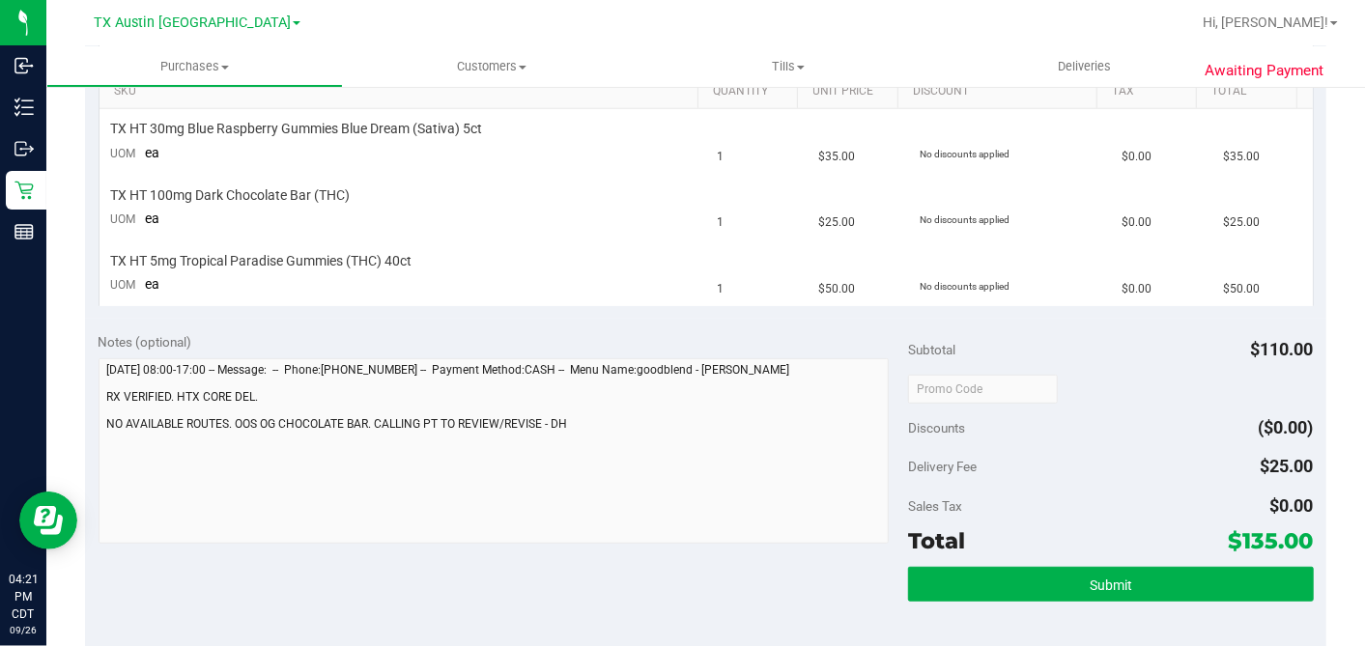
scroll to position [536, 0]
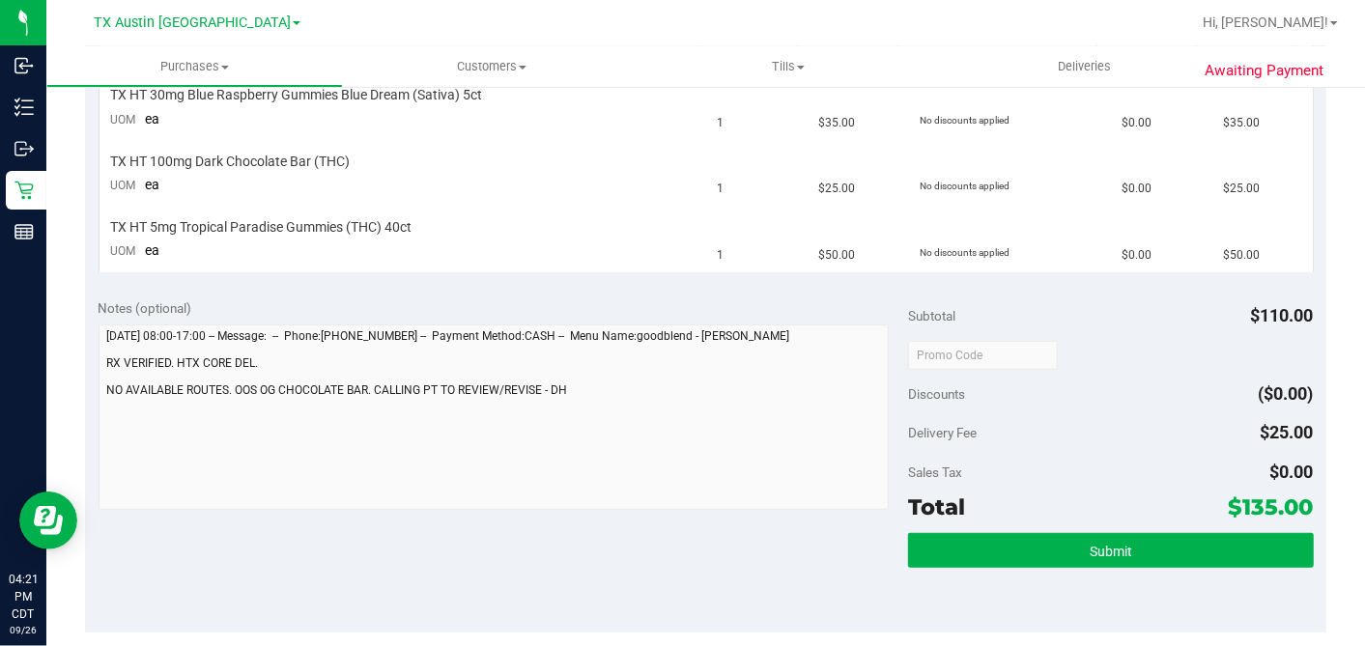
click at [610, 524] on div "Notes (optional) Subtotal $110.00 Discounts ($0.00) Delivery Fee $25.00 Sales T…" at bounding box center [705, 459] width 1241 height 348
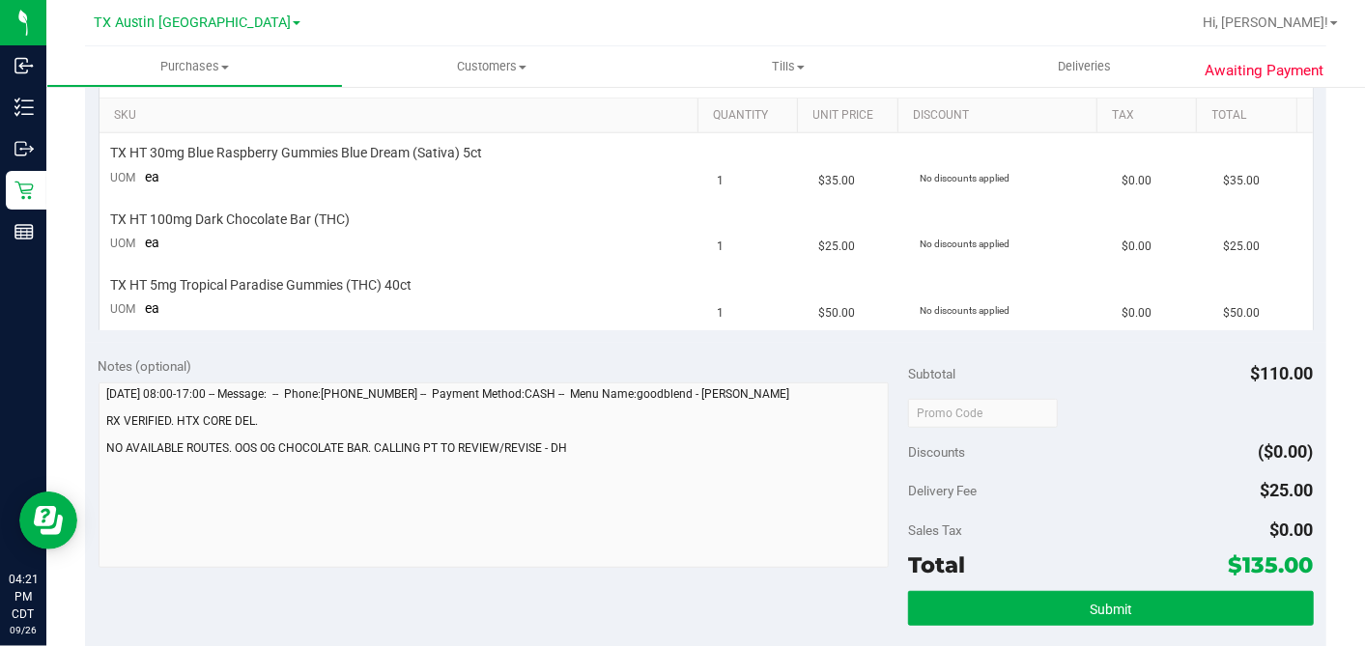
scroll to position [429, 0]
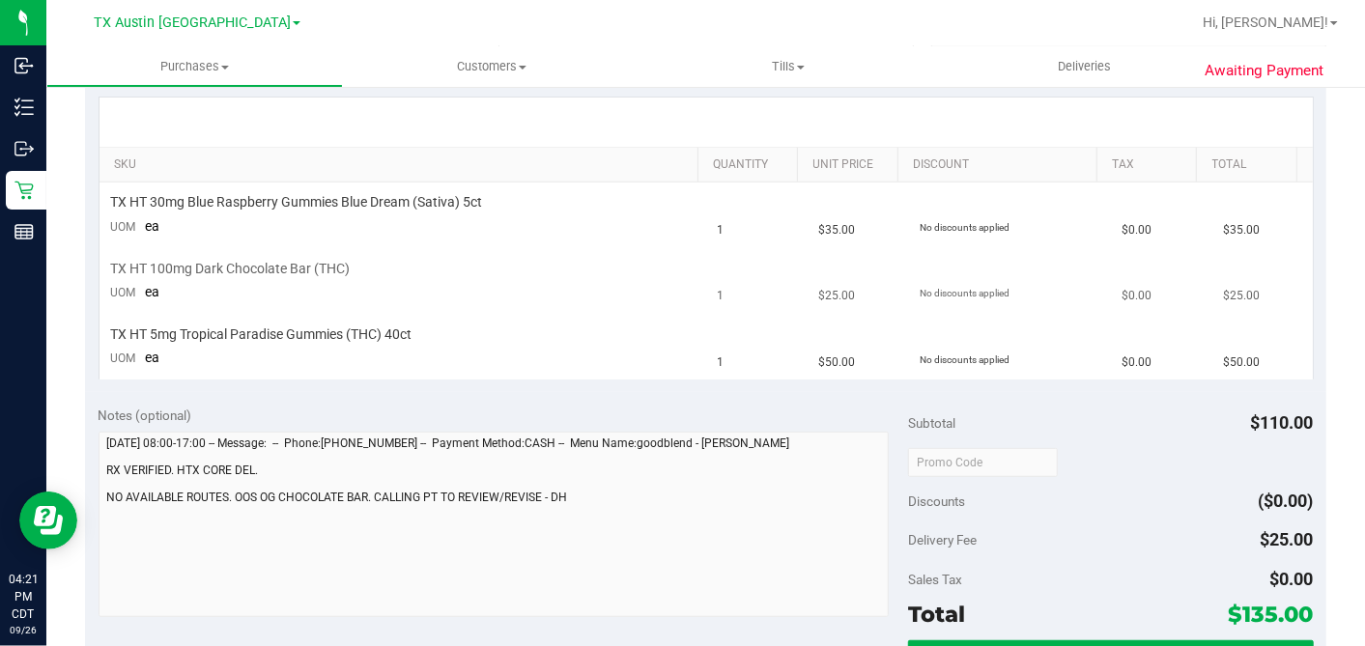
click at [651, 270] on div "TX HT 100mg Dark Chocolate Bar (THC)" at bounding box center [402, 269] width 583 height 18
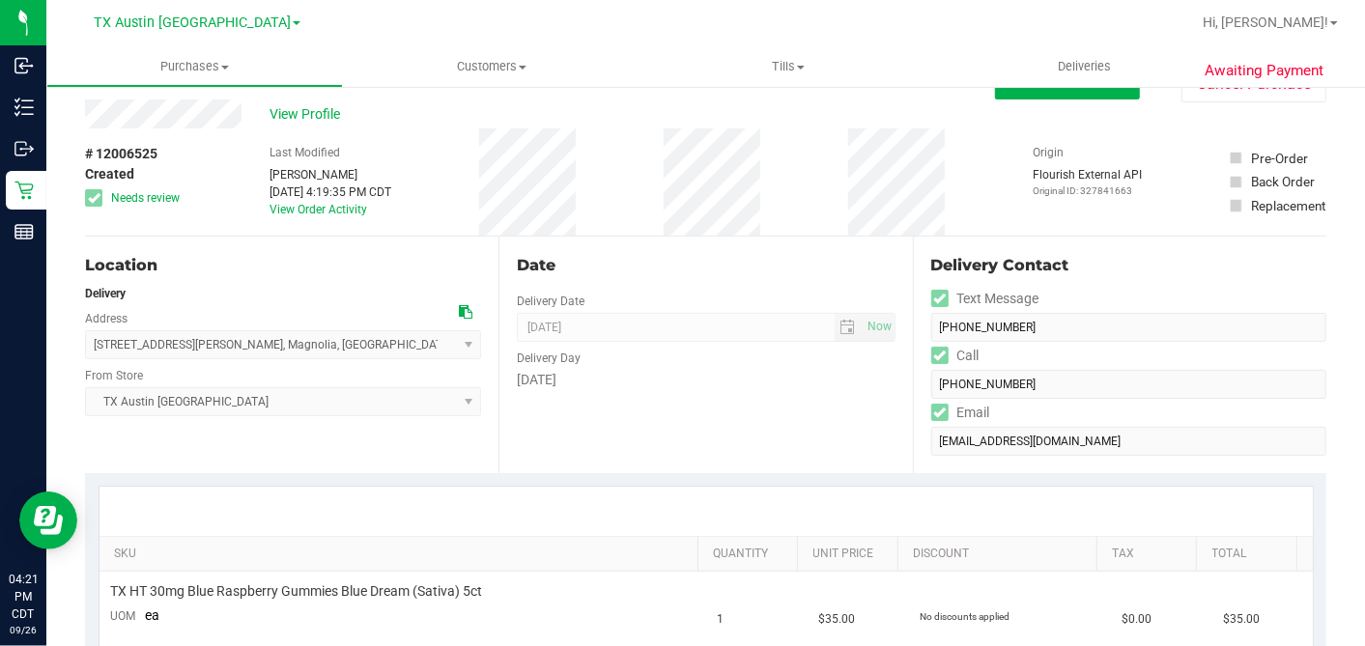
scroll to position [0, 0]
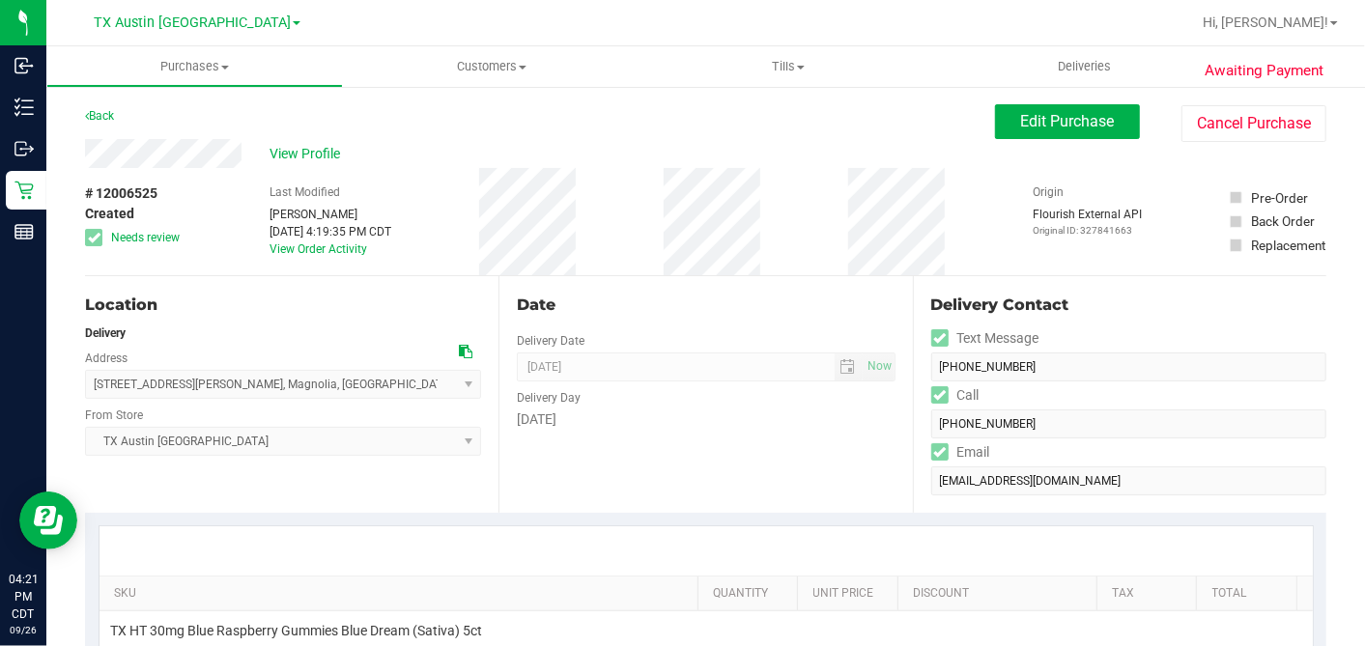
click at [949, 210] on div "# 12006525 Created Needs review Last Modified [PERSON_NAME] [DATE] 4:19:35 PM C…" at bounding box center [705, 221] width 1241 height 107
drag, startPoint x: 1007, startPoint y: 122, endPoint x: 965, endPoint y: 160, distance: 57.4
click at [1021, 124] on span "Edit Purchase" at bounding box center [1068, 121] width 94 height 18
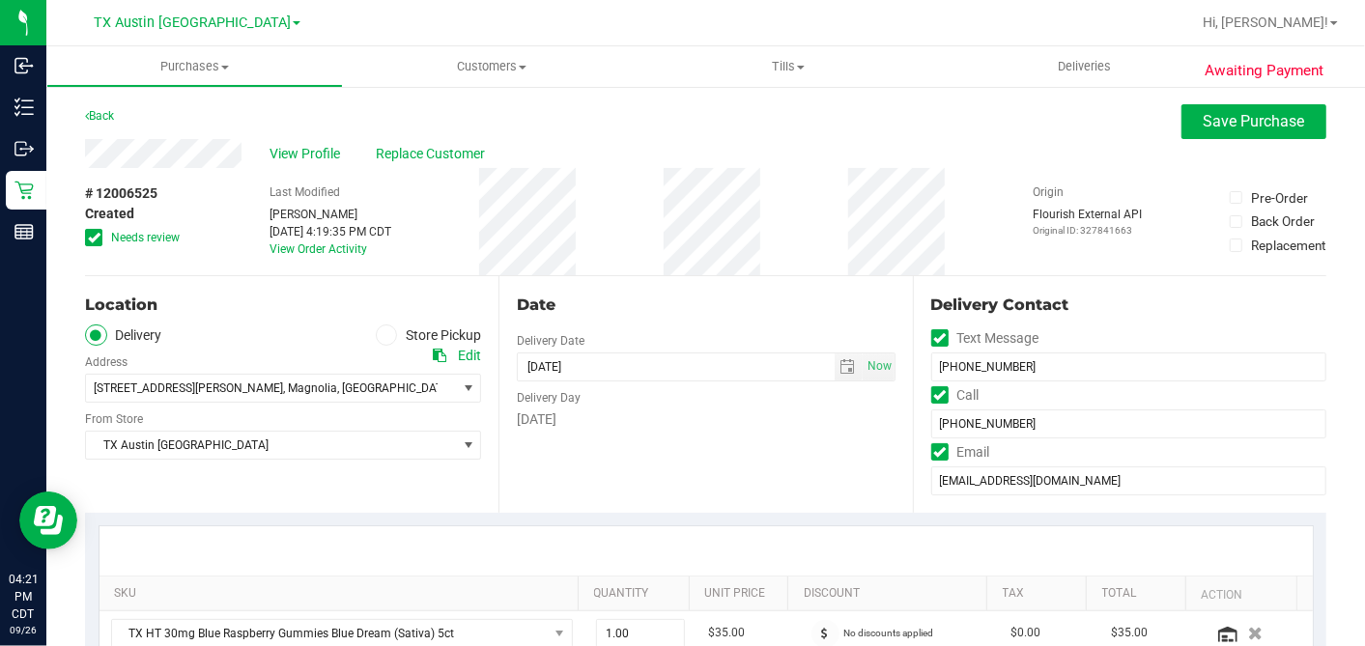
click at [745, 306] on div "Date" at bounding box center [706, 305] width 378 height 23
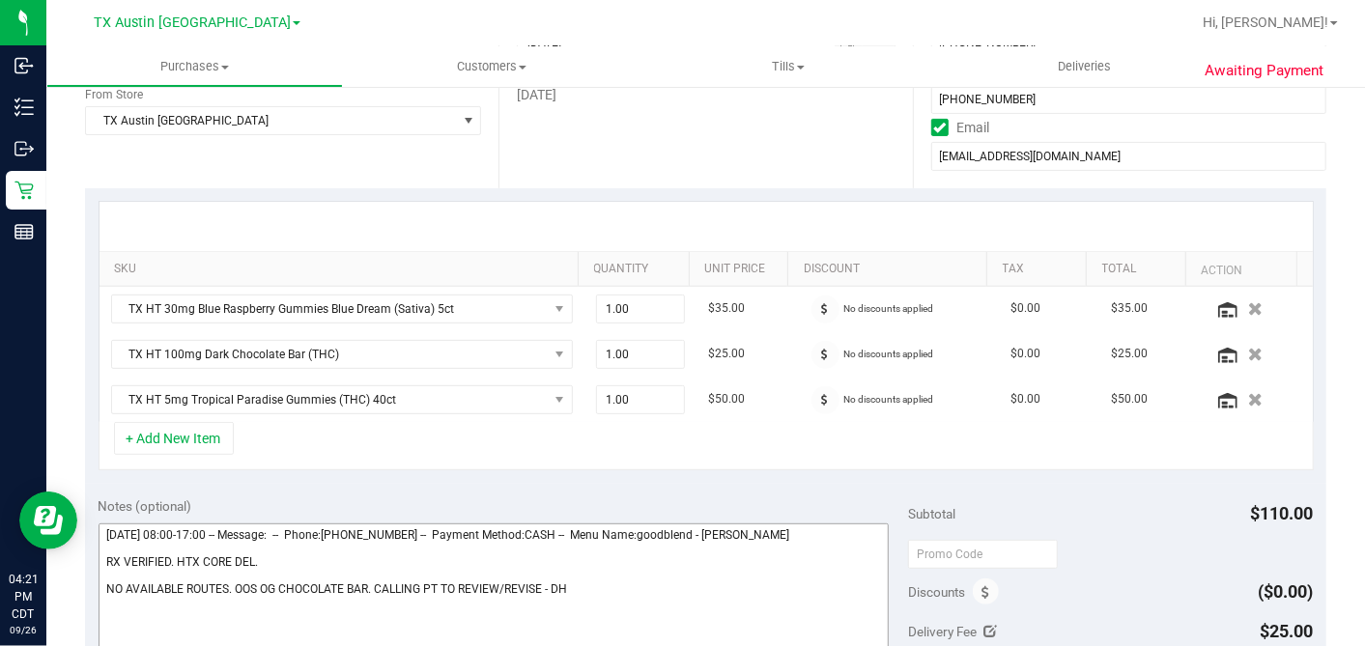
scroll to position [536, 0]
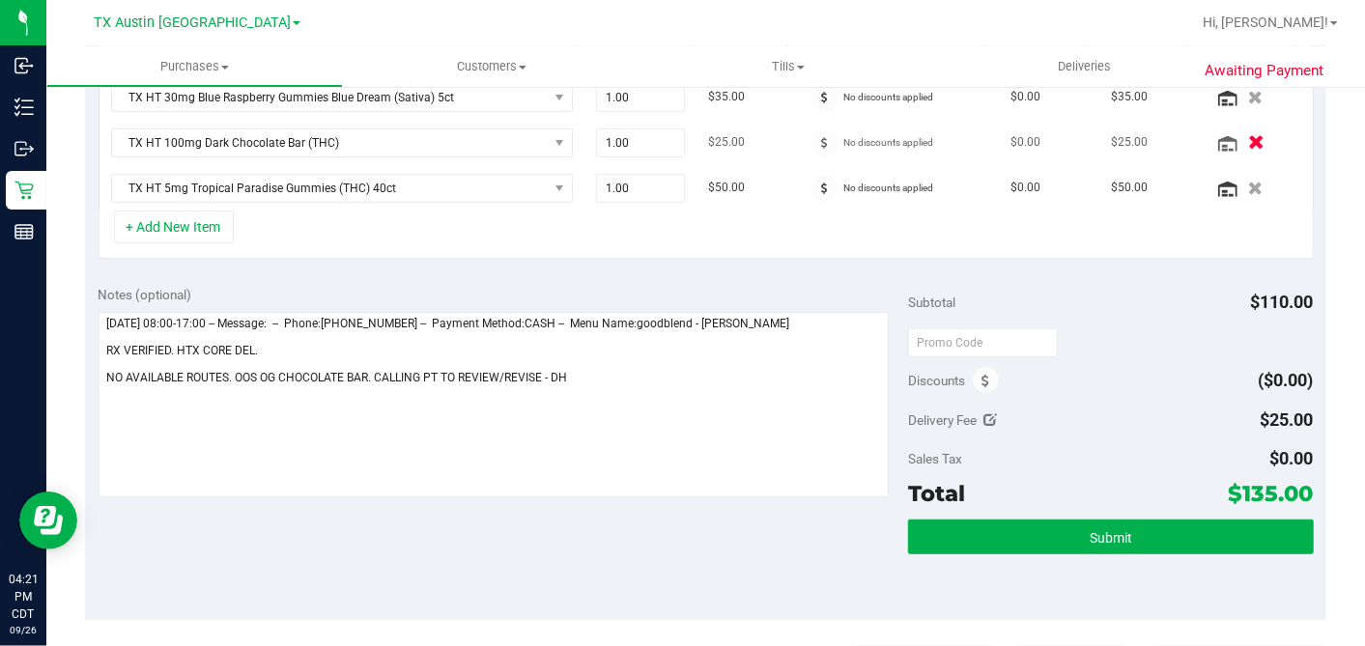
click at [1248, 135] on icon "button" at bounding box center [1256, 142] width 16 height 14
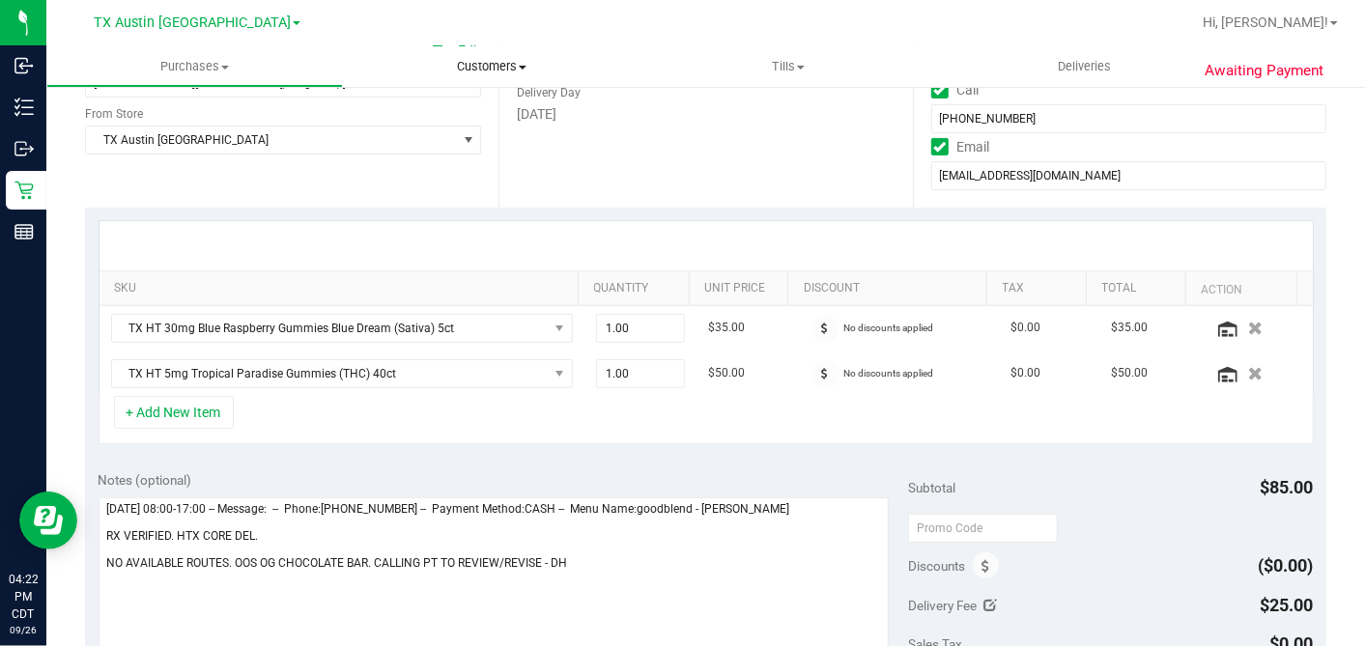
scroll to position [110, 0]
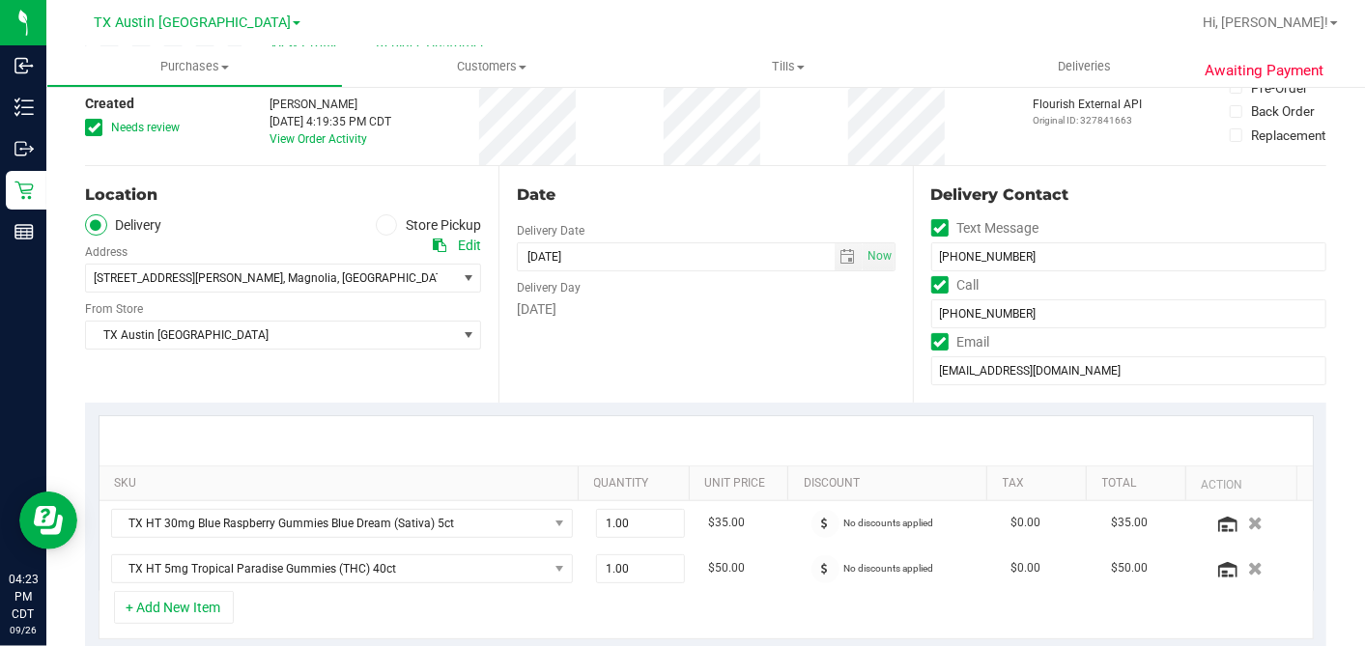
click at [775, 367] on div "Date Delivery Date [DATE] Now [DATE] 07:00 AM Now Delivery Day [DATE]" at bounding box center [704, 284] width 413 height 237
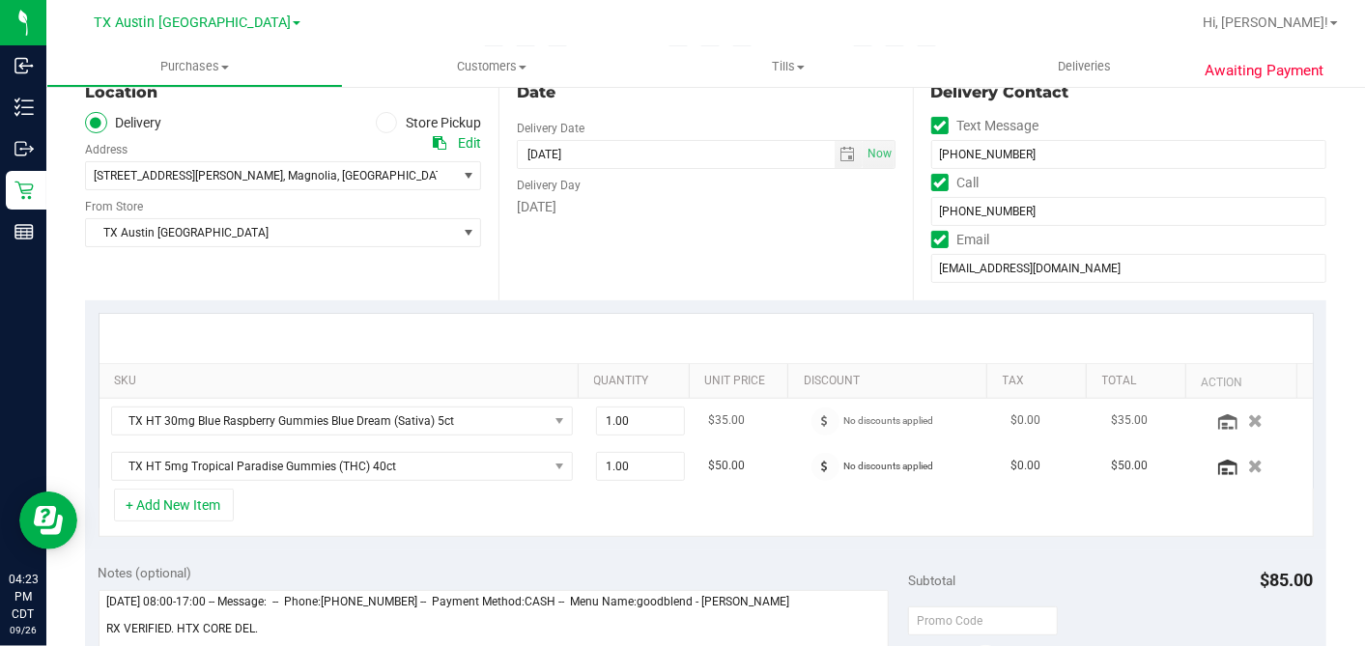
scroll to position [326, 0]
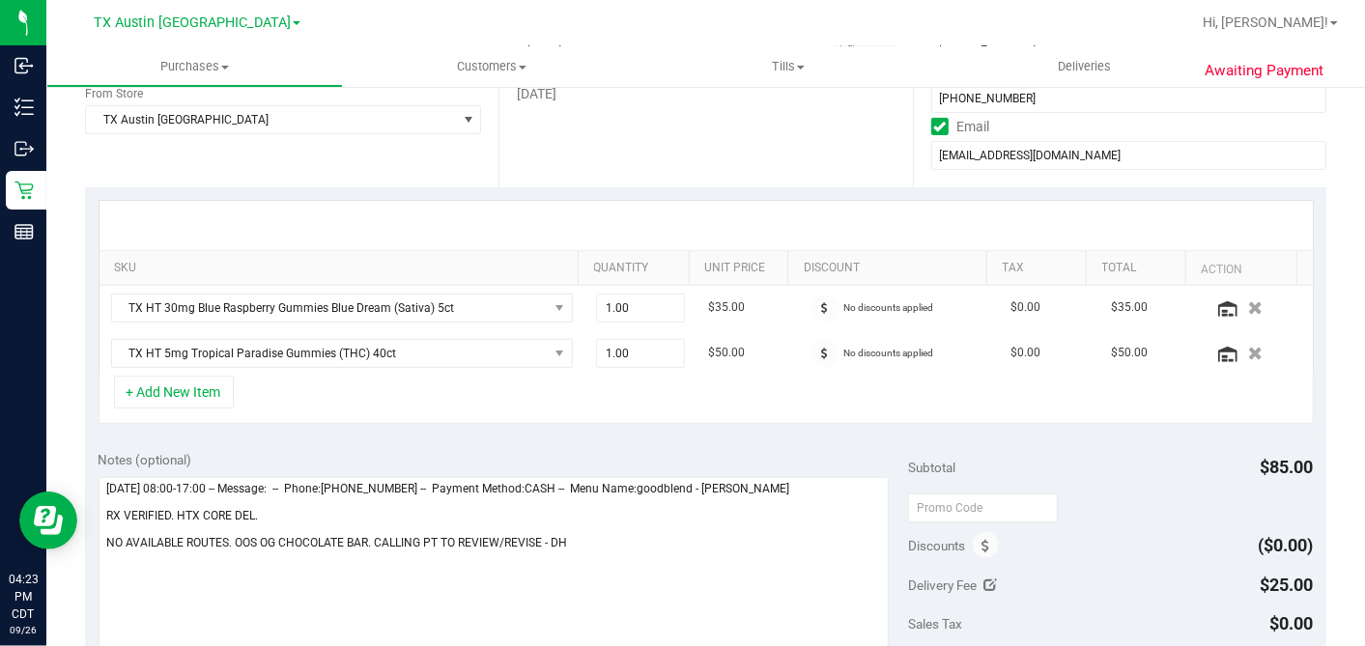
click at [429, 433] on div "SKU Quantity Unit Price Discount Tax Total Action TX HT 30mg Blue Raspberry Gum…" at bounding box center [705, 312] width 1241 height 250
click at [448, 376] on div "+ Add New Item" at bounding box center [706, 400] width 1215 height 48
click at [716, 392] on div "+ Add New Item" at bounding box center [706, 400] width 1215 height 48
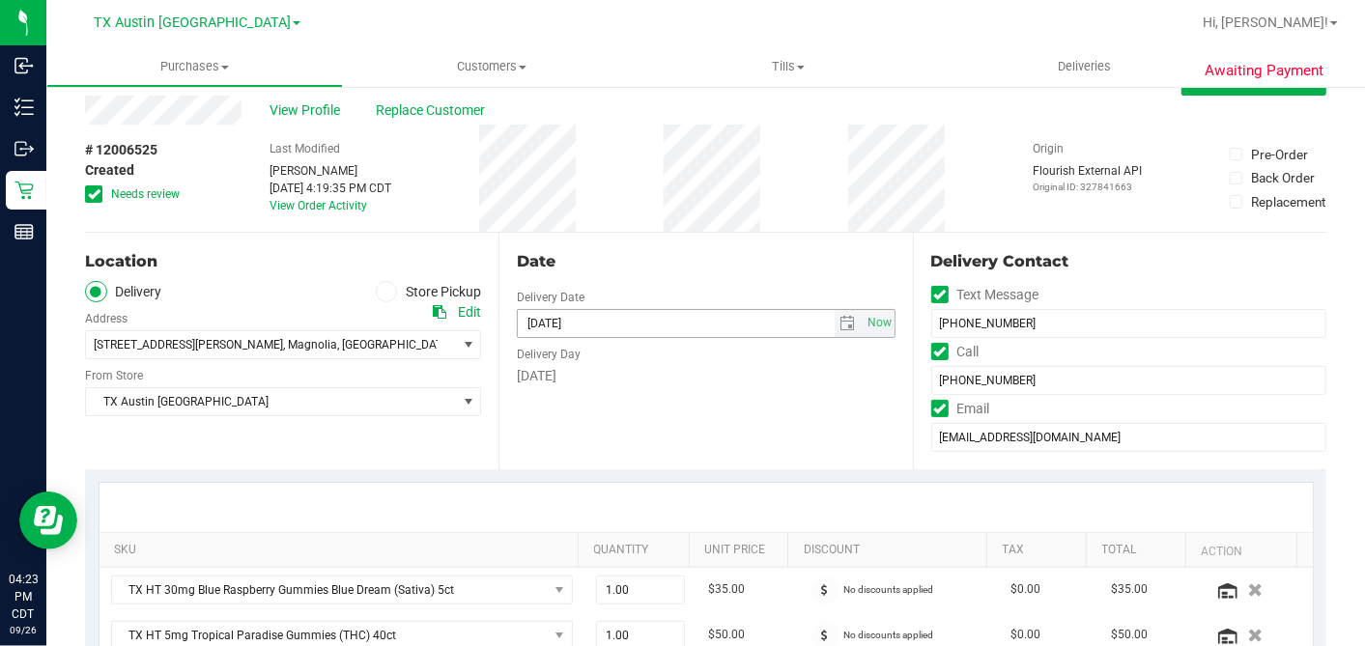
scroll to position [0, 0]
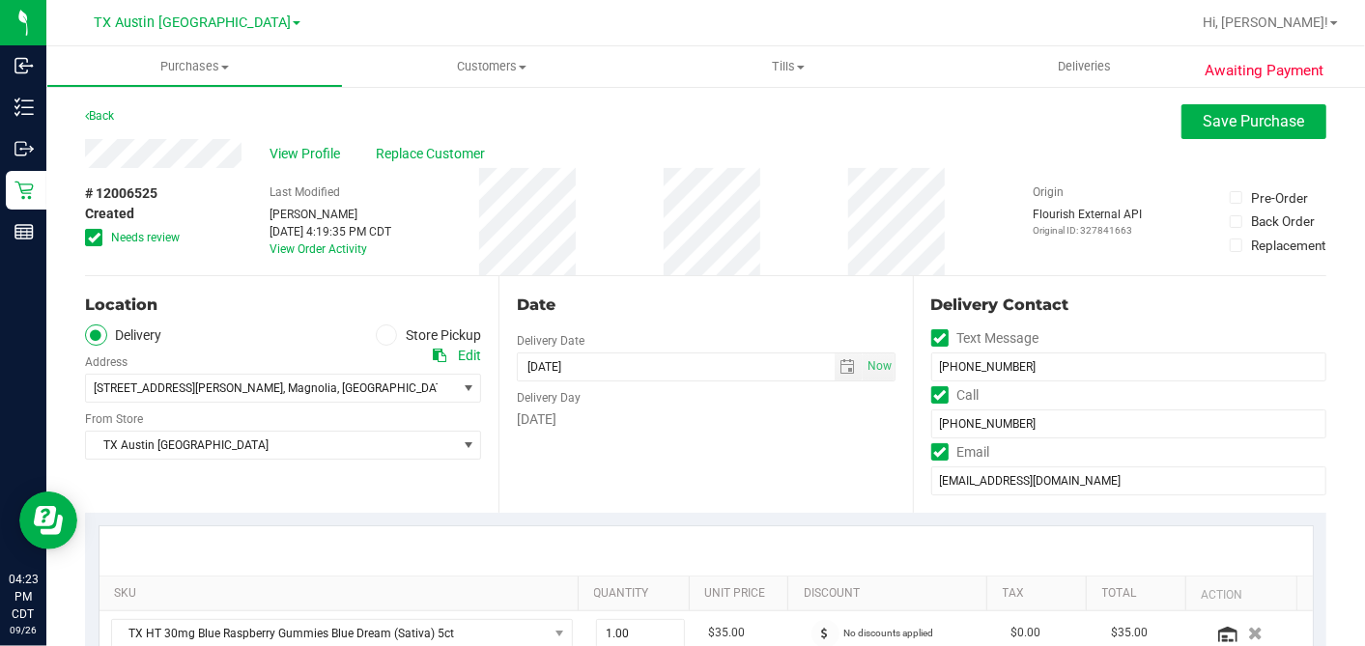
click at [671, 287] on div "Date Delivery Date [DATE] Now [DATE] 07:00 AM Now Delivery Day [DATE]" at bounding box center [704, 394] width 413 height 237
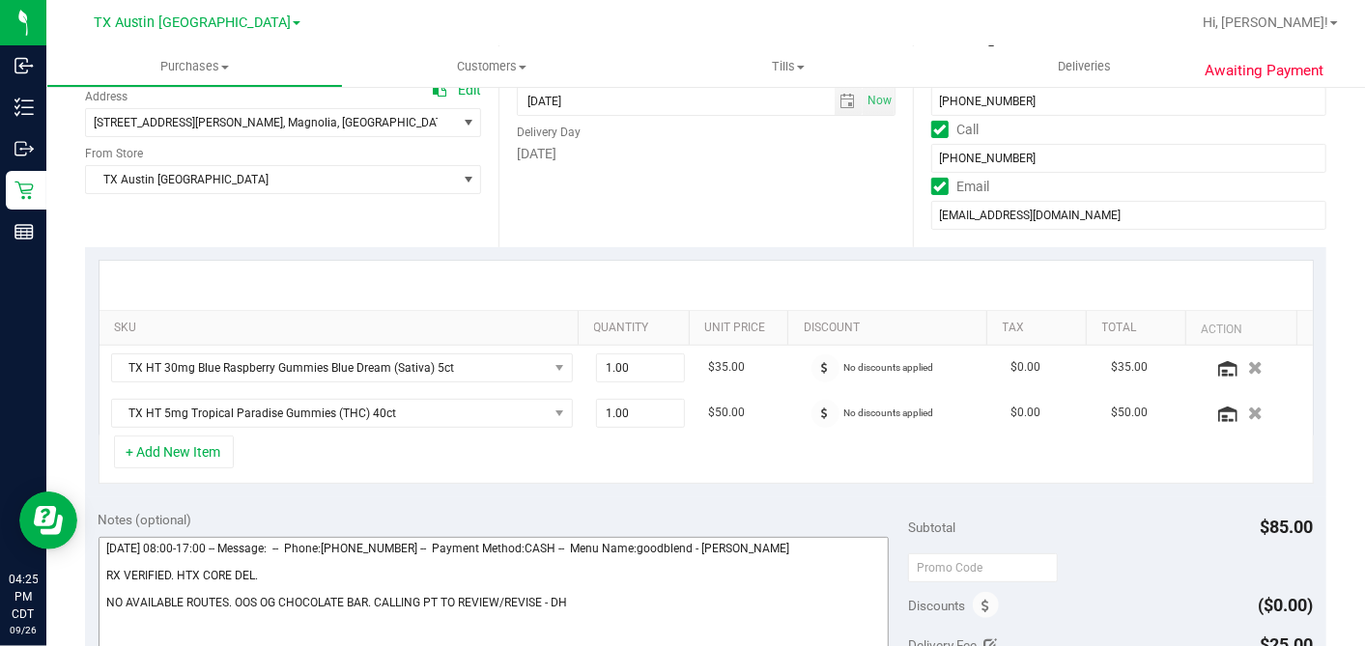
scroll to position [643, 0]
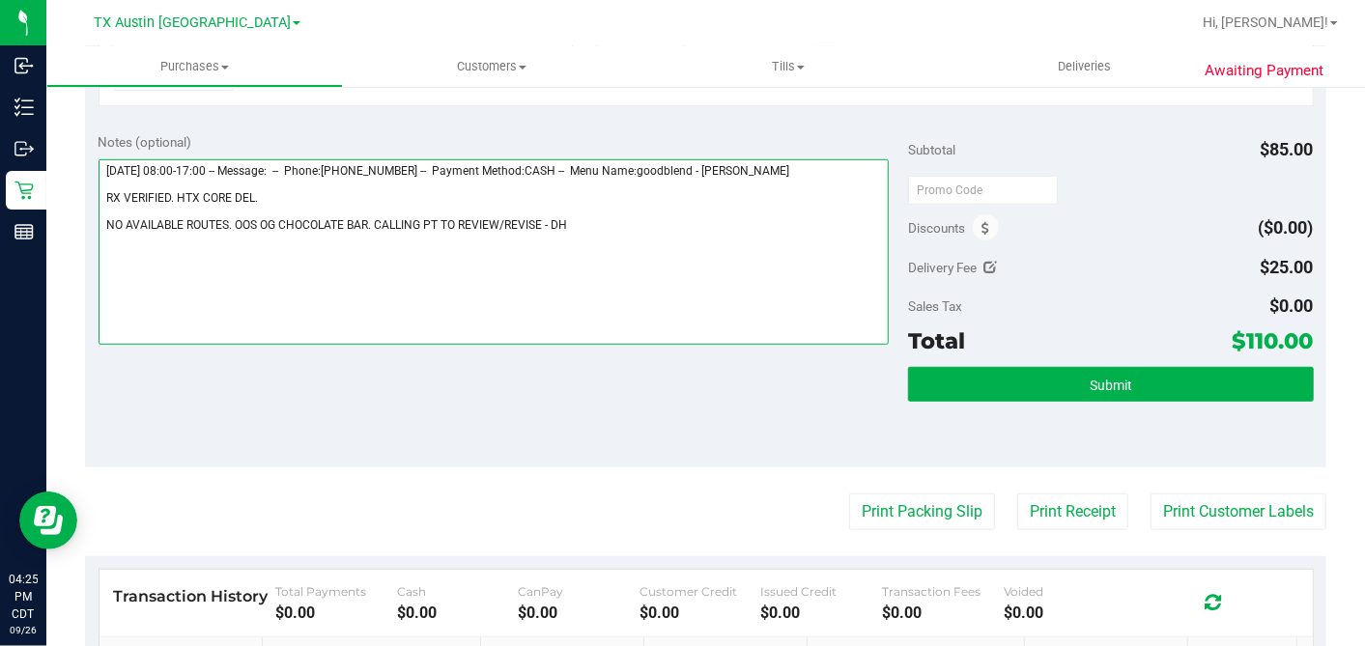
drag, startPoint x: 543, startPoint y: 217, endPoint x: 574, endPoint y: 212, distance: 31.4
click at [543, 215] on textarea at bounding box center [494, 251] width 791 height 185
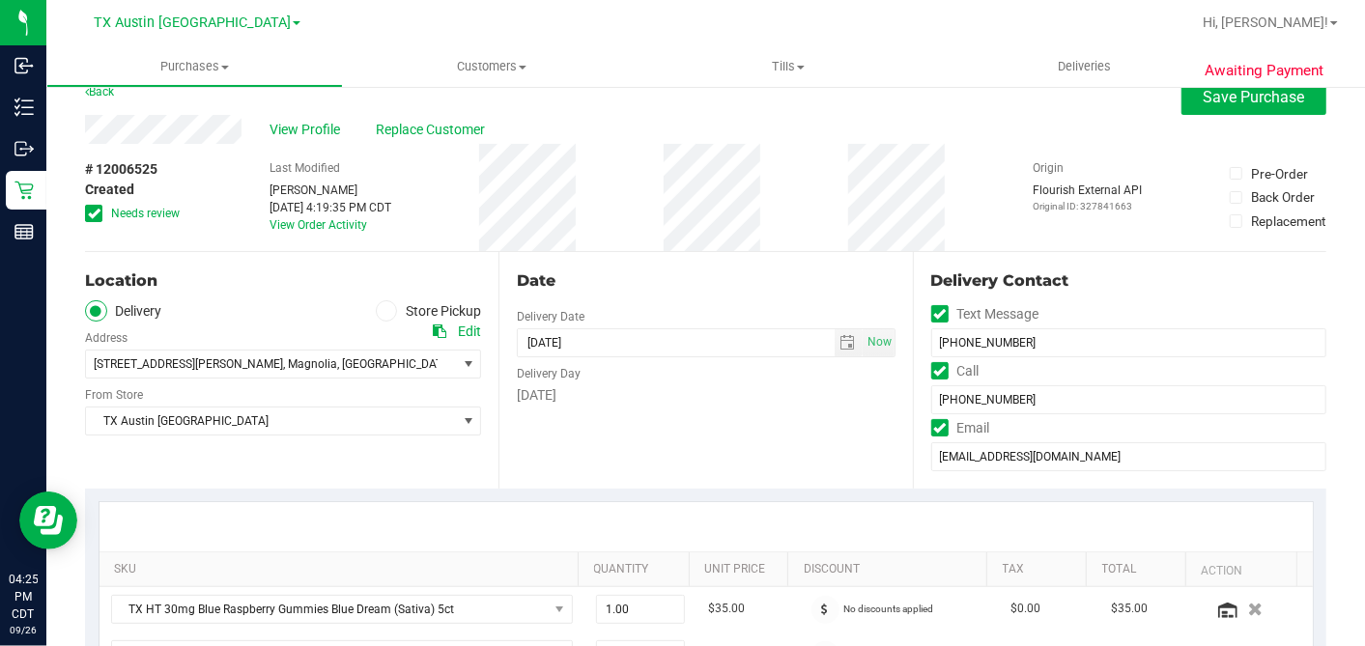
scroll to position [0, 0]
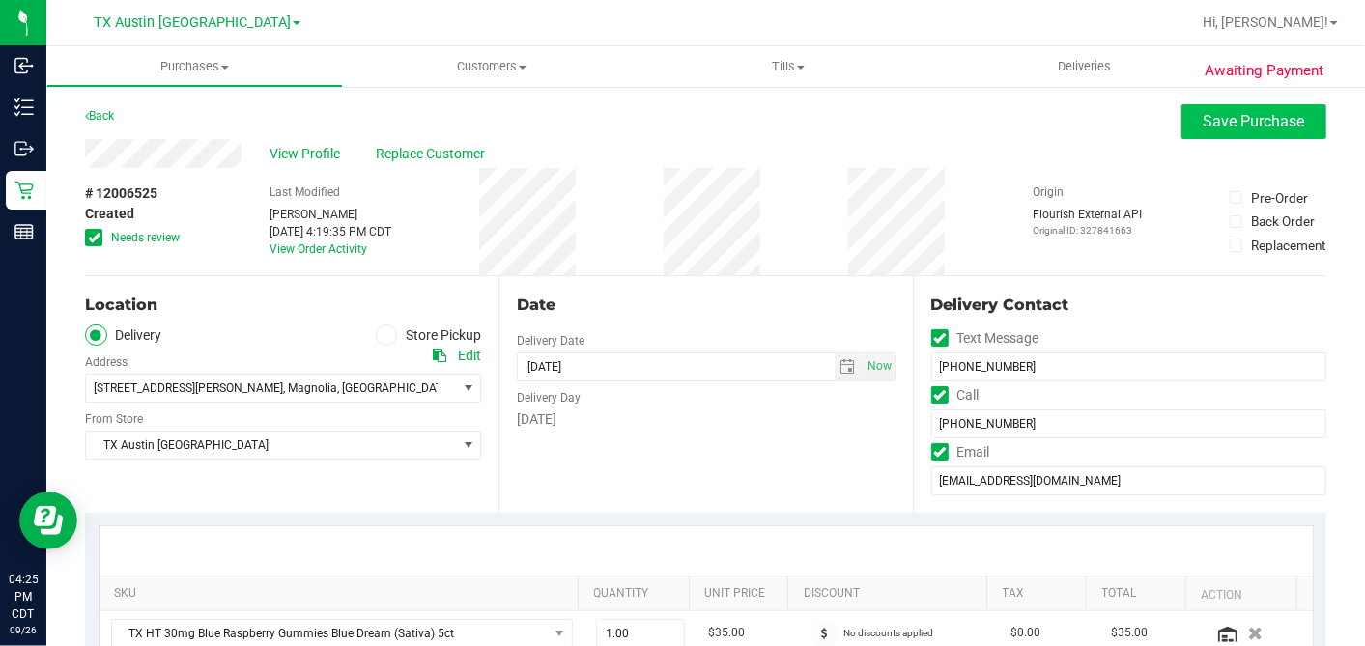
type textarea "[DATE] 08:00-17:00 -- Message: -- Phone:[PHONE_NUMBER] -- Payment Method:CASH -…"
click at [1203, 120] on span "Save Purchase" at bounding box center [1253, 121] width 101 height 18
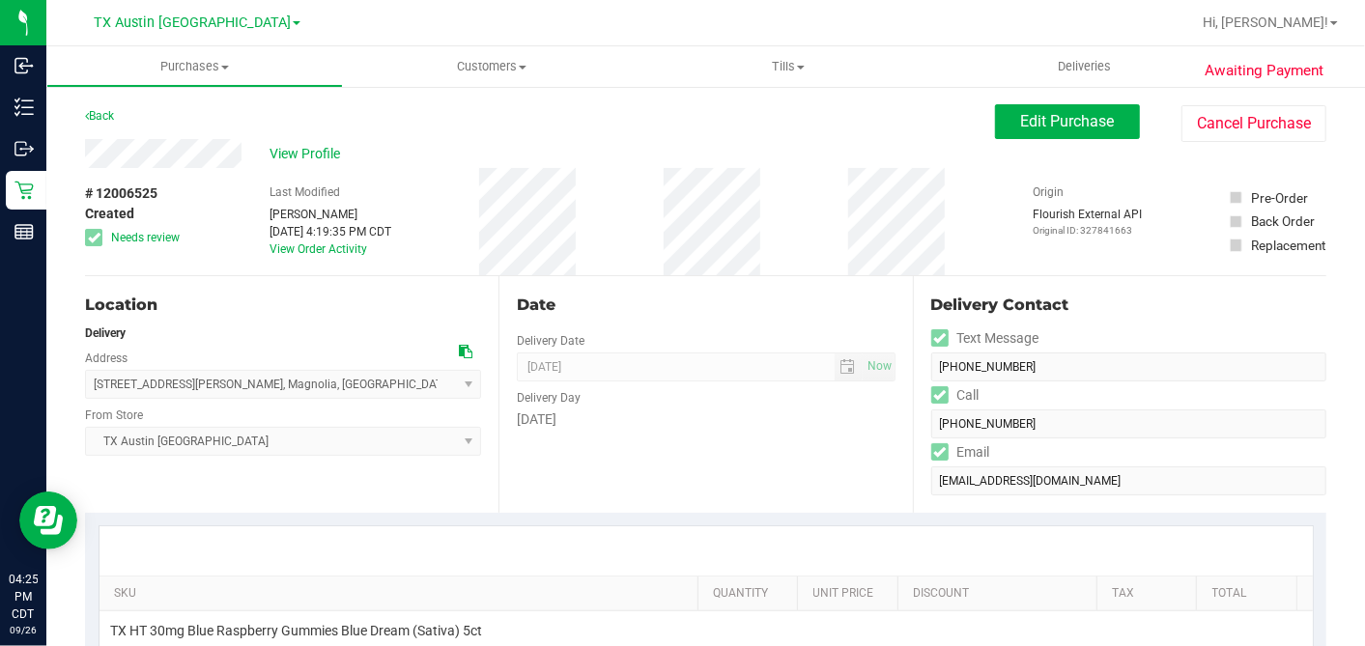
click at [637, 250] on div "# 12006525 Created Needs review Last Modified [PERSON_NAME] [DATE] 4:19:35 PM C…" at bounding box center [705, 221] width 1241 height 107
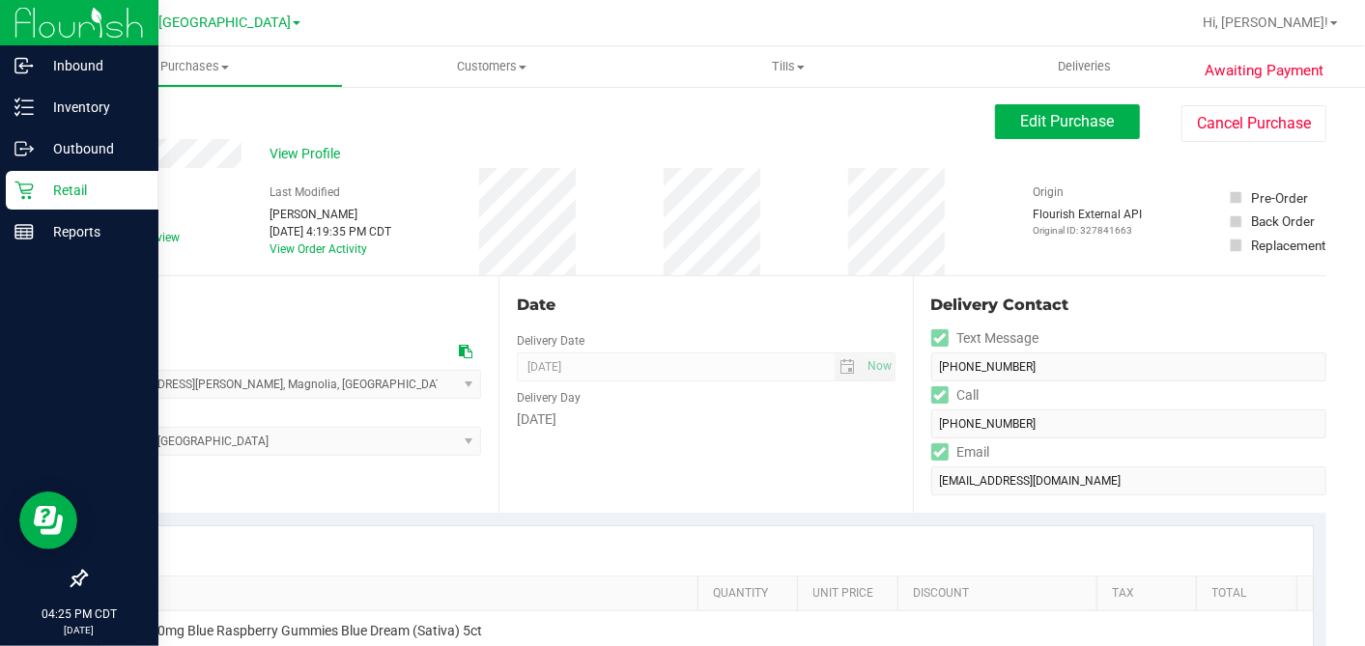
click at [10, 183] on div "Retail" at bounding box center [82, 190] width 153 height 39
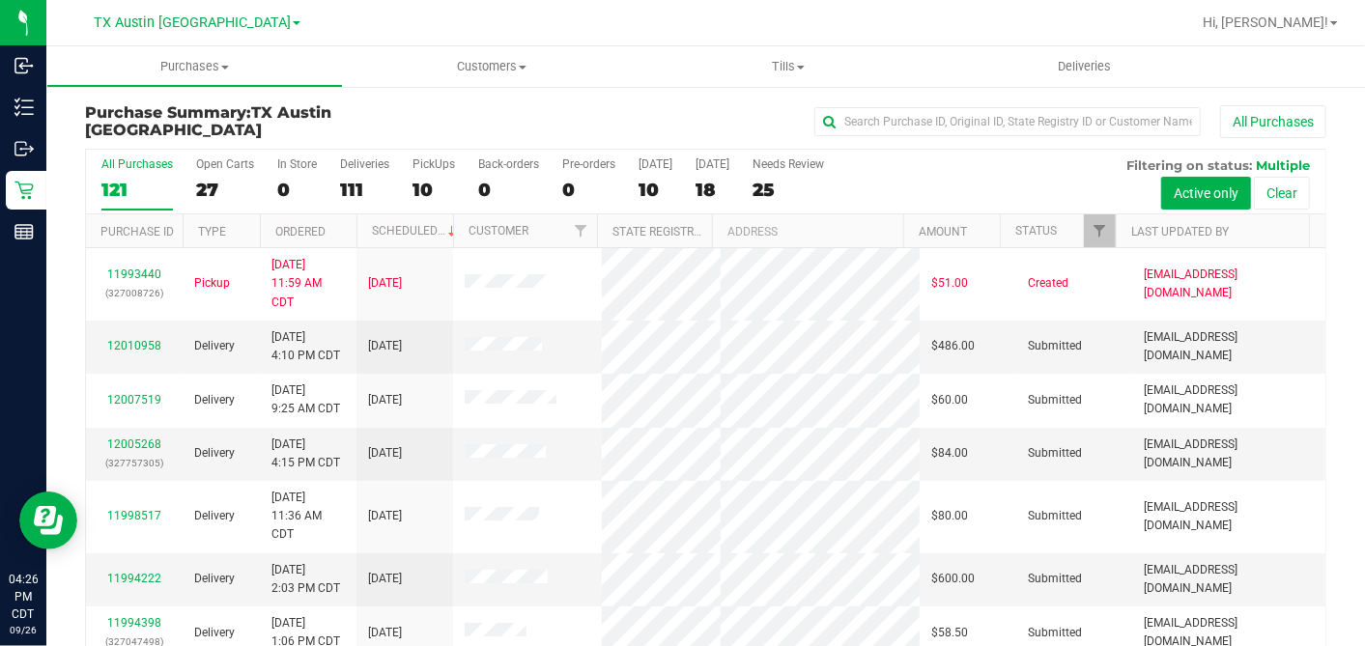
click at [703, 190] on div "18" at bounding box center [712, 190] width 34 height 22
click at [0, 0] on input "[DATE] 18" at bounding box center [0, 0] width 0 height 0
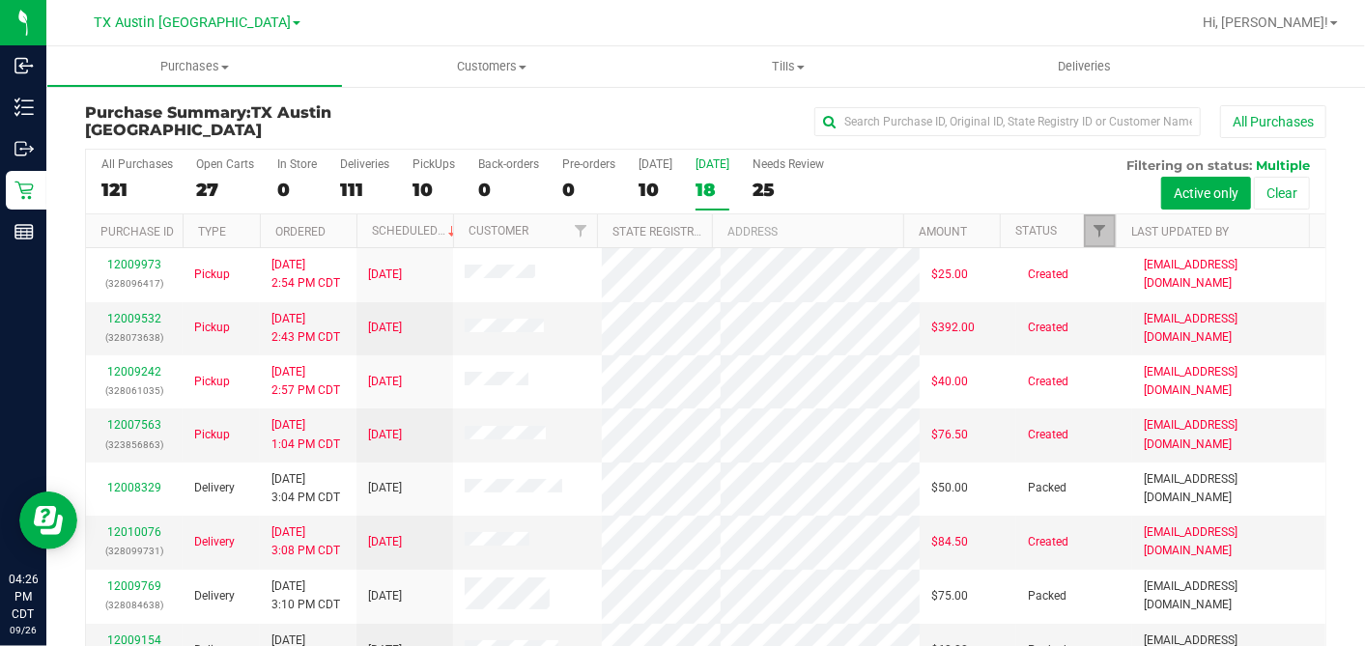
click at [1091, 234] on span "Filter" at bounding box center [1098, 230] width 15 height 15
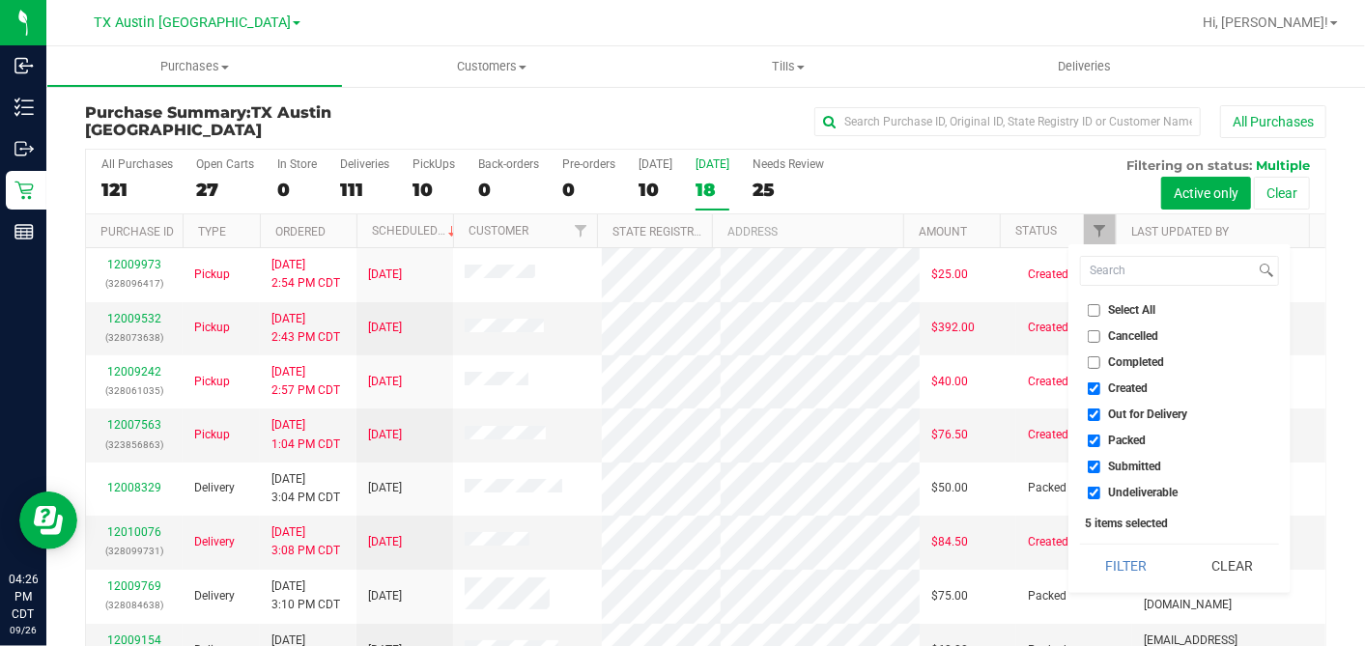
click at [1090, 310] on input "Select All" at bounding box center [1094, 310] width 13 height 13
checkbox input "true"
click at [1090, 310] on input "Select All" at bounding box center [1094, 310] width 13 height 13
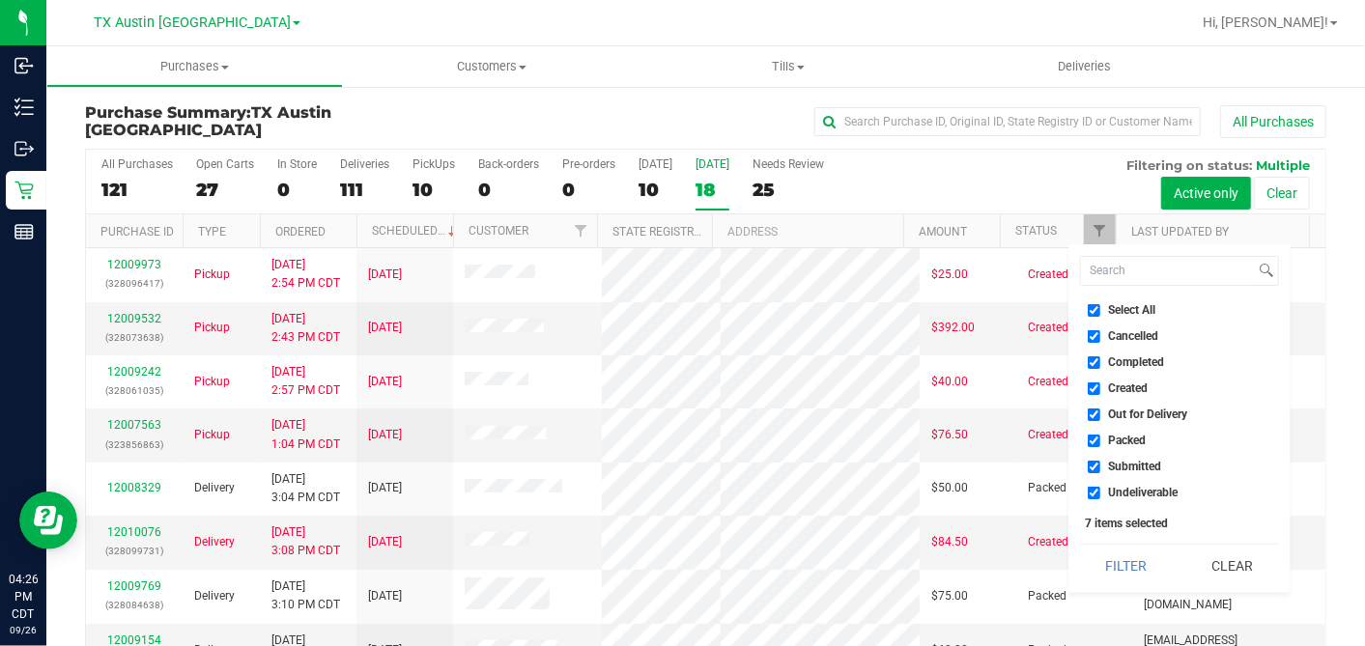
checkbox input "false"
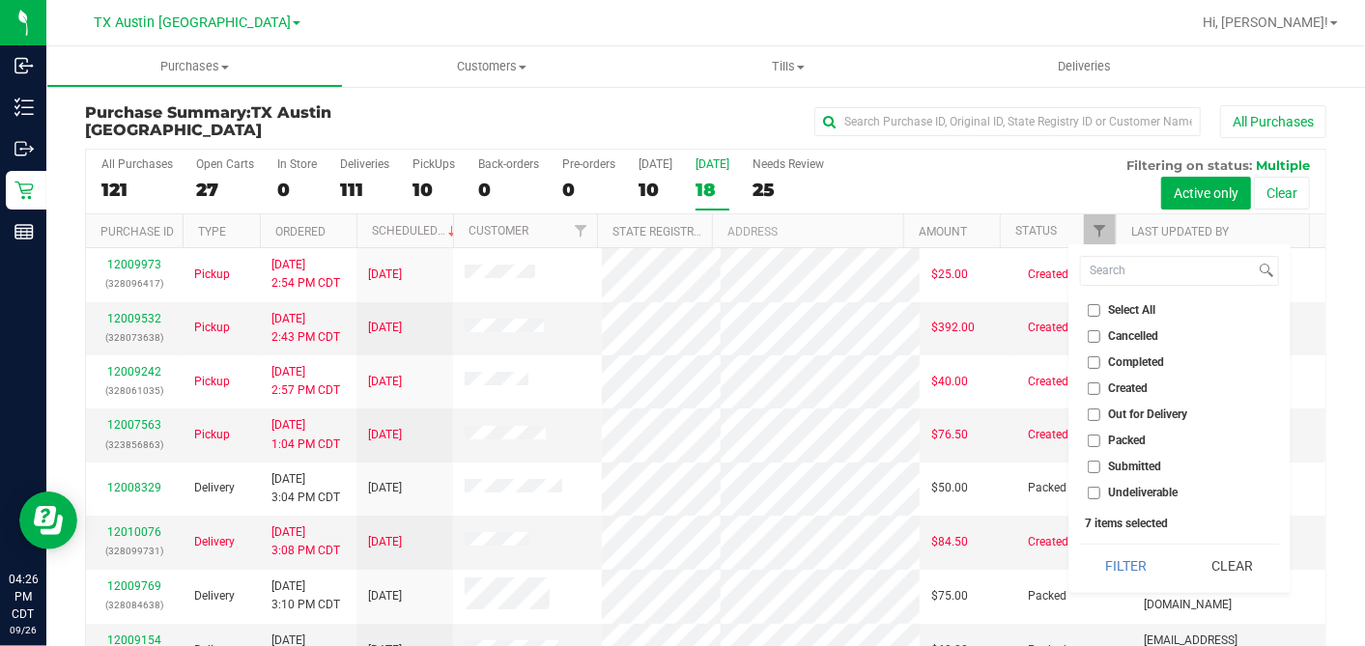
checkbox input "false"
click at [1097, 385] on input "Created" at bounding box center [1094, 388] width 13 height 13
checkbox input "true"
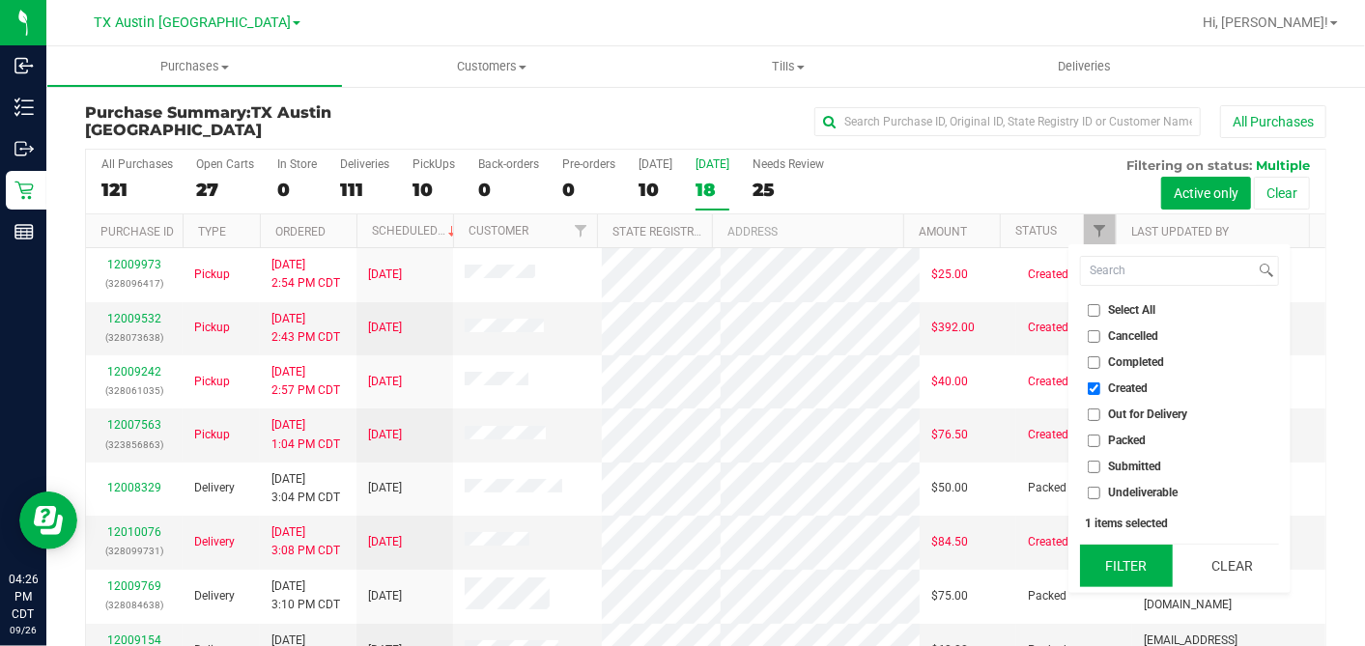
click at [1118, 571] on button "Filter" at bounding box center [1126, 566] width 93 height 42
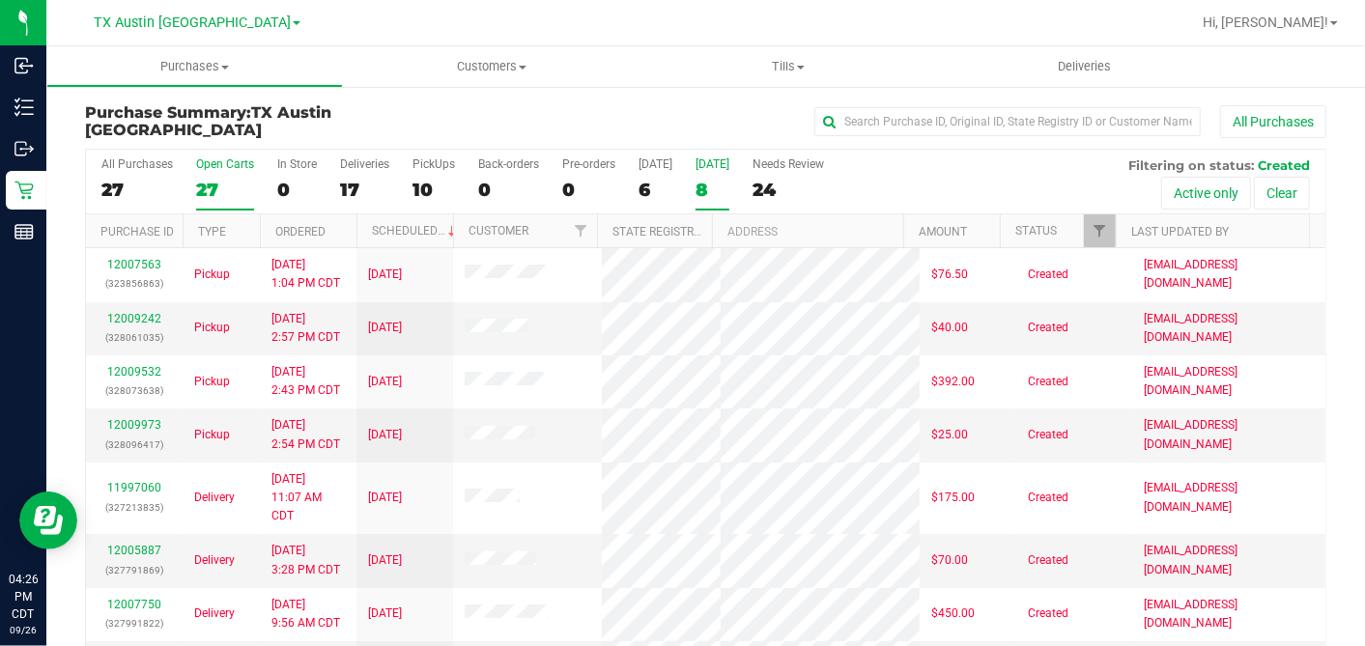
click at [217, 180] on div "27" at bounding box center [225, 190] width 58 height 22
click at [0, 0] on input "Open Carts 27" at bounding box center [0, 0] width 0 height 0
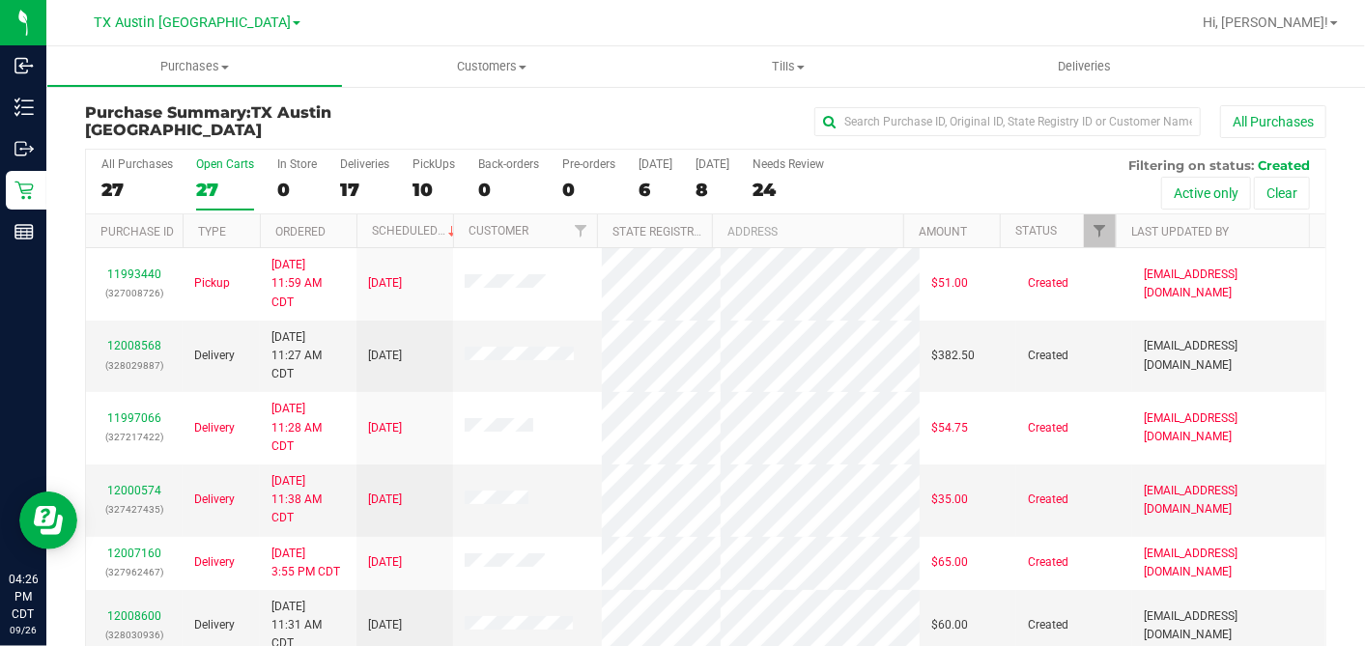
click at [340, 232] on th "Ordered" at bounding box center [308, 231] width 97 height 34
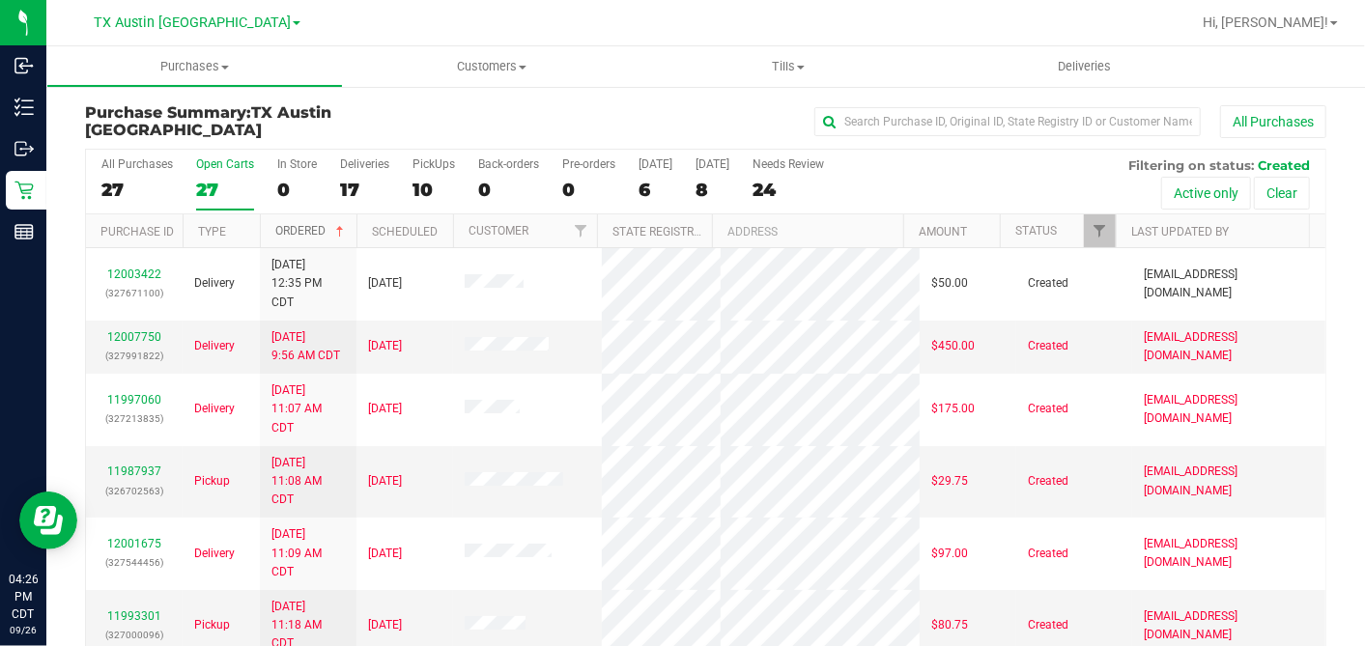
click at [339, 227] on span at bounding box center [339, 231] width 15 height 15
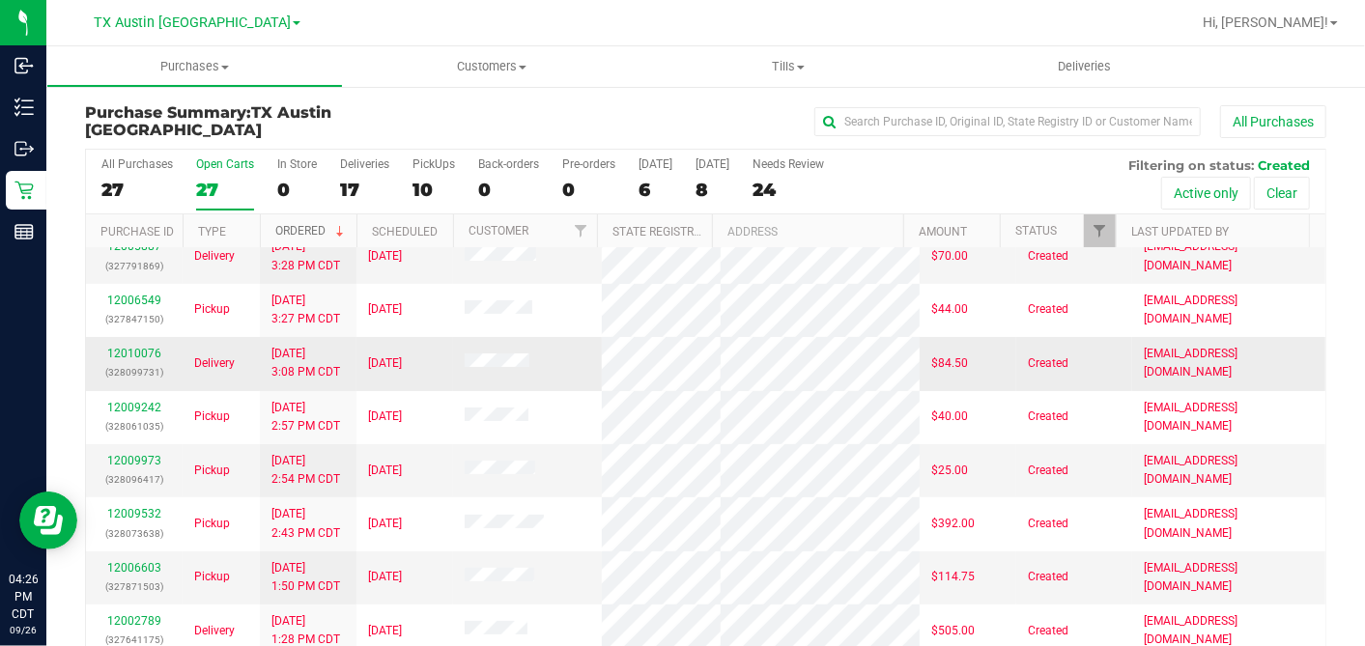
scroll to position [214, 0]
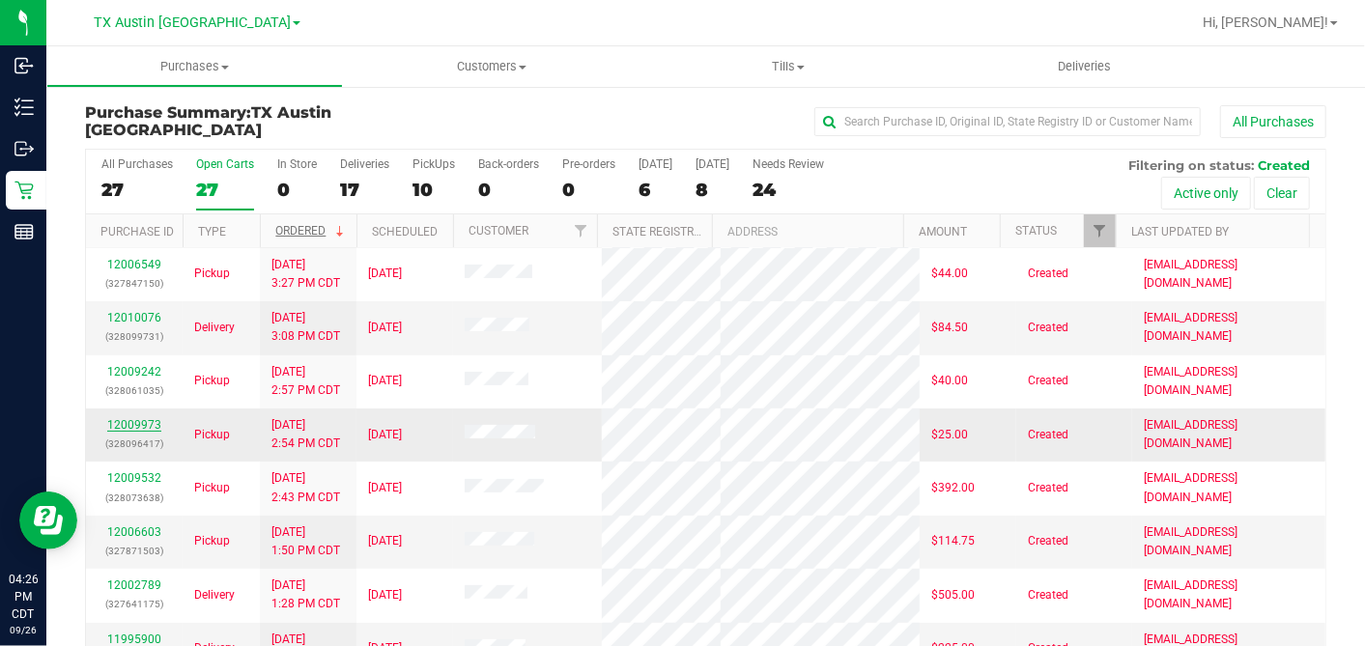
click at [147, 432] on link "12009973" at bounding box center [134, 425] width 54 height 14
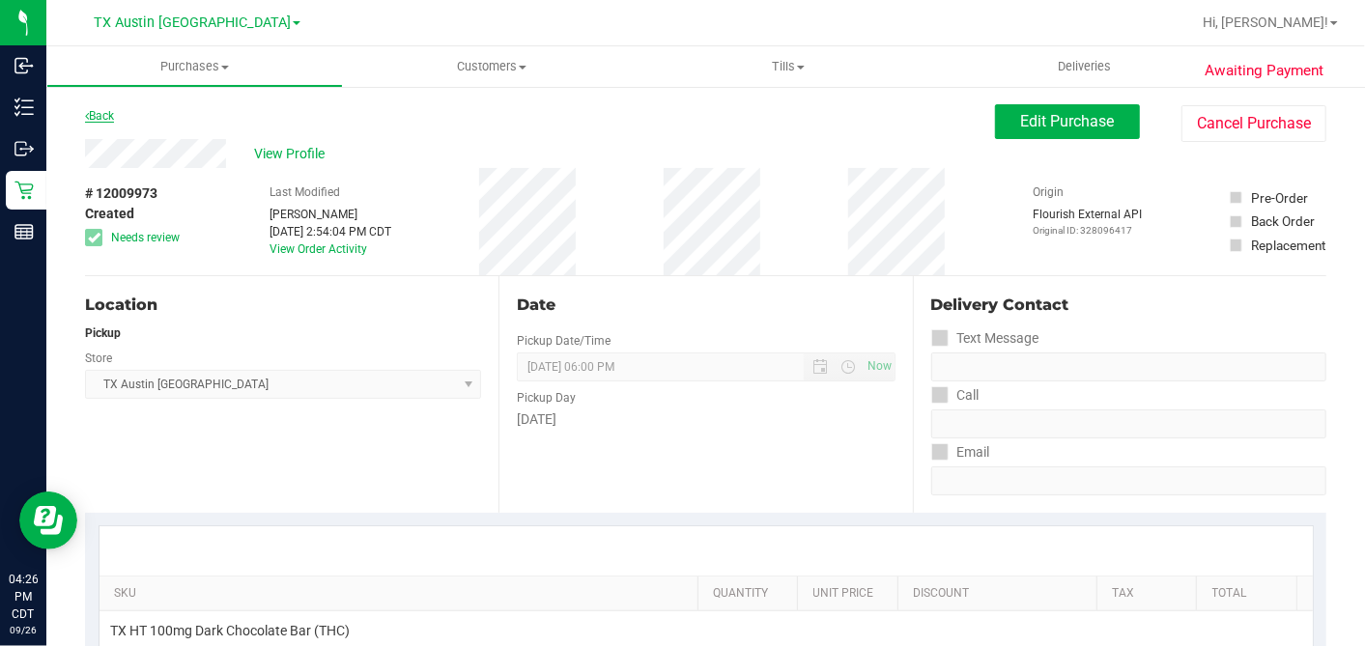
click at [113, 113] on link "Back" at bounding box center [99, 116] width 29 height 14
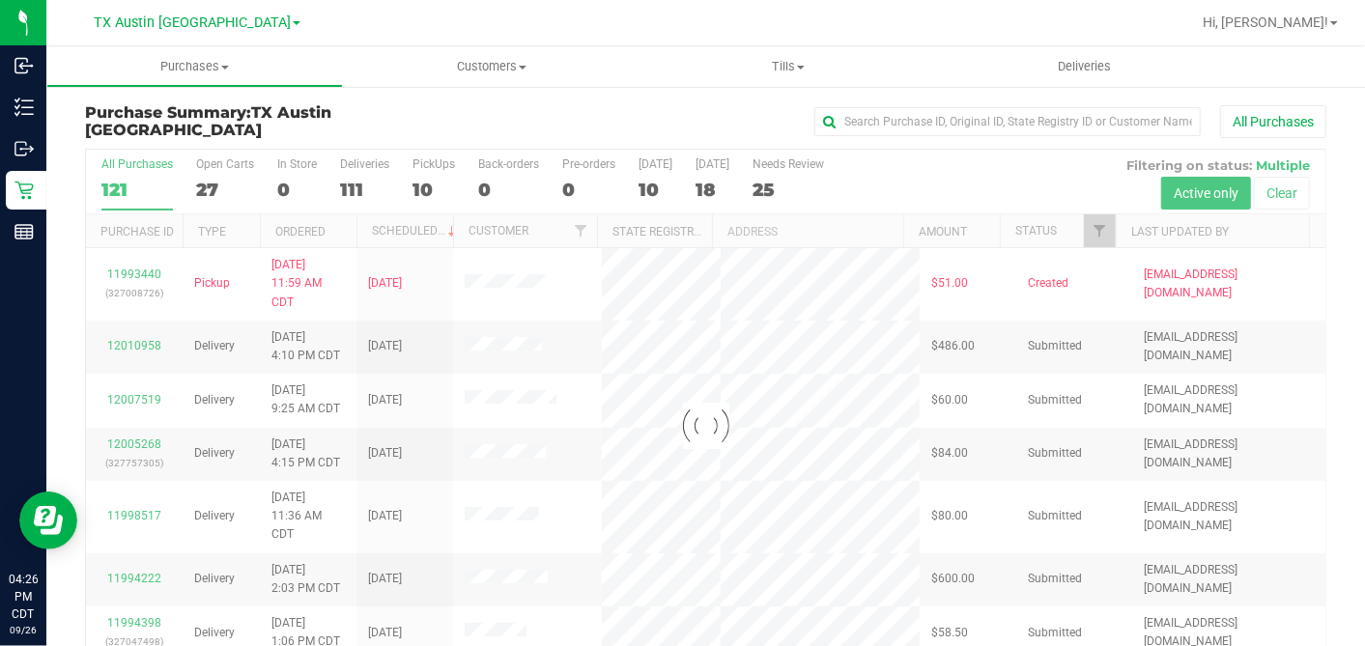
click at [210, 188] on div at bounding box center [705, 426] width 1239 height 552
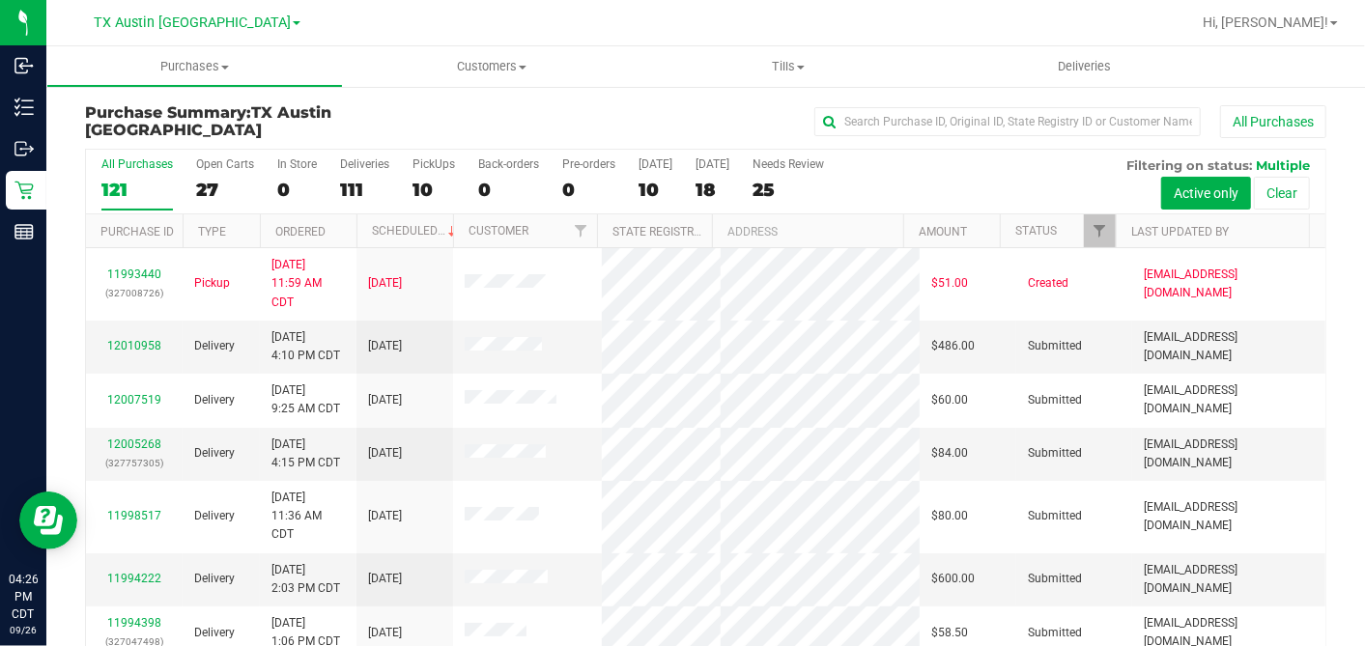
click at [210, 188] on div "27" at bounding box center [225, 190] width 58 height 22
click at [0, 0] on input "Open Carts 27" at bounding box center [0, 0] width 0 height 0
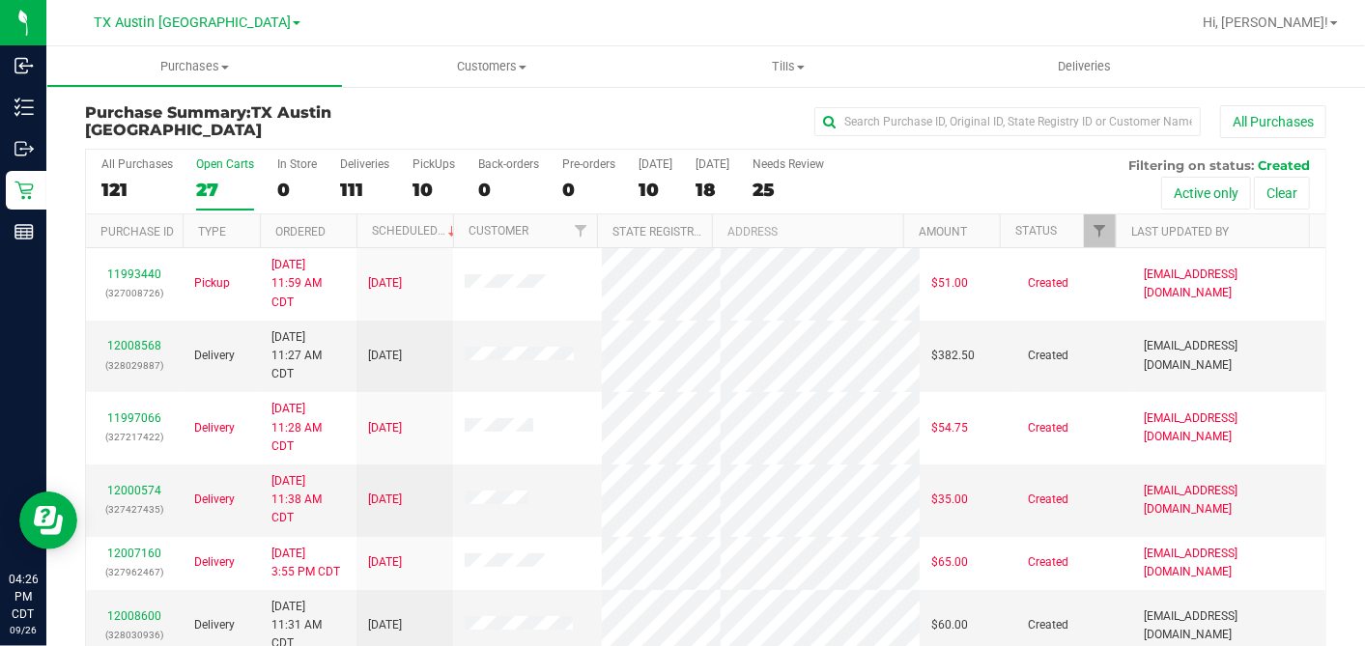
click at [345, 227] on th "Ordered" at bounding box center [308, 231] width 97 height 34
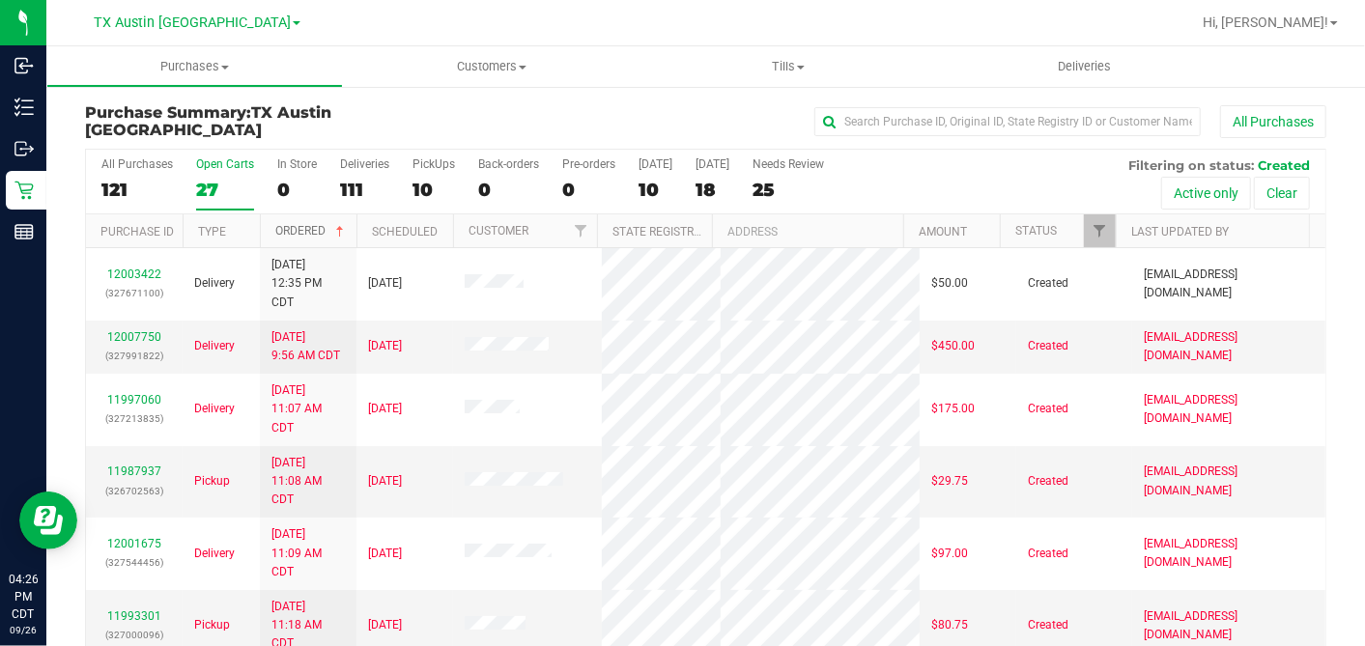
click at [344, 227] on span at bounding box center [339, 231] width 15 height 15
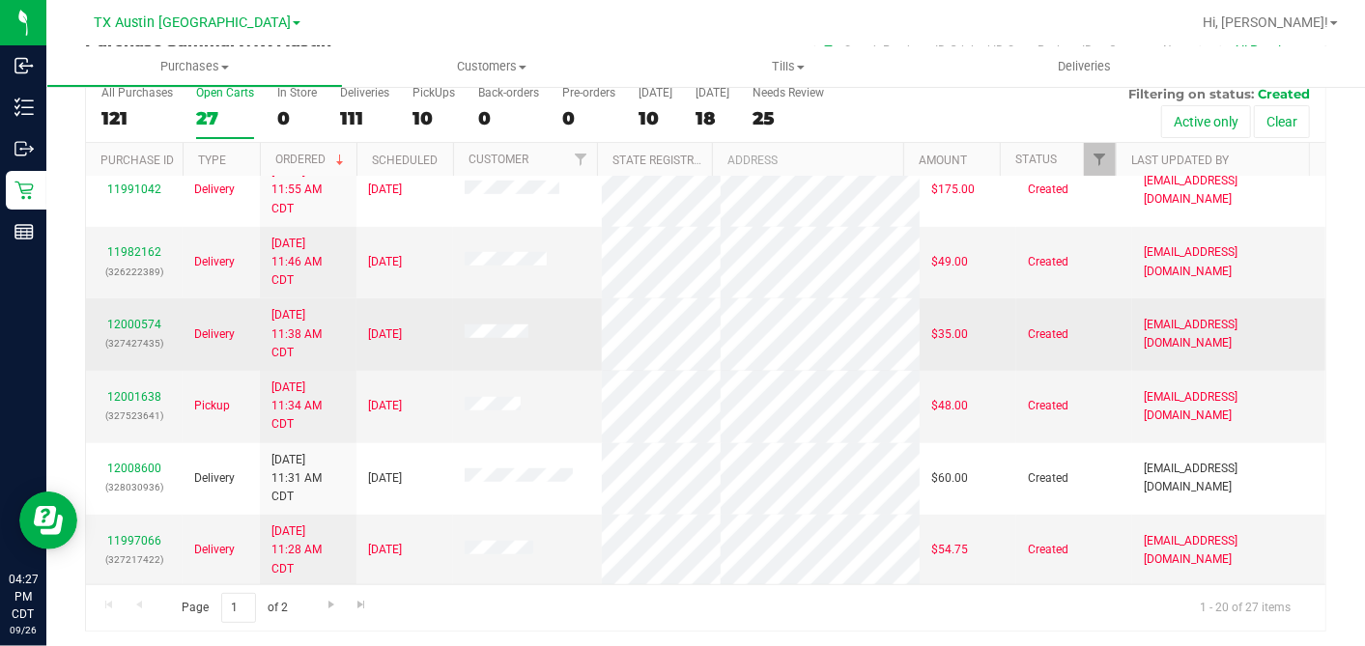
scroll to position [824, 0]
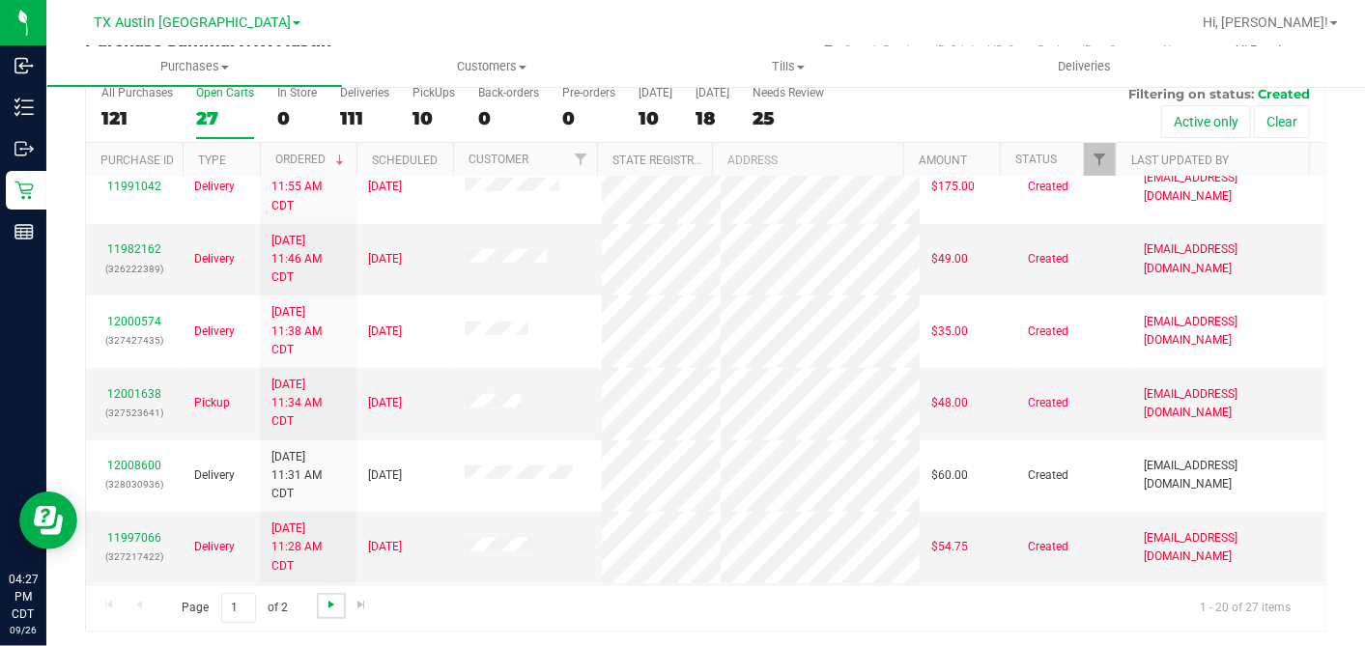
click at [327, 597] on span "Go to the next page" at bounding box center [331, 604] width 15 height 15
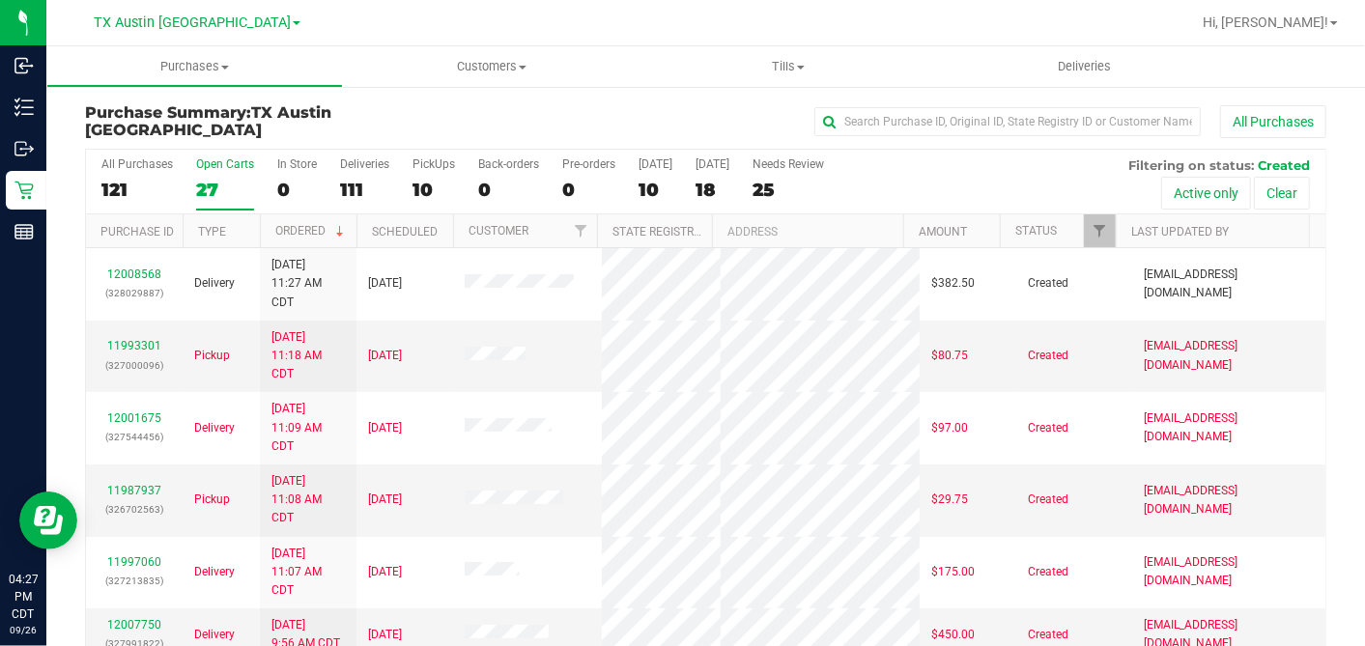
scroll to position [76, 0]
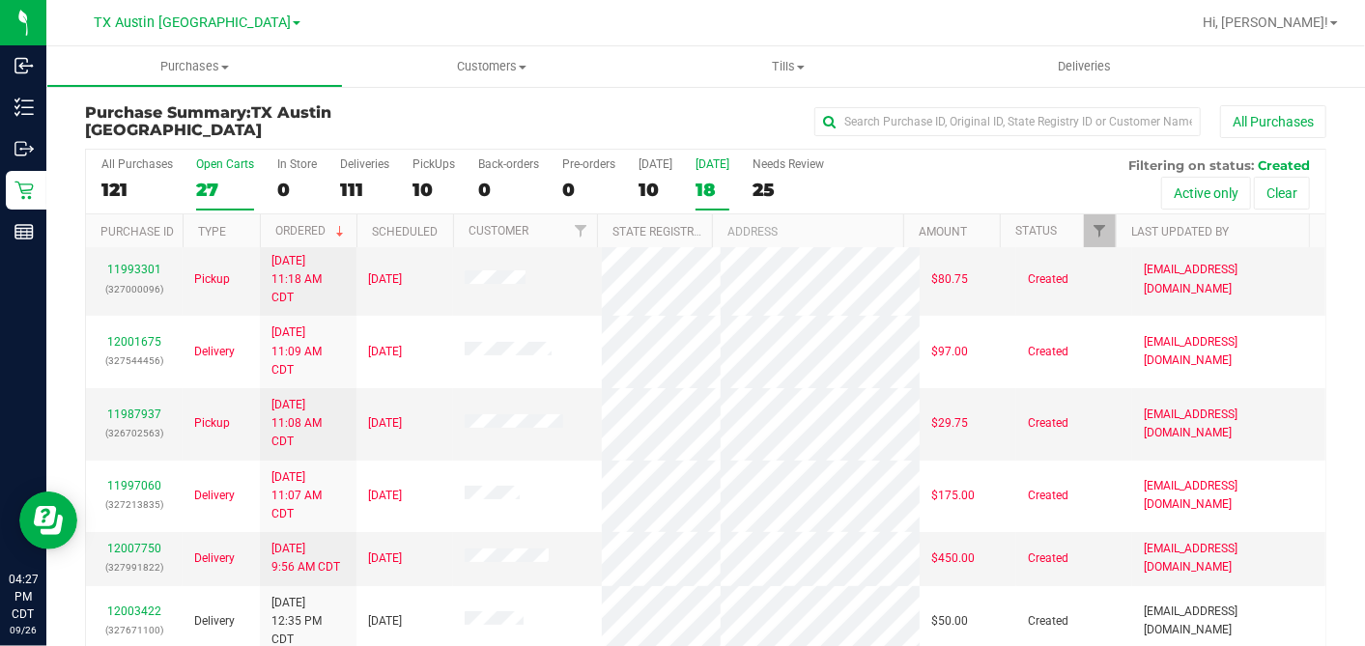
click at [704, 190] on div "18" at bounding box center [712, 190] width 34 height 22
click at [0, 0] on input "[DATE] 18" at bounding box center [0, 0] width 0 height 0
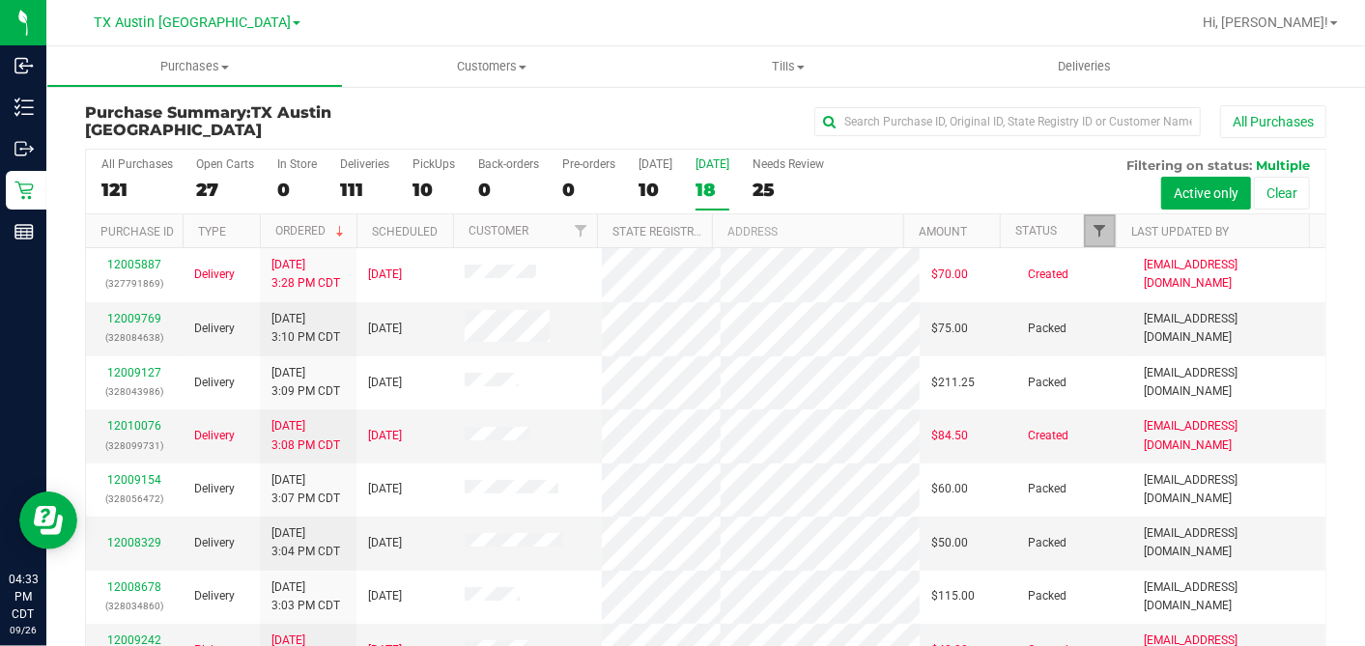
click at [1091, 226] on span "Filter" at bounding box center [1098, 230] width 15 height 15
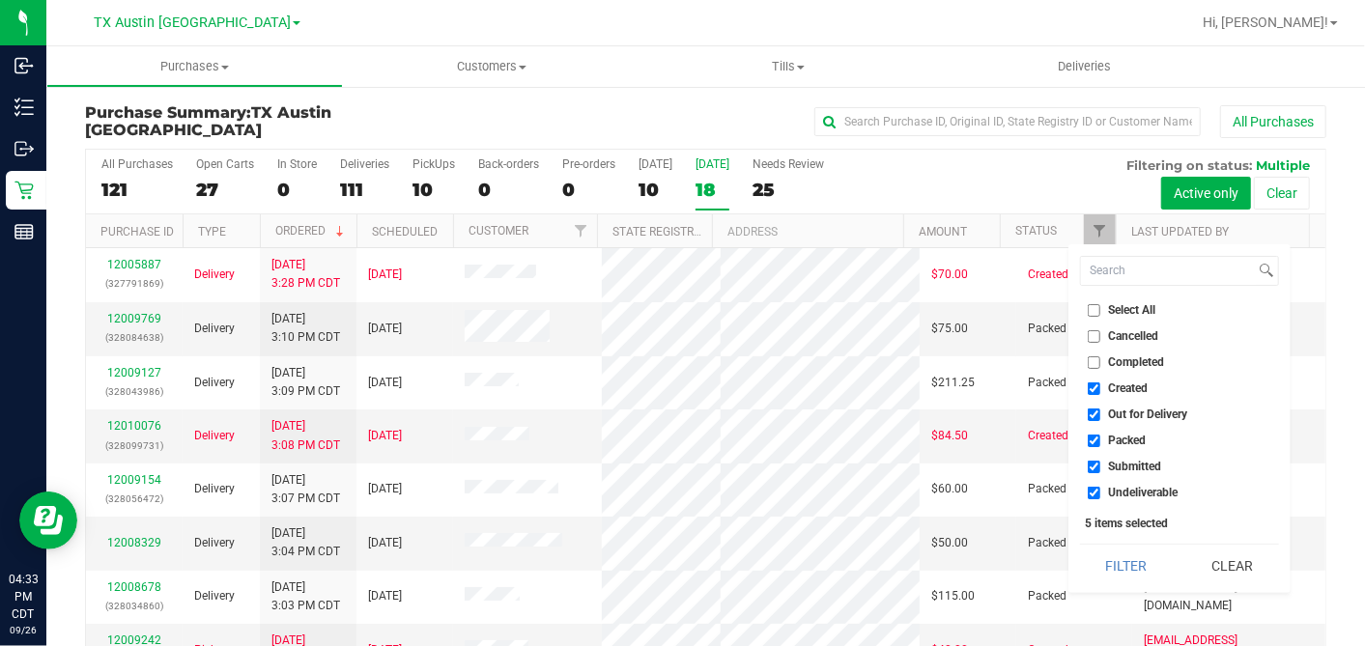
click at [1091, 309] on input "Select All" at bounding box center [1094, 310] width 13 height 13
checkbox input "true"
click at [1091, 309] on input "Select All" at bounding box center [1094, 310] width 13 height 13
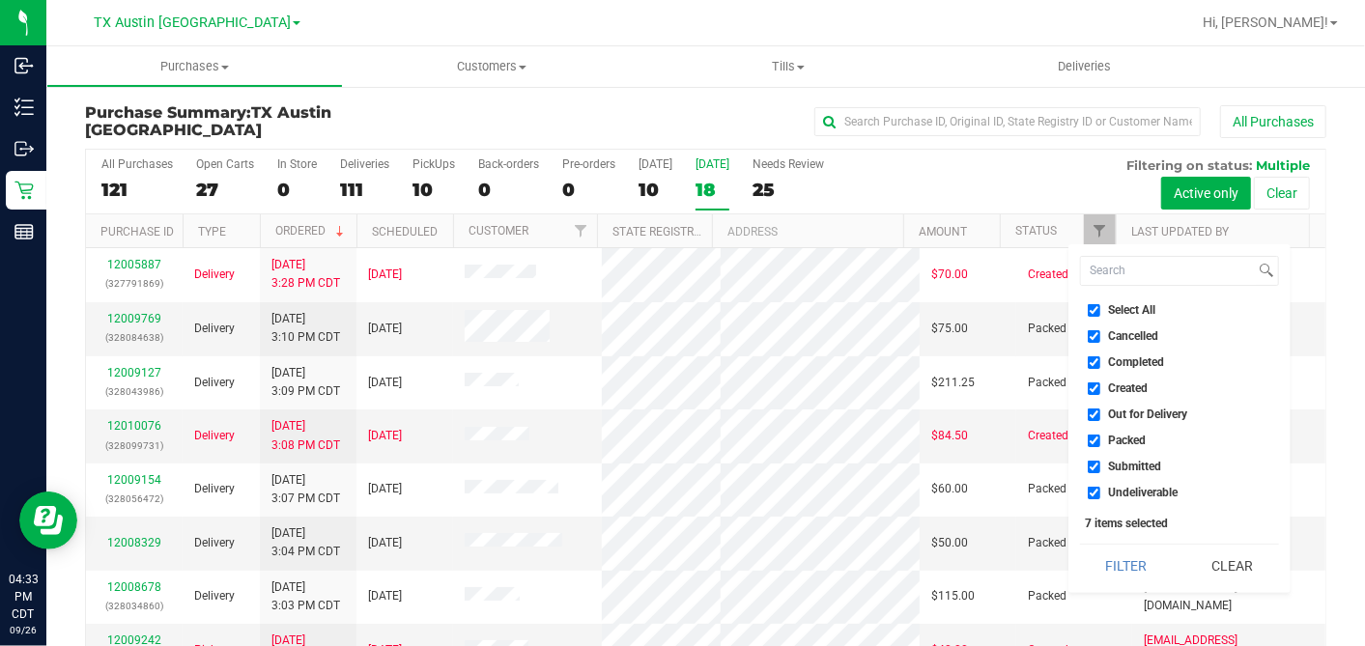
checkbox input "false"
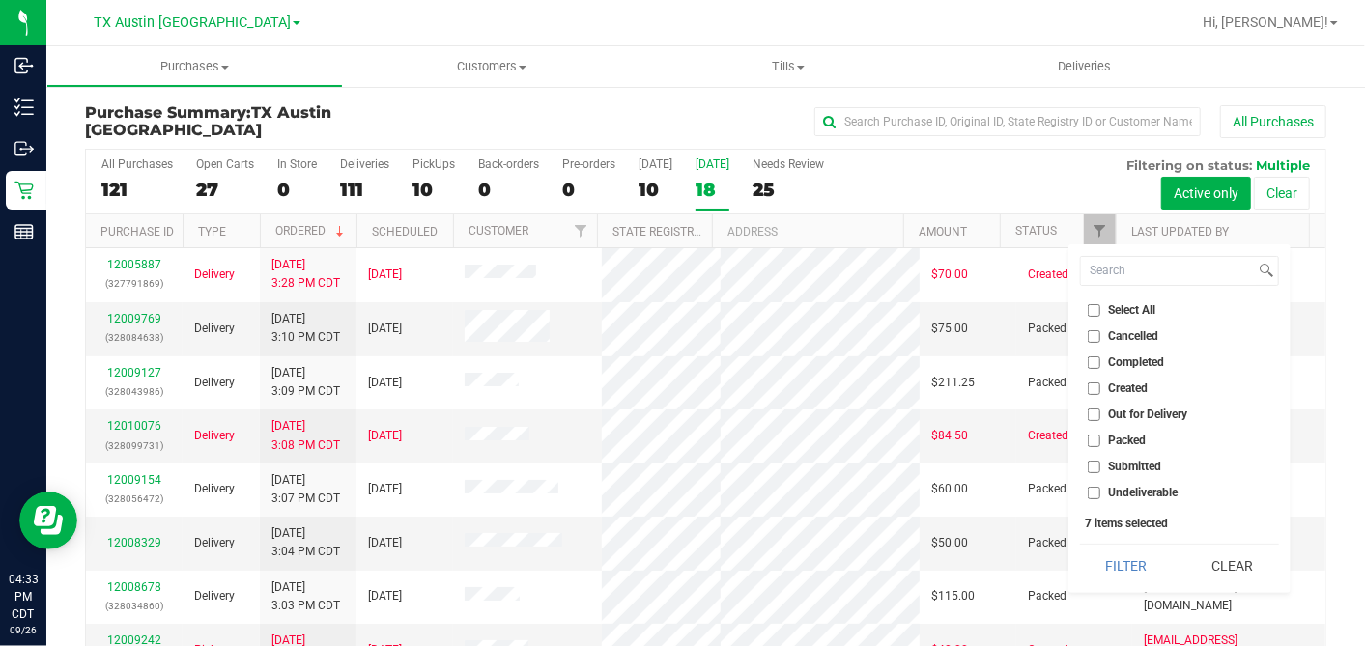
checkbox input "false"
click at [1092, 387] on input "Created" at bounding box center [1094, 388] width 13 height 13
checkbox input "true"
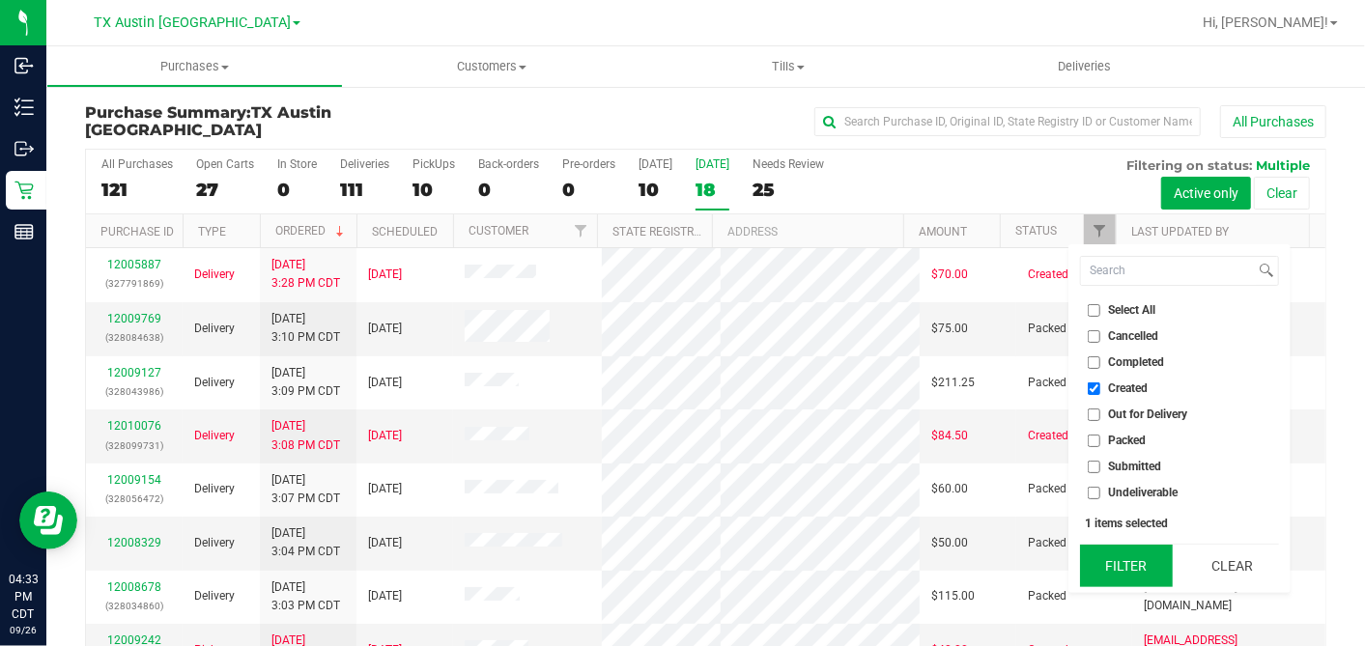
click at [1118, 562] on button "Filter" at bounding box center [1126, 566] width 93 height 42
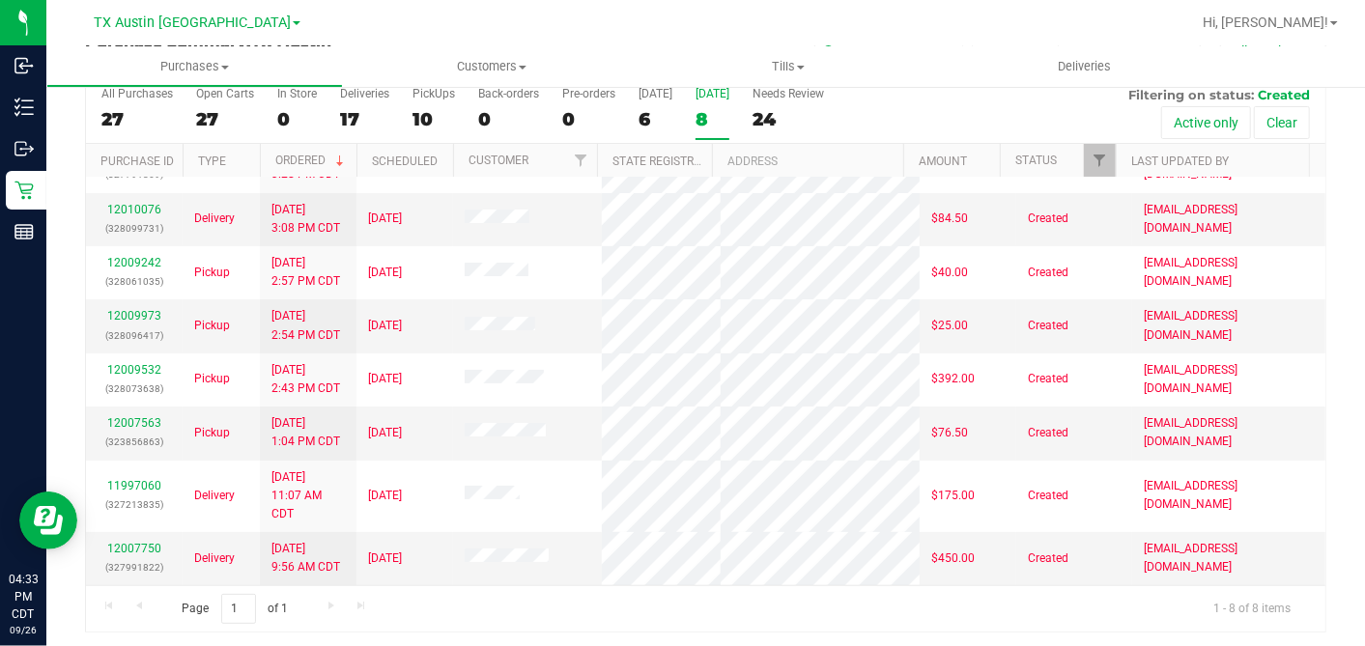
scroll to position [71, 0]
click at [207, 121] on div "27" at bounding box center [225, 118] width 58 height 22
click at [0, 0] on input "Open Carts 27" at bounding box center [0, 0] width 0 height 0
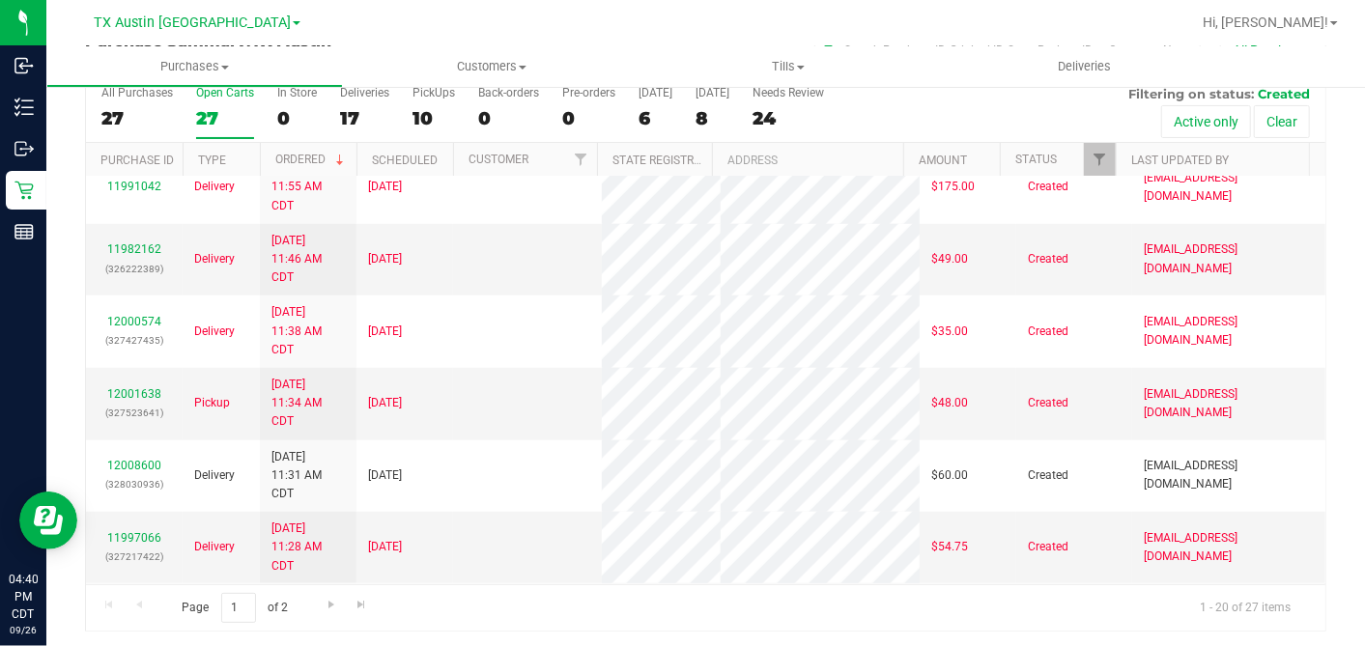
scroll to position [0, 0]
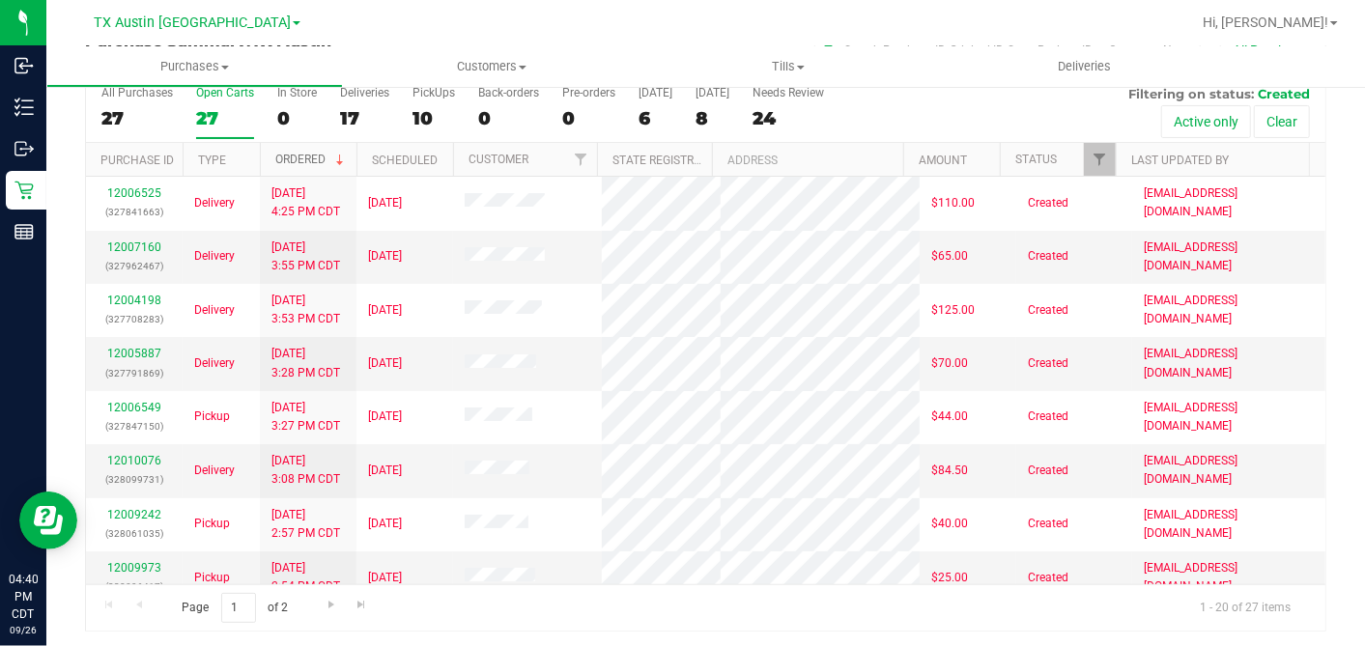
click at [340, 156] on span at bounding box center [339, 160] width 15 height 15
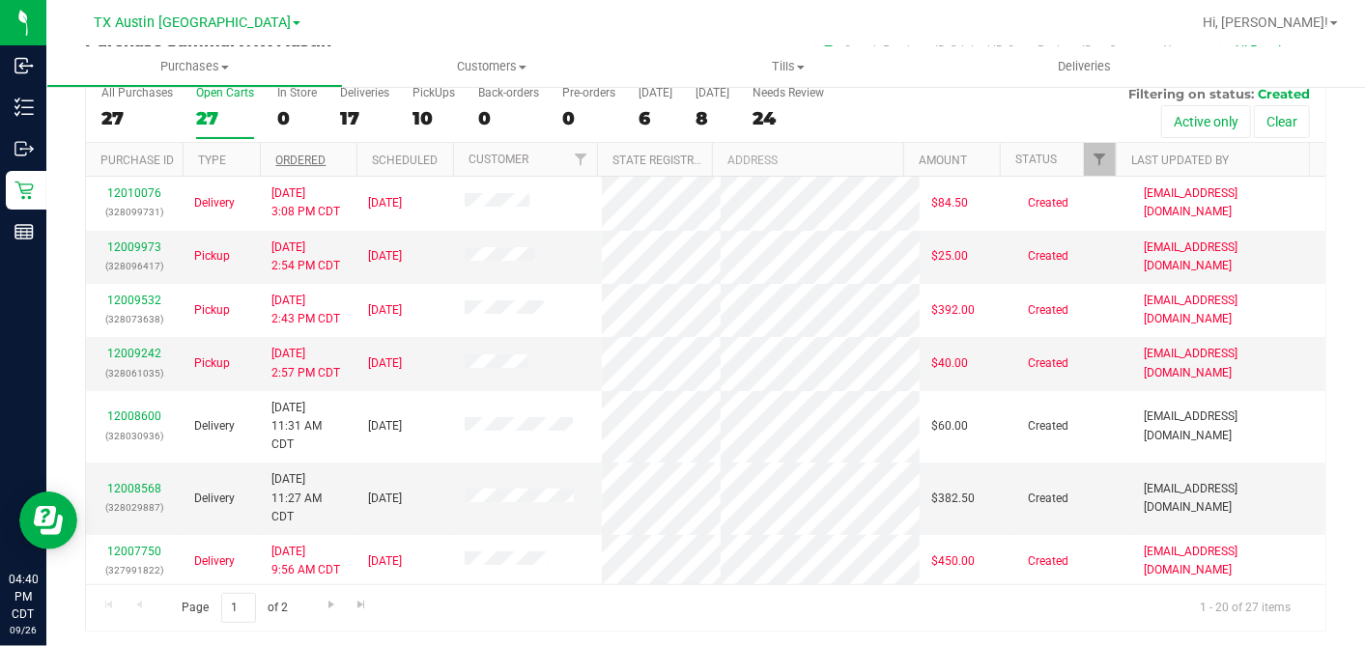
click at [350, 159] on th "Ordered" at bounding box center [308, 160] width 97 height 34
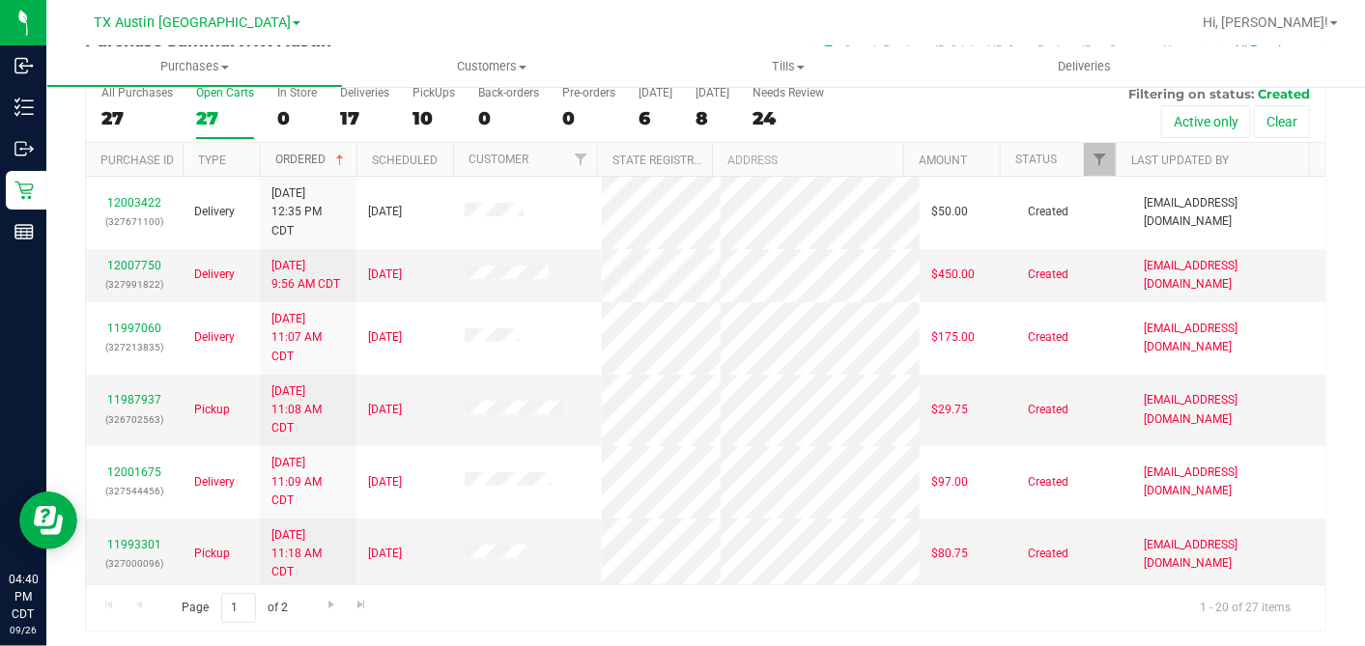
click at [346, 159] on span at bounding box center [339, 160] width 15 height 15
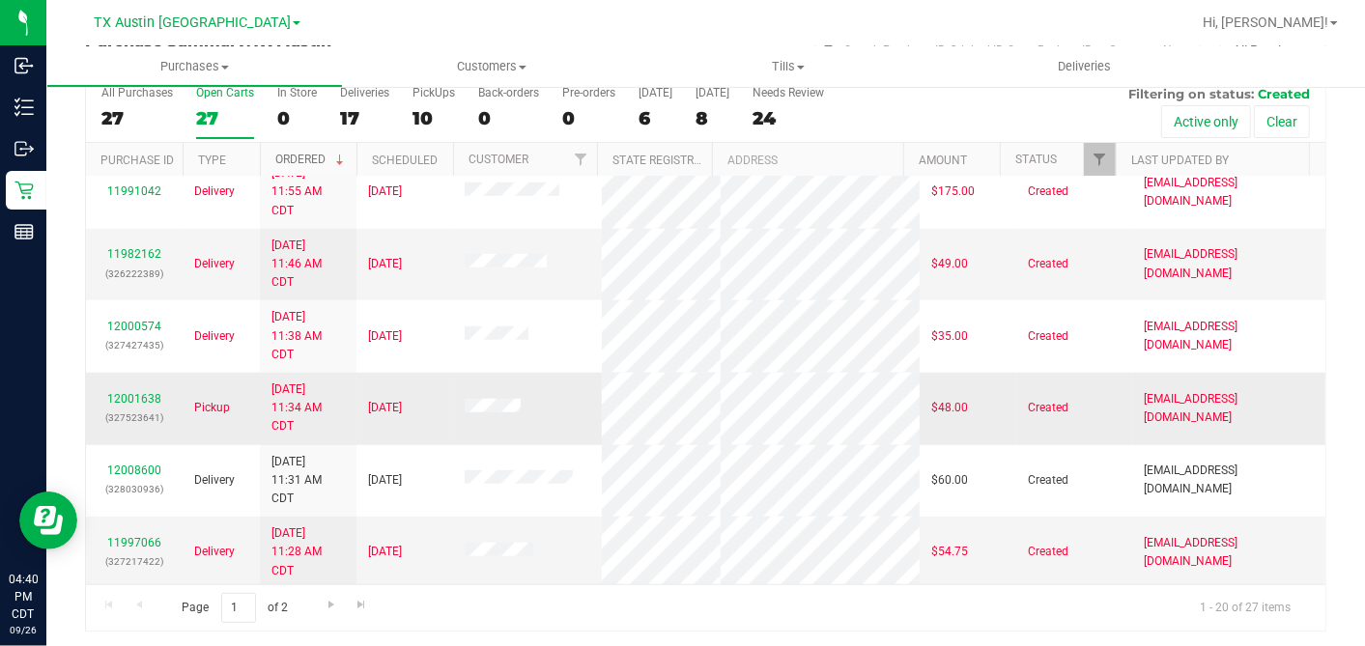
scroll to position [824, 0]
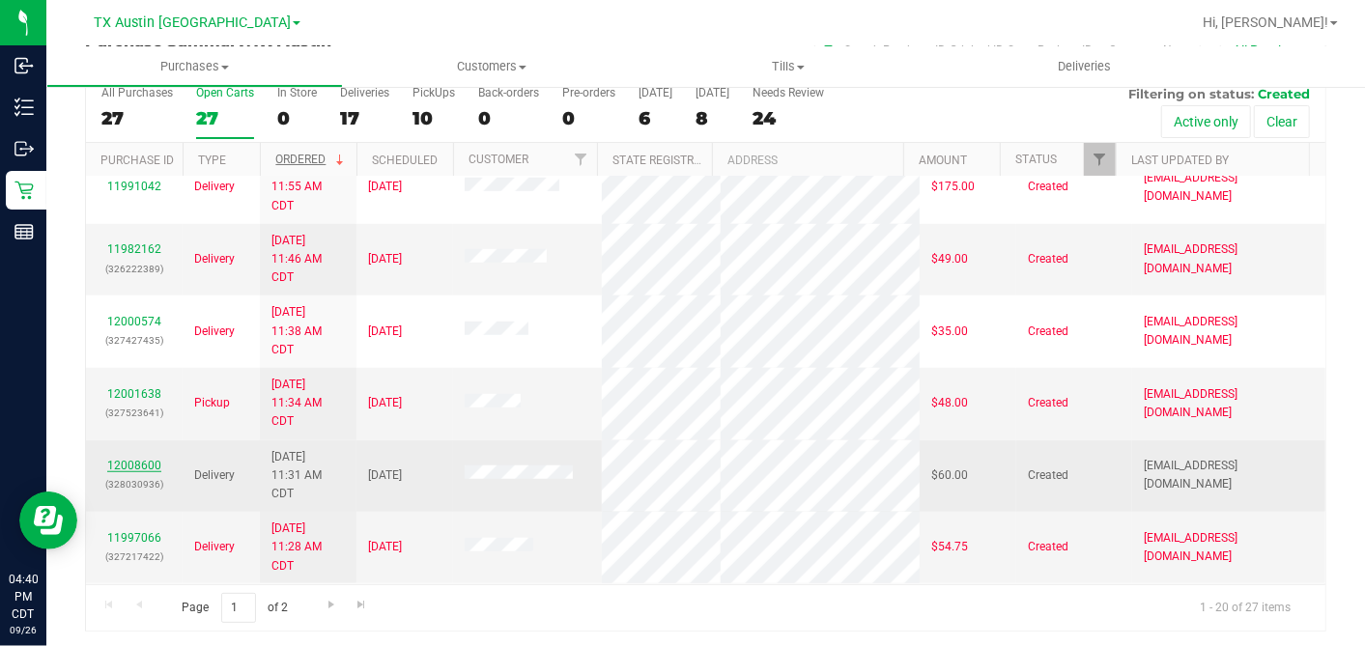
click at [141, 464] on link "12008600" at bounding box center [134, 466] width 54 height 14
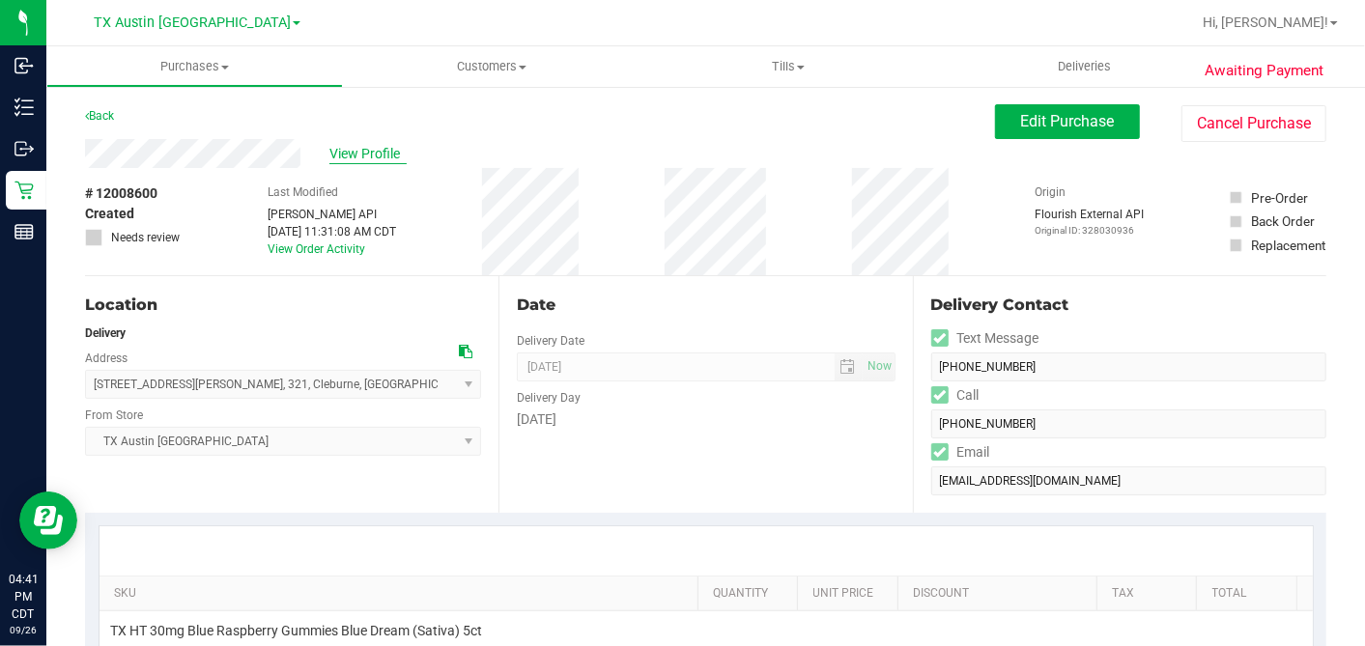
click at [367, 157] on span "View Profile" at bounding box center [367, 154] width 77 height 20
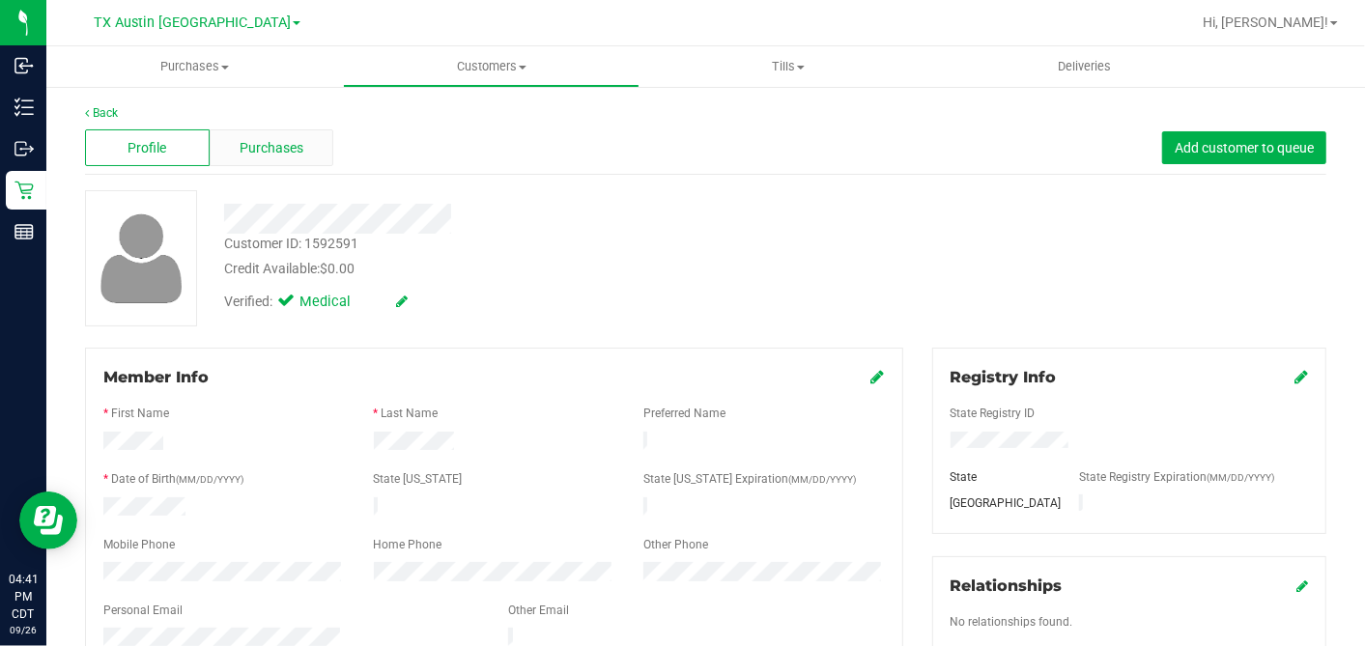
click at [317, 140] on div "Purchases" at bounding box center [272, 147] width 125 height 37
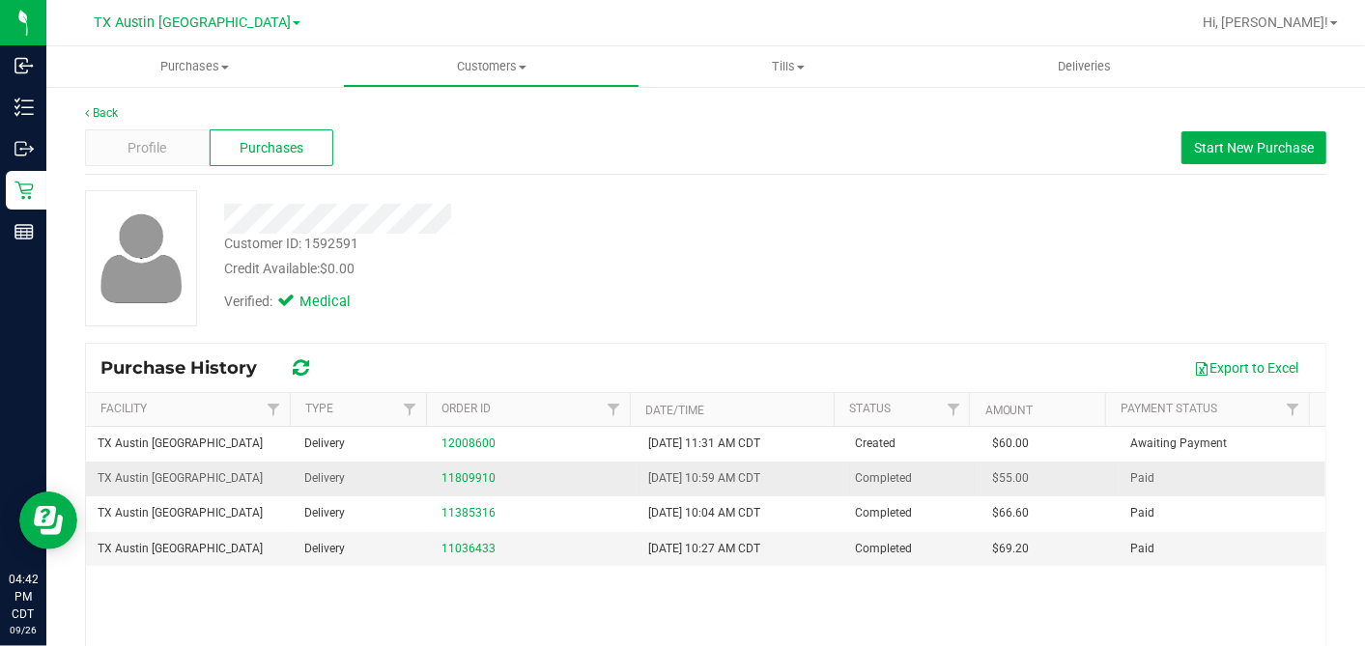
click at [471, 483] on div "11809910" at bounding box center [533, 478] width 184 height 18
click at [467, 476] on link "11809910" at bounding box center [468, 478] width 54 height 14
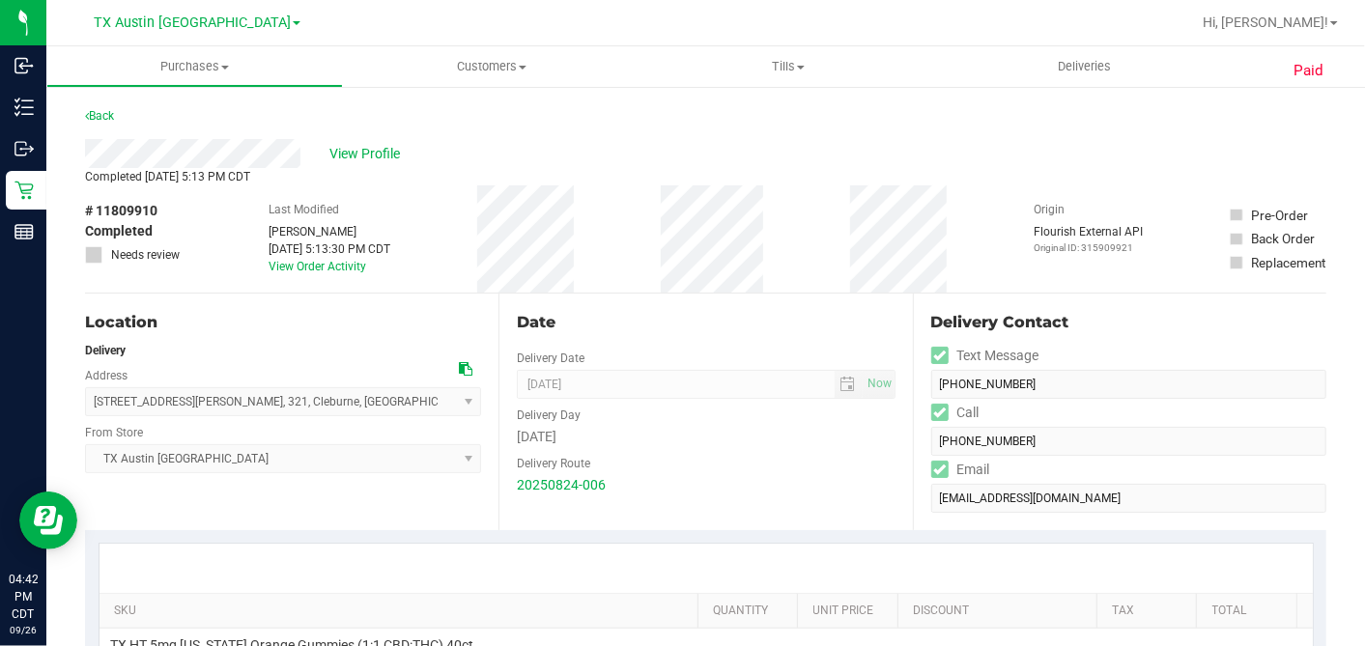
click at [104, 122] on div "Back" at bounding box center [99, 115] width 29 height 23
click at [102, 116] on link "Back" at bounding box center [99, 116] width 29 height 14
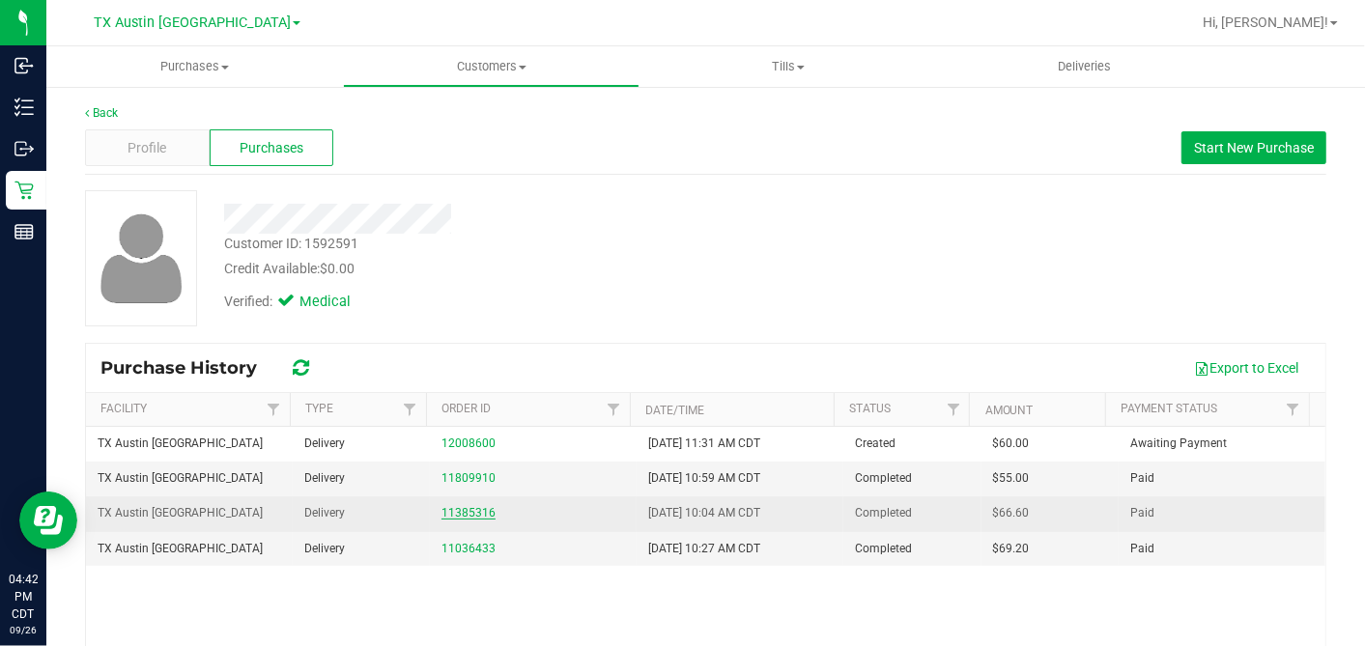
click at [447, 510] on link "11385316" at bounding box center [468, 513] width 54 height 14
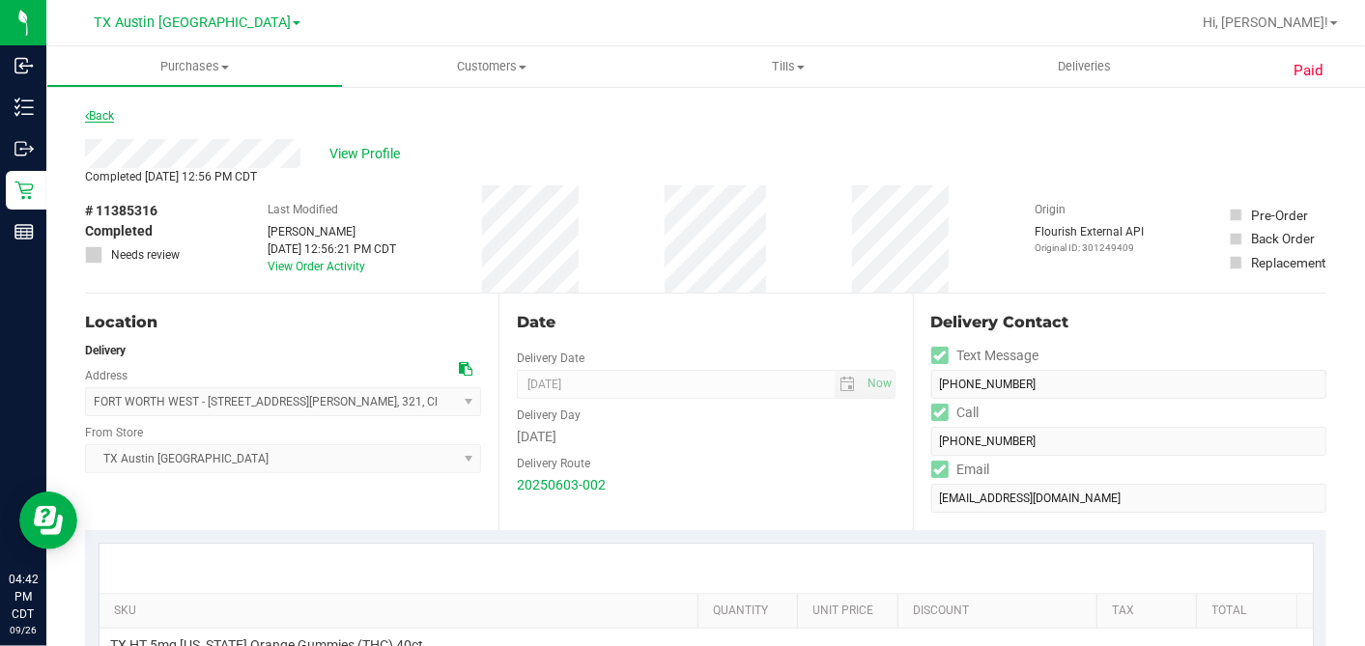
click at [113, 113] on link "Back" at bounding box center [99, 116] width 29 height 14
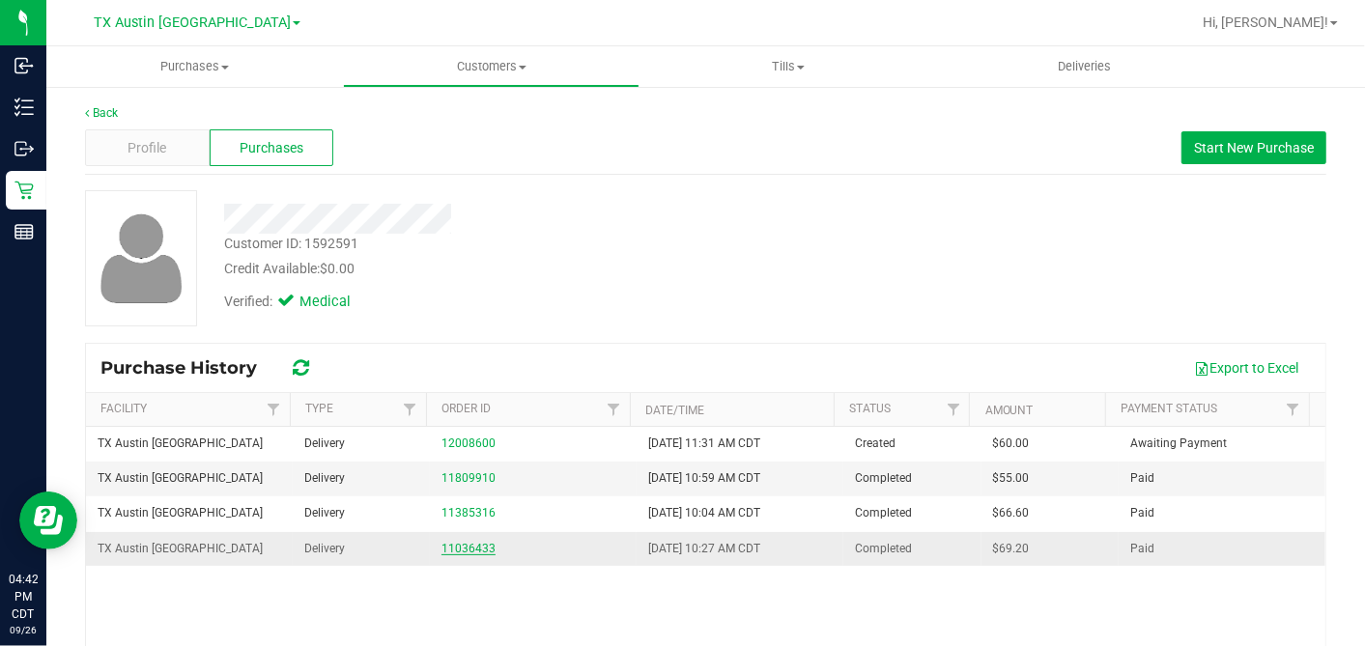
click at [456, 546] on link "11036433" at bounding box center [468, 549] width 54 height 14
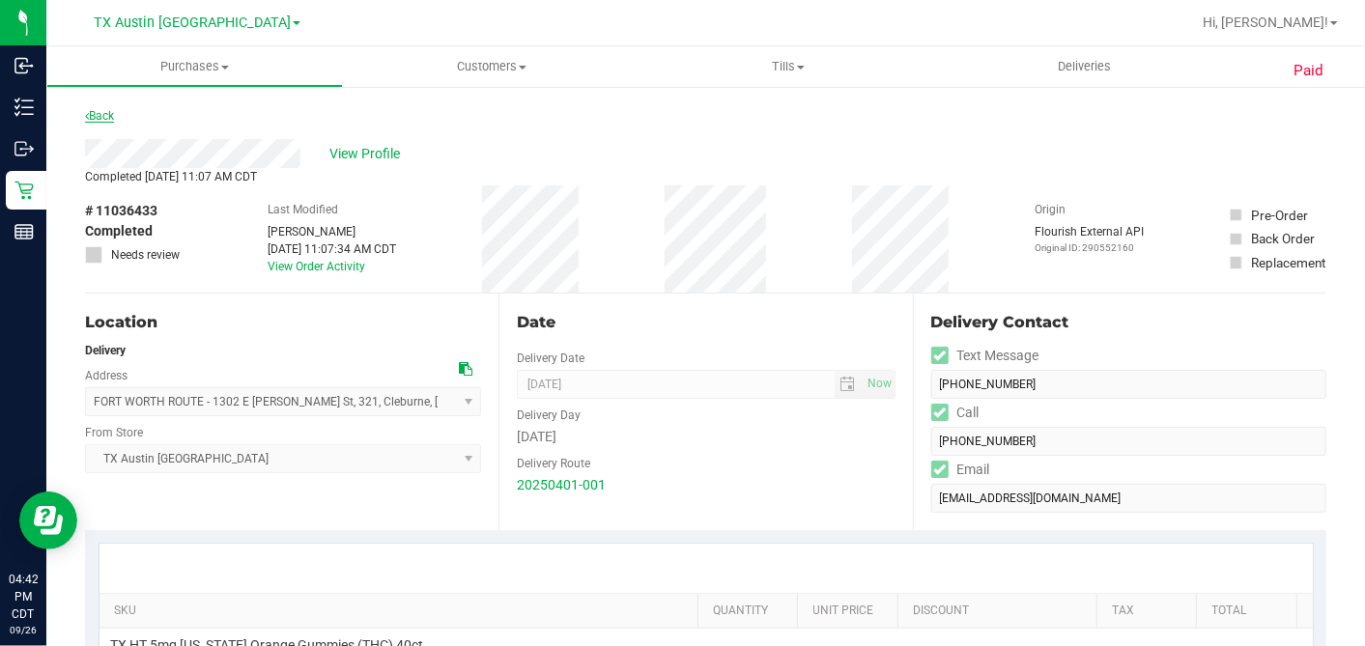
click at [112, 120] on link "Back" at bounding box center [99, 116] width 29 height 14
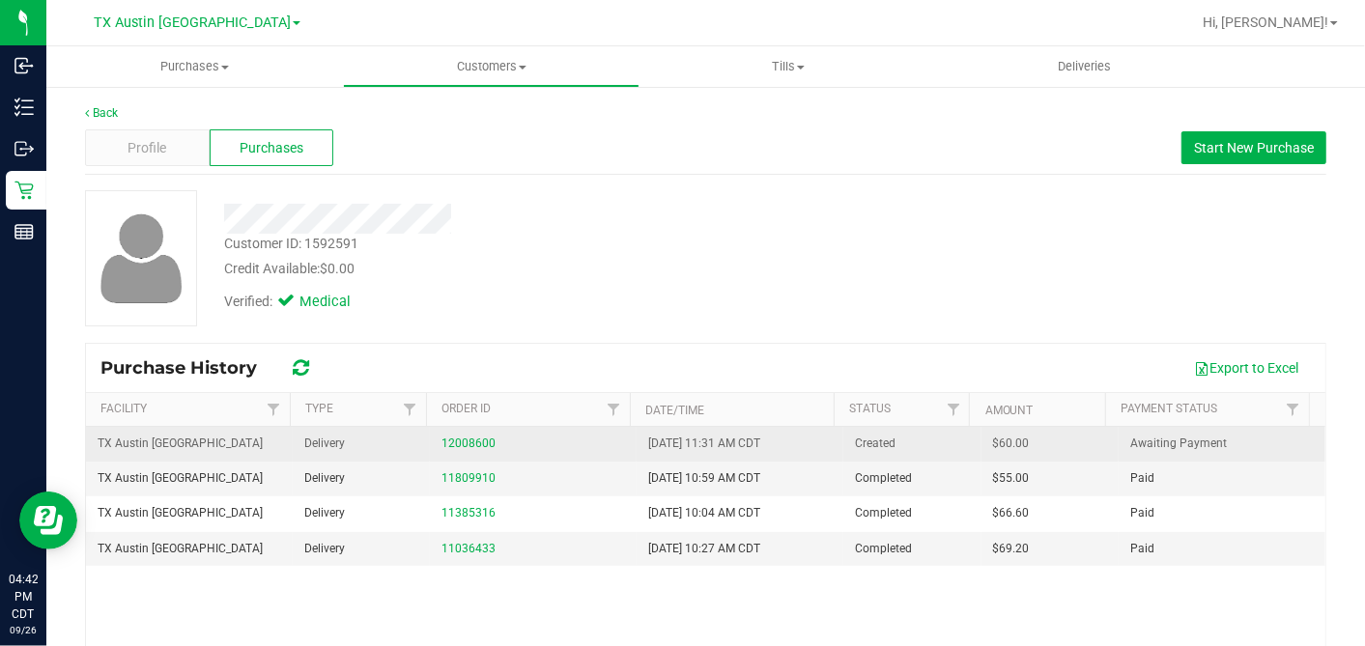
click at [455, 449] on div "12008600" at bounding box center [533, 444] width 184 height 18
click at [451, 437] on link "12008600" at bounding box center [468, 444] width 54 height 14
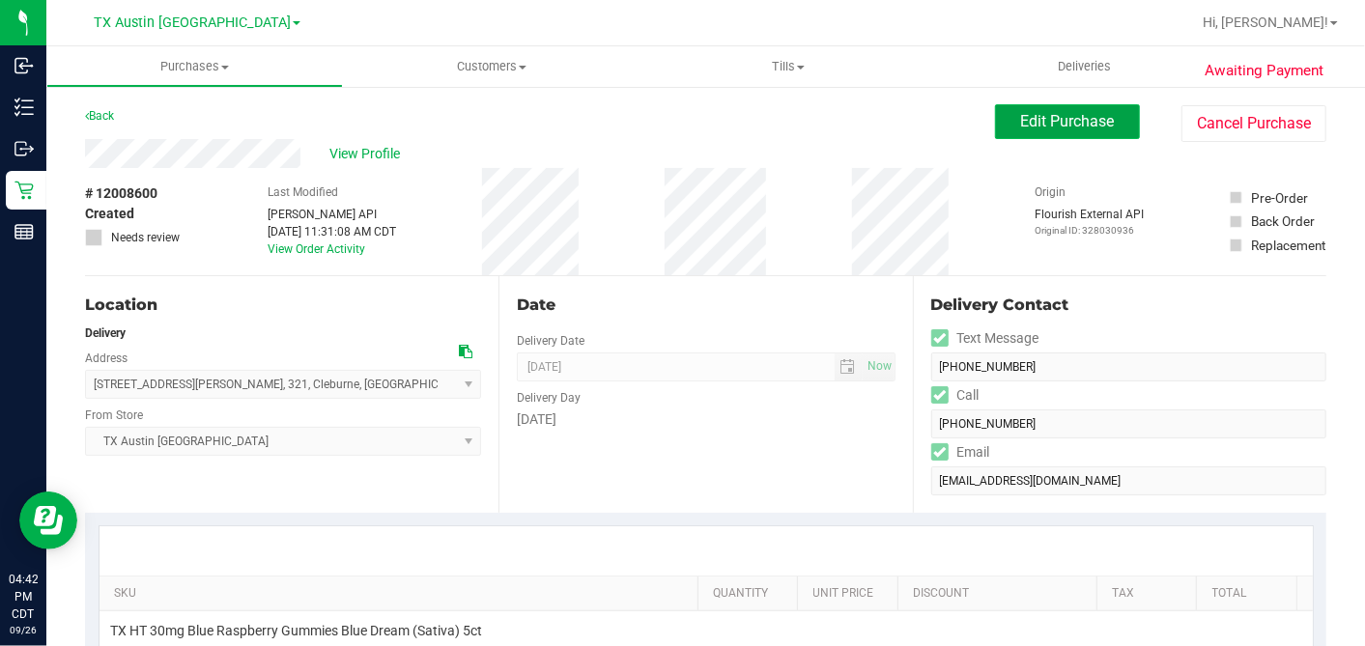
click at [1021, 119] on span "Edit Purchase" at bounding box center [1068, 121] width 94 height 18
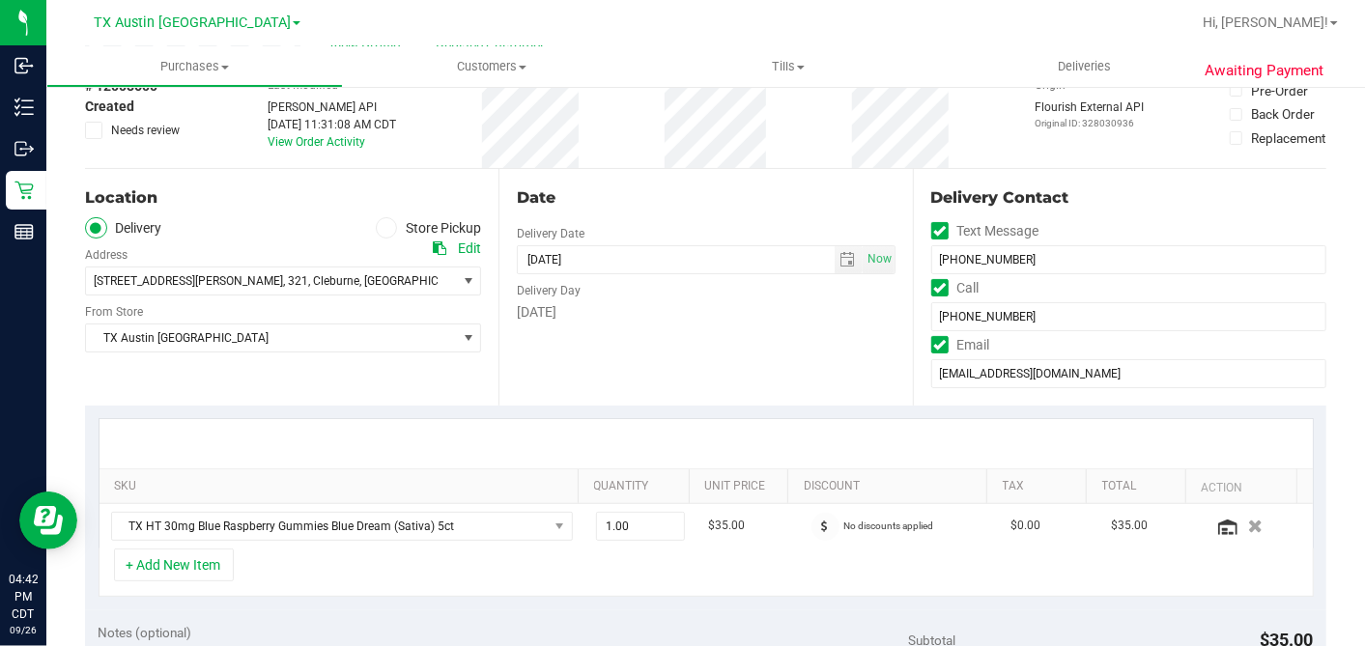
click at [94, 130] on icon at bounding box center [94, 130] width 13 height 0
click at [0, 0] on input "Needs review" at bounding box center [0, 0] width 0 height 0
click at [659, 212] on div "Date Delivery Date [DATE] Now [DATE] 05:00 PM Now Delivery Day [DATE]" at bounding box center [704, 287] width 413 height 237
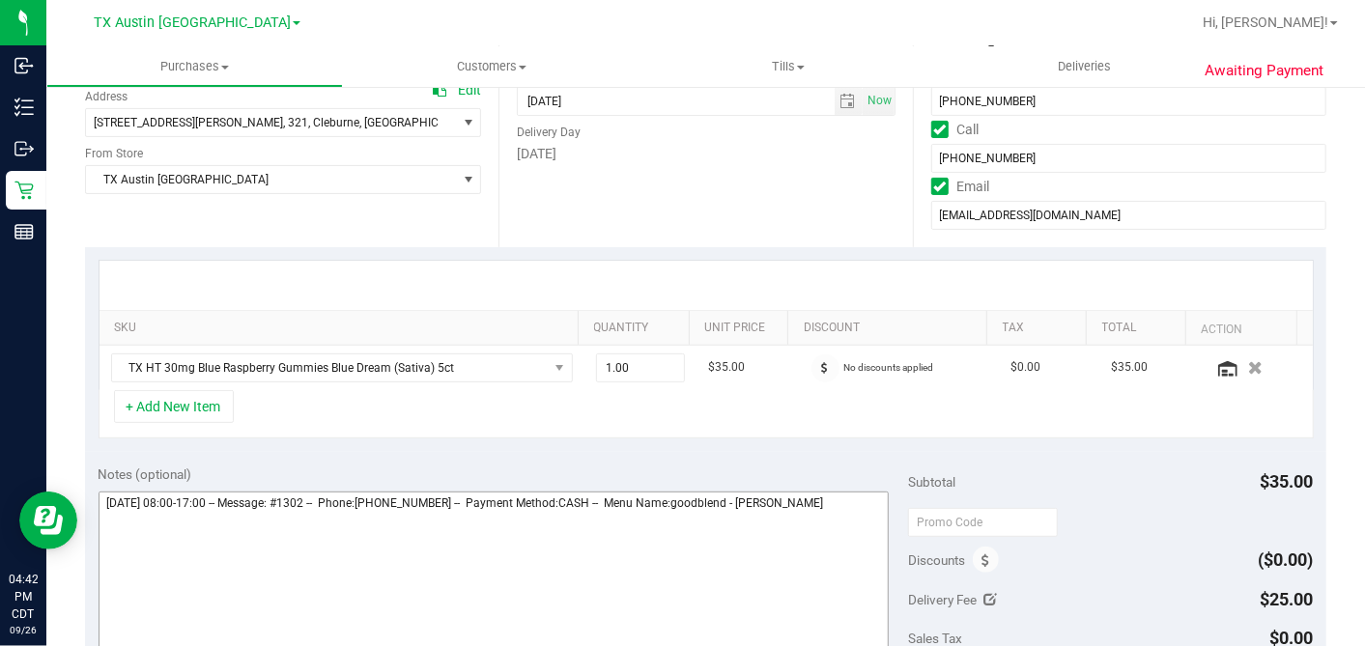
scroll to position [536, 0]
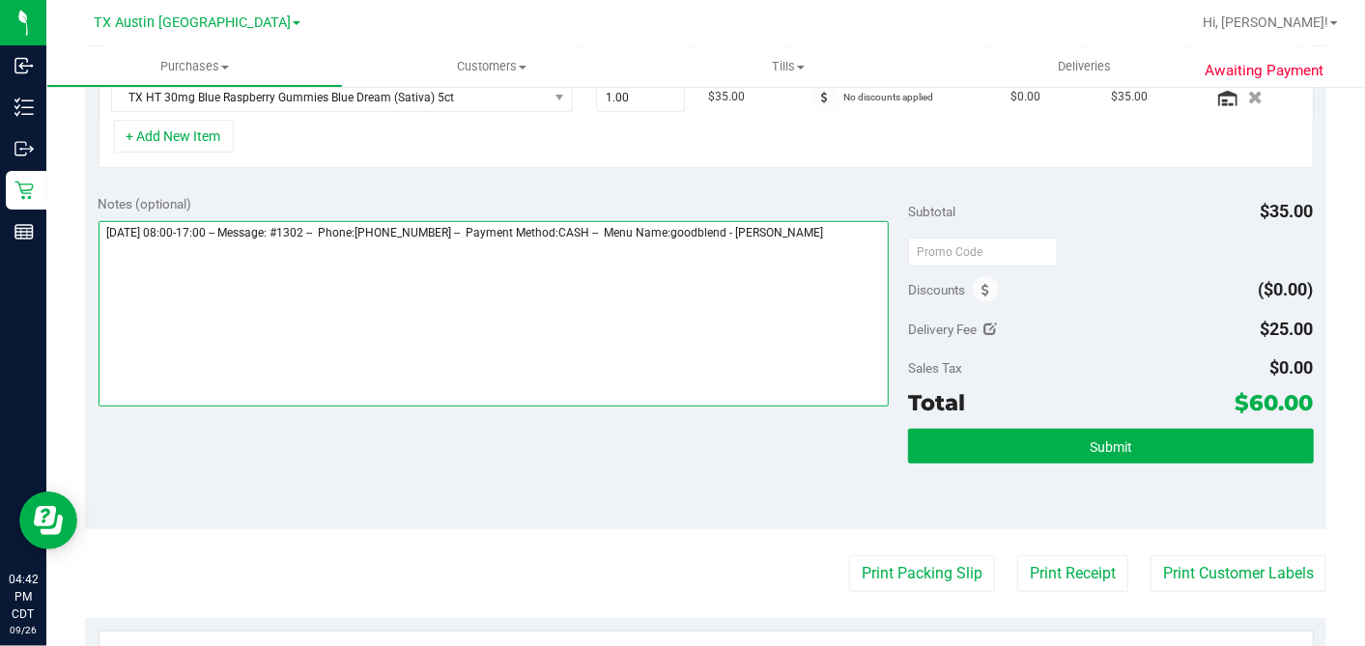
click at [866, 234] on textarea at bounding box center [494, 313] width 791 height 185
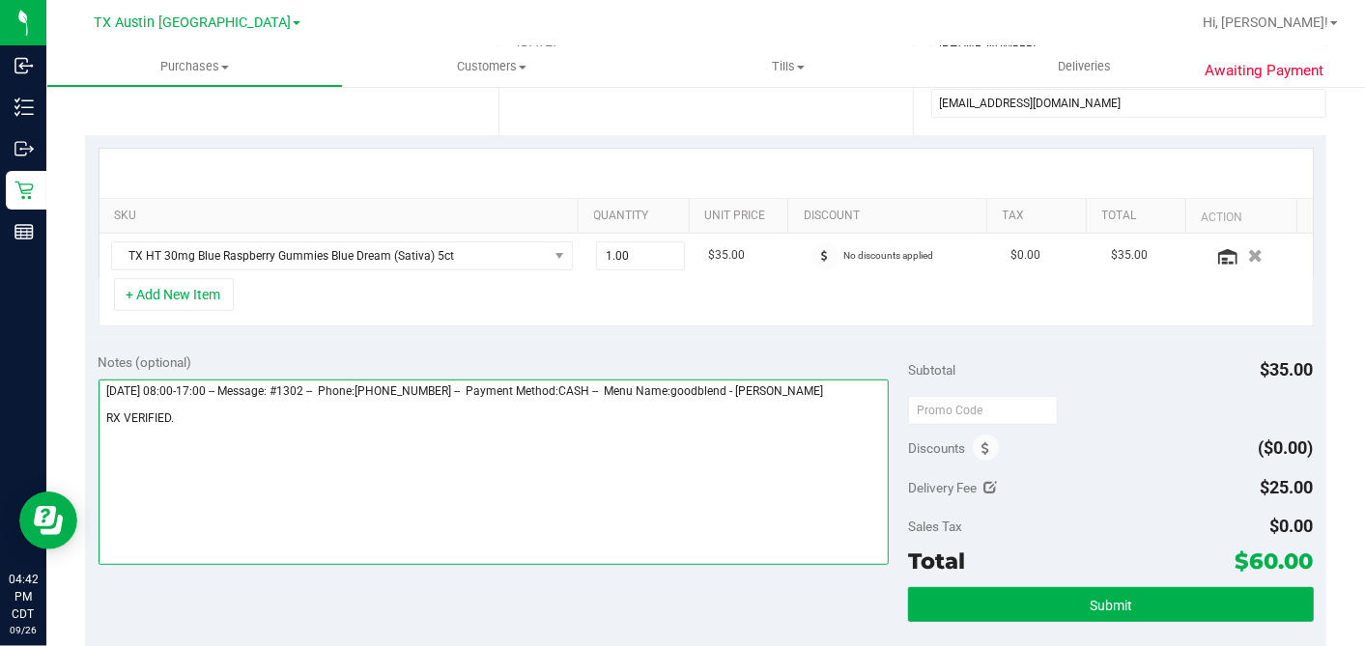
scroll to position [214, 0]
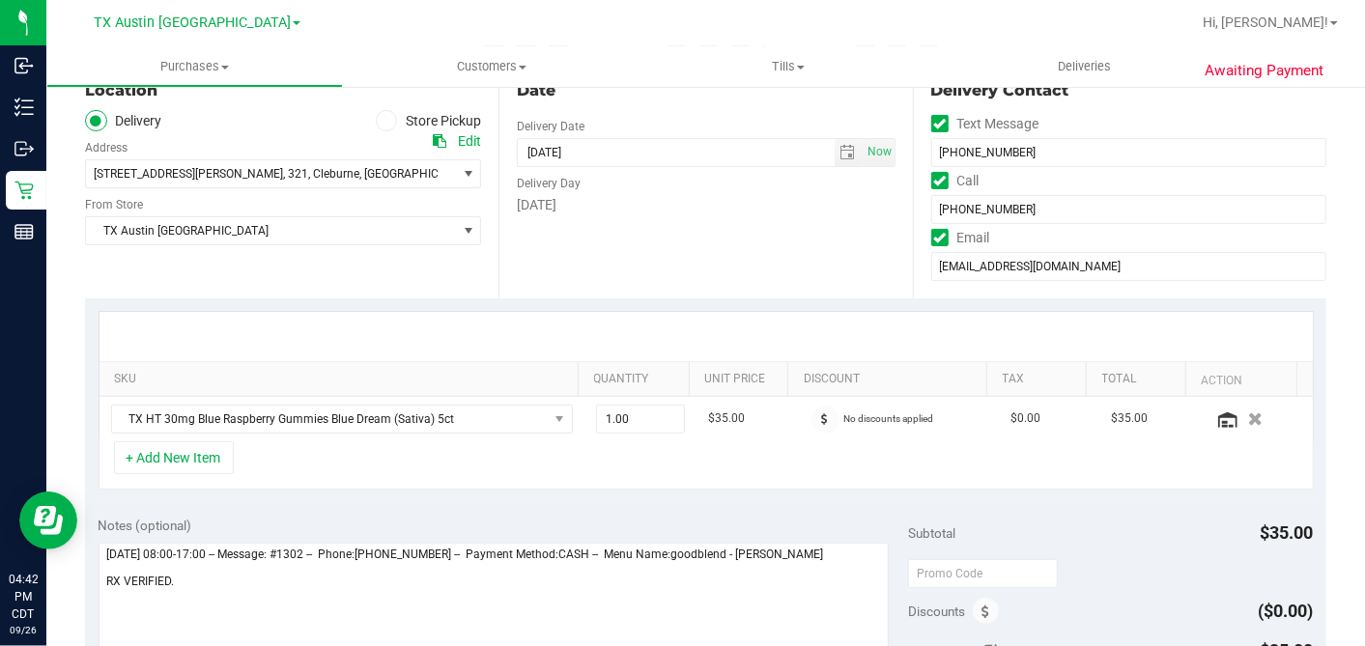
click at [433, 135] on icon at bounding box center [440, 141] width 14 height 14
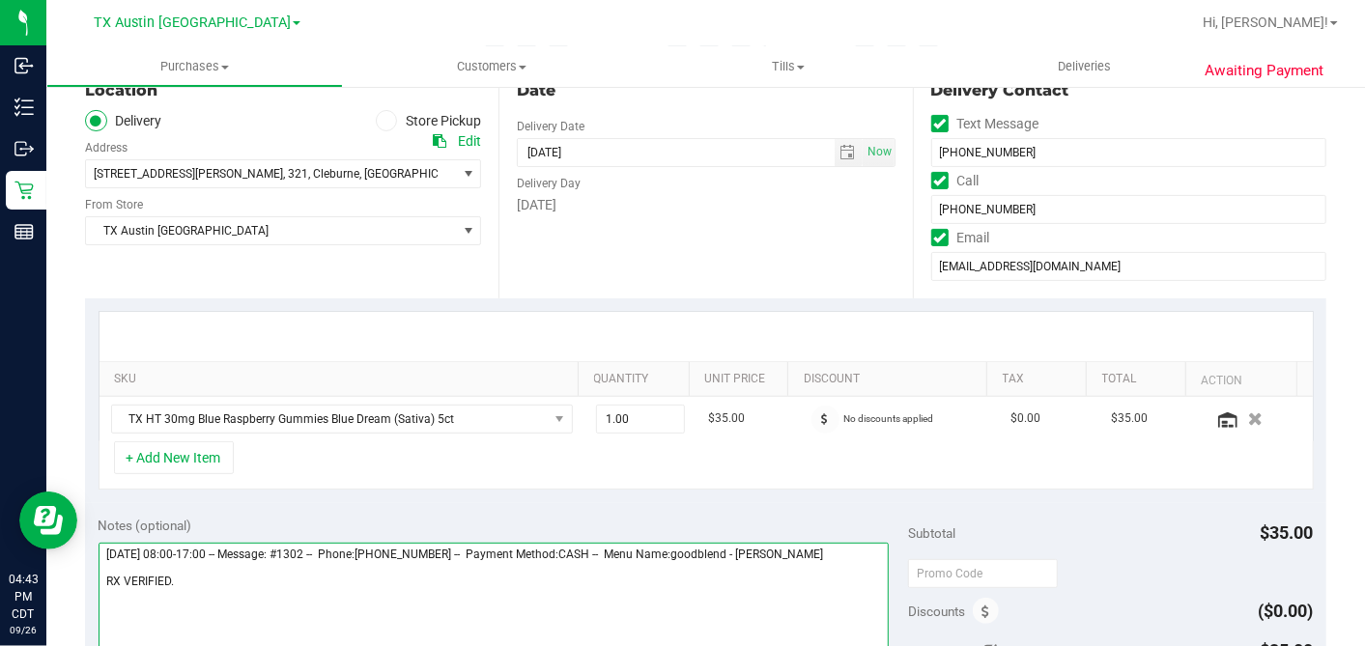
click at [394, 575] on textarea at bounding box center [494, 635] width 791 height 185
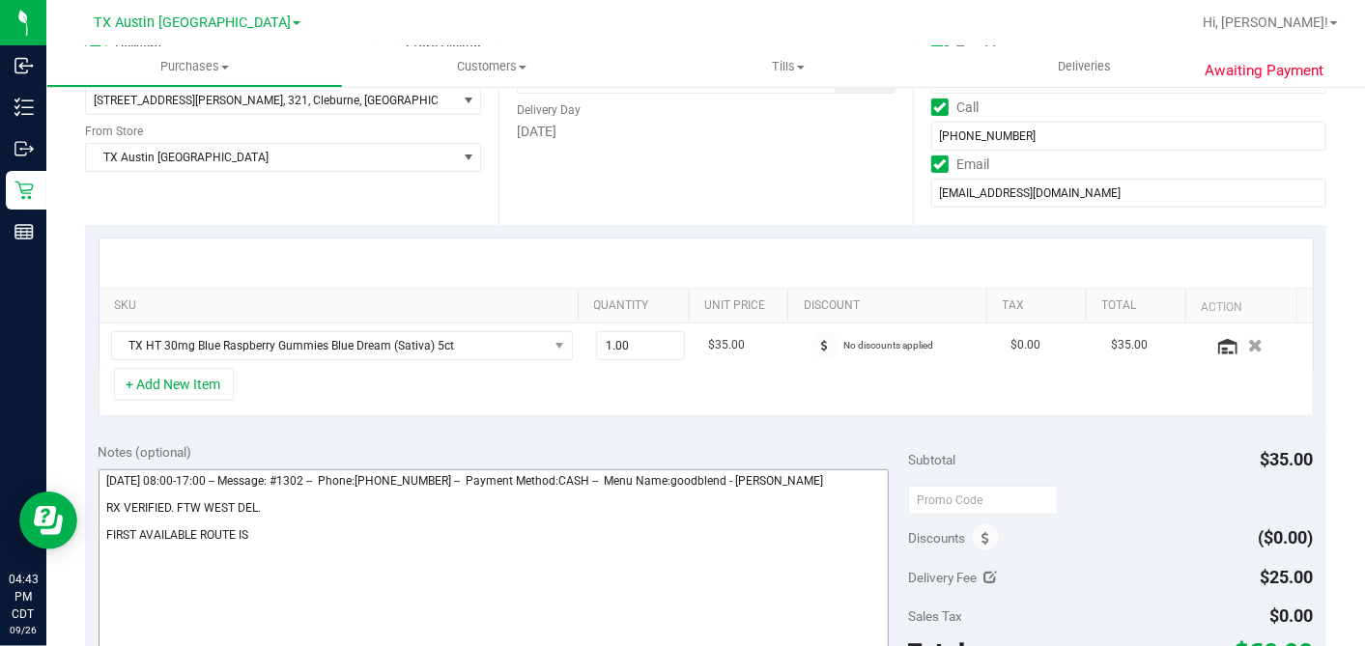
scroll to position [322, 0]
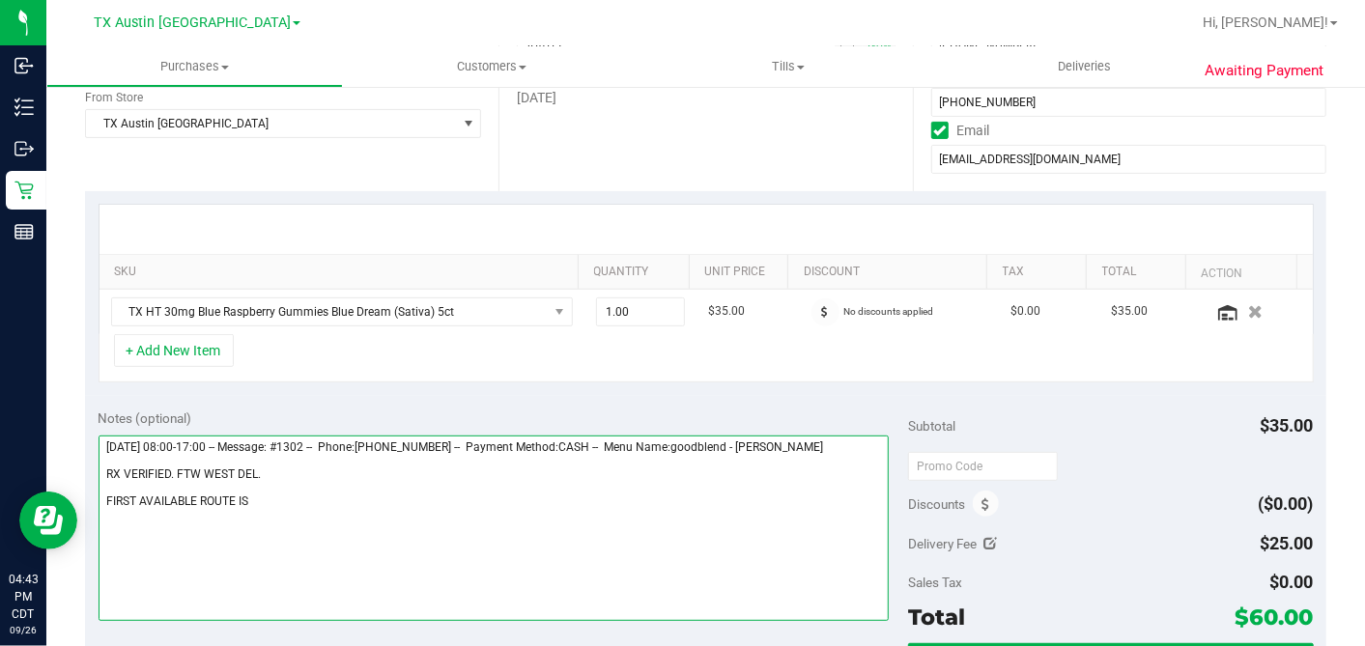
drag, startPoint x: 280, startPoint y: 512, endPoint x: 260, endPoint y: 507, distance: 20.9
click at [262, 509] on textarea at bounding box center [494, 528] width 791 height 185
drag, startPoint x: 253, startPoint y: 499, endPoint x: 96, endPoint y: 504, distance: 157.5
click at [96, 504] on div "Notes (optional) Subtotal $35.00 Discounts ($0.00) Delivery Fee $25.00 Sales Ta…" at bounding box center [705, 570] width 1241 height 348
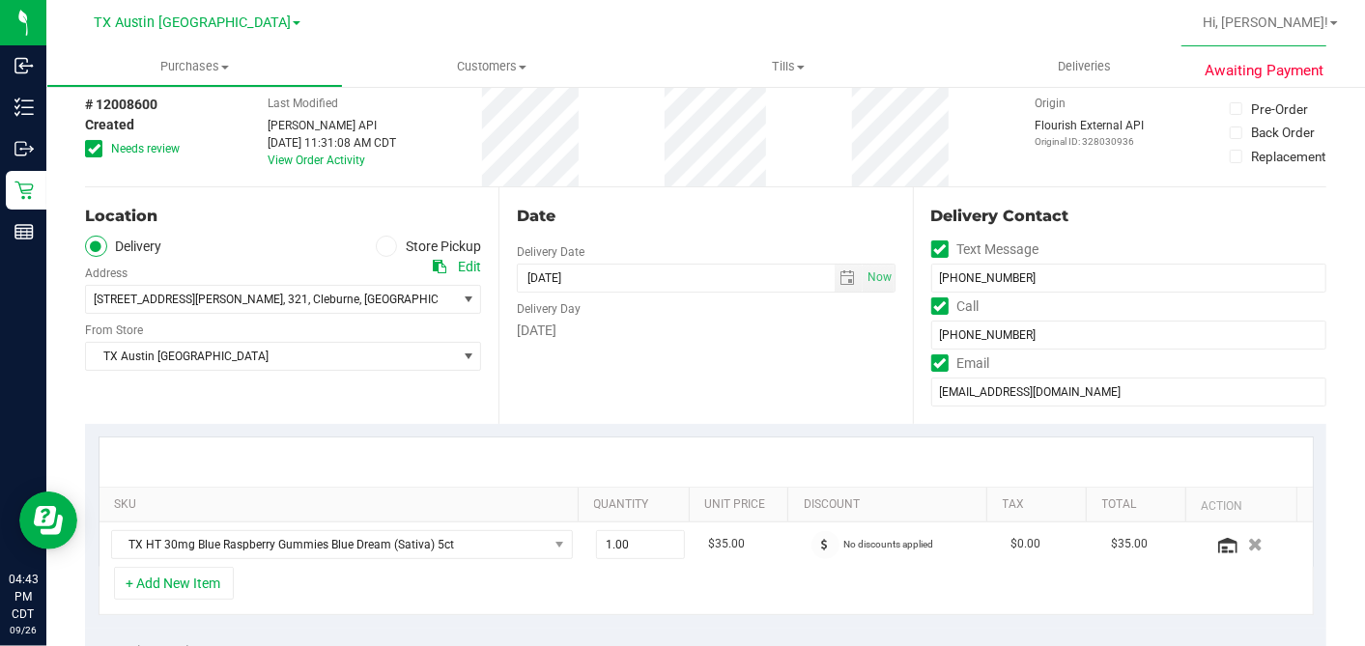
scroll to position [0, 0]
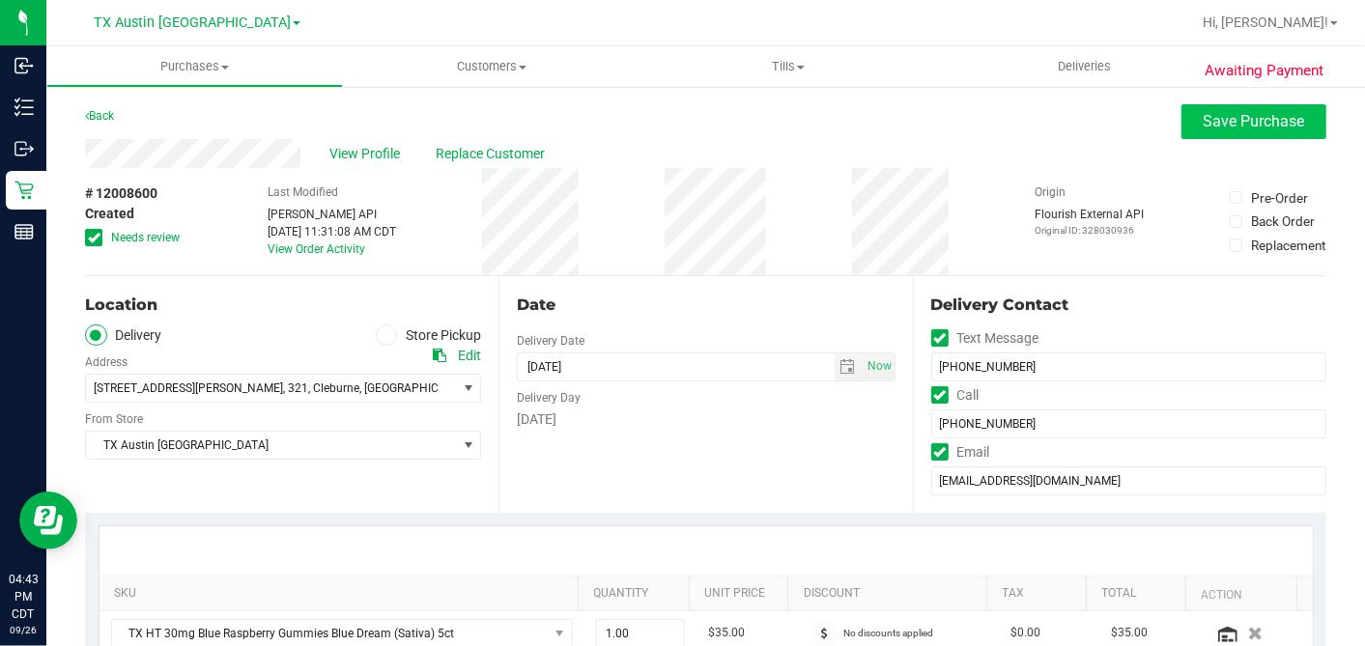
type textarea "[DATE] 08:00-17:00 -- Message: #1302 -- Phone:[PHONE_NUMBER] -- Payment Method:…"
click at [1203, 123] on span "Save Purchase" at bounding box center [1253, 121] width 101 height 18
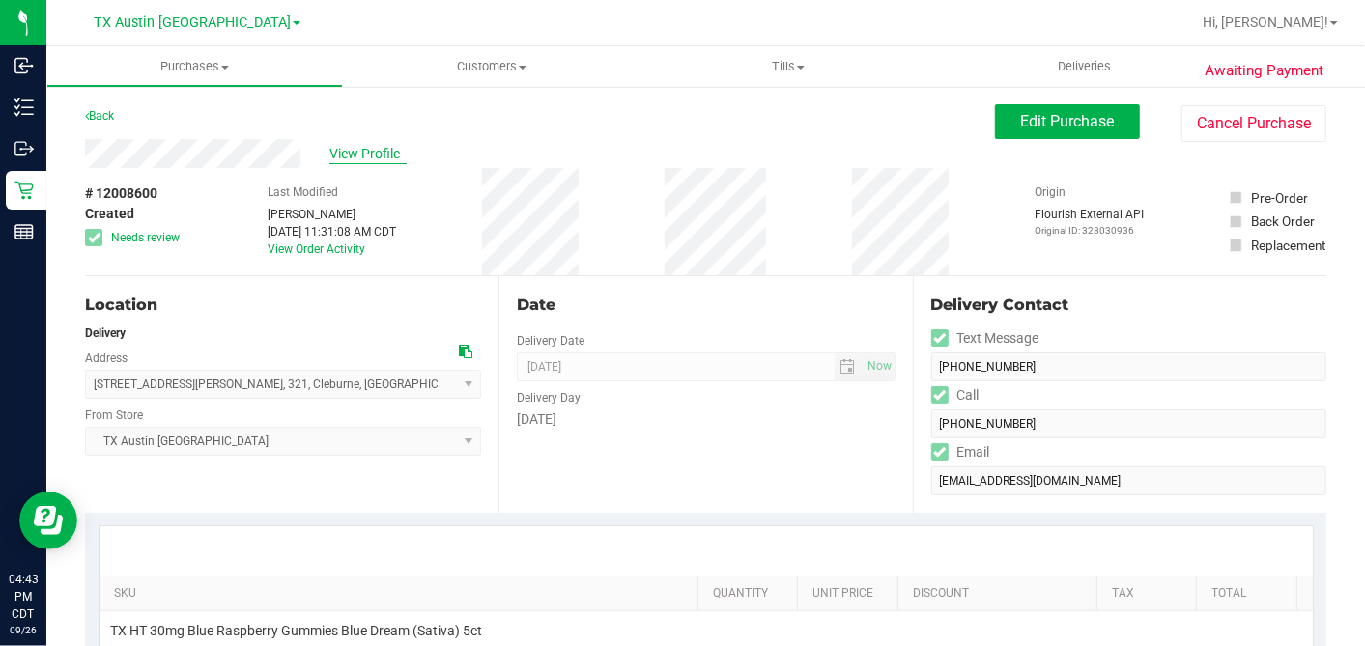
click at [363, 159] on span "View Profile" at bounding box center [367, 154] width 77 height 20
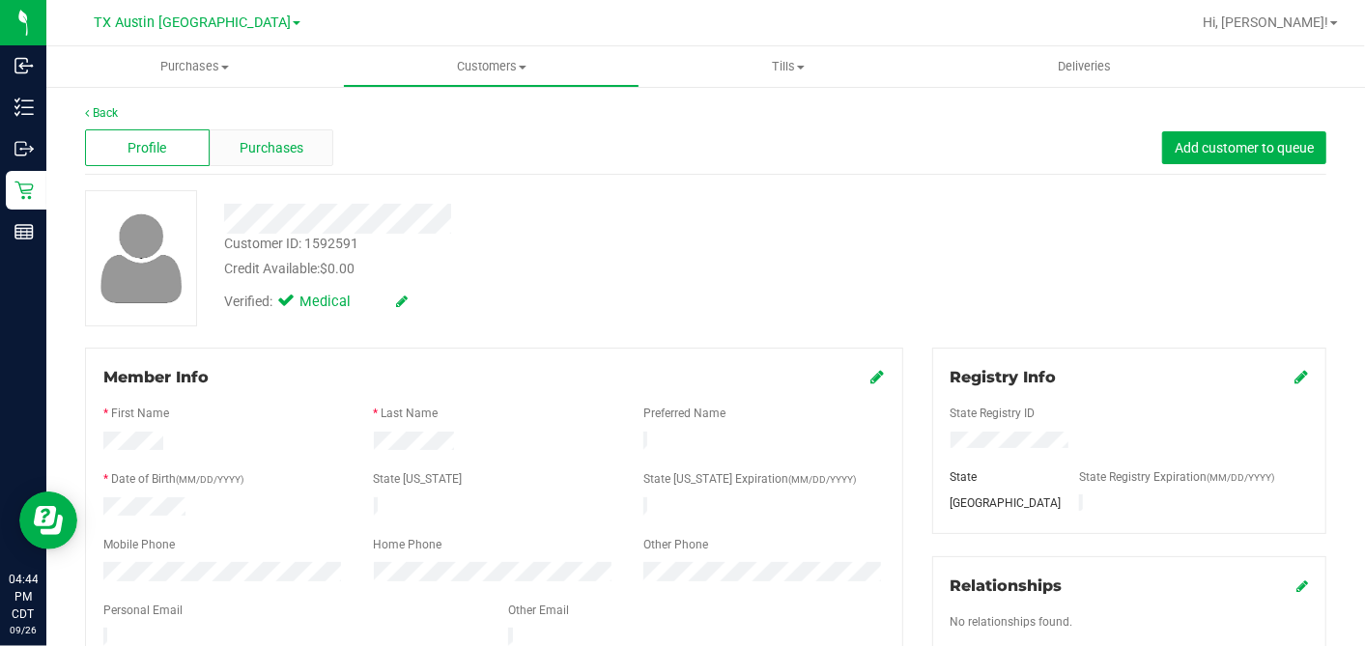
click at [296, 153] on span "Purchases" at bounding box center [272, 148] width 64 height 20
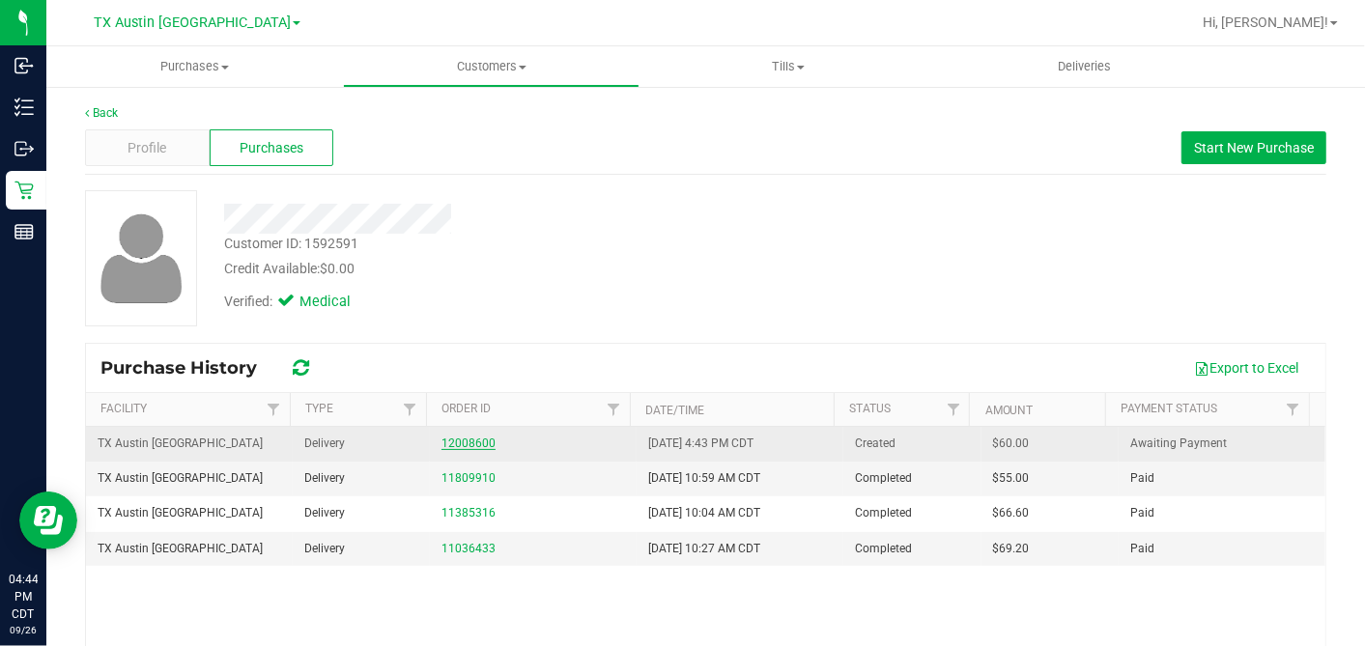
click at [464, 444] on link "12008600" at bounding box center [468, 444] width 54 height 14
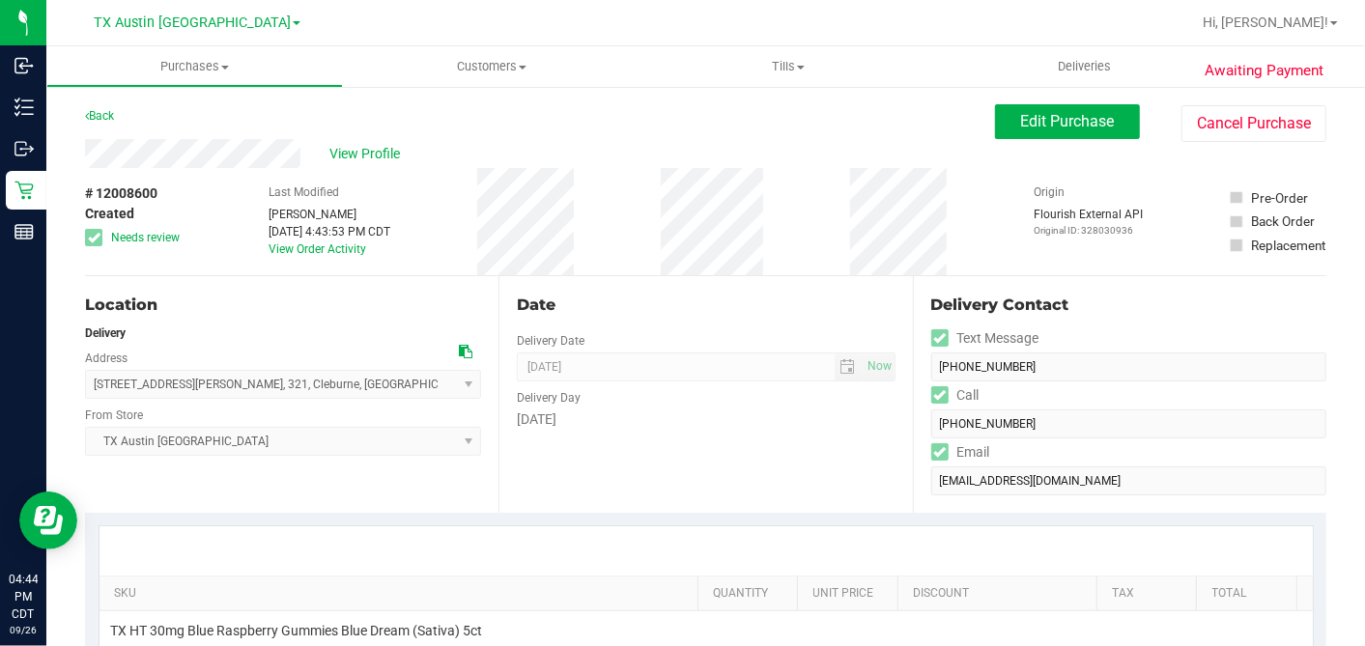
click at [617, 326] on div "Date Delivery Date [DATE] Now [DATE] 07:00 AM Now Delivery Day [DATE]" at bounding box center [704, 394] width 413 height 237
click at [1021, 129] on span "Edit Purchase" at bounding box center [1068, 121] width 94 height 18
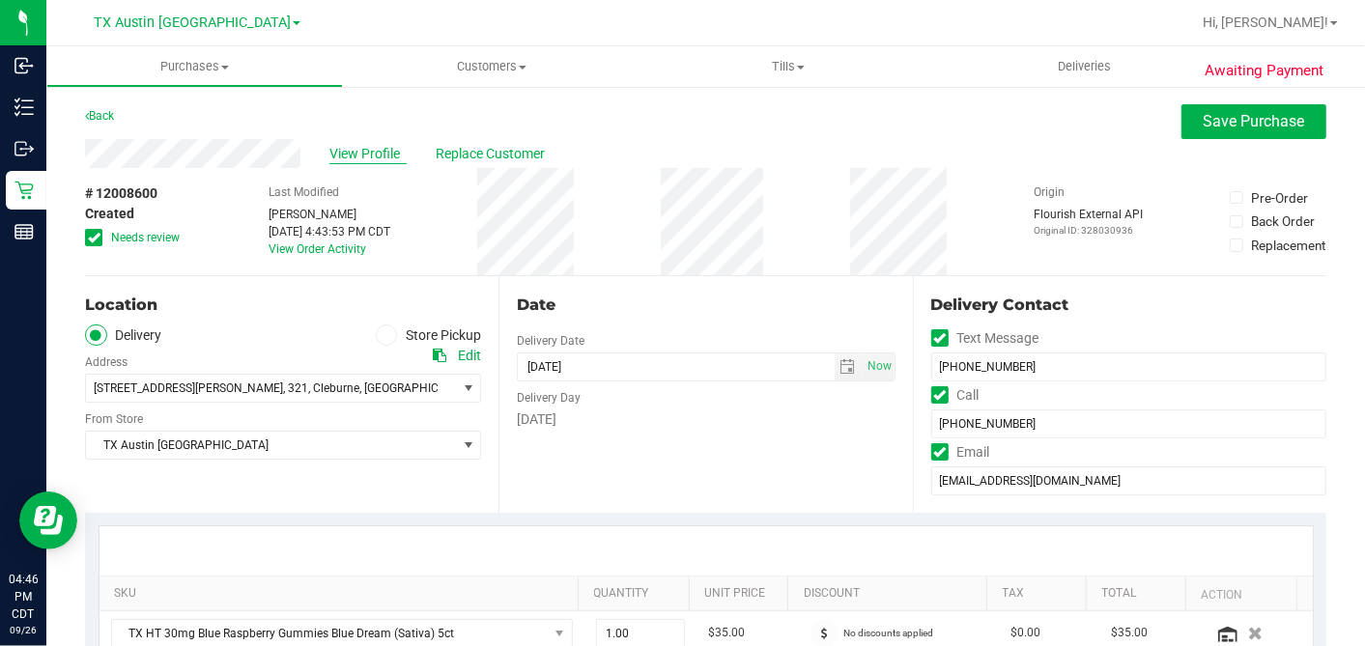
click at [354, 149] on span "View Profile" at bounding box center [367, 154] width 77 height 20
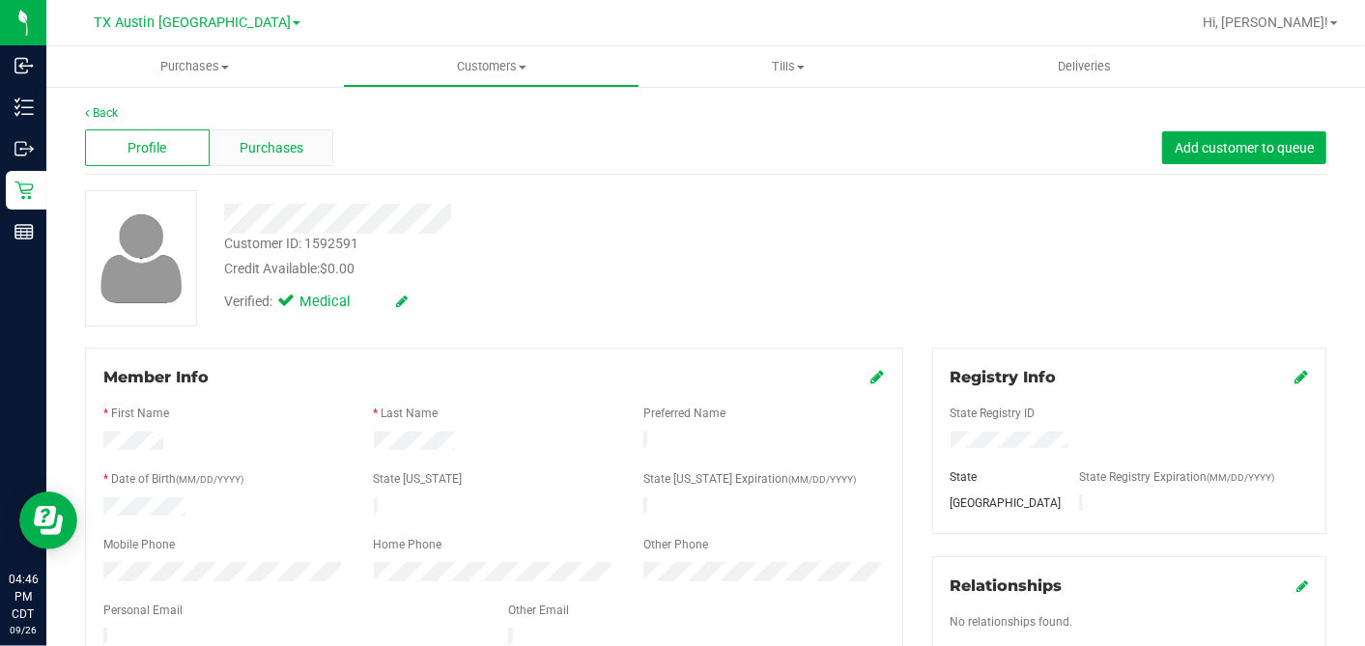
click at [277, 156] on span "Purchases" at bounding box center [272, 148] width 64 height 20
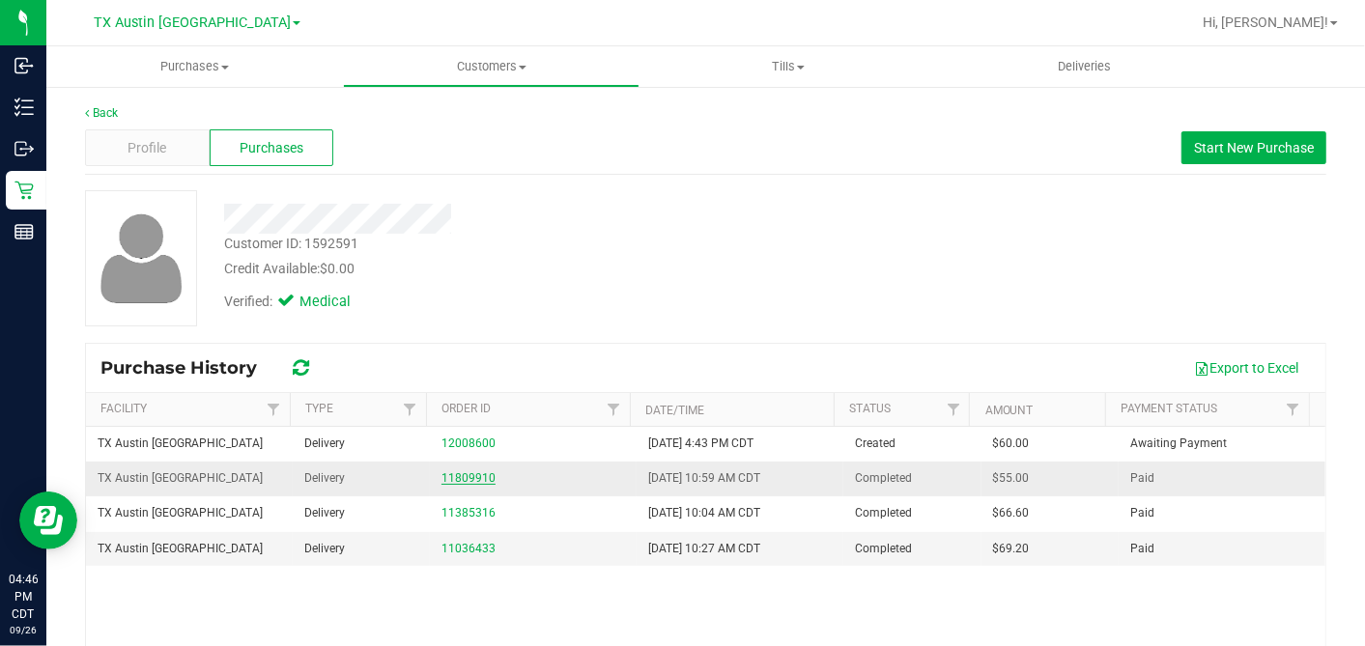
click at [466, 474] on link "11809910" at bounding box center [468, 478] width 54 height 14
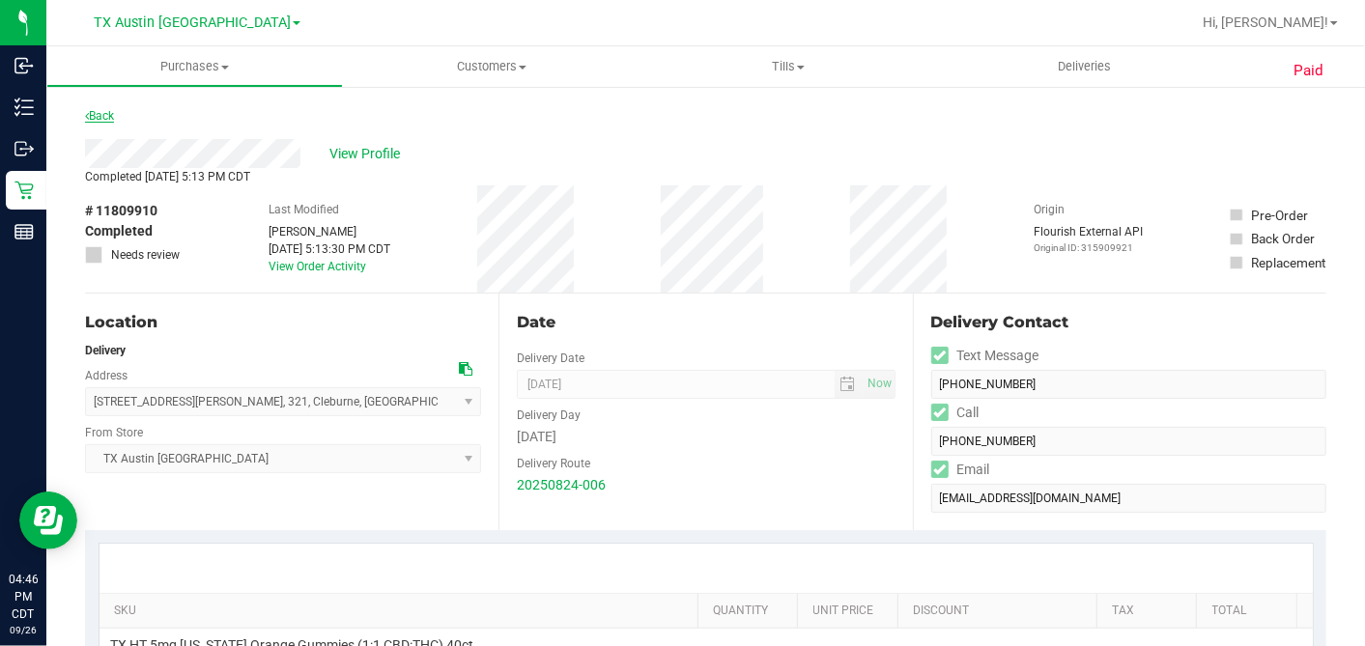
click at [100, 109] on link "Back" at bounding box center [99, 116] width 29 height 14
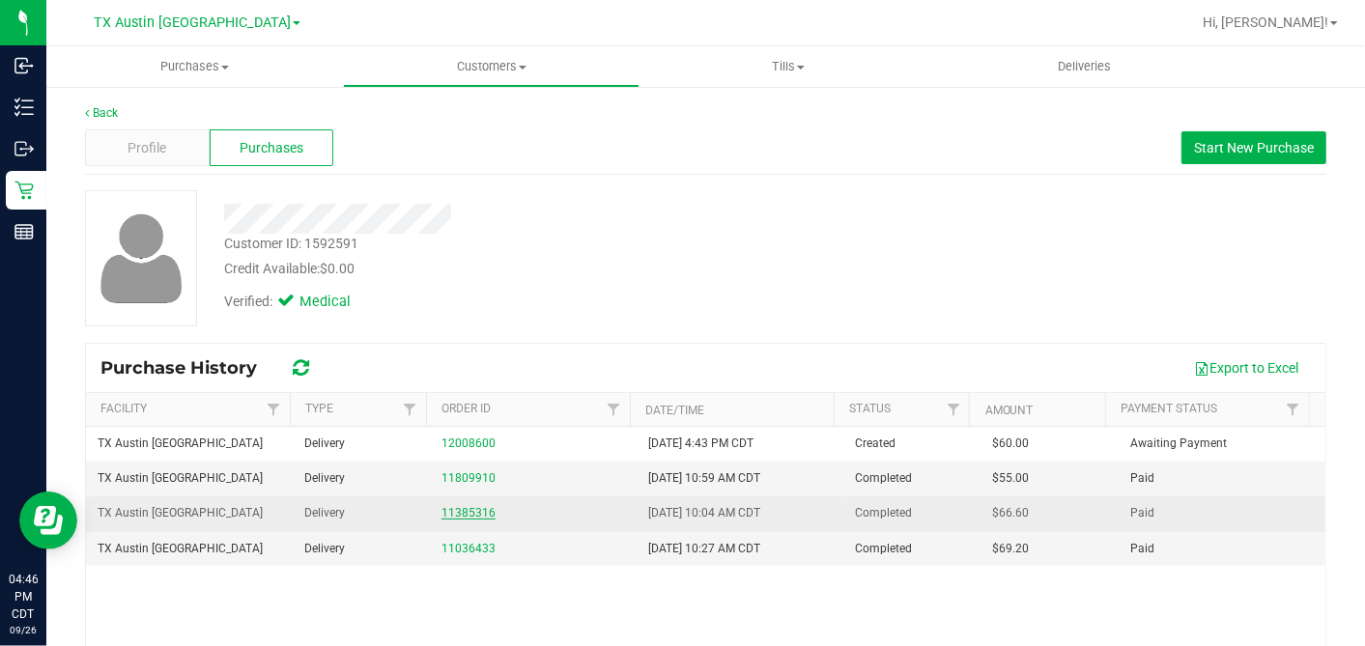
click at [461, 507] on link "11385316" at bounding box center [468, 513] width 54 height 14
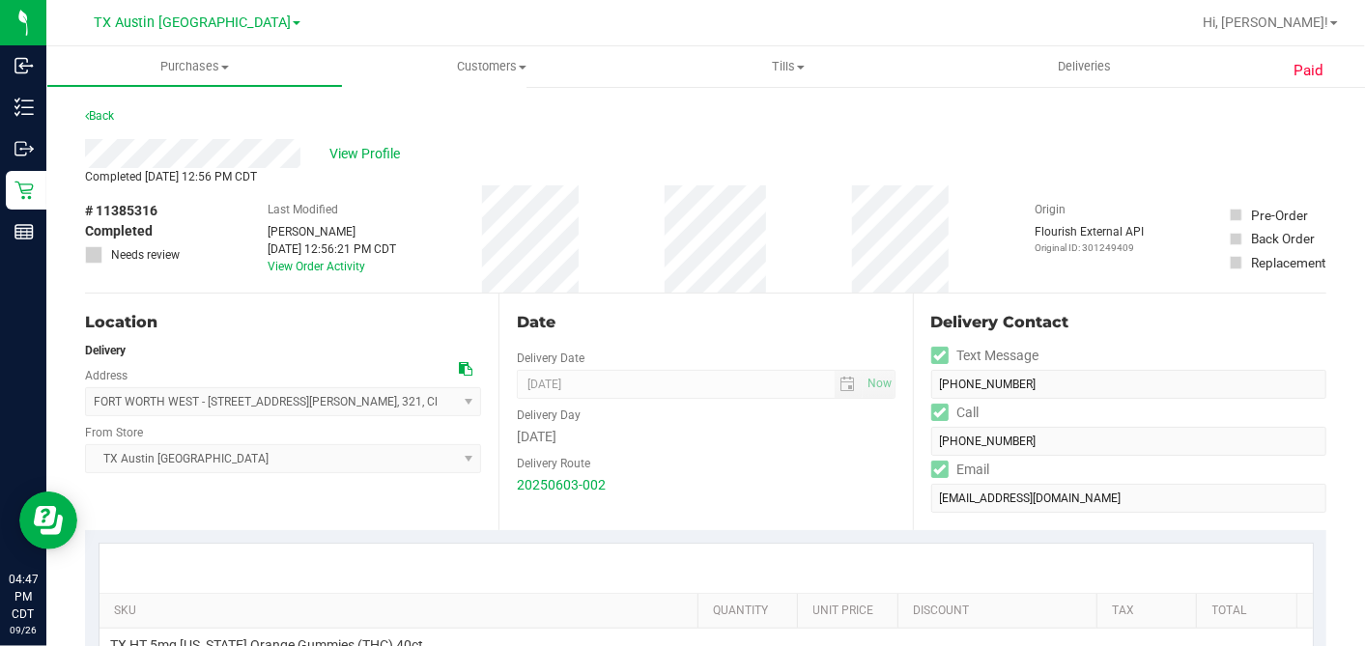
click at [101, 106] on div "Back" at bounding box center [99, 115] width 29 height 23
click at [102, 116] on link "Back" at bounding box center [99, 116] width 29 height 14
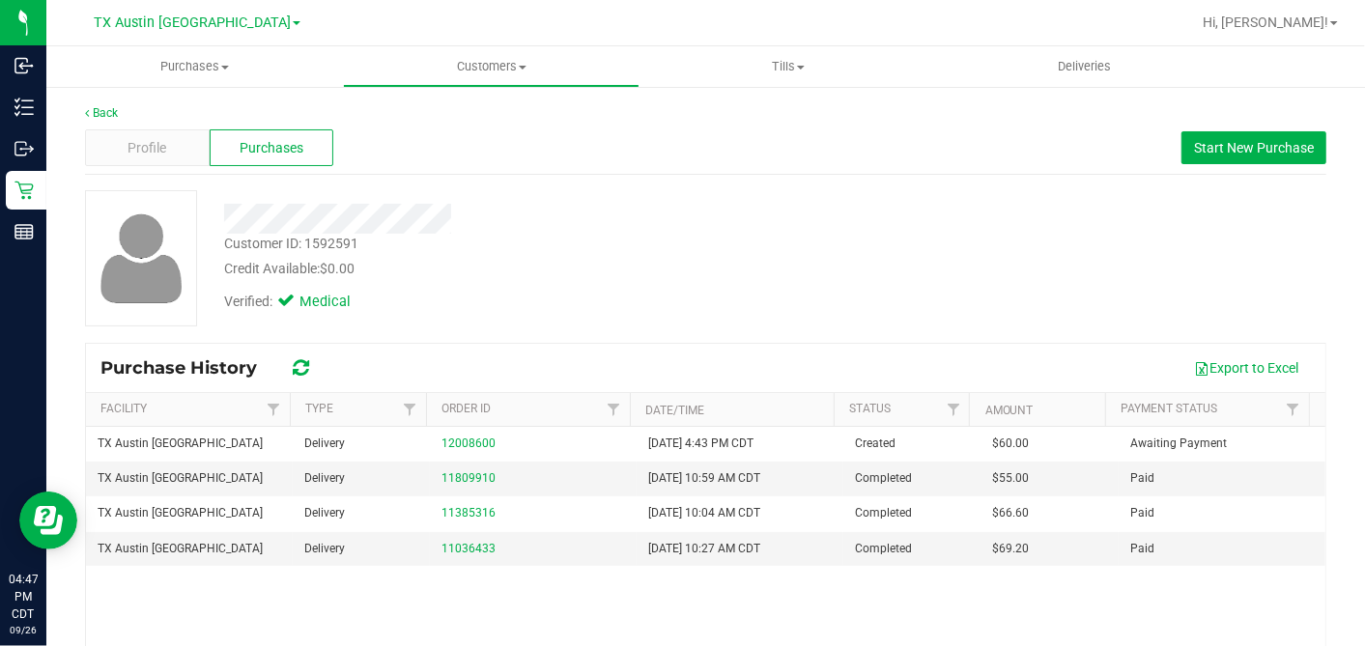
click at [198, 123] on div "Profile Purchases Start New Purchase" at bounding box center [705, 148] width 1241 height 53
click at [181, 149] on div "Profile" at bounding box center [147, 147] width 125 height 37
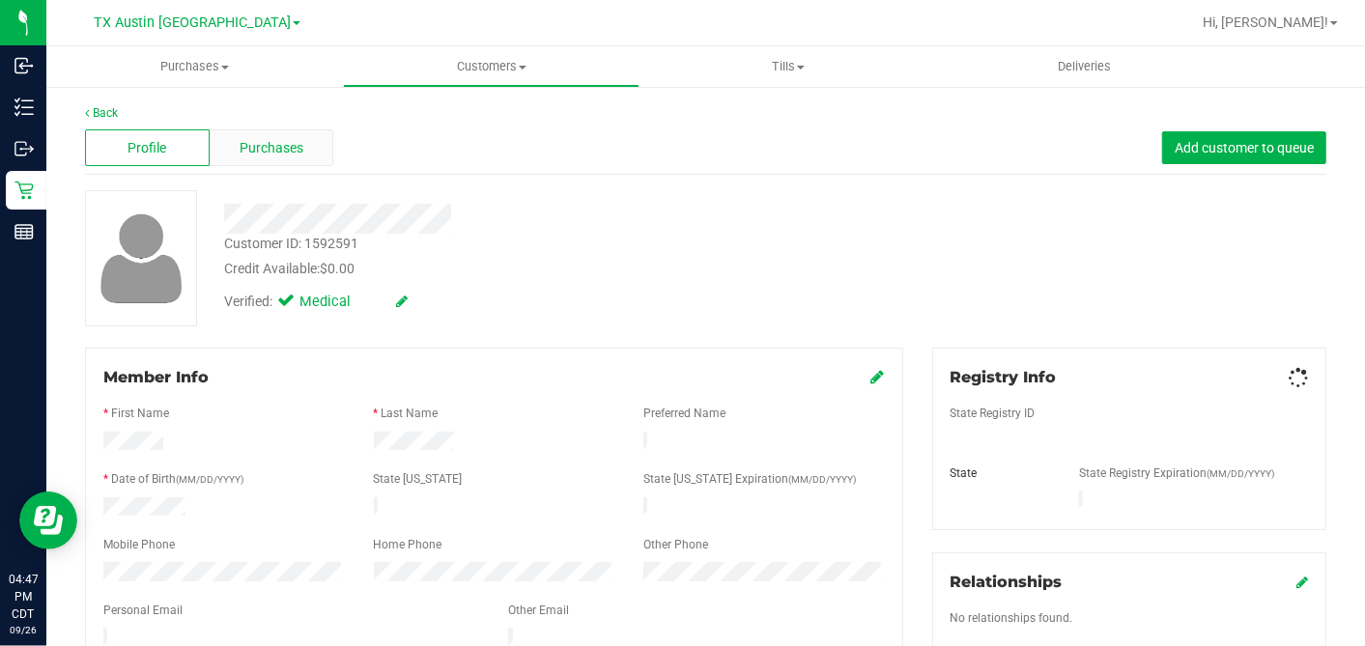
click at [292, 153] on span "Purchases" at bounding box center [272, 148] width 64 height 20
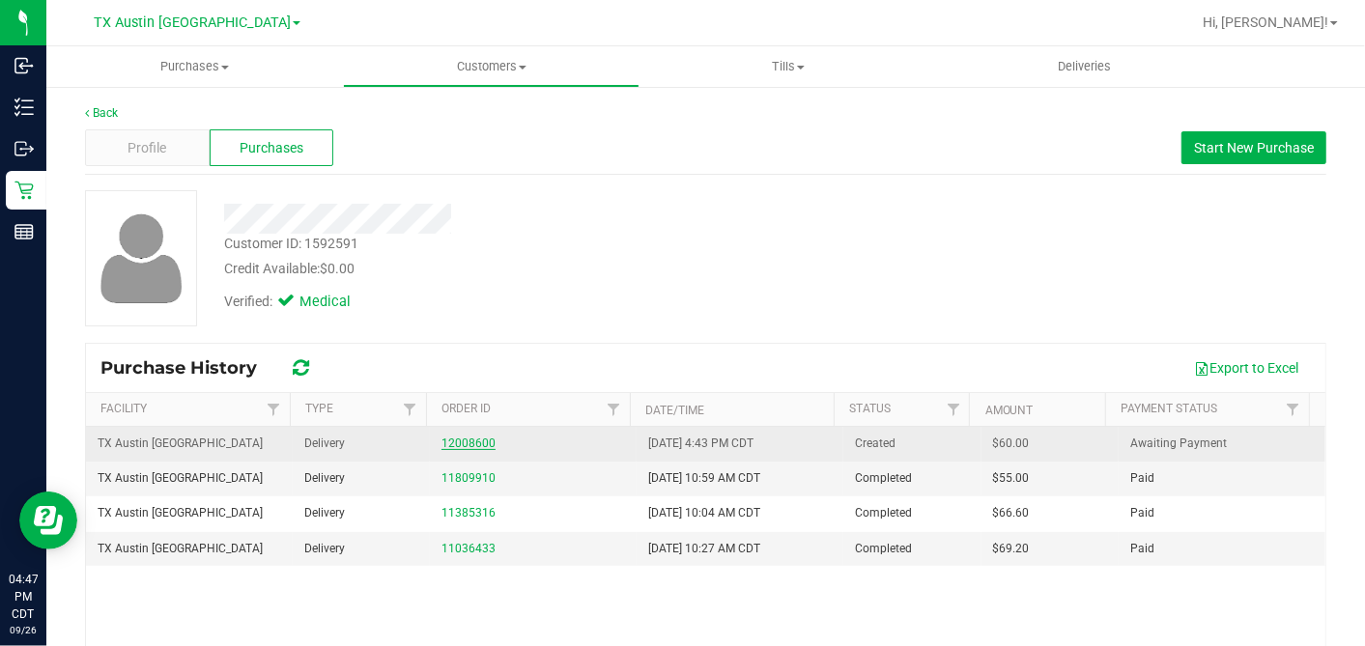
click at [461, 441] on link "12008600" at bounding box center [468, 444] width 54 height 14
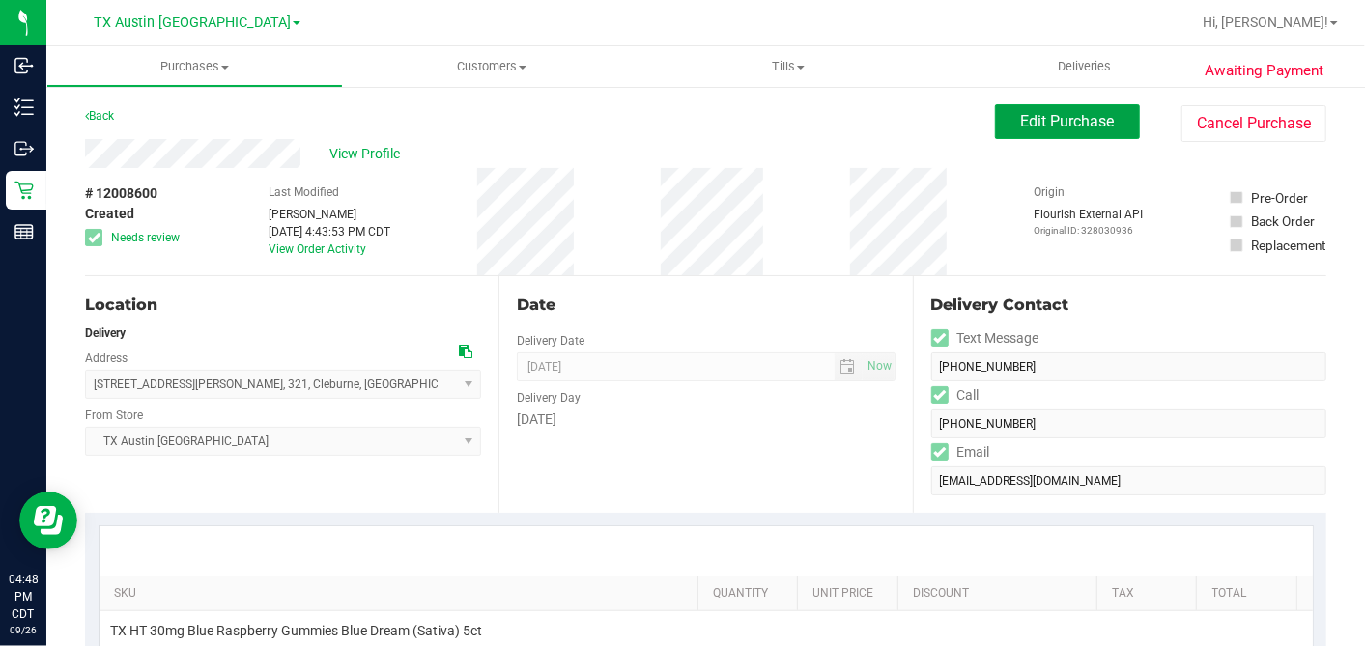
drag, startPoint x: 1006, startPoint y: 124, endPoint x: 925, endPoint y: 160, distance: 89.1
click at [1021, 124] on span "Edit Purchase" at bounding box center [1068, 121] width 94 height 18
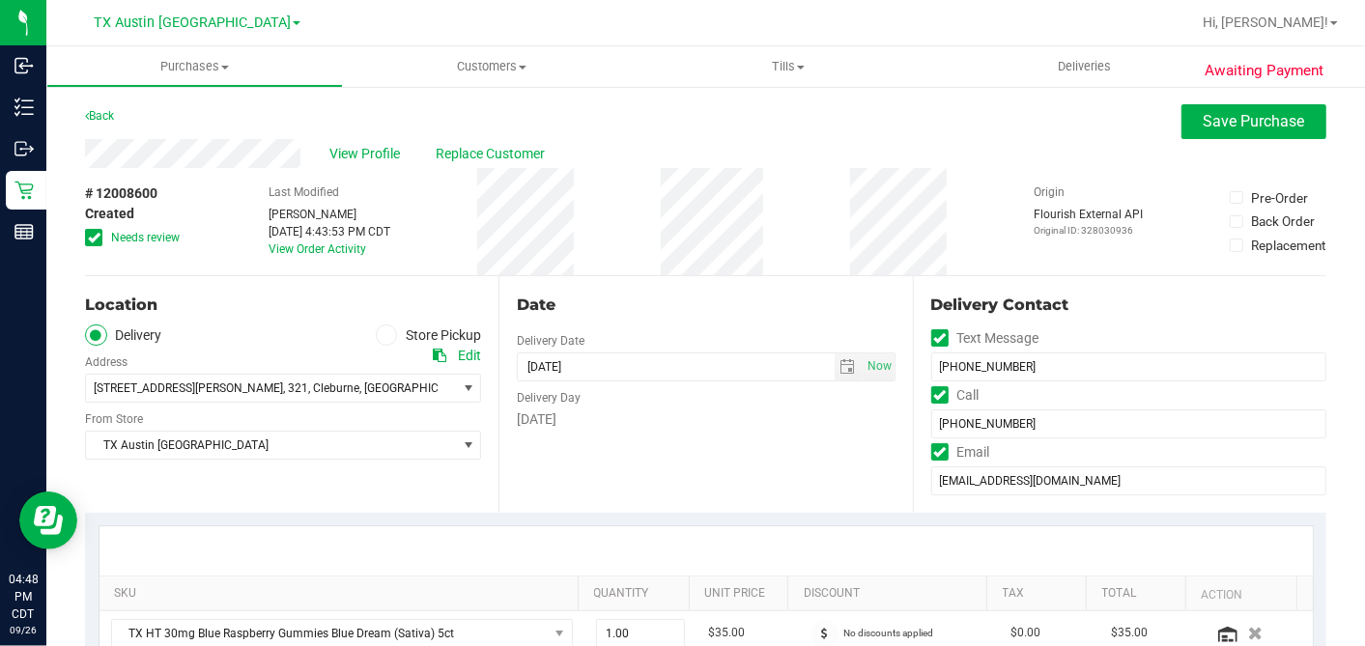
click at [590, 250] on div "# 12008600 Created Needs review Last Modified Dane Hawkins Sep 26, 2025 4:43:53…" at bounding box center [705, 221] width 1241 height 107
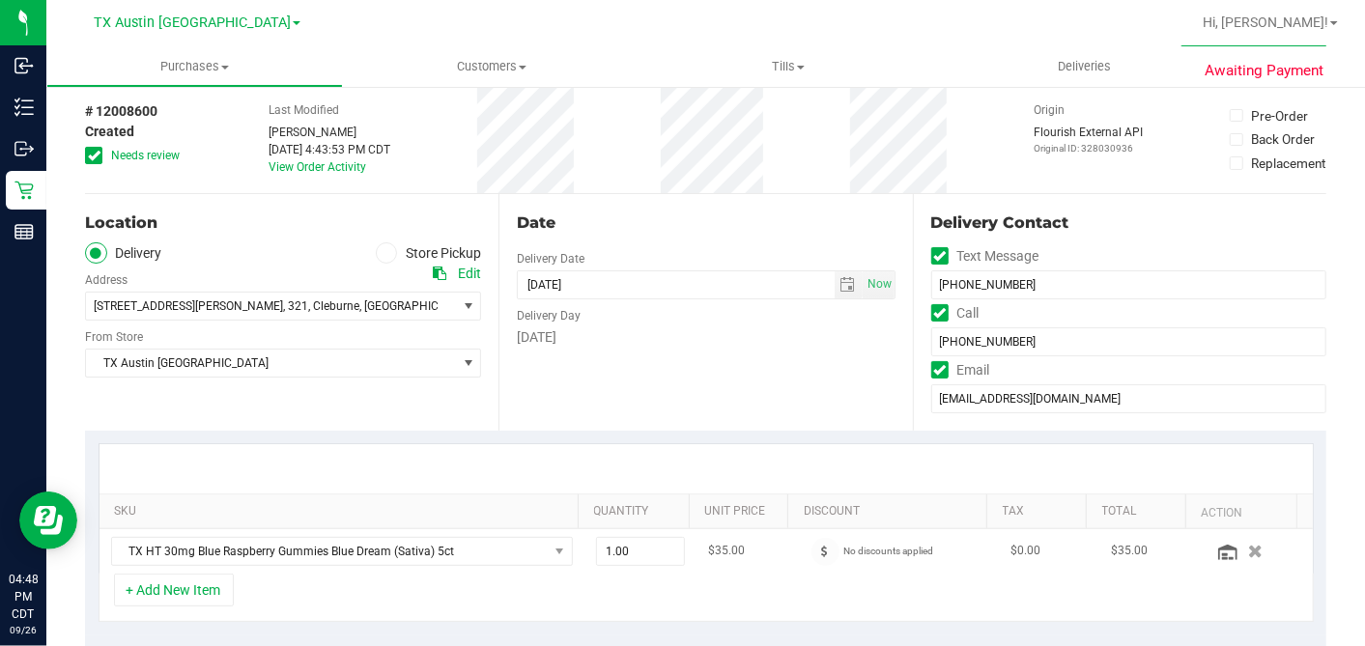
scroll to position [322, 0]
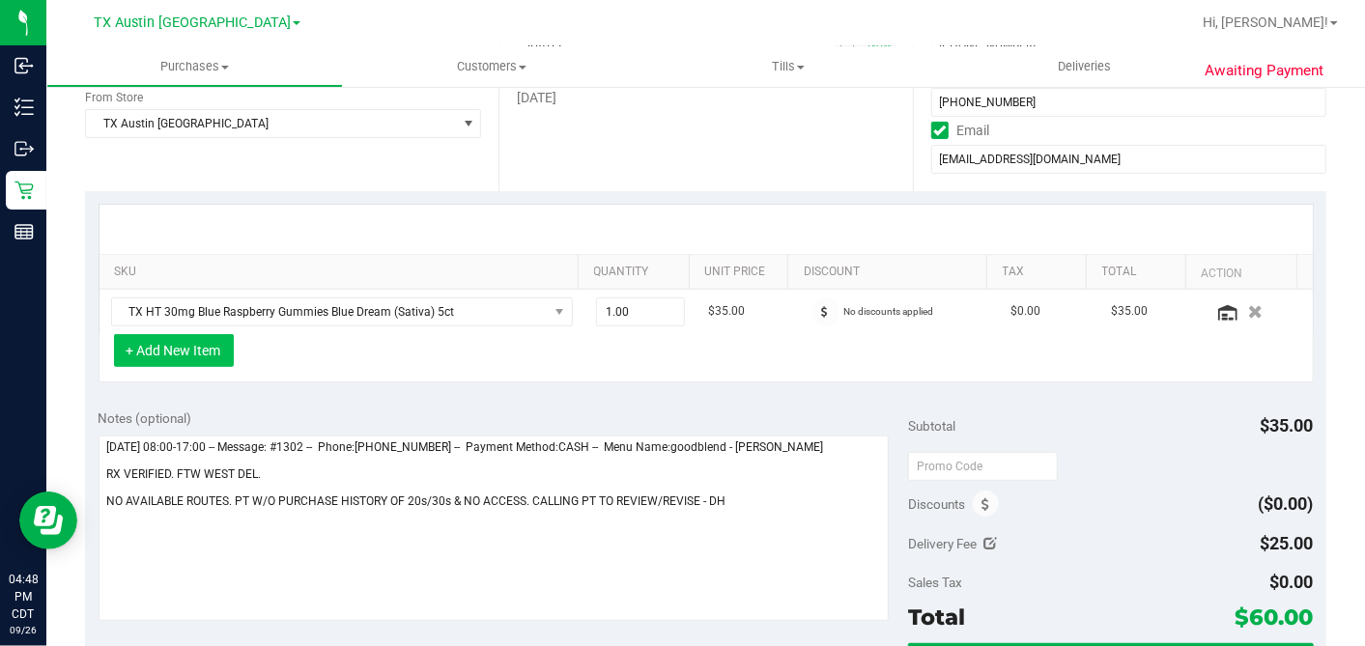
click at [182, 358] on button "+ Add New Item" at bounding box center [174, 350] width 120 height 33
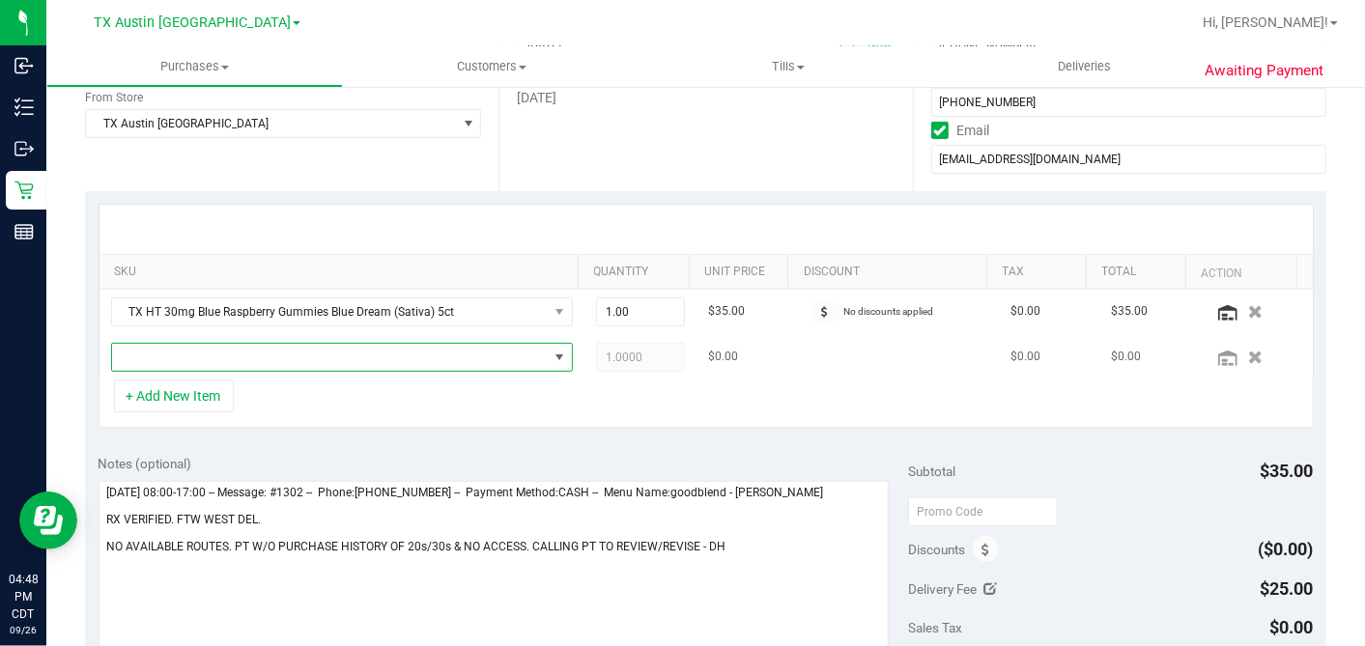
click at [262, 356] on span "NO DATA FOUND" at bounding box center [330, 357] width 436 height 27
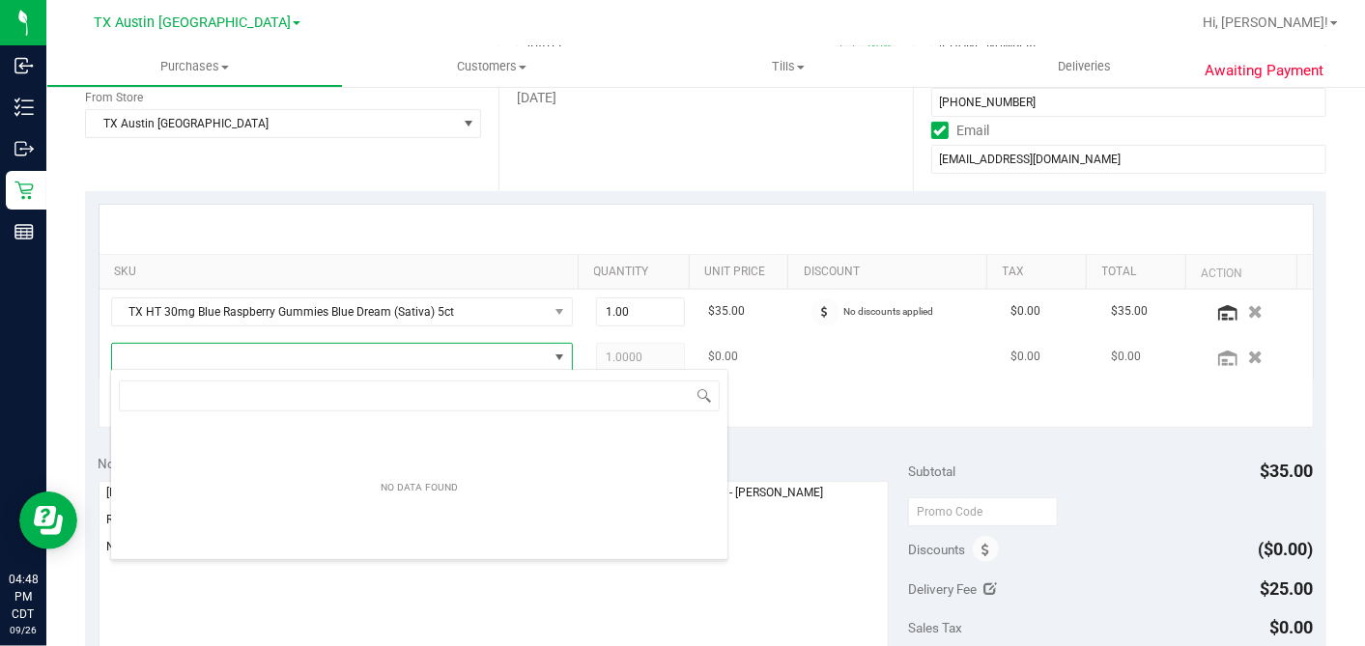
scroll to position [28, 442]
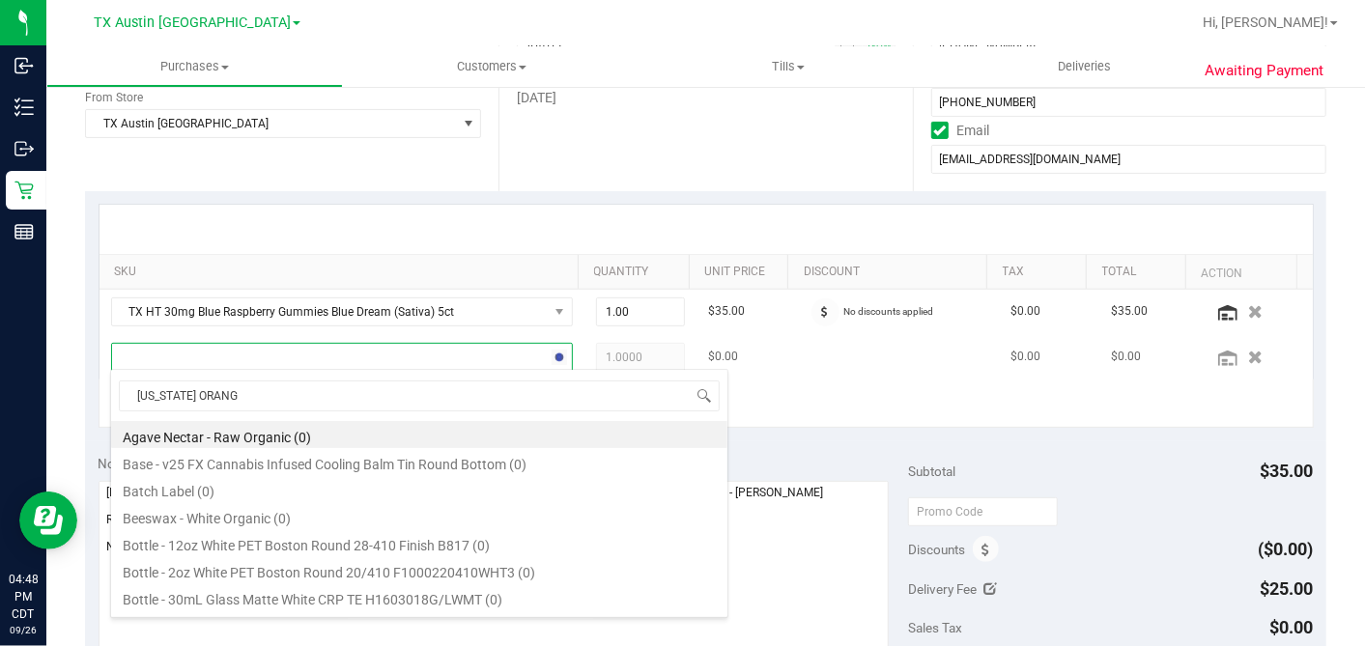
type input "TEXAS ORANGE"
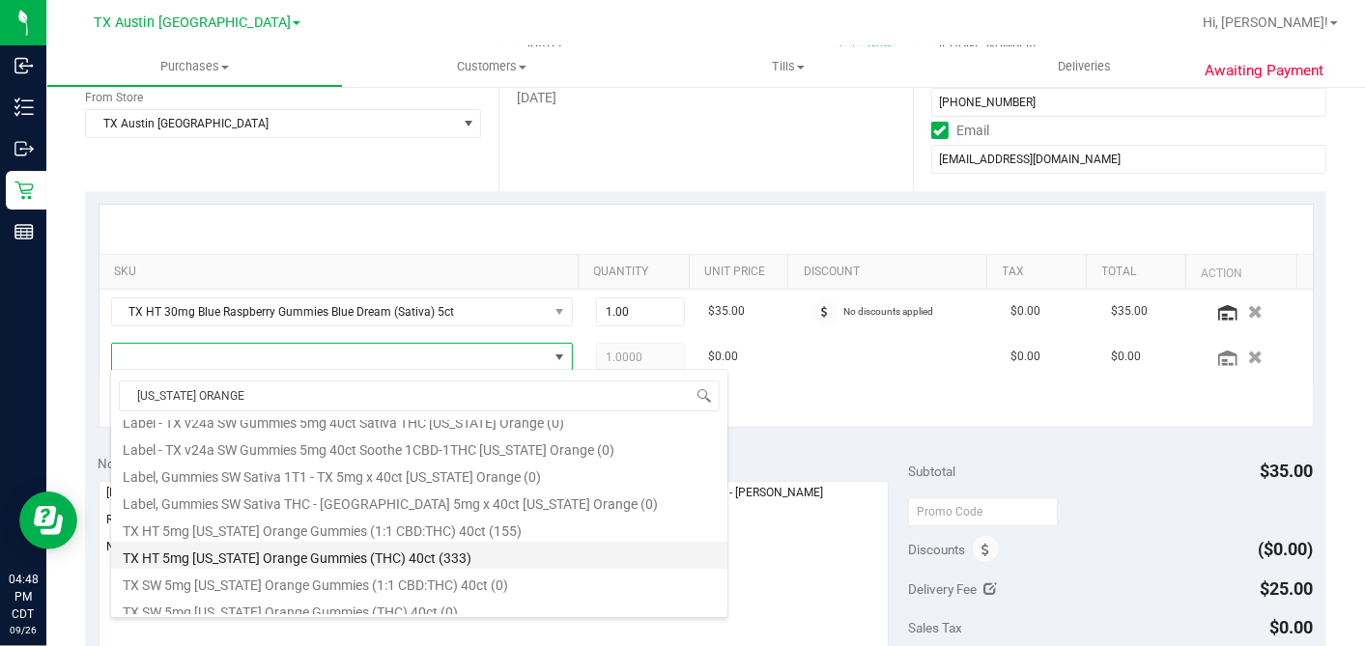
scroll to position [320, 0]
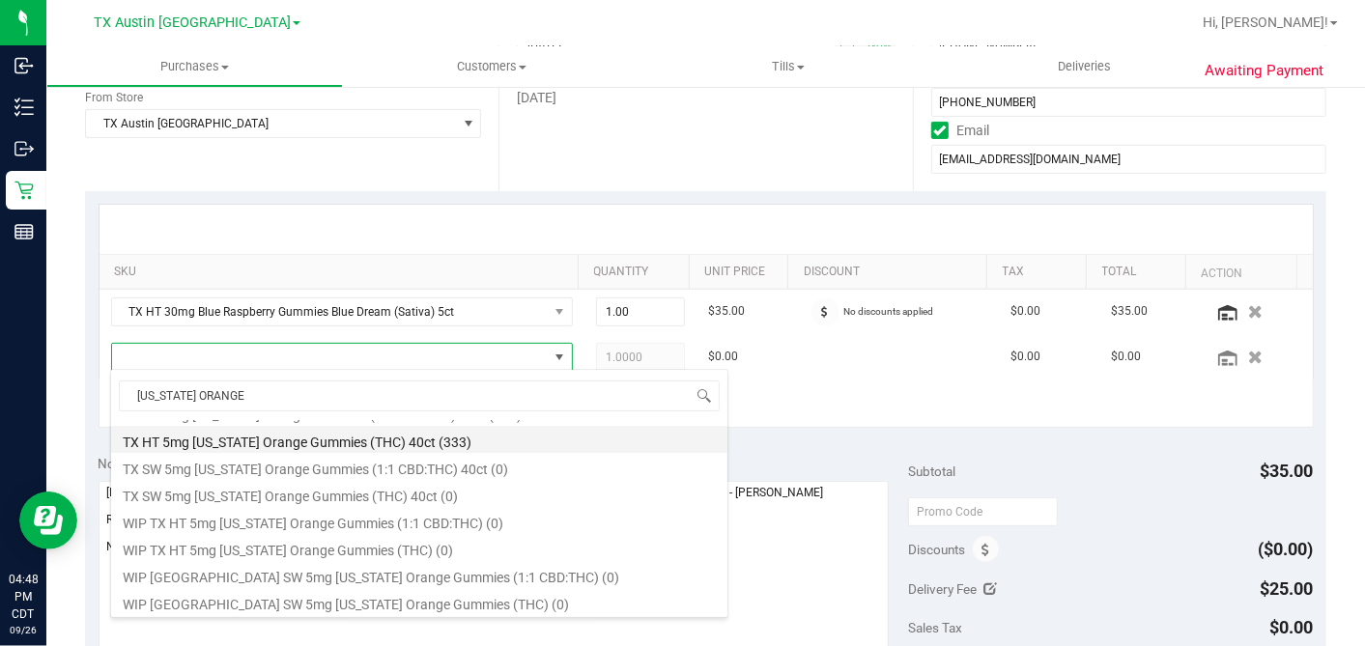
click at [322, 441] on li "TX HT 5mg Texas Orange Gummies (THC) 40ct (333)" at bounding box center [419, 439] width 616 height 27
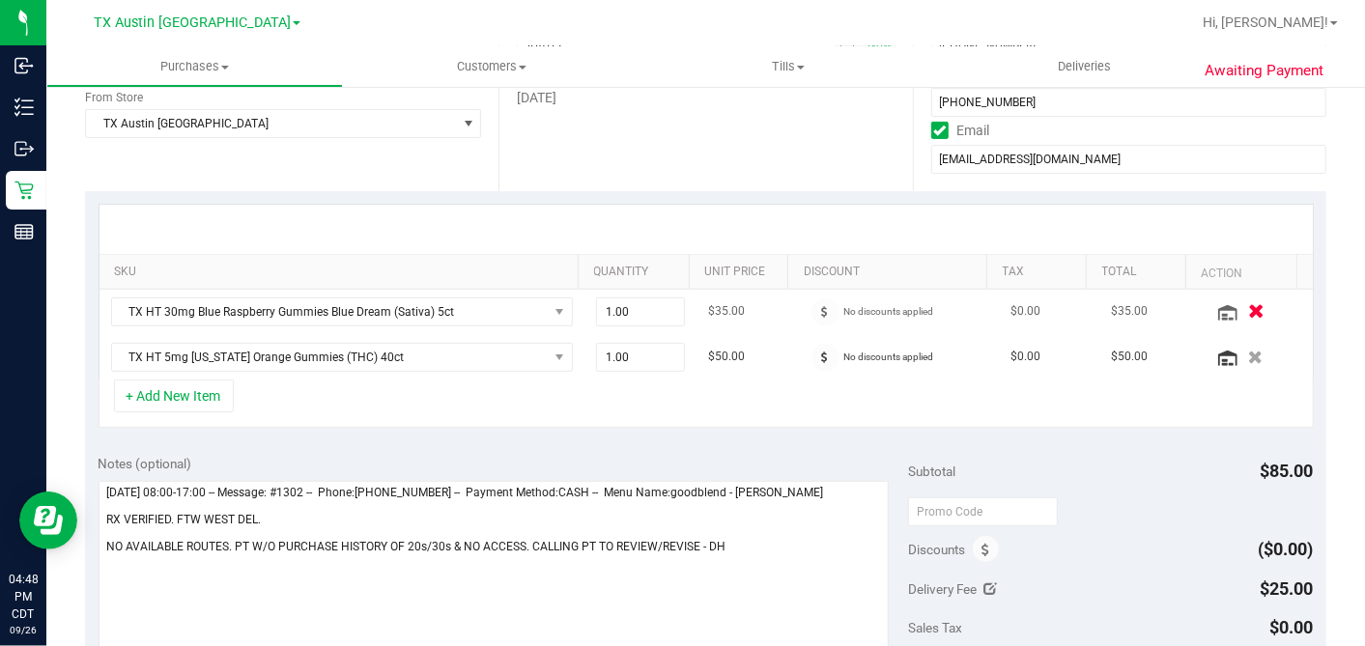
click at [1248, 311] on icon "button" at bounding box center [1256, 311] width 16 height 14
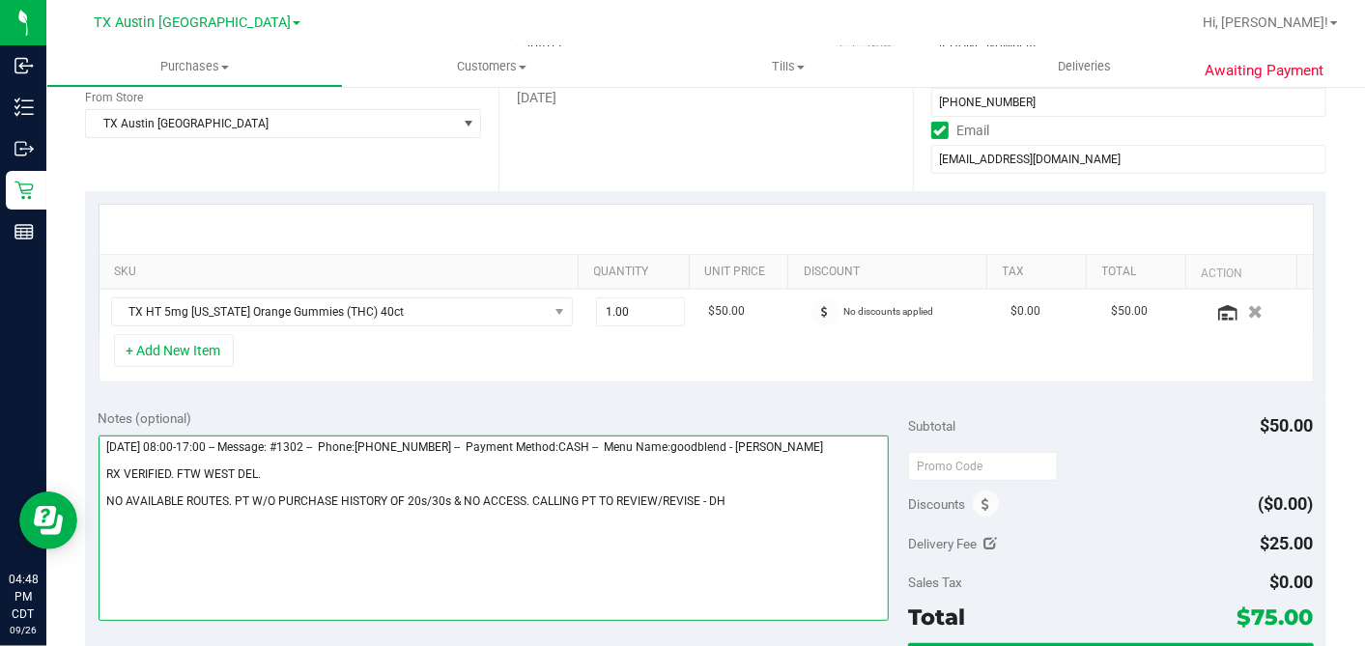
click at [722, 502] on textarea at bounding box center [494, 528] width 791 height 185
click at [693, 501] on textarea at bounding box center [494, 528] width 791 height 185
click at [700, 500] on textarea at bounding box center [494, 528] width 791 height 185
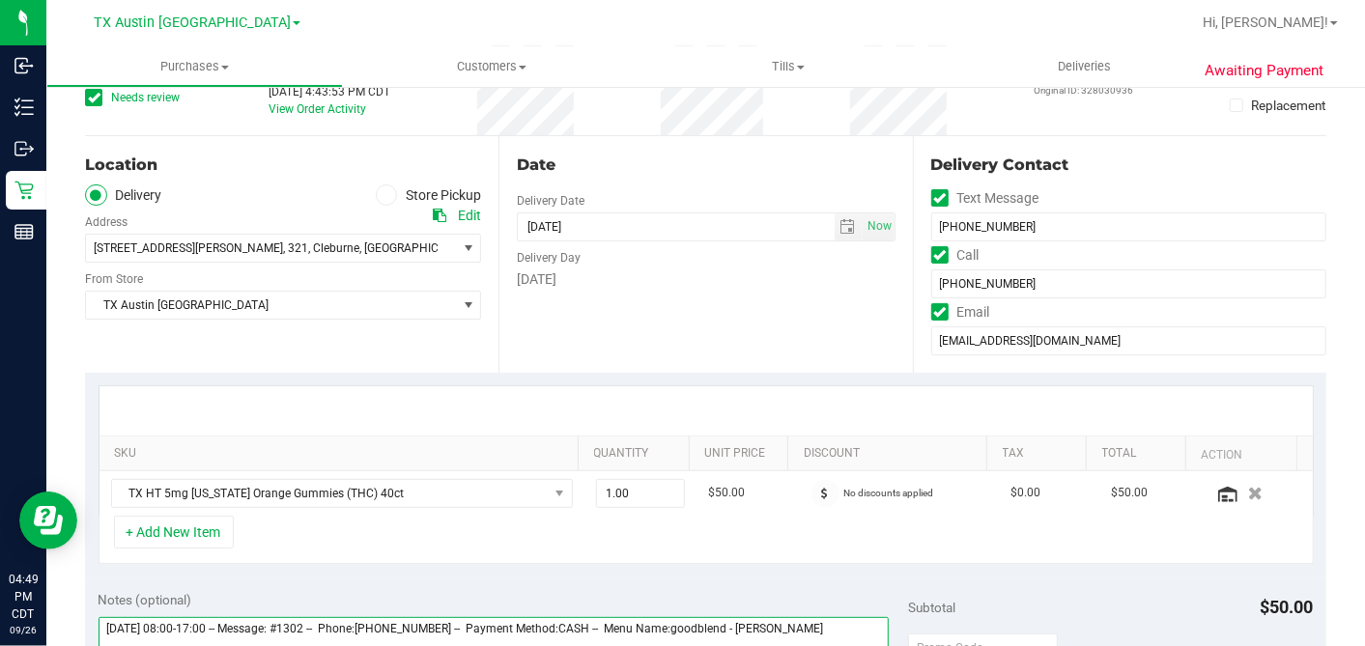
scroll to position [0, 0]
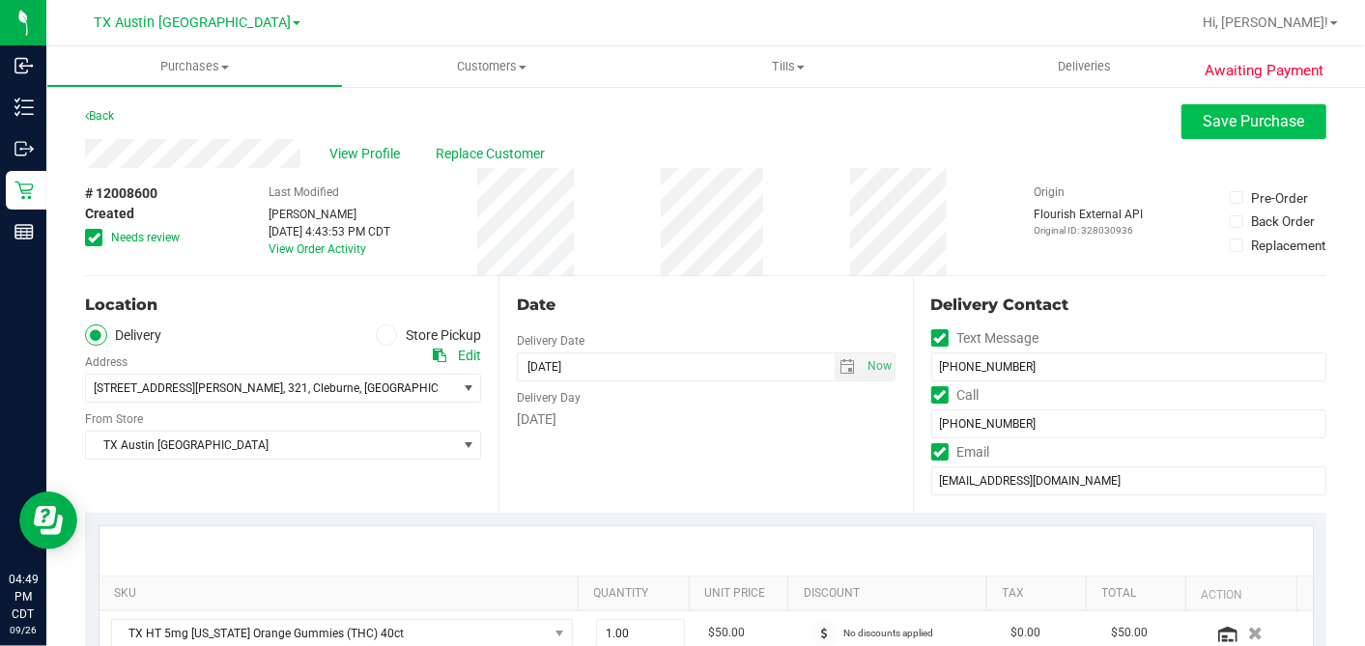
type textarea "Monday 09/29/2025 08:00-17:00 -- Message: #1302 -- Phone:6822028449 -- Payment …"
click at [1195, 132] on button "Save Purchase" at bounding box center [1253, 121] width 145 height 35
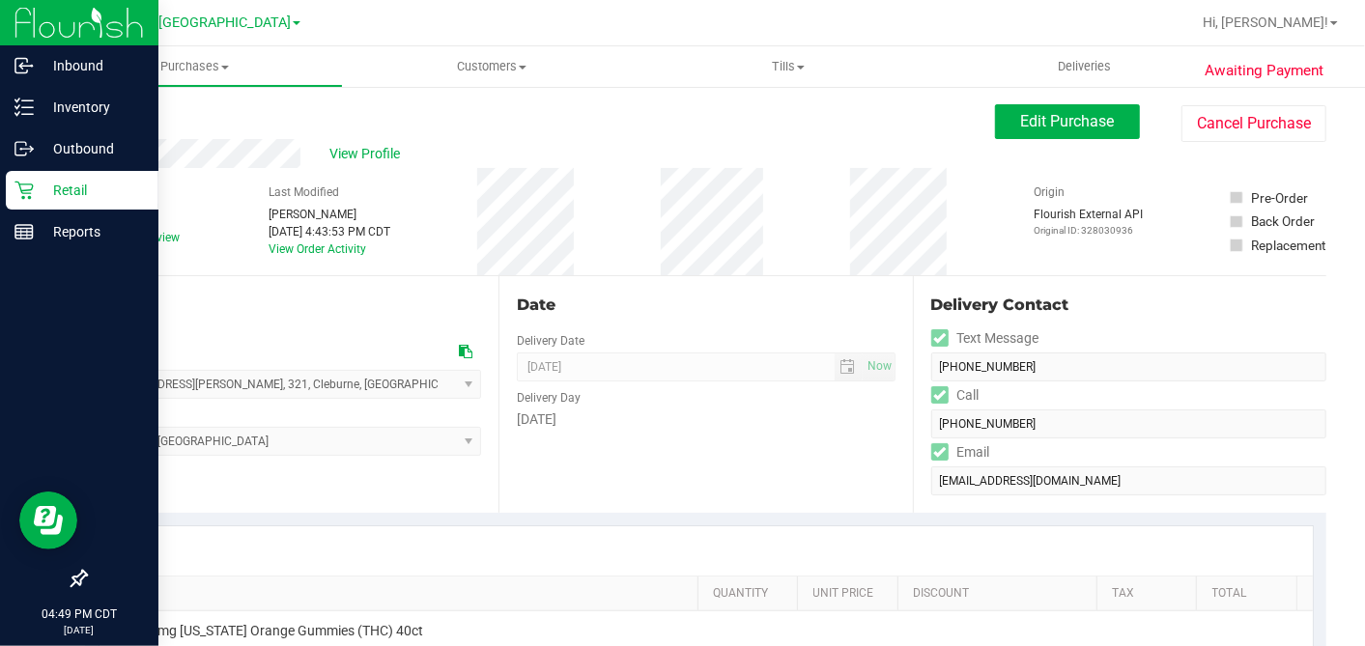
click at [41, 184] on p "Retail" at bounding box center [92, 190] width 116 height 23
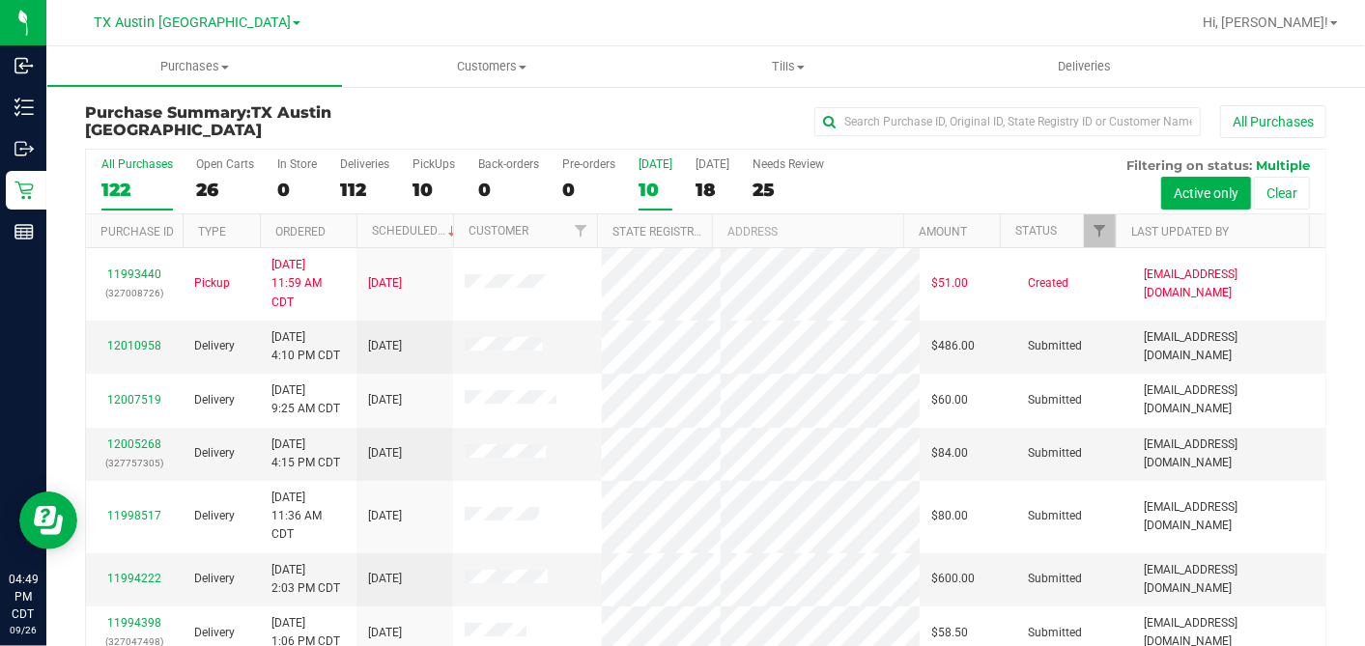
click at [665, 186] on div "10" at bounding box center [655, 190] width 34 height 22
click at [0, 0] on input "Today 10" at bounding box center [0, 0] width 0 height 0
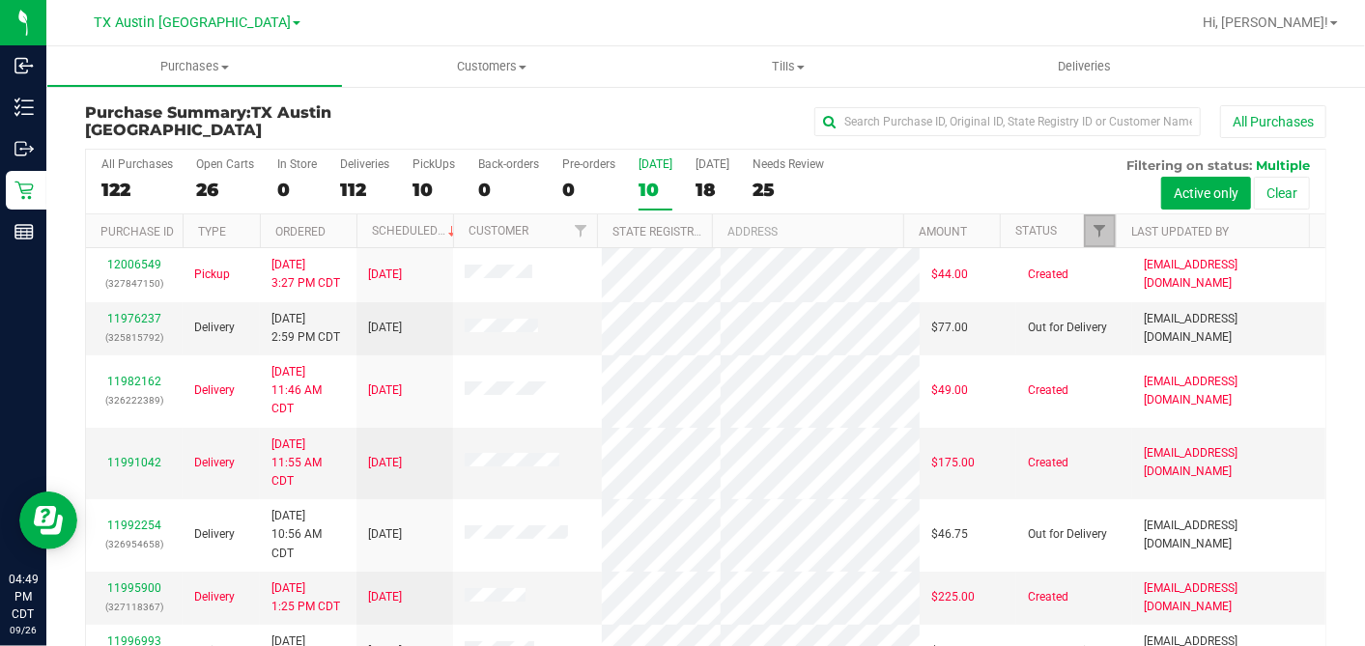
click at [1091, 229] on span "Filter" at bounding box center [1098, 230] width 15 height 15
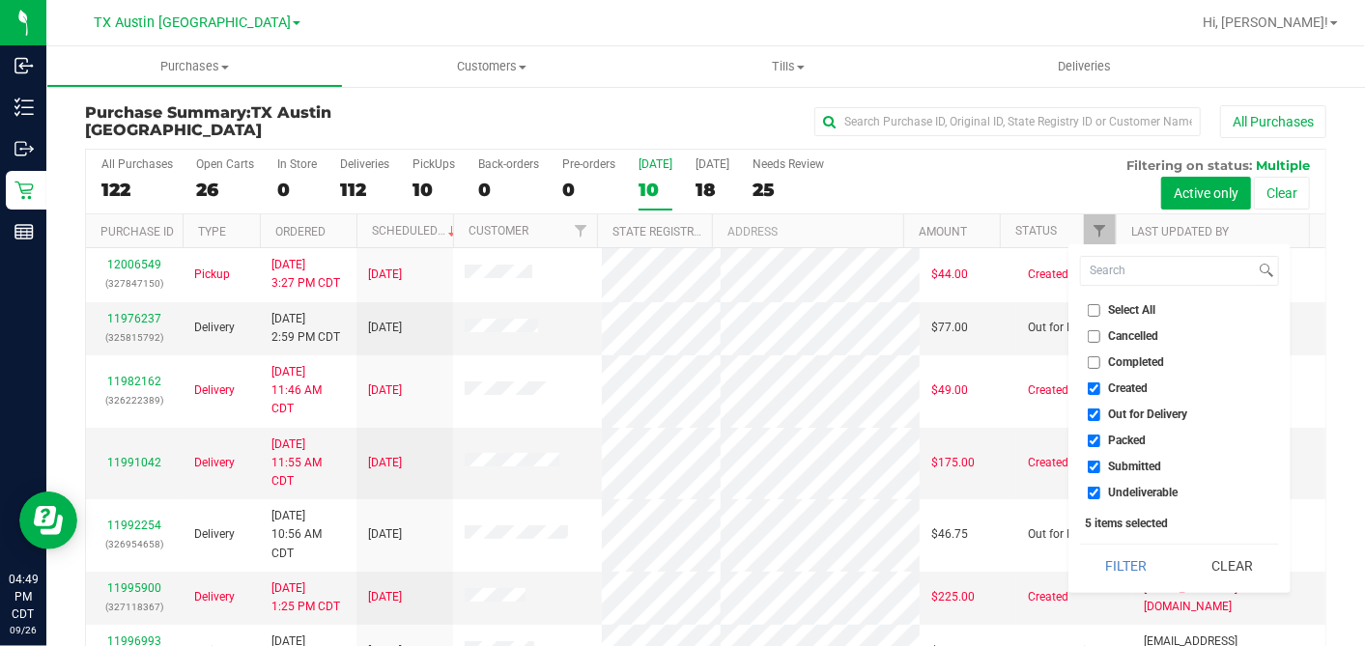
click at [1092, 304] on input "Select All" at bounding box center [1094, 310] width 13 height 13
checkbox input "true"
click at [1092, 304] on input "Select All" at bounding box center [1094, 310] width 13 height 13
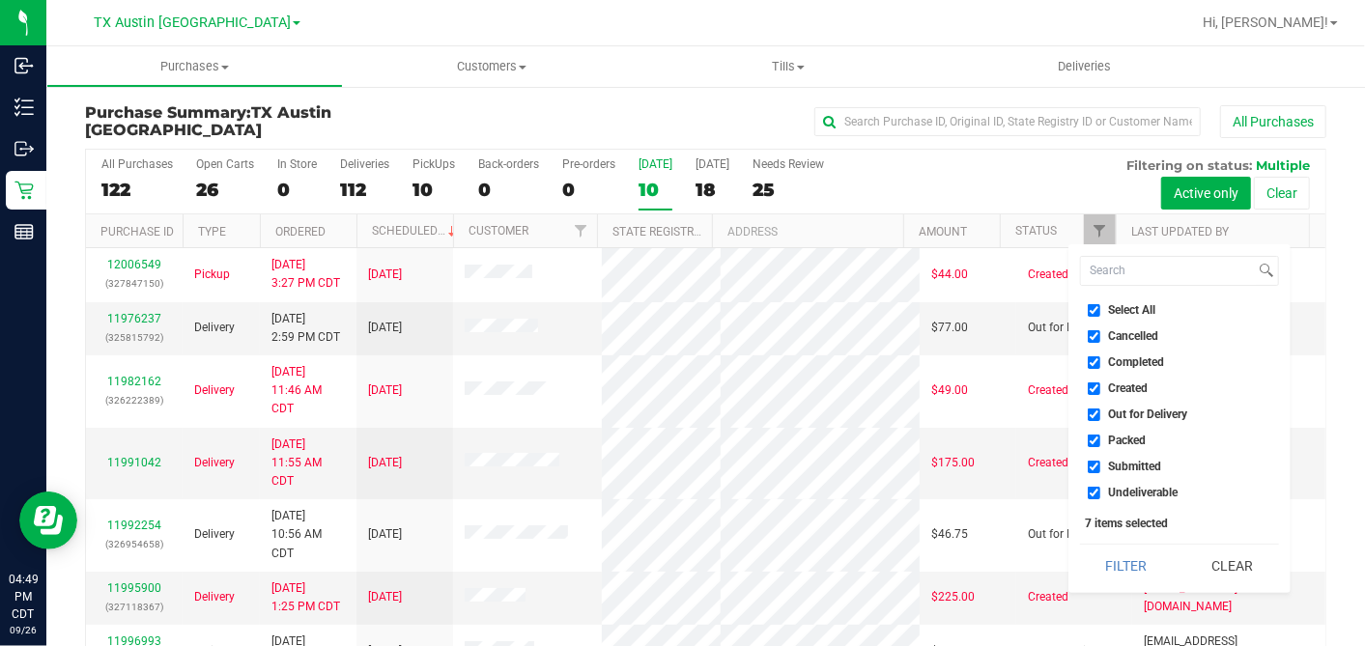
checkbox input "false"
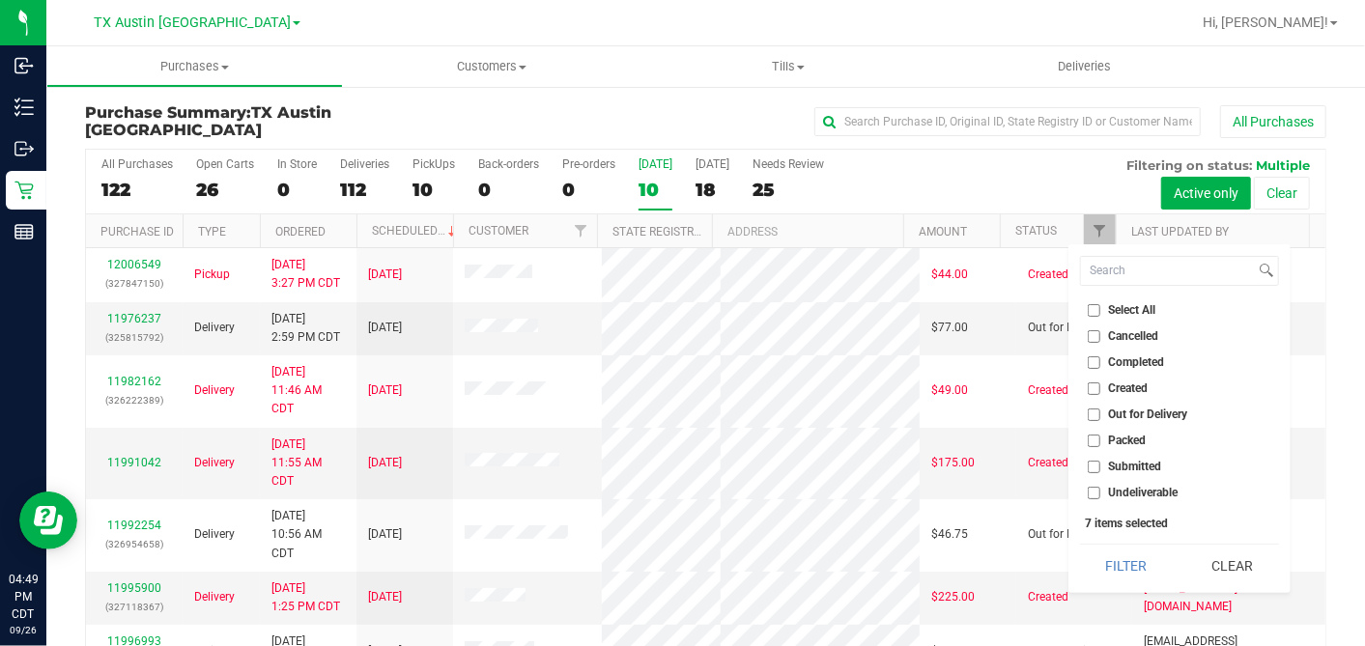
checkbox input "false"
click at [1094, 383] on input "Created" at bounding box center [1094, 388] width 13 height 13
checkbox input "true"
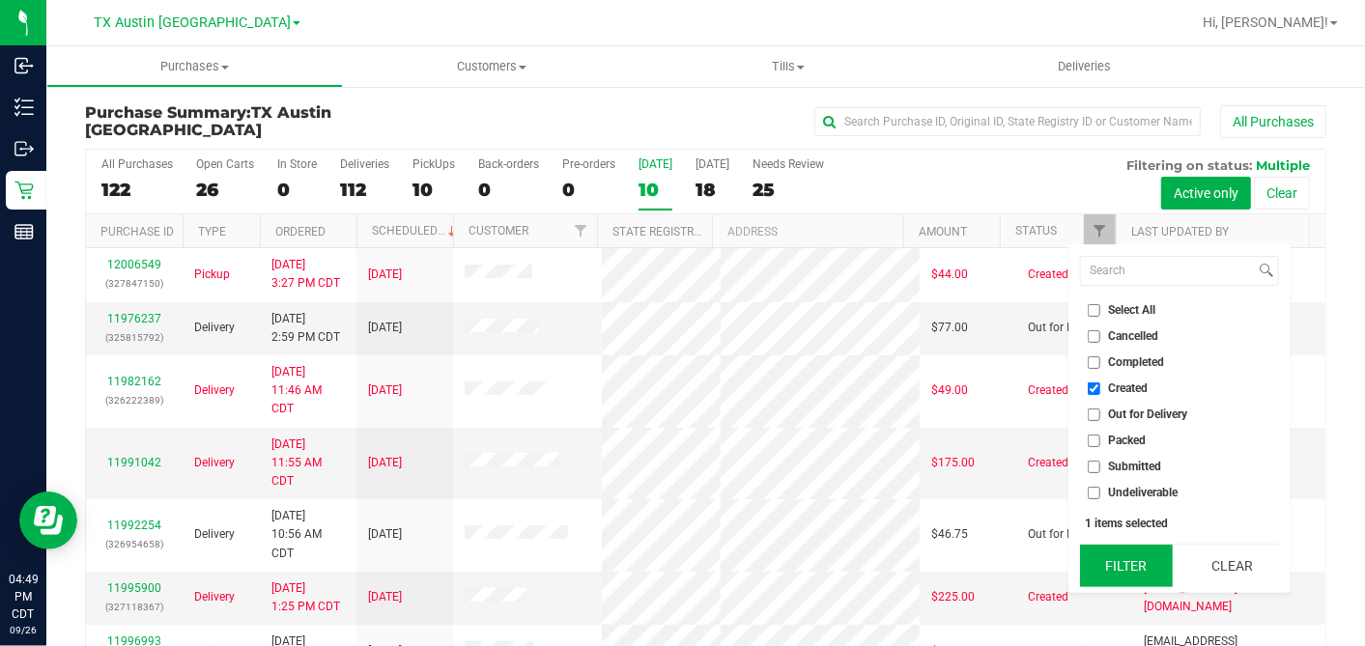
click at [1106, 568] on button "Filter" at bounding box center [1126, 566] width 93 height 42
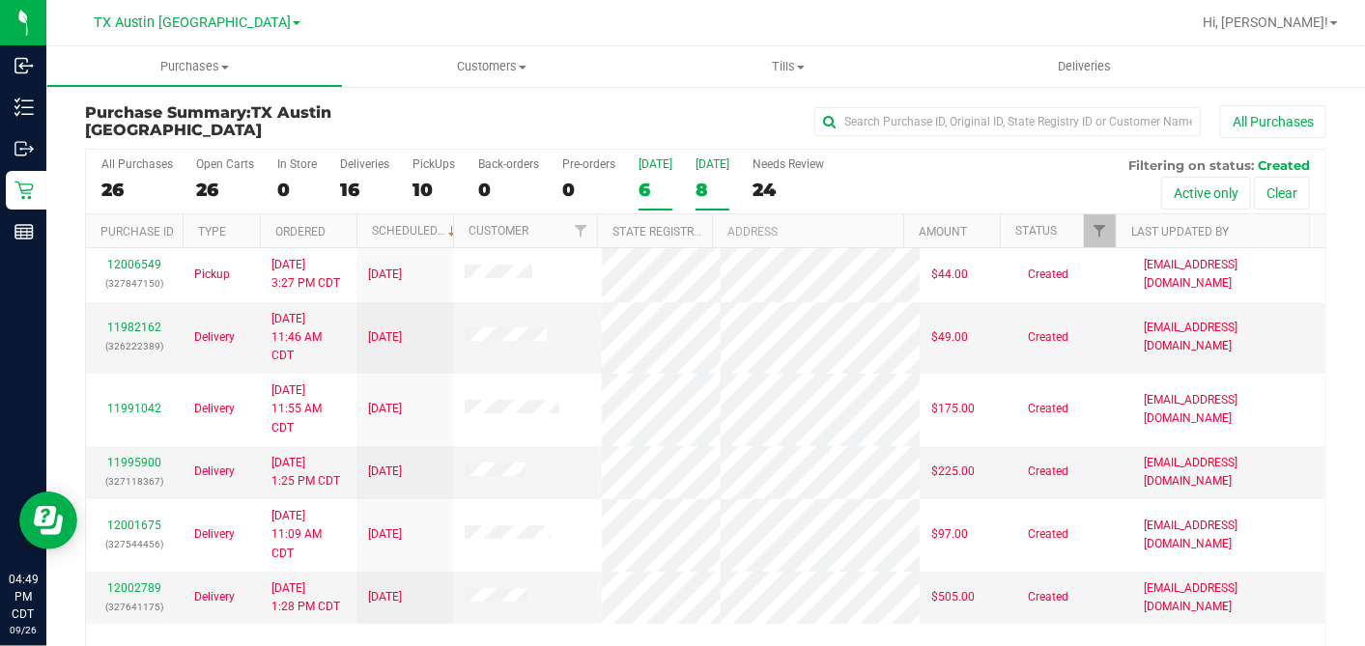
click at [699, 182] on div "8" at bounding box center [712, 190] width 34 height 22
click at [0, 0] on input "[DATE] 8" at bounding box center [0, 0] width 0 height 0
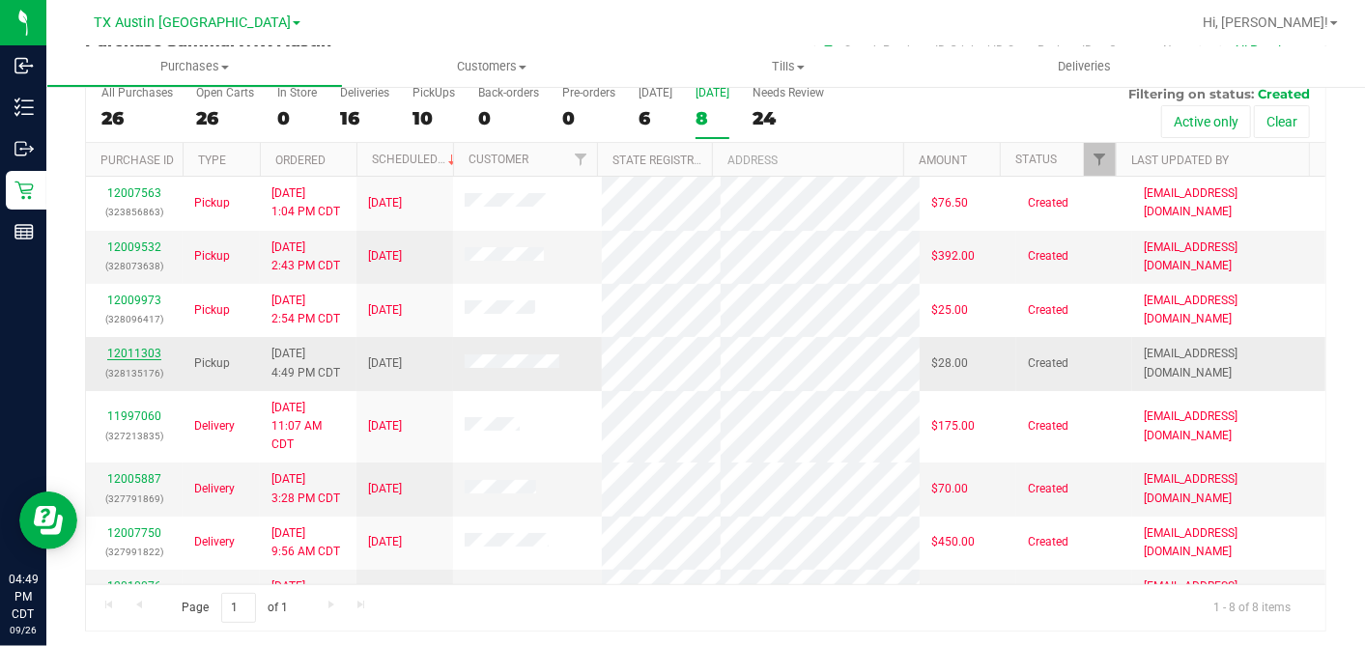
click at [121, 347] on link "12011303" at bounding box center [134, 354] width 54 height 14
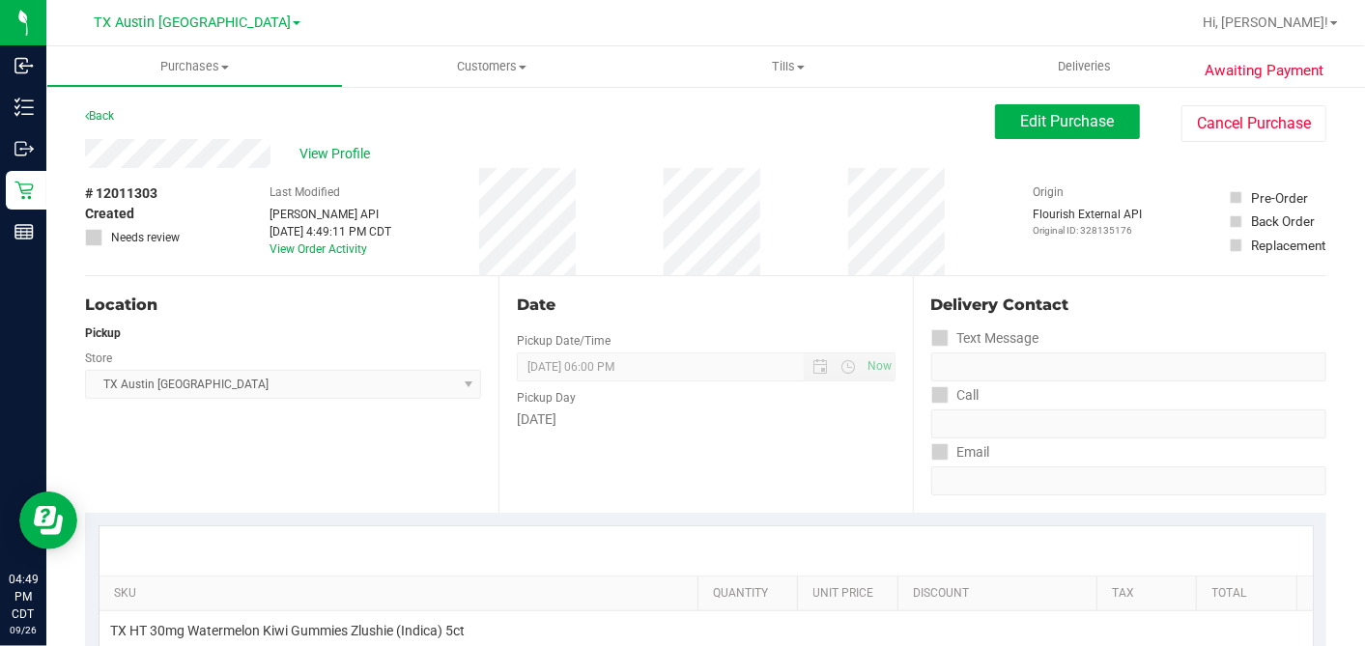
click at [137, 137] on div "Back Edit Purchase Cancel Purchase" at bounding box center [705, 121] width 1241 height 35
click at [138, 137] on div "Back Edit Purchase Cancel Purchase" at bounding box center [705, 121] width 1241 height 35
click at [336, 142] on div "View Profile" at bounding box center [540, 153] width 910 height 29
click at [316, 168] on div "Last Modified Jane API Sep 26, 2025 4:49:11 PM CDT View Order Activity" at bounding box center [330, 221] width 122 height 107
click at [323, 160] on span "View Profile" at bounding box center [337, 154] width 77 height 20
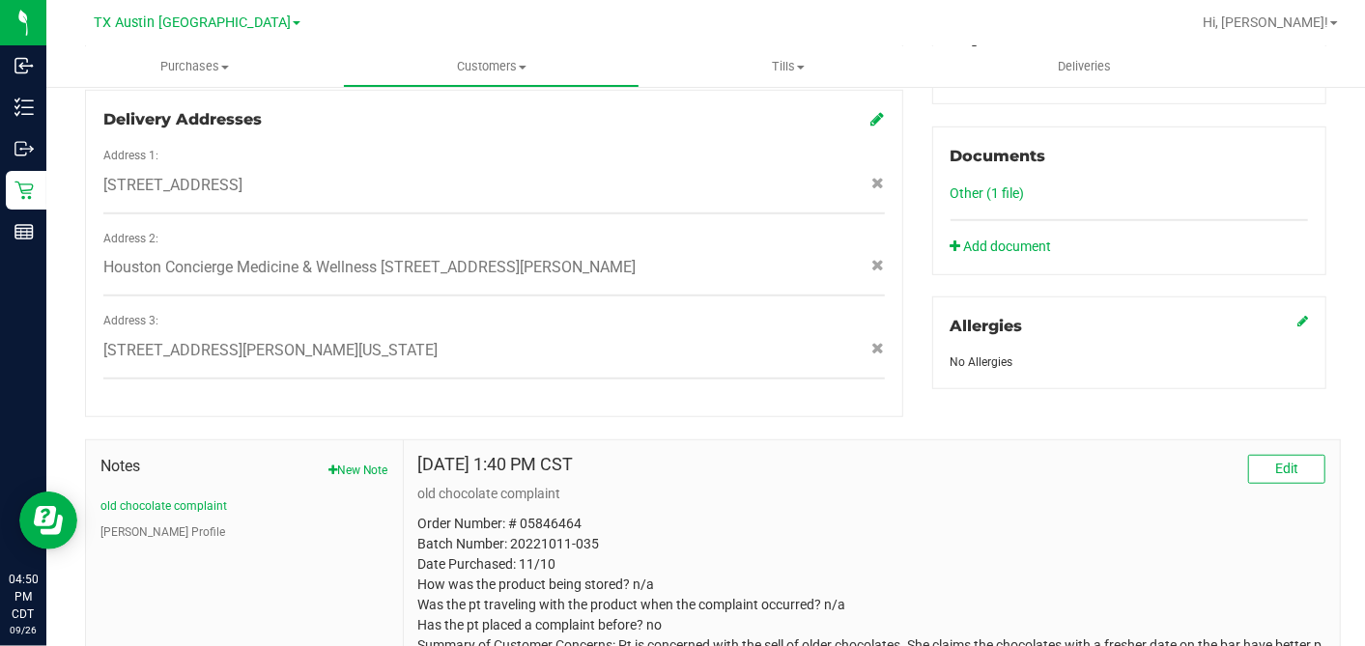
scroll to position [816, 0]
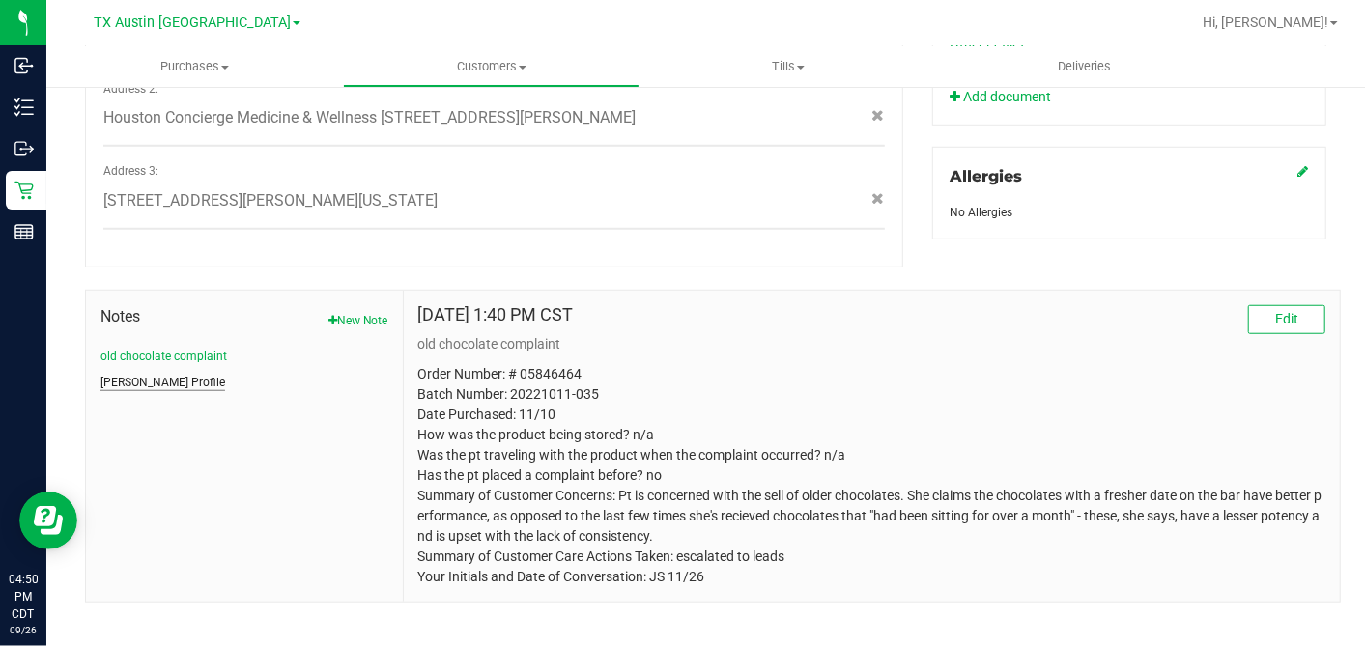
click at [127, 374] on button "CURT Profile" at bounding box center [162, 382] width 125 height 17
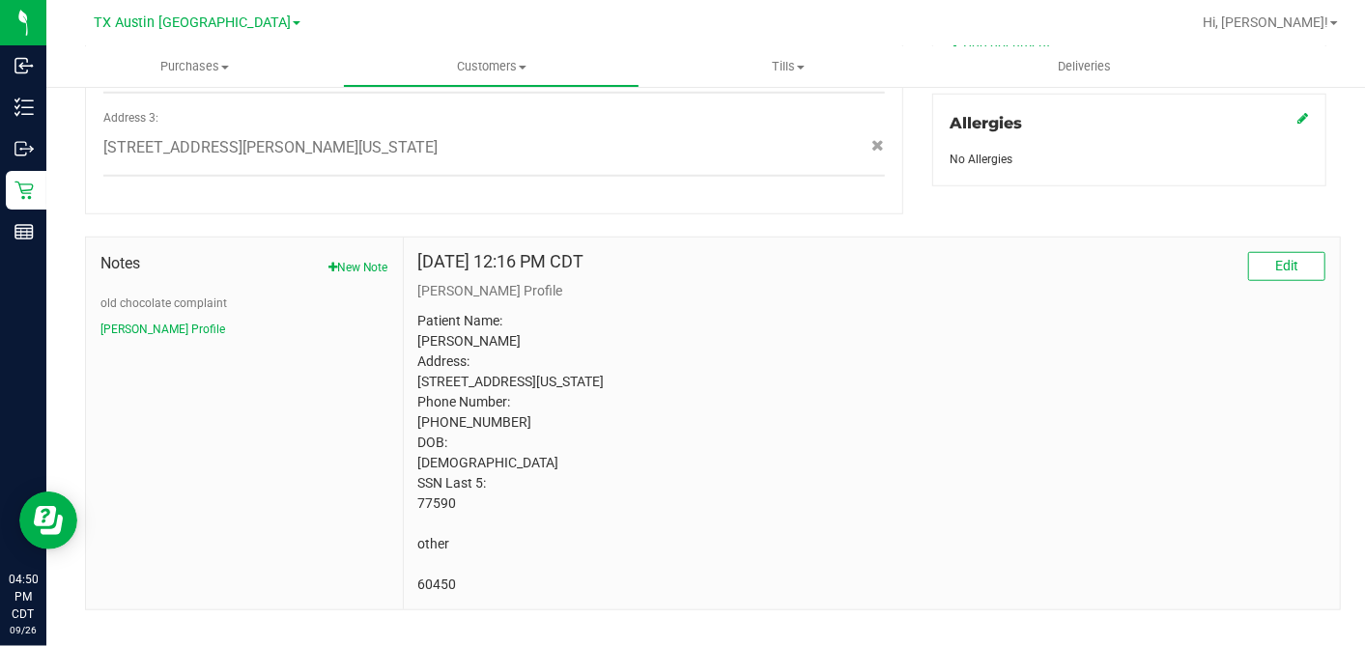
scroll to position [897, 0]
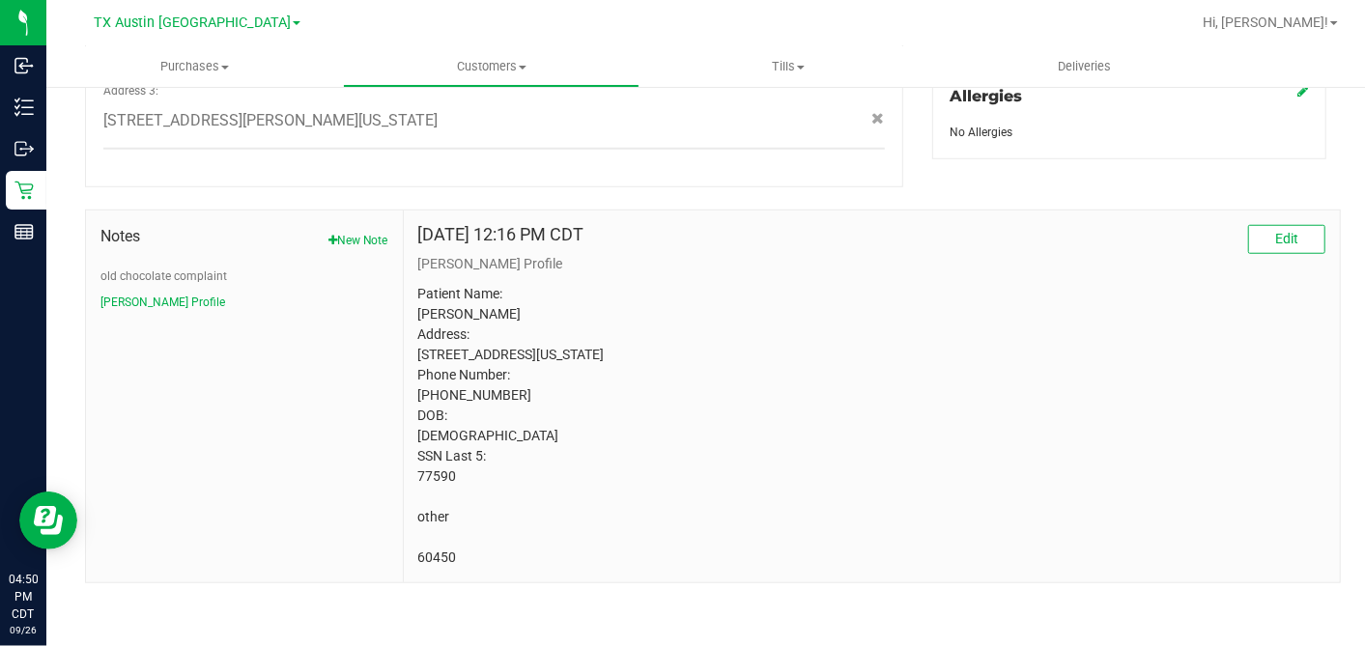
click at [439, 557] on p "Patient Name: Arianna Torres Address: 2417 33rd avenue north Texas City, TX, 77…" at bounding box center [871, 426] width 907 height 284
copy p "60450"
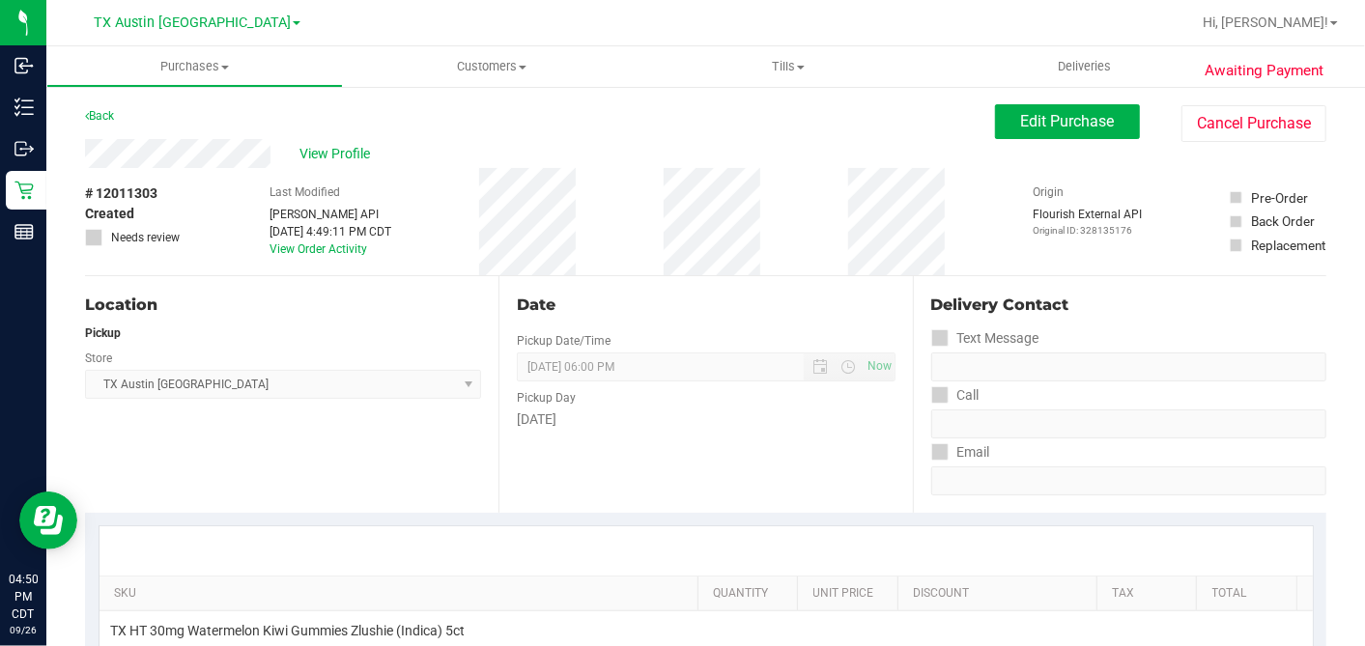
click at [990, 143] on div "View Profile # 12011303 Created Needs review Last Modified Jane API Sep 26, 202…" at bounding box center [705, 207] width 1241 height 137
click at [995, 126] on button "Edit Purchase" at bounding box center [1067, 121] width 145 height 35
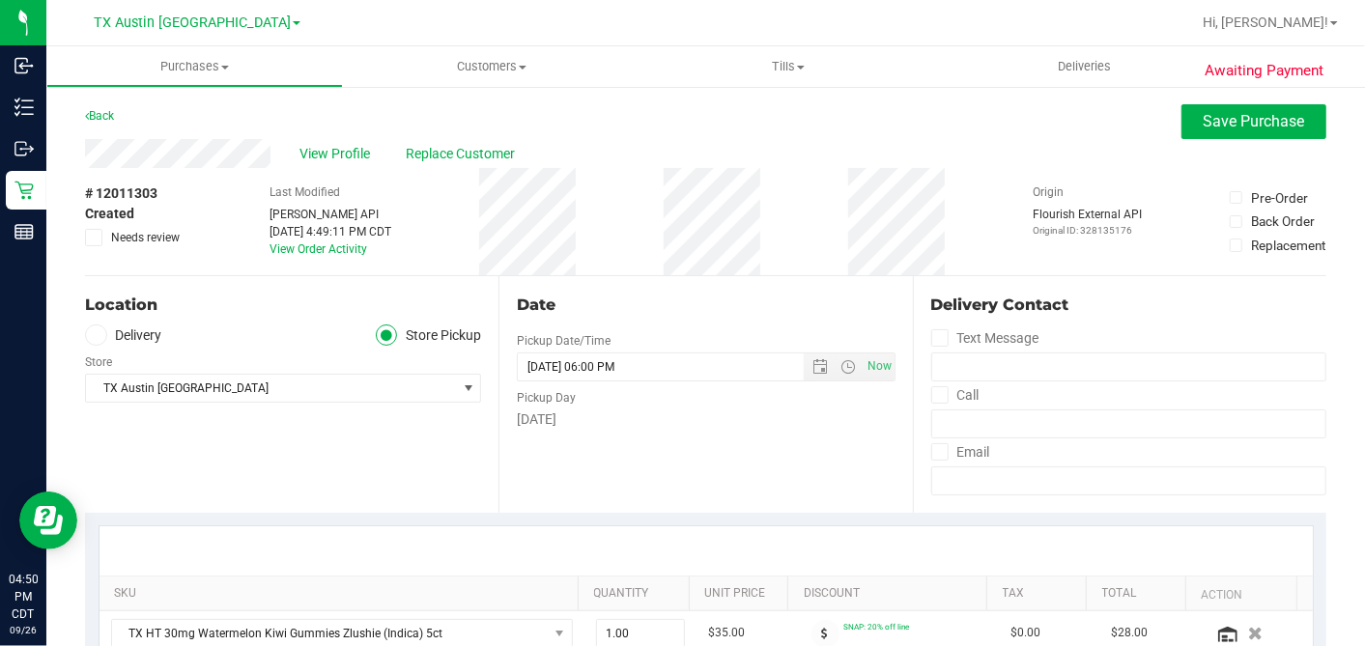
click at [102, 334] on span at bounding box center [96, 336] width 22 height 22
click at [0, 0] on input "Delivery" at bounding box center [0, 0] width 0 height 0
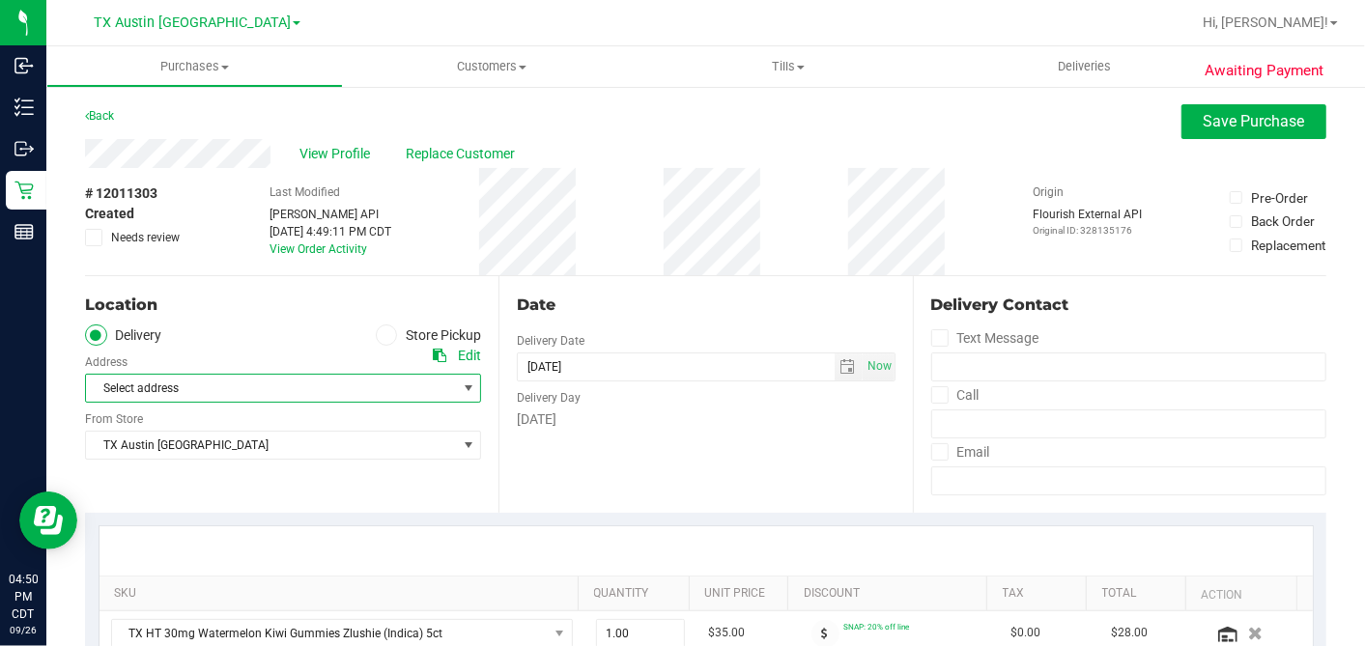
click at [156, 387] on span "Select address" at bounding box center [262, 388] width 352 height 27
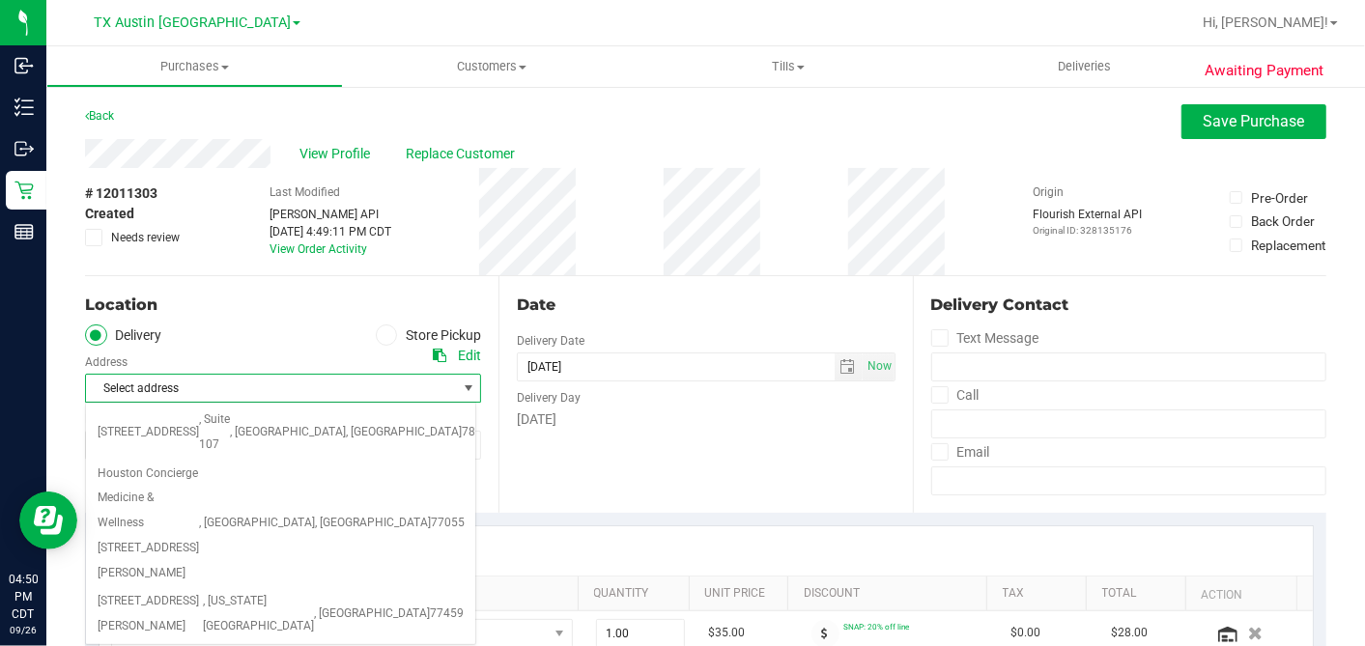
click at [670, 457] on div "Date Delivery Date [DATE] Now [DATE] 06:00 PM Now Delivery Day [DATE]" at bounding box center [704, 394] width 413 height 237
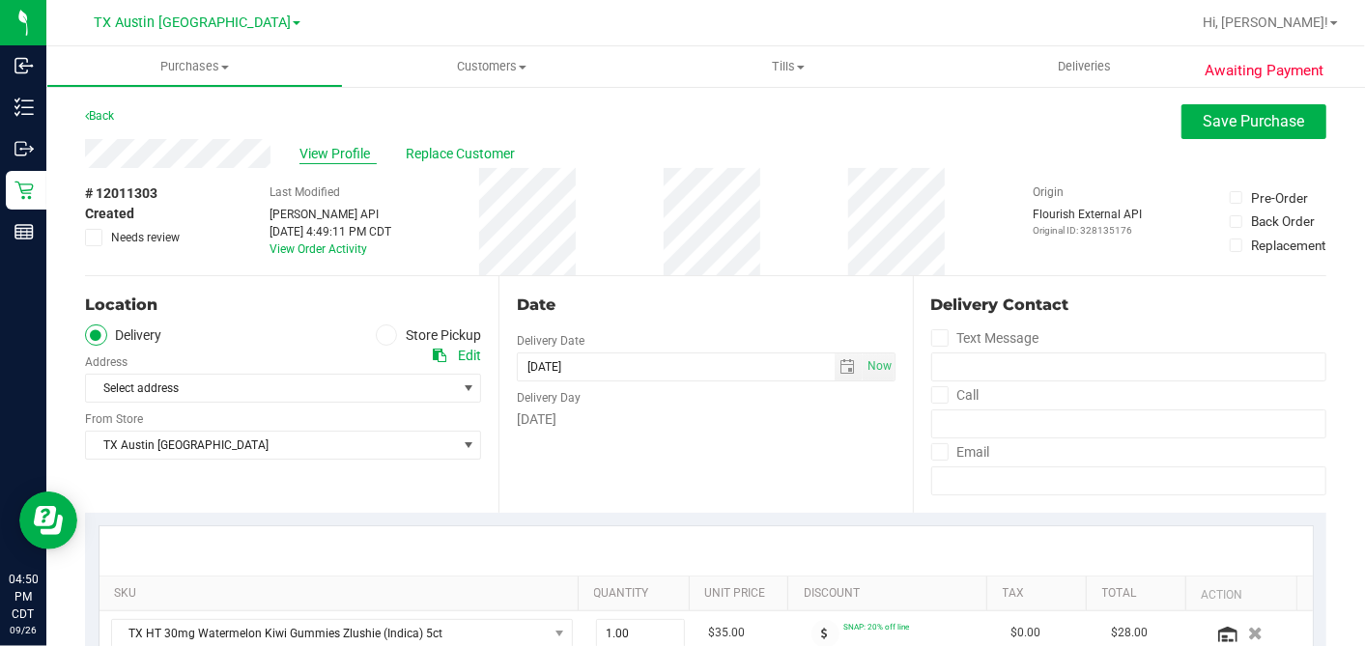
click at [344, 156] on span "View Profile" at bounding box center [337, 154] width 77 height 20
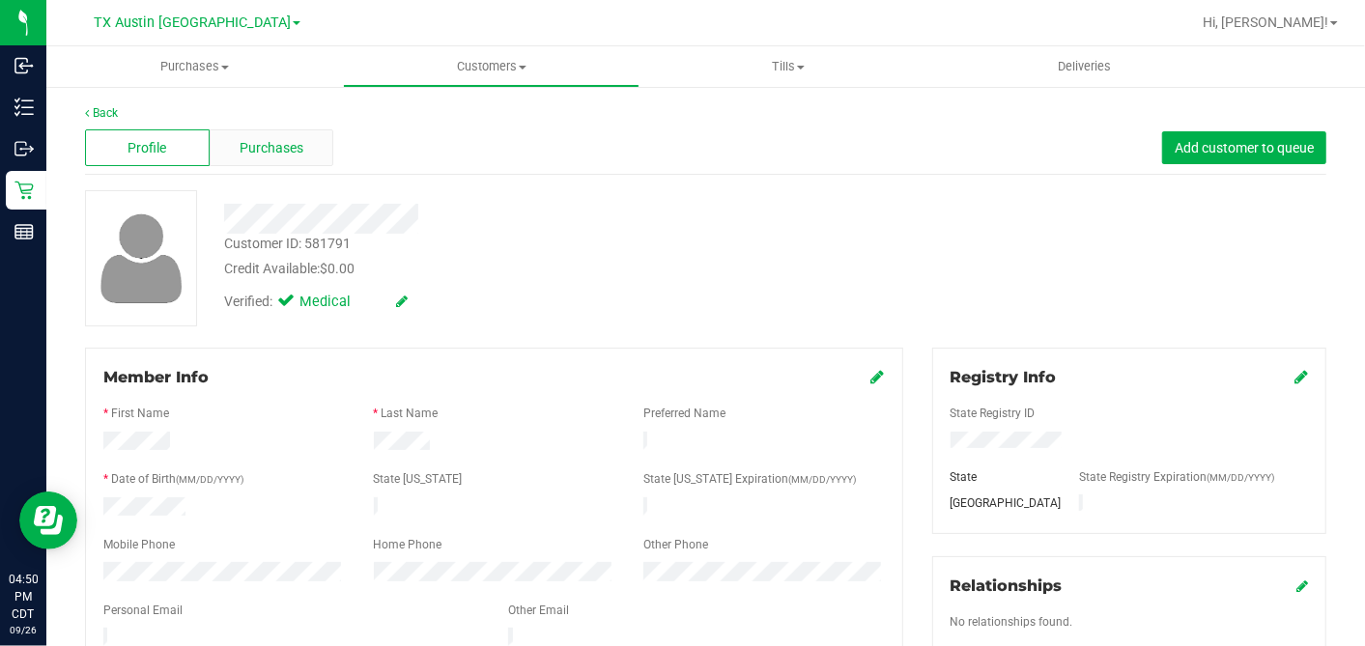
click at [262, 151] on span "Purchases" at bounding box center [272, 148] width 64 height 20
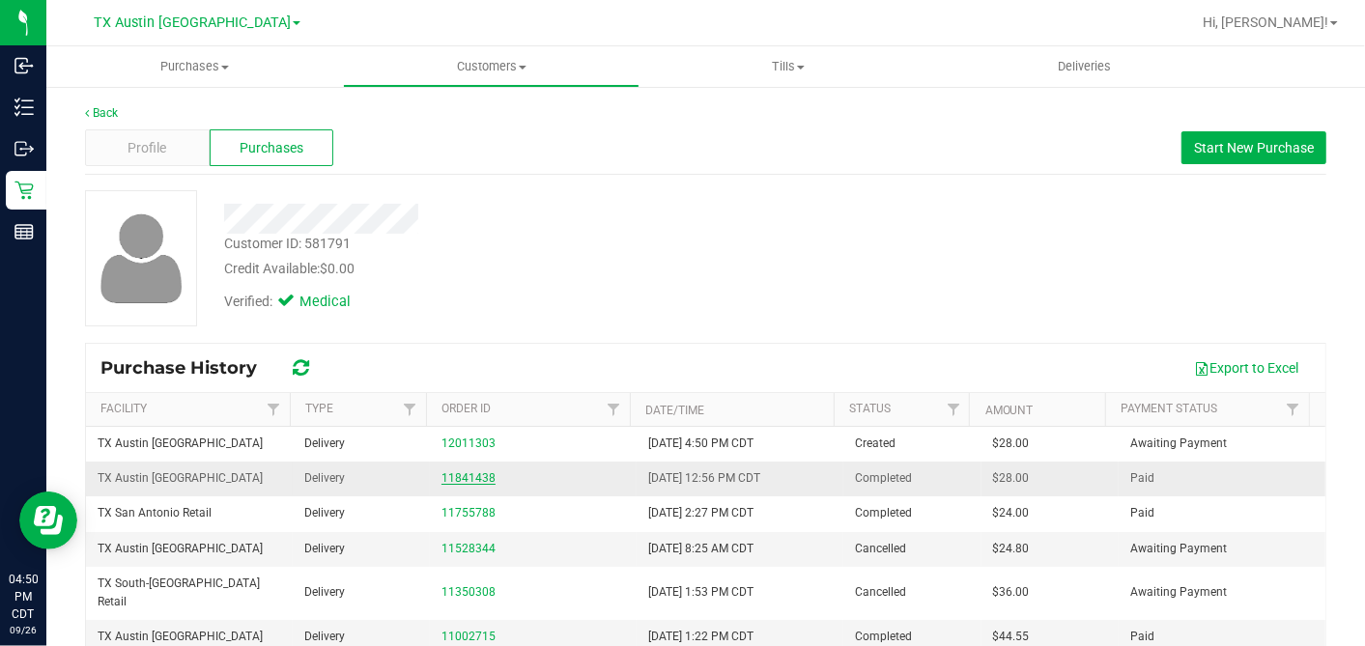
click at [463, 474] on link "11841438" at bounding box center [468, 478] width 54 height 14
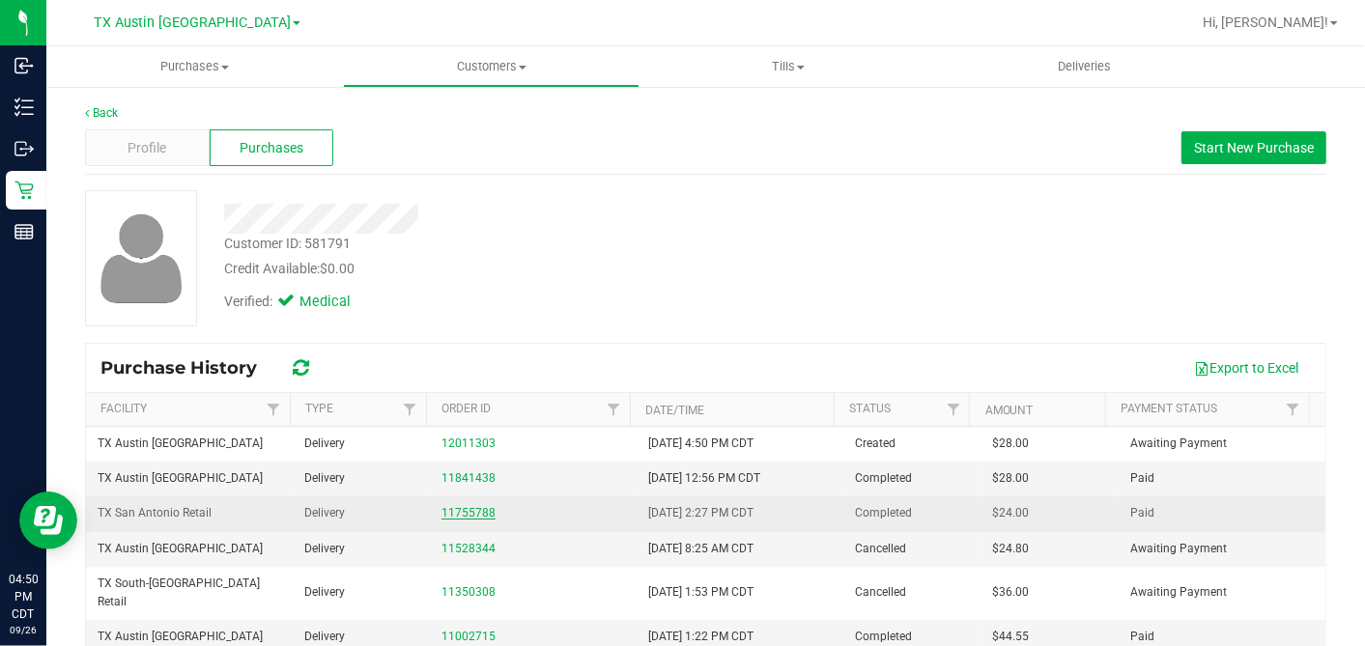
click at [468, 507] on link "11755788" at bounding box center [468, 513] width 54 height 14
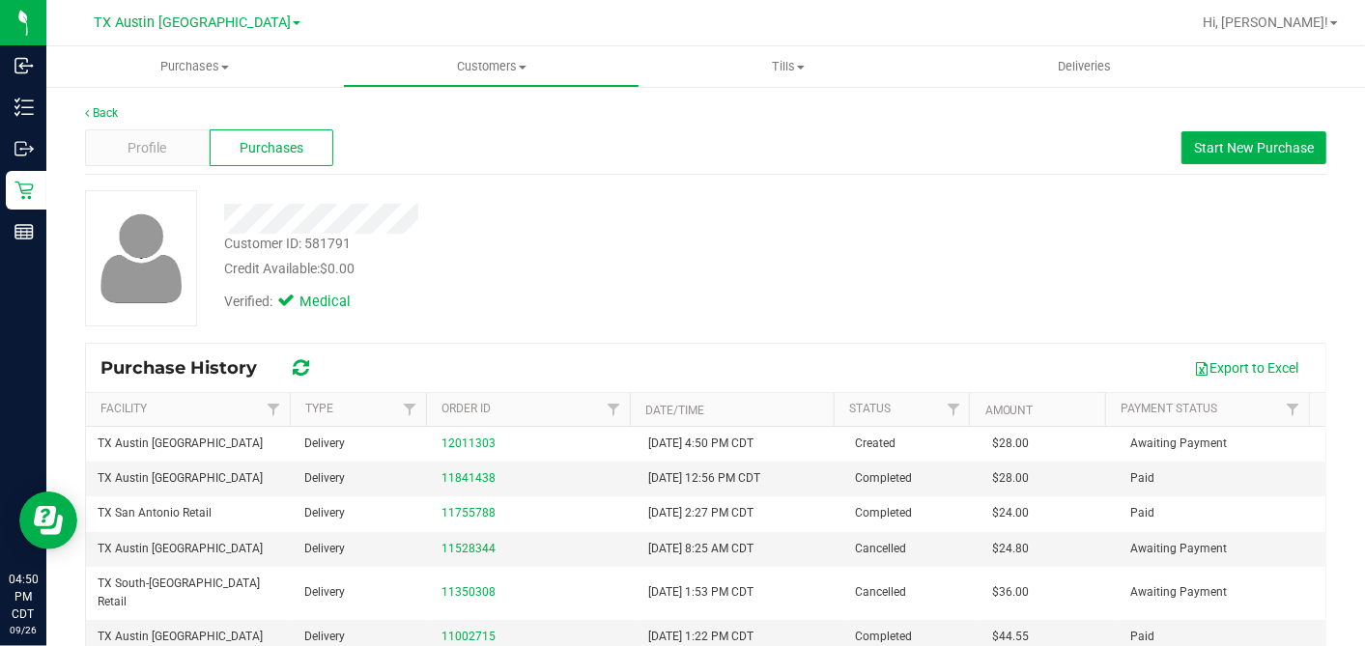
scroll to position [107, 0]
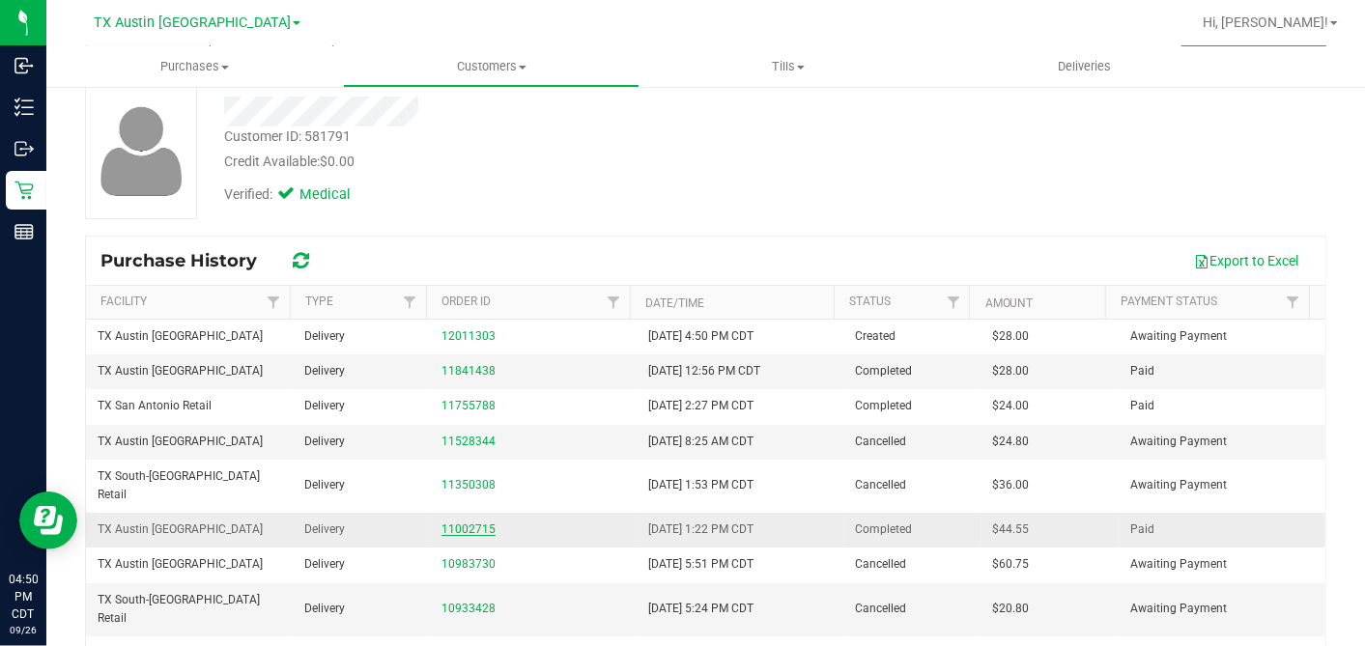
click at [449, 523] on link "11002715" at bounding box center [468, 530] width 54 height 14
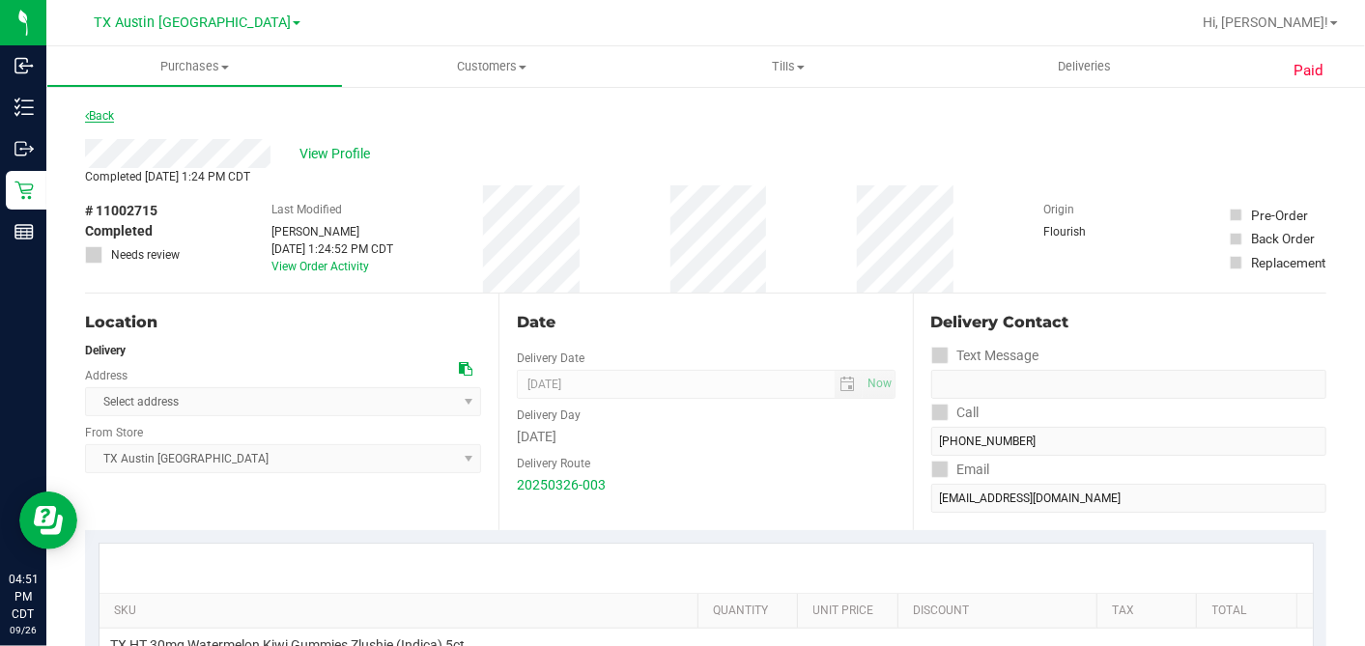
click at [107, 110] on link "Back" at bounding box center [99, 116] width 29 height 14
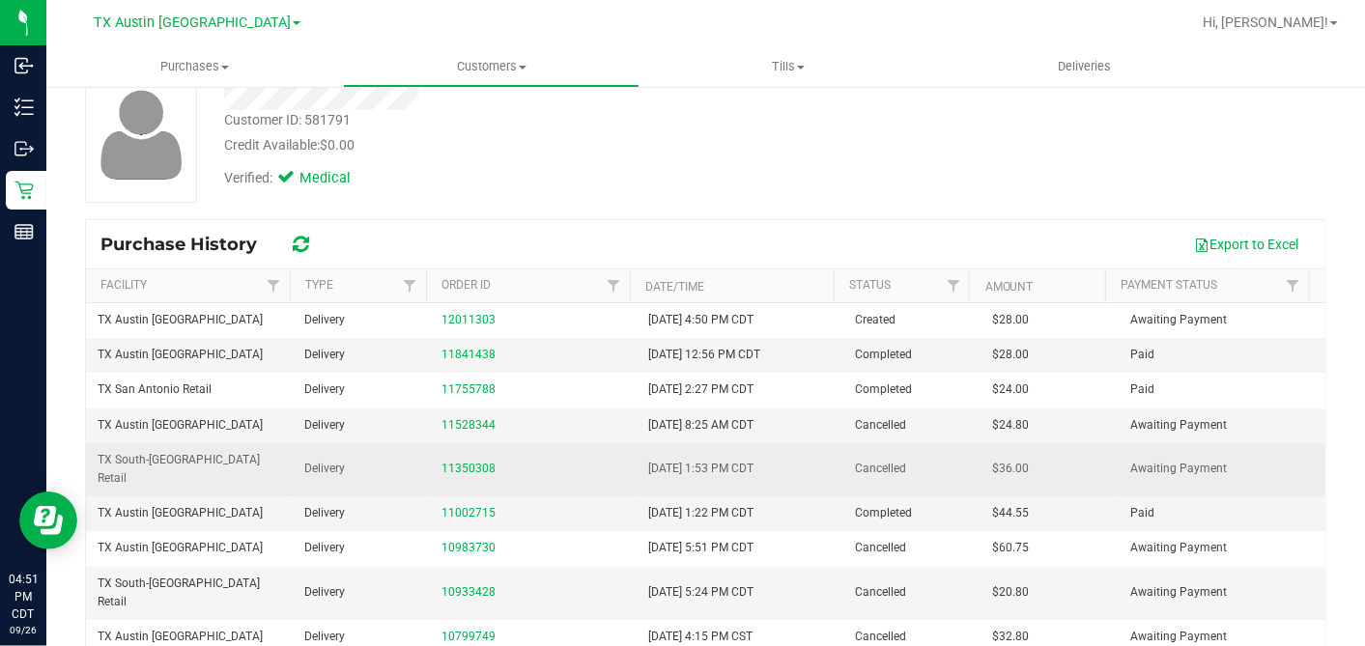
scroll to position [232, 0]
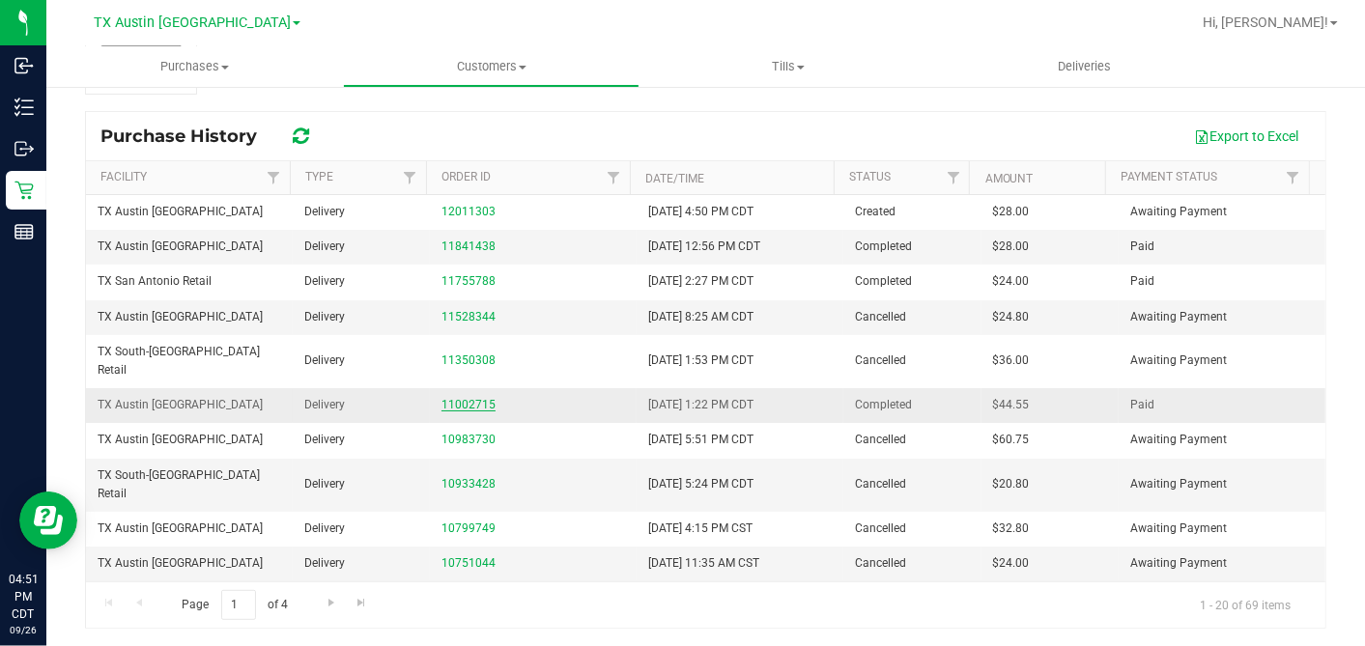
click at [468, 398] on link "11002715" at bounding box center [468, 405] width 54 height 14
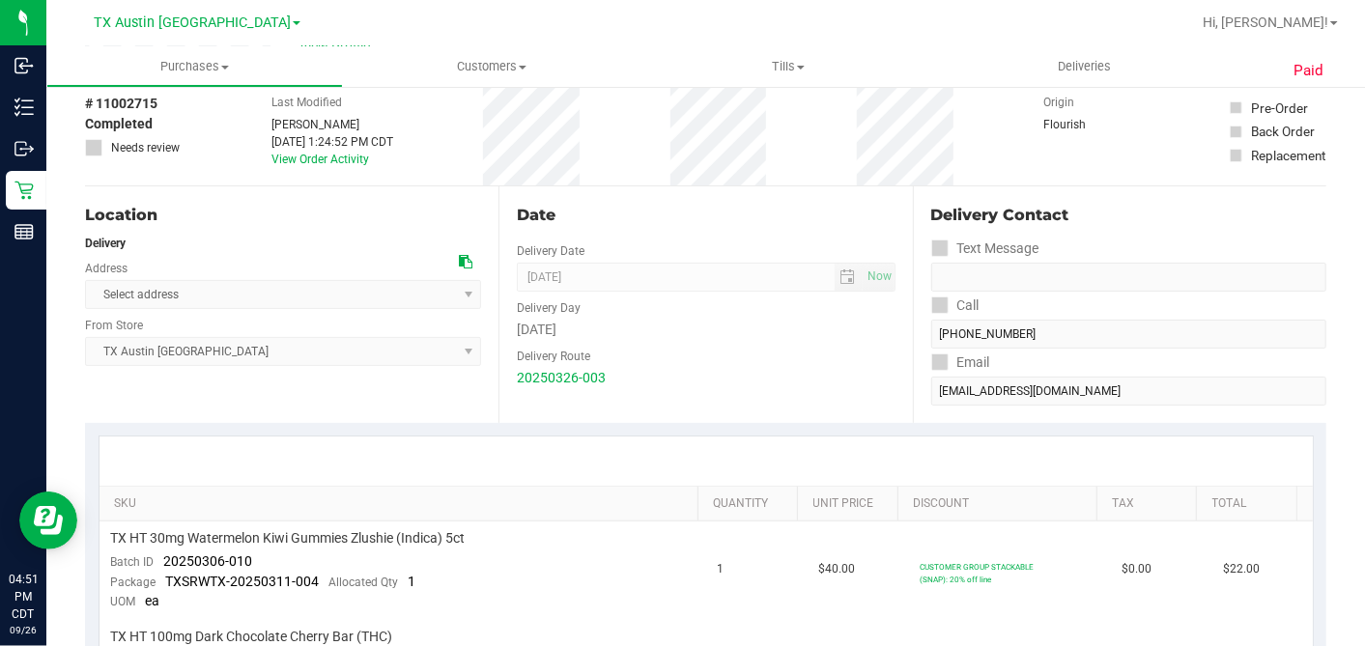
scroll to position [16, 0]
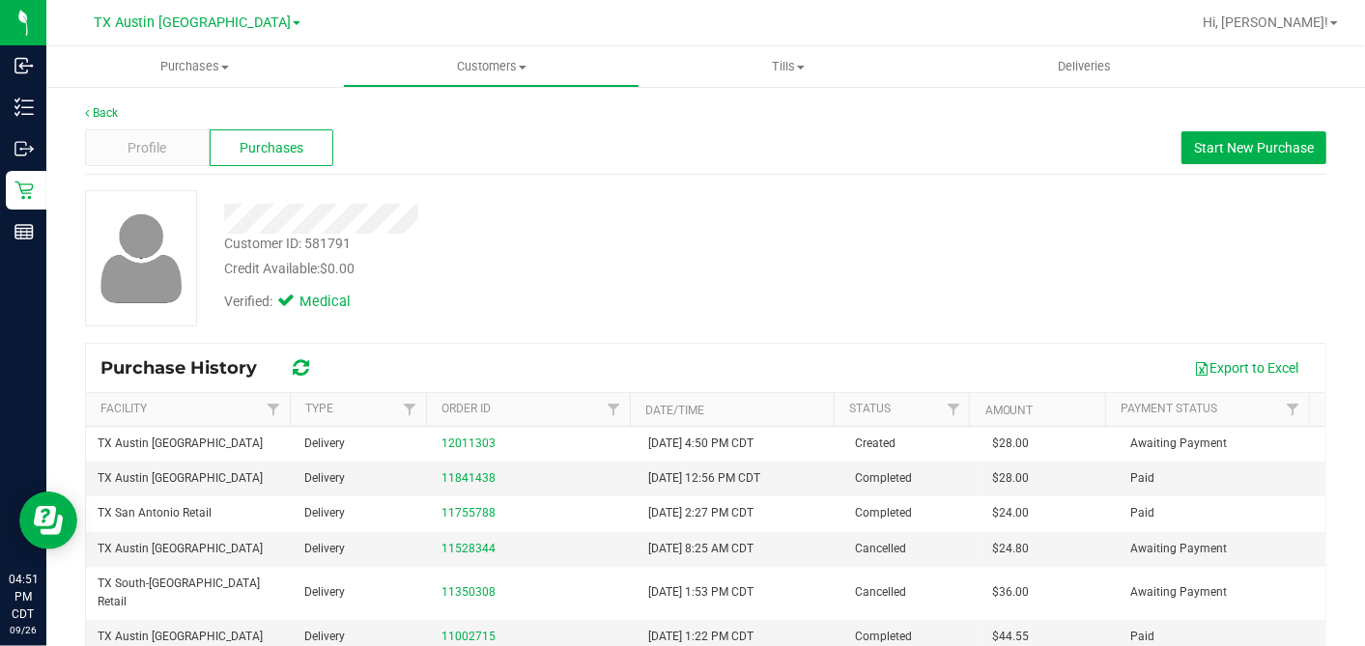
drag, startPoint x: 531, startPoint y: 308, endPoint x: 490, endPoint y: 326, distance: 45.4
click at [469, 276] on div "Credit Available: $0.00" at bounding box center [527, 269] width 607 height 20
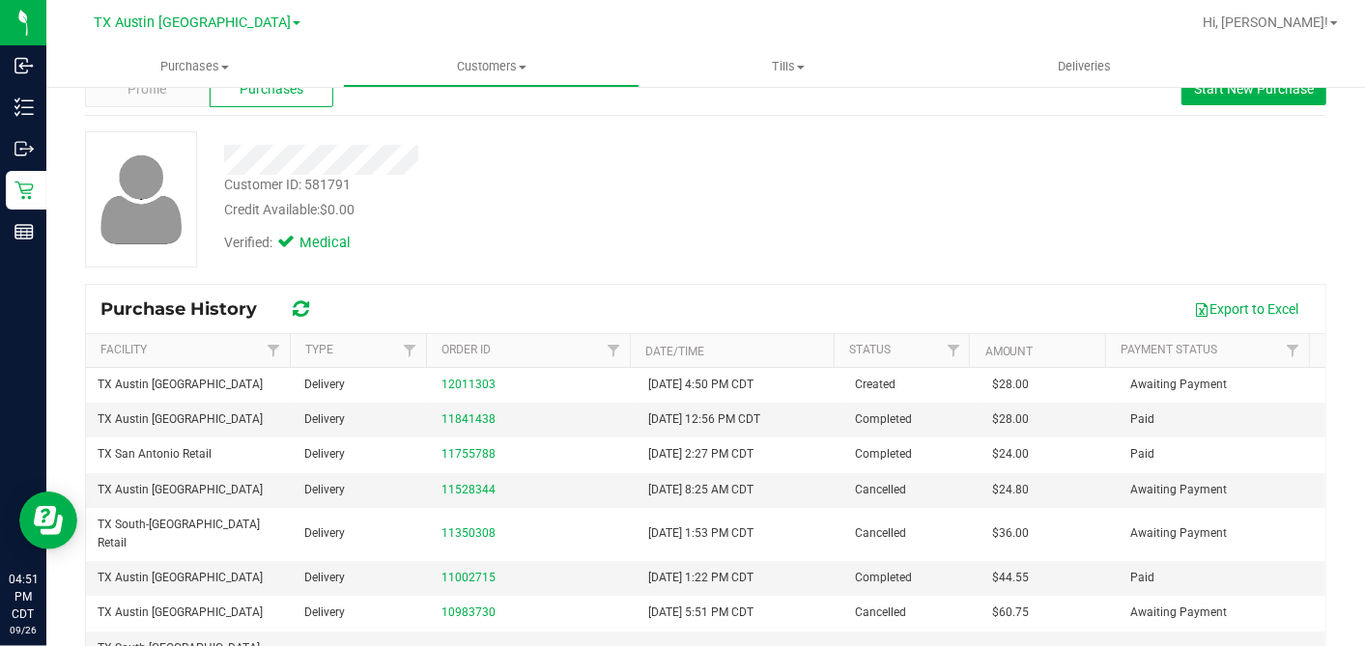
scroll to position [107, 0]
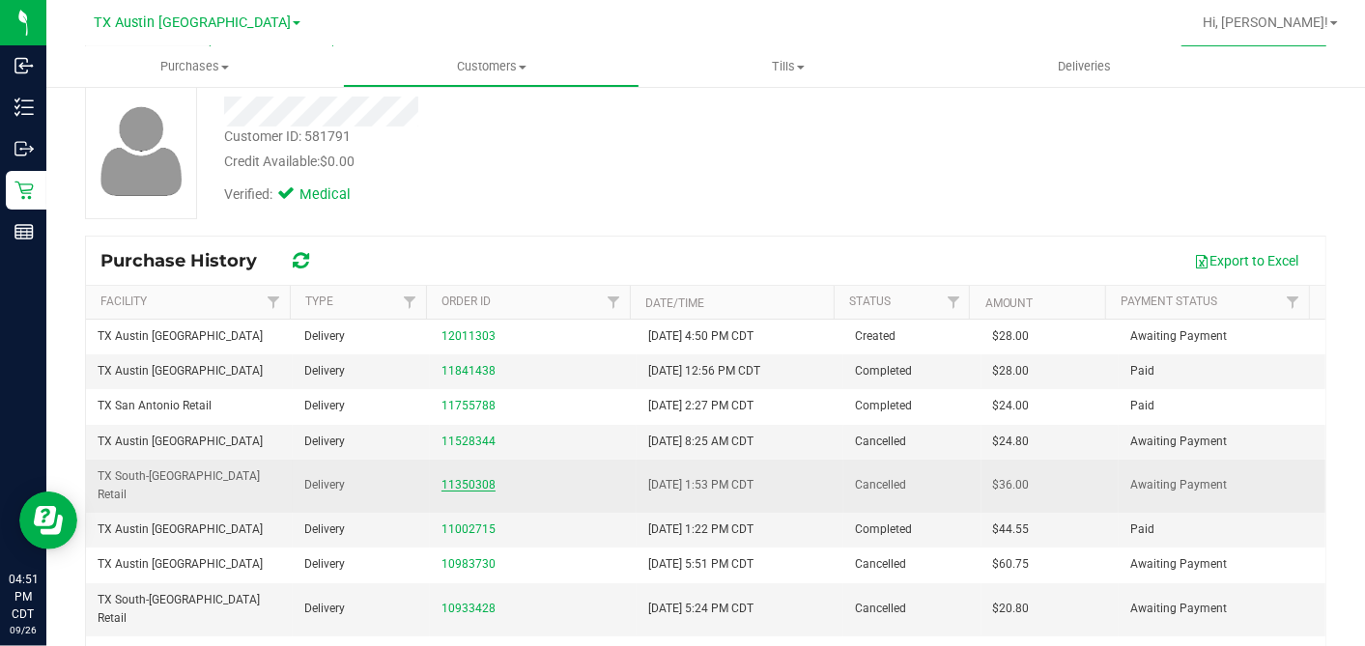
click at [455, 478] on link "11350308" at bounding box center [468, 485] width 54 height 14
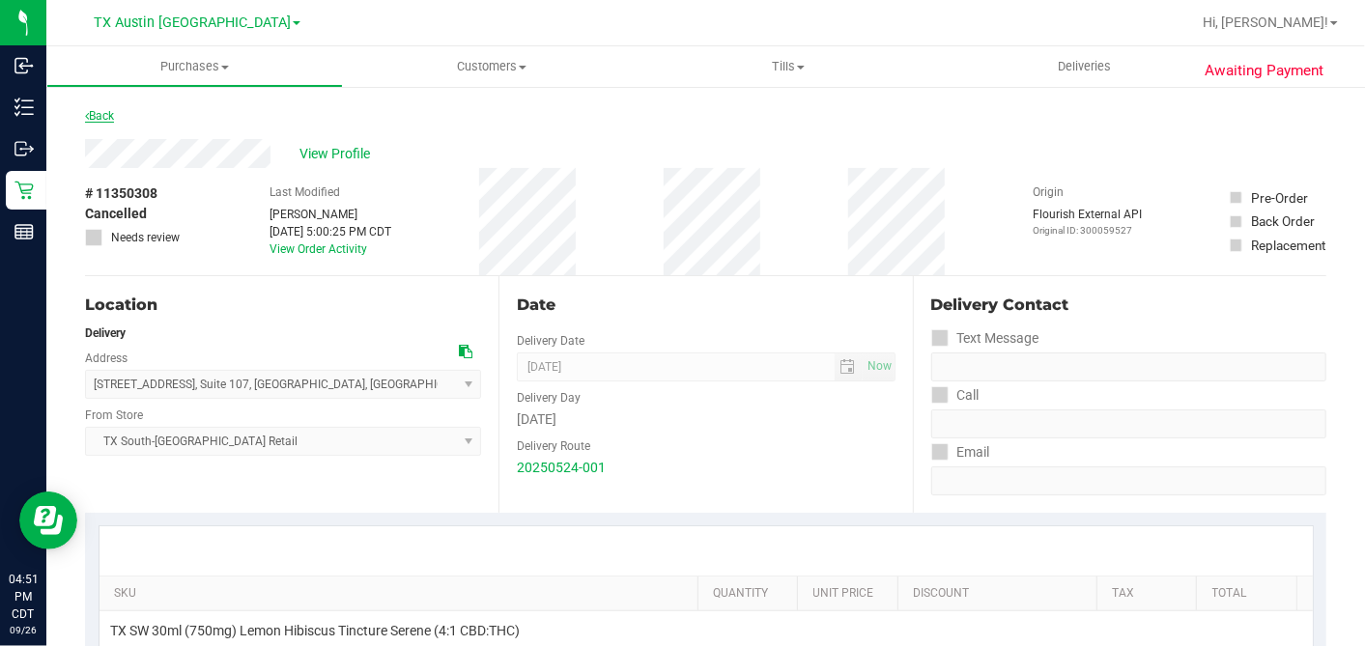
click at [117, 111] on div "Back" at bounding box center [705, 121] width 1241 height 35
click at [113, 112] on link "Back" at bounding box center [99, 116] width 29 height 14
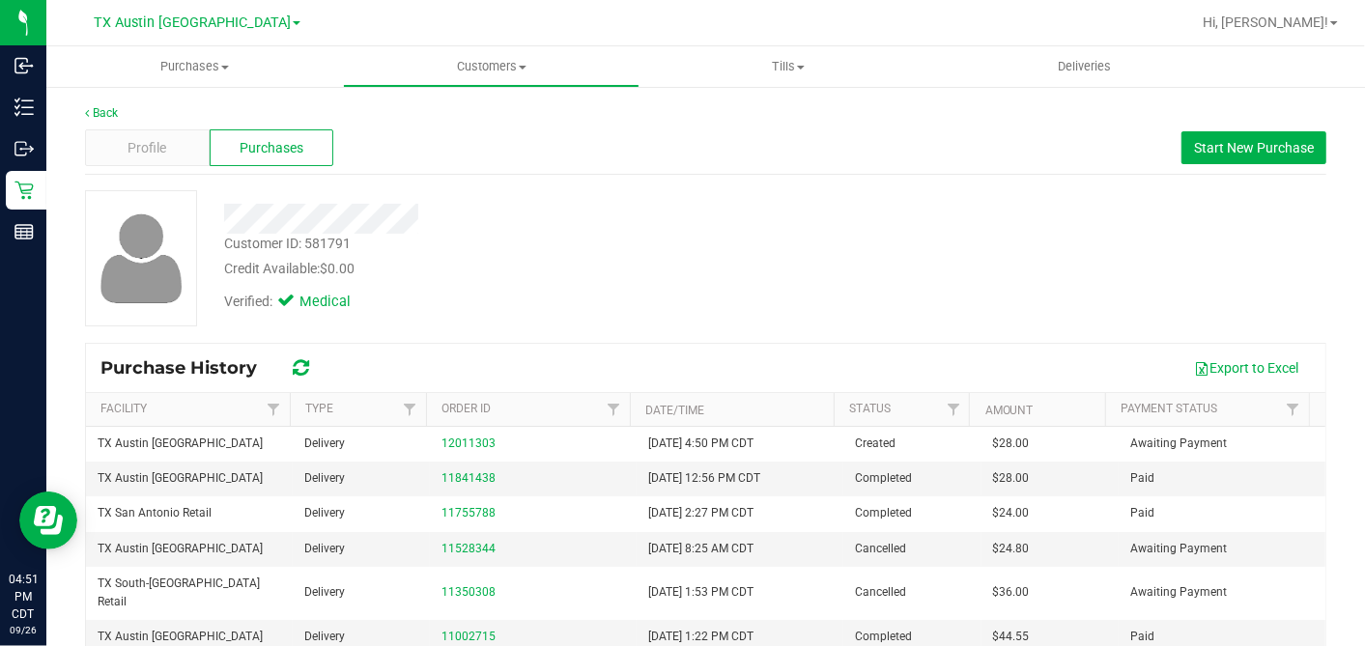
click at [716, 301] on div "Verified: Medical" at bounding box center [528, 300] width 636 height 42
click at [184, 149] on div "Profile" at bounding box center [147, 147] width 125 height 37
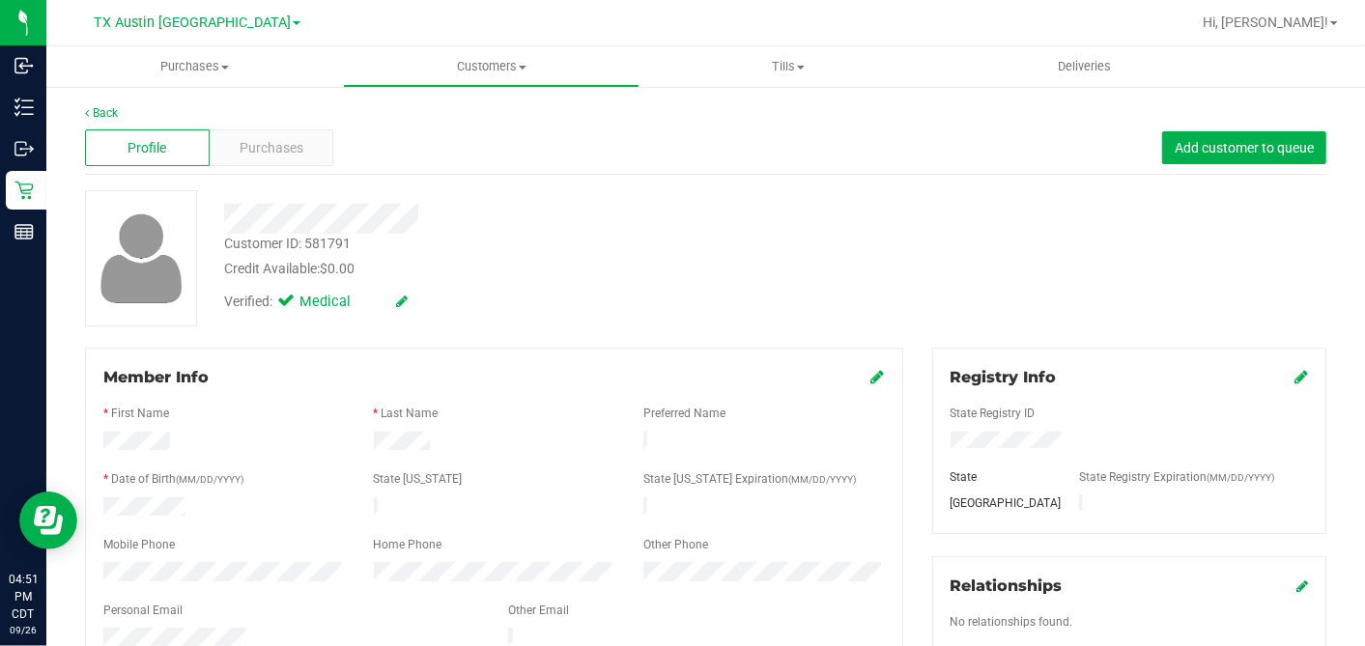
click at [609, 311] on div "Verified: Medical" at bounding box center [528, 300] width 636 height 42
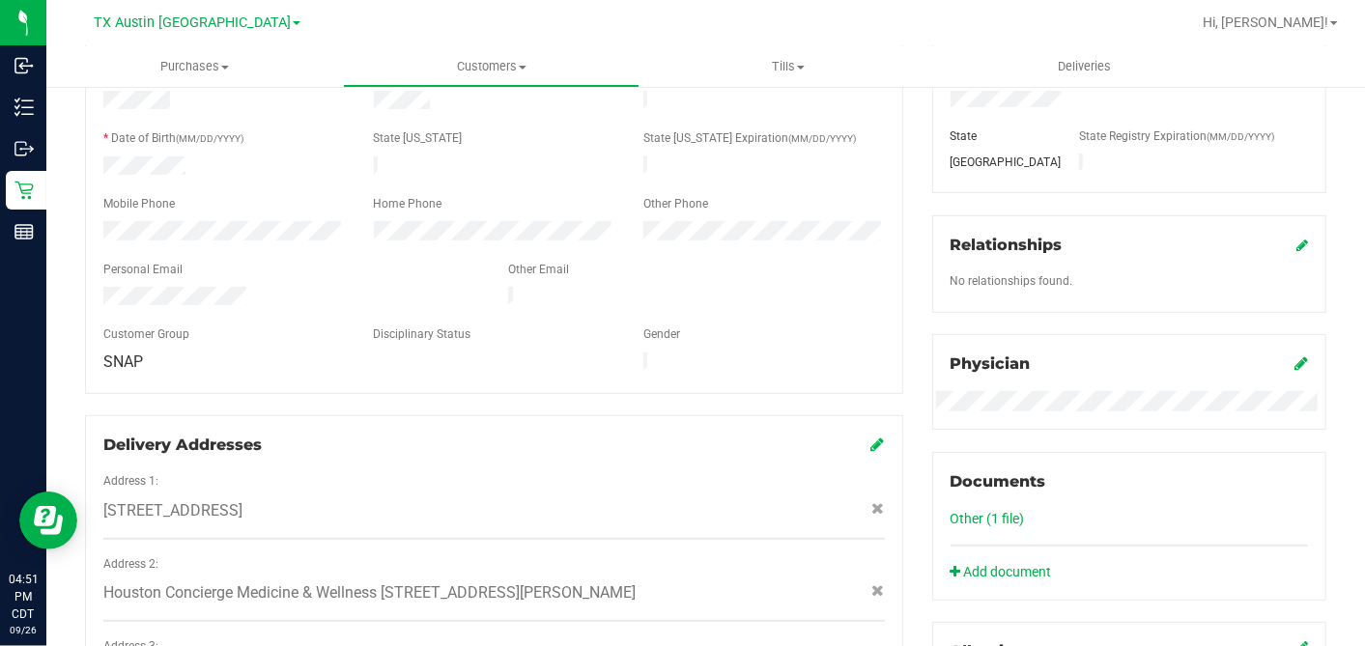
scroll to position [536, 0]
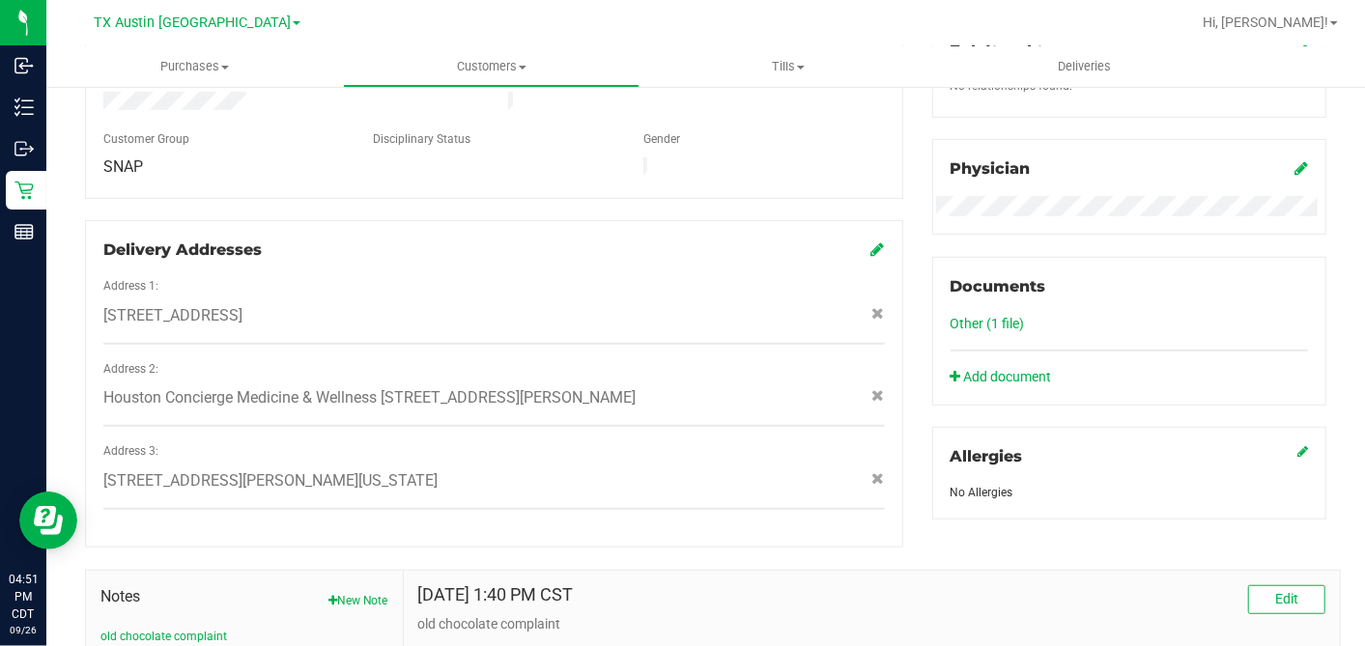
click at [871, 241] on link at bounding box center [878, 250] width 14 height 18
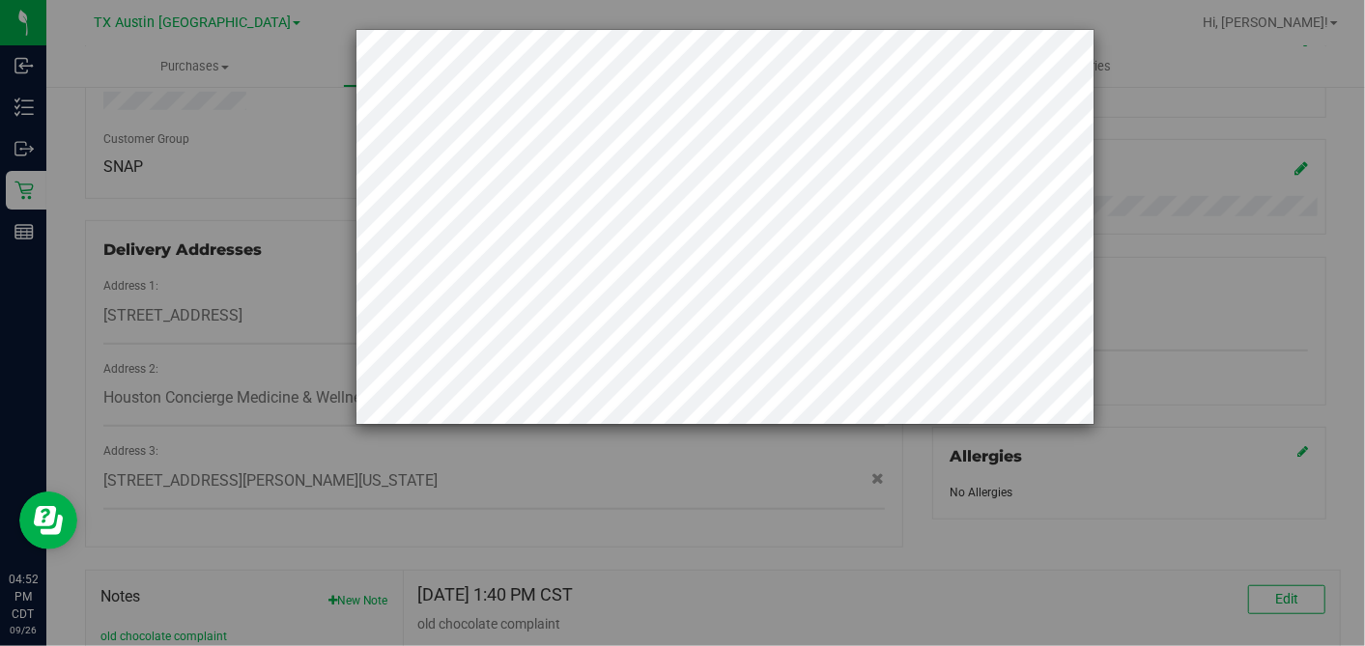
click at [201, 197] on div at bounding box center [689, 323] width 1379 height 646
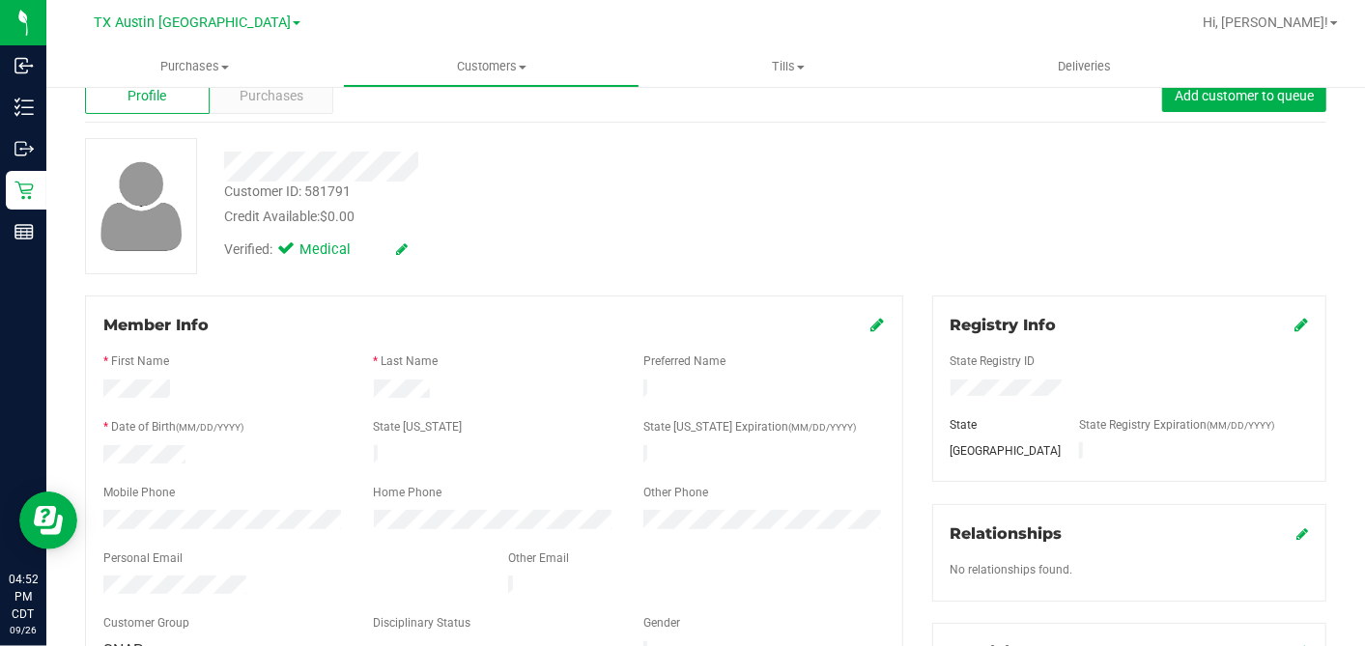
scroll to position [0, 0]
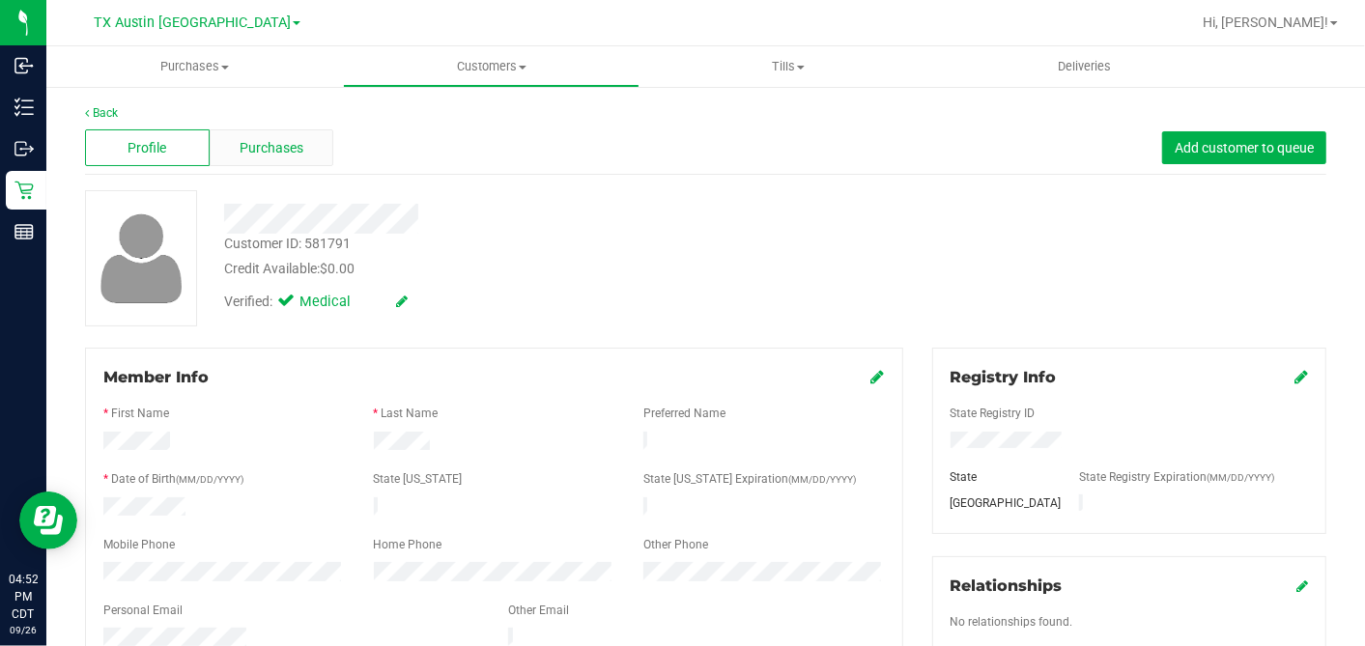
click at [300, 146] on div "Purchases" at bounding box center [272, 147] width 125 height 37
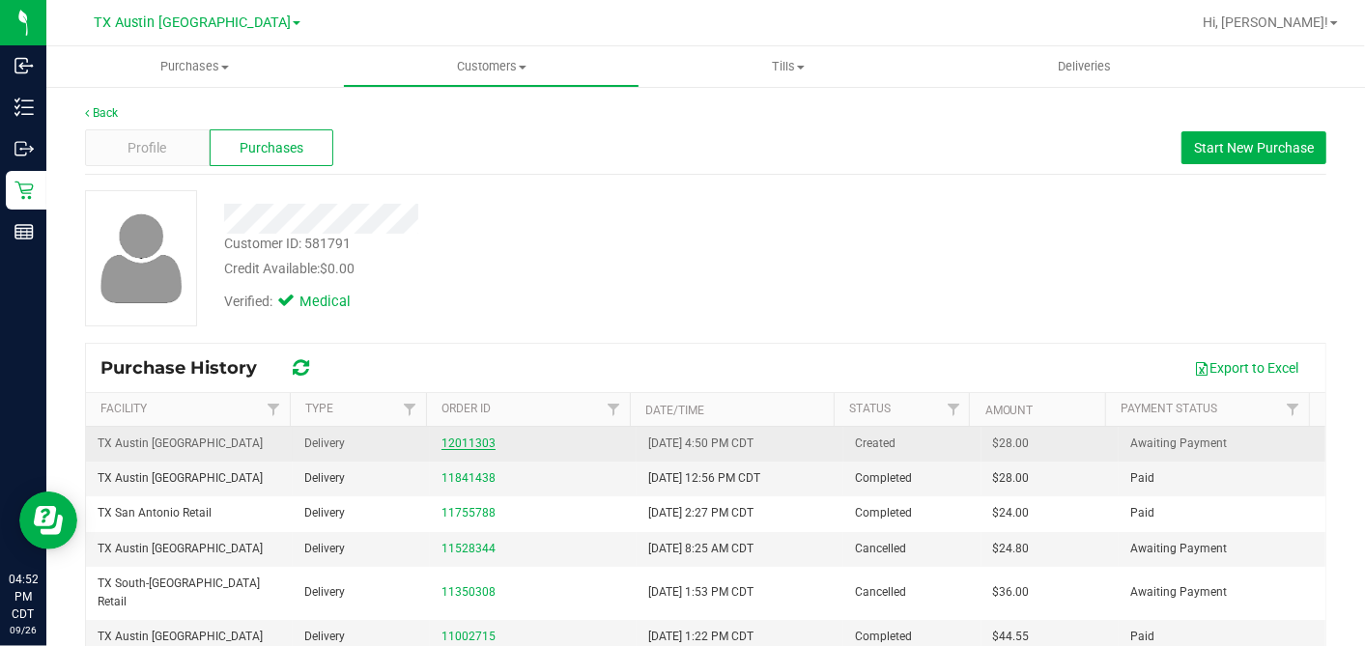
click at [458, 444] on link "12011303" at bounding box center [468, 444] width 54 height 14
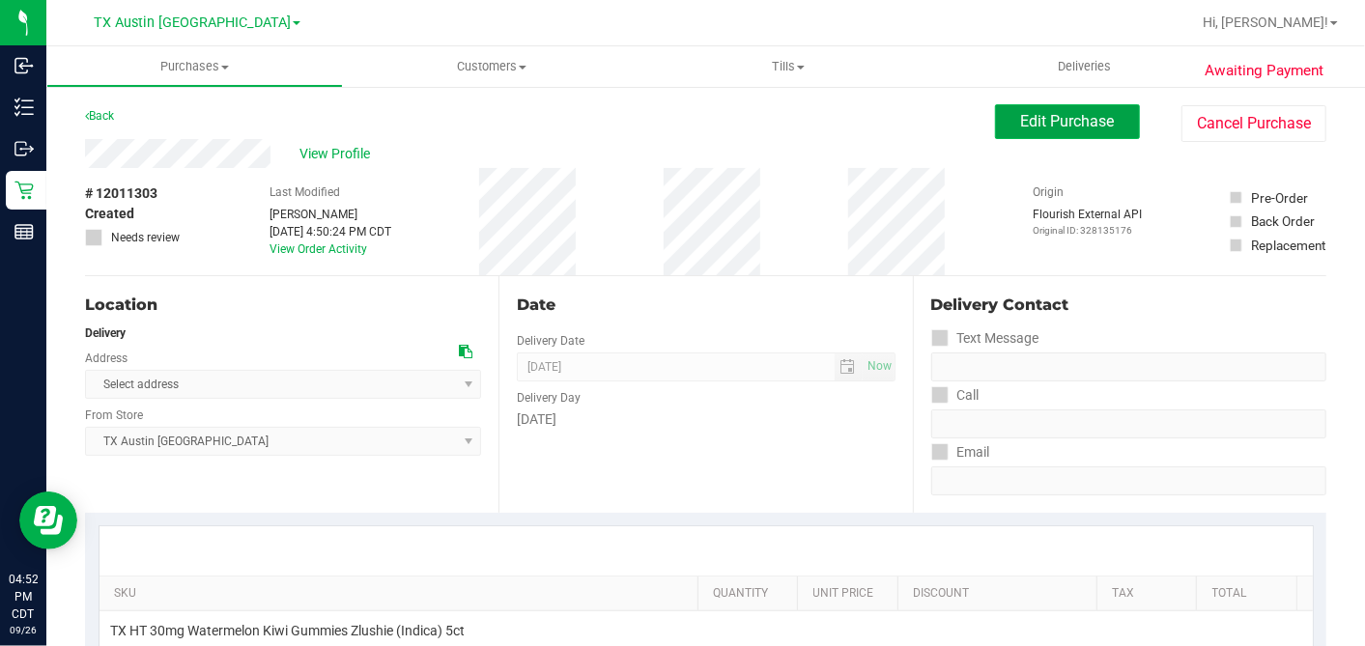
click at [1028, 128] on span "Edit Purchase" at bounding box center [1068, 121] width 94 height 18
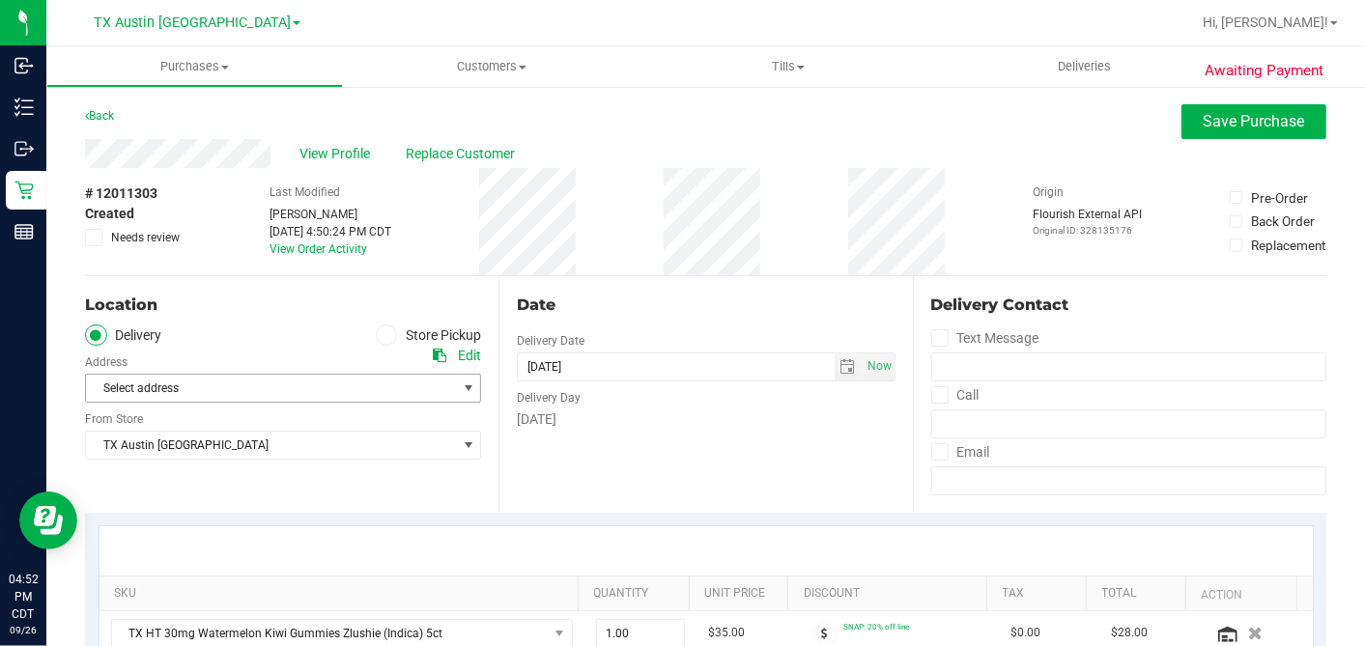
click at [154, 389] on span "Select address" at bounding box center [262, 388] width 352 height 27
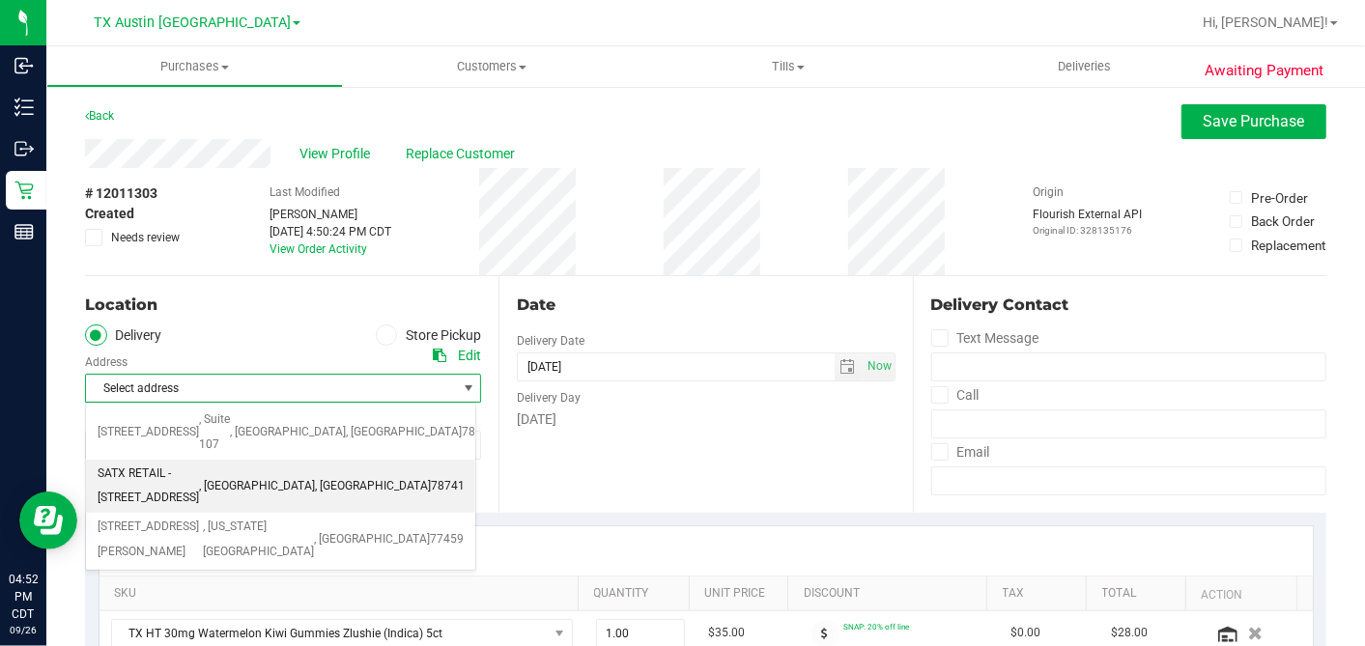
click at [172, 462] on span "SATX RETAIL - [STREET_ADDRESS]" at bounding box center [148, 486] width 101 height 49
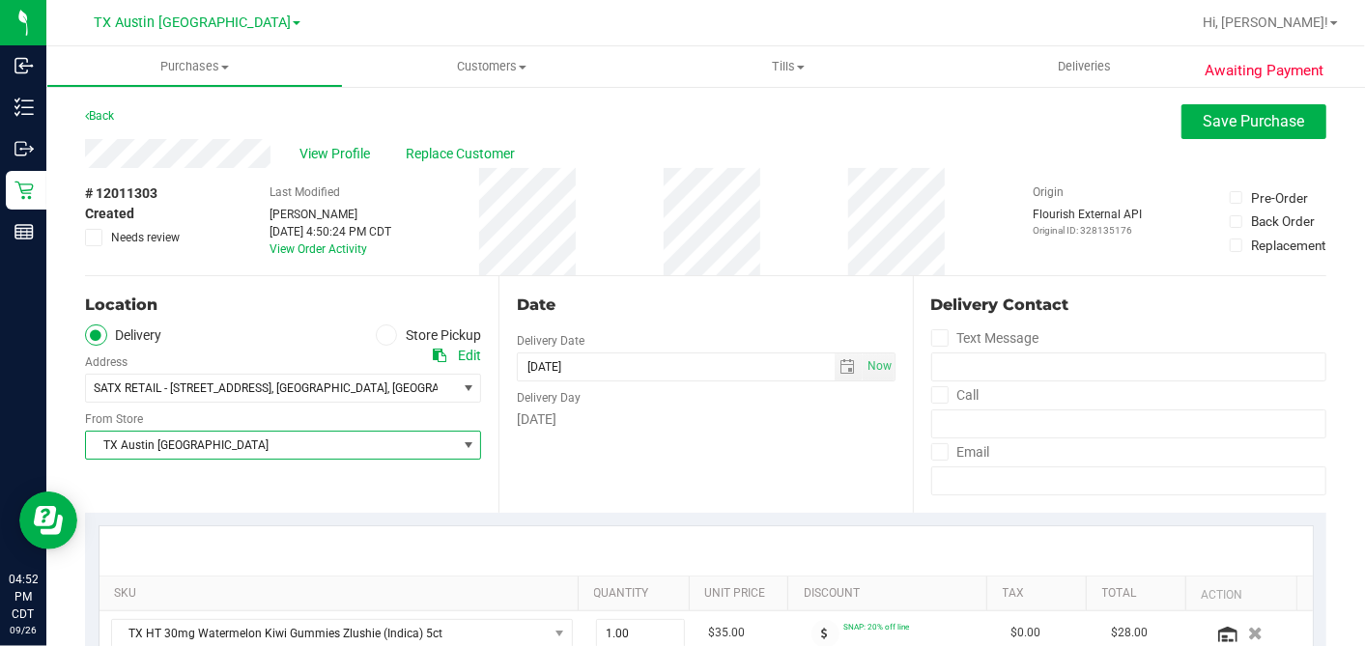
click at [169, 457] on span "TX Austin [GEOGRAPHIC_DATA]" at bounding box center [271, 445] width 370 height 27
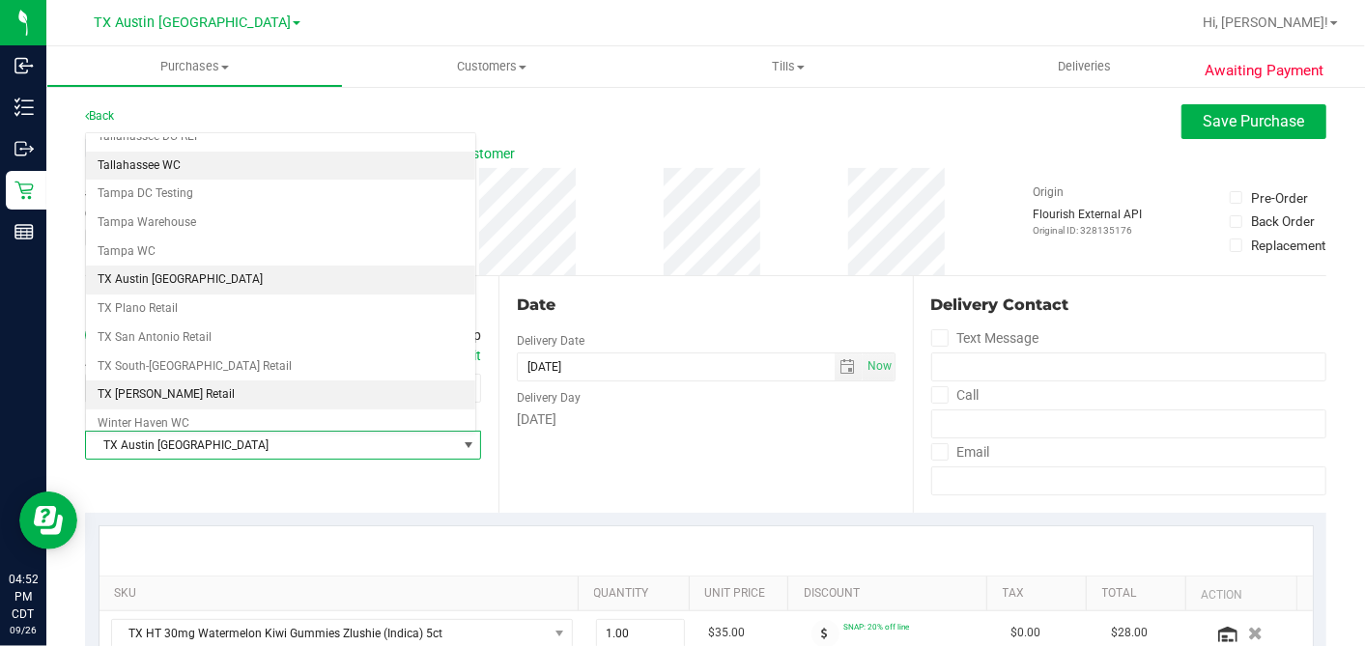
scroll to position [1373, 0]
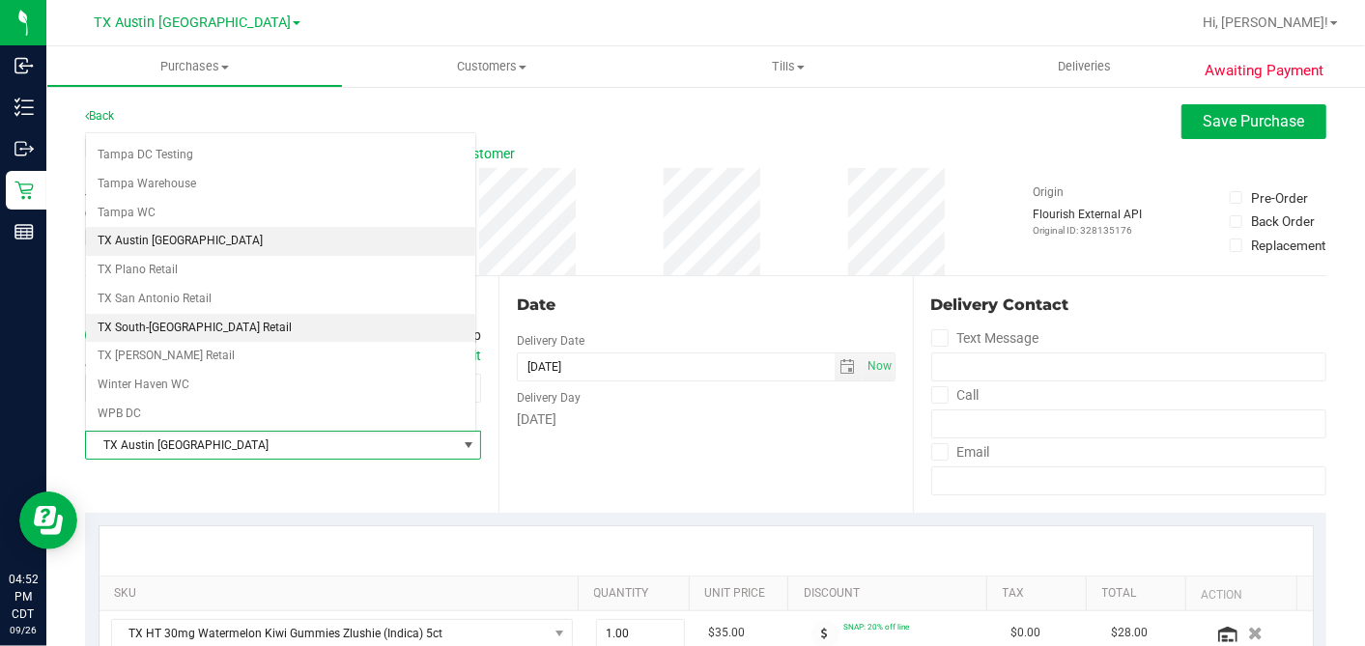
click at [174, 314] on li "TX South-[GEOGRAPHIC_DATA] Retail" at bounding box center [280, 328] width 389 height 29
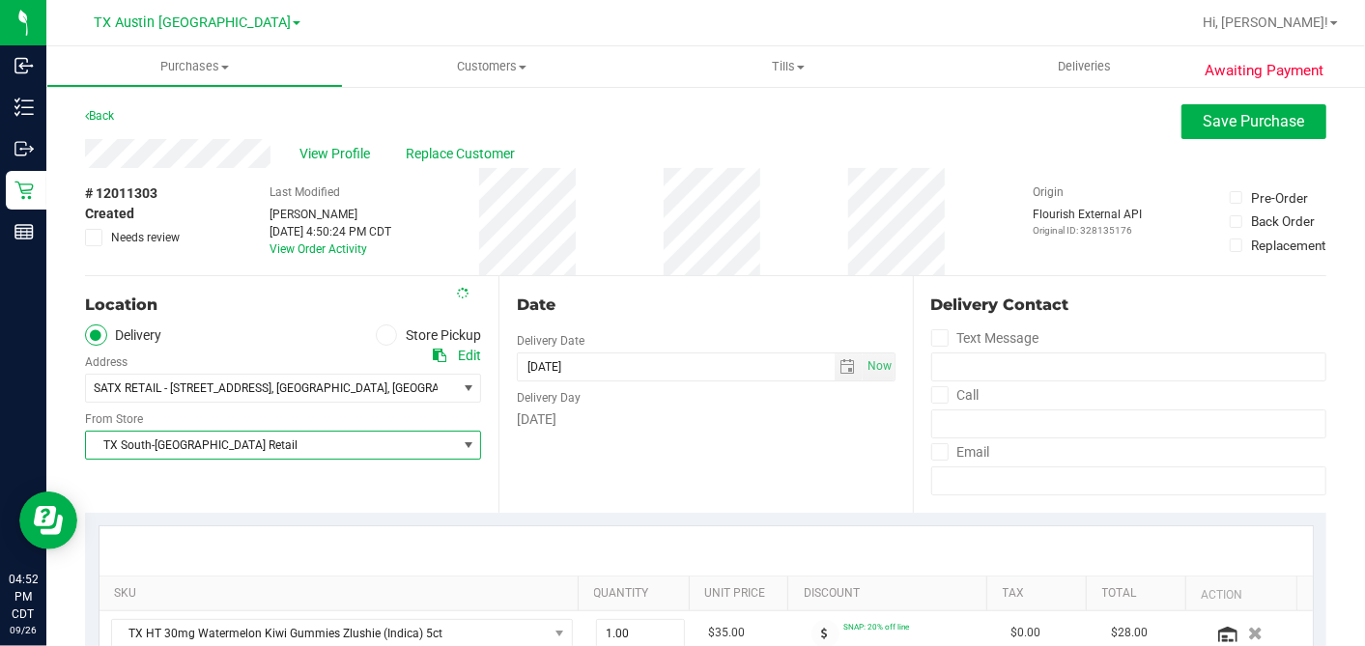
click at [766, 422] on div "[DATE]" at bounding box center [706, 420] width 378 height 20
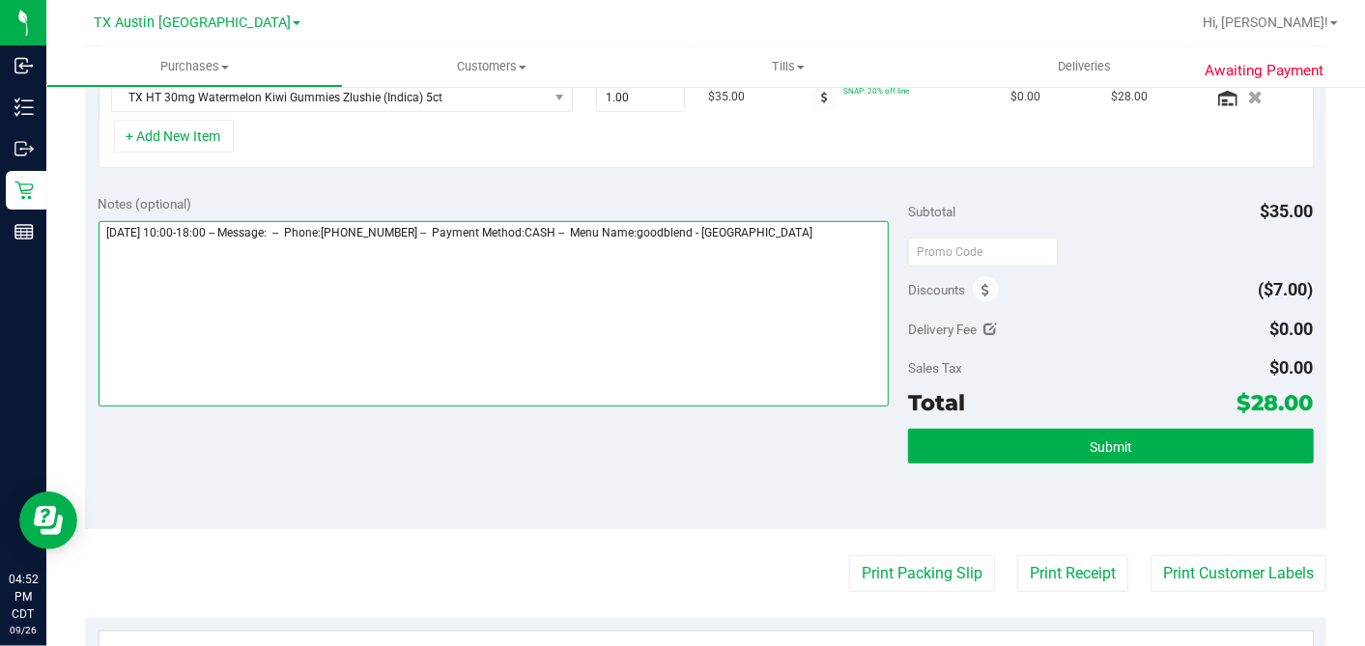
click at [858, 233] on textarea at bounding box center [494, 313] width 791 height 185
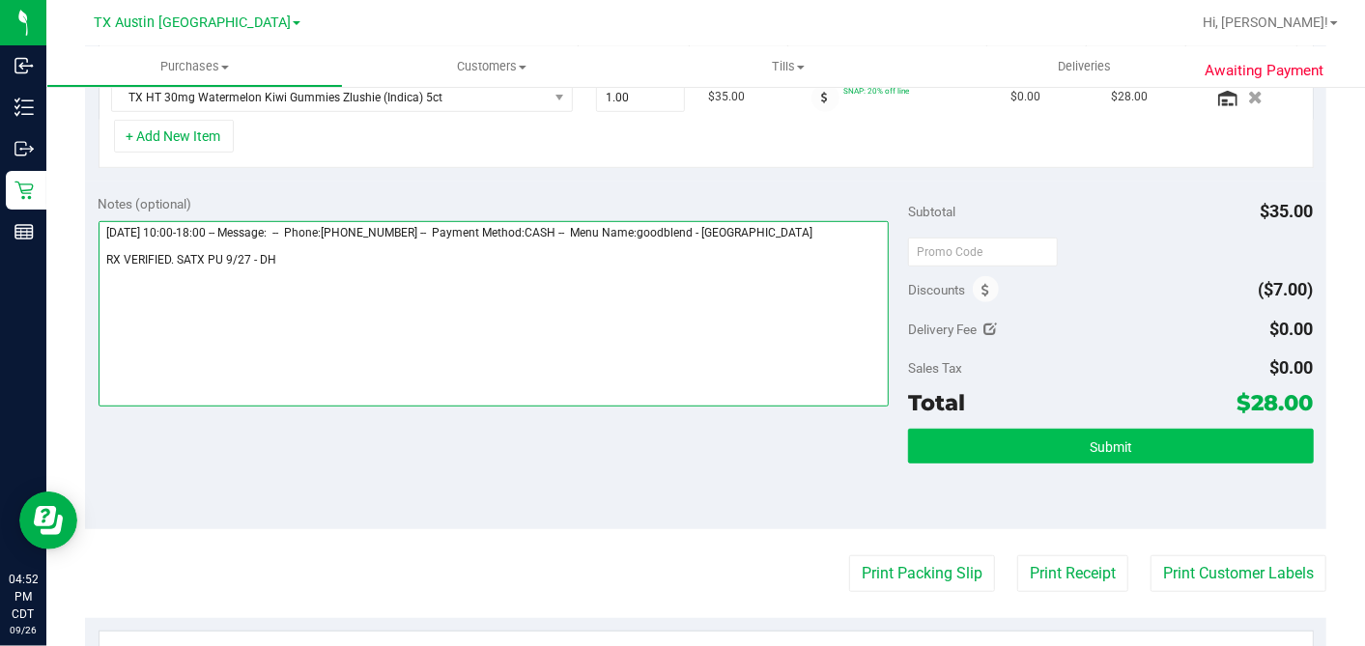
type textarea "Saturday 09/27/2025 10:00-18:00 -- Message: -- Phone:2253054607 -- Payment Meth…"
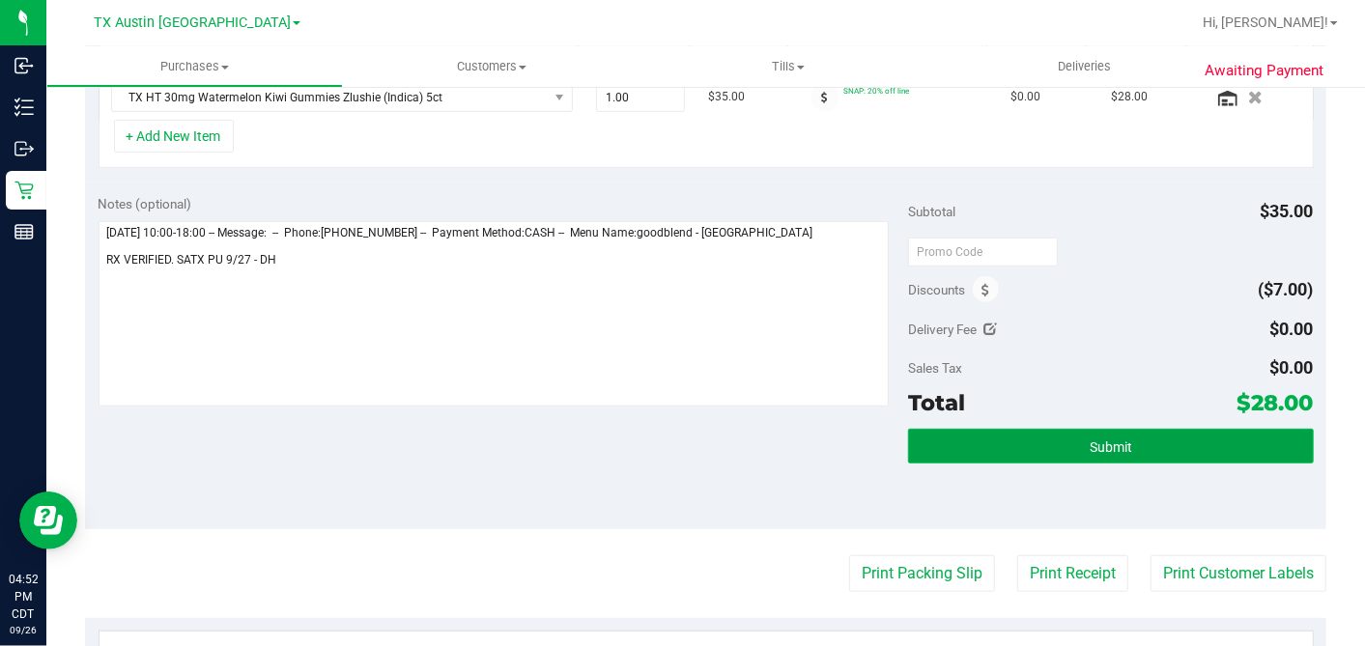
click at [1070, 442] on button "Submit" at bounding box center [1110, 446] width 405 height 35
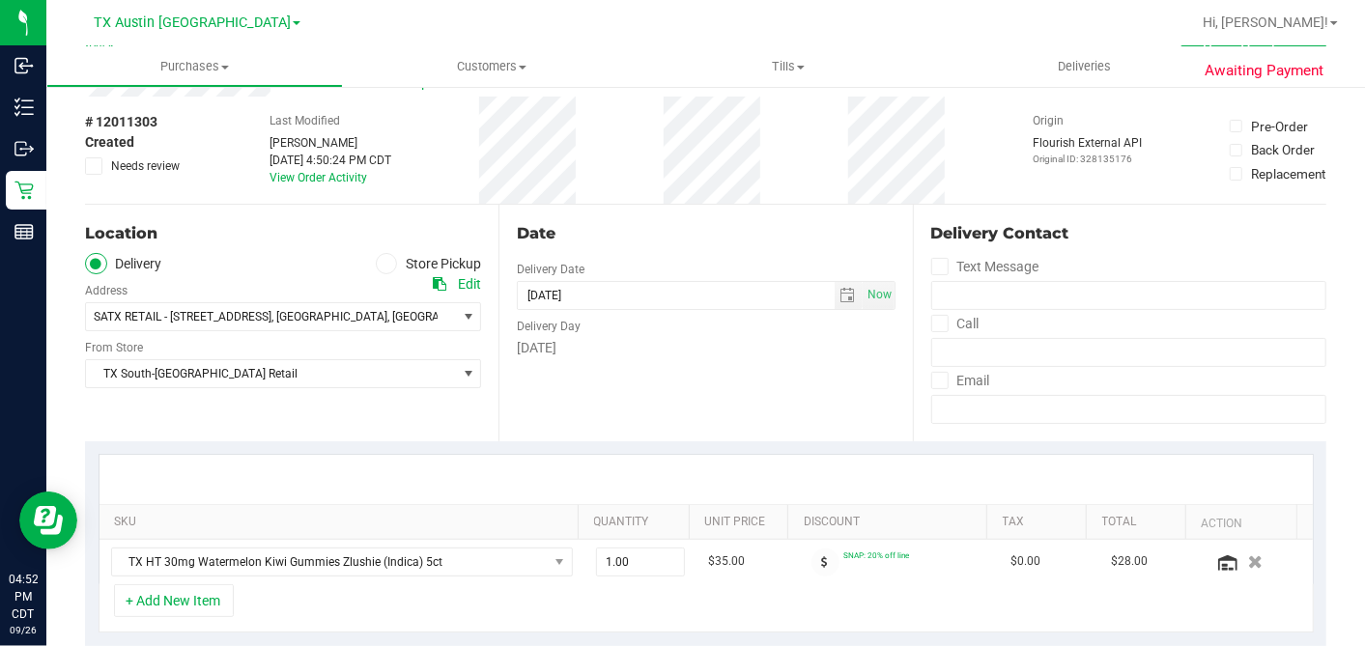
scroll to position [0, 0]
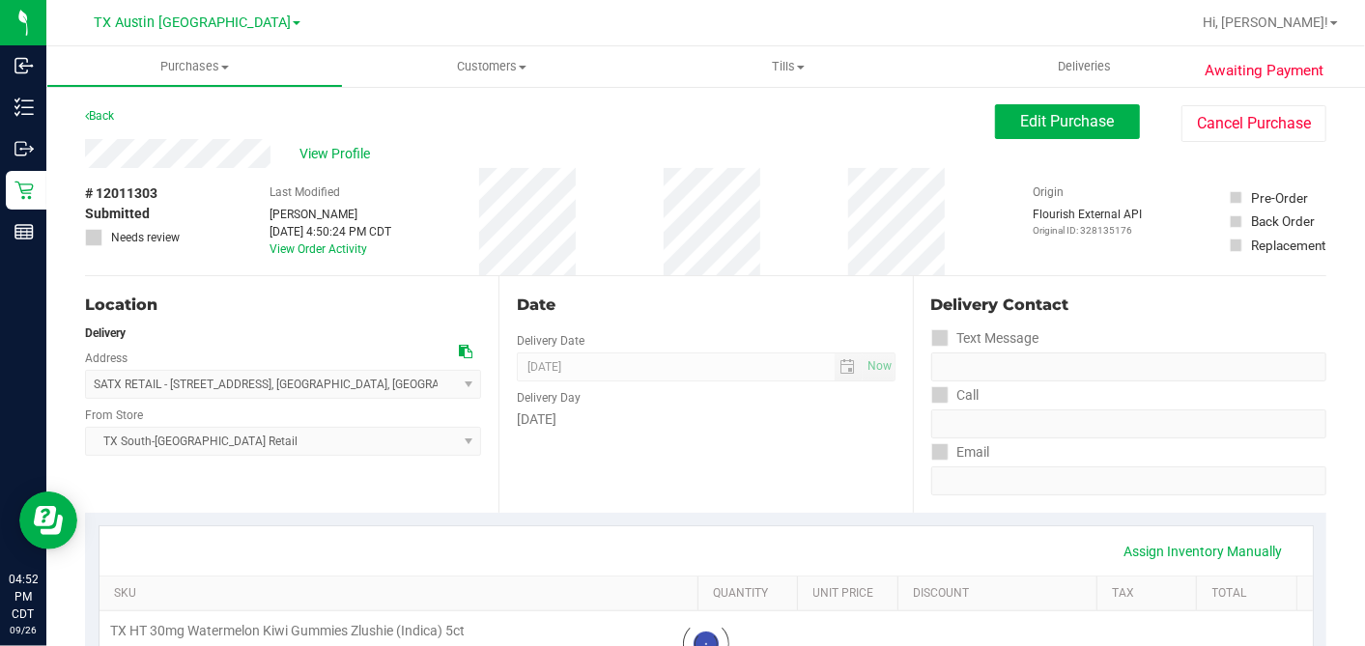
click at [338, 153] on span "View Profile" at bounding box center [337, 154] width 77 height 20
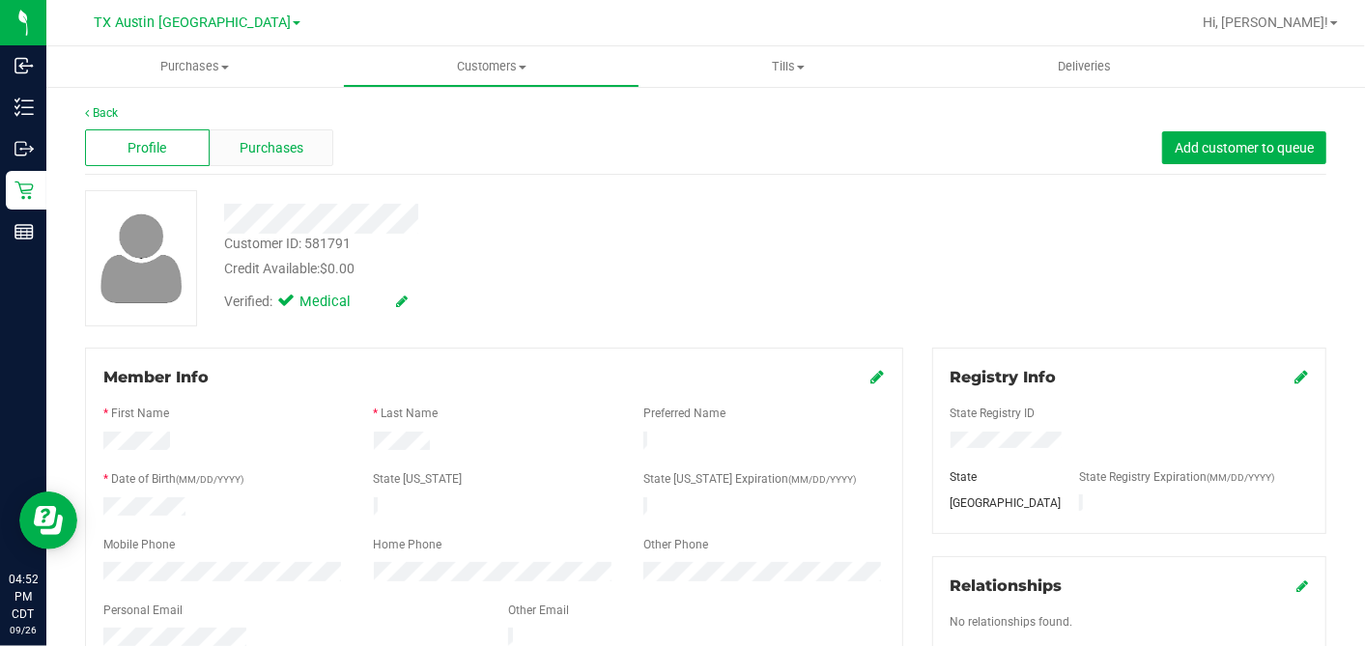
click at [266, 162] on div "Purchases" at bounding box center [272, 147] width 125 height 37
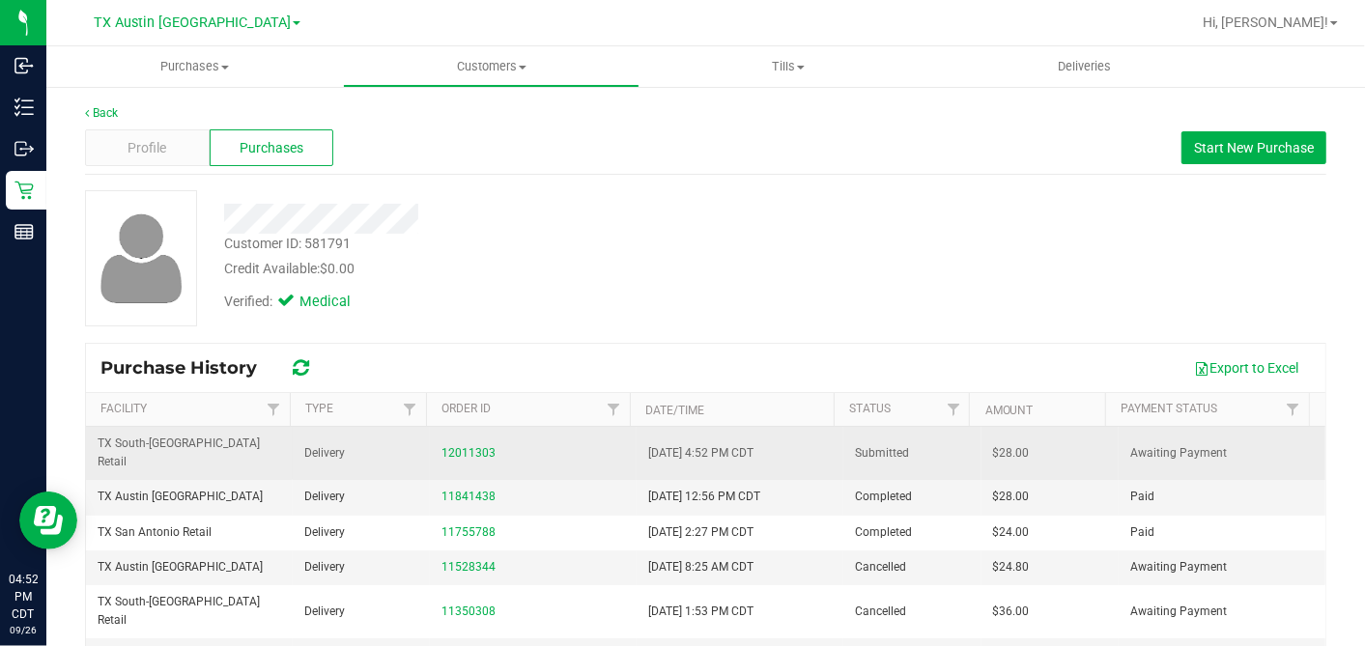
click at [993, 444] on span "$28.00" at bounding box center [1011, 453] width 37 height 18
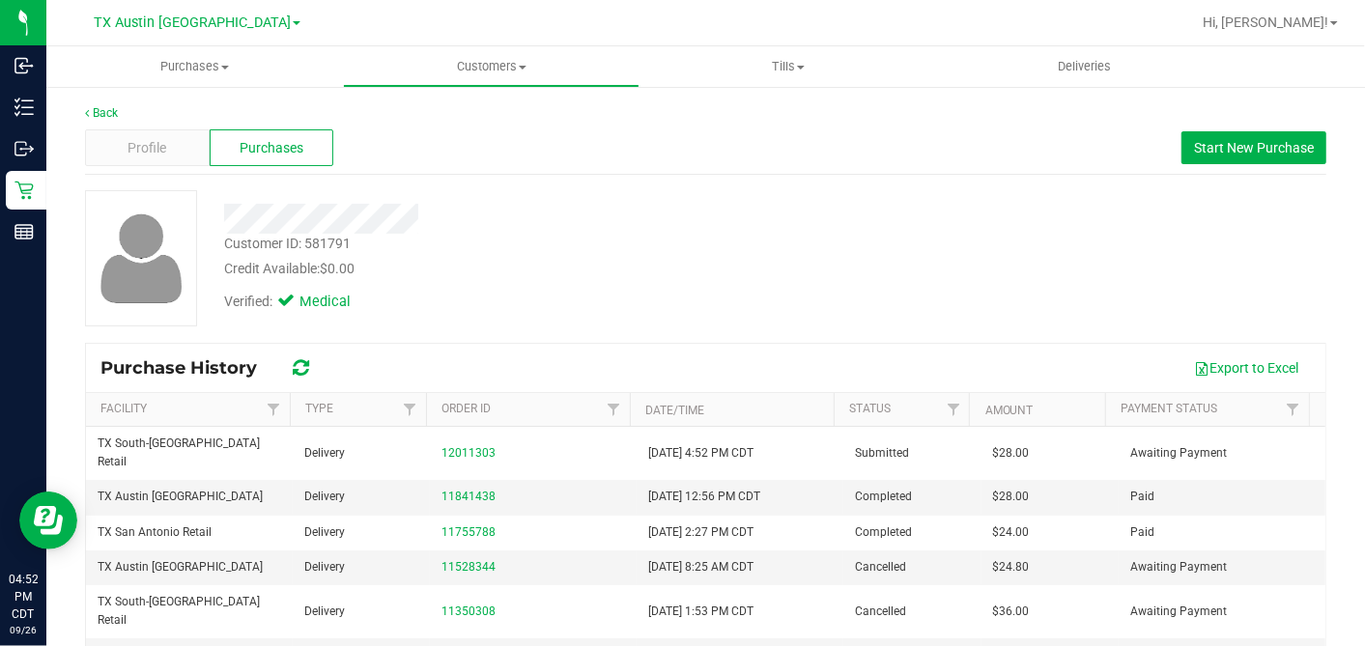
copy span "28.00"
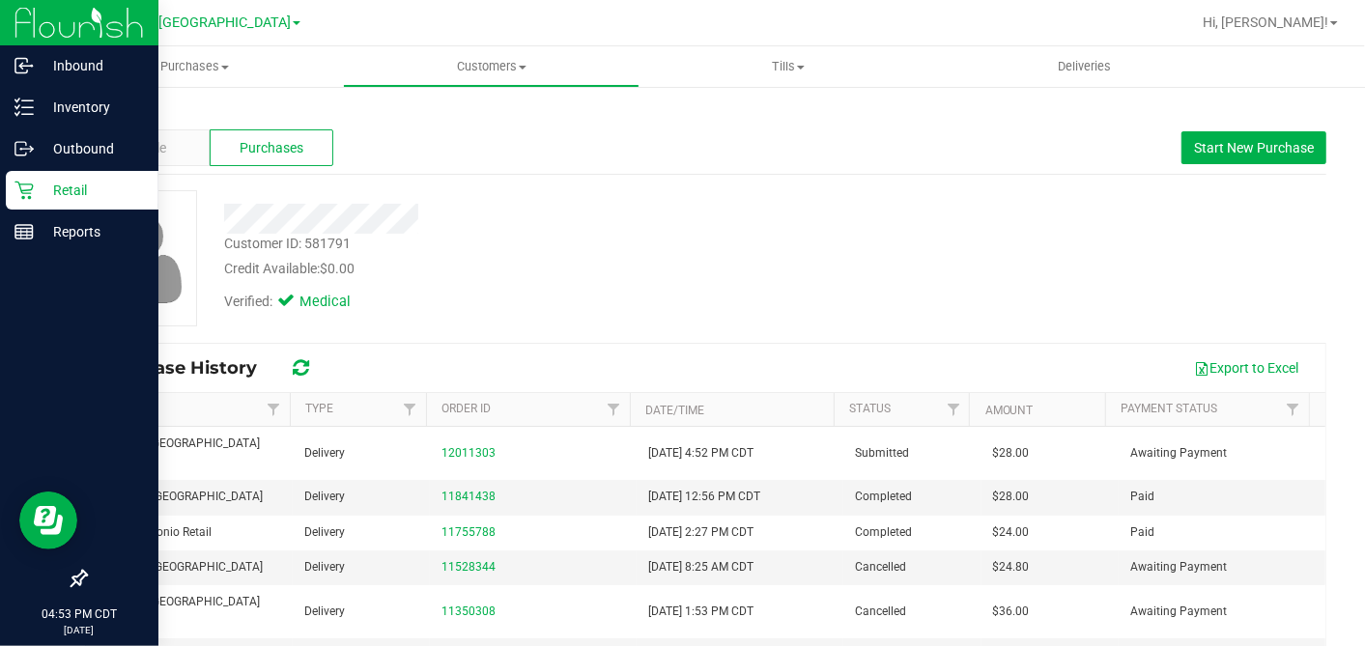
click at [24, 182] on icon at bounding box center [23, 190] width 19 height 19
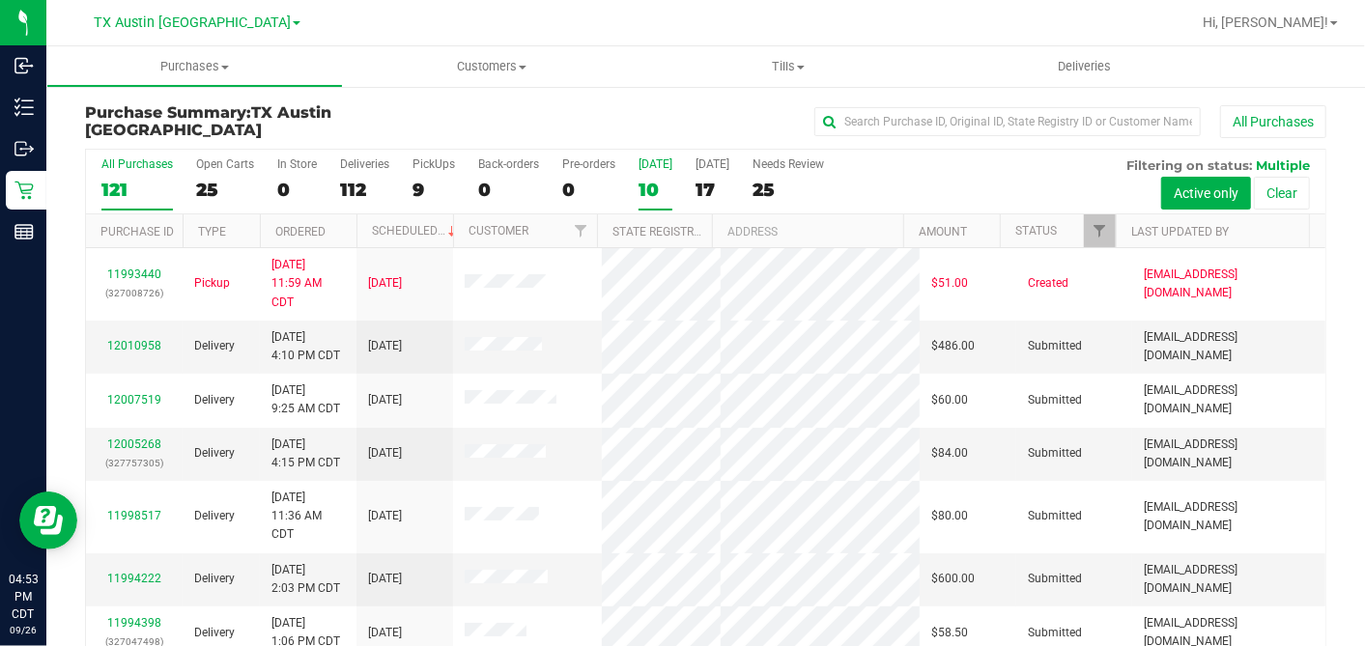
click at [650, 186] on div "10" at bounding box center [655, 190] width 34 height 22
click at [0, 0] on input "Today 10" at bounding box center [0, 0] width 0 height 0
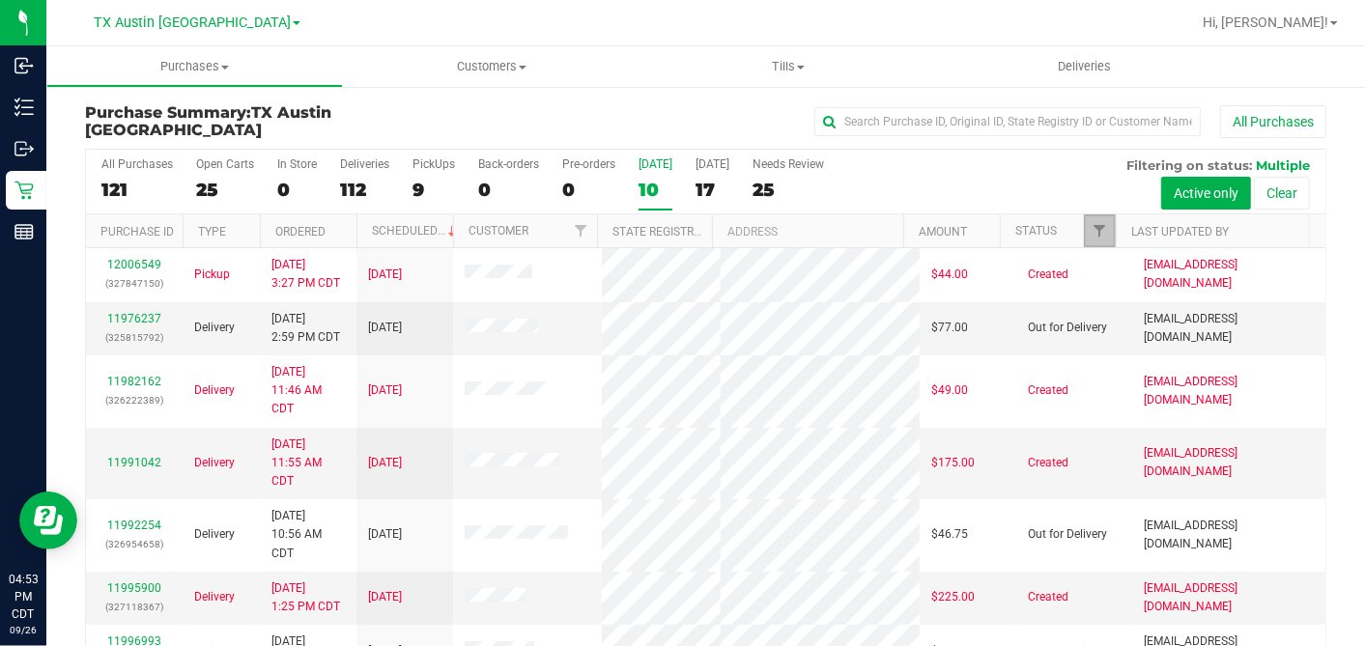
click at [1091, 231] on span "Filter" at bounding box center [1098, 230] width 15 height 15
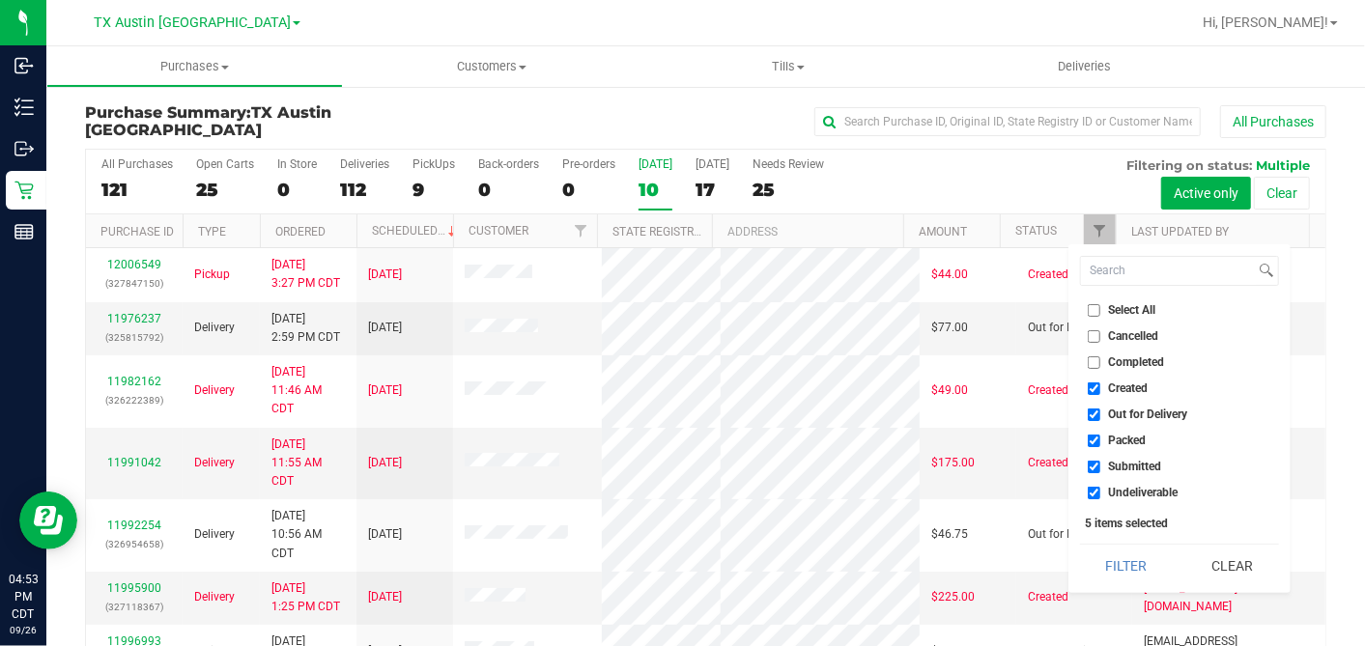
click at [1088, 304] on input "Select All" at bounding box center [1094, 310] width 13 height 13
checkbox input "true"
click at [1088, 304] on input "Select All" at bounding box center [1094, 310] width 13 height 13
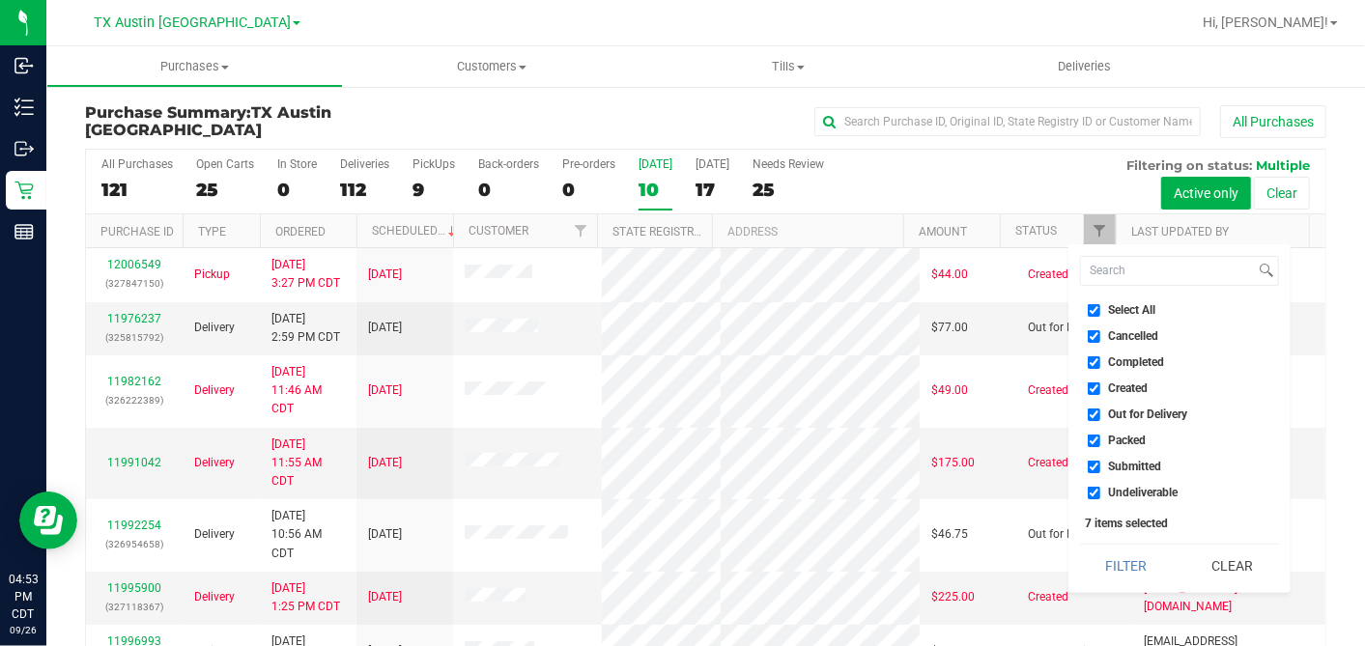
checkbox input "false"
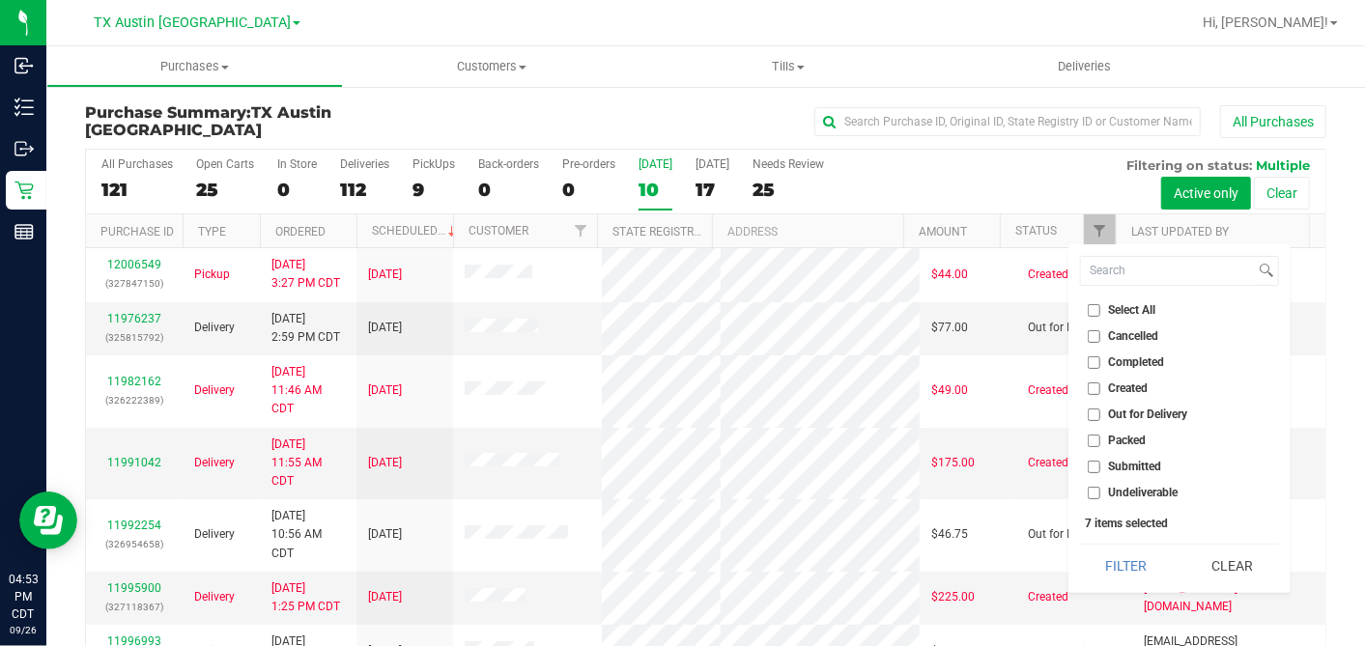
checkbox input "false"
click at [1098, 392] on input "Created" at bounding box center [1094, 388] width 13 height 13
checkbox input "true"
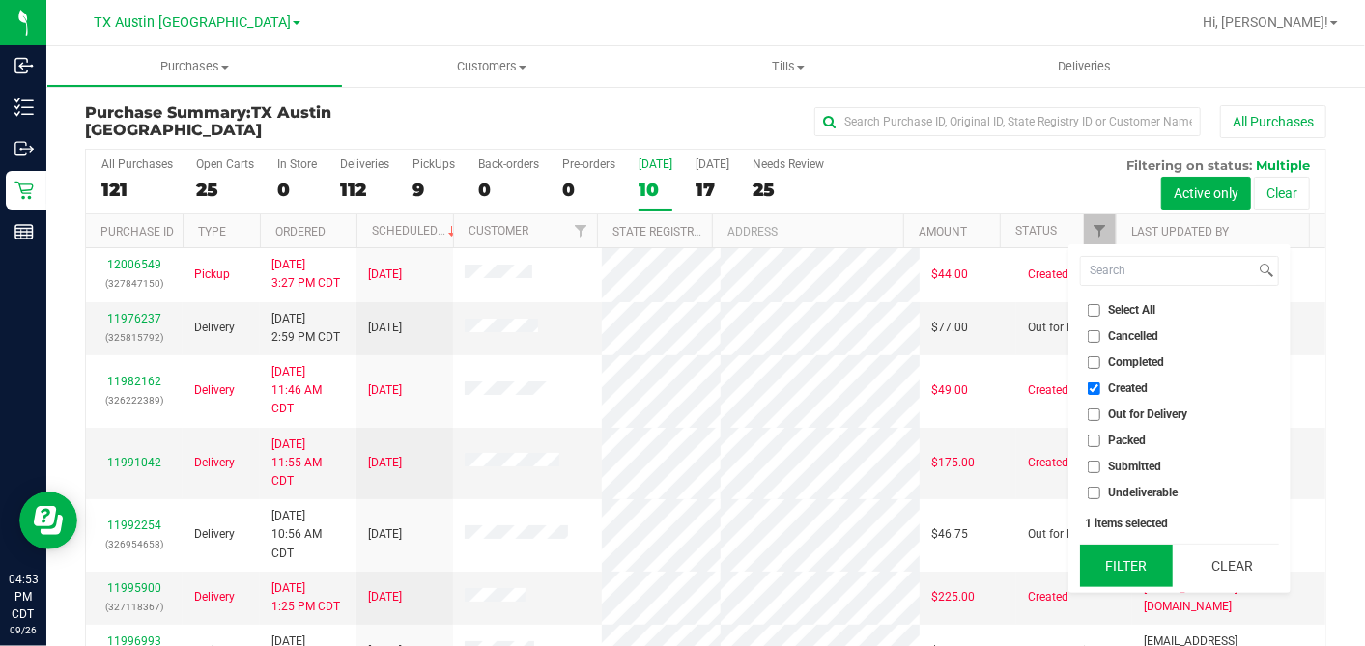
click at [1124, 565] on button "Filter" at bounding box center [1126, 566] width 93 height 42
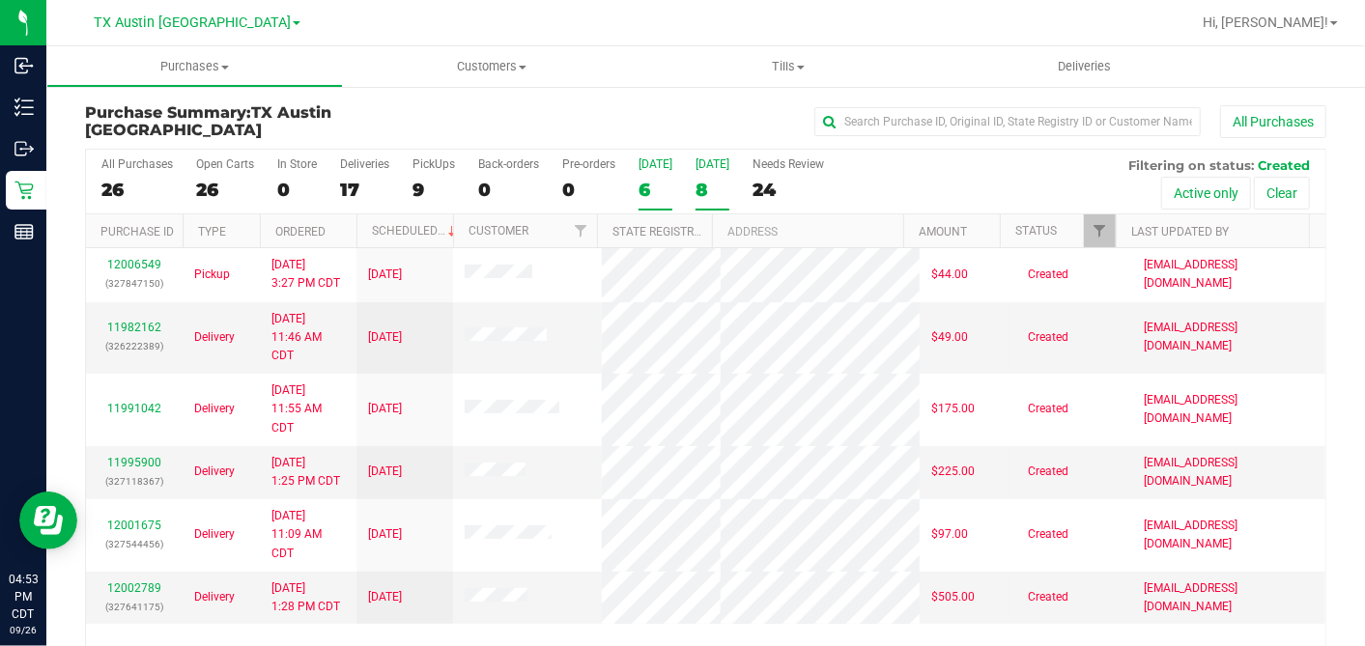
click at [695, 172] on label "[DATE] 8" at bounding box center [712, 183] width 34 height 53
click at [0, 0] on input "[DATE] 8" at bounding box center [0, 0] width 0 height 0
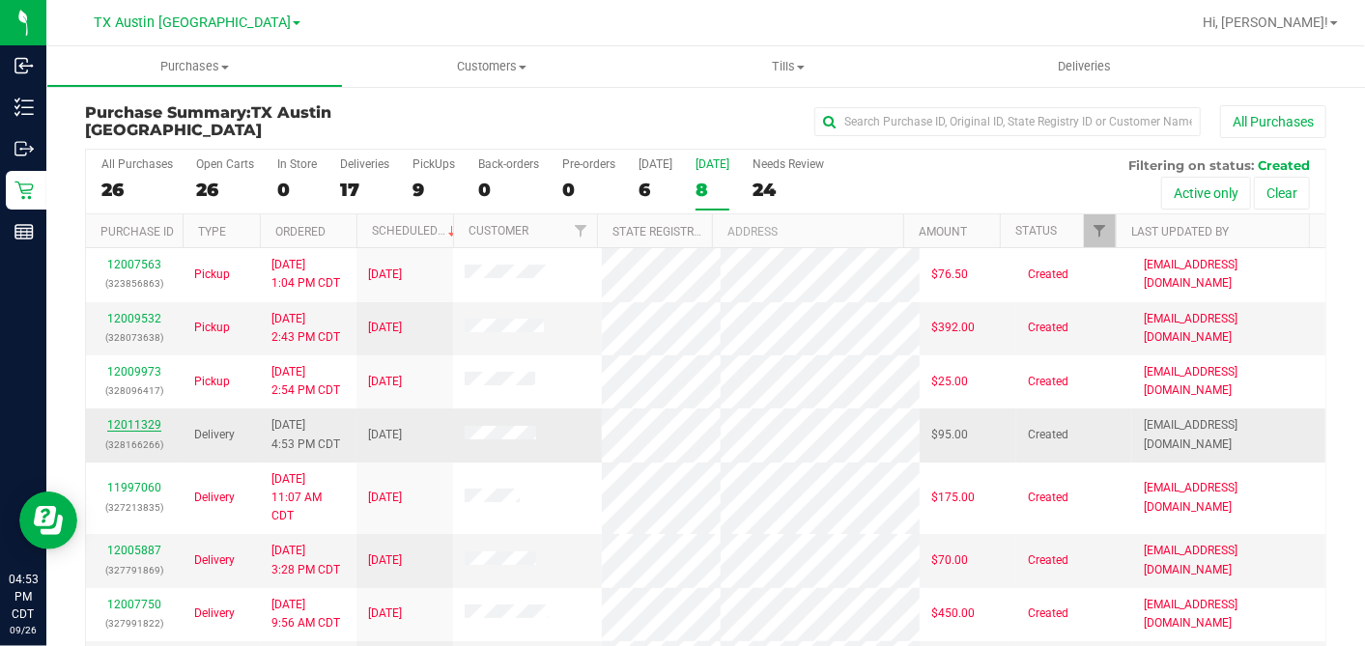
click at [143, 418] on link "12011329" at bounding box center [134, 425] width 54 height 14
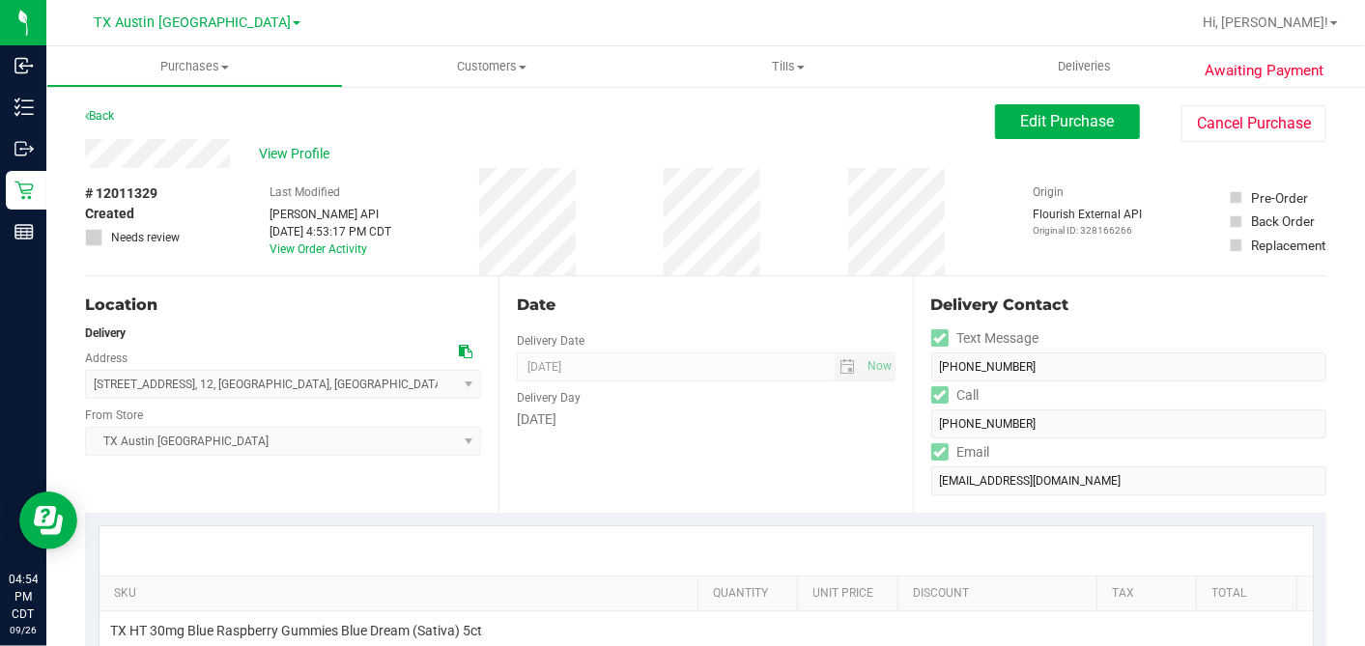
click at [449, 345] on div "2628 Hwy 3013 W , 12 , Eagle Lake , TX 77434 Select address SOUTH HOUSTON - 101…" at bounding box center [283, 370] width 396 height 57
click at [461, 348] on icon at bounding box center [466, 352] width 14 height 14
click at [1052, 121] on span "Edit Purchase" at bounding box center [1068, 121] width 94 height 18
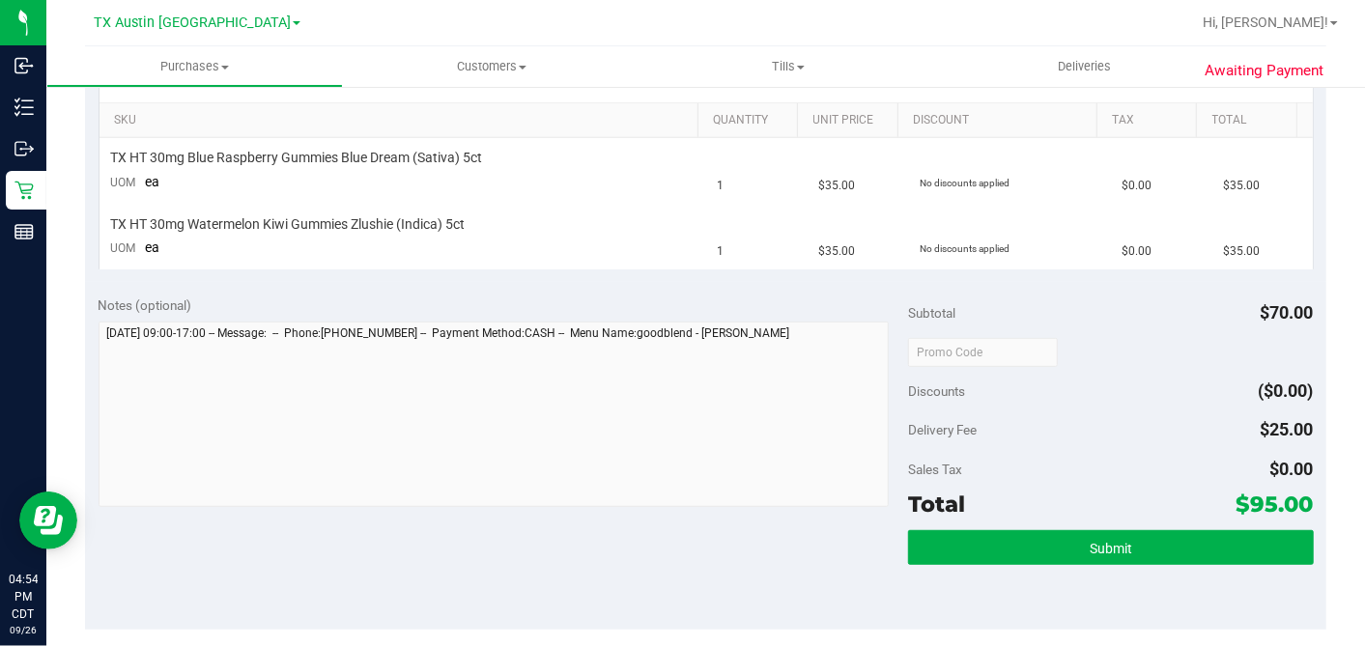
scroll to position [643, 0]
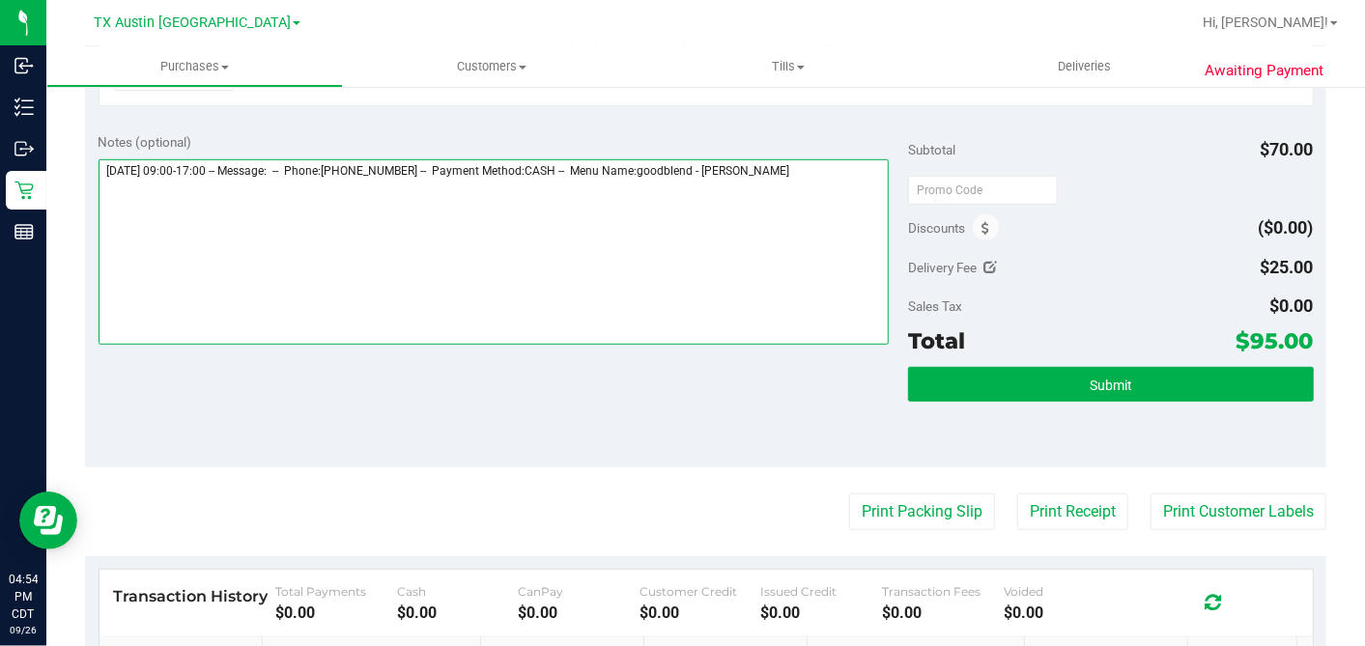
click at [835, 166] on textarea at bounding box center [494, 251] width 791 height 185
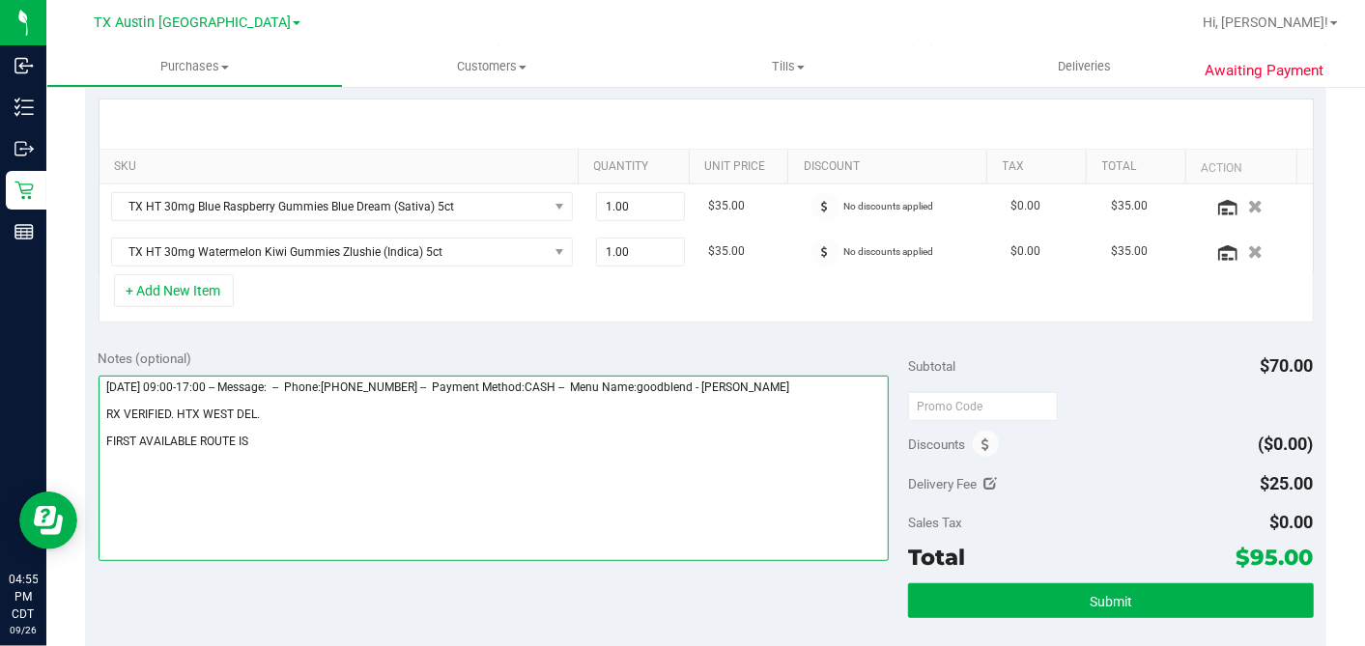
scroll to position [429, 0]
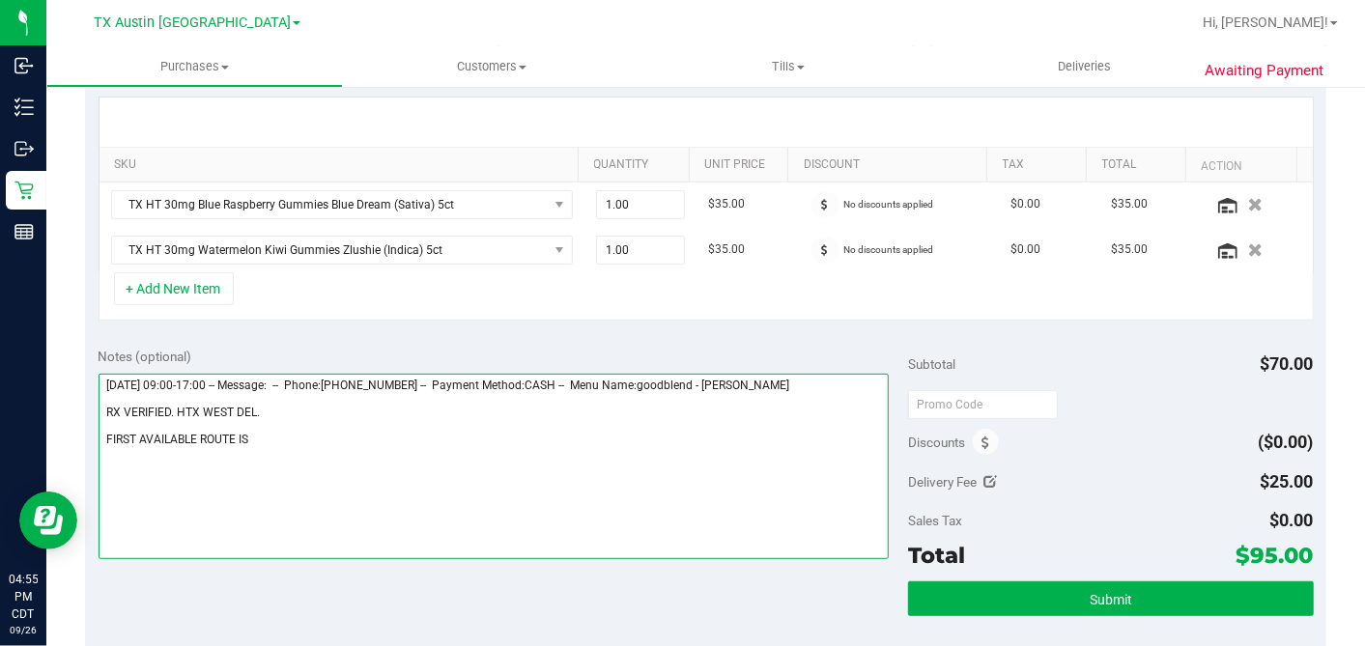
drag, startPoint x: 269, startPoint y: 436, endPoint x: 101, endPoint y: 433, distance: 168.1
click at [87, 433] on div "Notes (optional) Subtotal $70.00 Discounts ($0.00) Delivery Fee $25.00 Sales Ta…" at bounding box center [705, 508] width 1241 height 348
click at [394, 431] on textarea at bounding box center [494, 466] width 791 height 185
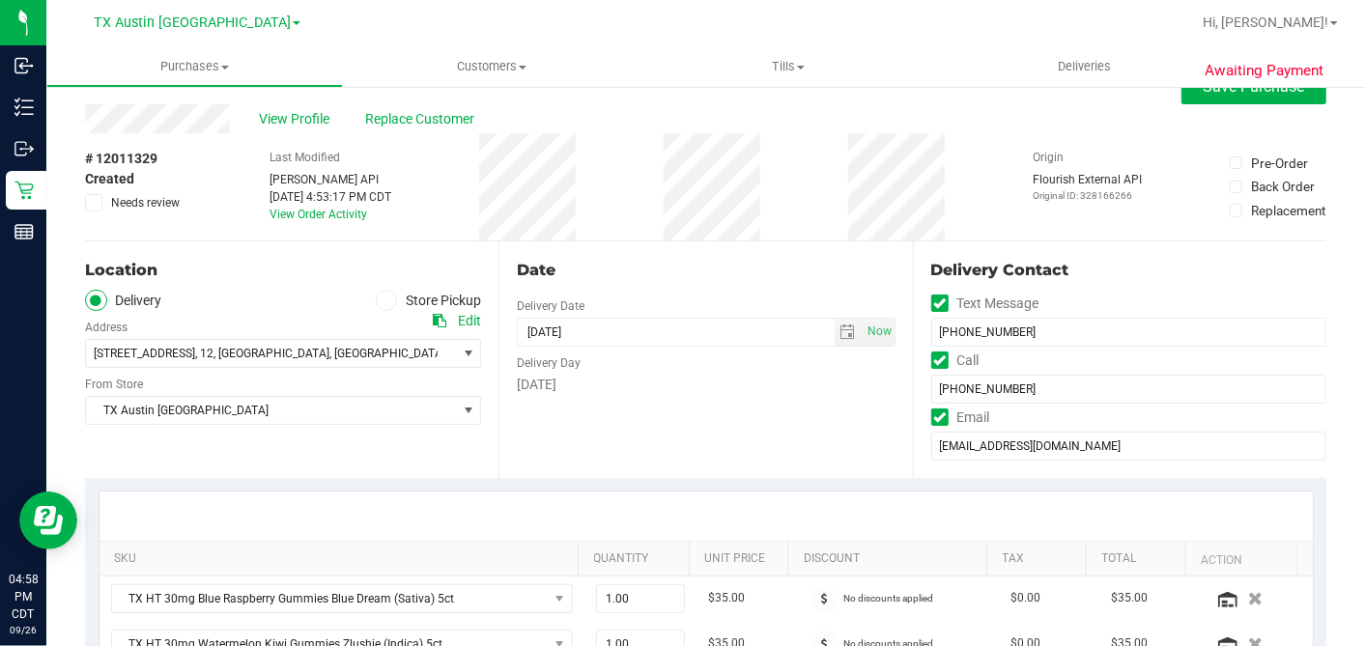
scroll to position [0, 0]
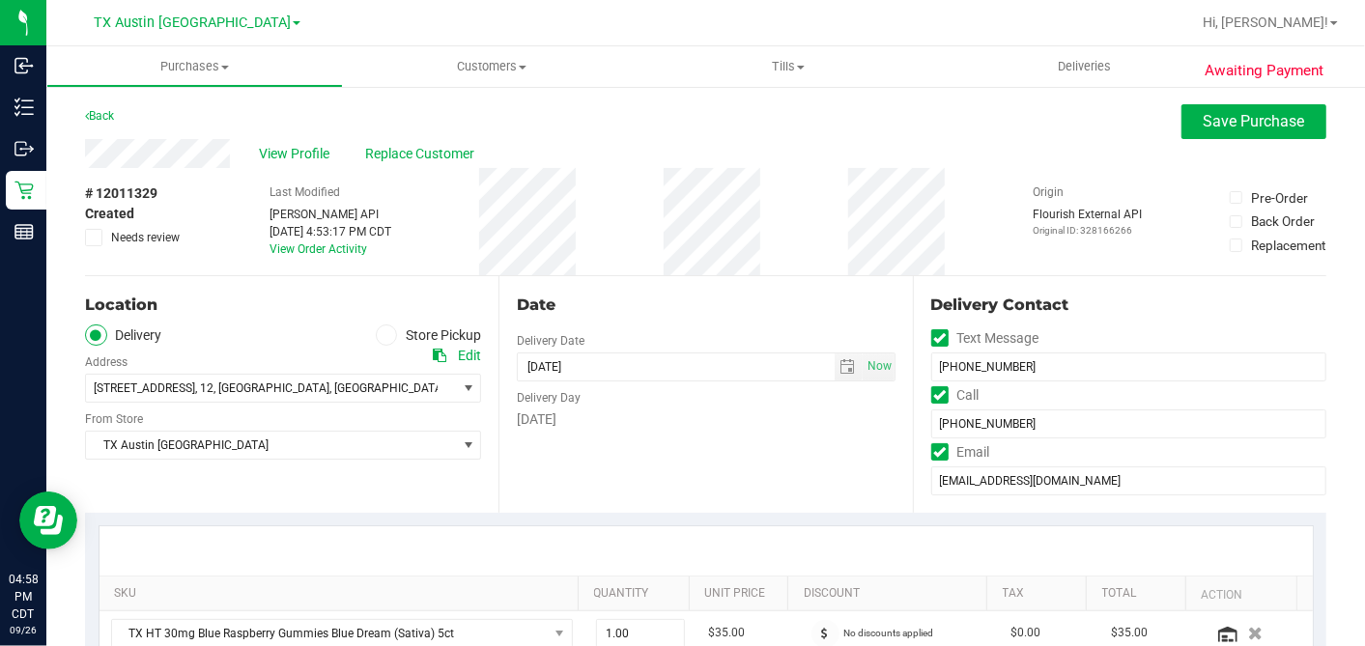
type textarea "Saturday 09/27/2025 09:00-17:00 -- Message: -- Phone:9798771962 -- Payment Meth…"
click at [87, 237] on span at bounding box center [93, 237] width 17 height 17
click at [93, 238] on icon at bounding box center [94, 238] width 13 height 0
click at [0, 0] on input "Needs review" at bounding box center [0, 0] width 0 height 0
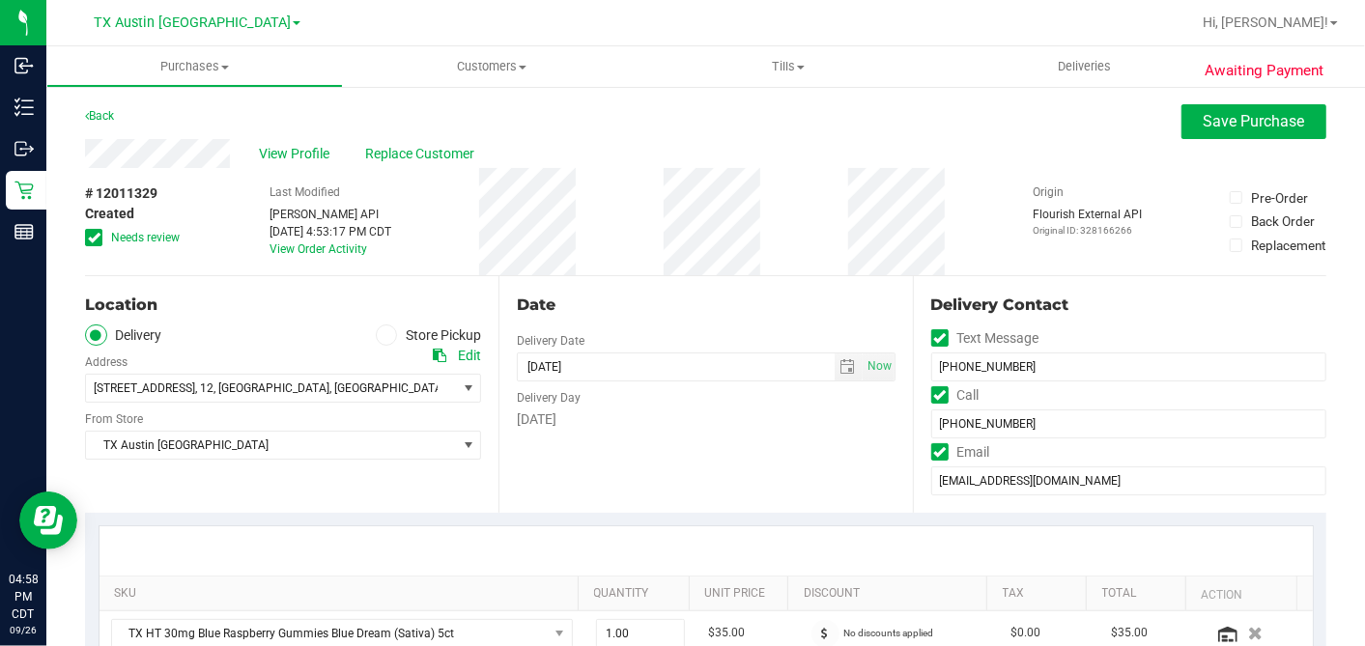
click at [851, 127] on div "Back Save Purchase" at bounding box center [705, 121] width 1241 height 35
click at [1203, 109] on button "Save Purchase" at bounding box center [1253, 121] width 145 height 35
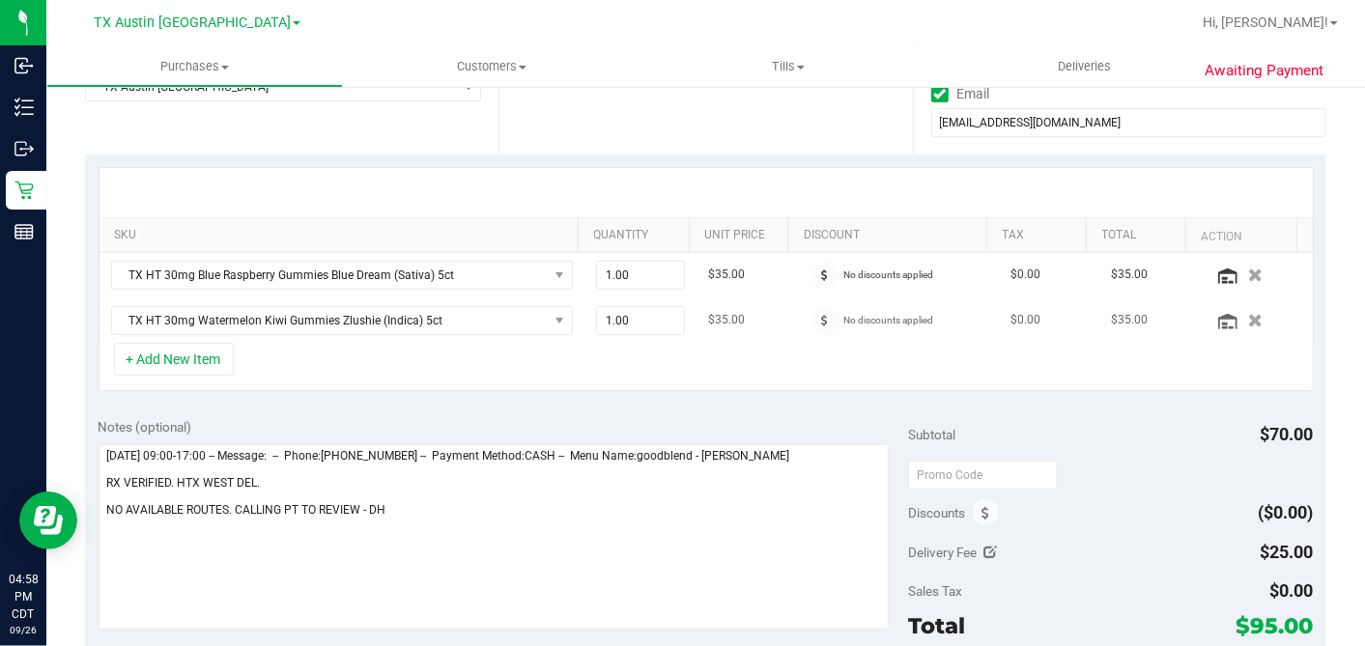
scroll to position [429, 0]
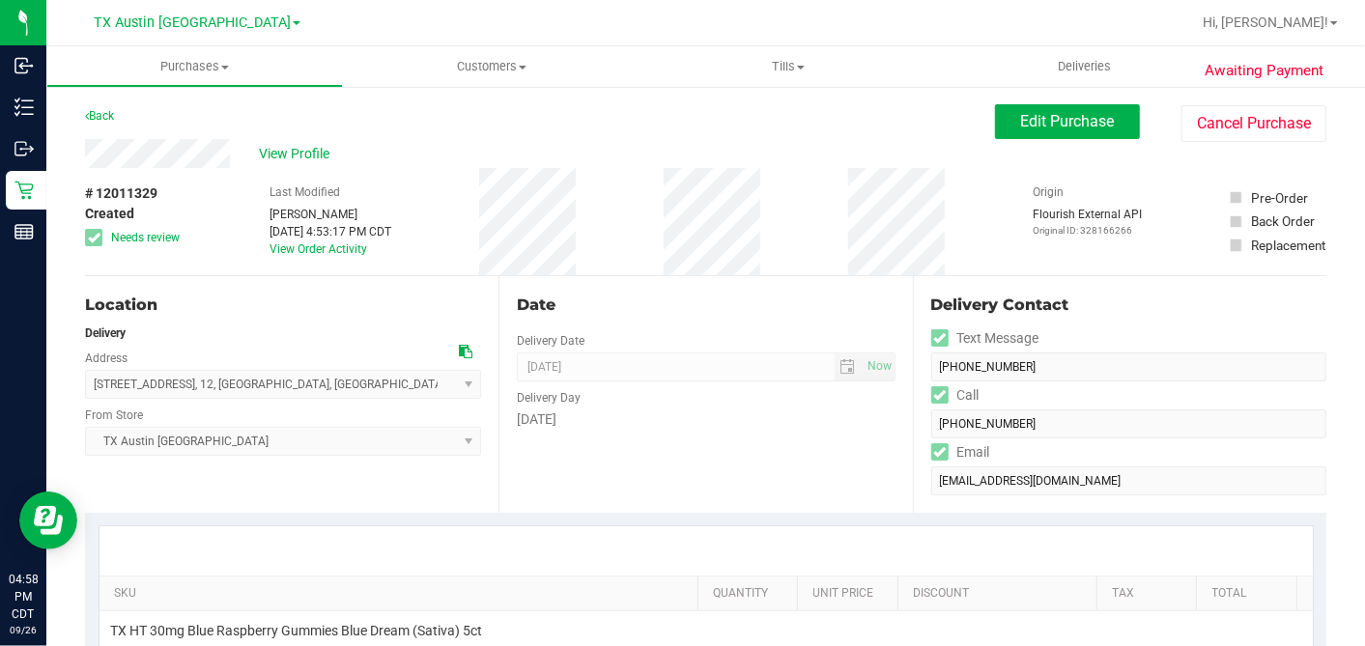
click at [293, 176] on div "Last Modified Dane Hawkins Sep 26, 2025 4:53:17 PM CDT View Order Activity" at bounding box center [330, 221] width 122 height 107
click at [289, 149] on span "View Profile" at bounding box center [297, 154] width 77 height 20
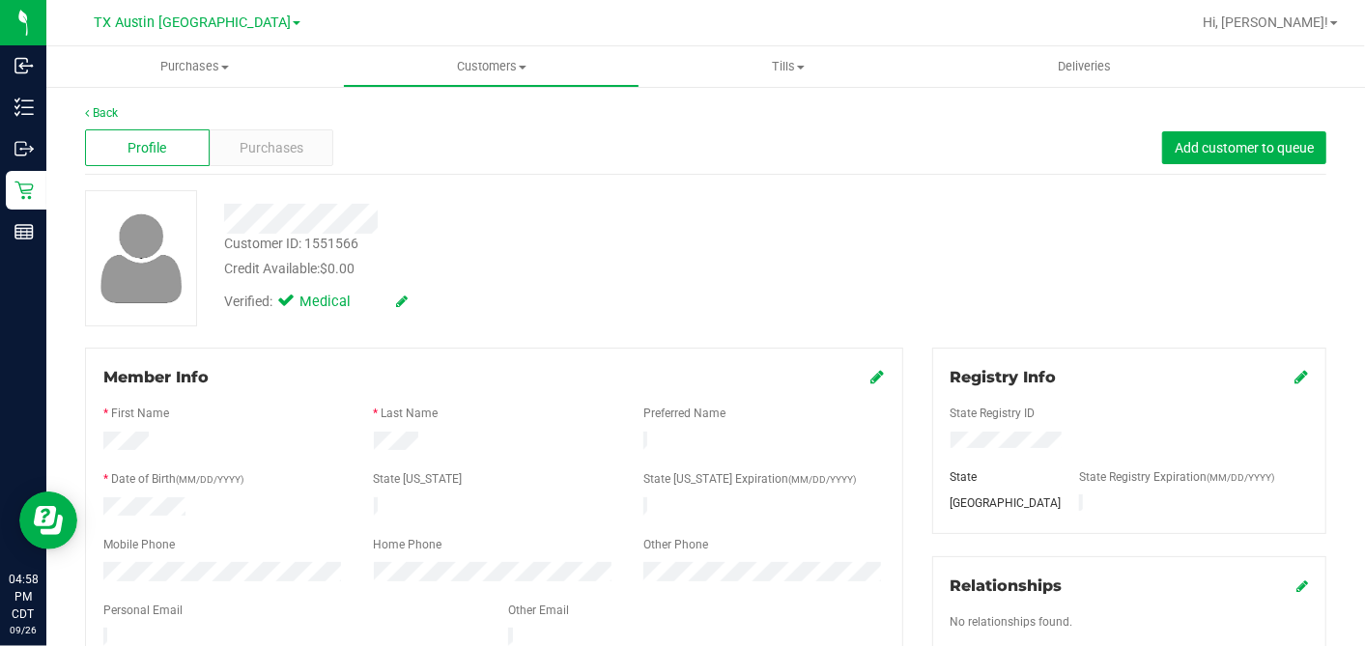
click at [288, 148] on span "Purchases" at bounding box center [272, 148] width 64 height 20
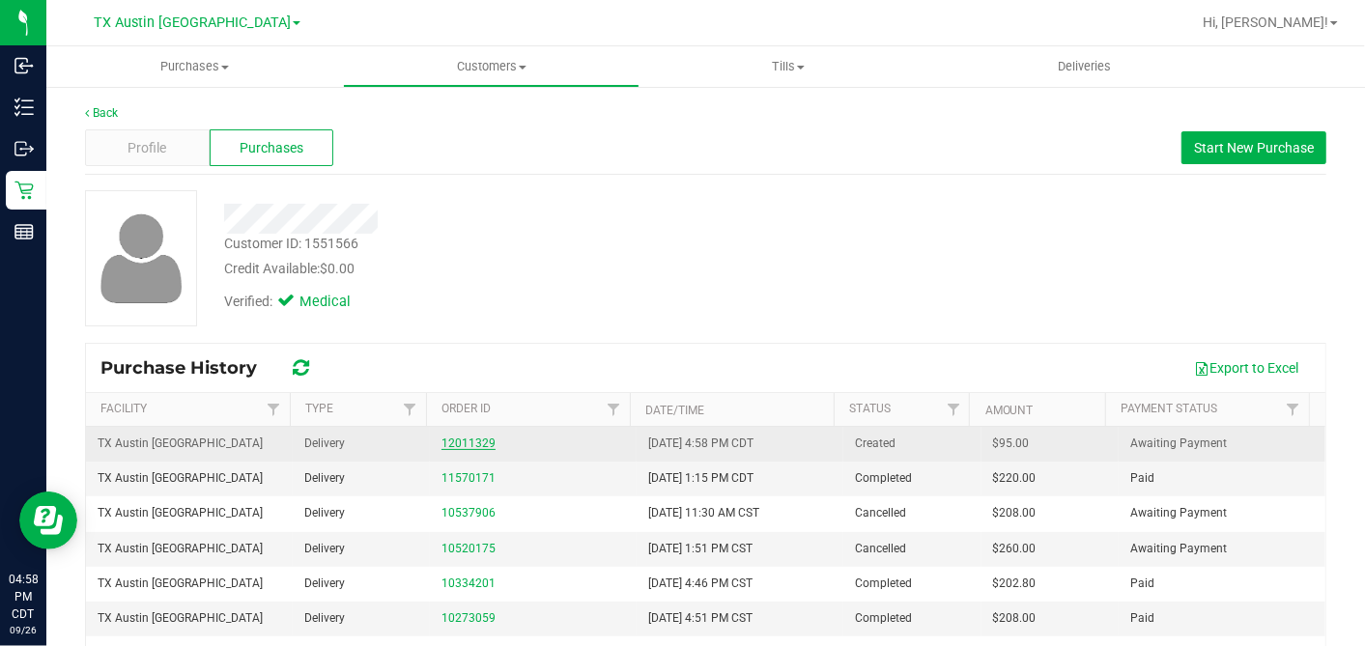
click at [455, 441] on link "12011329" at bounding box center [468, 444] width 54 height 14
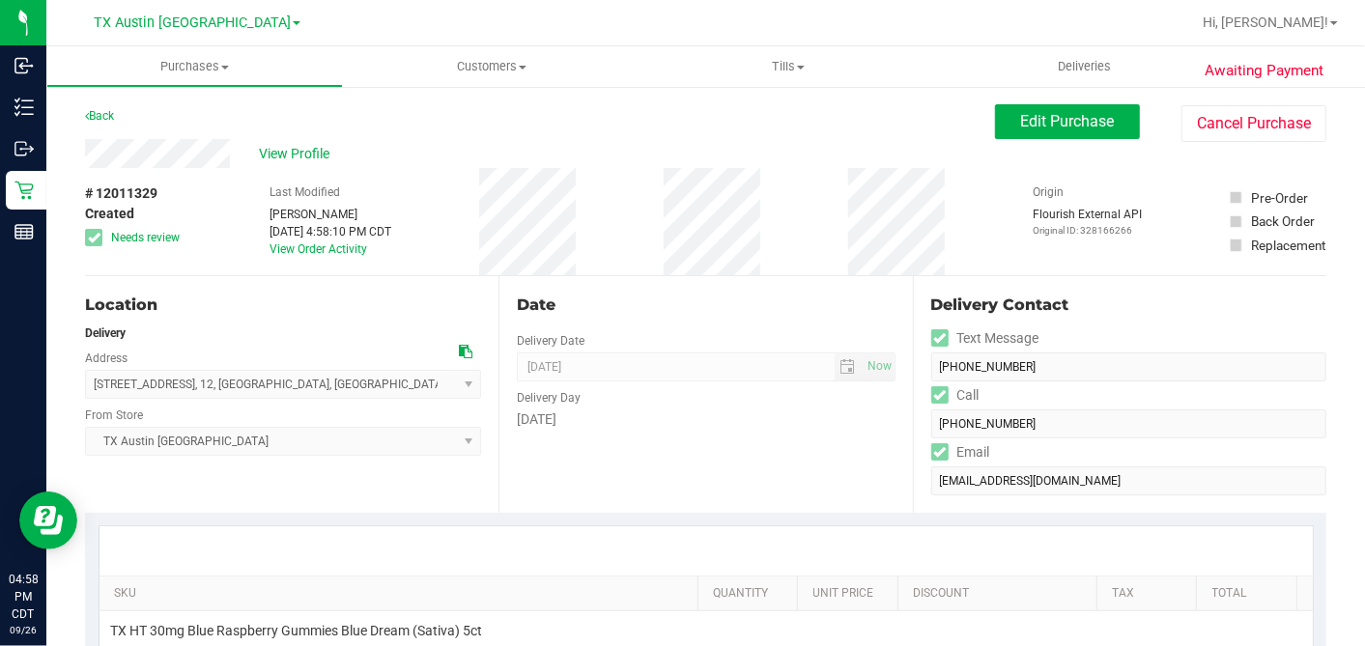
click at [631, 297] on div "Date" at bounding box center [706, 305] width 378 height 23
click at [658, 307] on div "Date" at bounding box center [706, 305] width 378 height 23
click at [648, 299] on div "Date" at bounding box center [706, 305] width 378 height 23
click at [481, 276] on div "Location Delivery Address 2628 Hwy 3013 W , 12 , Eagle Lake , TX 77434 Select a…" at bounding box center [291, 394] width 413 height 237
click at [482, 276] on div "Location Delivery Address 2628 Hwy 3013 W , 12 , Eagle Lake , TX 77434 Select a…" at bounding box center [291, 394] width 413 height 237
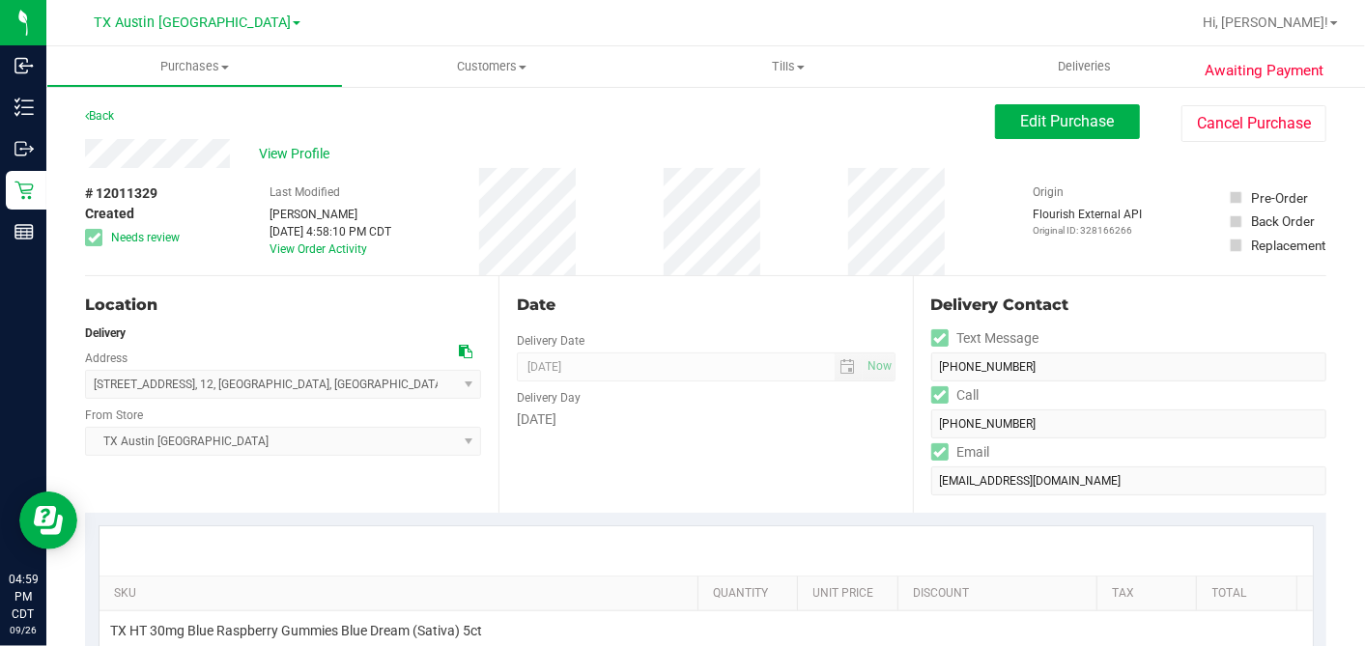
click at [482, 277] on div "Location Delivery Address 2628 Hwy 3013 W , 12 , Eagle Lake , TX 77434 Select a…" at bounding box center [291, 394] width 413 height 237
click at [482, 278] on div "Location Delivery Address 2628 Hwy 3013 W , 12 , Eagle Lake , TX 77434 Select a…" at bounding box center [291, 394] width 413 height 237
click at [1021, 127] on span "Edit Purchase" at bounding box center [1068, 121] width 94 height 18
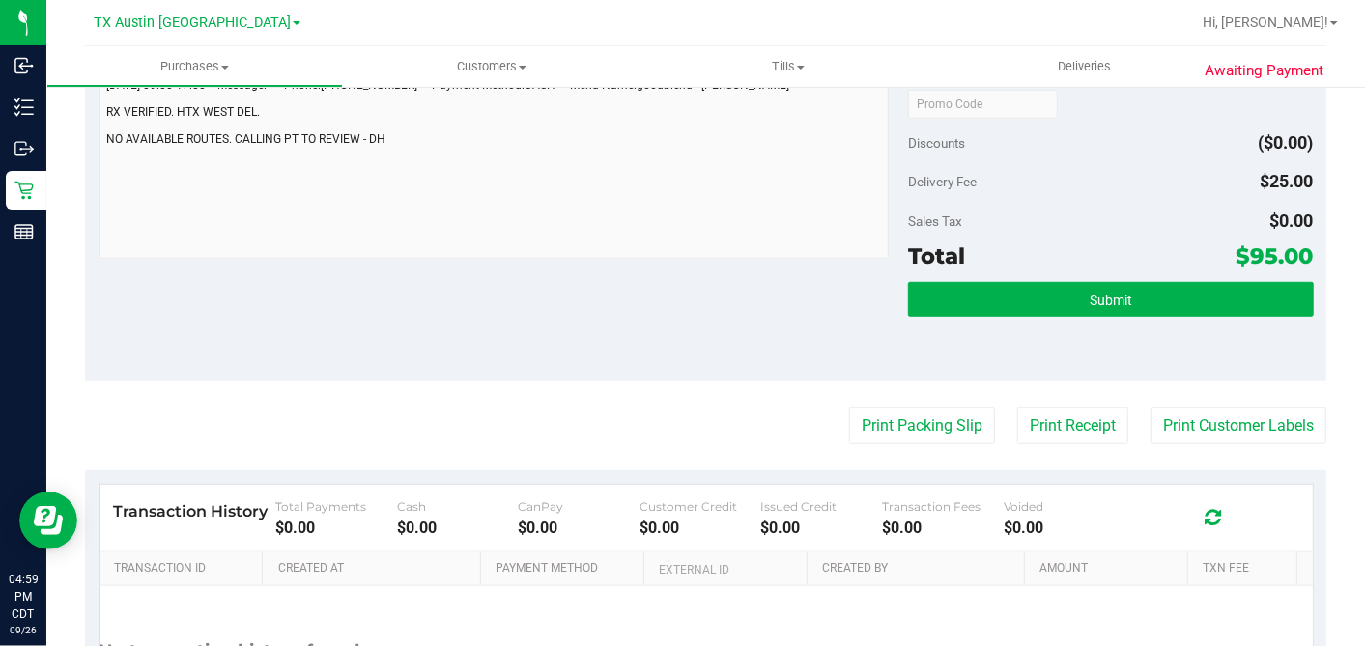
scroll to position [750, 0]
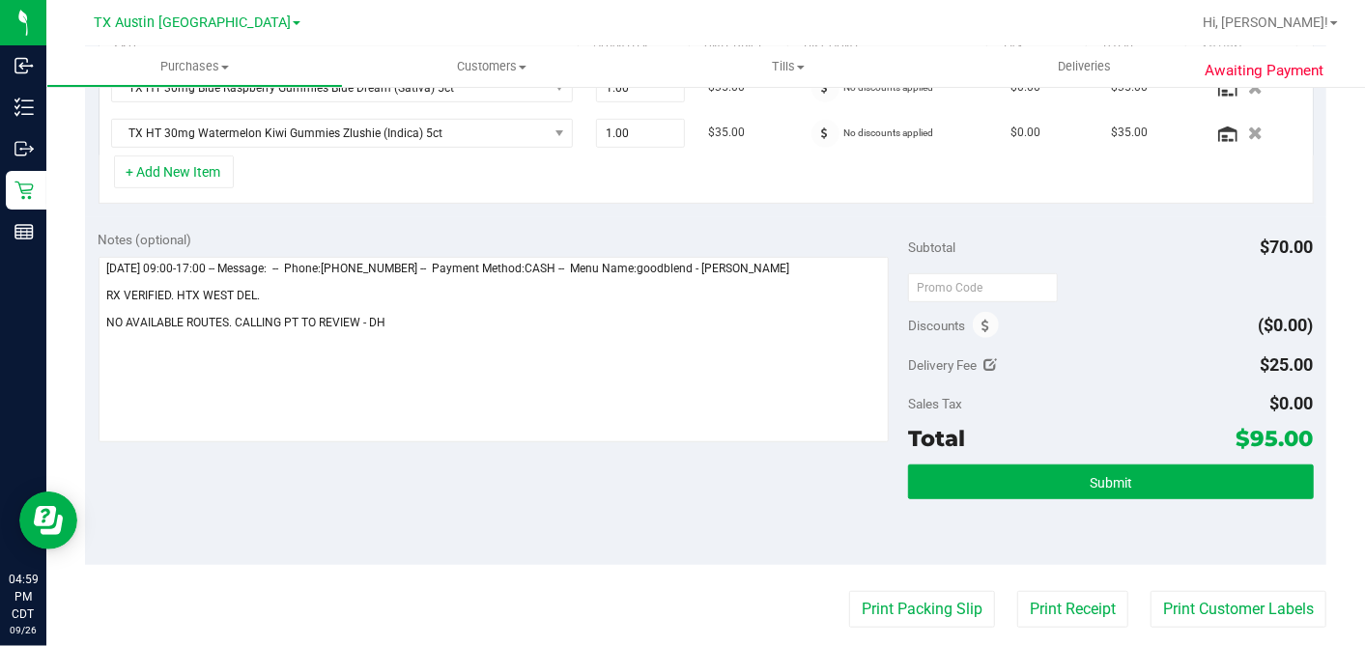
scroll to position [429, 0]
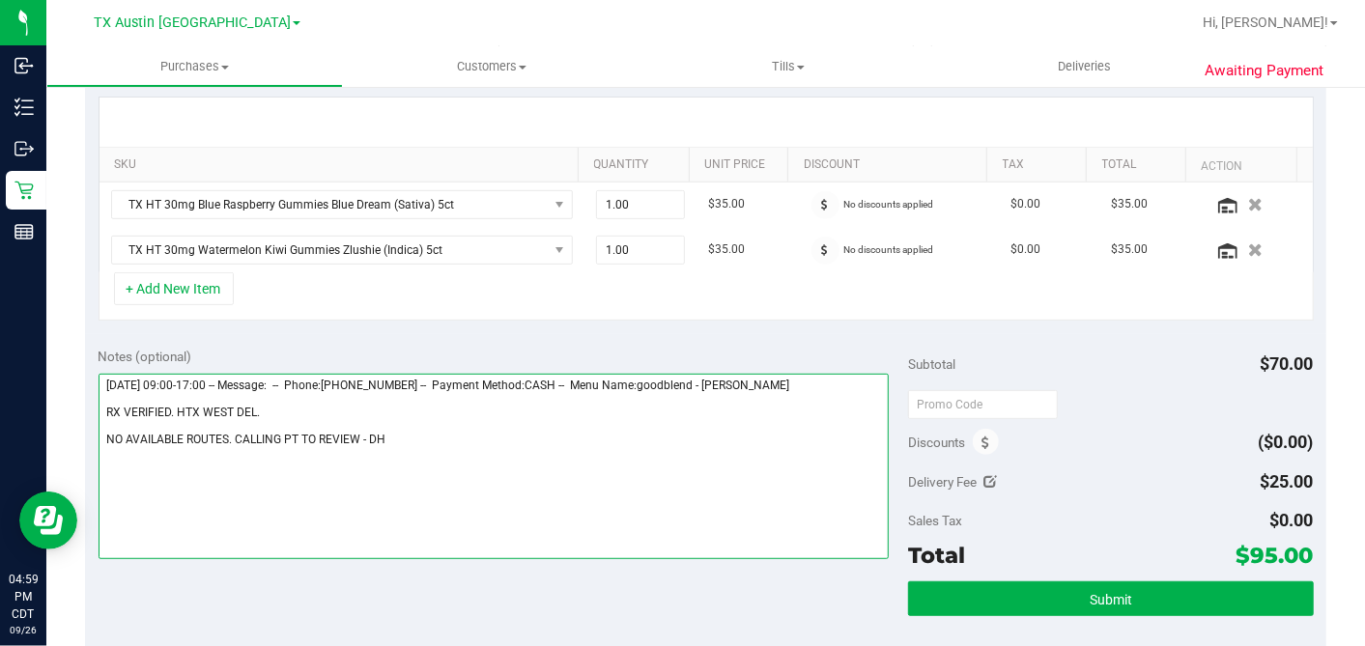
click at [358, 430] on textarea at bounding box center [494, 466] width 791 height 185
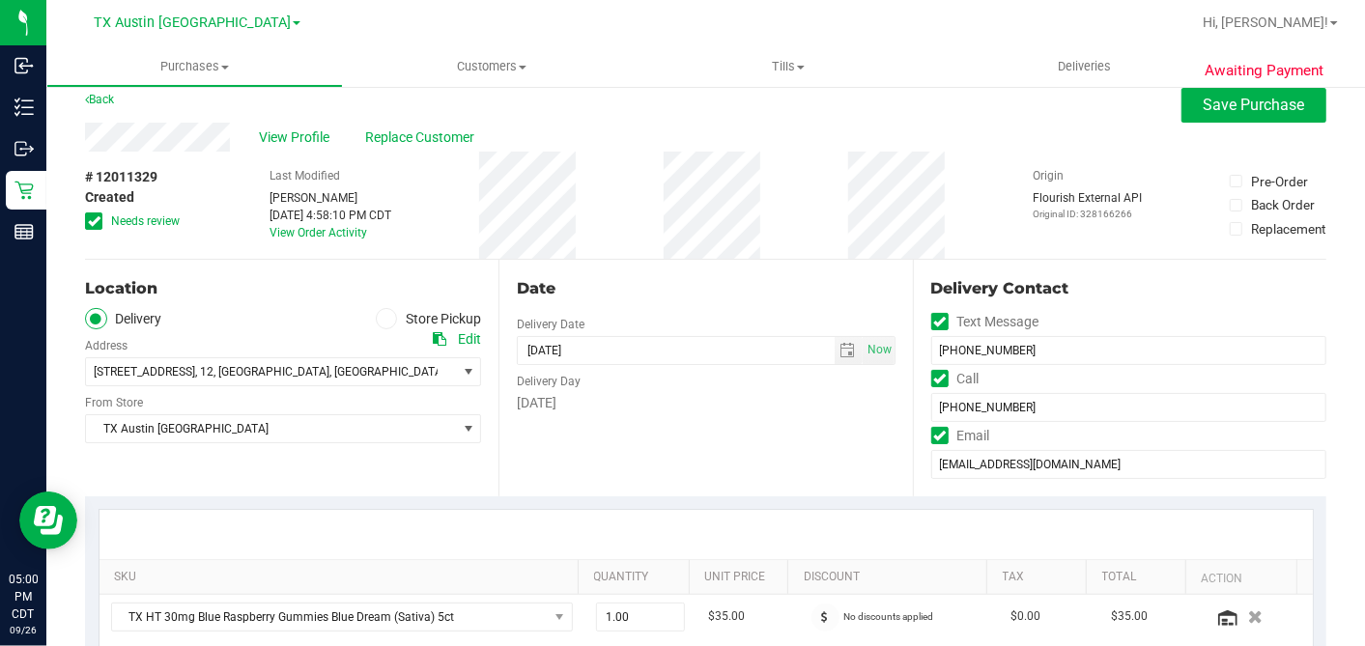
scroll to position [0, 0]
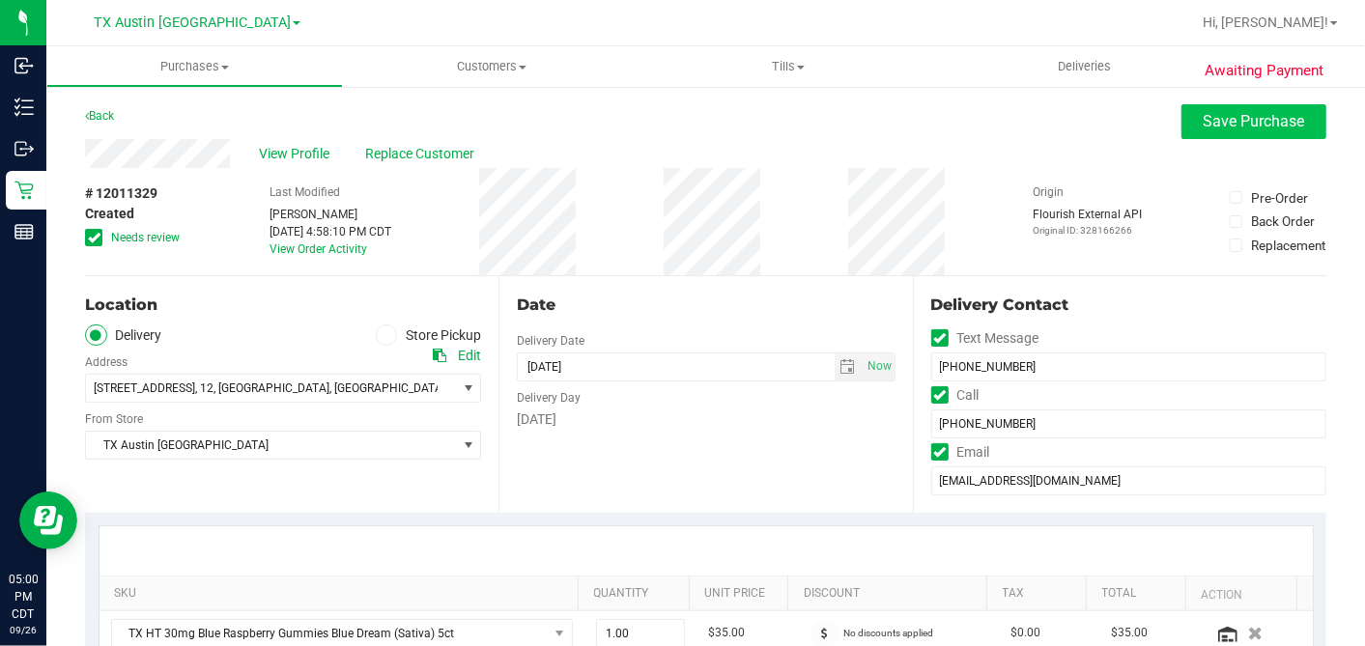
type textarea "Saturday 09/27/2025 09:00-17:00 -- Message: -- Phone:9798771962 -- Payment Meth…"
click at [1233, 122] on span "Save Purchase" at bounding box center [1253, 121] width 101 height 18
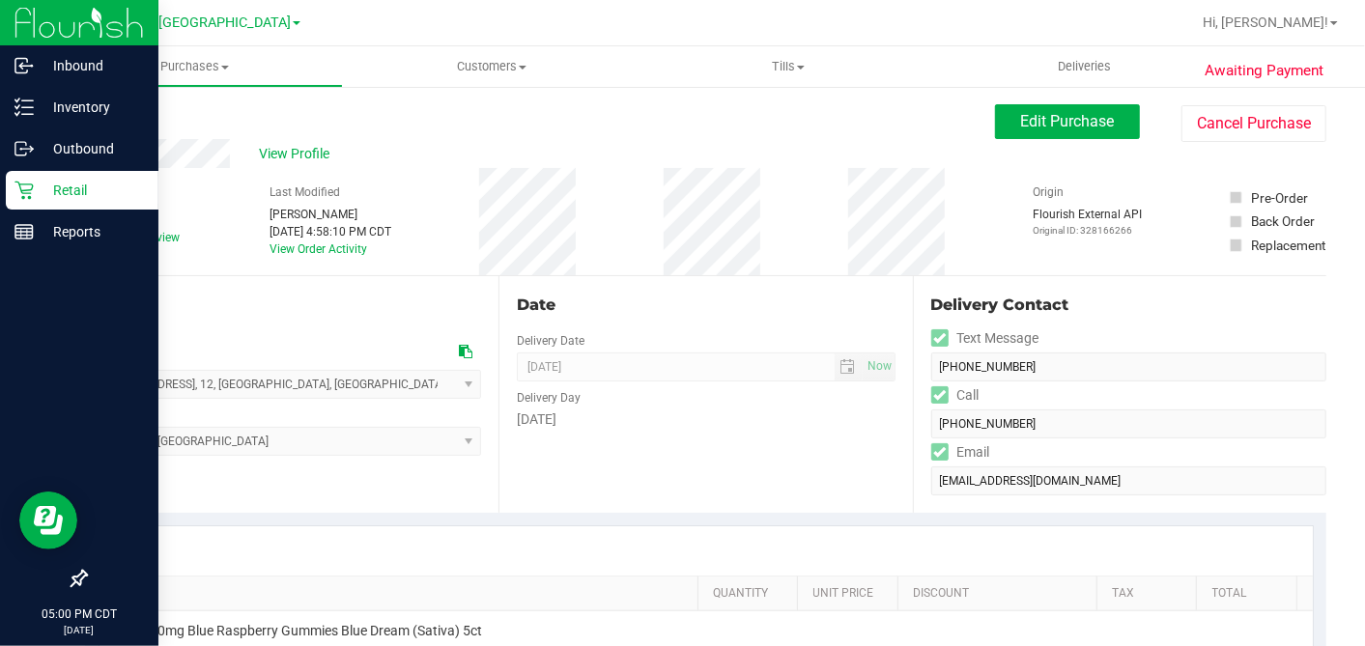
click at [32, 193] on icon at bounding box center [23, 190] width 19 height 19
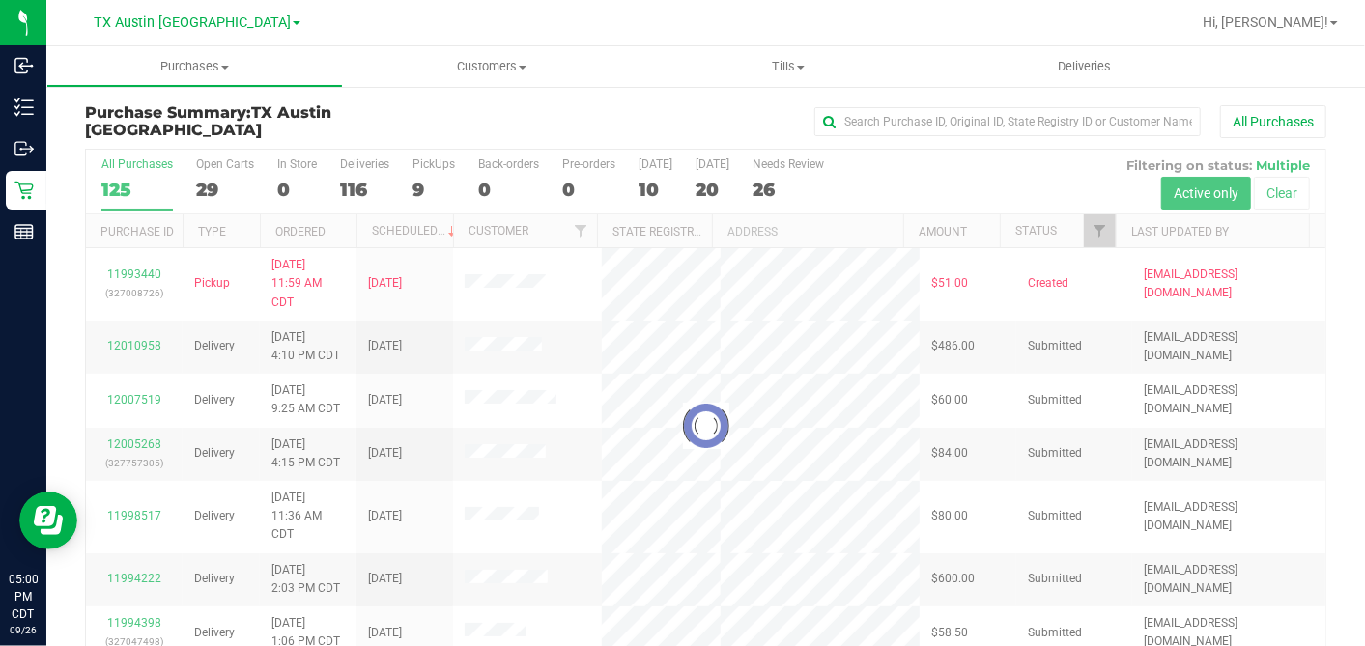
click at [698, 188] on div at bounding box center [705, 426] width 1239 height 552
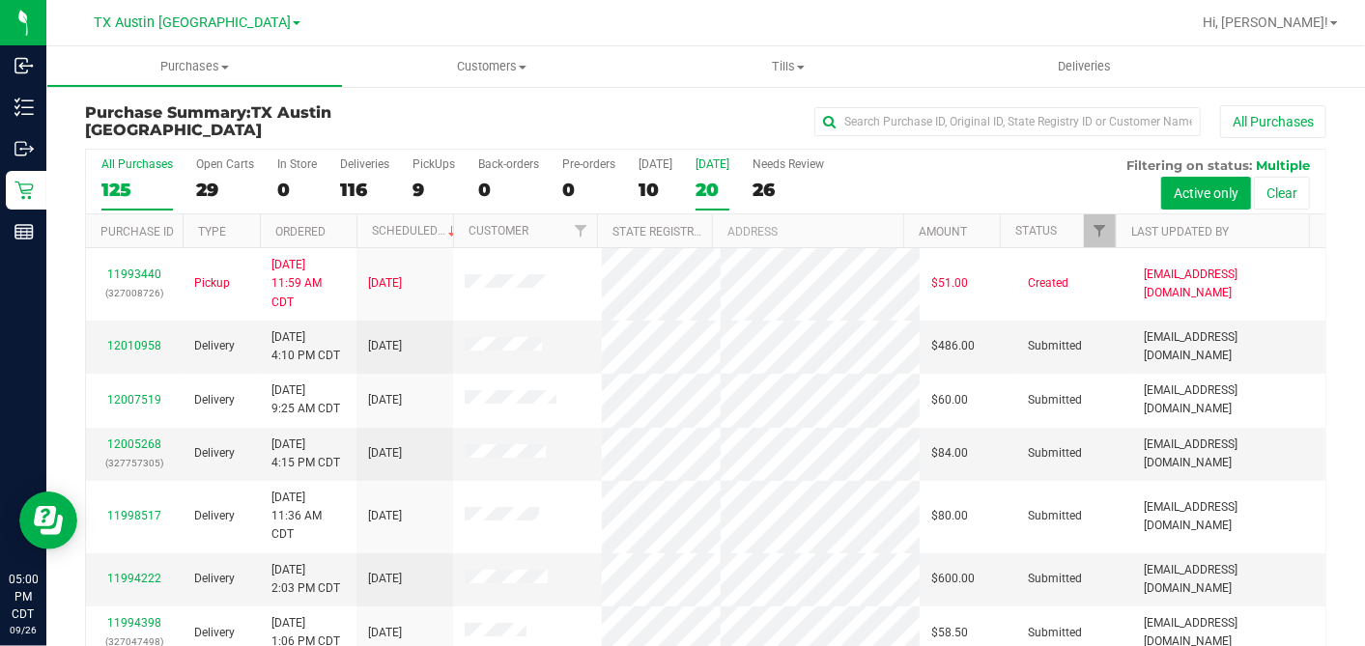
click at [695, 179] on div "20" at bounding box center [712, 190] width 34 height 22
click at [0, 0] on input "[DATE] 20" at bounding box center [0, 0] width 0 height 0
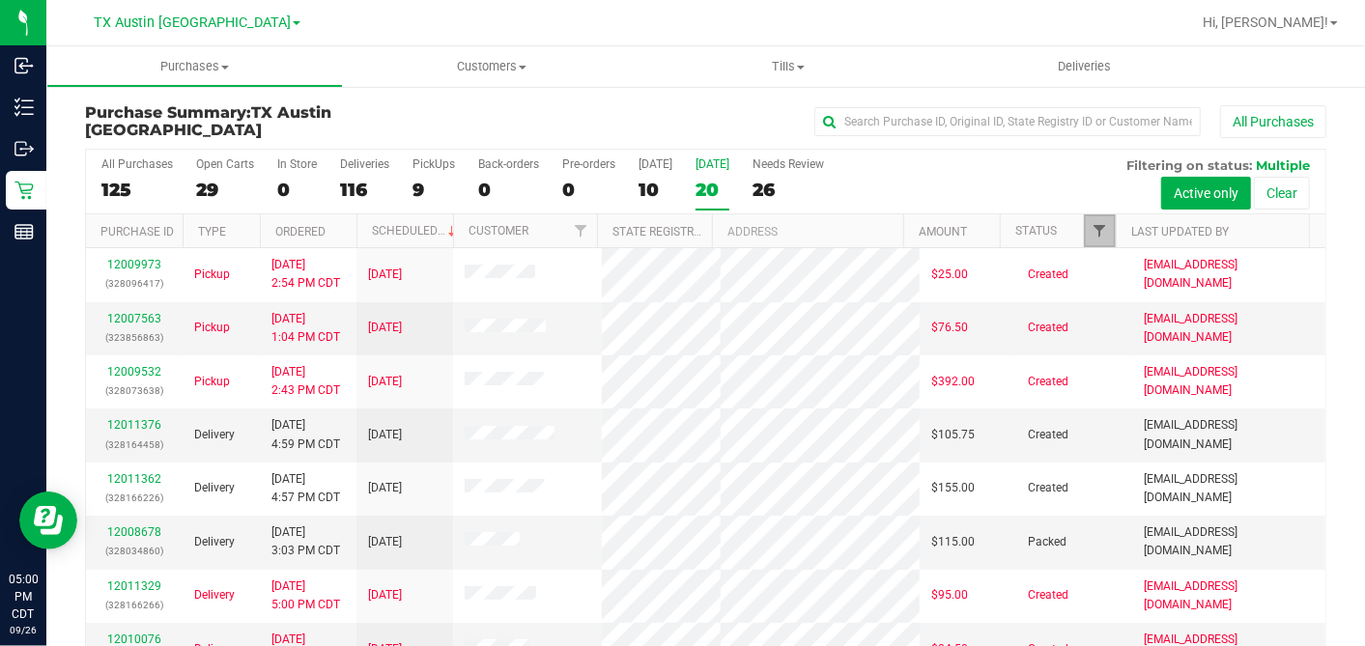
click at [1091, 226] on span "Filter" at bounding box center [1098, 230] width 15 height 15
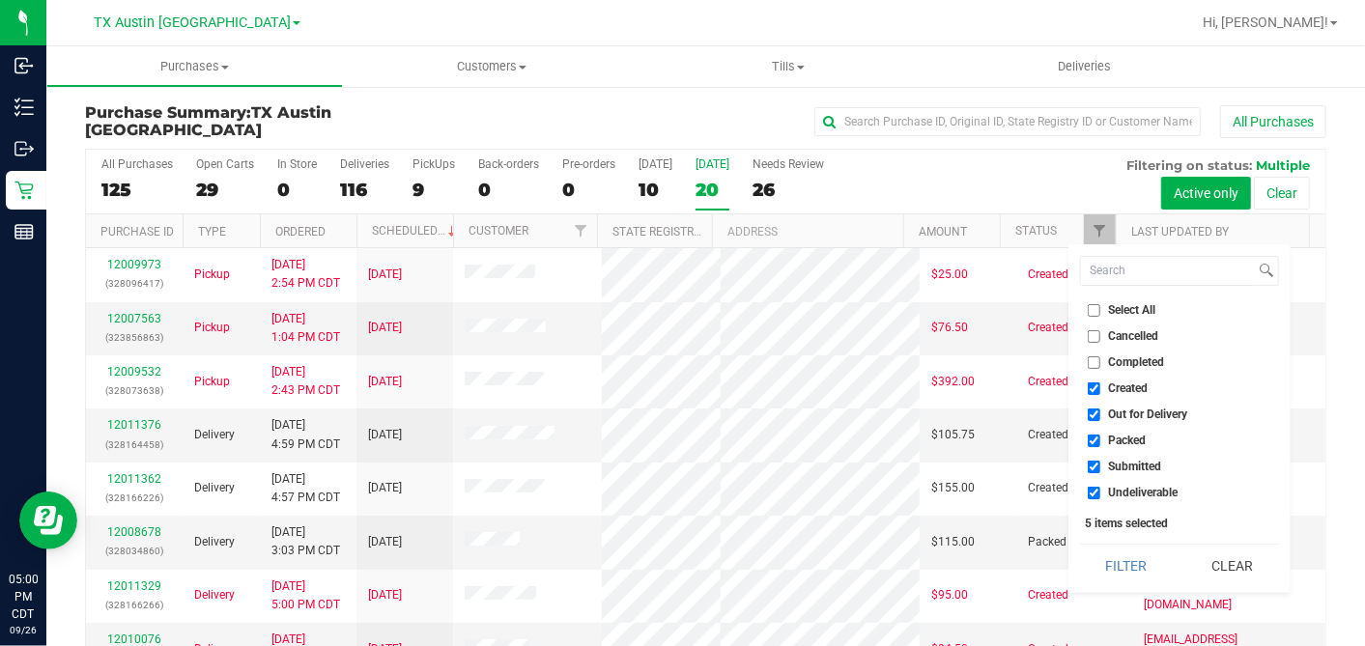
click at [1095, 314] on input "Select All" at bounding box center [1094, 310] width 13 height 13
checkbox input "true"
click at [1095, 313] on input "Select All" at bounding box center [1094, 310] width 13 height 13
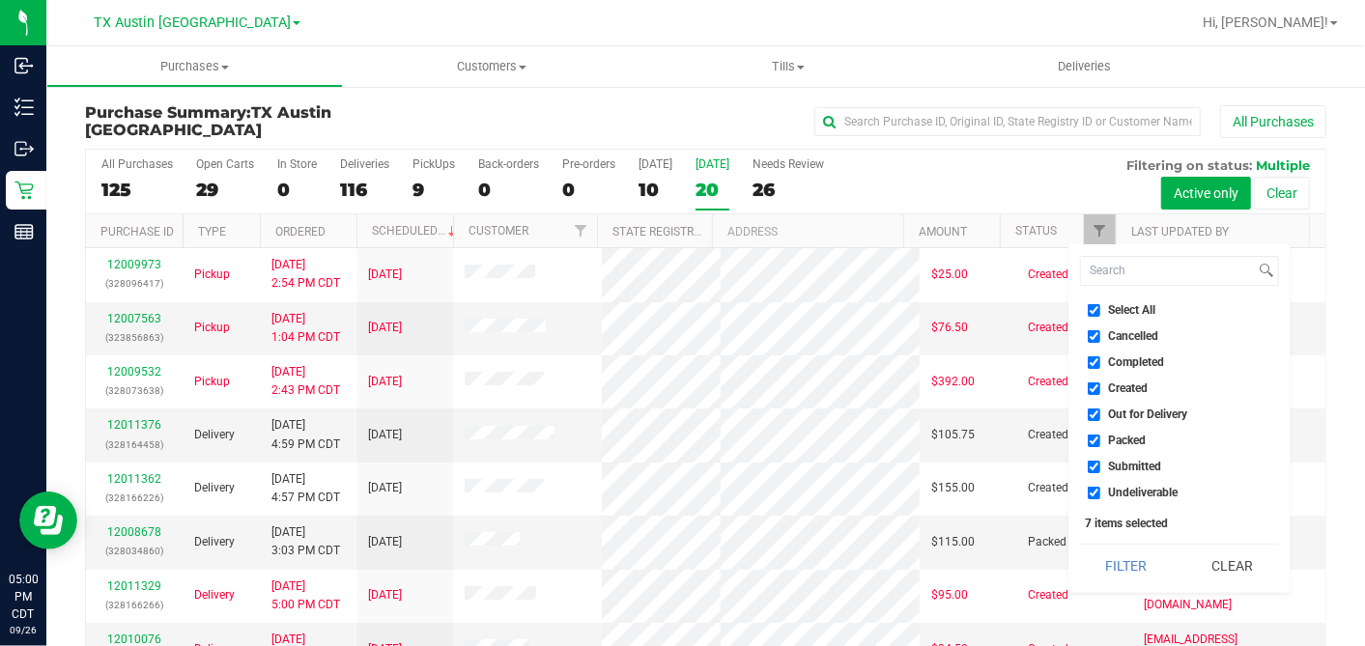
checkbox input "false"
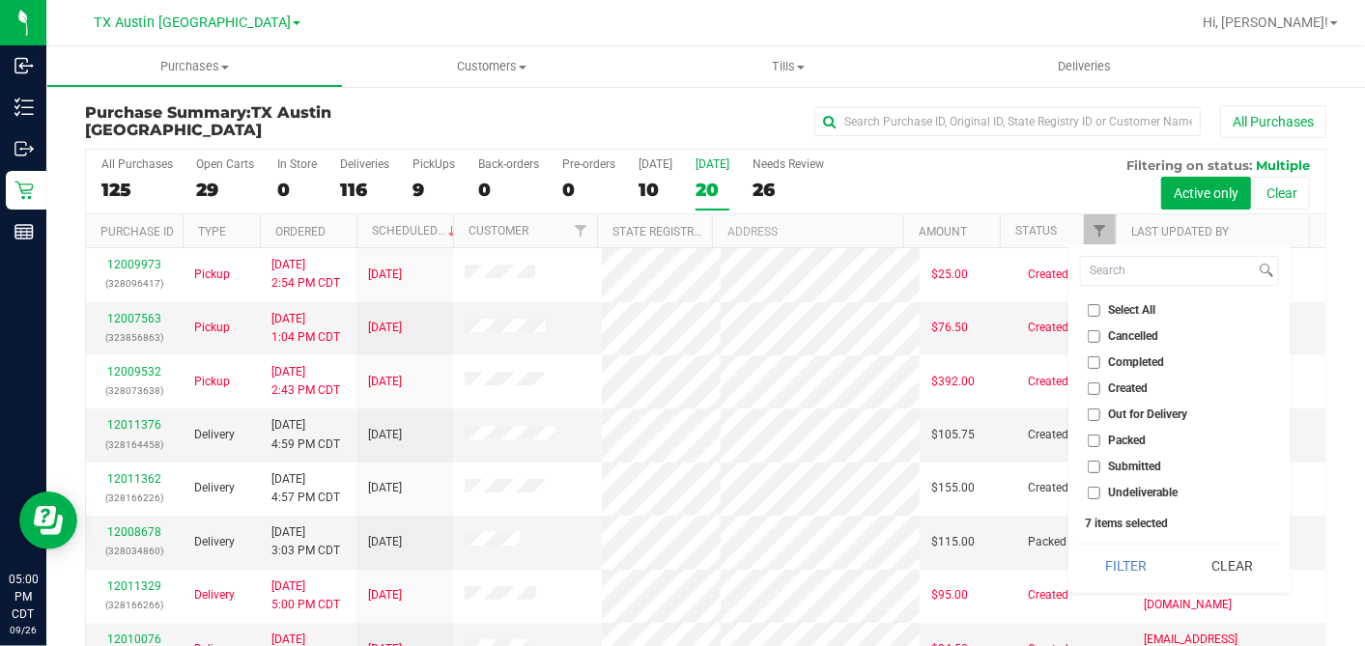
checkbox input "false"
click at [1090, 386] on input "Created" at bounding box center [1094, 388] width 13 height 13
checkbox input "true"
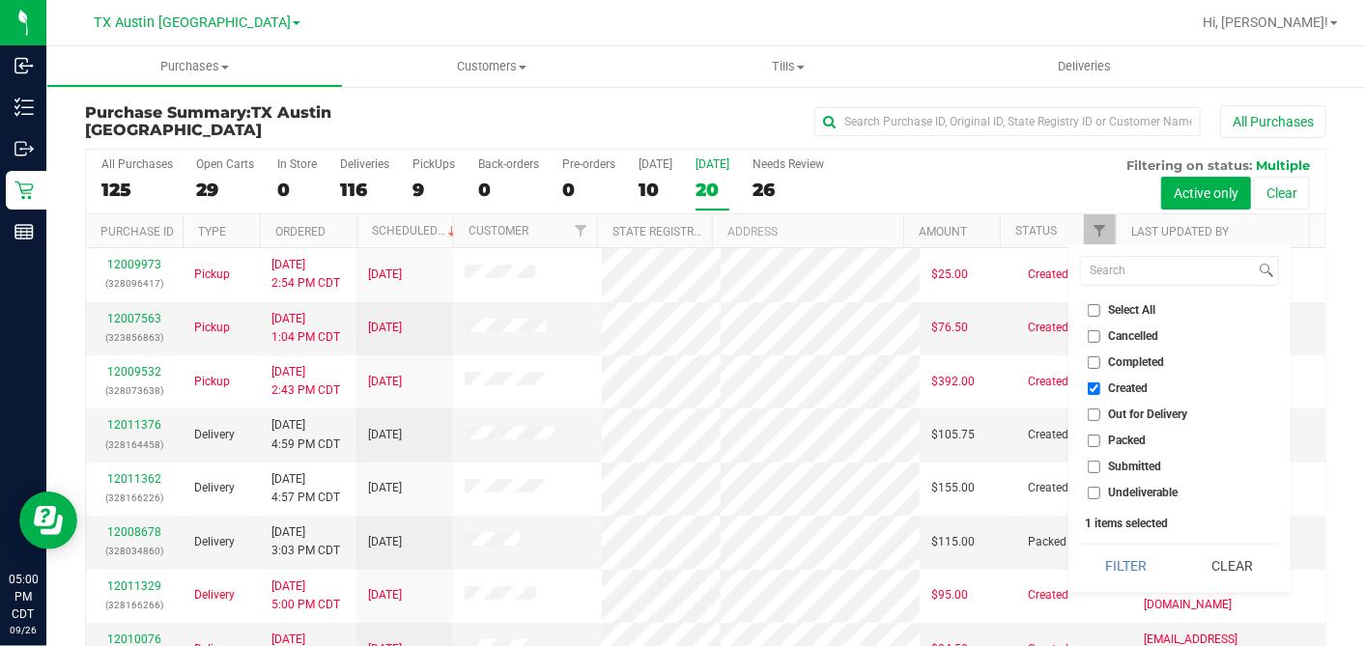
click at [1126, 561] on button "Filter" at bounding box center [1126, 566] width 93 height 42
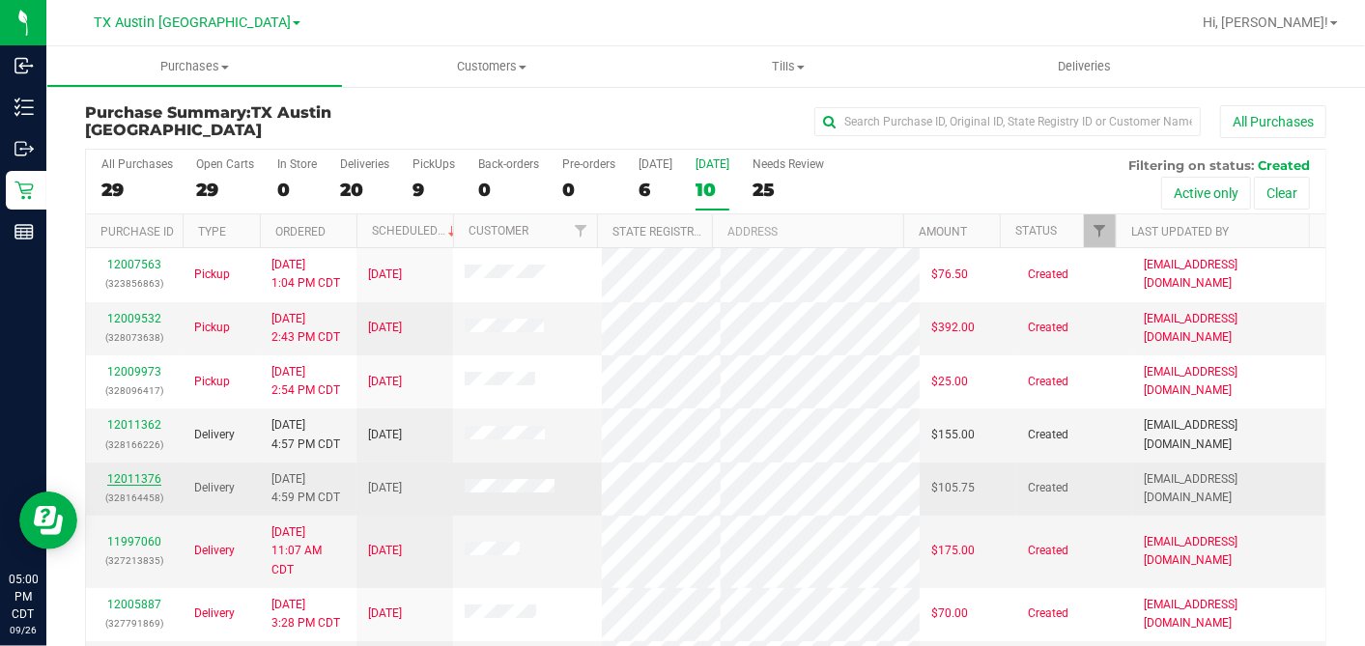
click at [138, 481] on div "12011376 (328164458)" at bounding box center [134, 488] width 73 height 37
click at [150, 464] on td "12011376 (328164458)" at bounding box center [134, 489] width 97 height 53
click at [142, 472] on link "12011376" at bounding box center [134, 479] width 54 height 14
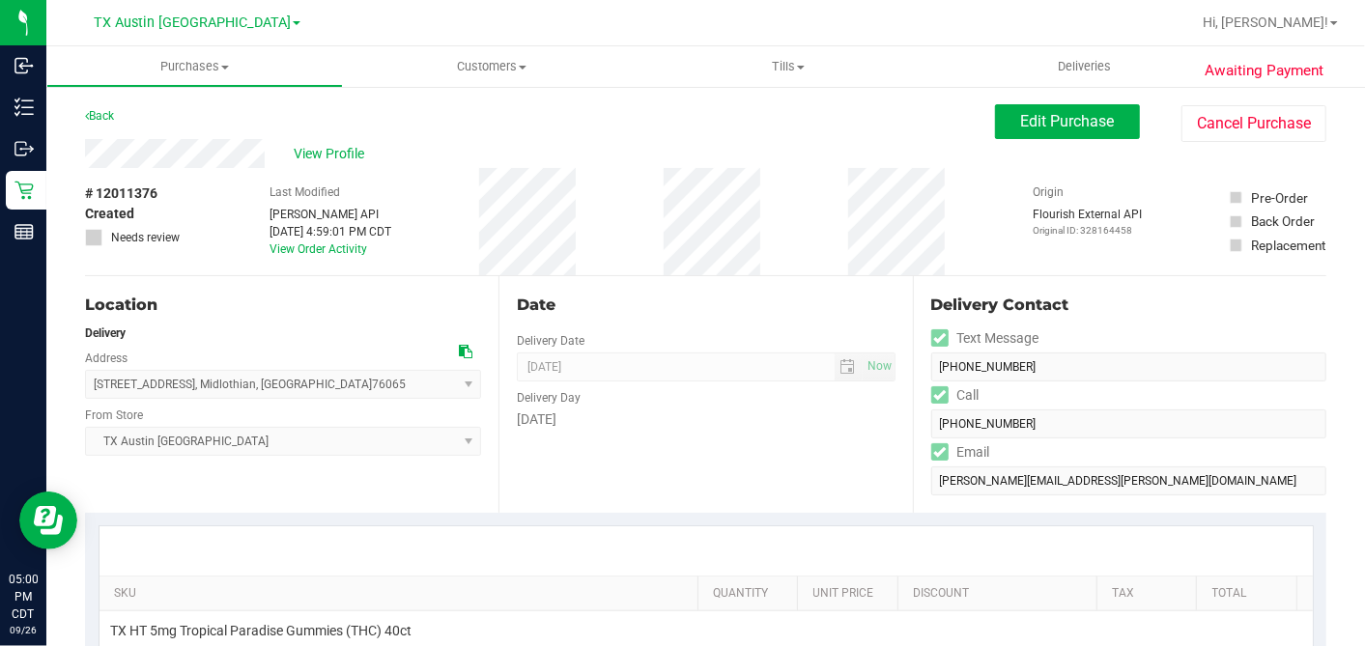
click at [312, 140] on div "View Profile" at bounding box center [540, 153] width 910 height 29
click at [313, 144] on span "View Profile" at bounding box center [332, 154] width 77 height 20
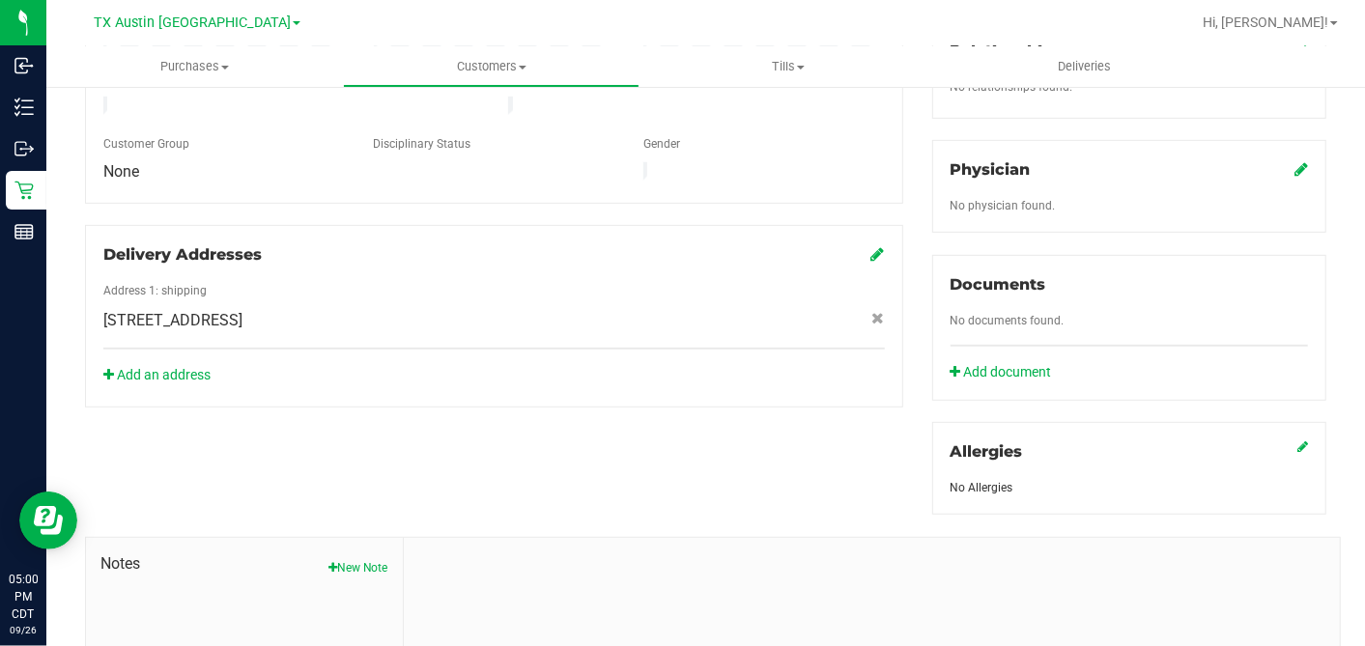
scroll to position [724, 0]
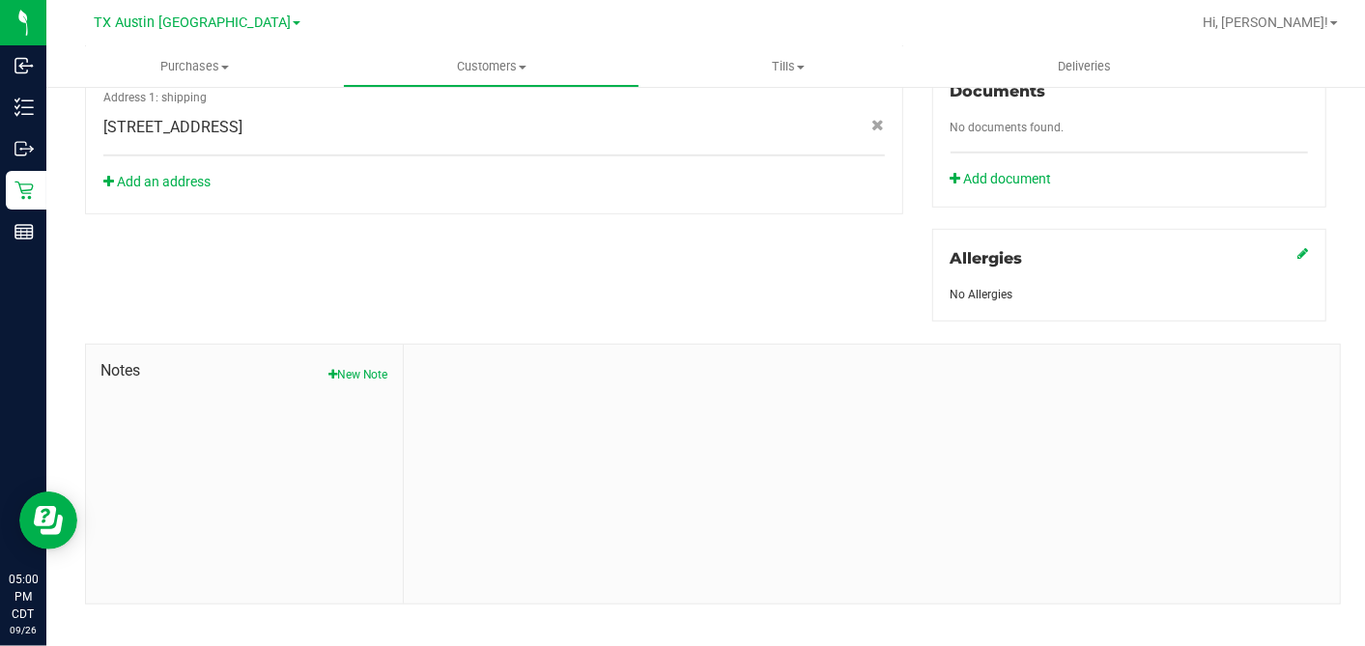
drag, startPoint x: 348, startPoint y: 347, endPoint x: 402, endPoint y: 388, distance: 68.2
click at [348, 366] on button "New Note" at bounding box center [358, 374] width 60 height 17
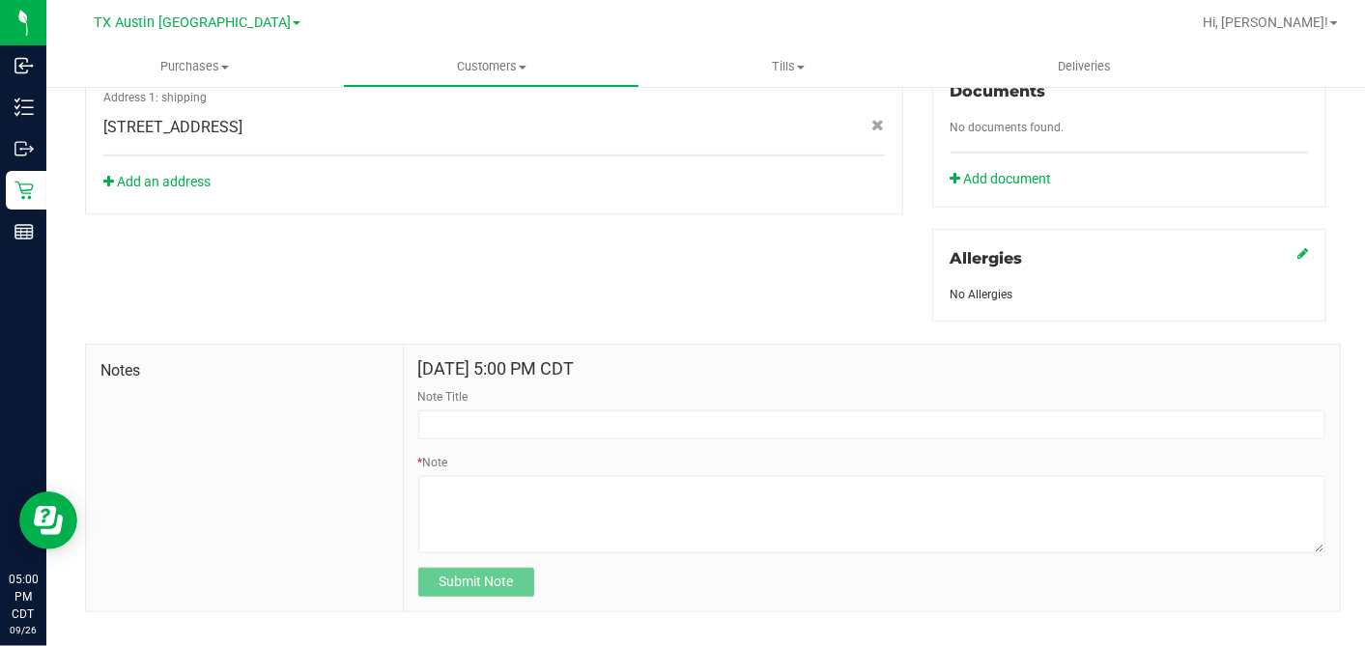
click at [475, 428] on form "Sep 26, 2025 5:00 PM CDT Note Title * Note Submit Note" at bounding box center [871, 478] width 907 height 238
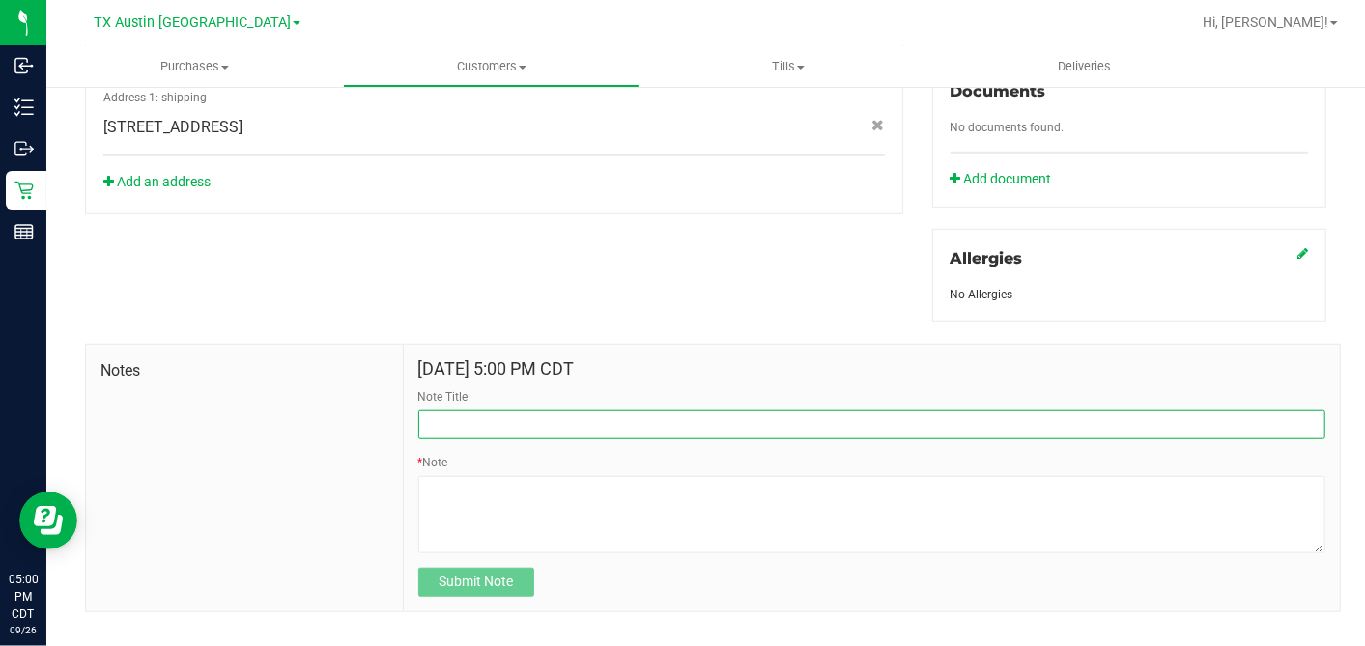
click at [467, 412] on input "Note Title" at bounding box center [871, 425] width 907 height 29
type input "[PERSON_NAME]"
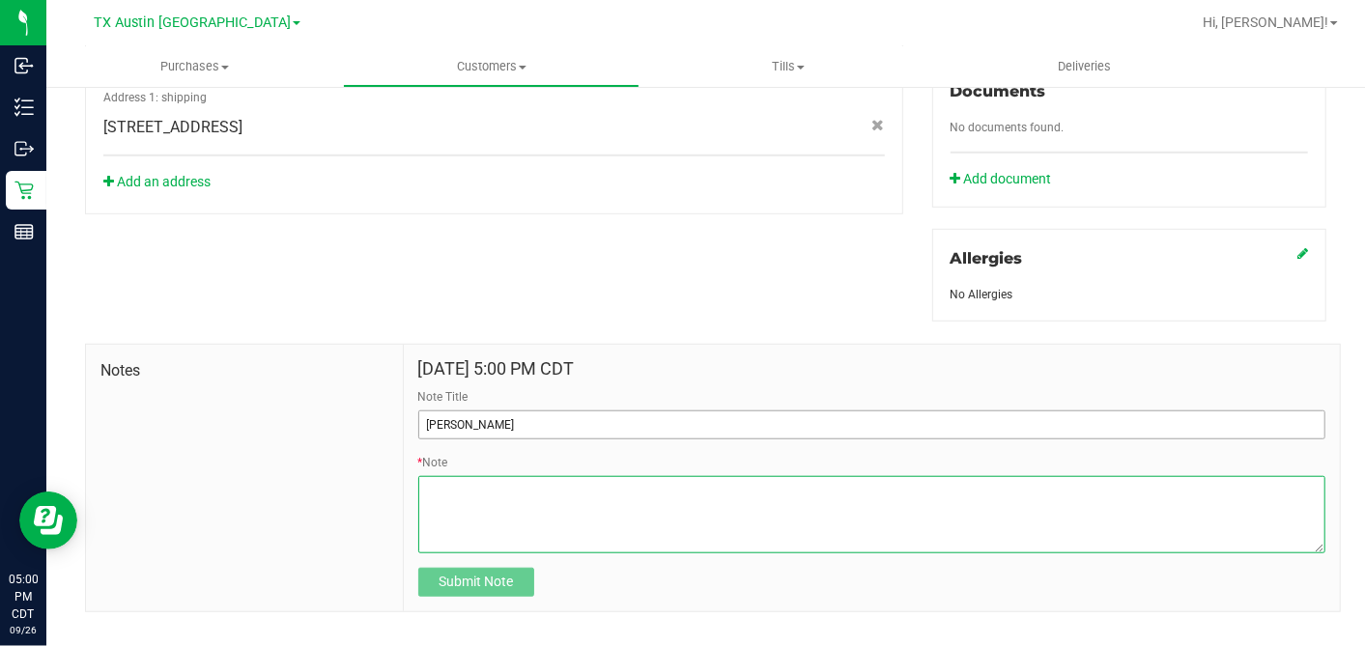
paste textarea "Patient Name: Jimmy Rodriguez Address: 3213 Charing Cross Road Midlothian, TX, …"
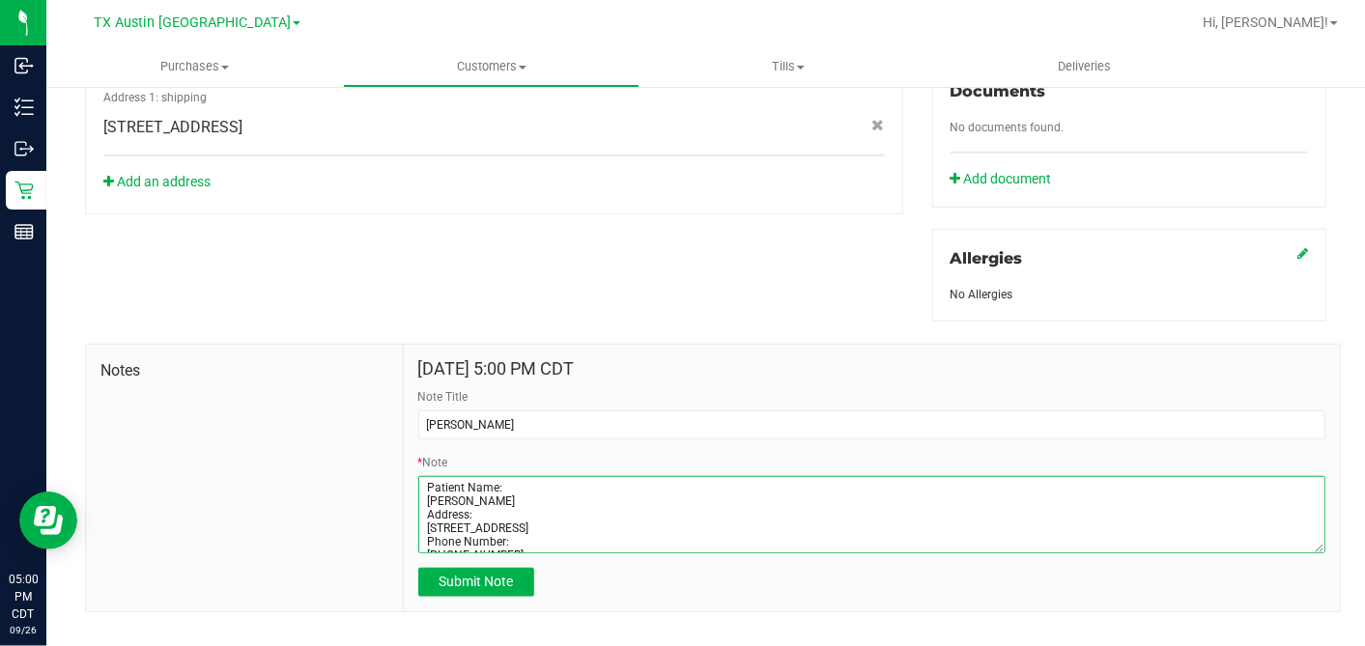
scroll to position [77, 0]
type textarea "Patient Name: Jimmy Rodriguez Address: 3213 Charing Cross Road Midlothian, TX, …"
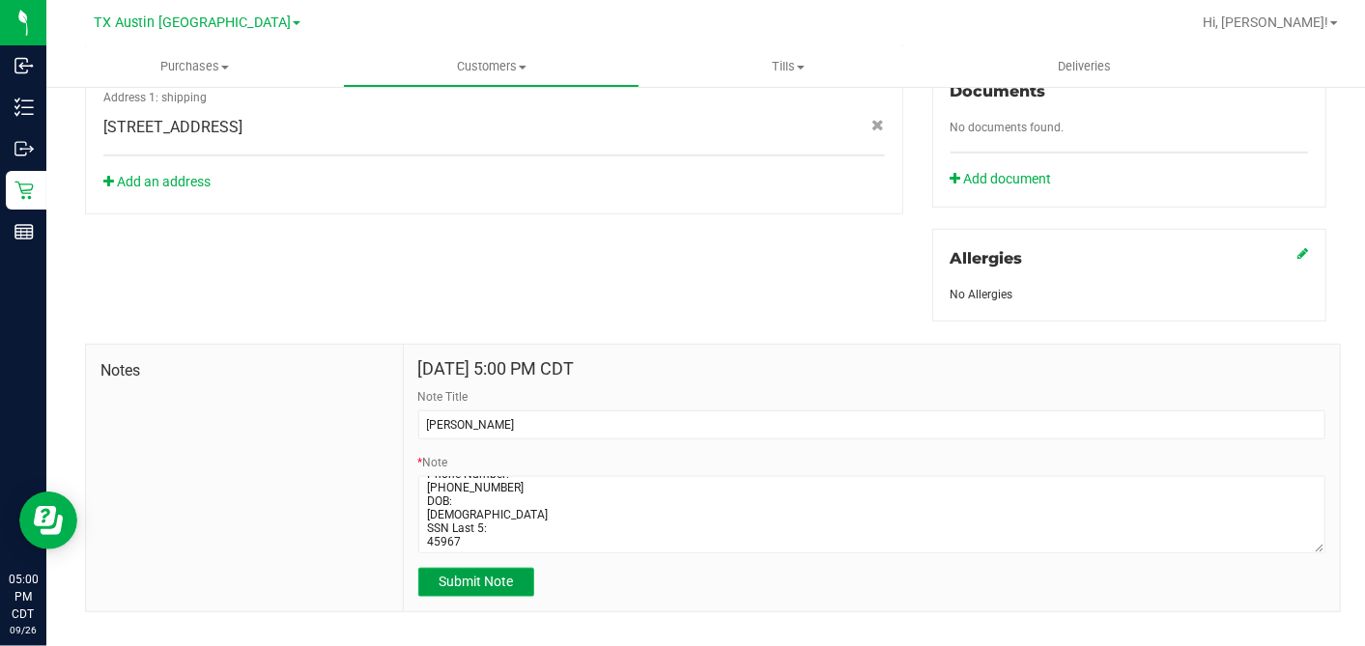
click at [491, 568] on button "Submit Note" at bounding box center [476, 582] width 116 height 29
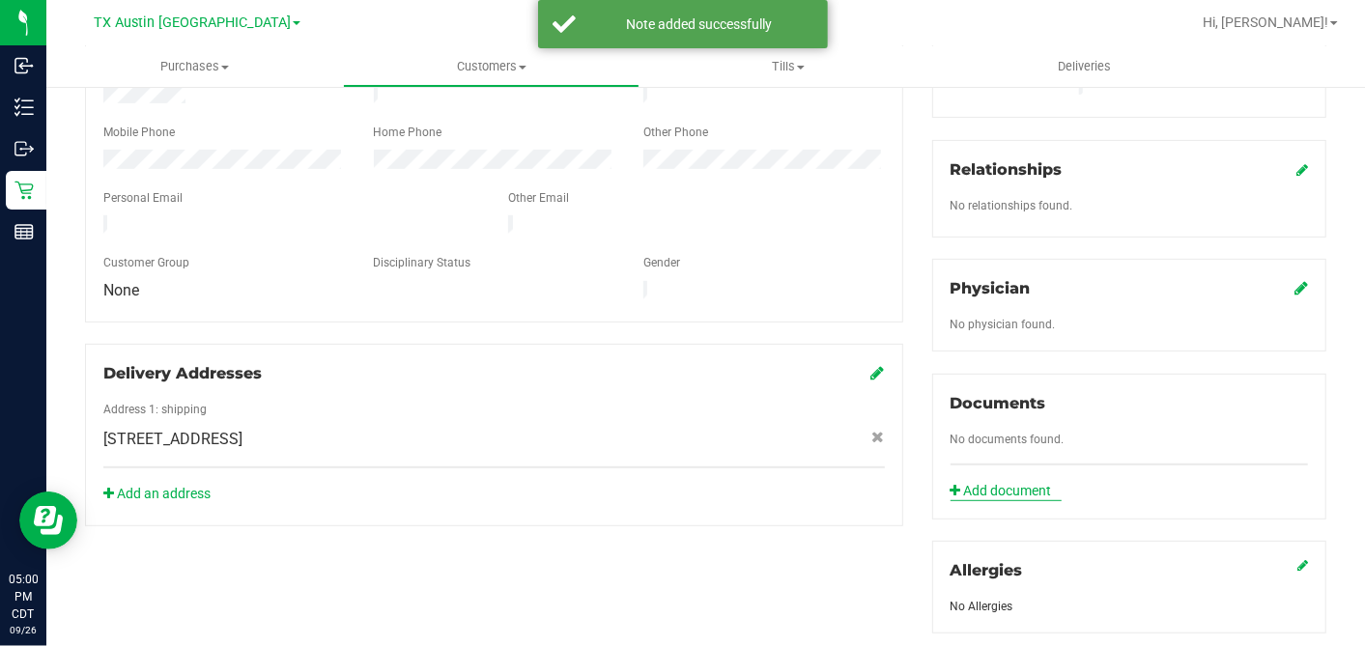
scroll to position [403, 0]
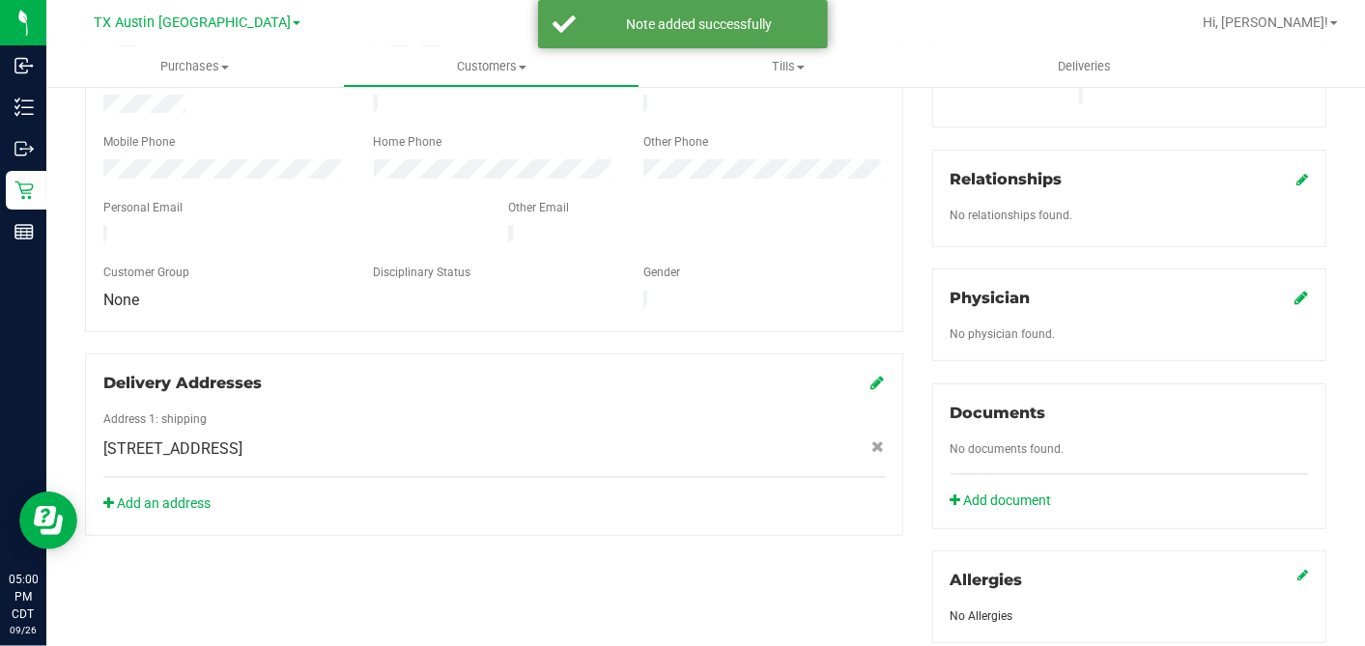
click at [1294, 290] on icon at bounding box center [1301, 297] width 14 height 15
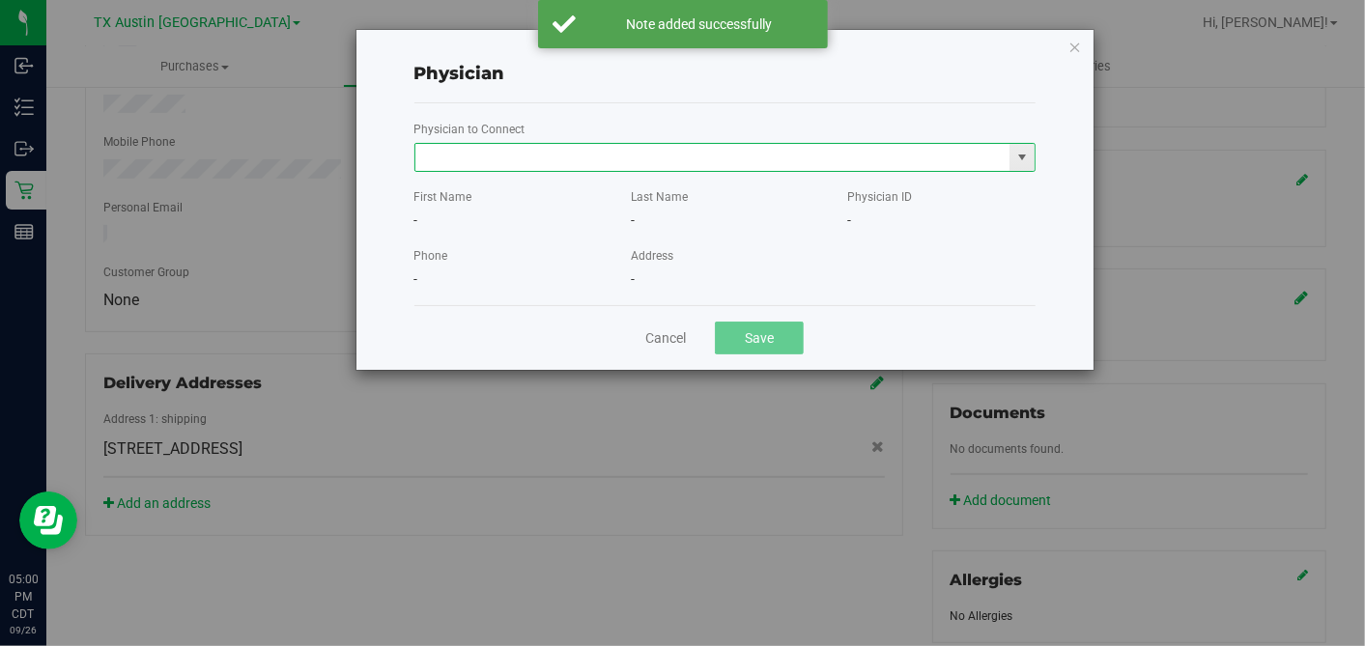
click at [687, 149] on input "text" at bounding box center [712, 157] width 595 height 27
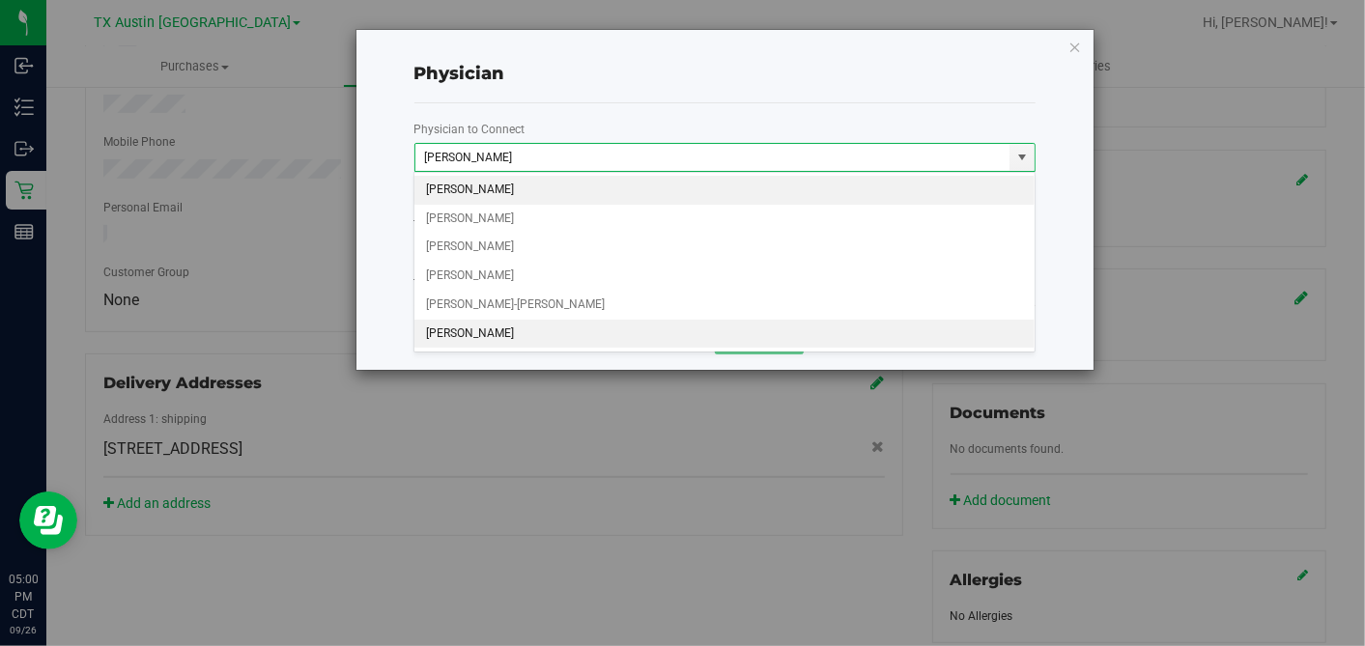
click at [587, 323] on li "An Chen" at bounding box center [724, 334] width 620 height 29
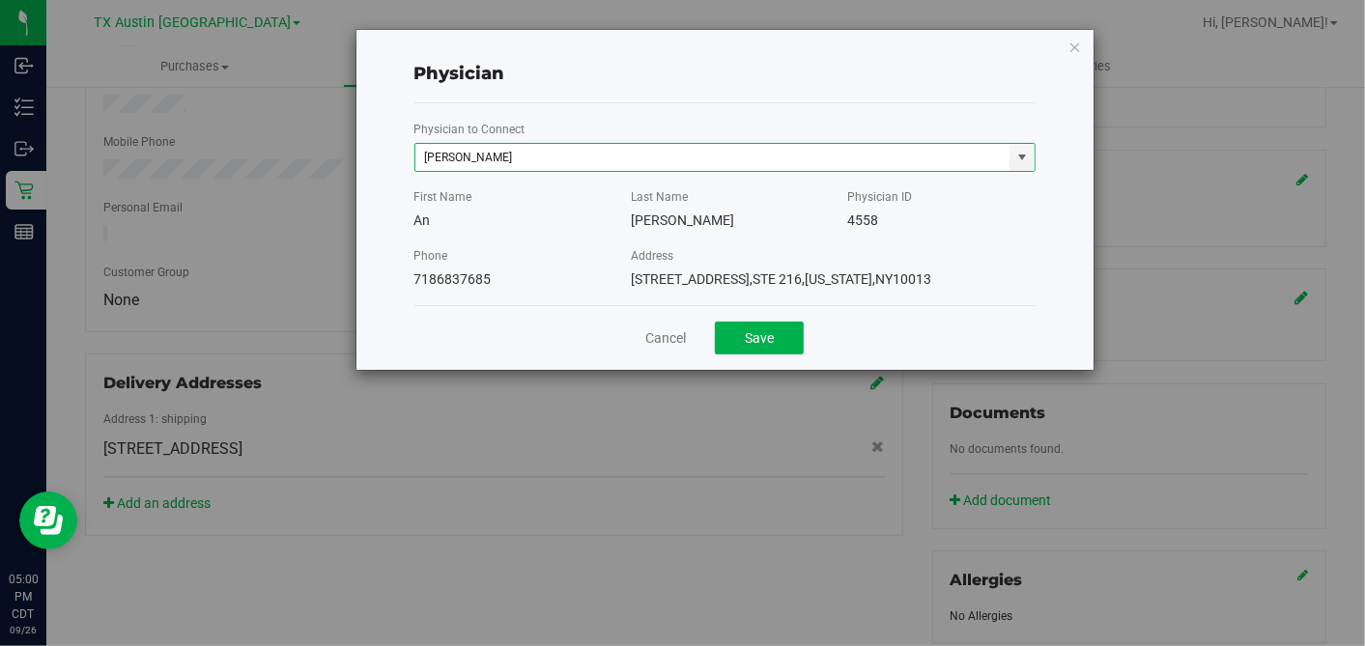
type input "An Chen"
click at [748, 317] on div "Cancel Save" at bounding box center [724, 337] width 621 height 65
click at [766, 339] on button "Save" at bounding box center [759, 338] width 89 height 33
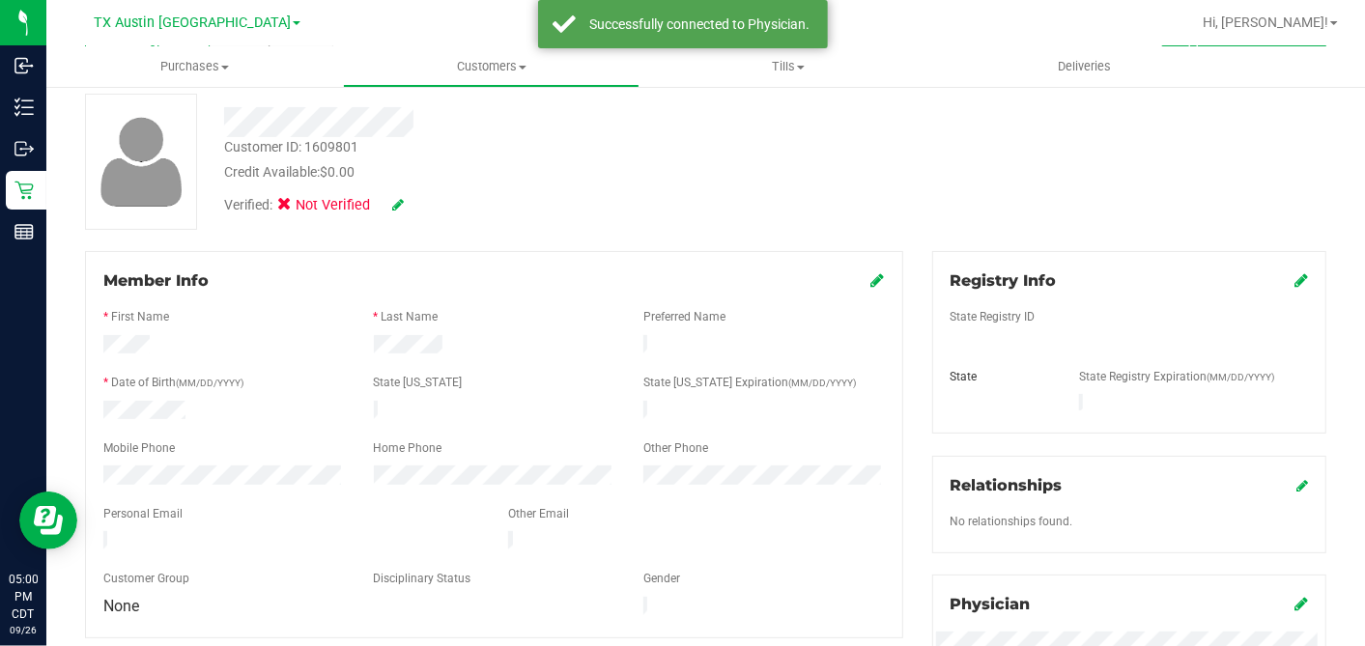
scroll to position [80, 0]
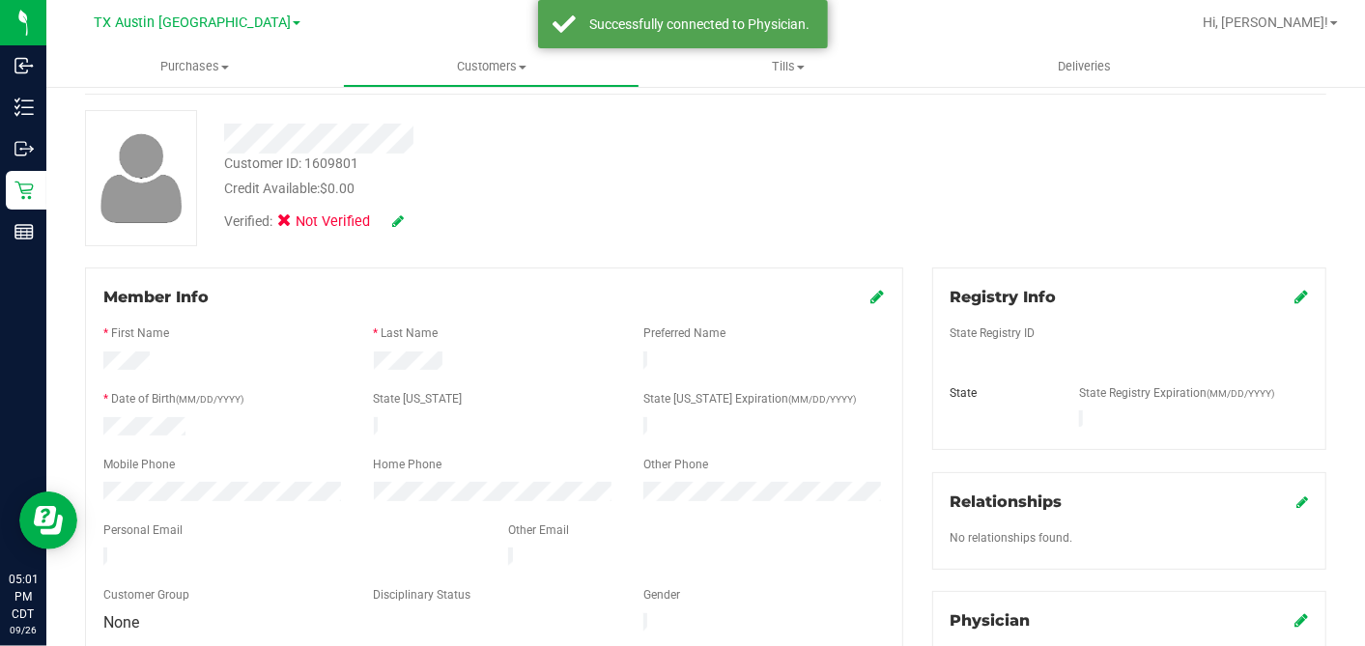
click at [1294, 296] on icon at bounding box center [1301, 296] width 14 height 15
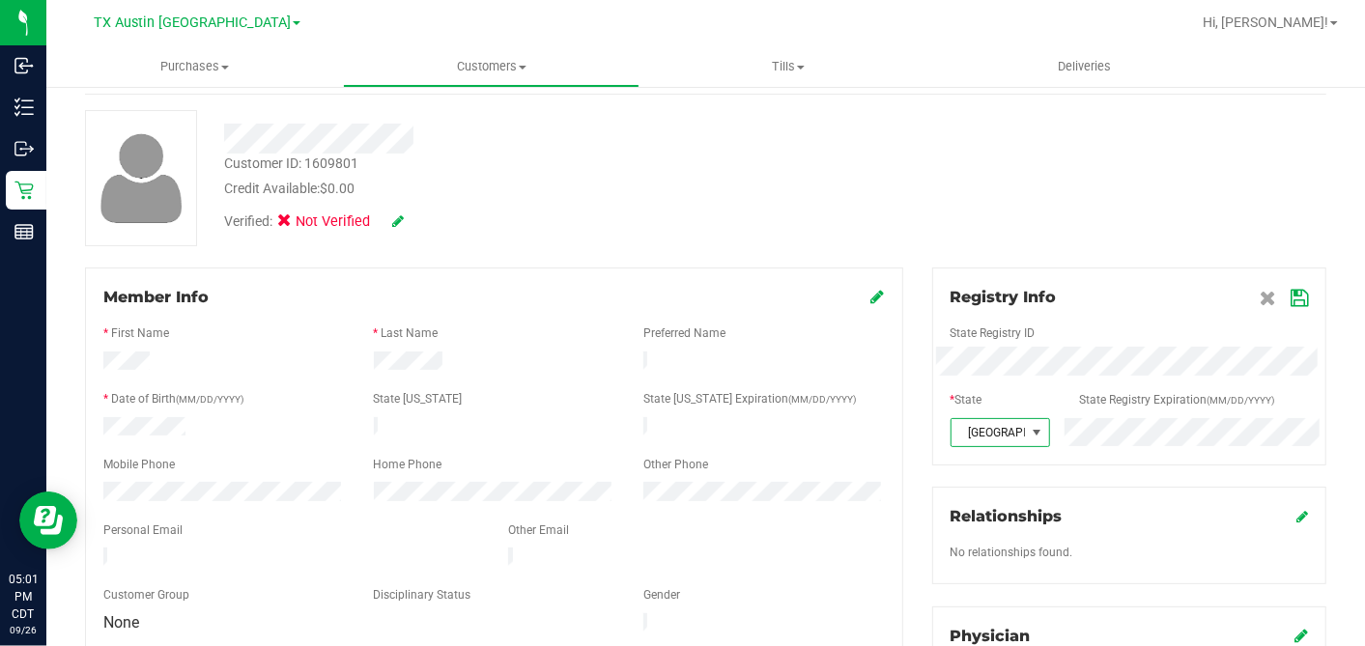
click at [1290, 300] on icon at bounding box center [1298, 298] width 17 height 15
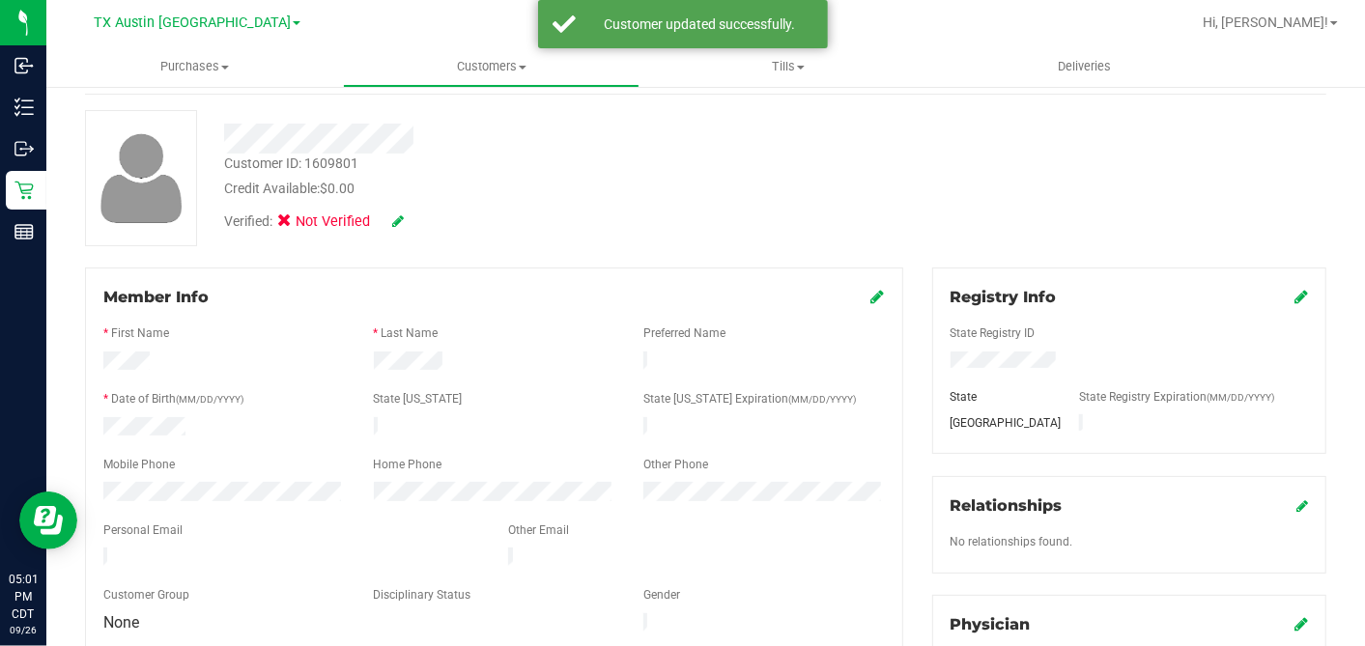
click at [871, 297] on icon at bounding box center [878, 296] width 14 height 15
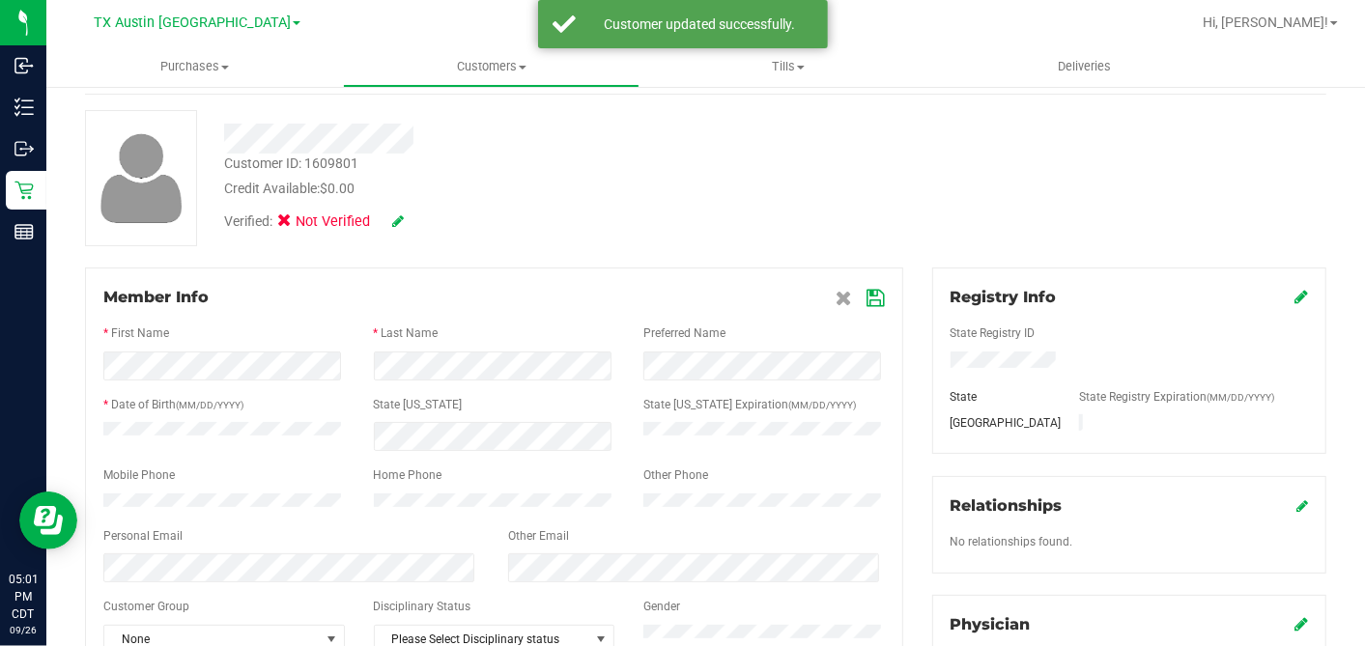
click at [867, 291] on icon at bounding box center [875, 298] width 17 height 15
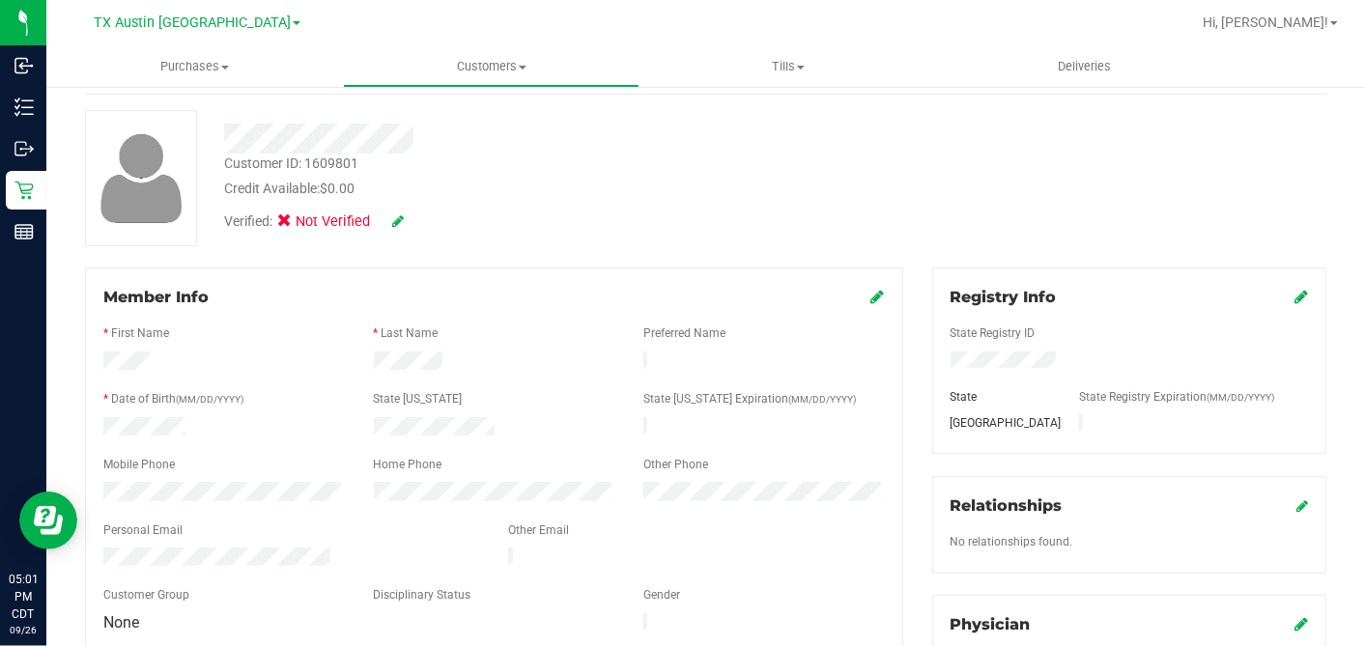
click at [399, 220] on icon at bounding box center [398, 221] width 12 height 14
click at [290, 224] on icon at bounding box center [290, 224] width 13 height 0
click at [0, 0] on input "Medical" at bounding box center [0, 0] width 0 height 0
click at [426, 220] on icon at bounding box center [423, 222] width 15 height 14
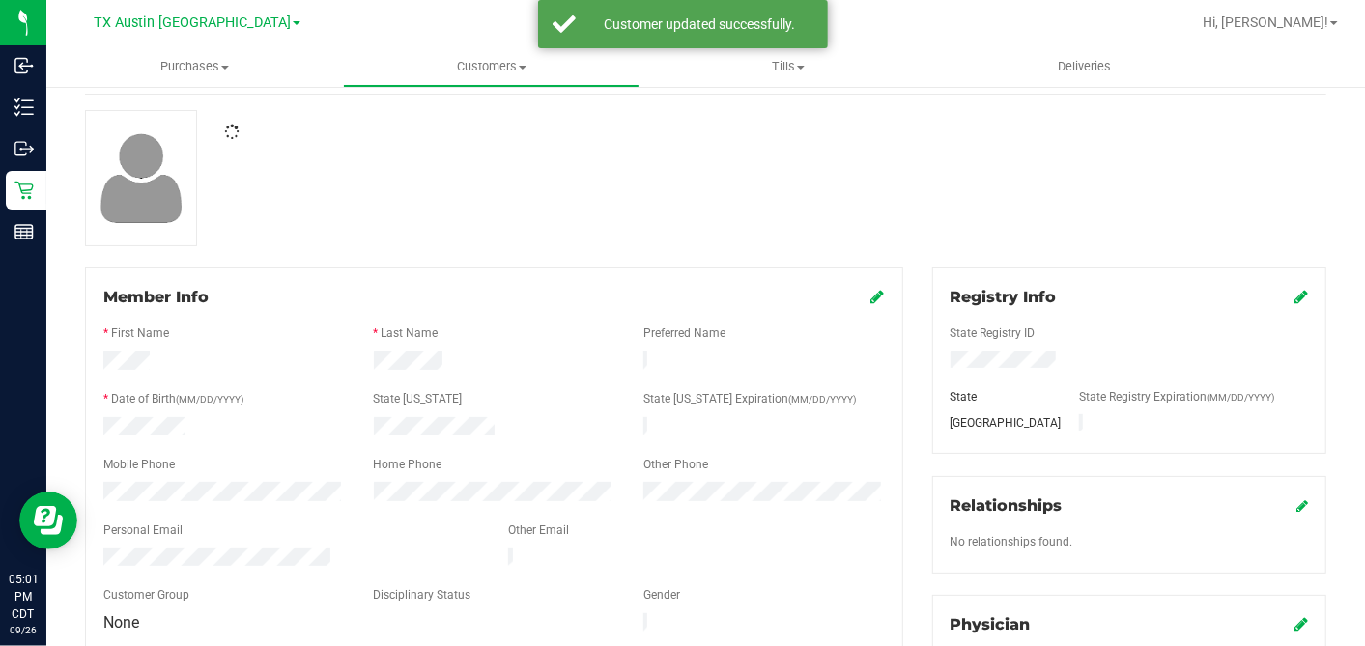
click at [508, 221] on div at bounding box center [706, 178] width 1270 height 136
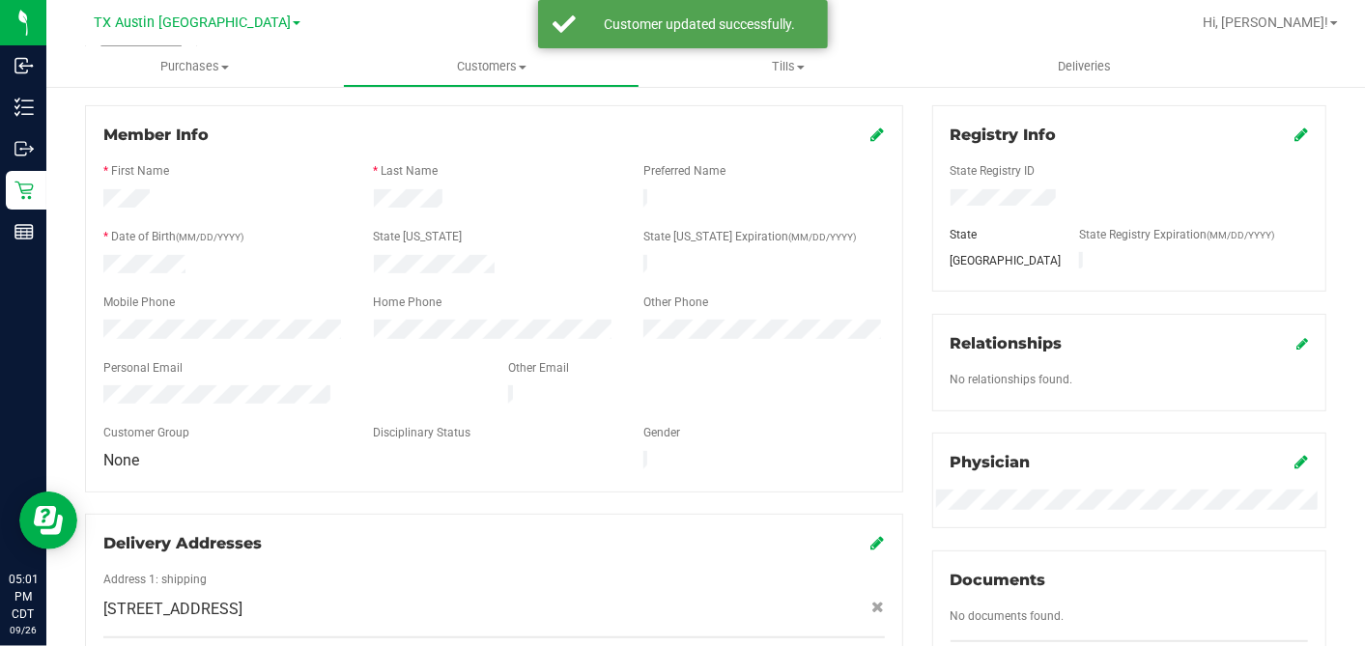
scroll to position [0, 0]
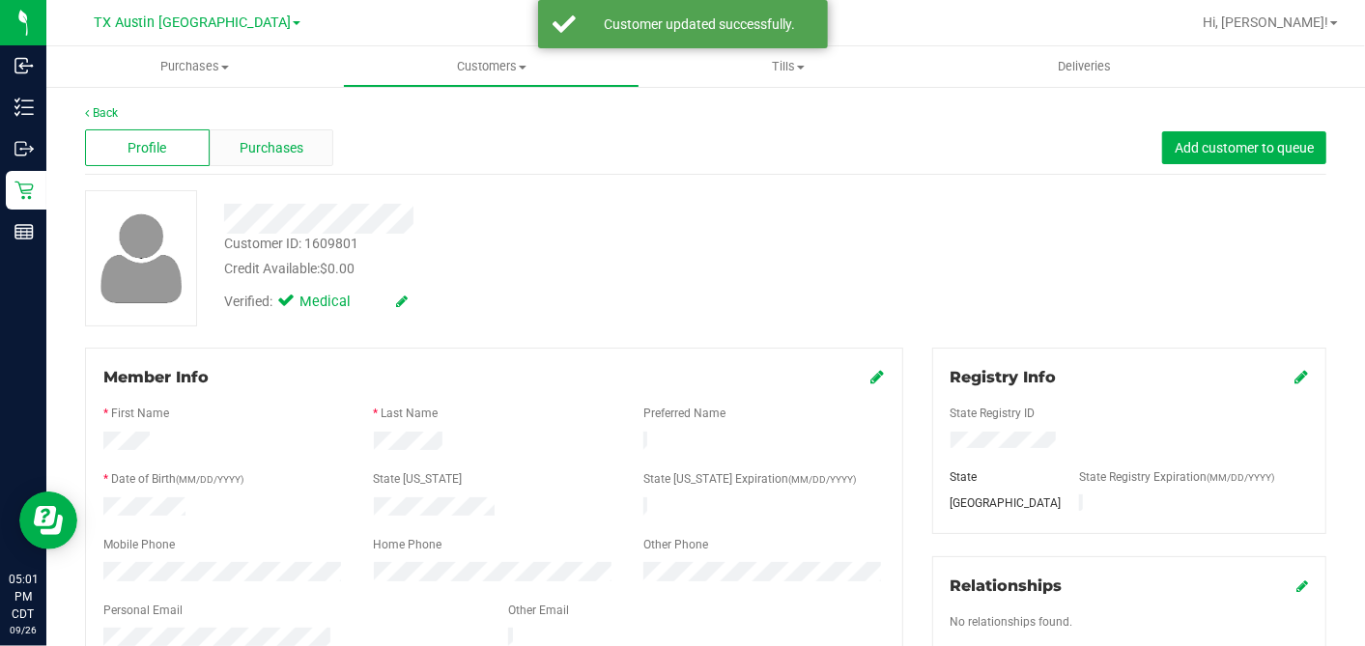
click at [264, 139] on span "Purchases" at bounding box center [272, 148] width 64 height 20
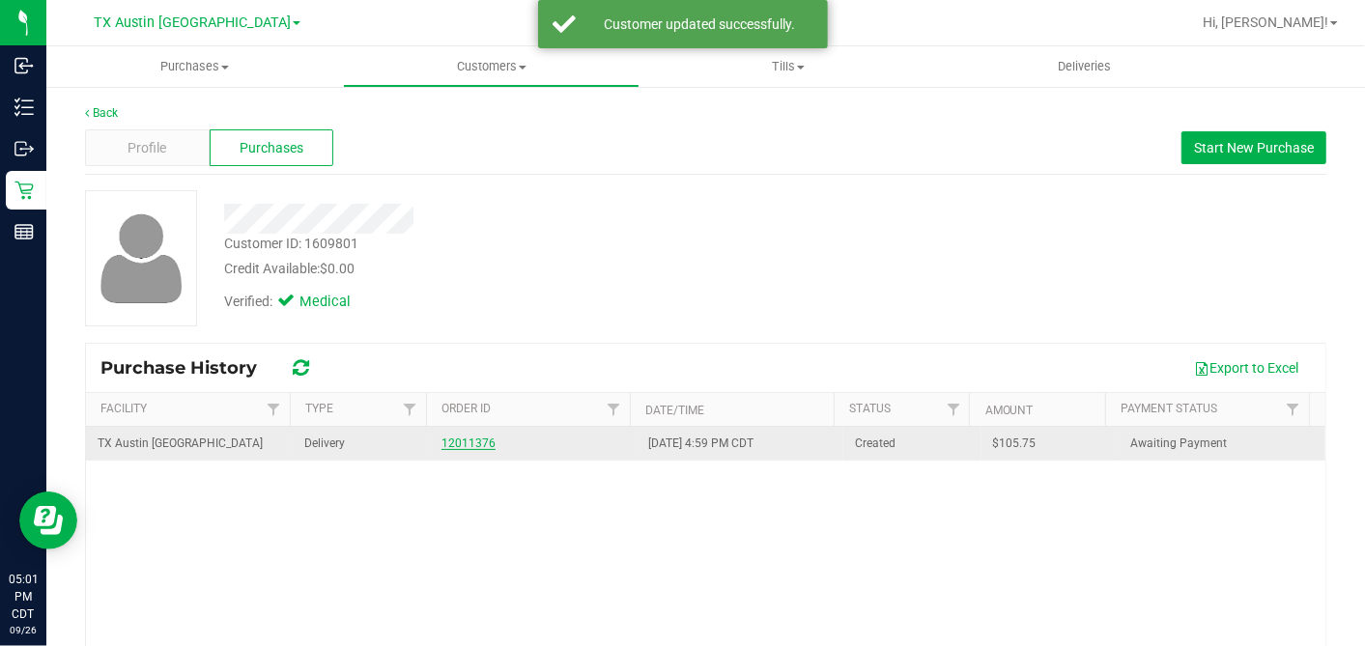
click at [453, 446] on link "12011376" at bounding box center [468, 444] width 54 height 14
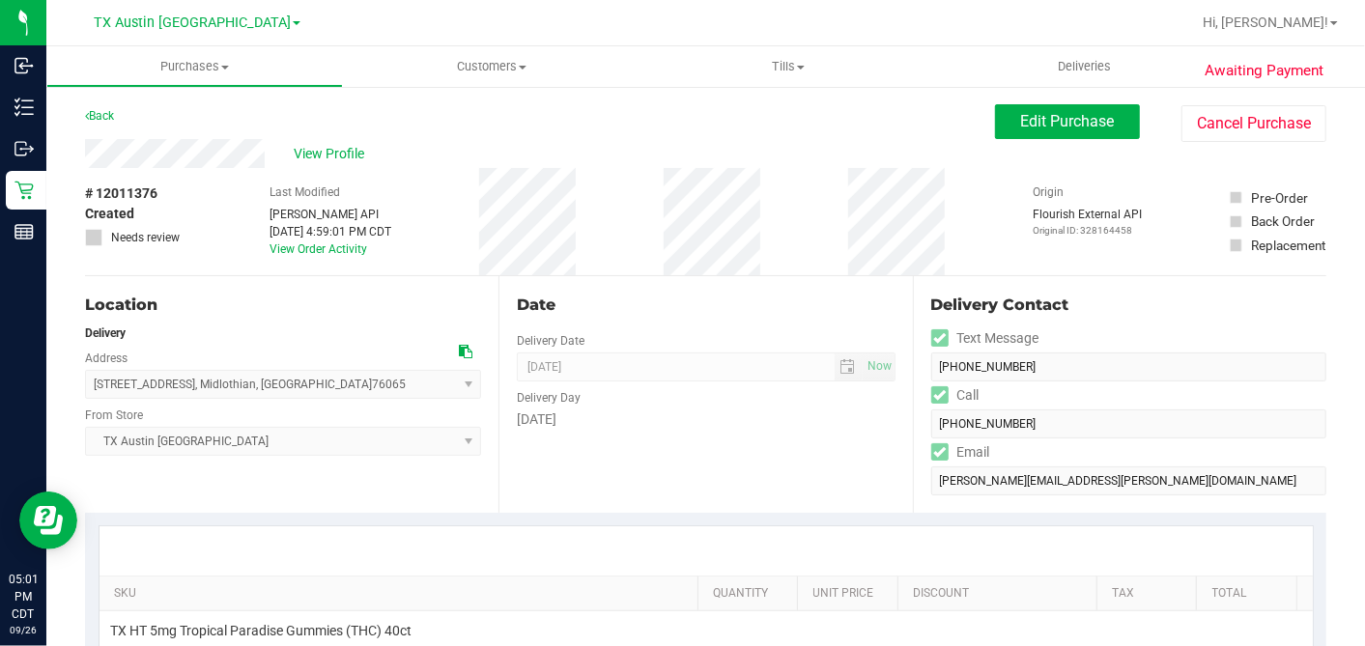
click at [459, 349] on icon at bounding box center [466, 352] width 14 height 14
click at [775, 300] on div "Date" at bounding box center [706, 305] width 378 height 23
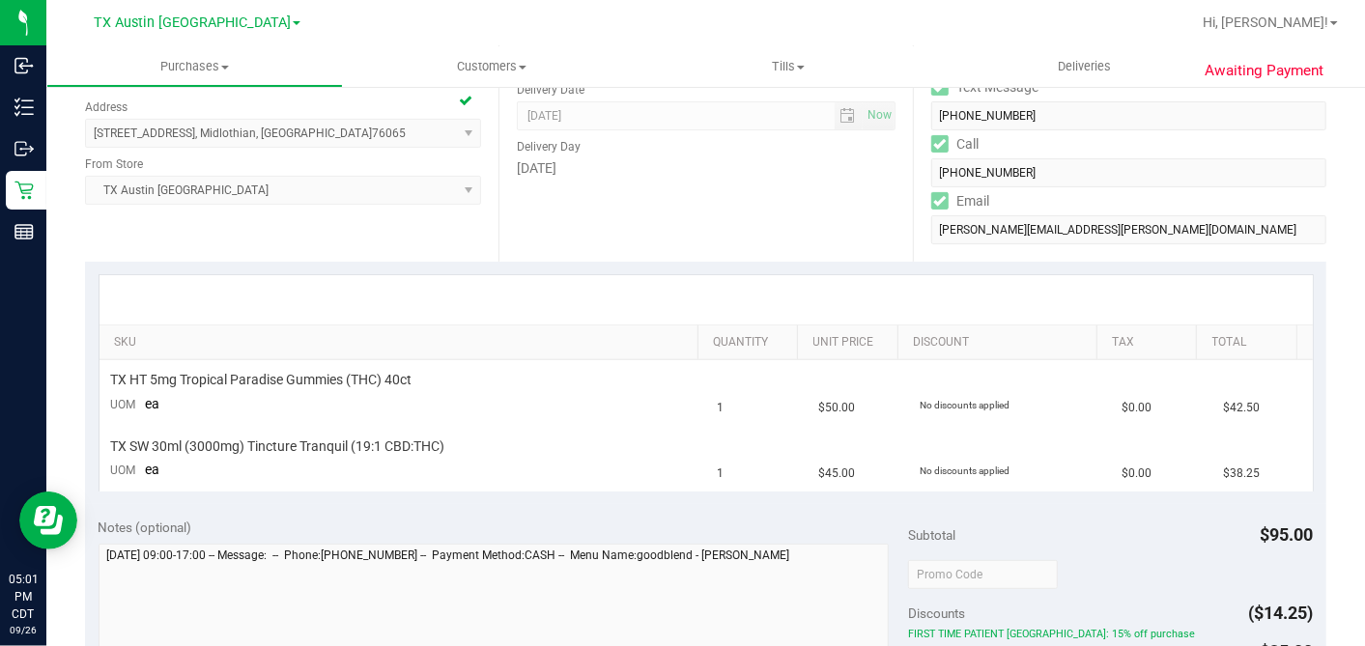
scroll to position [322, 0]
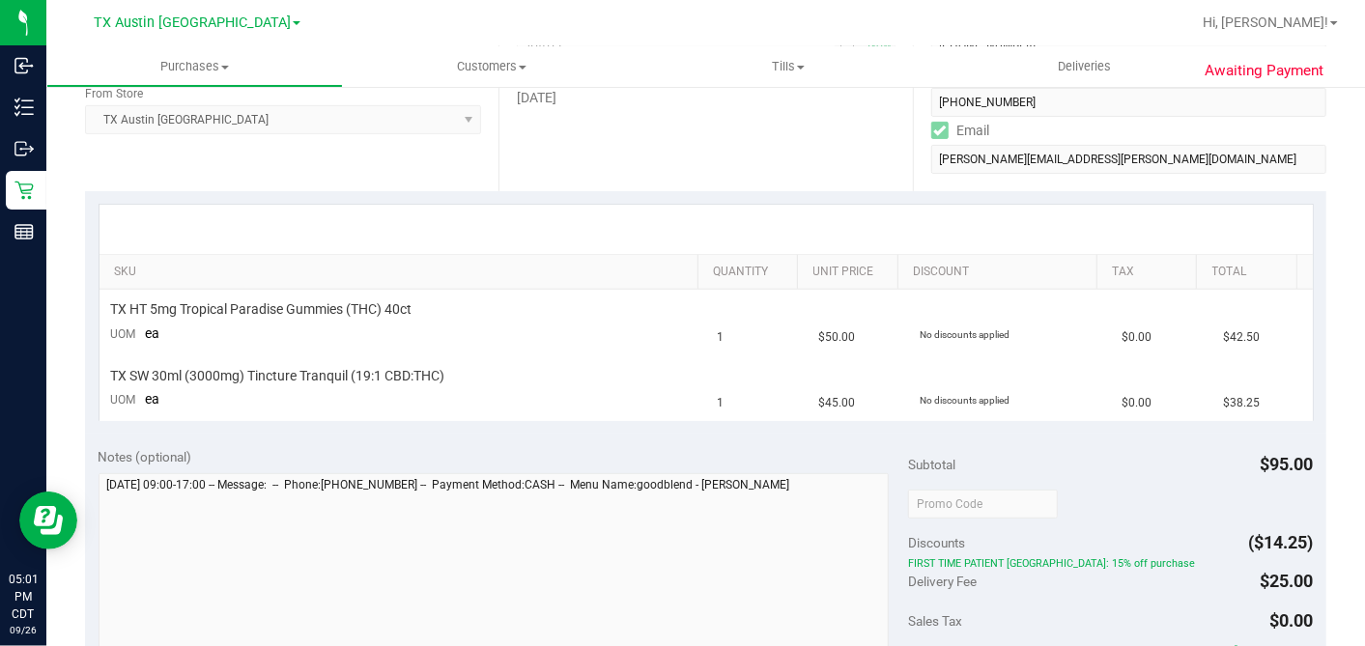
drag, startPoint x: 717, startPoint y: 170, endPoint x: 748, endPoint y: 237, distance: 73.5
click at [718, 170] on div "Date Delivery Date 09/27/2025 Now 09/27/2025 05:00 PM Now Delivery Day Saturday" at bounding box center [704, 73] width 413 height 237
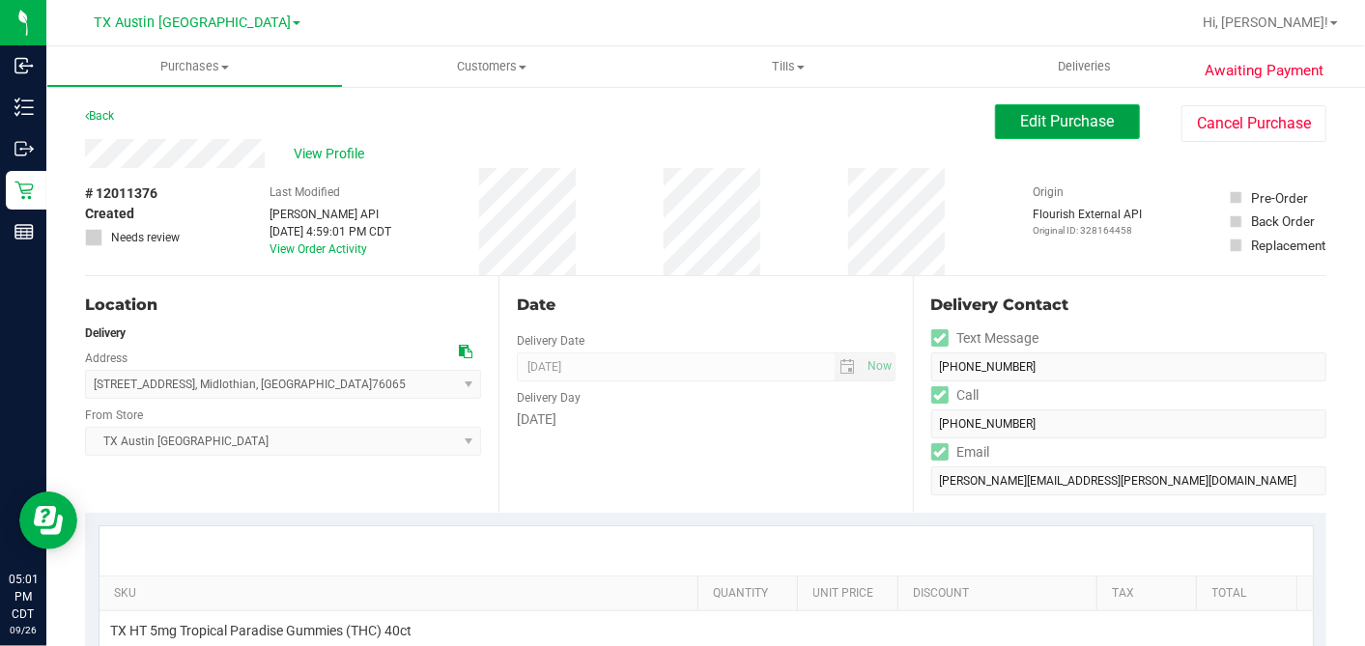
click at [1021, 119] on span "Edit Purchase" at bounding box center [1068, 121] width 94 height 18
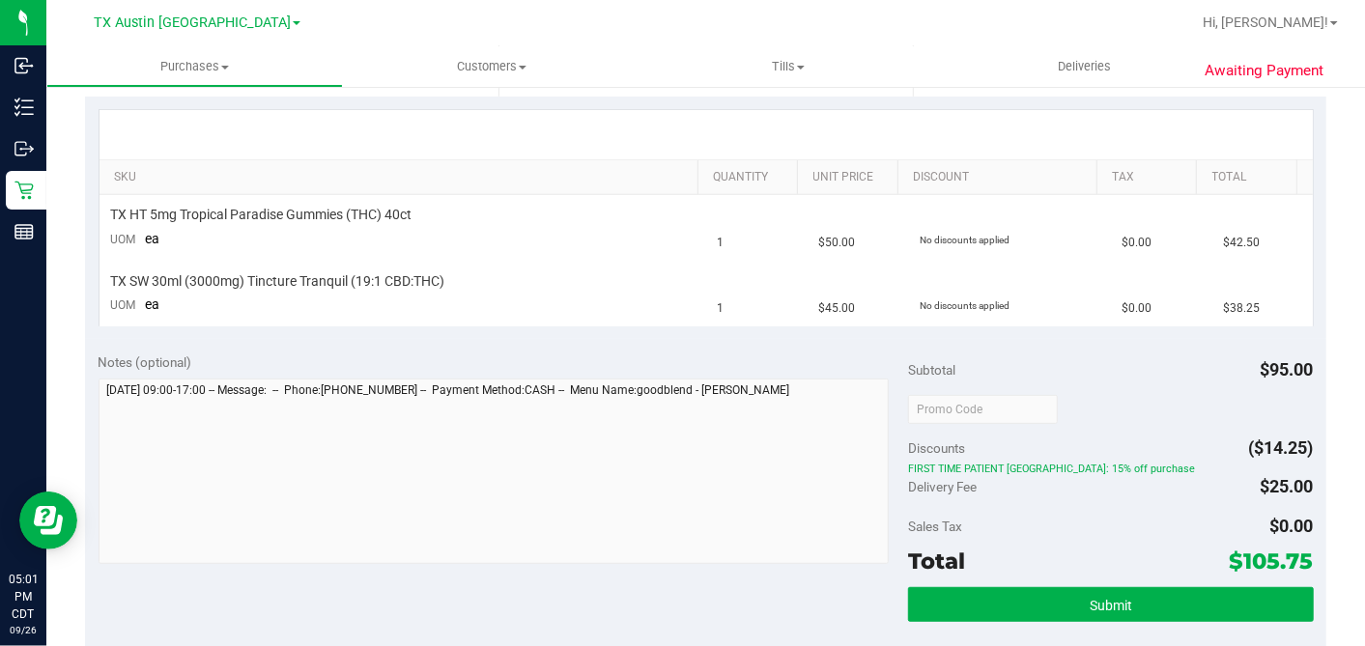
scroll to position [536, 0]
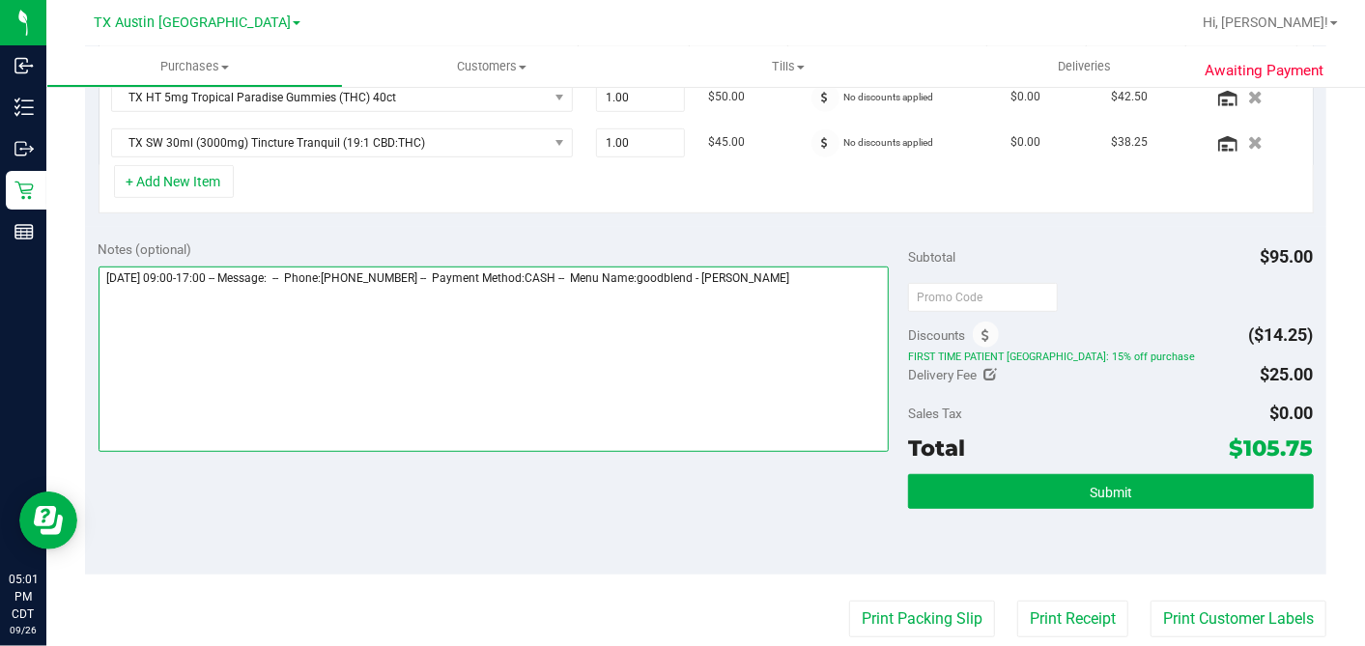
click at [838, 281] on textarea at bounding box center [494, 359] width 791 height 185
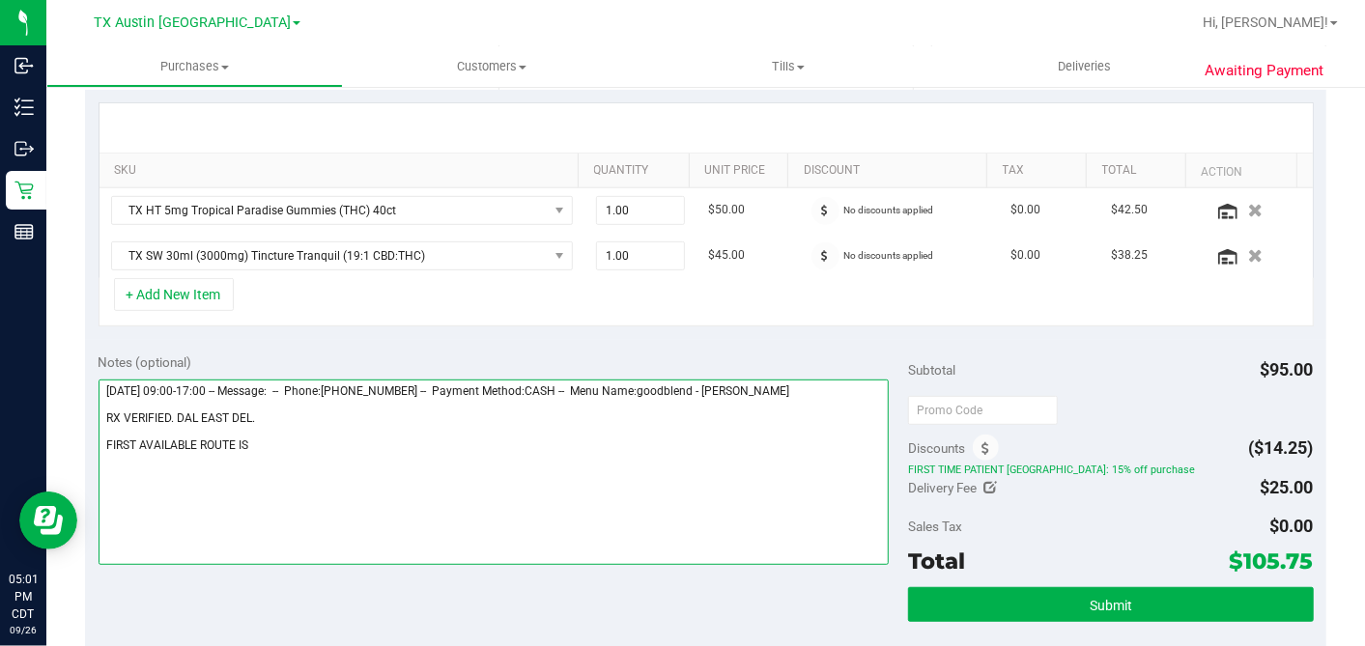
scroll to position [429, 0]
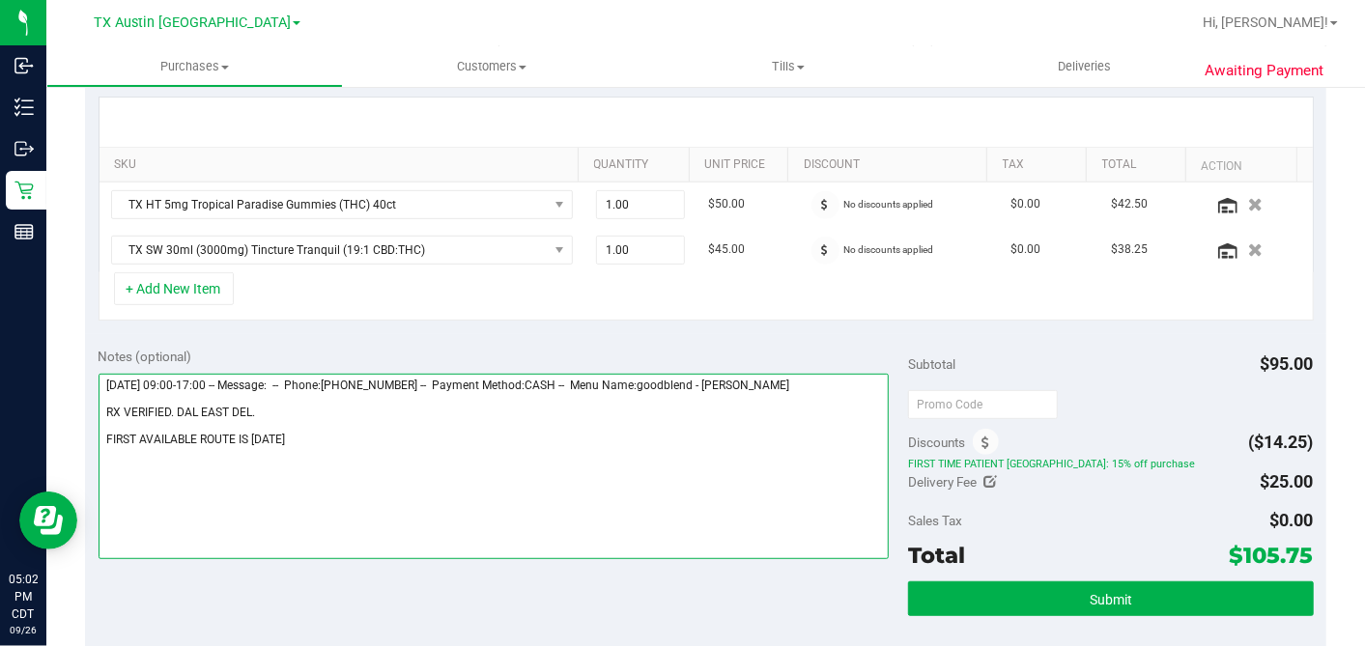
click at [339, 446] on textarea at bounding box center [494, 466] width 791 height 185
type textarea "Saturday 09/27/2025 09:00-17:00 -- Message: -- Phone:6822280027 -- Payment Meth…"
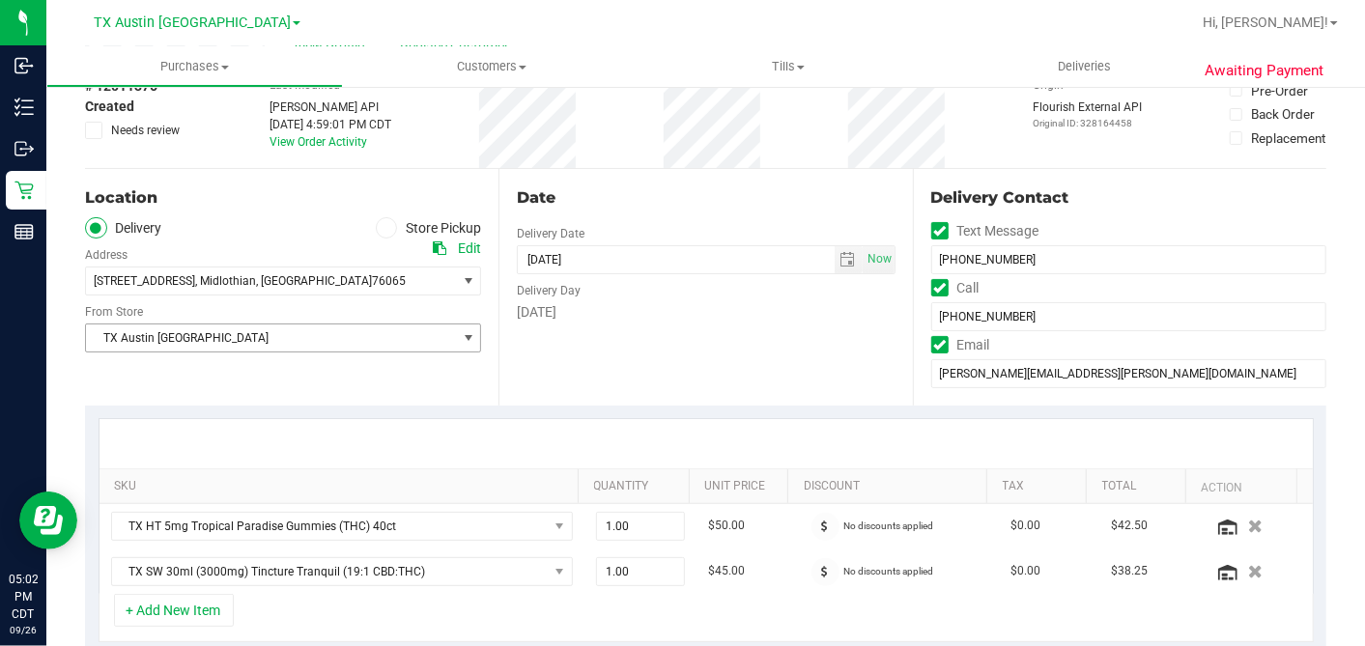
drag, startPoint x: 269, startPoint y: 331, endPoint x: 252, endPoint y: 366, distance: 38.9
click at [269, 331] on span "TX Austin [GEOGRAPHIC_DATA]" at bounding box center [271, 338] width 370 height 27
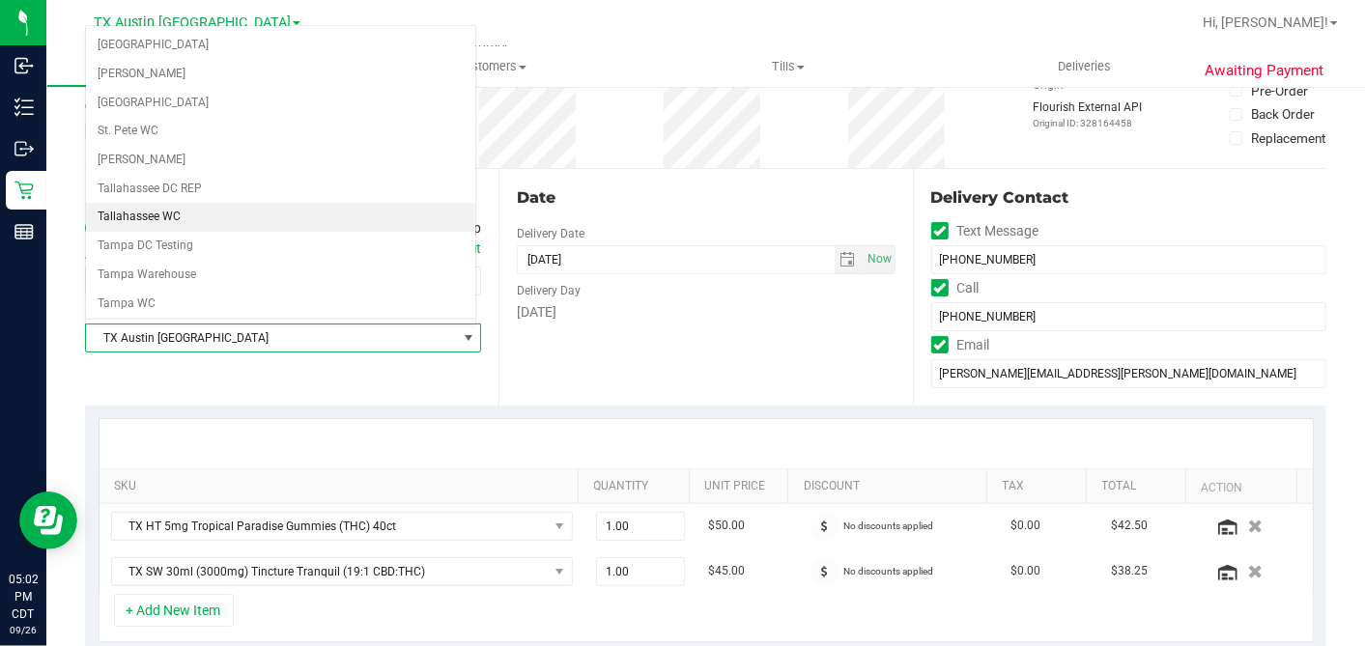
scroll to position [1373, 0]
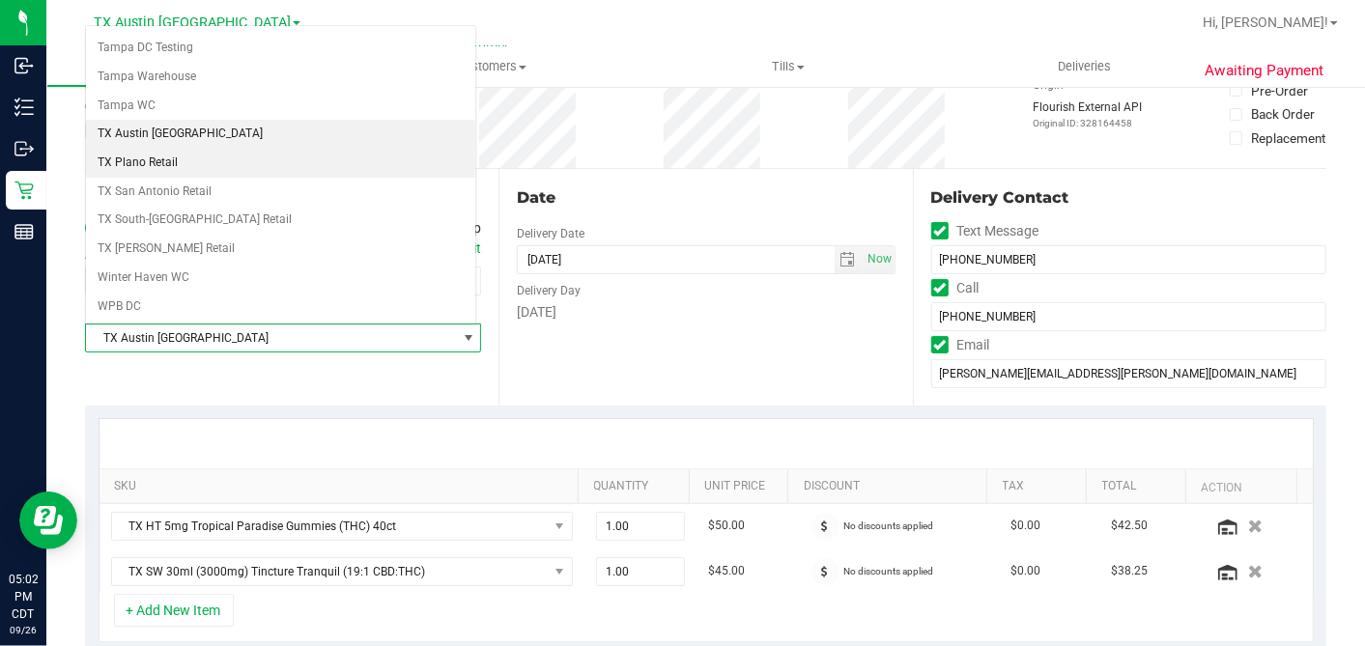
click at [156, 149] on li "TX Plano Retail" at bounding box center [280, 163] width 389 height 29
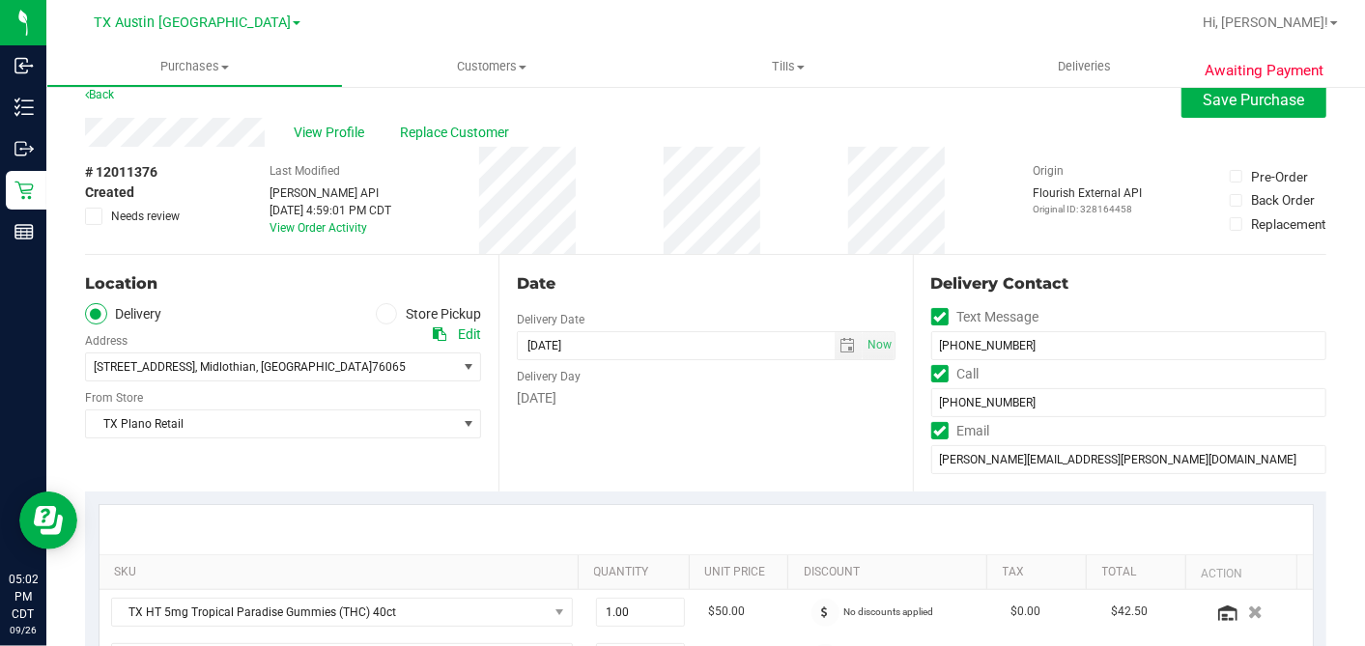
scroll to position [0, 0]
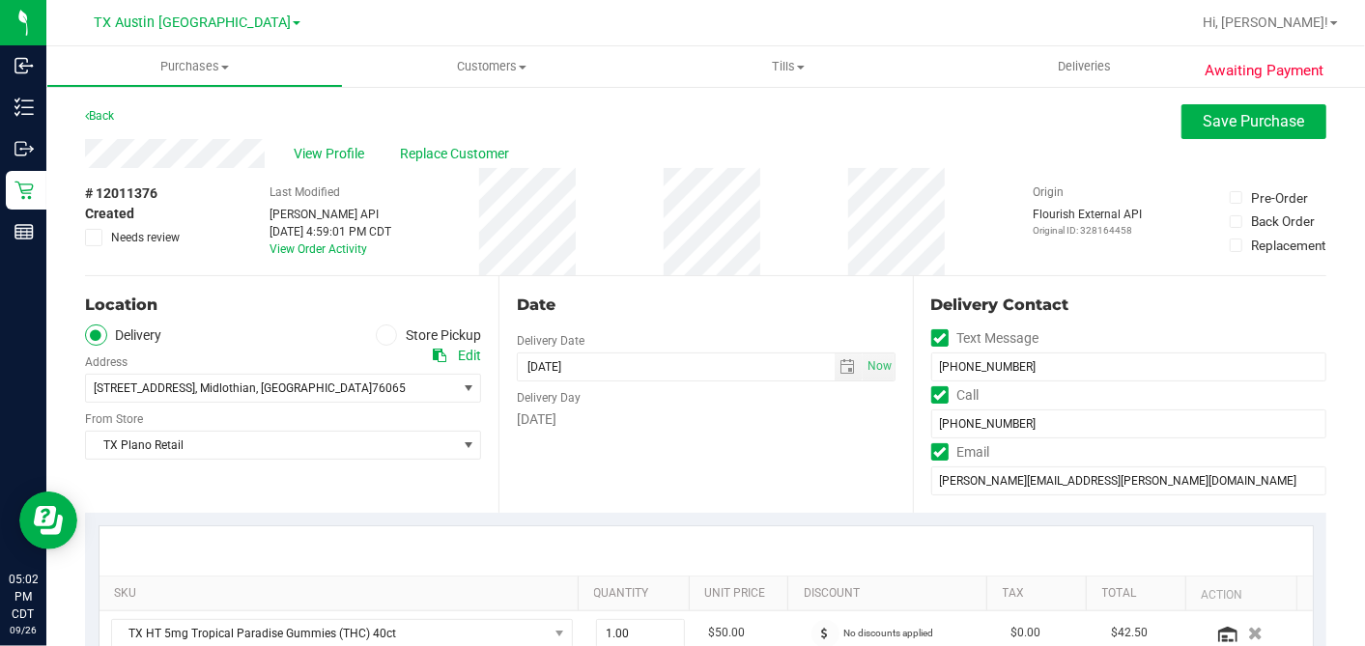
click at [98, 238] on icon at bounding box center [94, 238] width 13 height 0
click at [0, 0] on input "Needs review" at bounding box center [0, 0] width 0 height 0
click at [1222, 131] on button "Save Purchase" at bounding box center [1253, 121] width 145 height 35
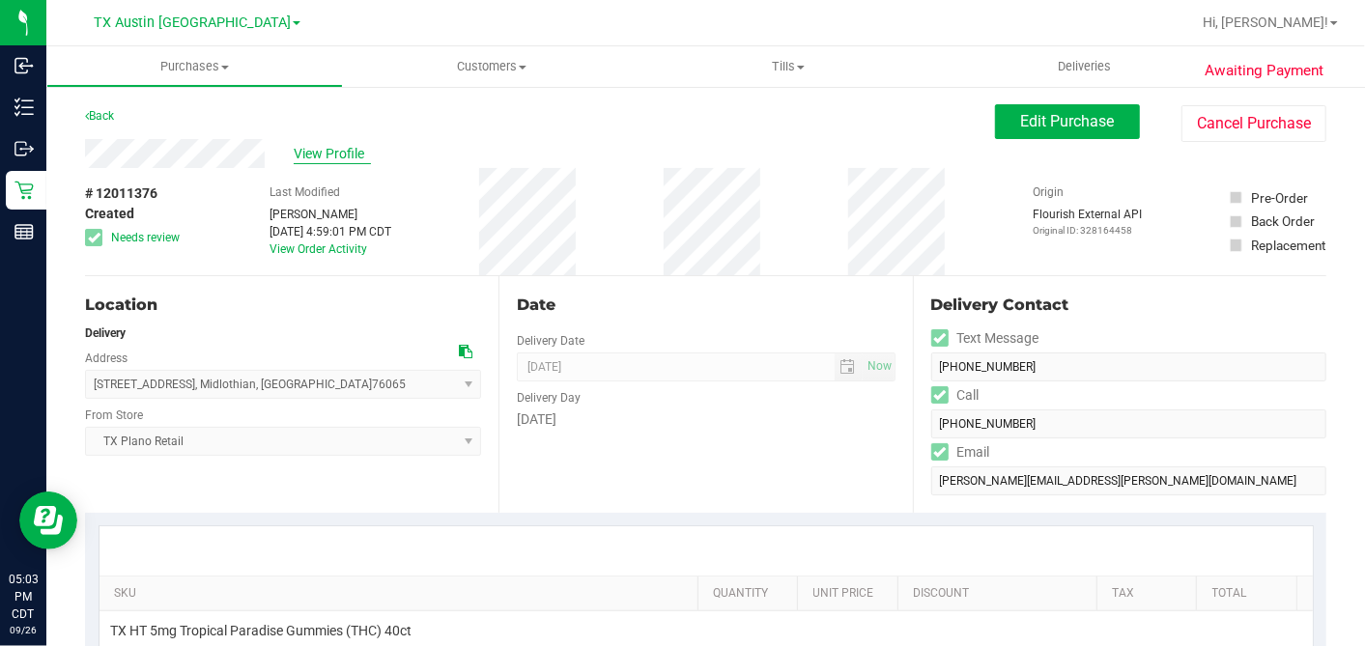
click at [312, 156] on span "View Profile" at bounding box center [332, 154] width 77 height 20
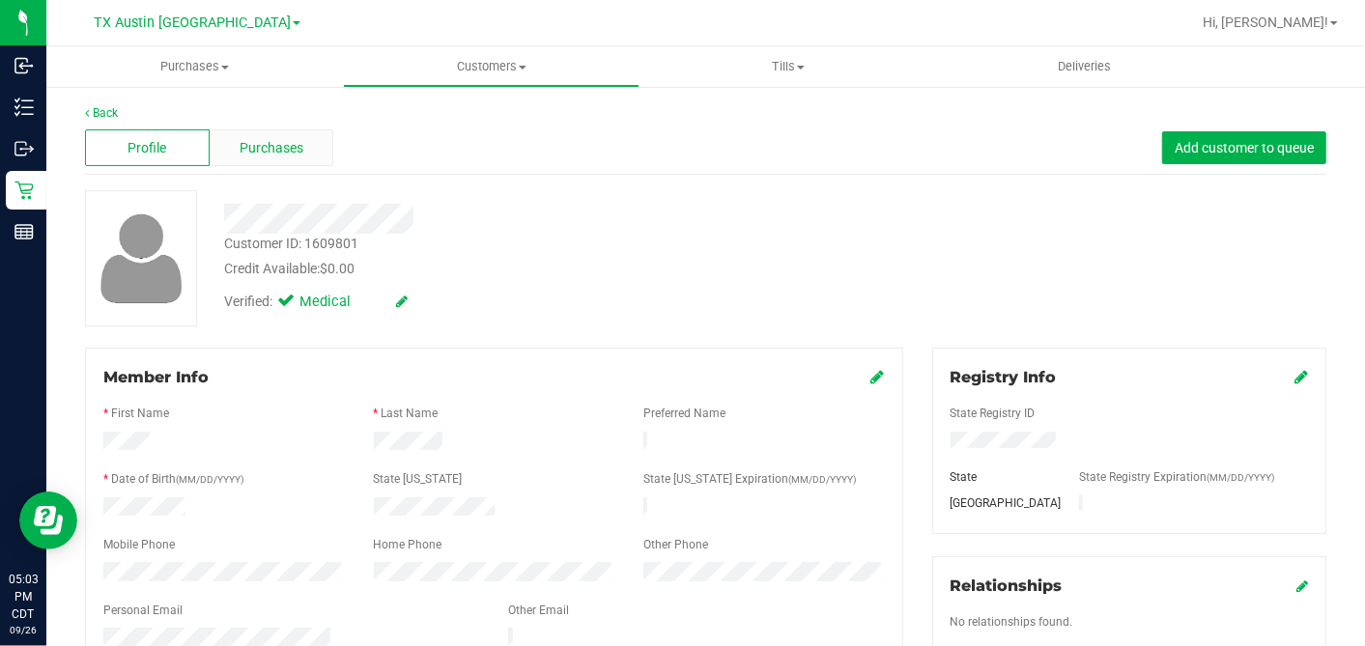
click at [313, 157] on div "Purchases" at bounding box center [272, 147] width 125 height 37
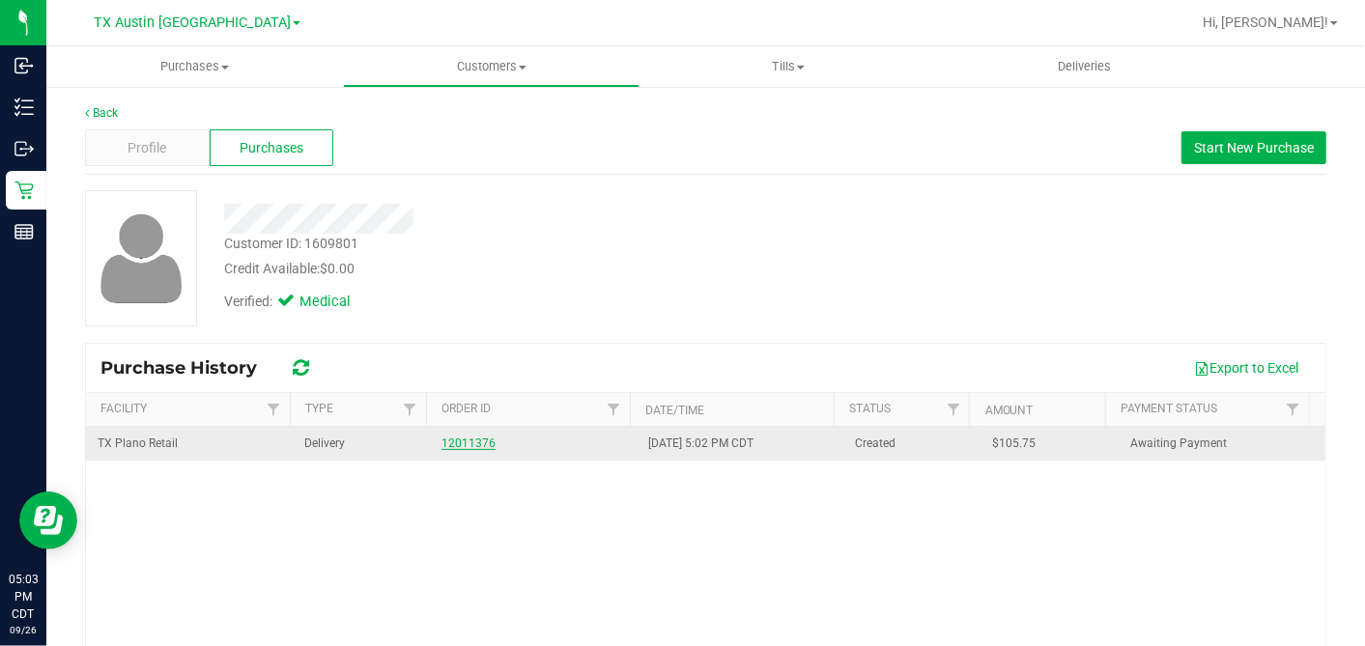
click at [466, 439] on link "12011376" at bounding box center [468, 444] width 54 height 14
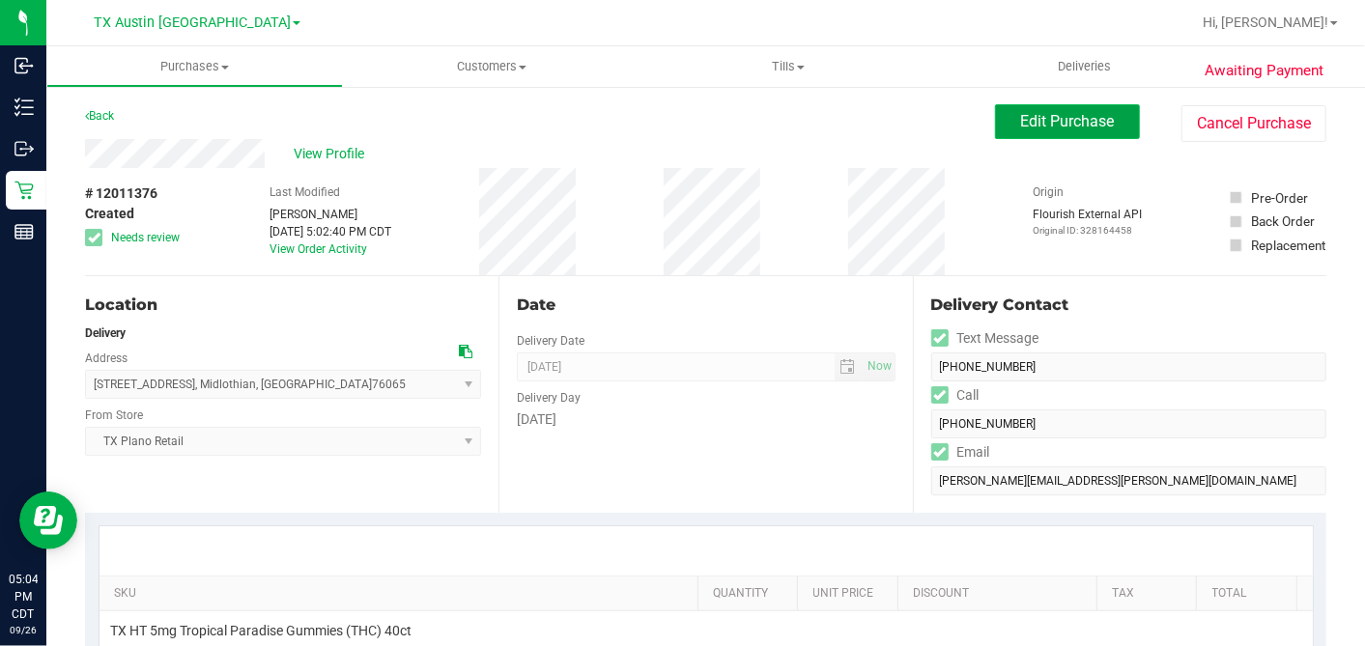
click at [1021, 124] on span "Edit Purchase" at bounding box center [1068, 121] width 94 height 18
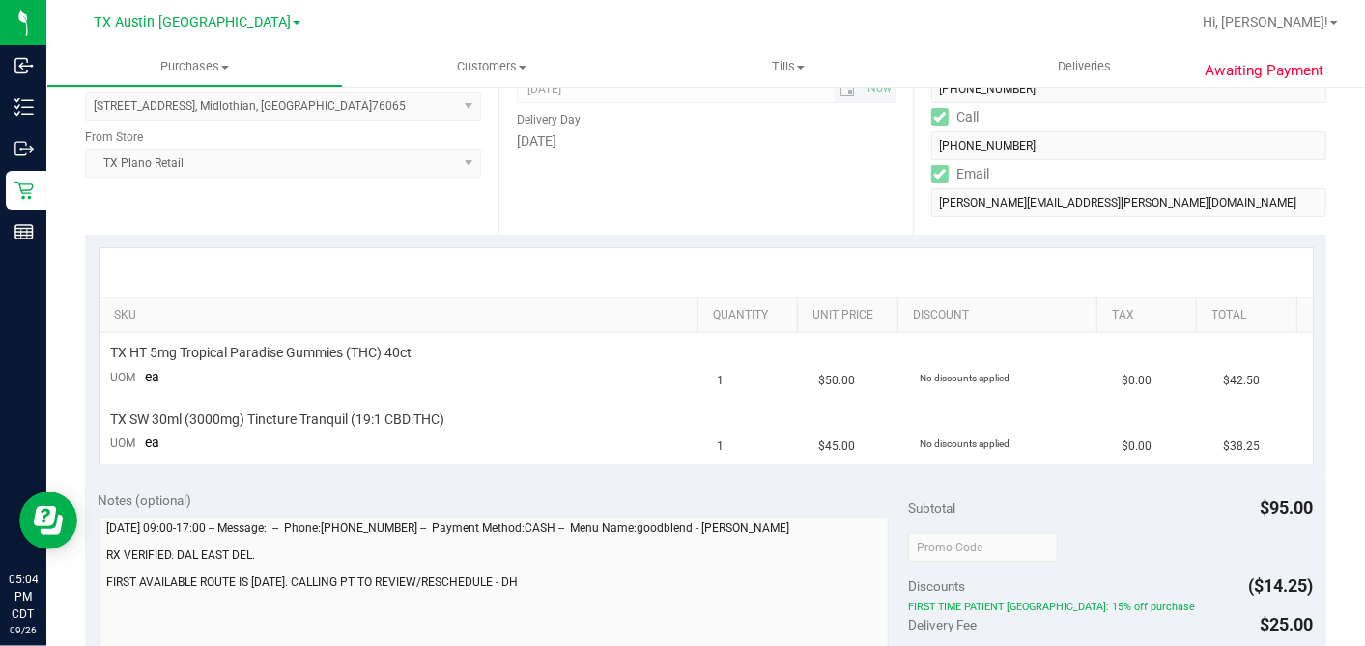
scroll to position [429, 0]
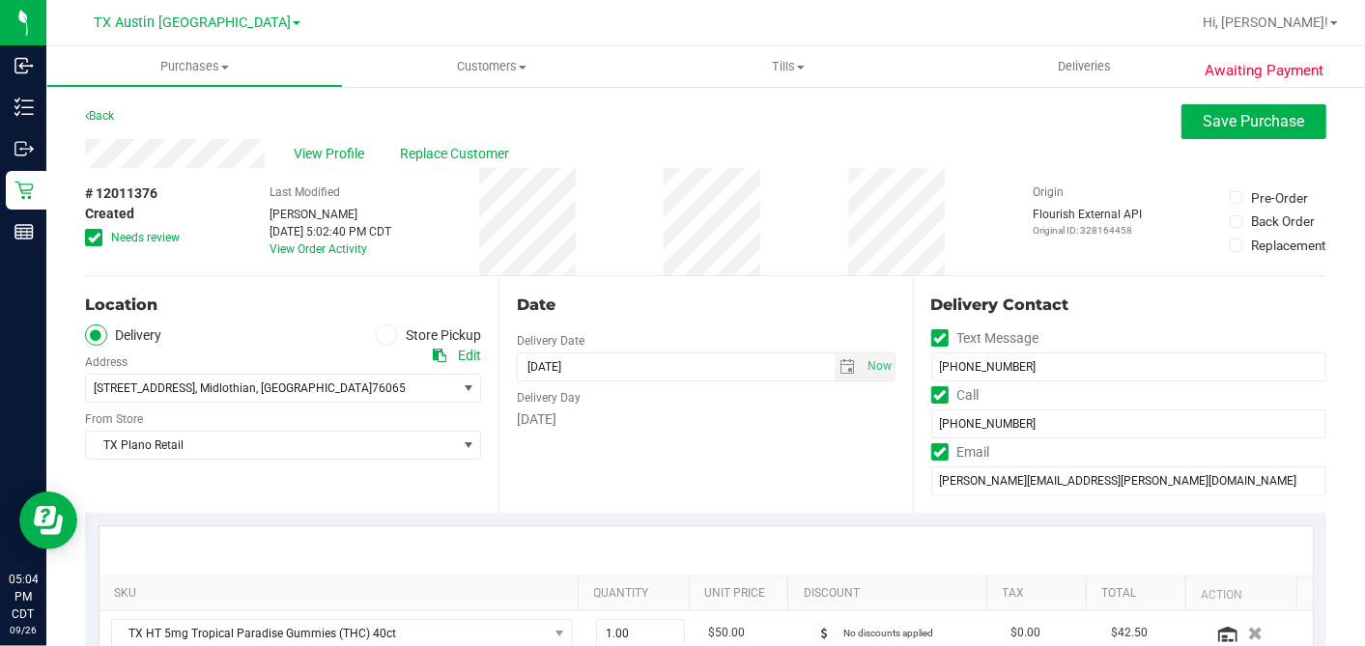
click at [694, 286] on div "Date Delivery Date [DATE] Now [DATE] 07:00 AM Now Delivery Day [DATE]" at bounding box center [704, 394] width 413 height 237
click at [91, 238] on icon at bounding box center [94, 238] width 13 height 0
click at [0, 0] on input "Needs review" at bounding box center [0, 0] width 0 height 0
click at [657, 294] on div "Date" at bounding box center [706, 305] width 378 height 23
click at [840, 367] on span "select" at bounding box center [847, 366] width 15 height 15
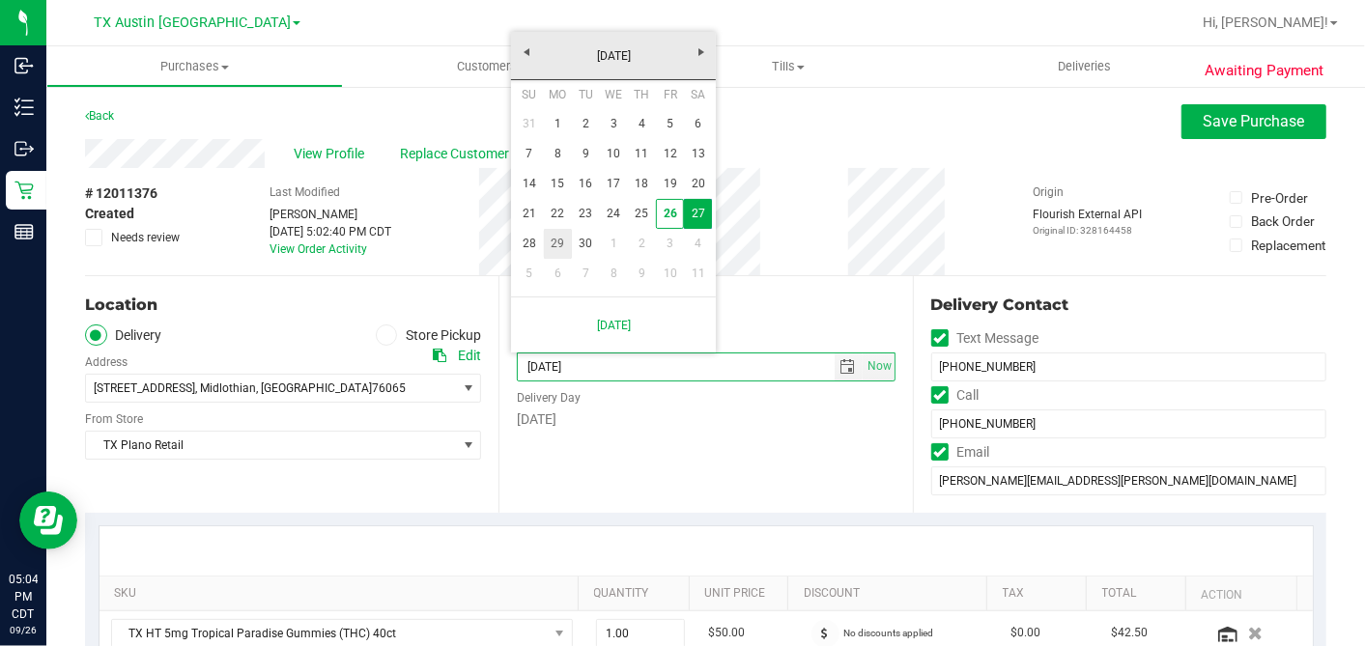
drag, startPoint x: 567, startPoint y: 245, endPoint x: 578, endPoint y: 251, distance: 12.1
click at [567, 244] on link "29" at bounding box center [558, 244] width 28 height 30
type input "[DATE]"
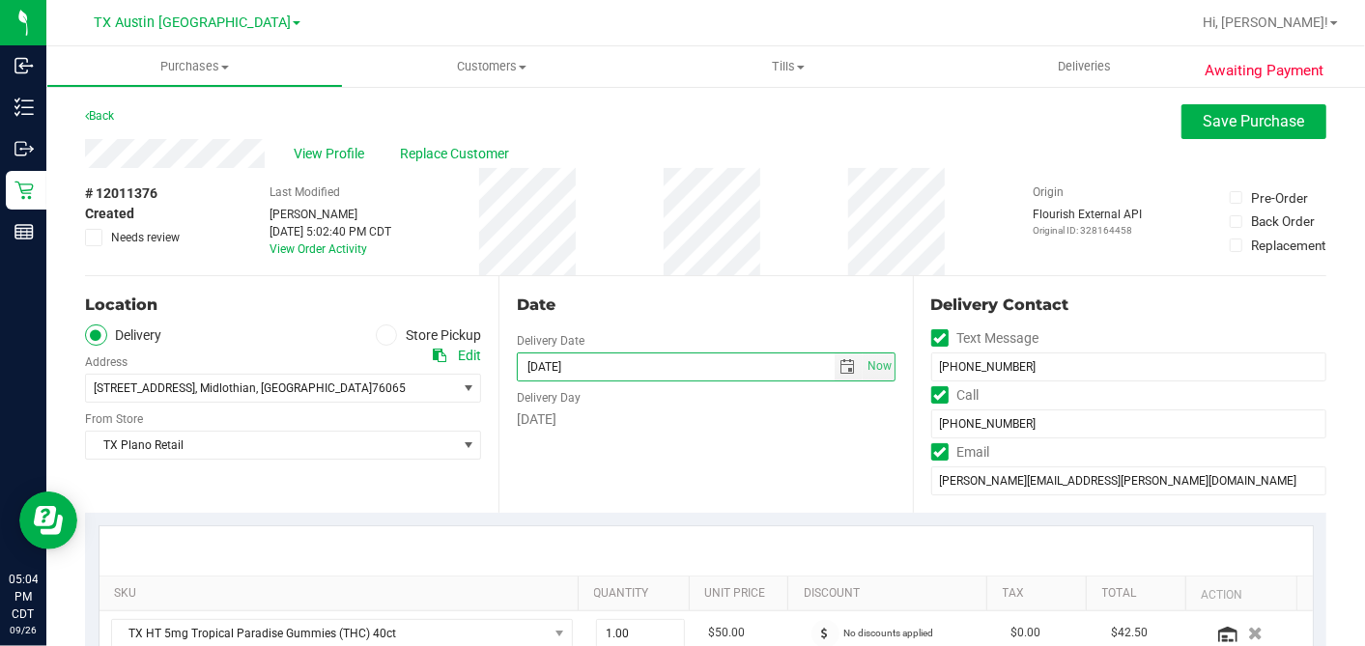
click at [820, 306] on div "Date" at bounding box center [706, 305] width 378 height 23
click at [888, 276] on div "Date Delivery Date [DATE] Now [DATE] 07:00 AM Now Delivery Day [DATE]" at bounding box center [704, 394] width 413 height 237
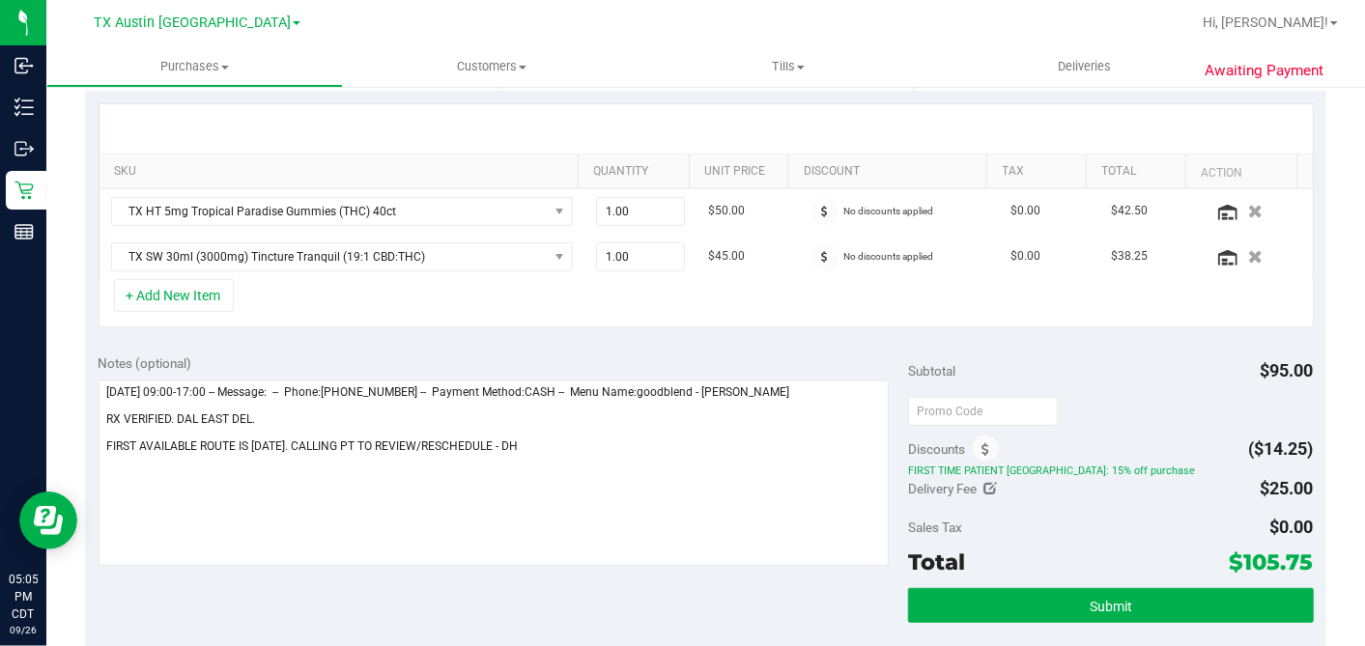
scroll to position [536, 0]
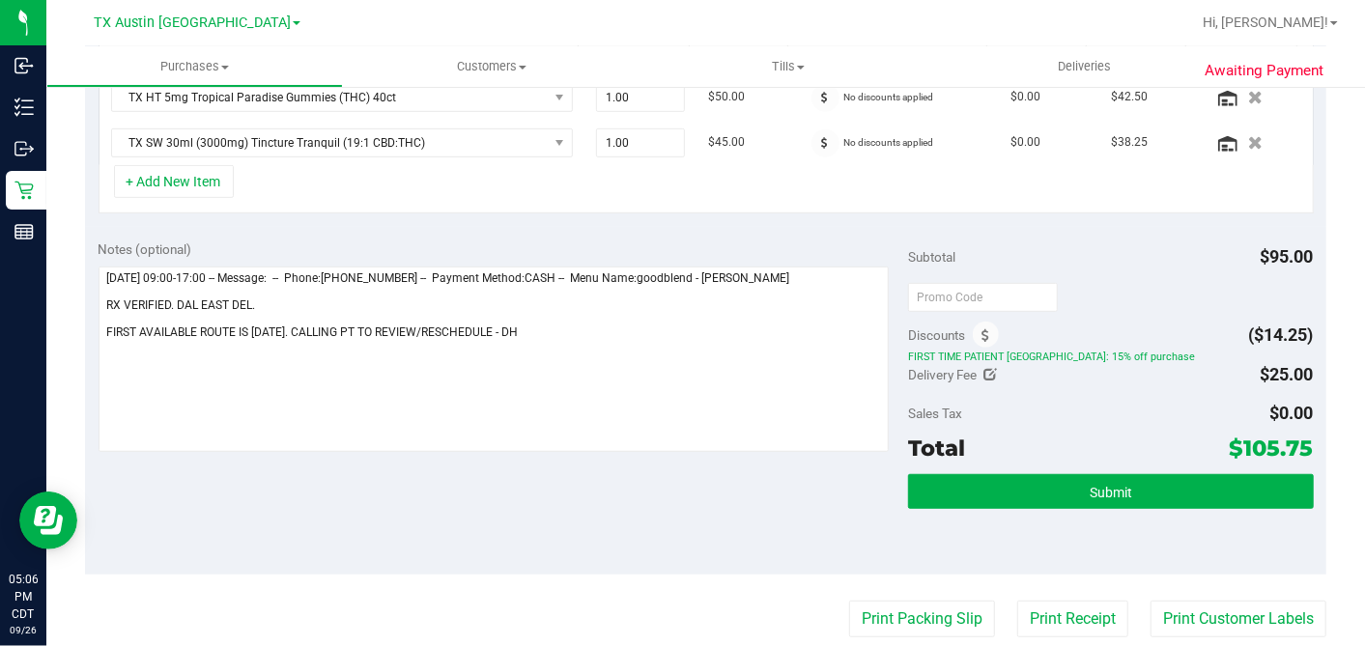
click at [862, 246] on div "Notes (optional)" at bounding box center [504, 249] width 810 height 19
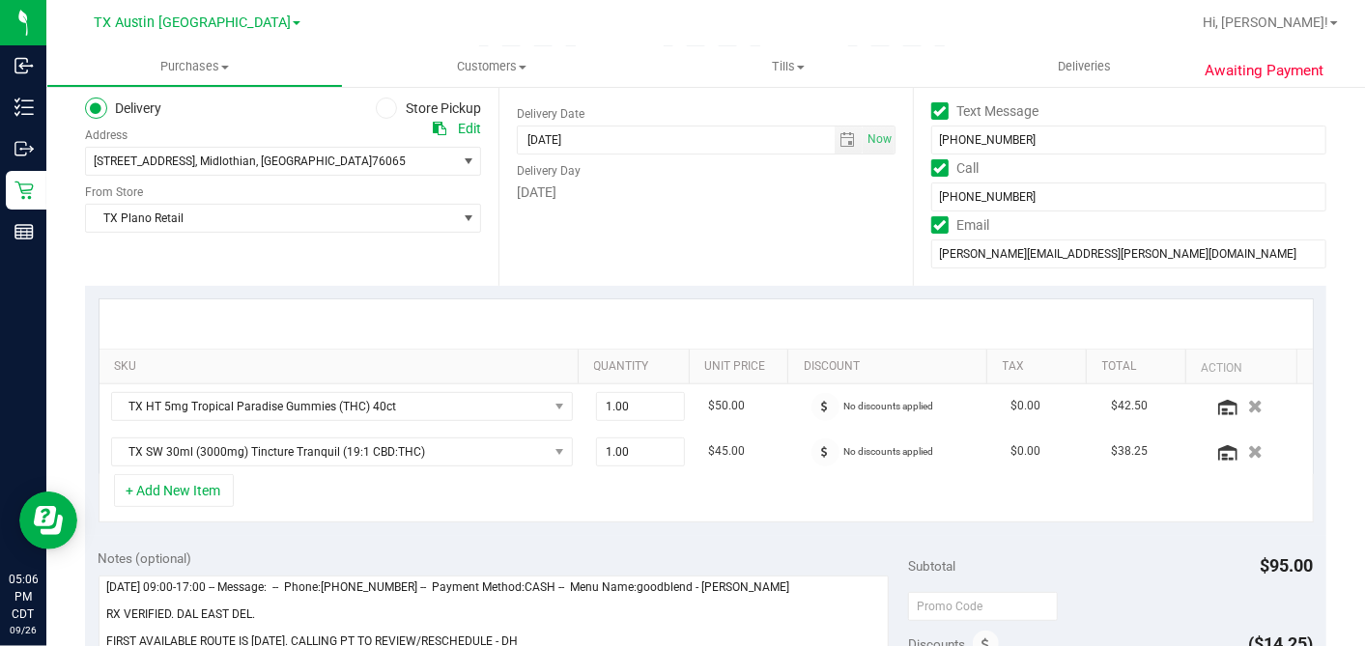
scroll to position [0, 0]
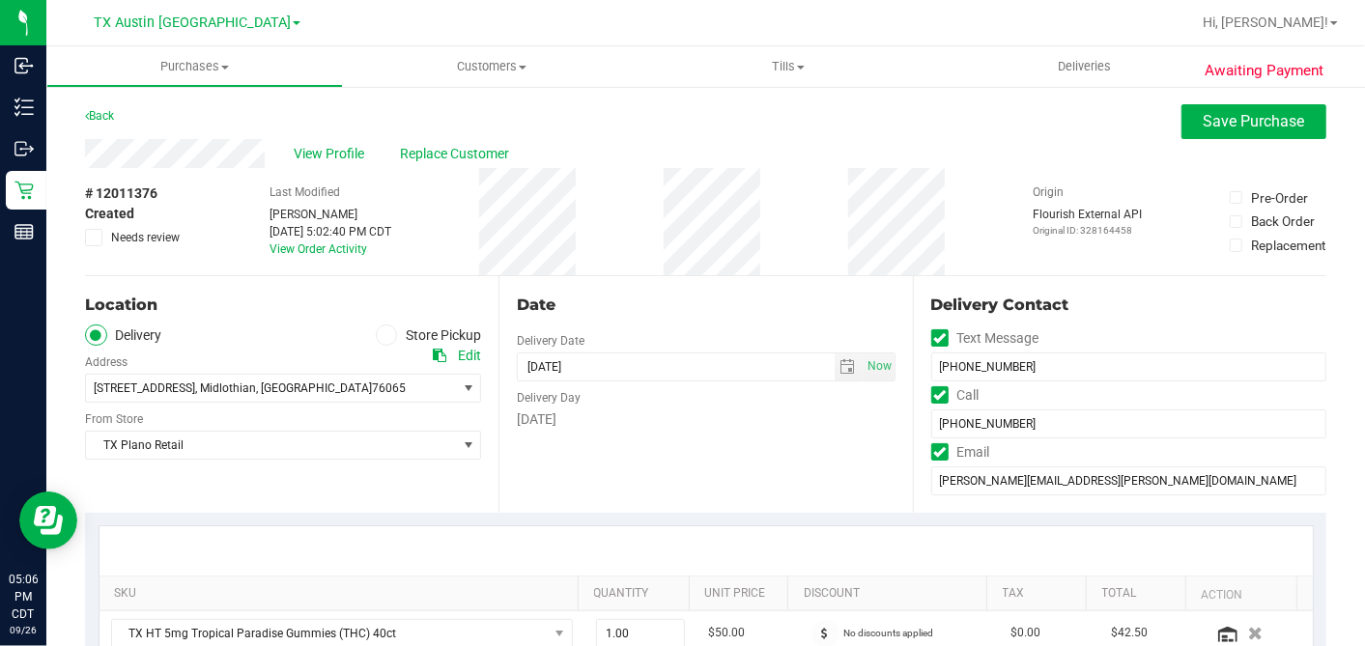
click at [848, 298] on div "Date" at bounding box center [706, 305] width 378 height 23
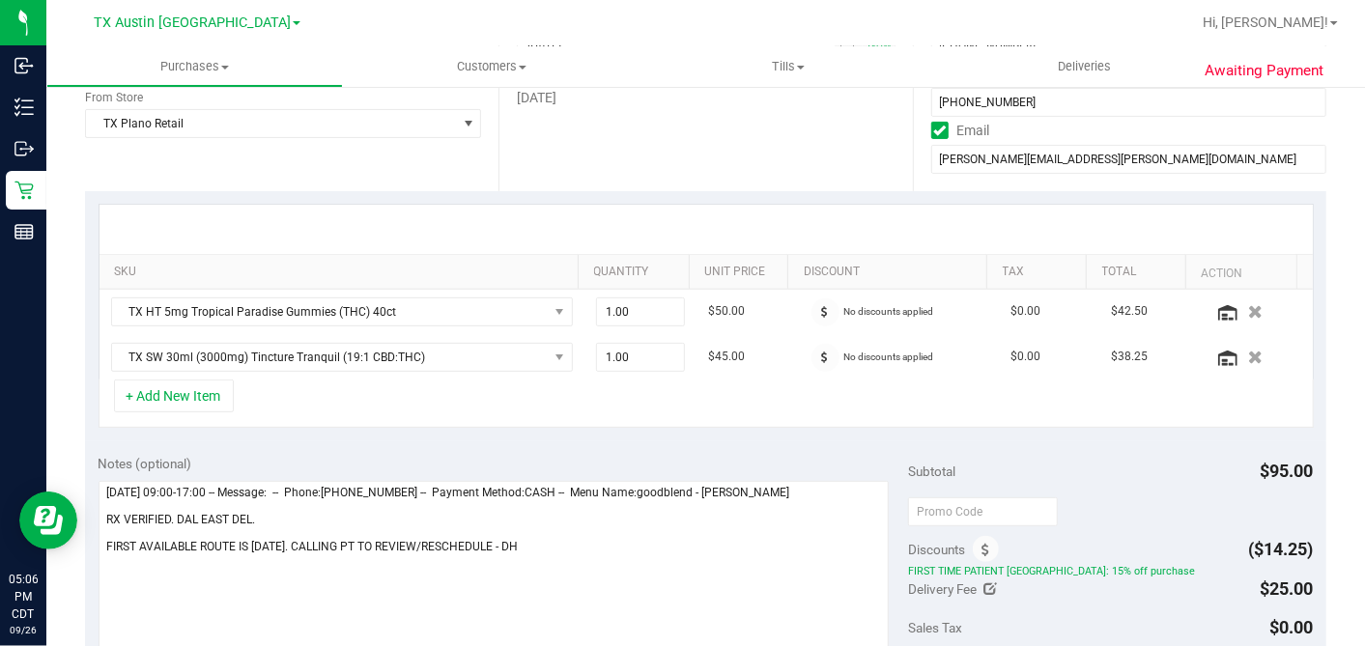
scroll to position [429, 0]
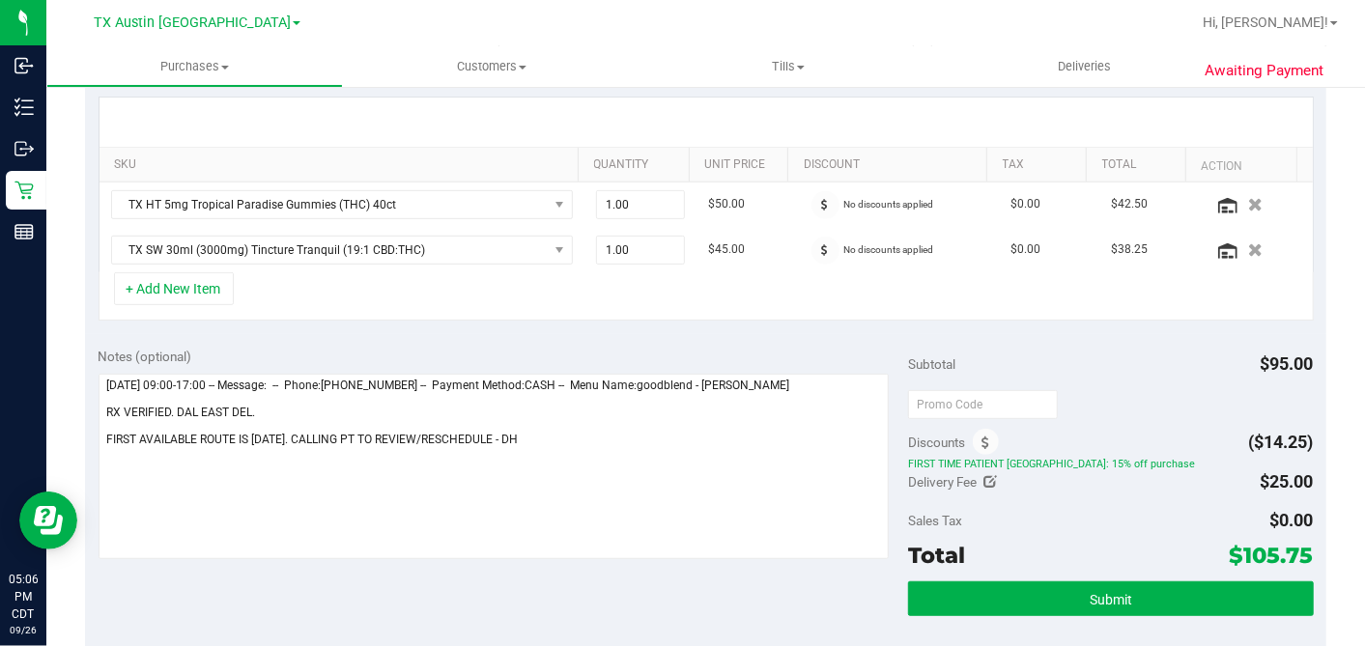
click at [1043, 526] on div "Sales Tax $0.00" at bounding box center [1110, 520] width 405 height 35
click at [864, 327] on div "SKU Quantity Unit Price Discount Tax Total Action TX HT 5mg Tropical Paradise G…" at bounding box center [705, 209] width 1241 height 250
click at [1098, 386] on div at bounding box center [1110, 403] width 405 height 35
click at [869, 335] on div "Notes (optional) Subtotal $95.00 Discounts ($14.25) FIRST TIME PATIENT TX: 15% …" at bounding box center [705, 508] width 1241 height 348
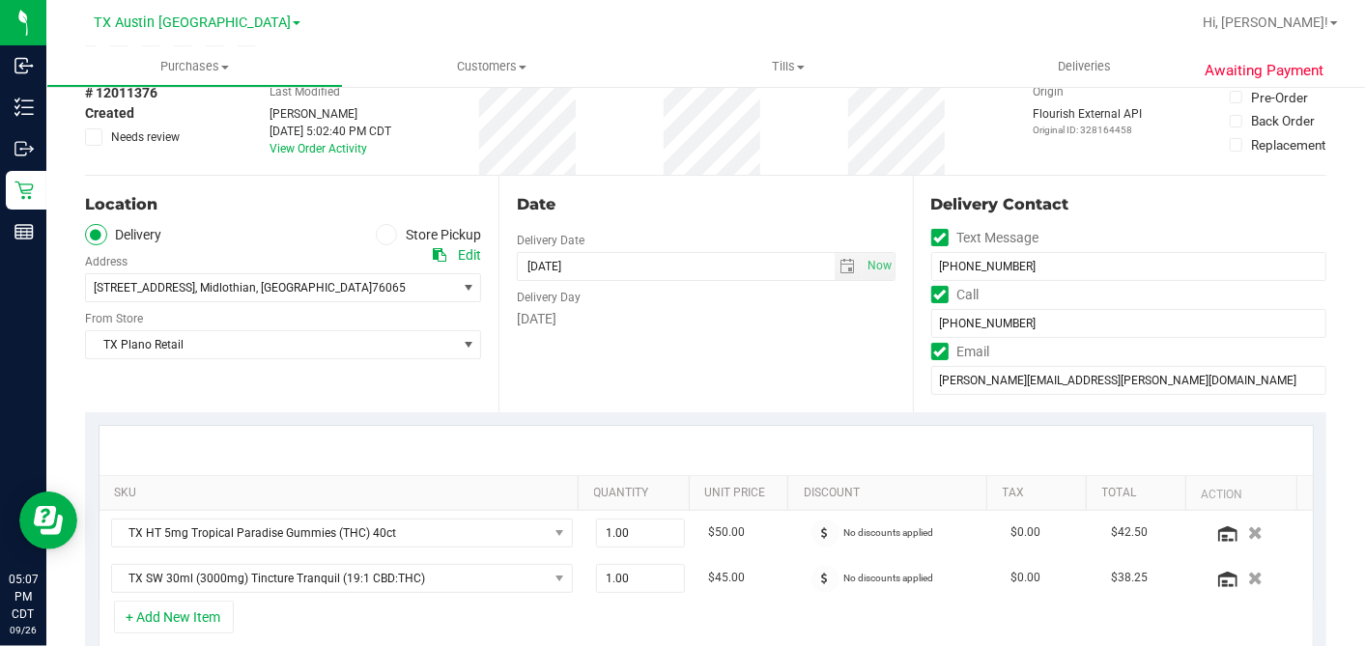
scroll to position [0, 0]
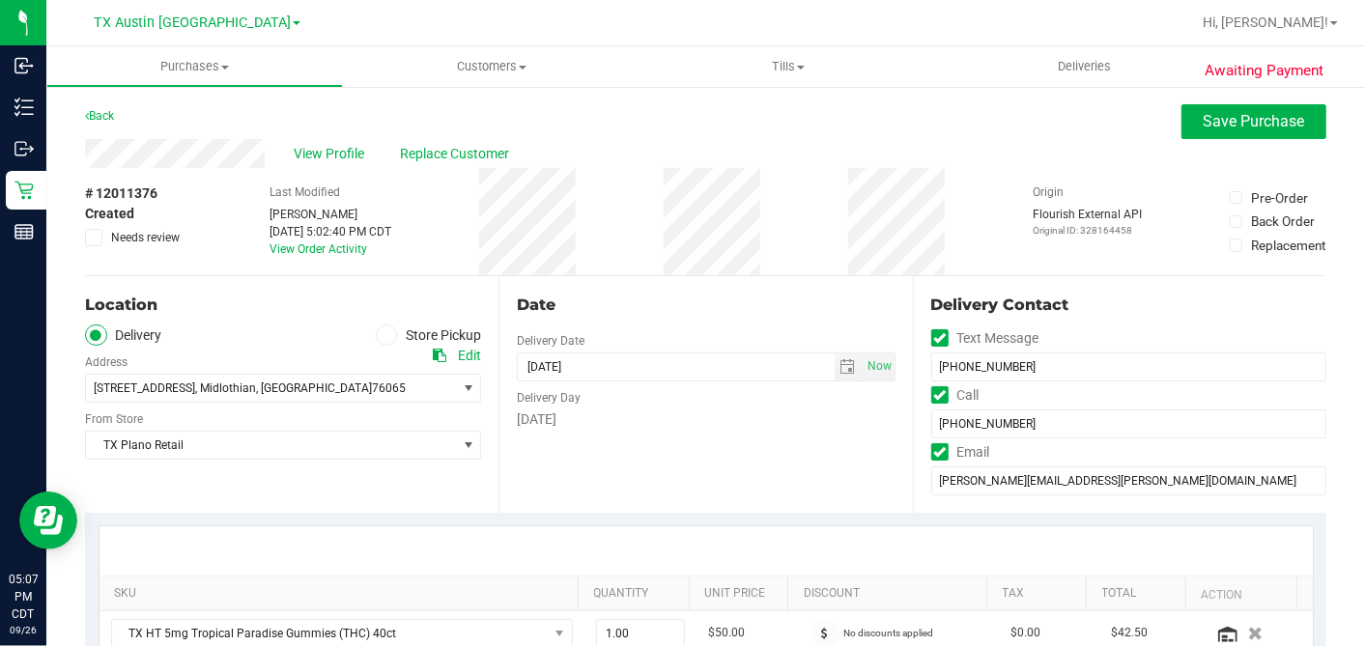
click at [588, 466] on div "Date Delivery Date [DATE] Now [DATE] 07:00 AM Now Delivery Day [DATE]" at bounding box center [704, 394] width 413 height 237
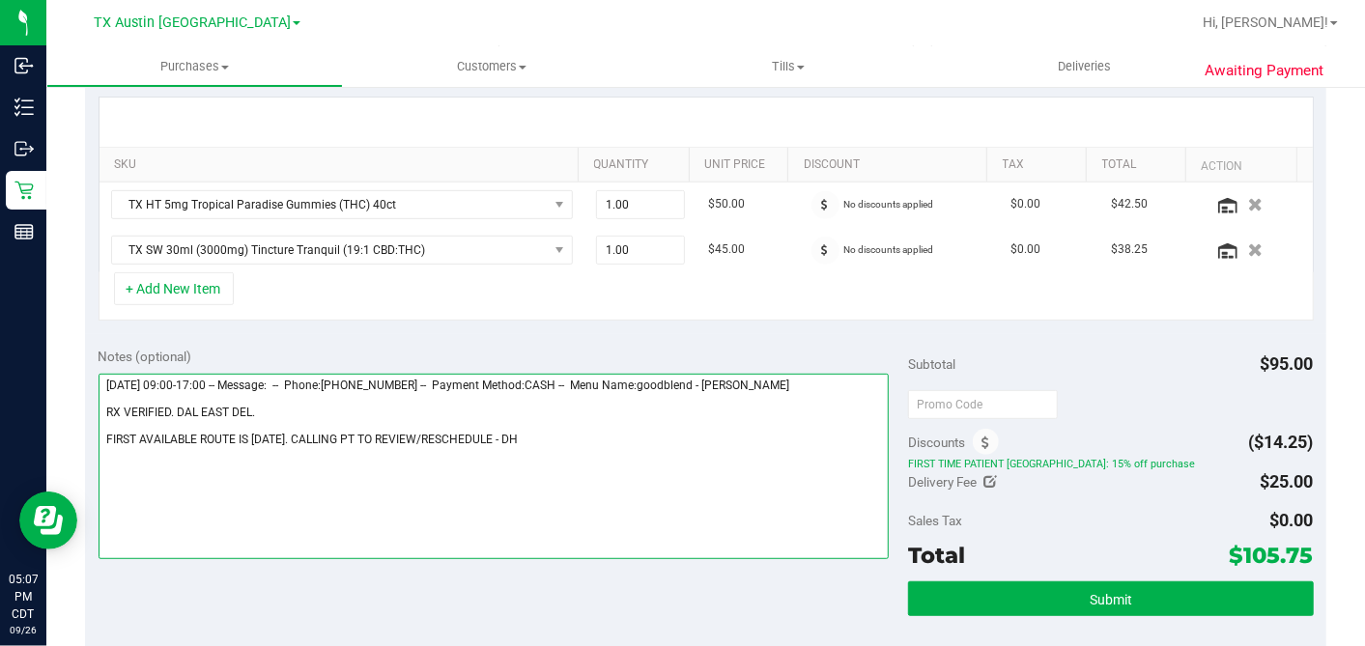
click at [295, 402] on textarea at bounding box center [494, 466] width 791 height 185
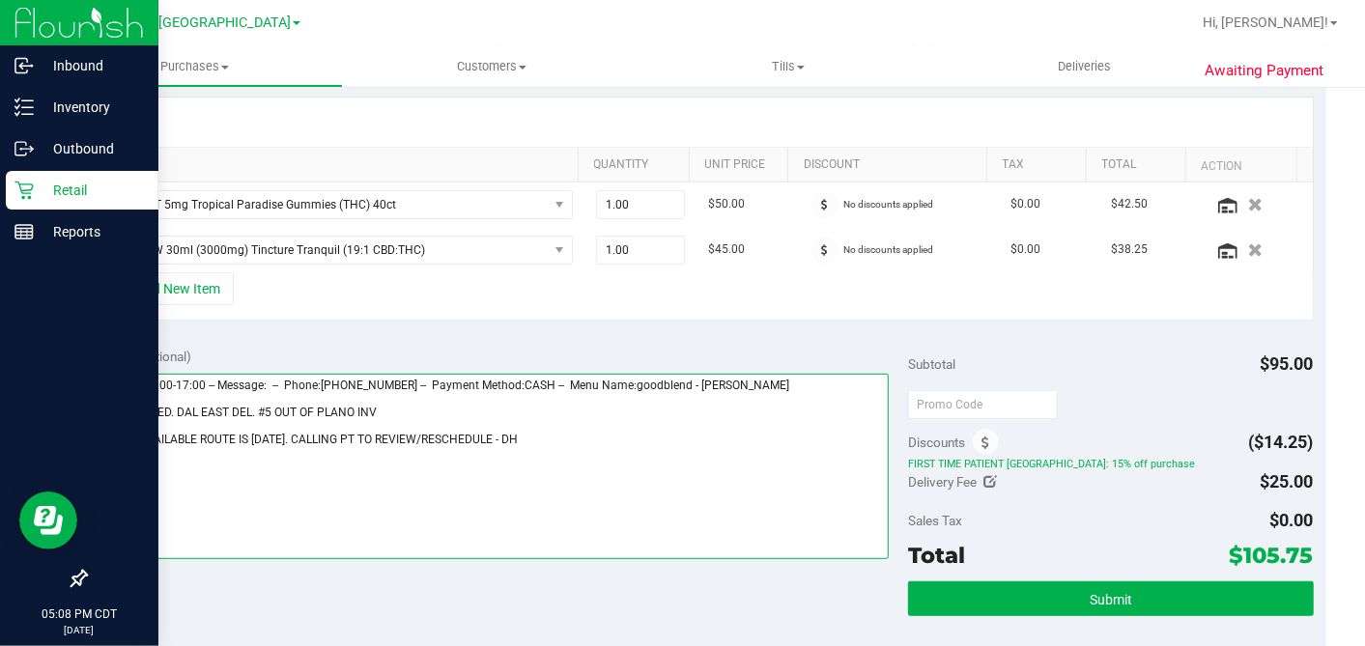
type textarea "Saturday 09/27/2025 09:00-17:00 -- Message: -- Phone:6822280027 -- Payment Meth…"
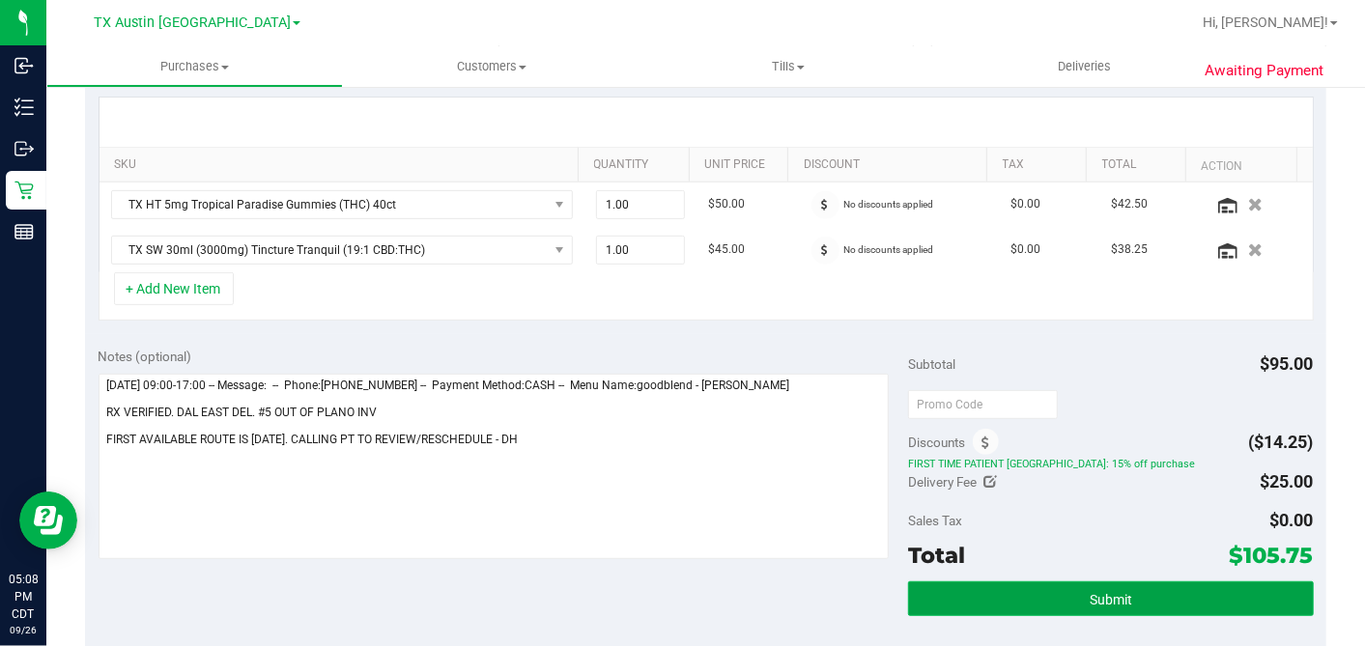
click at [1033, 598] on button "Submit" at bounding box center [1110, 598] width 405 height 35
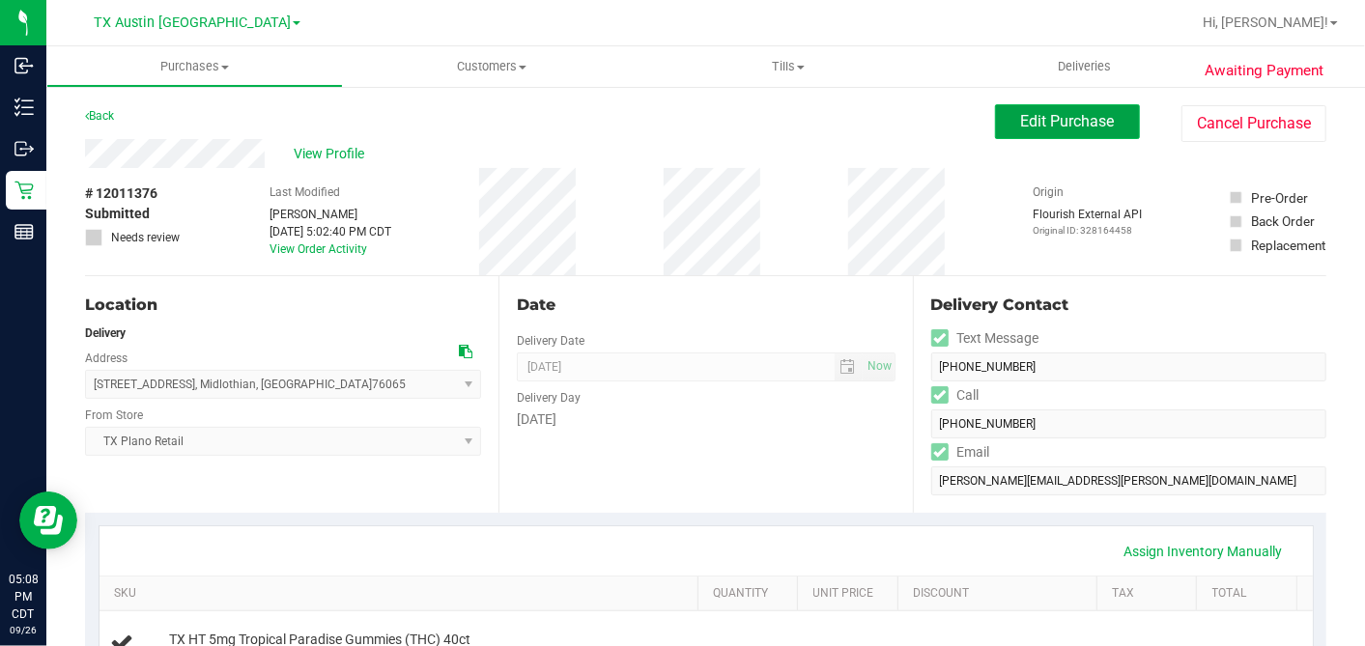
click at [1023, 130] on button "Edit Purchase" at bounding box center [1067, 121] width 145 height 35
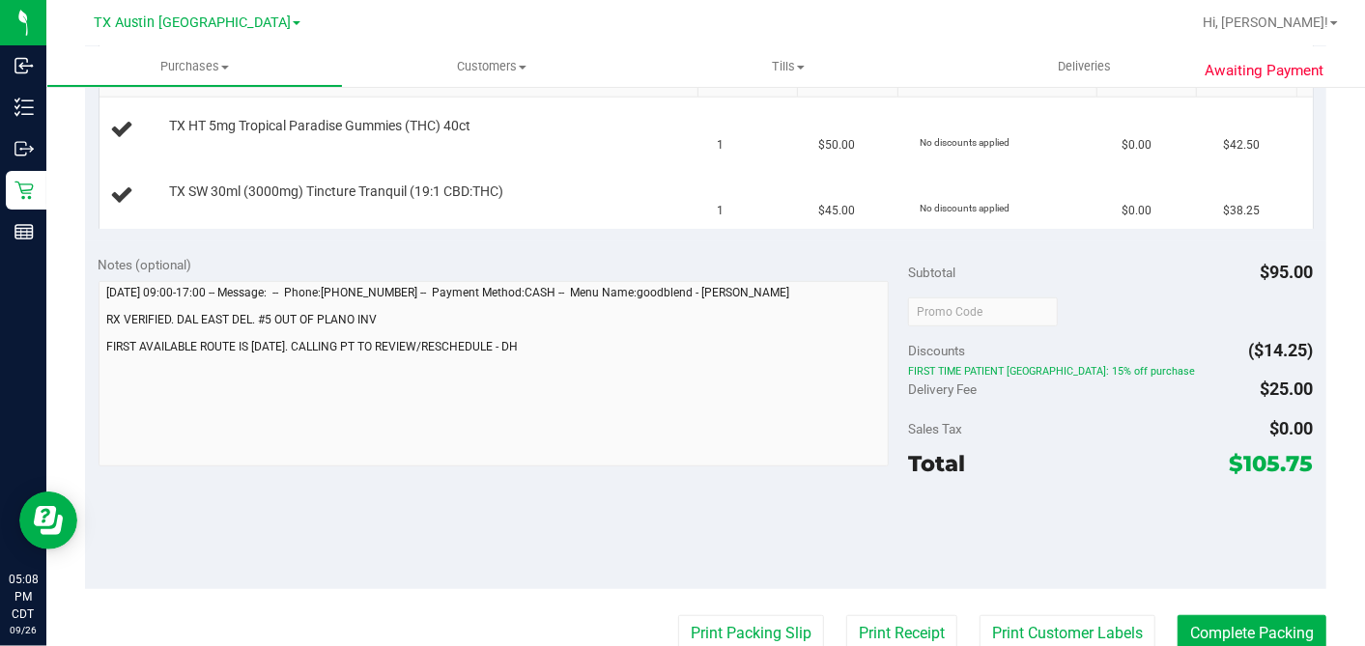
scroll to position [536, 0]
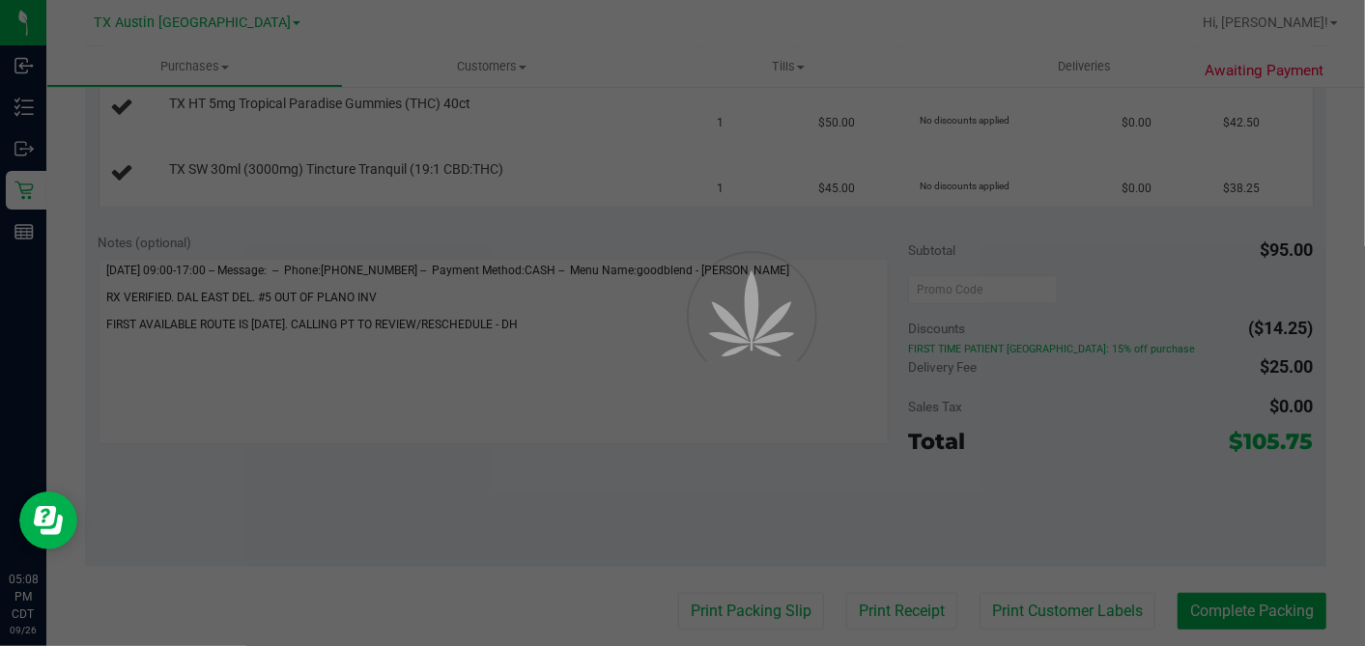
click at [510, 323] on div at bounding box center [682, 323] width 1365 height 646
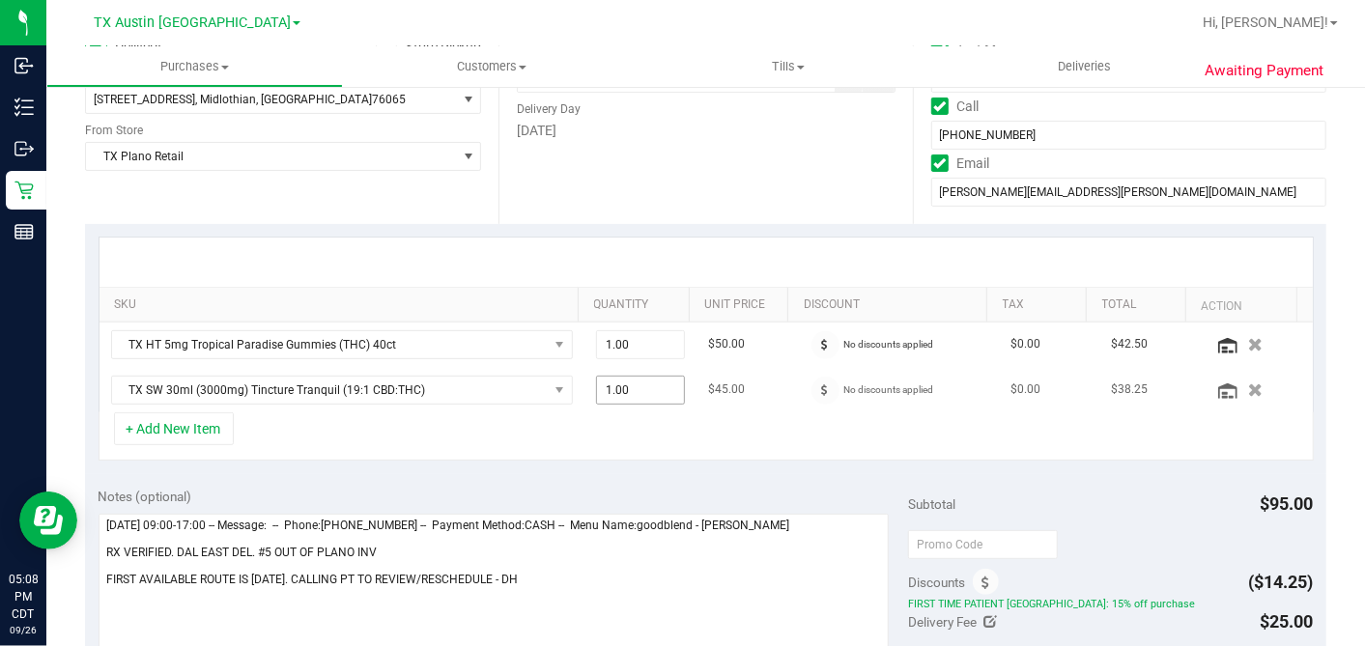
scroll to position [322, 0]
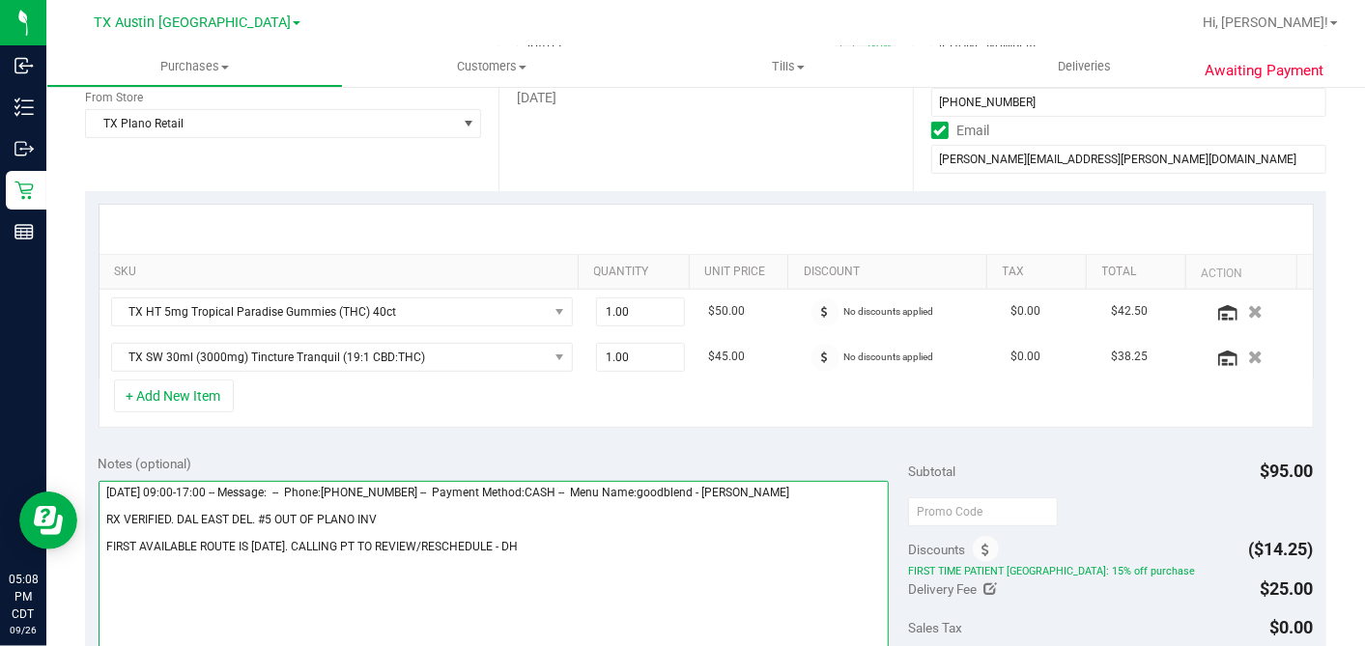
click at [510, 543] on textarea at bounding box center [494, 573] width 791 height 185
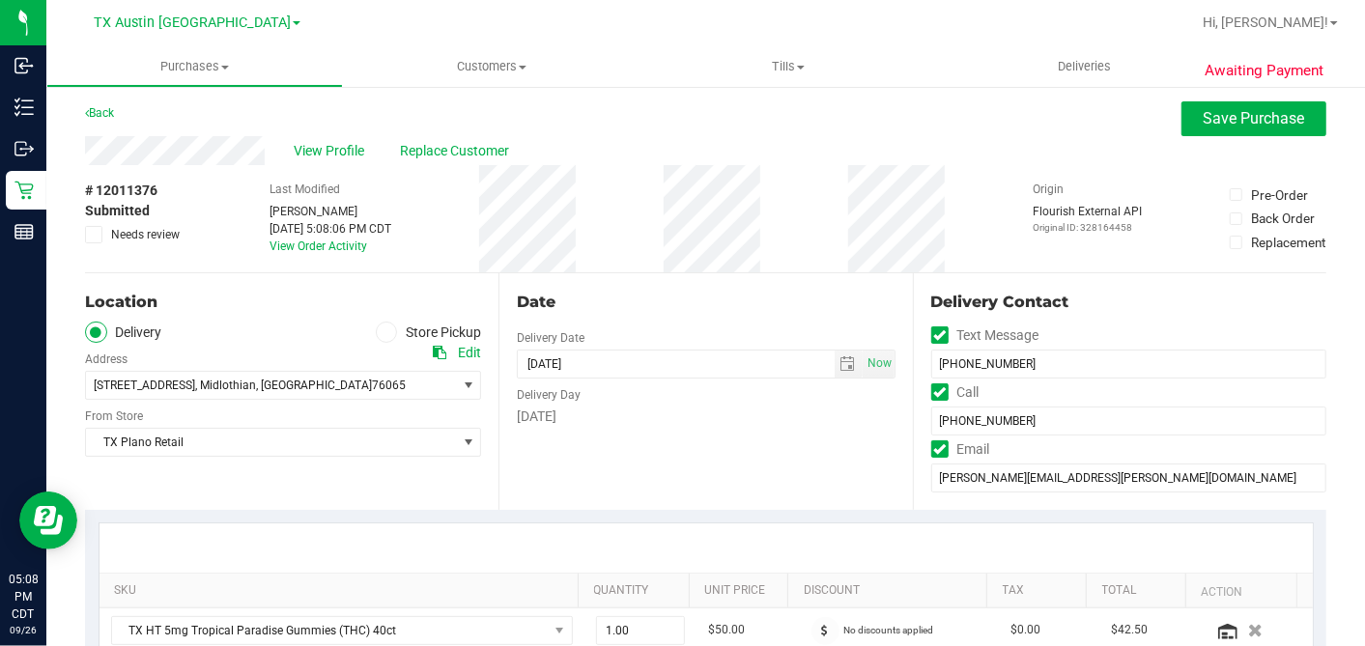
scroll to position [0, 0]
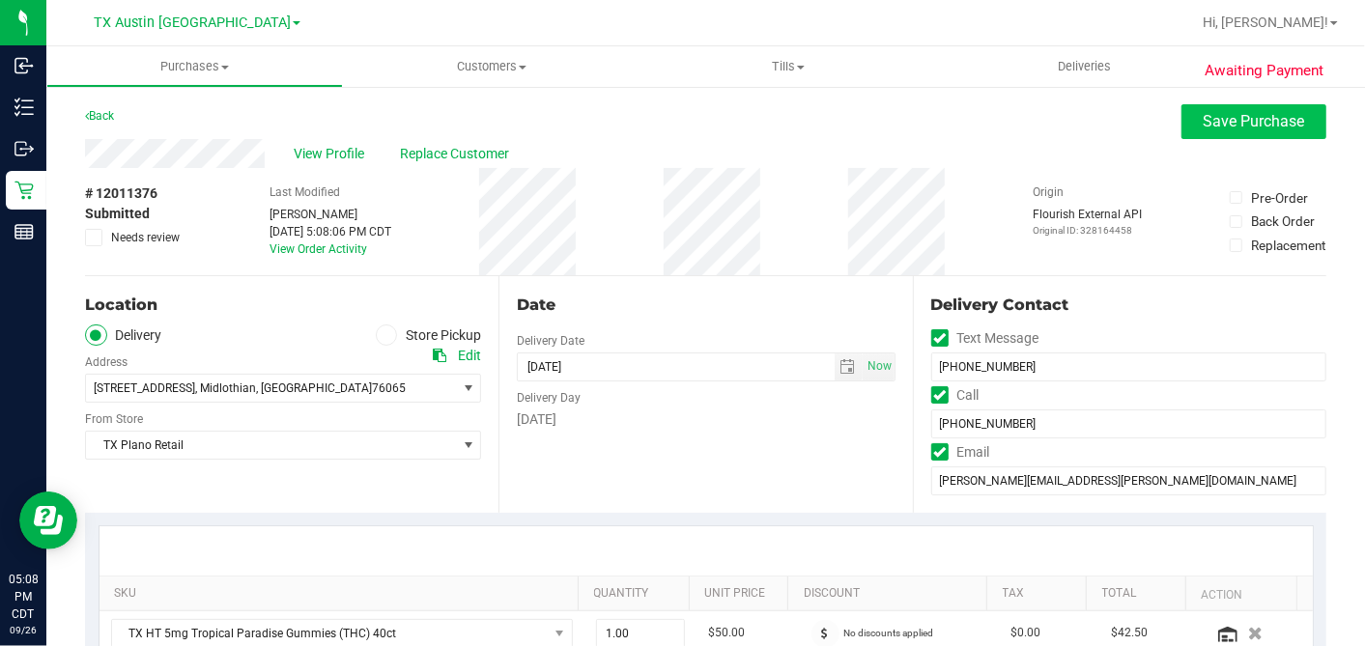
type textarea "Saturday 09/27/2025 09:00-17:00 -- Message: -- Phone:6822280027 -- Payment Meth…"
click at [1243, 120] on span "Save Purchase" at bounding box center [1253, 121] width 101 height 18
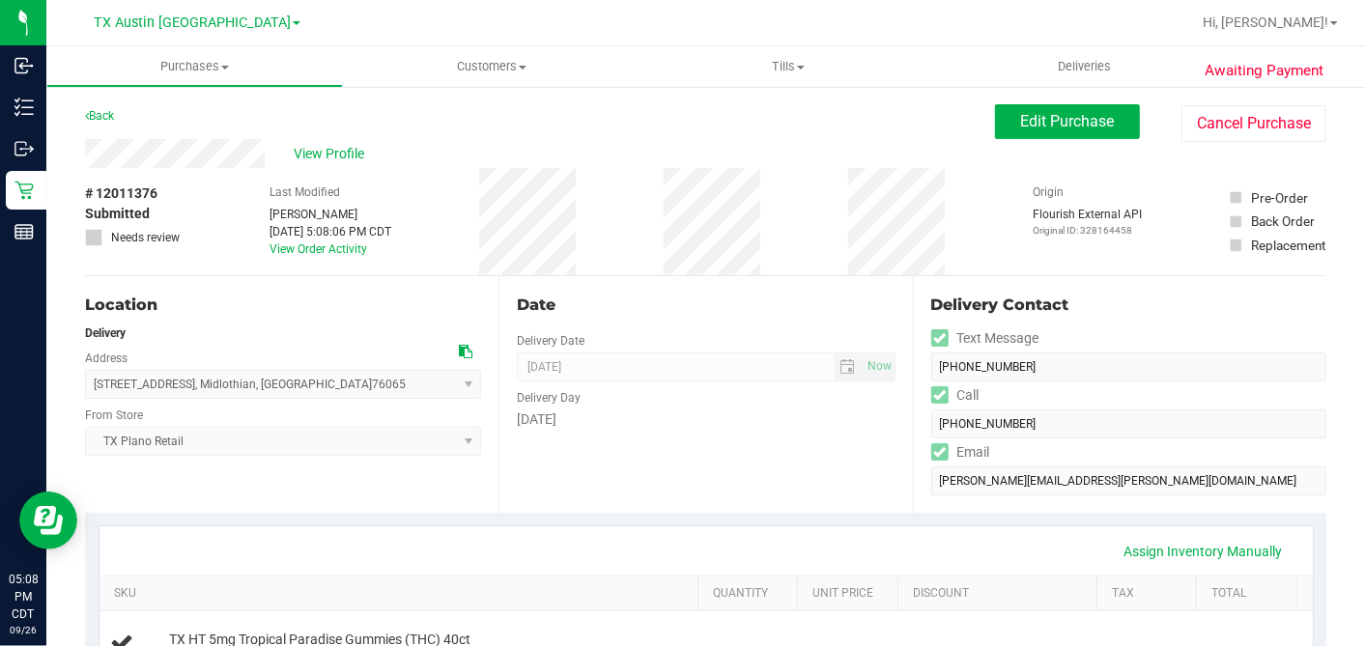
click at [348, 152] on span "View Profile" at bounding box center [332, 154] width 77 height 20
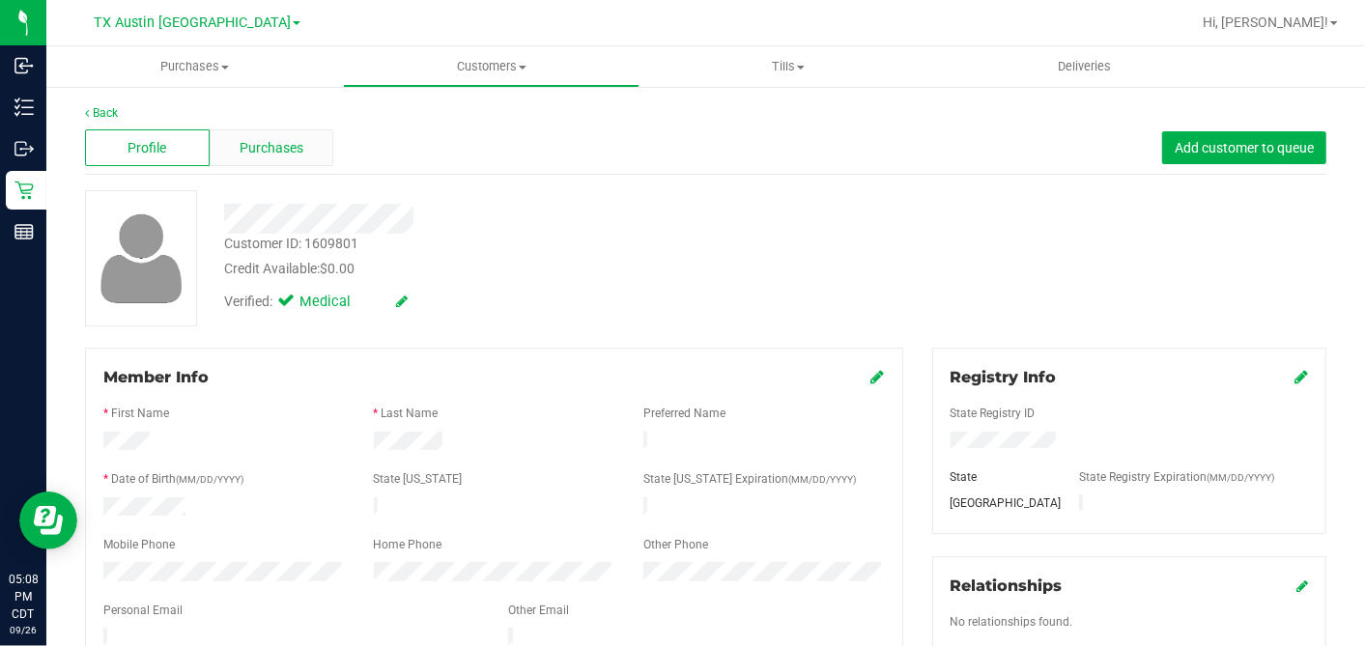
click at [269, 156] on span "Purchases" at bounding box center [272, 148] width 64 height 20
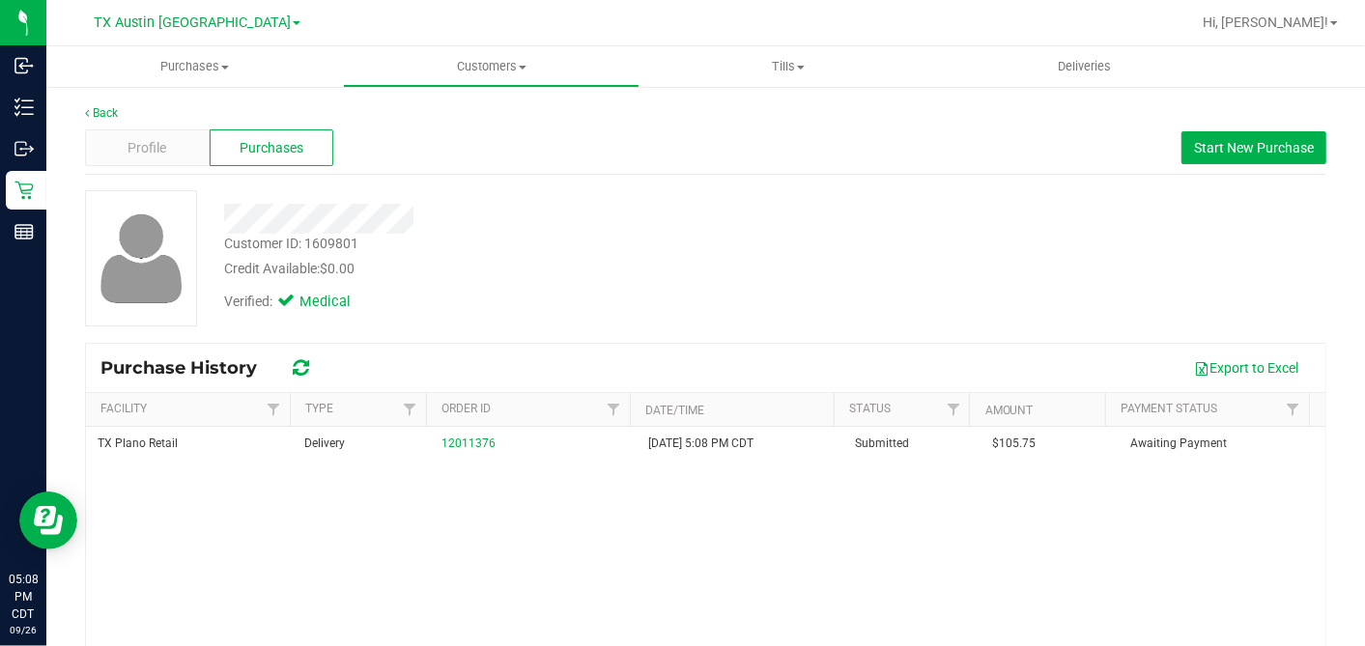
click at [477, 279] on div "Verified: Medical" at bounding box center [528, 300] width 636 height 42
click at [456, 286] on div "Verified: Medical" at bounding box center [528, 300] width 636 height 42
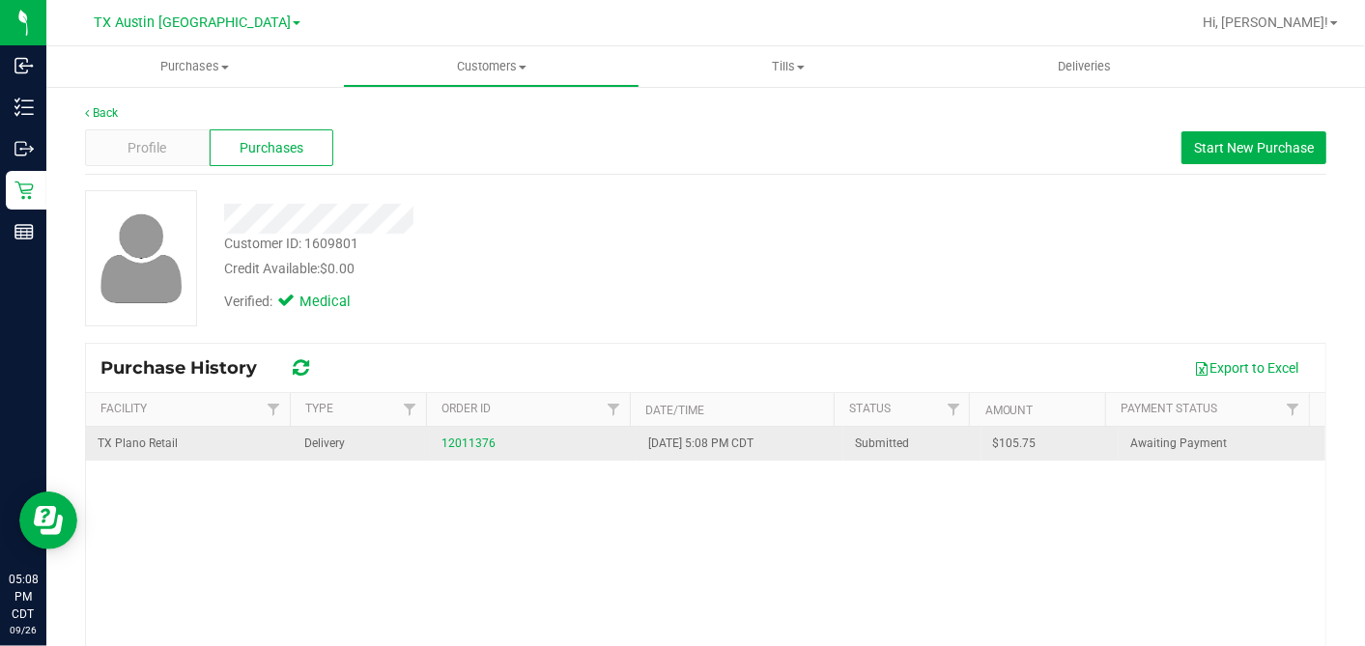
click at [1005, 441] on span "$105.75" at bounding box center [1014, 444] width 43 height 18
copy span "105.75"
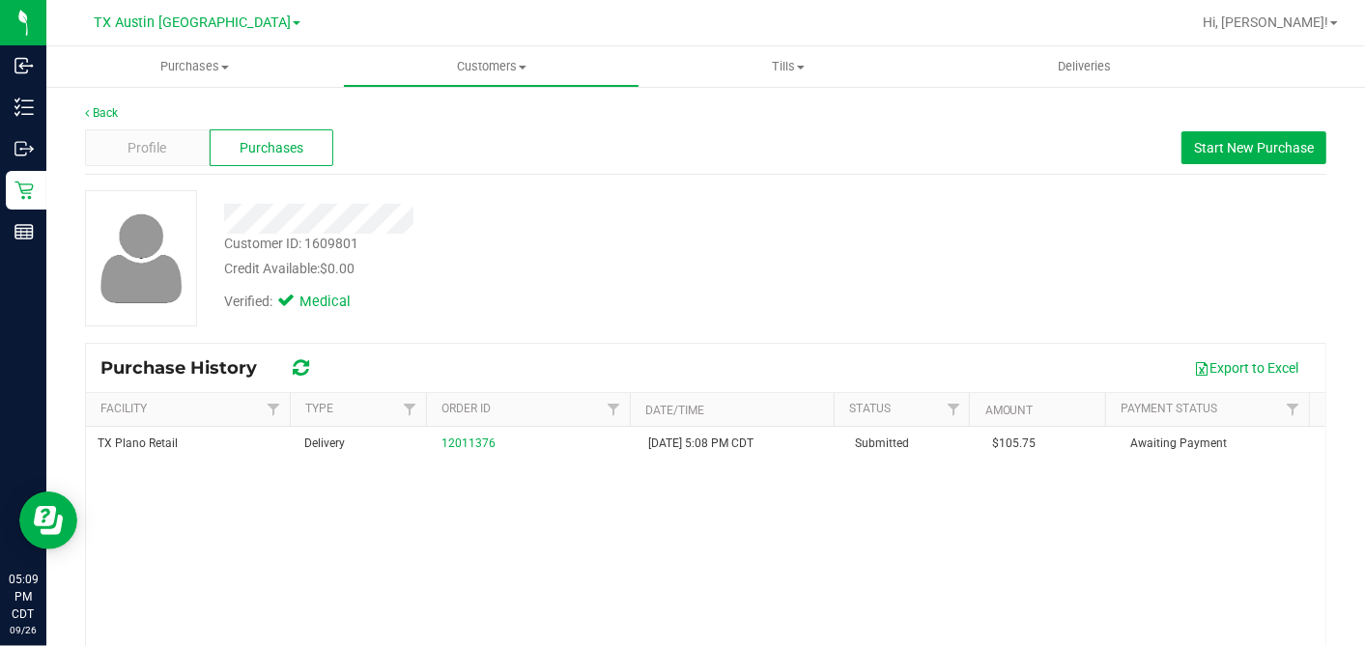
click at [588, 273] on div "Credit Available: $0.00" at bounding box center [527, 269] width 607 height 20
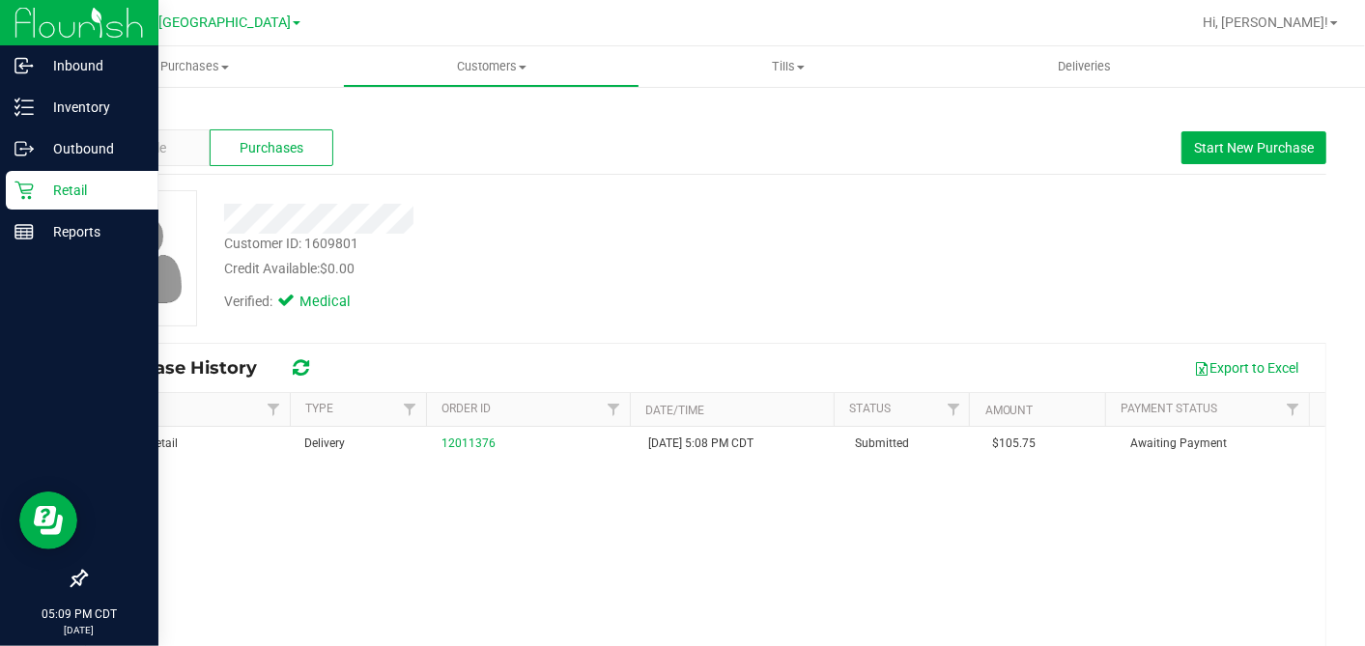
click at [42, 187] on p "Retail" at bounding box center [92, 190] width 116 height 23
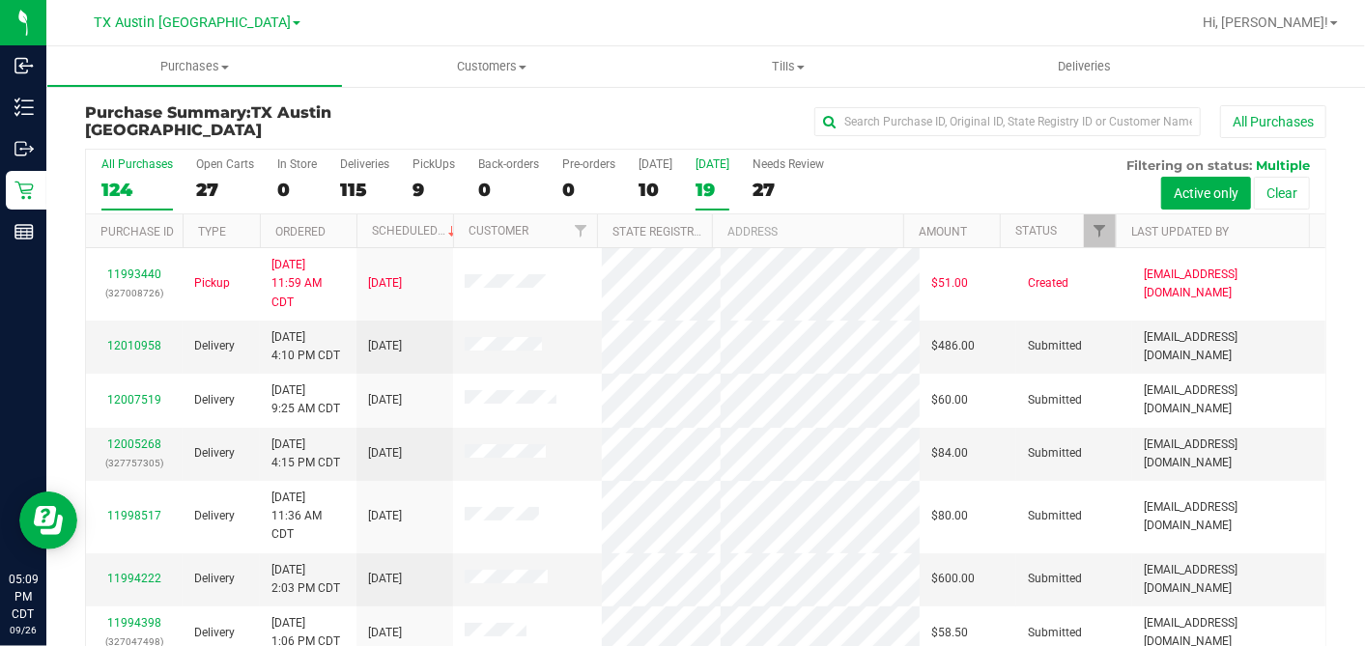
click at [705, 190] on div "19" at bounding box center [712, 190] width 34 height 22
click at [0, 0] on input "[DATE] 19" at bounding box center [0, 0] width 0 height 0
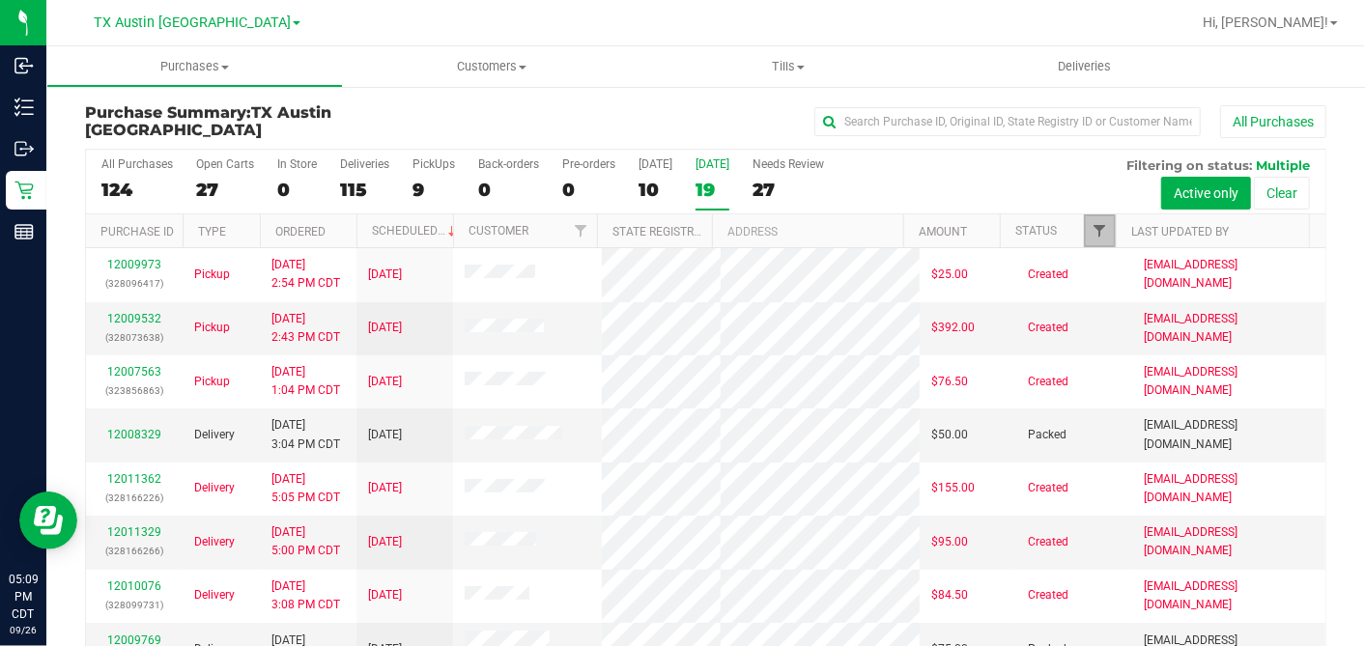
click at [1091, 229] on span "Filter" at bounding box center [1098, 230] width 15 height 15
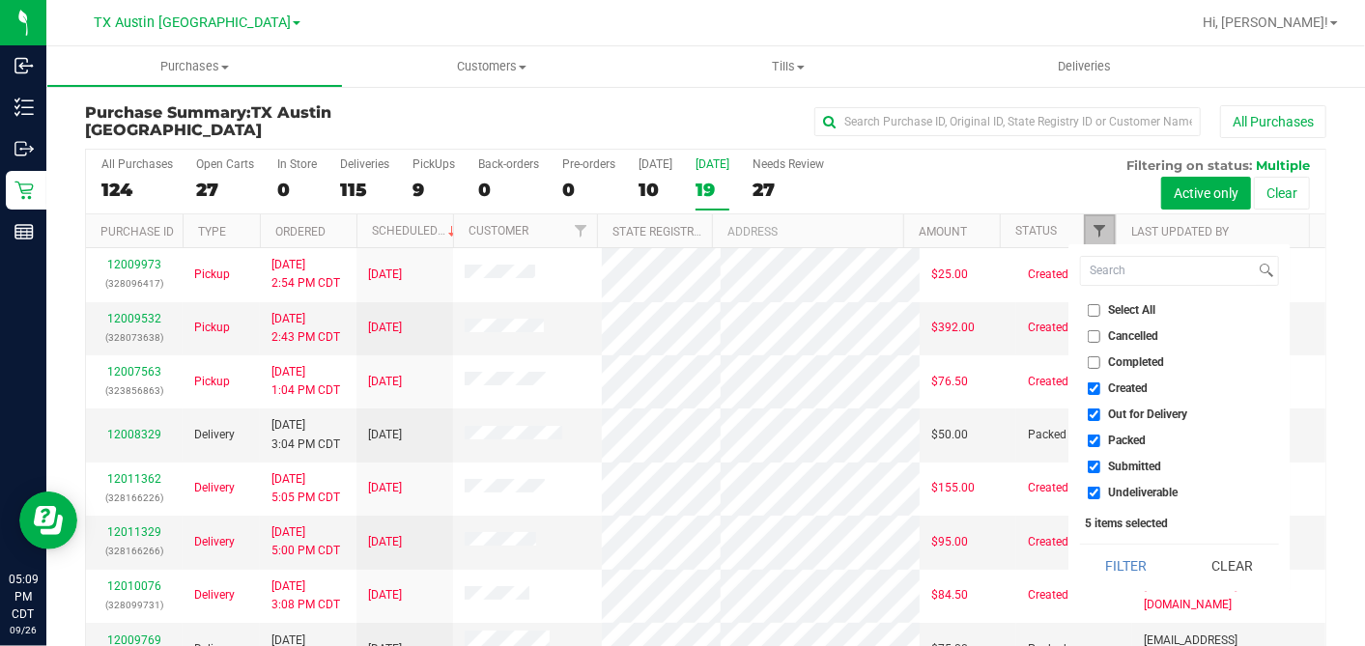
click at [1091, 229] on span "Filter" at bounding box center [1098, 230] width 15 height 15
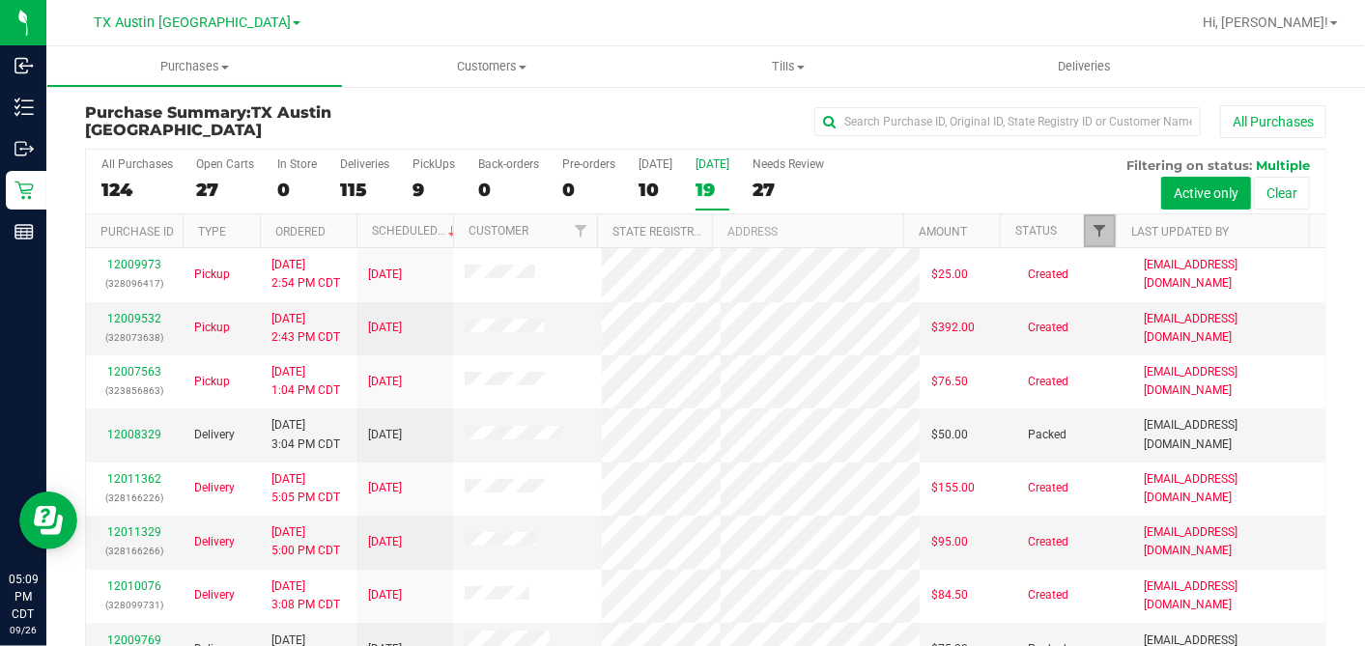
click at [1091, 234] on span "Filter" at bounding box center [1098, 230] width 15 height 15
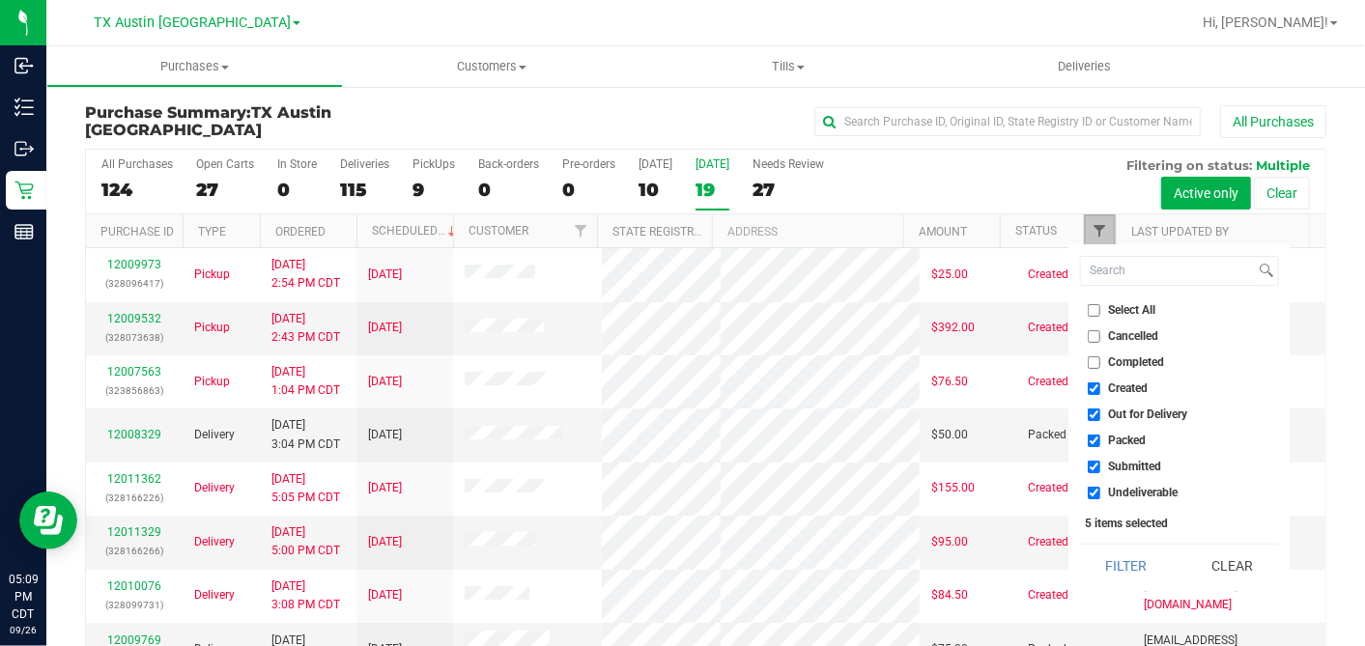
click at [1091, 234] on span "Filter" at bounding box center [1098, 230] width 15 height 15
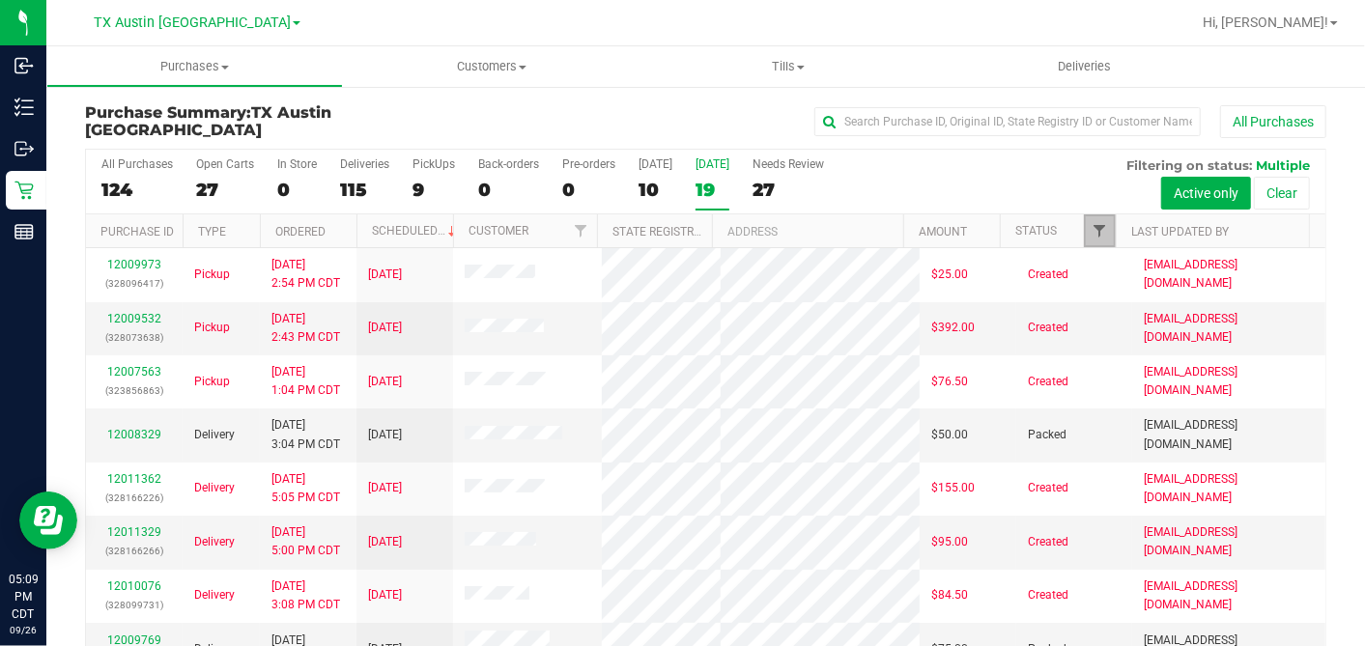
click at [1091, 234] on span "Filter" at bounding box center [1098, 230] width 15 height 15
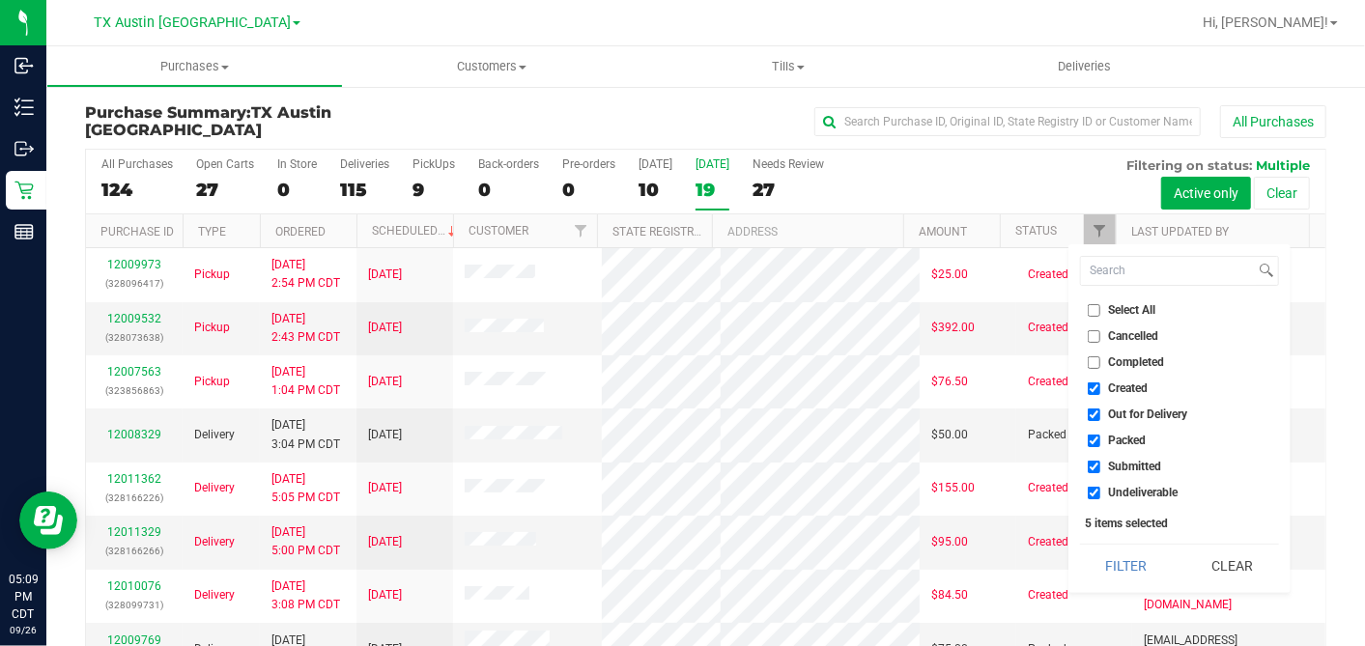
click at [1097, 309] on input "Select All" at bounding box center [1094, 310] width 13 height 13
checkbox input "true"
click at [1097, 310] on input "Select All" at bounding box center [1094, 310] width 13 height 13
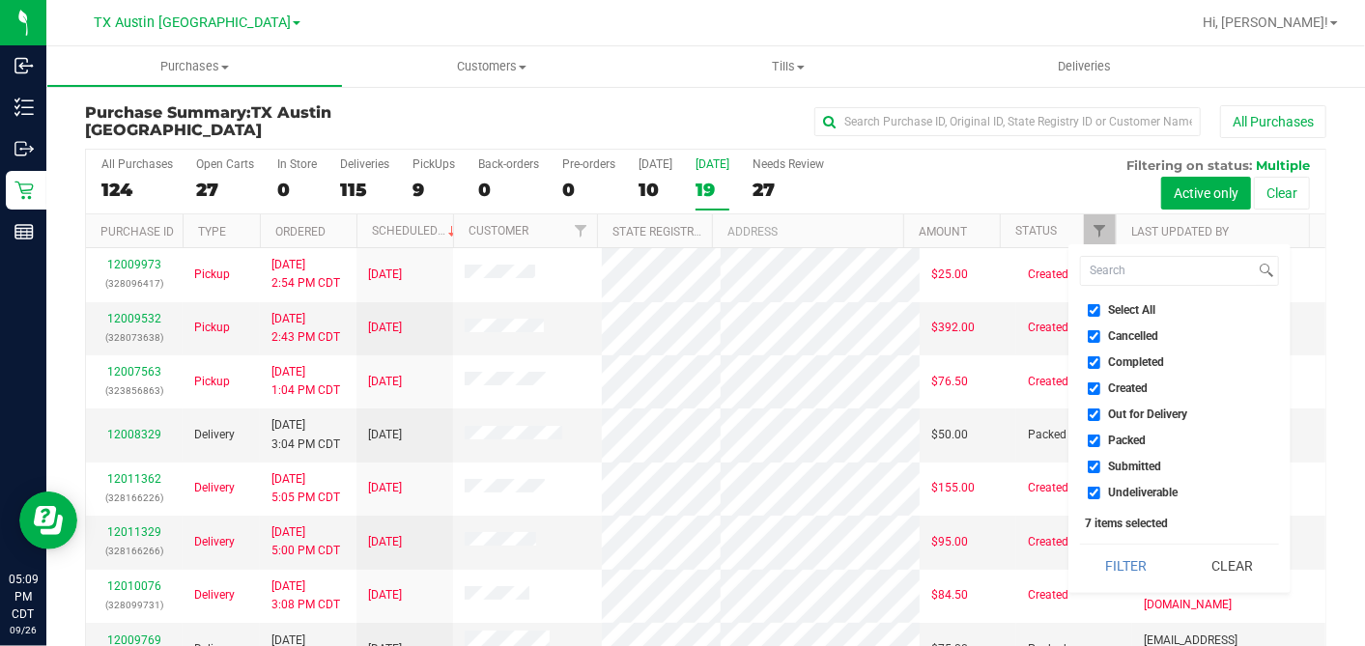
checkbox input "false"
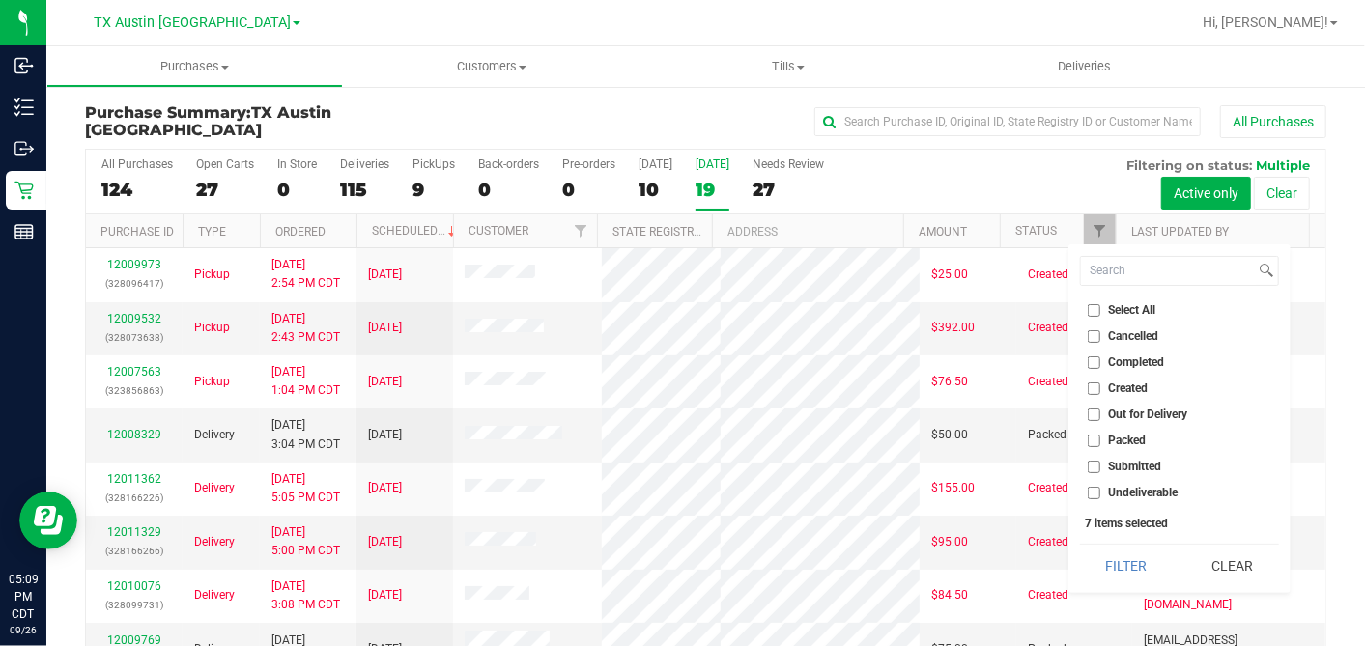
checkbox input "false"
drag, startPoint x: 1097, startPoint y: 388, endPoint x: 1102, endPoint y: 433, distance: 44.7
click at [1097, 388] on input "Created" at bounding box center [1094, 388] width 13 height 13
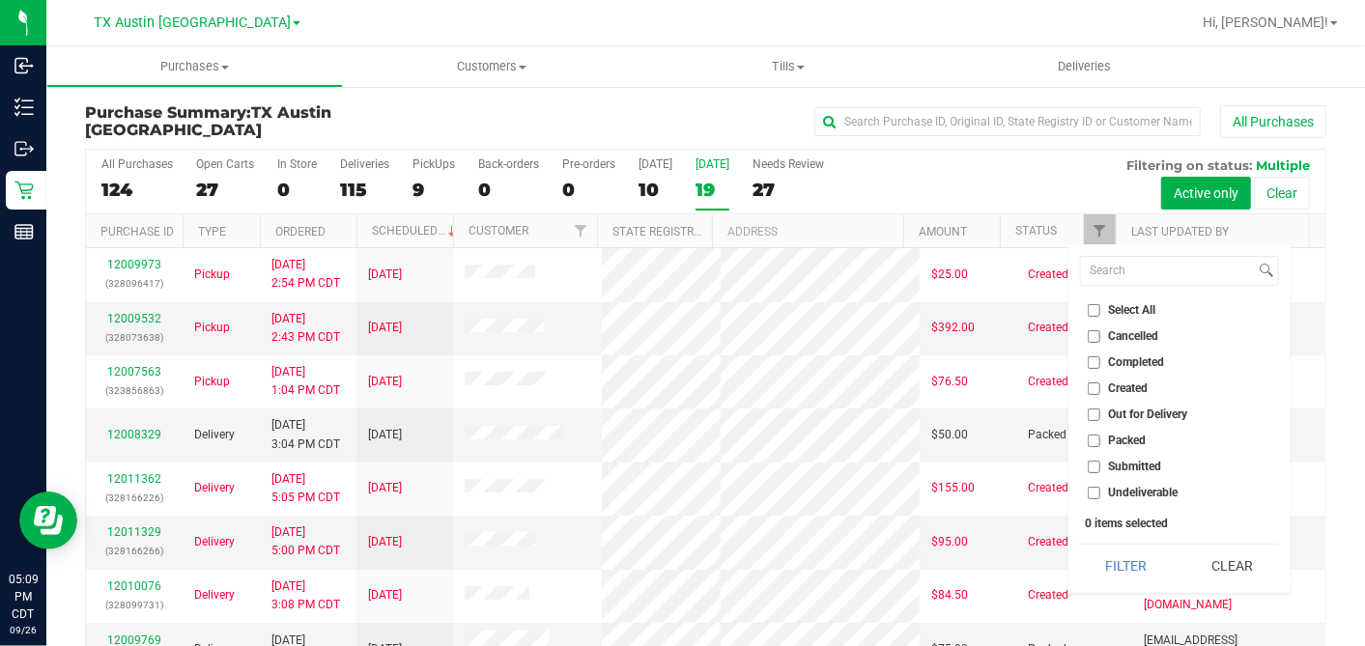
checkbox input "true"
click at [1118, 576] on button "Filter" at bounding box center [1126, 566] width 93 height 42
